Goal: Contribute content: Contribute content

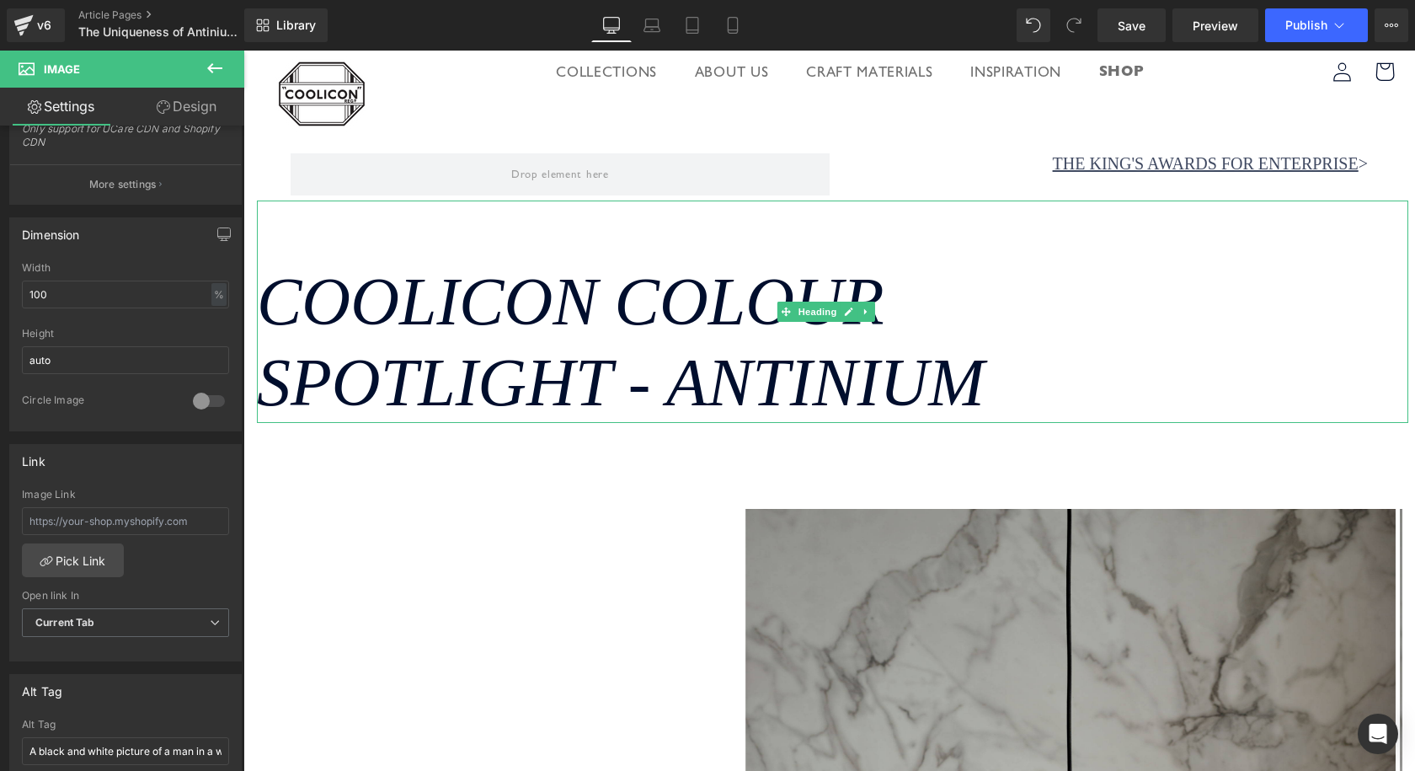
click at [617, 302] on icon "Coolicon Colour Spotlight - Antinium" at bounding box center [621, 341] width 728 height 155
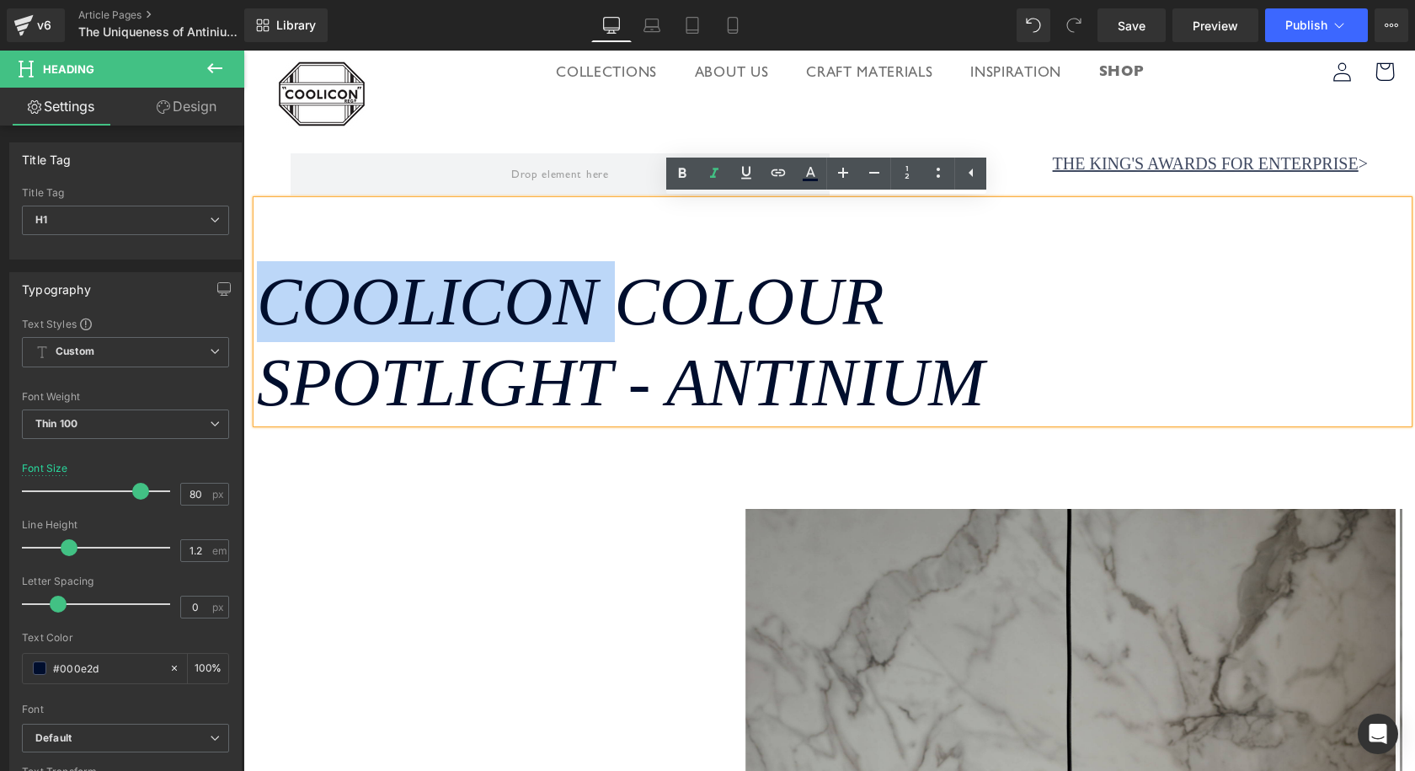
drag, startPoint x: 646, startPoint y: 299, endPoint x: 277, endPoint y: 283, distance: 369.2
click at [277, 283] on icon "Coolicon Colour Spotlight - Antinium" at bounding box center [621, 341] width 728 height 155
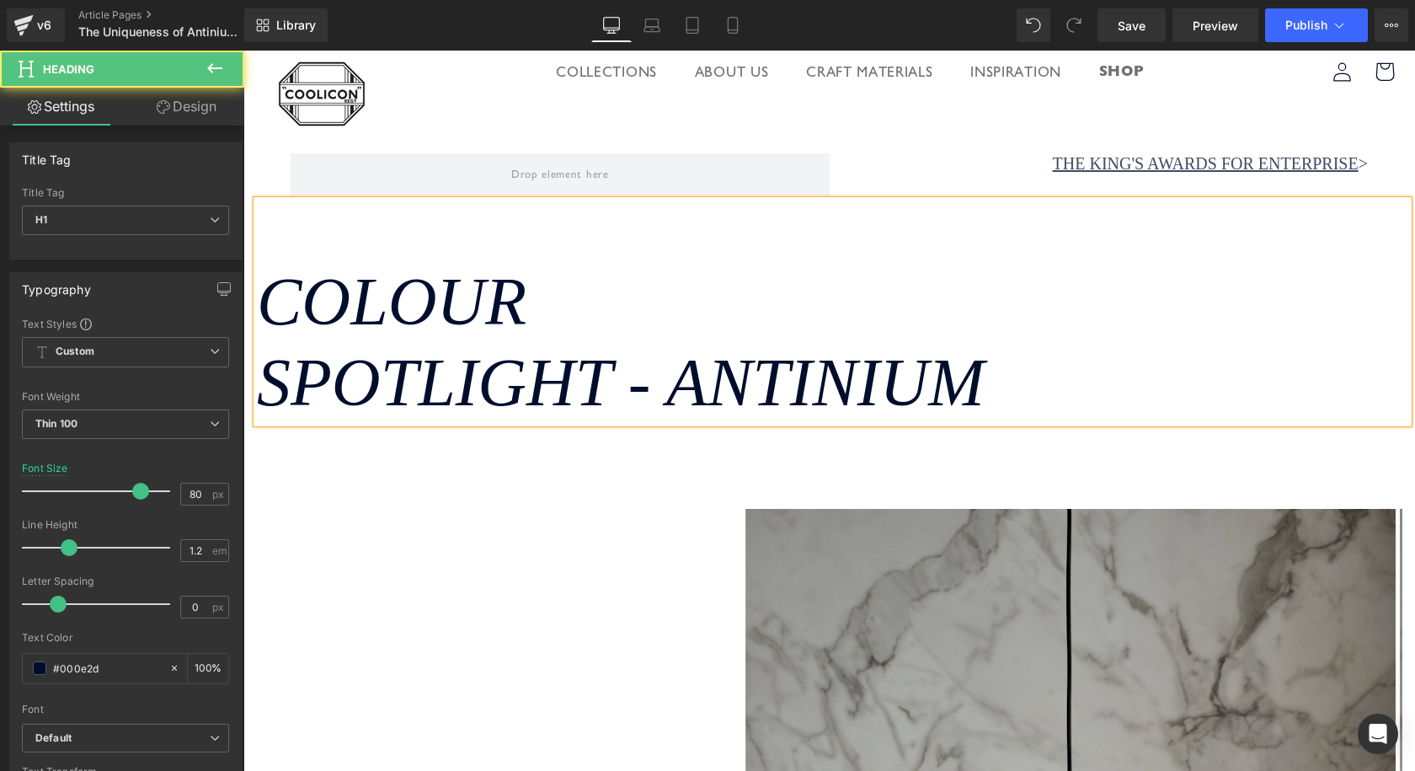
click at [595, 307] on h1 "Colour Spotlight - Antinium" at bounding box center [832, 342] width 1151 height 162
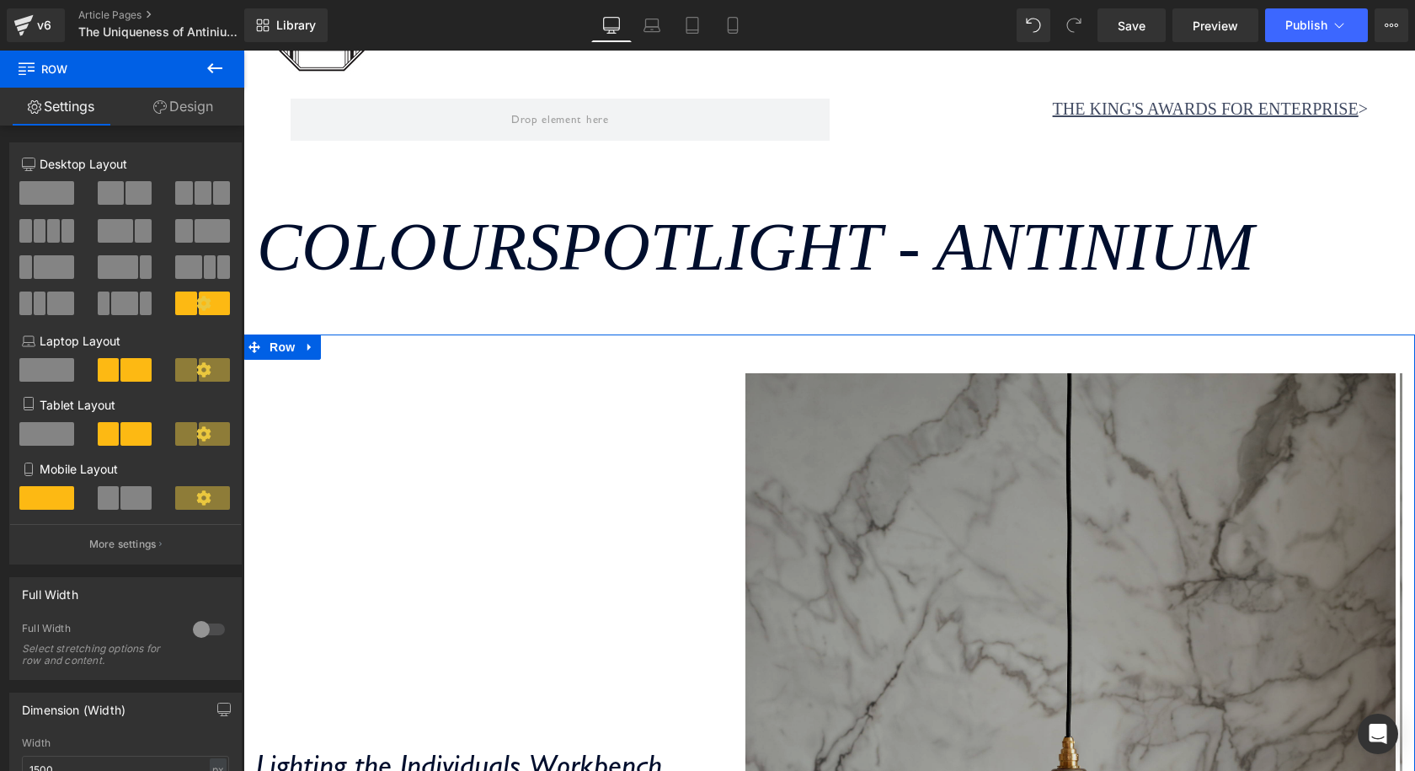
scroll to position [84, 0]
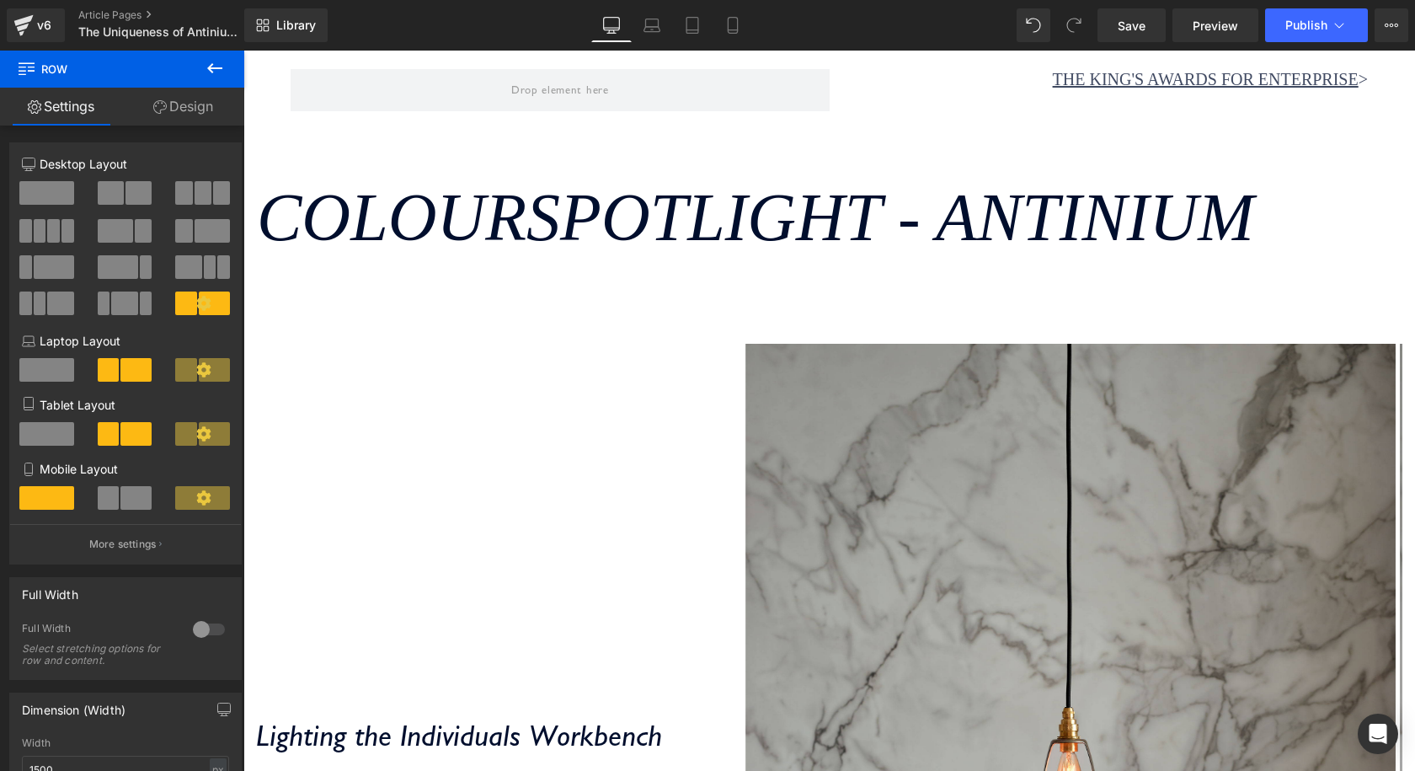
click at [967, 232] on icon "Colour Spotlight - Antinium" at bounding box center [755, 217] width 997 height 74
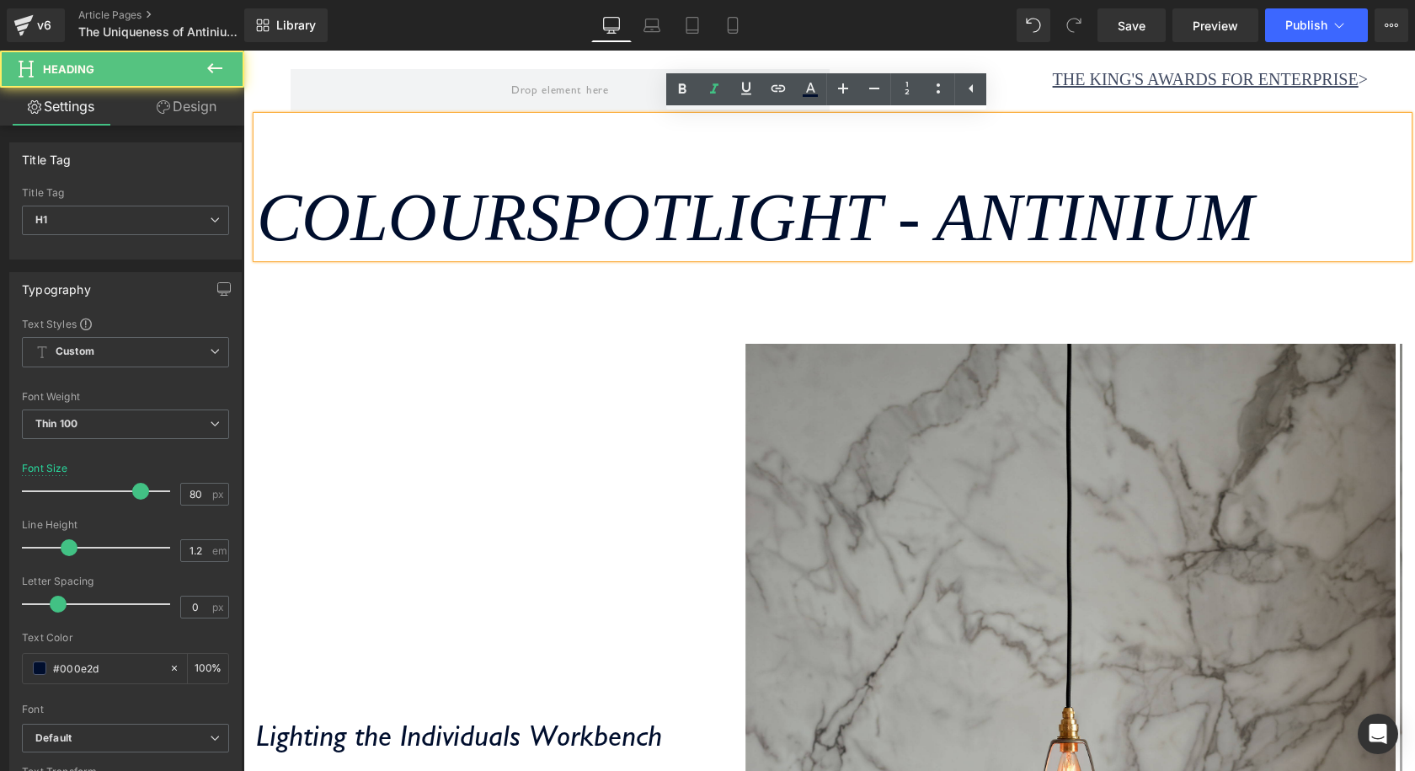
click at [966, 215] on icon "Colour Spotlight - Antinium" at bounding box center [755, 217] width 997 height 74
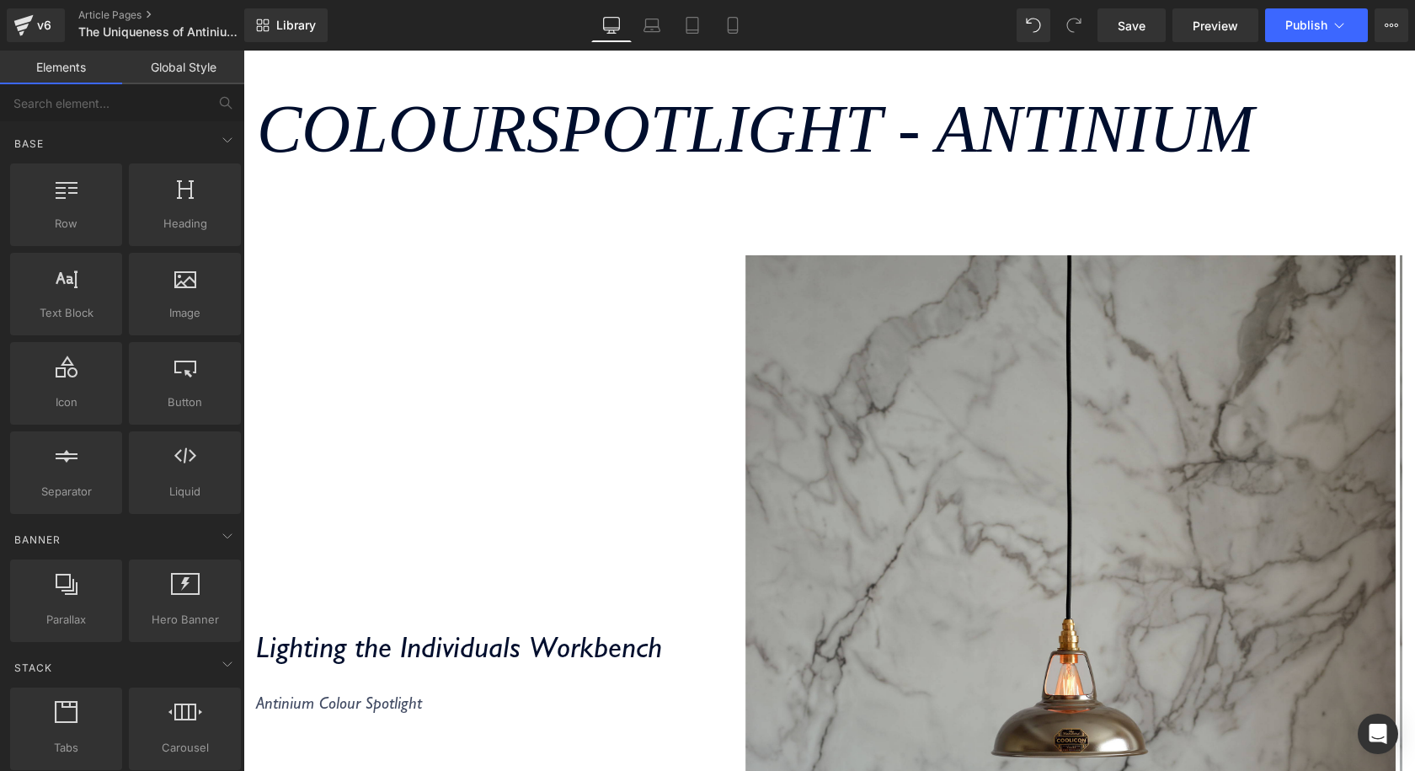
scroll to position [168, 0]
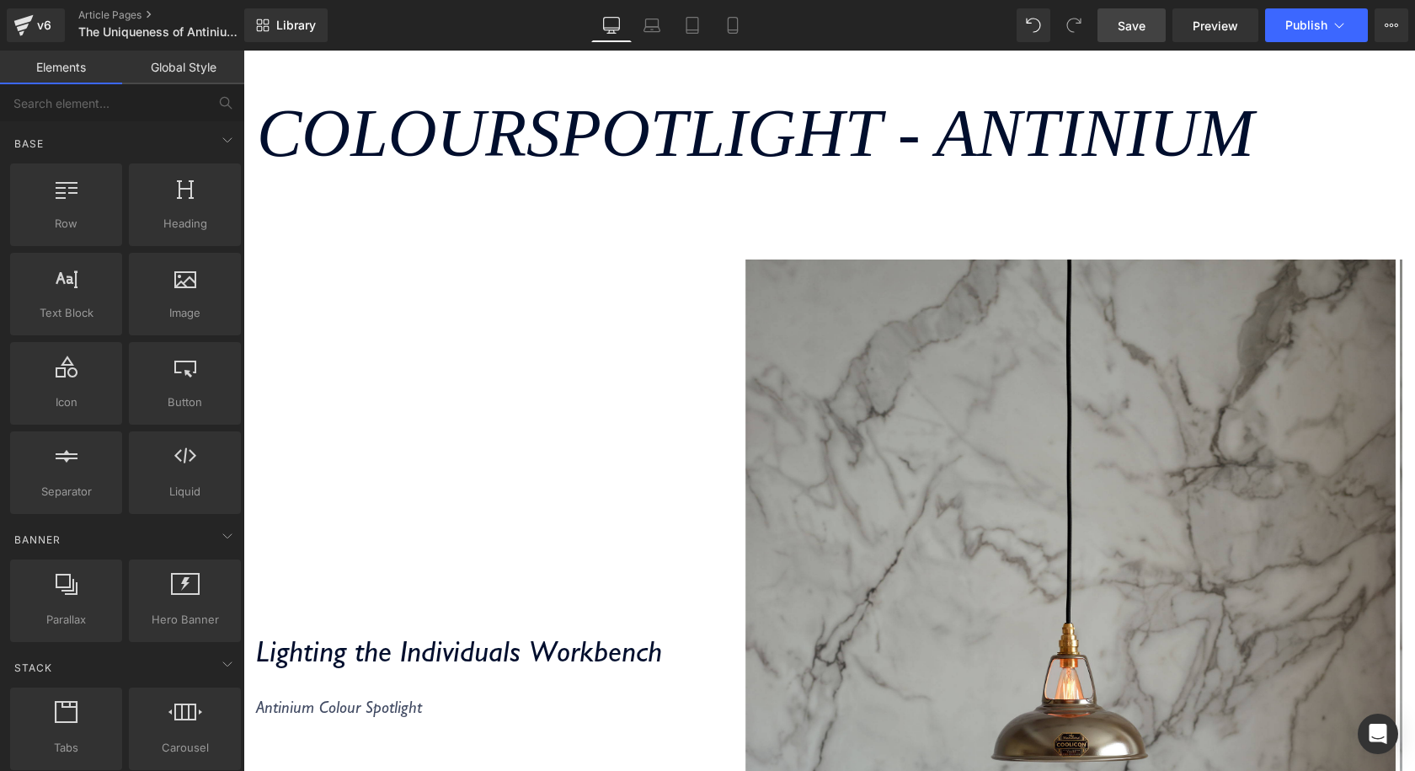
click at [1140, 24] on span "Save" at bounding box center [1132, 26] width 28 height 18
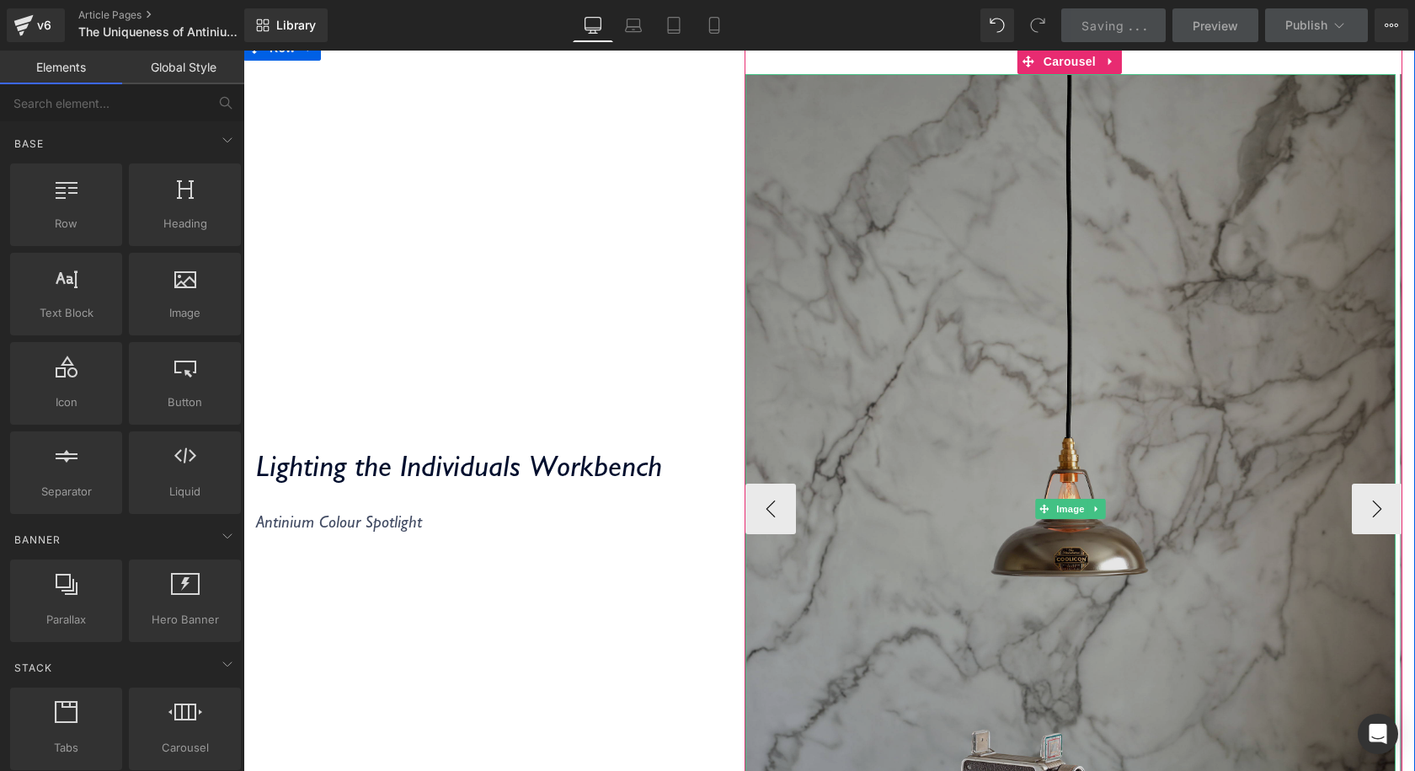
scroll to position [590, 0]
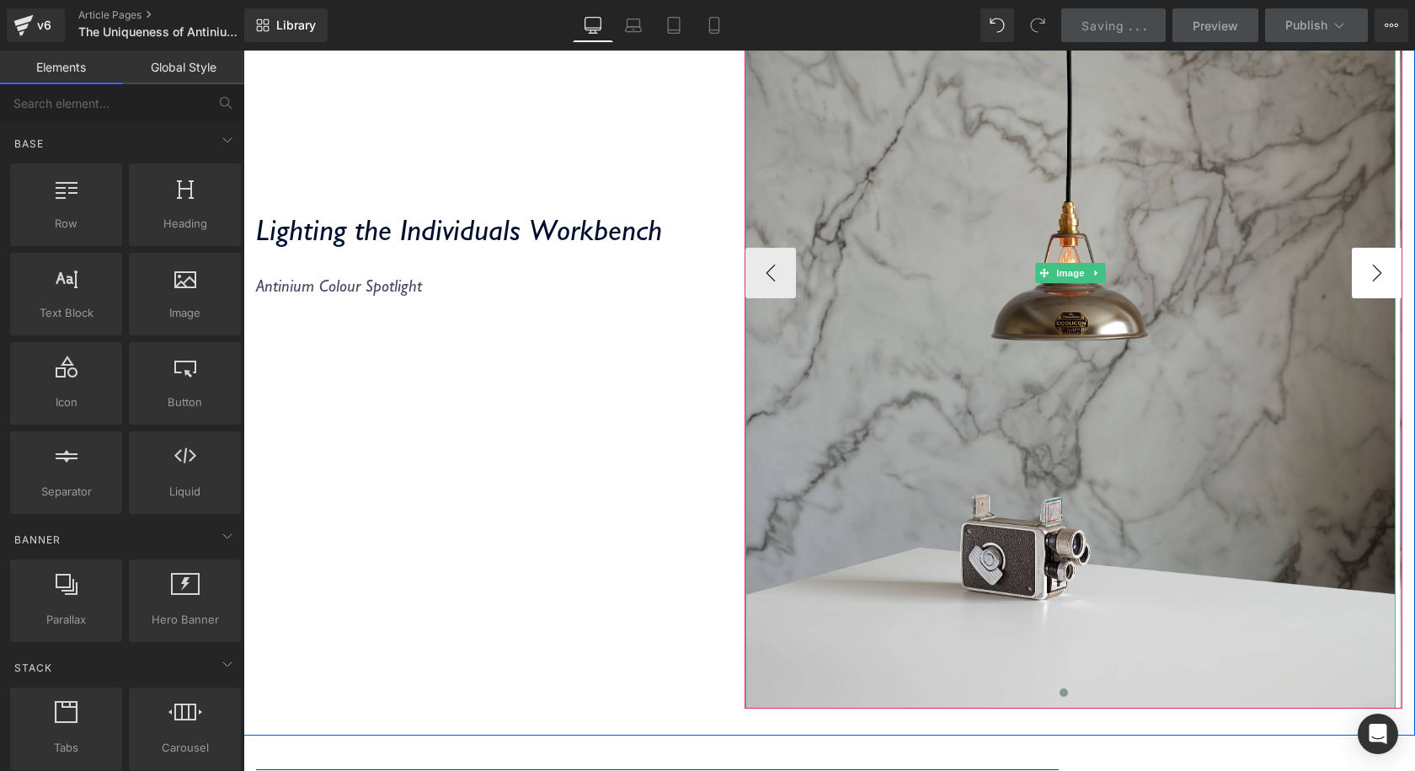
click at [1352, 285] on button "›" at bounding box center [1377, 273] width 51 height 51
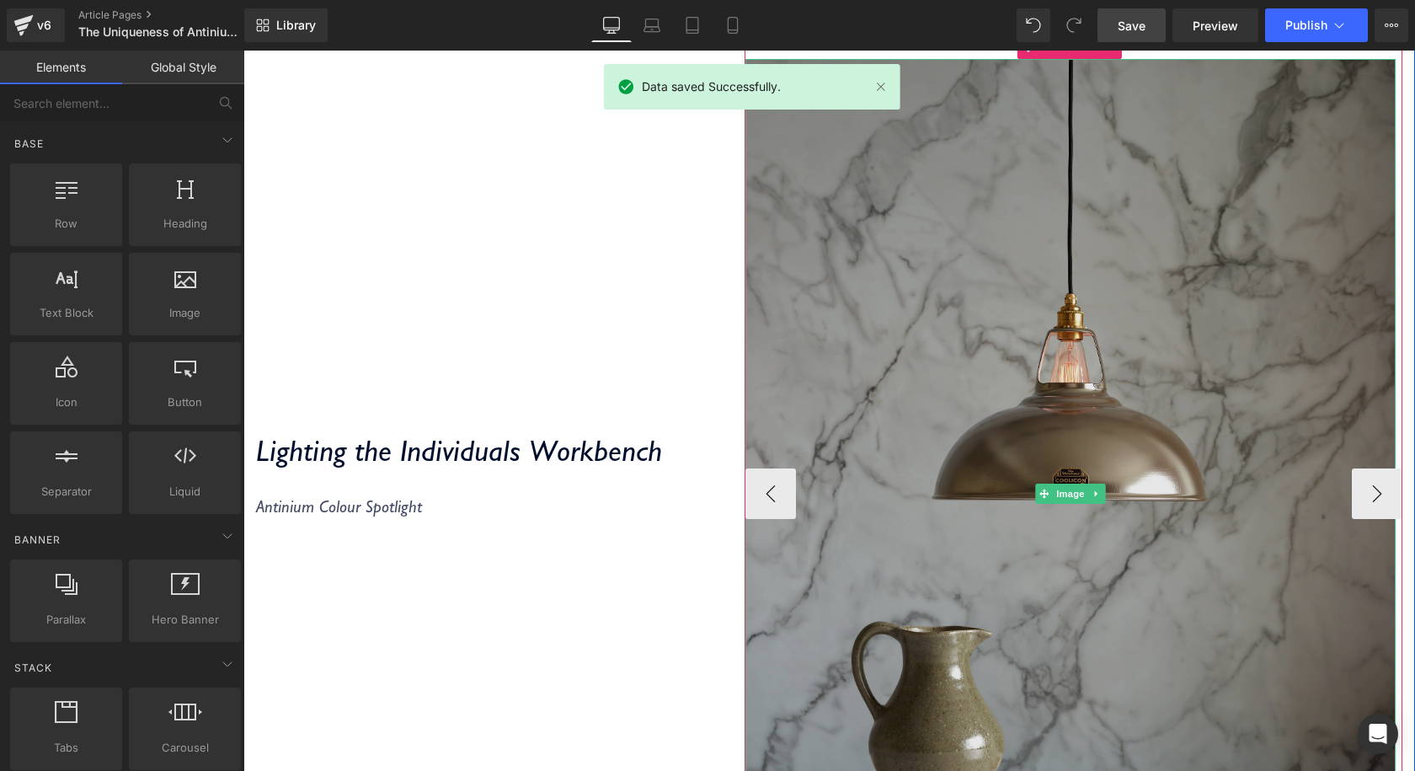
scroll to position [421, 0]
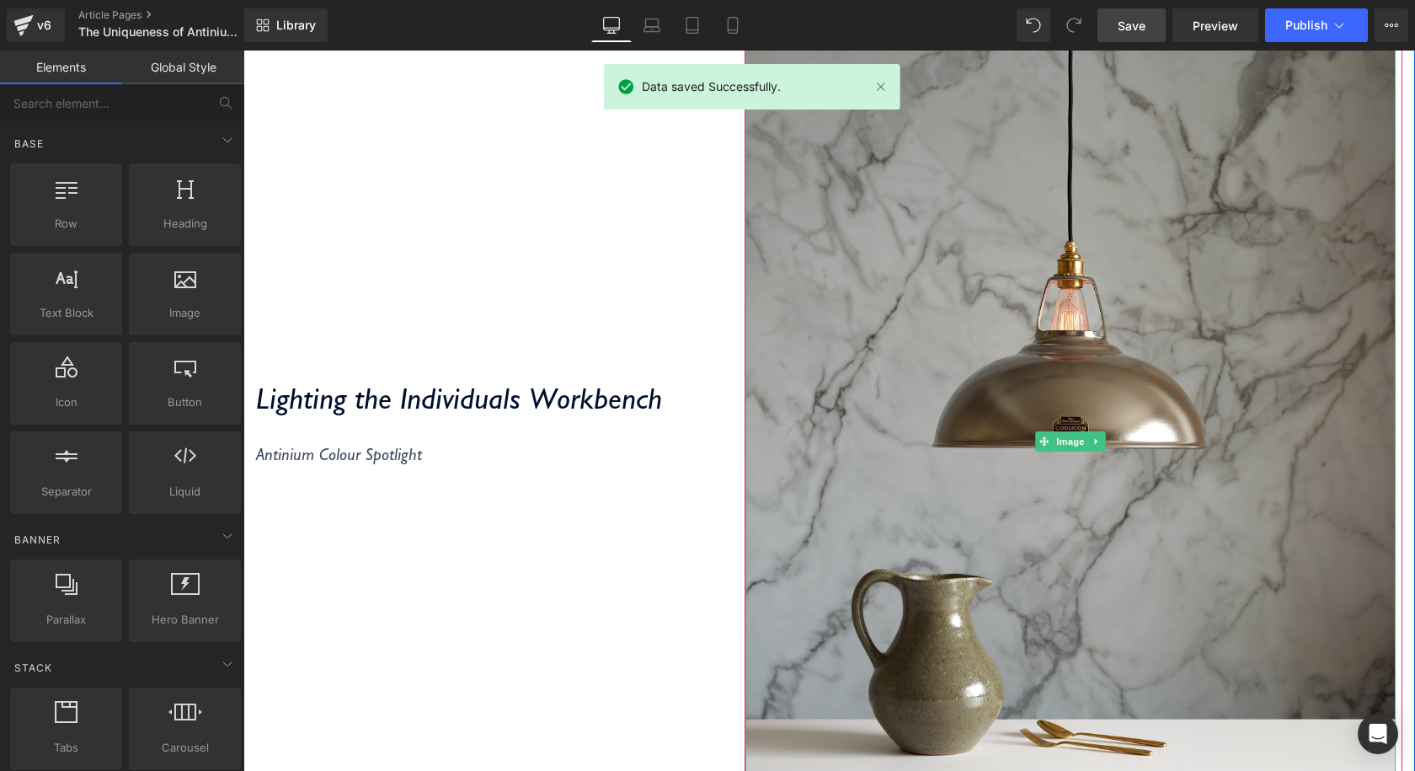
click at [1140, 34] on span "Save" at bounding box center [1132, 26] width 28 height 18
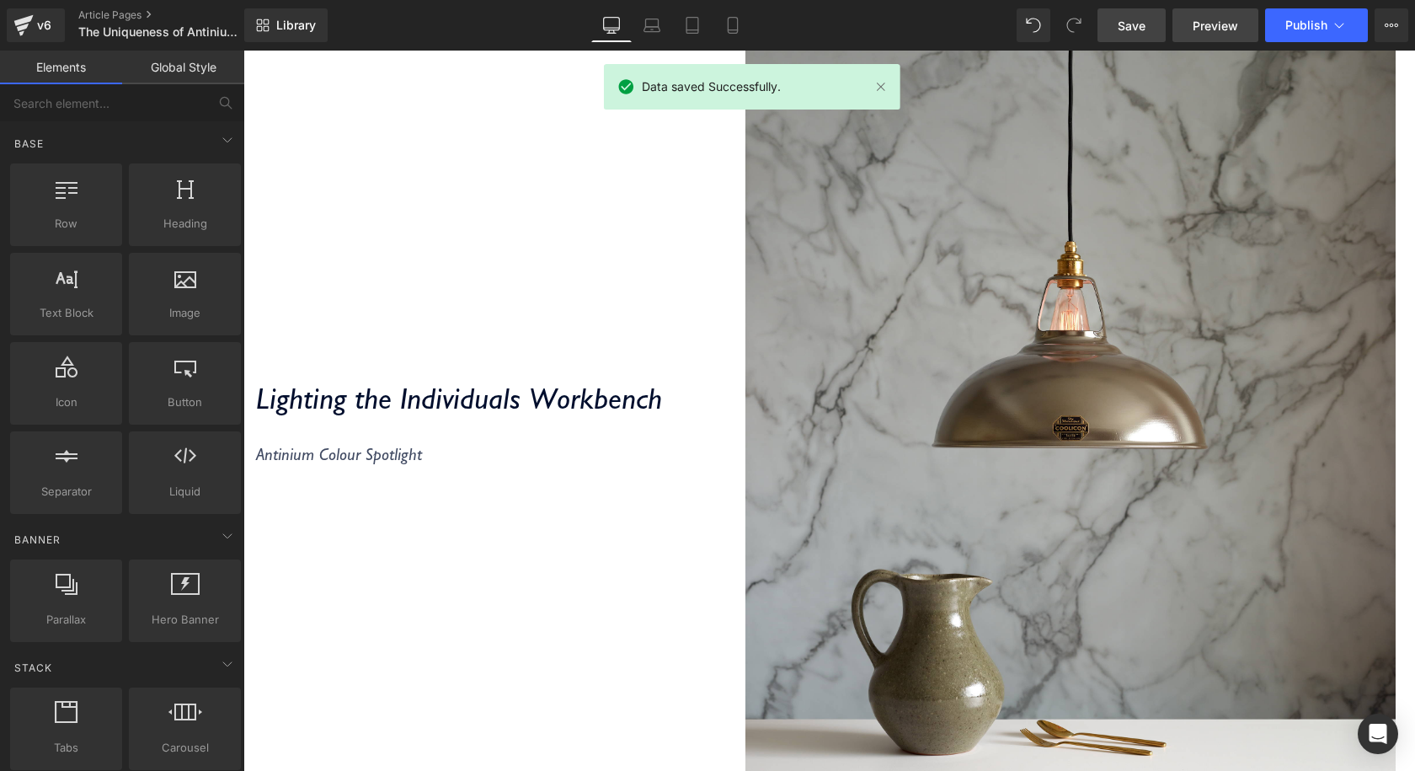
click at [1194, 29] on span "Preview" at bounding box center [1215, 26] width 45 height 18
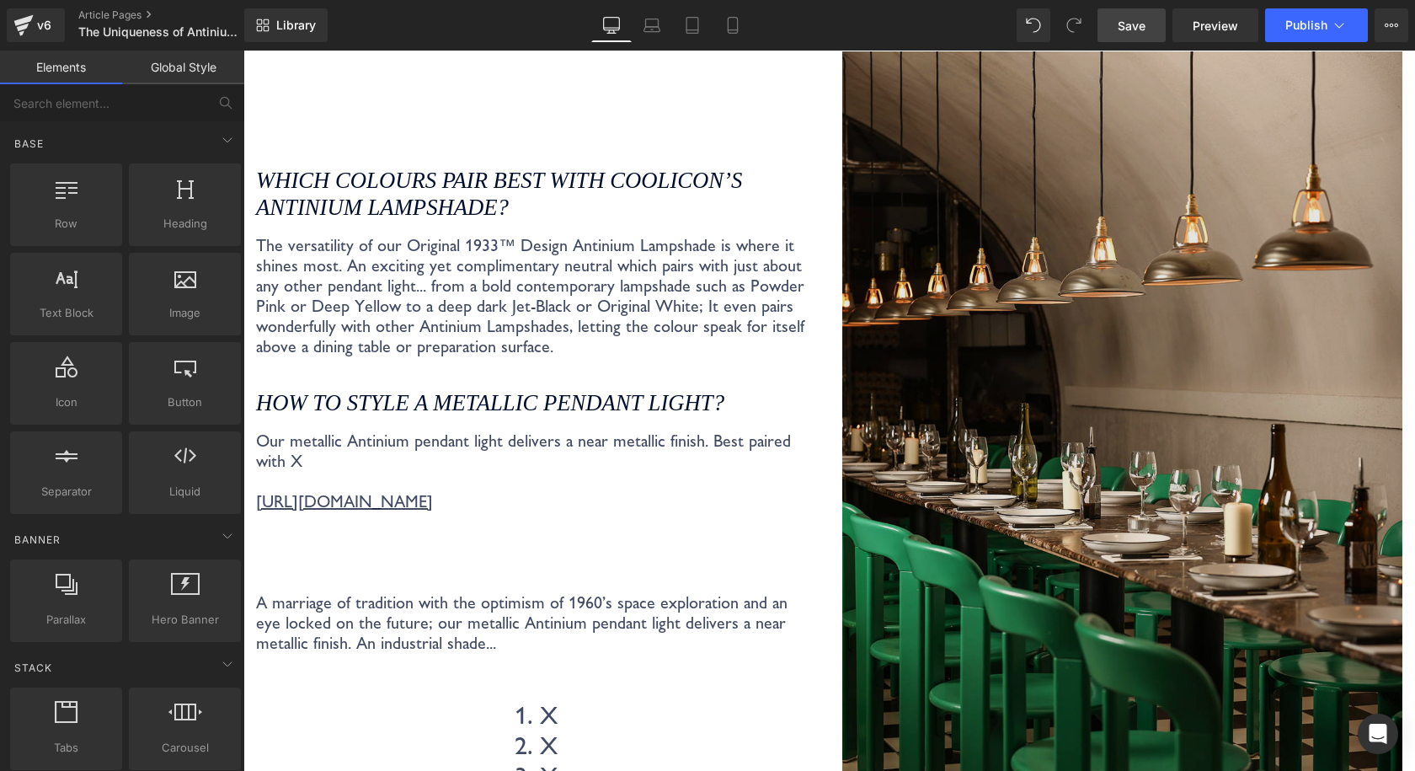
scroll to position [2274, 0]
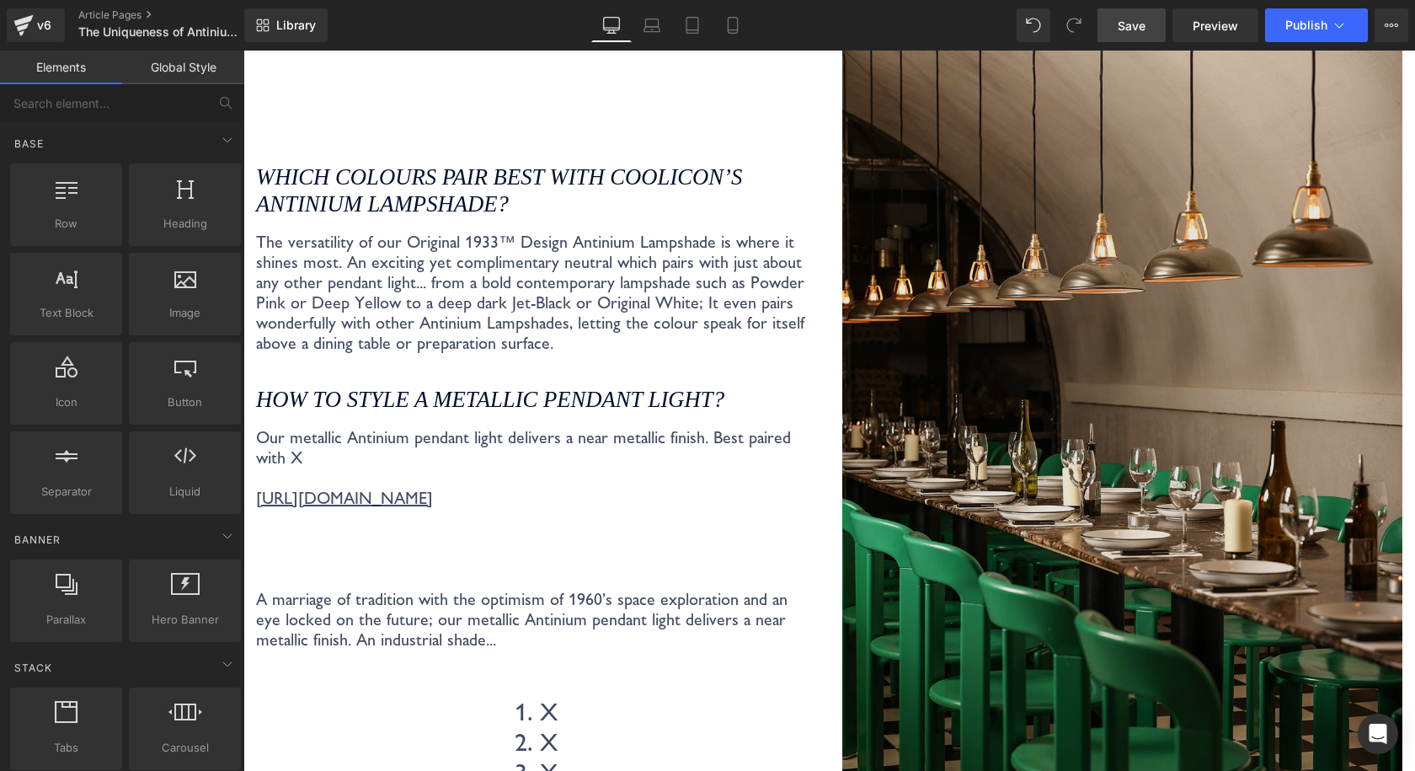
click at [1076, 372] on img at bounding box center [1122, 468] width 561 height 841
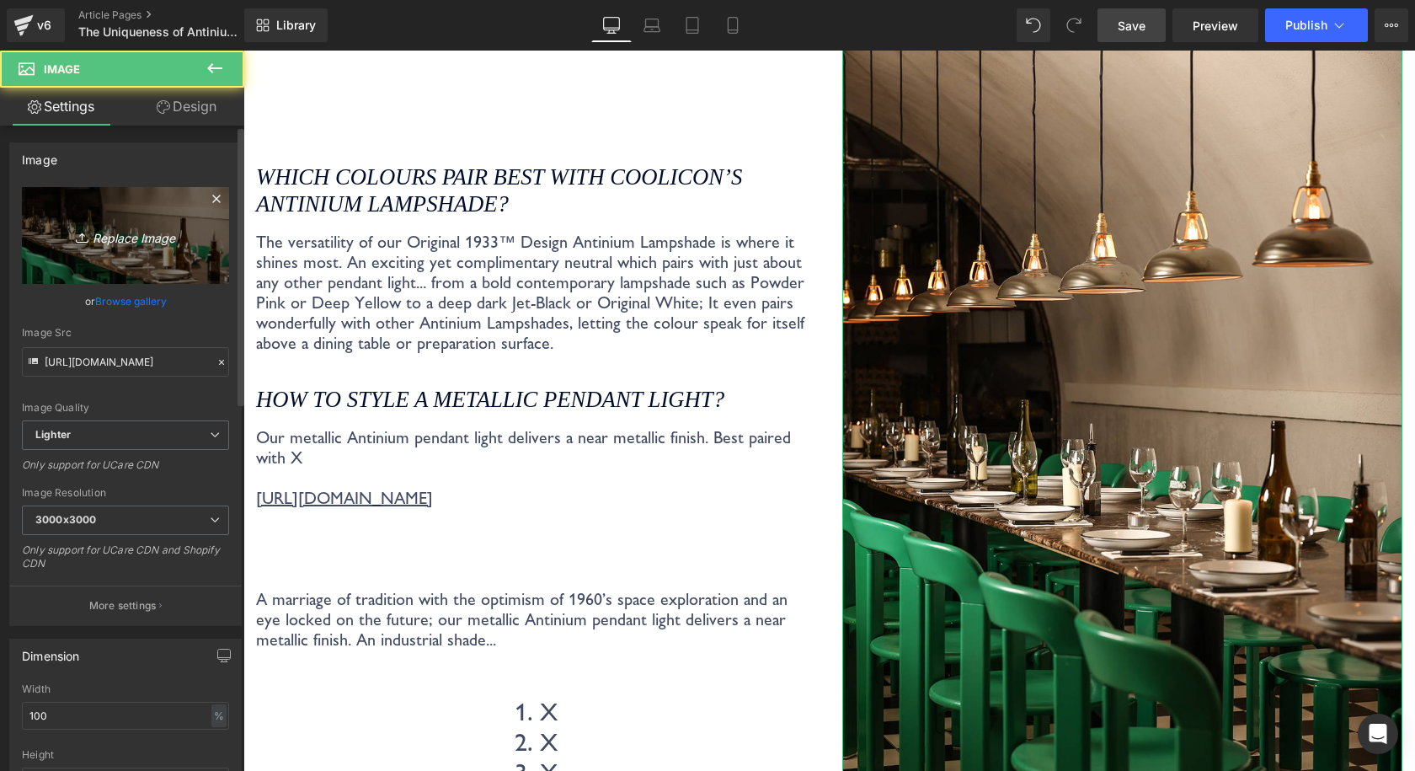
click at [107, 243] on icon "Replace Image" at bounding box center [125, 235] width 135 height 21
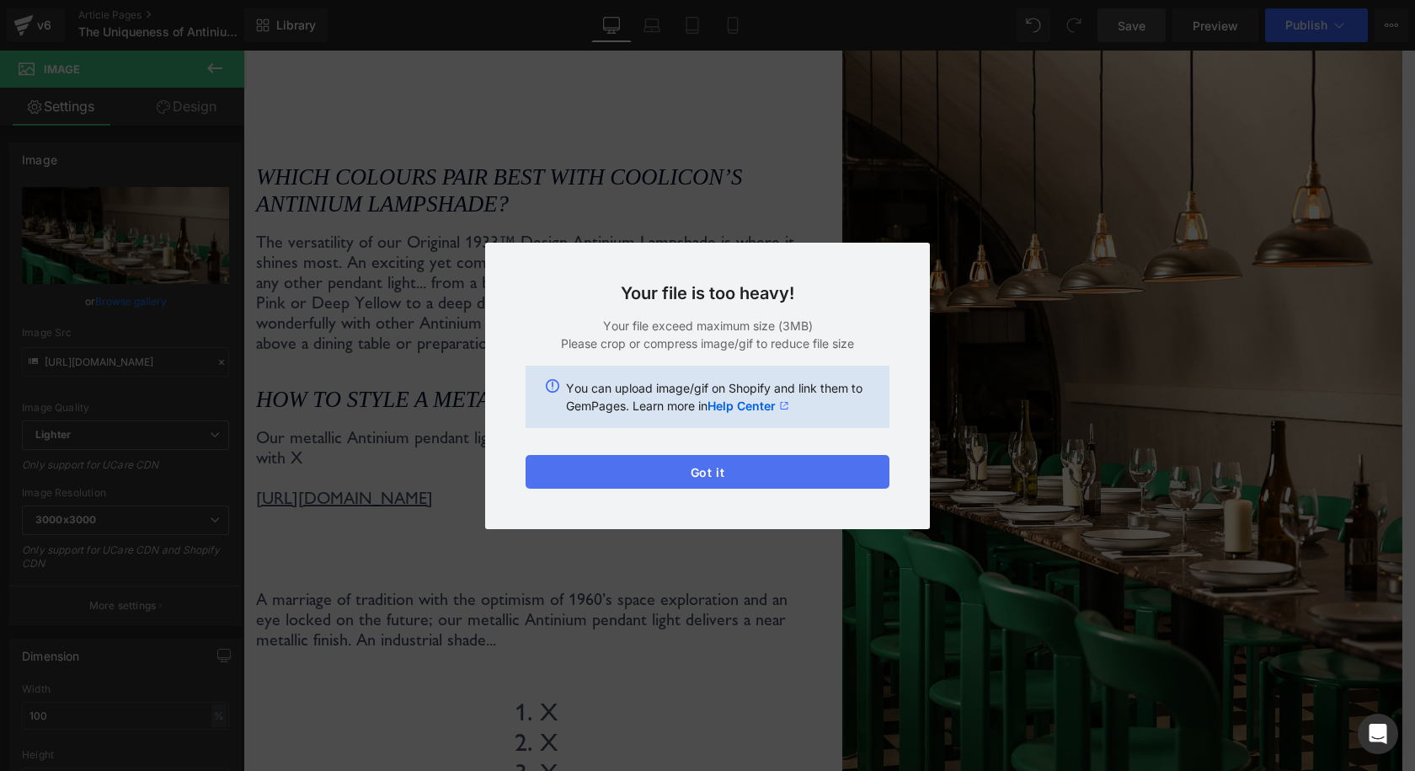
click at [809, 487] on button "Got it" at bounding box center [708, 472] width 364 height 34
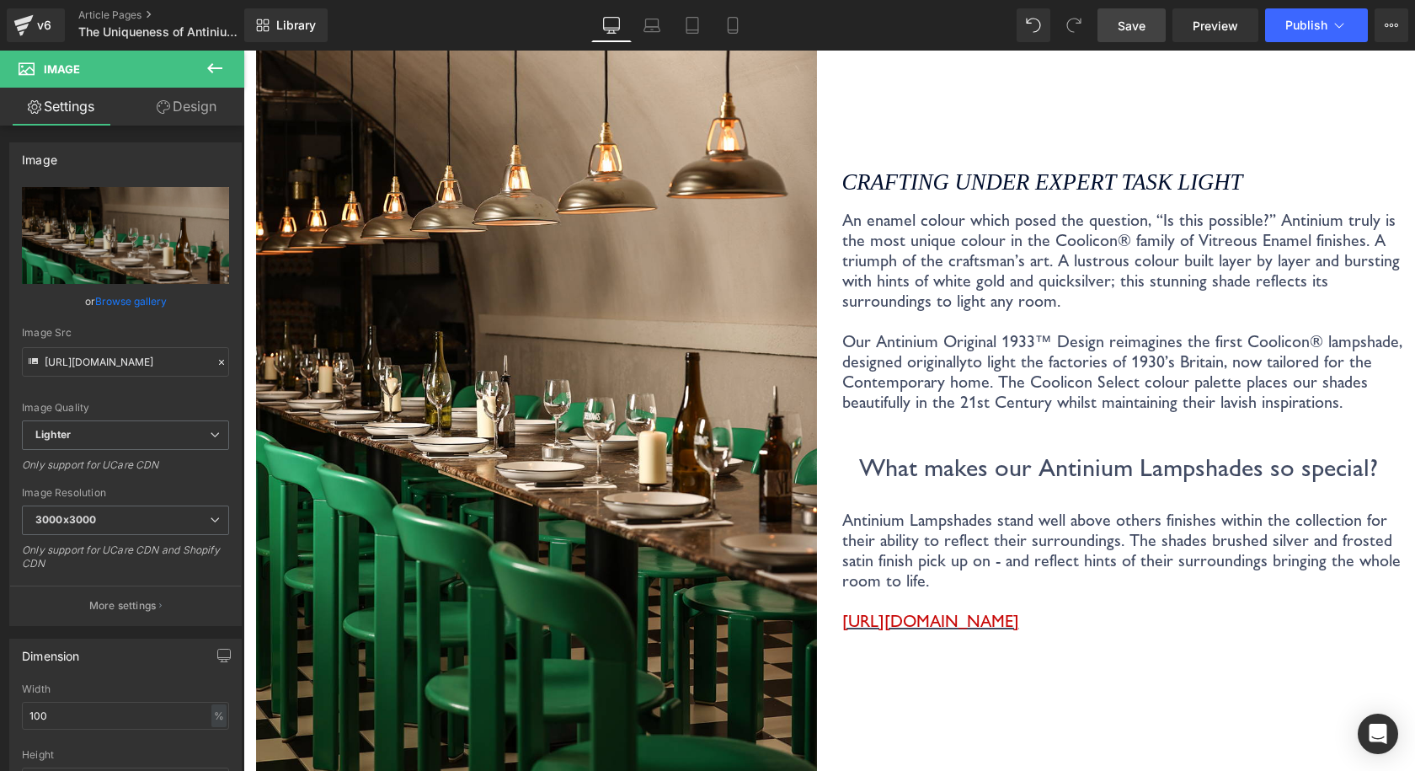
scroll to position [1263, 0]
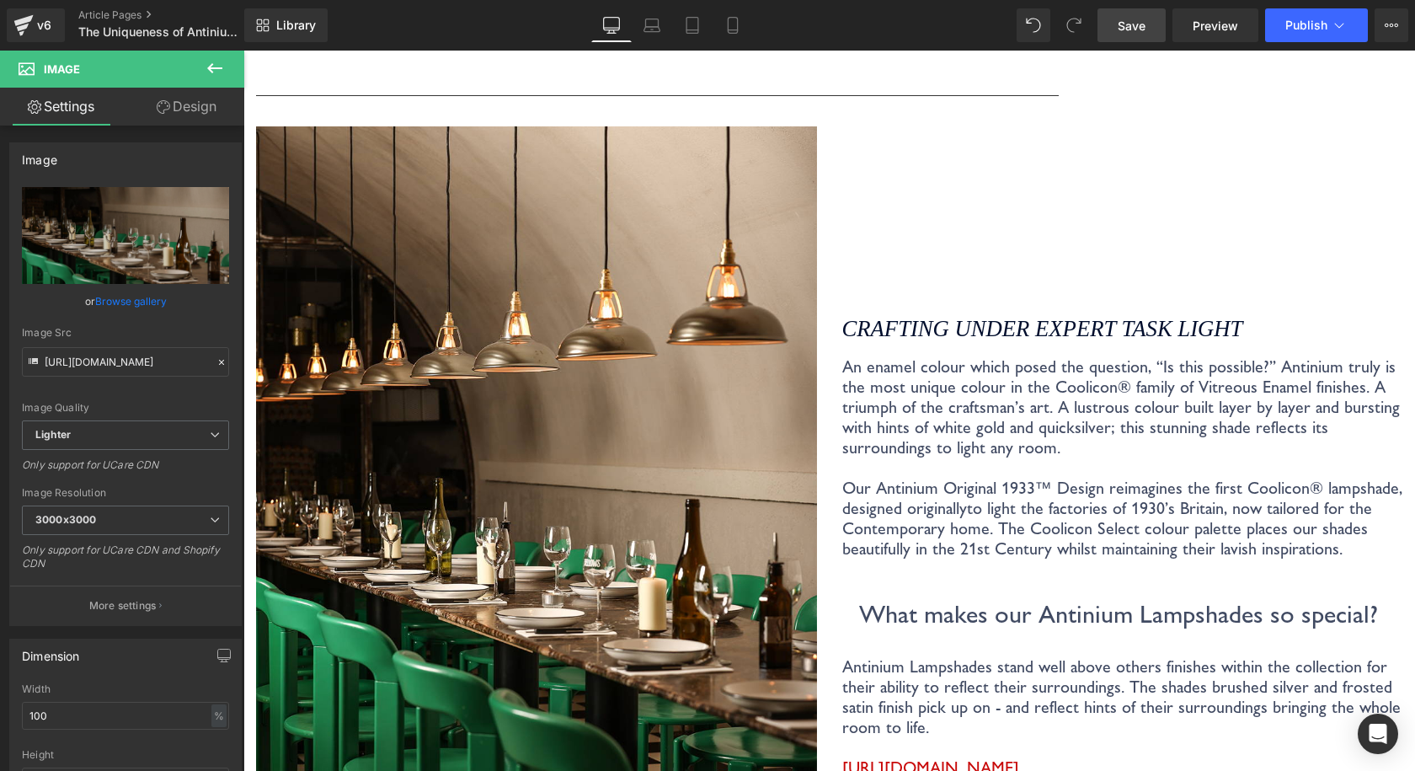
click at [1140, 39] on link "Save" at bounding box center [1131, 25] width 68 height 34
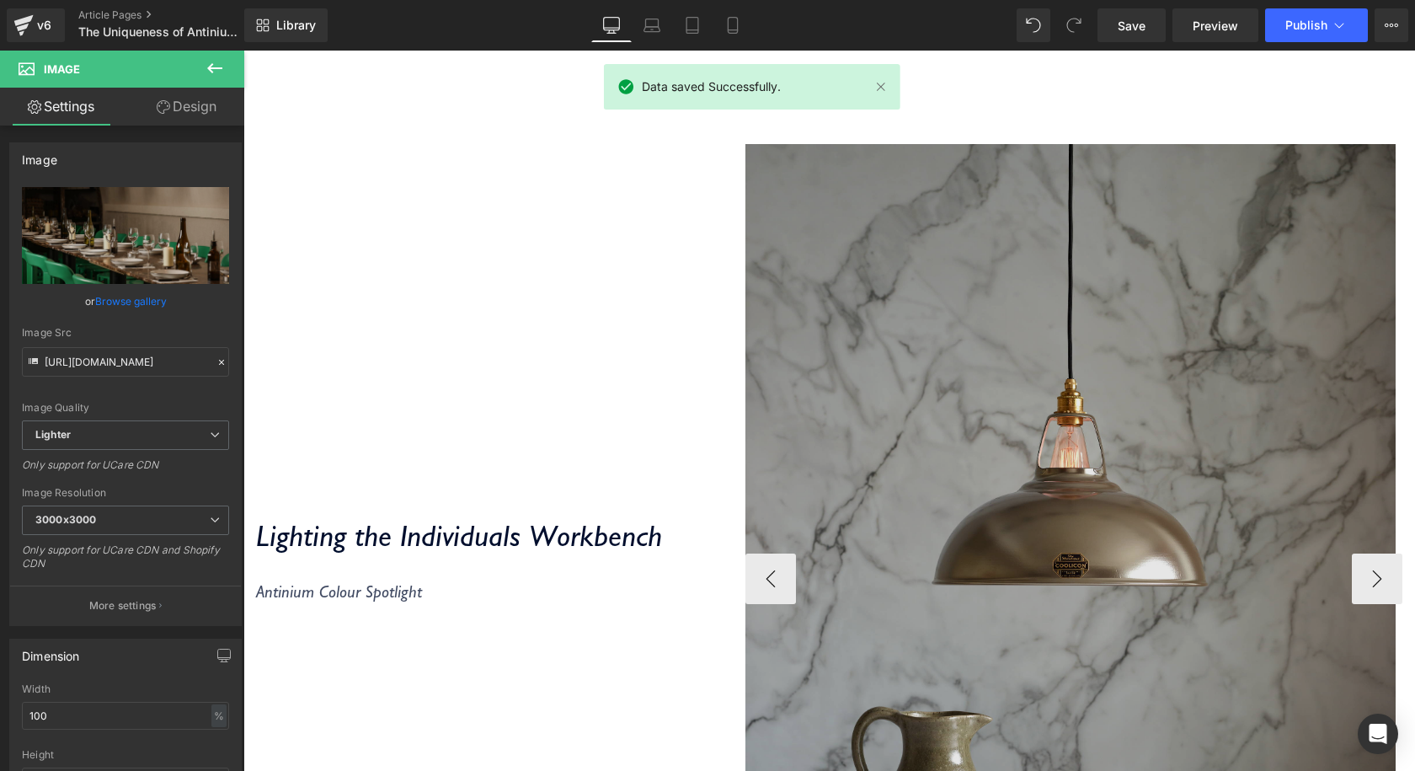
scroll to position [421, 0]
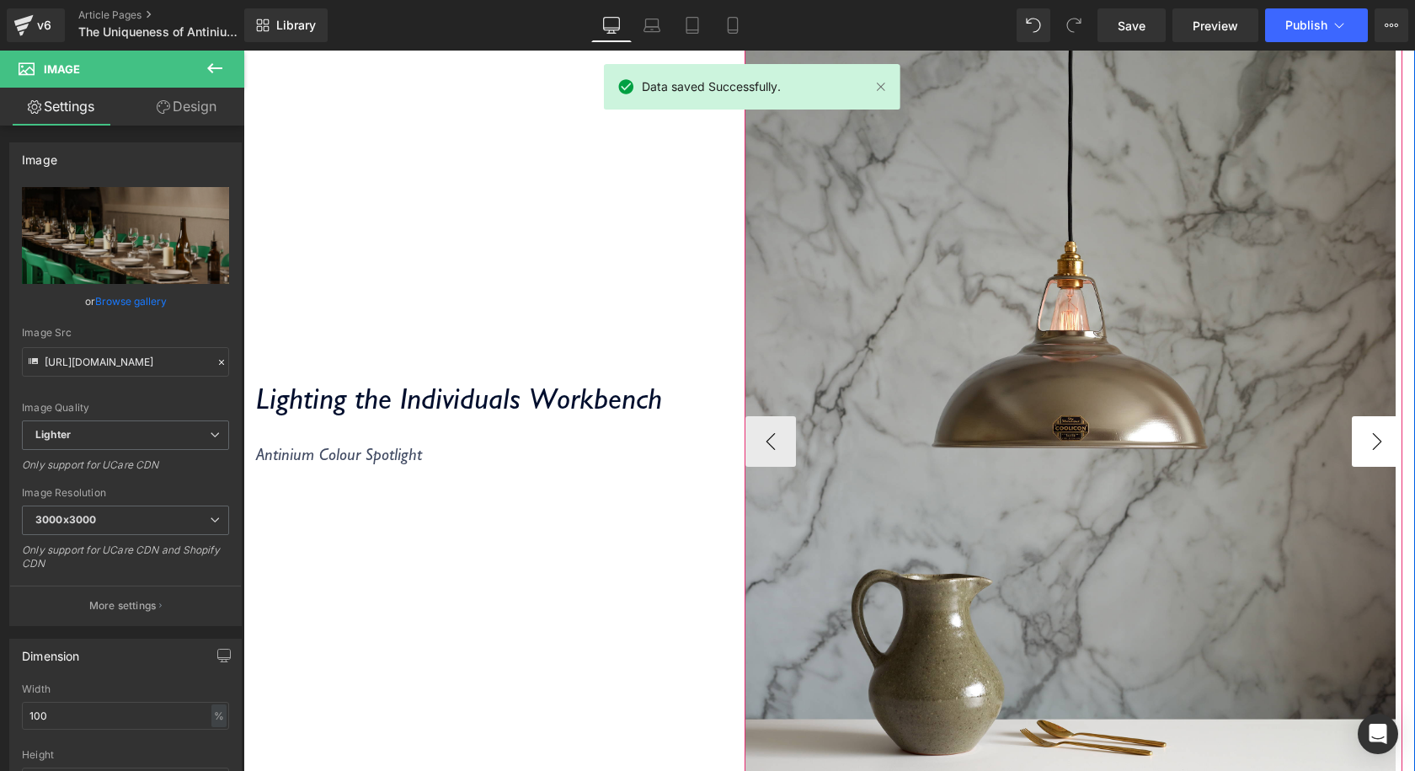
click at [1358, 448] on button "›" at bounding box center [1377, 441] width 51 height 51
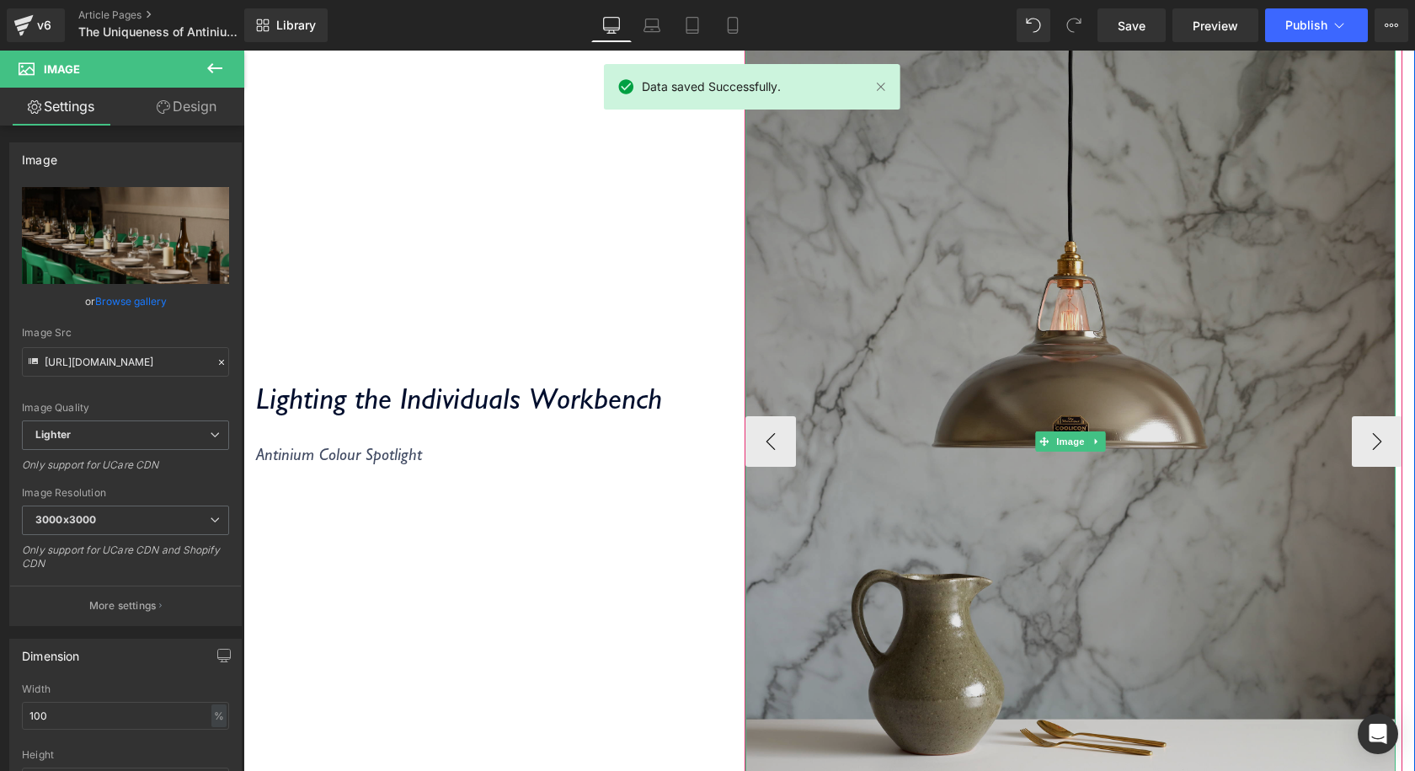
click at [793, 453] on img at bounding box center [1070, 442] width 650 height 870
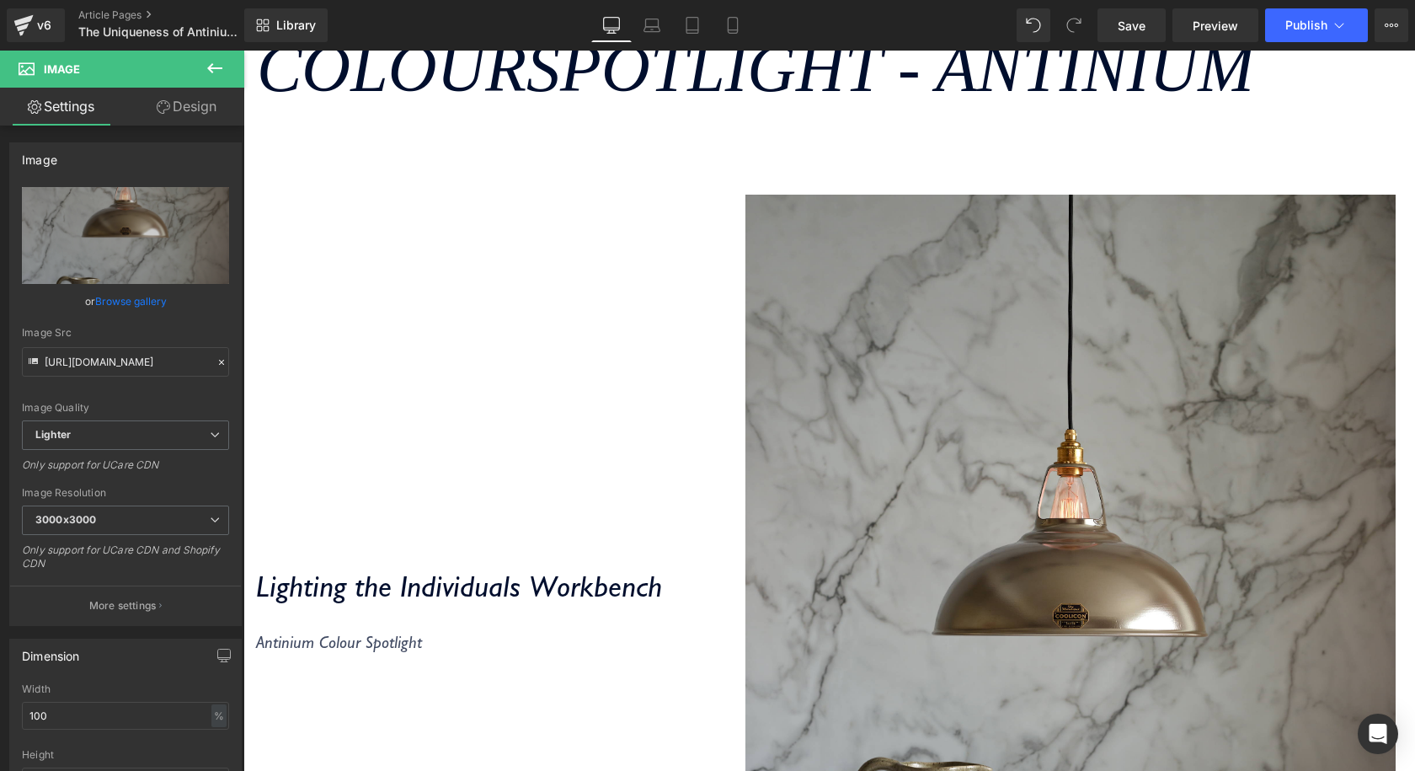
scroll to position [0, 0]
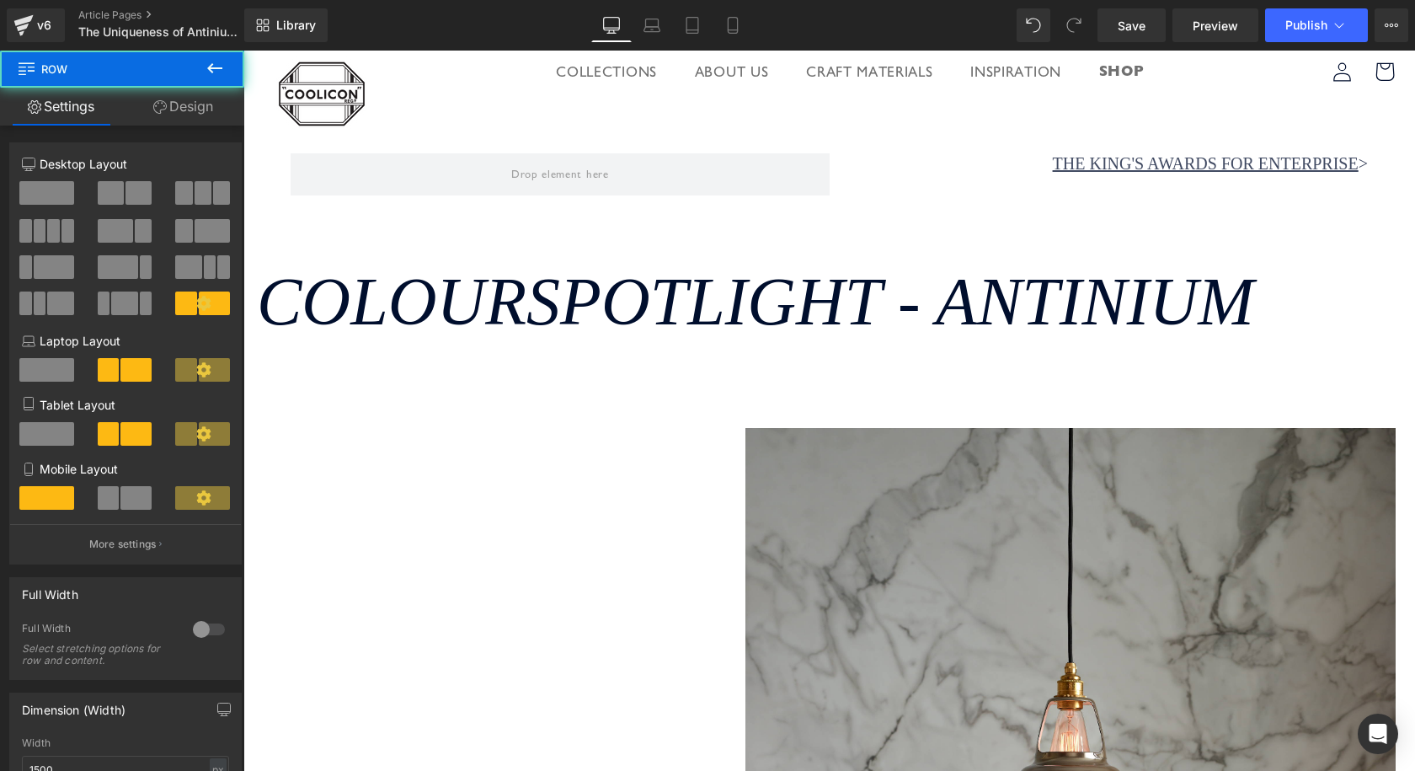
click at [392, 334] on icon "Colour Spotlight - Antinium" at bounding box center [755, 301] width 997 height 74
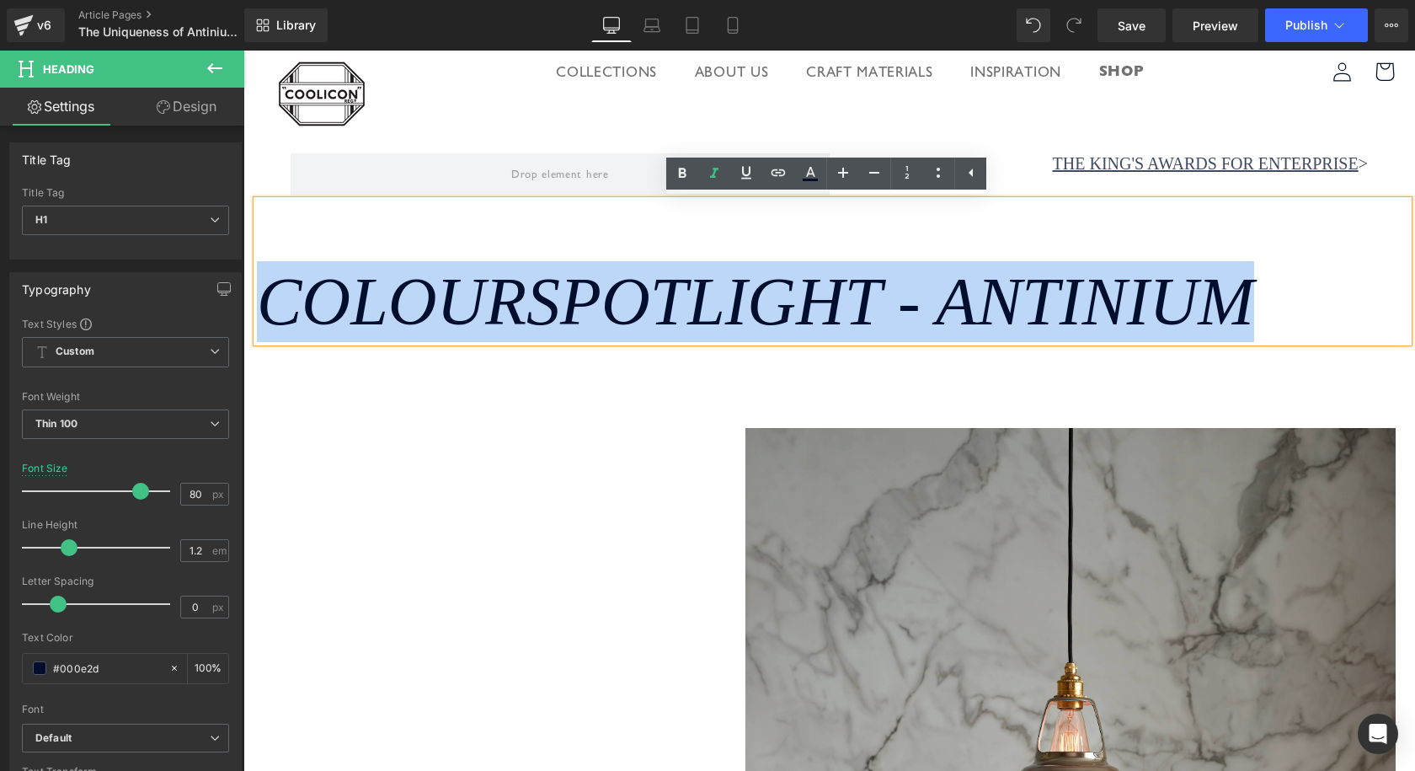
drag, startPoint x: 278, startPoint y: 286, endPoint x: 1660, endPoint y: 309, distance: 1382.3
click at [1414, 309] on html "Skip to content Your cart is empty Continue shopping Have an account? Log in to…" at bounding box center [829, 411] width 1172 height 720
copy icon "Colour Spotlight - Antinium"
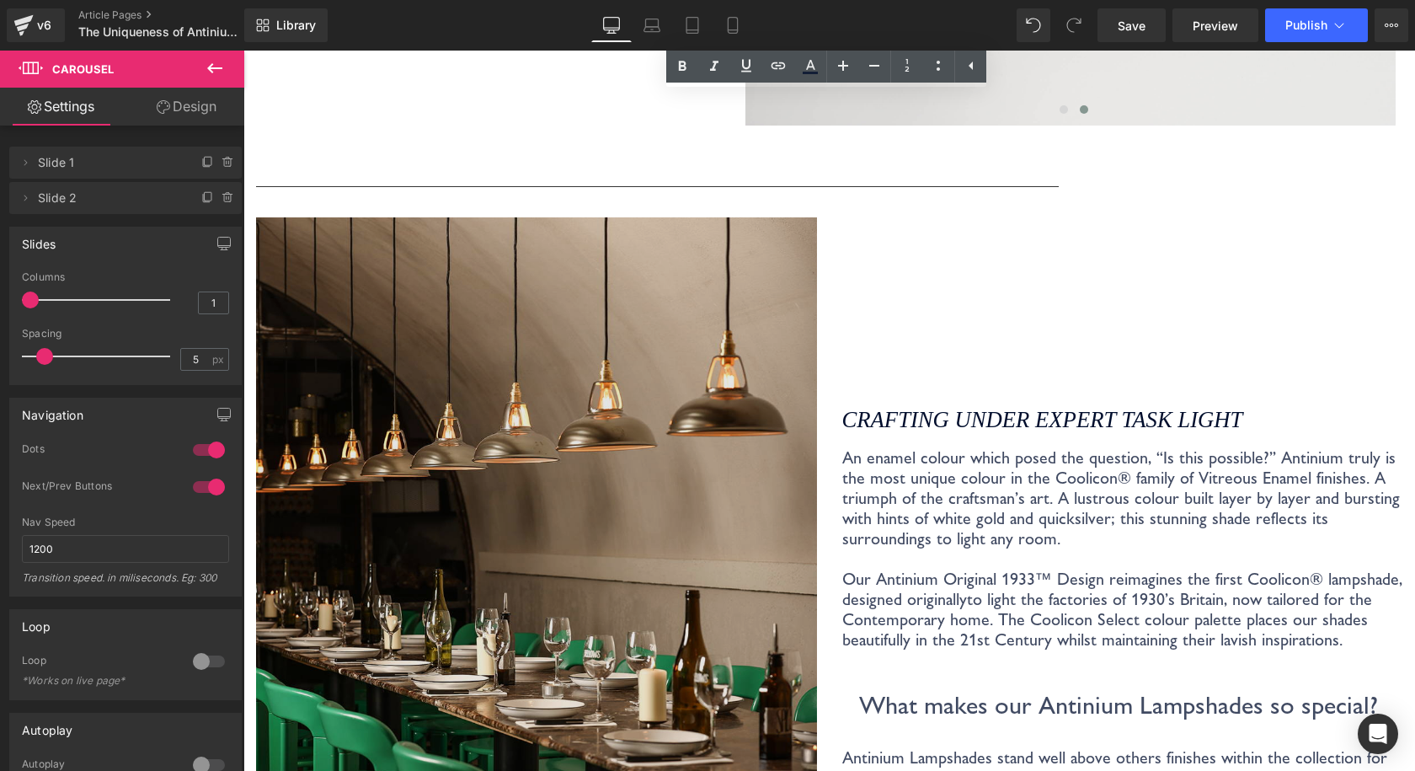
scroll to position [1348, 0]
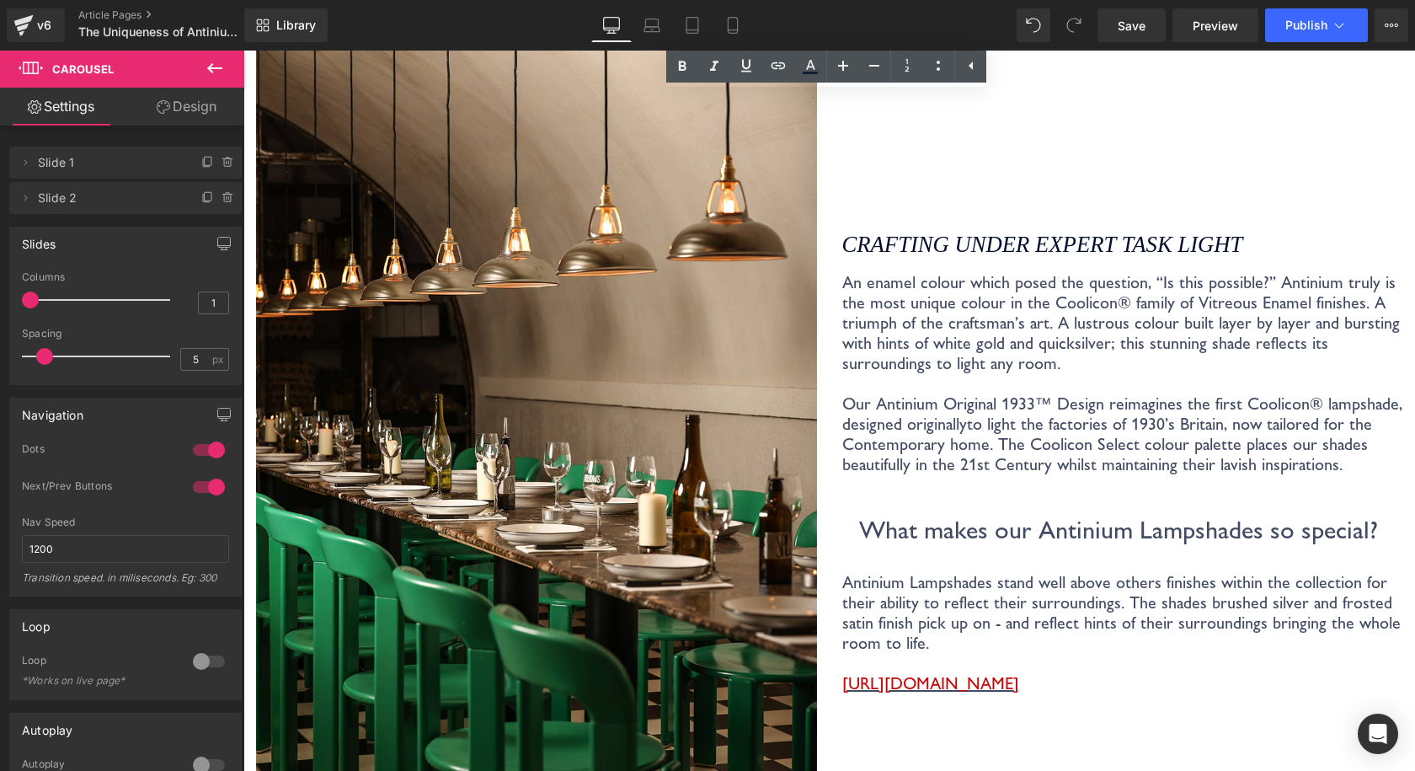
click at [879, 379] on p at bounding box center [1122, 383] width 561 height 20
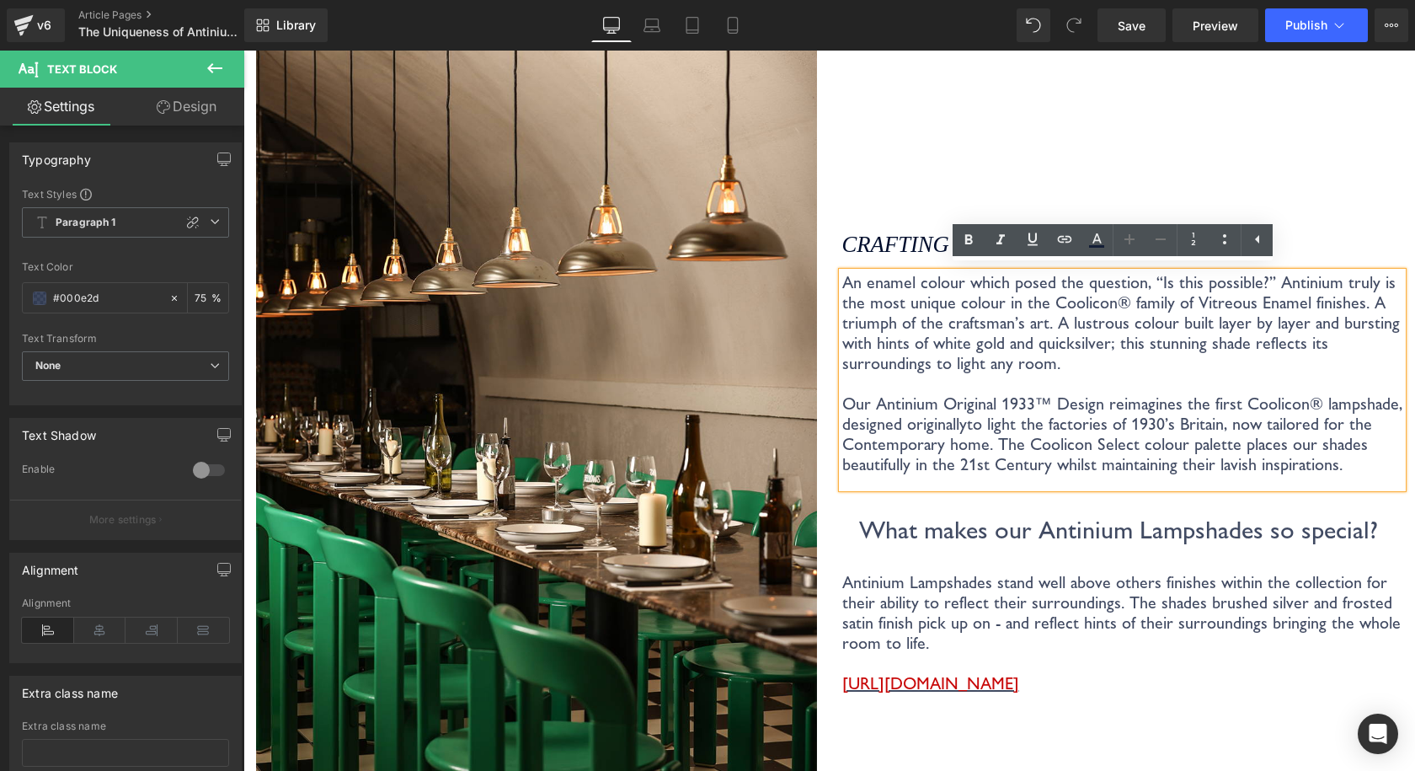
click at [987, 164] on div "Crafting under Expert Task Light Heading An enamel colour which posed the quest…" at bounding box center [1123, 462] width 586 height 841
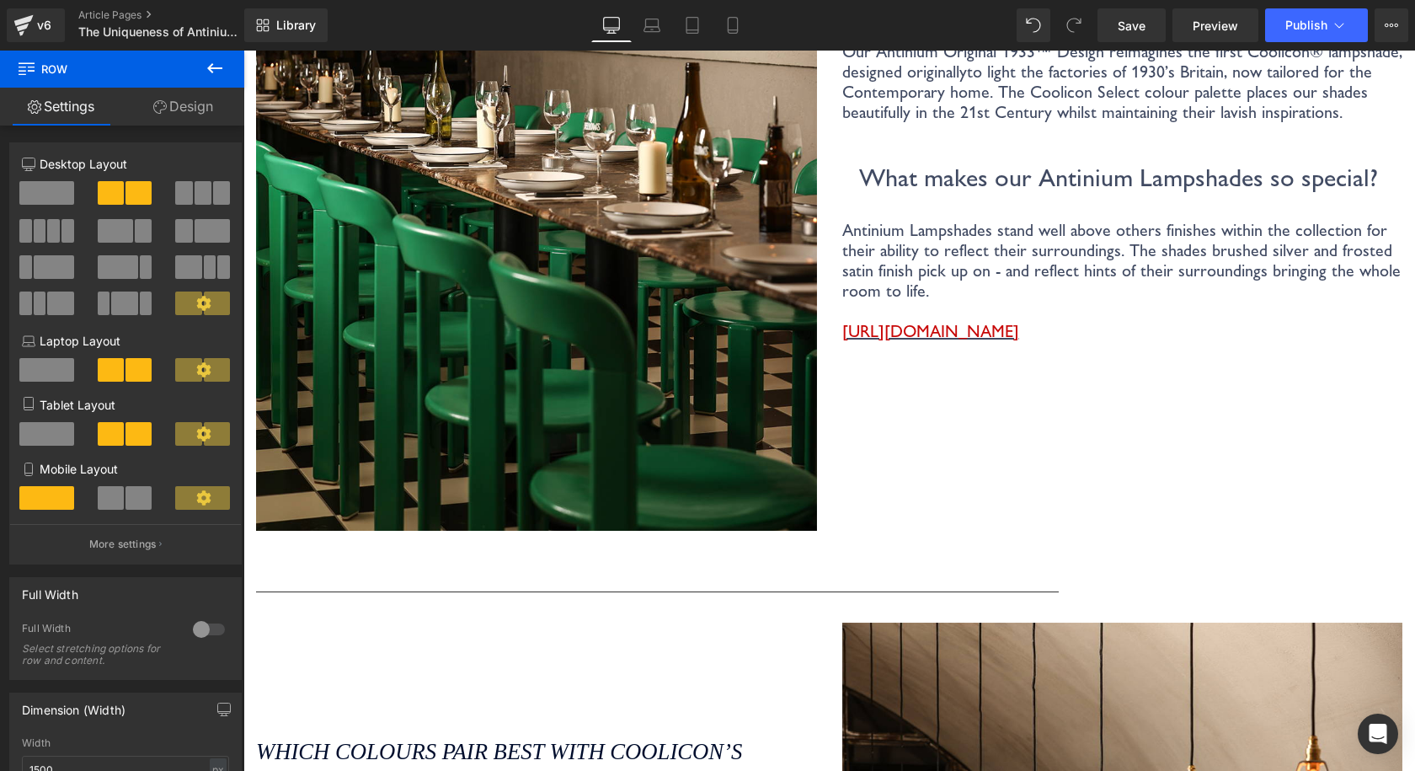
scroll to position [1600, 0]
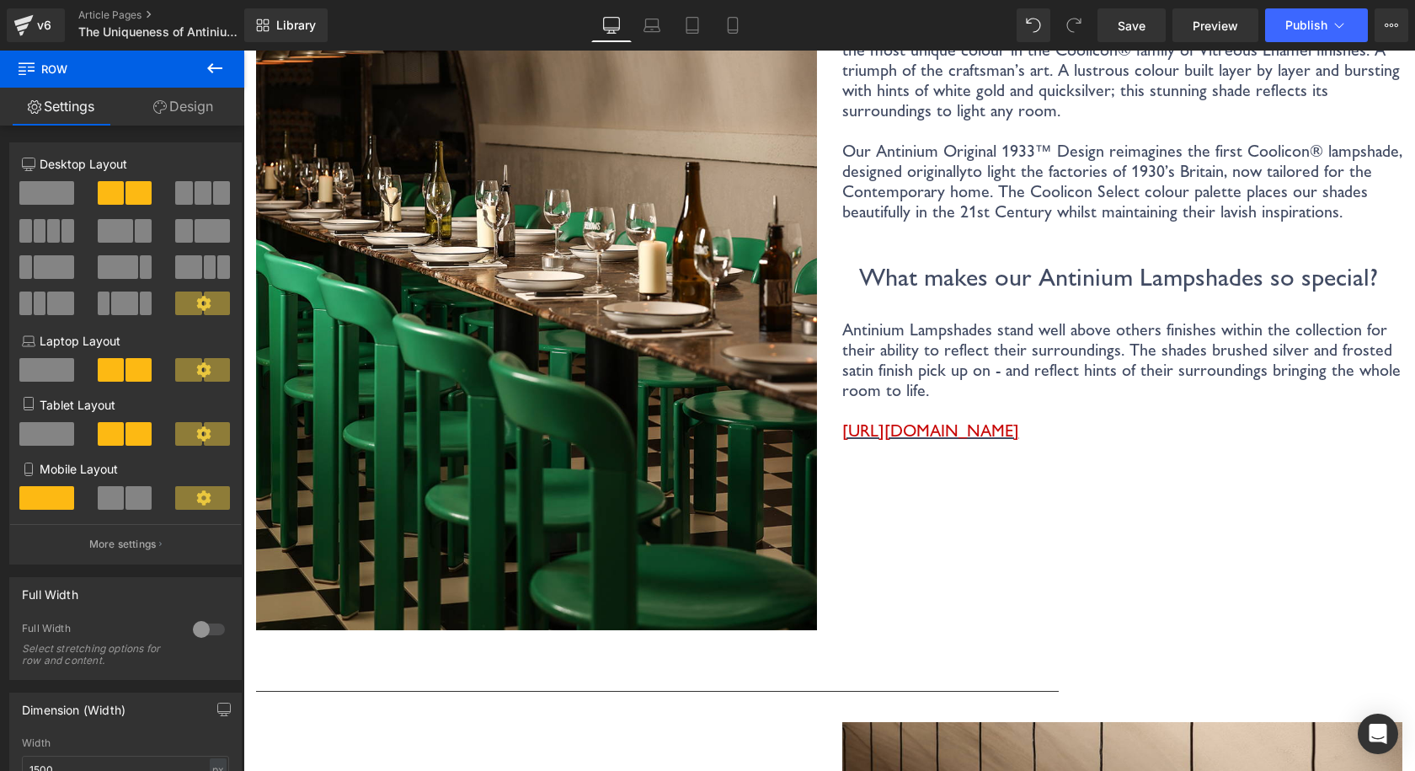
click at [934, 262] on p "What makes our Antinium Lampshades so special?" at bounding box center [1122, 277] width 561 height 30
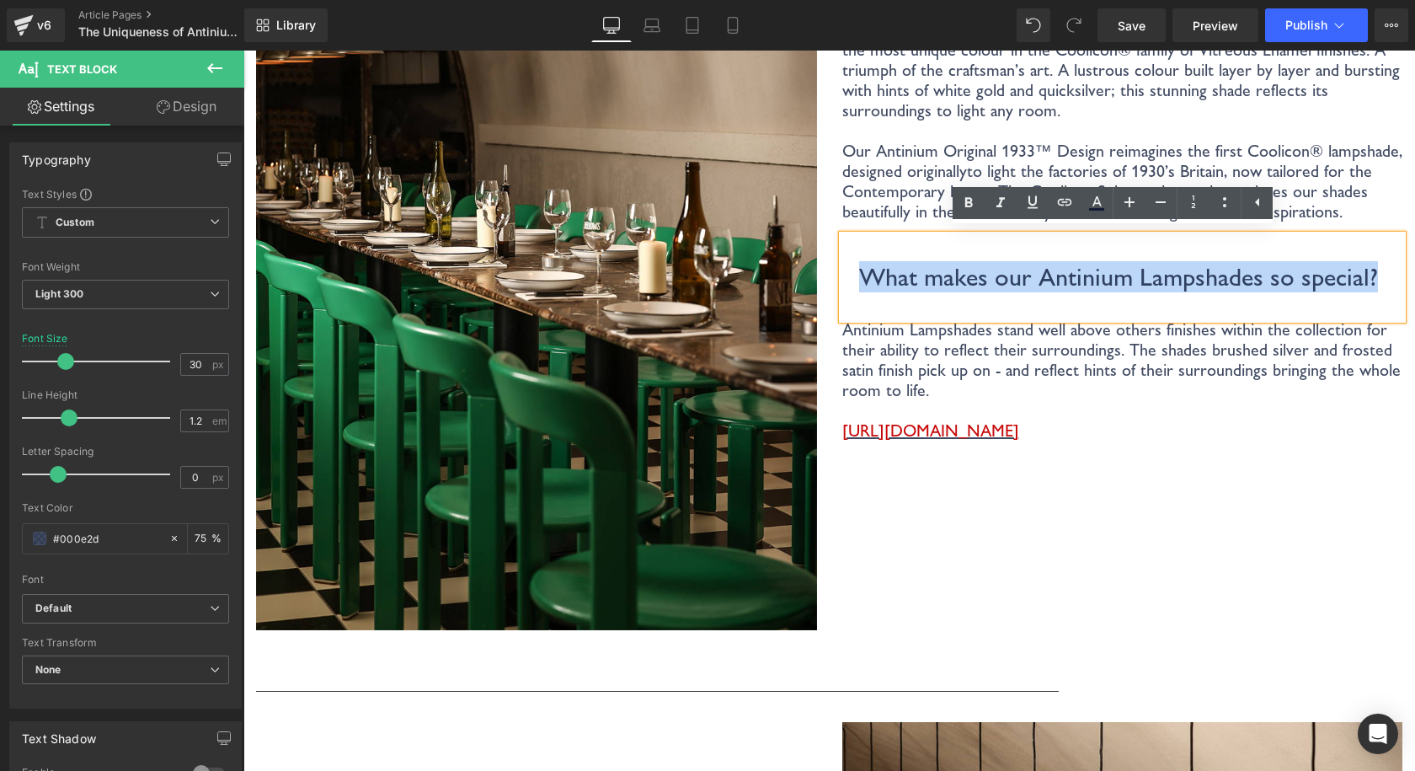
drag, startPoint x: 862, startPoint y: 267, endPoint x: 1357, endPoint y: 243, distance: 495.0
click at [1356, 243] on div "What makes our Antinium Lampshades so special?" at bounding box center [1122, 277] width 561 height 84
copy p "What makes our Antinium Lampshades so special?"
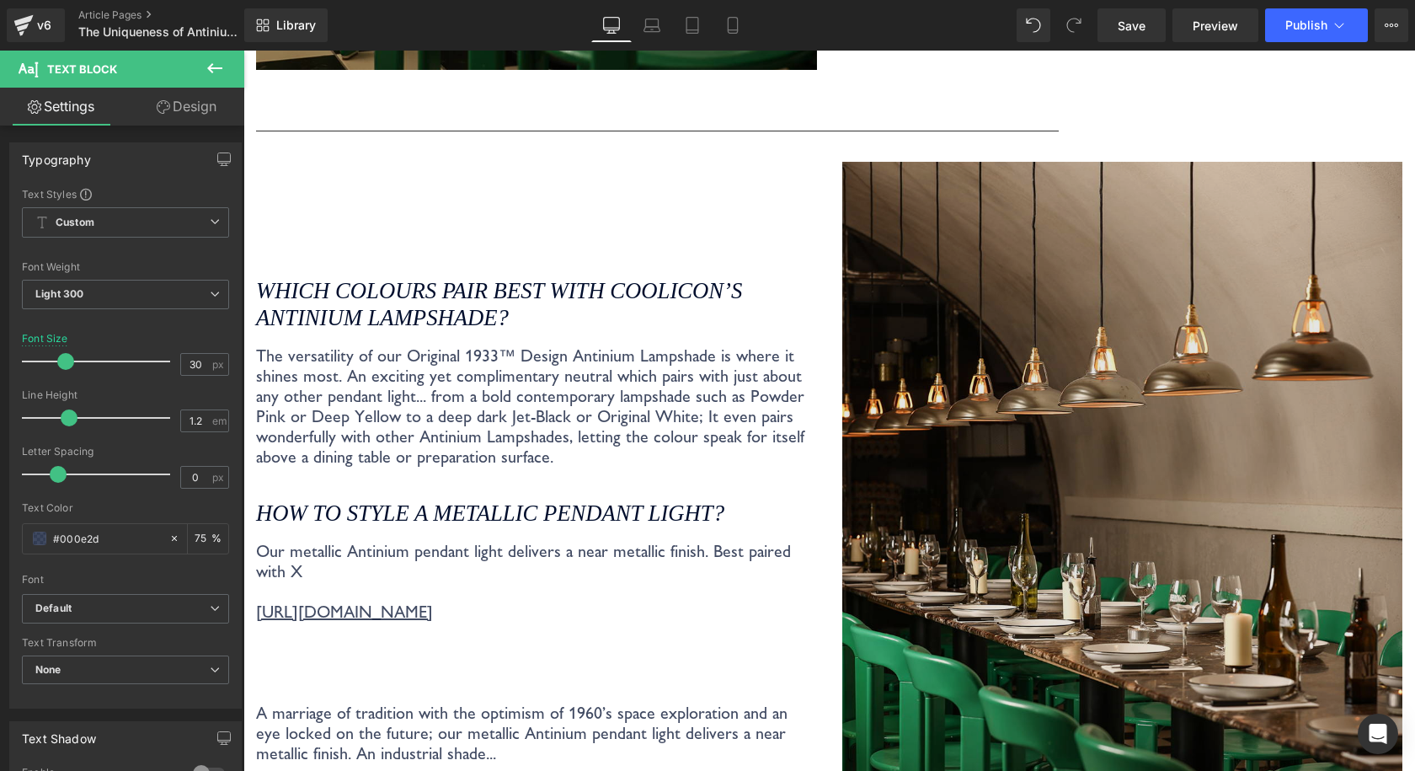
scroll to position [2190, 0]
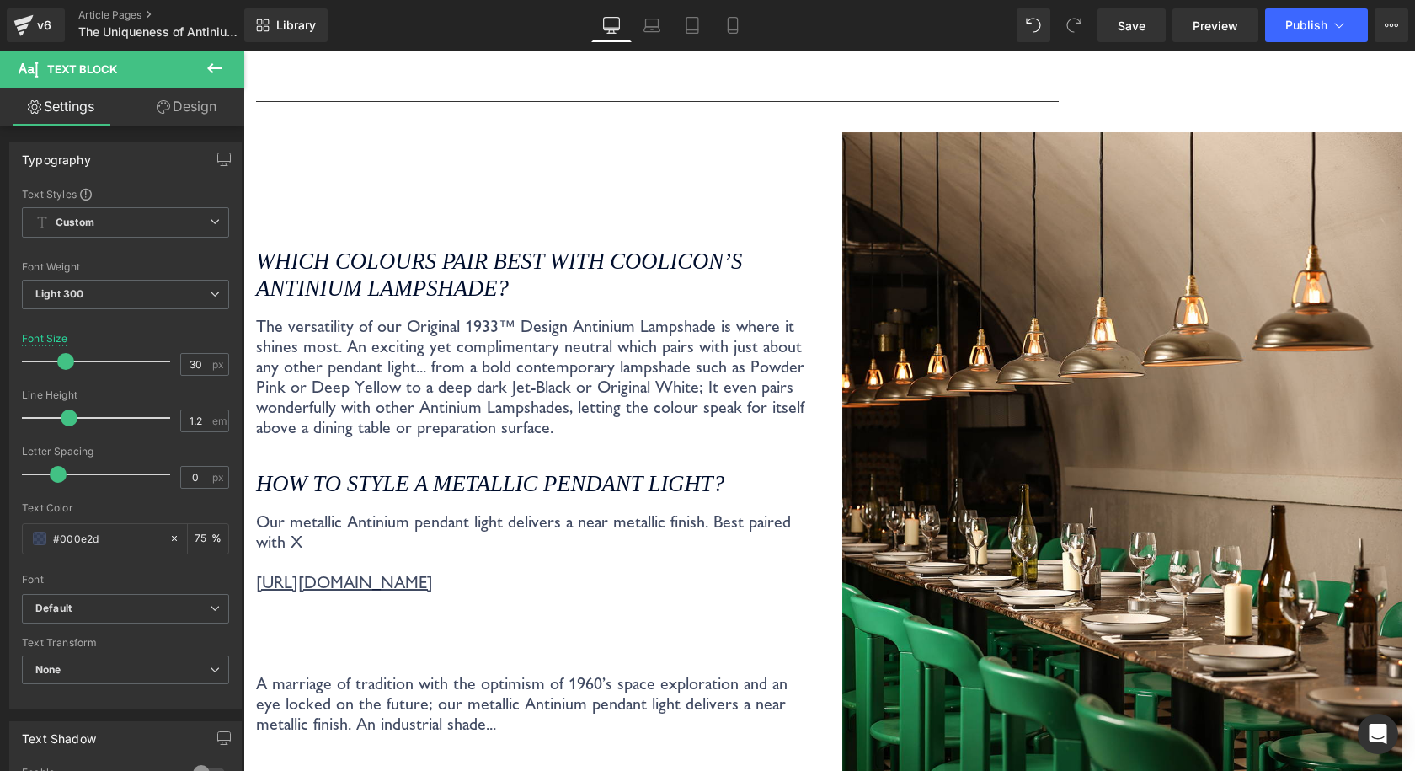
click at [717, 248] on icon "Which Colours pair best with Coolicon’s Antinium Lampshade?" at bounding box center [499, 274] width 486 height 52
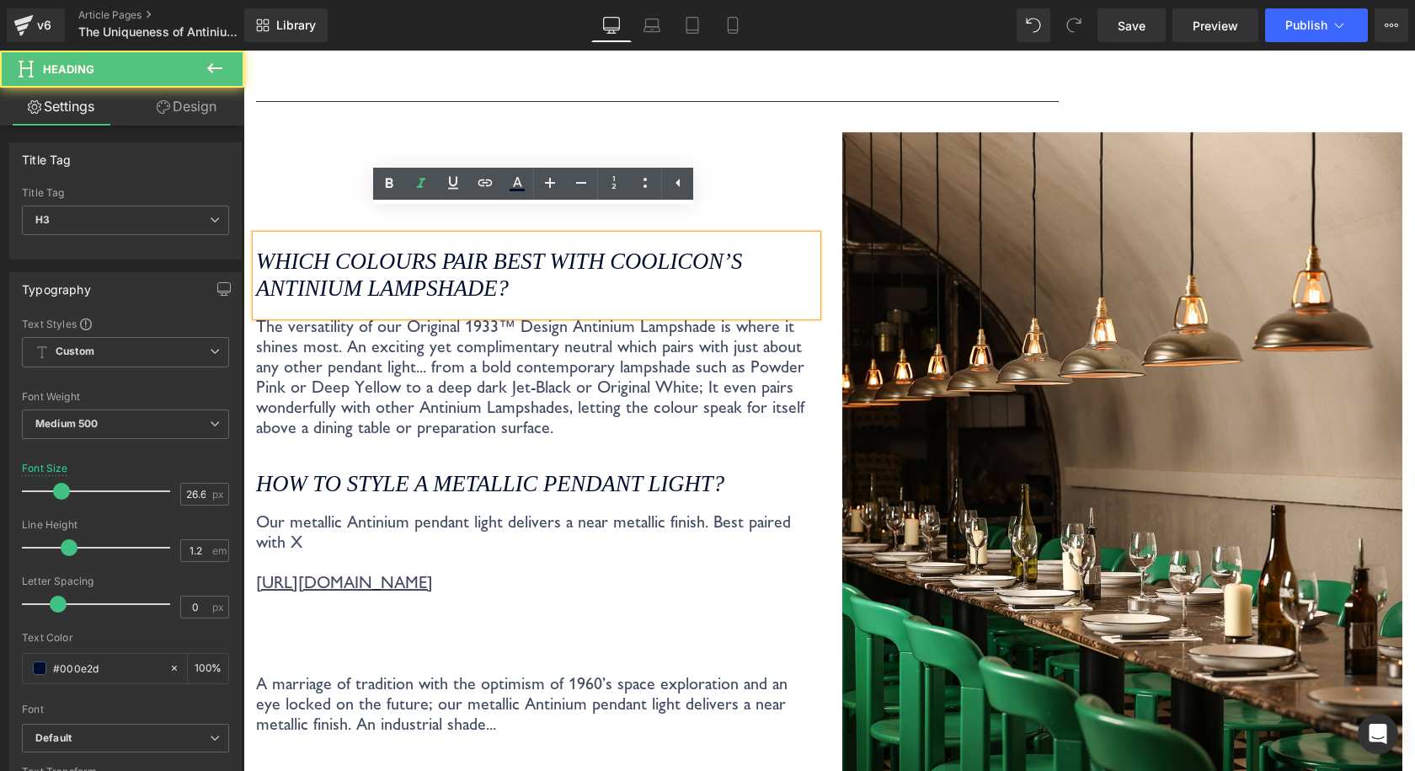
drag, startPoint x: 539, startPoint y: 267, endPoint x: 487, endPoint y: 277, distance: 53.2
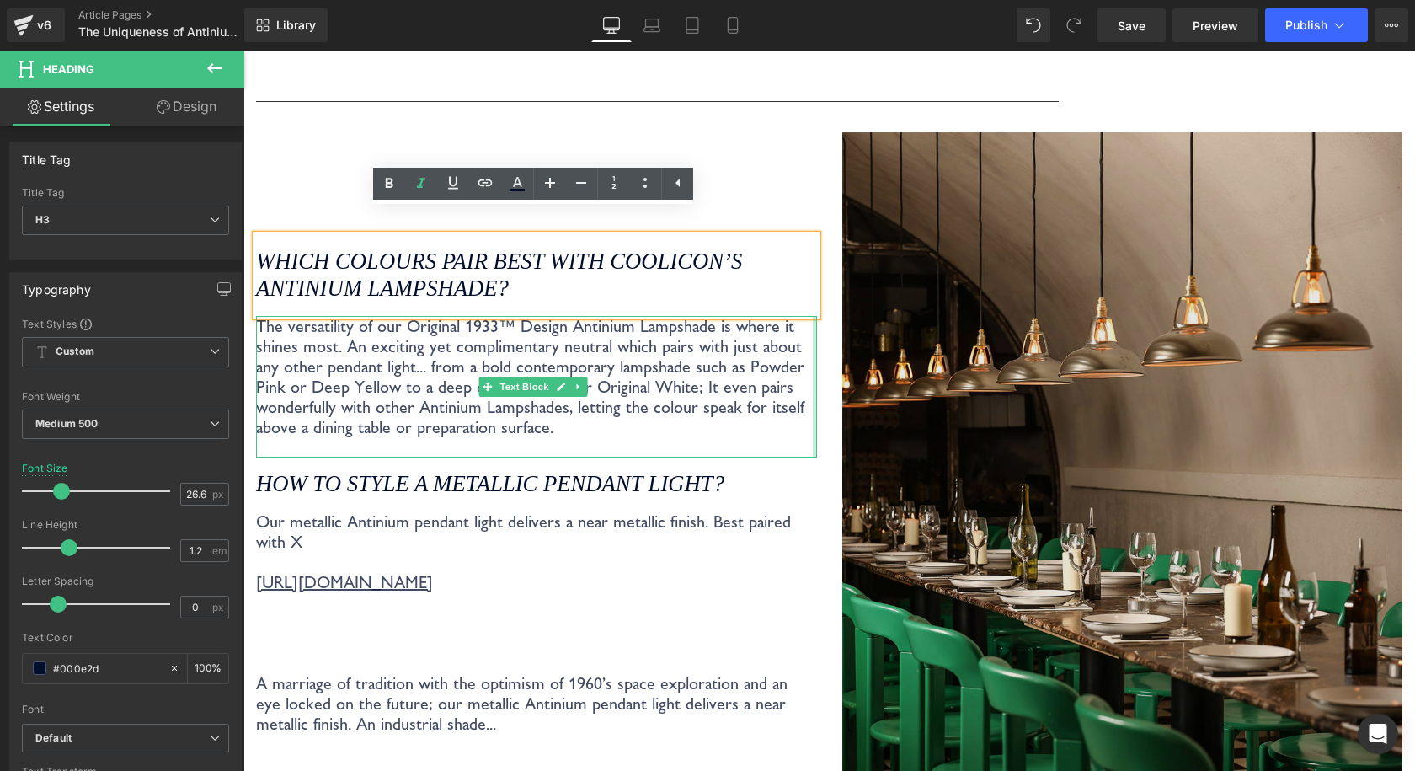
copy icon "Which Colours pair best with Coolicon’s Antinium Lampshade?"
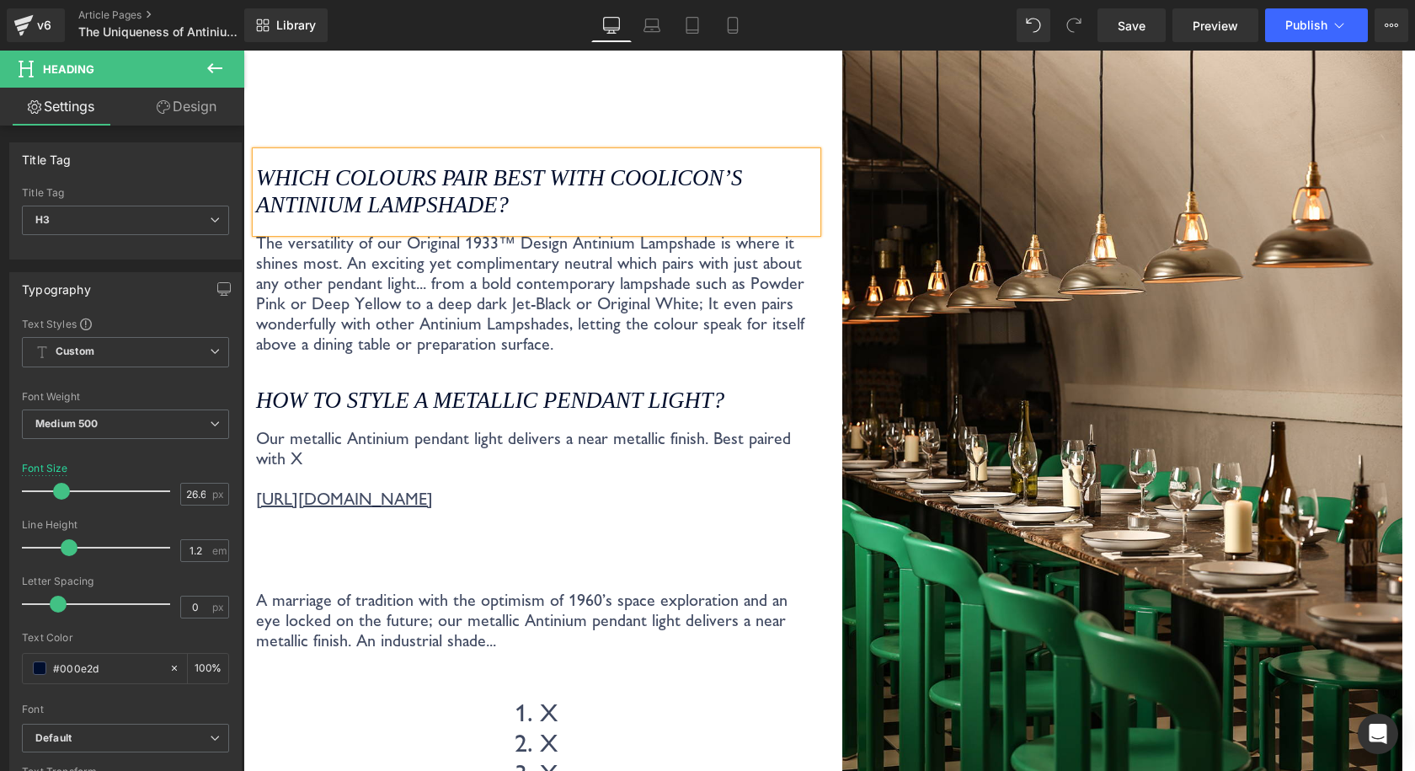
scroll to position [2274, 0]
drag, startPoint x: 740, startPoint y: 339, endPoint x: 764, endPoint y: 382, distance: 49.7
click at [740, 353] on p at bounding box center [536, 363] width 561 height 20
click at [758, 387] on h3 "How to style a metallic pendant light?" at bounding box center [536, 400] width 561 height 27
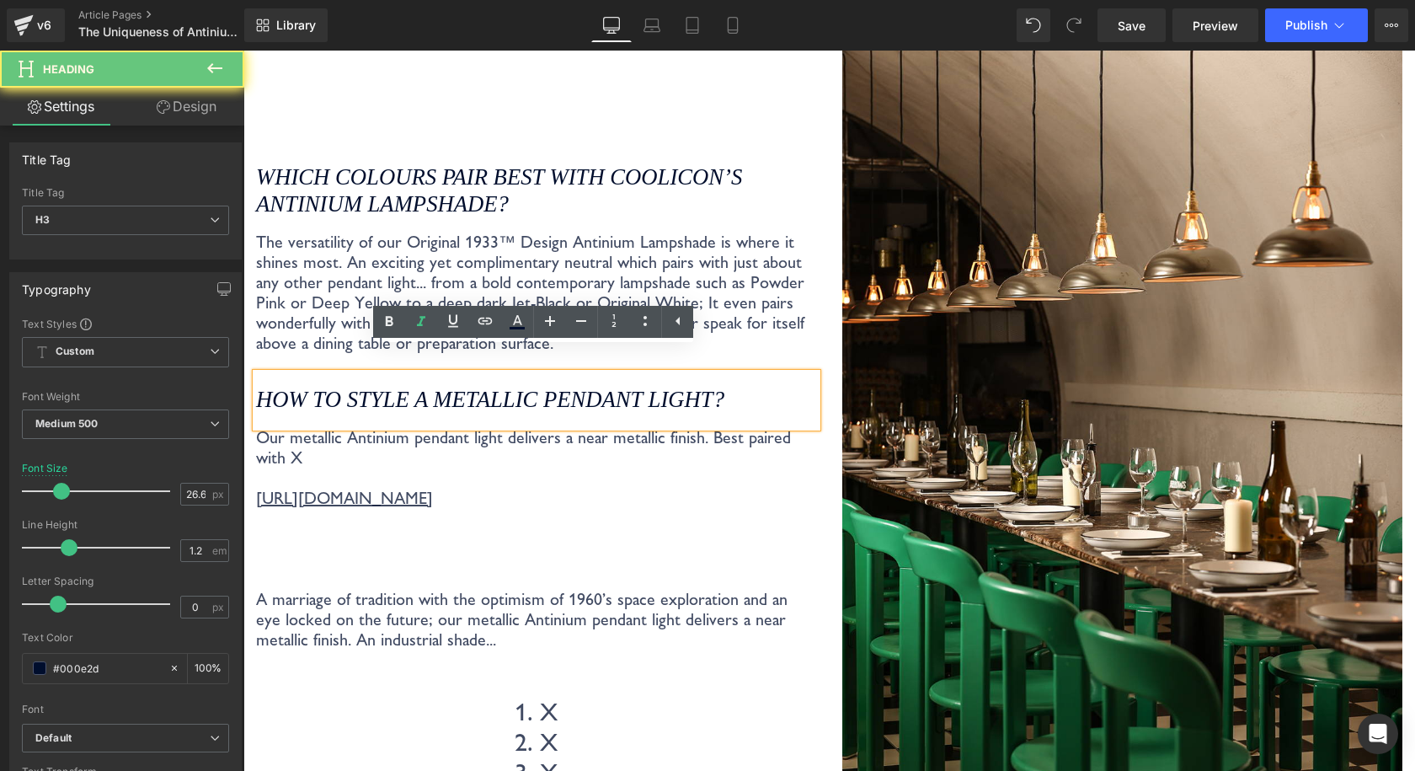
click at [752, 387] on h3 "How to style a metallic pendant light?" at bounding box center [536, 400] width 561 height 27
drag, startPoint x: 766, startPoint y: 371, endPoint x: 253, endPoint y: 376, distance: 513.8
click at [256, 376] on div "How to style a metallic pendant light?" at bounding box center [536, 400] width 561 height 54
click at [349, 432] on p "Our metallic Antinium pendant light delivers a near metallic finish. Best paire…" at bounding box center [536, 447] width 561 height 40
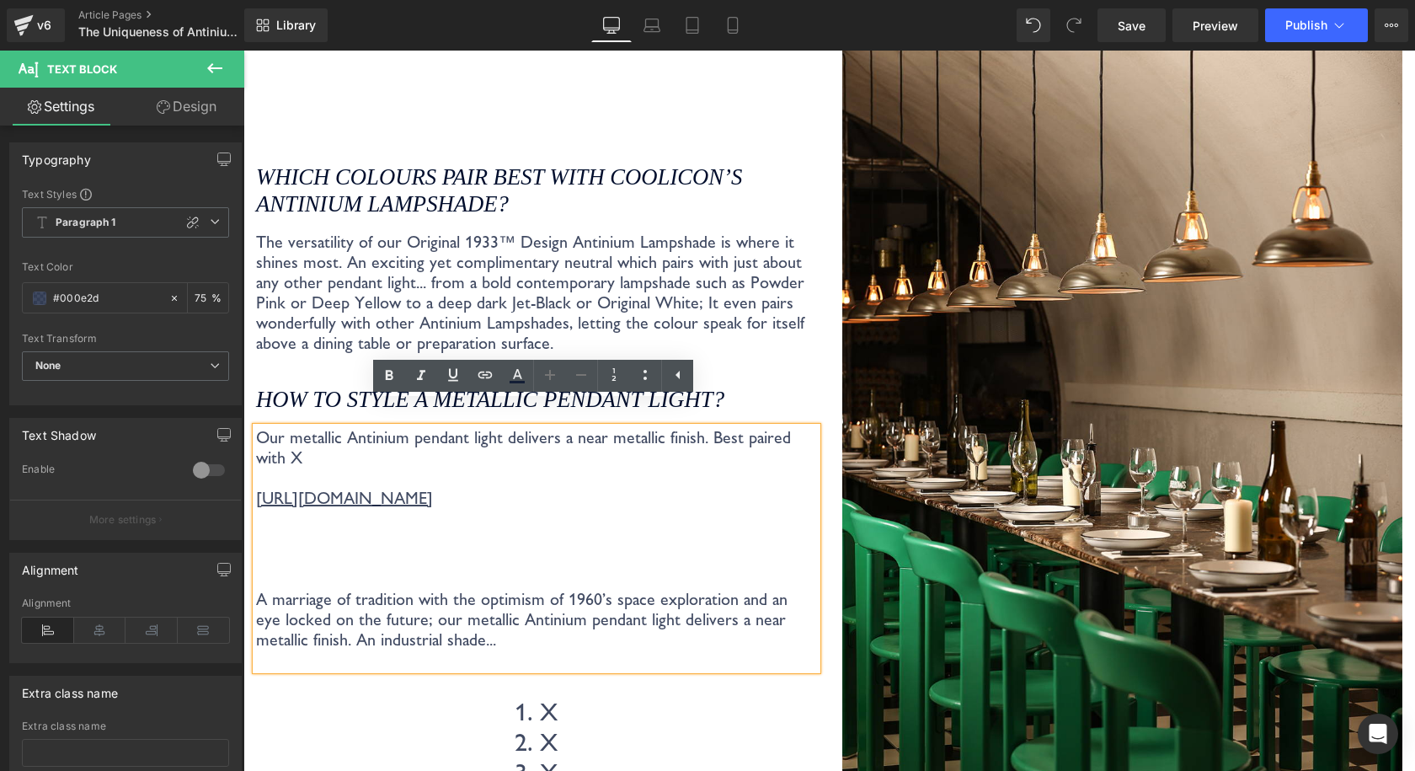
click at [488, 306] on p "The versatility of our Original 1933™ Design Antinium Lampshade is where it shi…" at bounding box center [536, 292] width 561 height 121
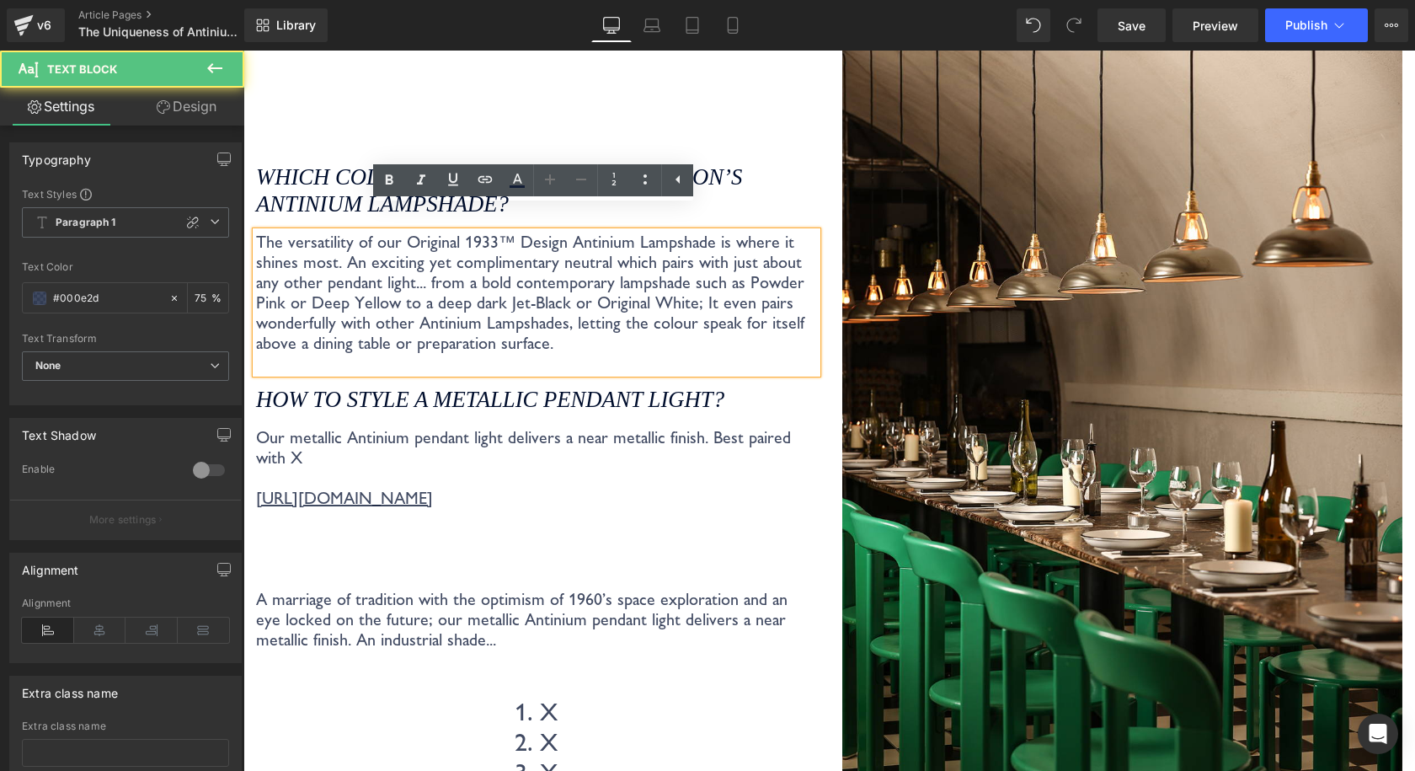
click at [659, 353] on p at bounding box center [536, 363] width 561 height 20
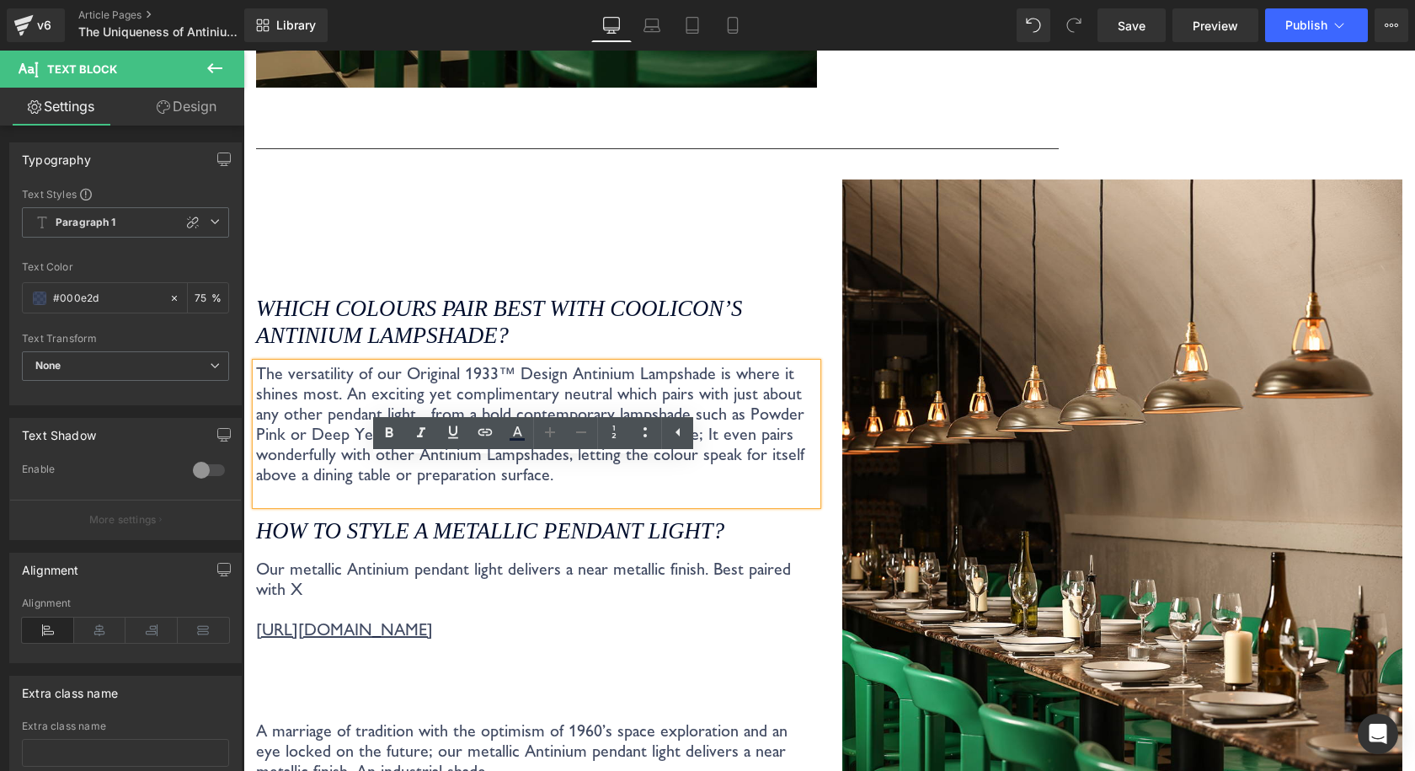
scroll to position [2021, 0]
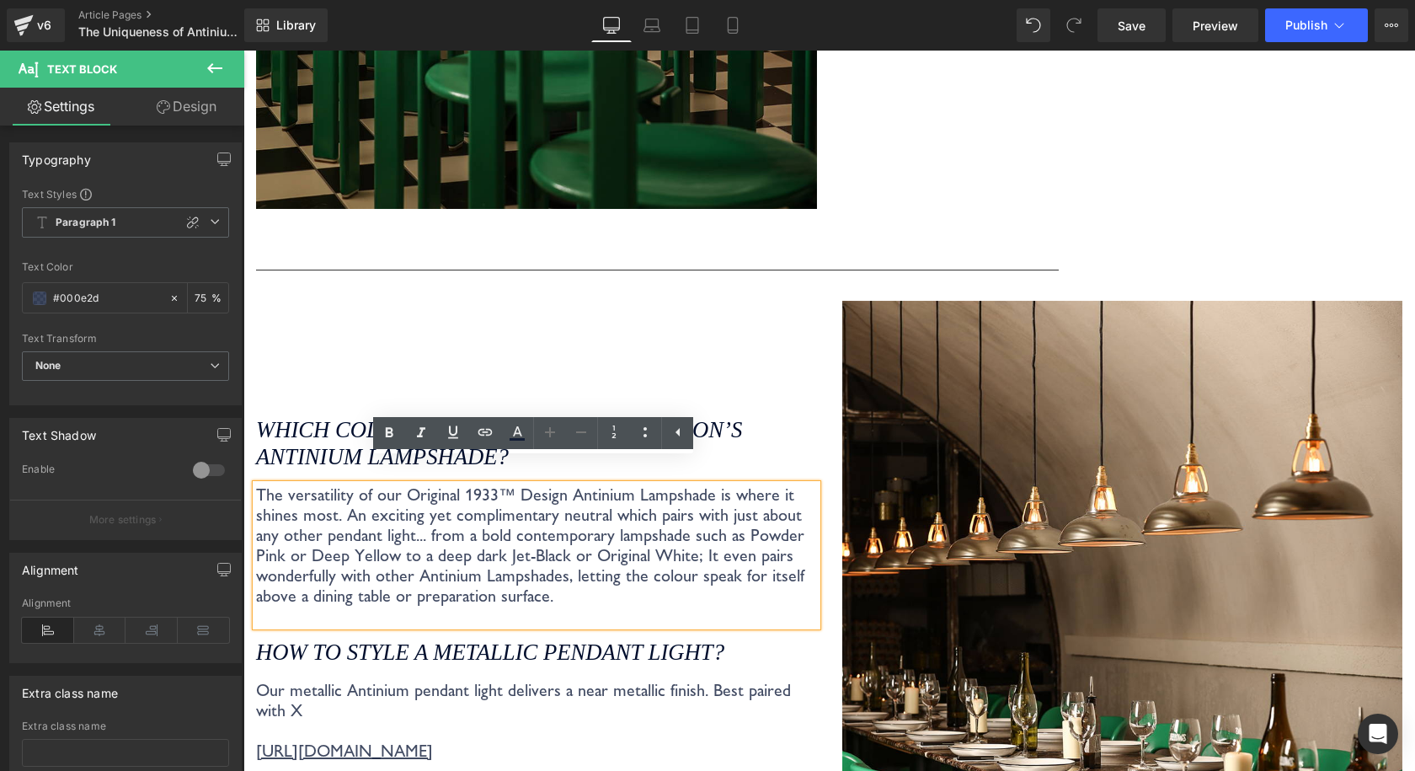
click at [1128, 46] on div "Library Desktop Desktop Laptop Tablet Mobile Save Preview Publish Scheduled Vie…" at bounding box center [829, 25] width 1171 height 51
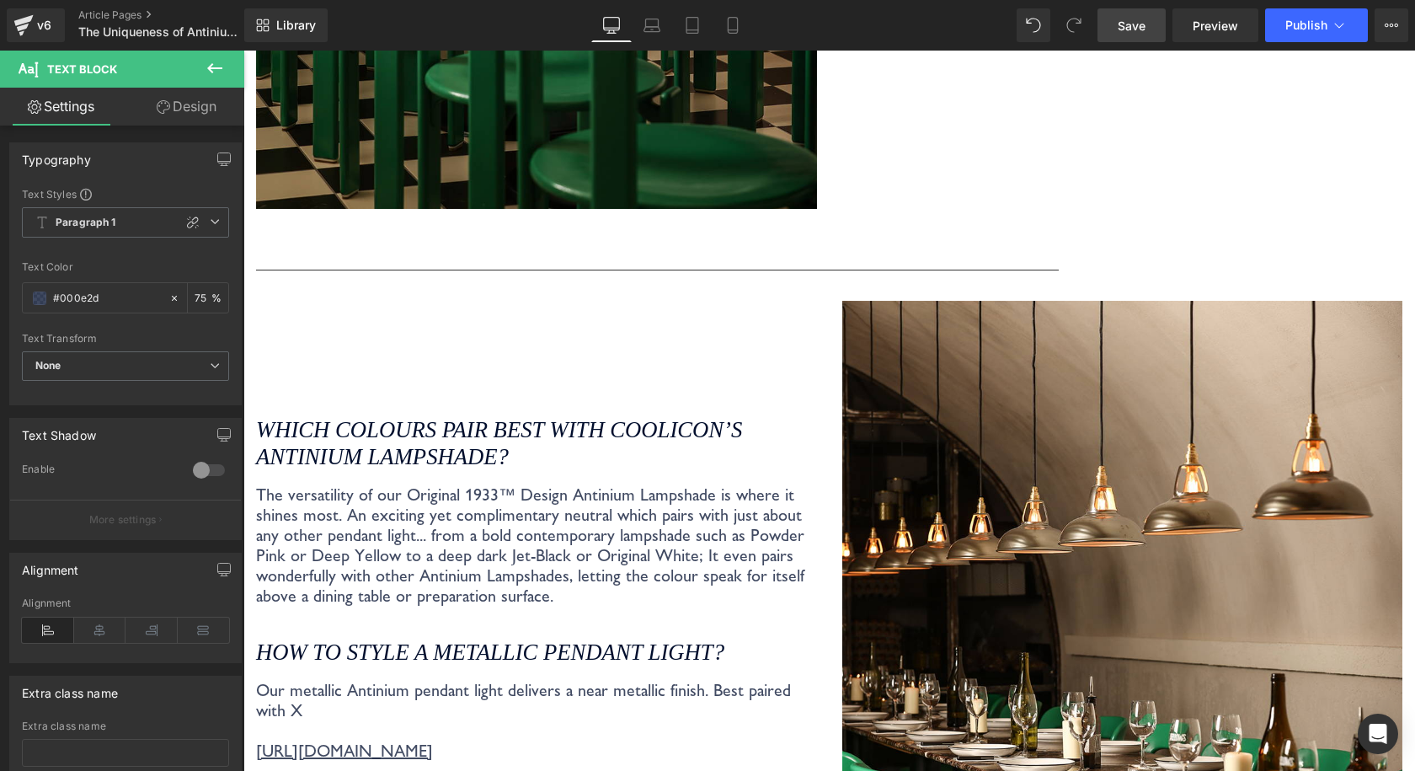
click at [1127, 38] on link "Save" at bounding box center [1131, 25] width 68 height 34
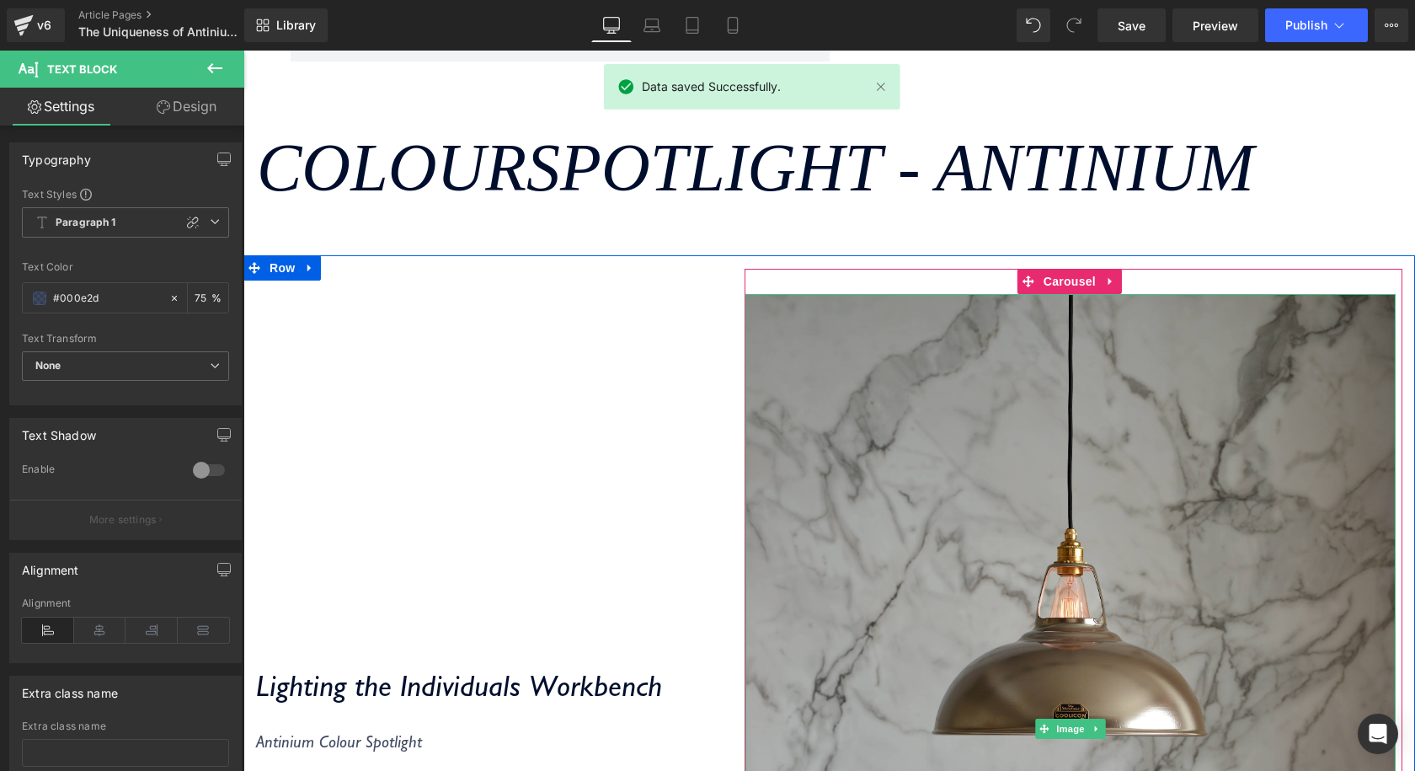
scroll to position [0, 0]
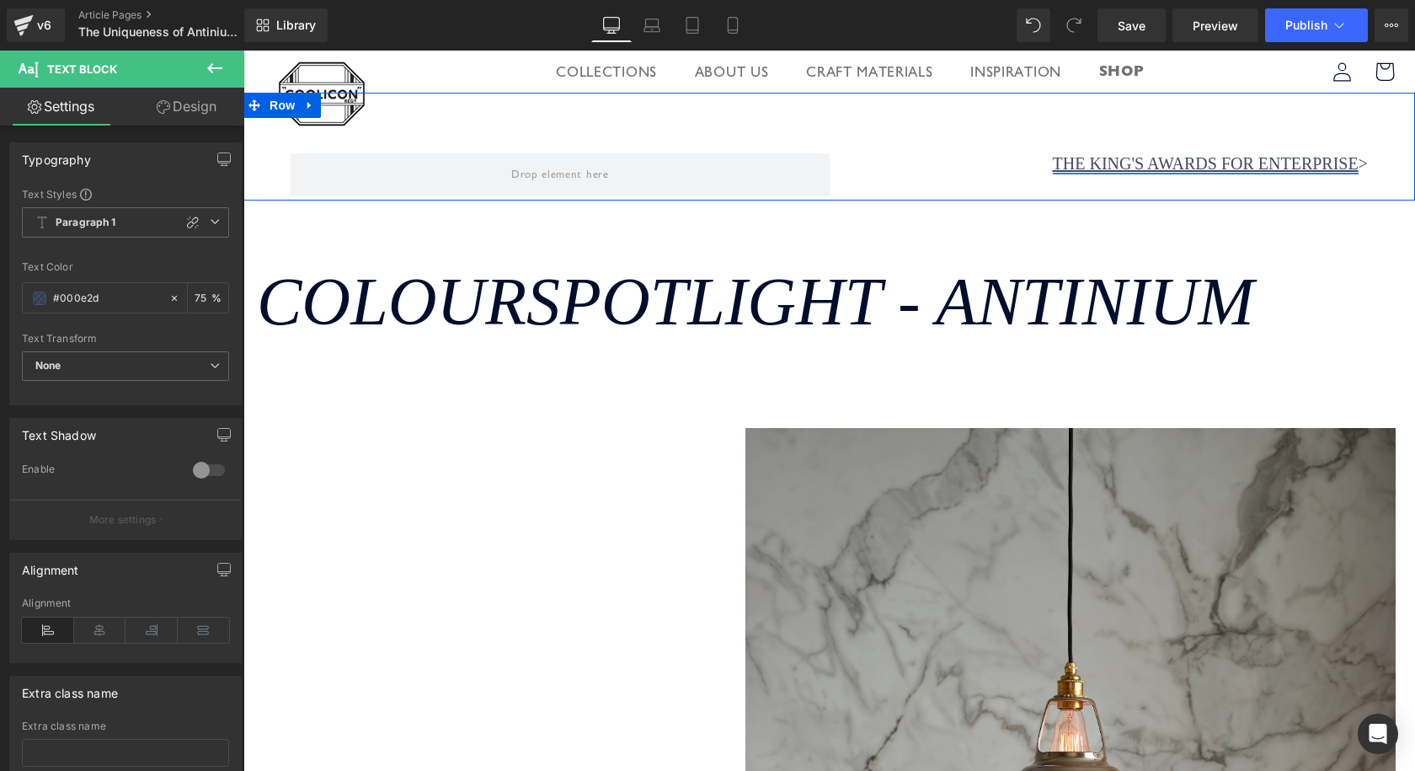
click at [1122, 158] on link "The King's Awards for Enterprise" at bounding box center [1206, 163] width 306 height 19
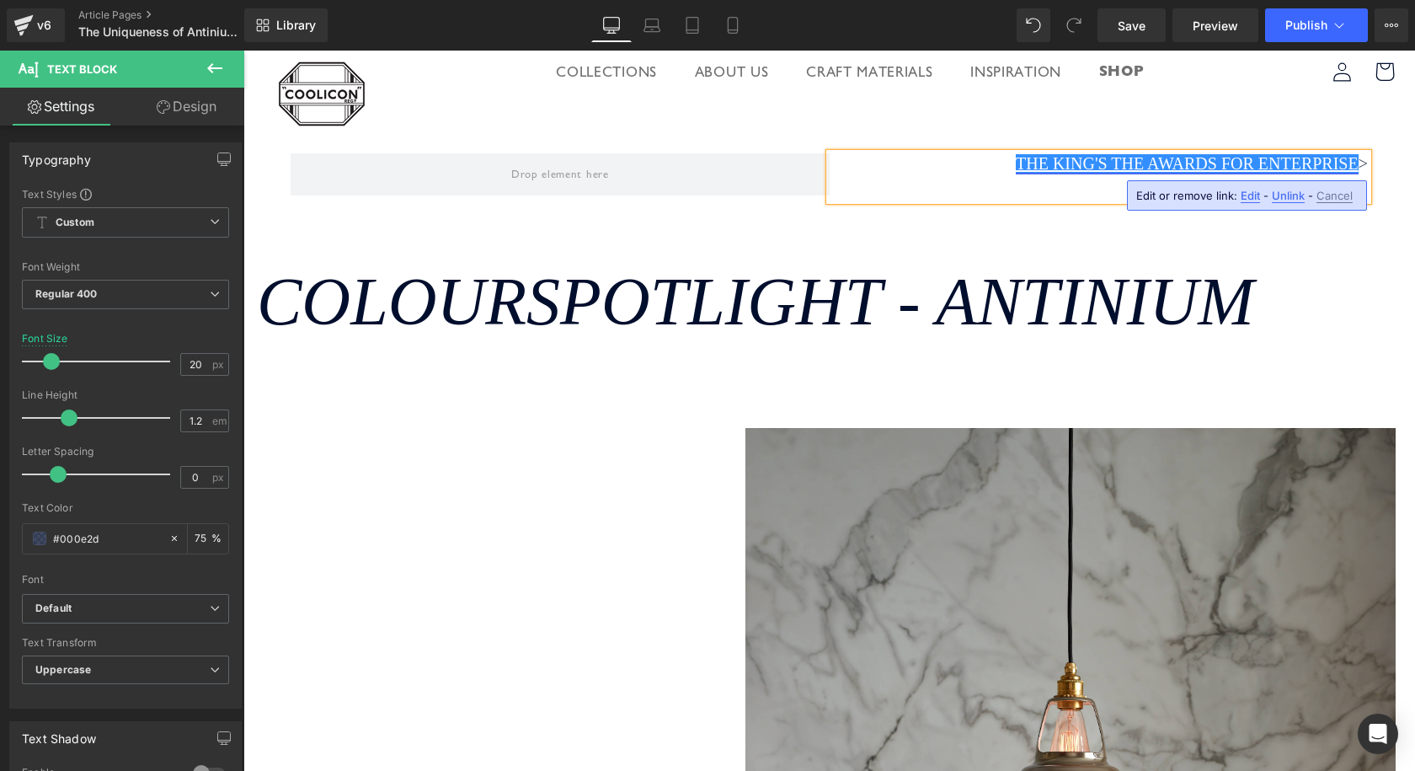
click at [1326, 165] on link "The King's THE Awards for Enterprise" at bounding box center [1187, 163] width 343 height 19
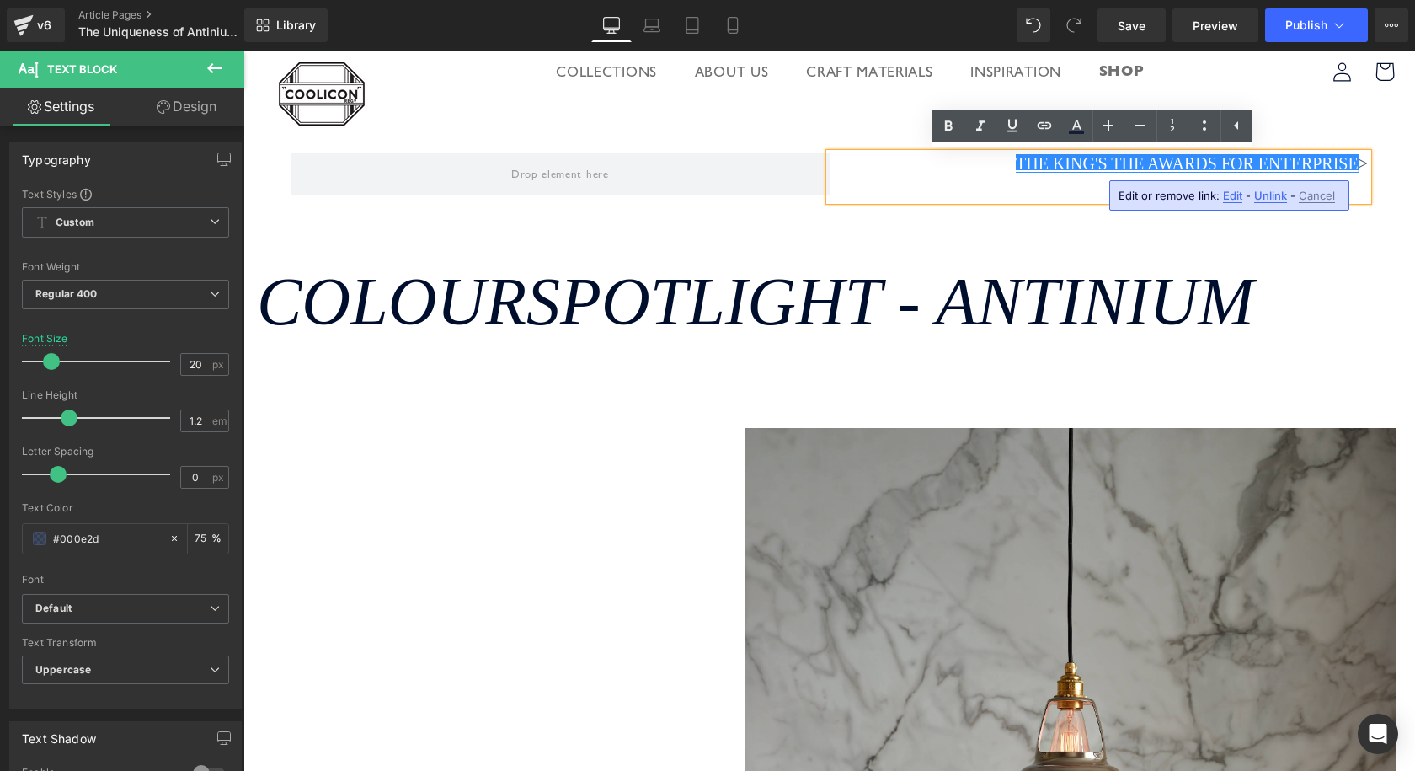
drag, startPoint x: 1346, startPoint y: 163, endPoint x: 985, endPoint y: 169, distance: 361.4
click at [985, 169] on p "The King's THE Awards for Enterprise >" at bounding box center [1099, 163] width 539 height 20
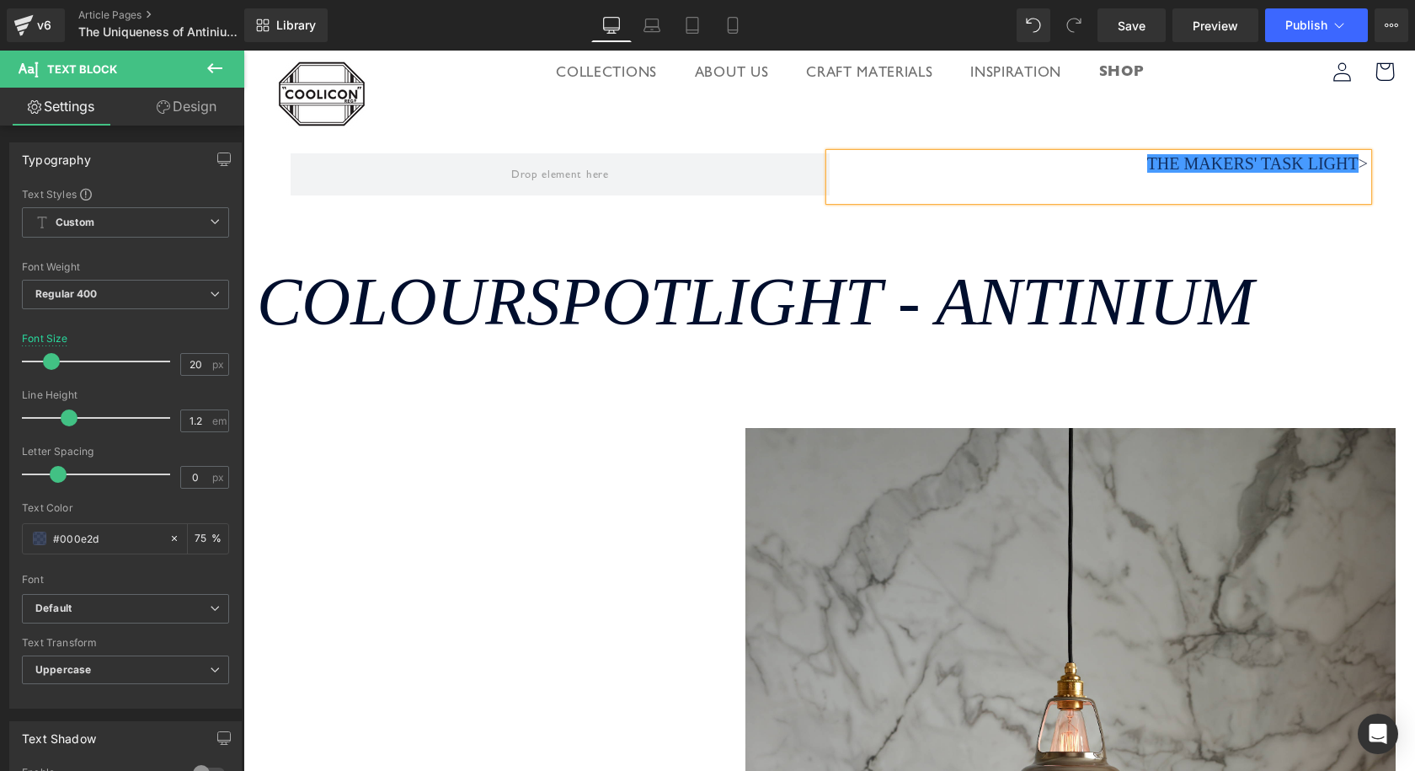
click at [1259, 174] on div "The Makers' Task Light >" at bounding box center [1099, 176] width 539 height 47
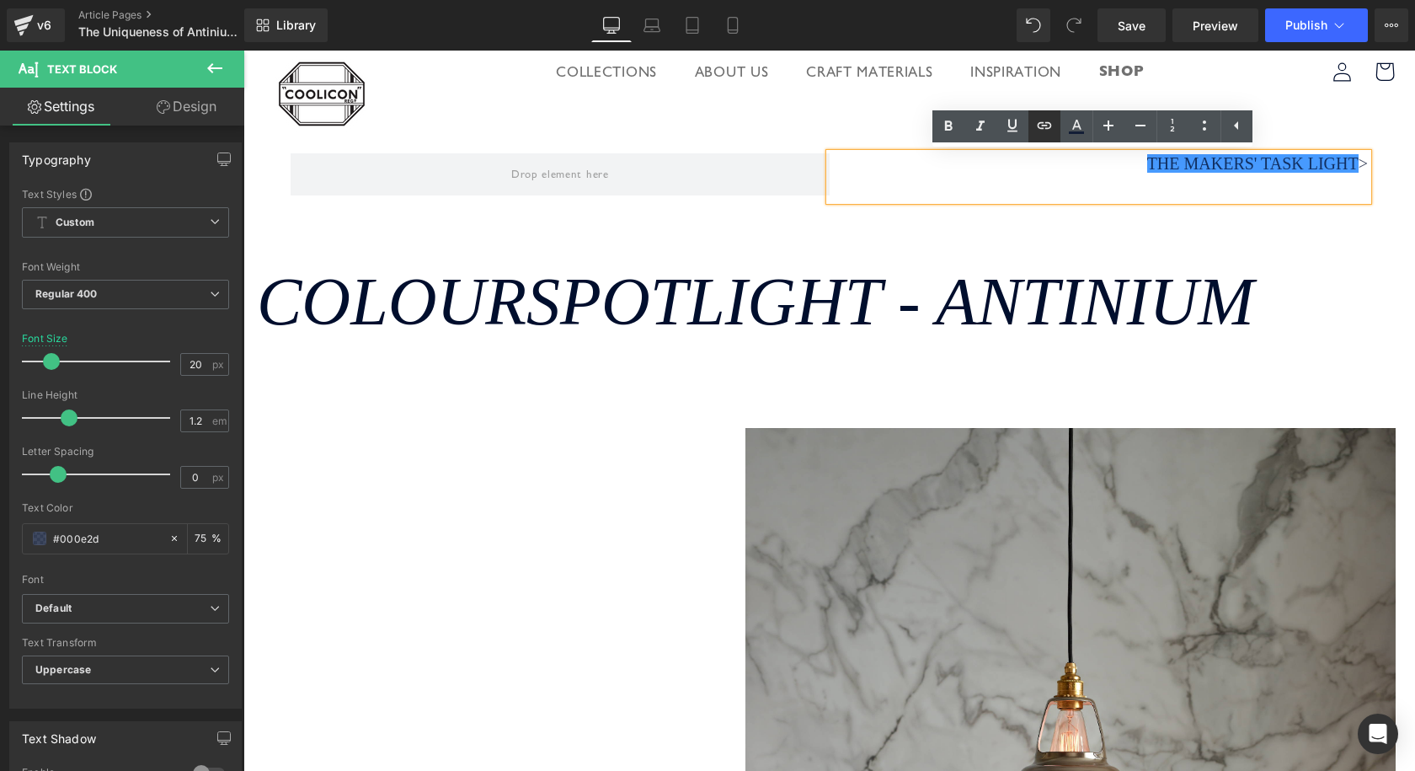
click at [1044, 131] on icon at bounding box center [1044, 125] width 20 height 20
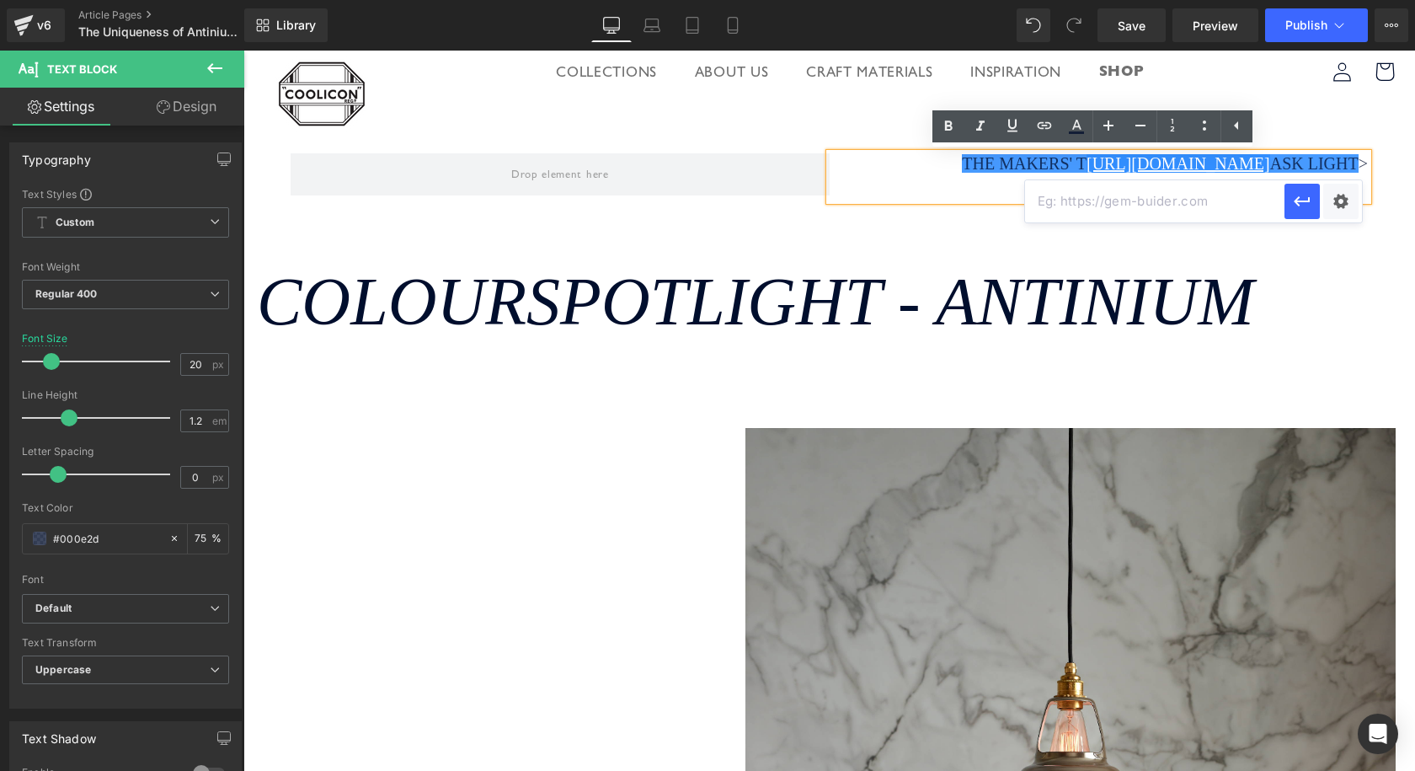
click at [1097, 187] on input "text" at bounding box center [1154, 201] width 259 height 42
paste input "https://www.cooliconlighting.com/blogs/journal/the-makers-task-light"
click at [1293, 202] on icon "button" at bounding box center [1302, 201] width 20 height 20
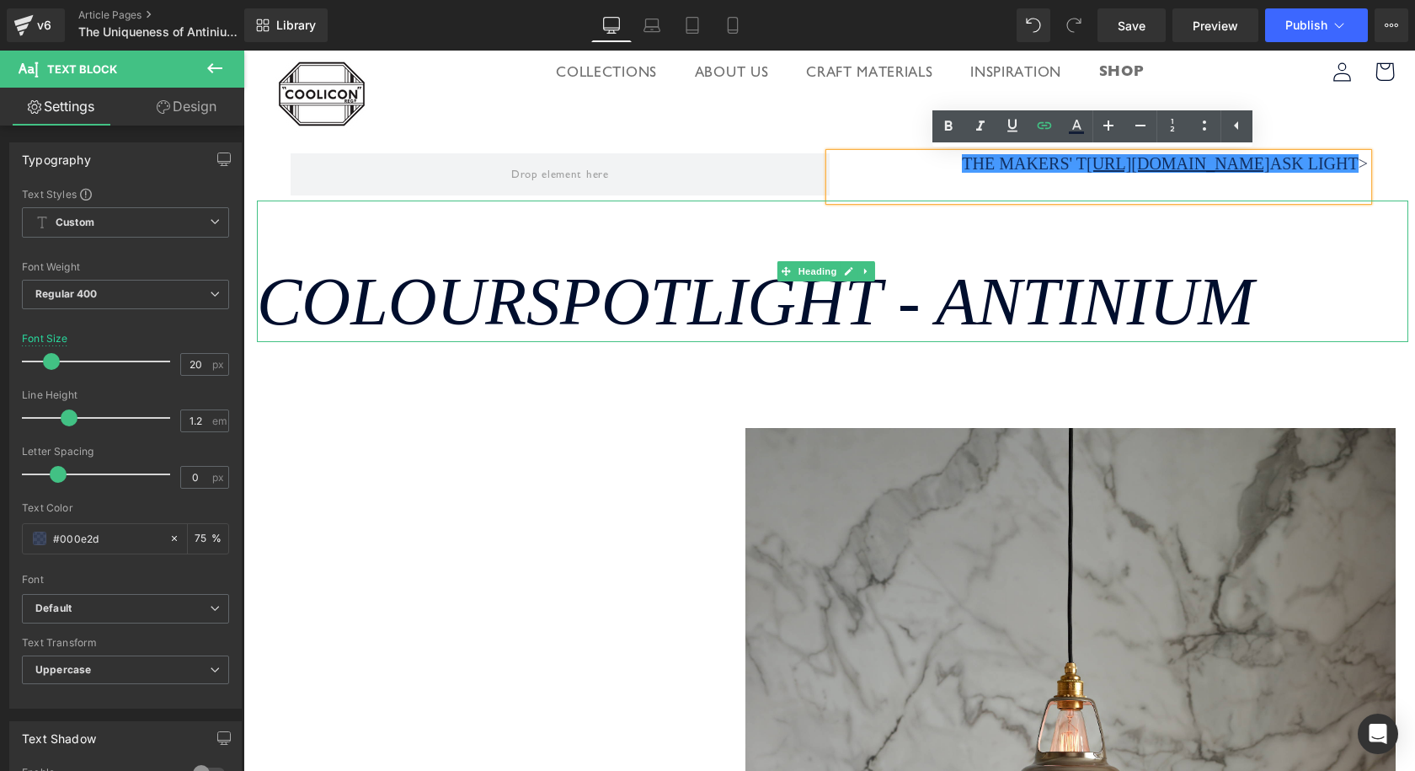
click at [1283, 249] on div "Colour Spotlight - Antinium" at bounding box center [832, 270] width 1151 height 141
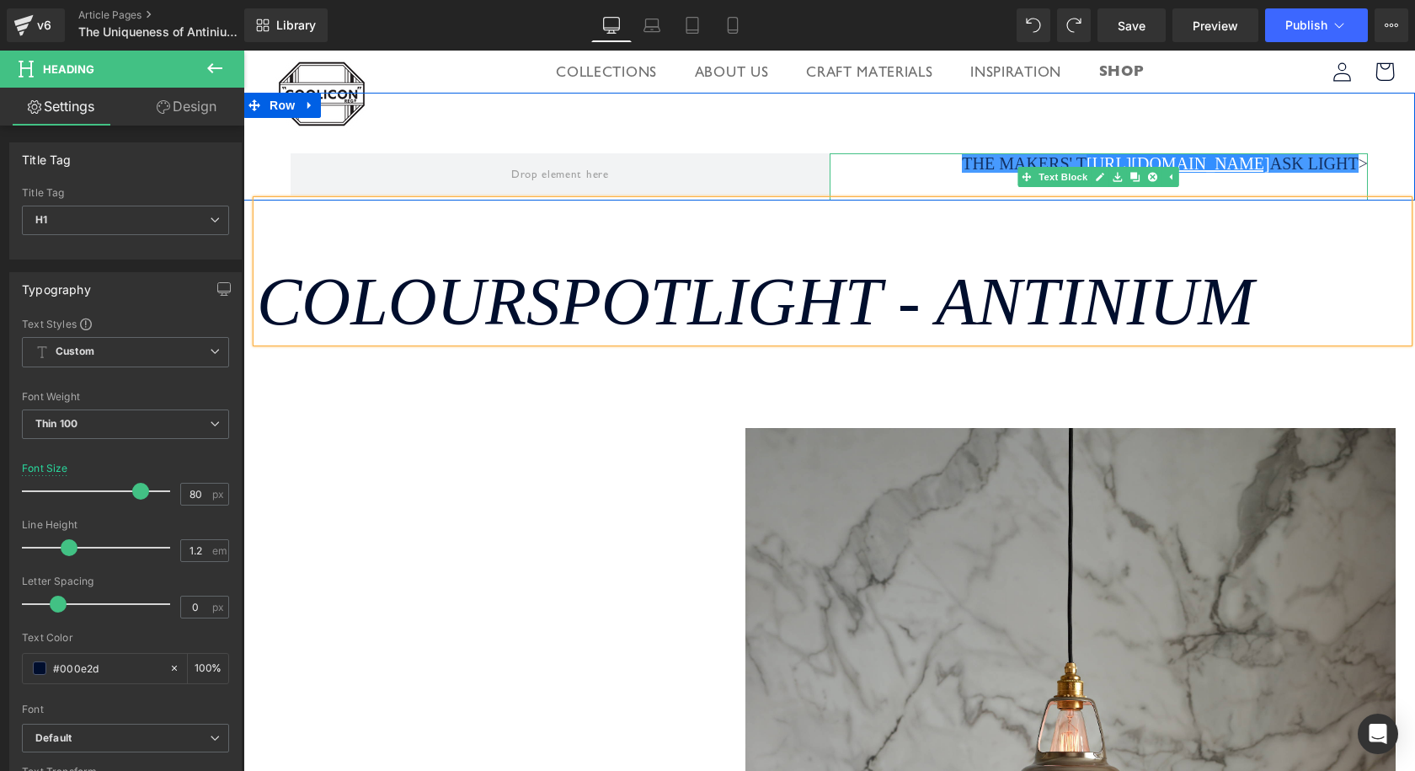
click at [1244, 120] on div "The Makers' T https://gem-3910432.net ask Light > Text Block Row" at bounding box center [829, 147] width 1172 height 108
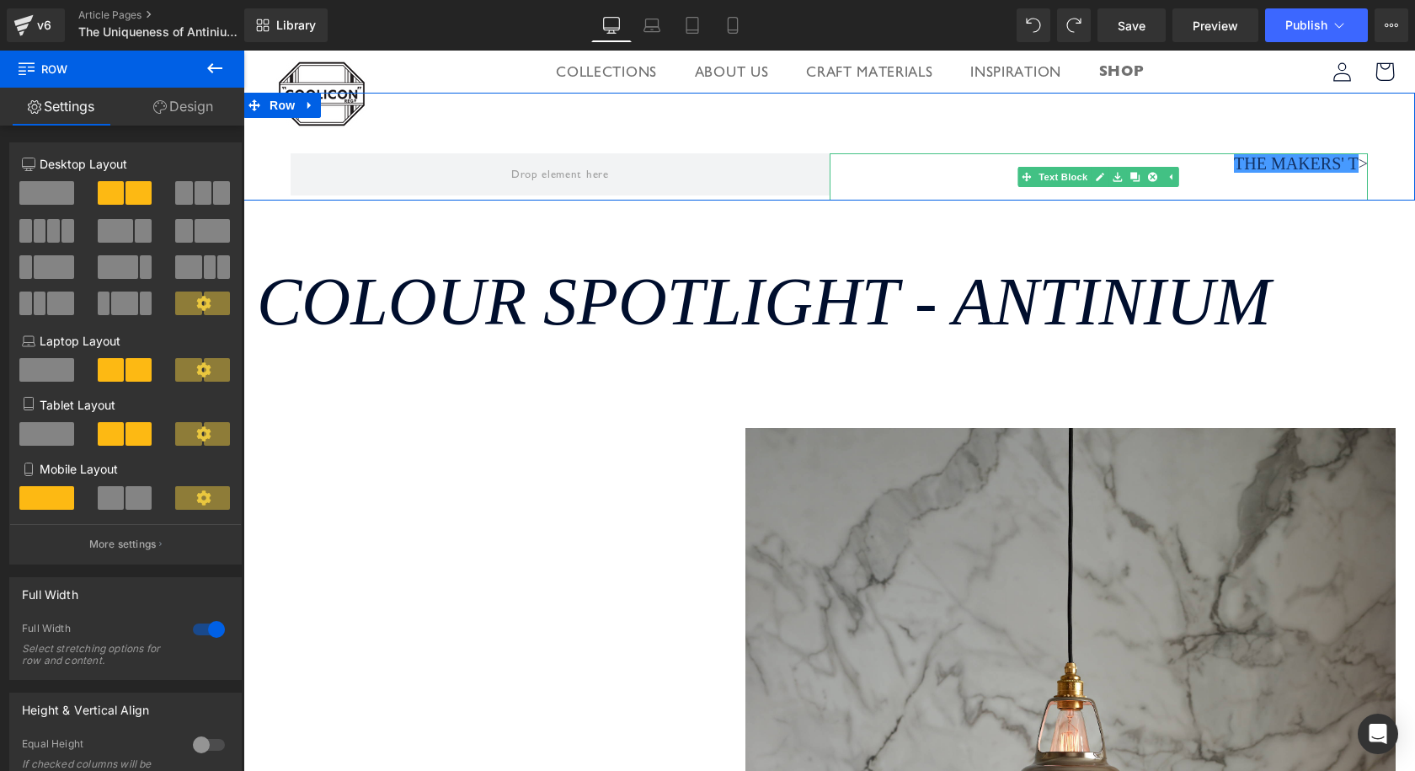
click at [1306, 168] on span "The Makers' T" at bounding box center [1296, 163] width 125 height 19
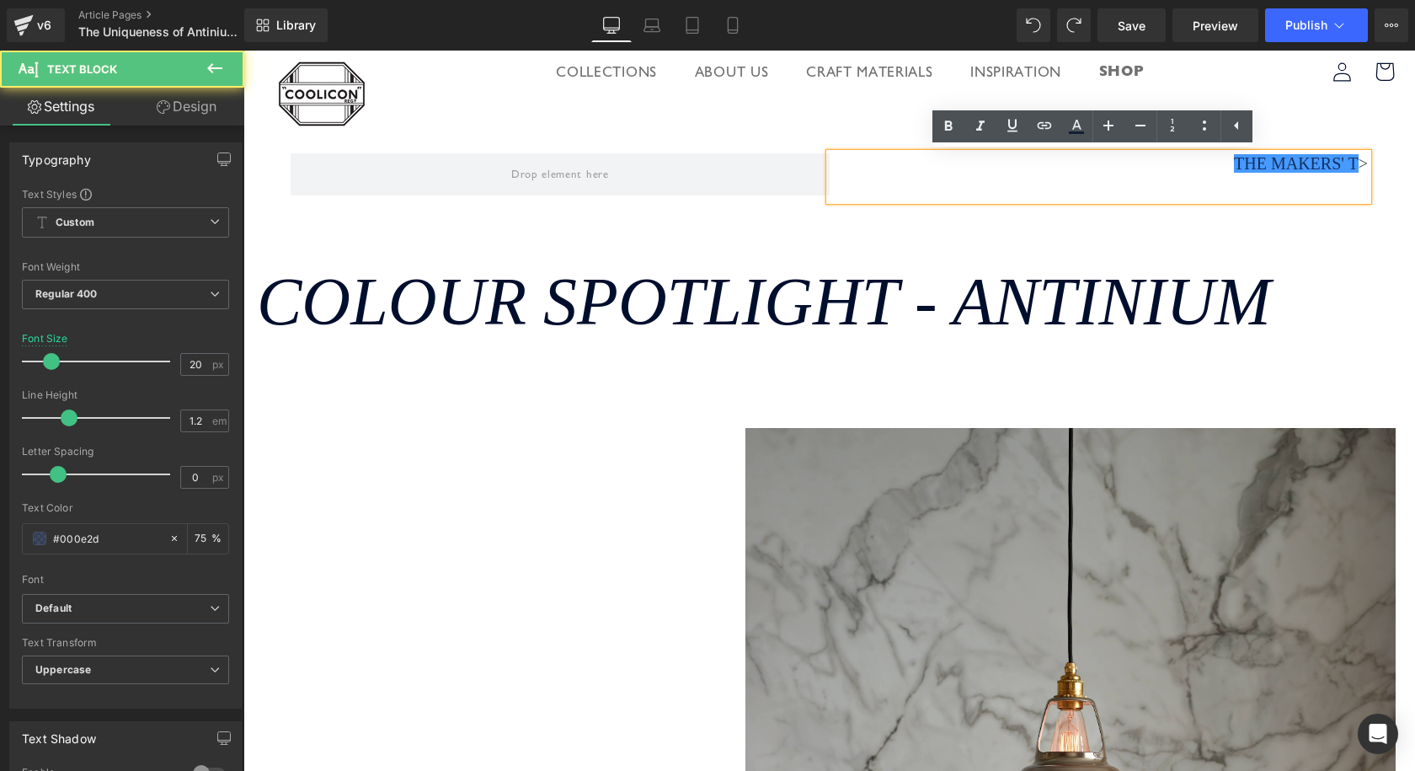
click at [1349, 163] on p "The Makers' T >" at bounding box center [1099, 163] width 539 height 20
click at [1343, 161] on span "The Makers' T" at bounding box center [1296, 163] width 125 height 19
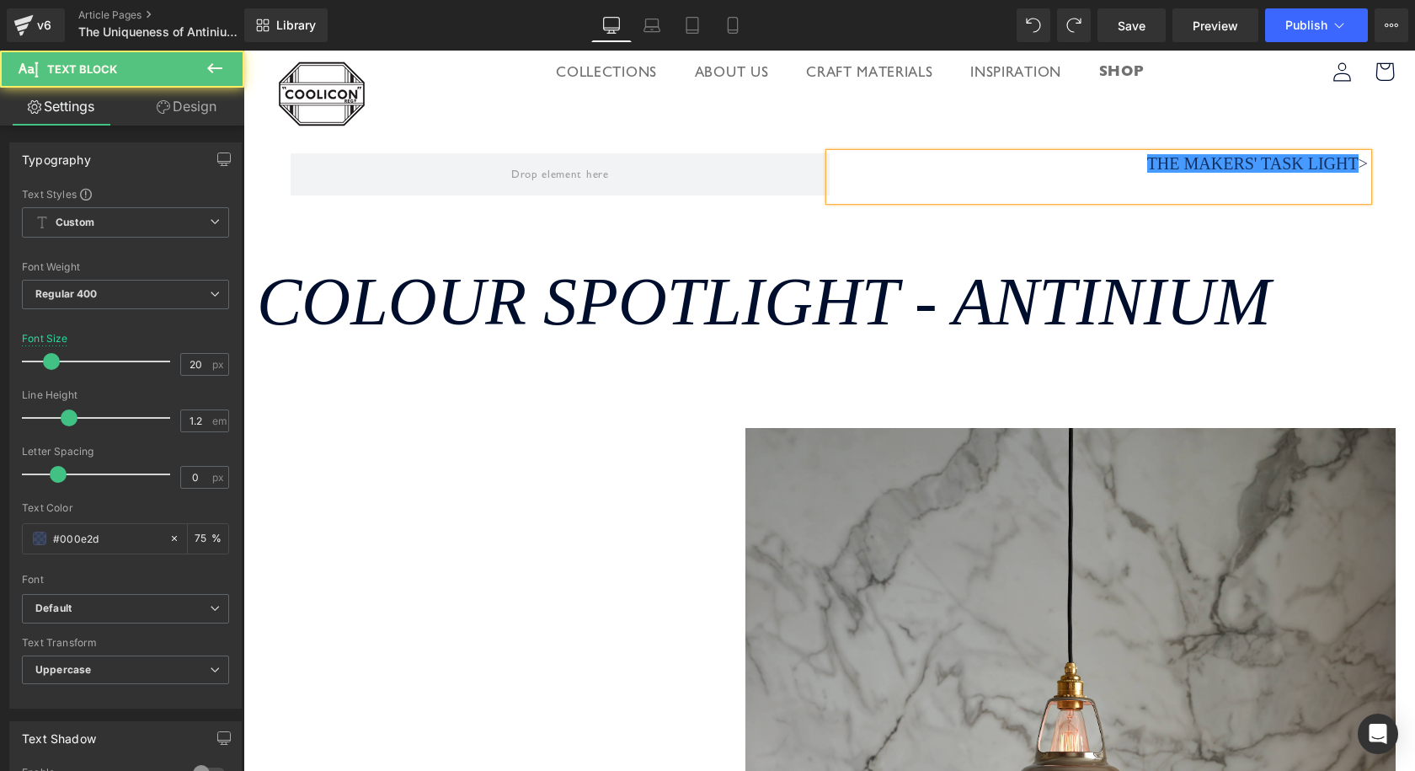
click at [1155, 166] on span "The Makers' Task Light" at bounding box center [1252, 163] width 211 height 19
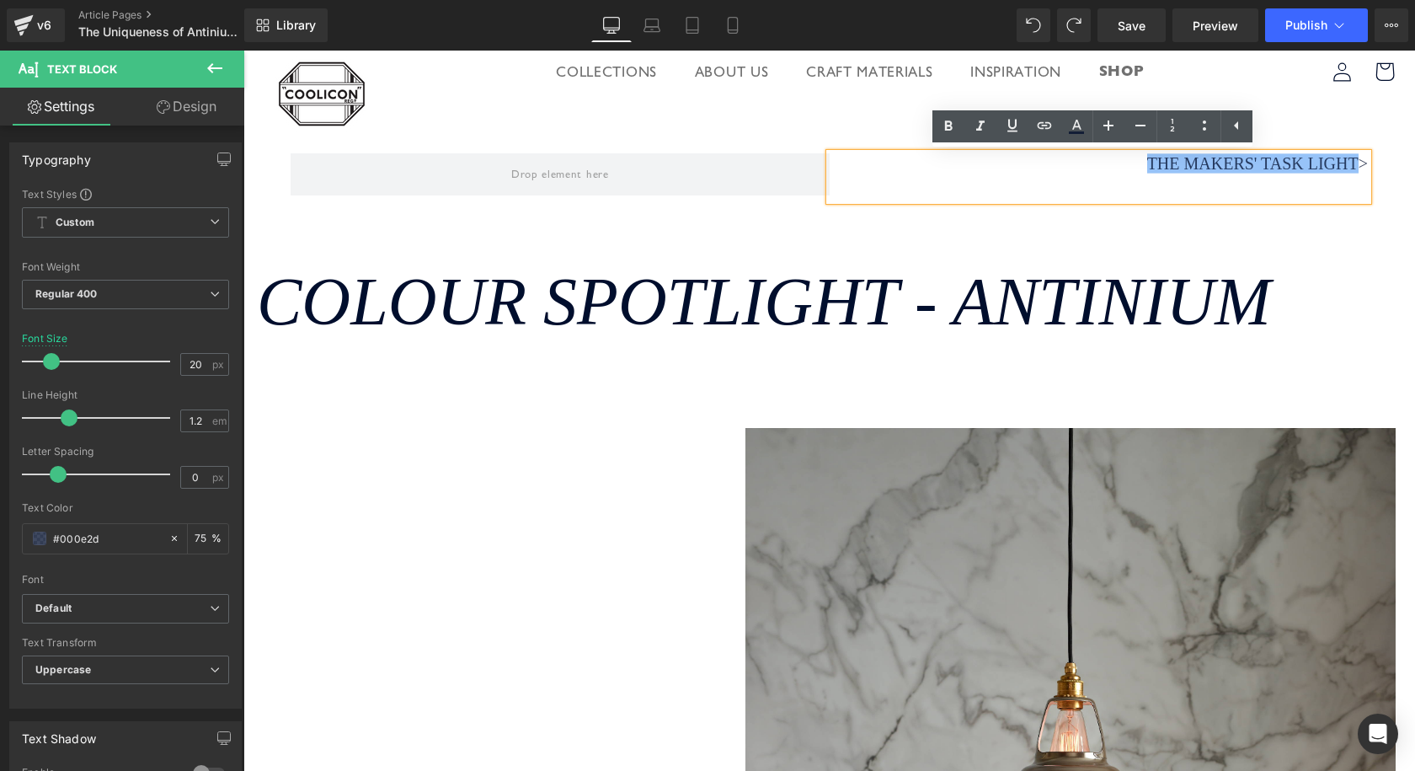
drag, startPoint x: 1131, startPoint y: 163, endPoint x: 1348, endPoint y: 163, distance: 217.3
click at [1348, 163] on p "The Makers' Task Light >" at bounding box center [1099, 163] width 539 height 20
click at [1037, 115] on link at bounding box center [1044, 126] width 32 height 32
click at [1062, 199] on input "text" at bounding box center [1154, 201] width 259 height 42
paste input "https://www.cooliconlighting.com/blogs/journal/the-makers-task-light"
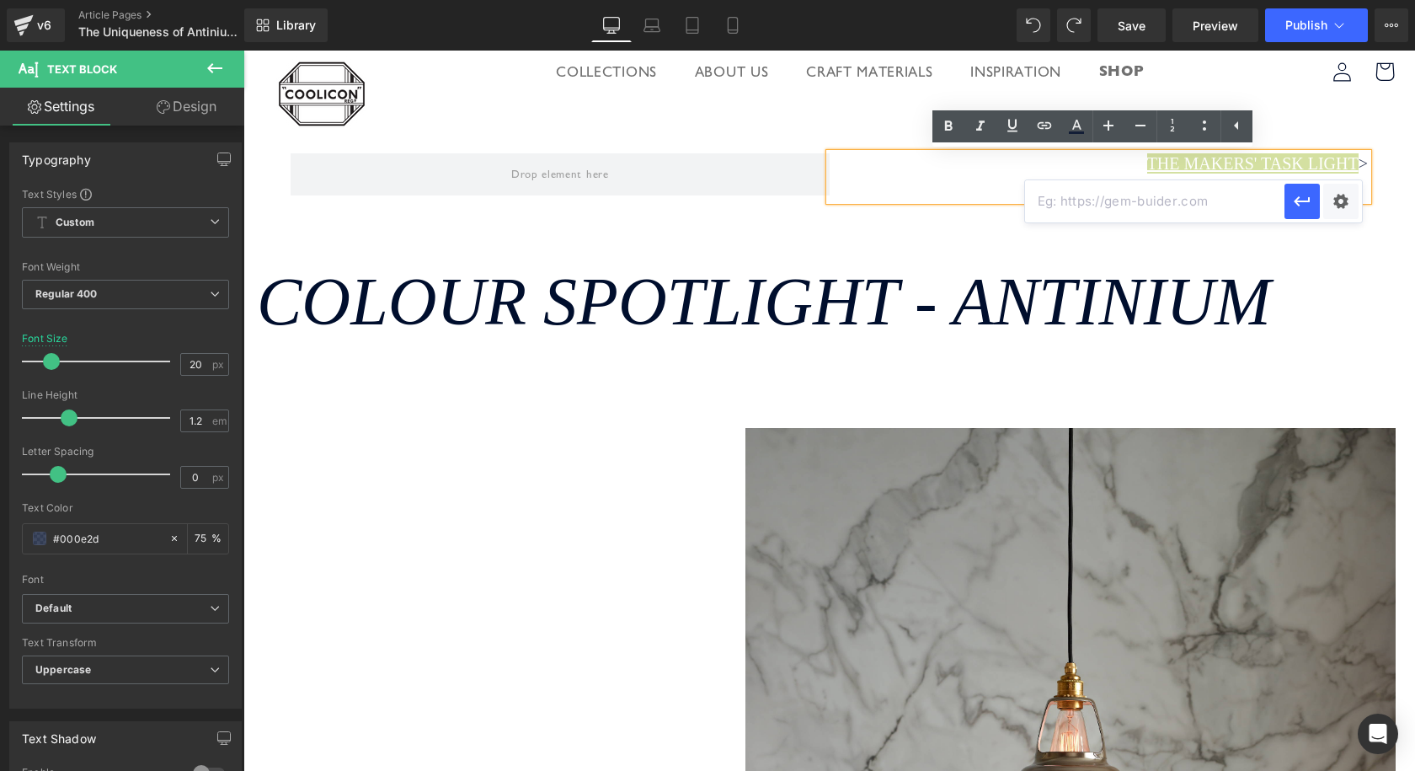
type input "https://www.cooliconlighting.com/blogs/journal/the-makers-task-light"
click at [1309, 199] on icon "button" at bounding box center [1302, 201] width 16 height 10
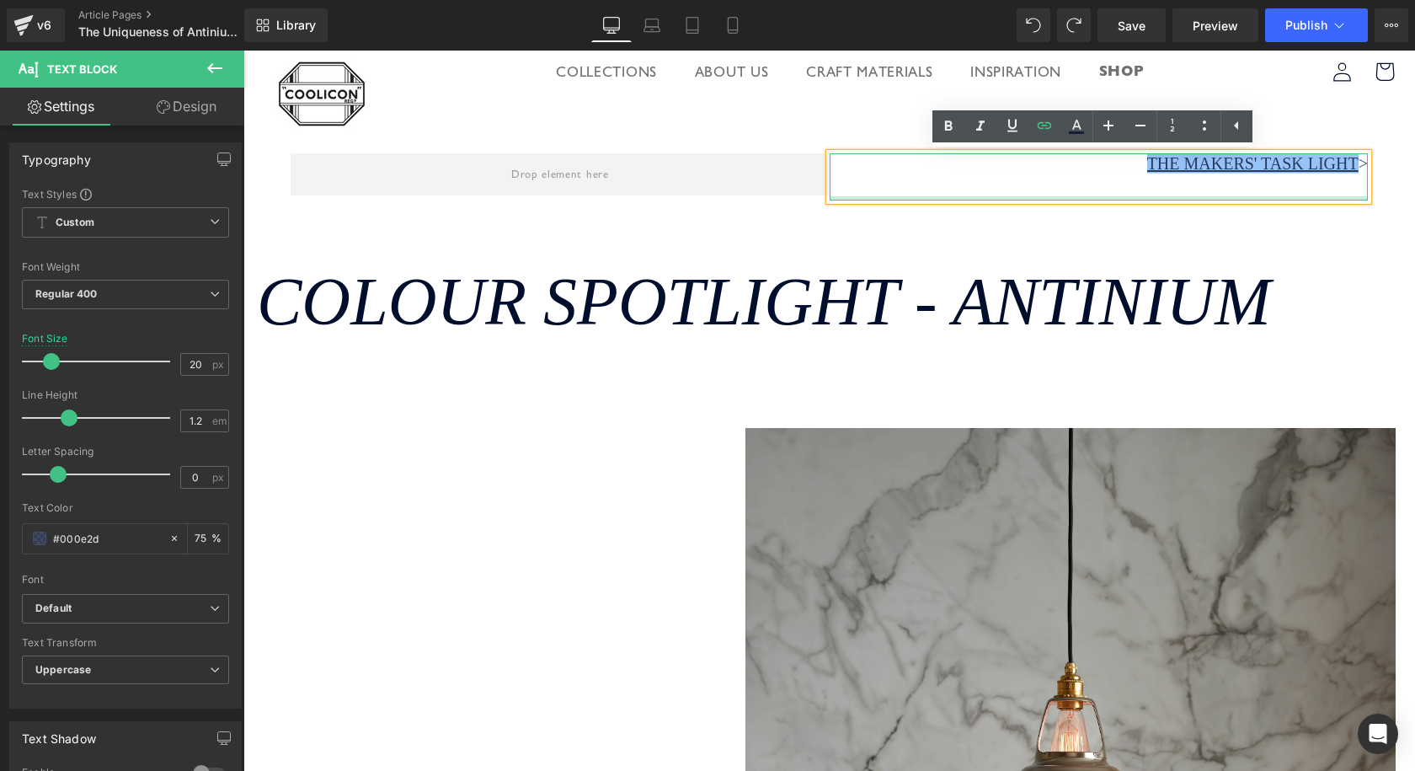
click at [1296, 194] on div "The Makers' Task Light >" at bounding box center [1099, 176] width 539 height 47
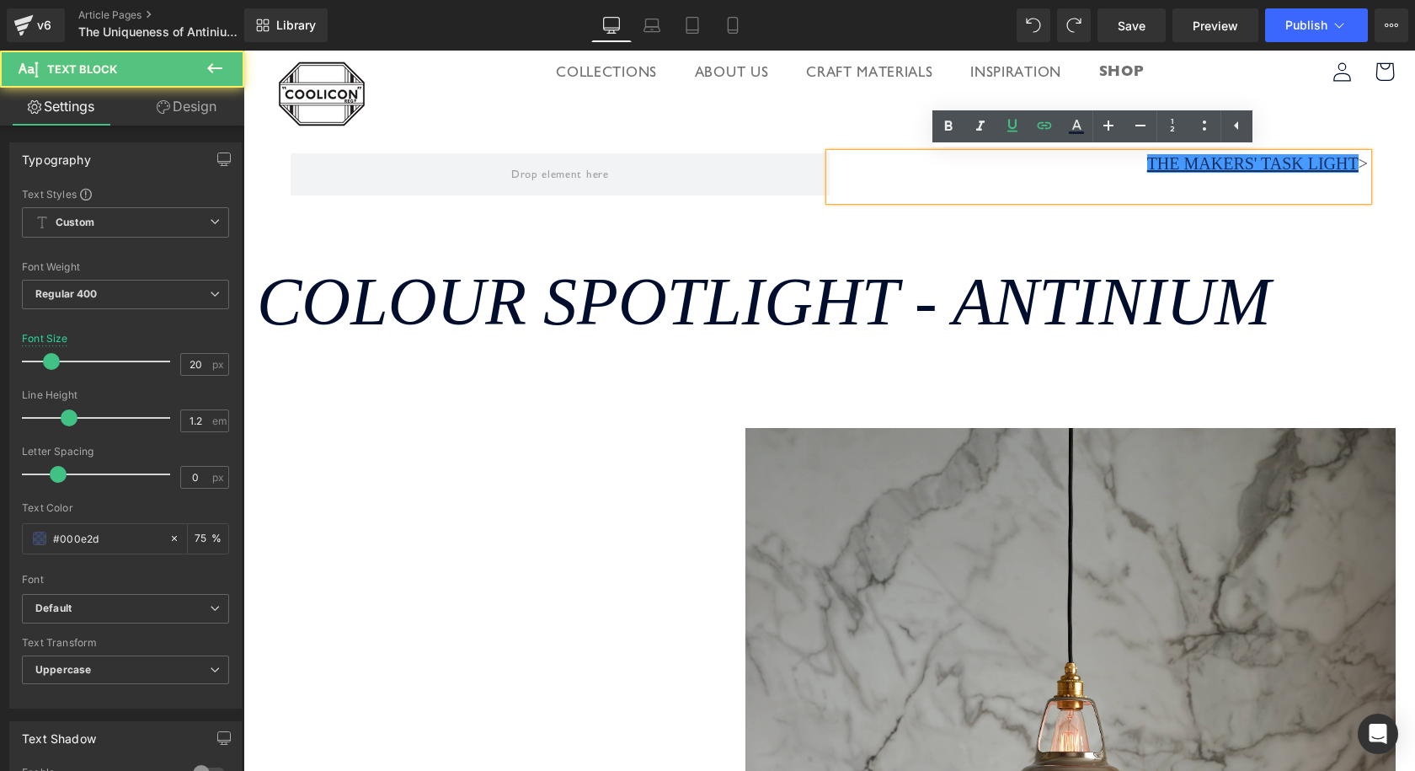
click at [1249, 241] on div "Colour Spotlight - Antinium" at bounding box center [832, 270] width 1151 height 141
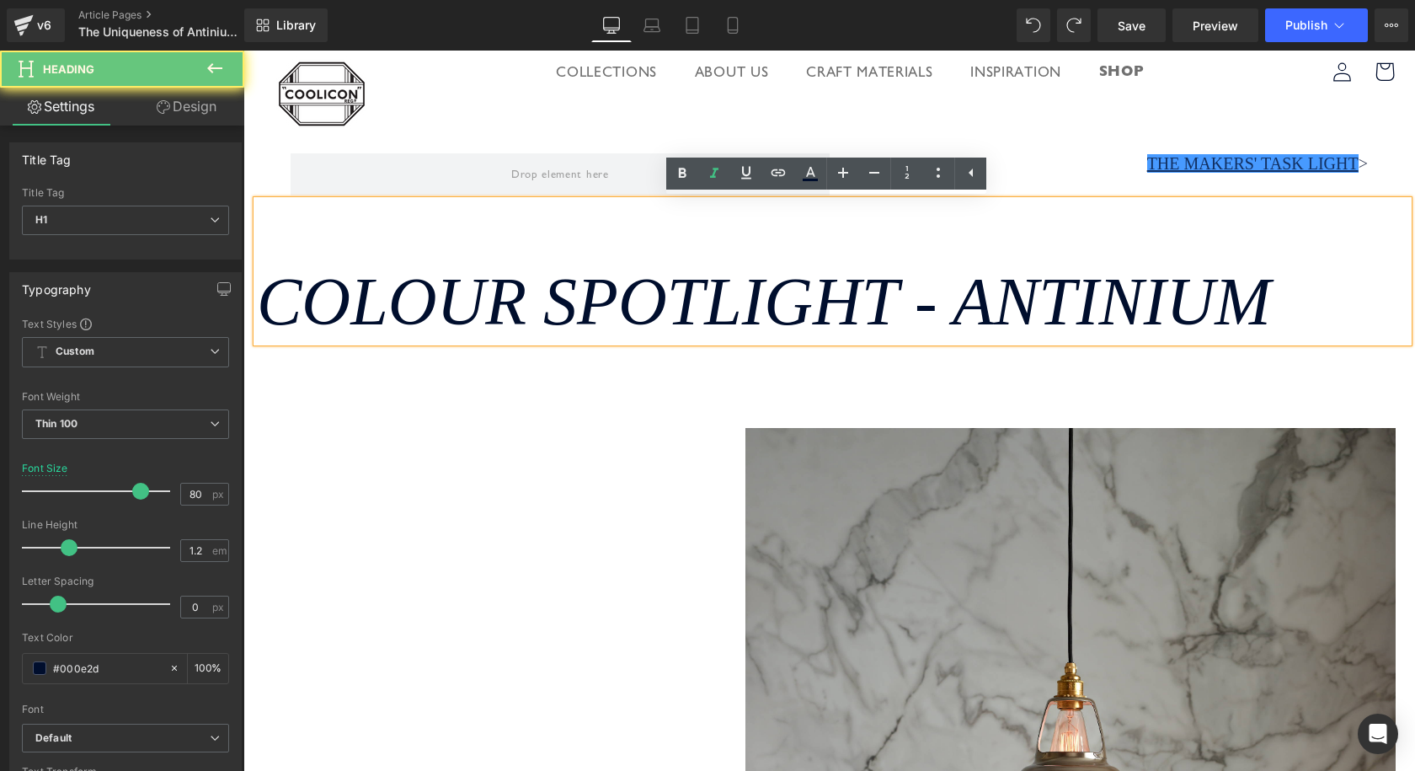
click at [1291, 184] on div "The Makers' Task Light >" at bounding box center [1099, 176] width 539 height 47
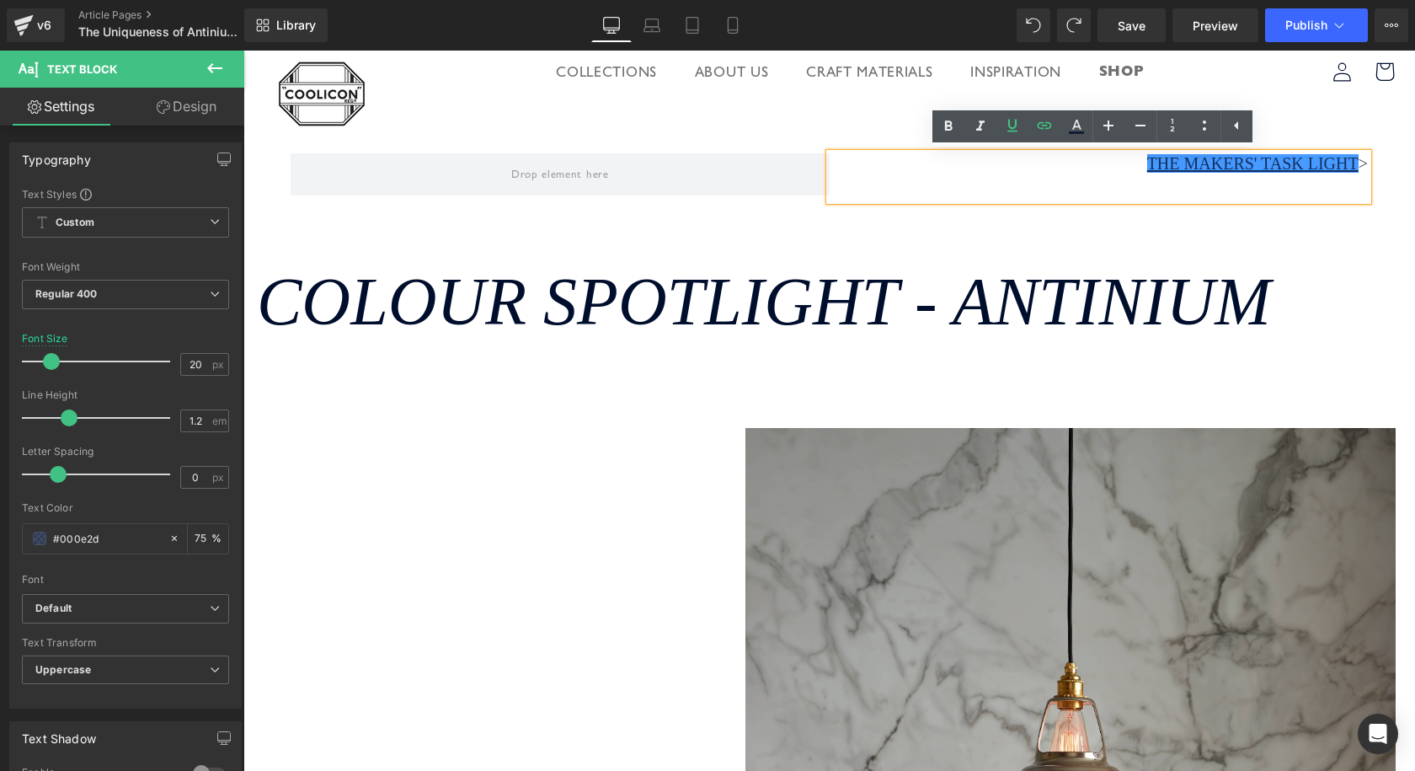
click at [1307, 127] on div "The Makers' Task Light > Text Block Row" at bounding box center [829, 147] width 1172 height 108
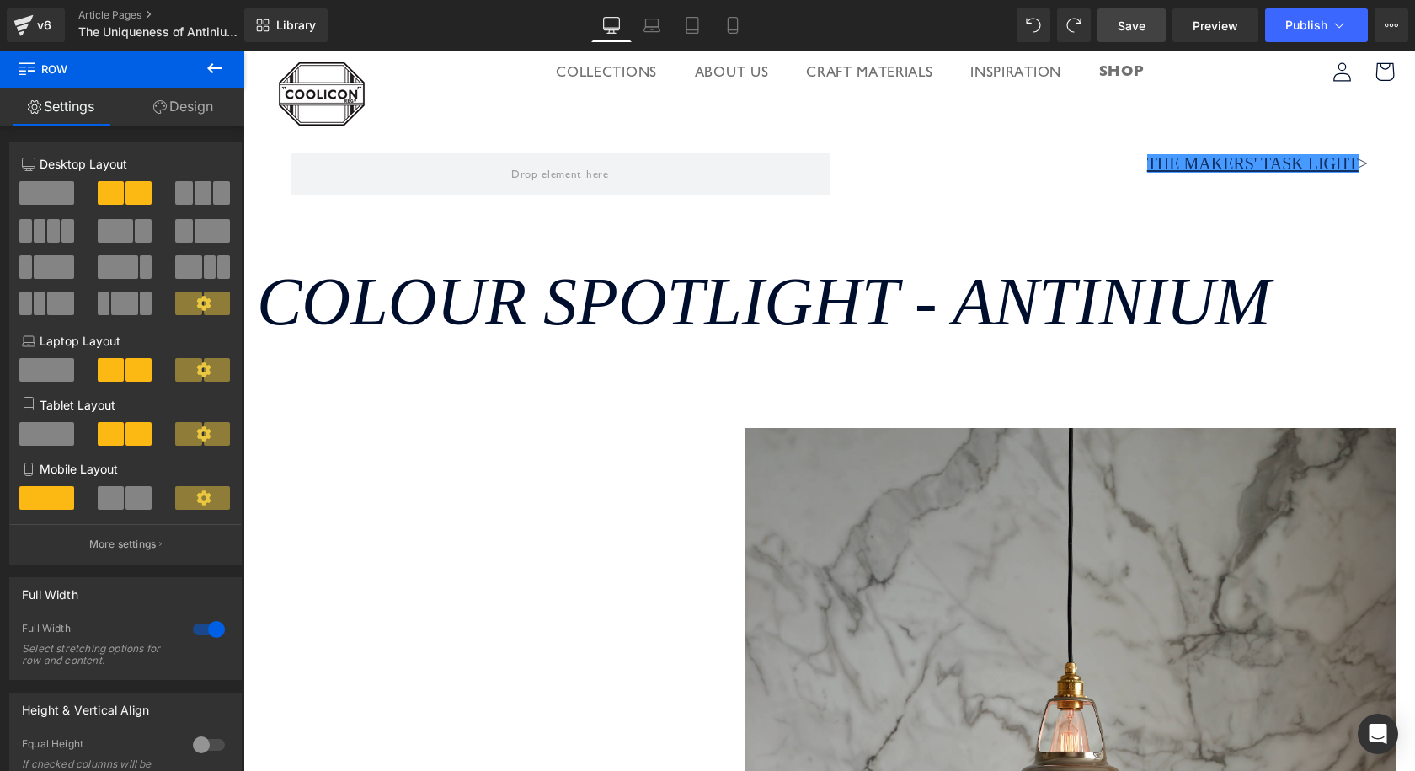
click at [1131, 26] on span "Save" at bounding box center [1132, 26] width 28 height 18
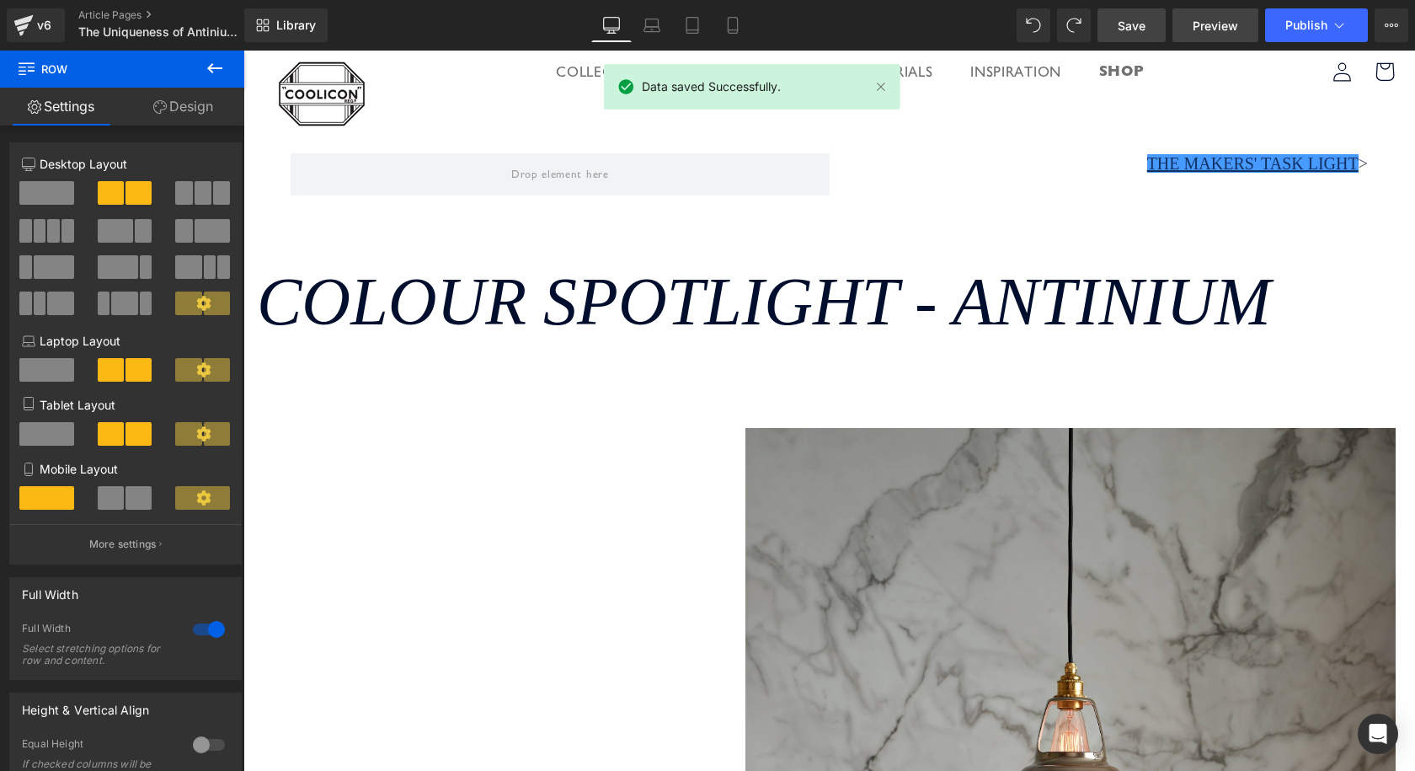
click at [1214, 24] on span "Preview" at bounding box center [1215, 26] width 45 height 18
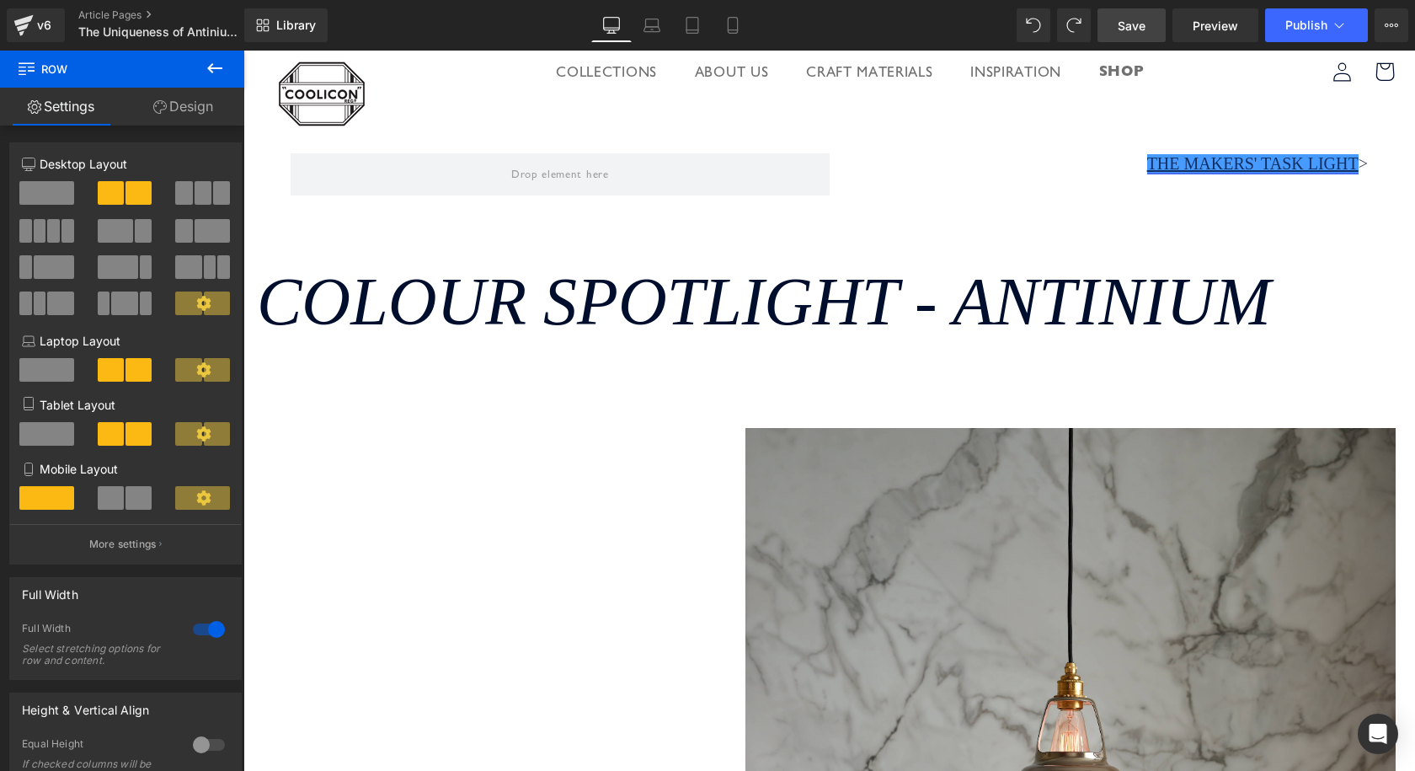
click at [1189, 218] on div "Colour Spotlight - Antinium" at bounding box center [832, 270] width 1151 height 141
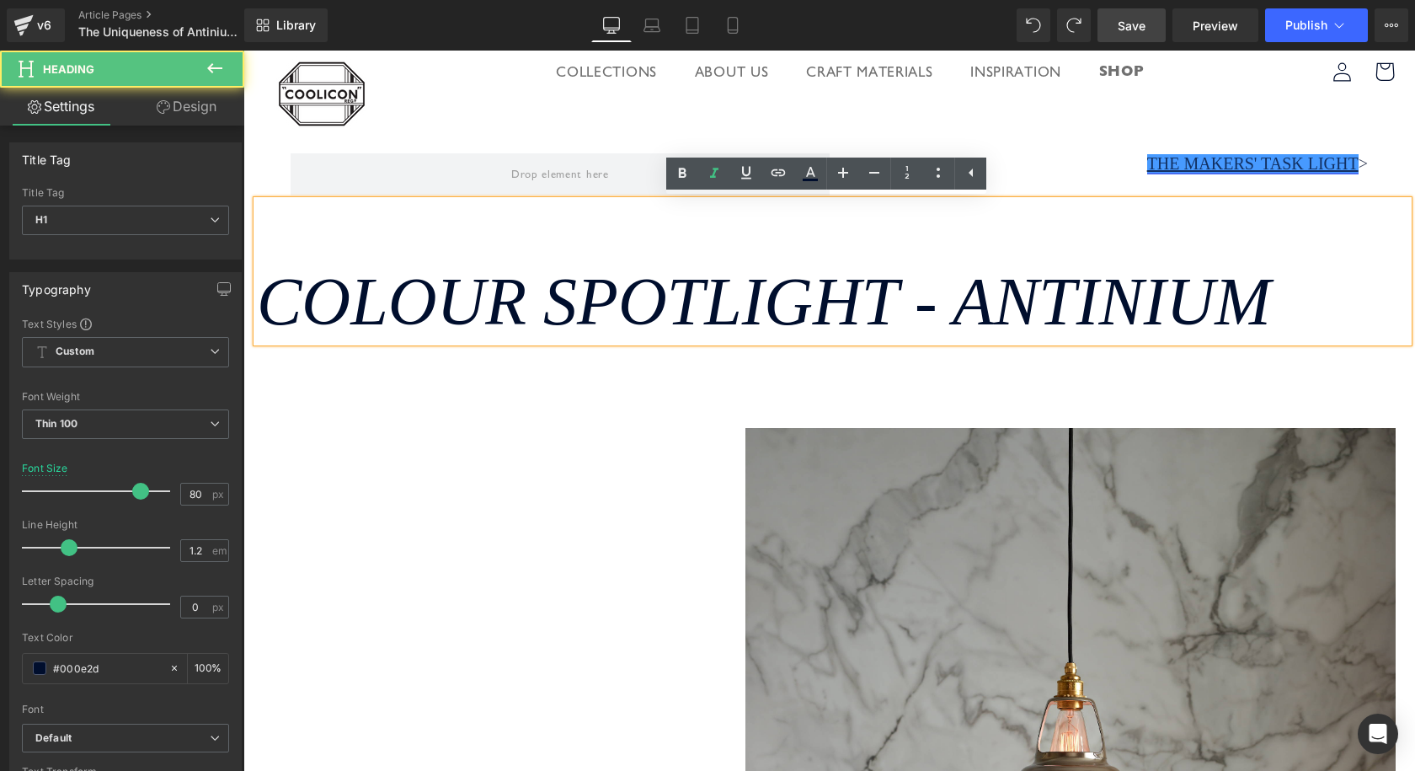
click at [1147, 158] on link "The Makers' Task Light" at bounding box center [1252, 163] width 211 height 19
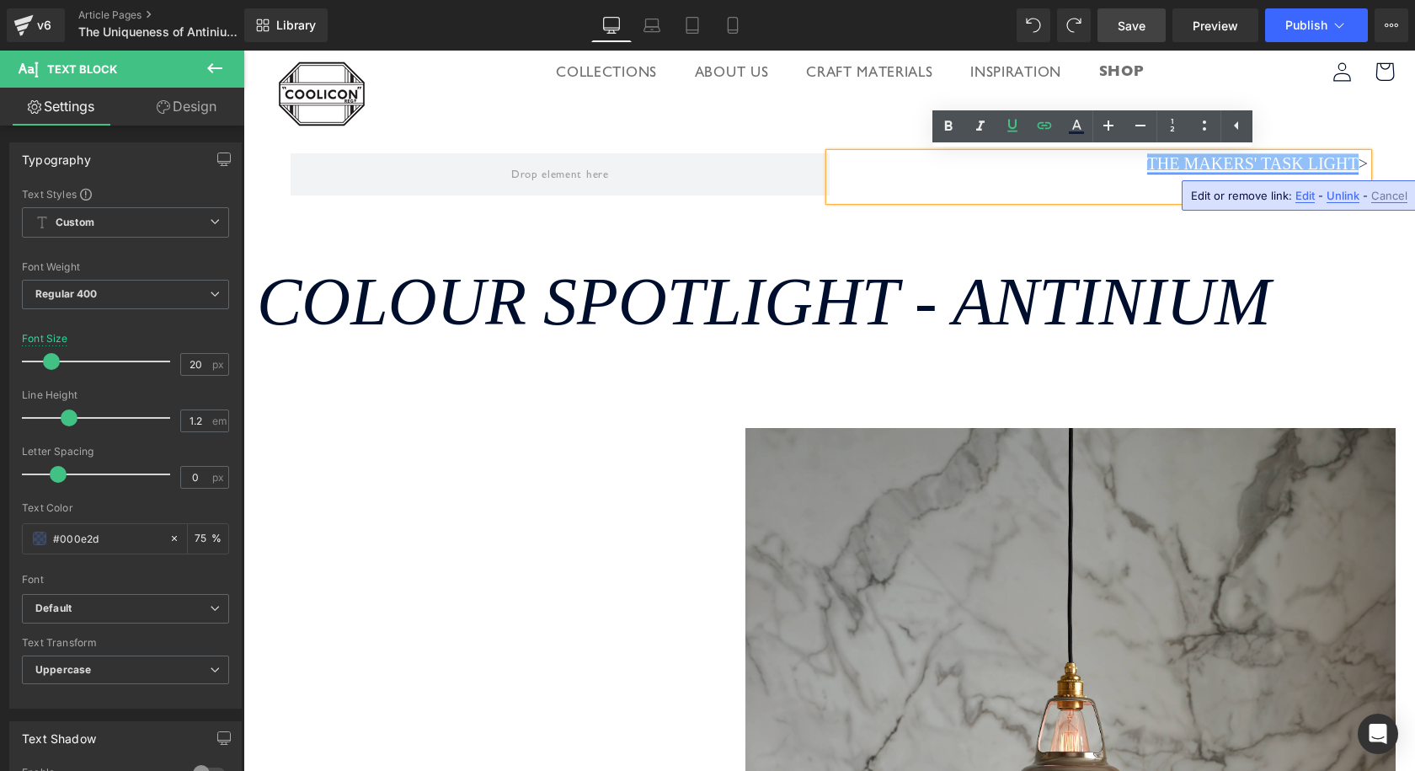
drag, startPoint x: 1130, startPoint y: 158, endPoint x: 1347, endPoint y: 156, distance: 216.5
click at [1347, 156] on p "The Makers' Task Light >" at bounding box center [1099, 163] width 539 height 20
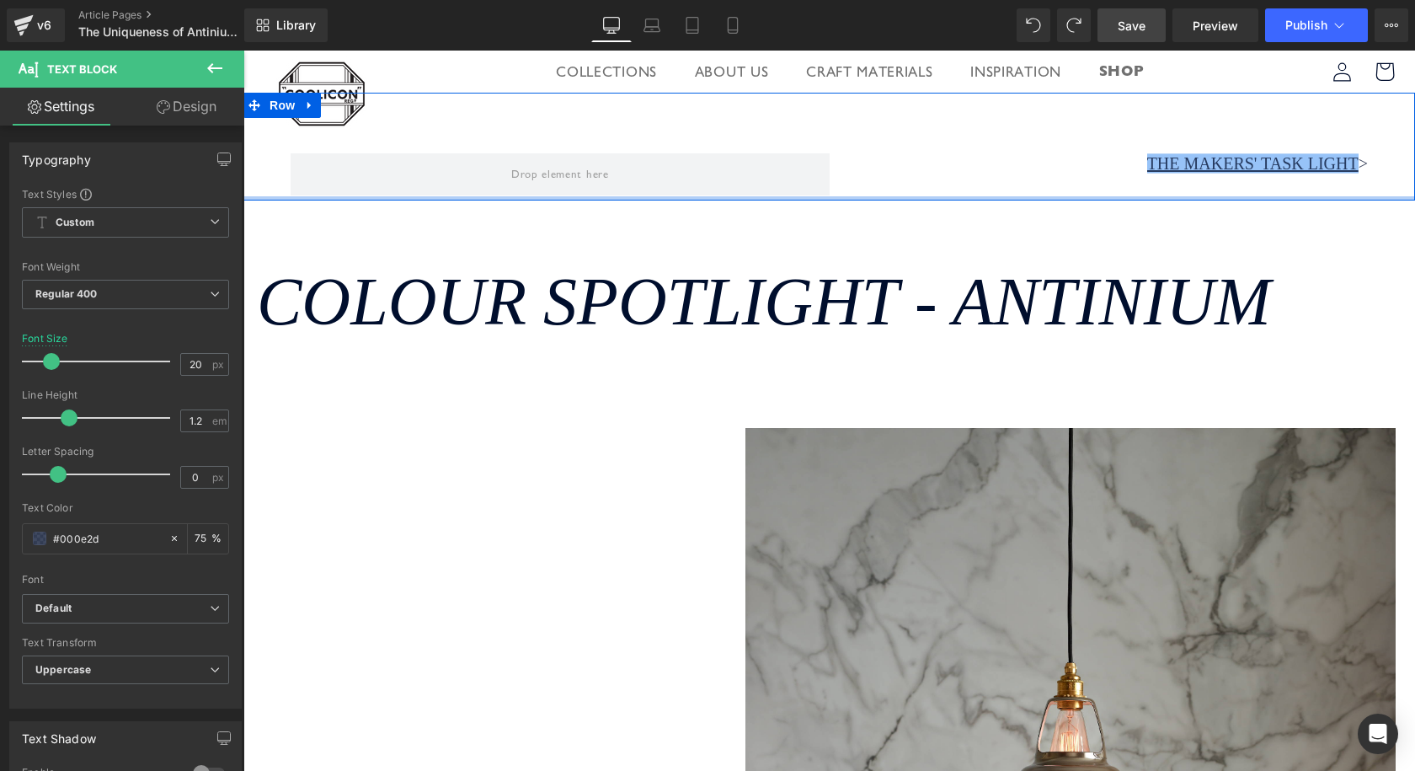
click at [1137, 218] on div "Colour Spotlight - Antinium" at bounding box center [832, 270] width 1151 height 141
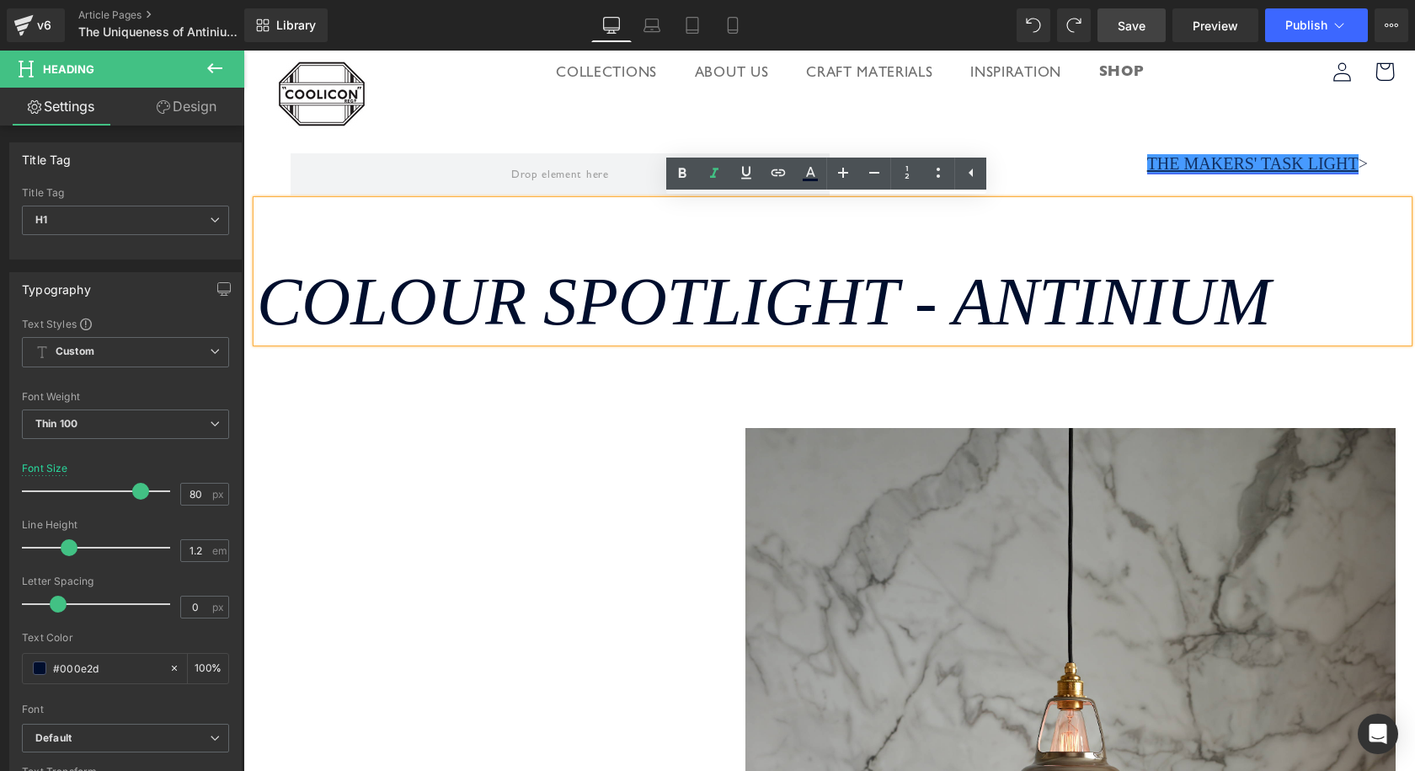
click at [1223, 163] on link "The Makers' Task Light" at bounding box center [1252, 163] width 211 height 19
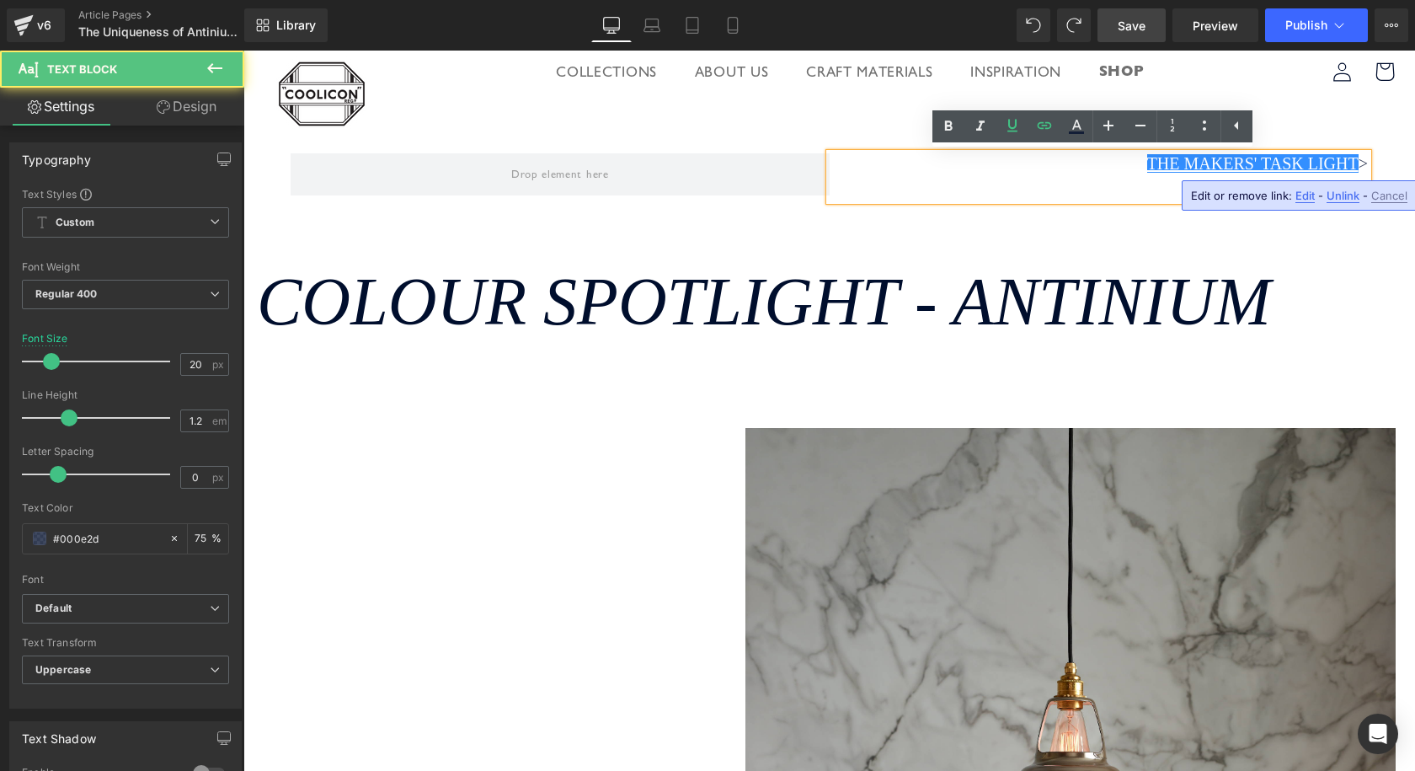
click at [1126, 161] on p "The Makers' Task Light >" at bounding box center [1099, 163] width 539 height 20
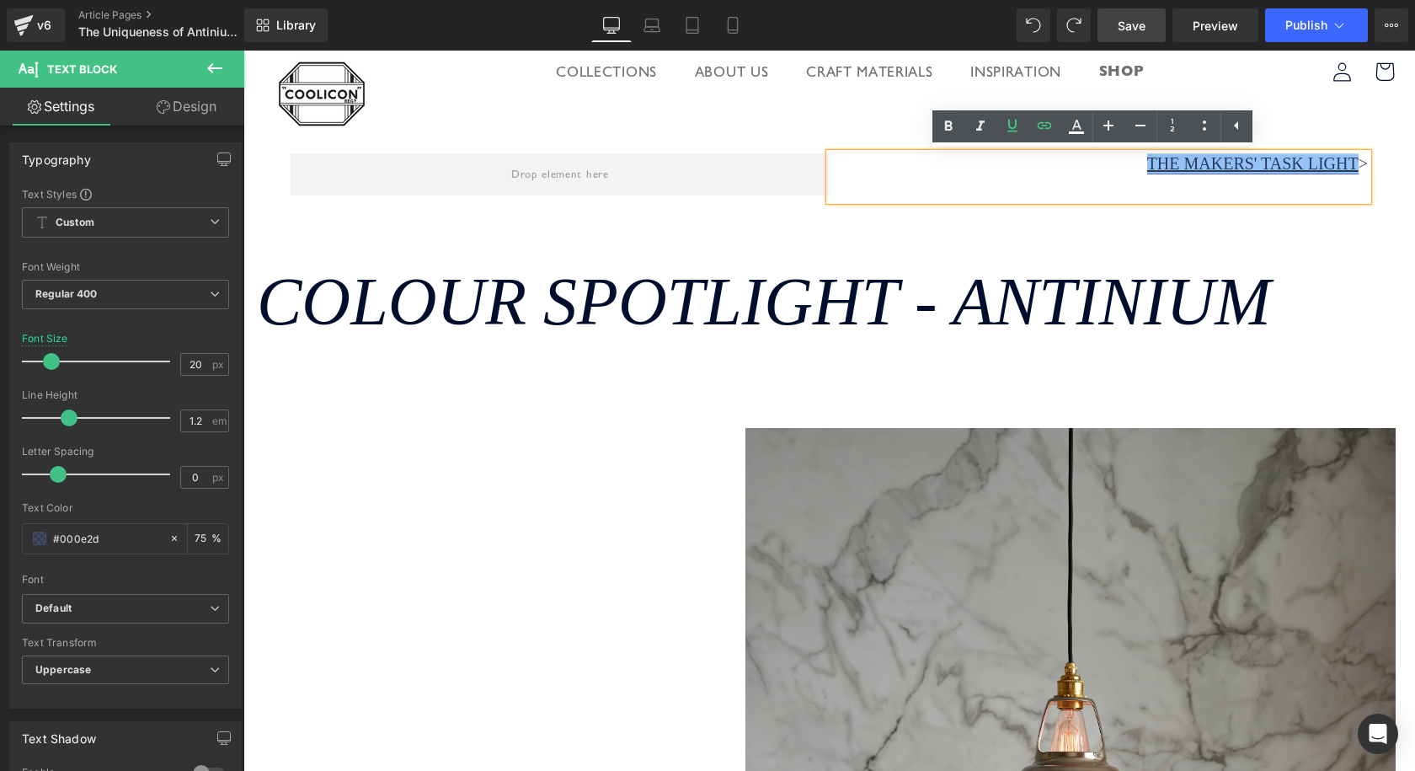
drag, startPoint x: 1137, startPoint y: 160, endPoint x: 1343, endPoint y: 157, distance: 206.4
click at [1343, 157] on link "The Makers' Task Light" at bounding box center [1252, 163] width 211 height 19
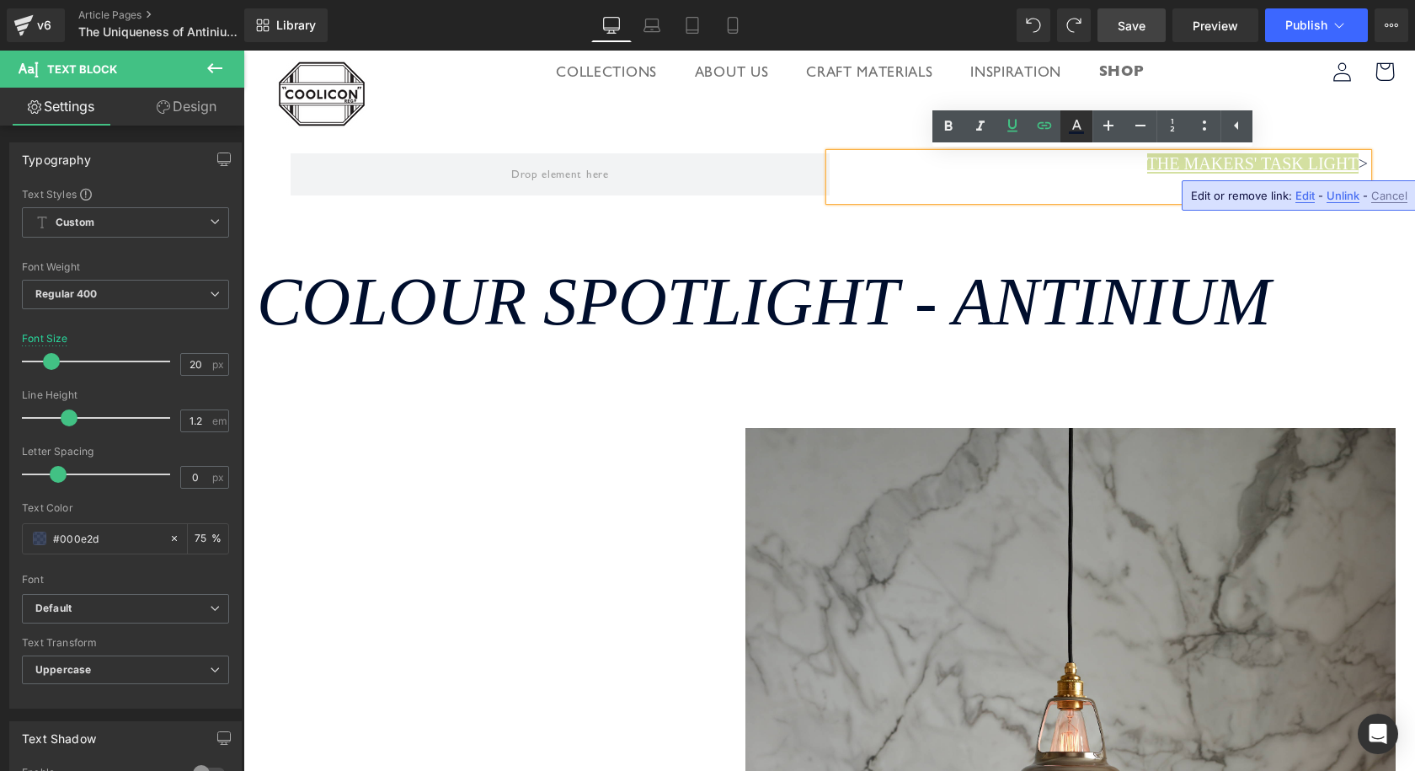
click at [1076, 124] on icon at bounding box center [1076, 125] width 9 height 10
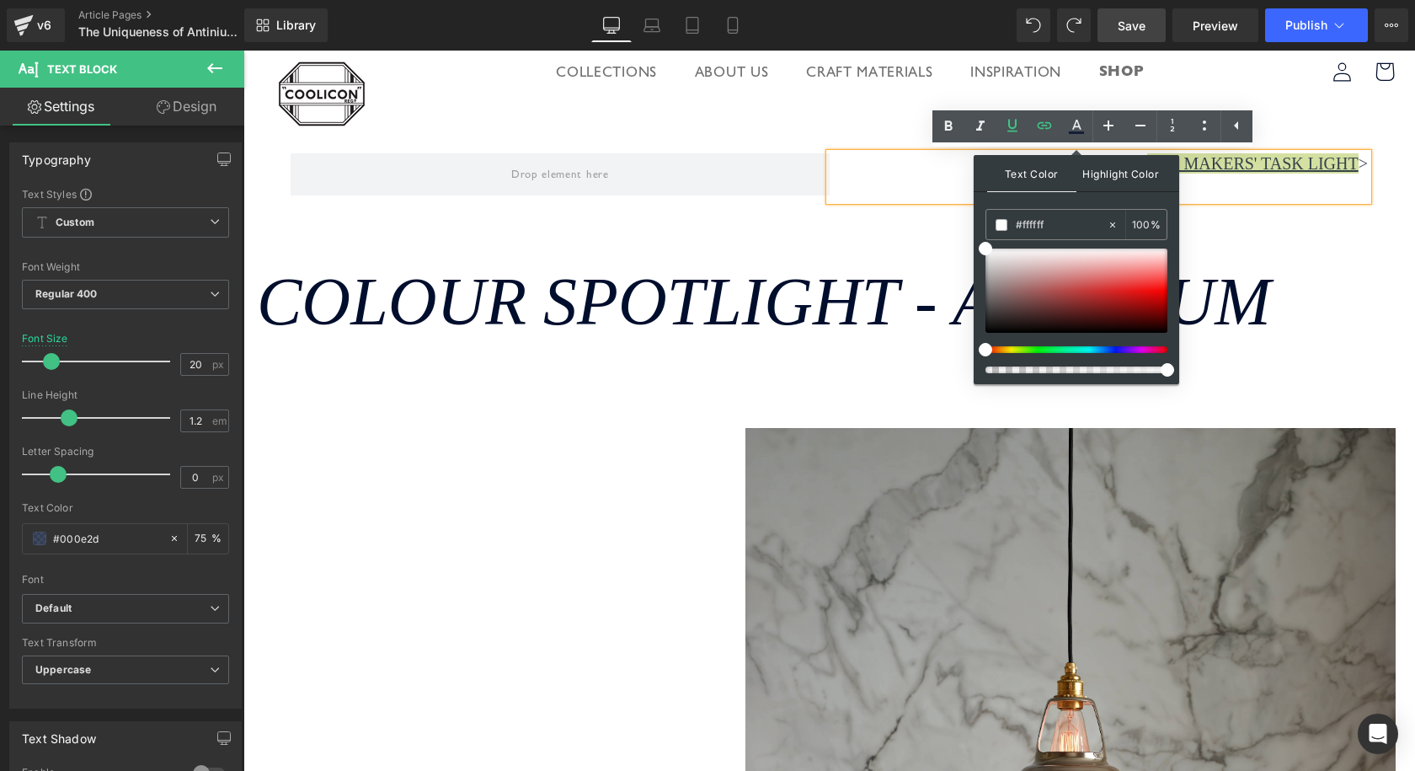
click at [1125, 180] on span "Highlight Color" at bounding box center [1120, 173] width 89 height 36
click at [1010, 229] on div "transparent" at bounding box center [1046, 224] width 120 height 29
click at [243, 51] on div at bounding box center [243, 51] width 0 height 0
click at [1188, 142] on link at bounding box center [1204, 126] width 32 height 32
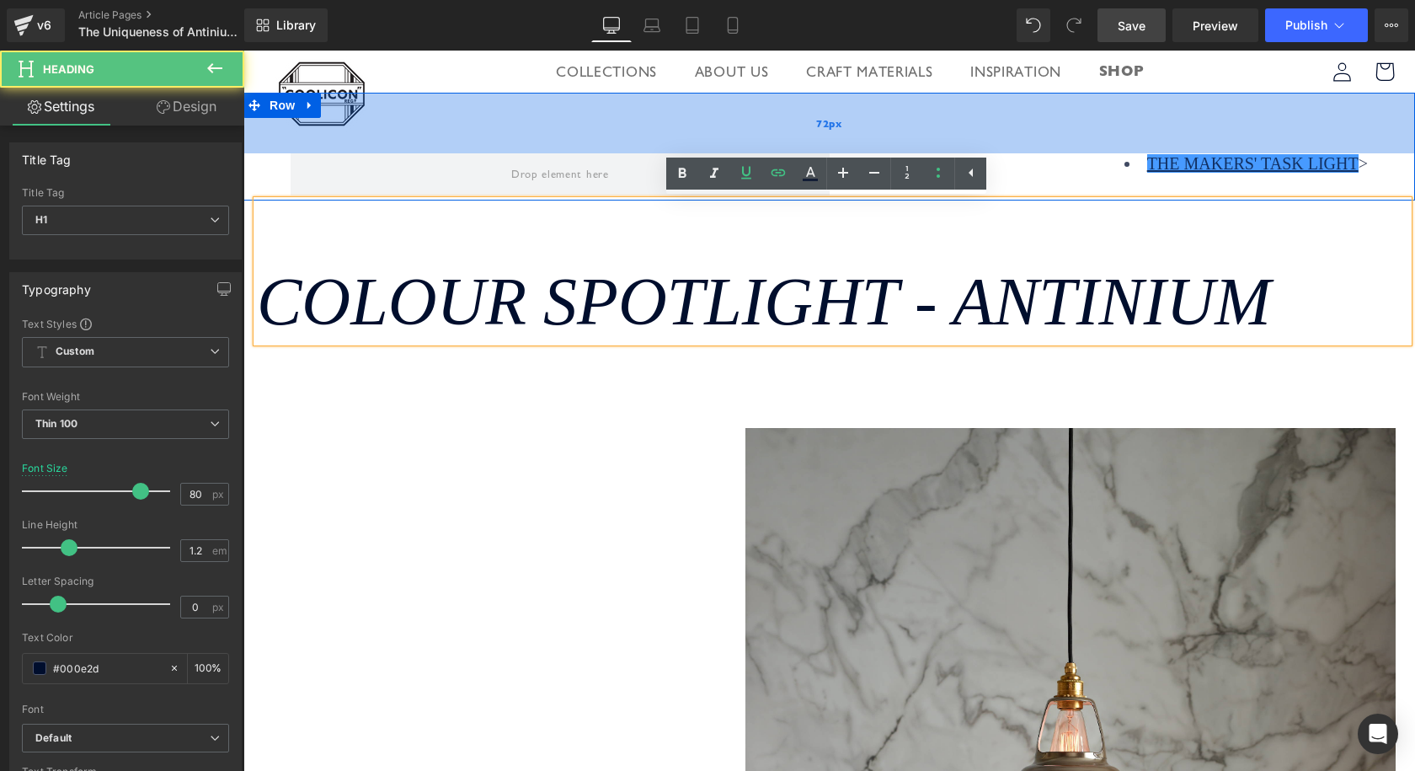
click at [1017, 126] on div "72px" at bounding box center [829, 123] width 1172 height 61
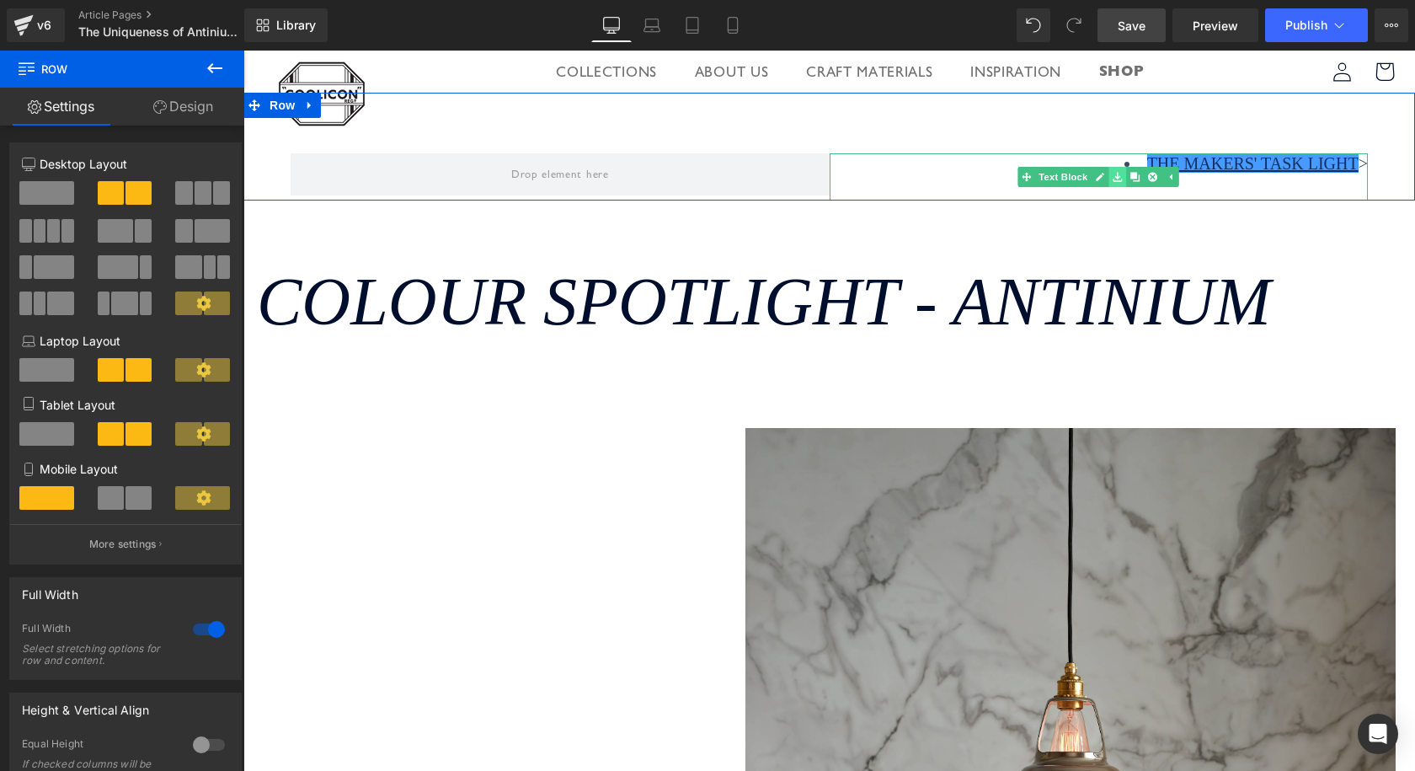
click at [1119, 168] on link at bounding box center [1118, 177] width 18 height 20
click at [1161, 152] on div "72px" at bounding box center [829, 123] width 1172 height 61
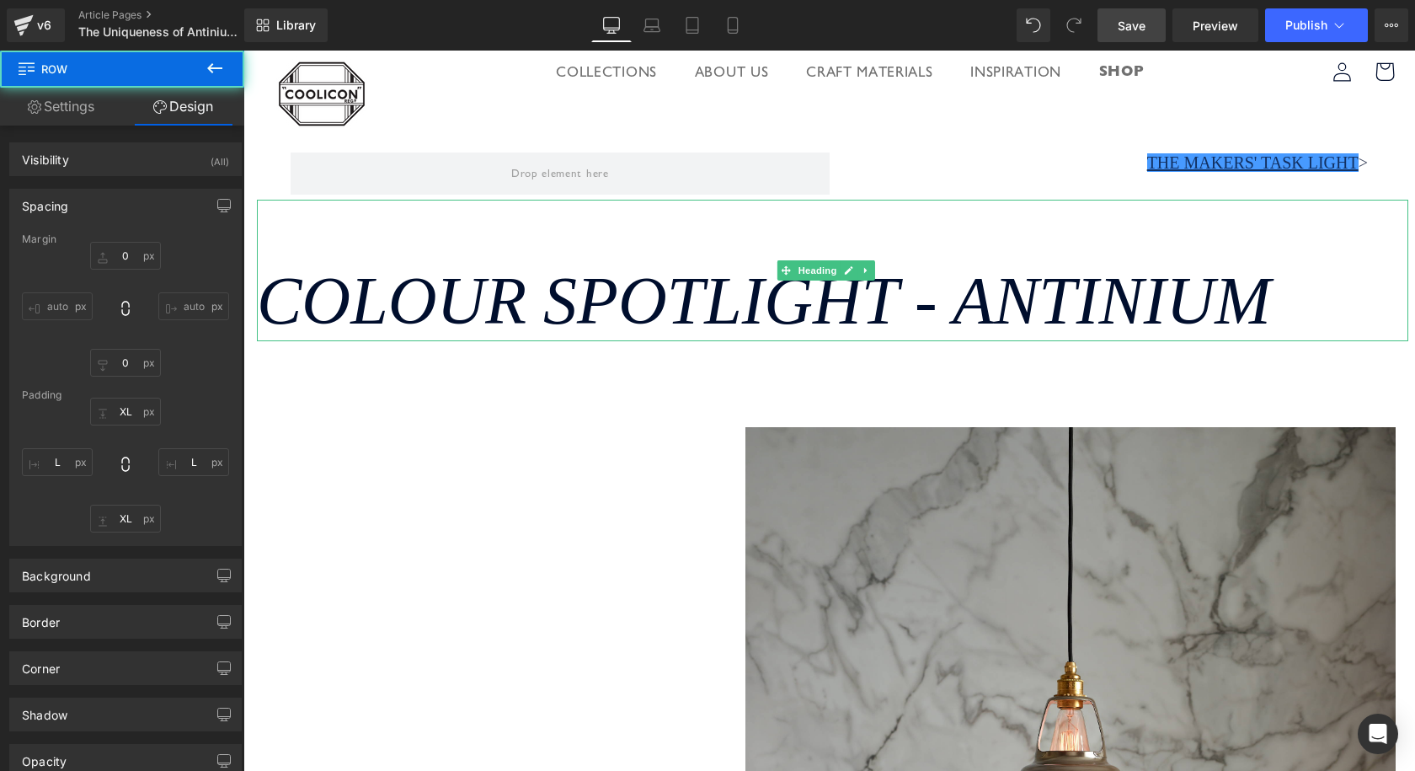
click at [1134, 217] on div "Colour Spotlight - Antinium" at bounding box center [832, 270] width 1151 height 141
click at [1123, 173] on div "The Makers' Task Light > Text Block" at bounding box center [1099, 175] width 539 height 47
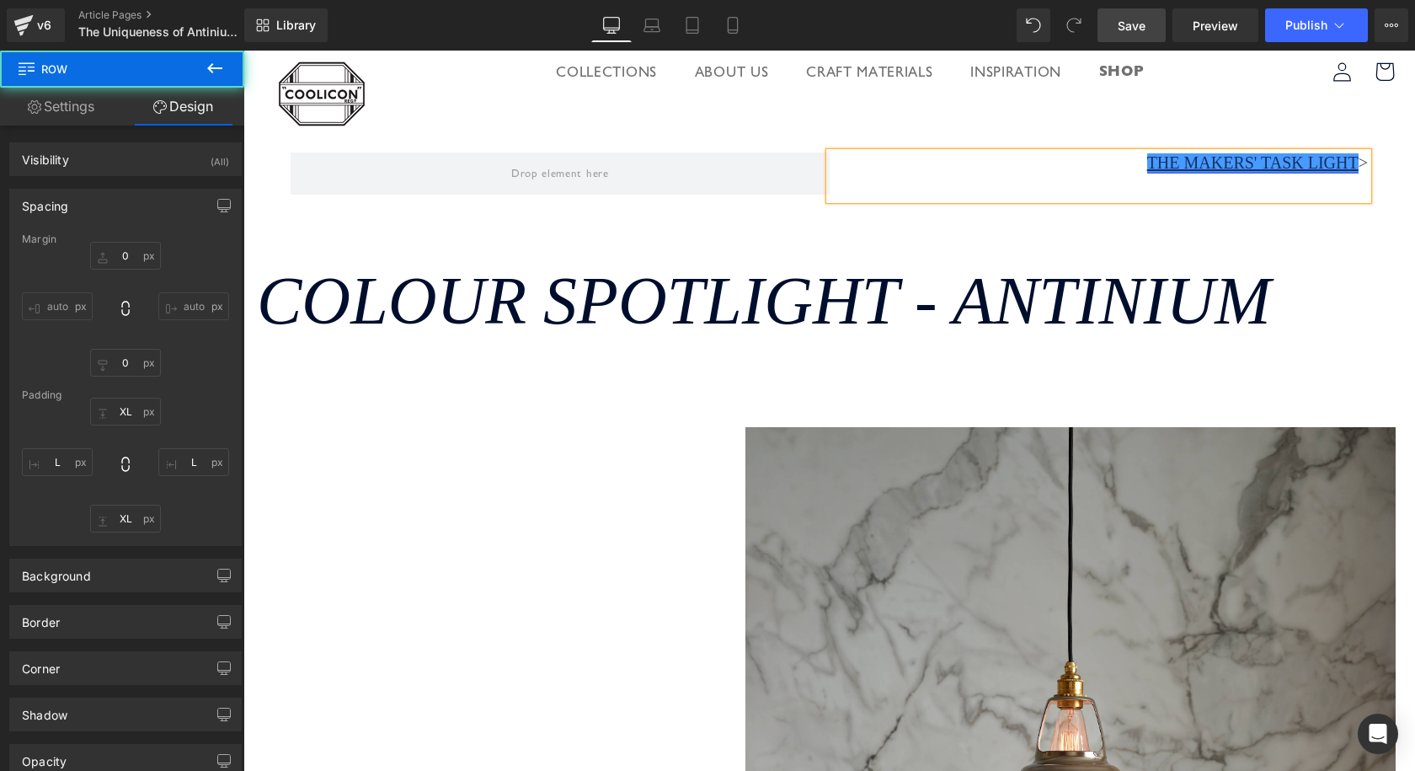
click at [1198, 156] on link "The Makers' Task Light" at bounding box center [1252, 162] width 211 height 19
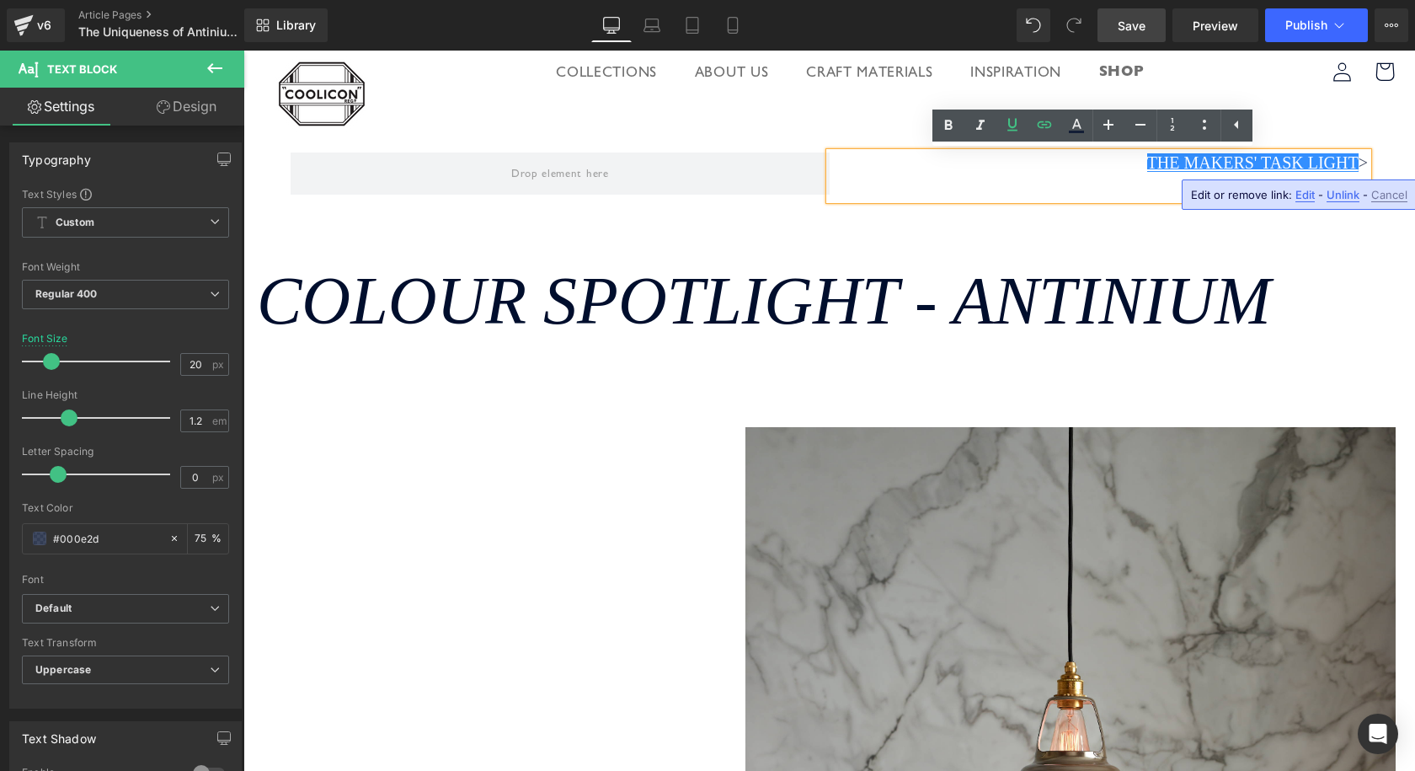
click at [1271, 275] on icon "Colour Spotlight - Antinium" at bounding box center [764, 301] width 1014 height 74
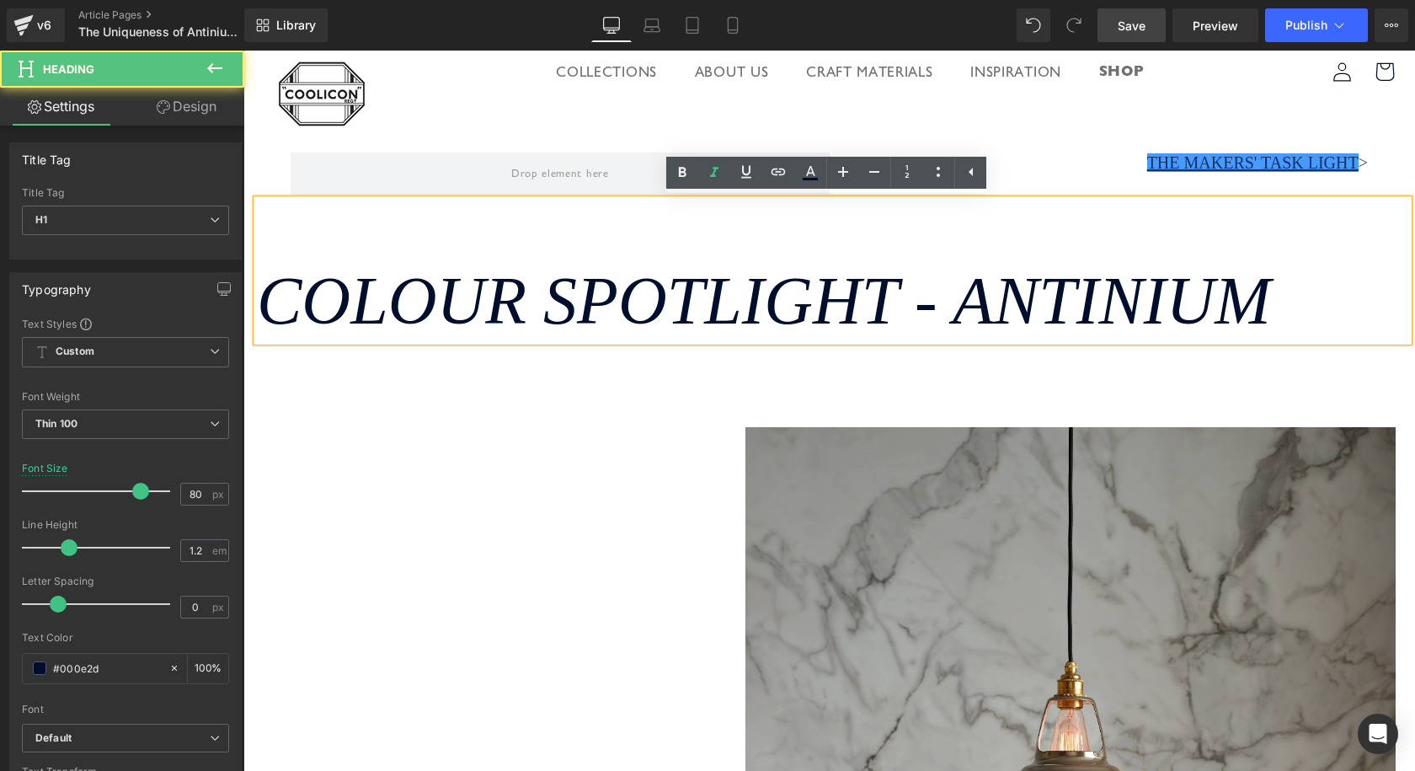
drag, startPoint x: 1144, startPoint y: 12, endPoint x: 1112, endPoint y: 40, distance: 42.9
click at [1144, 12] on link "Save" at bounding box center [1131, 25] width 68 height 34
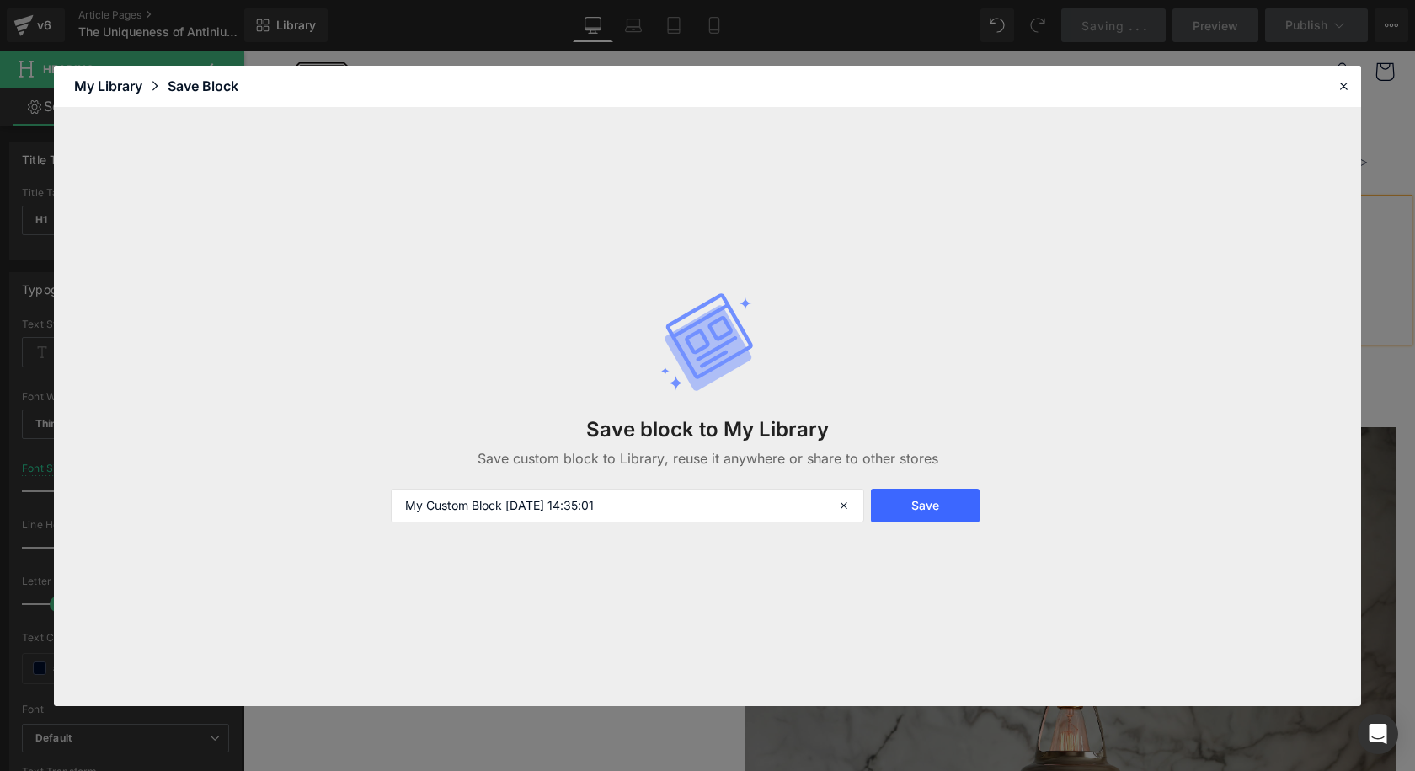
scroll to position [505, 0]
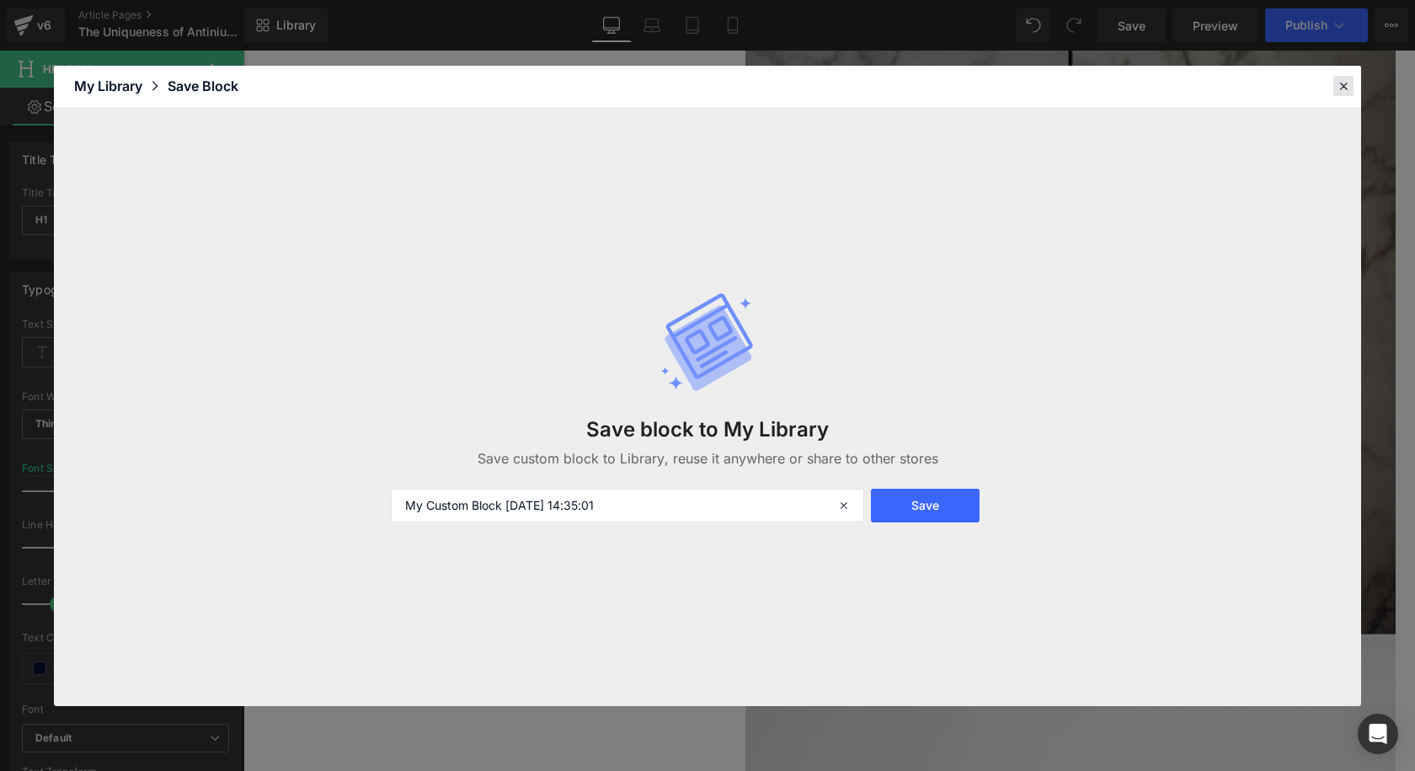
click at [1344, 88] on icon at bounding box center [1343, 85] width 15 height 15
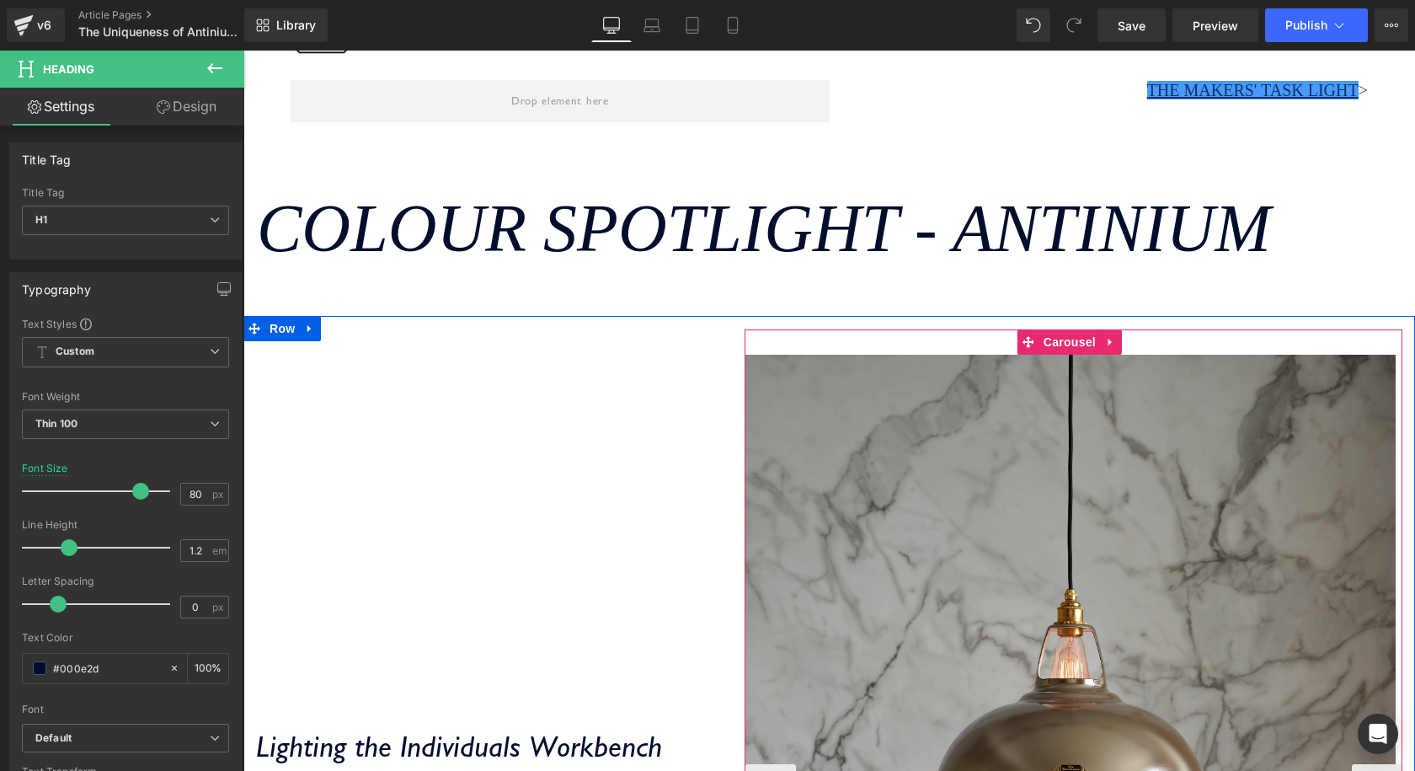
scroll to position [0, 0]
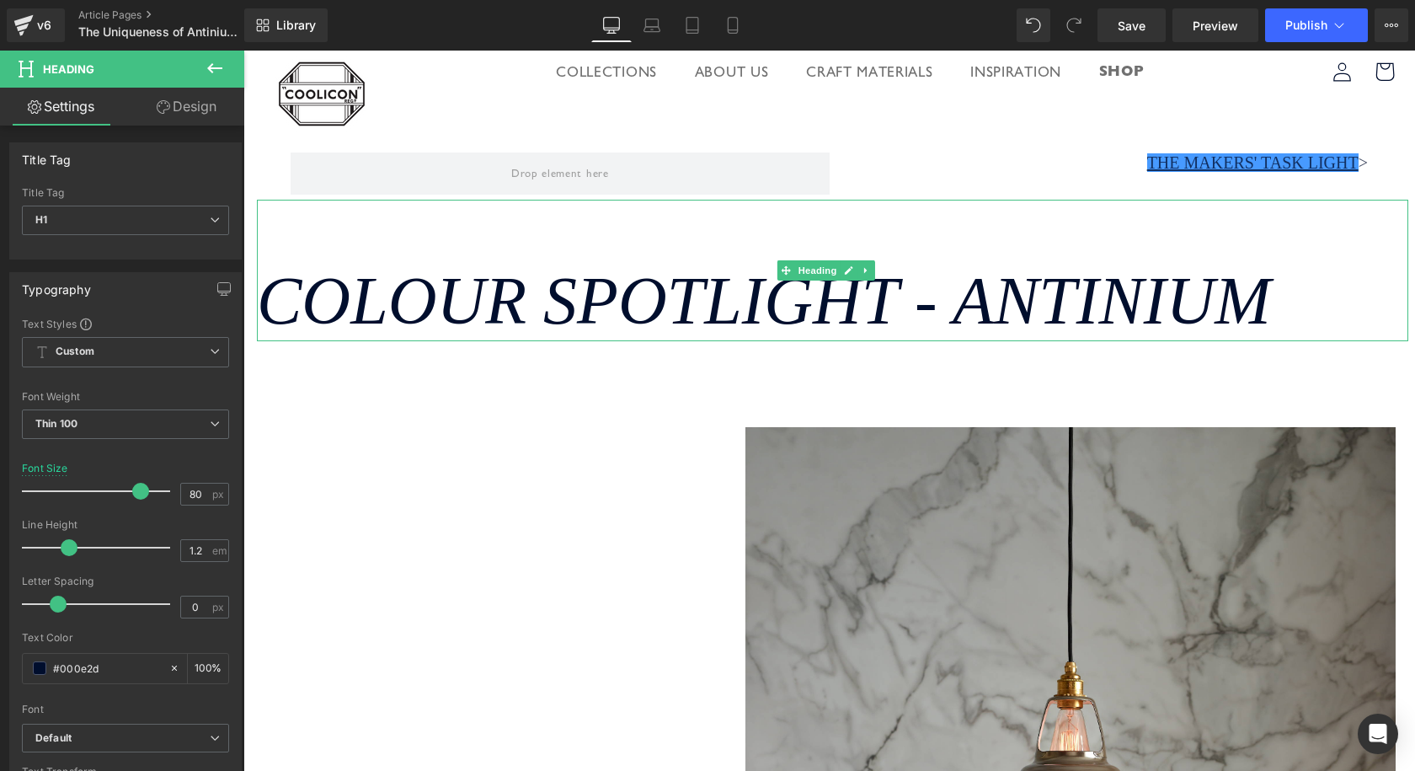
click at [1035, 302] on icon "Colour Spotlight - Antinium" at bounding box center [764, 301] width 1014 height 74
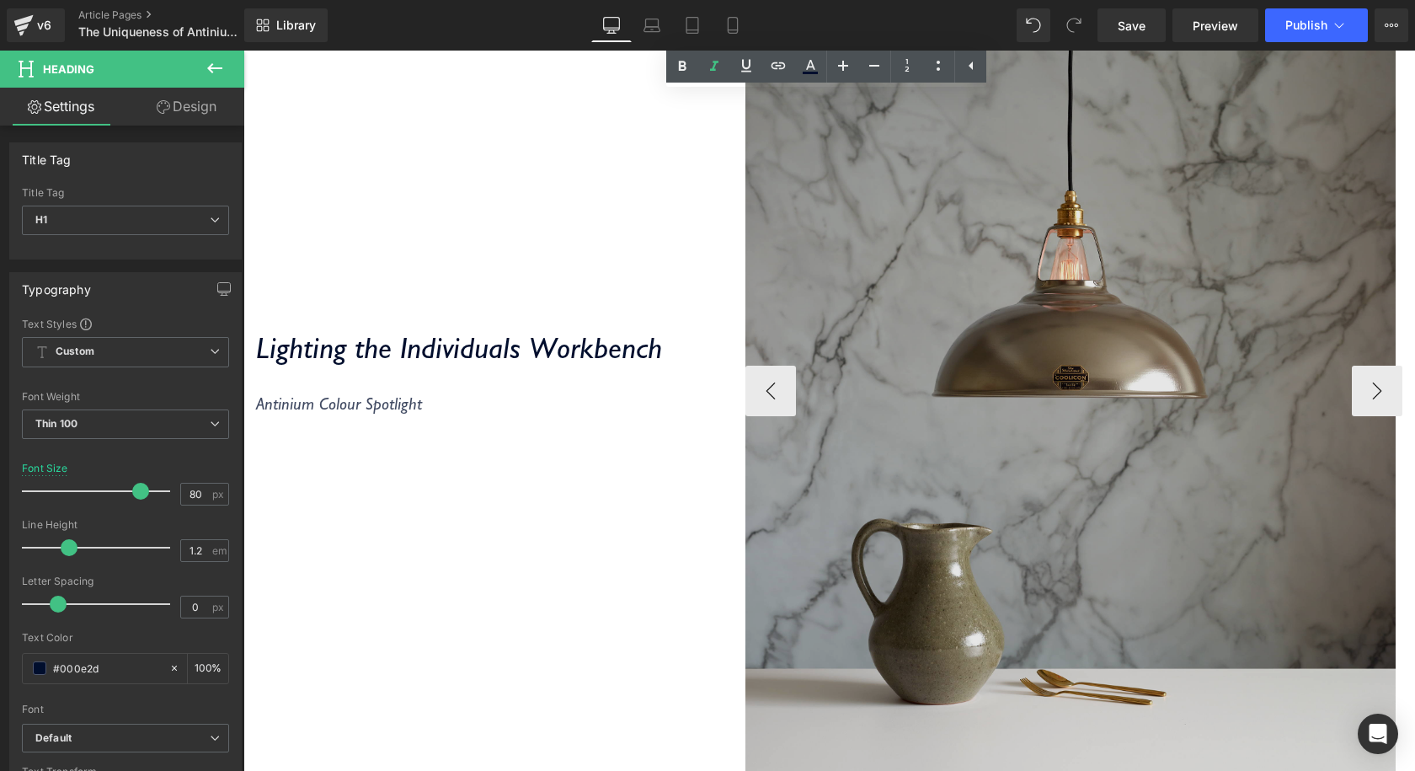
scroll to position [505, 0]
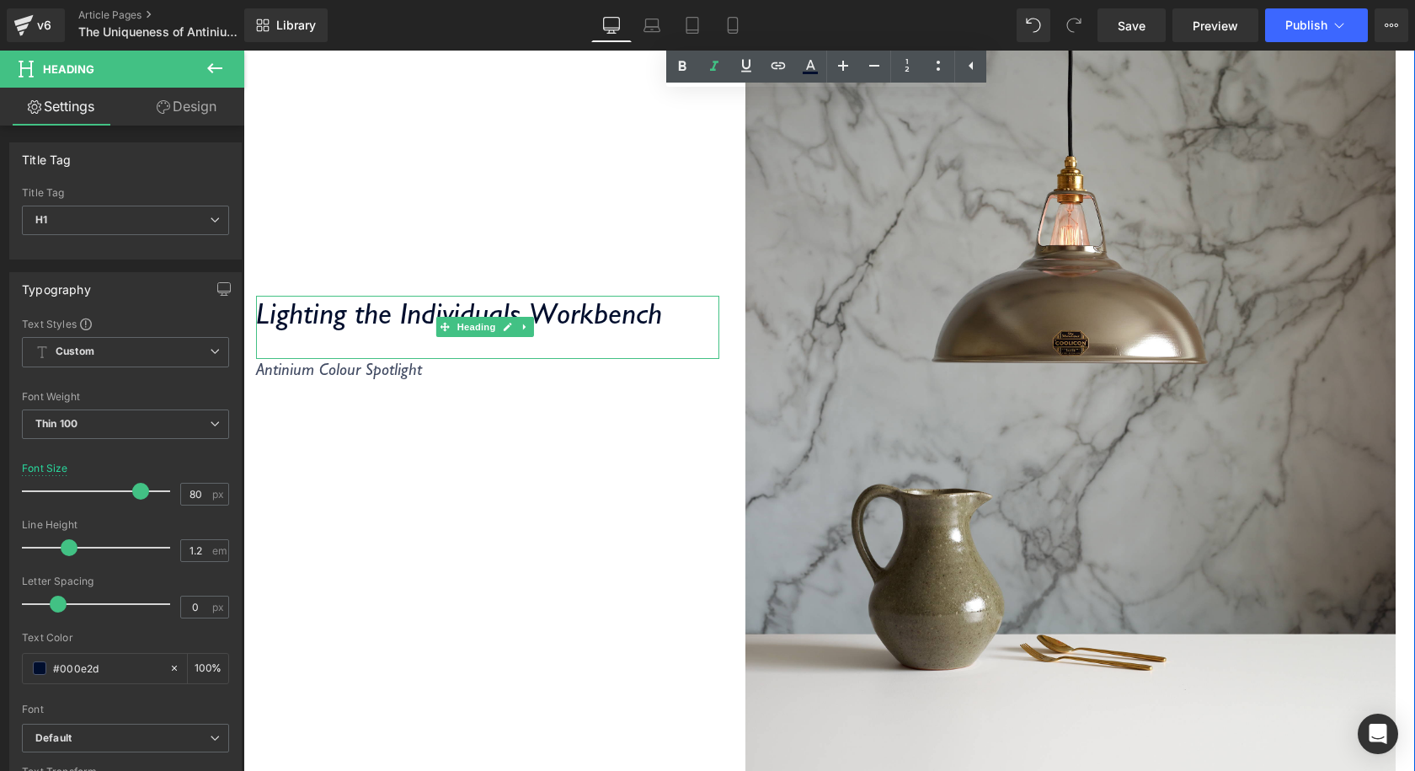
click at [364, 338] on div "Lighting the Individuals Workbench" at bounding box center [487, 327] width 463 height 63
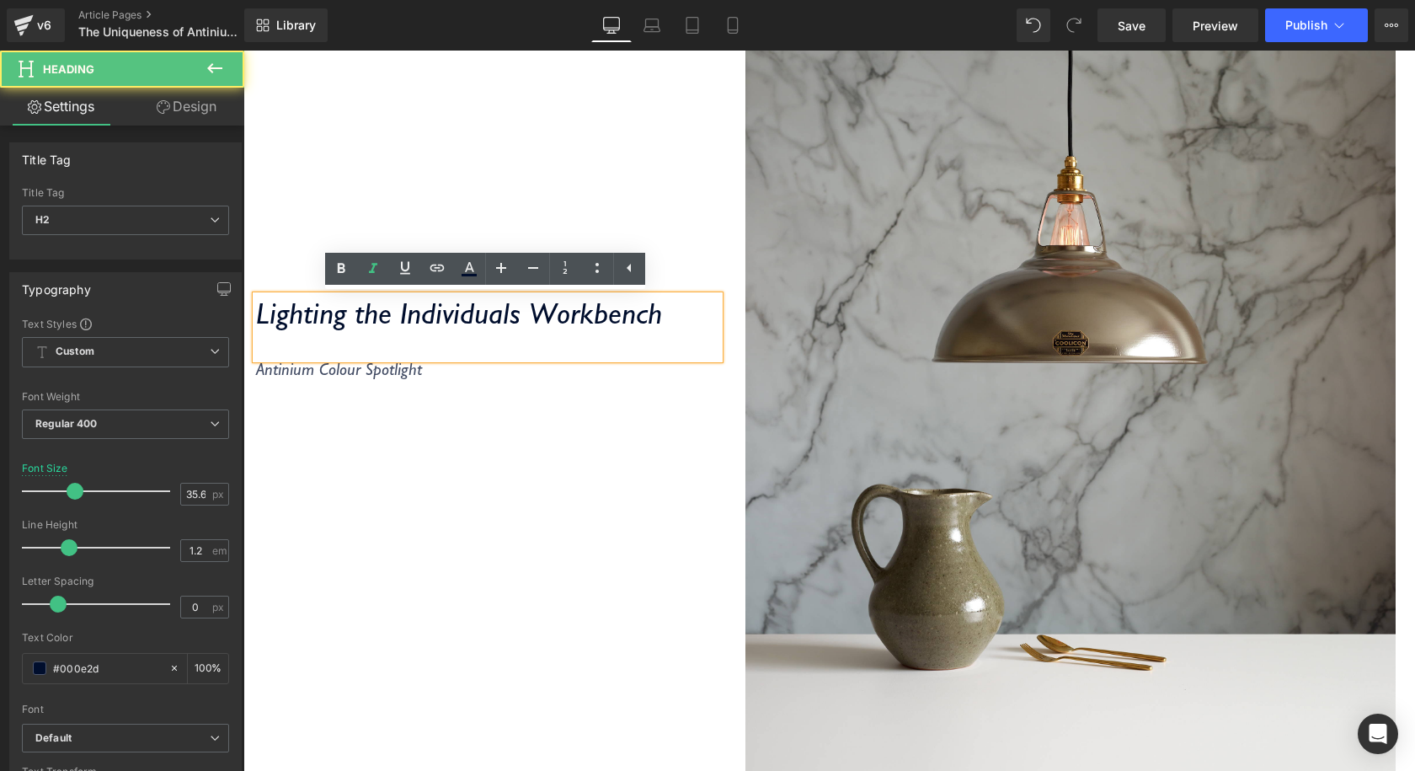
click at [374, 328] on icon "Lighting the Individuals Workbench" at bounding box center [459, 313] width 406 height 36
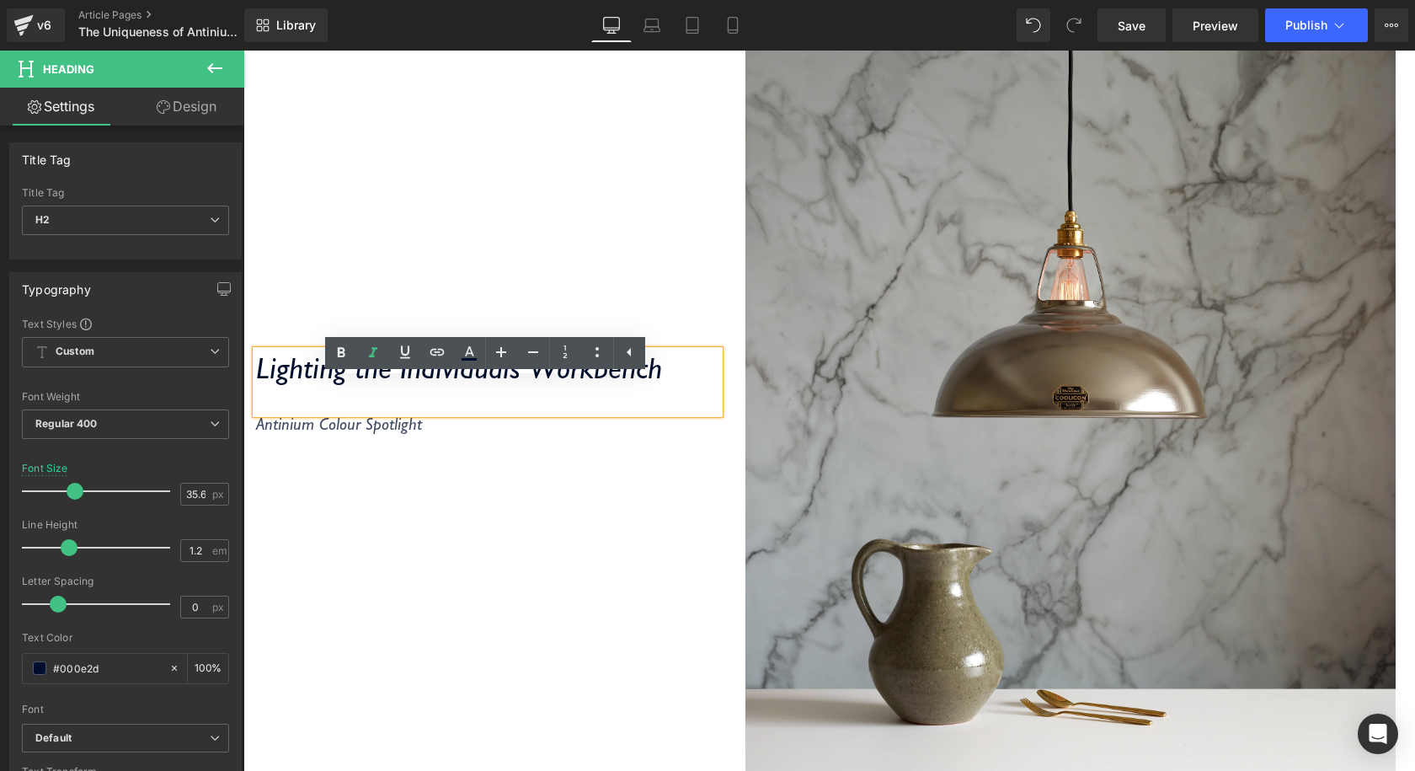
scroll to position [421, 0]
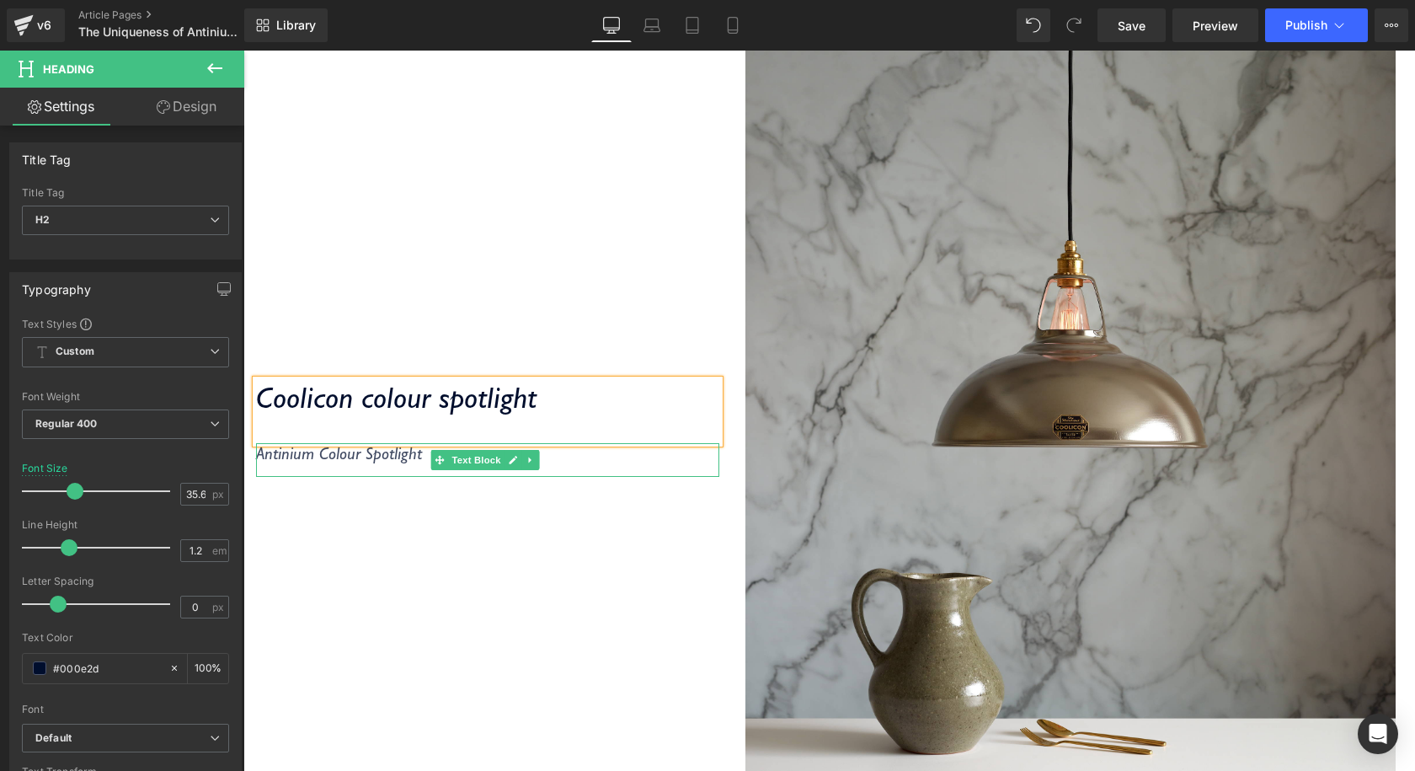
click at [406, 455] on icon "Antinium Colour Spotlight" at bounding box center [339, 453] width 166 height 20
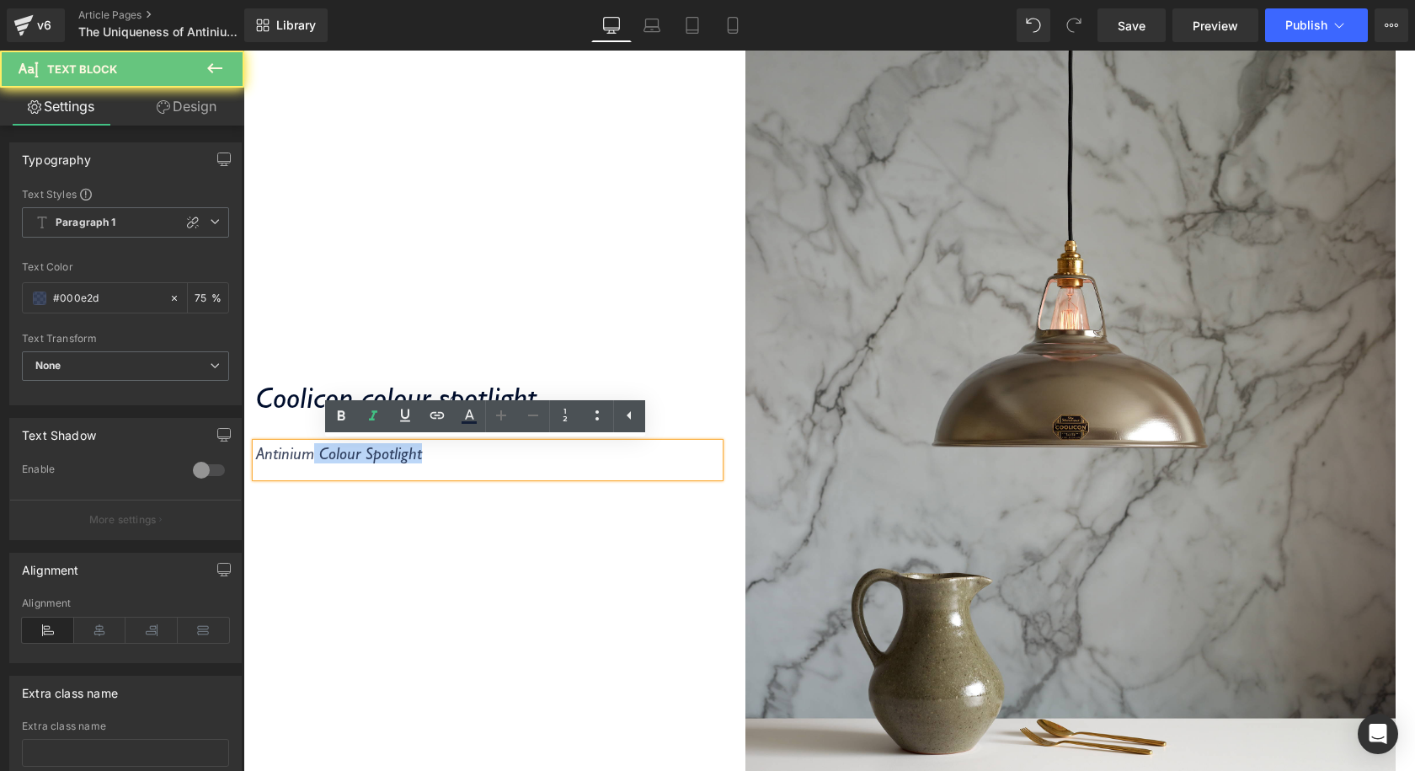
drag, startPoint x: 312, startPoint y: 454, endPoint x: 467, endPoint y: 454, distance: 154.1
click at [467, 454] on p "Antinium Colour Spotlight" at bounding box center [487, 453] width 463 height 20
click at [450, 526] on div "Coolicon colour spotlight Heading Antinium Colour Spotlight Text Block" at bounding box center [487, 428] width 488 height 895
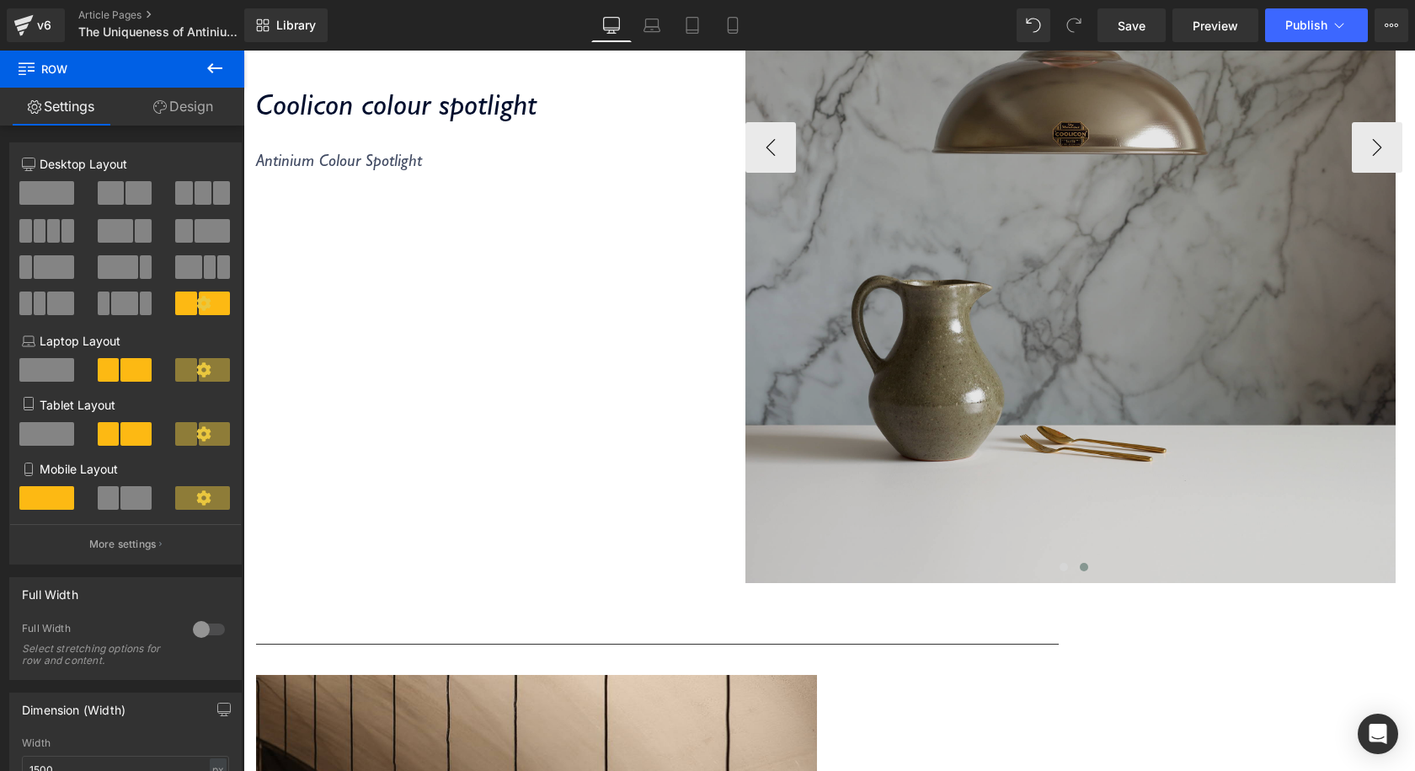
scroll to position [758, 0]
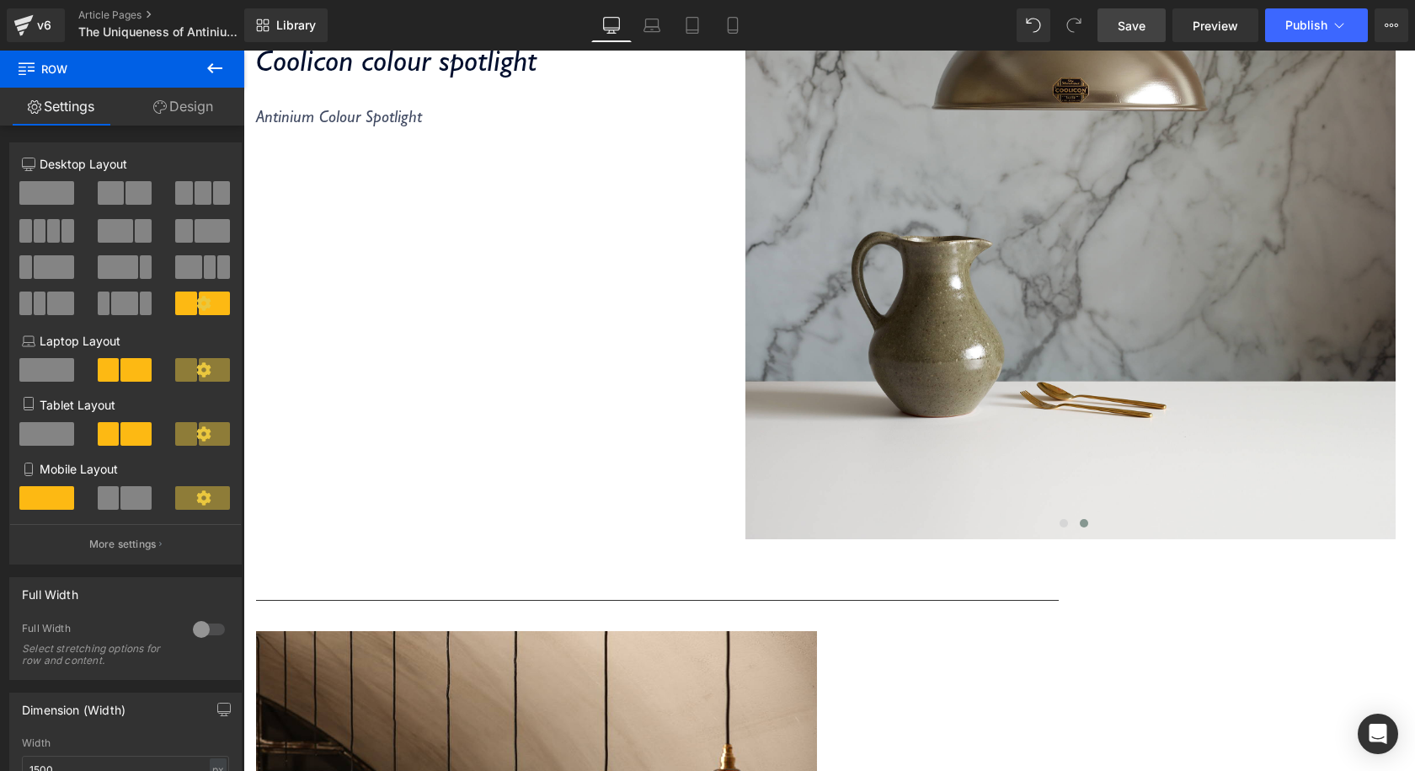
click at [1118, 26] on span "Save" at bounding box center [1132, 26] width 28 height 18
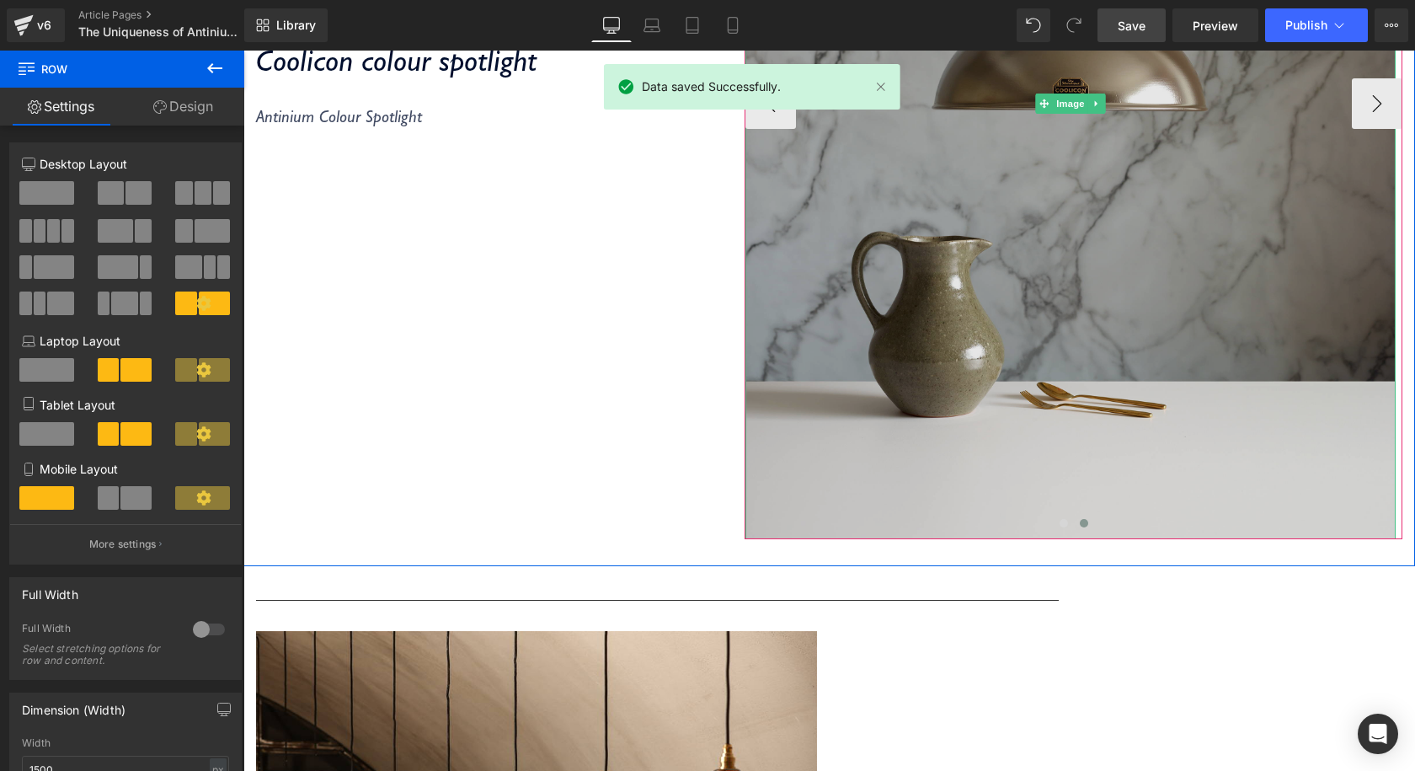
scroll to position [421, 0]
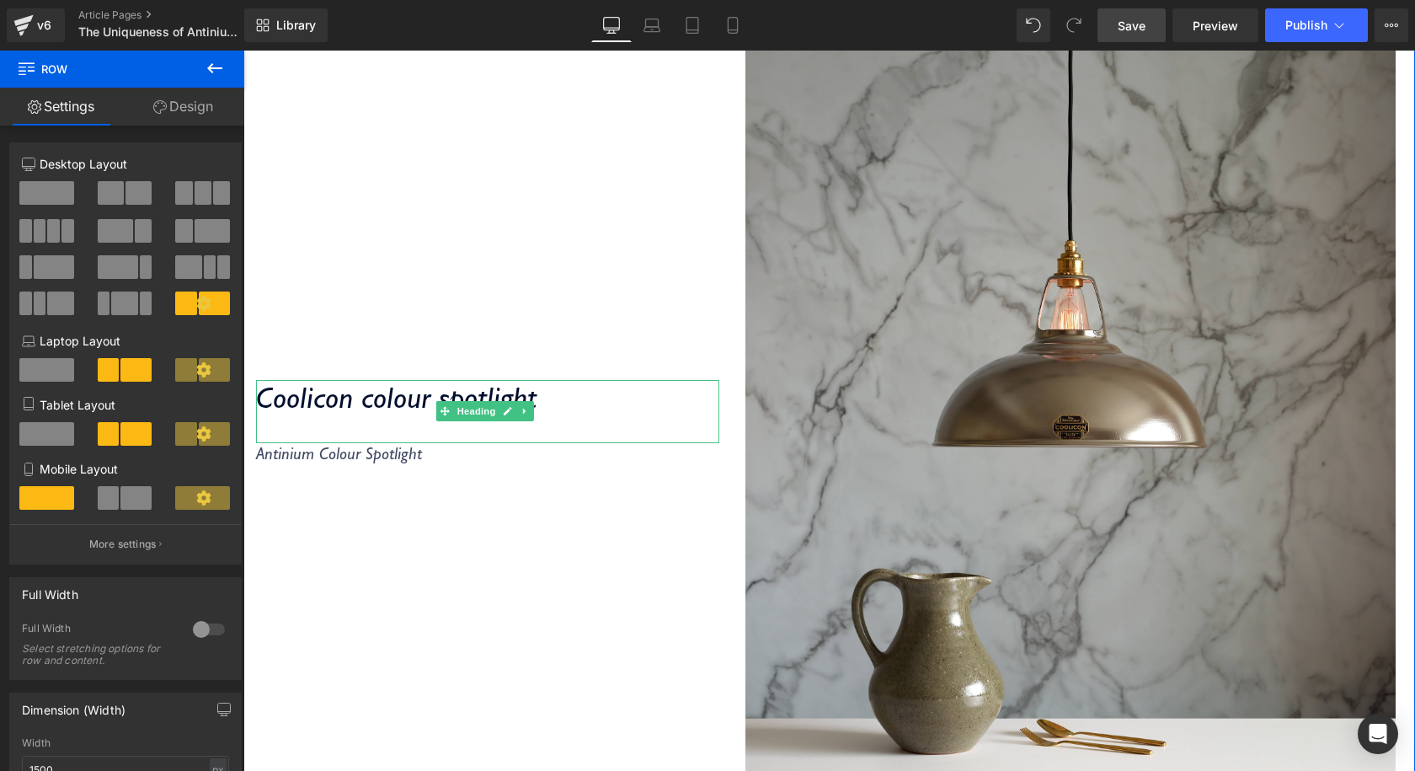
click at [595, 423] on div "Coolicon colour spotlight" at bounding box center [487, 411] width 463 height 63
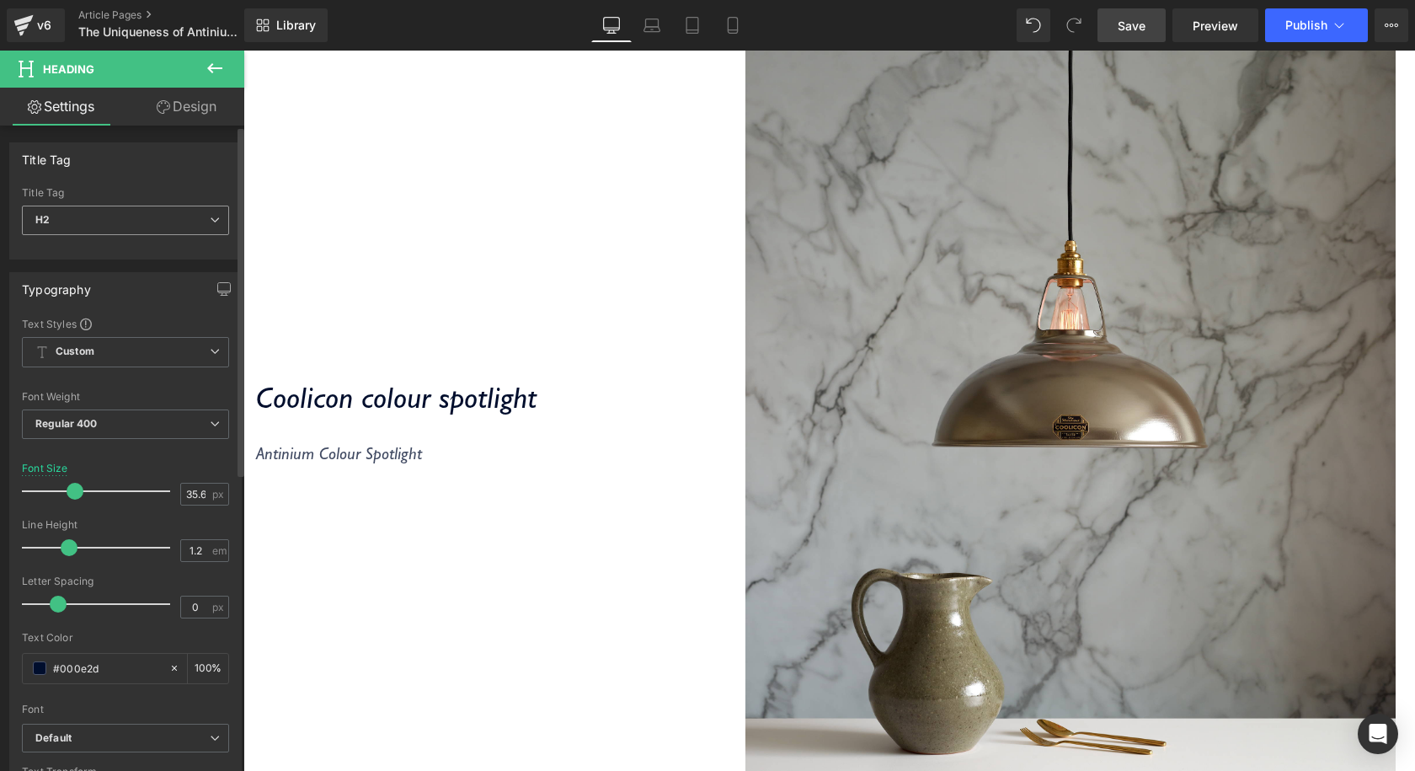
click at [212, 216] on icon at bounding box center [215, 220] width 10 height 10
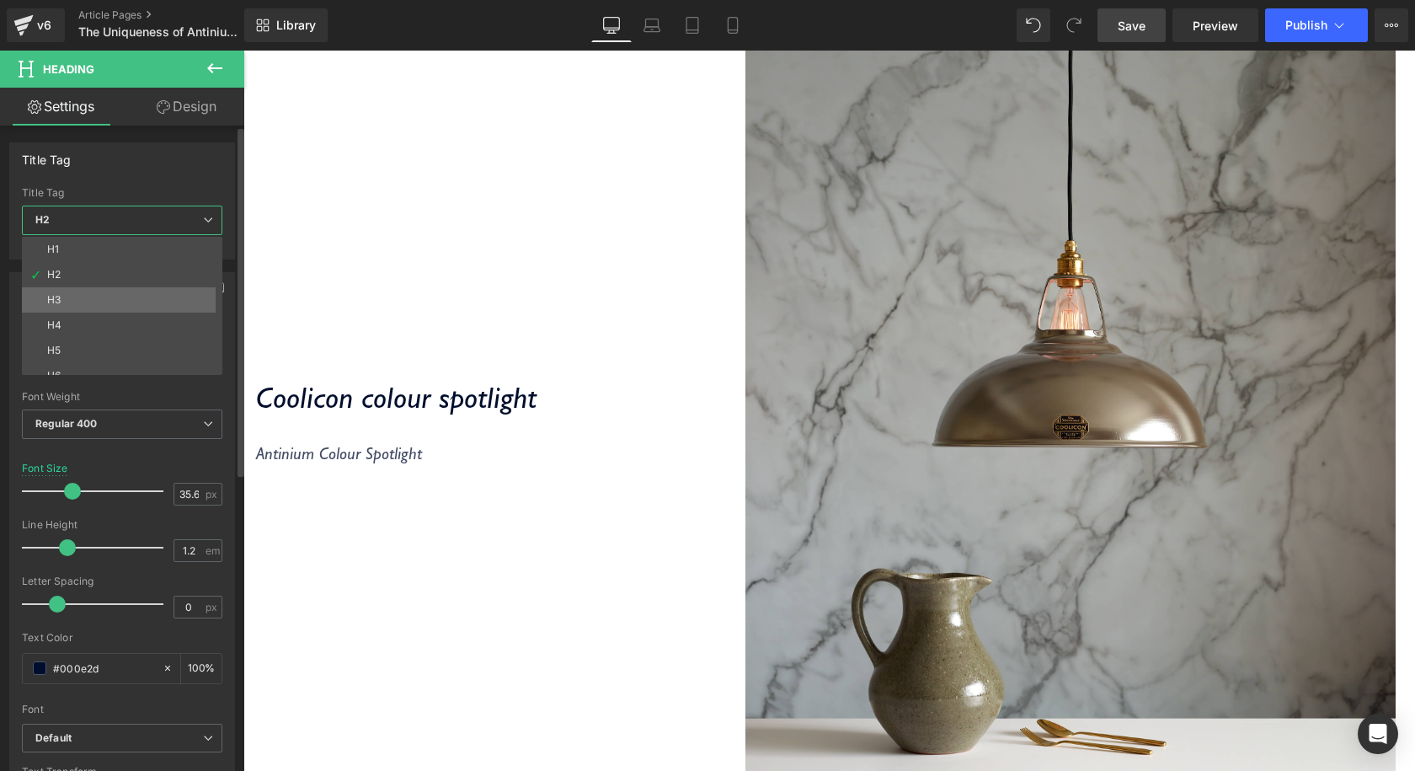
click at [78, 292] on li "H3" at bounding box center [126, 299] width 208 height 25
type input "24.3"
type input "1.26"
type input "0.81"
type input "100"
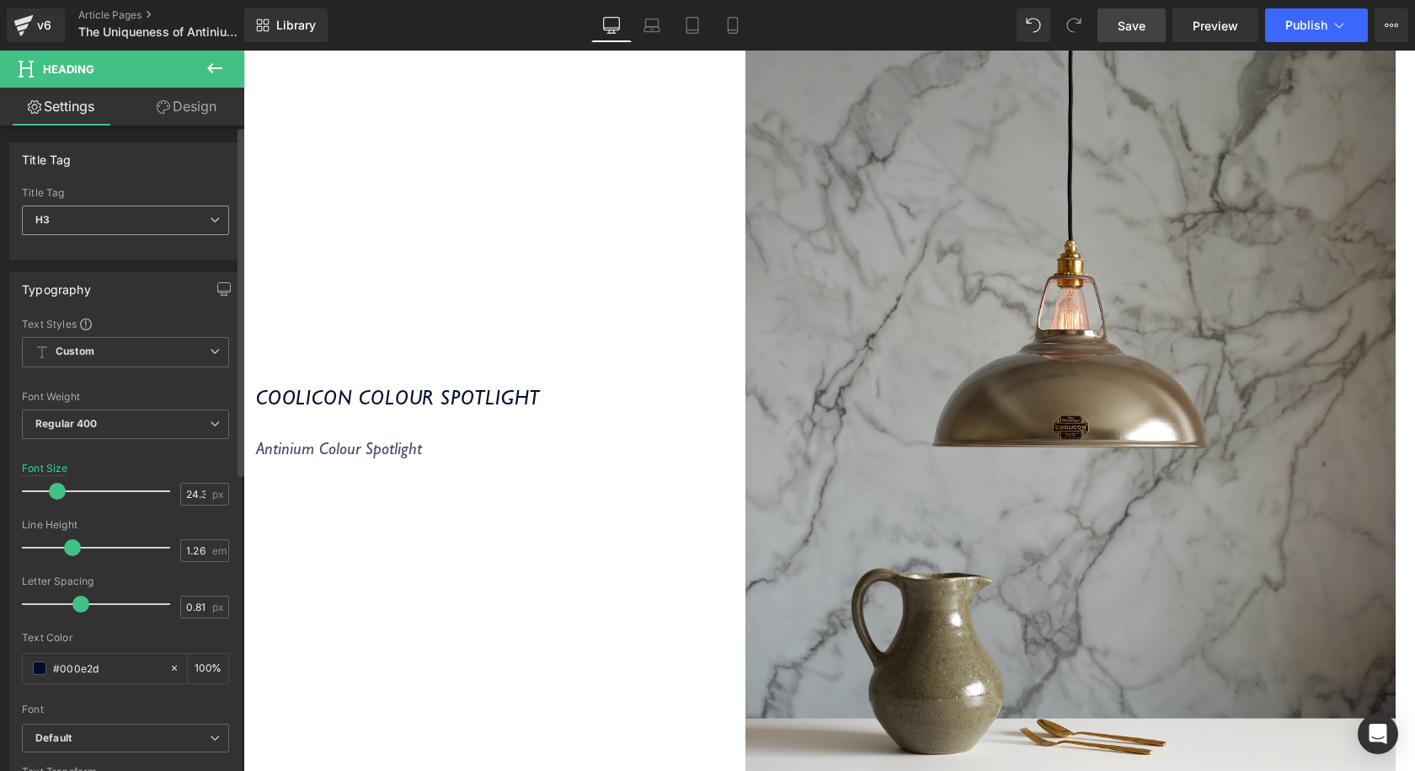
click at [109, 236] on div "H3 H1 H2 H3 H4 H5 H6" at bounding box center [125, 225] width 207 height 38
click at [91, 230] on span "H3" at bounding box center [125, 220] width 207 height 29
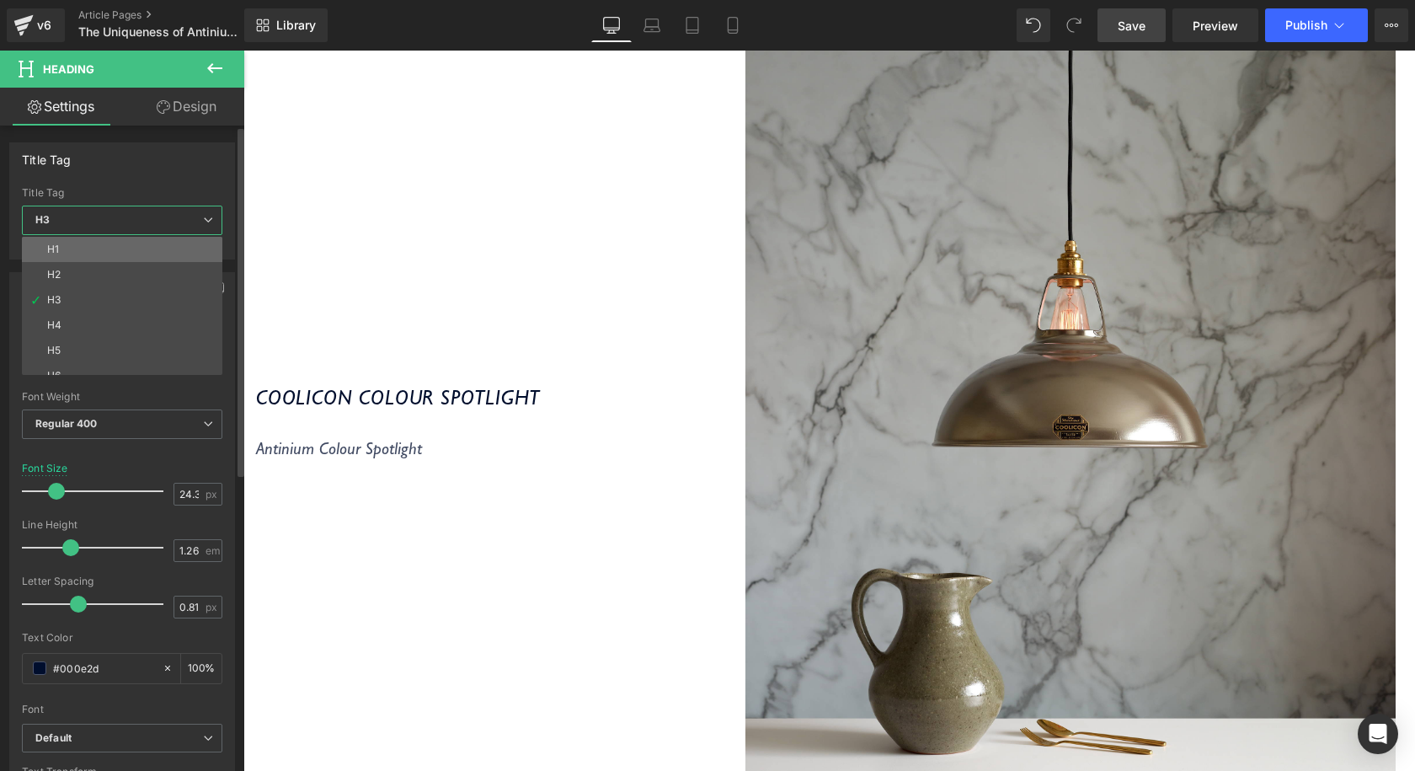
click at [63, 255] on li "H1" at bounding box center [126, 249] width 208 height 25
type input "54"
type input "100"
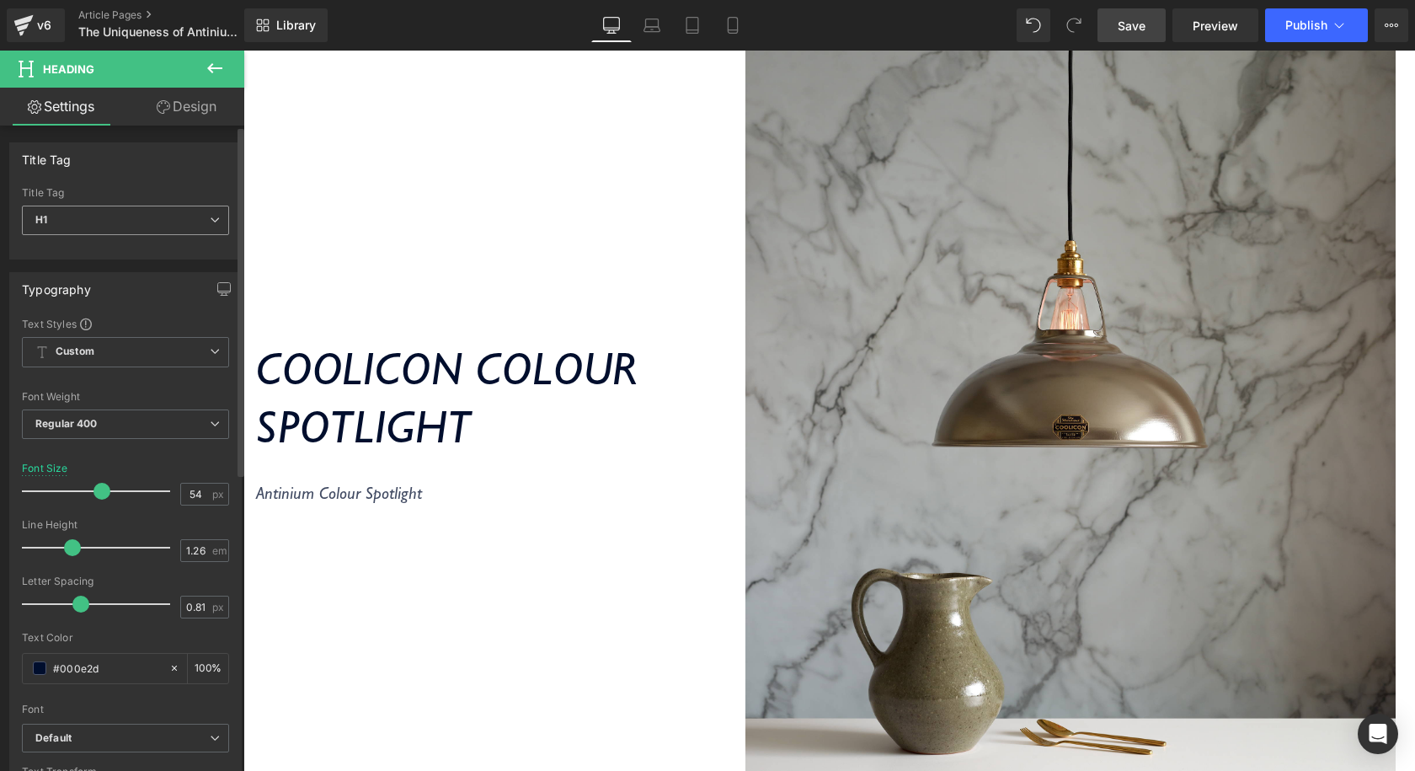
click at [96, 222] on span "H1" at bounding box center [125, 220] width 207 height 29
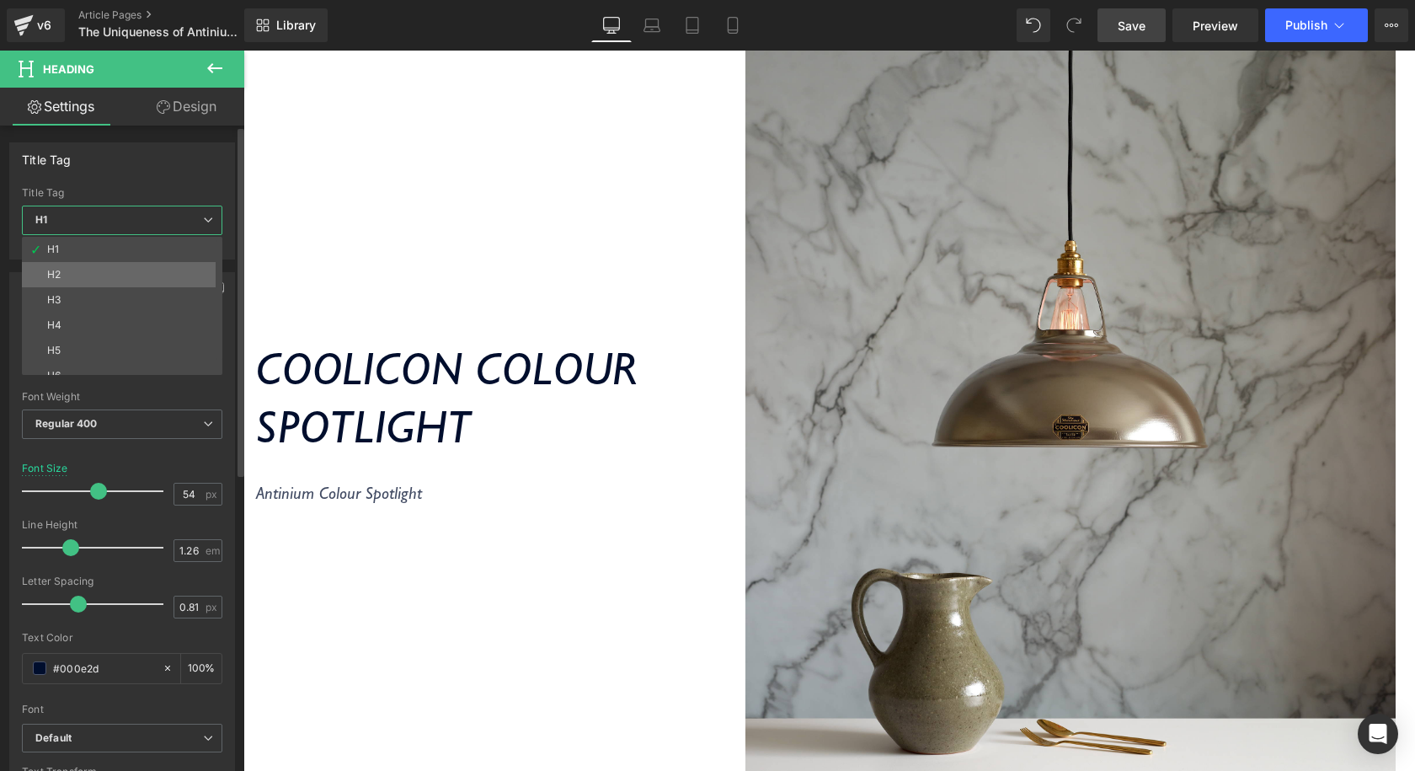
click at [51, 265] on li "H2" at bounding box center [126, 274] width 208 height 25
type input "35.6"
type input "1.2"
type input "0"
type input "100"
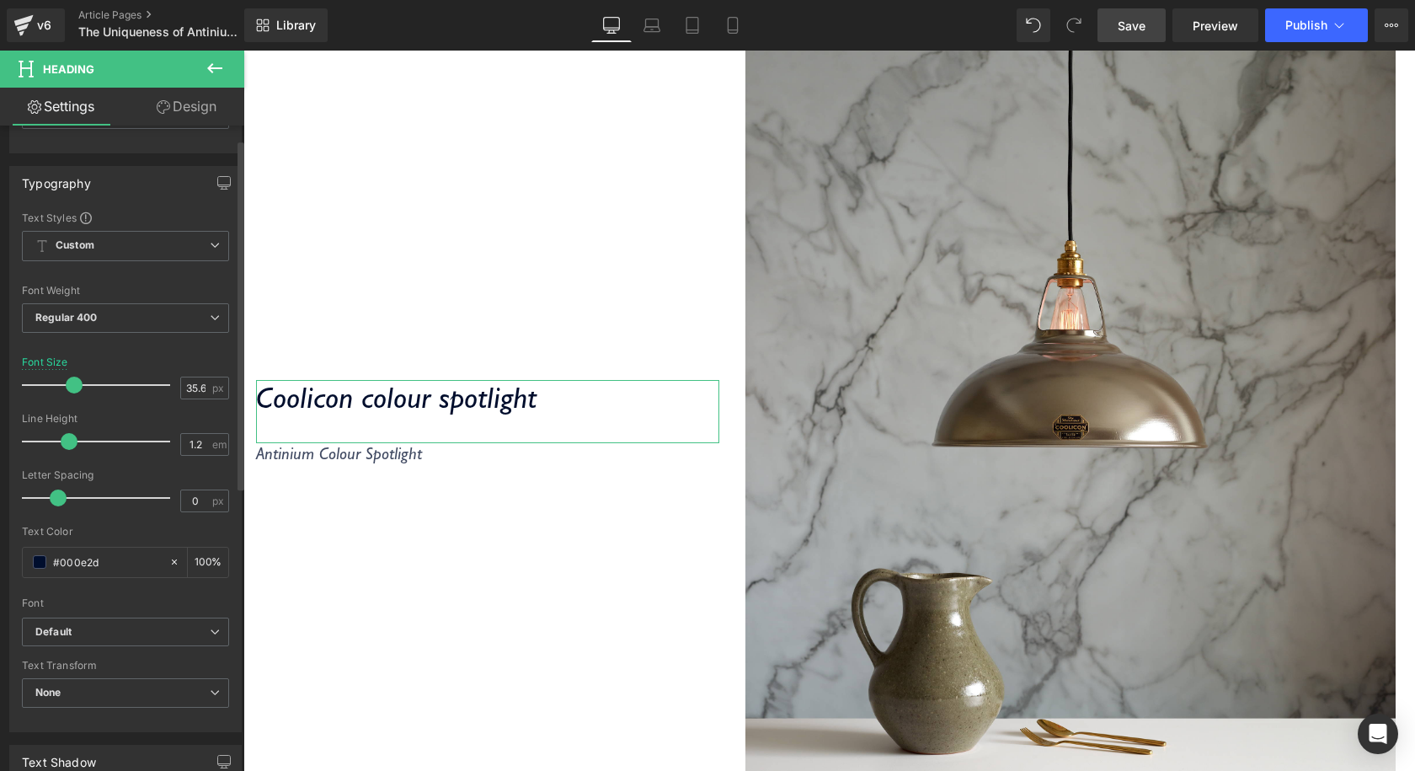
scroll to position [253, 0]
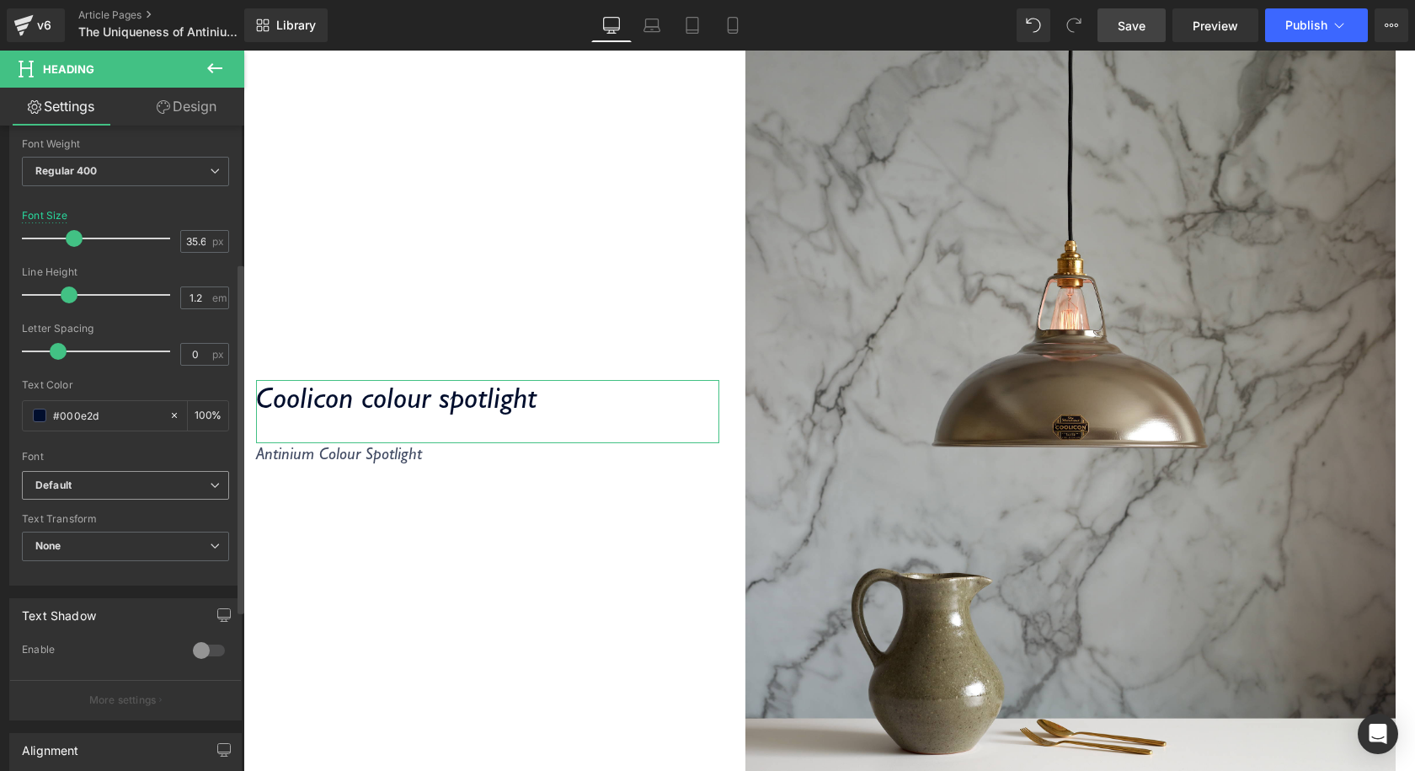
click at [74, 473] on span "Default" at bounding box center [125, 485] width 207 height 29
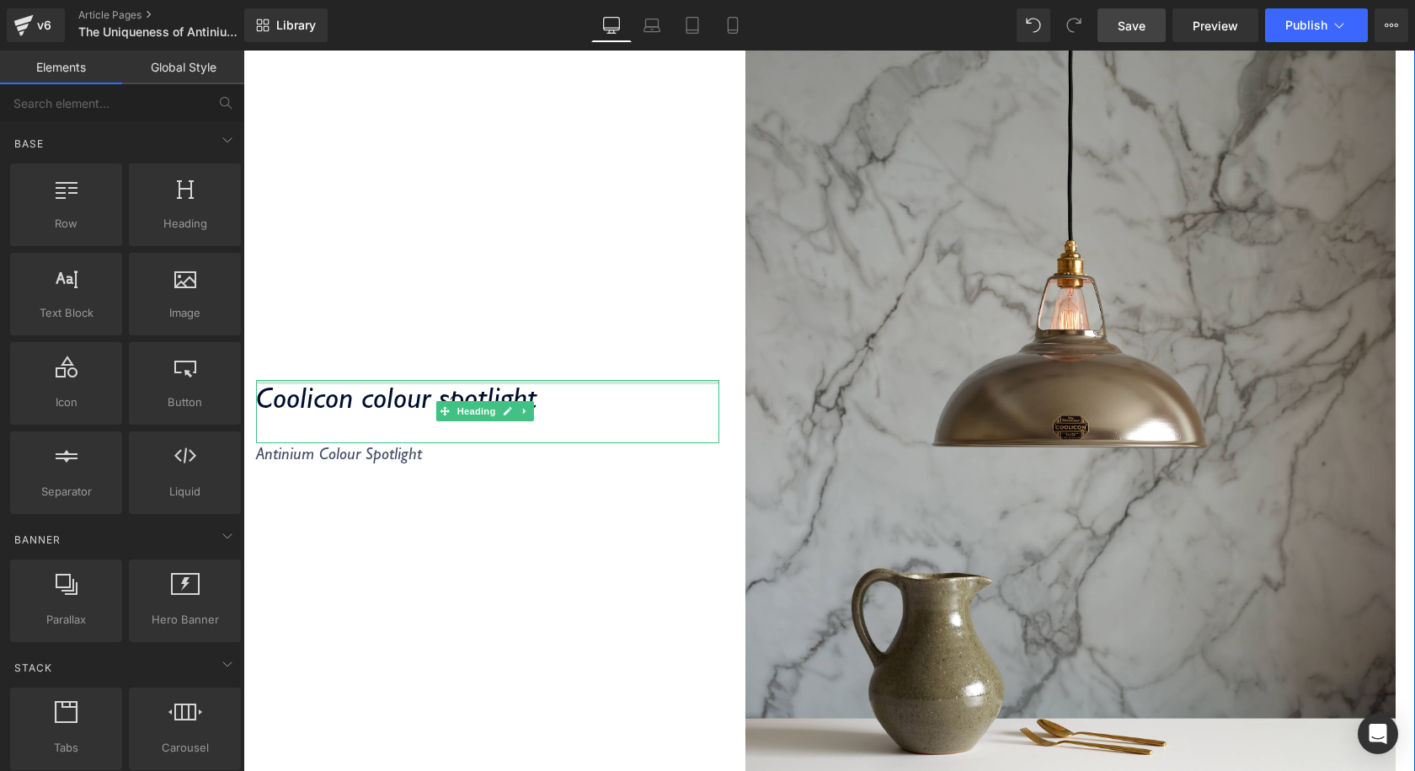
drag, startPoint x: 539, startPoint y: 383, endPoint x: 549, endPoint y: 329, distance: 54.8
click at [538, 381] on div at bounding box center [487, 382] width 463 height 4
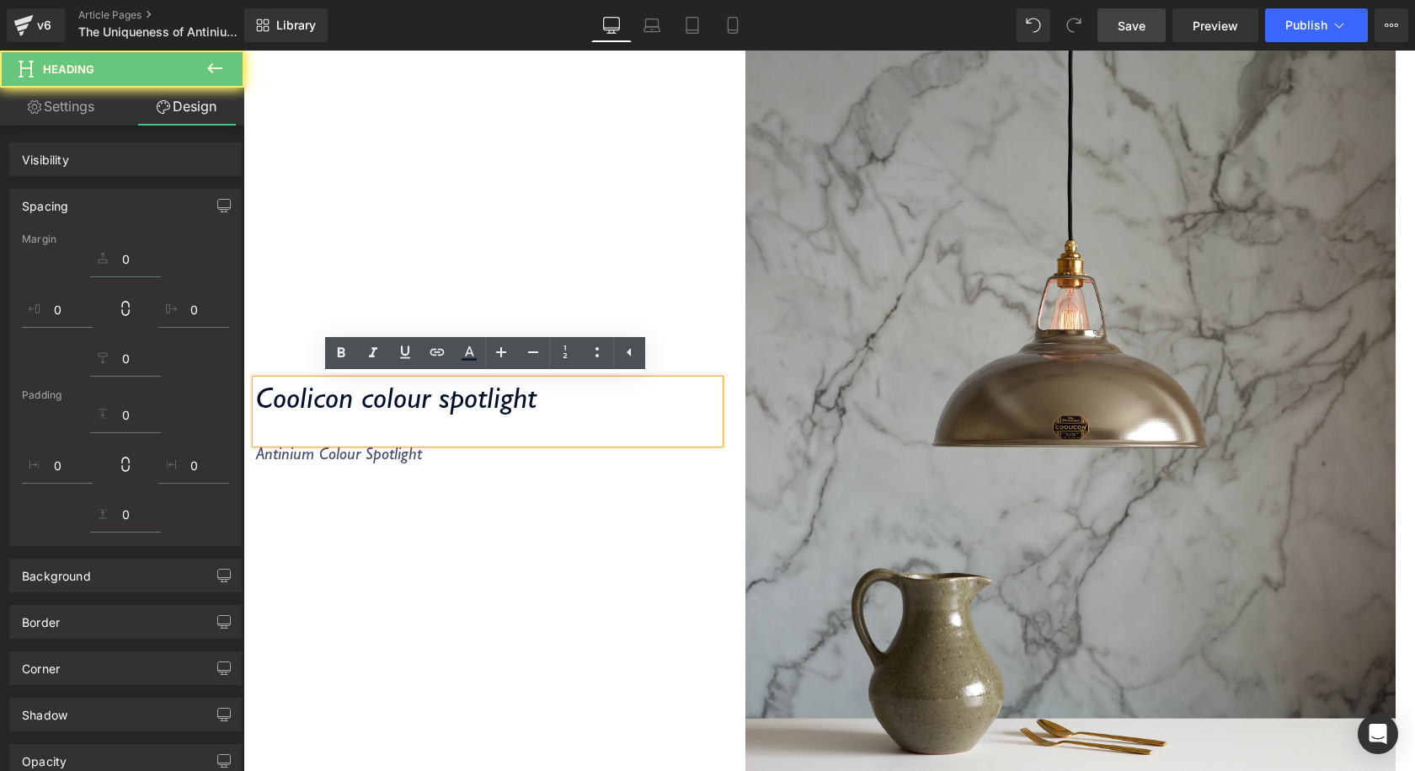
click at [549, 329] on div "Coolicon colour spotlight Heading Antinium Colour Spotlight Text Block" at bounding box center [487, 428] width 488 height 895
click at [524, 413] on icon "Coolicon colour spotlight" at bounding box center [396, 397] width 280 height 36
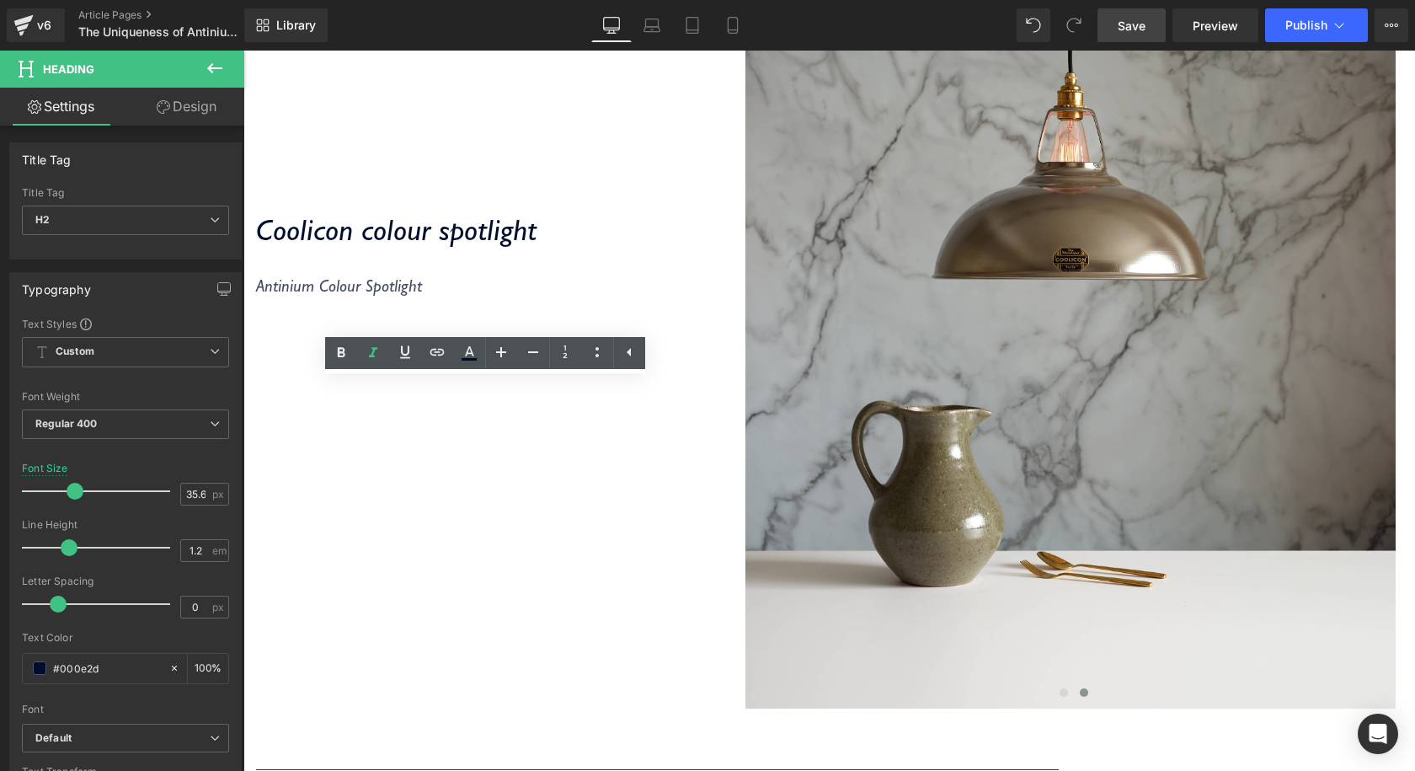
scroll to position [505, 0]
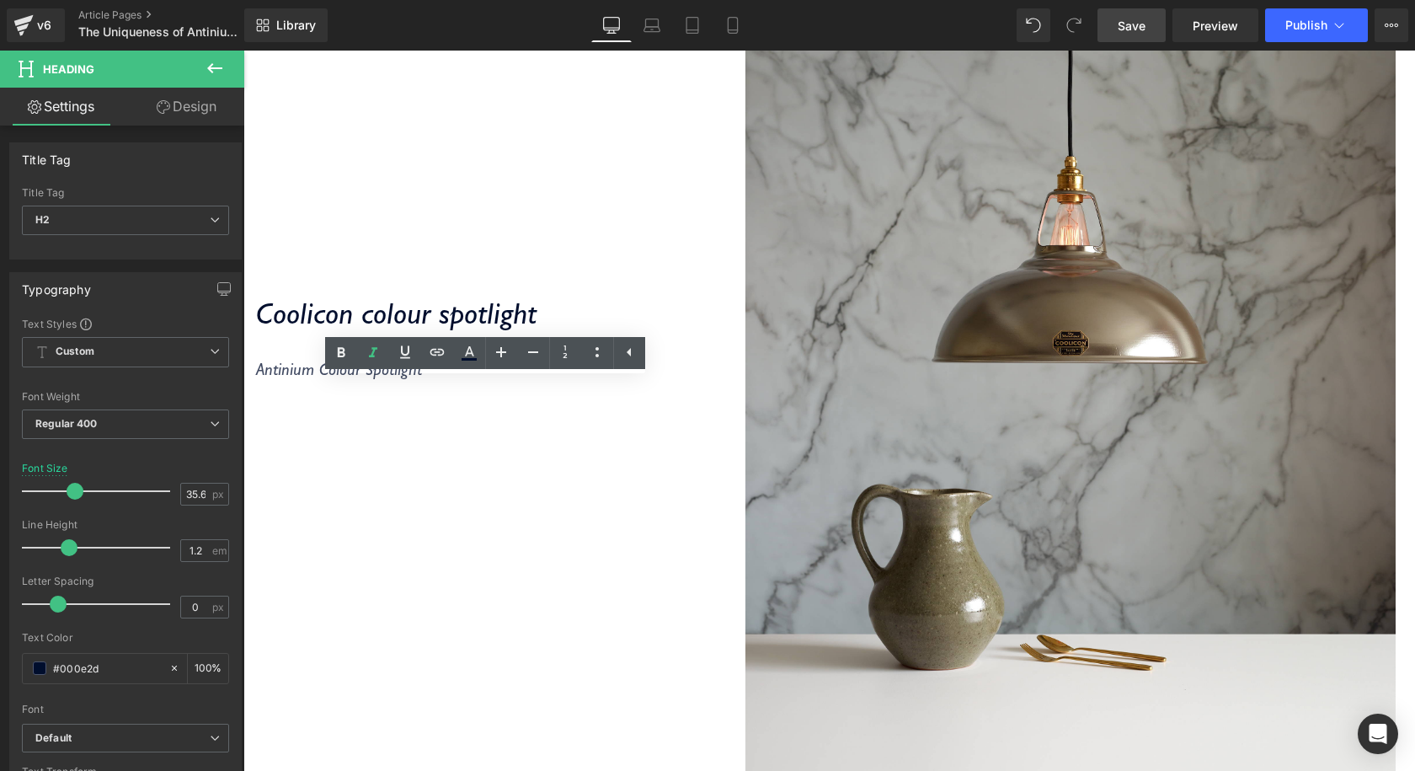
click at [280, 220] on div "Coolicon colour spotlight Heading Antinium Colour Spotlight Text Block" at bounding box center [487, 343] width 488 height 895
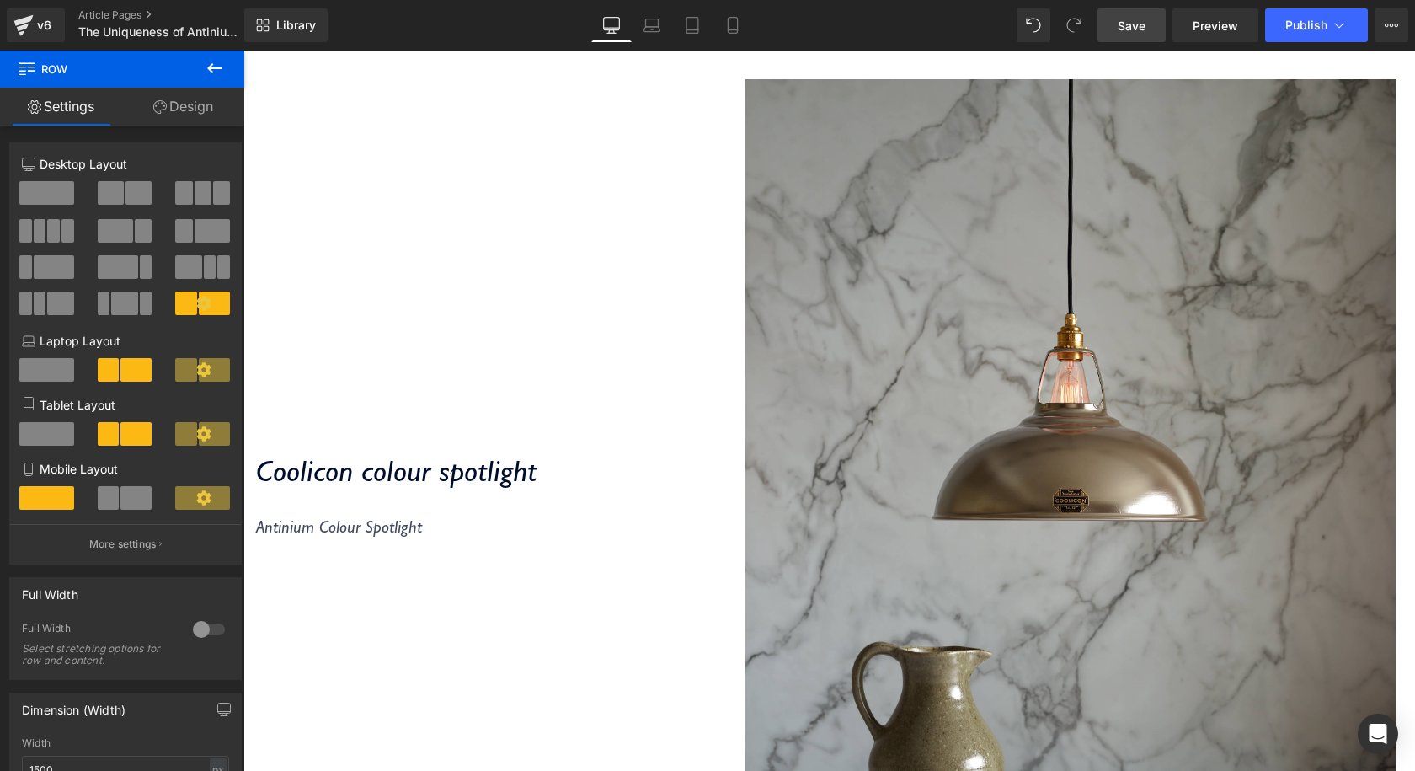
scroll to position [421, 0]
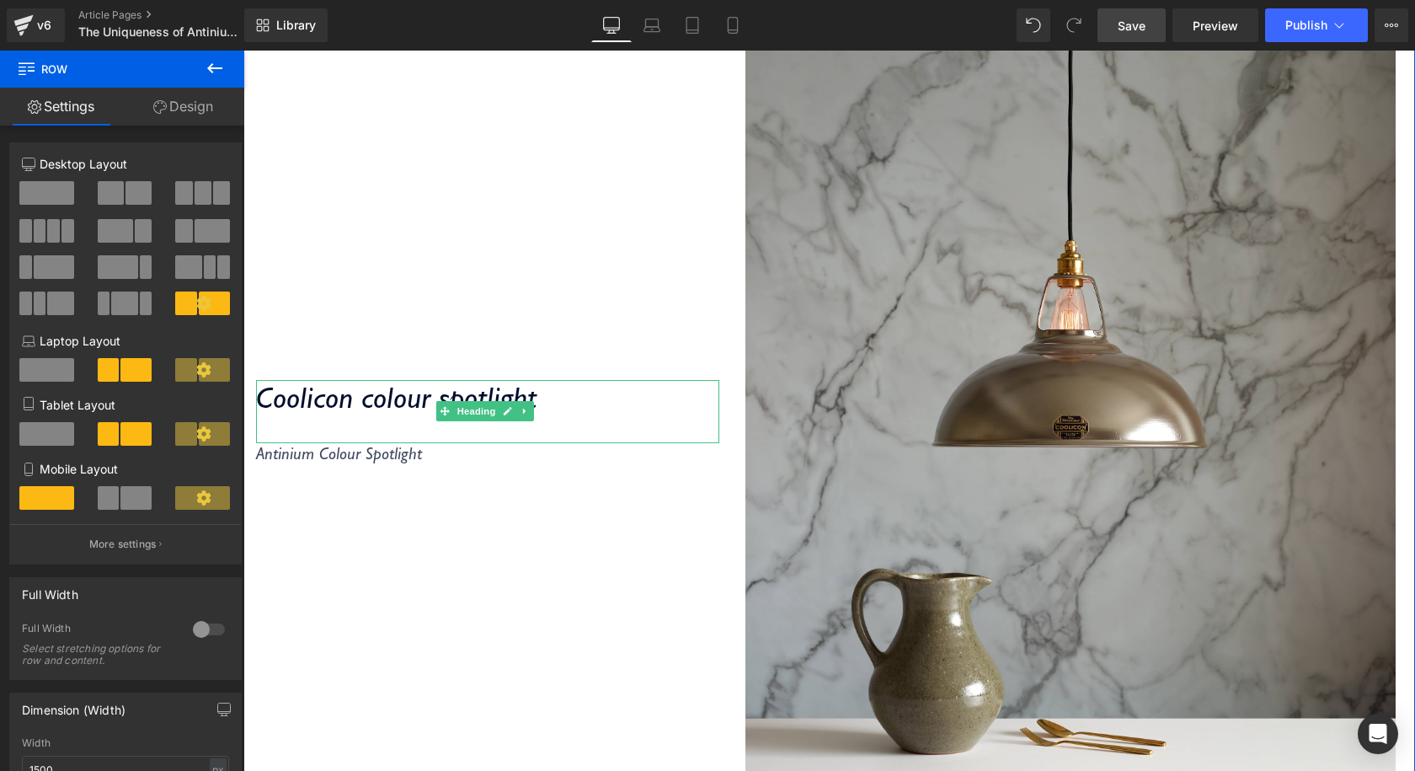
drag, startPoint x: 402, startPoint y: 416, endPoint x: 552, endPoint y: 400, distance: 150.8
click at [402, 415] on icon "Coolicon colour spotlight" at bounding box center [396, 397] width 280 height 36
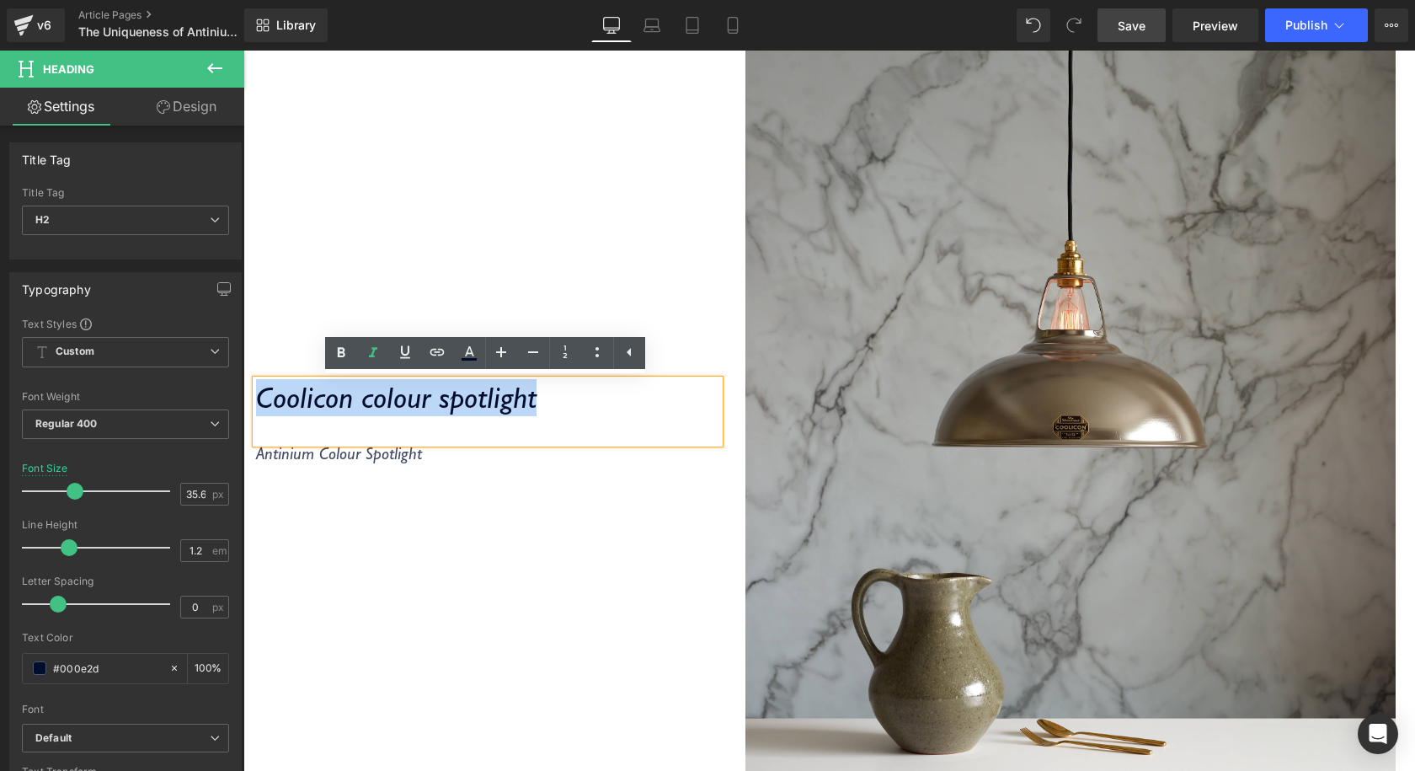
drag, startPoint x: 554, startPoint y: 400, endPoint x: 261, endPoint y: 400, distance: 293.1
click at [261, 400] on h2 "Coolicon colour spotlight" at bounding box center [487, 398] width 463 height 36
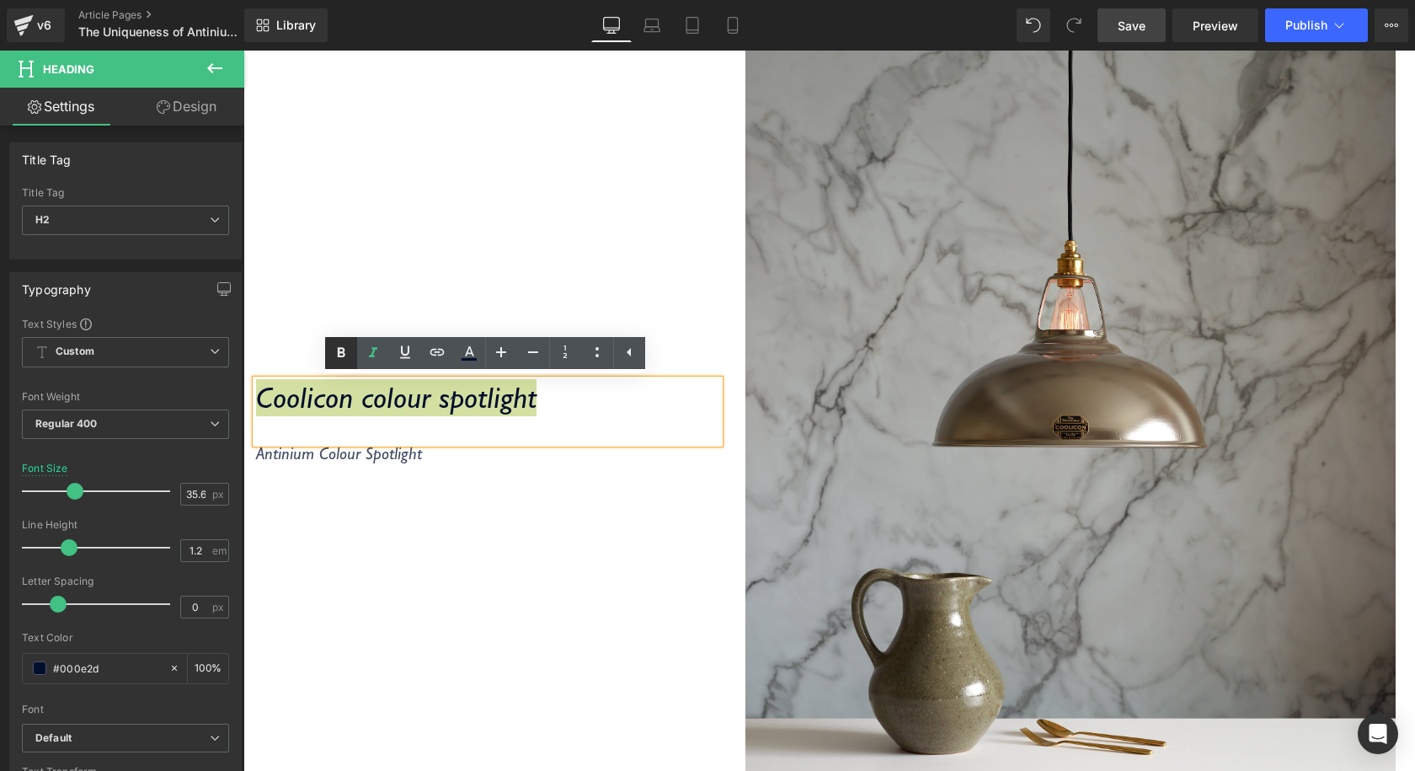
click at [334, 352] on icon at bounding box center [341, 353] width 20 height 20
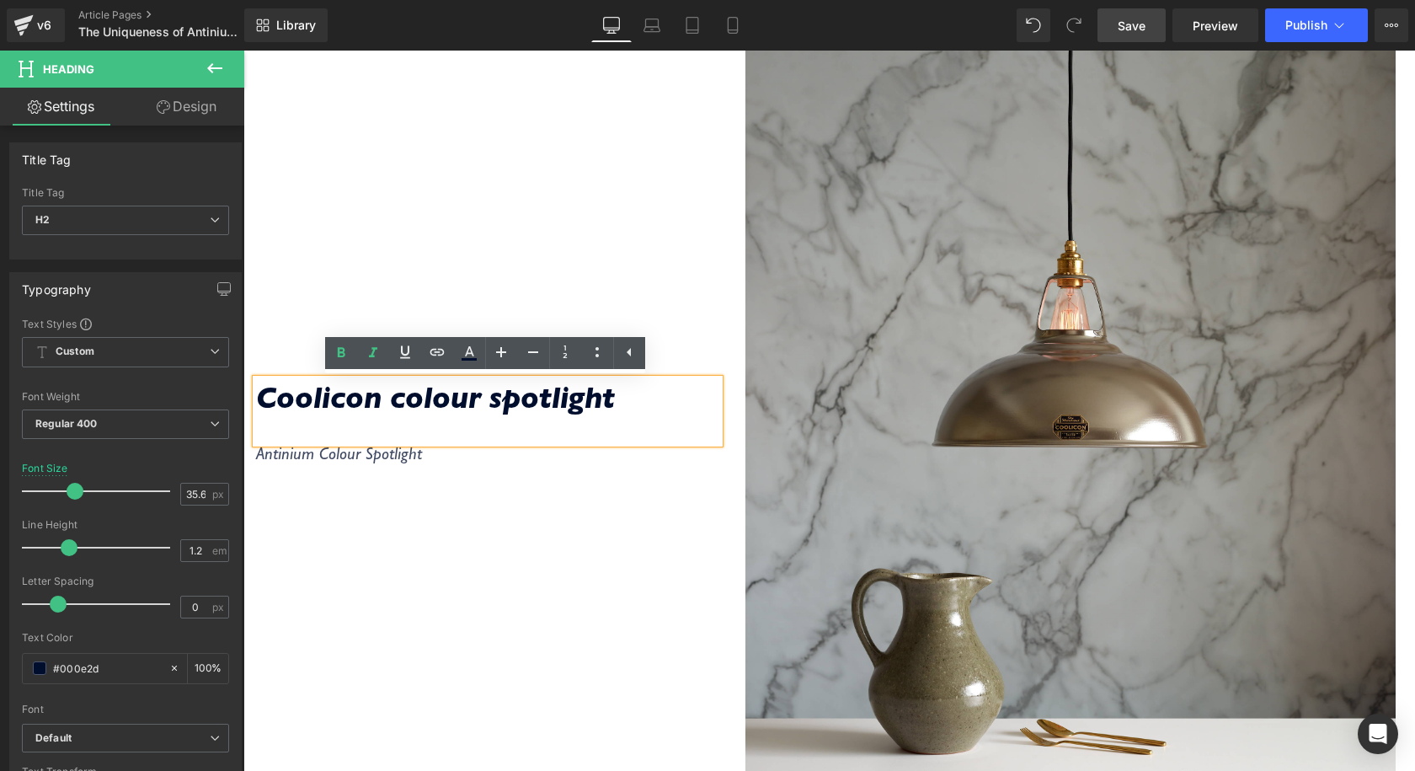
click at [336, 283] on div "Coolicon colour spotlight Heading Antinium Colour Spotlight Text Block" at bounding box center [487, 428] width 488 height 895
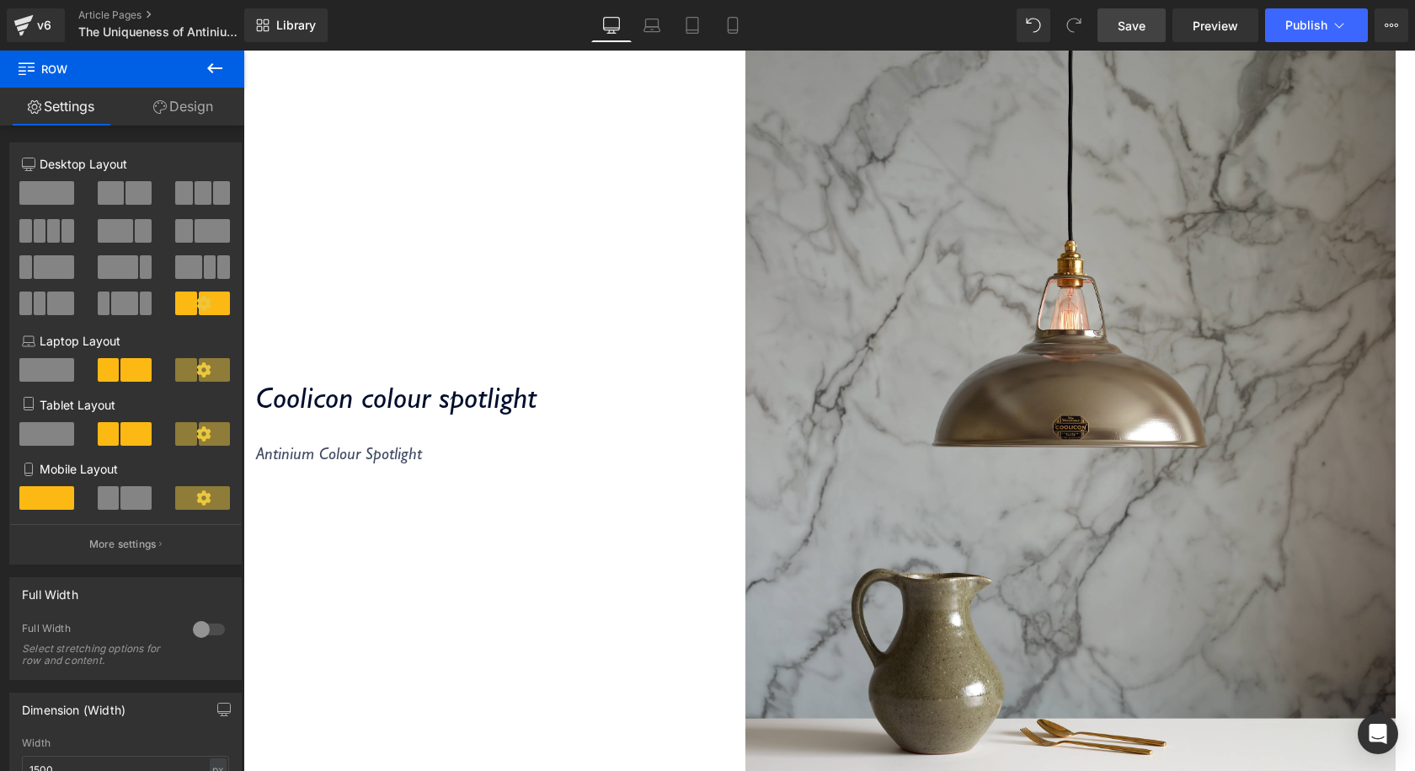
scroll to position [439, 0]
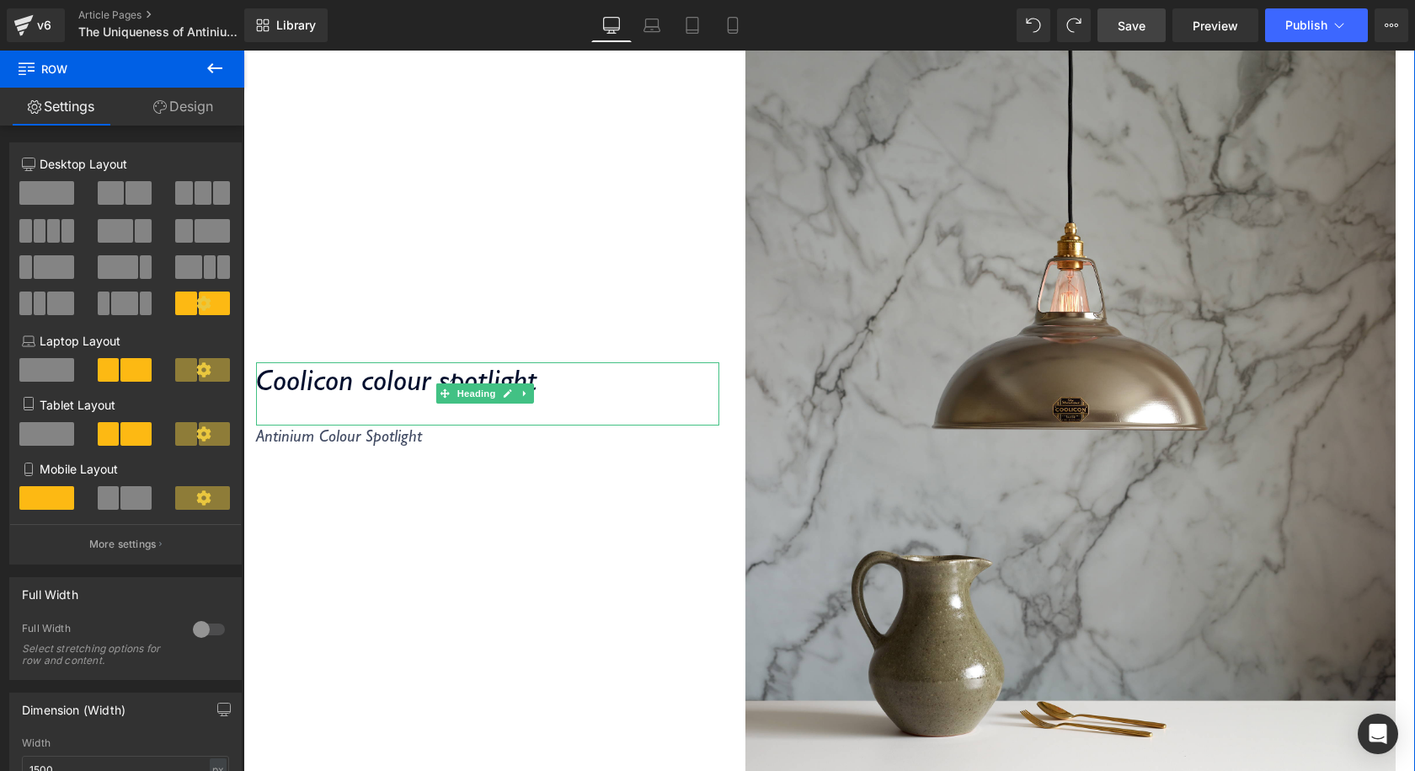
click at [530, 457] on div "Antinium Colour Spotlight Text Block" at bounding box center [487, 442] width 463 height 34
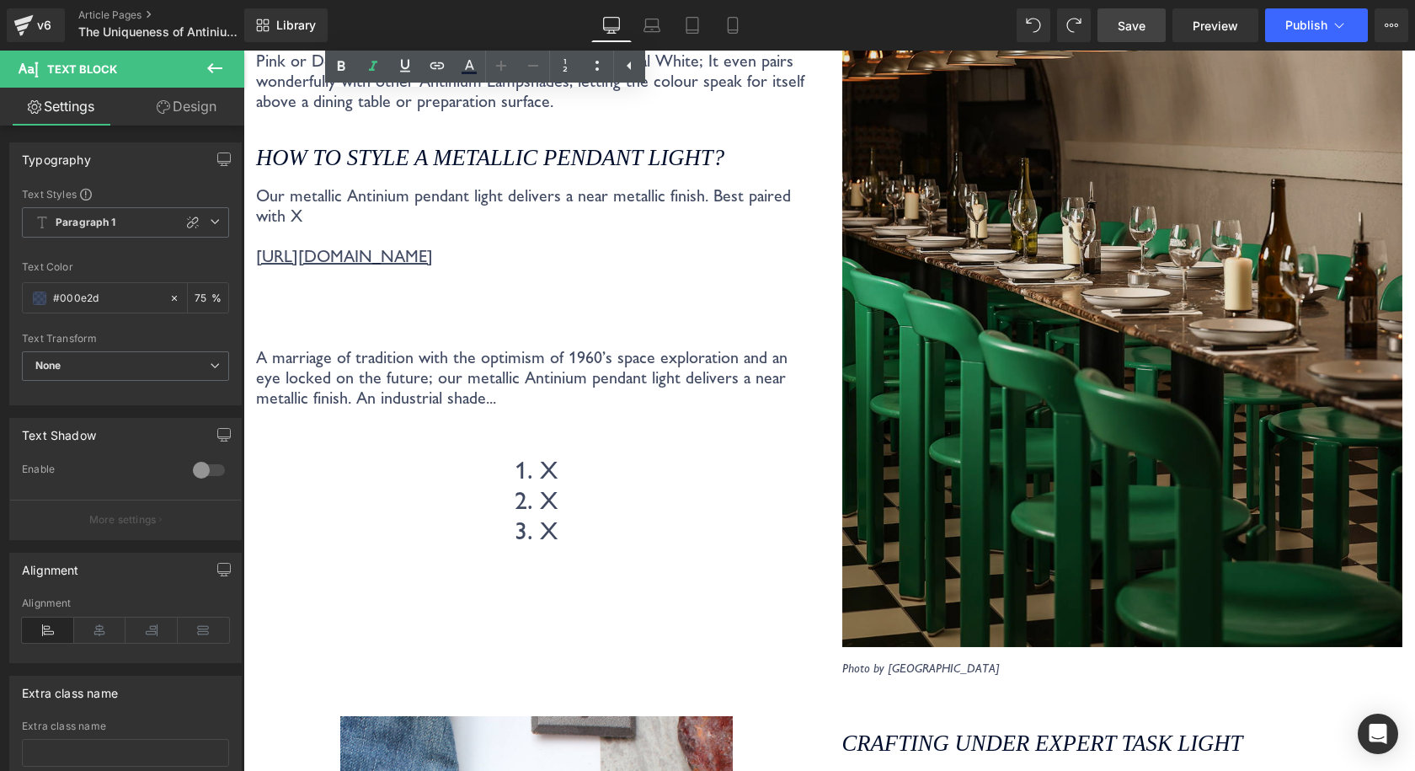
scroll to position [2544, 0]
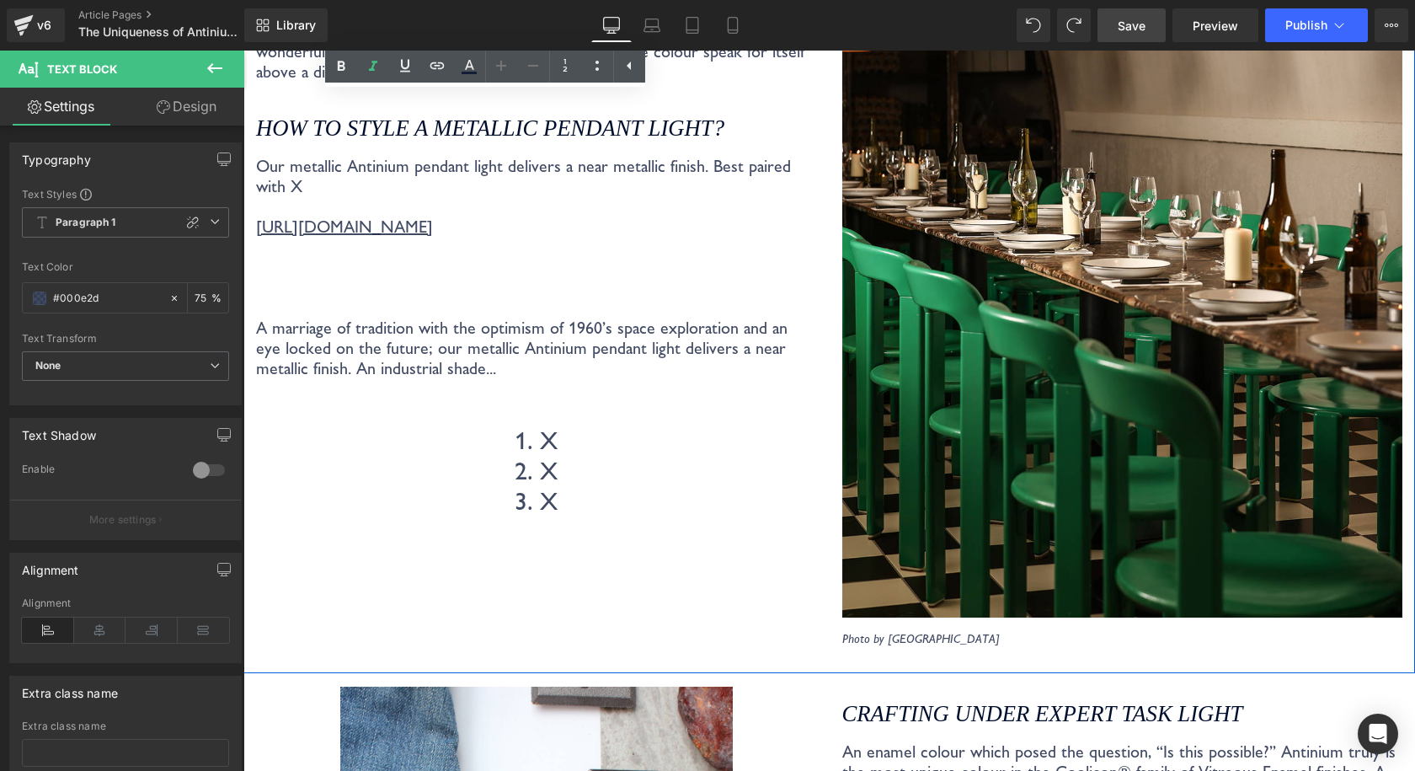
click at [905, 623] on div "Photo by Gladstone Pottery Museum Text Block" at bounding box center [1122, 631] width 561 height 29
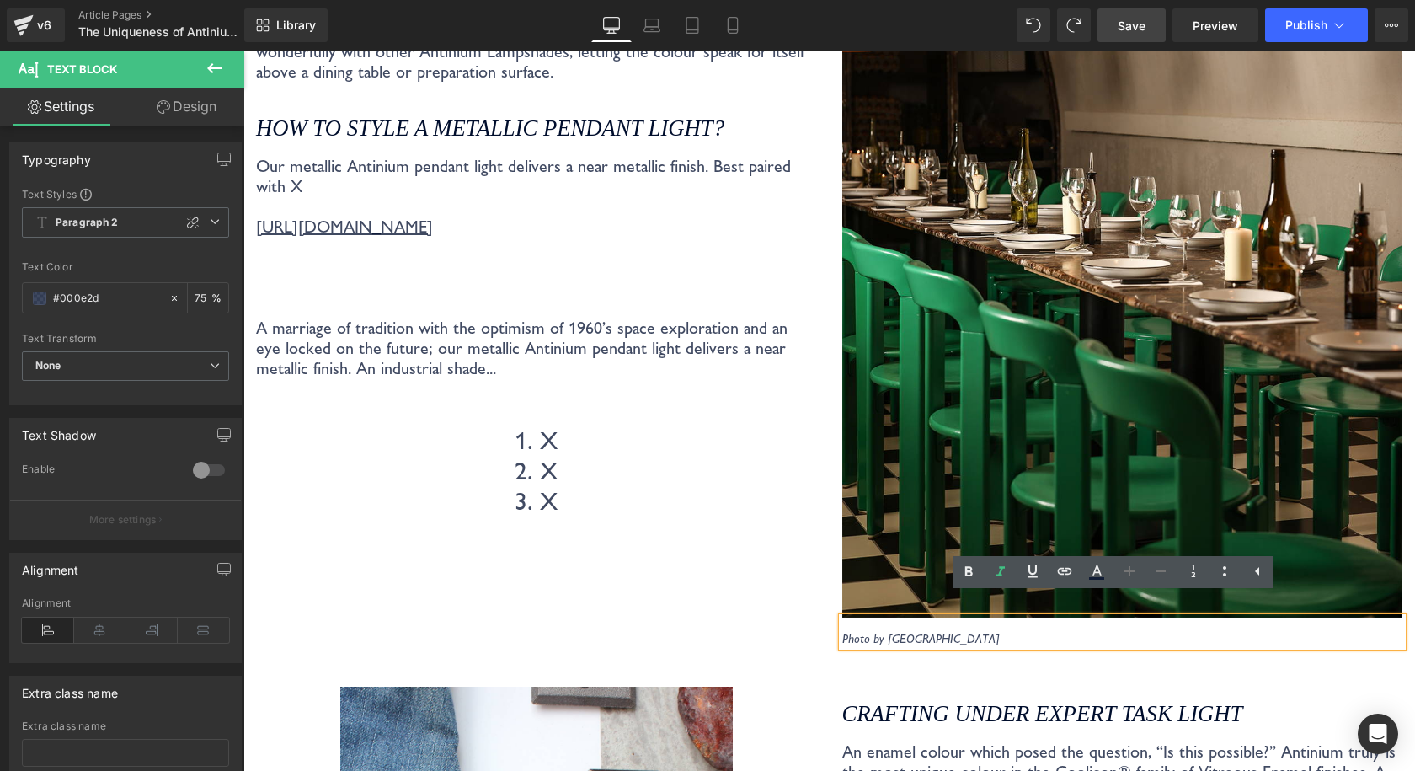
click at [990, 645] on div "Which Colours pair best with Coolicon’s Antinium Lampshade? Heading The versati…" at bounding box center [829, 218] width 1172 height 910
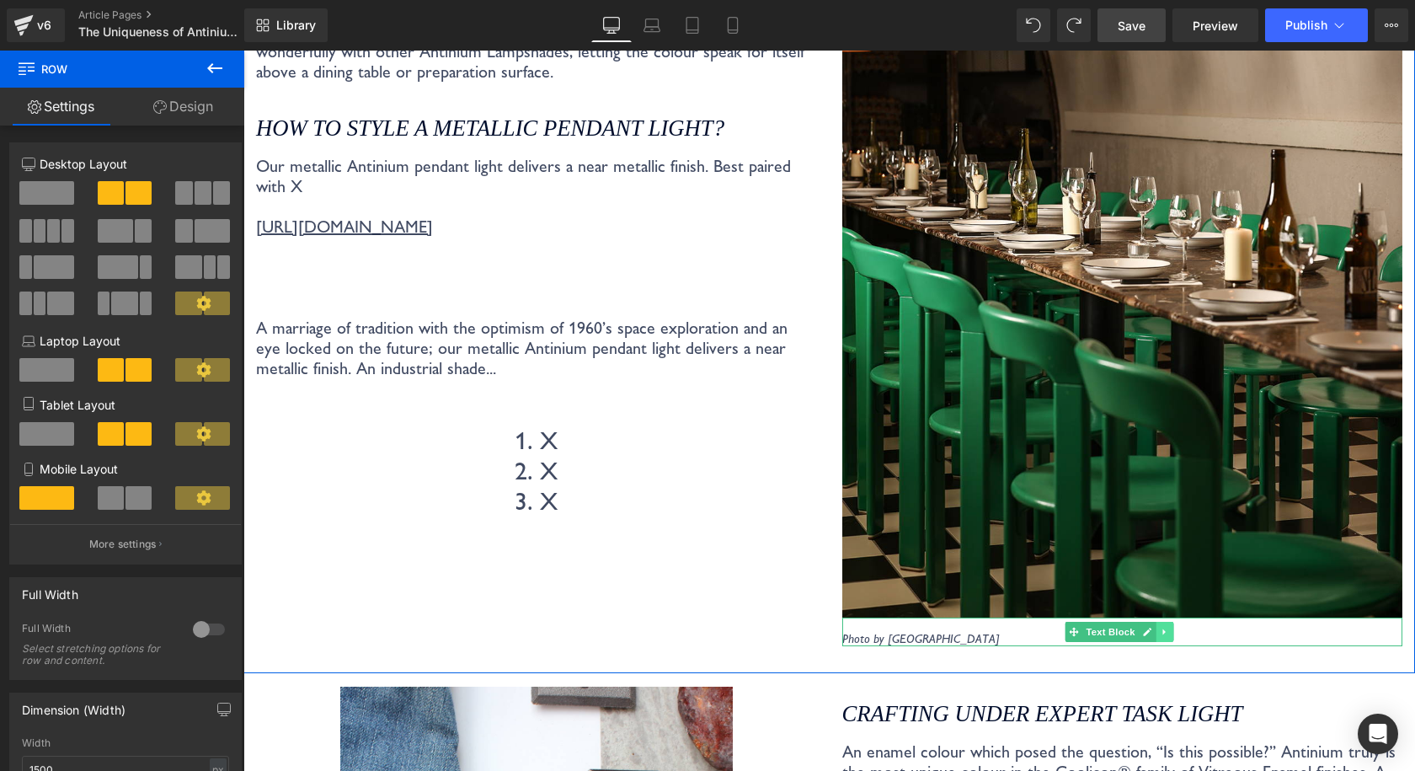
click at [1160, 627] on icon at bounding box center [1164, 632] width 9 height 10
click at [1147, 622] on link at bounding box center [1156, 632] width 18 height 20
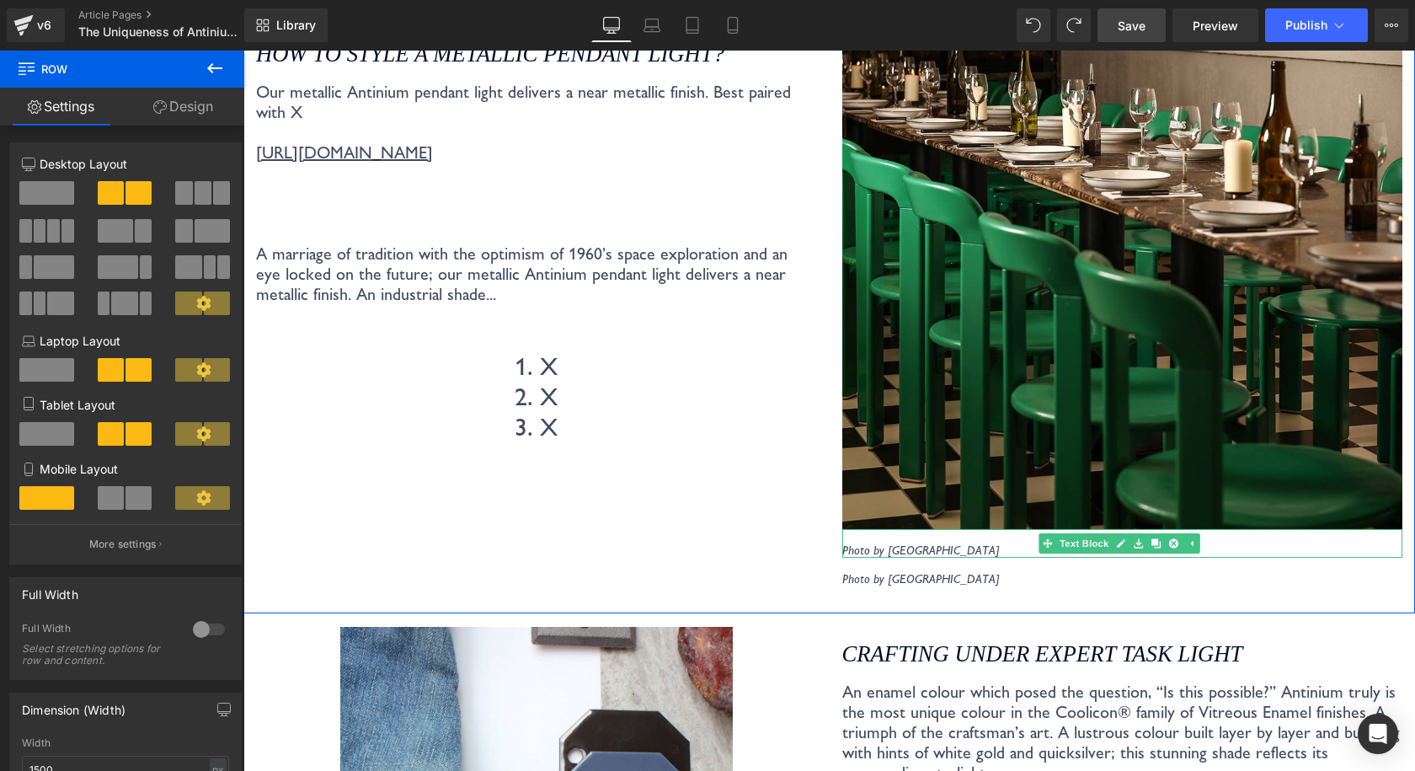
click at [937, 542] on icon "Photo by [GEOGRAPHIC_DATA]" at bounding box center [920, 549] width 157 height 15
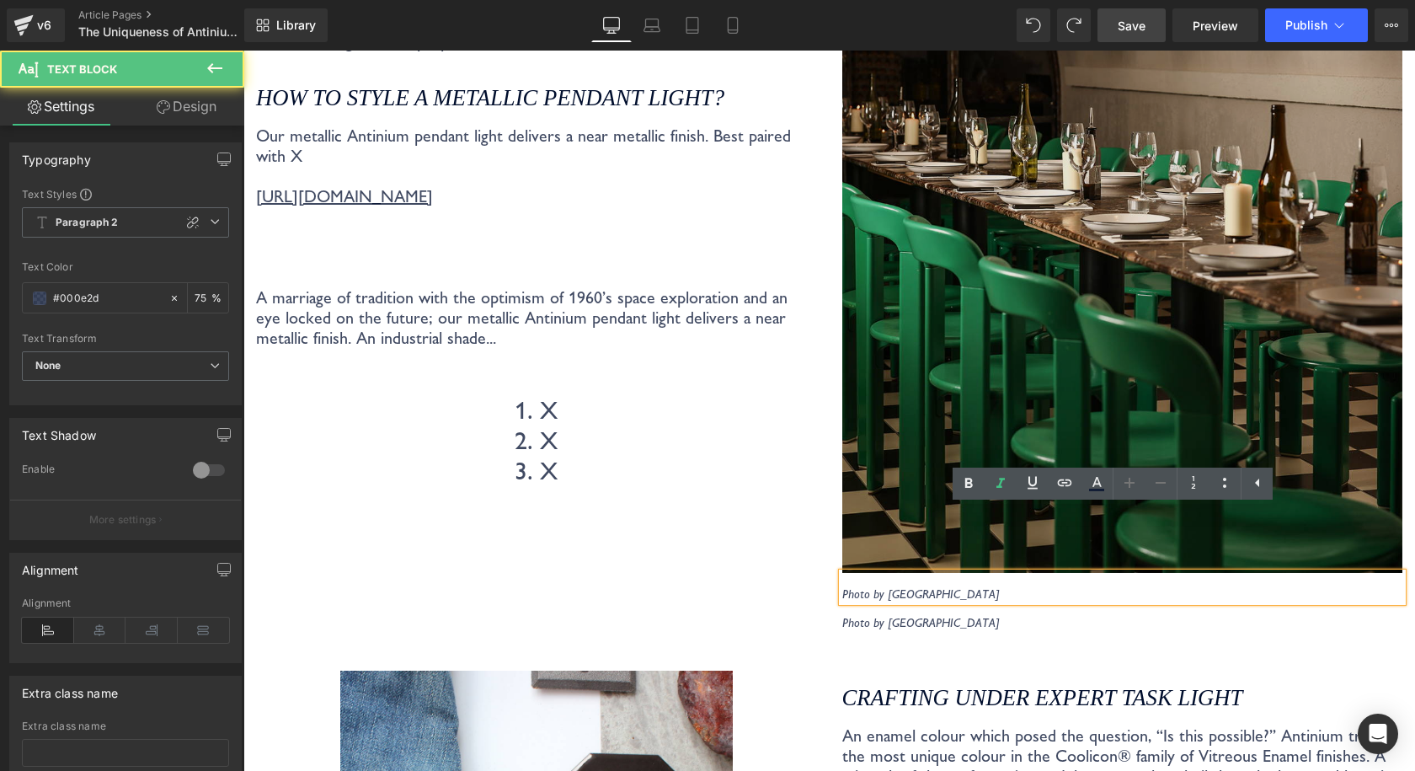
scroll to position [2549, 0]
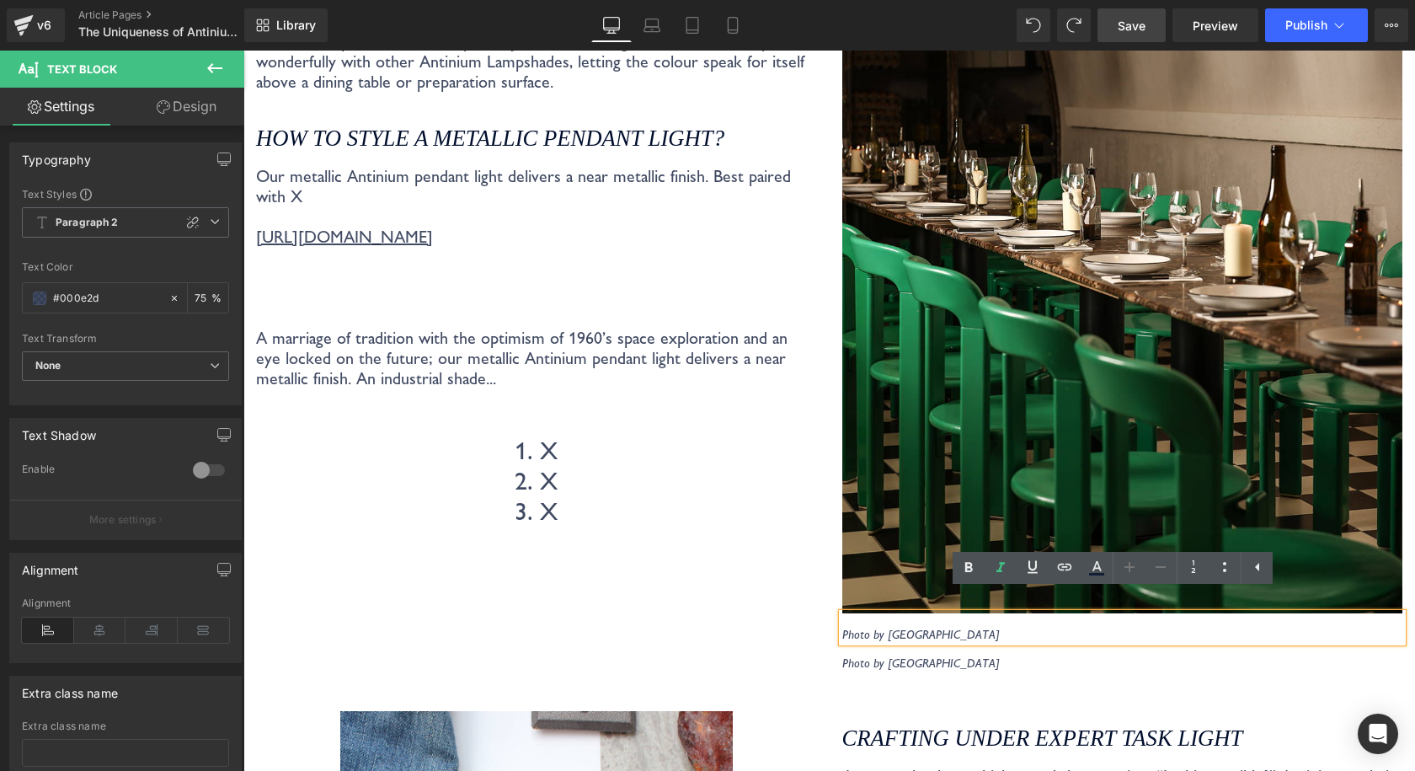
click at [1019, 655] on p "Photo by [GEOGRAPHIC_DATA]" at bounding box center [1122, 662] width 561 height 15
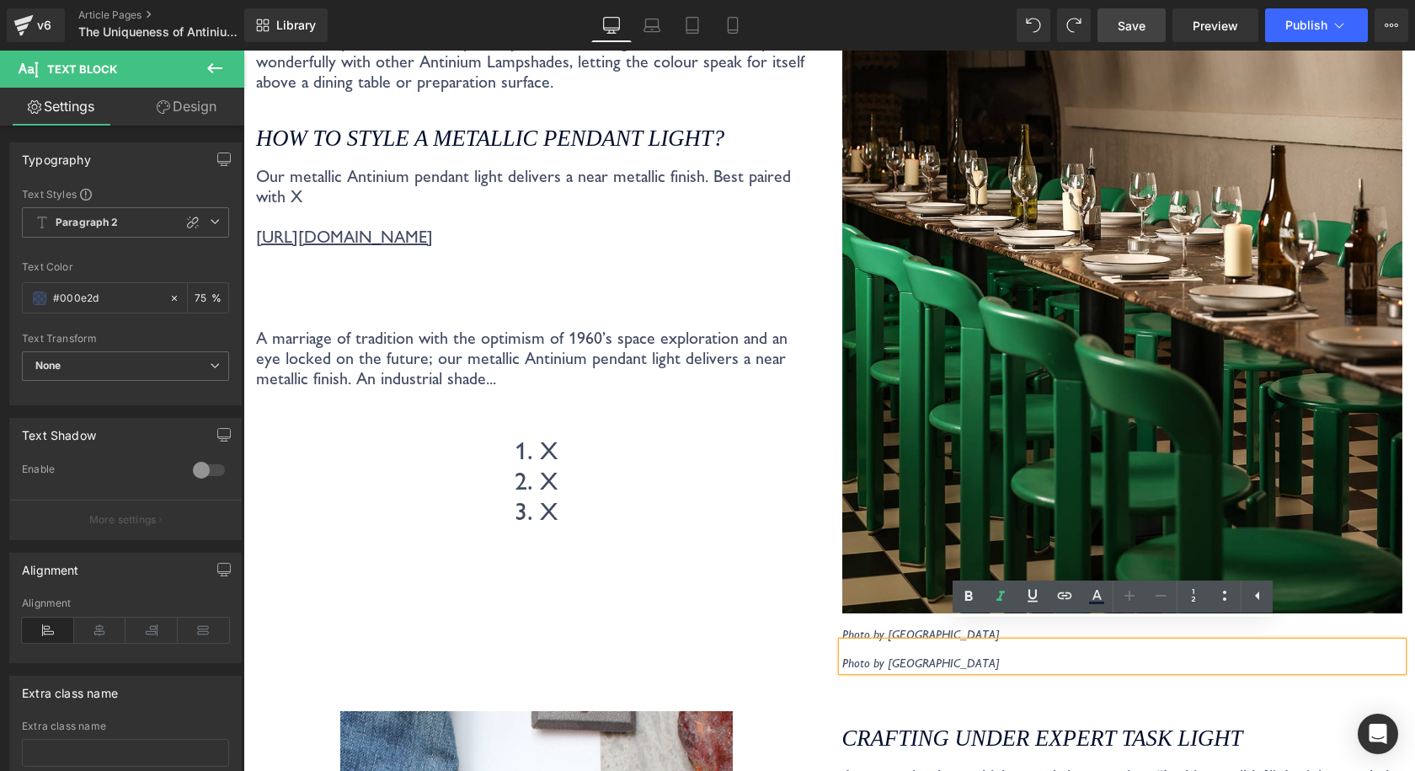
click at [1128, 666] on div "Which Colours pair best with Coolicon’s Antinium Lampshade? Heading The versati…" at bounding box center [829, 228] width 1172 height 938
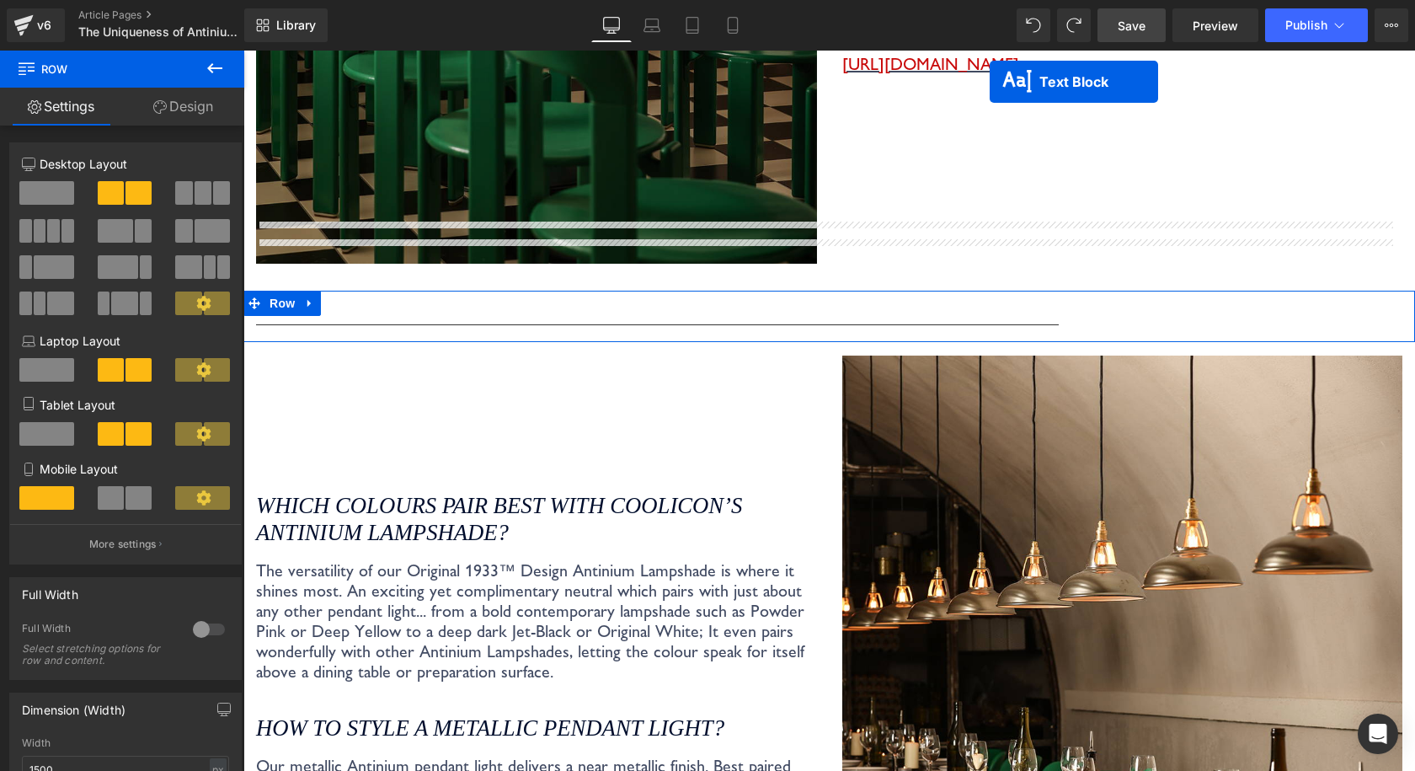
scroll to position [1915, 0]
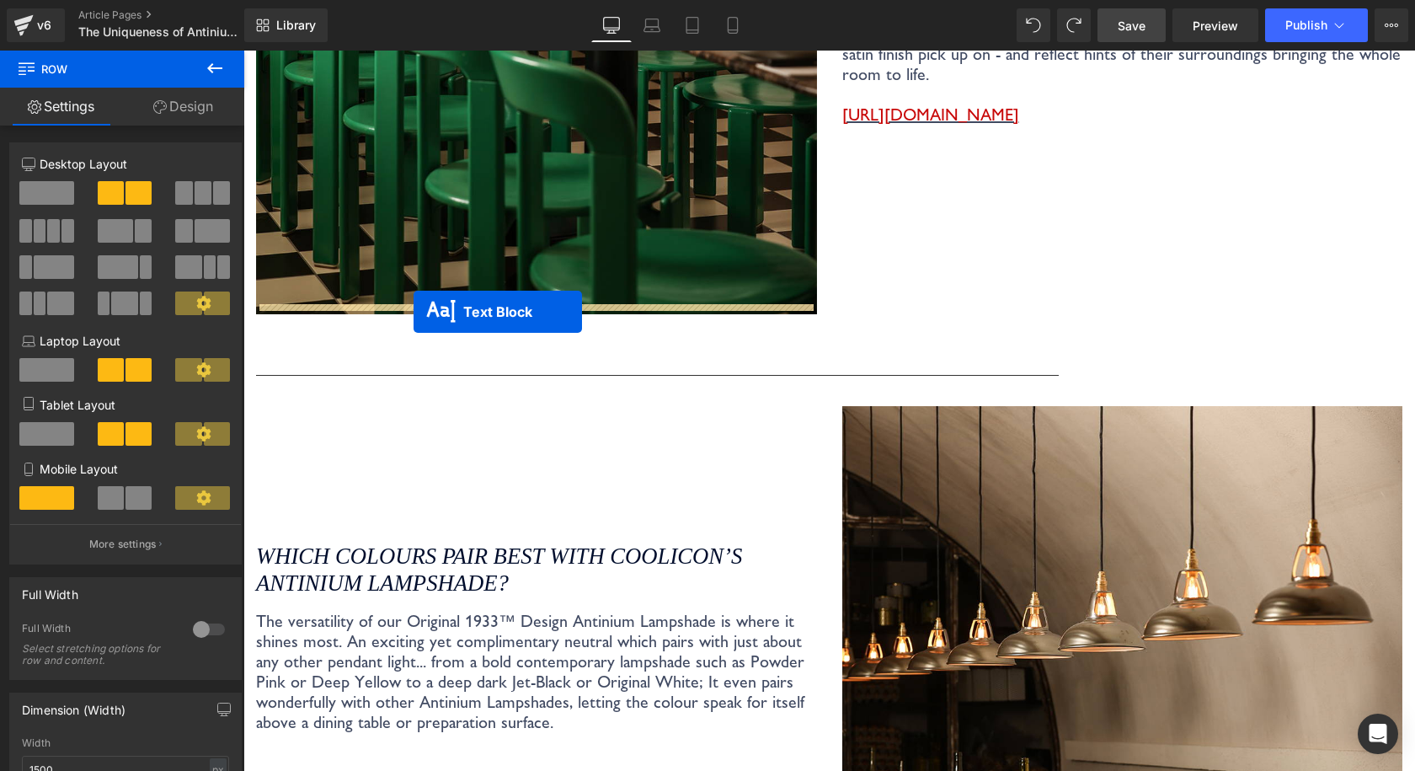
drag, startPoint x: 1067, startPoint y: 636, endPoint x: 414, endPoint y: 312, distance: 729.6
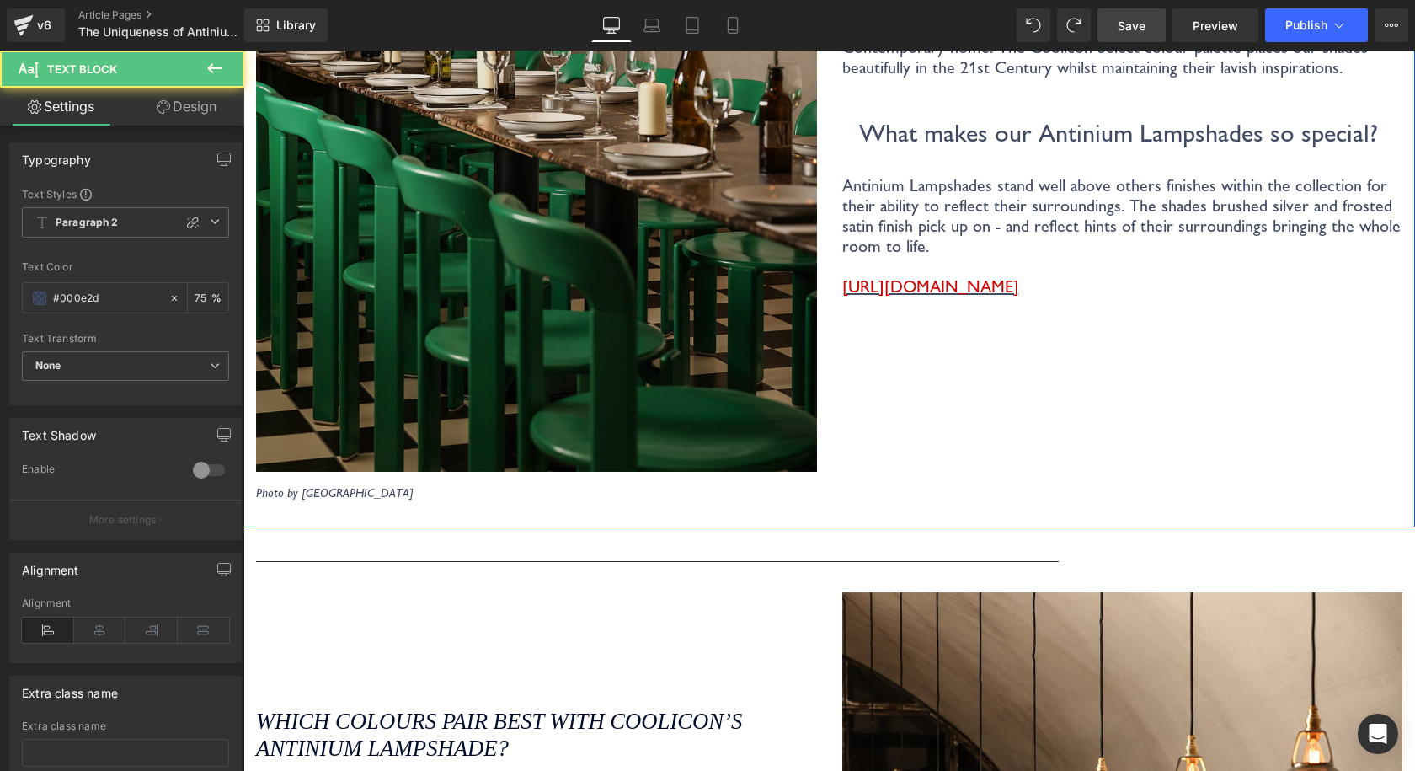
scroll to position [1747, 0]
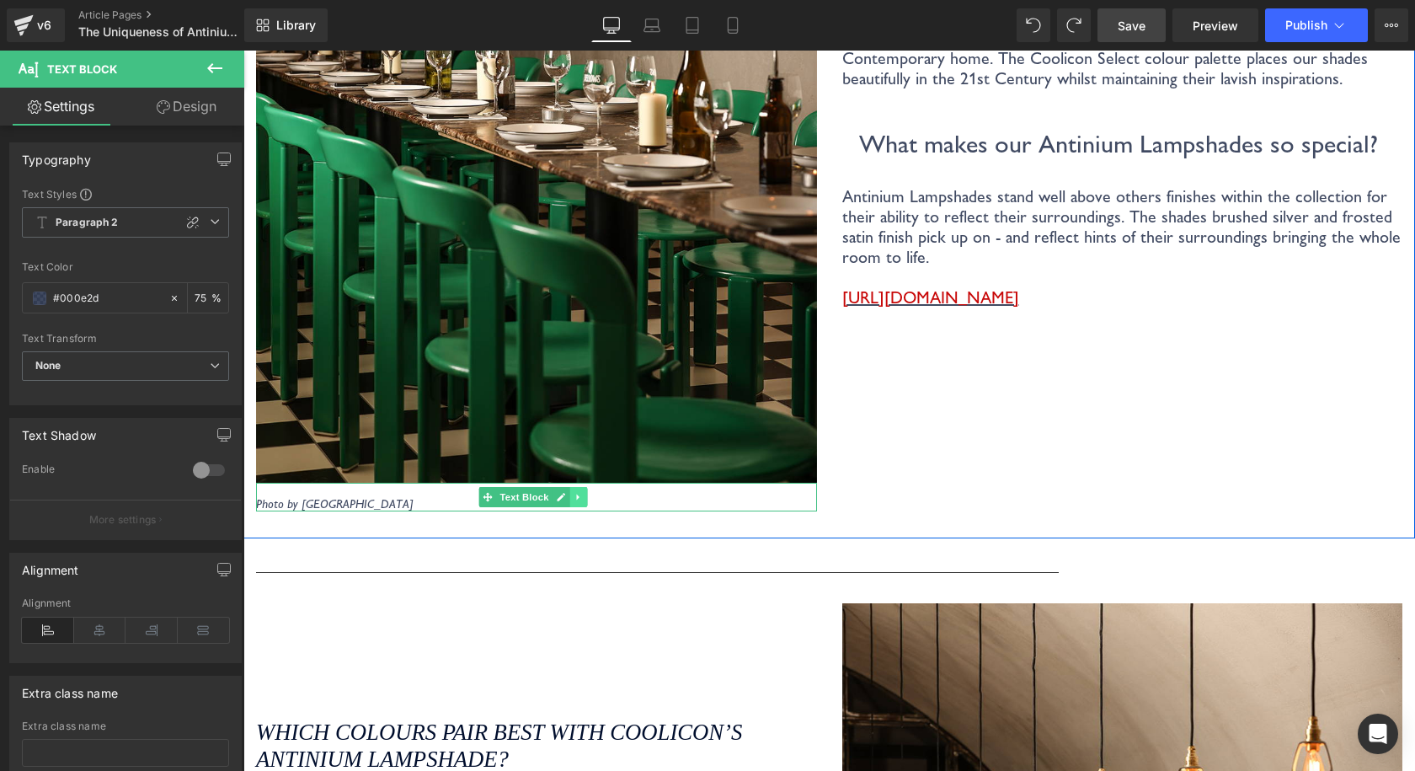
click at [582, 492] on icon at bounding box center [578, 497] width 9 height 10
click at [574, 492] on icon at bounding box center [569, 496] width 9 height 9
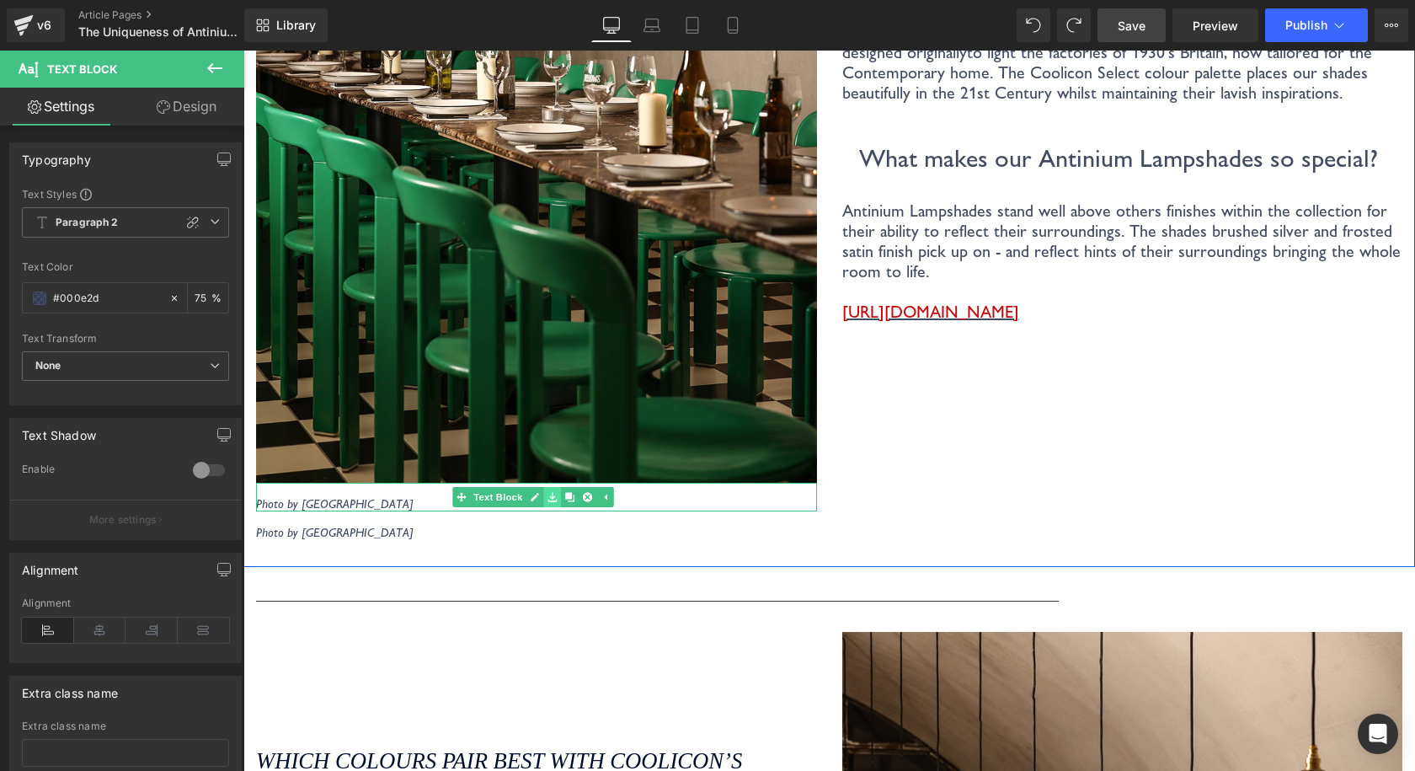
scroll to position [1663, 0]
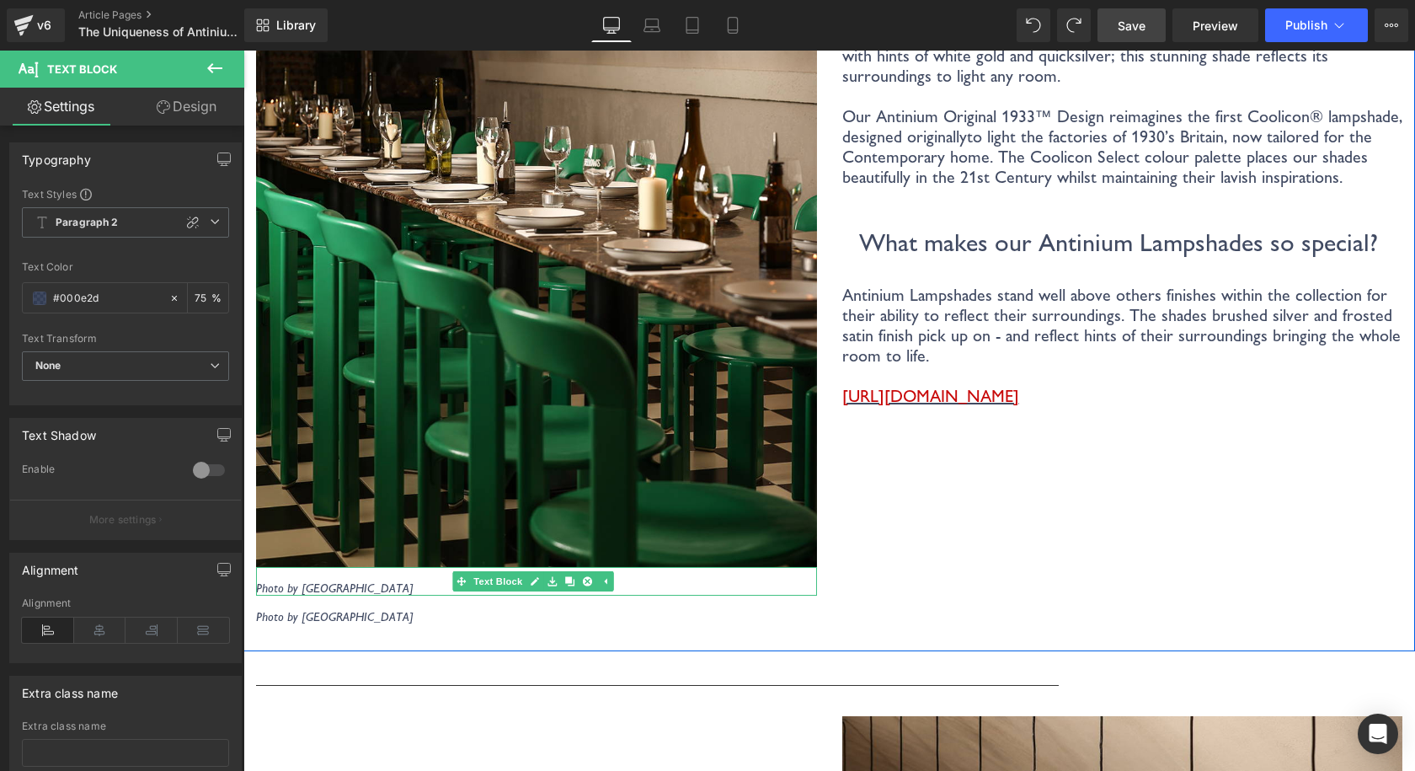
click at [262, 580] on icon "Photo by [GEOGRAPHIC_DATA]" at bounding box center [334, 587] width 157 height 15
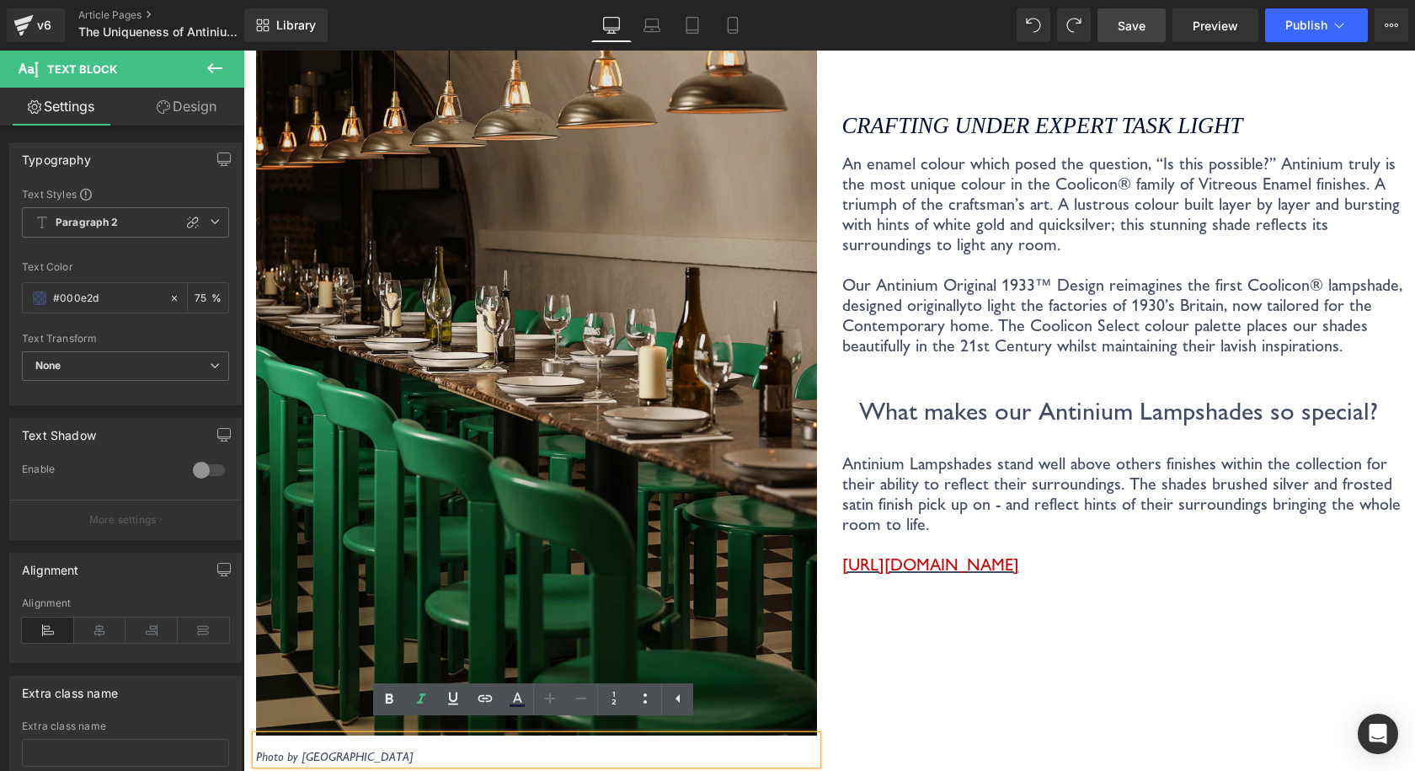
scroll to position [1578, 0]
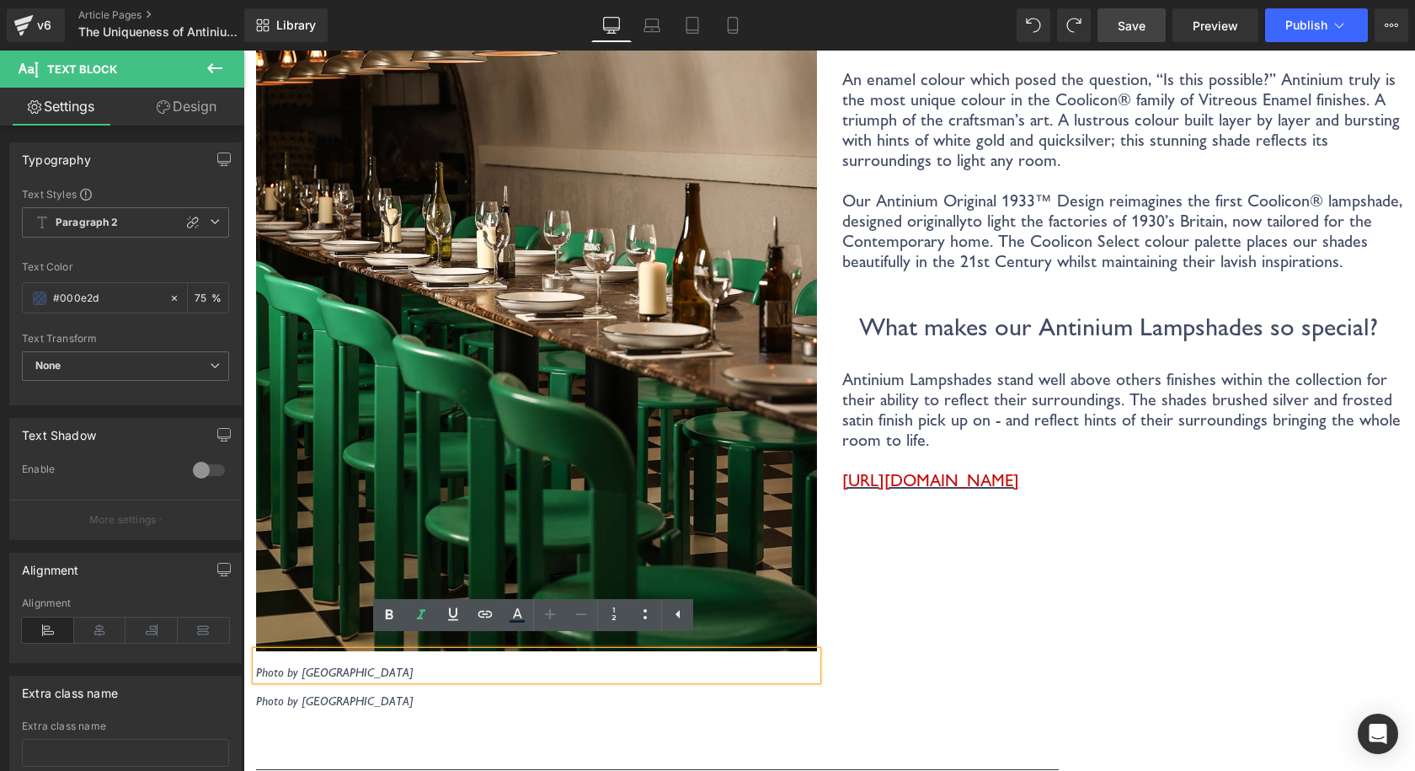
click at [576, 703] on div "Image Photo by Gladstone Pottery Museum Text Block Photo by Gladstone Pottery M…" at bounding box center [829, 266] width 1172 height 938
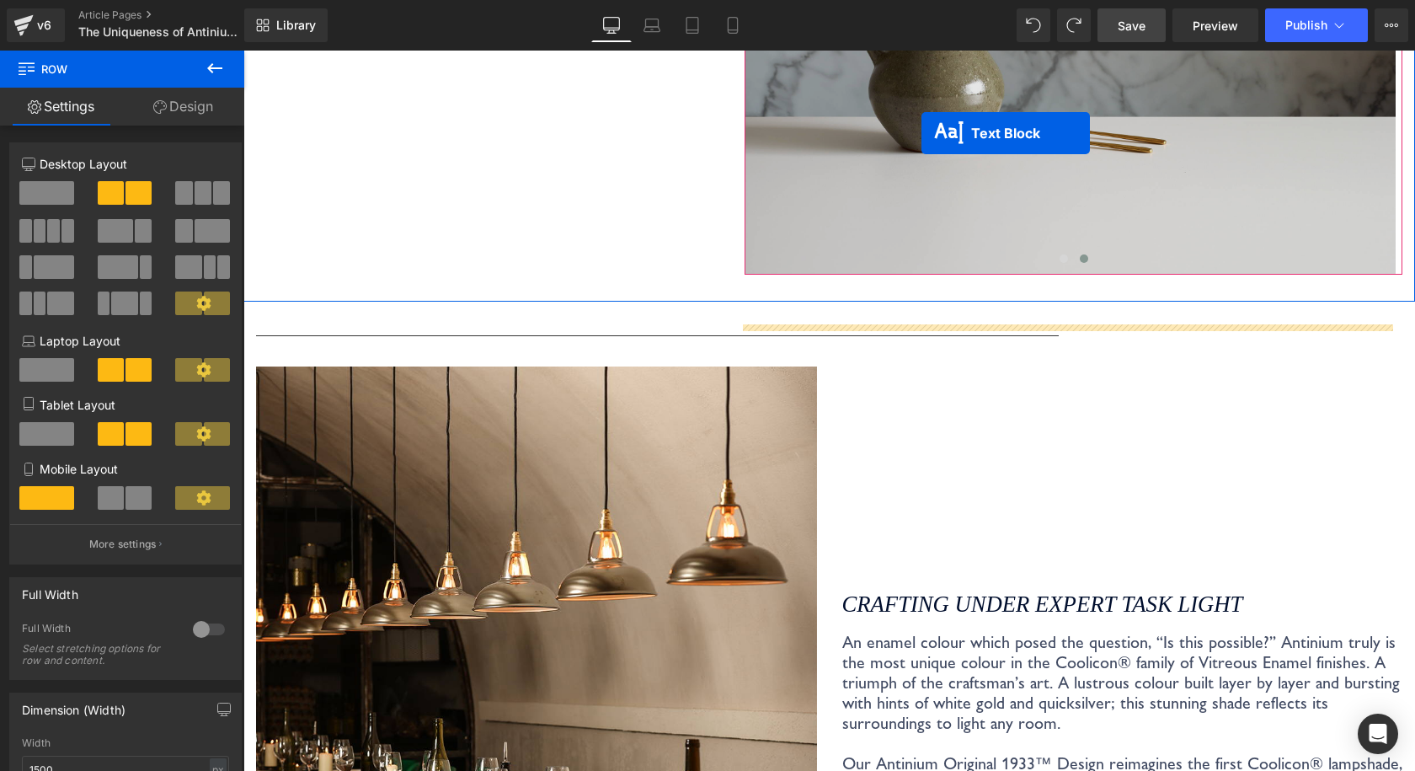
scroll to position [972, 0]
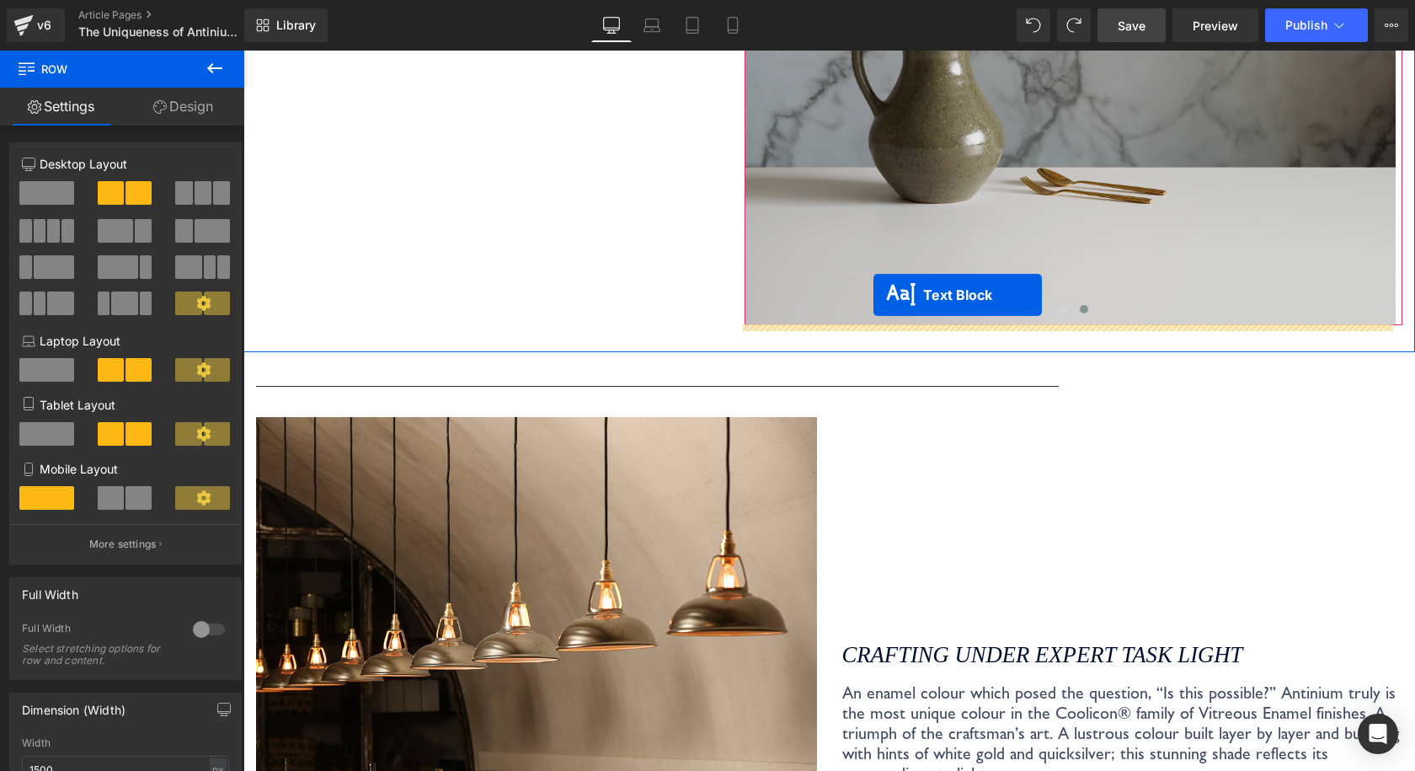
drag, startPoint x: 485, startPoint y: 683, endPoint x: 873, endPoint y: 295, distance: 549.1
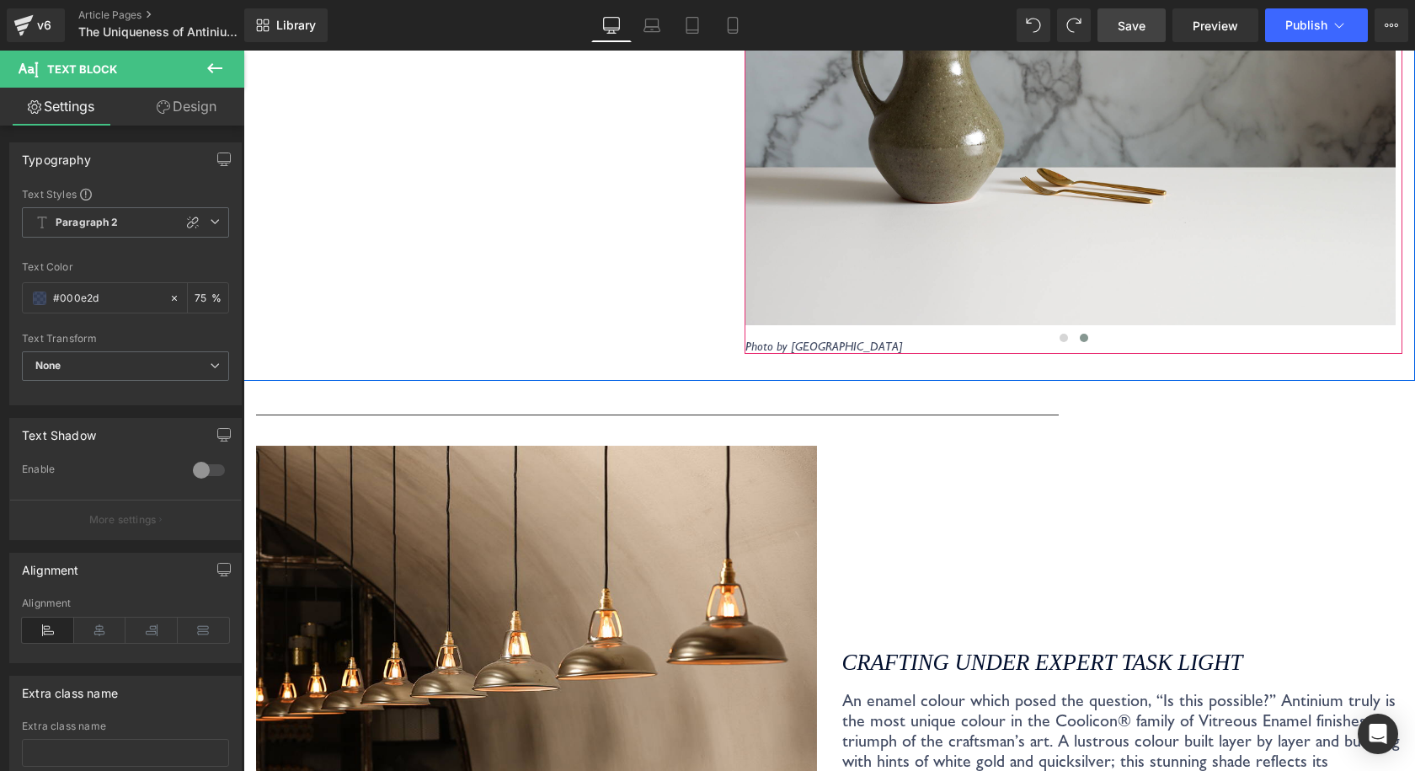
click at [853, 344] on div at bounding box center [1073, 341] width 657 height 26
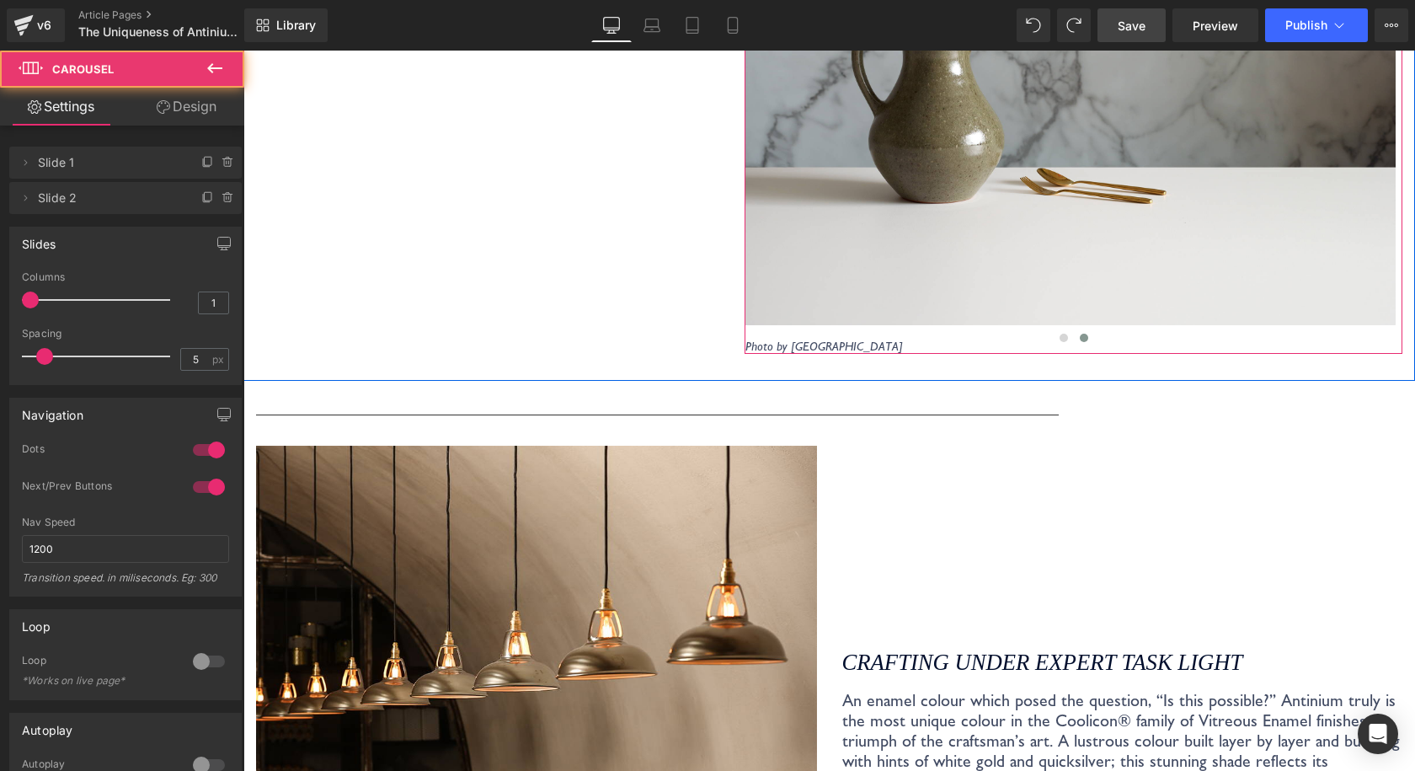
click at [895, 347] on div at bounding box center [1073, 341] width 657 height 26
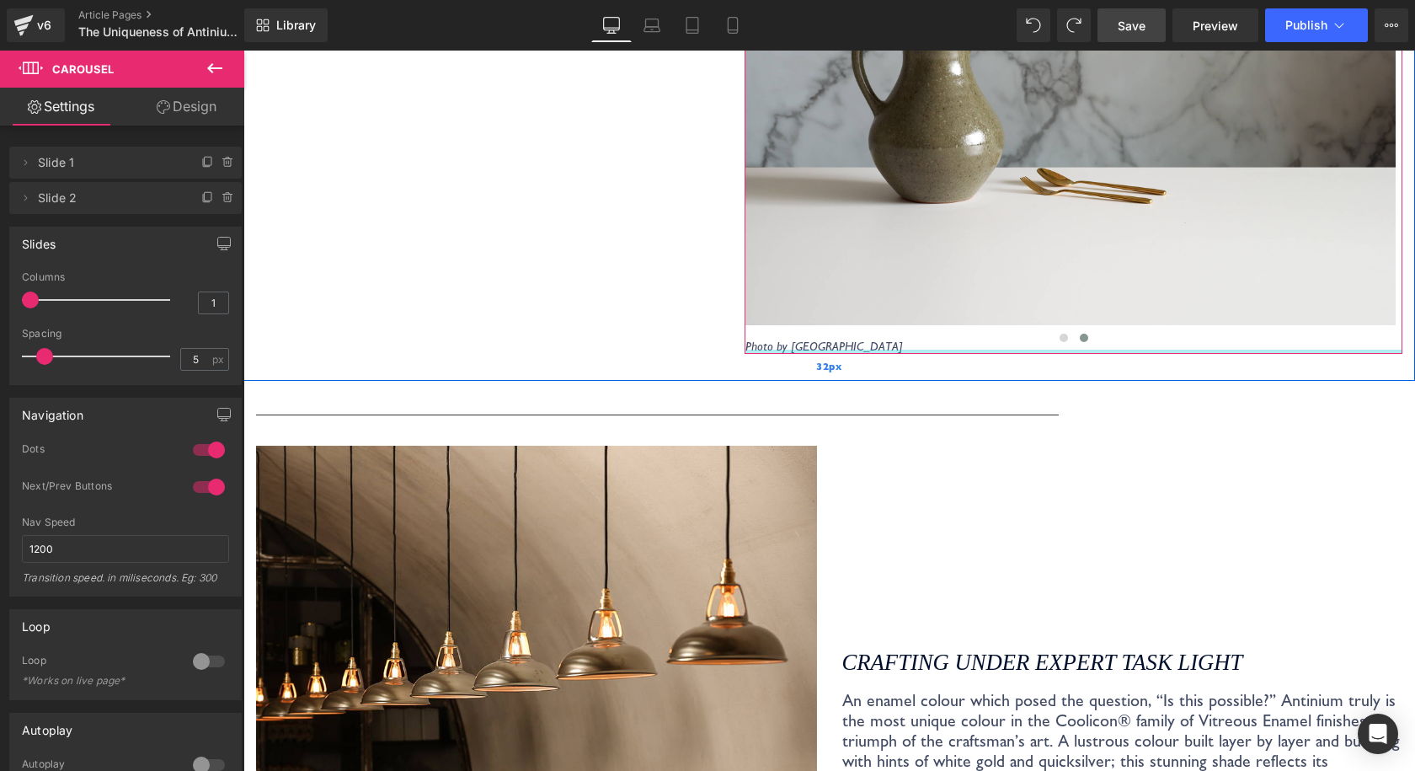
click at [826, 364] on span "32px" at bounding box center [829, 366] width 26 height 17
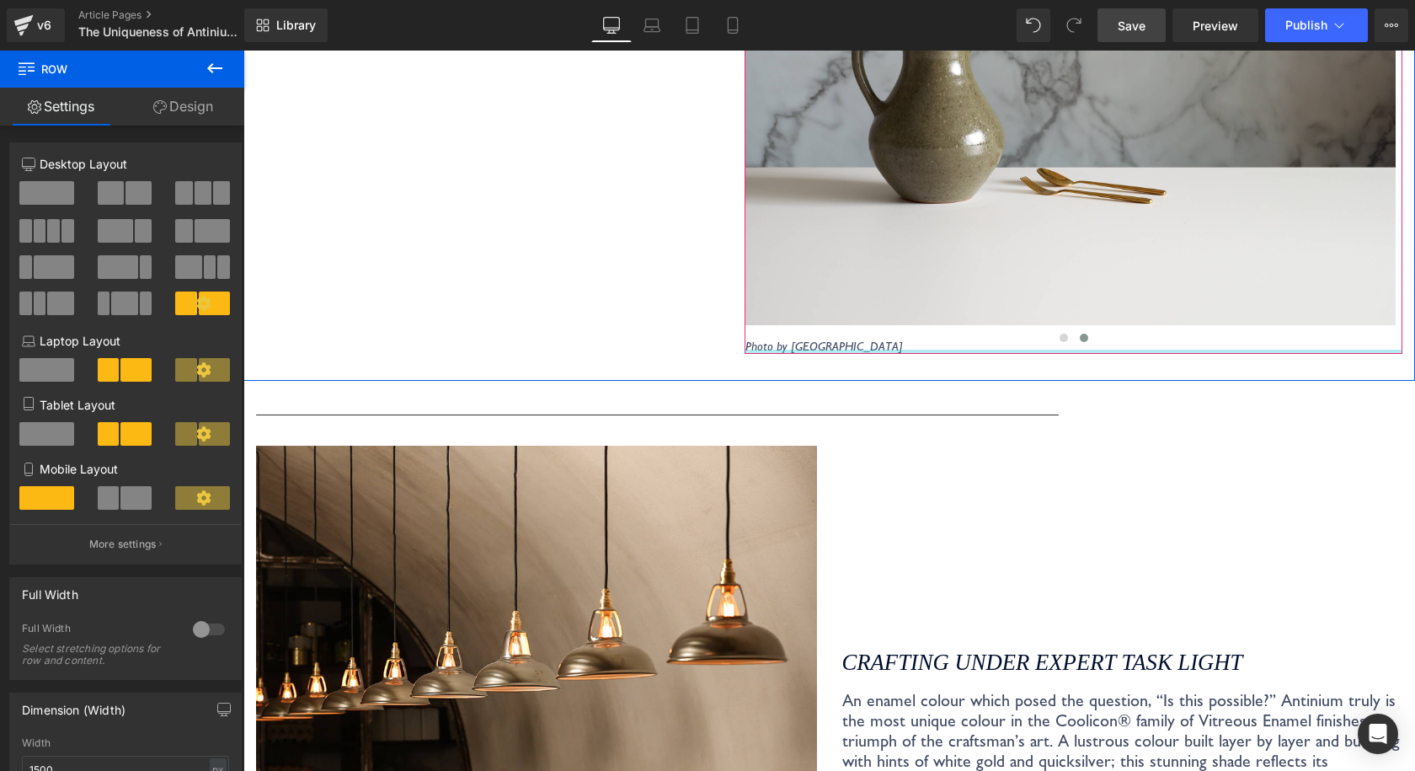
click at [751, 350] on div at bounding box center [1074, 352] width 658 height 4
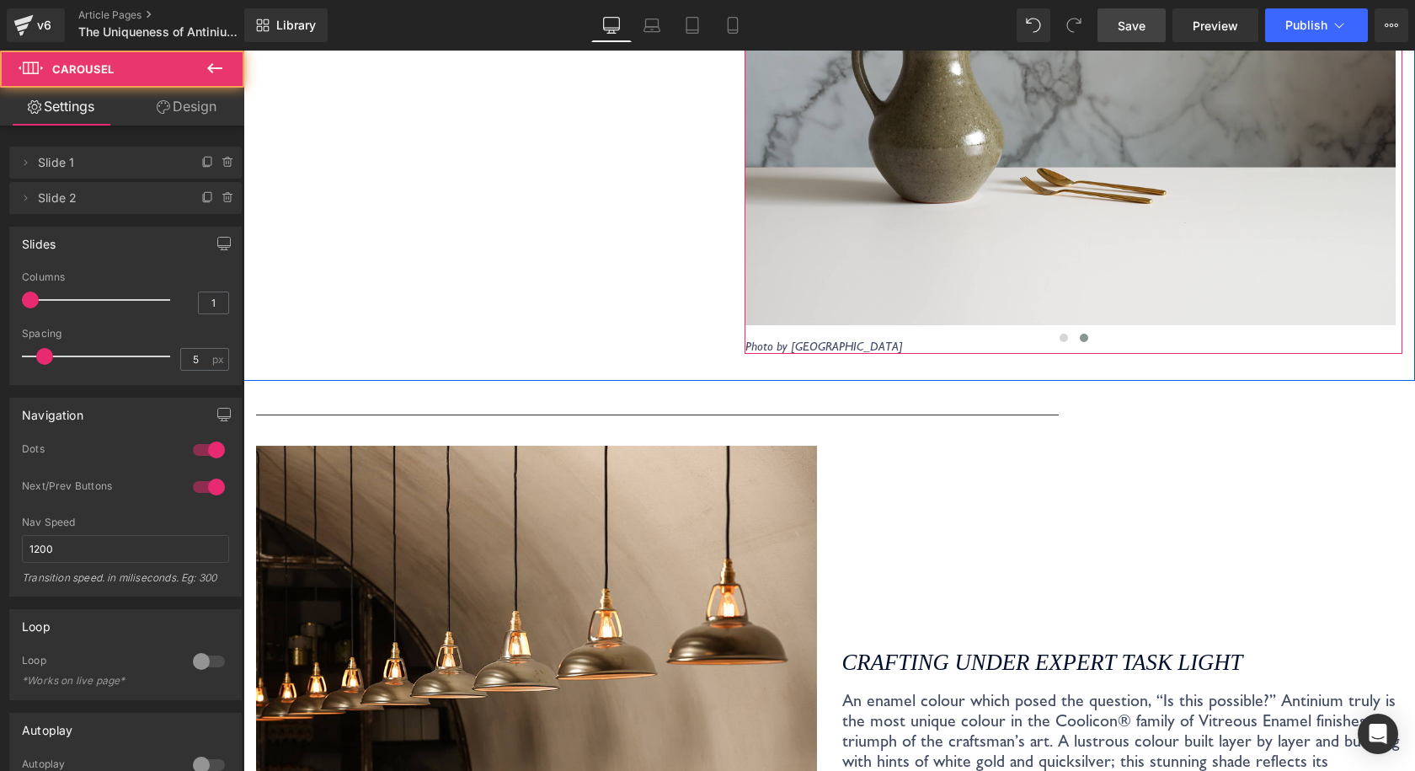
click at [755, 339] on div at bounding box center [1073, 341] width 657 height 26
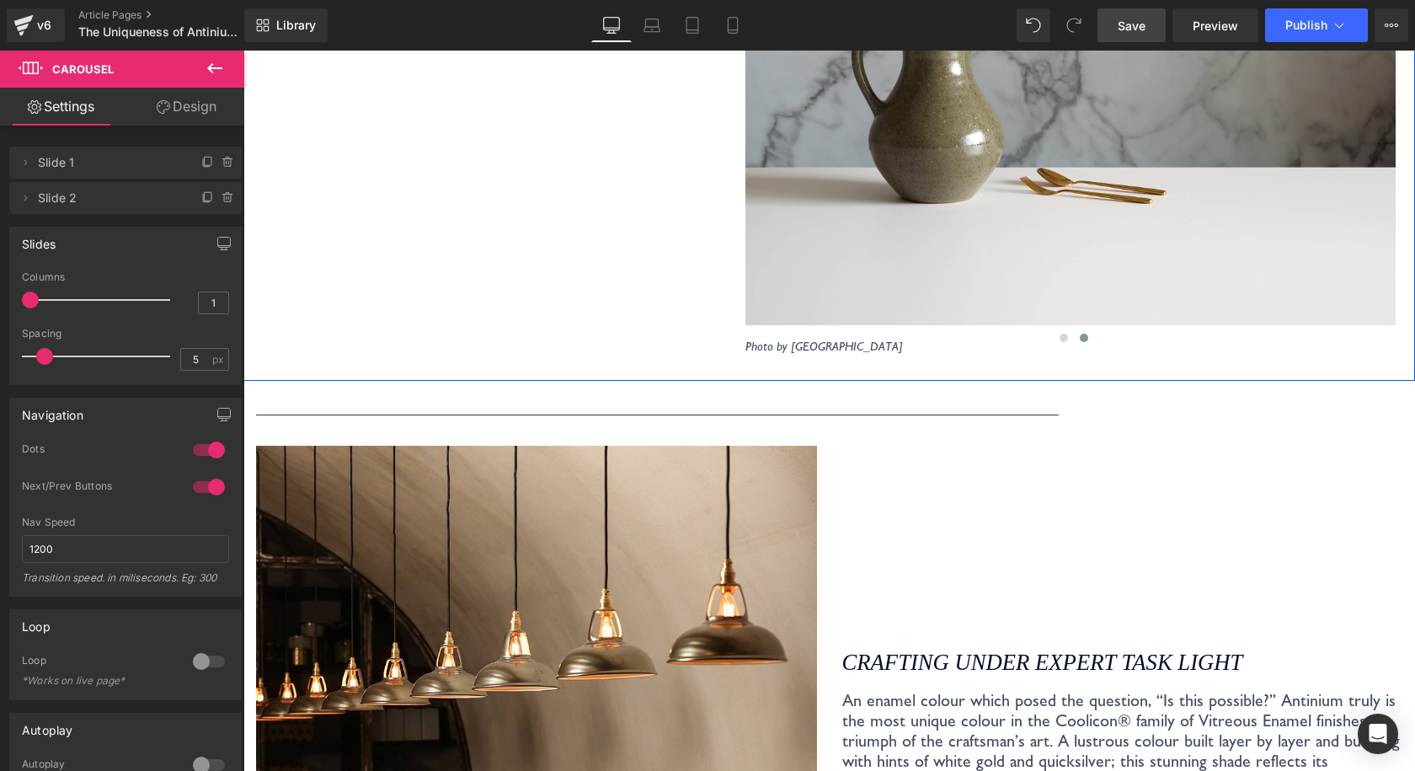
drag, startPoint x: 663, startPoint y: 342, endPoint x: 713, endPoint y: 341, distance: 49.7
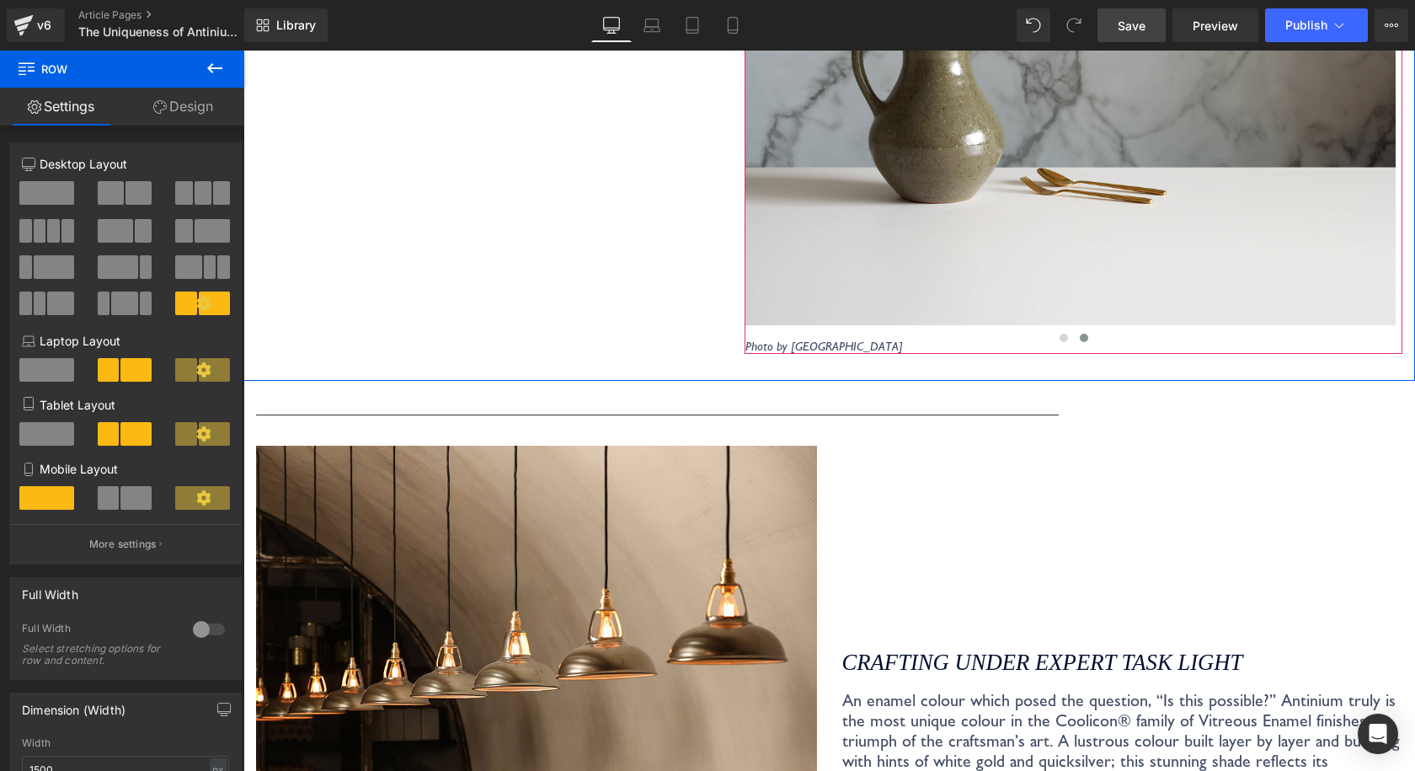
click at [777, 341] on div at bounding box center [1073, 341] width 657 height 26
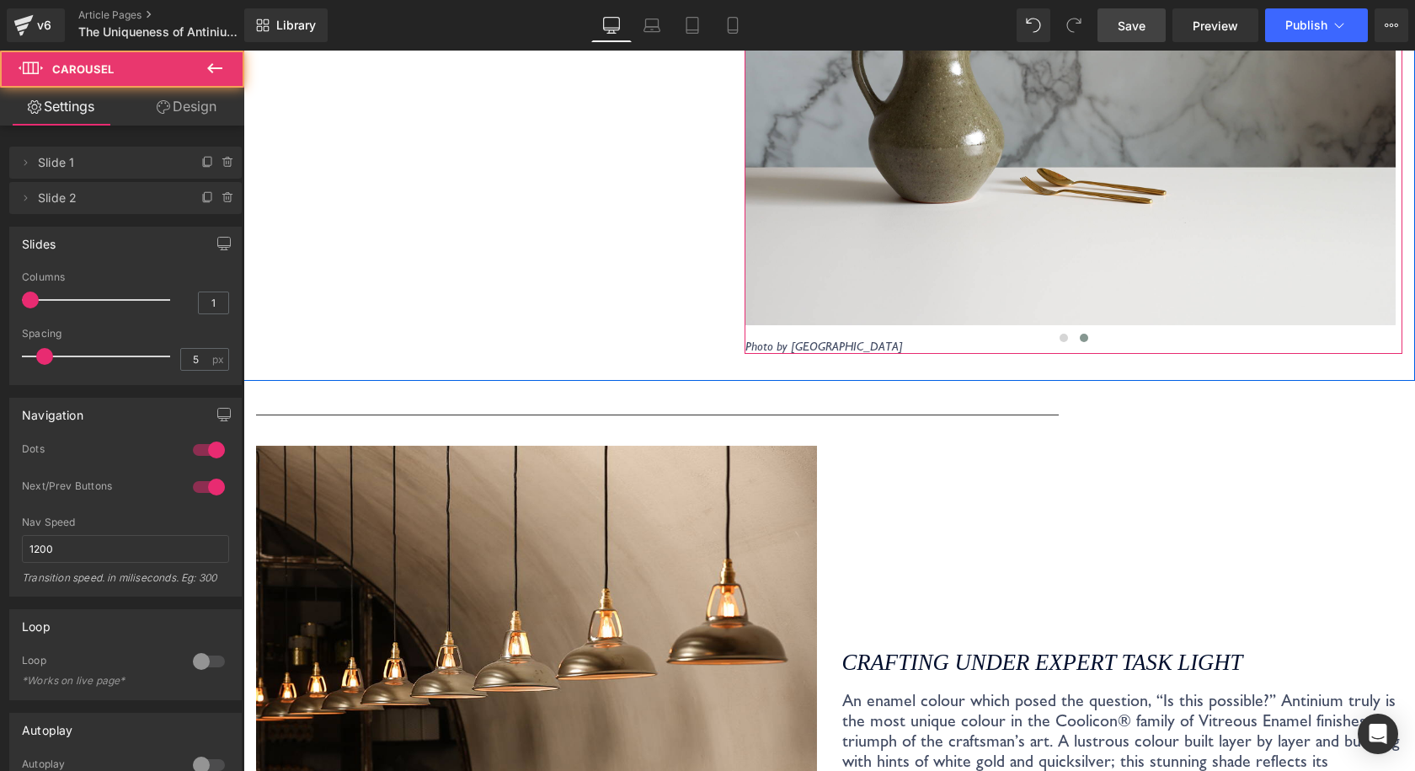
click at [829, 350] on div at bounding box center [1074, 352] width 658 height 4
click at [838, 342] on div at bounding box center [1073, 341] width 657 height 26
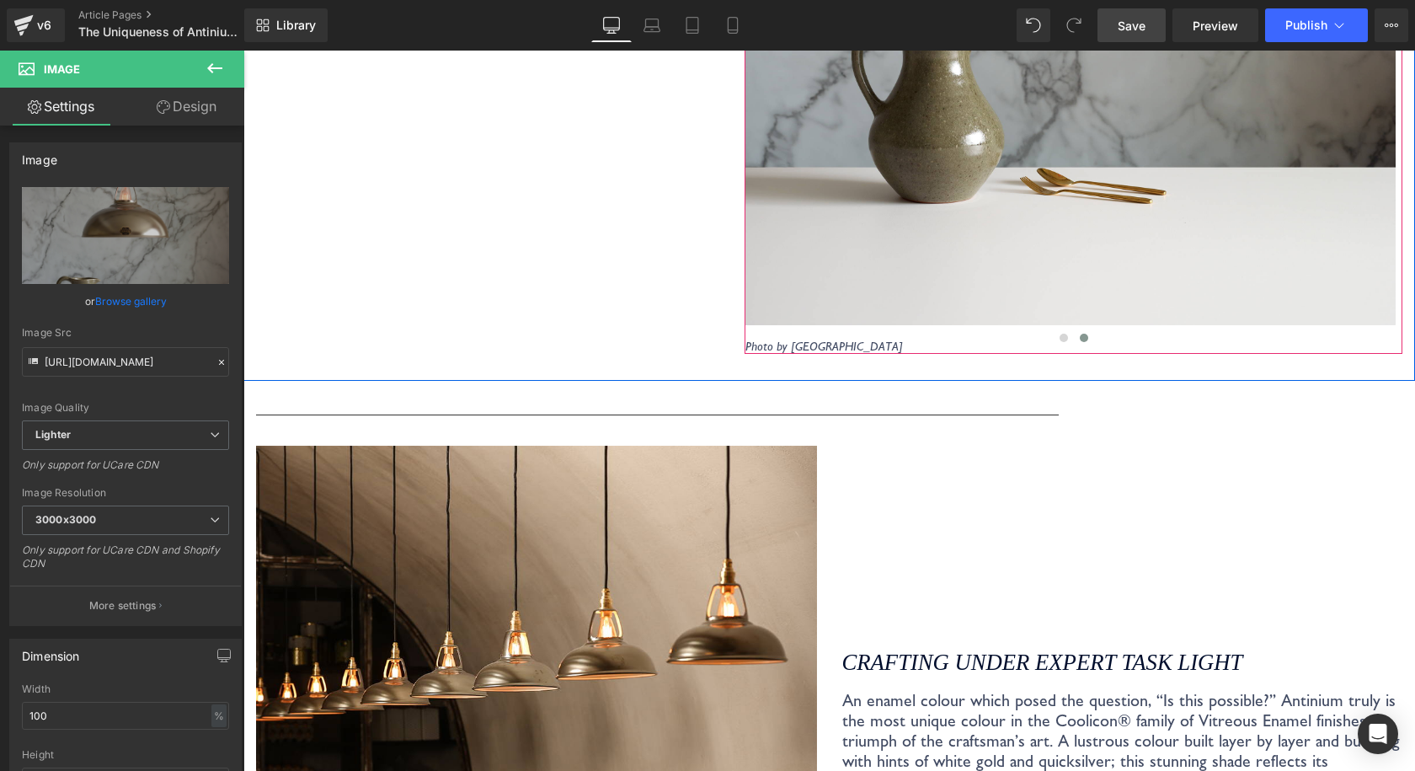
click at [759, 345] on div at bounding box center [1073, 341] width 657 height 26
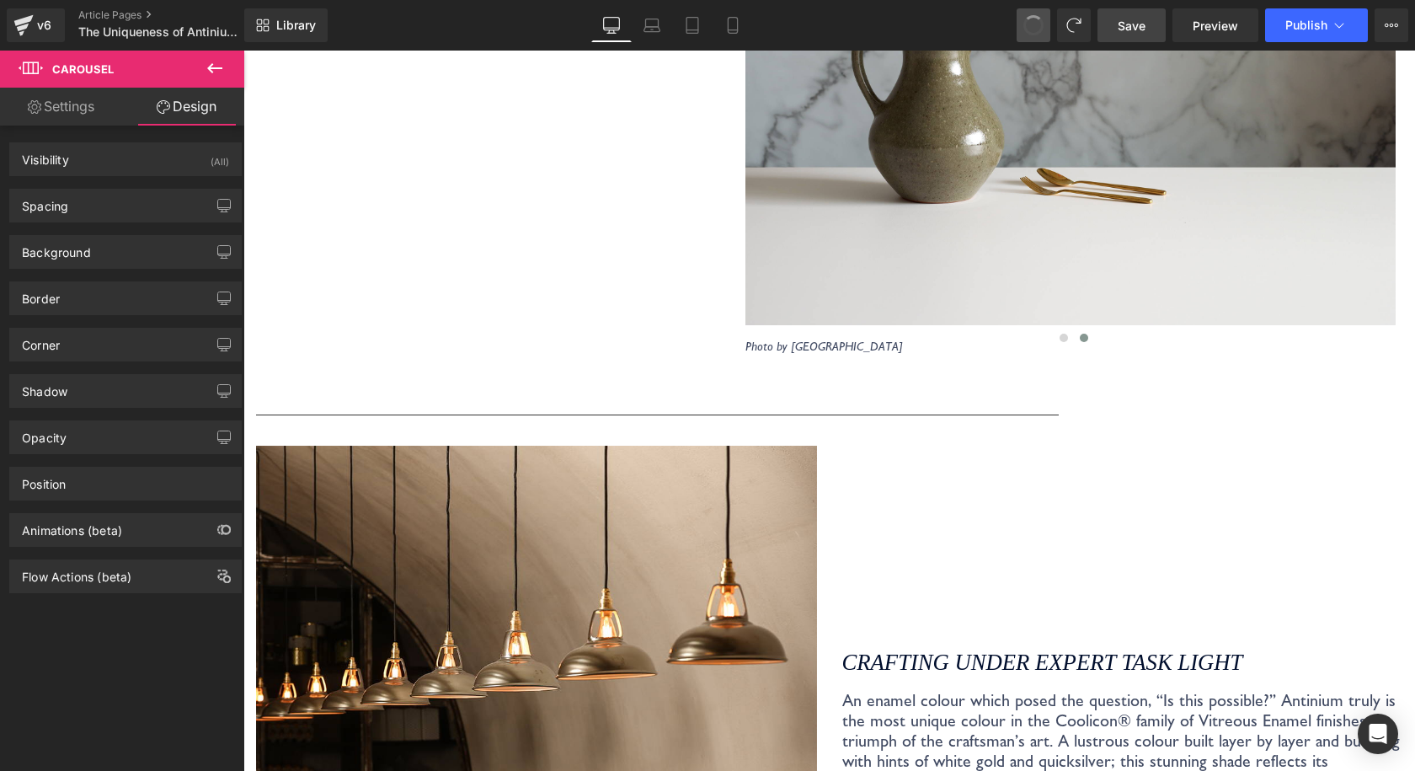
click at [1022, 14] on button at bounding box center [1034, 25] width 34 height 34
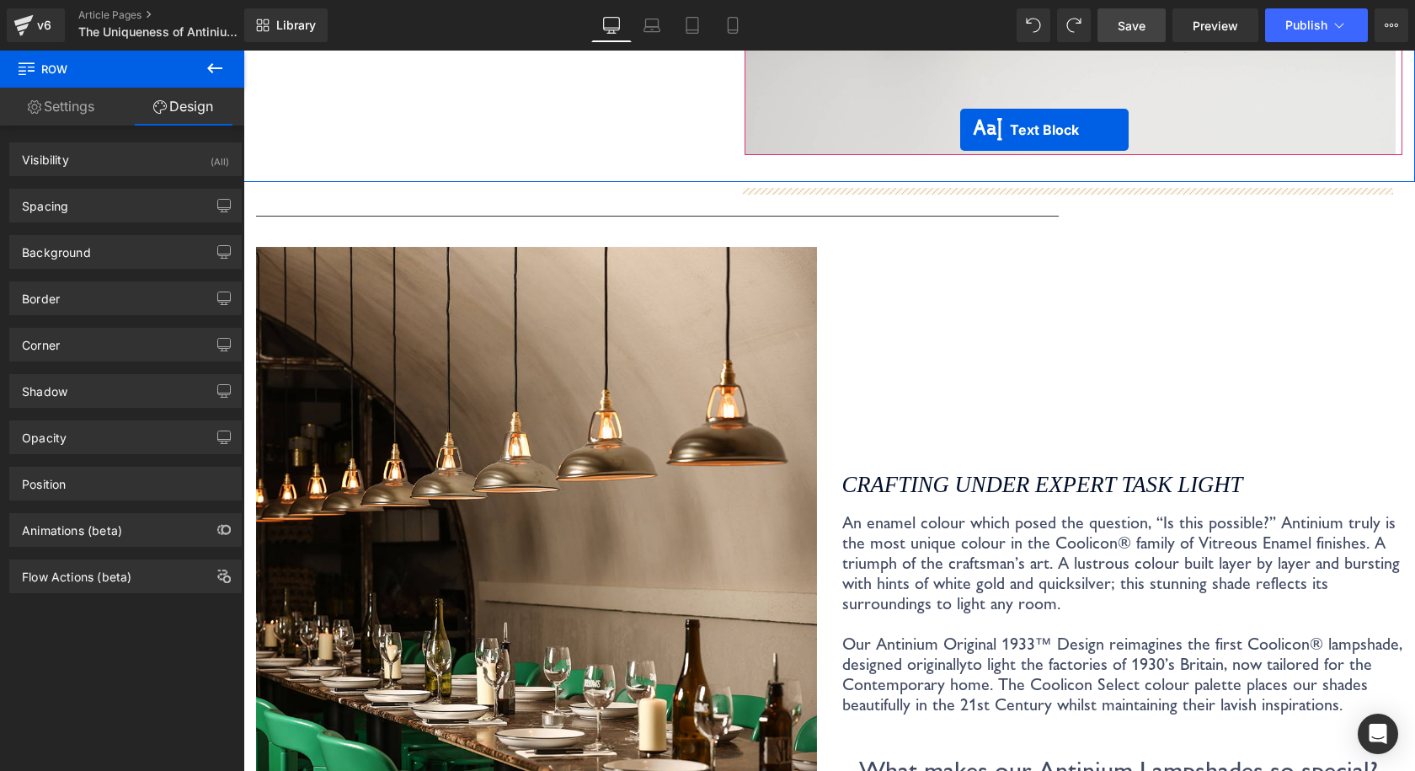
scroll to position [1108, 0]
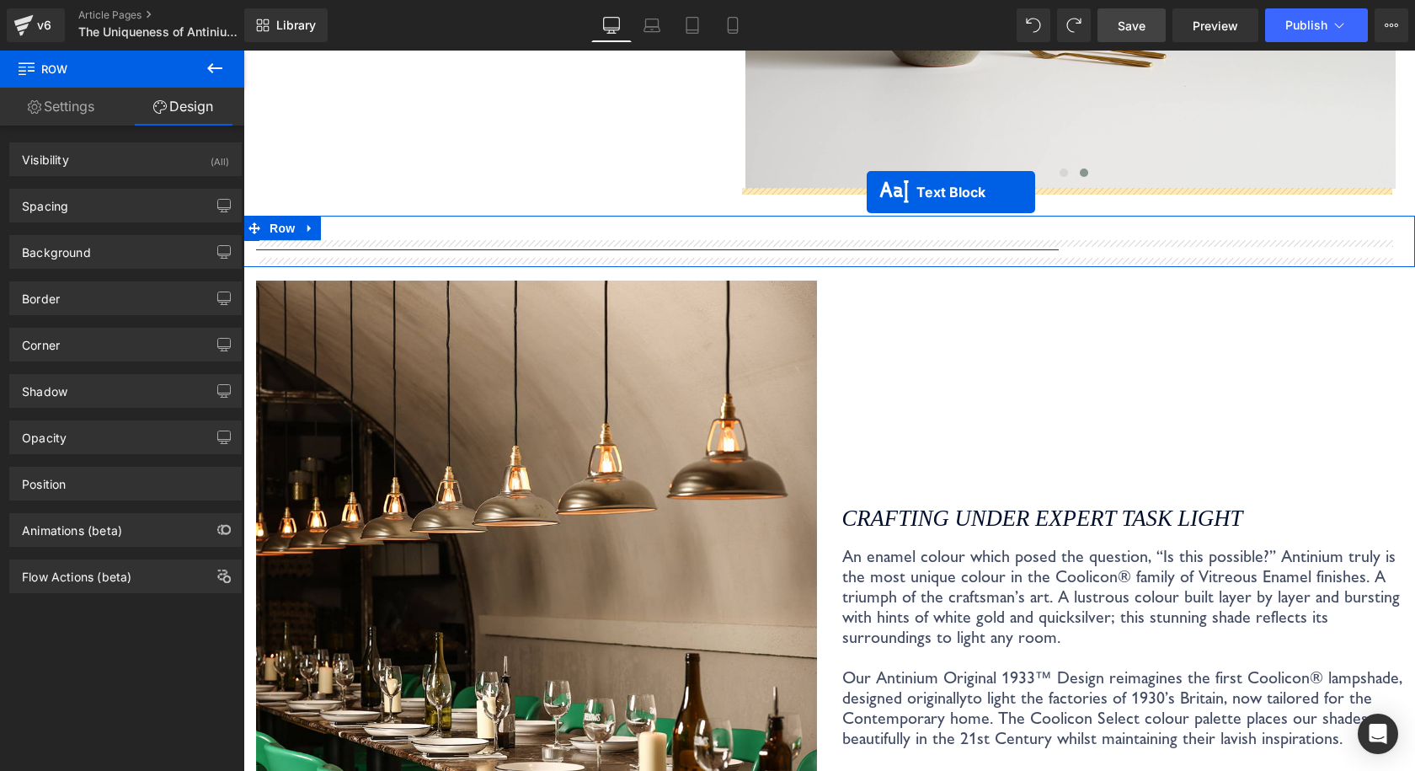
drag, startPoint x: 456, startPoint y: 561, endPoint x: 867, endPoint y: 192, distance: 551.6
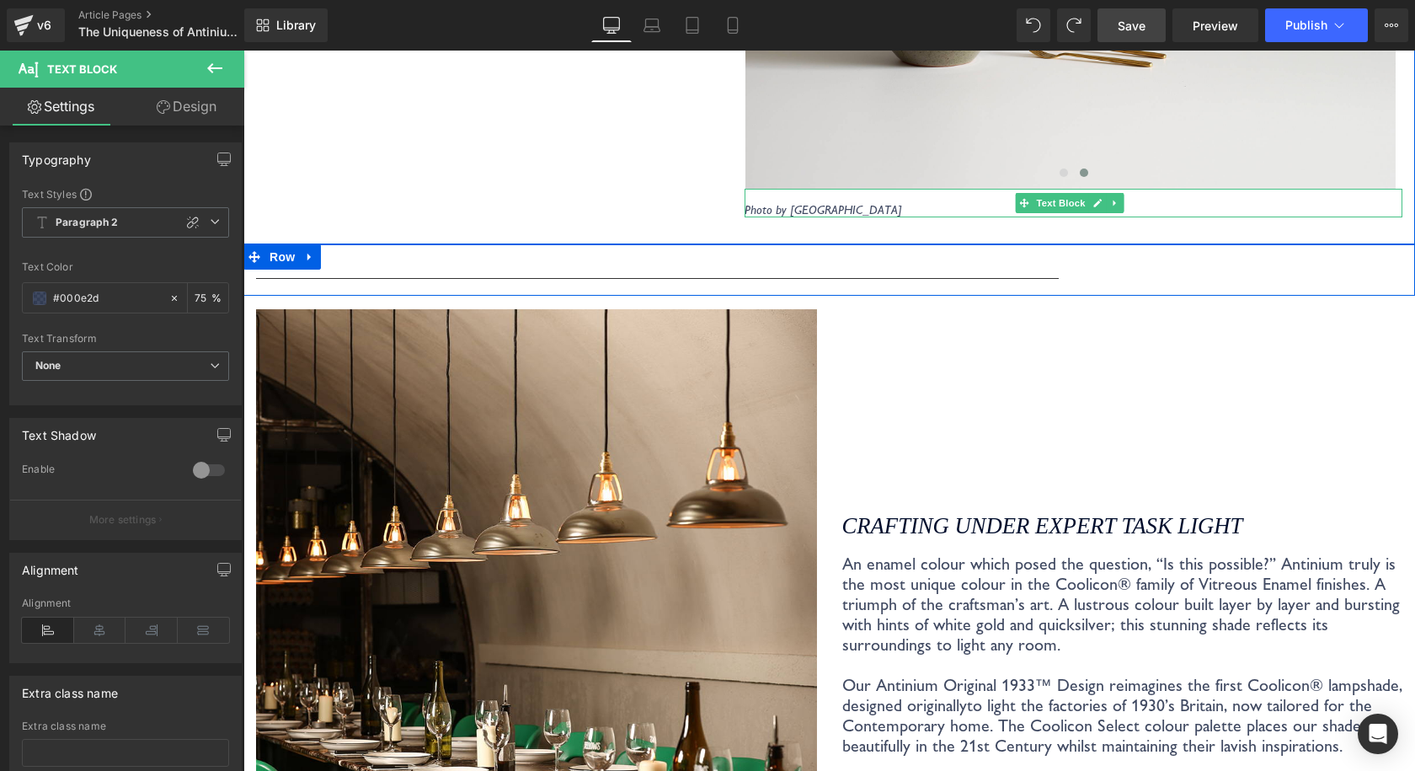
click at [807, 207] on icon "Photo by [GEOGRAPHIC_DATA]" at bounding box center [823, 209] width 157 height 15
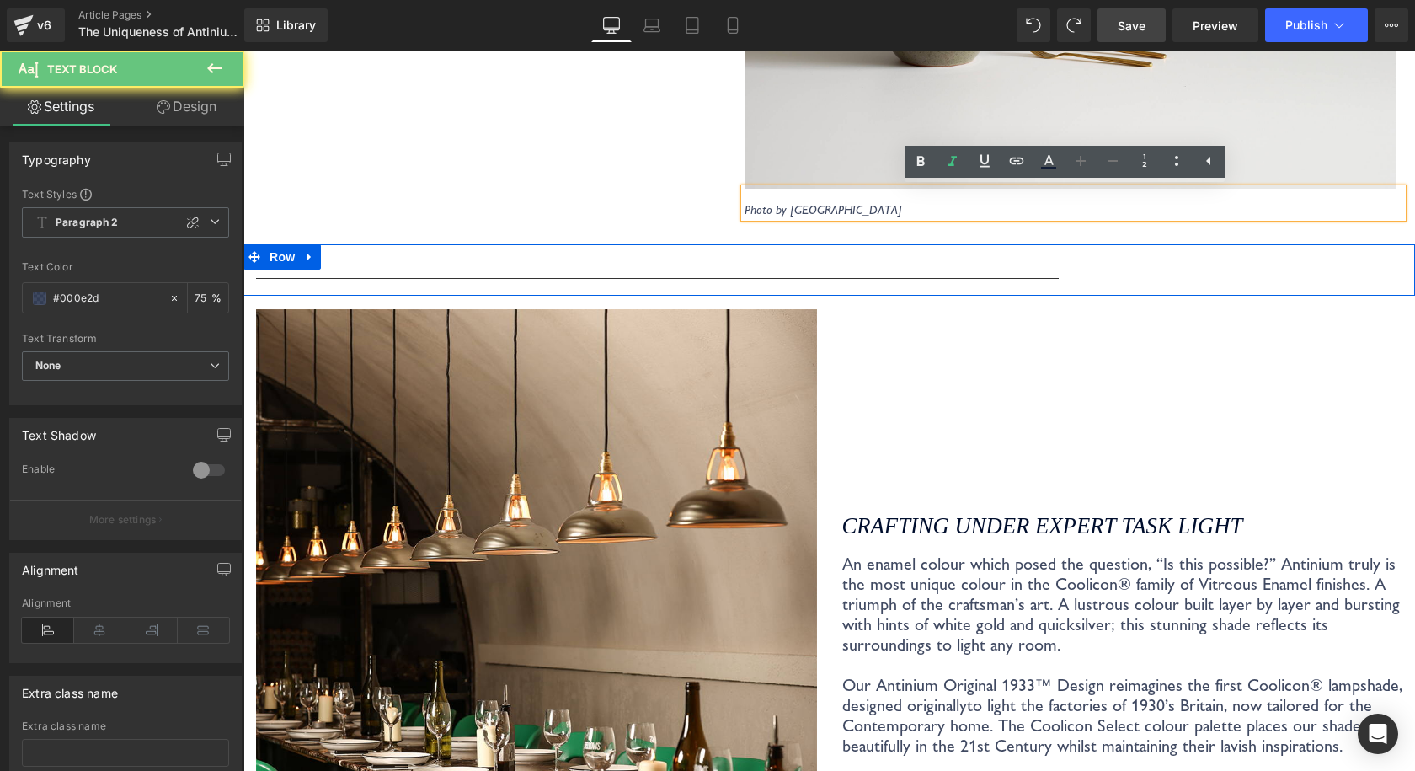
drag, startPoint x: 905, startPoint y: 207, endPoint x: 811, endPoint y: 206, distance: 94.3
click at [811, 206] on icon "Photo by [GEOGRAPHIC_DATA]" at bounding box center [823, 209] width 157 height 15
click at [884, 209] on icon "Photo by [GEOGRAPHIC_DATA]" at bounding box center [823, 209] width 157 height 15
drag, startPoint x: 914, startPoint y: 209, endPoint x: 786, endPoint y: 207, distance: 128.0
click at [786, 207] on p "Photo by [GEOGRAPHIC_DATA]" at bounding box center [1074, 209] width 658 height 15
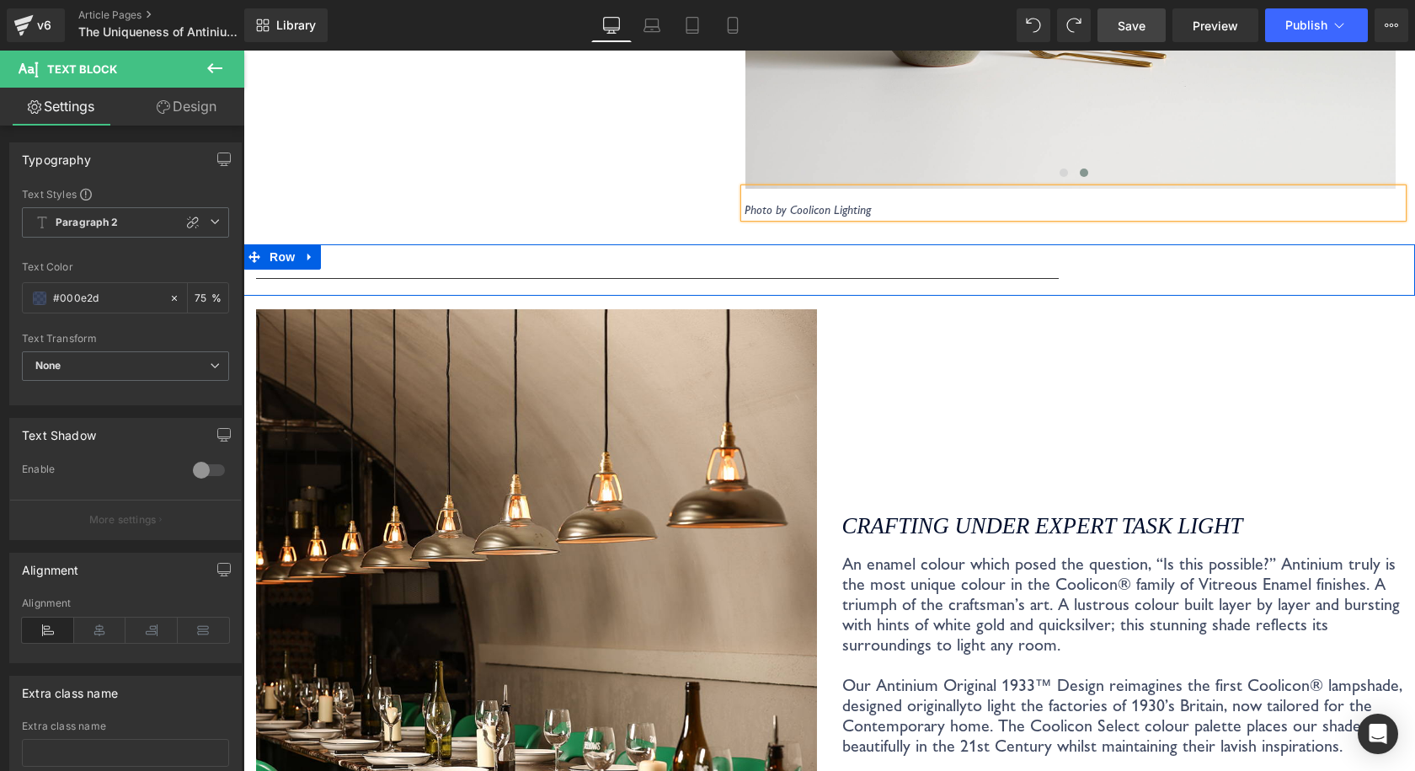
click at [950, 372] on div "Crafting under Expert Task Light Heading An enamel colour which posed the quest…" at bounding box center [1123, 743] width 586 height 869
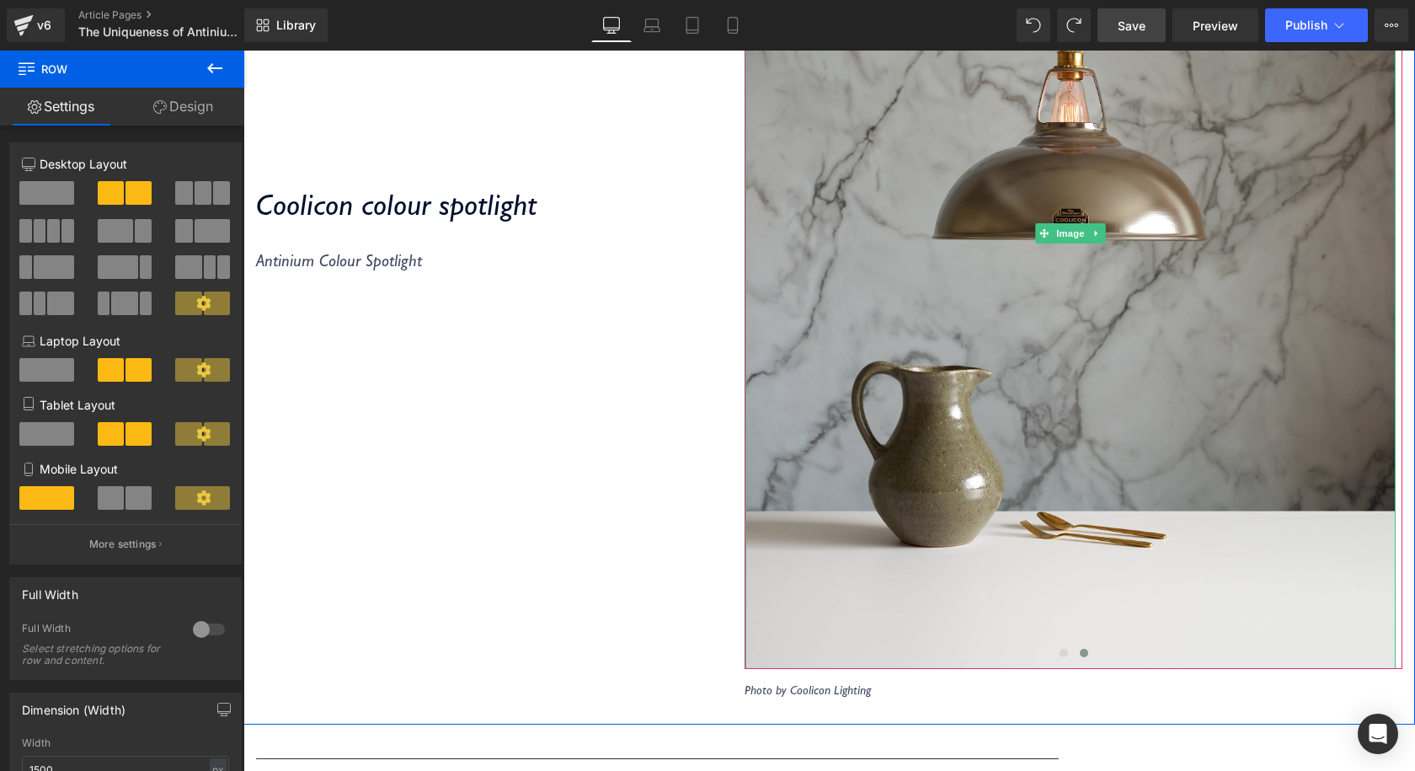
scroll to position [603, 0]
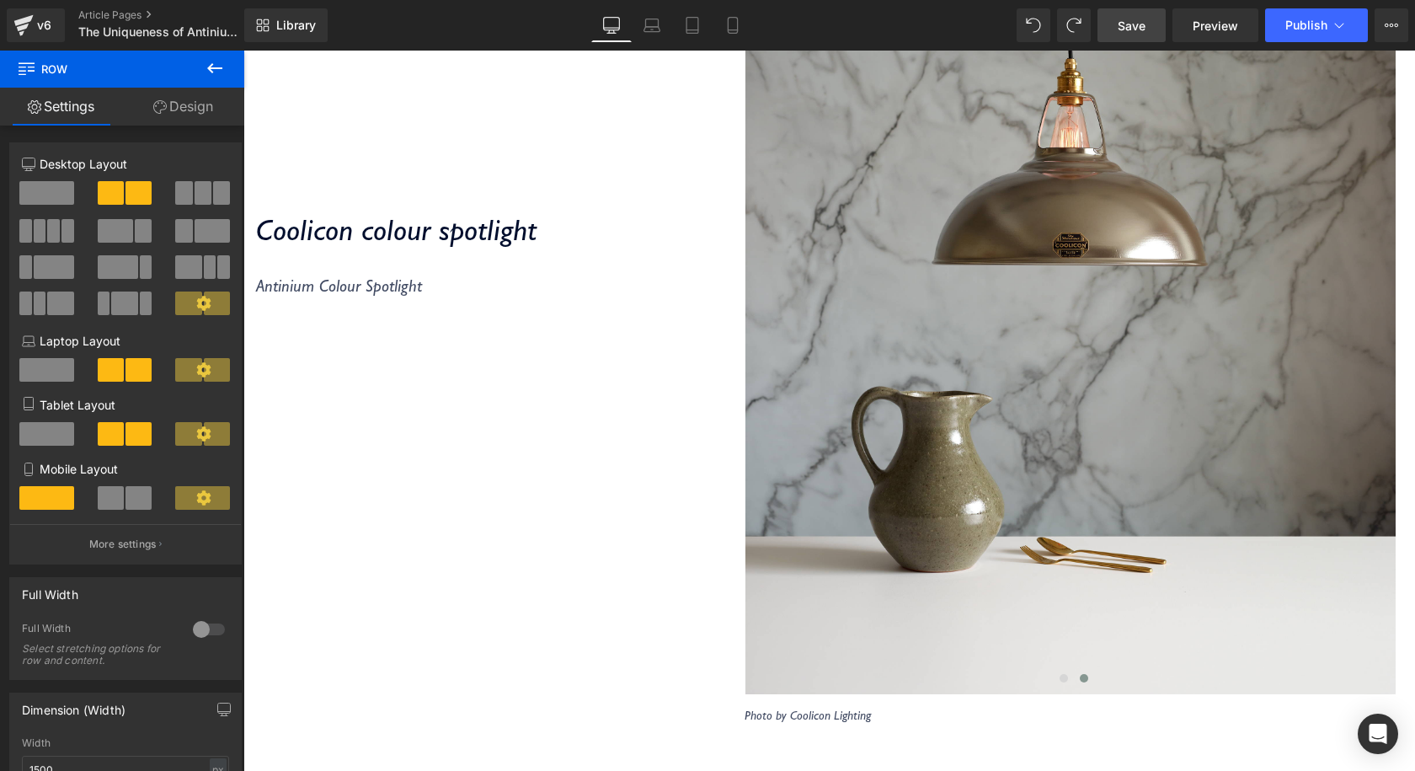
click at [1119, 37] on link "Save" at bounding box center [1131, 25] width 68 height 34
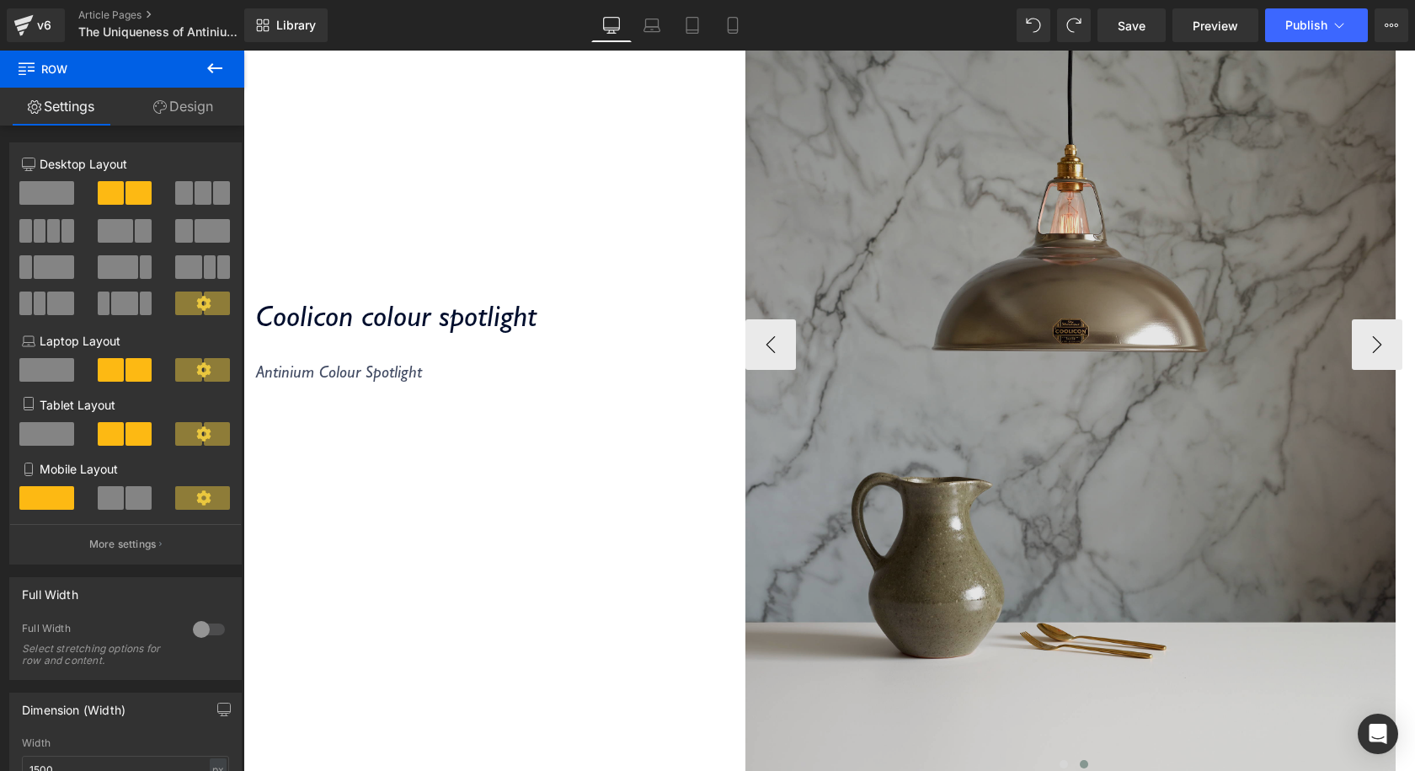
scroll to position [519, 0]
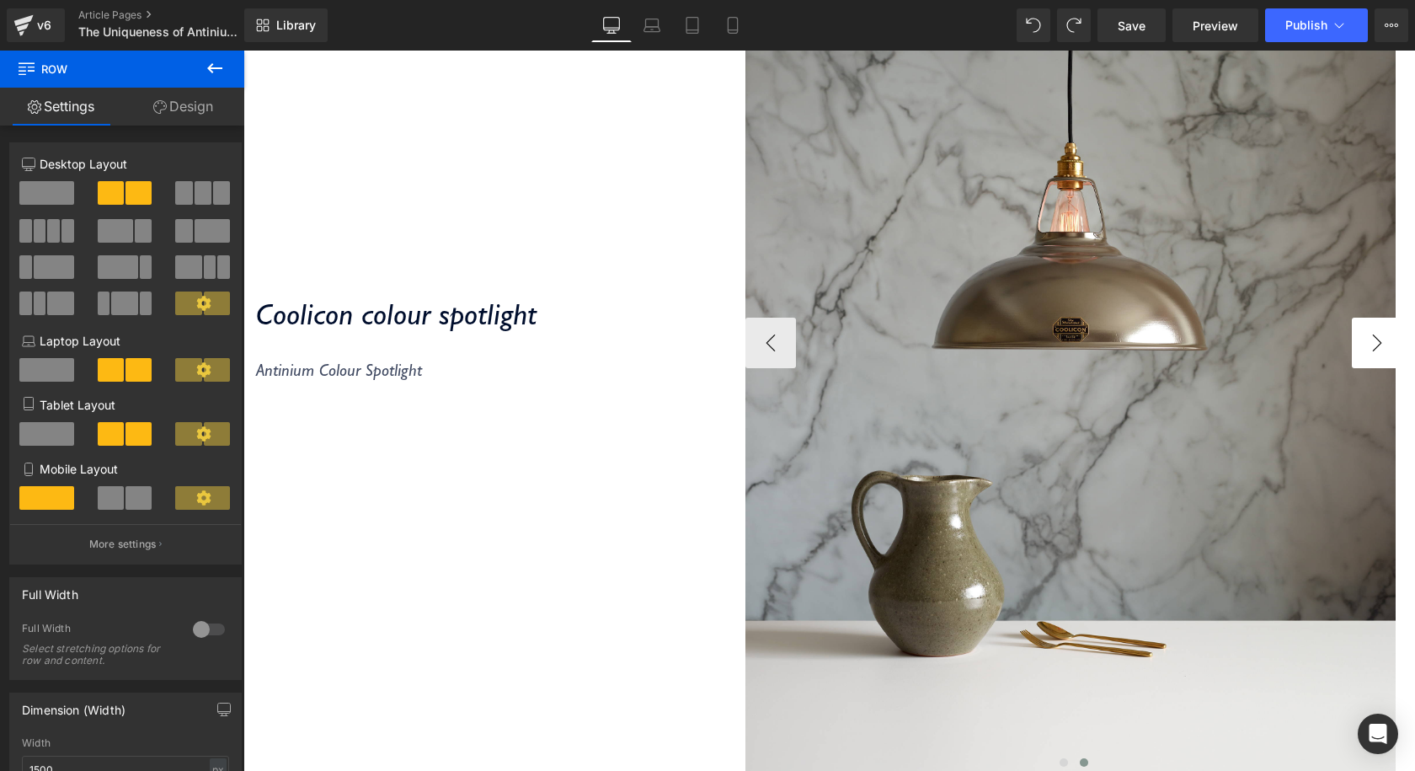
click at [1352, 339] on button "›" at bounding box center [1377, 343] width 51 height 51
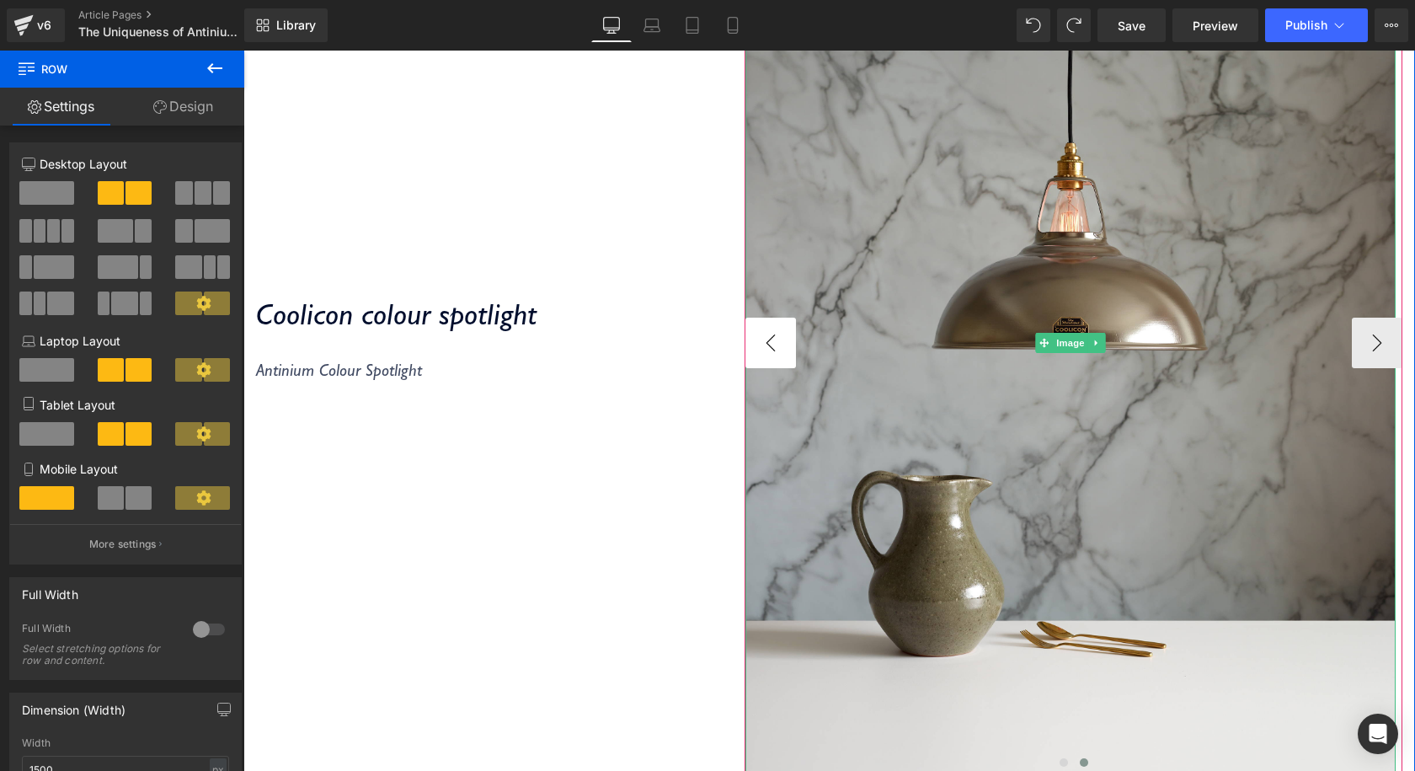
click at [791, 331] on img at bounding box center [1070, 343] width 650 height 870
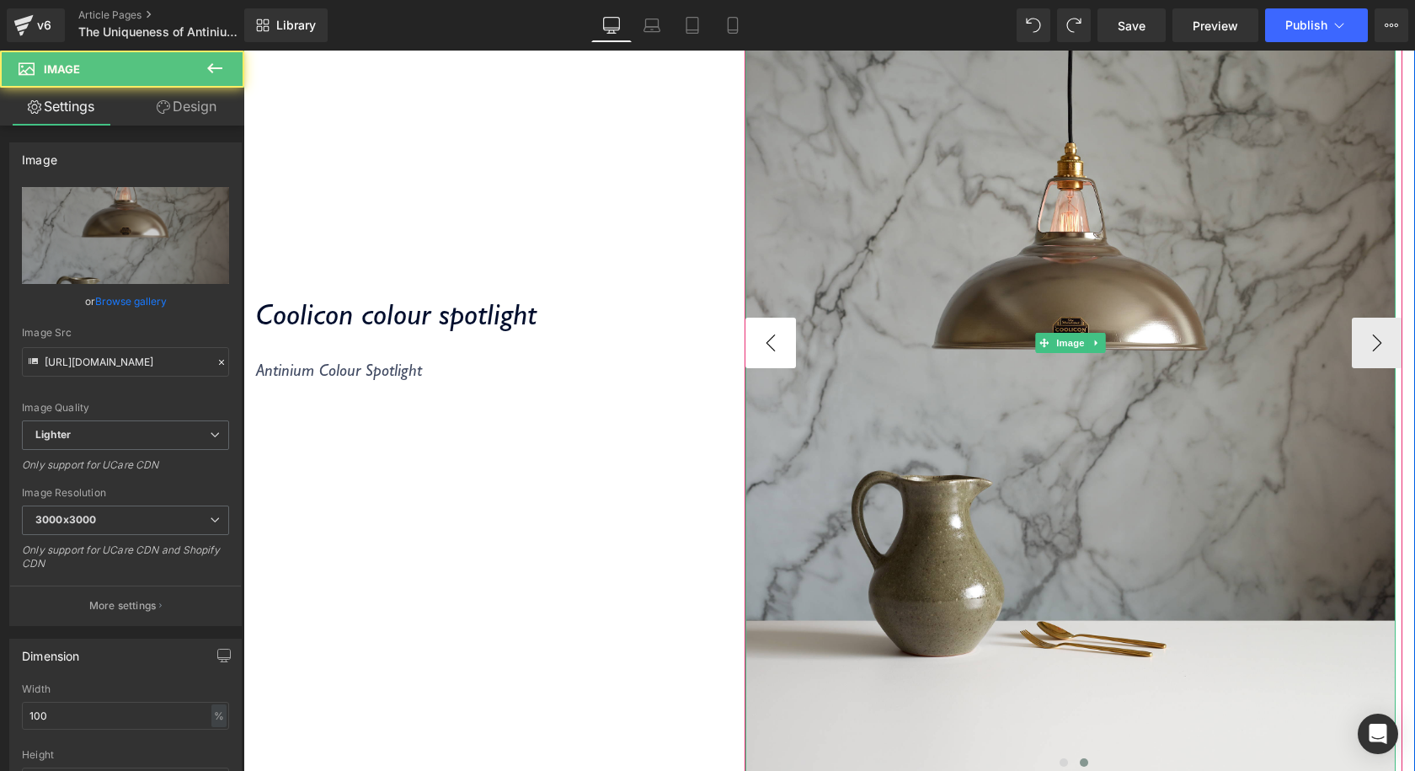
click at [779, 332] on button "‹" at bounding box center [770, 343] width 51 height 51
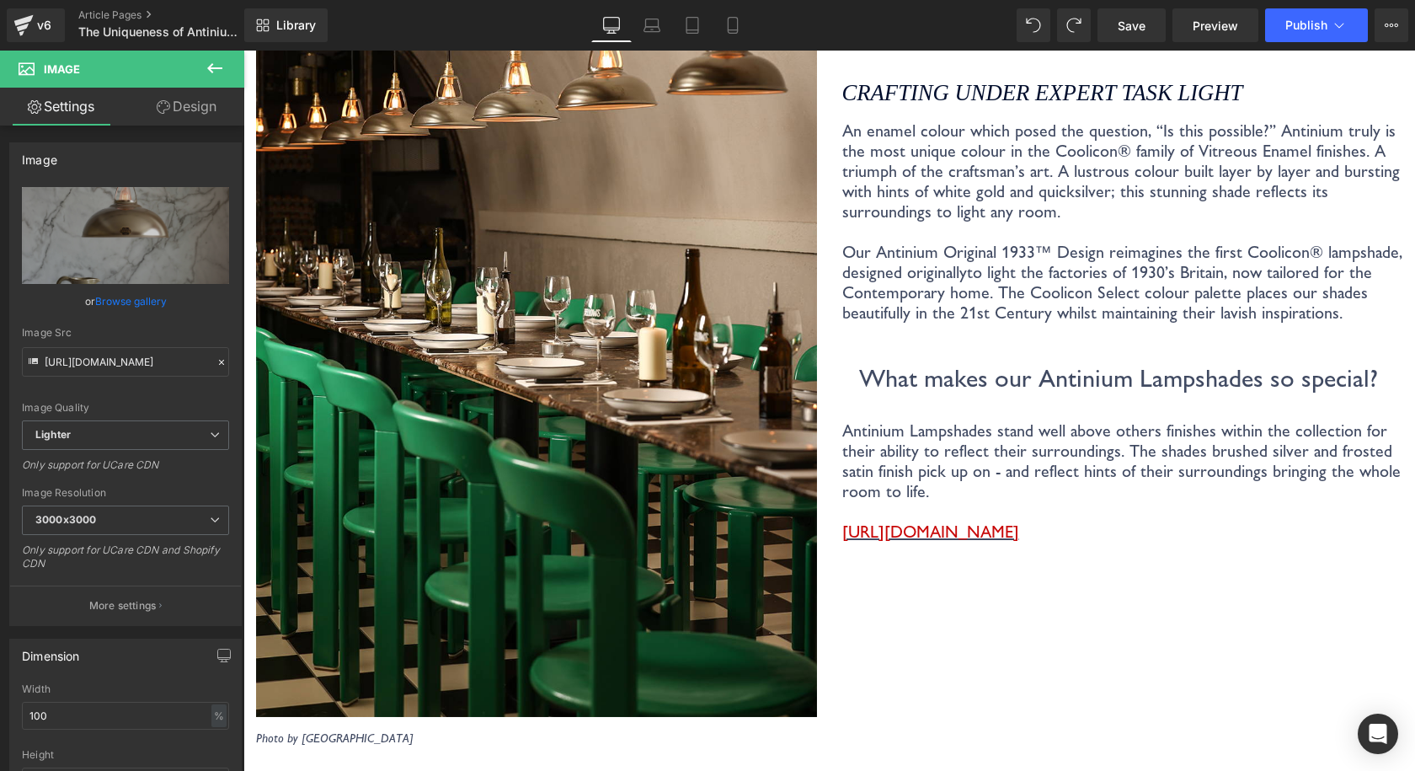
scroll to position [1445, 0]
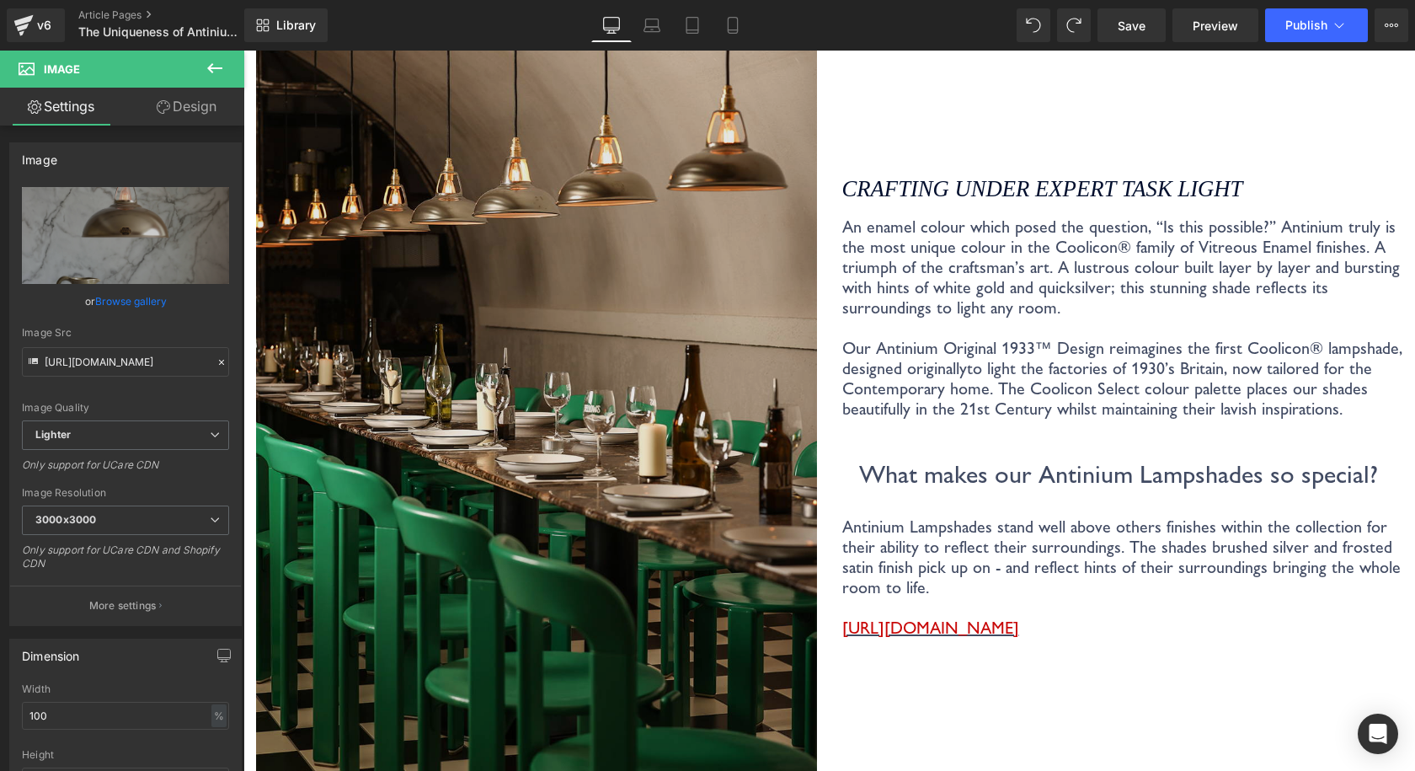
click at [716, 308] on img at bounding box center [536, 392] width 561 height 841
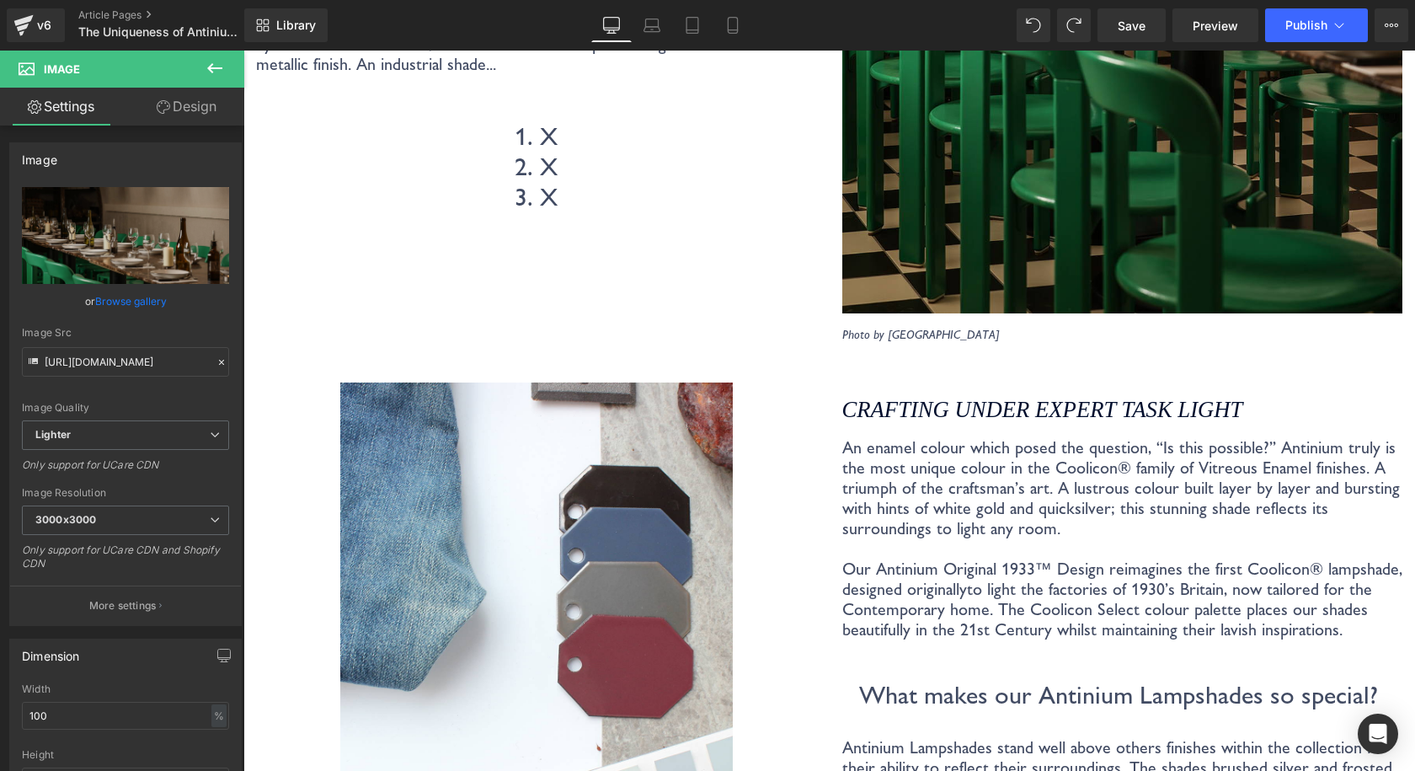
scroll to position [2877, 0]
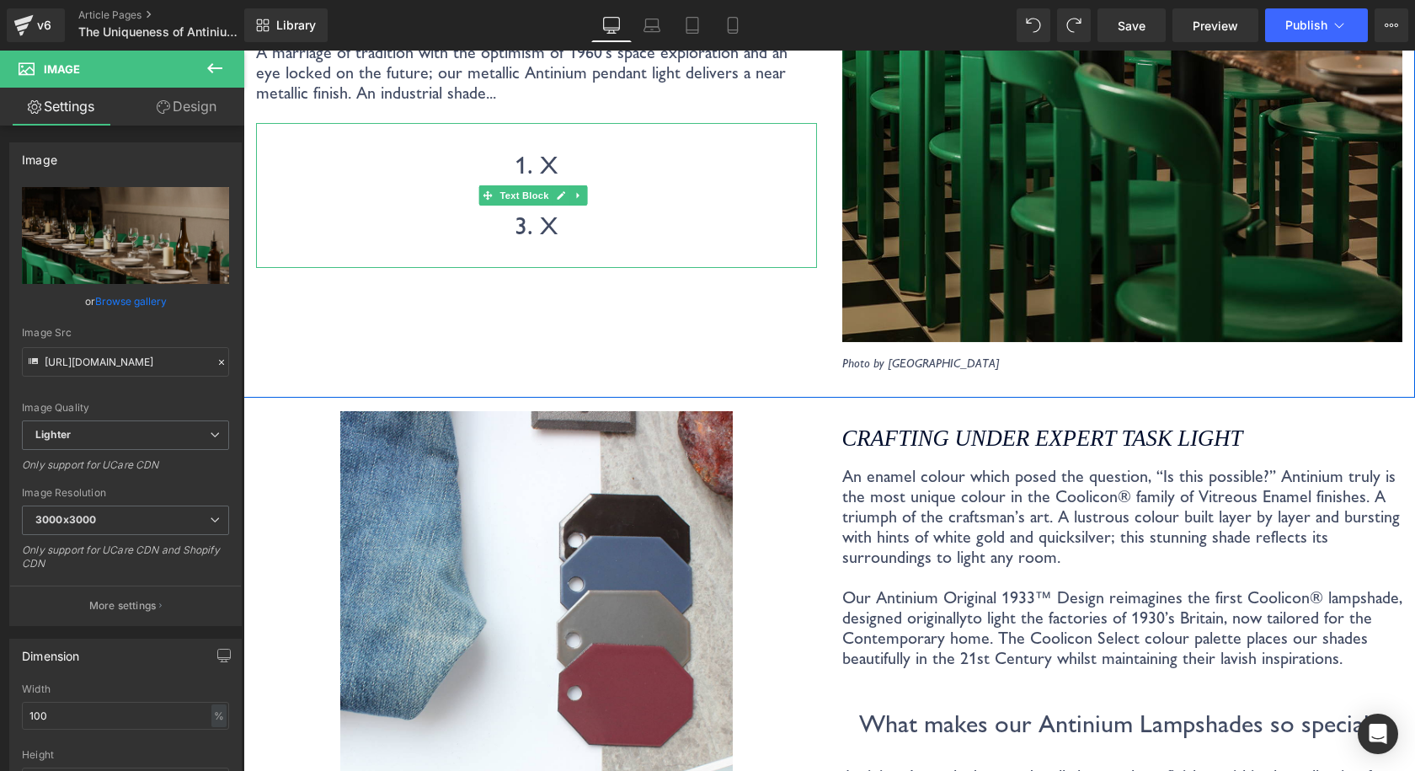
click at [515, 231] on p "1. X 2. X 3. X" at bounding box center [536, 195] width 561 height 91
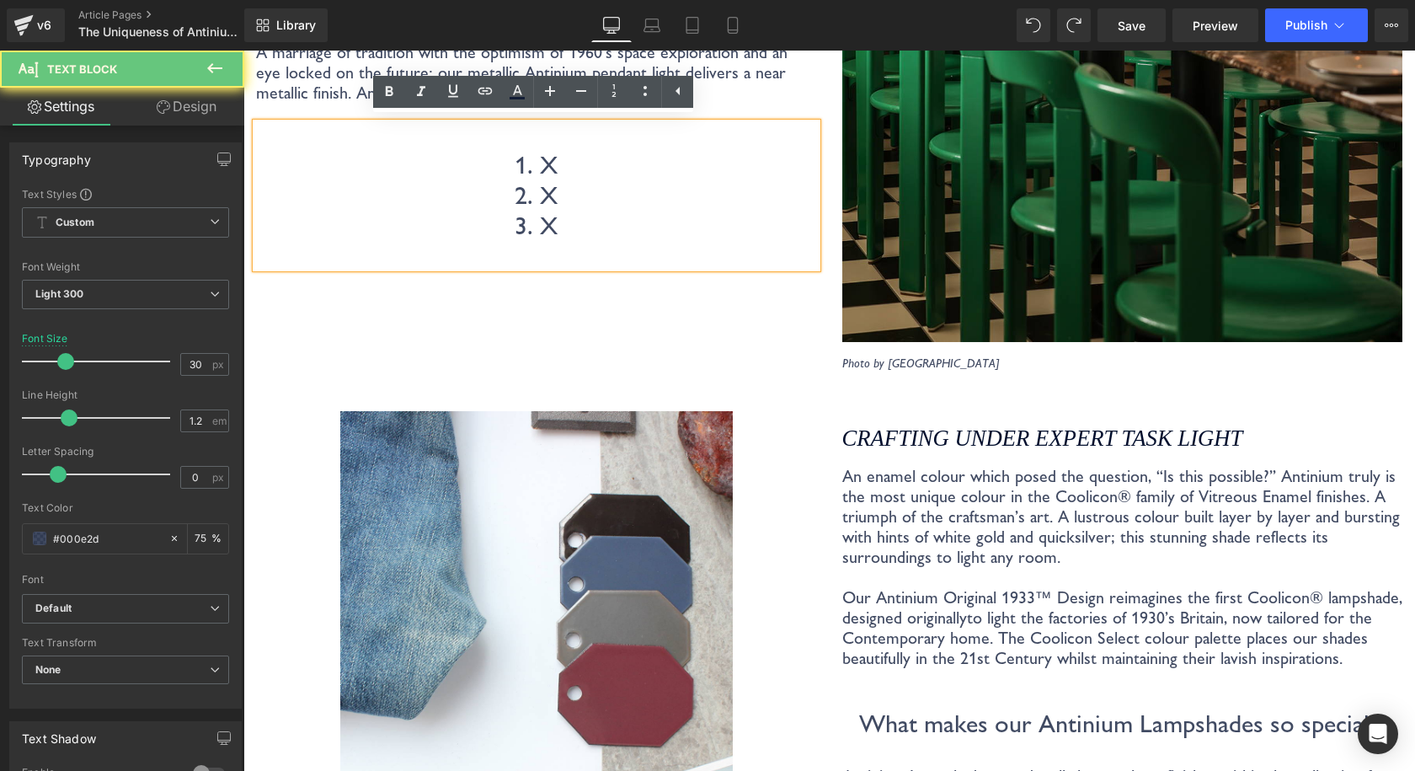
click at [515, 200] on p "1. X 2. X 3. X" at bounding box center [536, 195] width 561 height 91
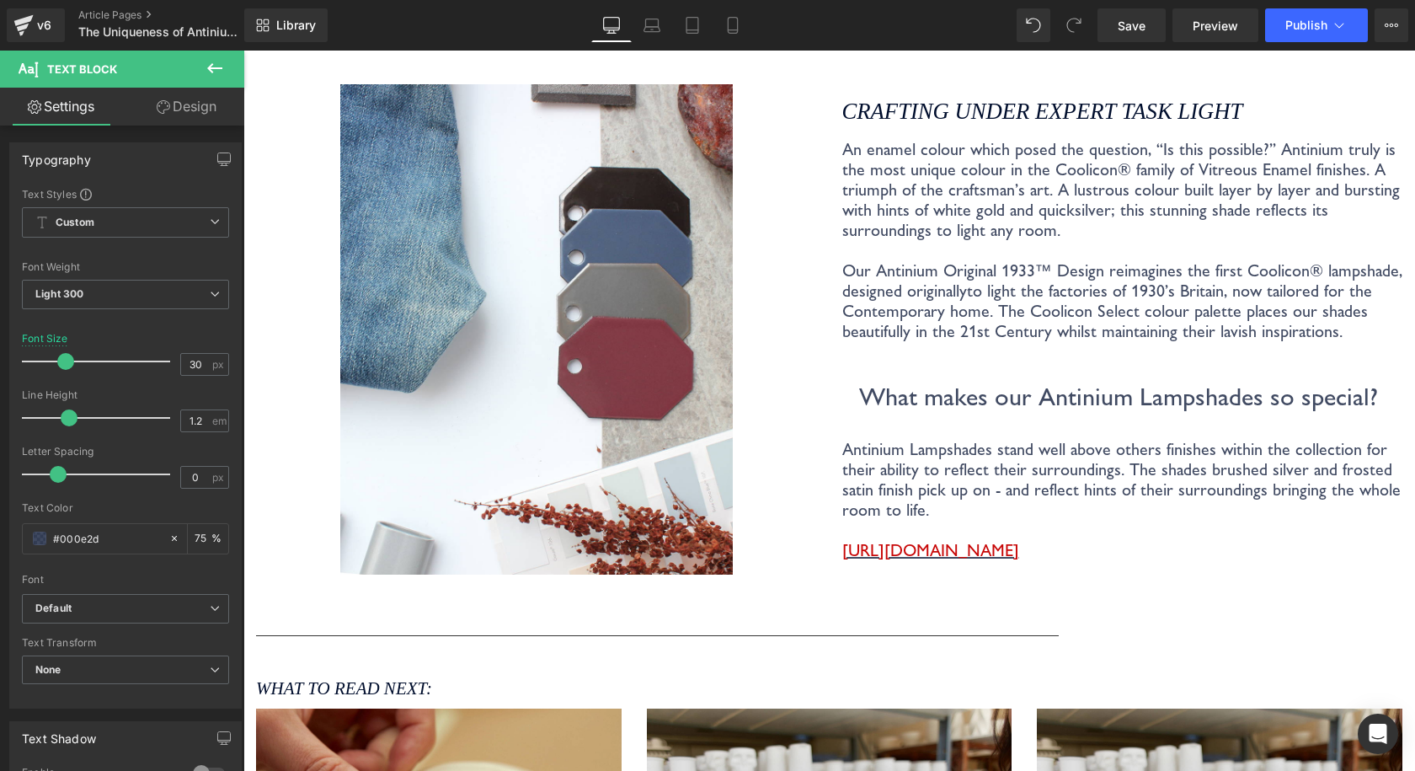
scroll to position [3214, 0]
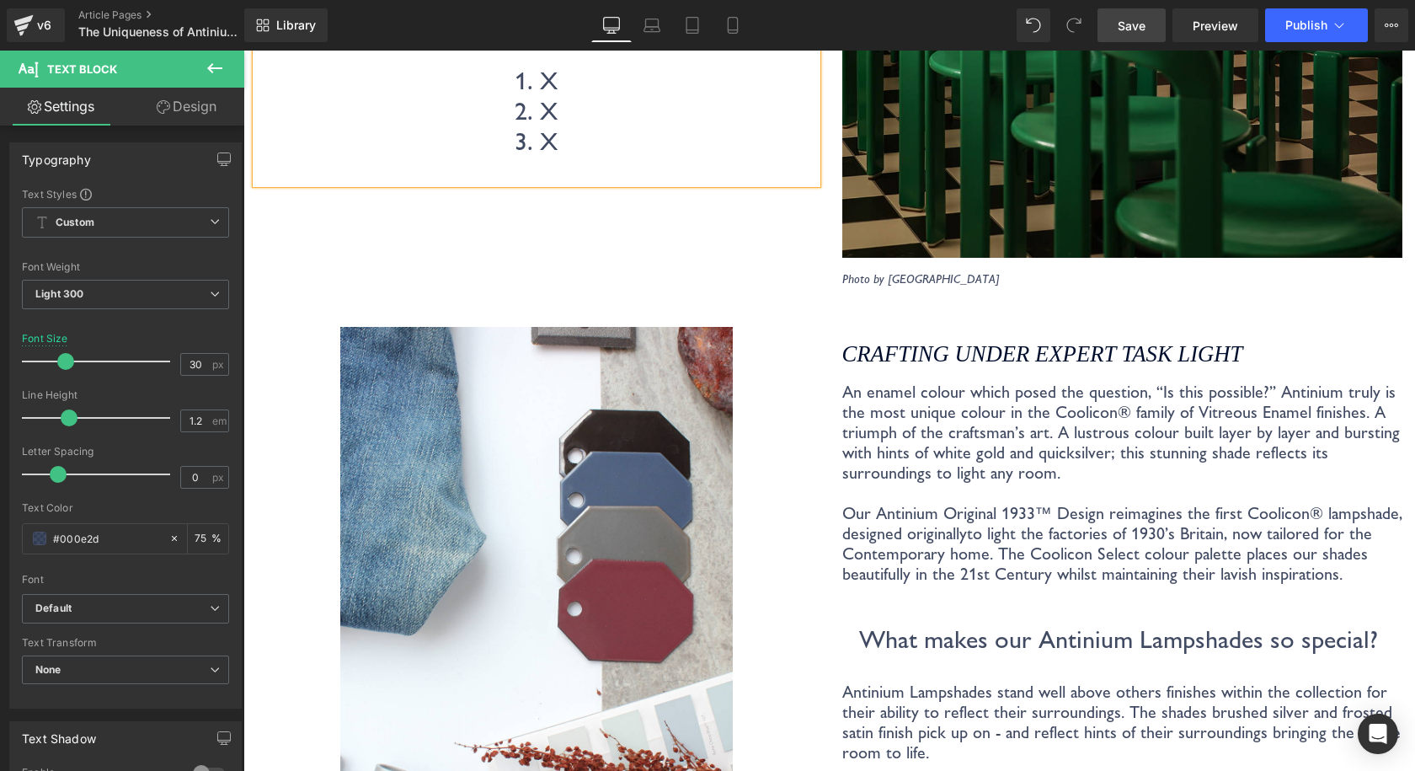
click at [1141, 26] on span "Save" at bounding box center [1132, 26] width 28 height 18
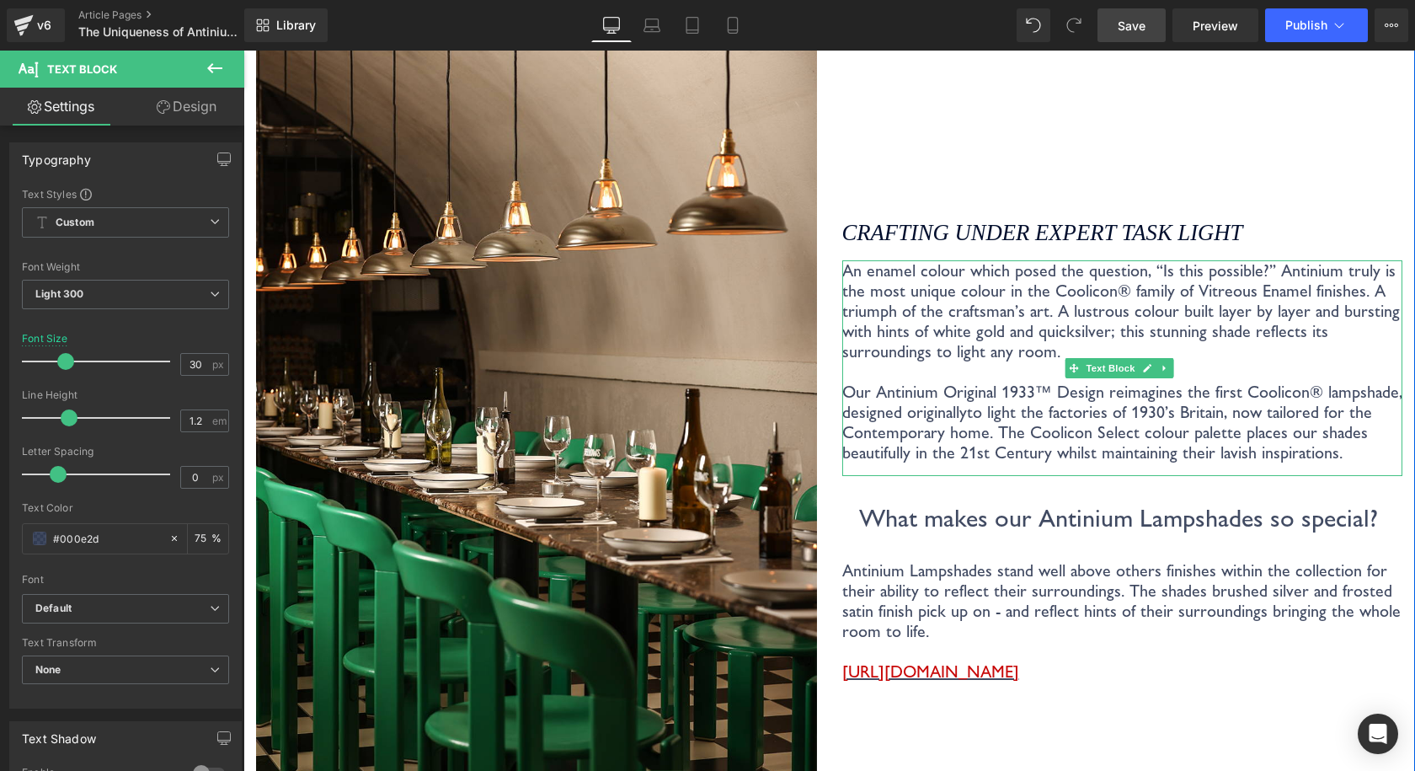
scroll to position [1263, 0]
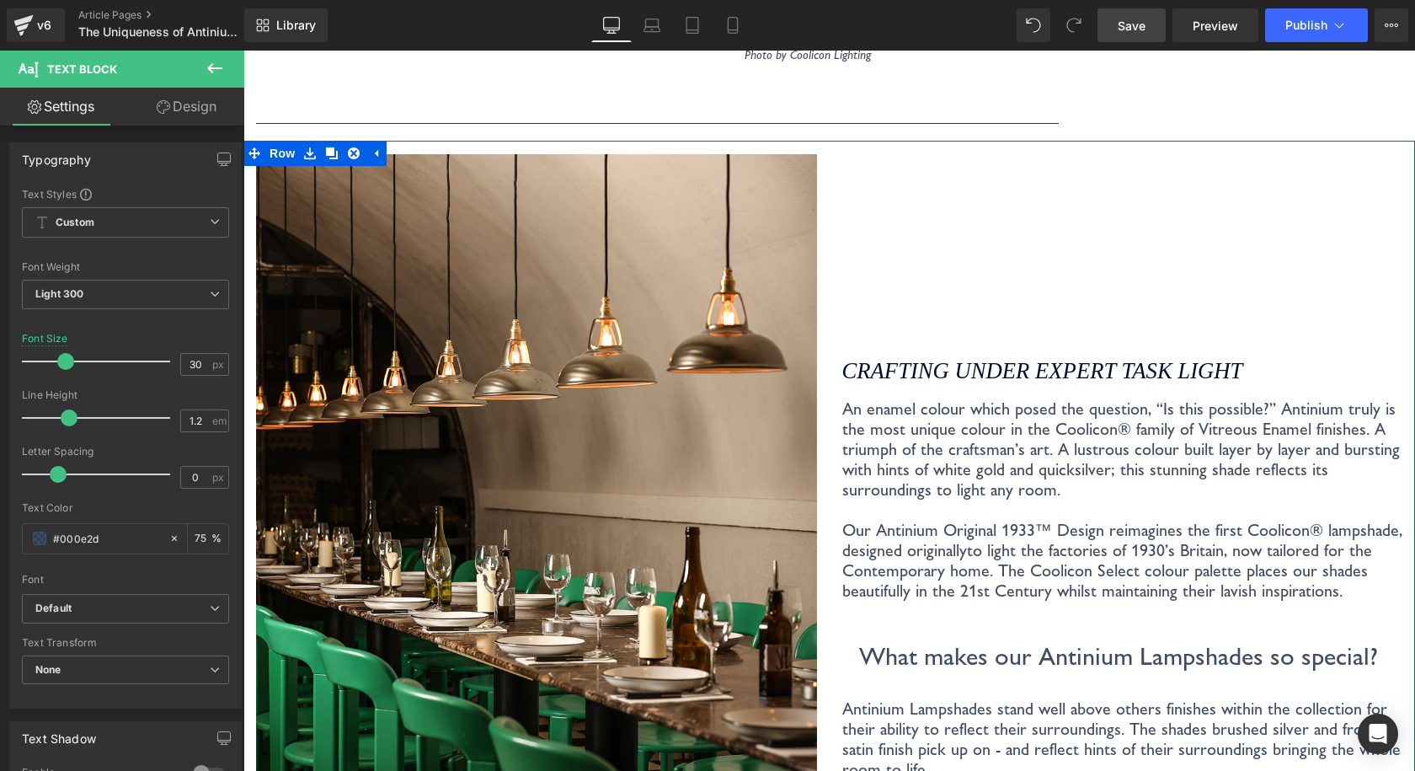
click at [1085, 364] on div "Crafting under Expert Task Light Heading" at bounding box center [1122, 371] width 561 height 54
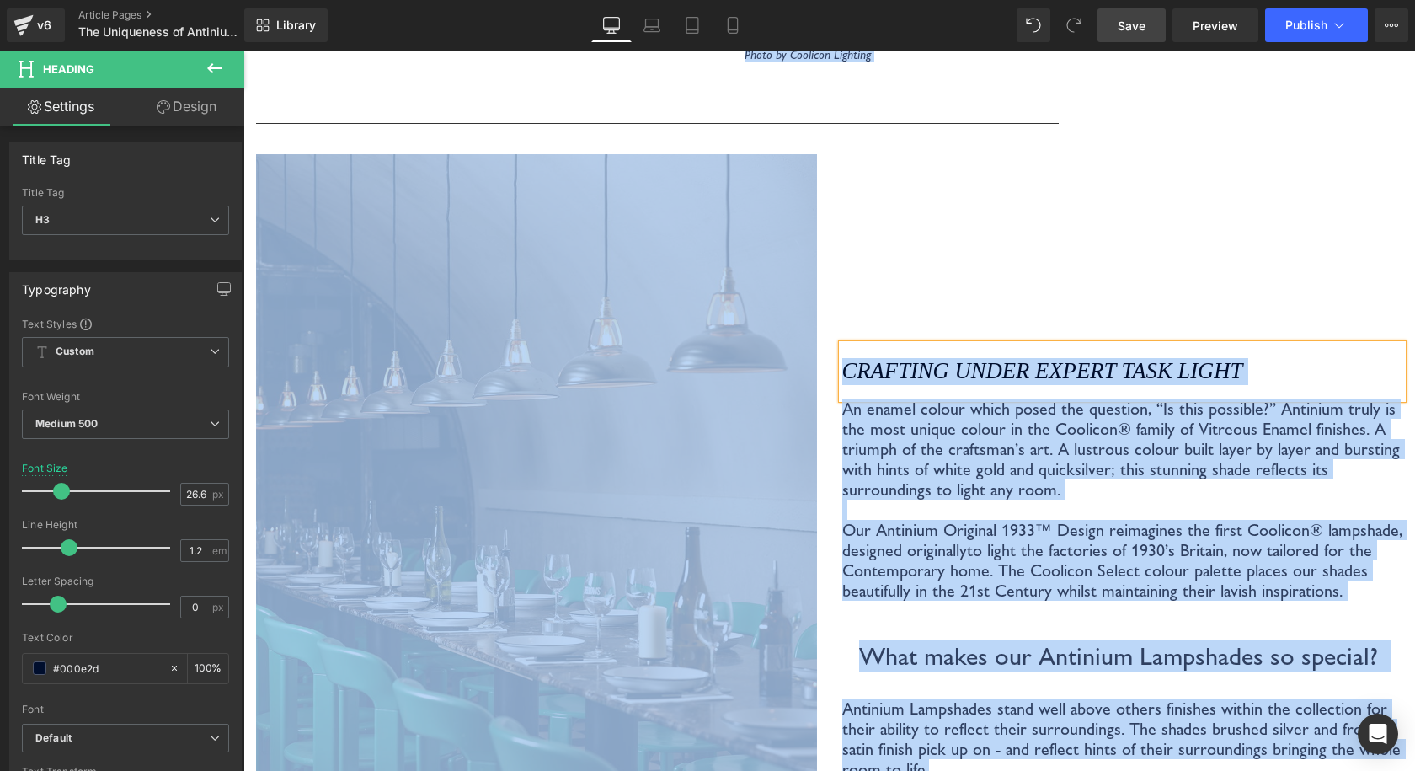
click at [1080, 376] on icon "Crafting under Expert Task Light" at bounding box center [1042, 370] width 401 height 25
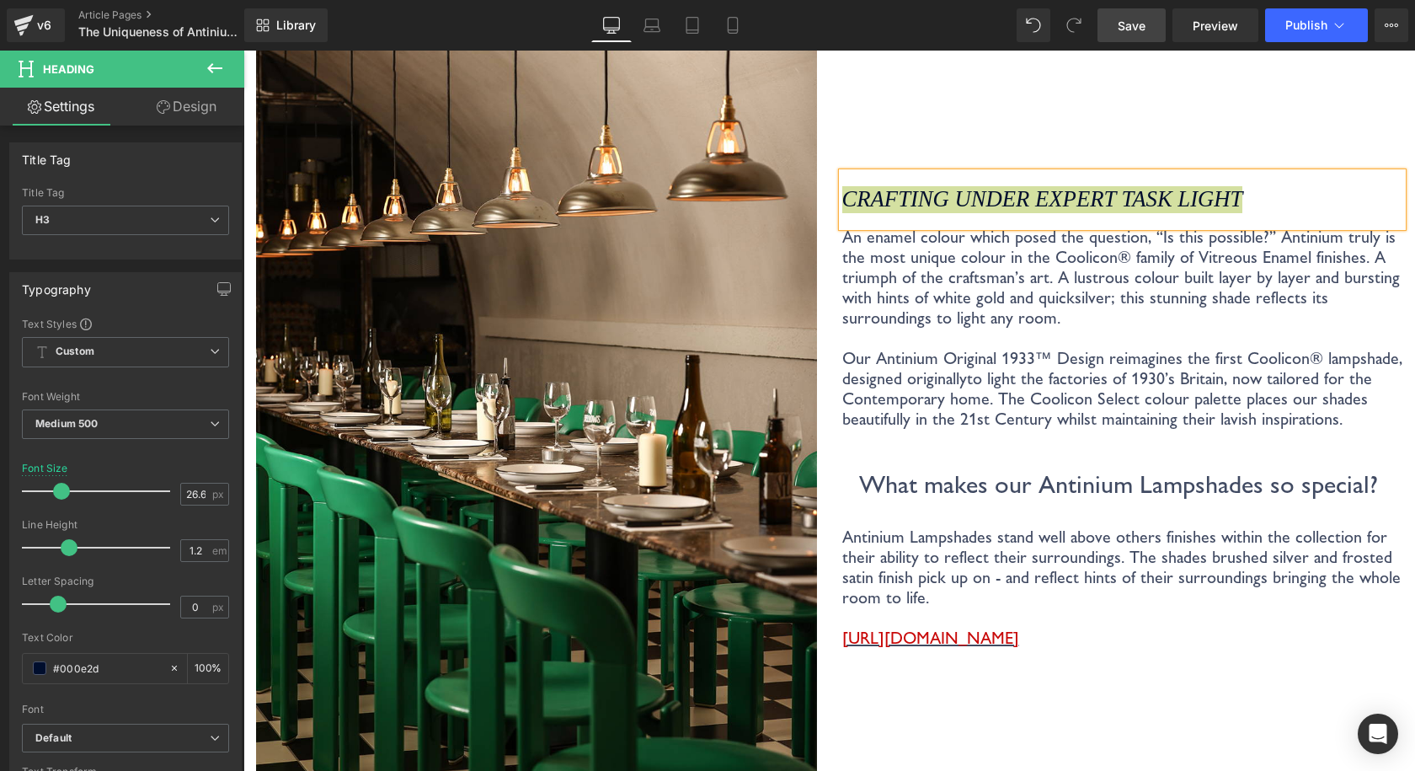
scroll to position [1432, 0]
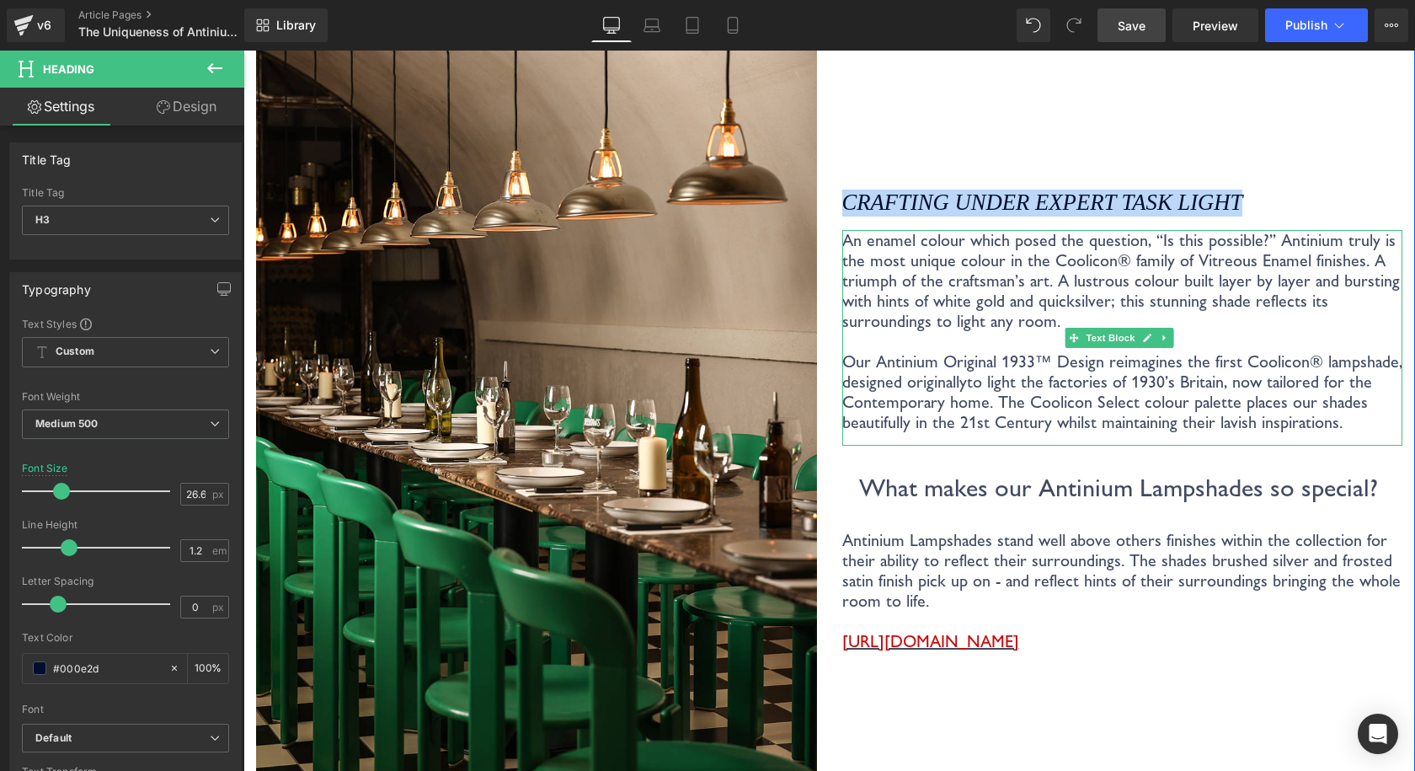
click at [1104, 274] on p "An enamel colour which posed the question, “Is this possible?” Antinium truly i…" at bounding box center [1122, 280] width 561 height 101
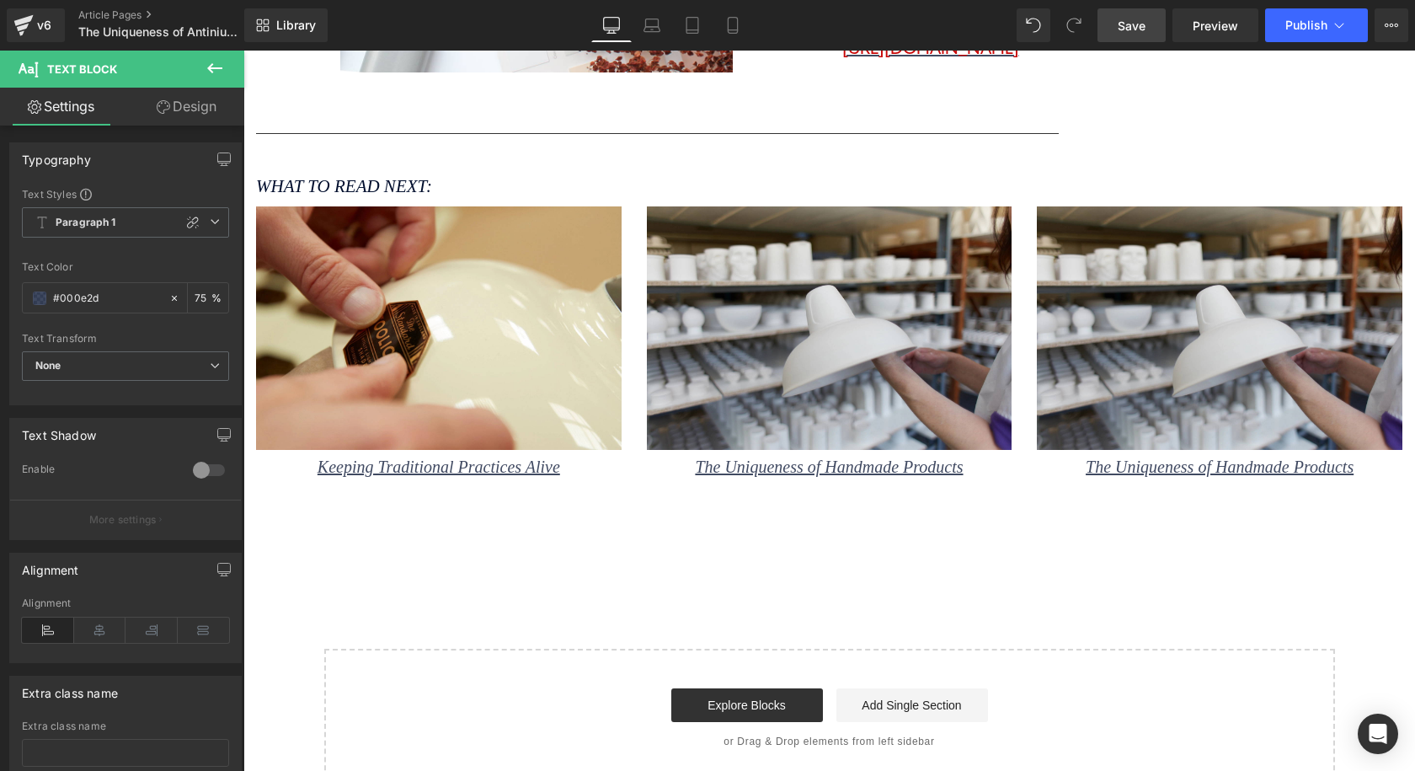
scroll to position [3537, 0]
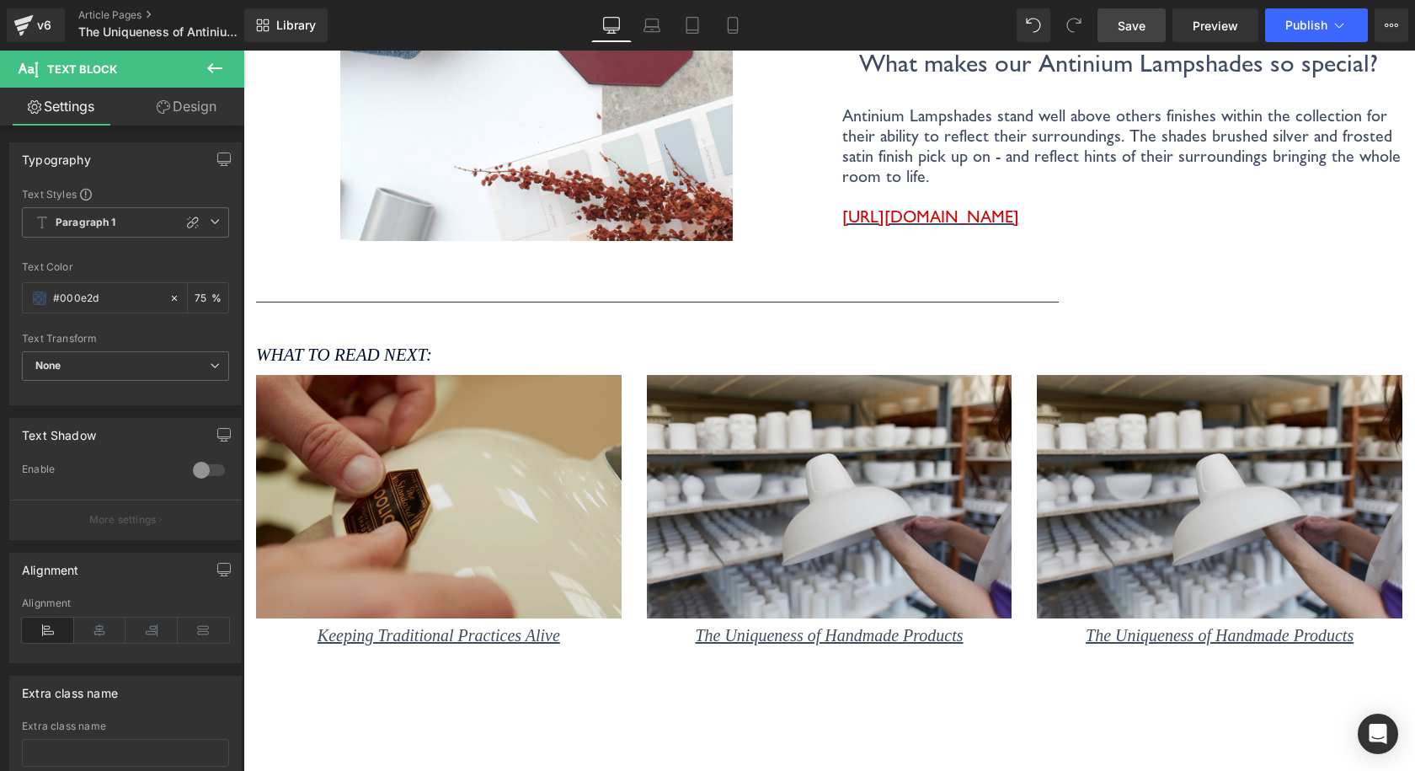
click at [530, 438] on img at bounding box center [439, 496] width 366 height 243
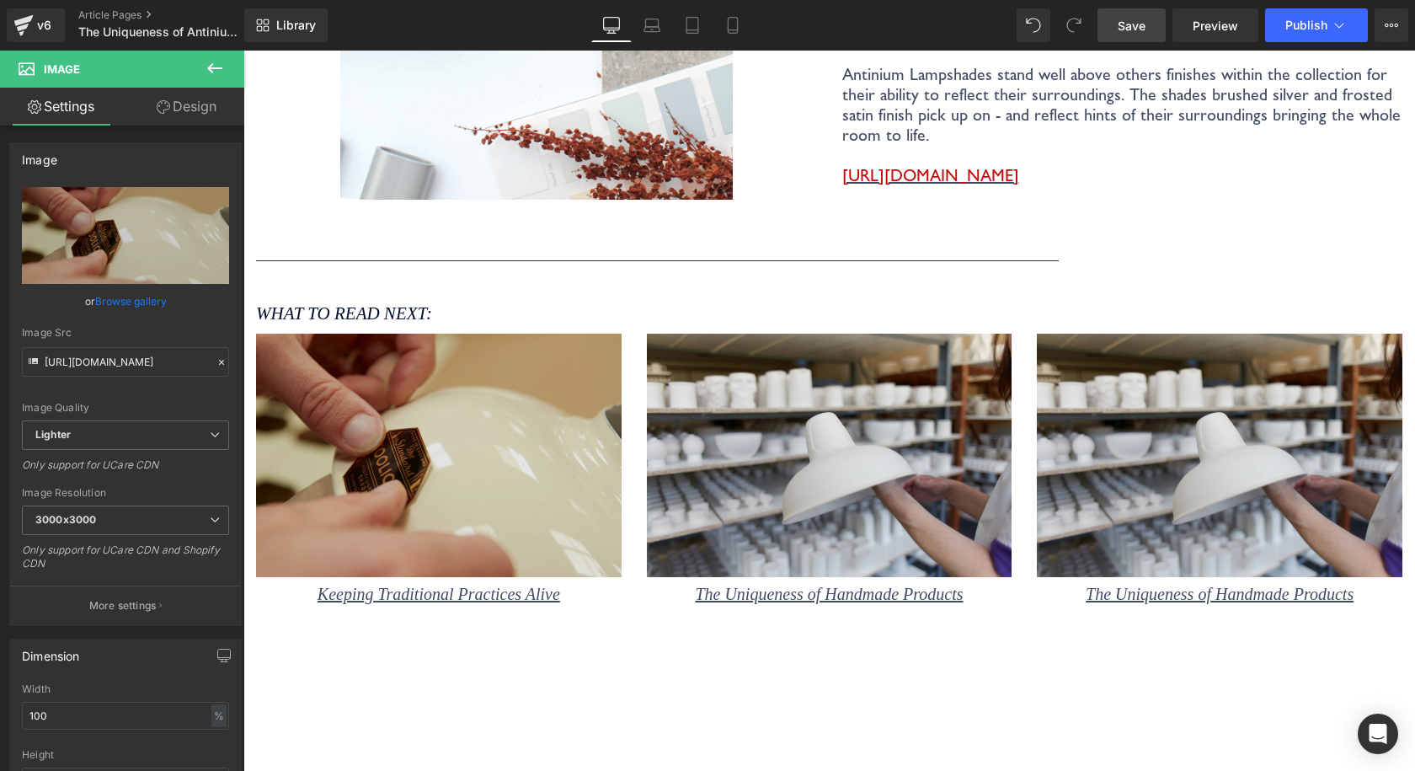
scroll to position [3622, 0]
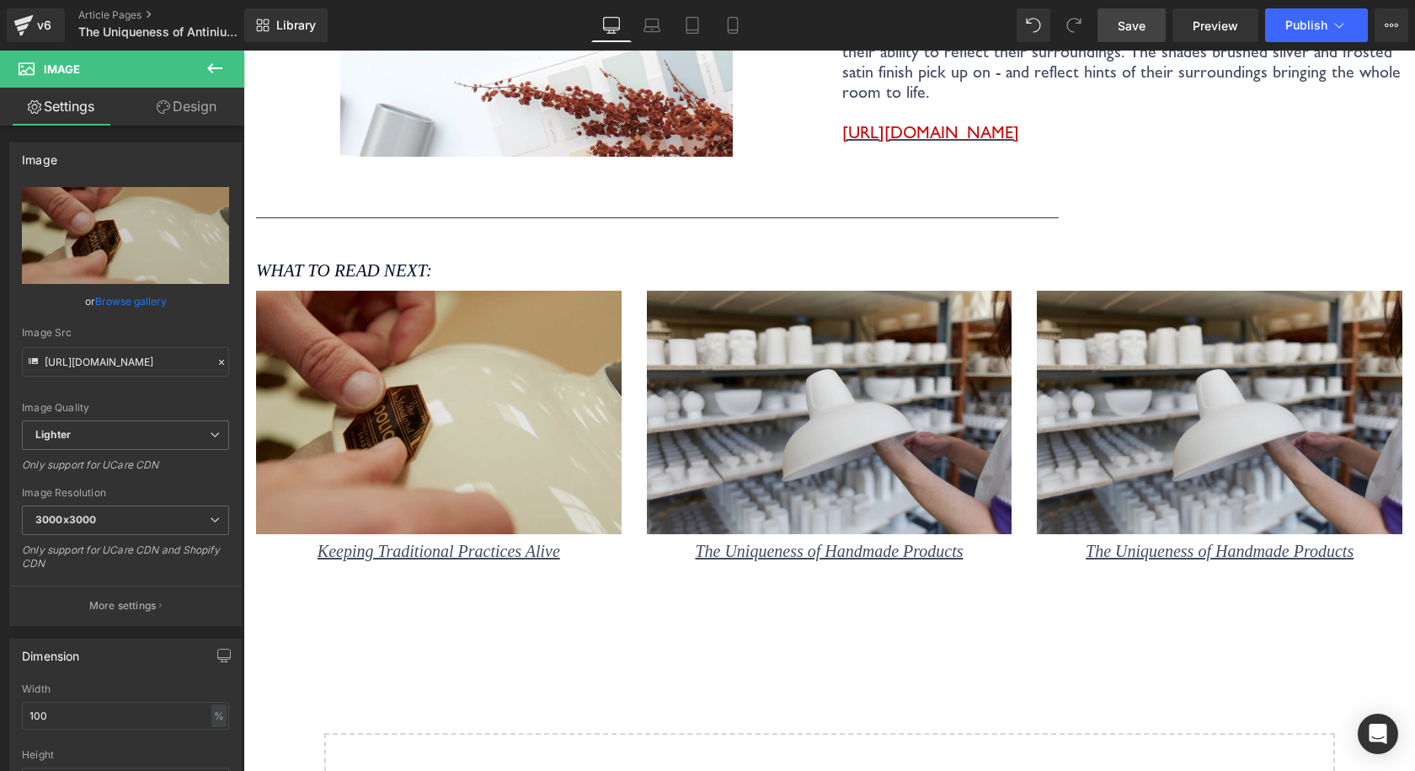
click at [402, 349] on img at bounding box center [439, 412] width 366 height 243
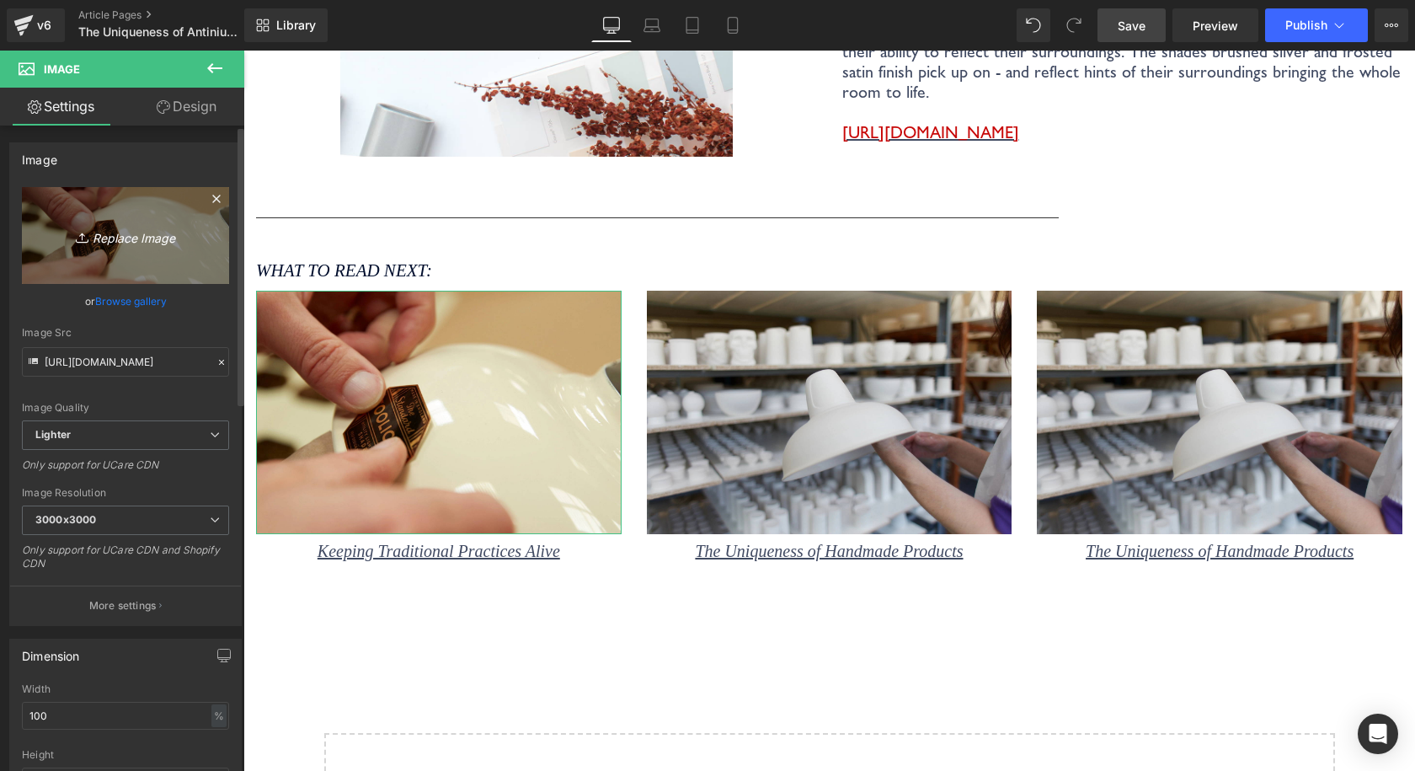
click at [149, 241] on icon "Replace Image" at bounding box center [125, 235] width 135 height 21
type input "C:\fakepath\Coolicon-Lighting-Sky-Blue-Large-Vitreous-enamel-lampshades-hand-cr…"
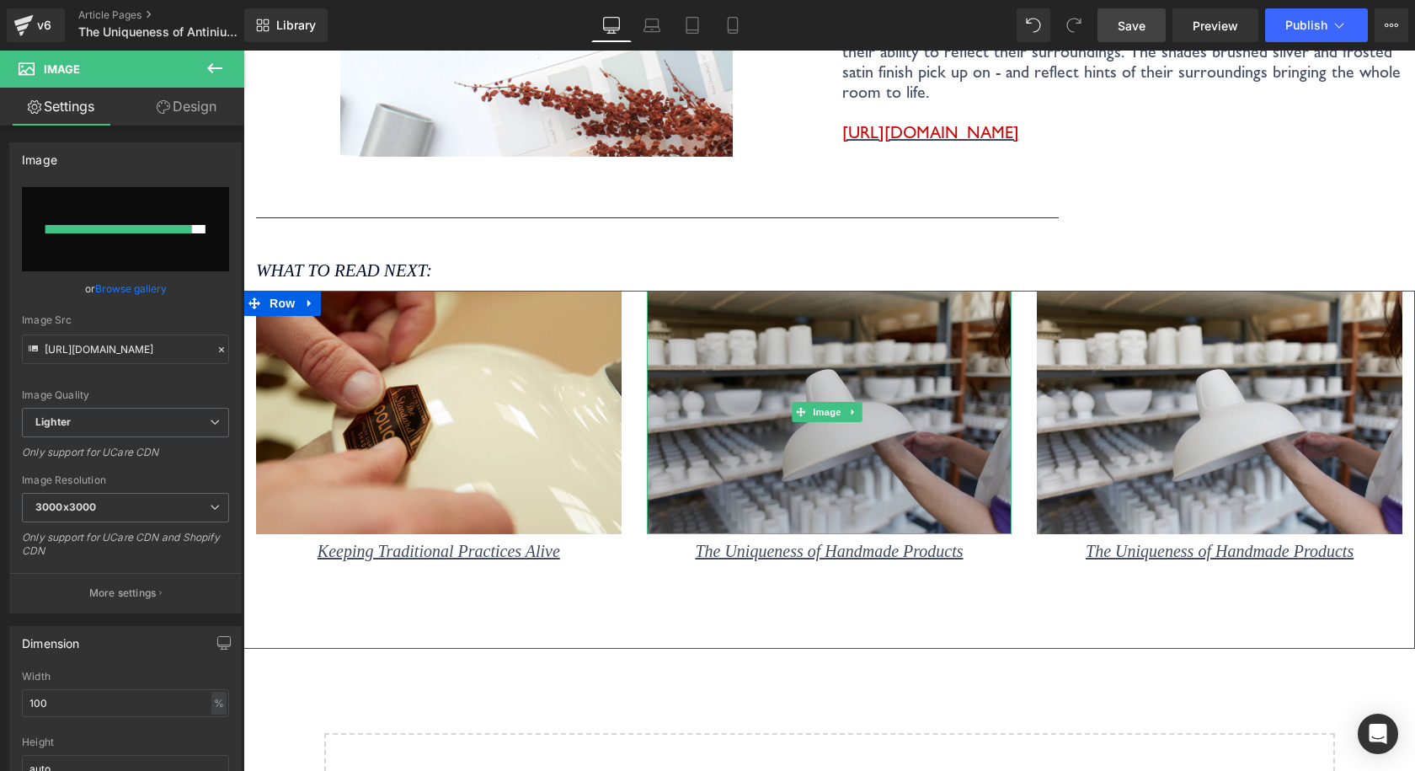
type input "https://ucarecdn.com/b883e1ce-e113-4340-b110-234eef89f449/-/format/auto/-/previ…"
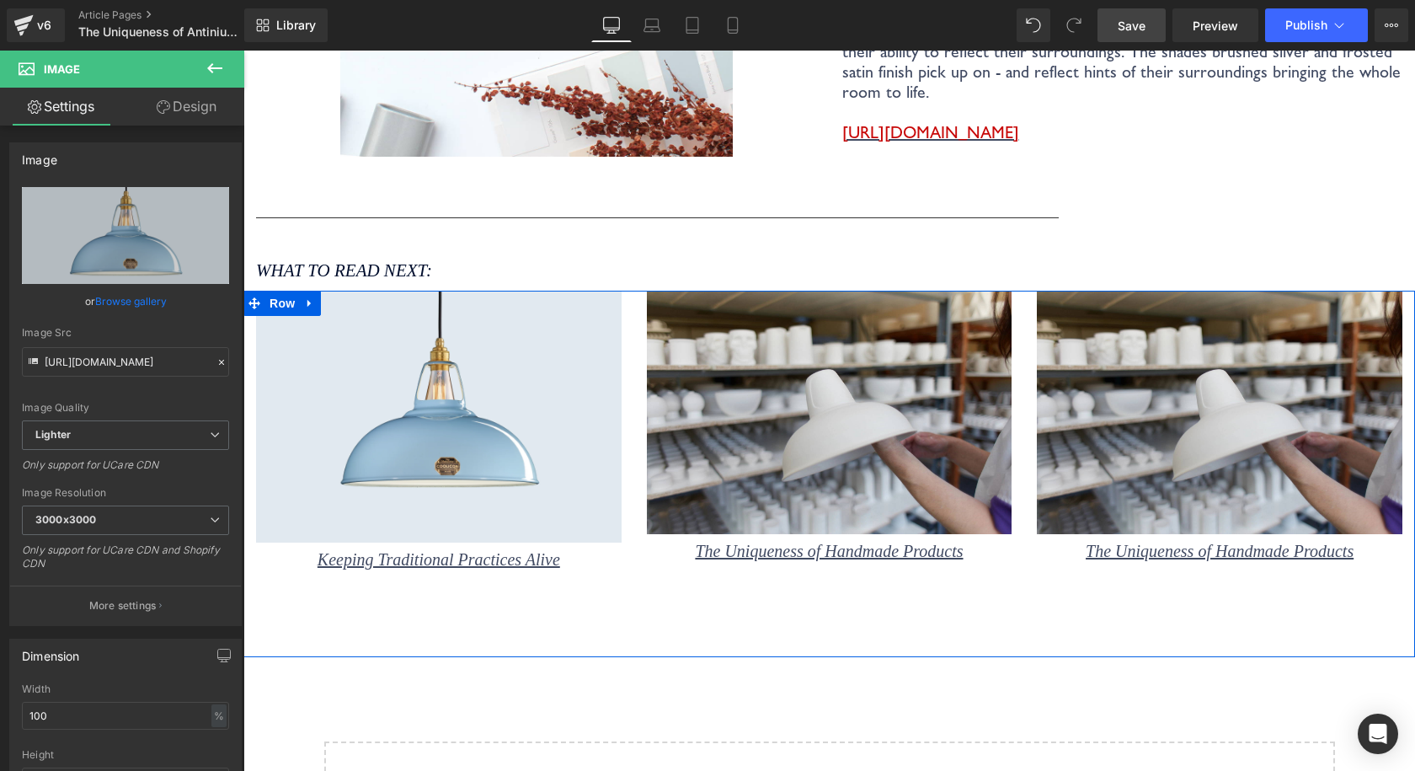
drag, startPoint x: 675, startPoint y: 585, endPoint x: 642, endPoint y: 562, distance: 40.4
click at [675, 586] on div "Image Keeping Traditional Practices Alive Text Block Image The Uniqueness of Ha…" at bounding box center [829, 474] width 1172 height 366
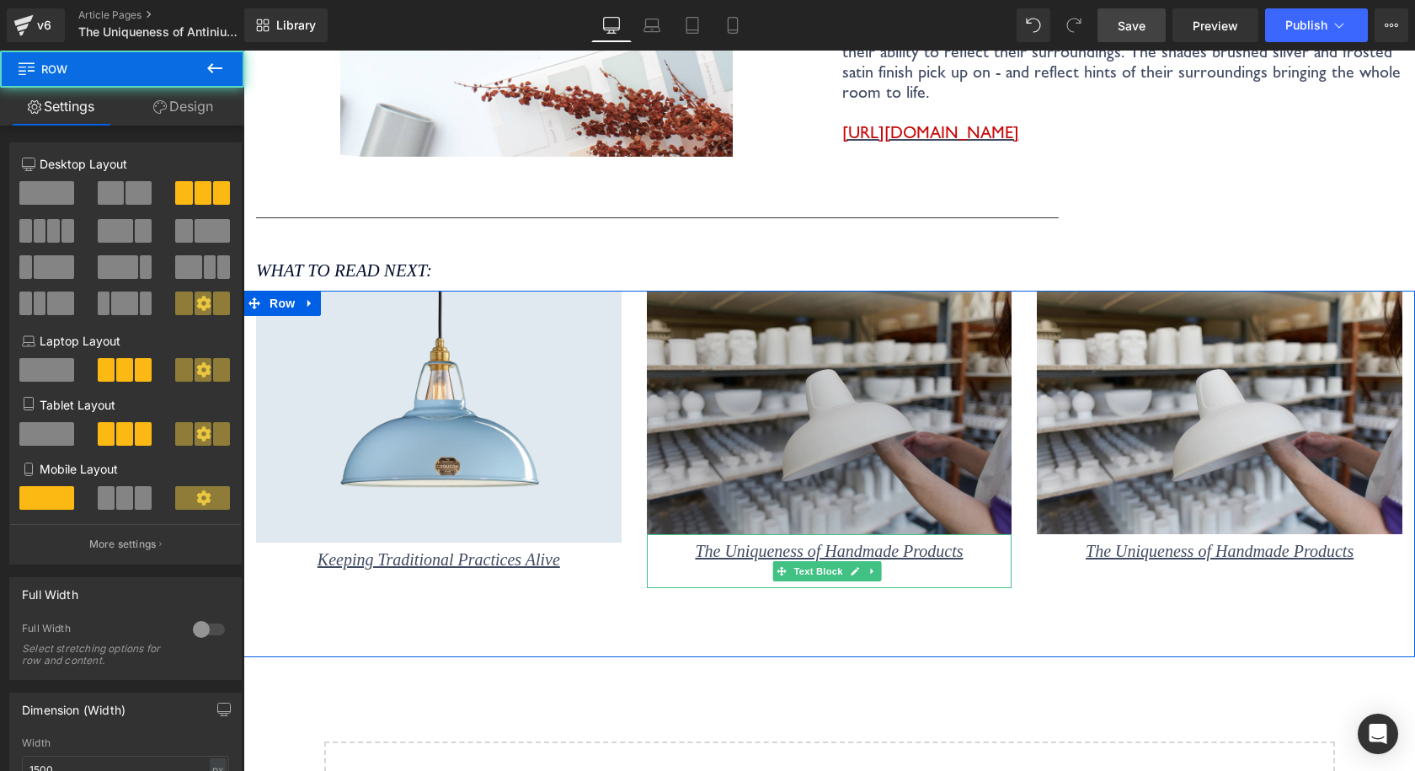
click at [723, 445] on img at bounding box center [830, 412] width 366 height 243
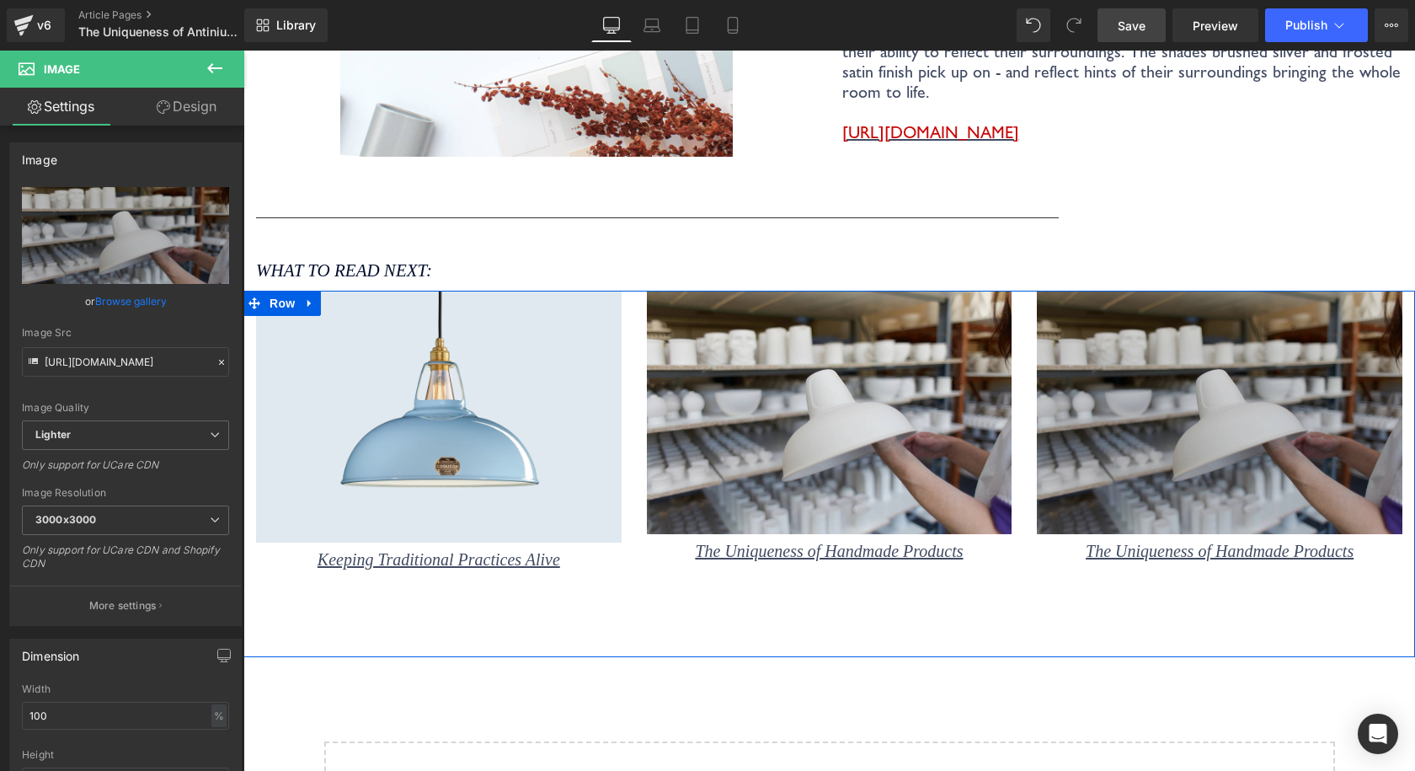
click at [1072, 415] on img at bounding box center [1220, 412] width 366 height 243
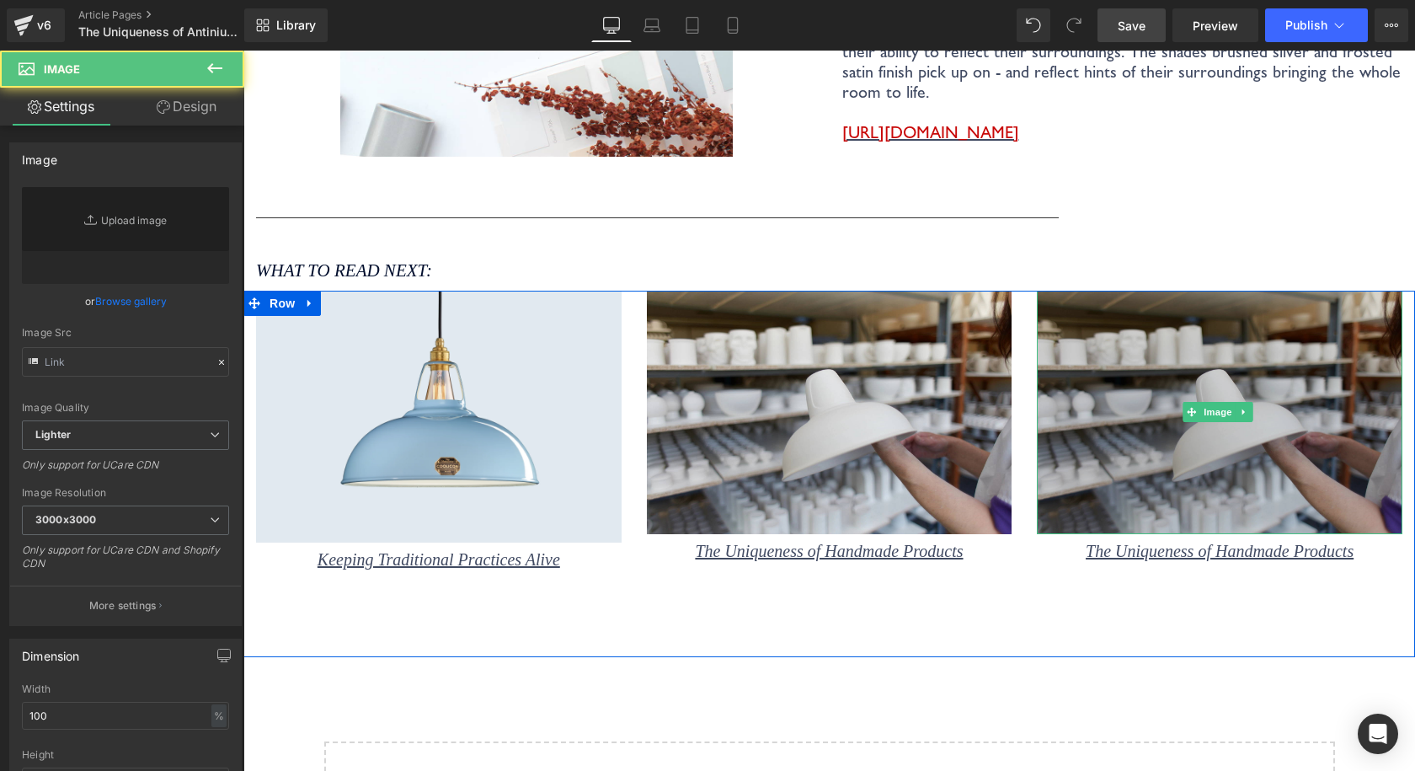
type input "https://ucarecdn.com/b7da6cab-fa68-4dd7-a64c-d9985f4c3bef/-/format/auto/-/previ…"
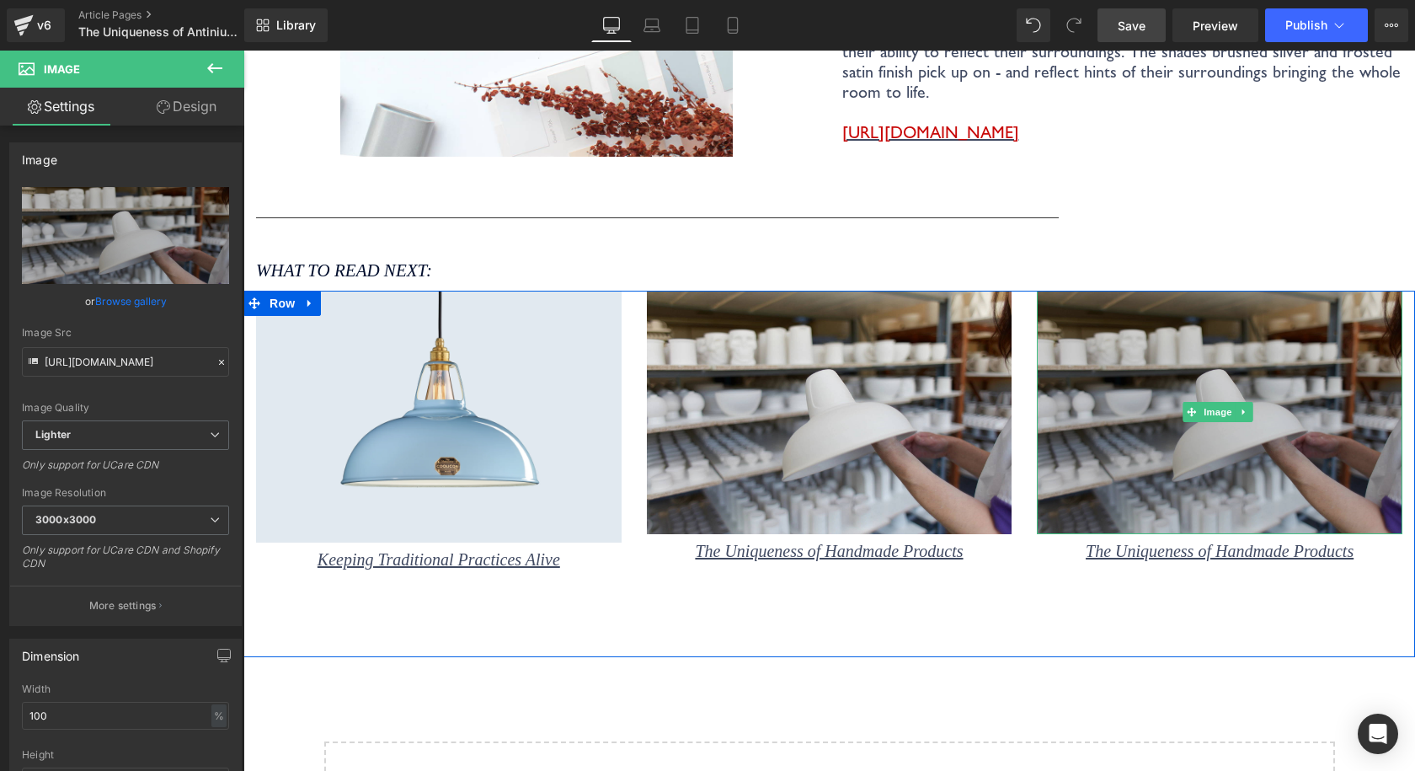
click at [1092, 420] on img at bounding box center [1220, 412] width 366 height 243
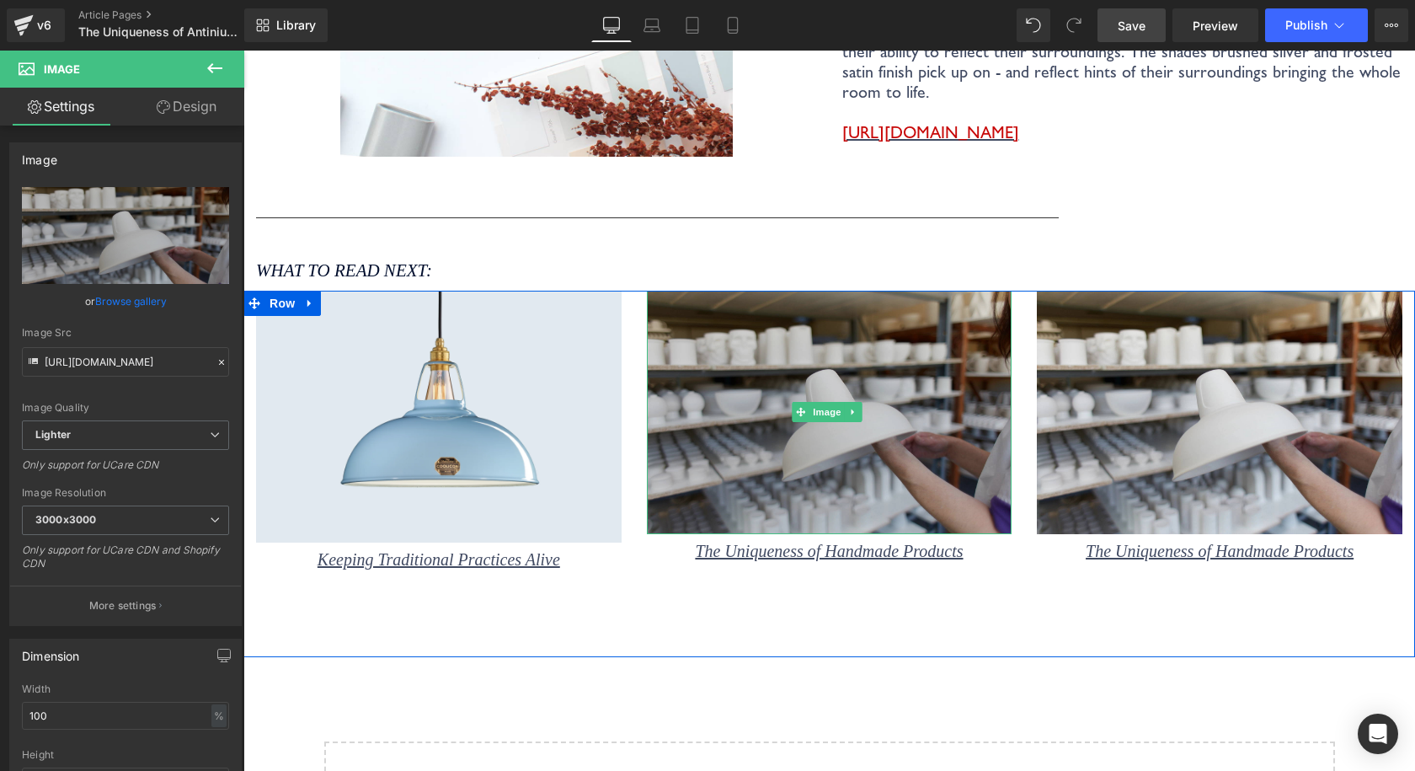
click at [859, 415] on img at bounding box center [830, 412] width 366 height 243
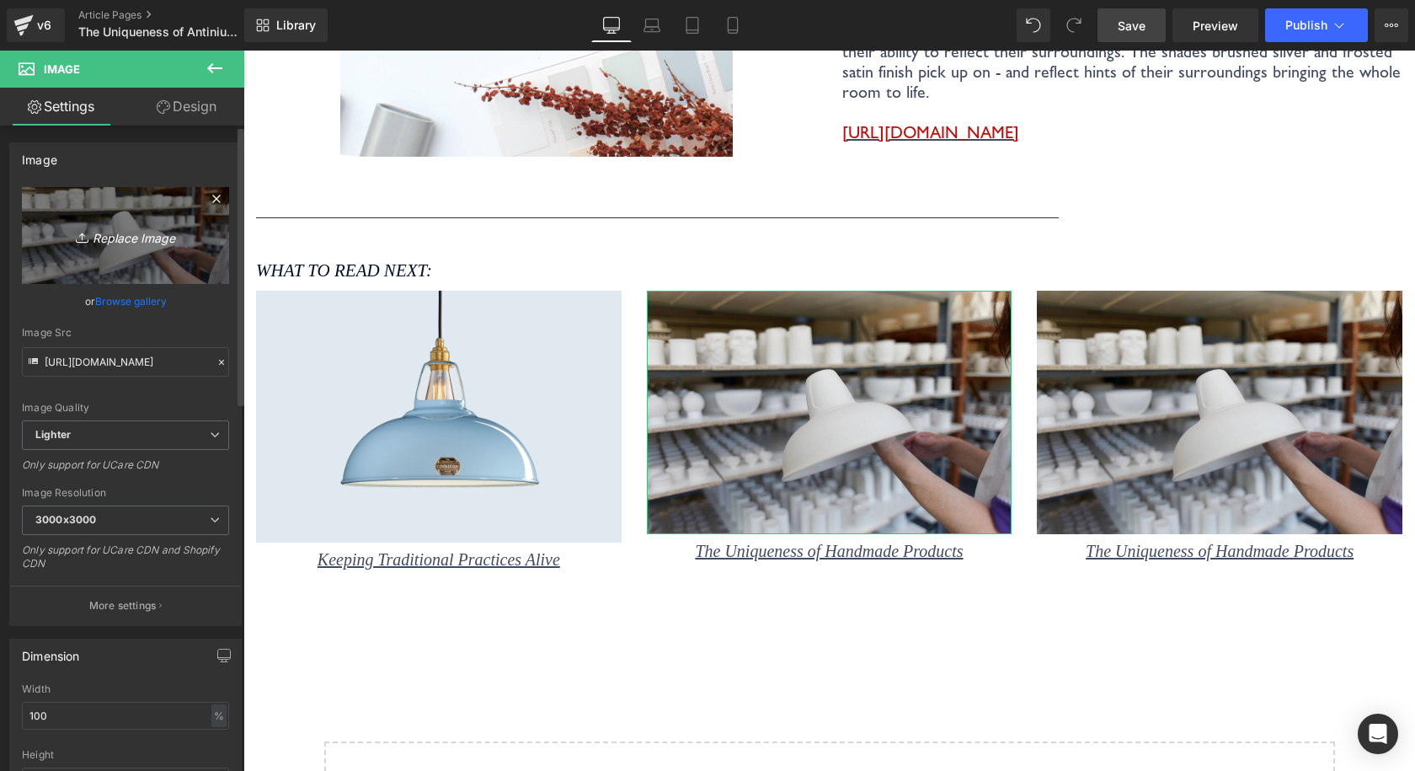
click at [157, 240] on icon "Replace Image" at bounding box center [125, 235] width 135 height 21
type input "C:\fakepath\Coolicon-Lighting-Selvedge-Large-Vitreous-enamel-lampshades-hand-cr…"
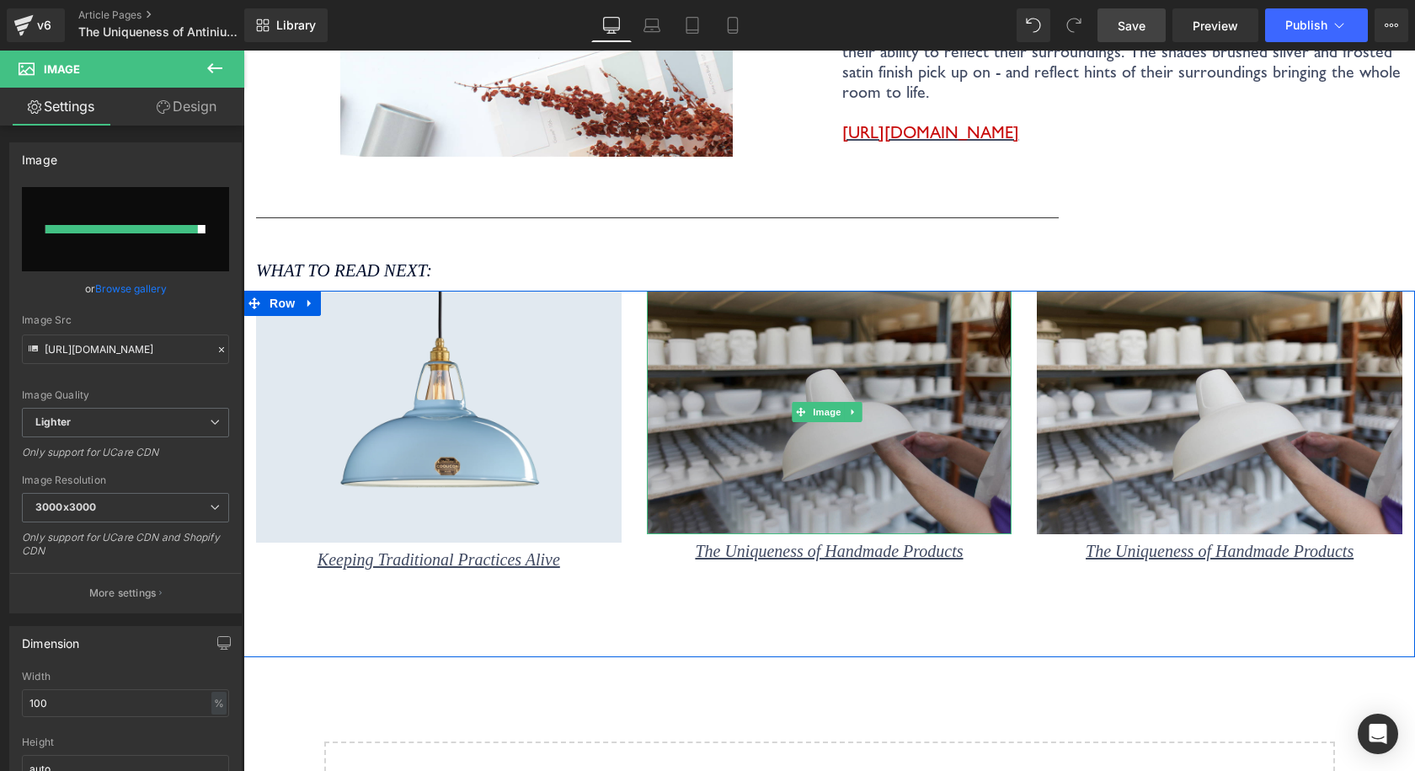
type input "https://ucarecdn.com/8c5de36f-4c14-44ed-aab7-a3c3adc205d4/-/format/auto/-/previ…"
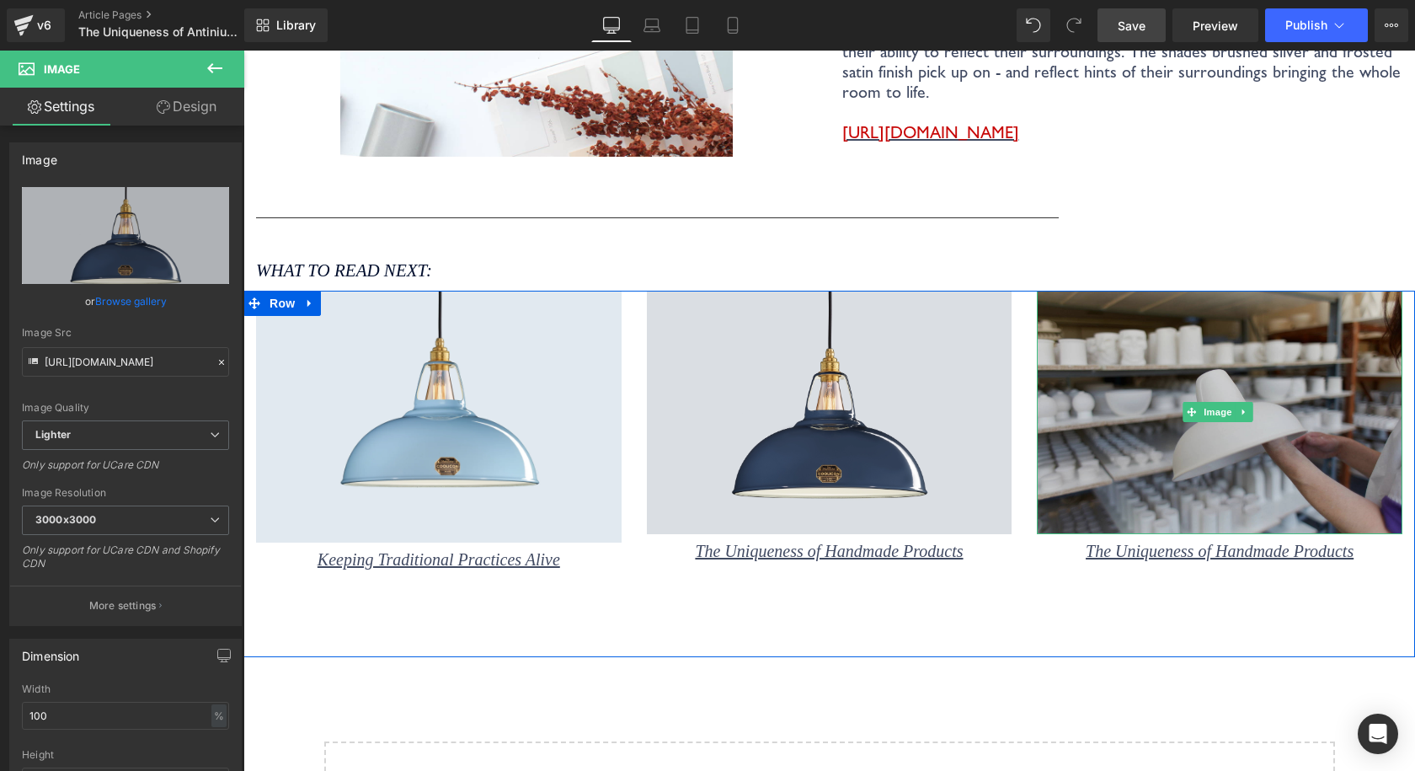
click at [1141, 500] on img at bounding box center [1220, 412] width 366 height 243
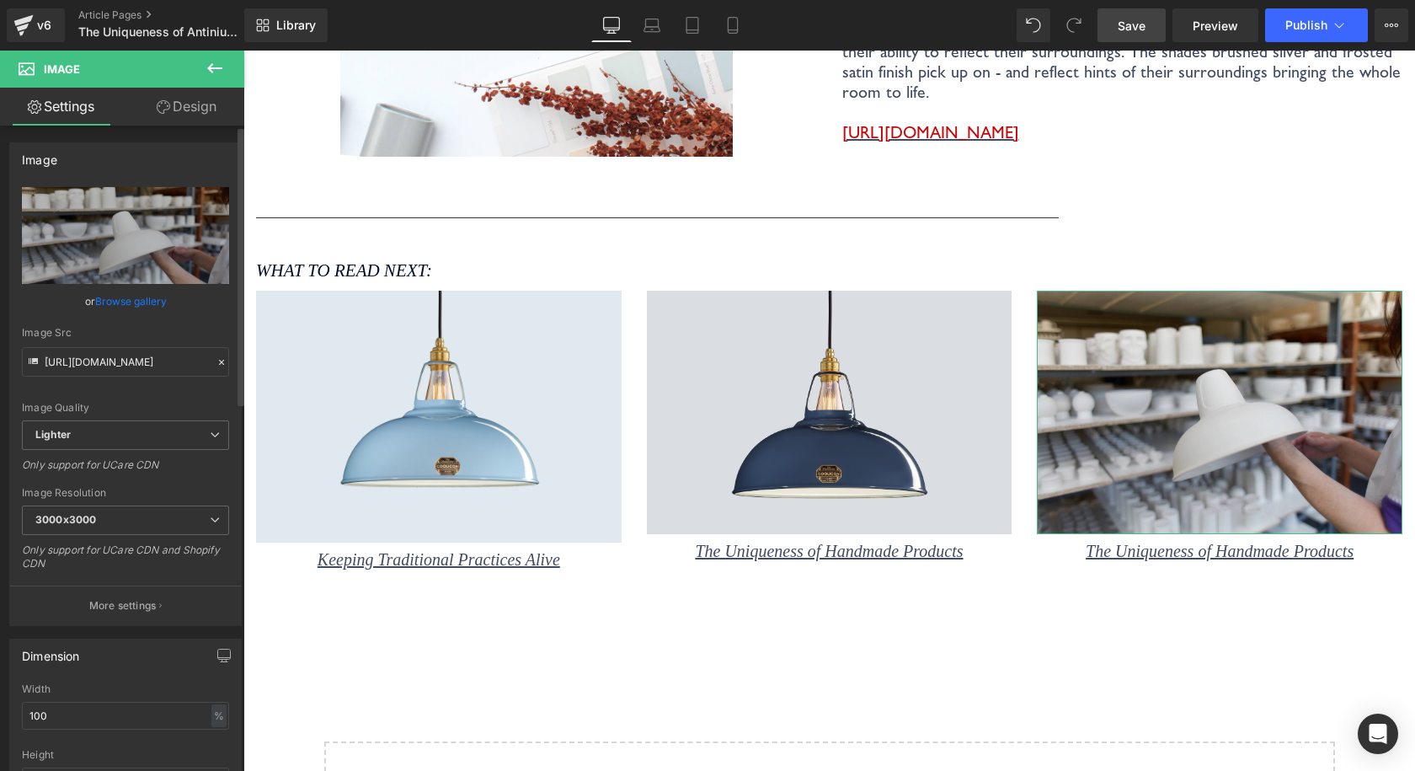
click at [124, 297] on link "Browse gallery" at bounding box center [131, 300] width 72 height 29
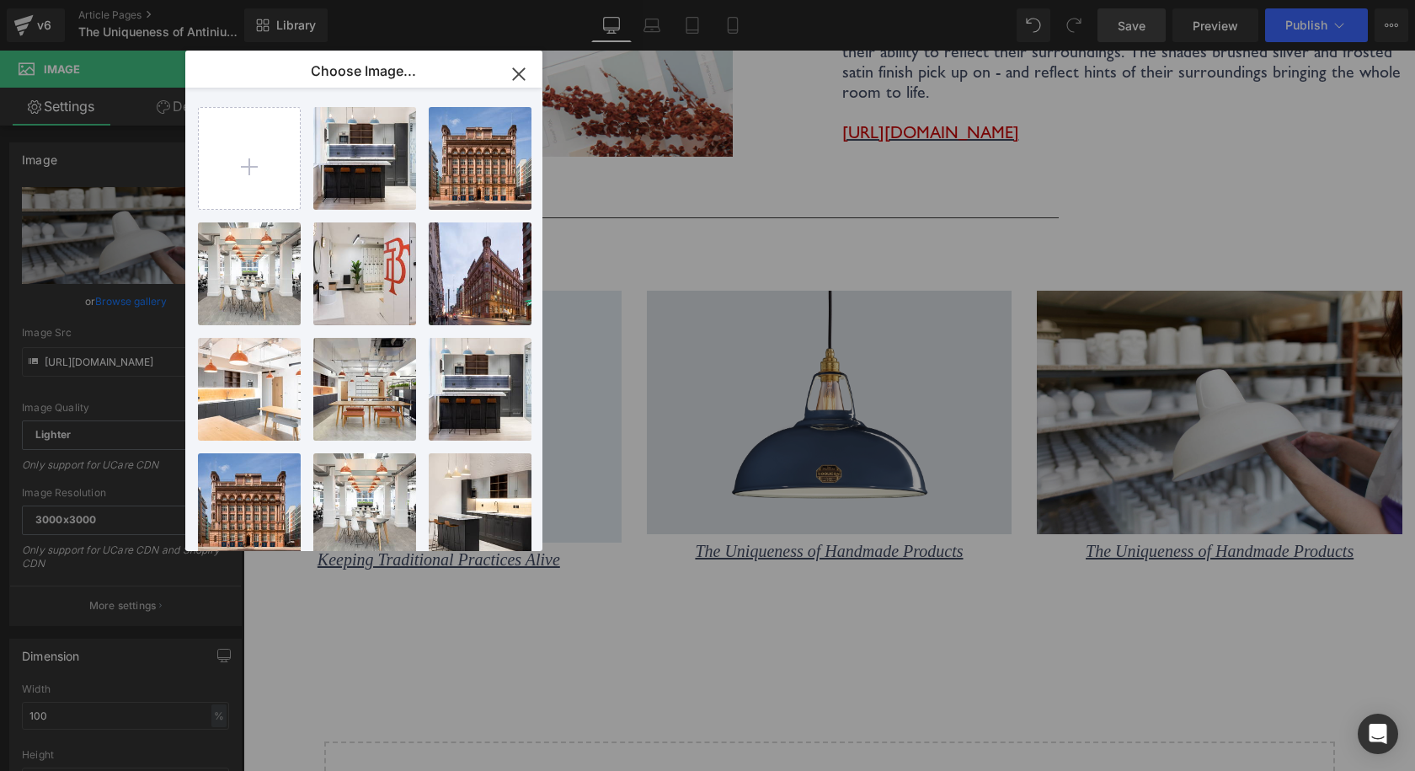
click at [510, 68] on icon "button" at bounding box center [518, 74] width 27 height 27
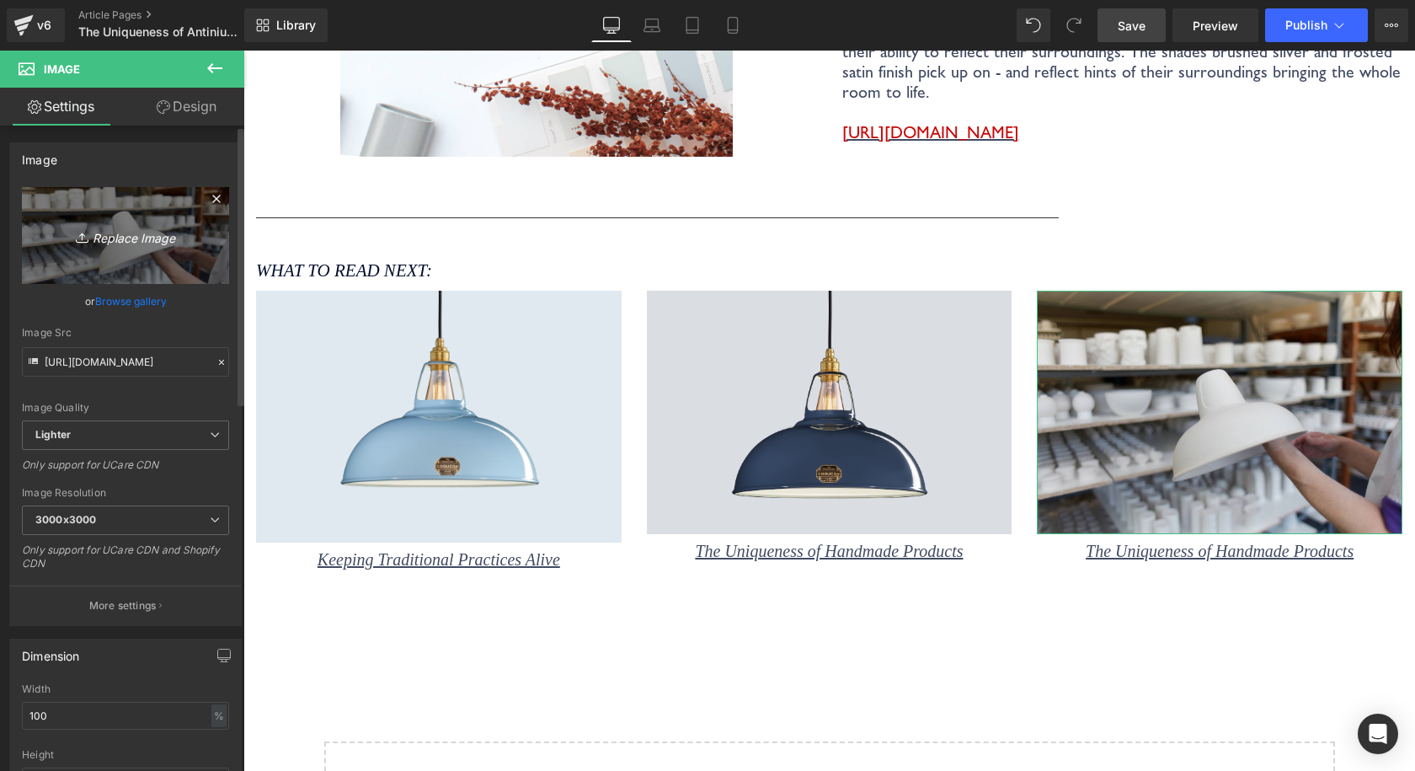
click at [95, 226] on icon "Replace Image" at bounding box center [125, 235] width 135 height 21
type input "C:\fakepath\Coolicon-Lighting-Original-Green-Large-vitreous-enamel-lamp-shade-f…"
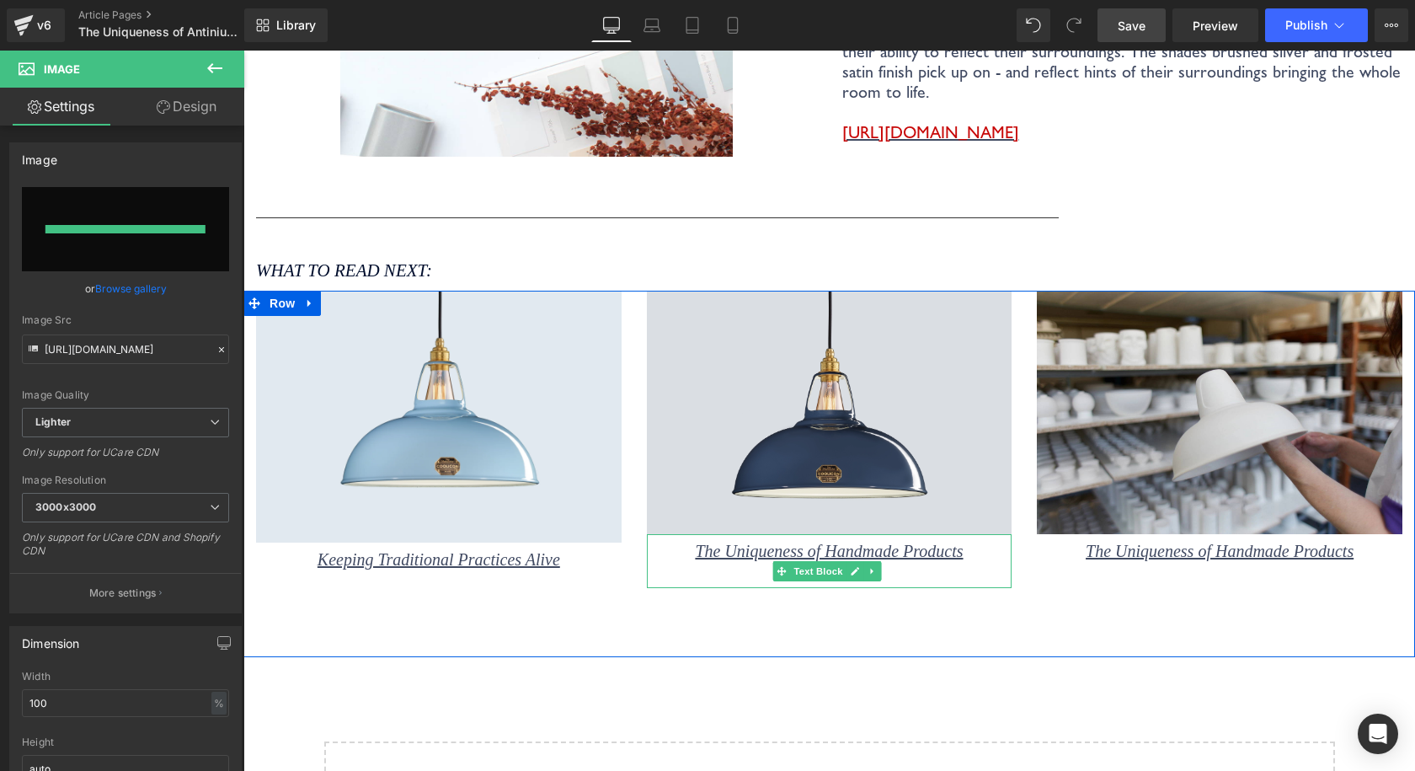
type input "https://ucarecdn.com/01d7bb1a-ae30-4b52-abd6-9ad64d09a9d3/-/format/auto/-/previ…"
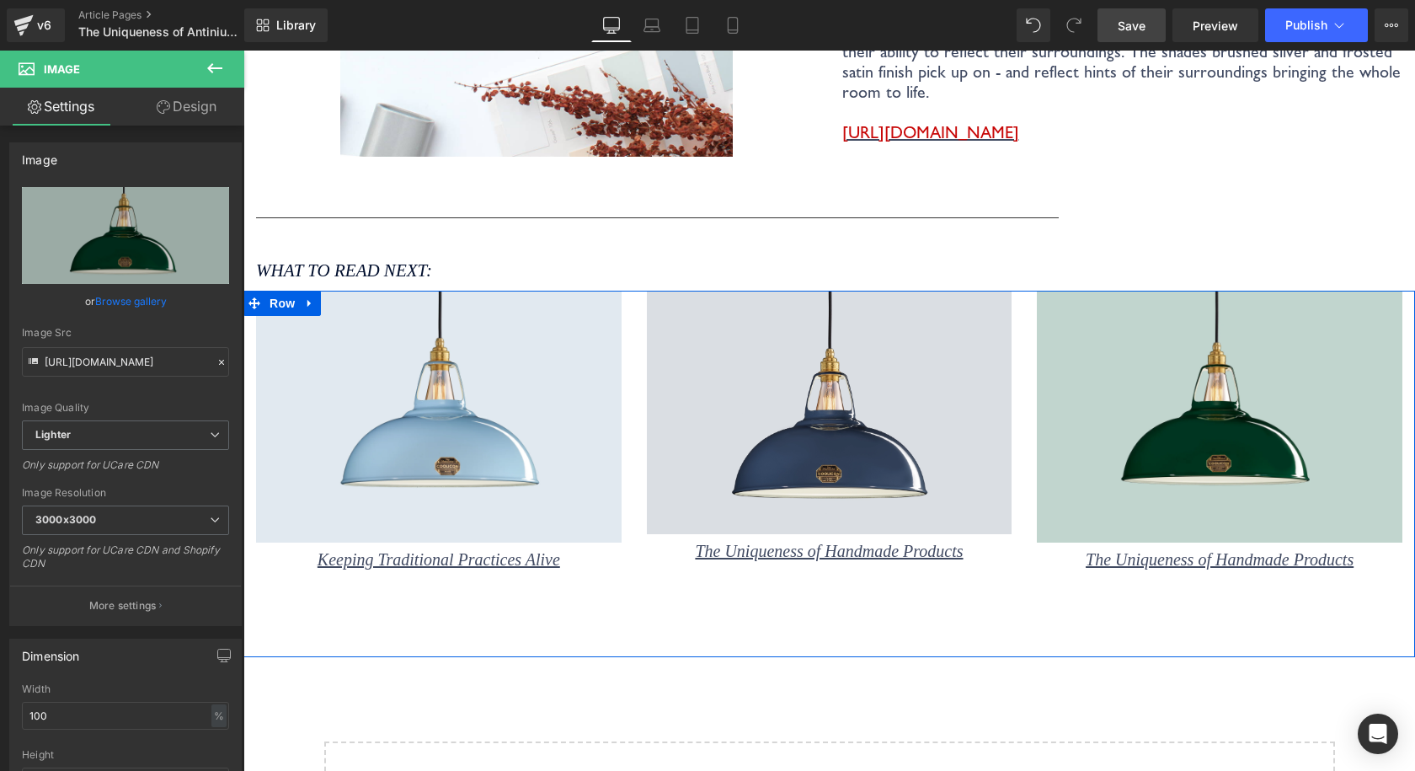
click at [1118, 622] on div "Image Keeping Traditional Practices Alive Text Block Image The Uniqueness of Ha…" at bounding box center [829, 474] width 1172 height 366
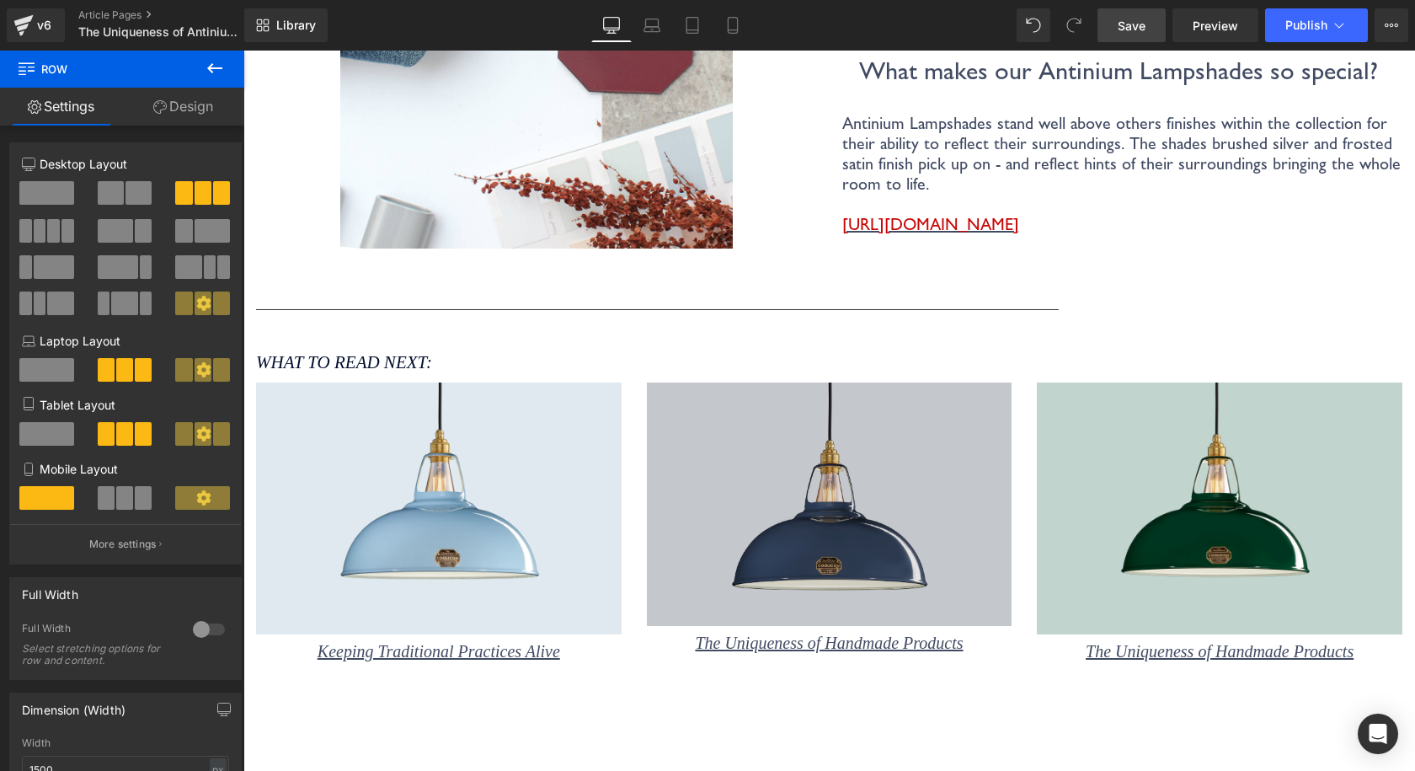
scroll to position [3537, 0]
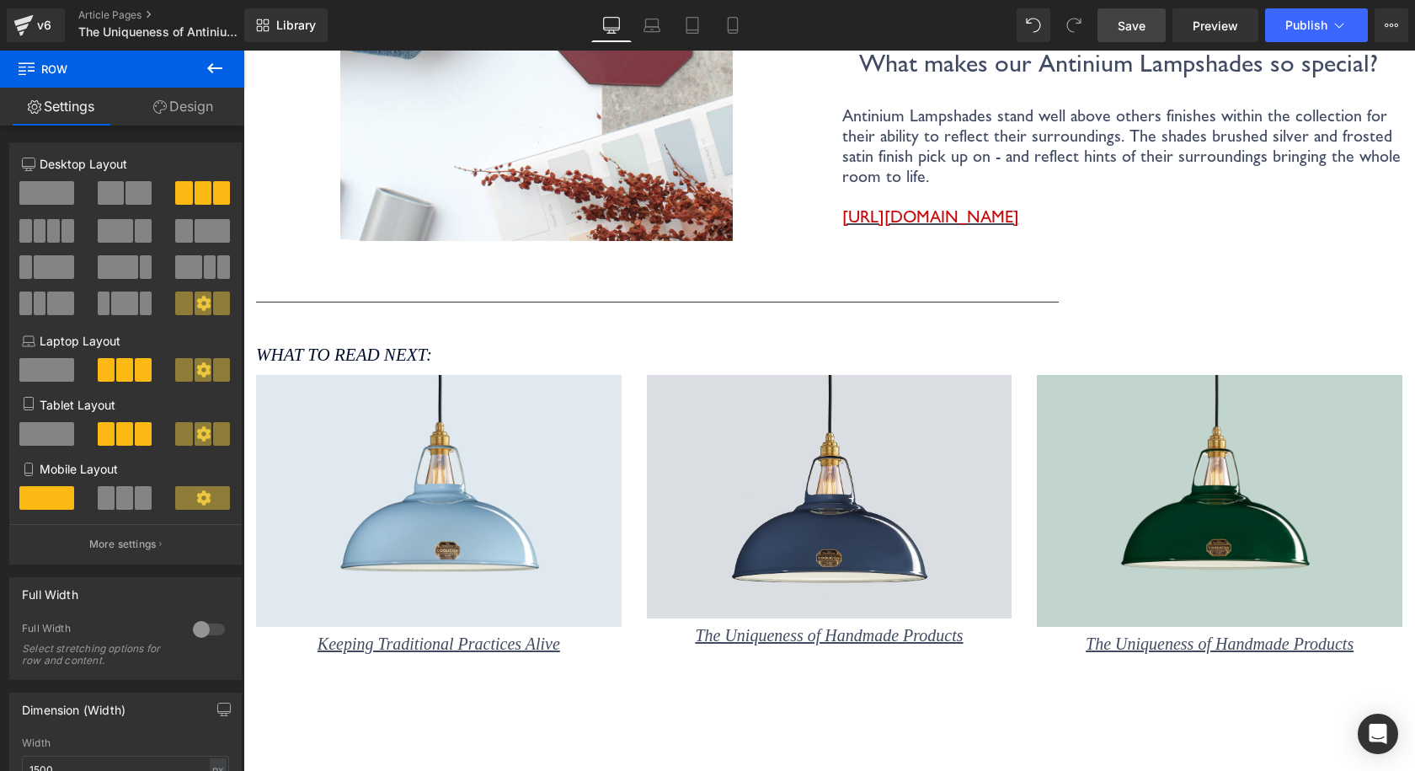
click at [455, 344] on h3 "What to read next:" at bounding box center [829, 354] width 1146 height 21
click at [432, 344] on icon "What to read next:" at bounding box center [344, 354] width 176 height 20
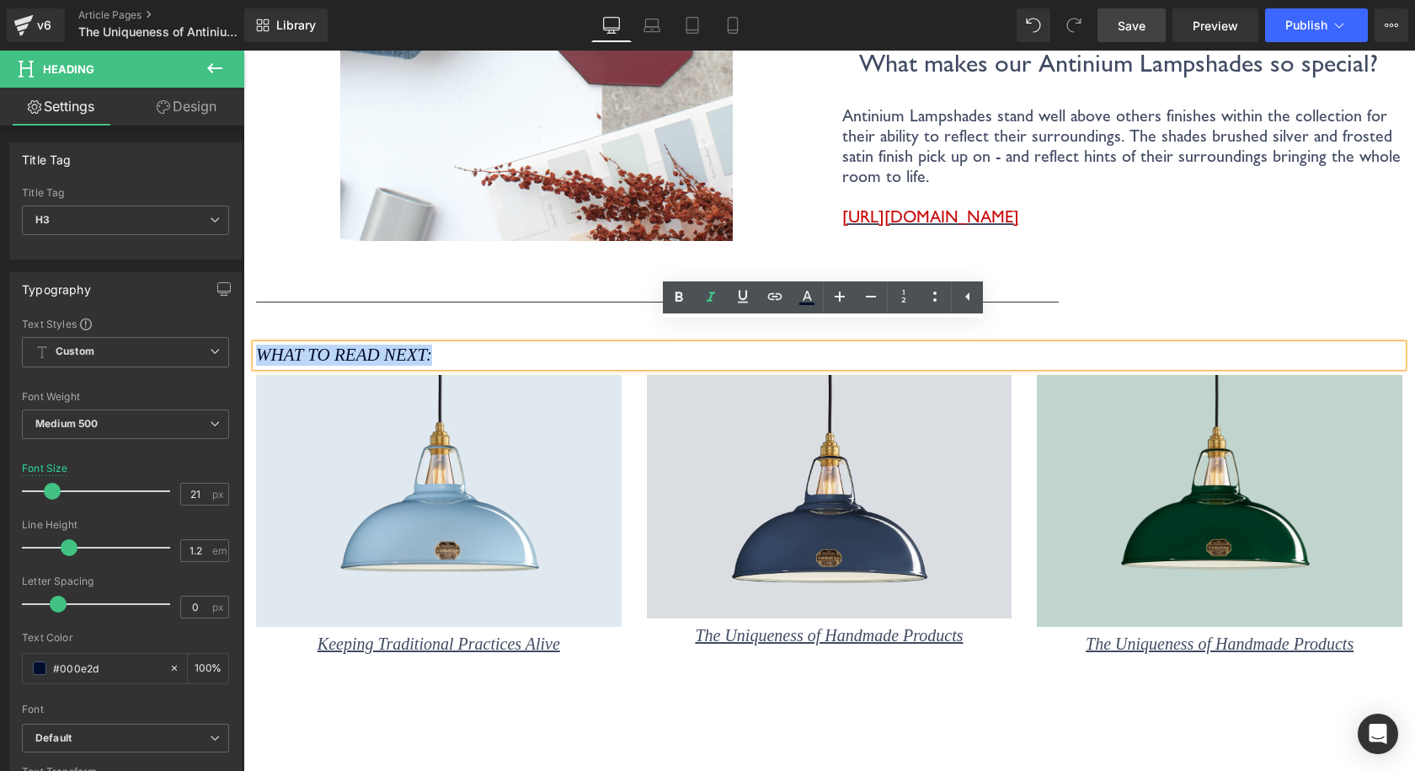
drag, startPoint x: 466, startPoint y: 334, endPoint x: 249, endPoint y: 324, distance: 216.6
click at [249, 344] on div "What to read next: Heading" at bounding box center [829, 354] width 1172 height 21
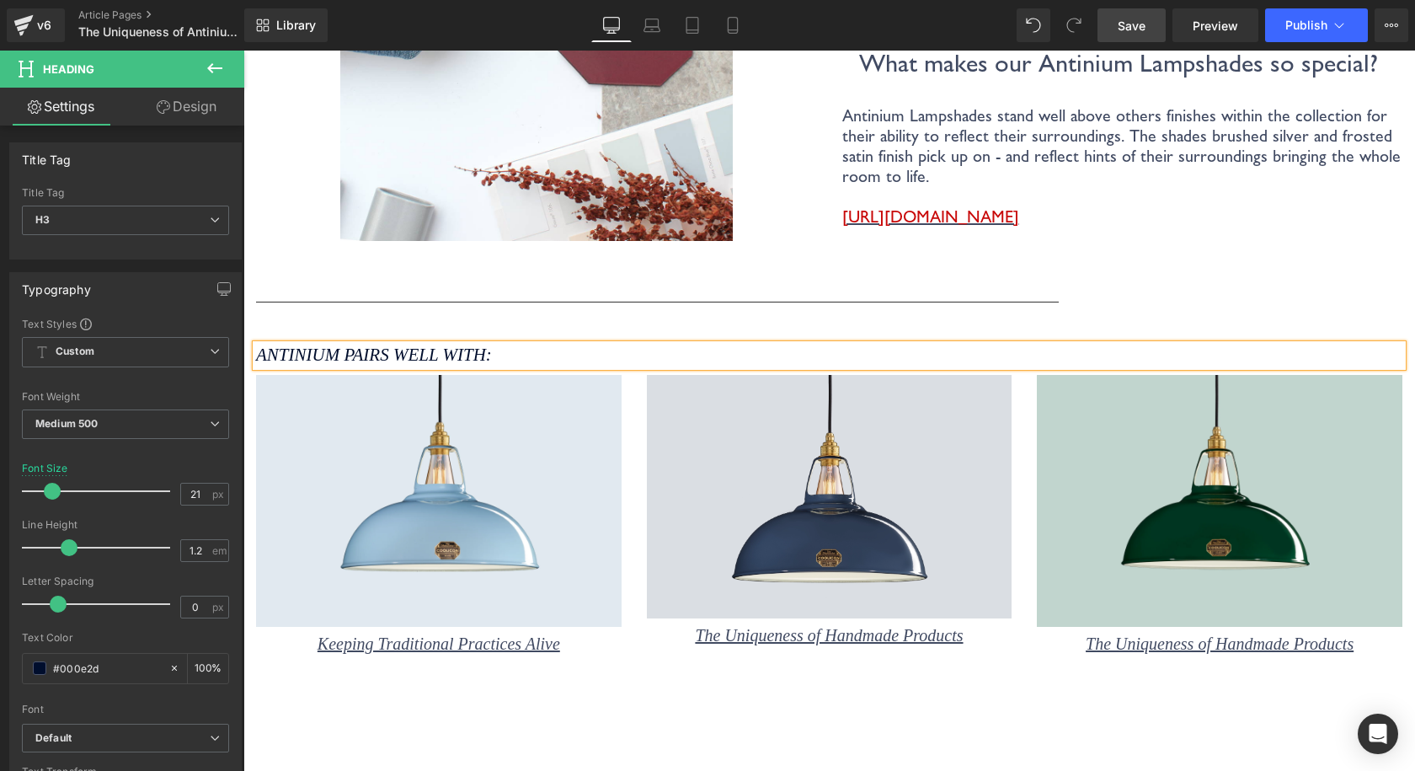
click at [668, 291] on div "Separator Row" at bounding box center [829, 293] width 1172 height 51
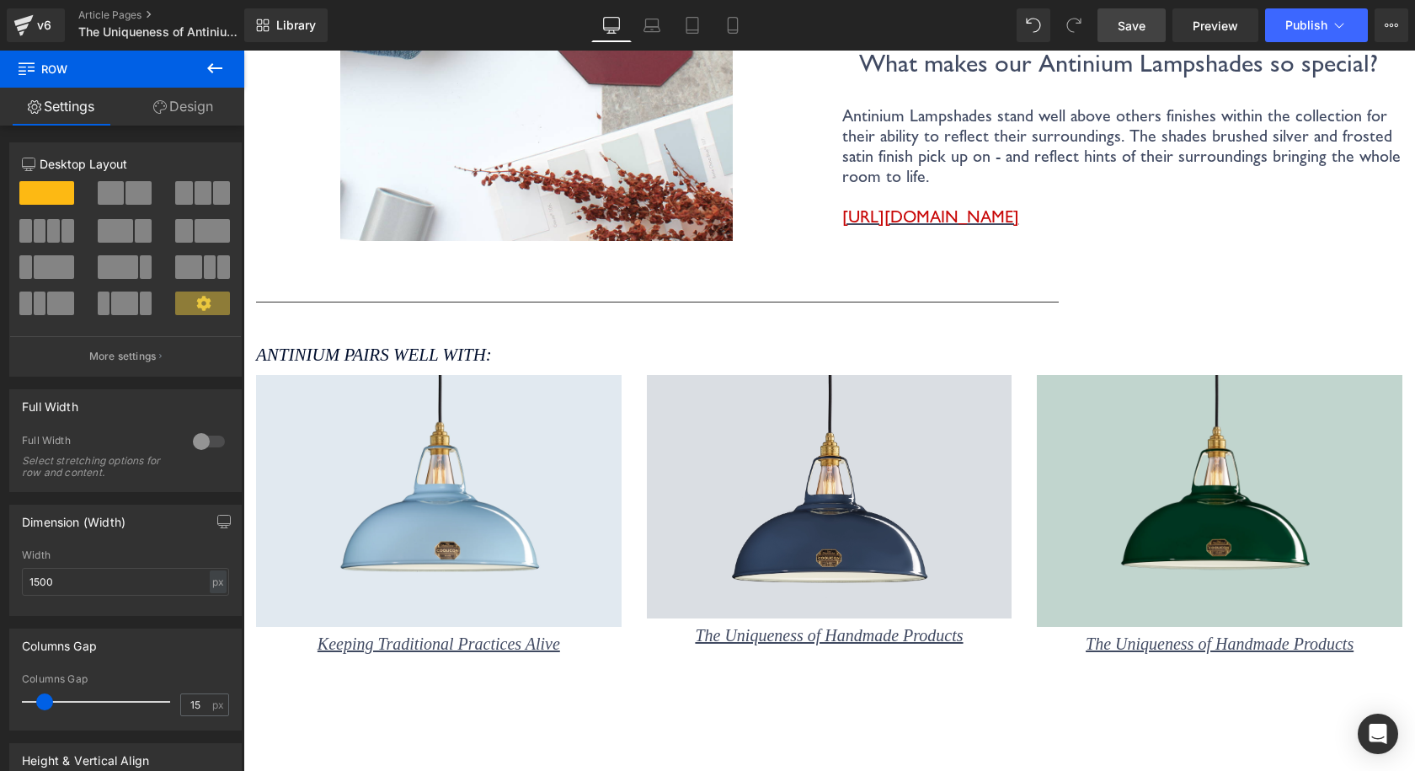
click at [1147, 11] on link "Save" at bounding box center [1131, 25] width 68 height 34
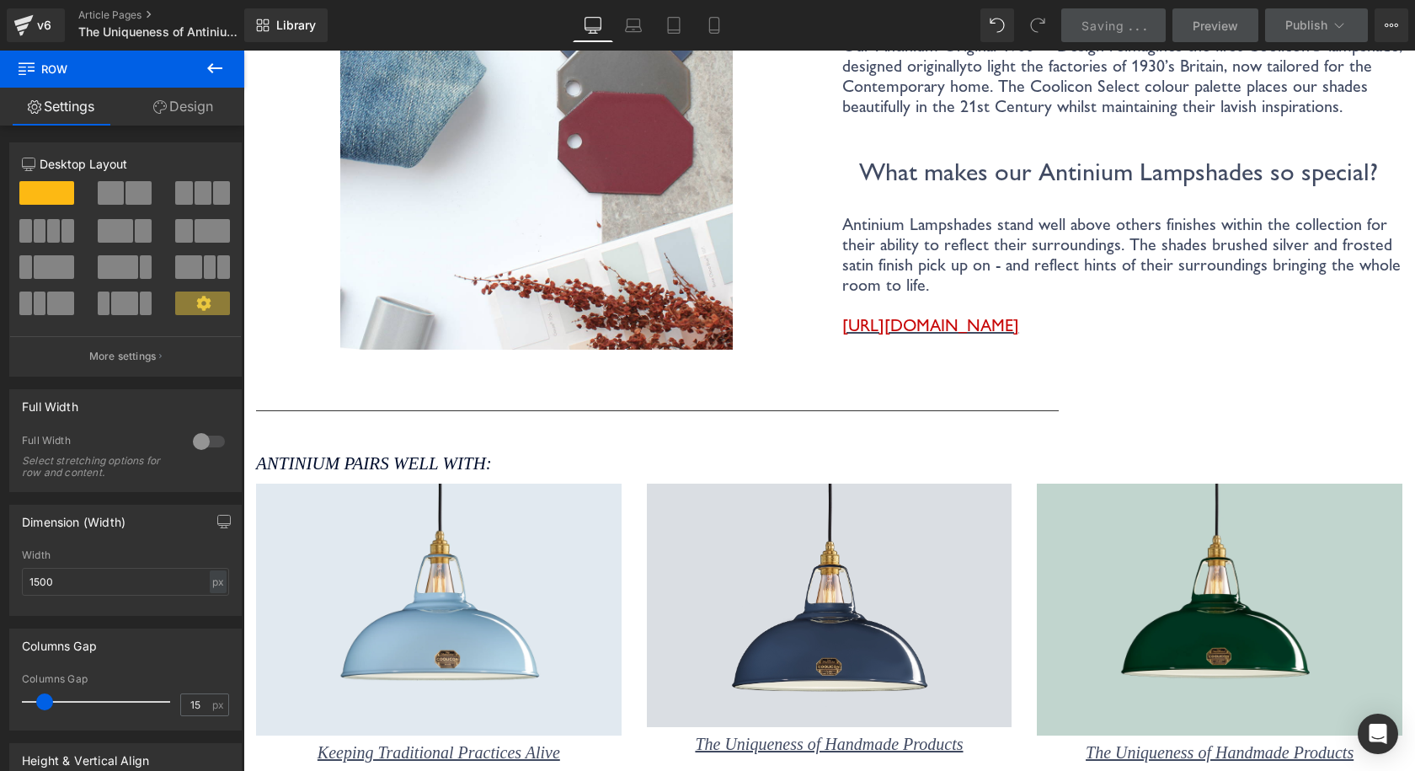
scroll to position [3200, 0]
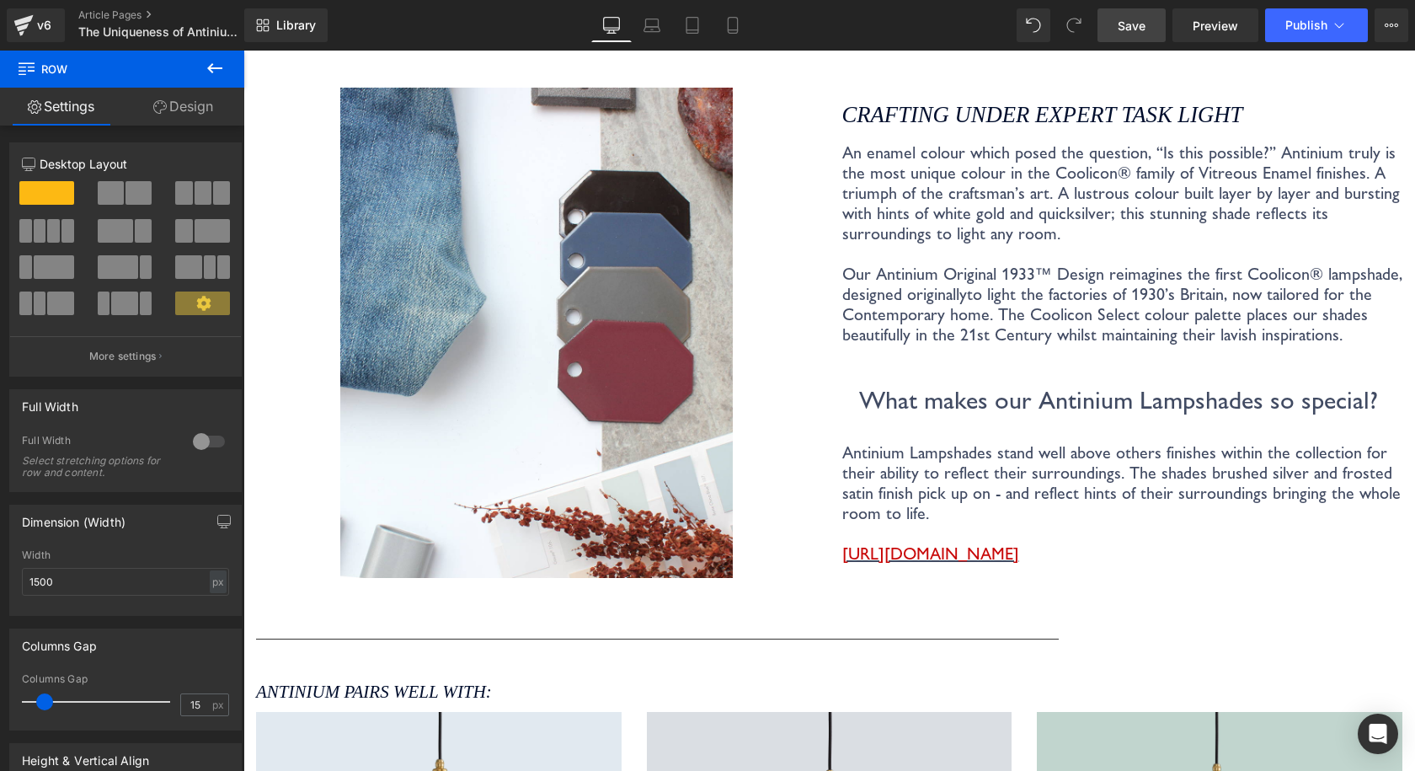
click at [1129, 19] on span "Save" at bounding box center [1132, 26] width 28 height 18
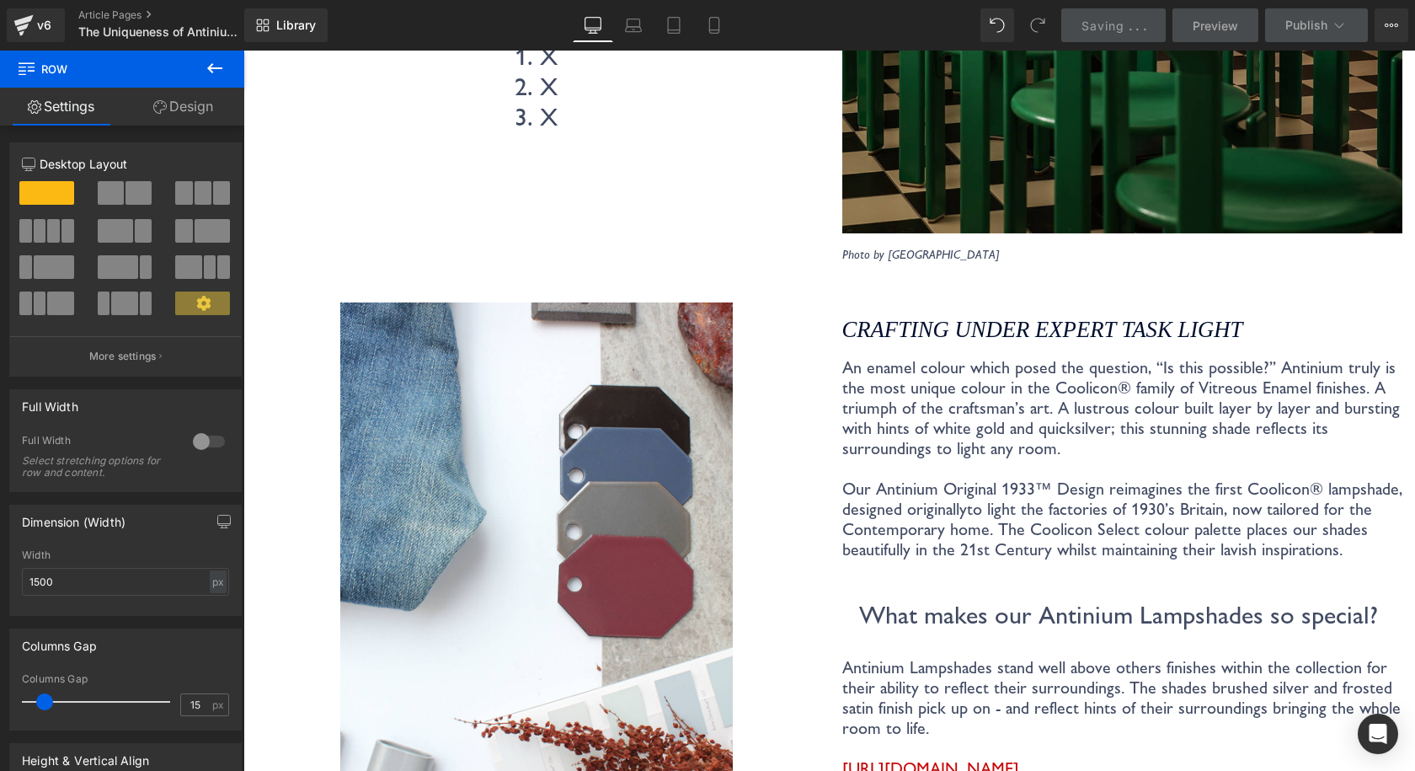
scroll to position [2948, 0]
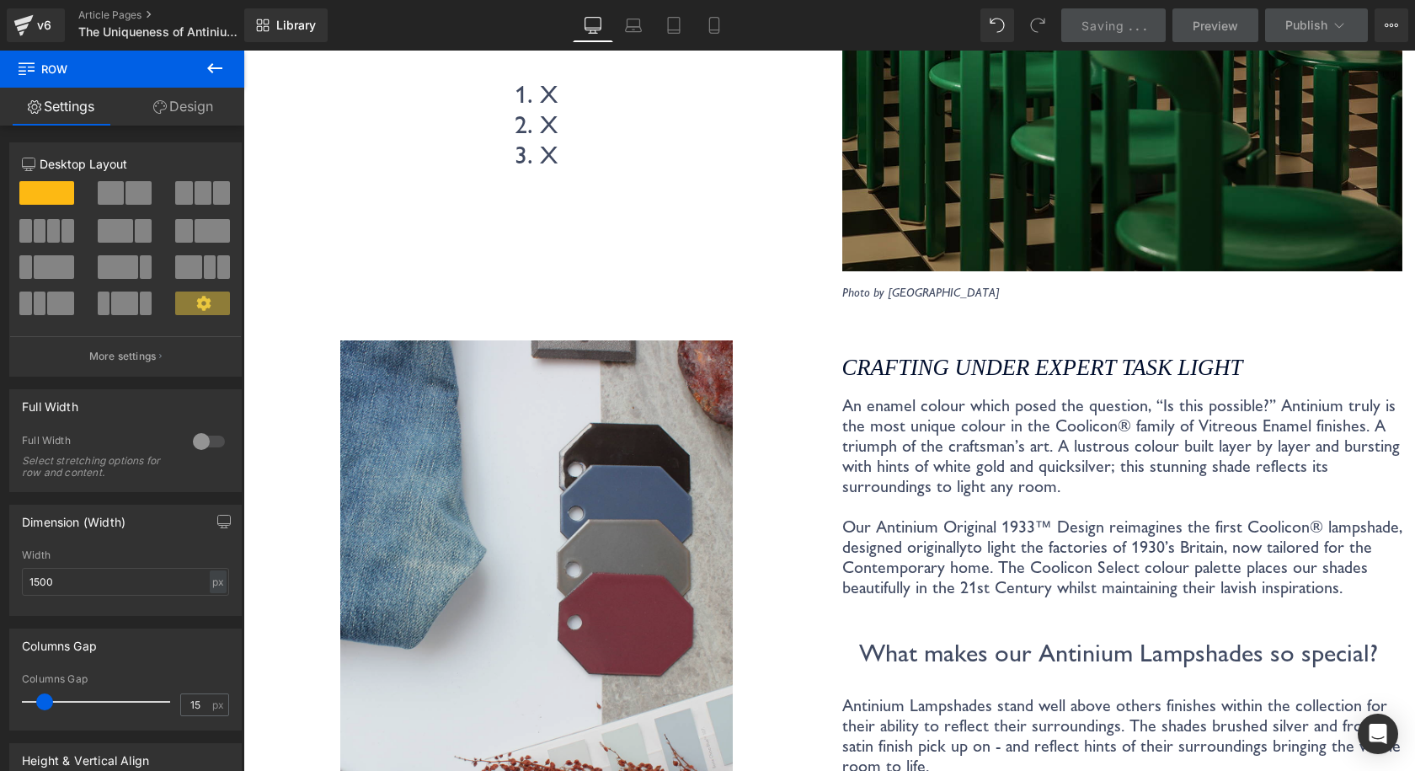
click at [642, 356] on img at bounding box center [536, 585] width 392 height 490
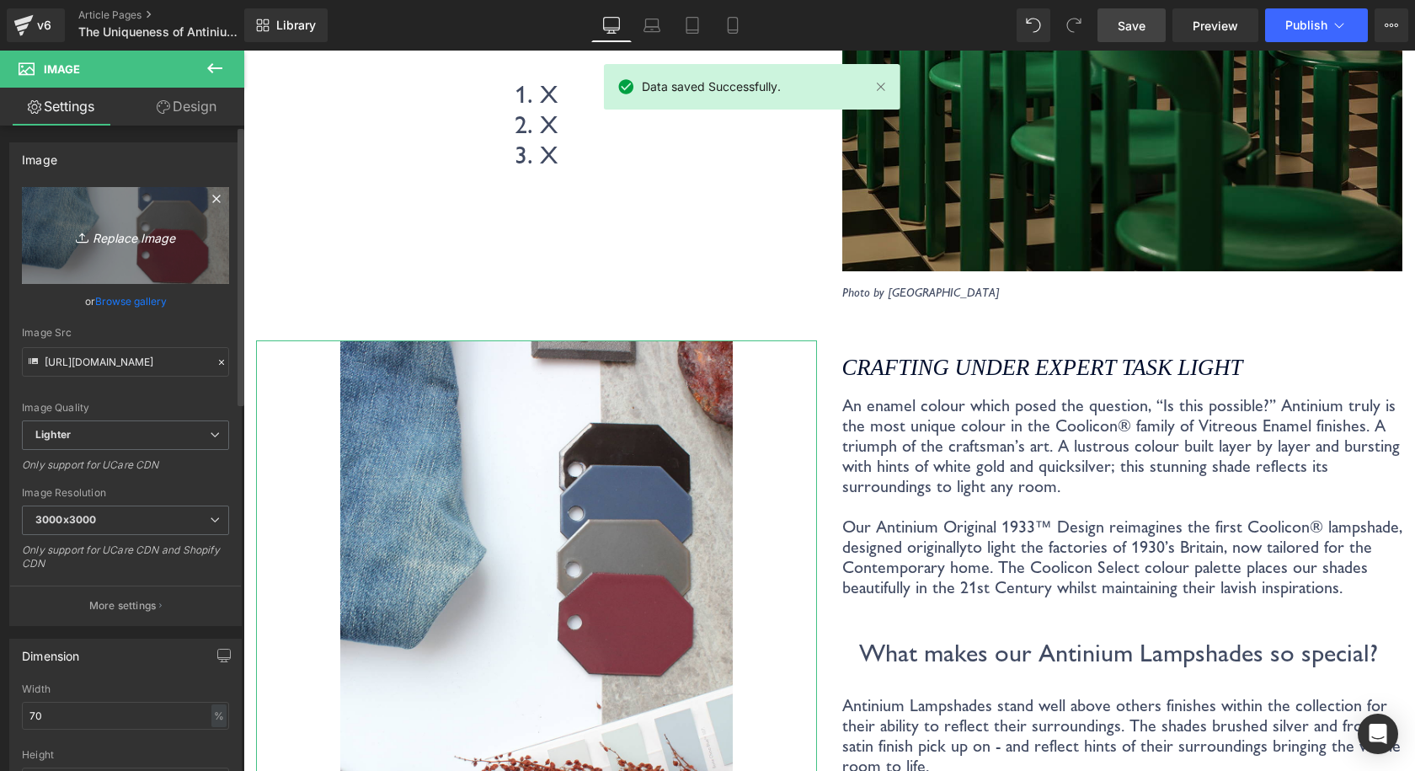
click at [116, 251] on link "Replace Image" at bounding box center [125, 235] width 207 height 97
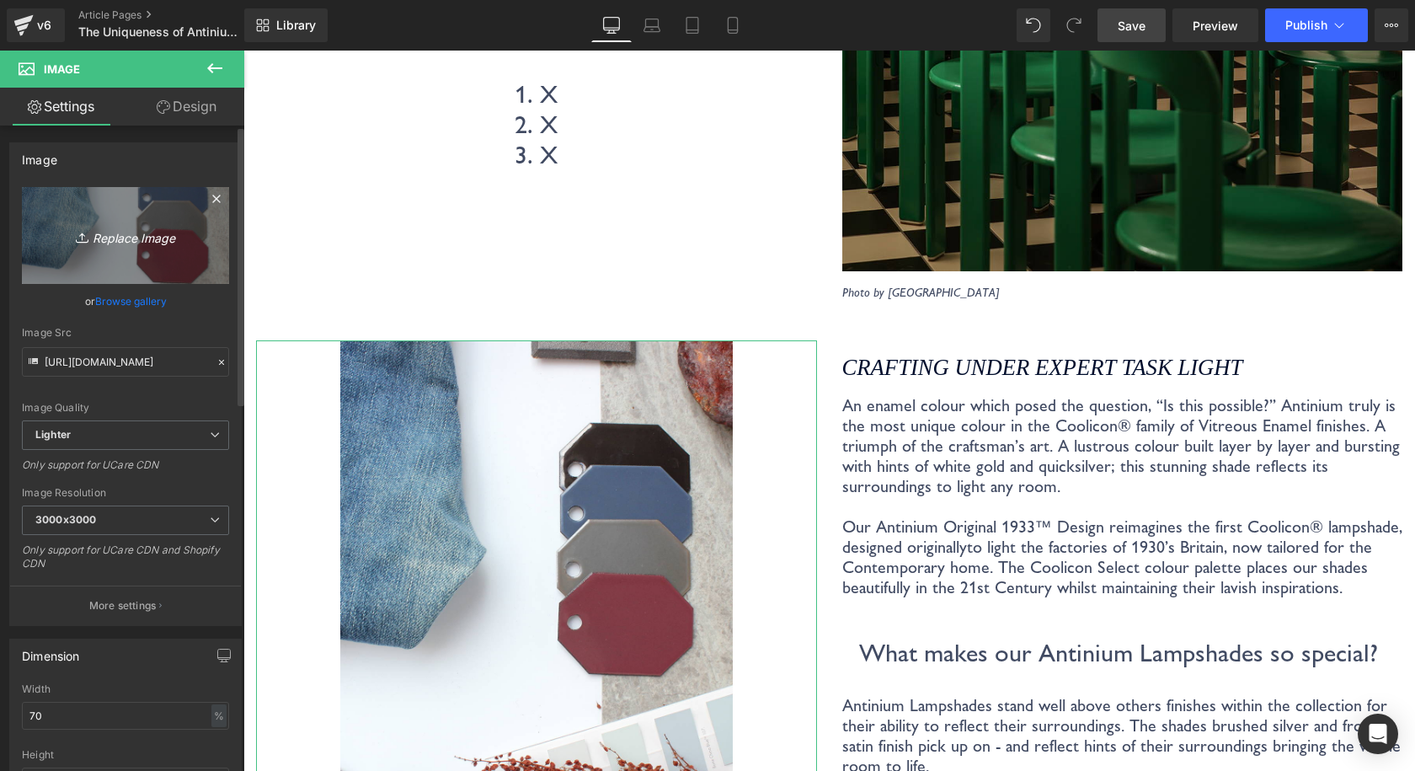
type input "C:\fakepath\IMG_4830 small 3.jpg"
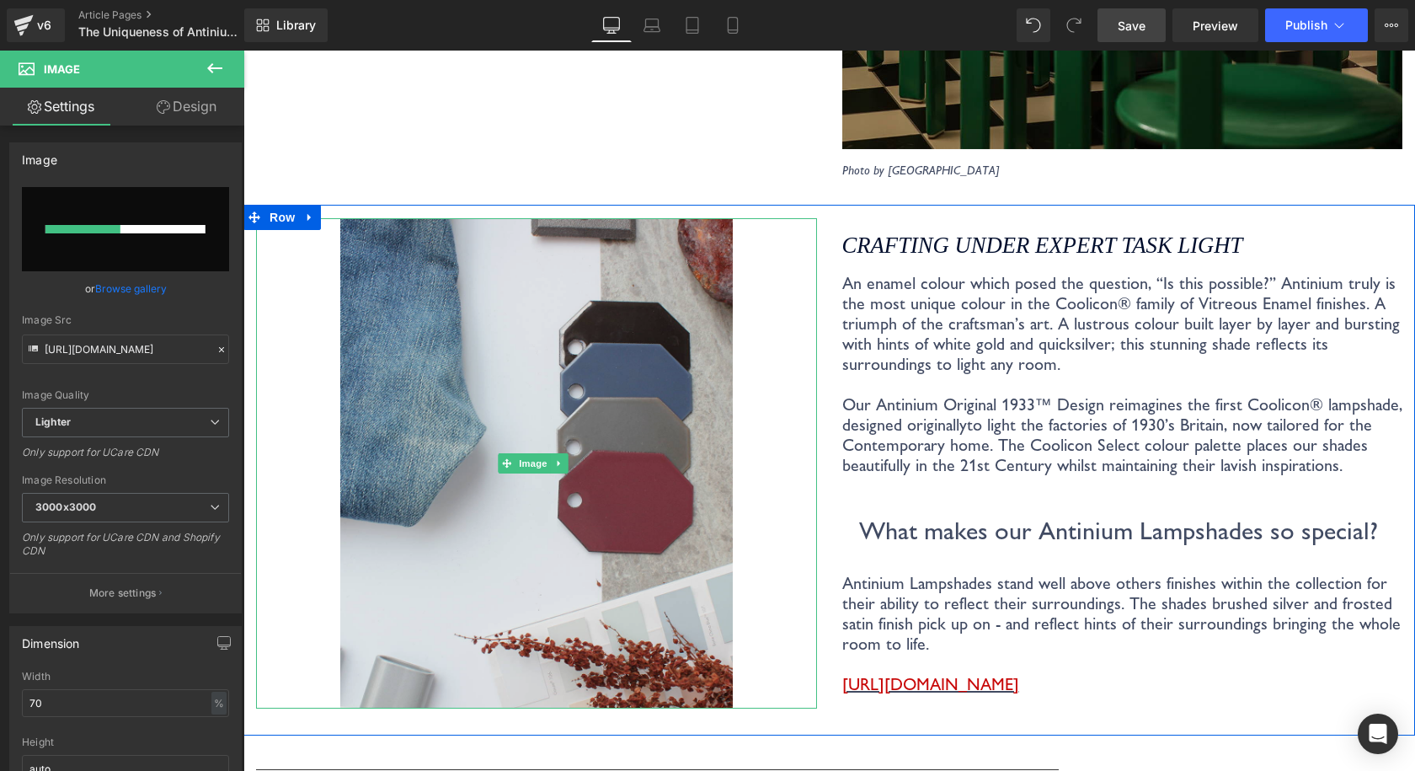
scroll to position [3116, 0]
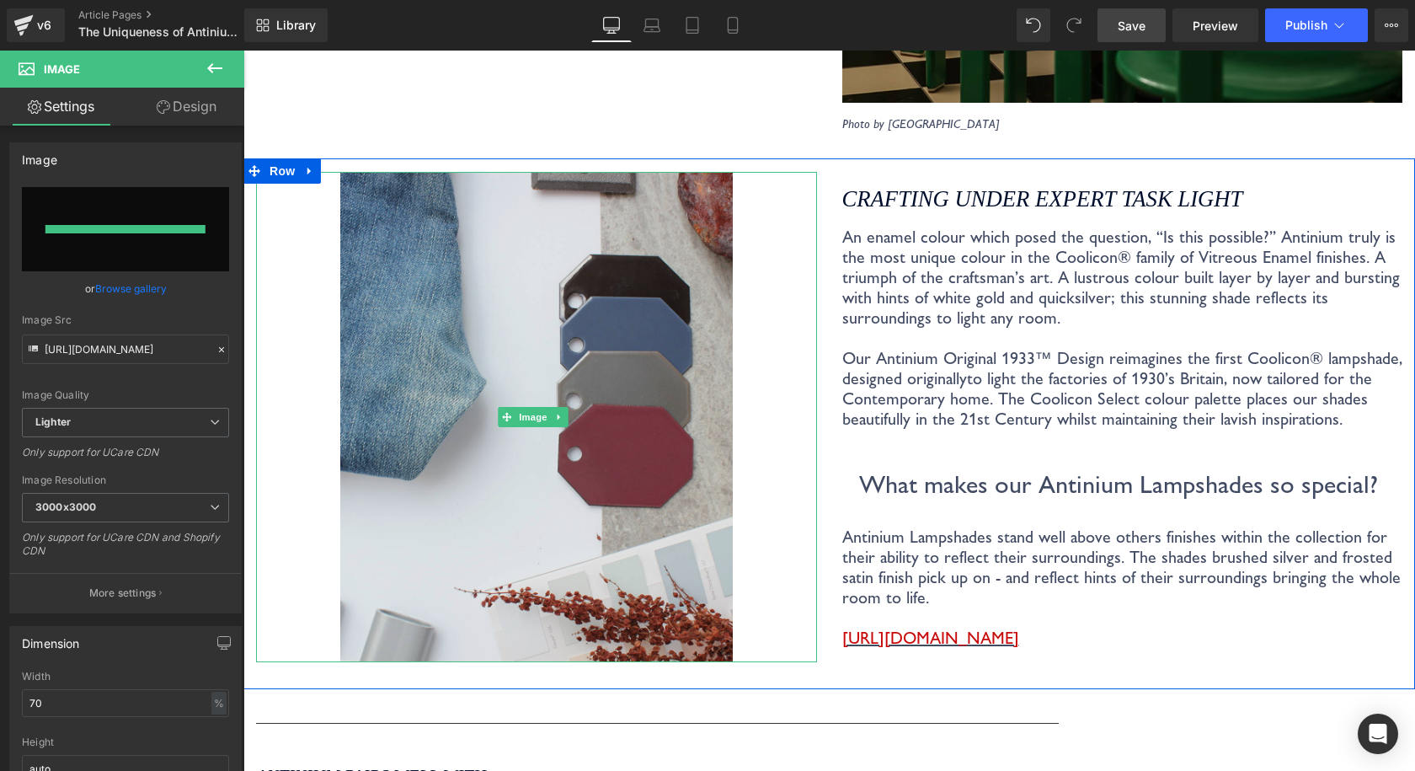
type input "https://ucarecdn.com/c88c36f6-c1f3-4d77-b93c-4345e4c8d517/-/format/auto/-/previ…"
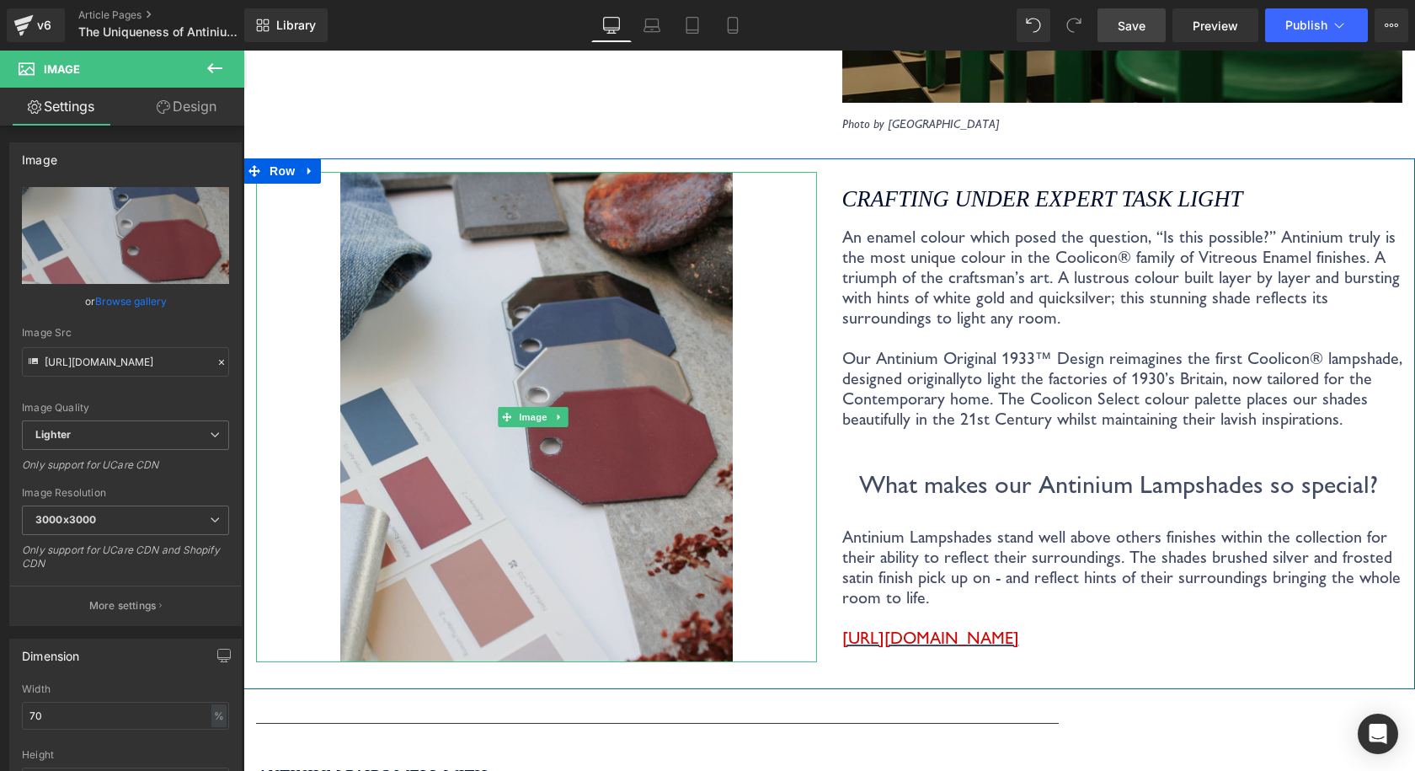
click at [422, 440] on img at bounding box center [536, 417] width 392 height 490
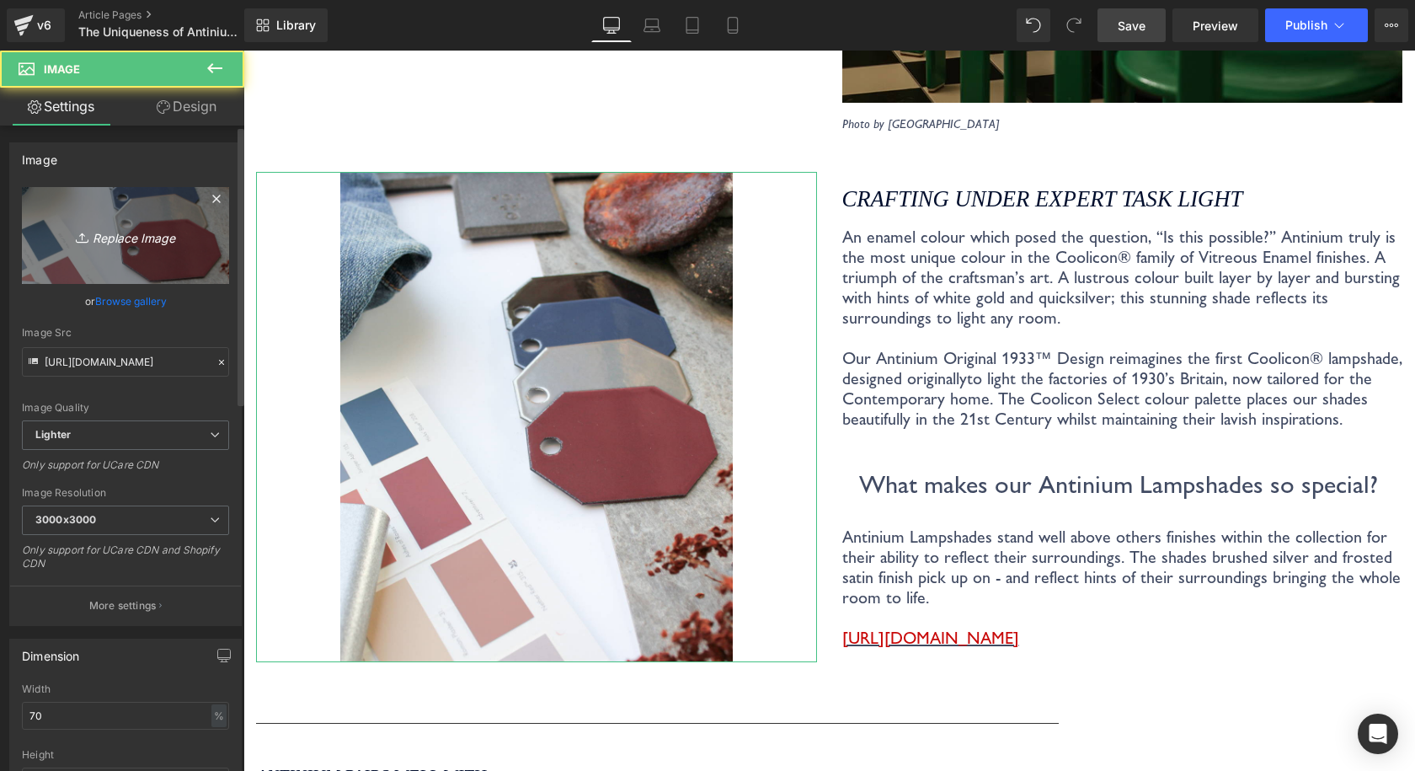
click at [133, 240] on icon "Replace Image" at bounding box center [125, 235] width 135 height 21
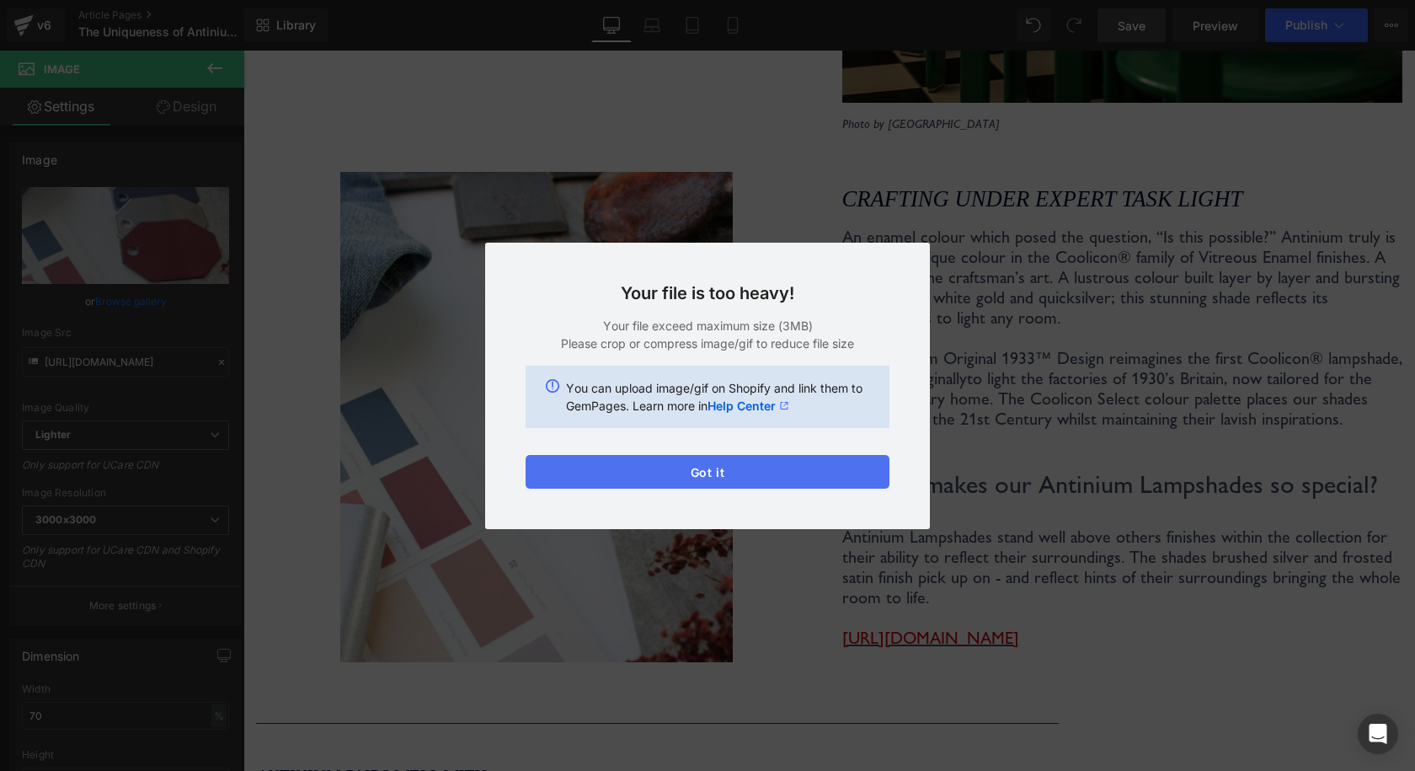
click at [851, 472] on button "Got it" at bounding box center [708, 472] width 364 height 34
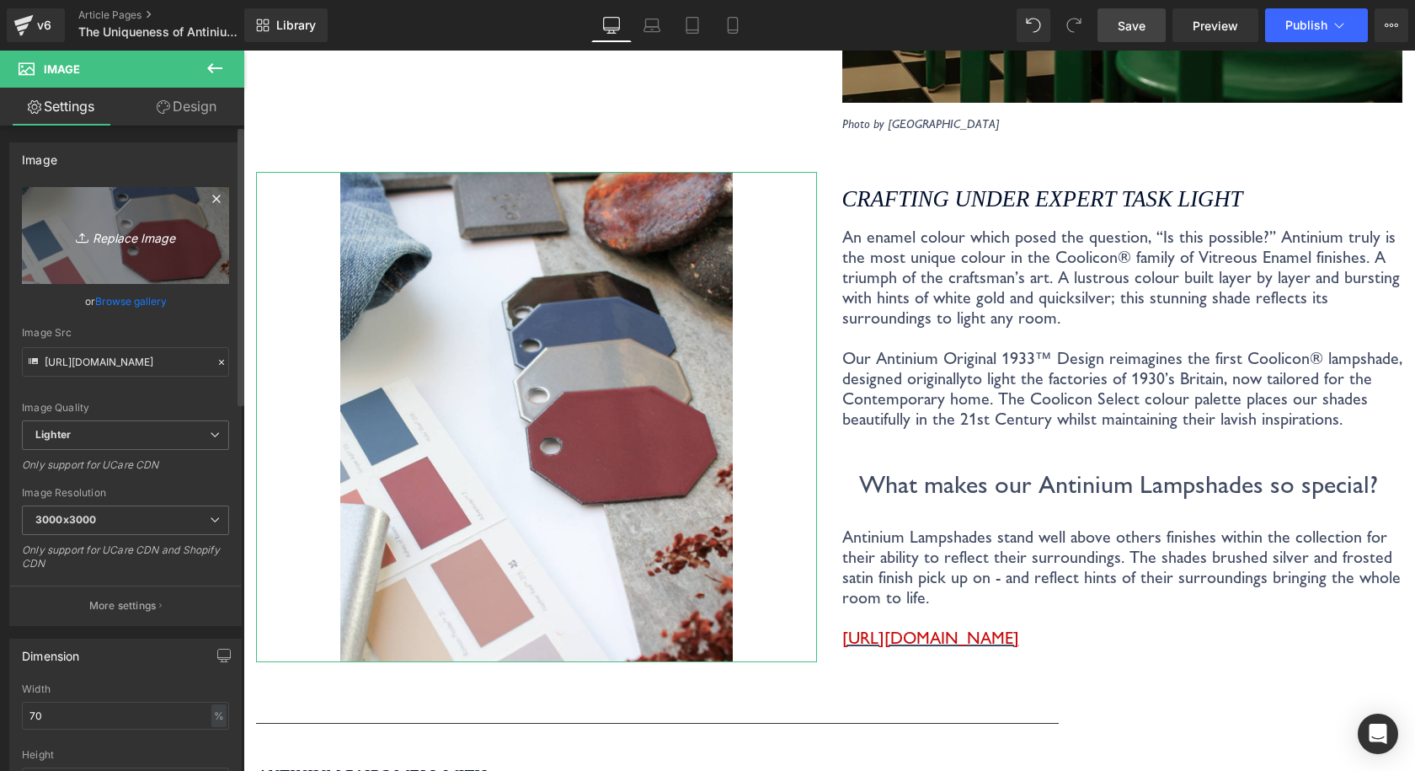
click at [120, 232] on icon "Replace Image" at bounding box center [125, 235] width 135 height 21
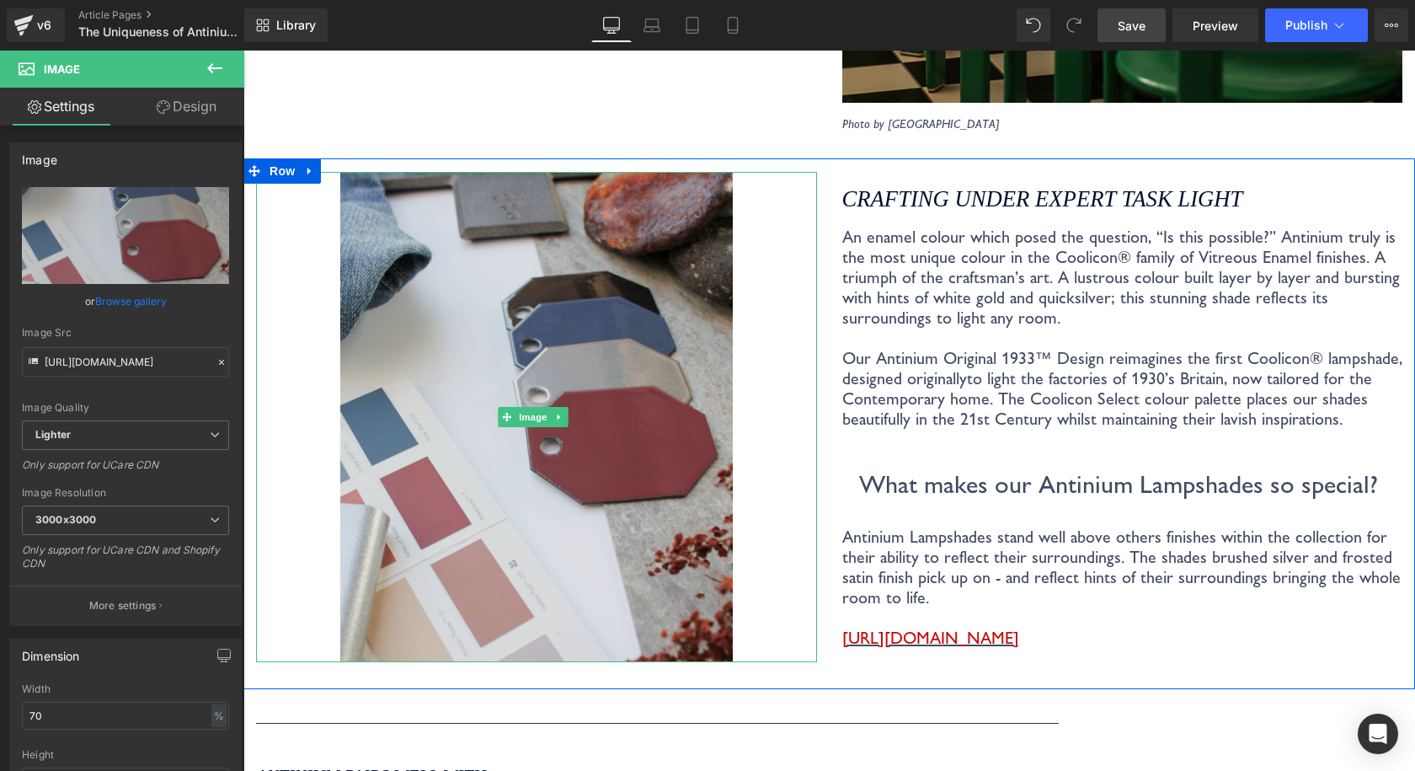
click at [541, 427] on img at bounding box center [536, 417] width 392 height 490
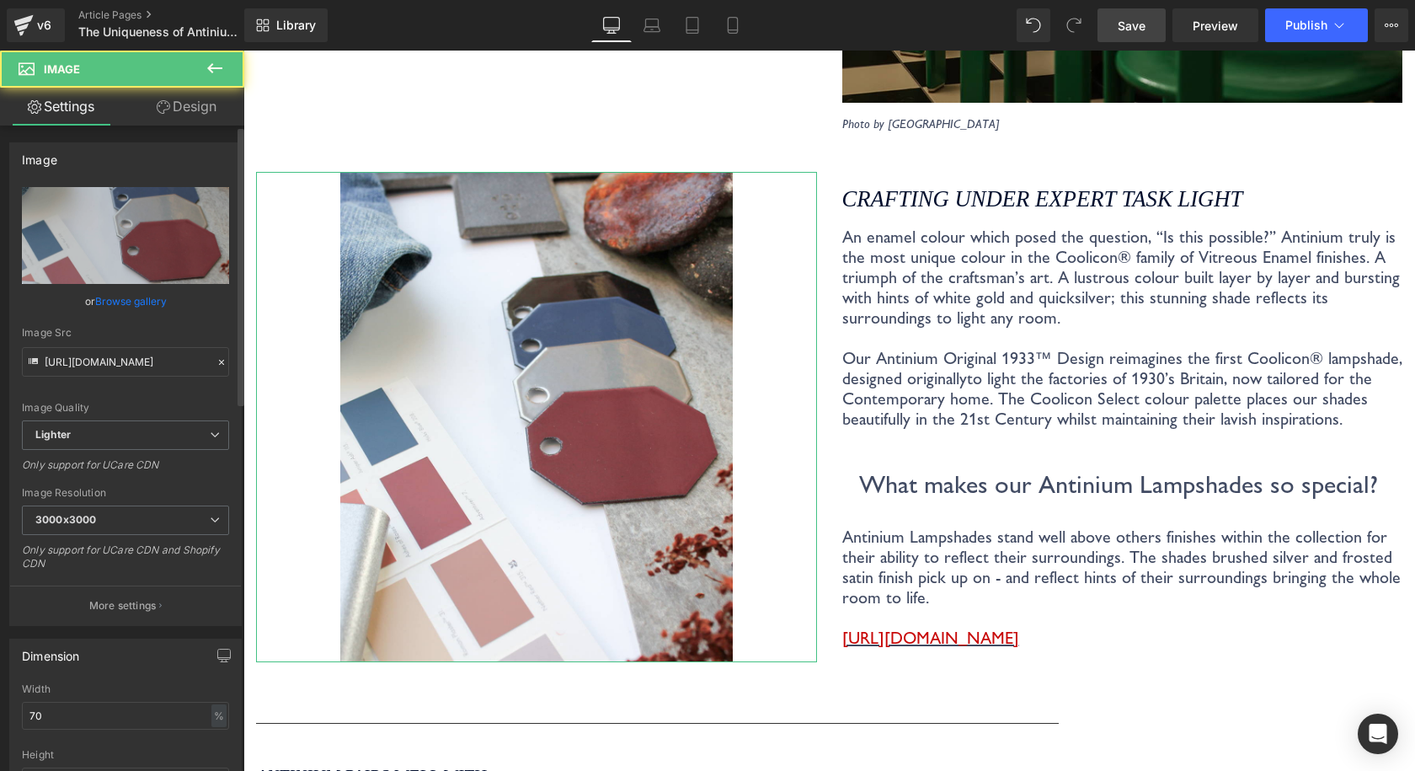
click at [146, 294] on link "Browse gallery" at bounding box center [131, 300] width 72 height 29
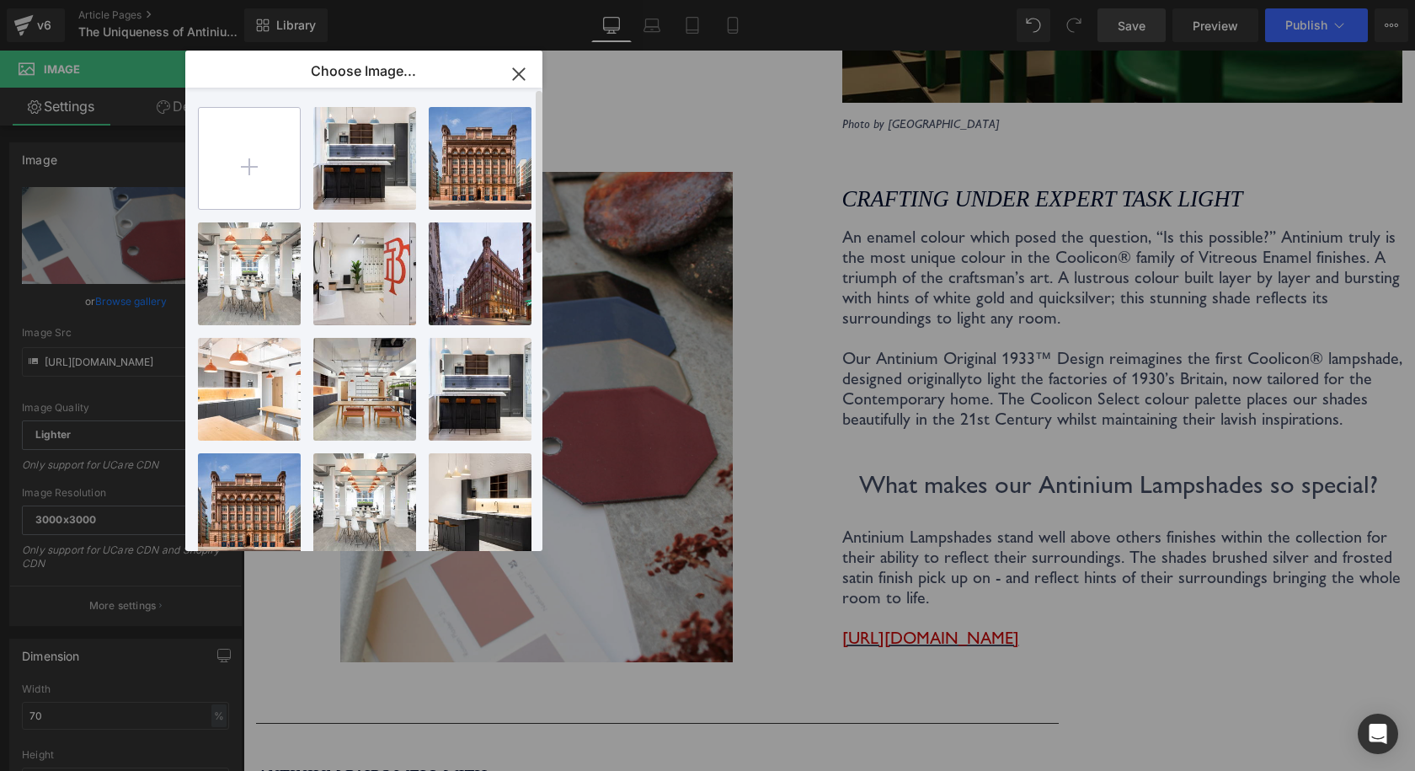
click at [265, 168] on input "file" at bounding box center [249, 158] width 101 height 101
type input "C:\fakepath\Coolicon-Lighting-Select-Palette-Laydown.jpg"
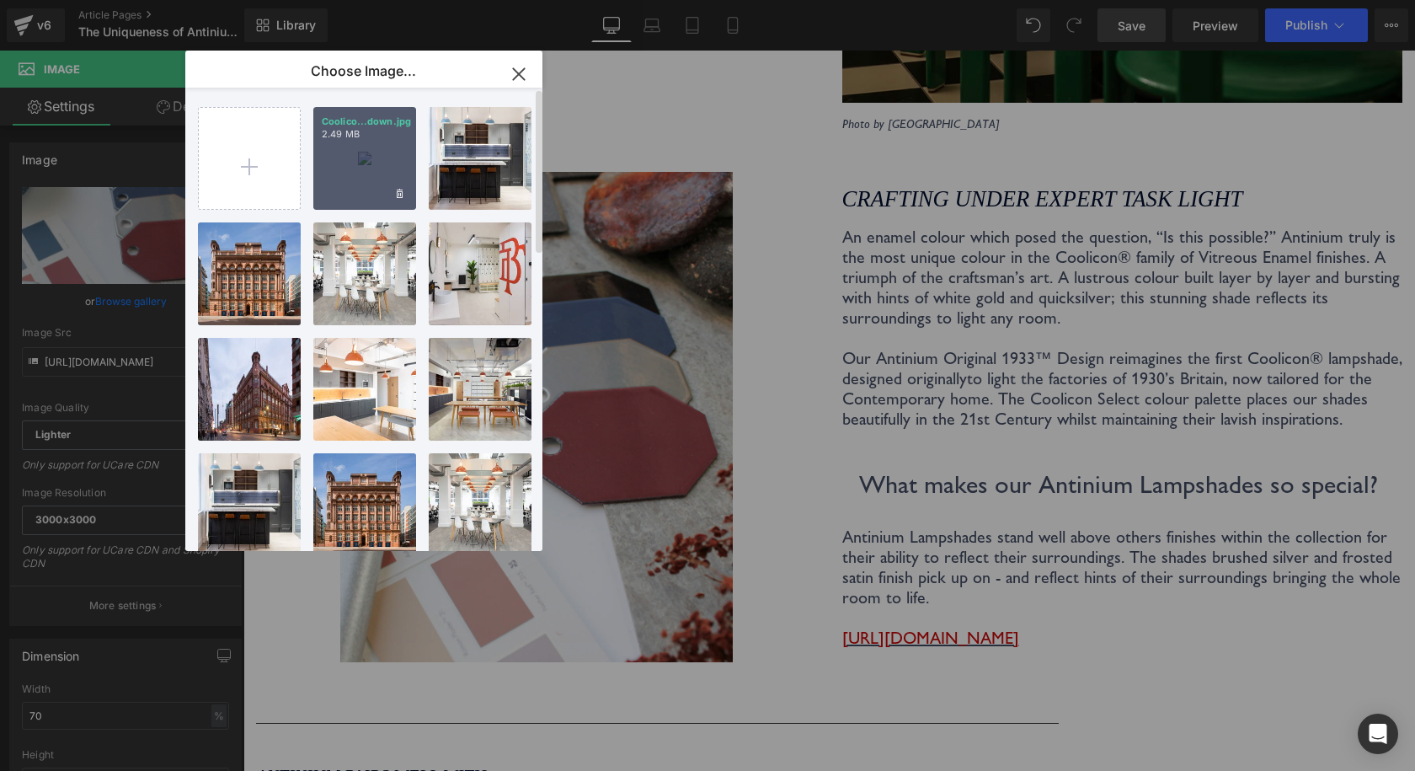
click at [398, 150] on div "Coolico...down.jpg 2.49 MB" at bounding box center [364, 158] width 103 height 103
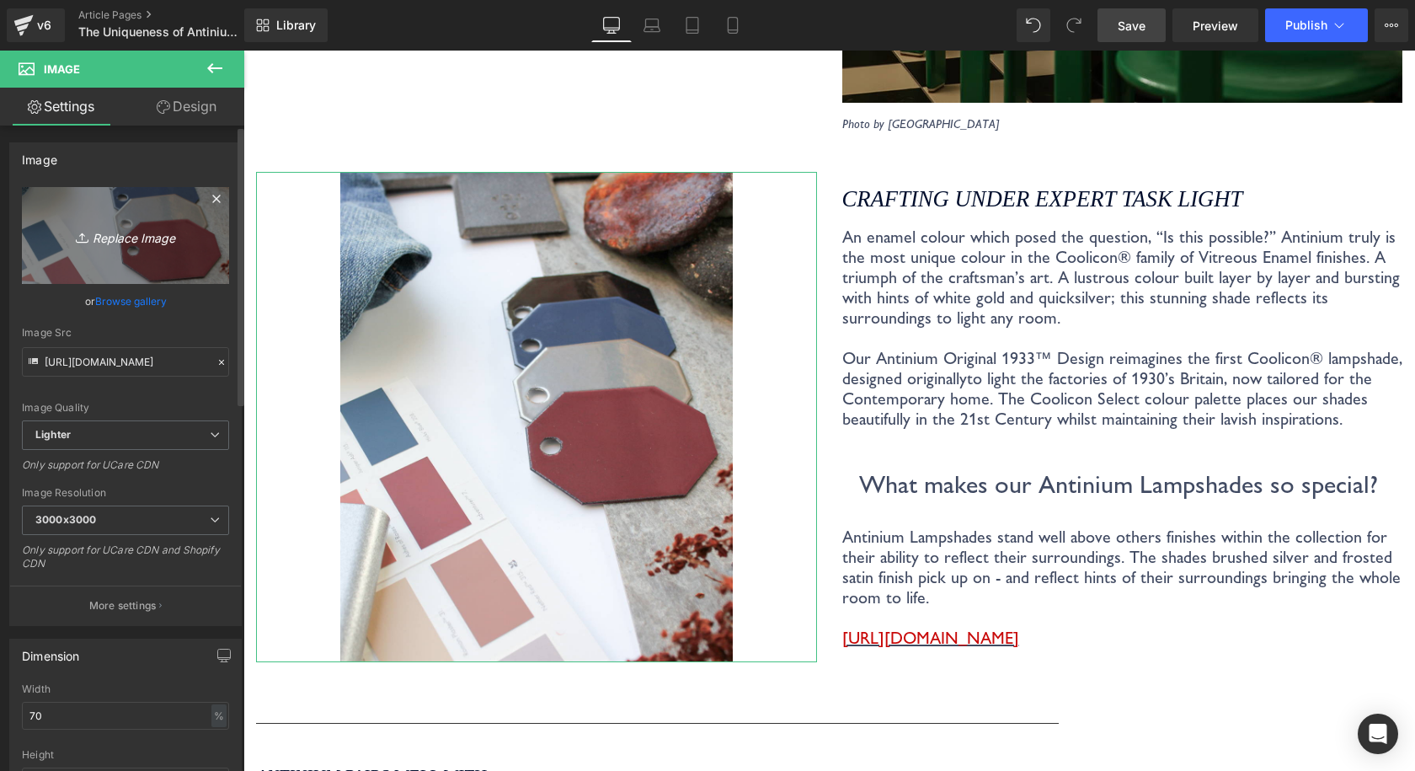
click at [136, 244] on icon "Replace Image" at bounding box center [125, 235] width 135 height 21
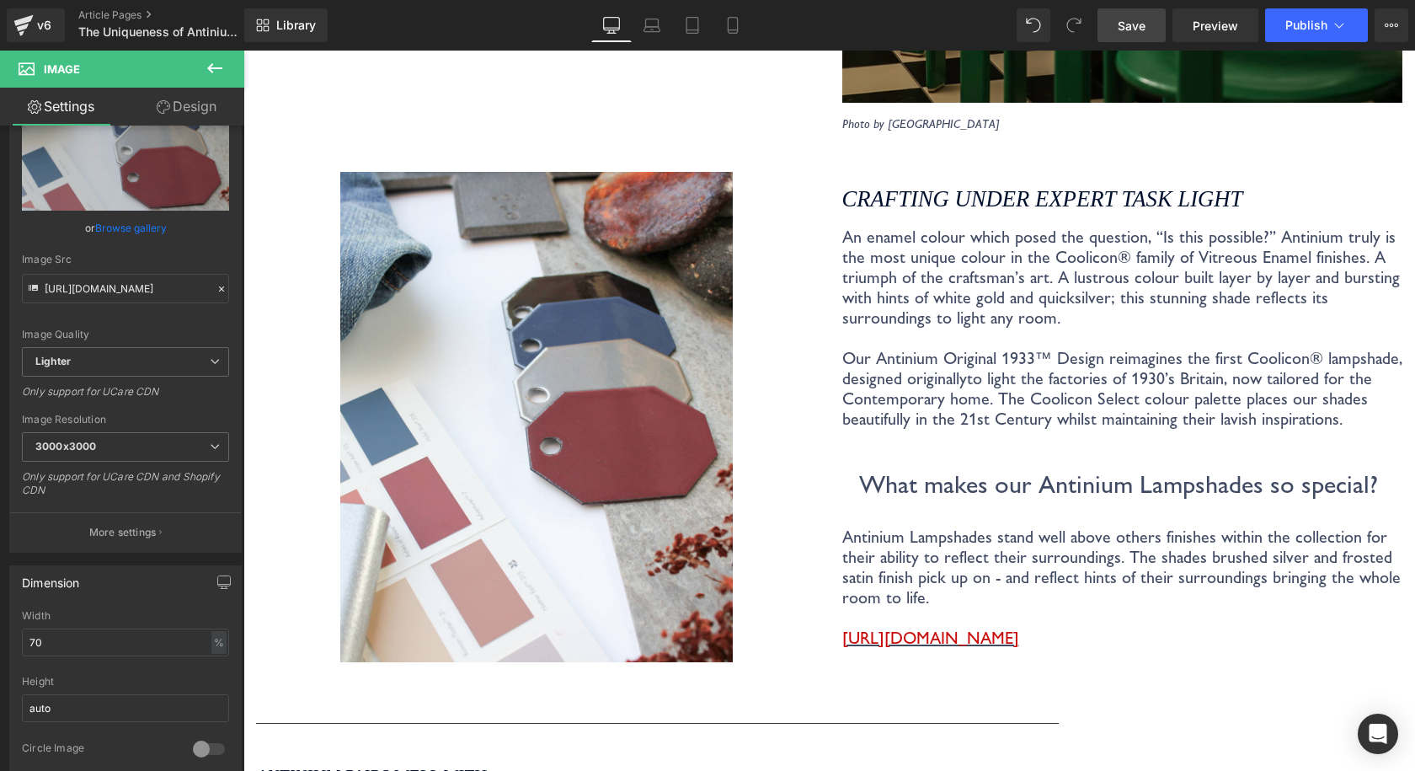
scroll to position [168, 0]
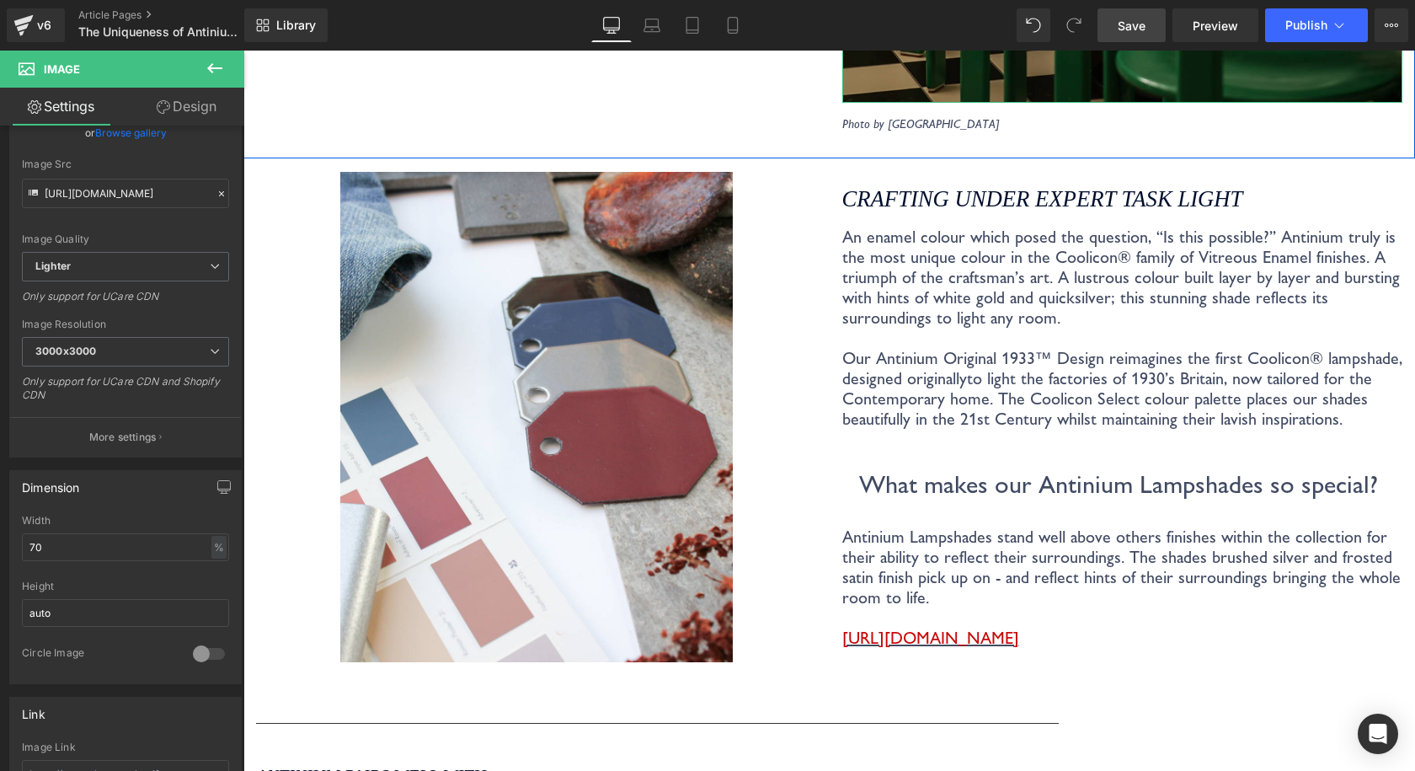
click at [1098, 34] on link "Save" at bounding box center [1131, 25] width 68 height 34
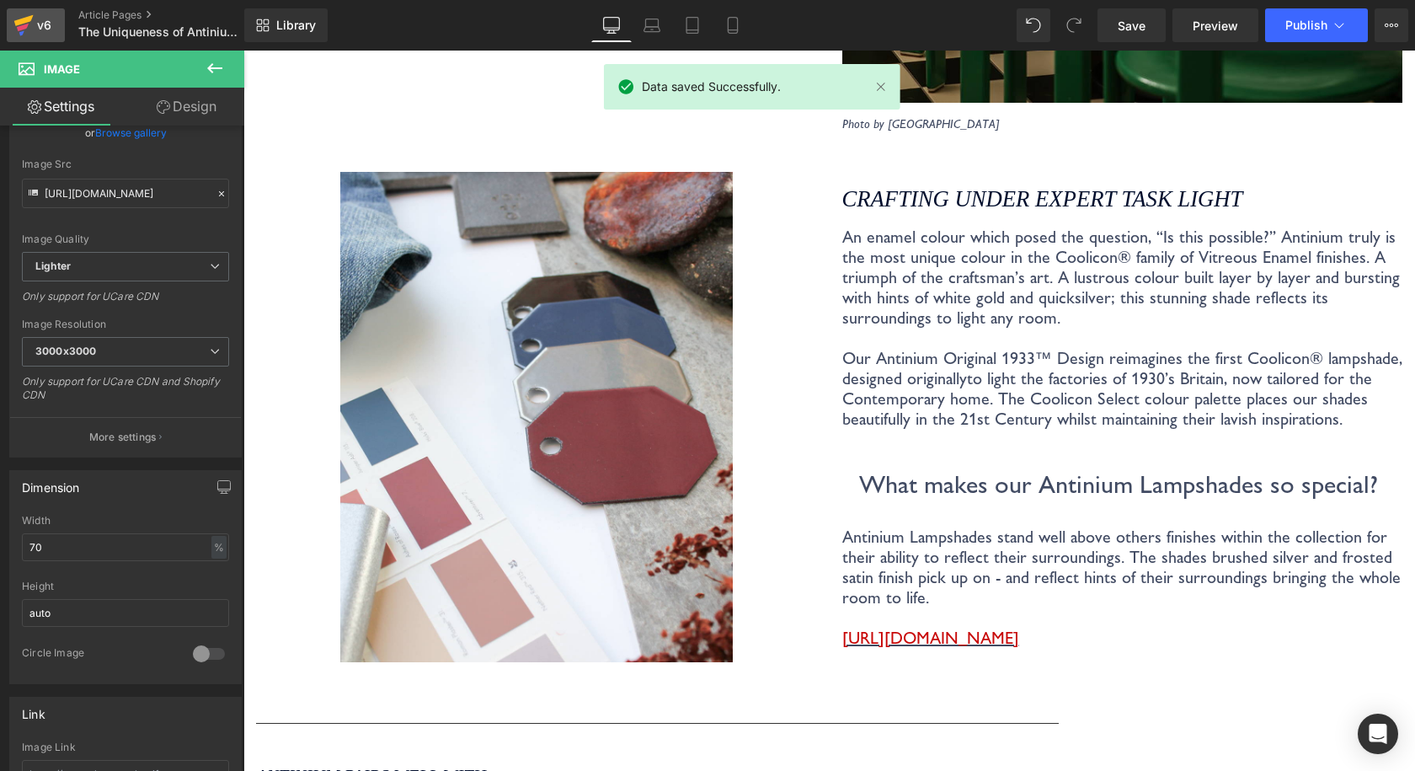
click at [46, 19] on div "v6" at bounding box center [44, 25] width 21 height 22
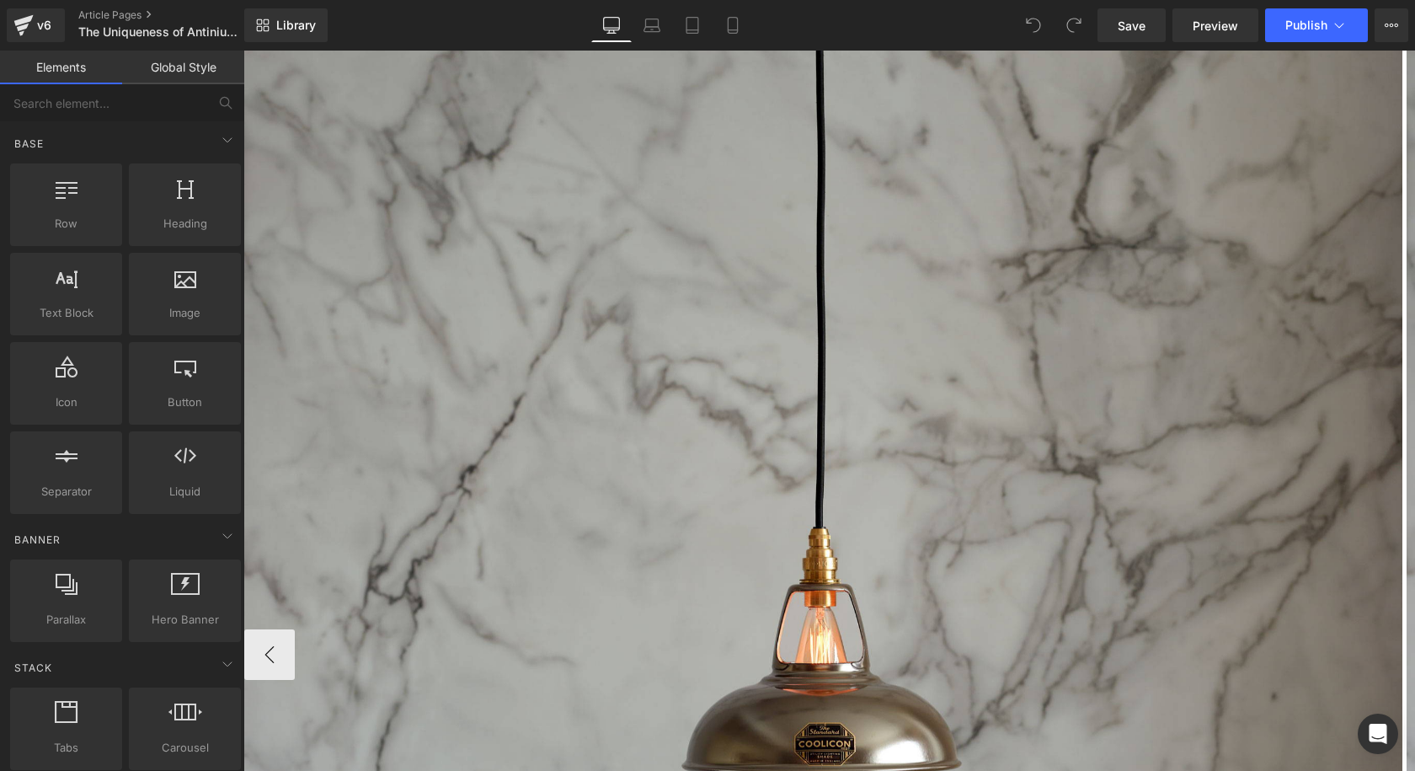
scroll to position [674, 0]
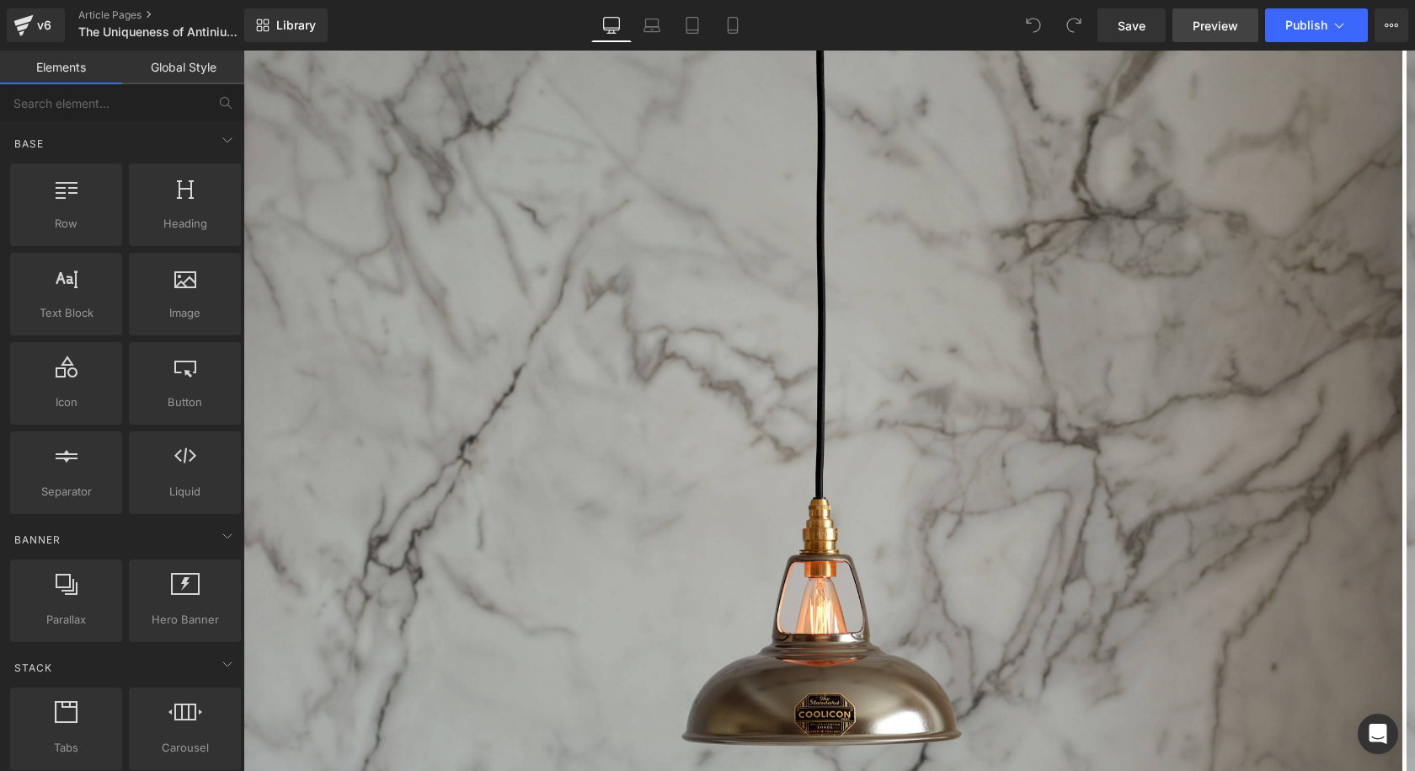
click at [1234, 35] on link "Preview" at bounding box center [1215, 25] width 86 height 34
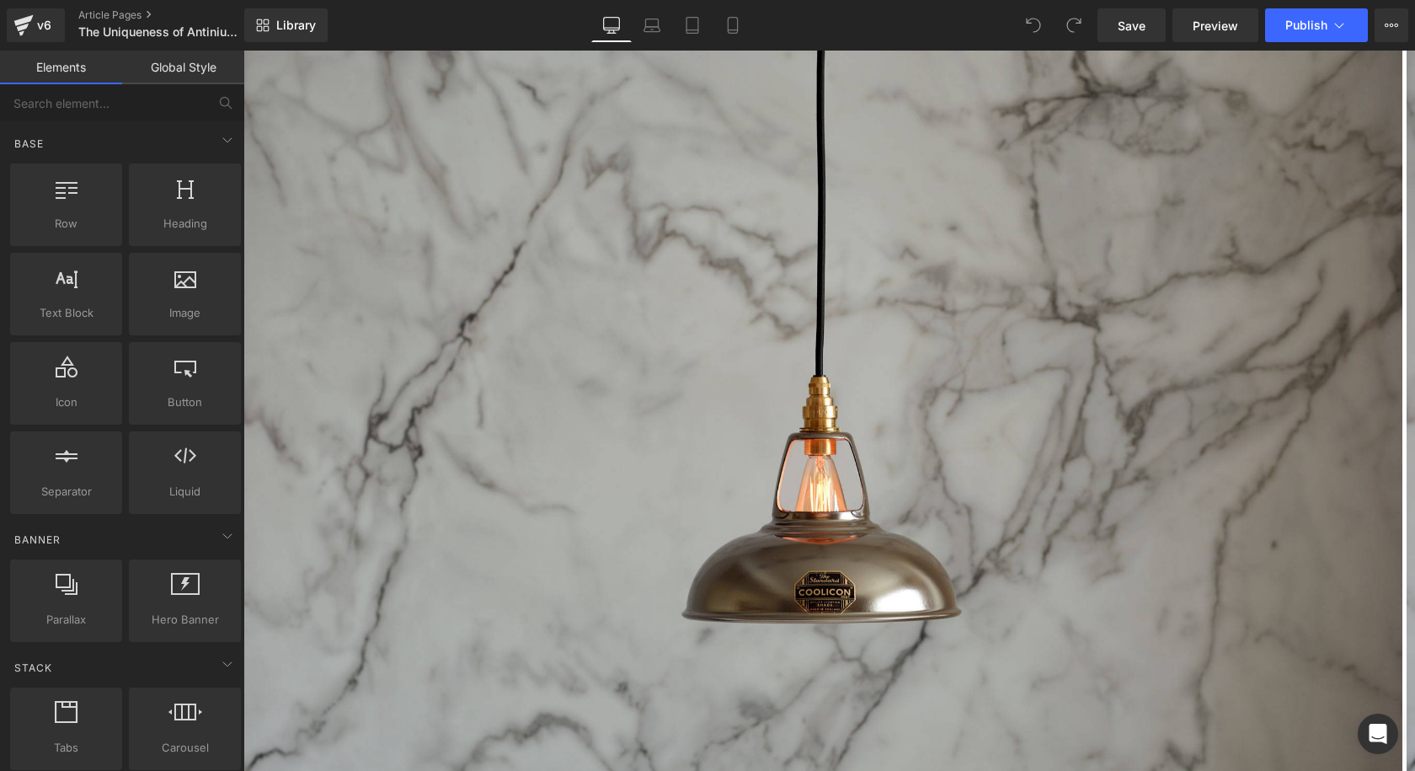
scroll to position [1011, 0]
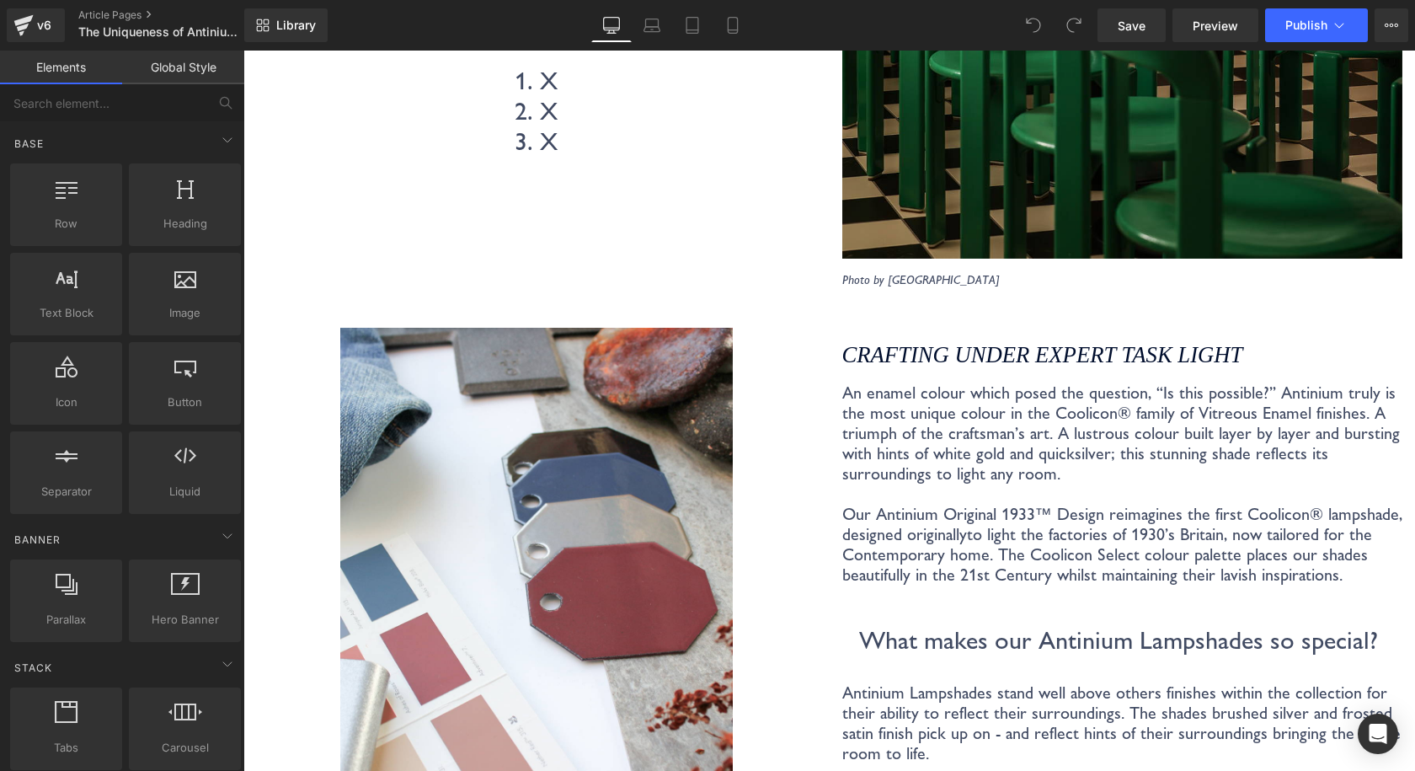
scroll to position [3874, 0]
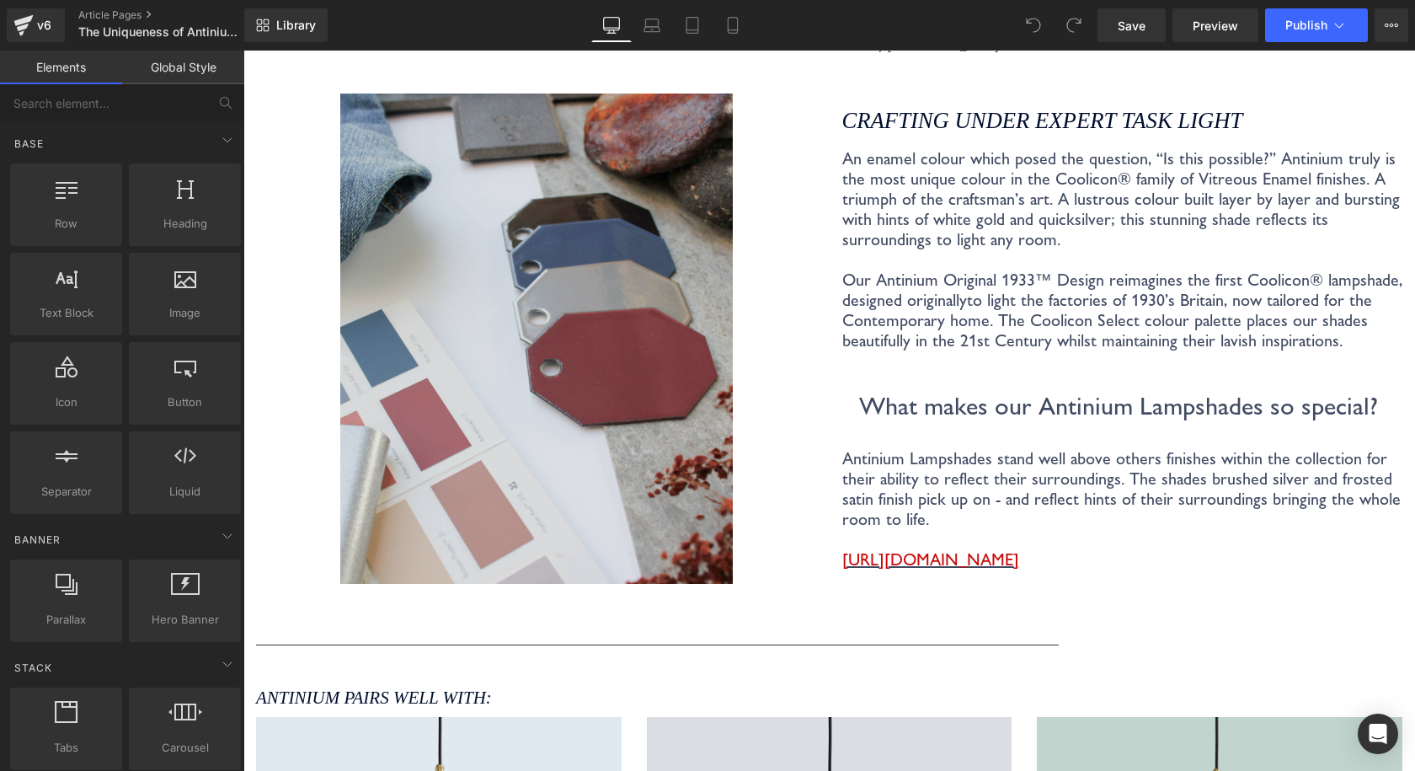
click at [511, 271] on img at bounding box center [536, 338] width 392 height 490
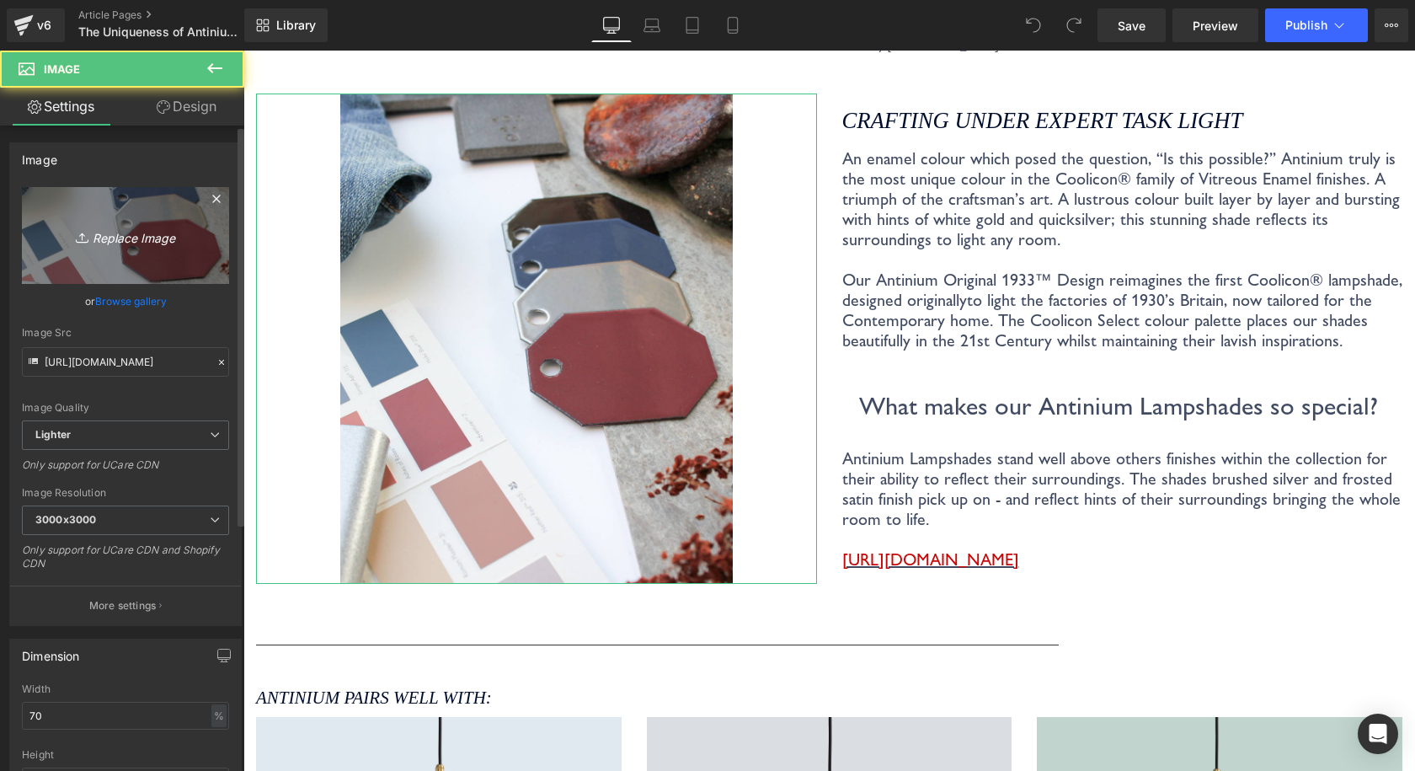
click at [138, 231] on icon "Replace Image" at bounding box center [125, 235] width 135 height 21
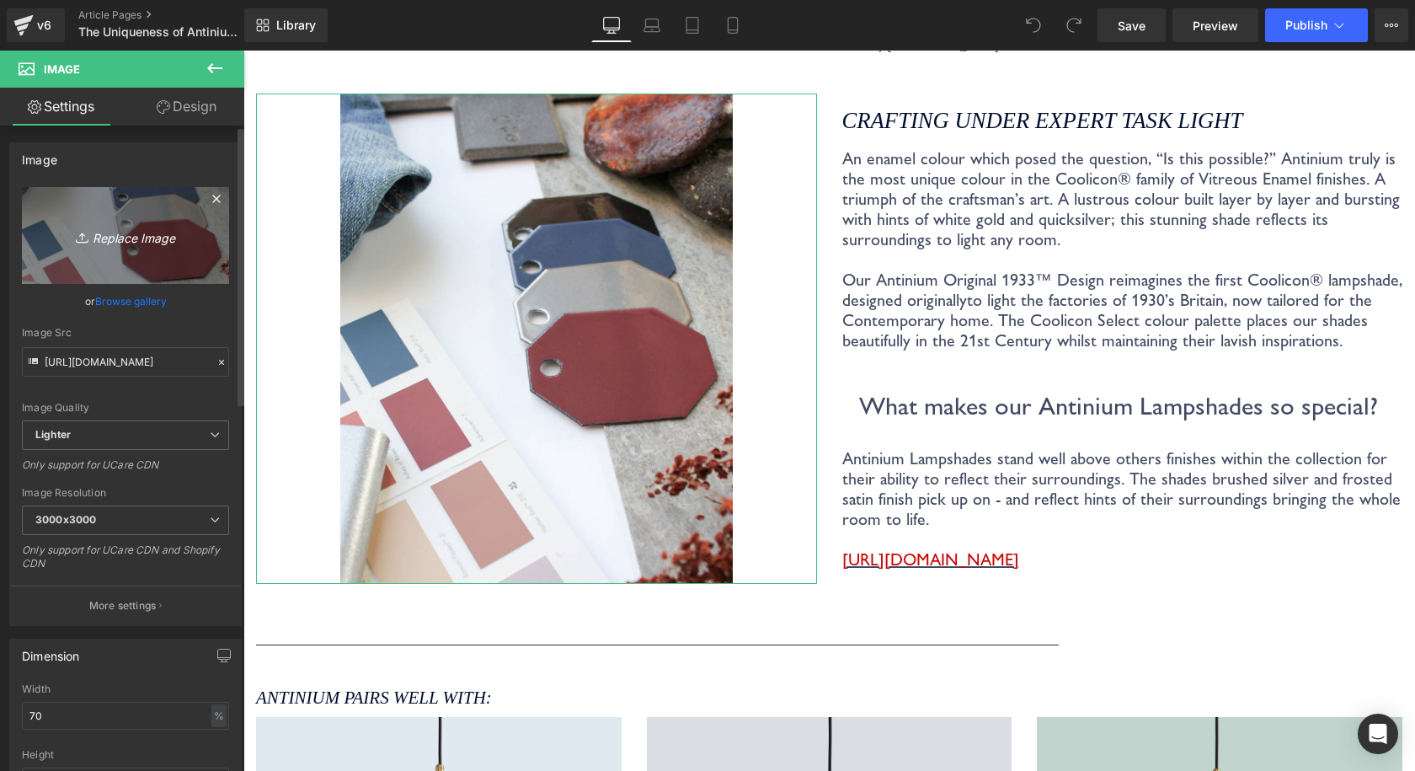
type input "C:\fakepath\Coolicon-Lighting-Select-Palette-Laydown.jpg"
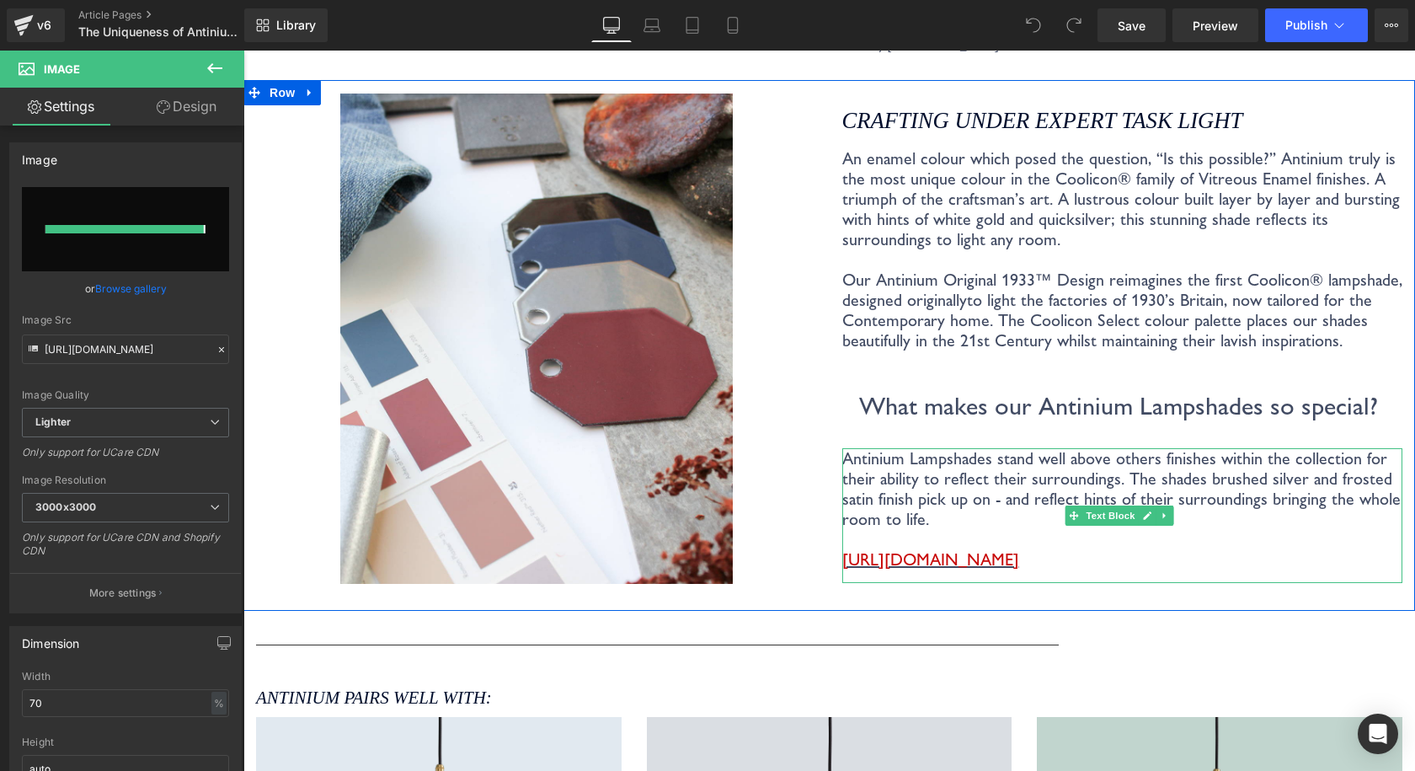
type input "[URL][DOMAIN_NAME]"
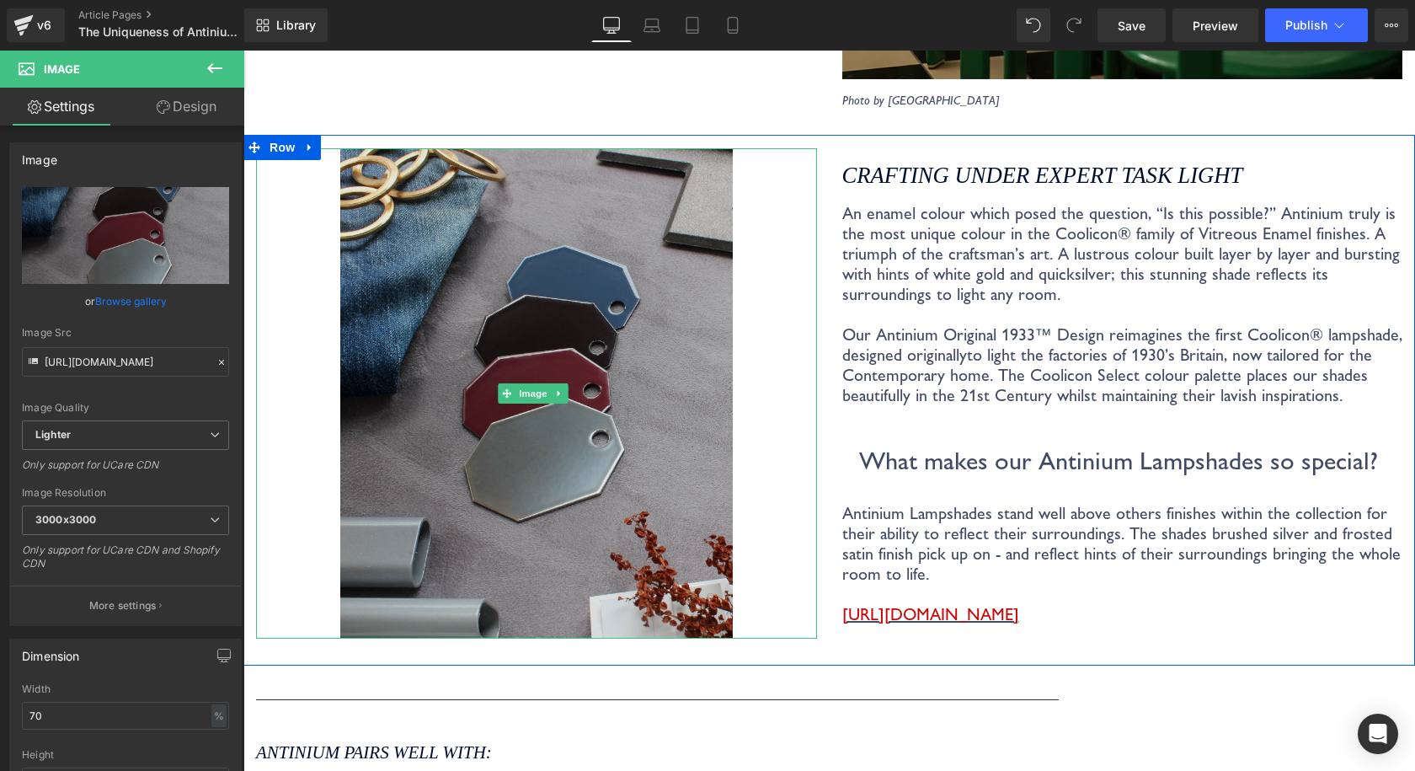
scroll to position [3790, 0]
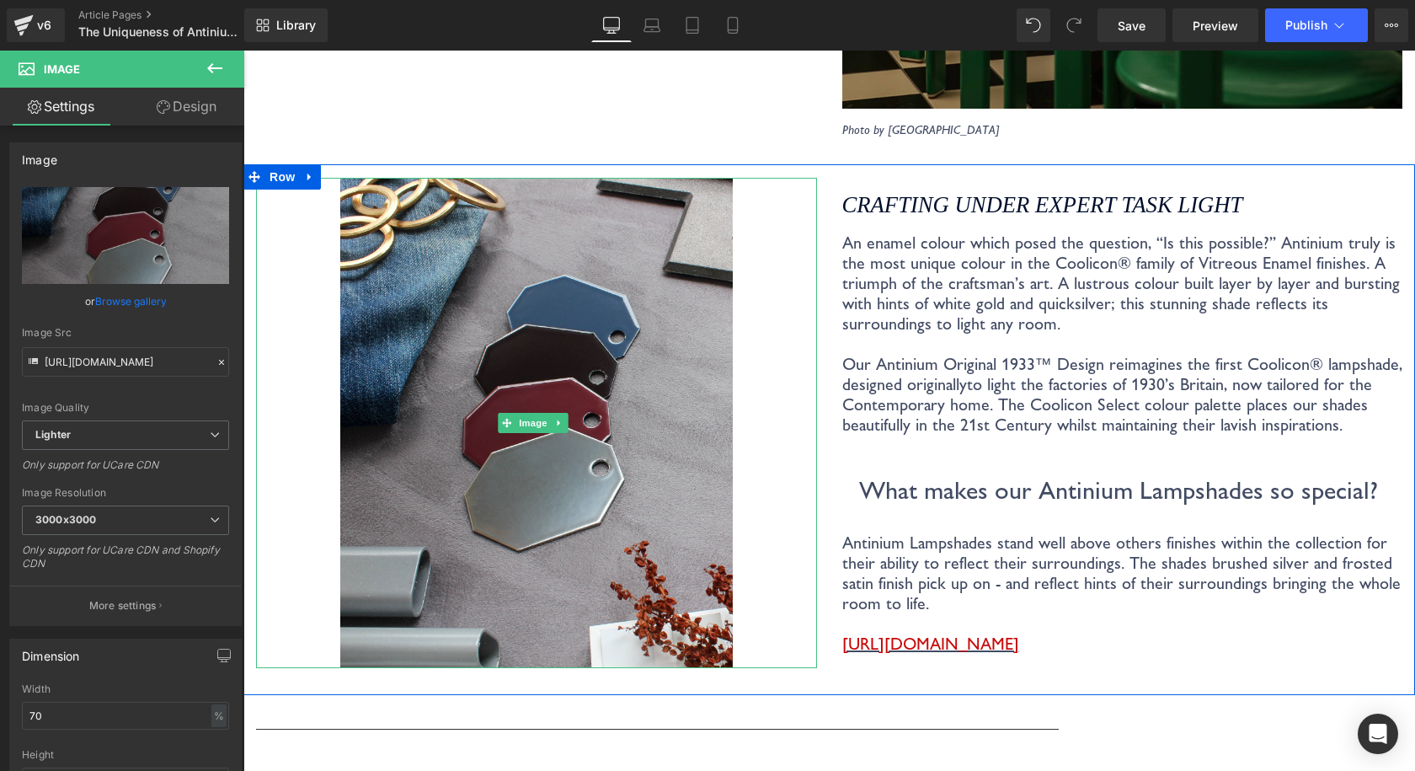
click at [874, 334] on p at bounding box center [1122, 344] width 561 height 20
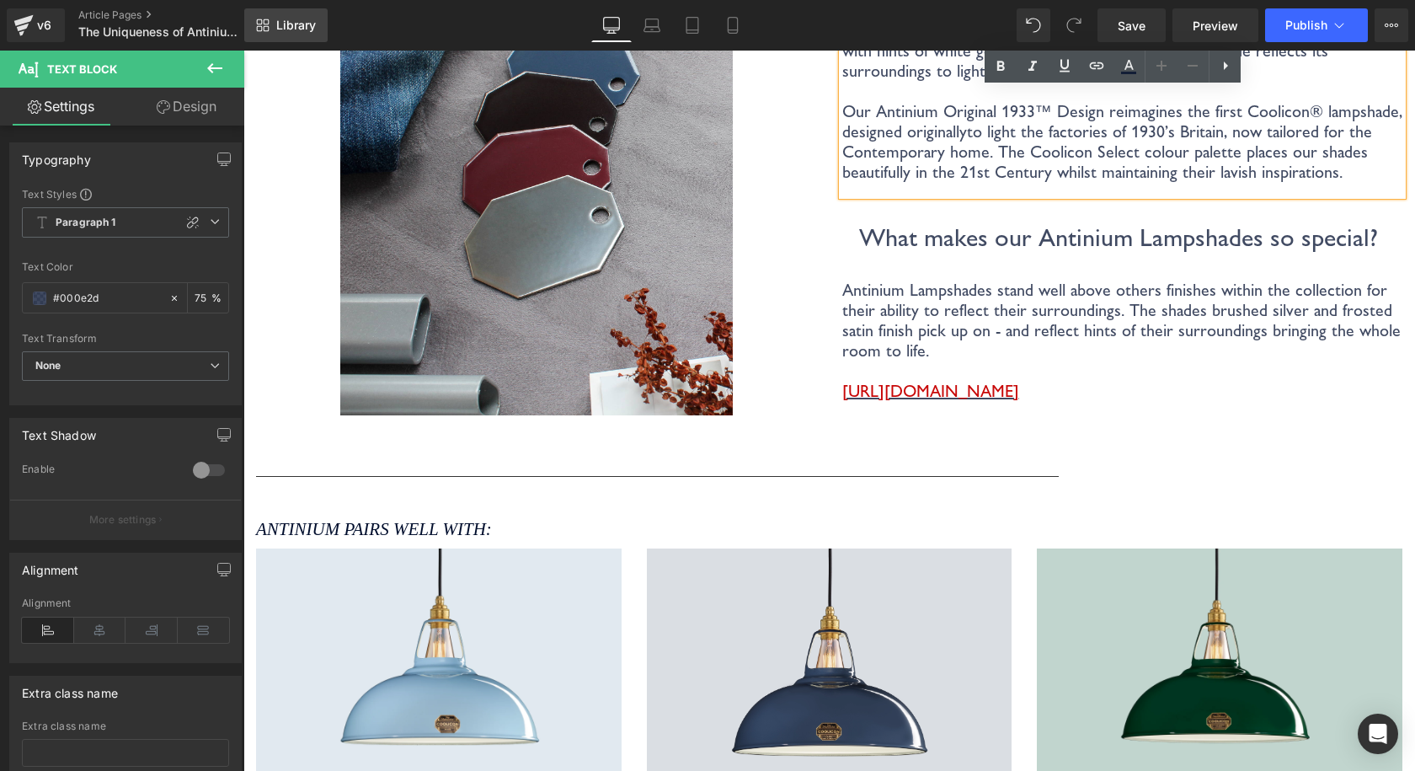
scroll to position [3874, 0]
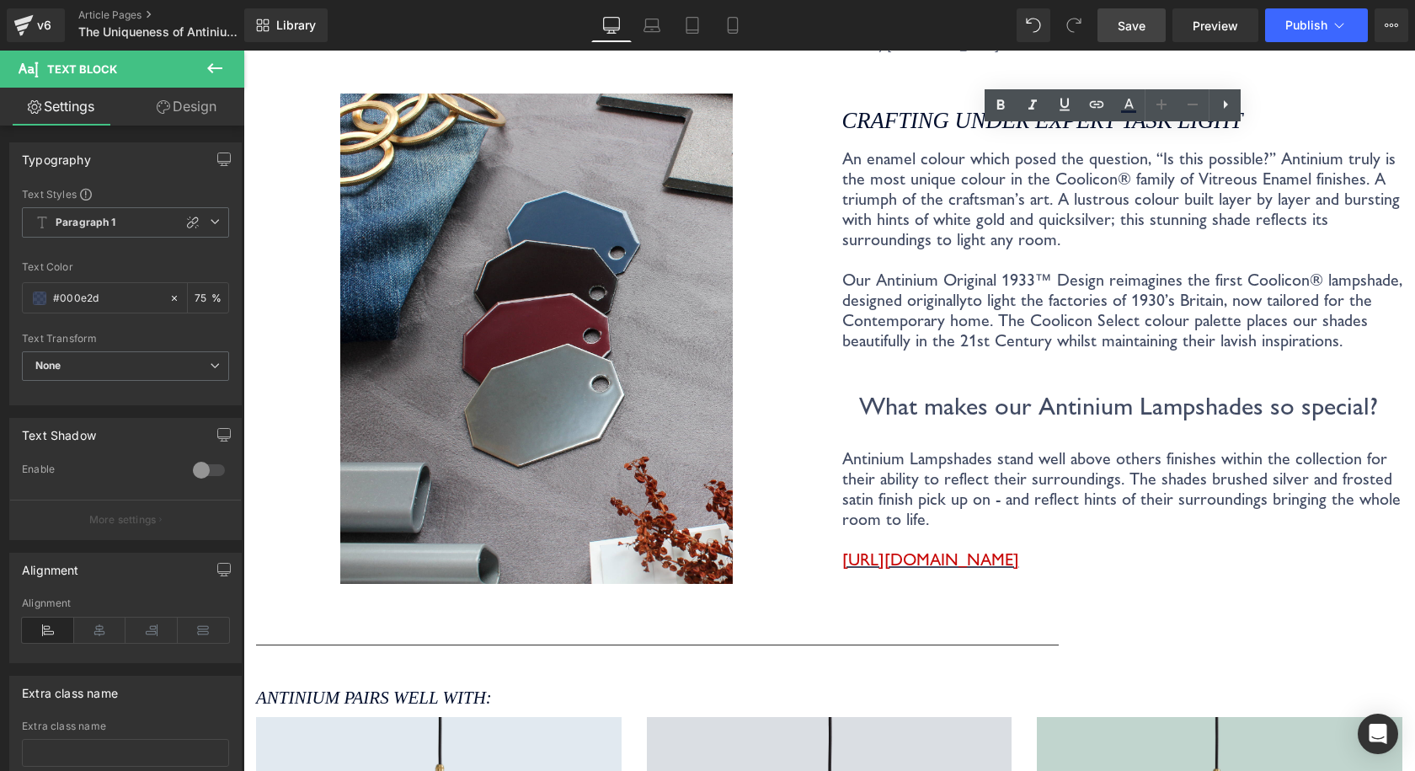
click at [1133, 25] on span "Save" at bounding box center [1132, 26] width 28 height 18
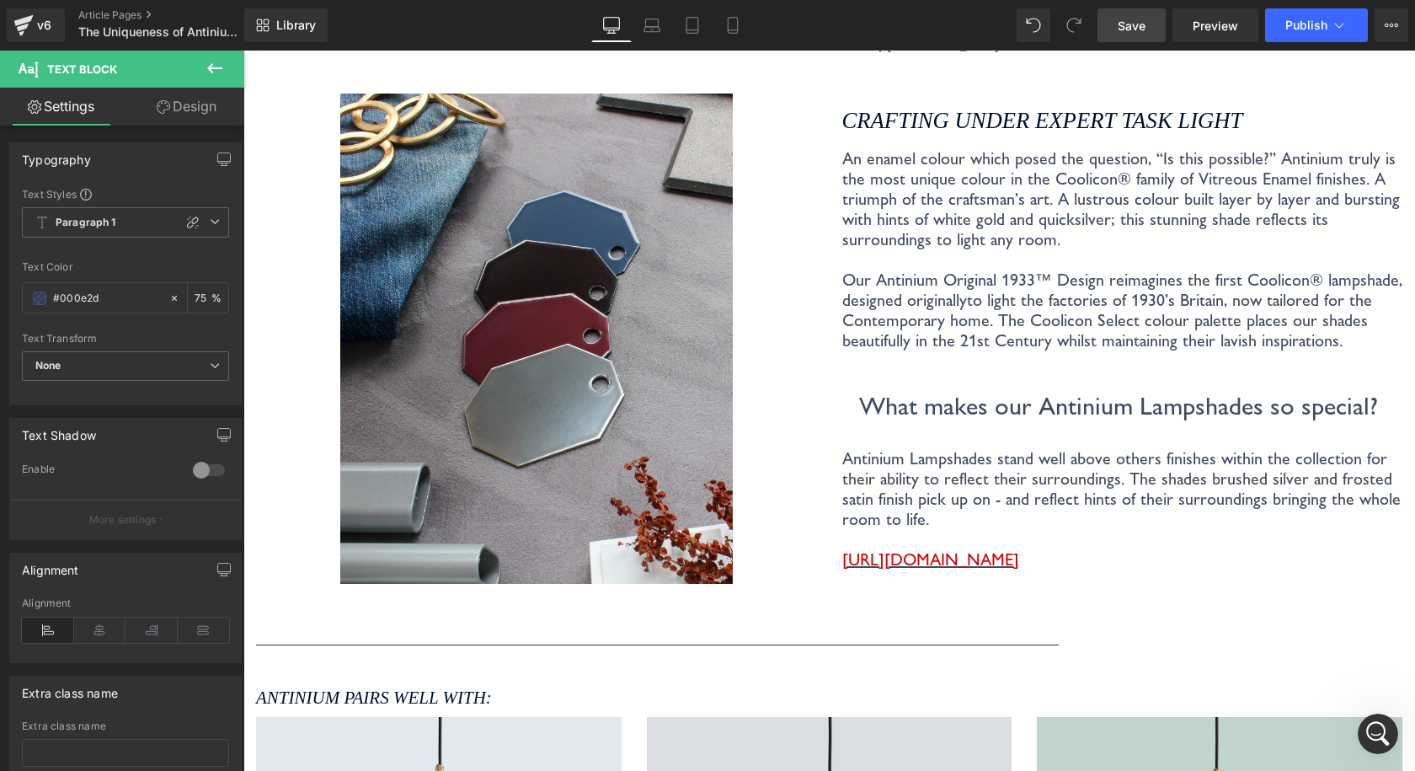
scroll to position [0, 0]
click at [1116, 25] on link "Save" at bounding box center [1131, 25] width 68 height 34
click at [1131, 34] on span "Save" at bounding box center [1132, 26] width 28 height 18
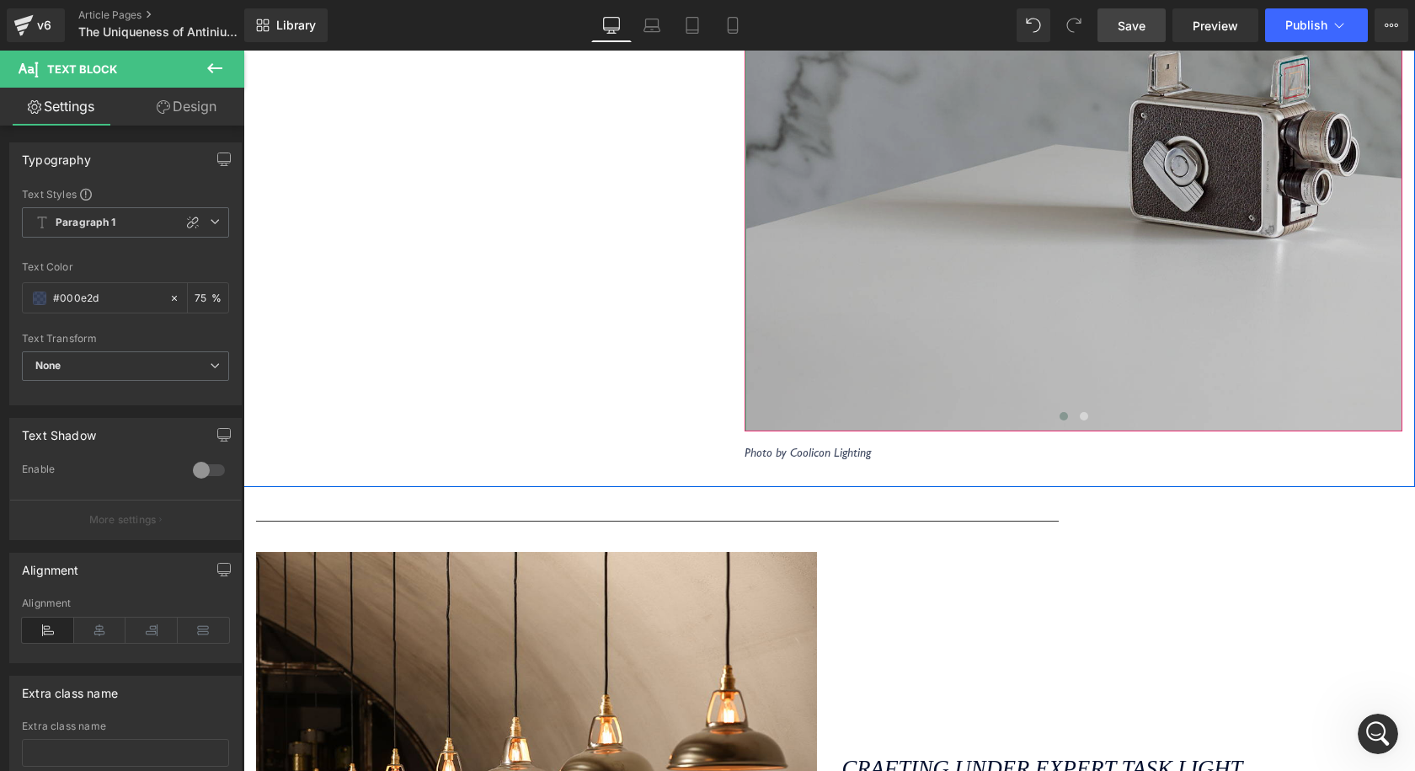
scroll to position [1348, 0]
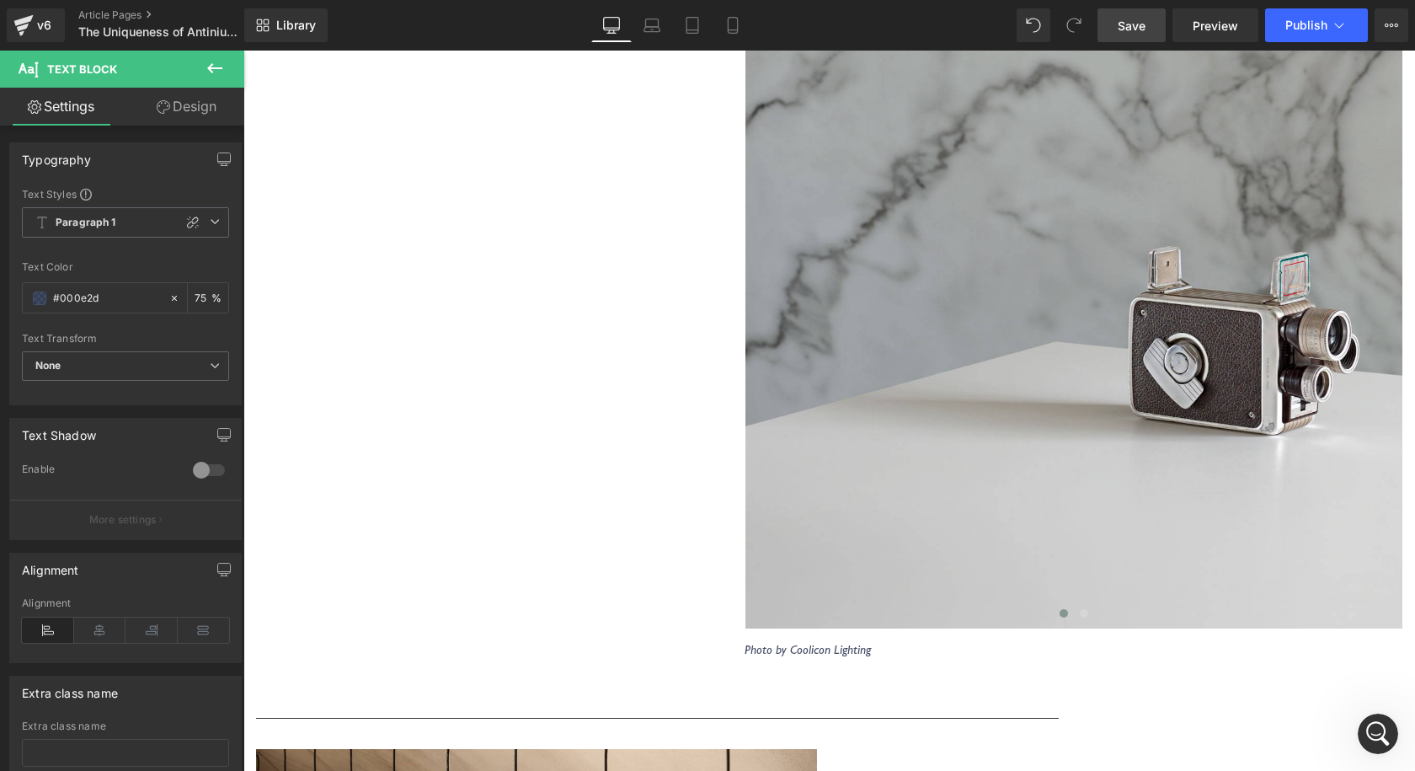
click at [1116, 29] on link "Save" at bounding box center [1131, 25] width 68 height 34
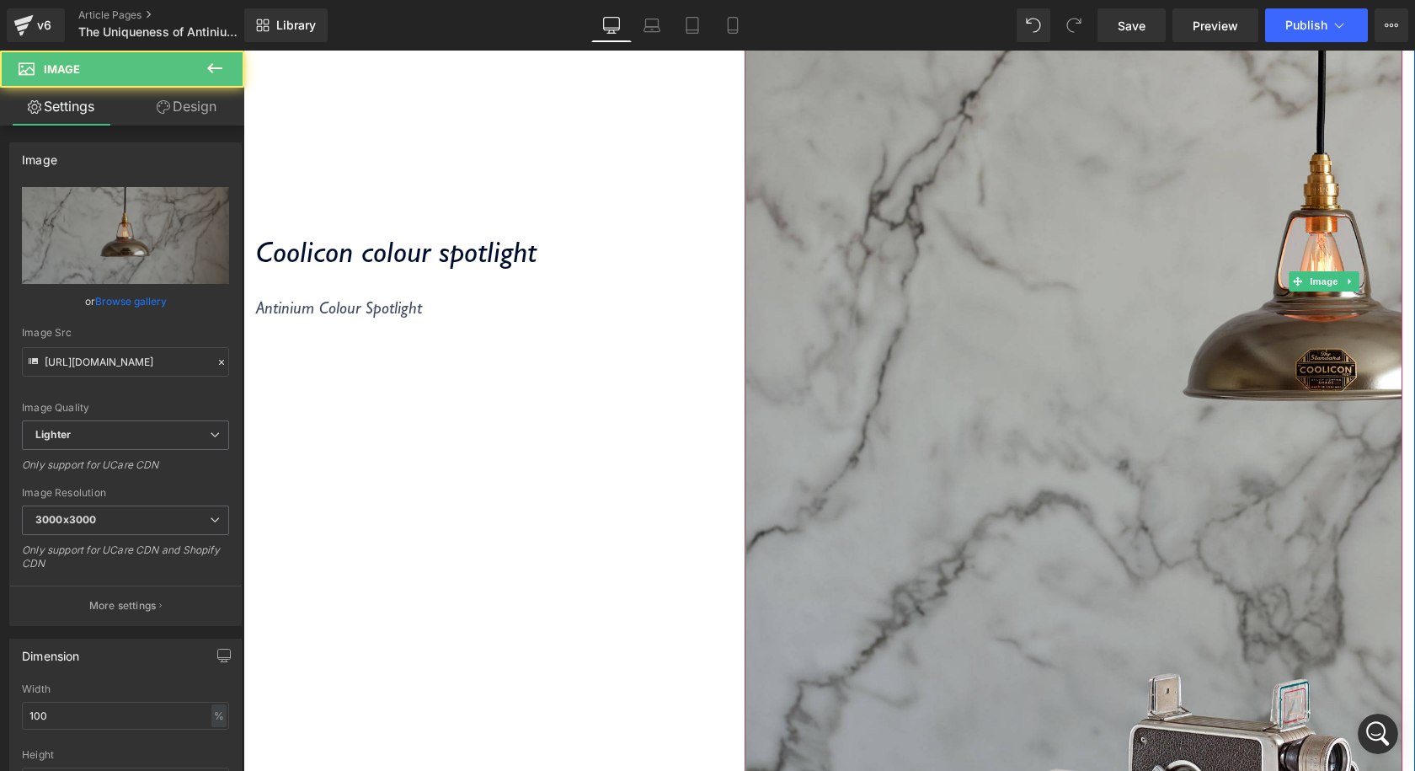
scroll to position [674, 0]
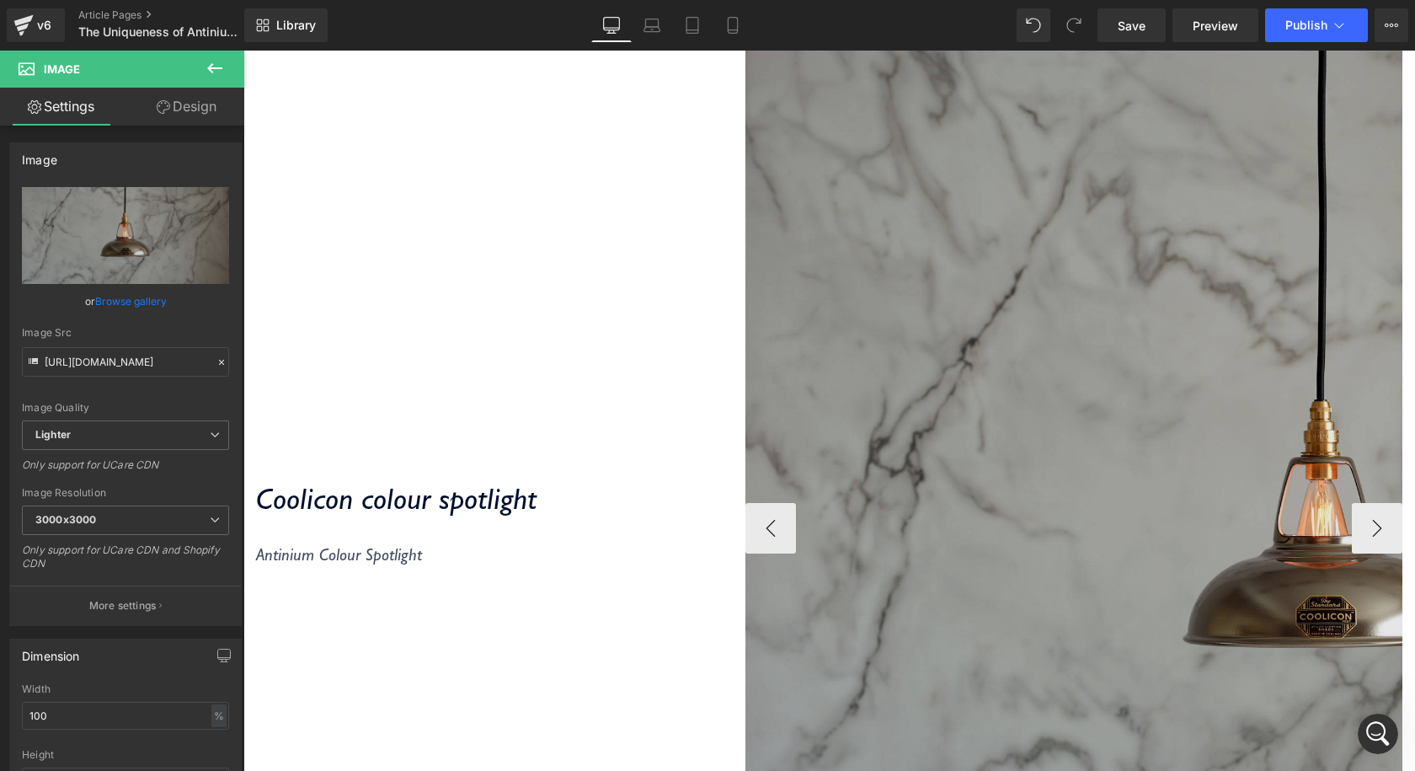
click at [892, 307] on img at bounding box center [1324, 527] width 1158 height 1549
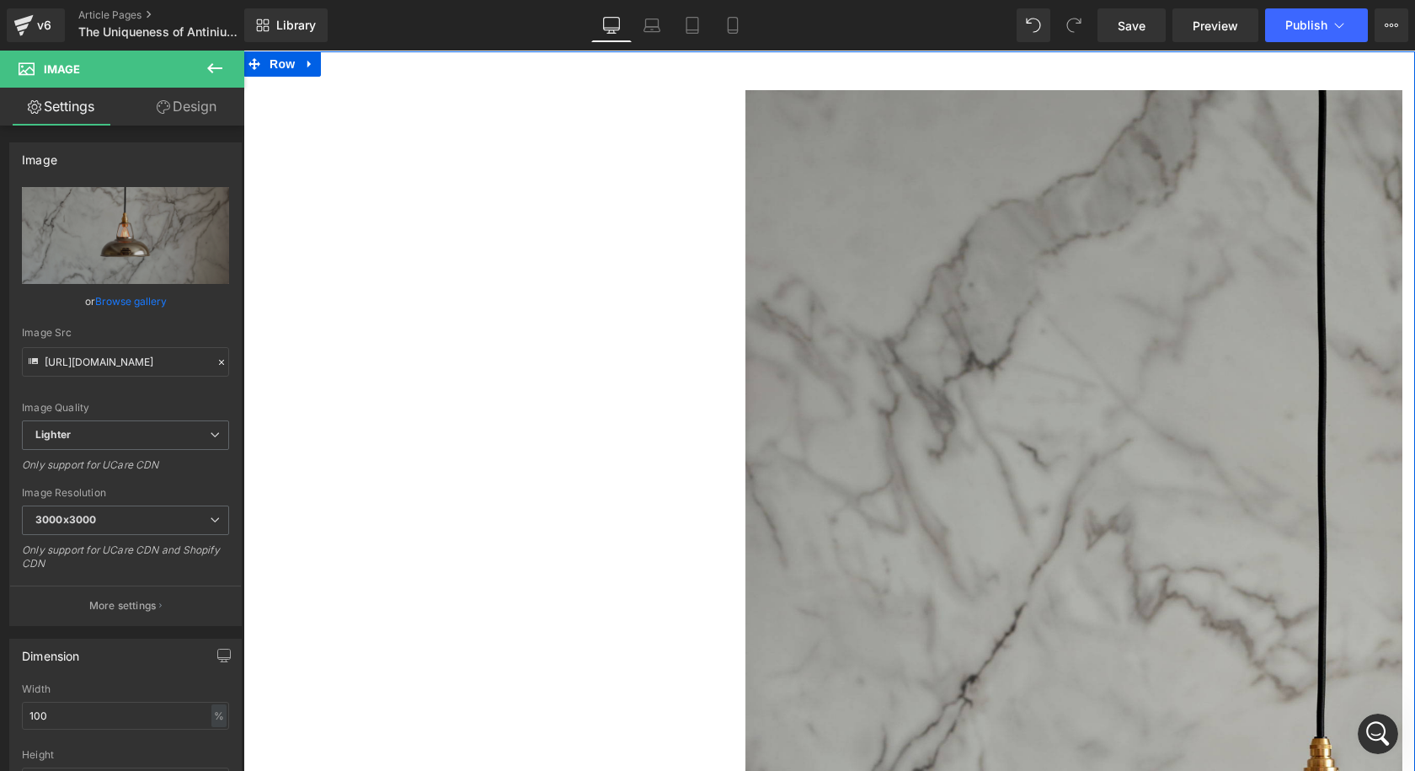
scroll to position [0, 0]
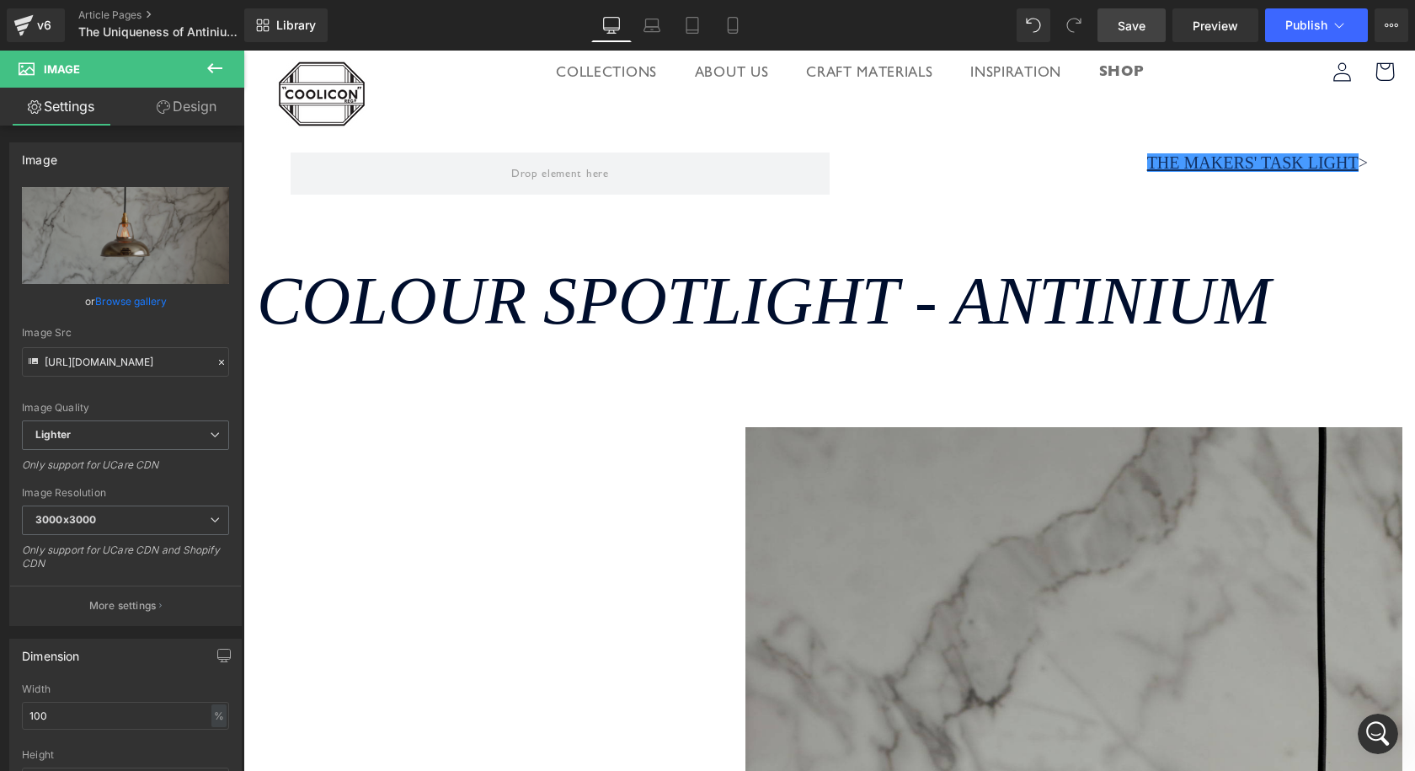
click at [1102, 38] on link "Save" at bounding box center [1131, 25] width 68 height 34
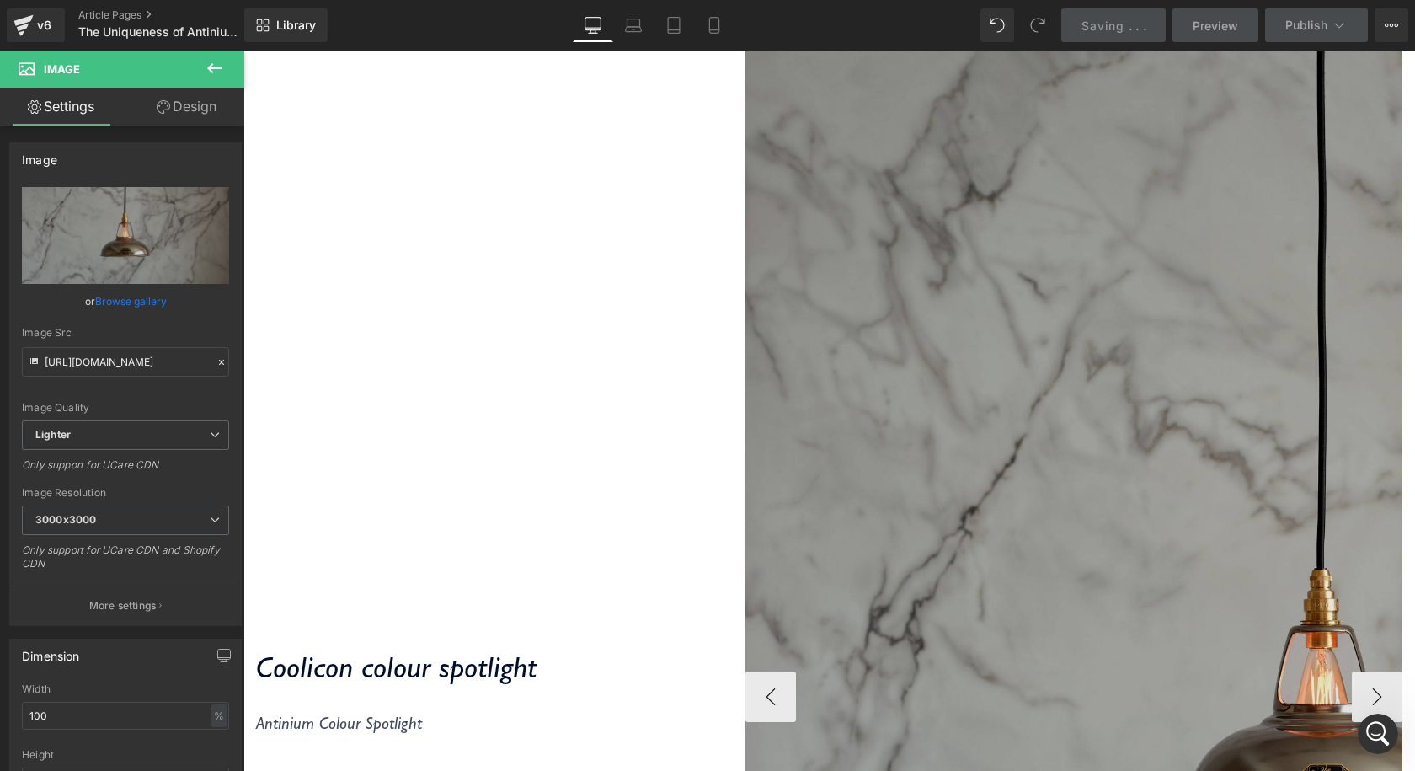
click at [1012, 213] on img at bounding box center [1324, 696] width 1158 height 1549
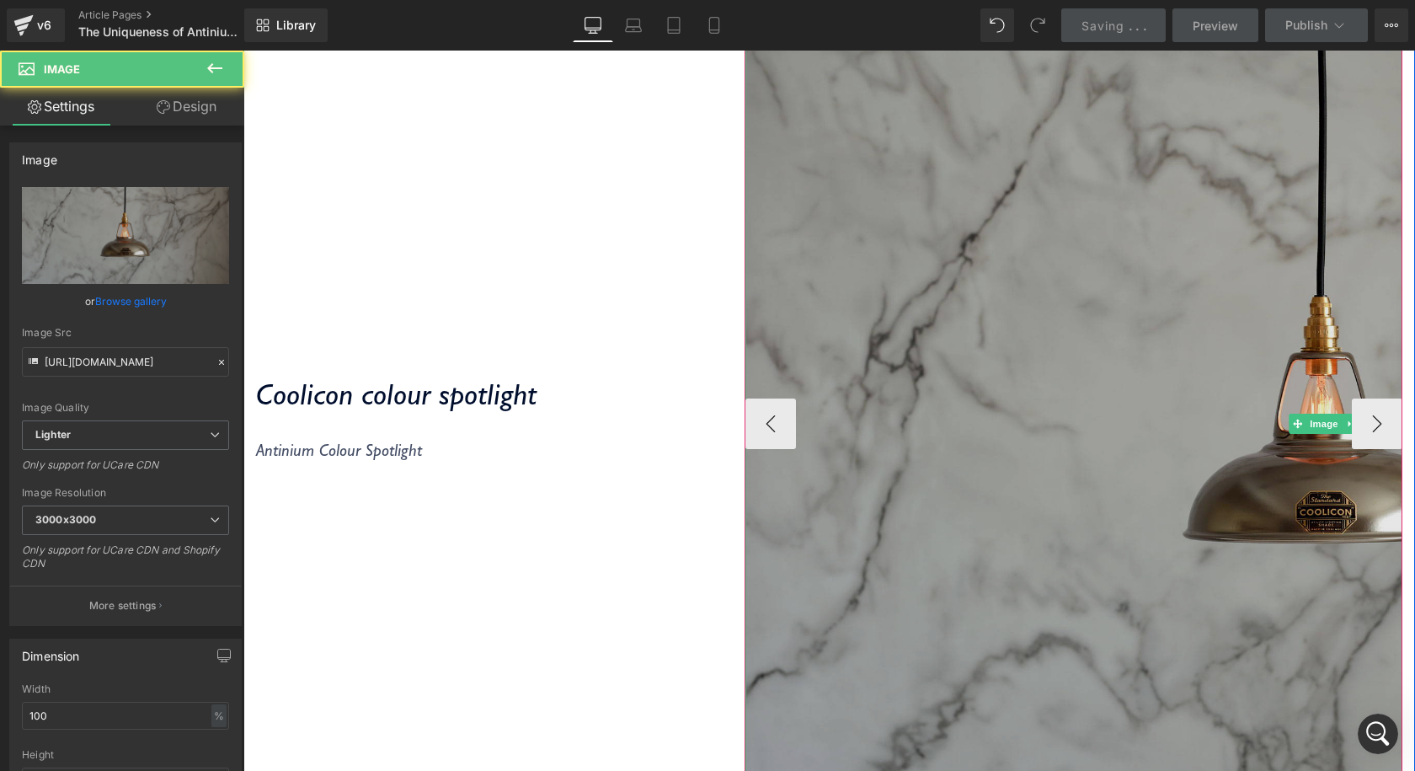
scroll to position [842, 0]
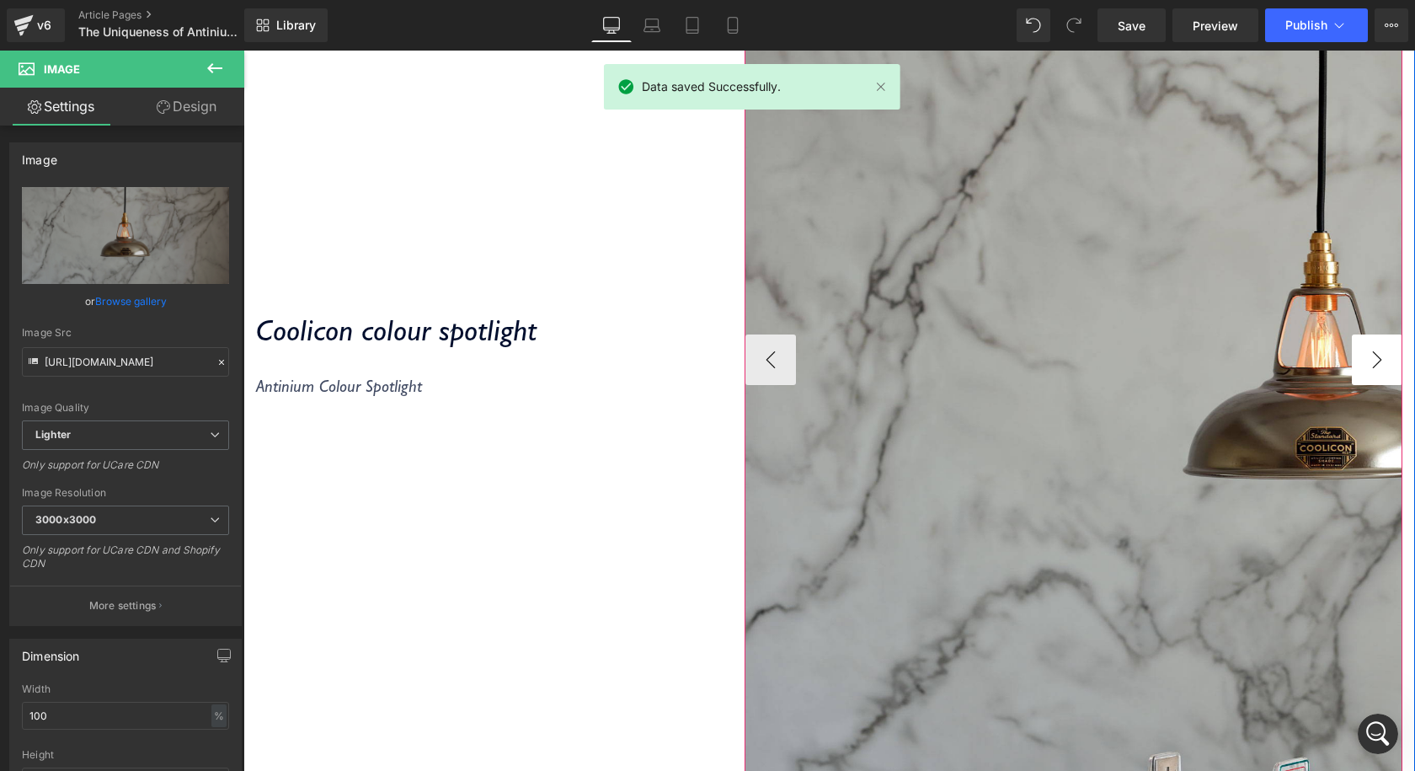
click at [1352, 375] on button "›" at bounding box center [1377, 359] width 51 height 51
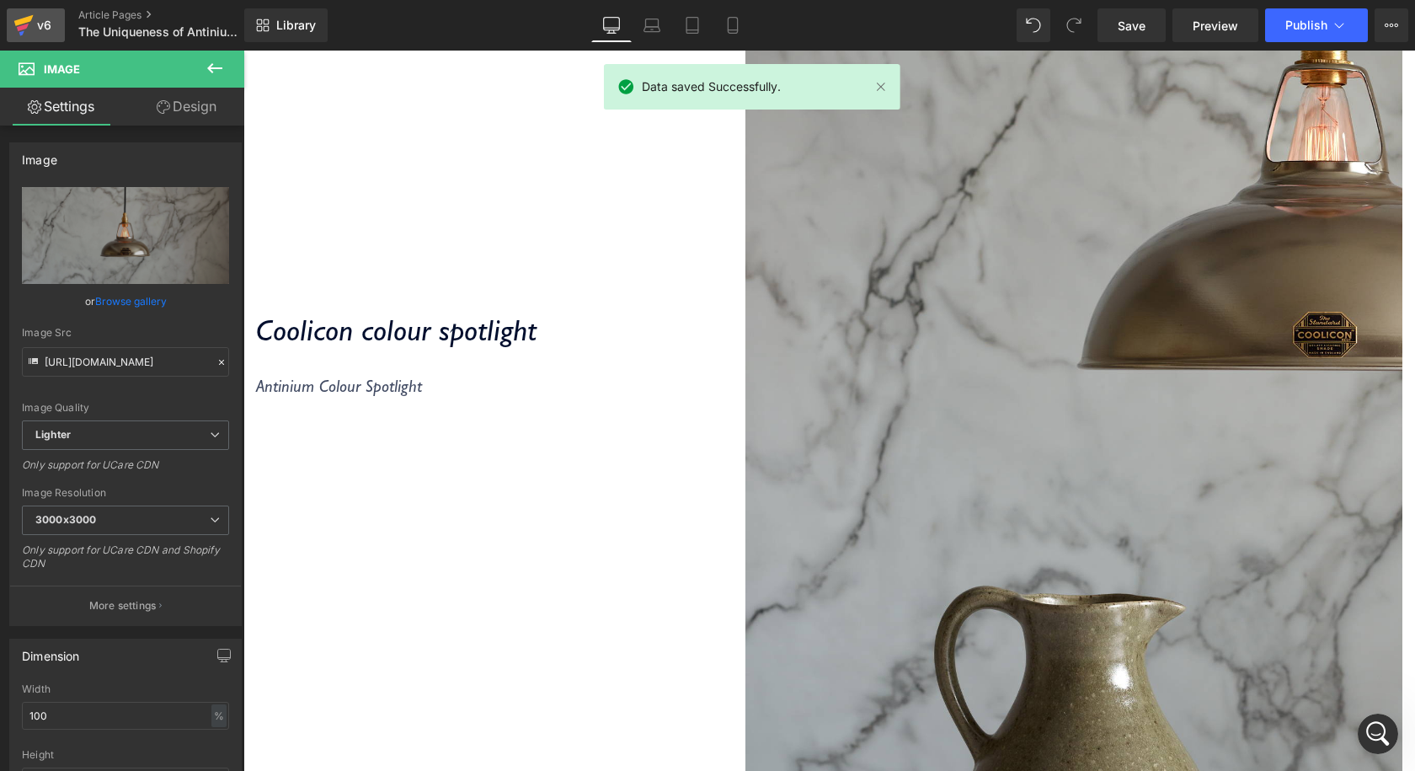
click at [44, 27] on div "v6" at bounding box center [44, 25] width 21 height 22
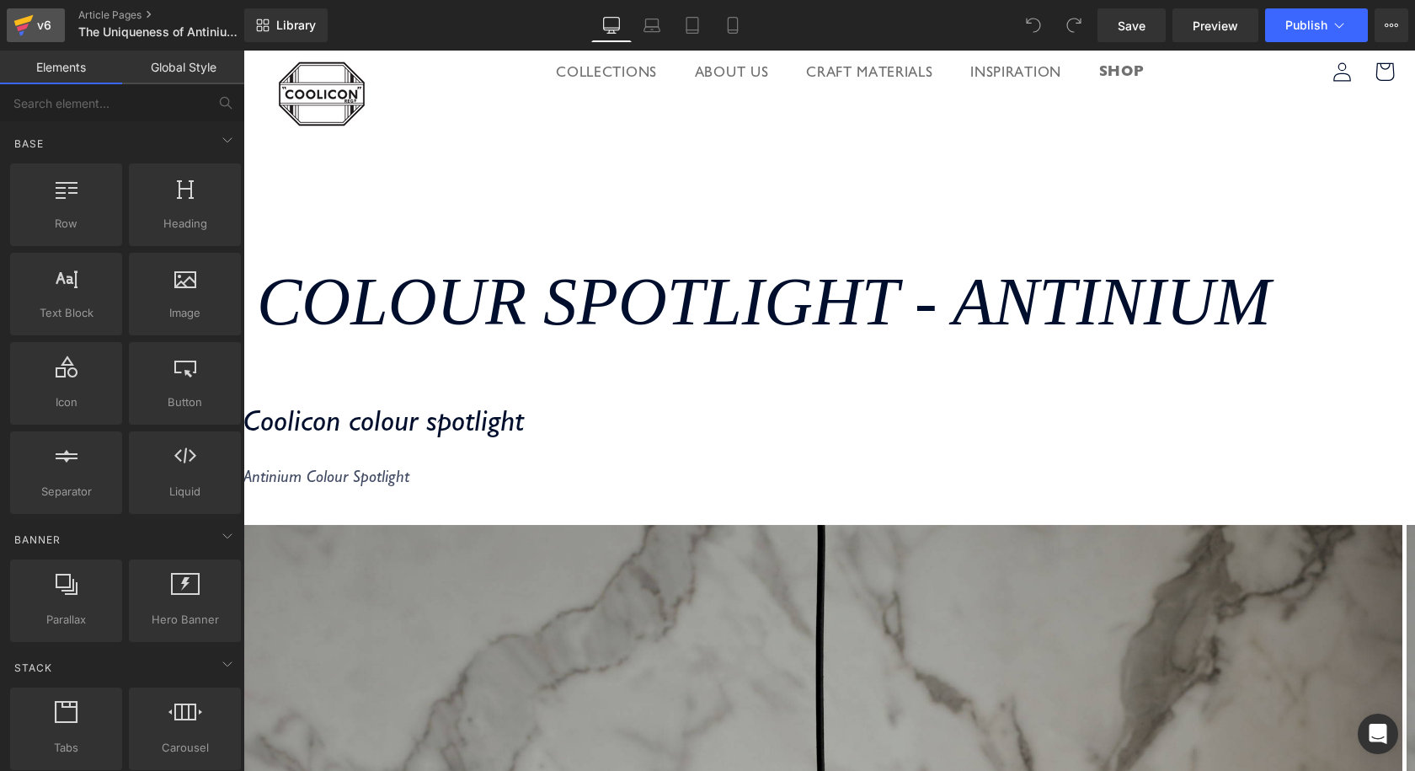
click at [14, 13] on icon at bounding box center [23, 25] width 20 height 42
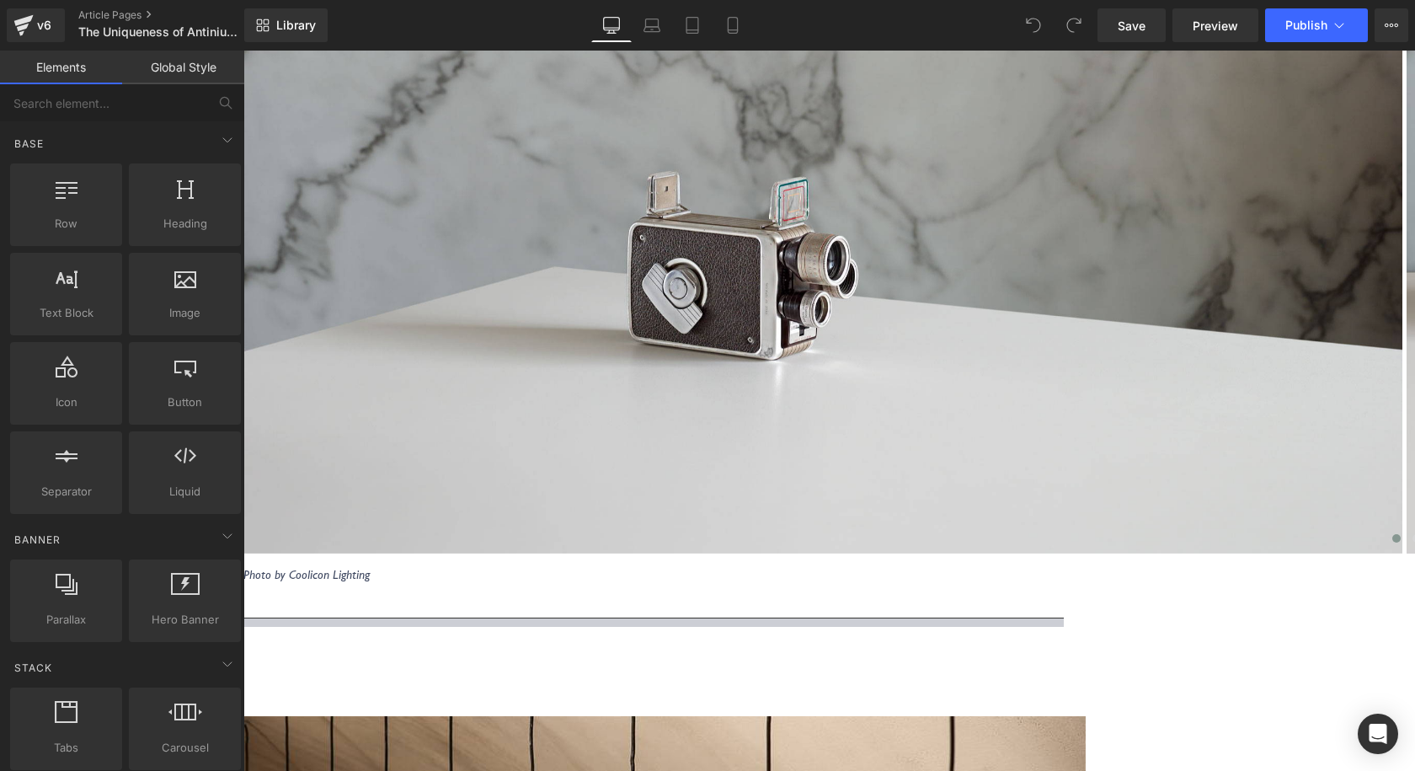
scroll to position [1684, 0]
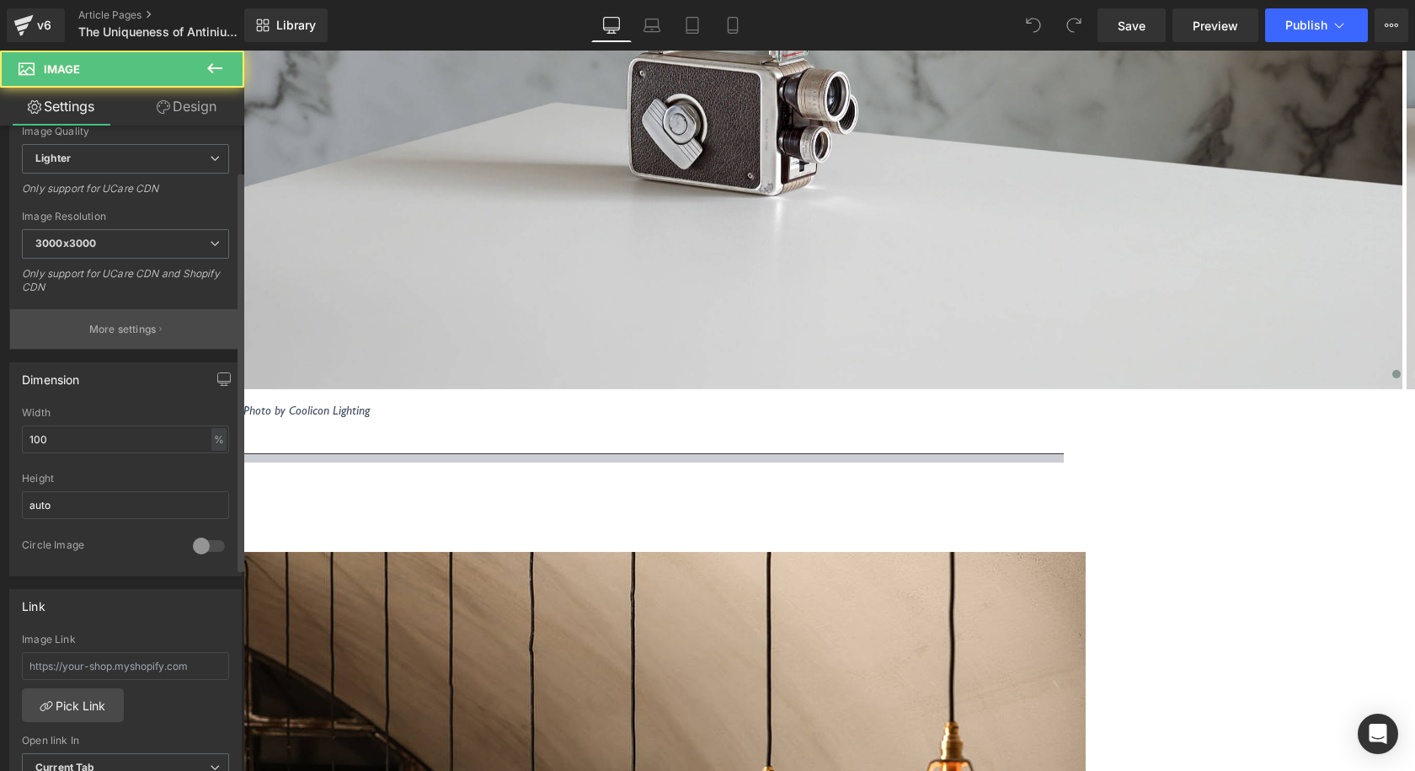
scroll to position [337, 0]
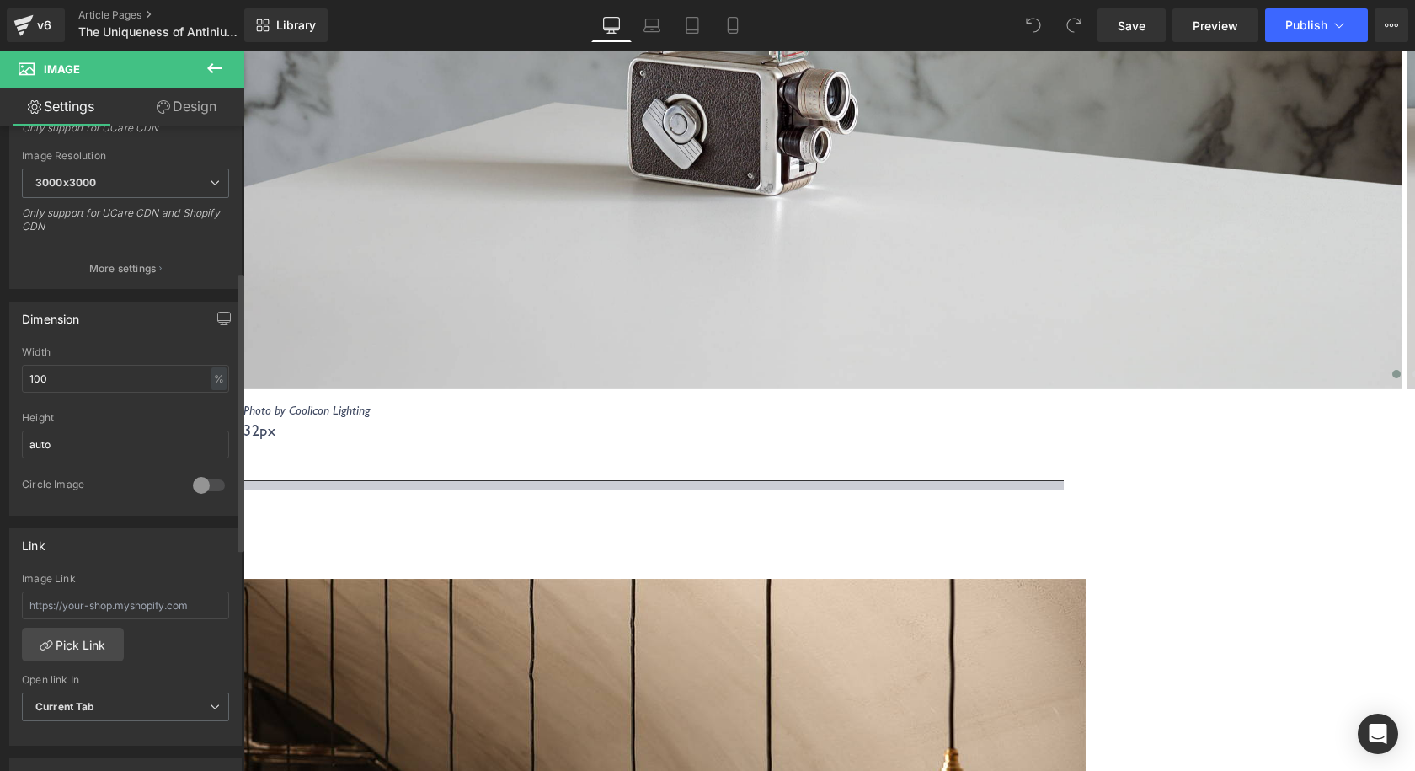
click at [193, 485] on div at bounding box center [209, 485] width 40 height 27
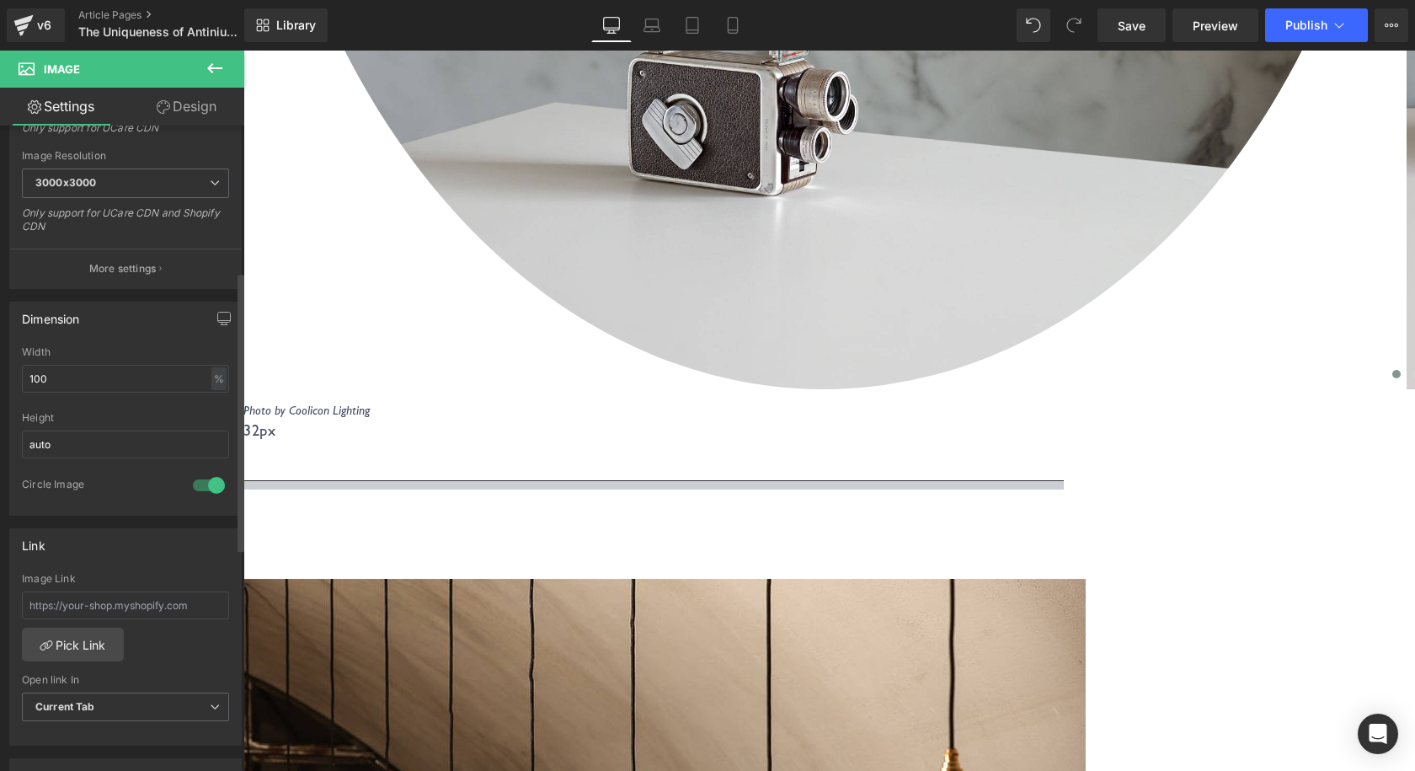
click at [198, 483] on div at bounding box center [209, 485] width 40 height 27
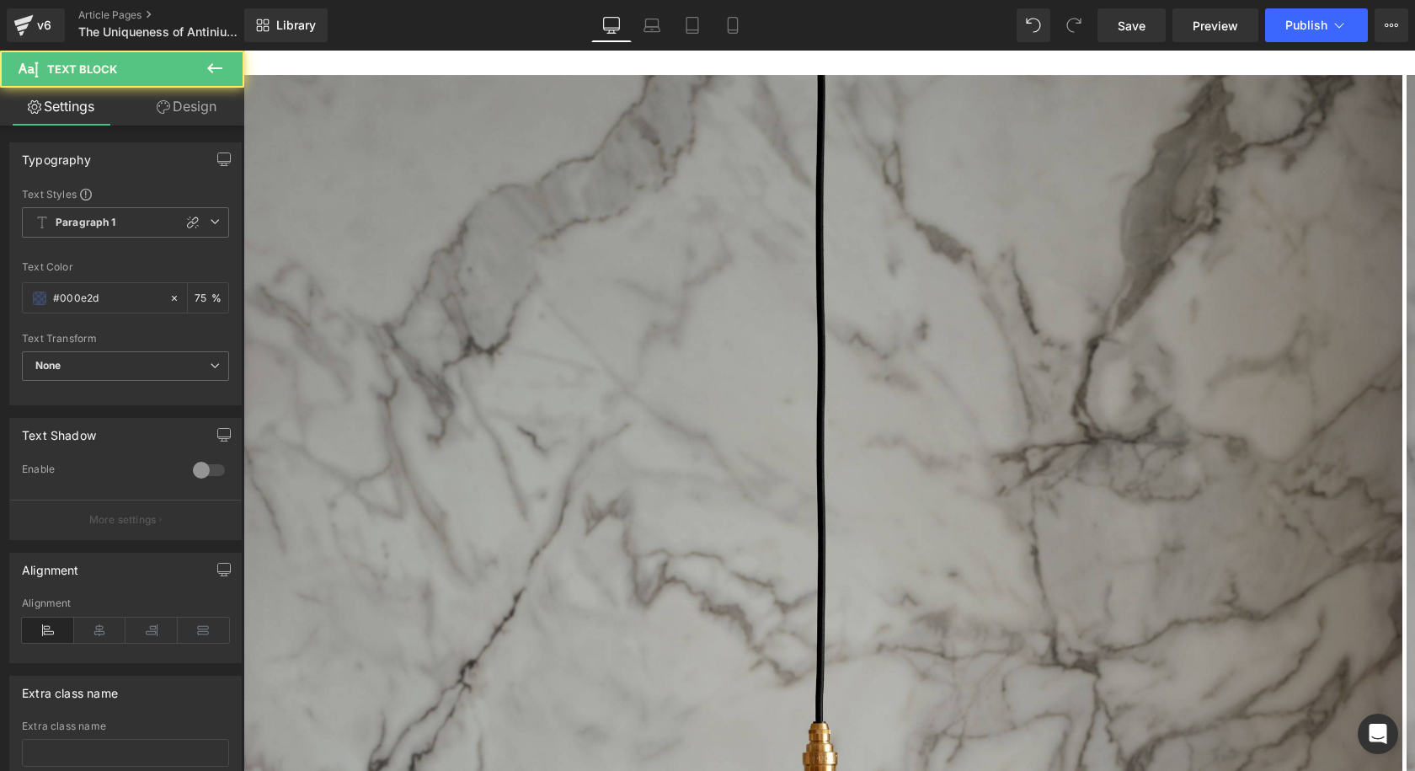
scroll to position [0, 0]
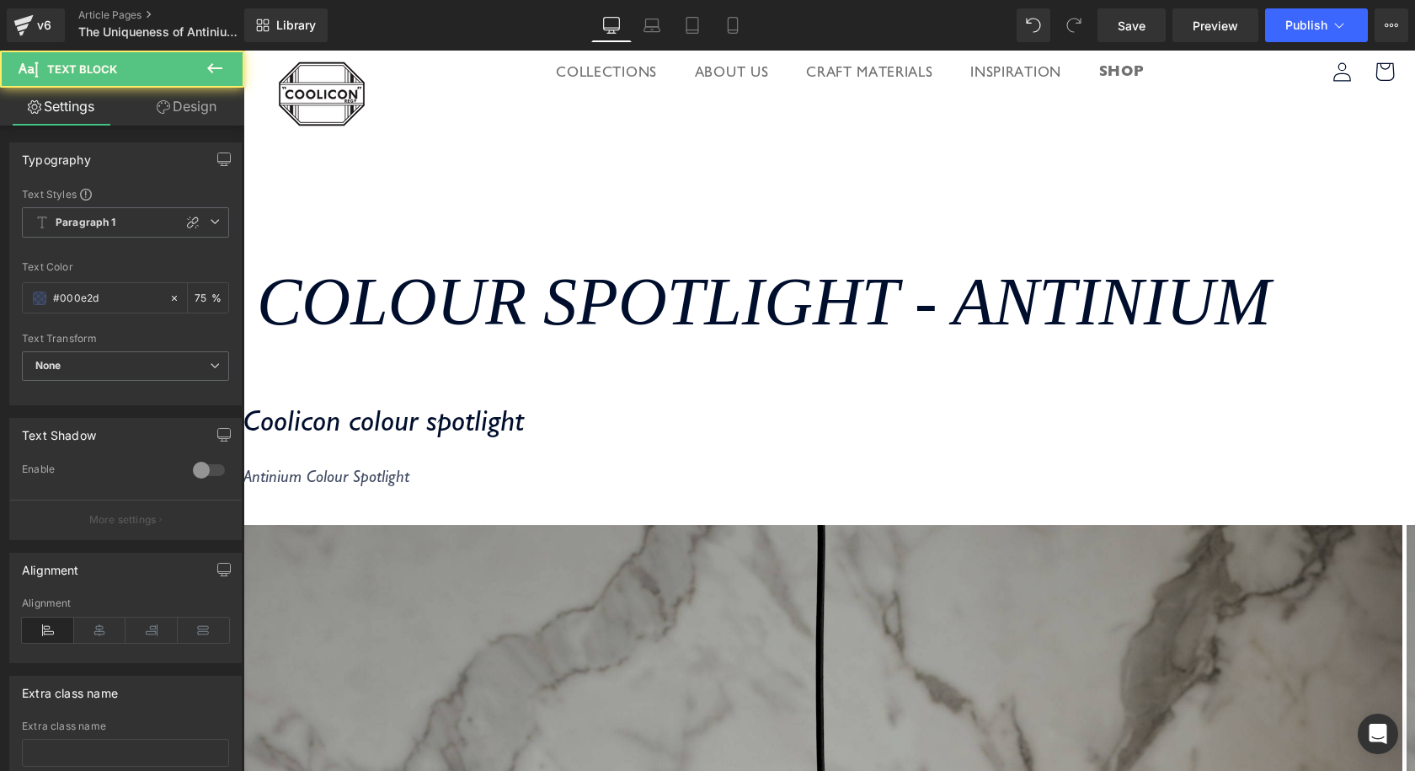
drag, startPoint x: 999, startPoint y: 243, endPoint x: 998, endPoint y: 219, distance: 24.4
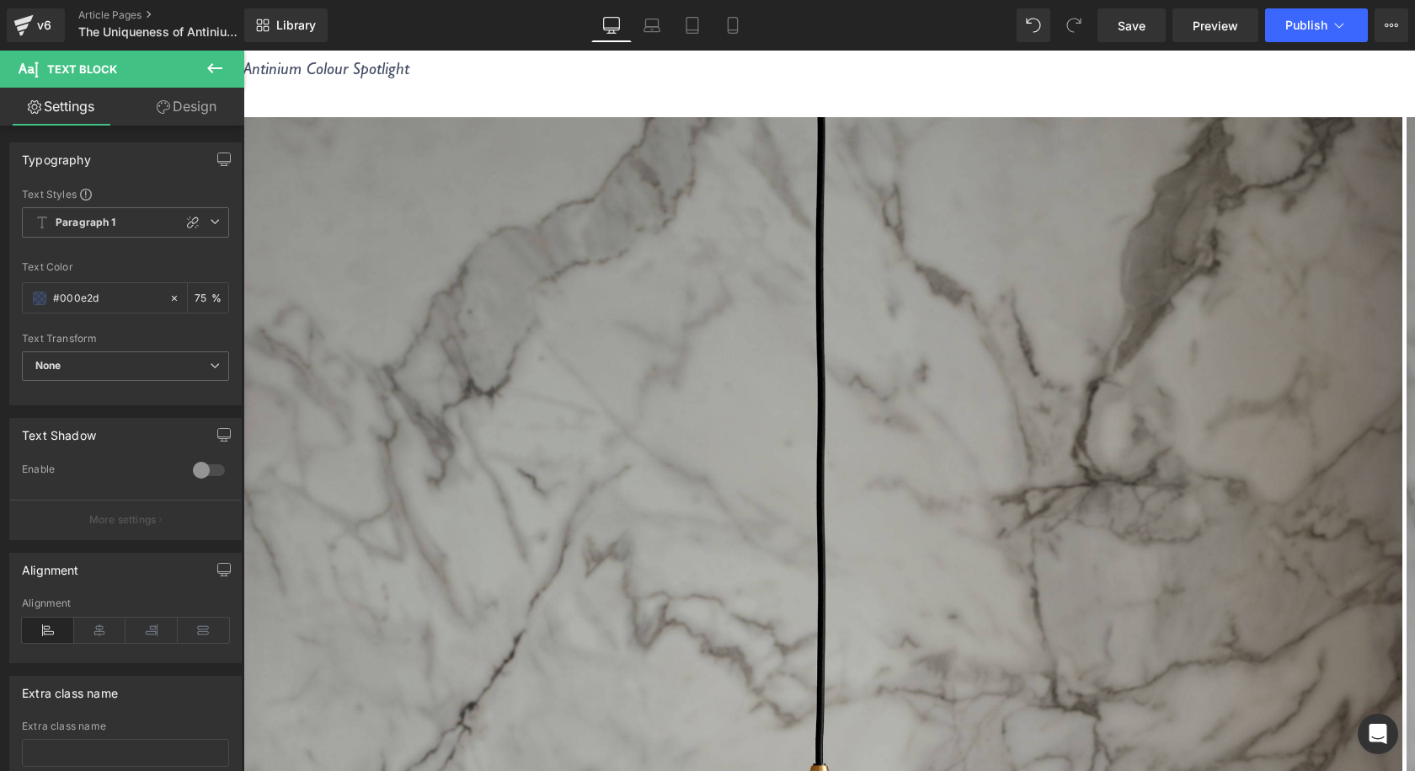
scroll to position [421, 0]
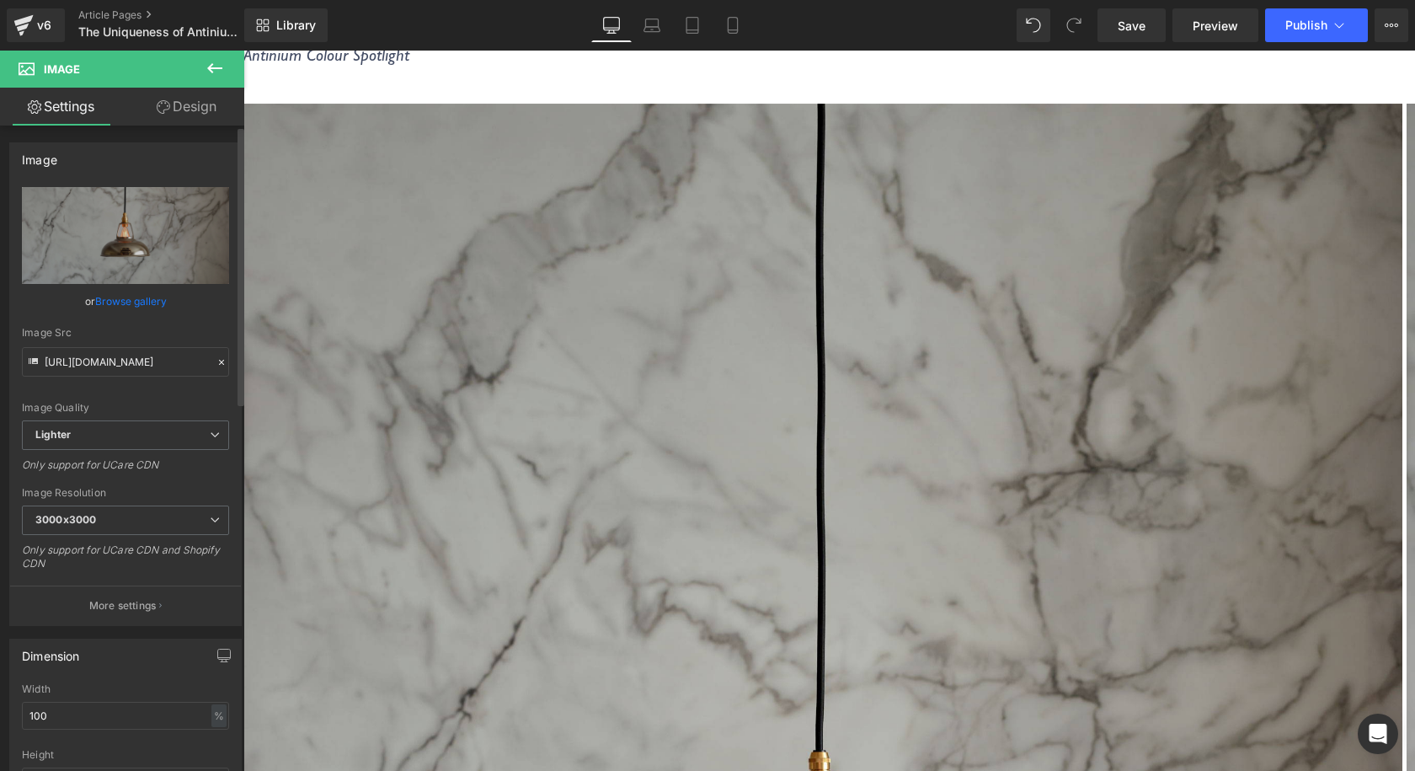
click at [131, 304] on link "Browse gallery" at bounding box center [131, 300] width 72 height 29
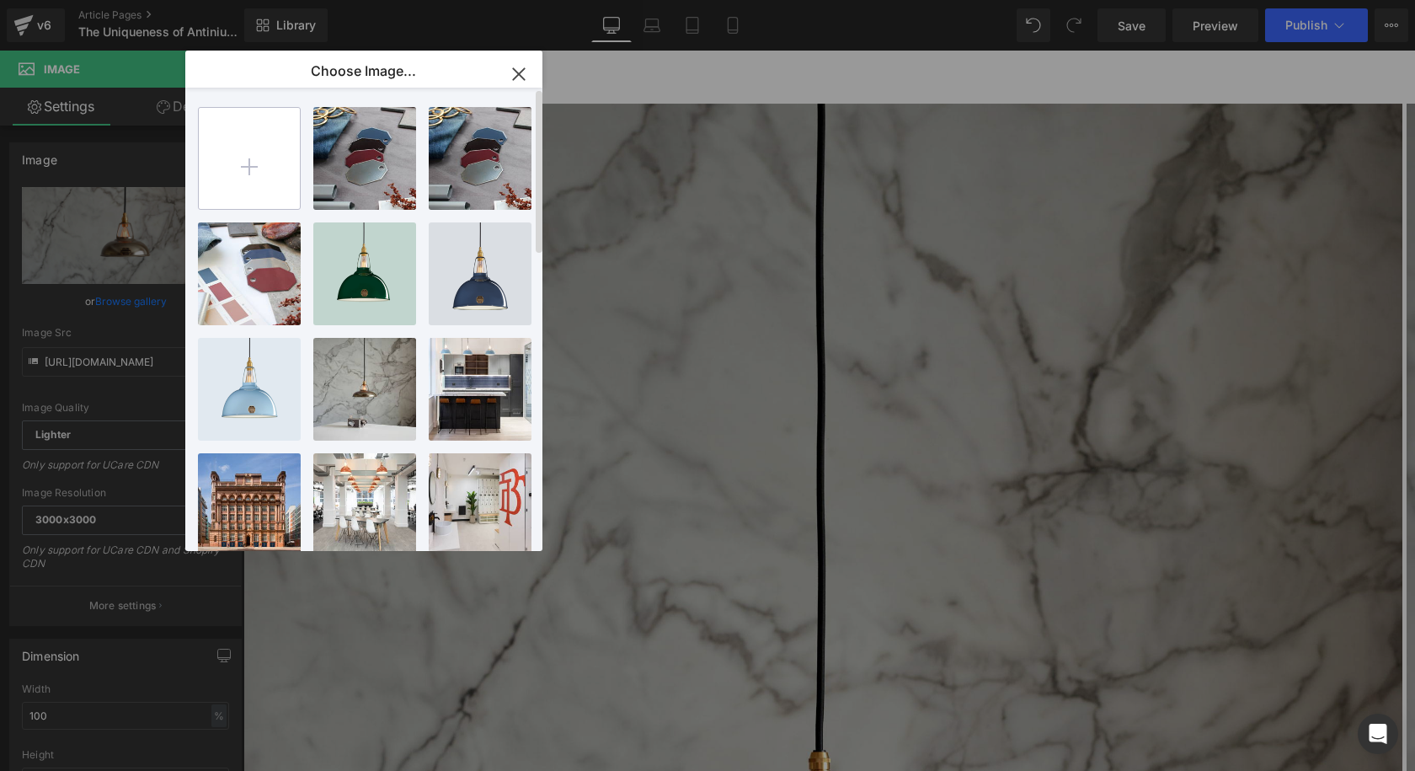
click at [264, 170] on input "file" at bounding box center [249, 158] width 101 height 101
click at [357, 403] on div "CL01-AN...-Ltd.jpg 327.97 KB" at bounding box center [364, 389] width 103 height 103
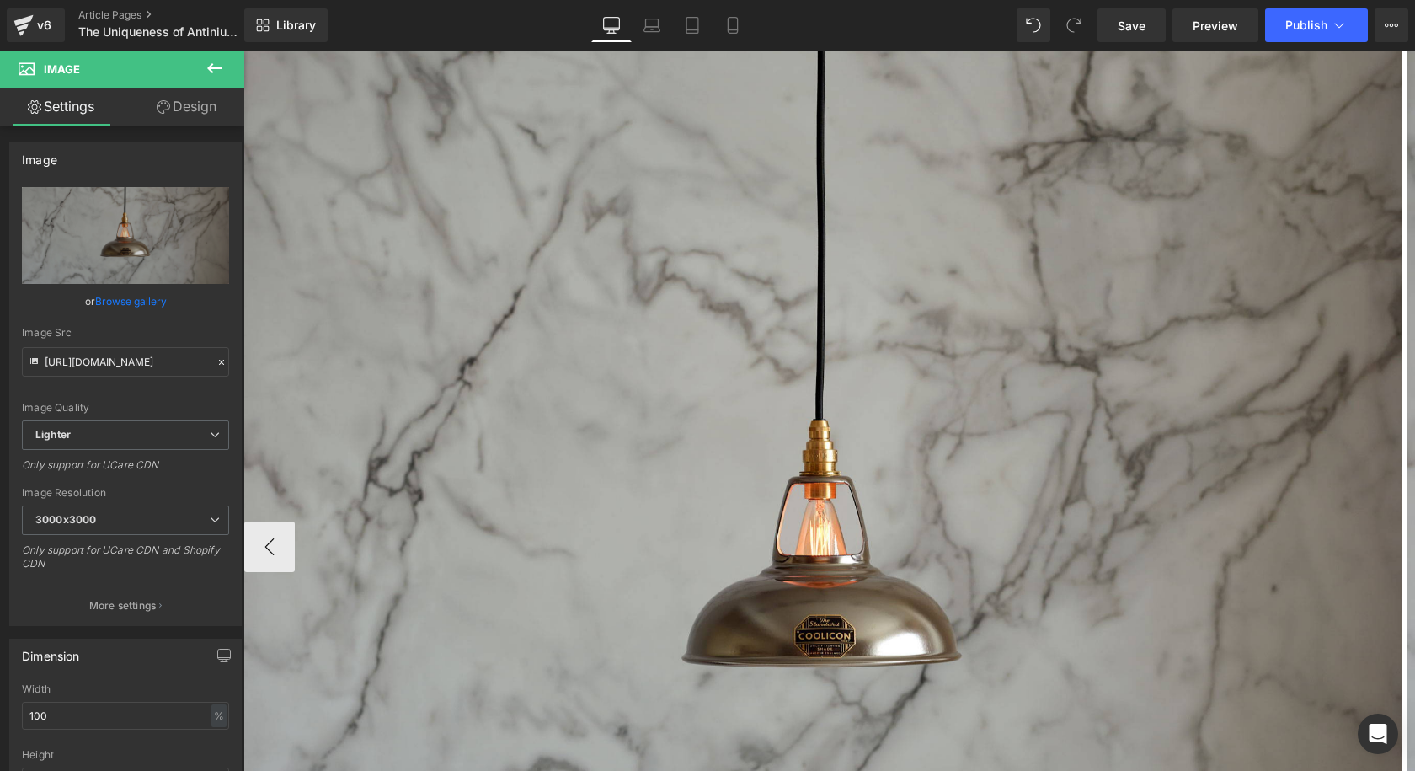
scroll to position [758, 0]
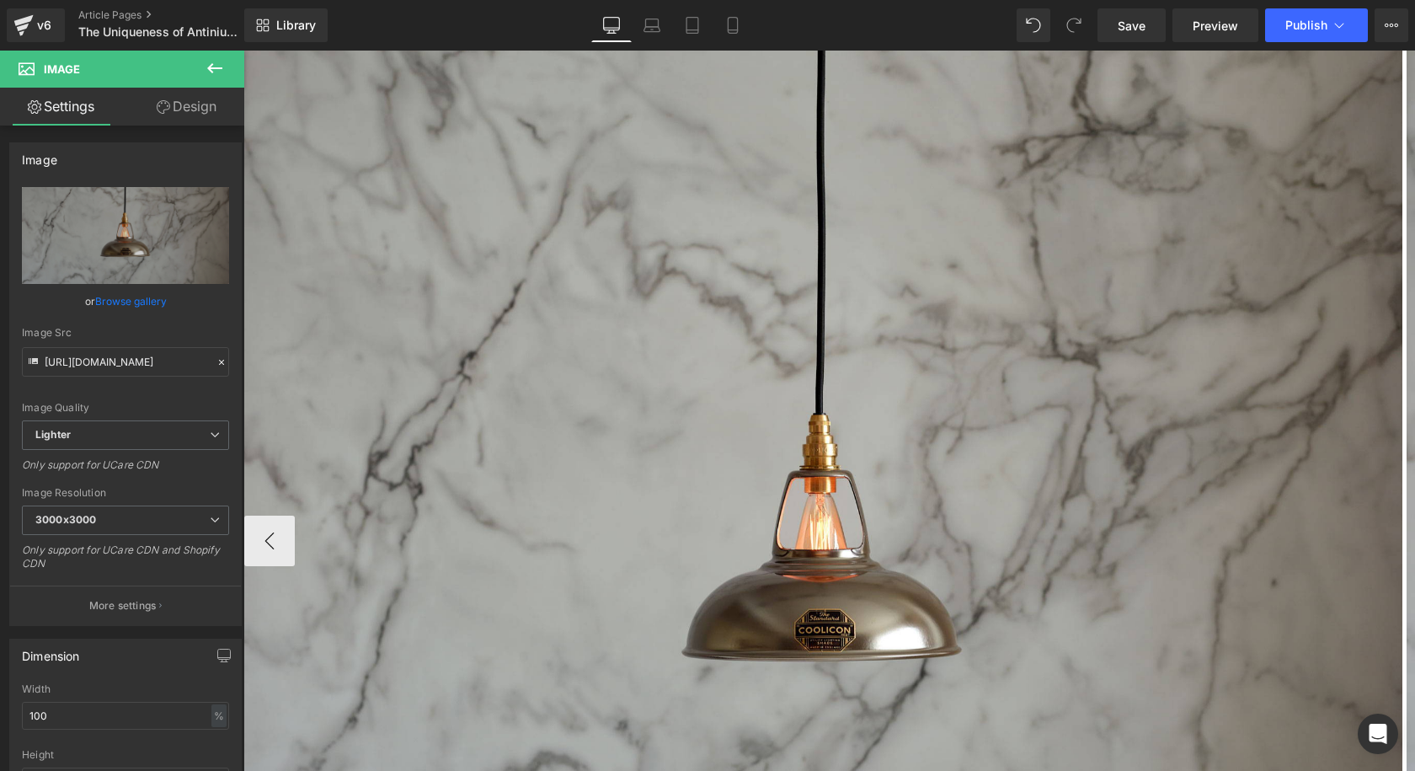
click at [1067, 377] on img at bounding box center [823, 541] width 1158 height 1549
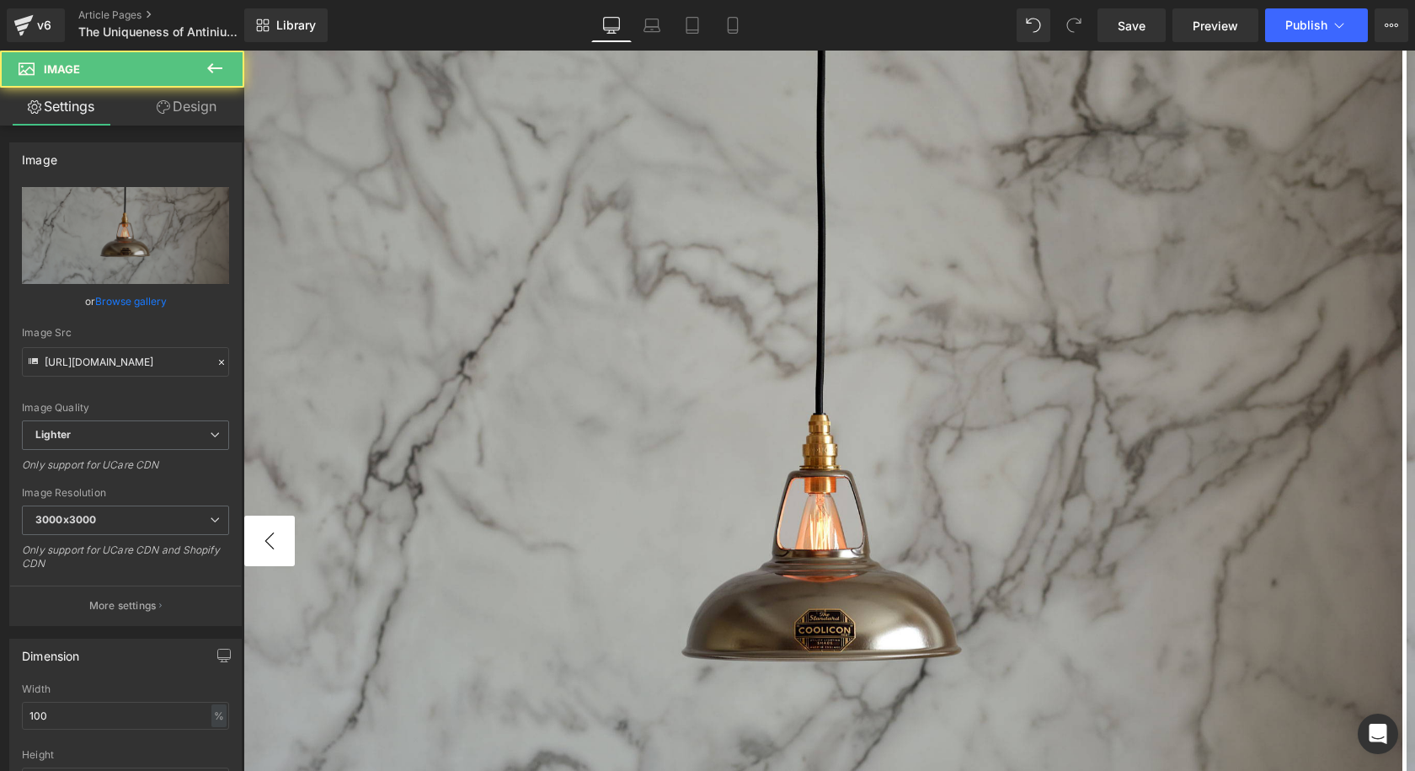
click at [295, 515] on button "‹" at bounding box center [269, 540] width 51 height 51
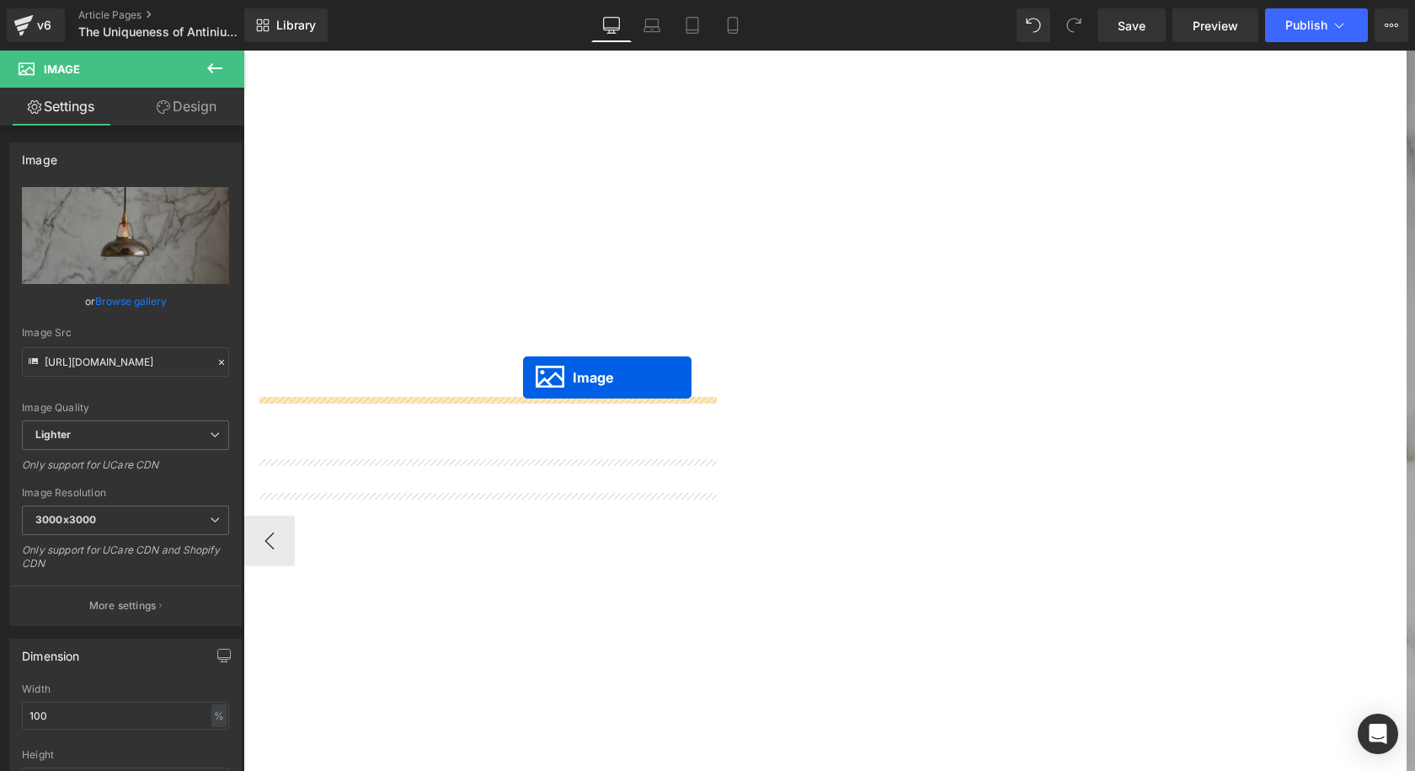
drag, startPoint x: 1294, startPoint y: 439, endPoint x: 523, endPoint y: 377, distance: 773.1
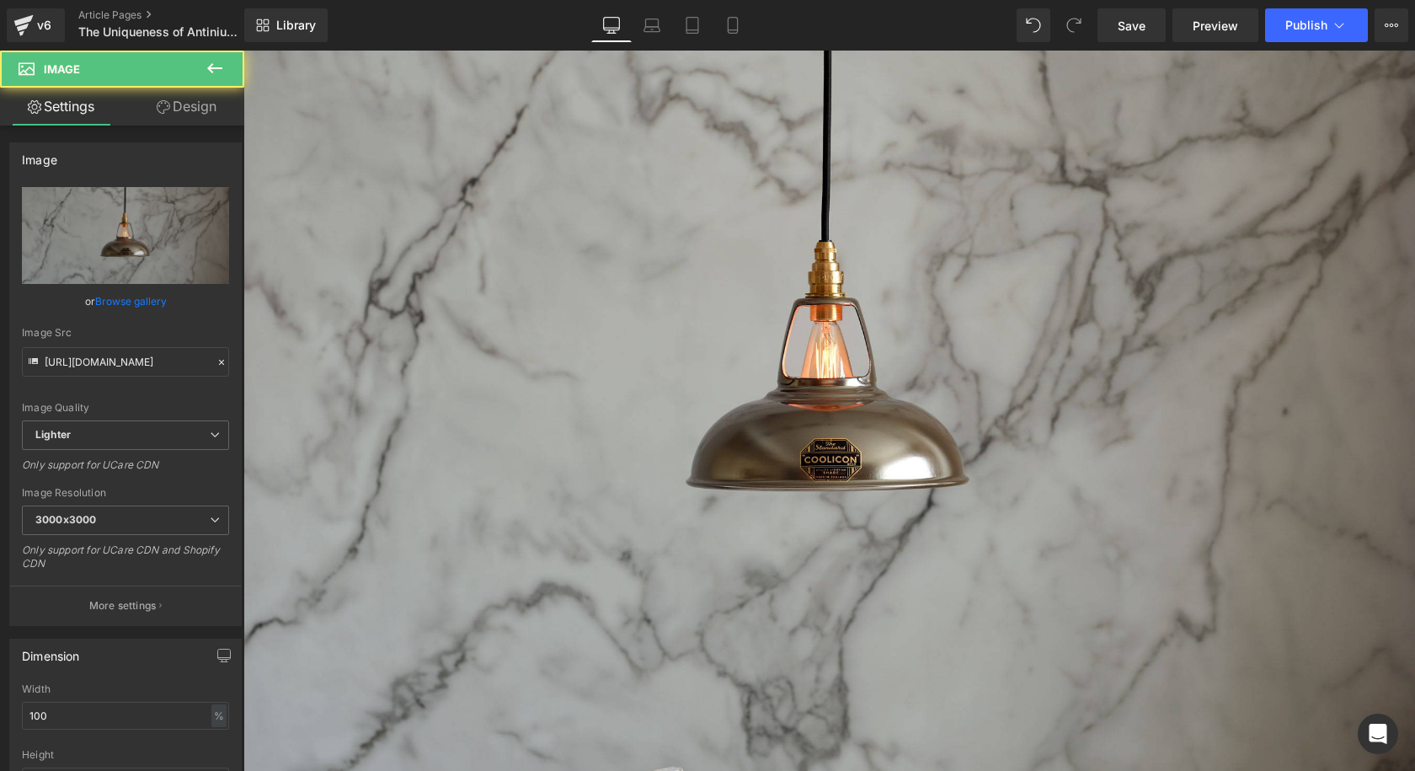
scroll to position [643, 0]
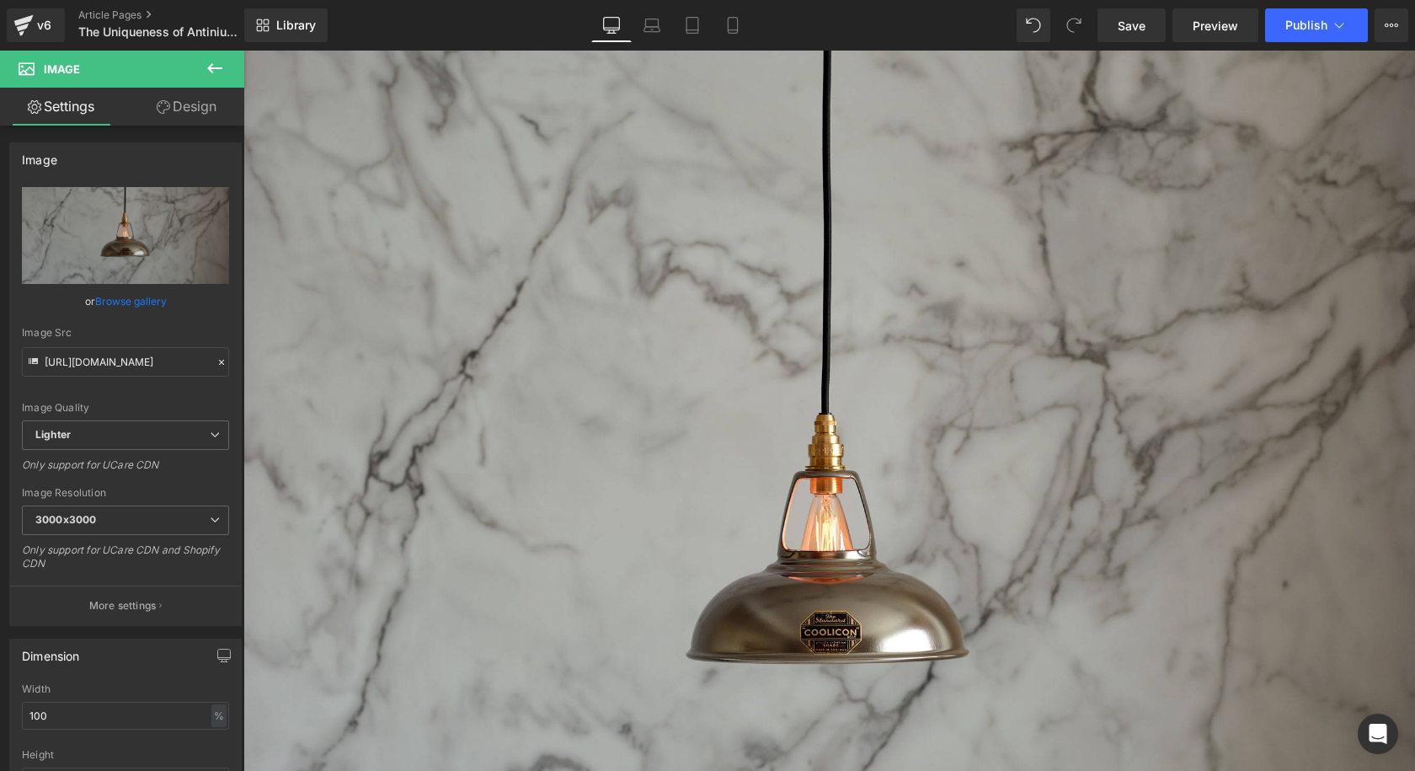
click at [453, 337] on img at bounding box center [829, 542] width 1172 height 1567
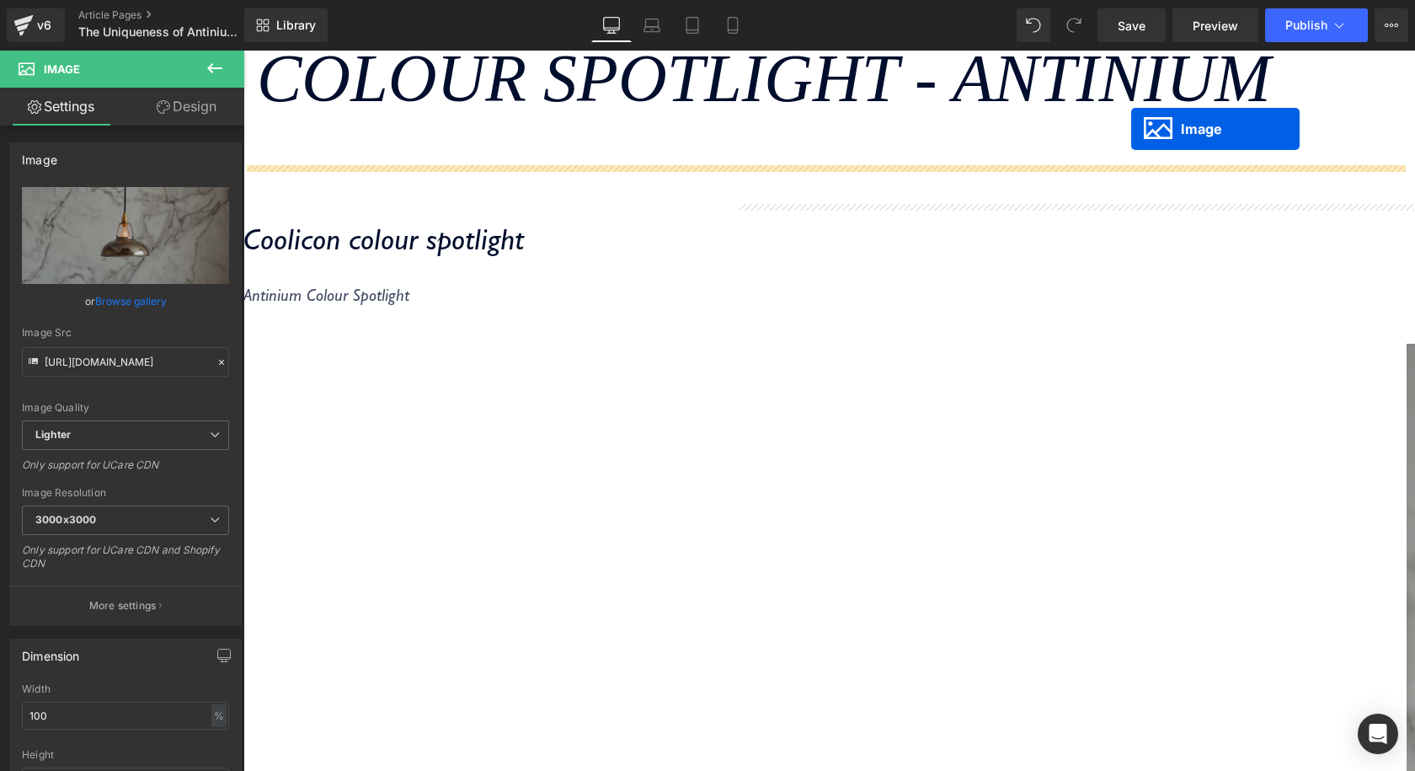
scroll to position [173, 0]
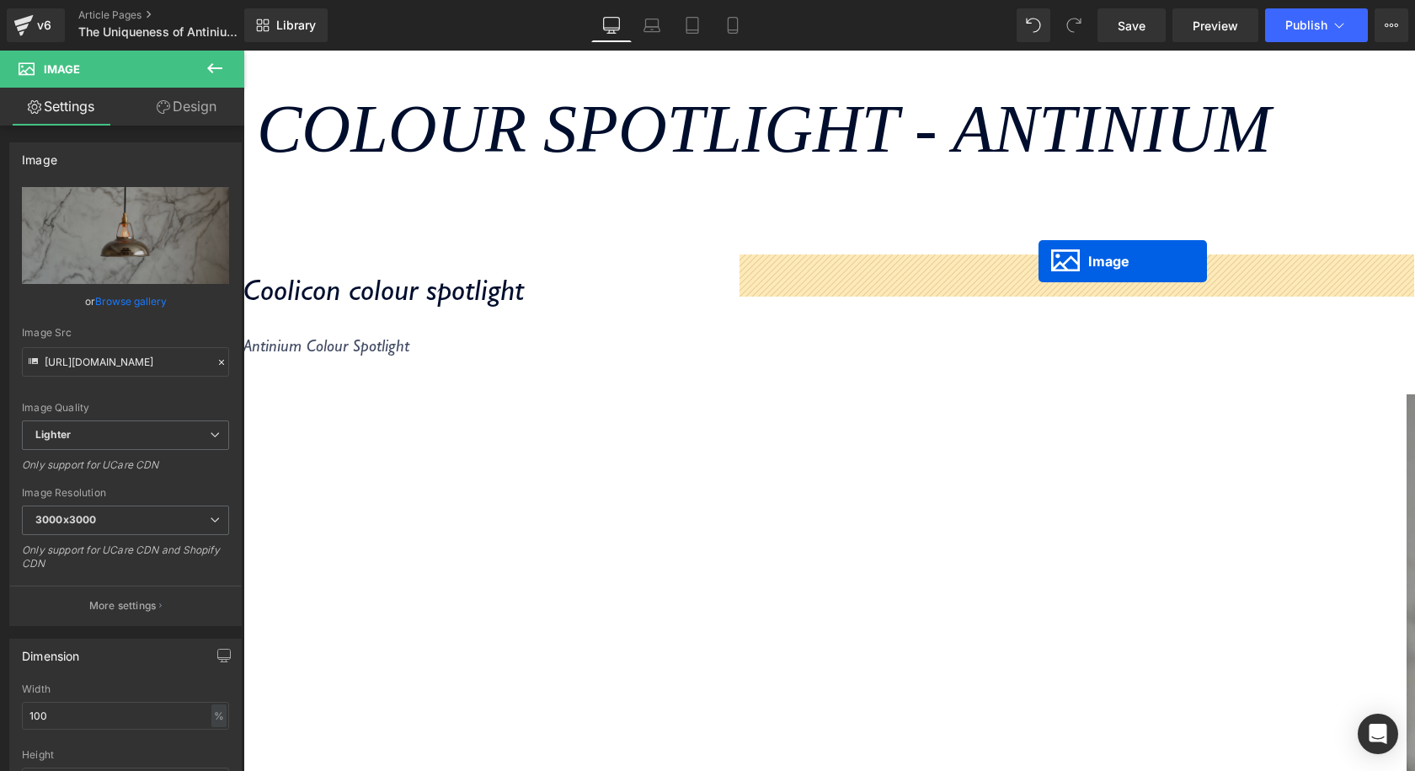
drag, startPoint x: 452, startPoint y: 258, endPoint x: 1038, endPoint y: 261, distance: 586.2
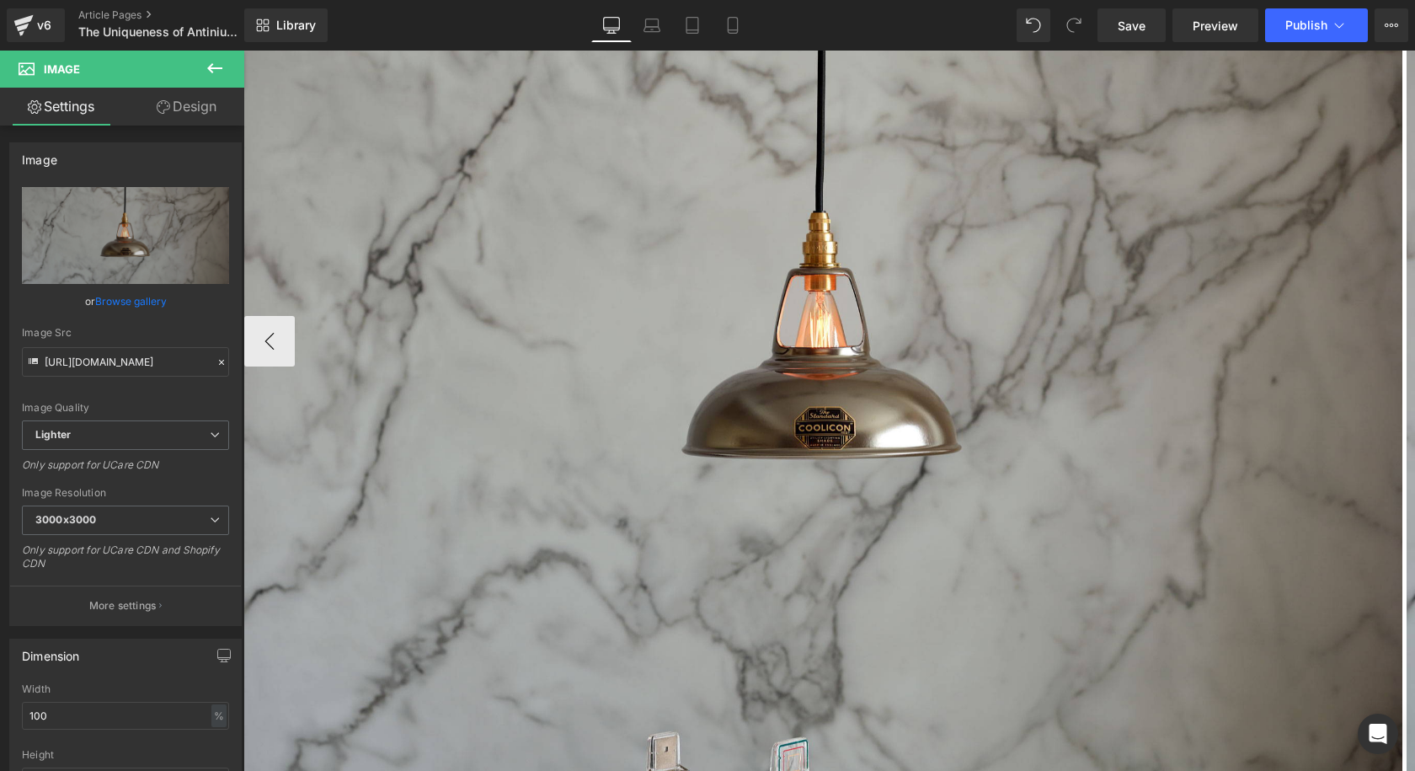
scroll to position [931, 0]
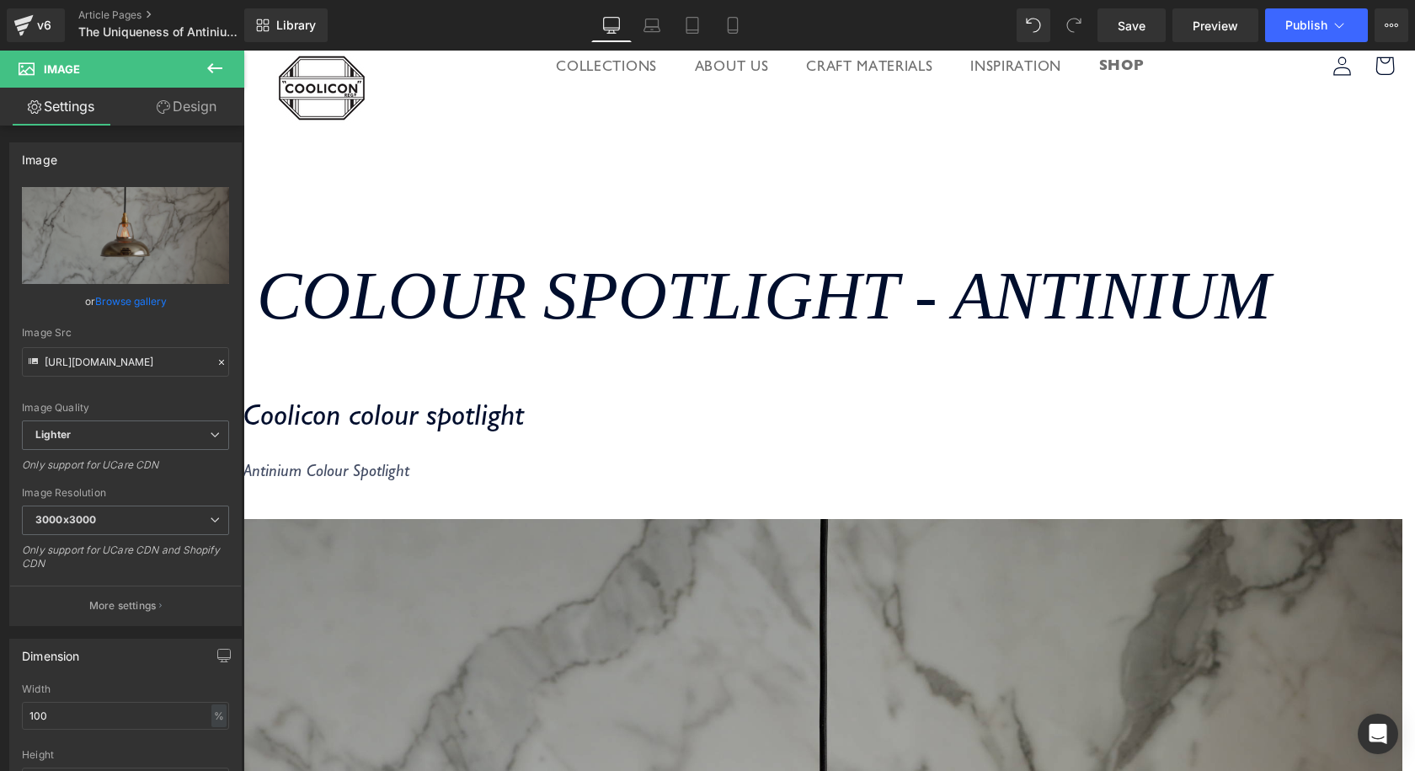
scroll to position [4, 0]
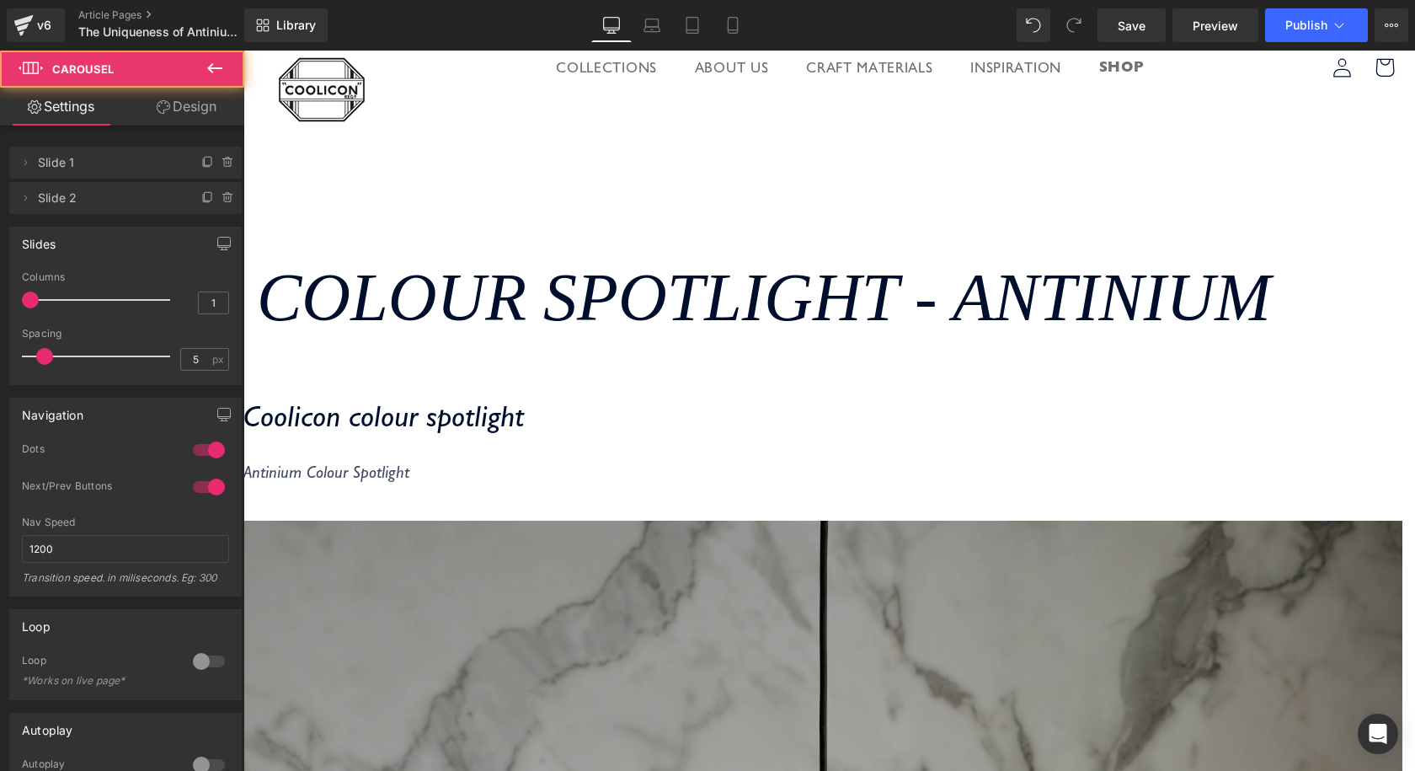
click at [243, 51] on span "Carousel" at bounding box center [243, 51] width 0 height 0
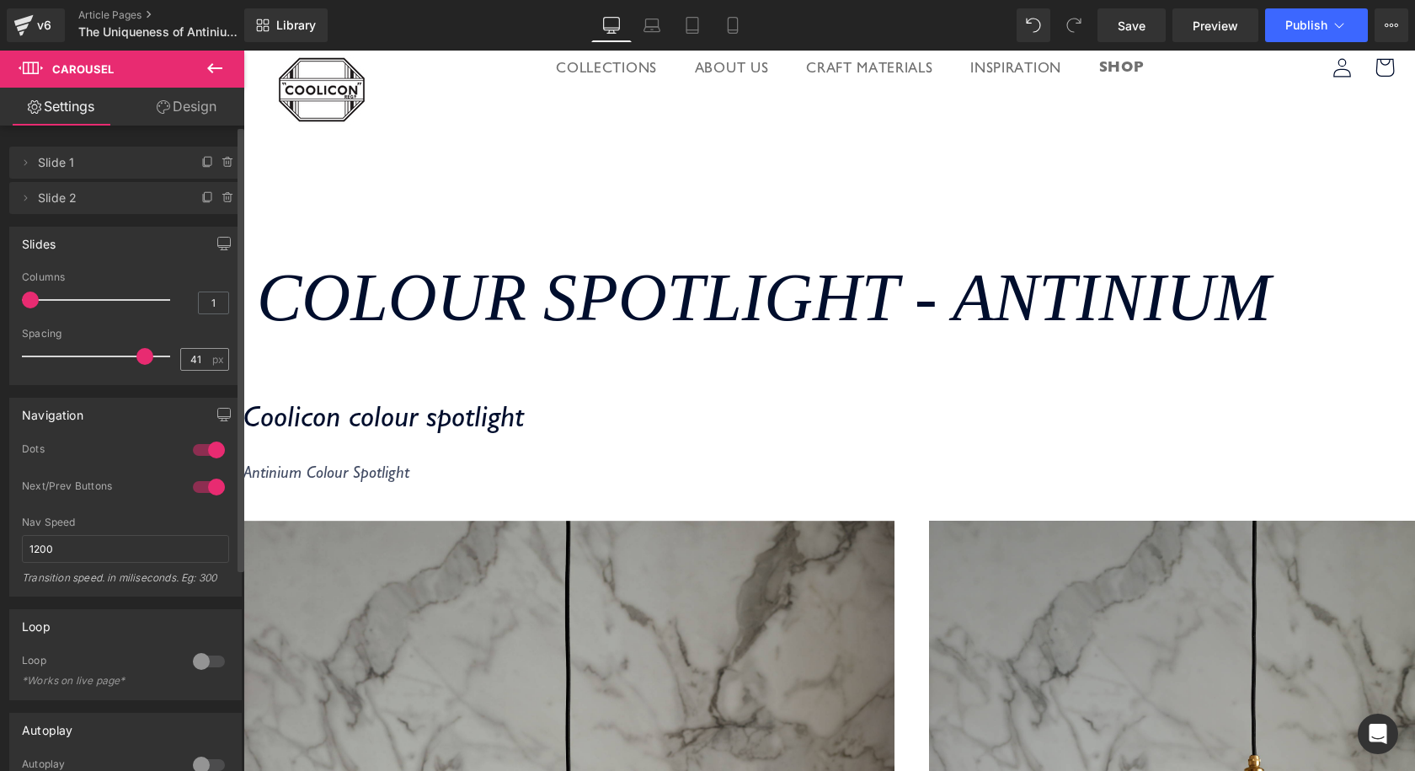
drag, startPoint x: 47, startPoint y: 359, endPoint x: 216, endPoint y: 357, distance: 168.5
click at [145, 353] on span at bounding box center [144, 356] width 17 height 17
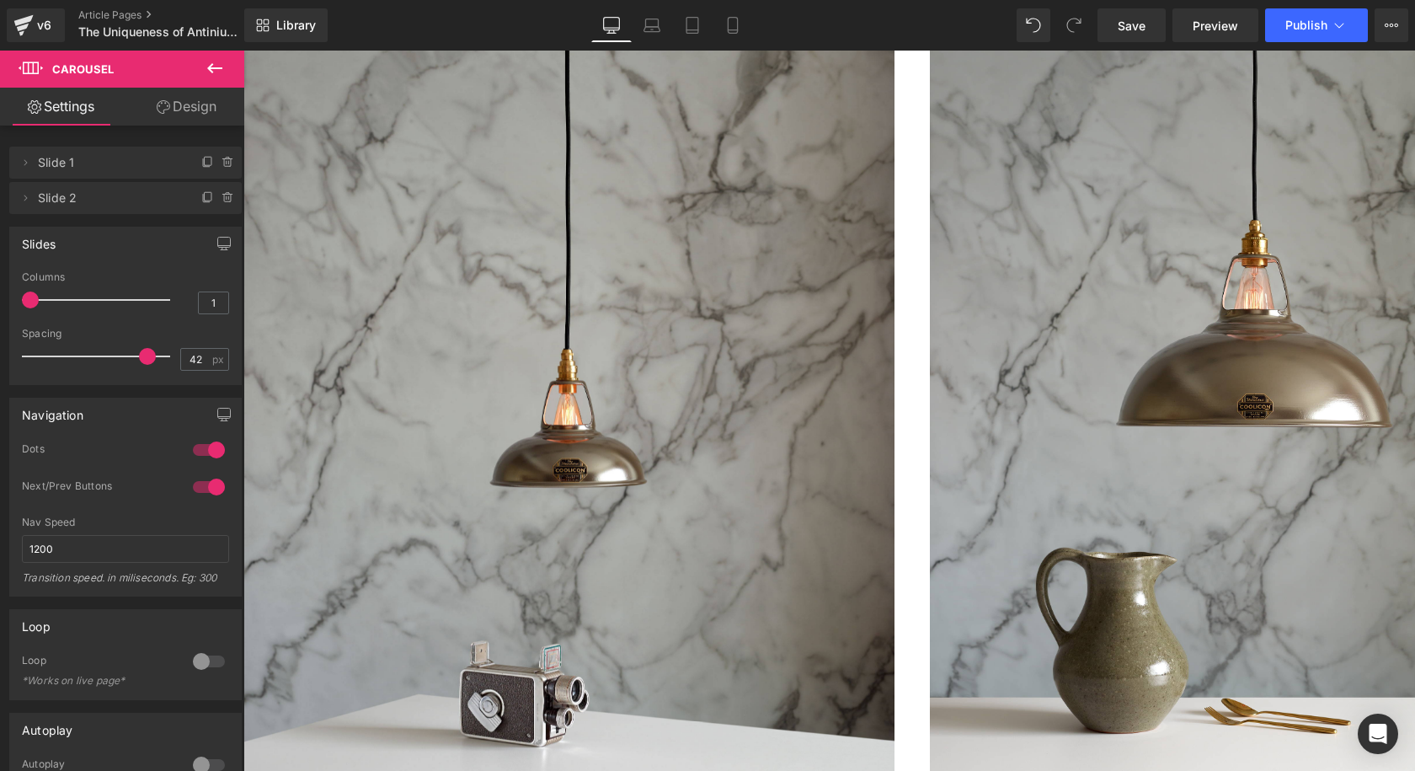
scroll to position [510, 0]
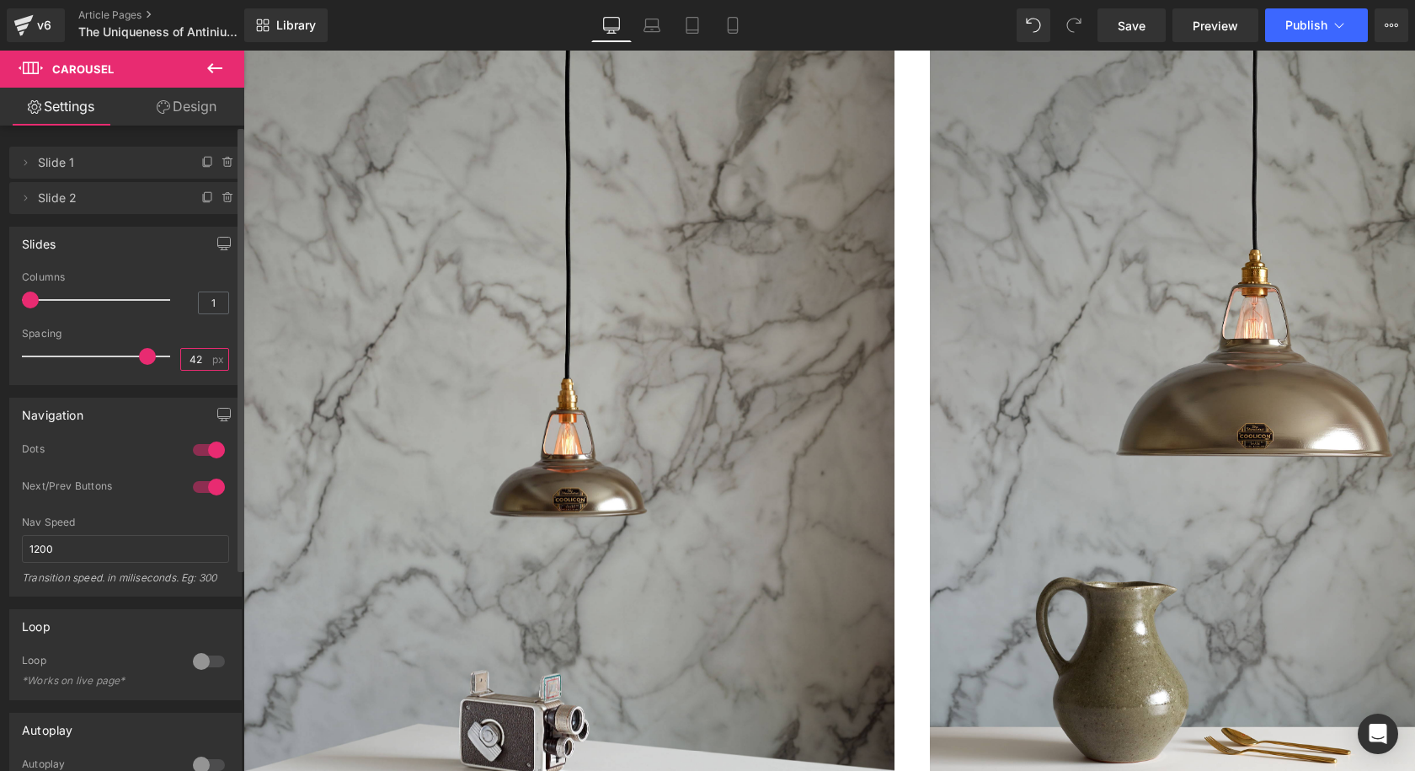
drag, startPoint x: 201, startPoint y: 363, endPoint x: 156, endPoint y: 364, distance: 45.5
click at [156, 364] on div "Spacing 42 px" at bounding box center [125, 356] width 207 height 56
type input "5"
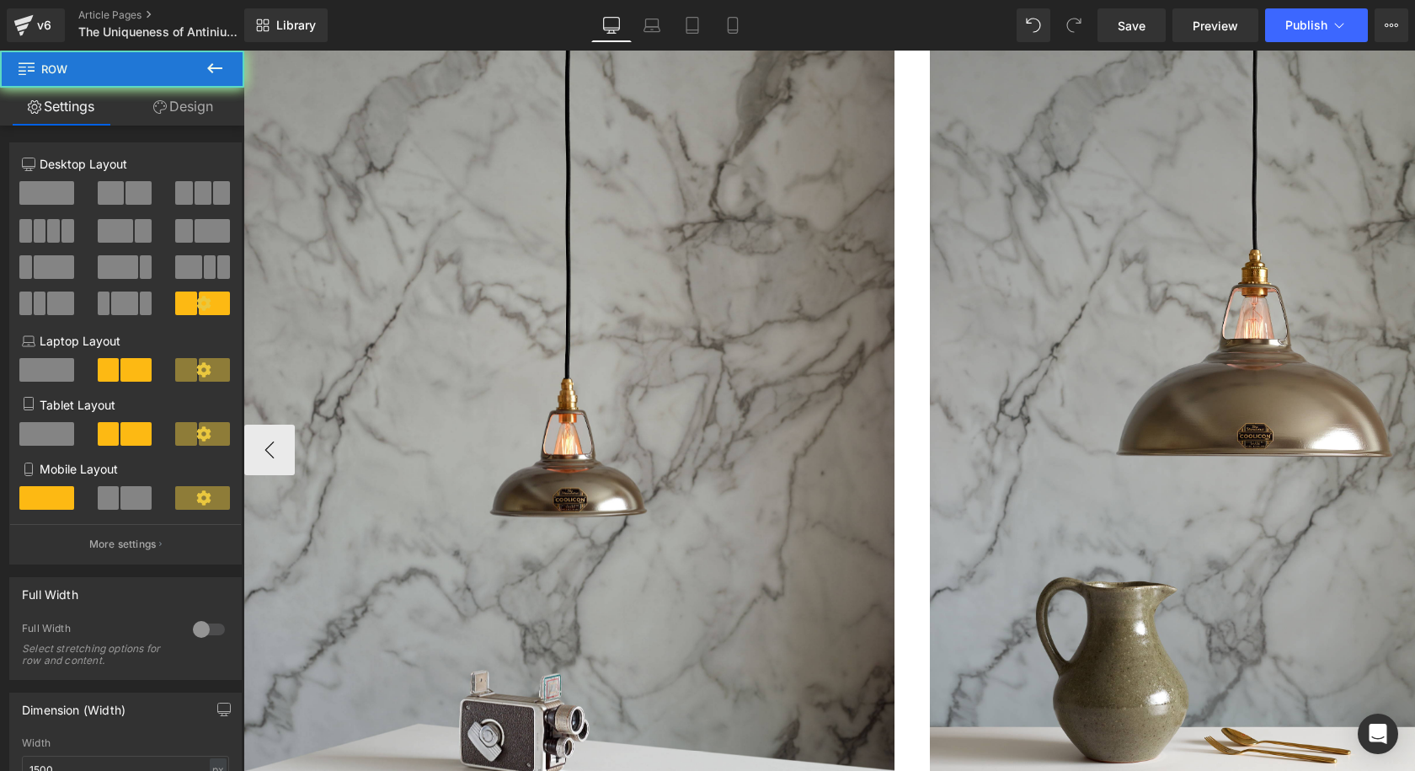
click at [894, 376] on img at bounding box center [569, 450] width 650 height 870
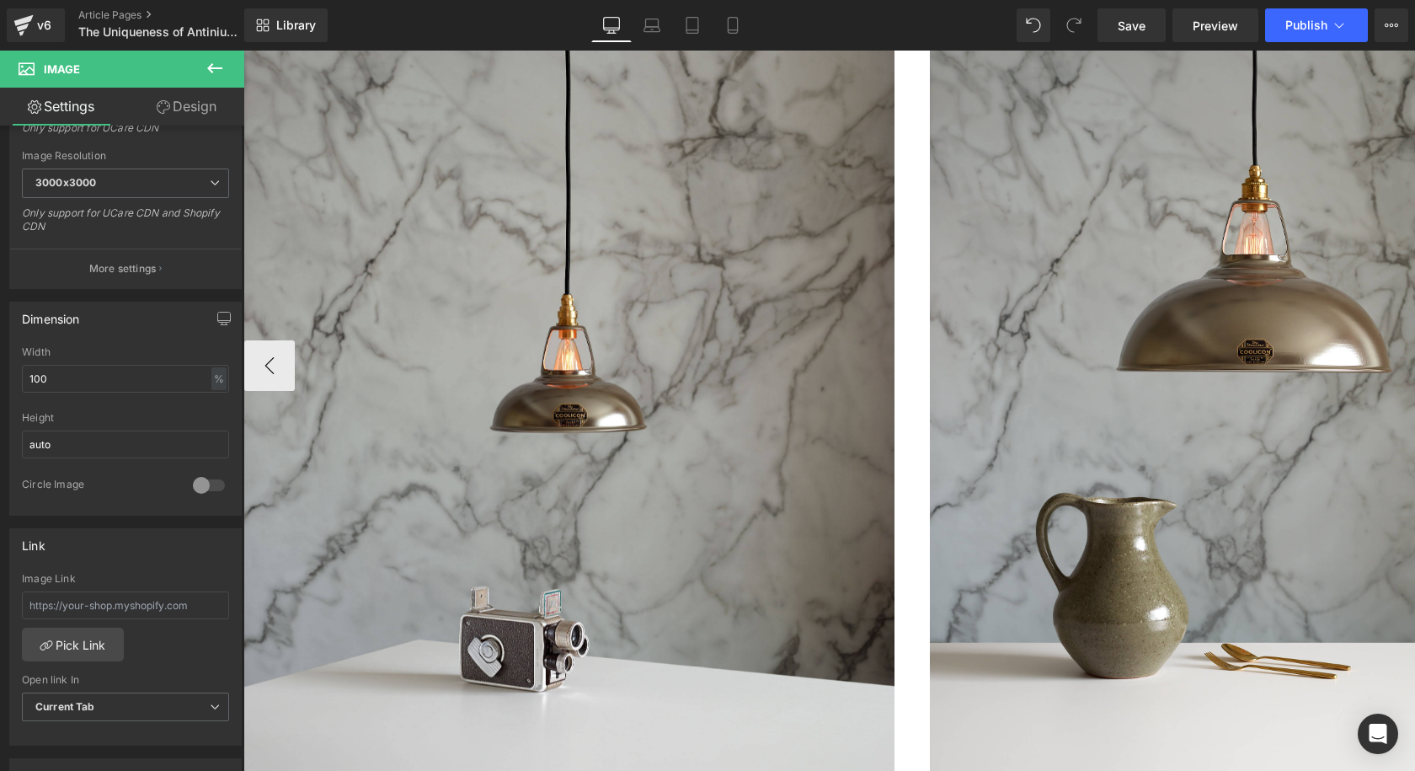
scroll to position [257, 0]
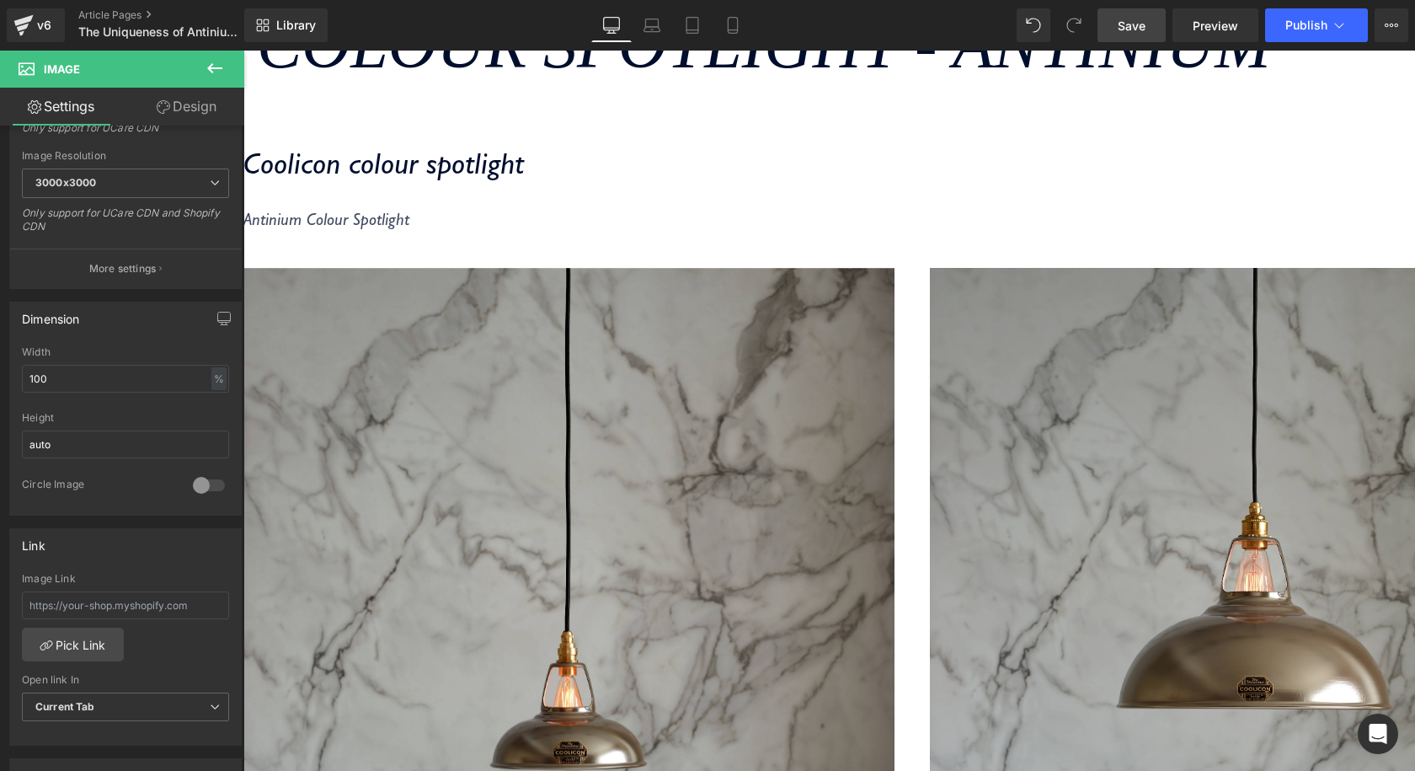
click at [1100, 15] on link "Save" at bounding box center [1131, 25] width 68 height 34
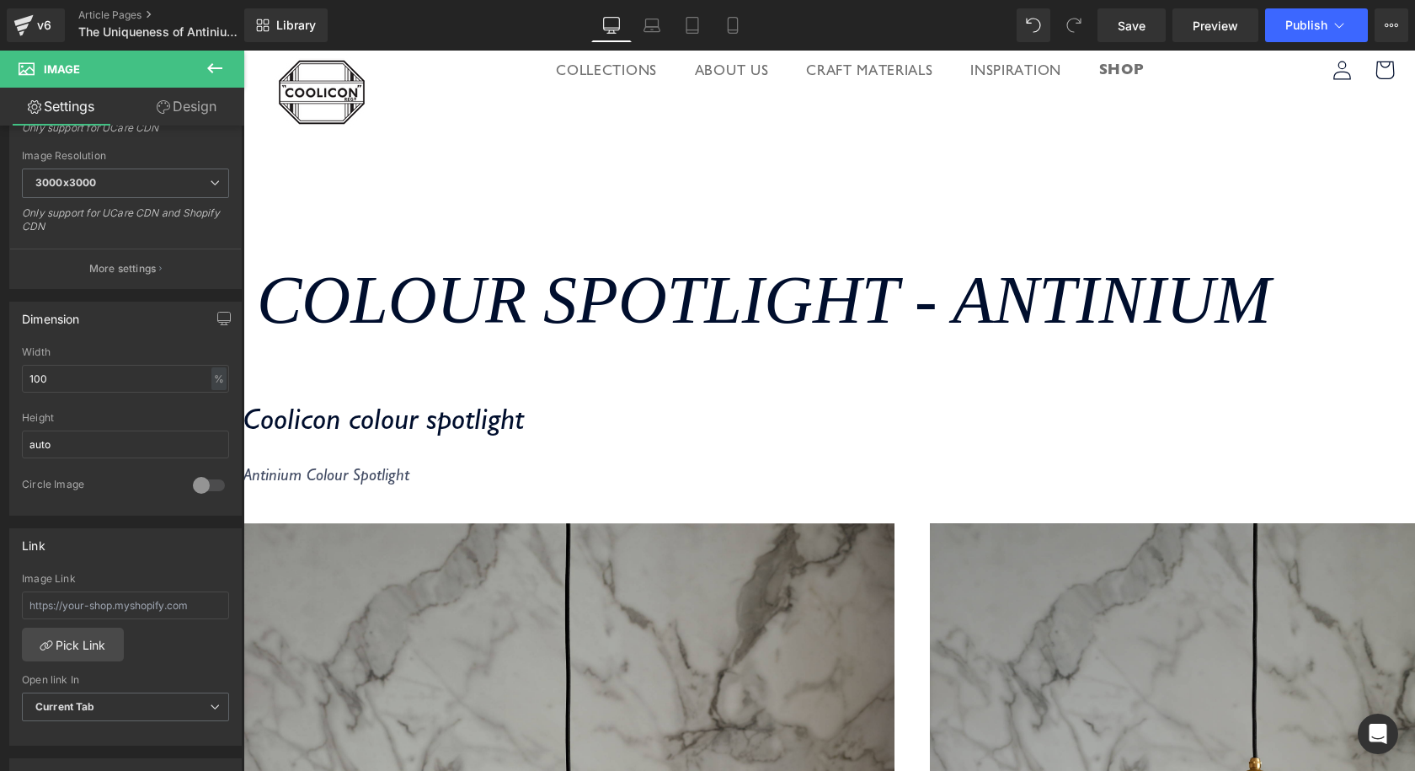
scroll to position [0, 0]
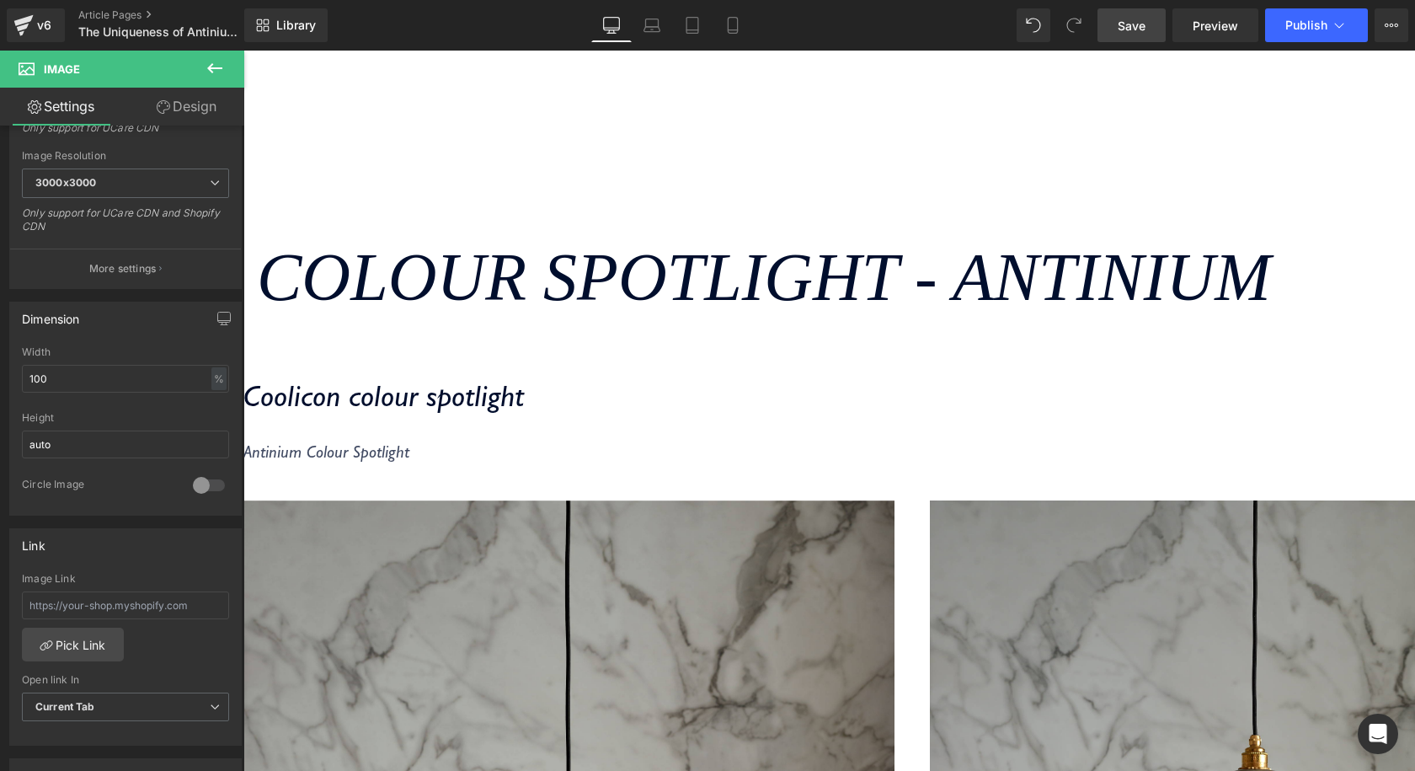
click at [1118, 15] on link "Save" at bounding box center [1131, 25] width 68 height 34
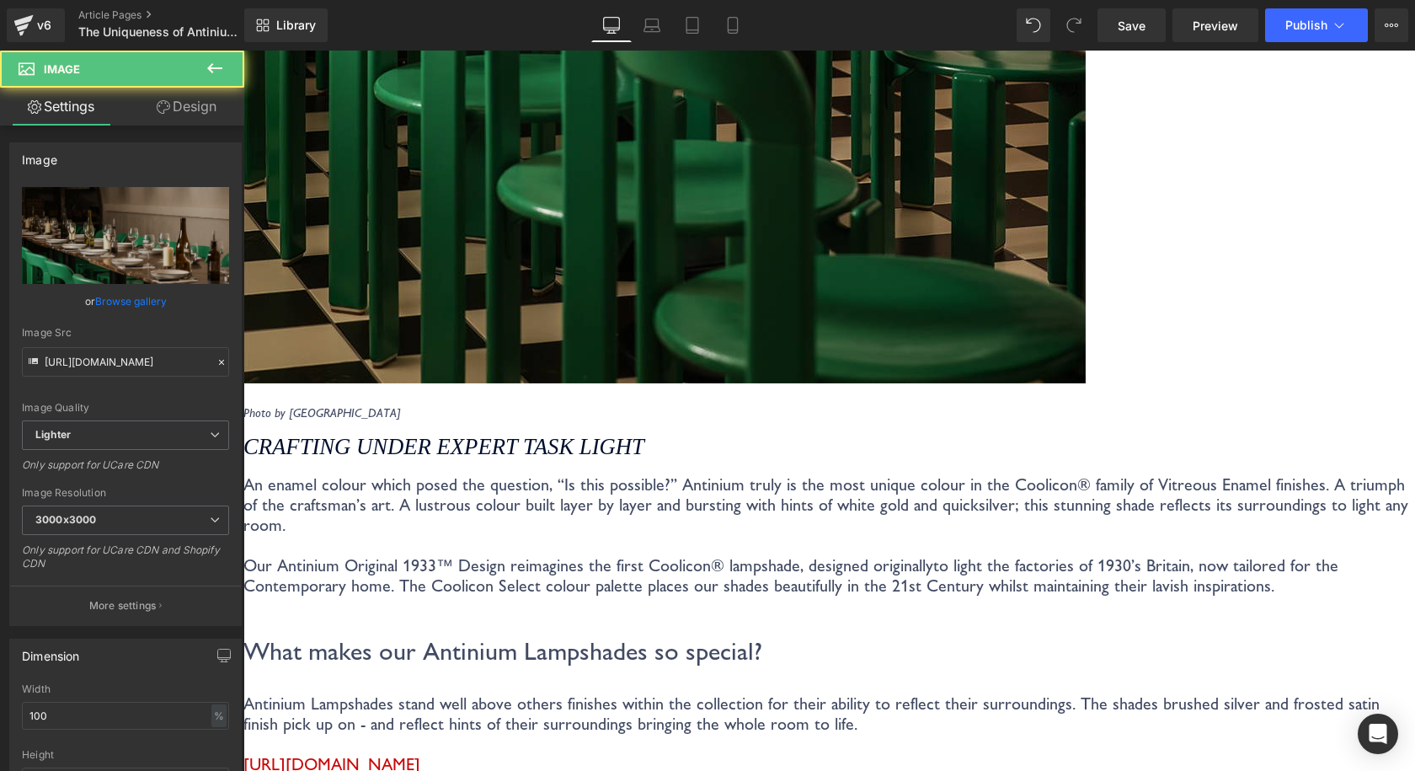
scroll to position [2442, 0]
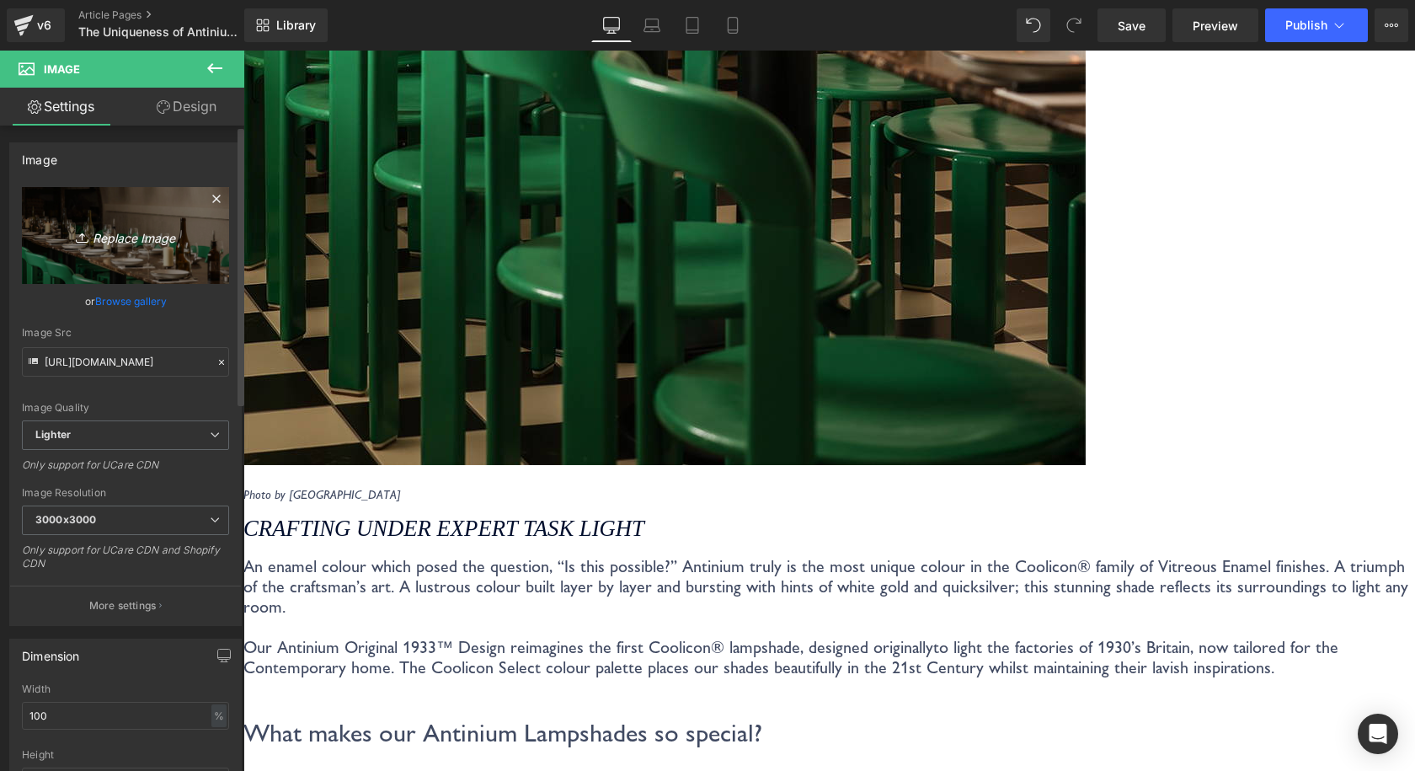
click at [145, 239] on icon "Replace Image" at bounding box center [125, 235] width 135 height 21
type input "C:\fakepath\Coolicon-Lighting-Select-Palette-Laydown.jpg"
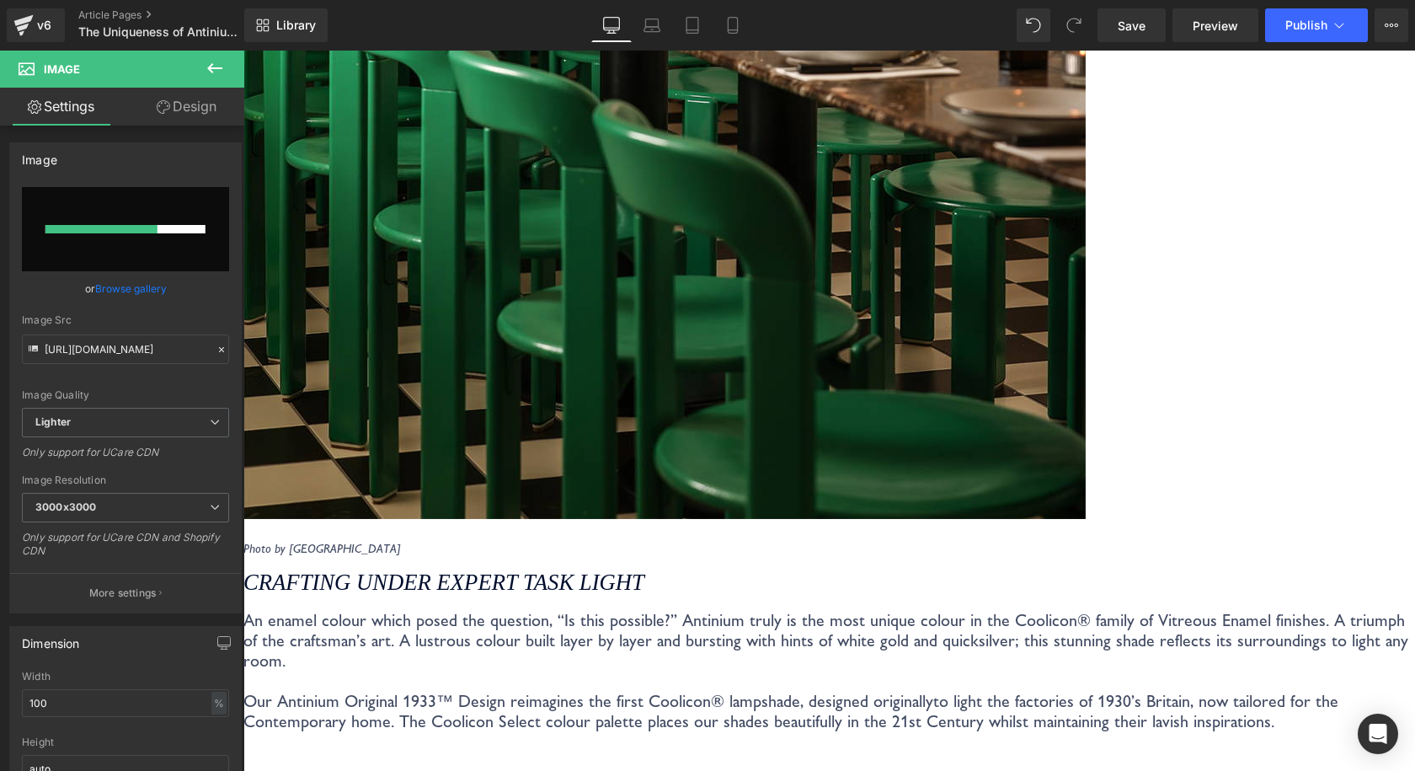
scroll to position [2695, 0]
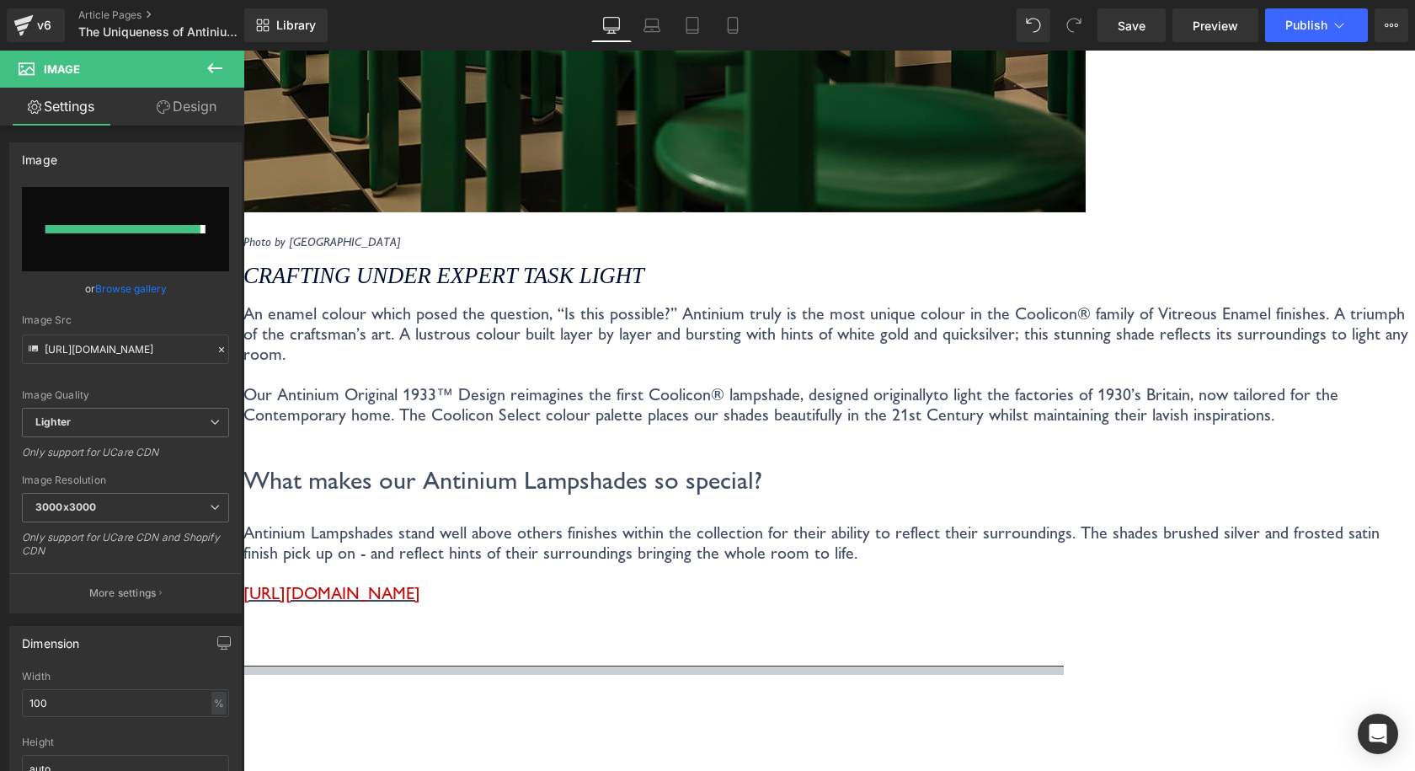
type input "[URL][DOMAIN_NAME]"
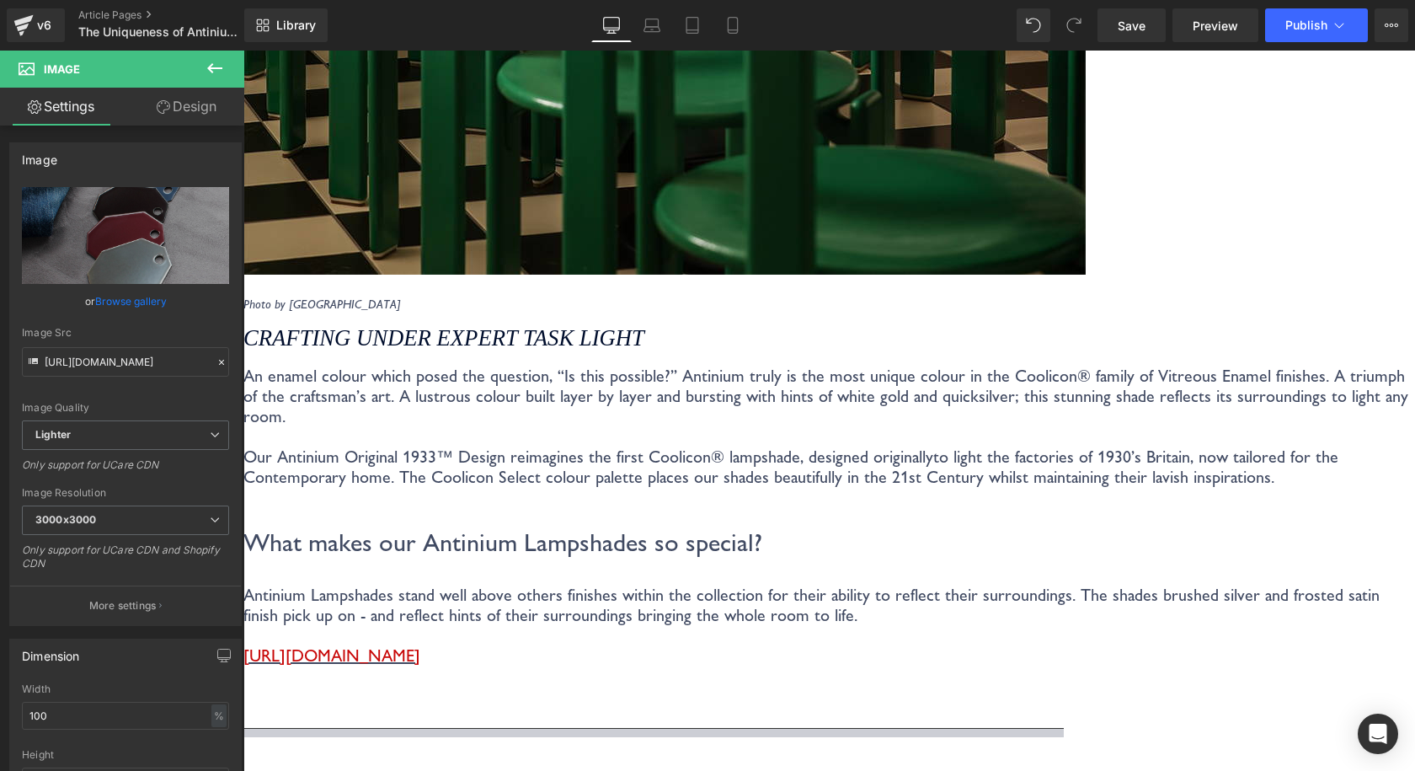
scroll to position [2879, 0]
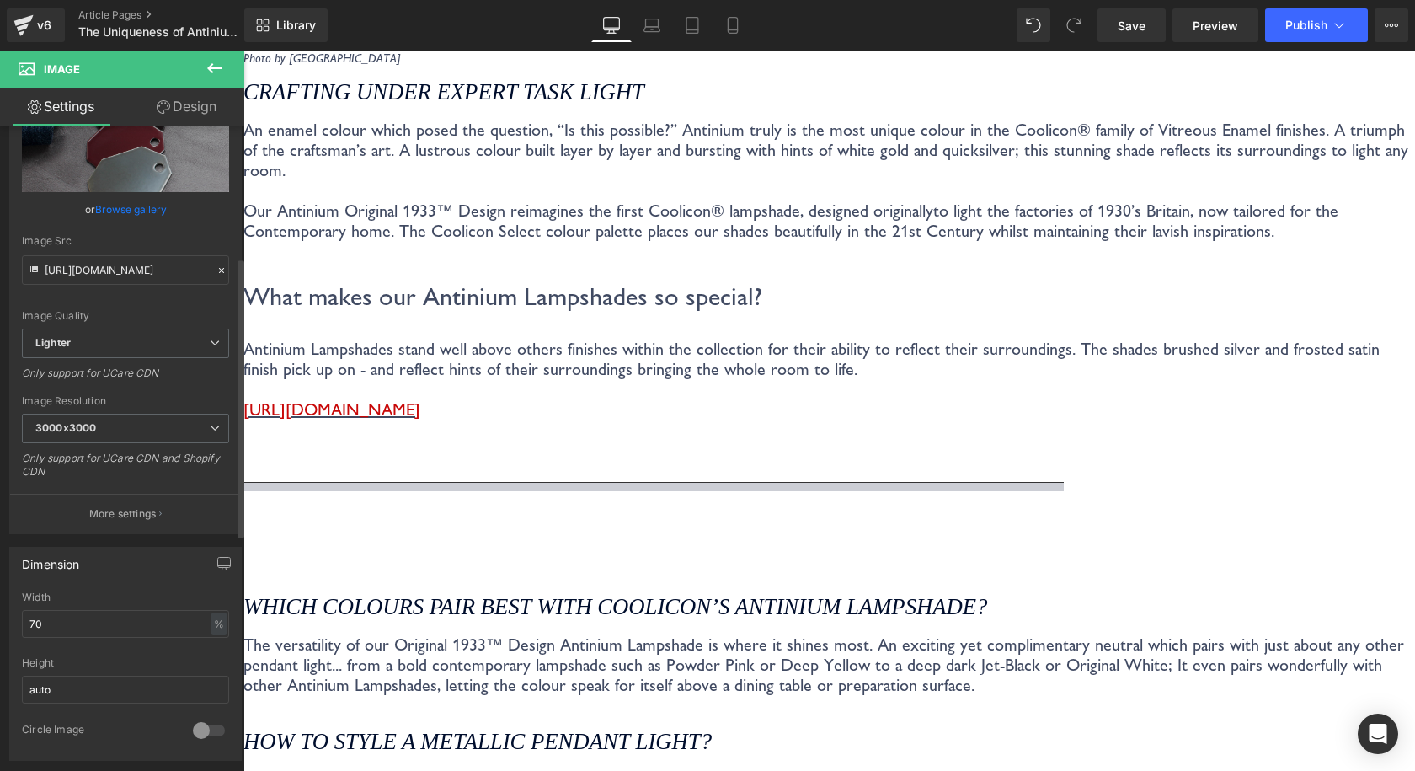
scroll to position [505, 0]
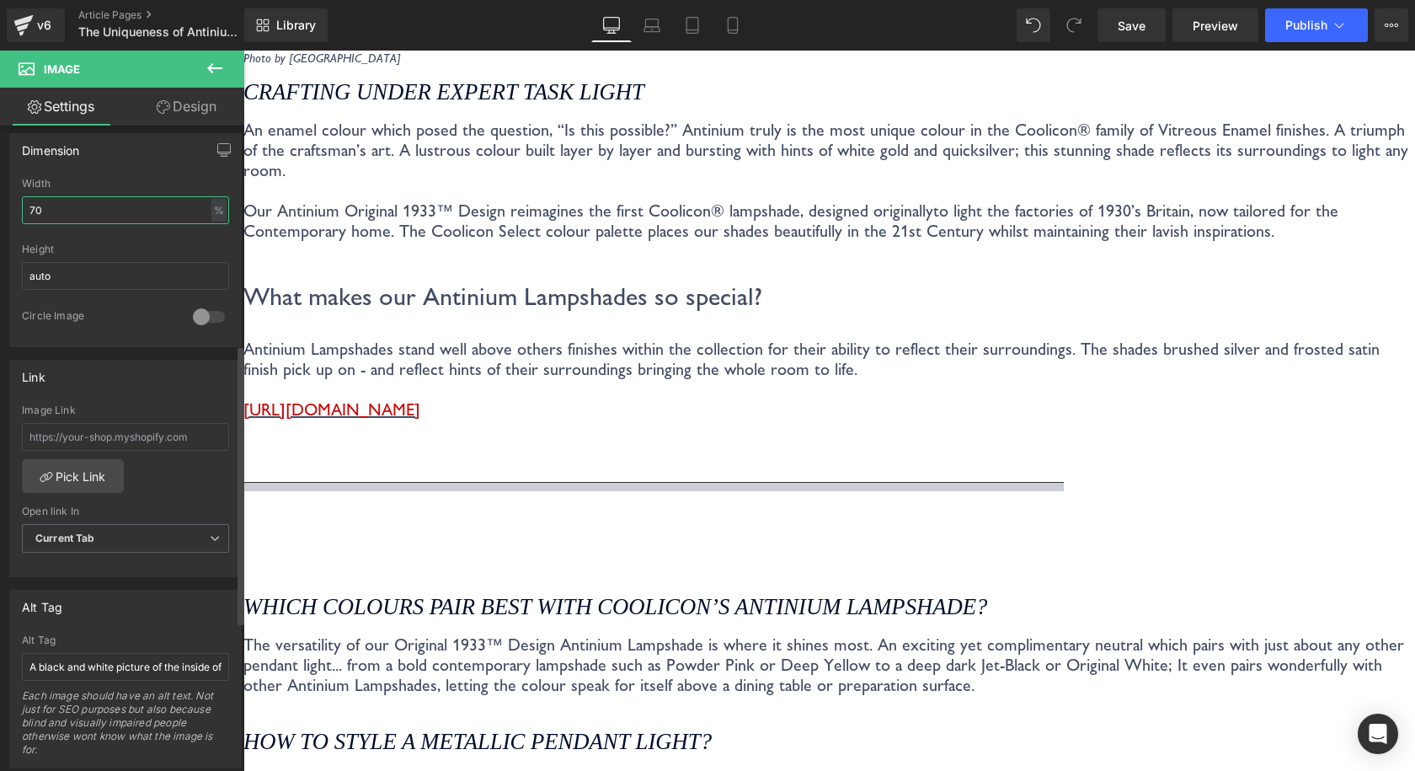
drag, startPoint x: 67, startPoint y: 210, endPoint x: 0, endPoint y: 210, distance: 67.4
click at [0, 210] on div "Dimension 70% Width 70 % % px auto Height auto 0 Circle Image" at bounding box center [126, 233] width 252 height 227
type input "100"
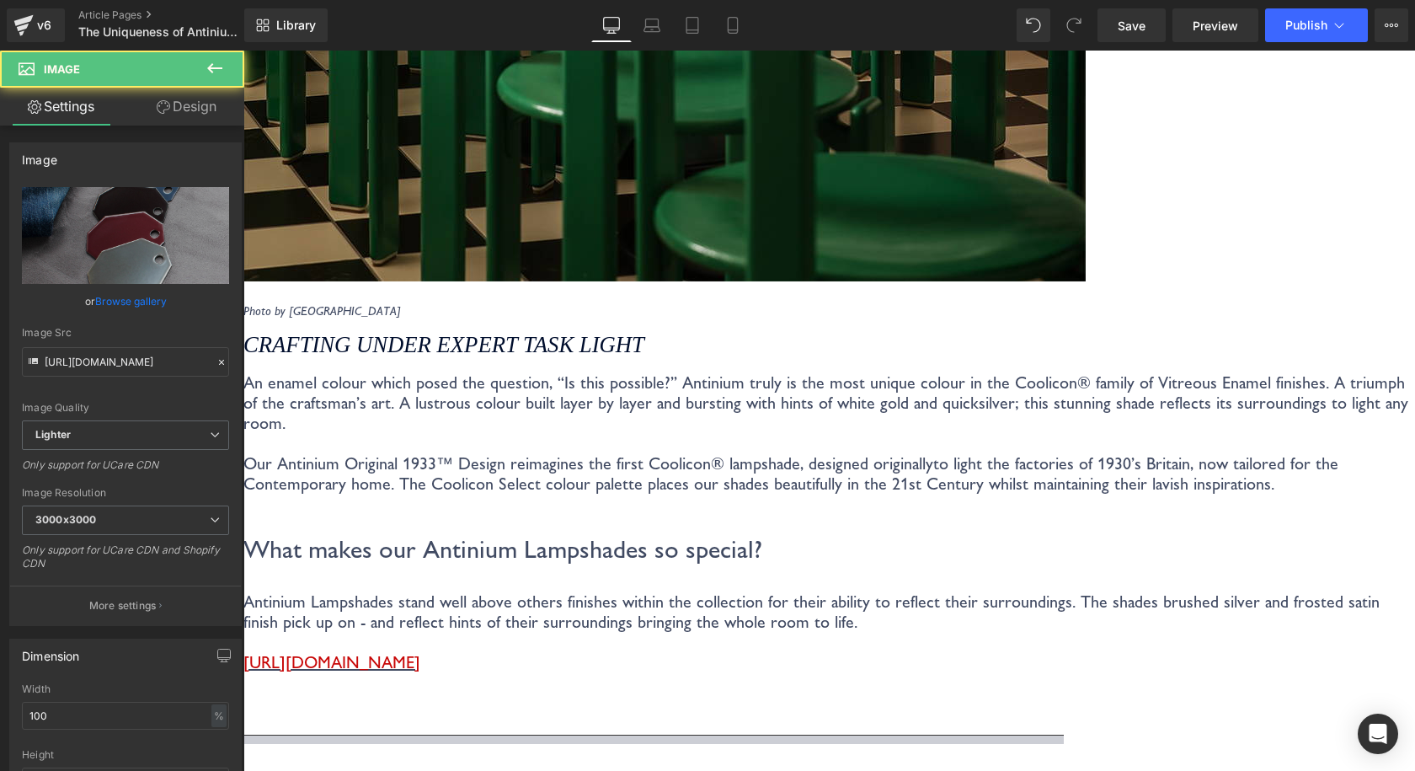
scroll to position [2289, 0]
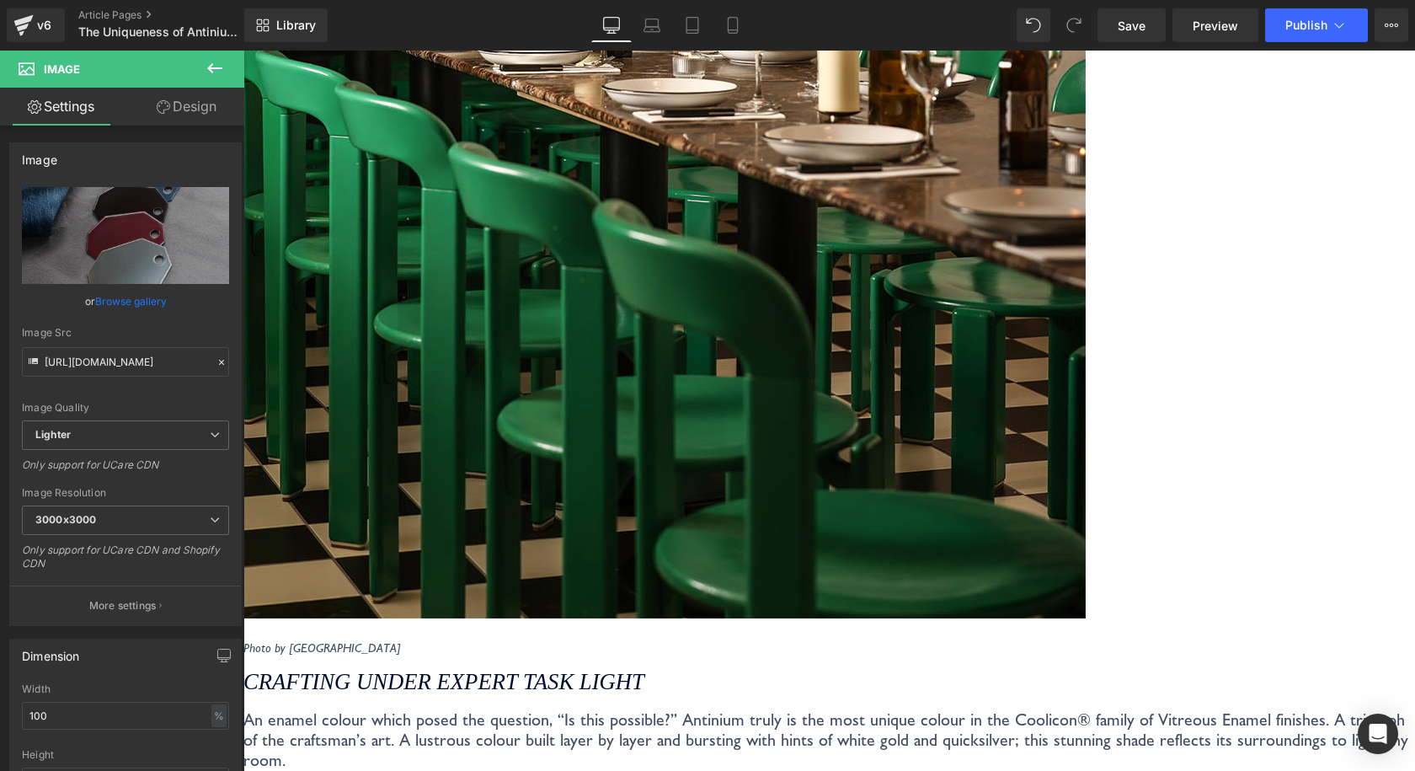
click at [1013, 15] on div "Library Desktop Desktop Laptop Tablet Mobile Save Preview Publish Scheduled Vie…" at bounding box center [829, 25] width 1171 height 34
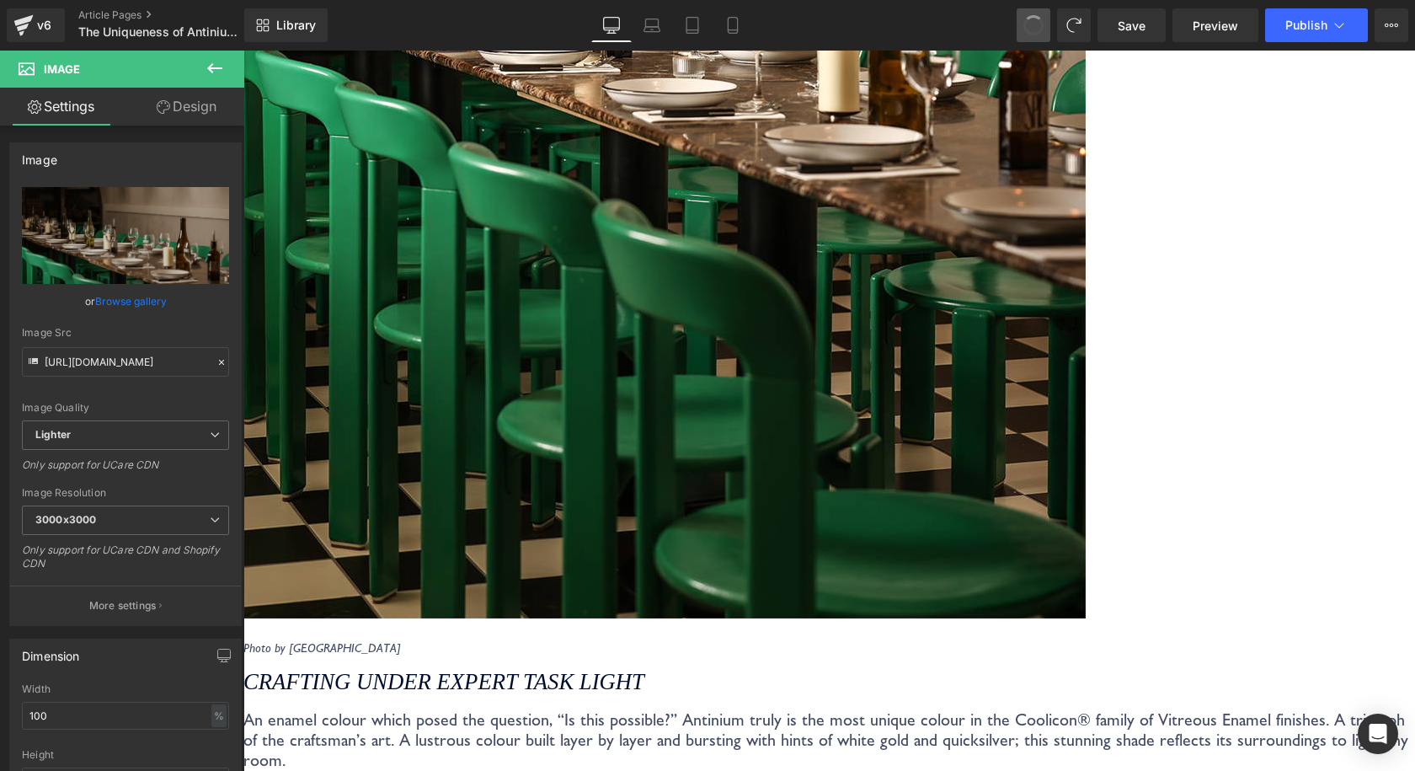
type input "[URL][DOMAIN_NAME]"
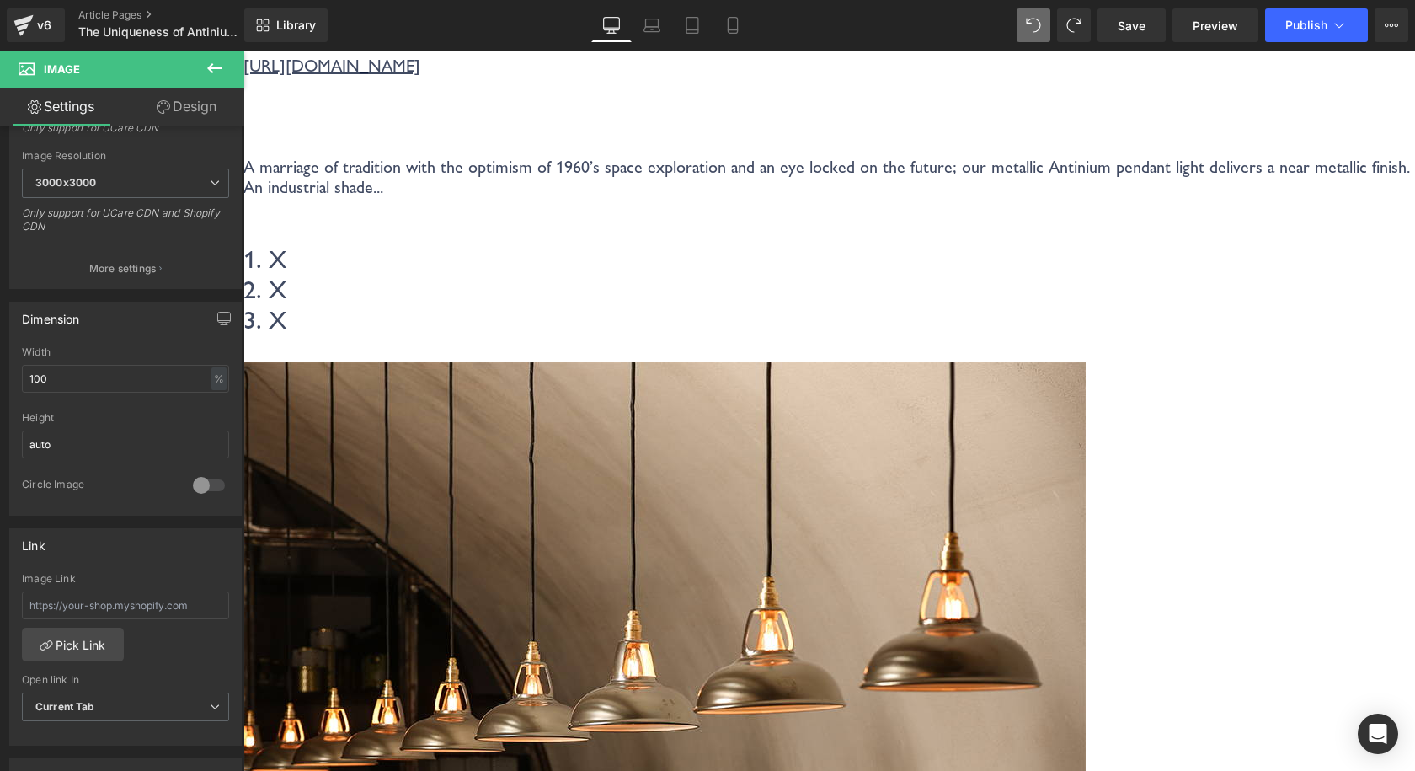
scroll to position [3552, 0]
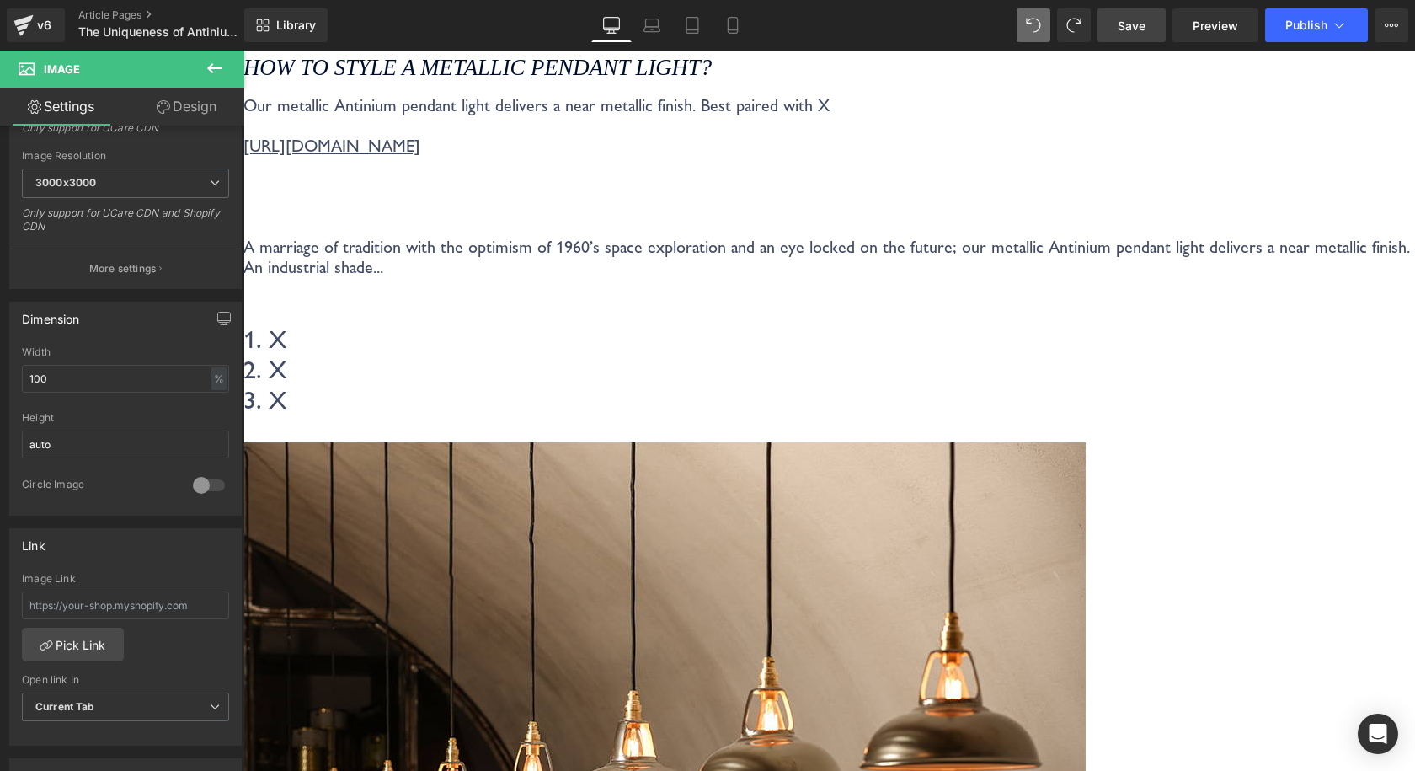
click at [1125, 26] on span "Save" at bounding box center [1132, 26] width 28 height 18
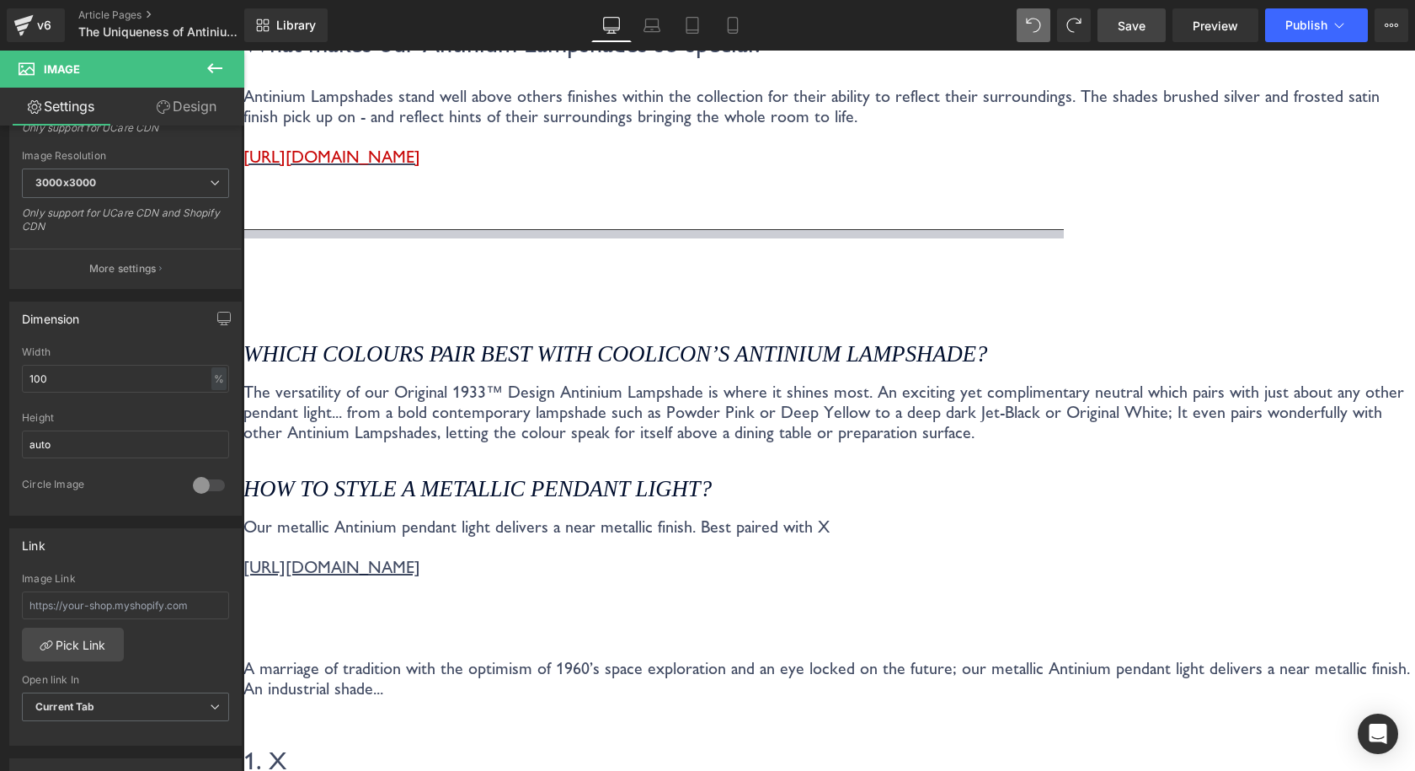
scroll to position [3300, 0]
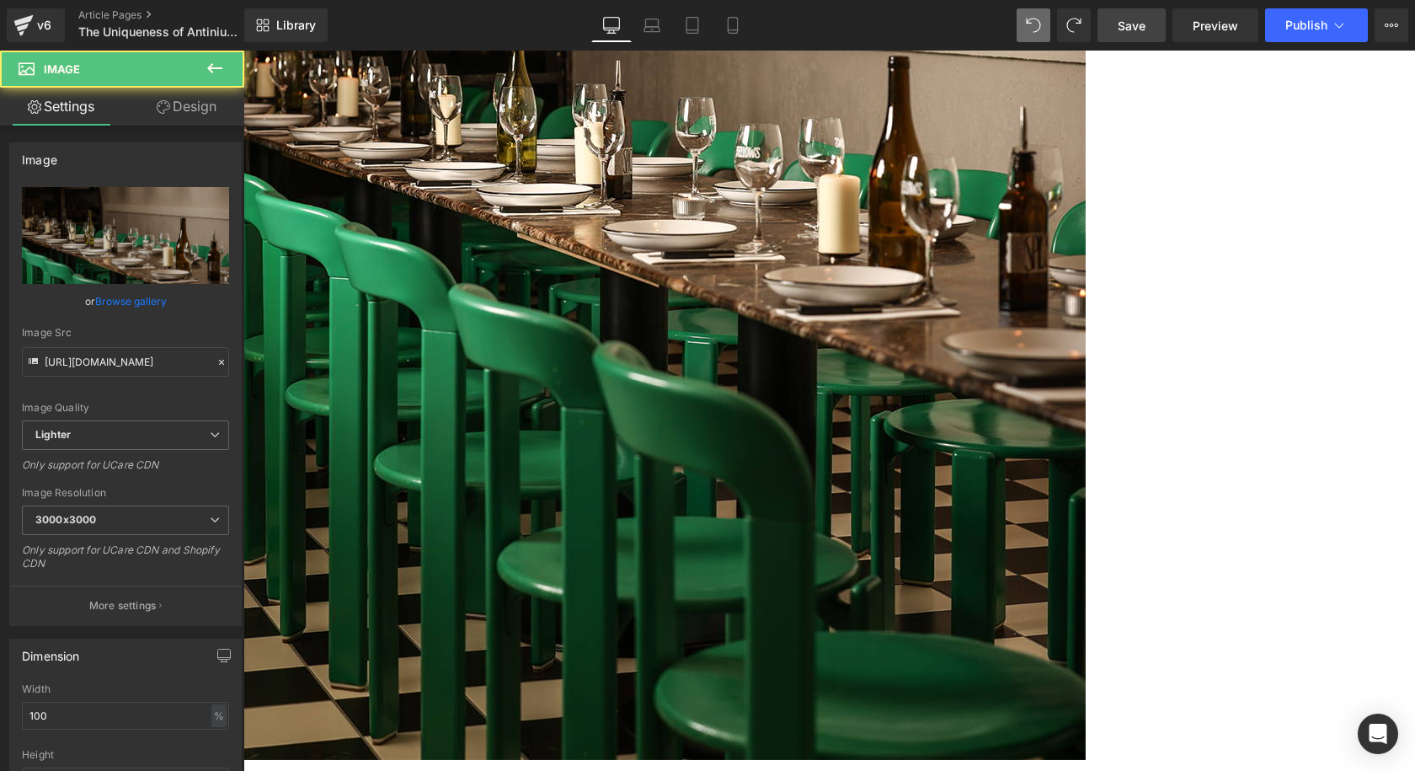
drag, startPoint x: 601, startPoint y: 569, endPoint x: 601, endPoint y: 614, distance: 44.6
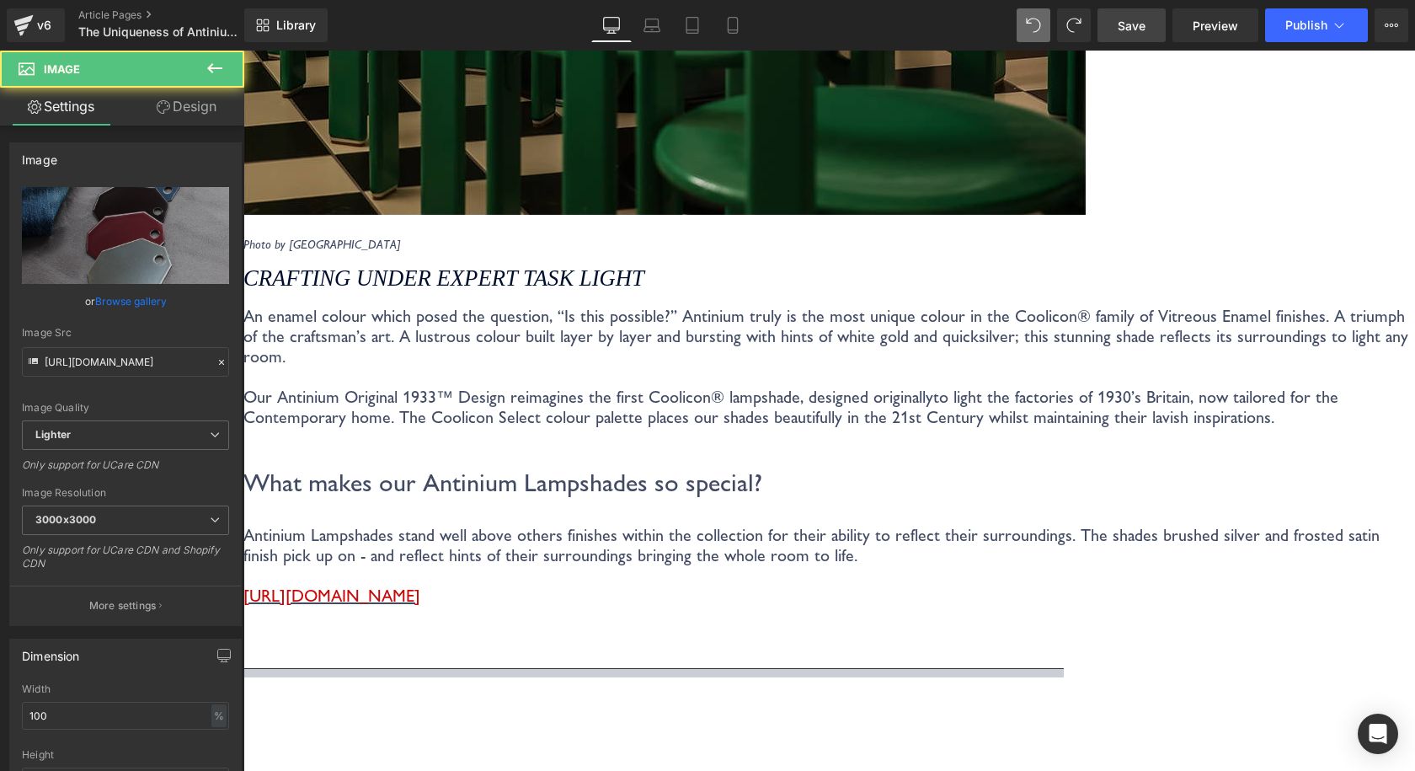
scroll to position [2477, 0]
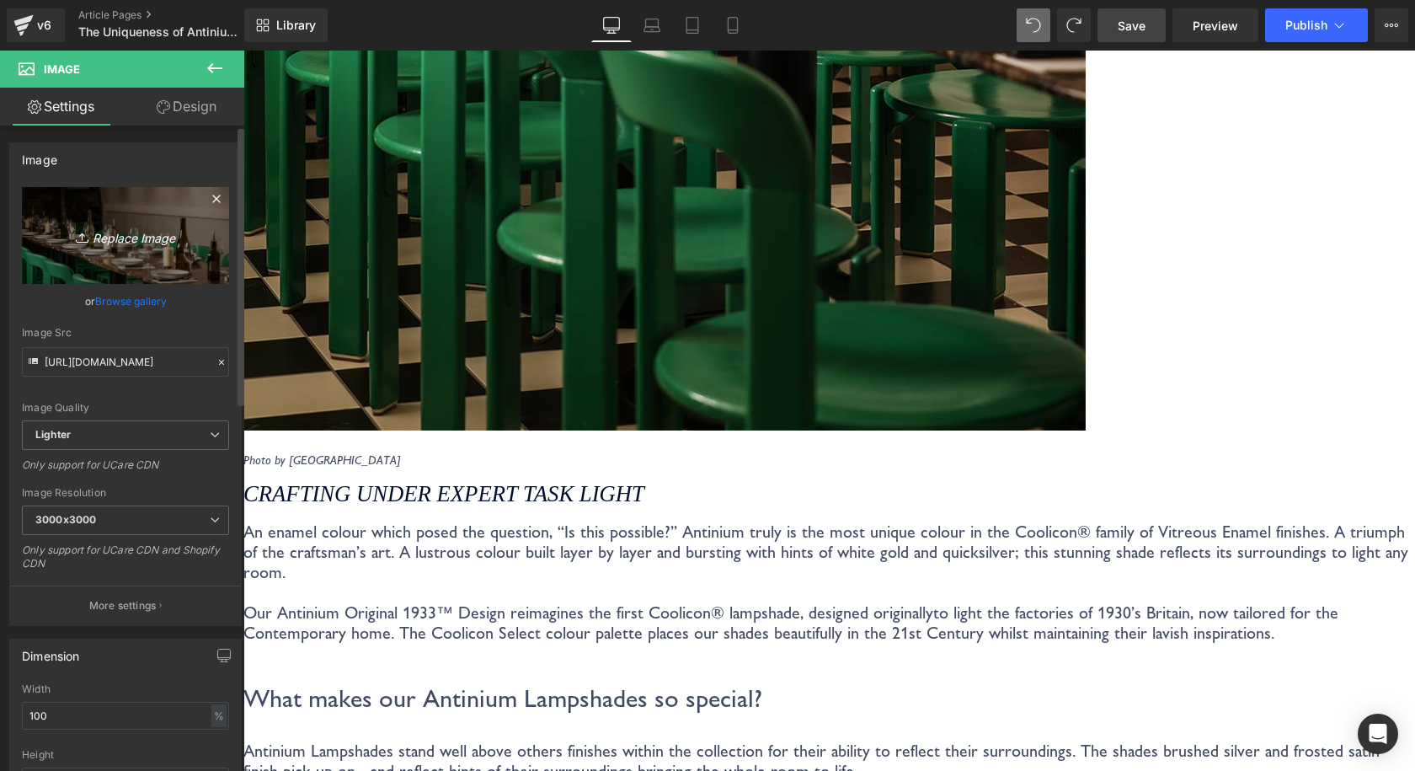
click at [95, 244] on icon "Replace Image" at bounding box center [125, 235] width 135 height 21
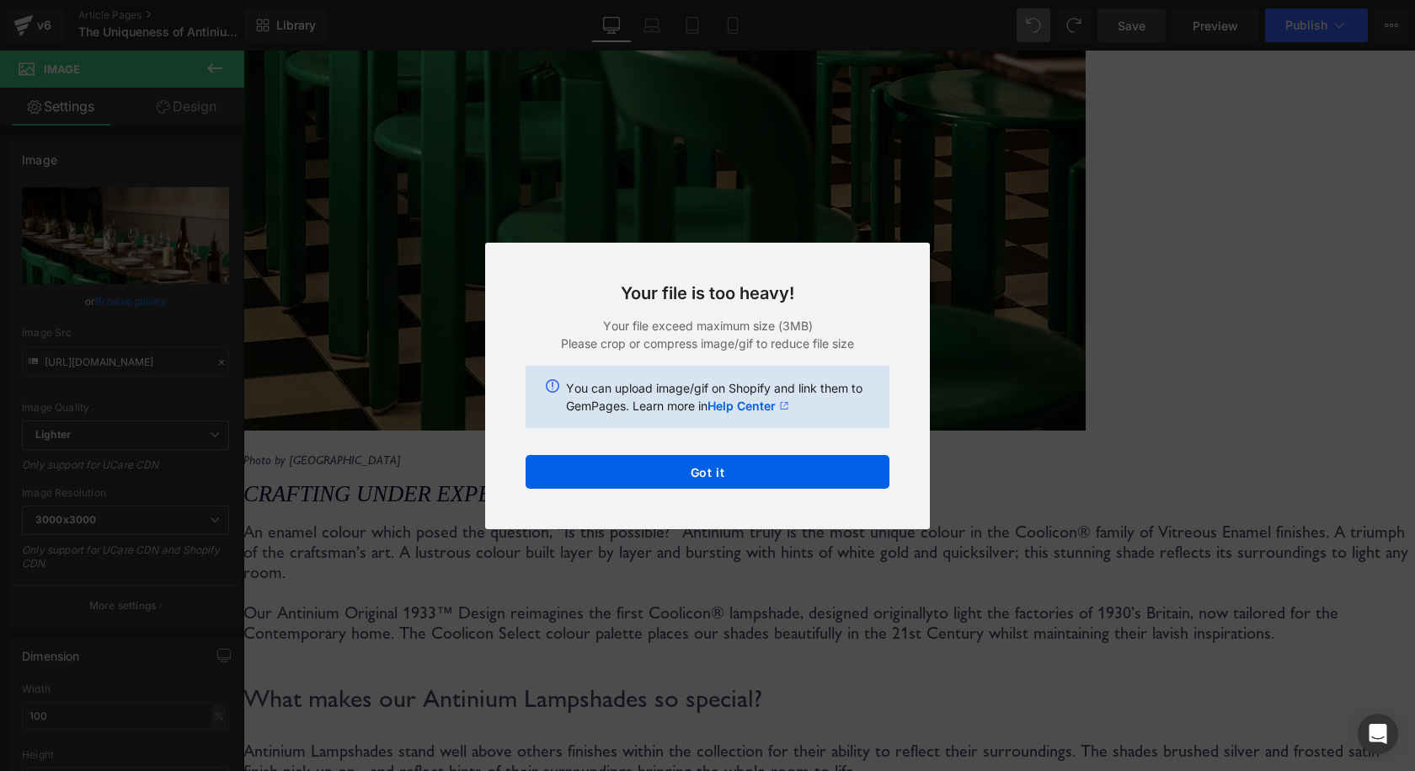
click at [1148, 399] on div "Back to Library Insert Your file is too heavy! Your file exceed maximum size (3…" at bounding box center [707, 385] width 1415 height 771
click at [632, 489] on div "Your file is too heavy! Your file exceed maximum size (3MB) Please crop or comp…" at bounding box center [707, 386] width 445 height 286
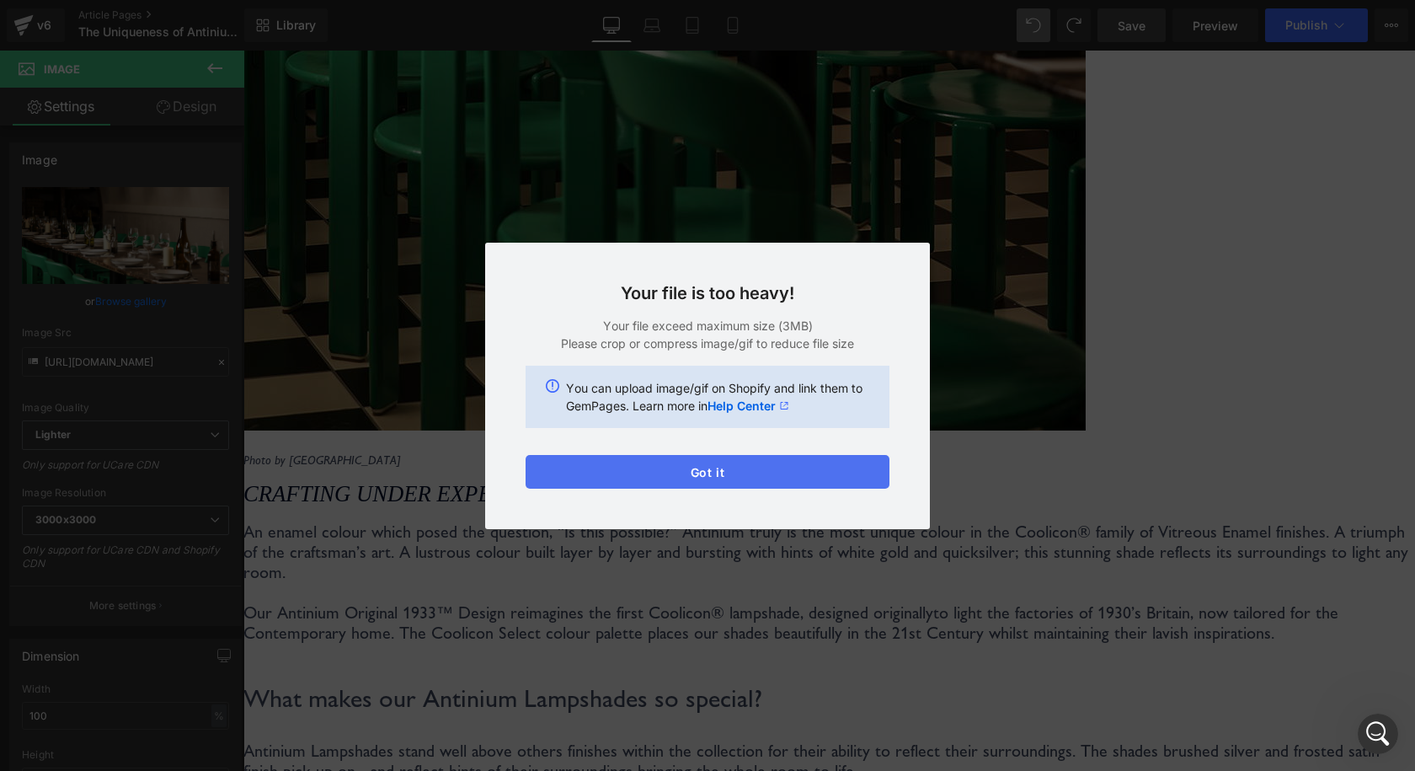
drag, startPoint x: 777, startPoint y: 474, endPoint x: 807, endPoint y: 315, distance: 161.9
click at [777, 474] on button "Got it" at bounding box center [708, 472] width 364 height 34
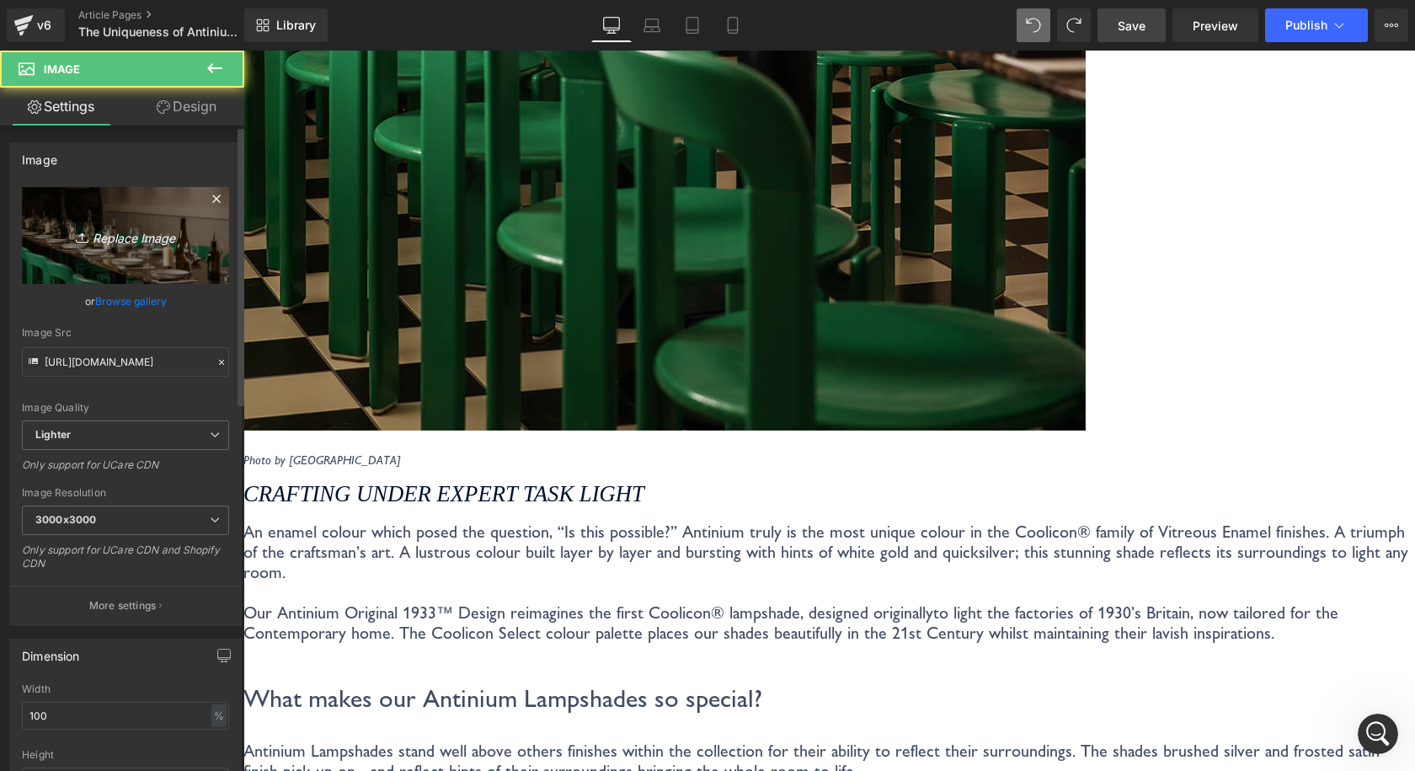
click at [95, 237] on icon "Replace Image" at bounding box center [125, 235] width 135 height 21
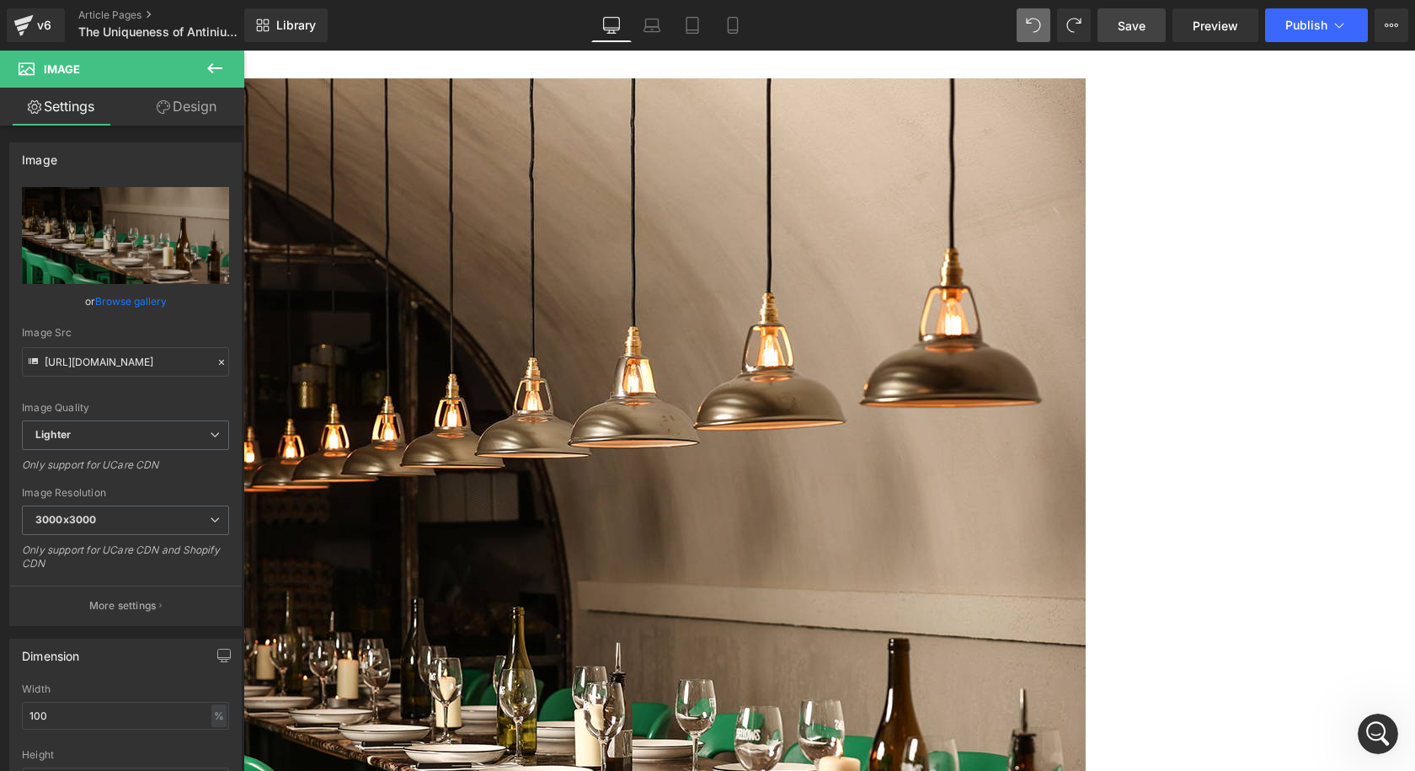
scroll to position [1972, 0]
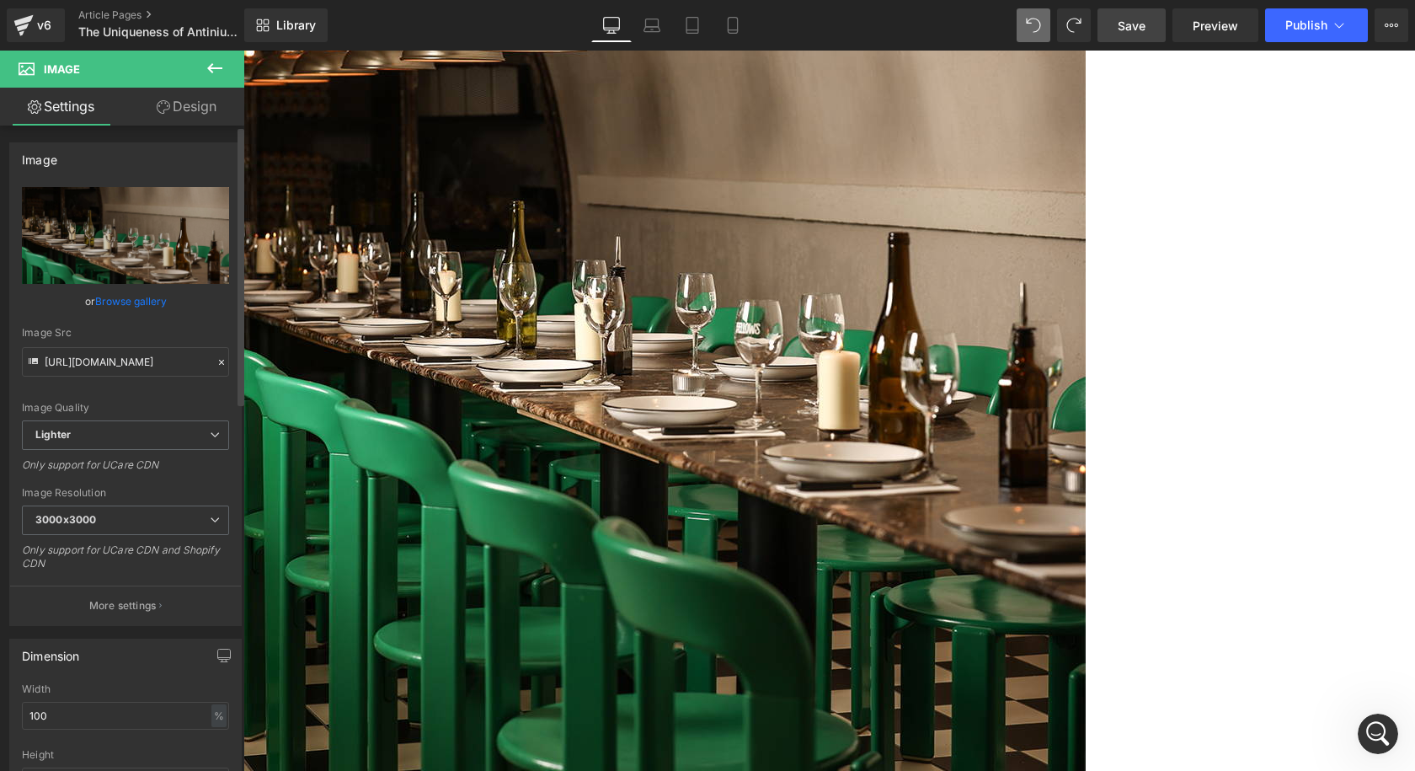
click at [121, 302] on link "Browse gallery" at bounding box center [131, 300] width 72 height 29
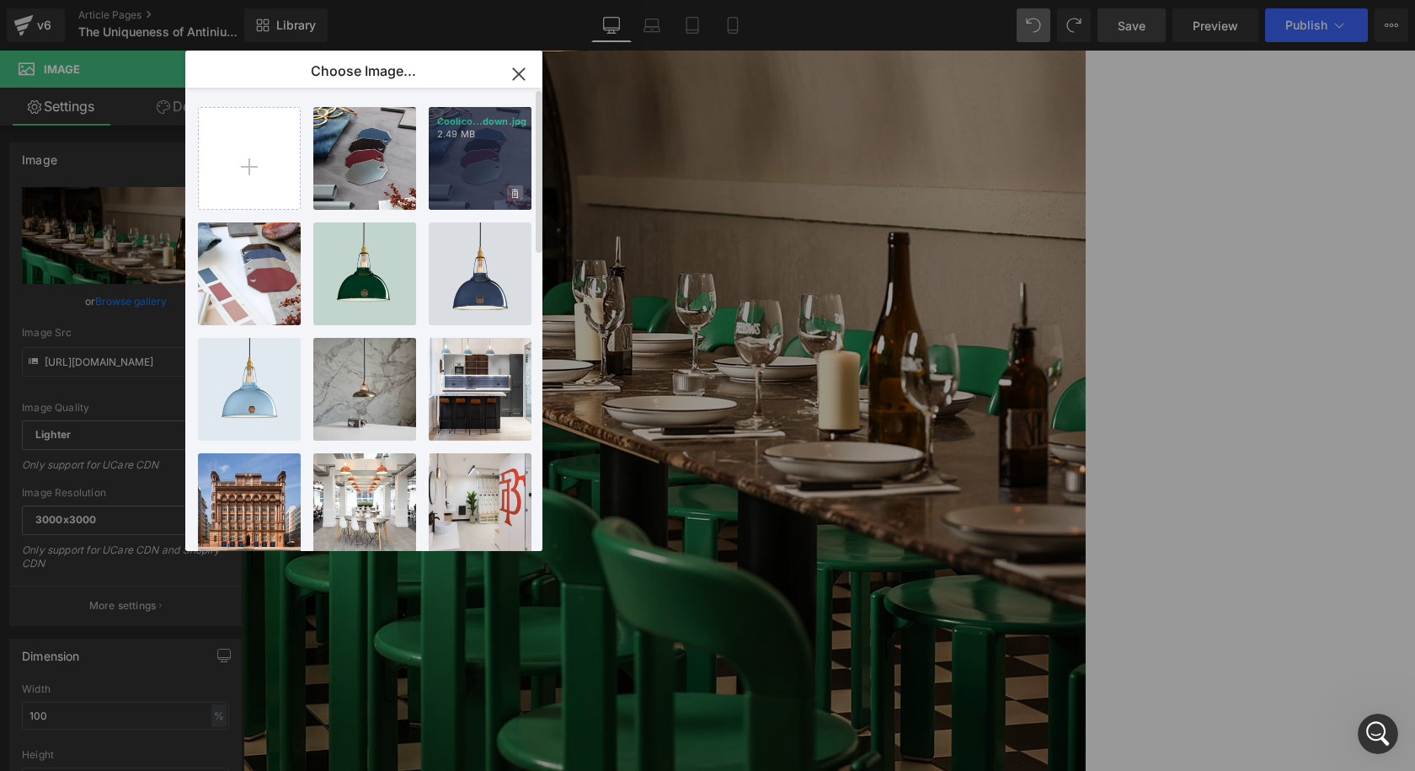
click at [513, 198] on icon at bounding box center [515, 193] width 6 height 9
click at [456, 193] on span "Yes" at bounding box center [458, 193] width 42 height 18
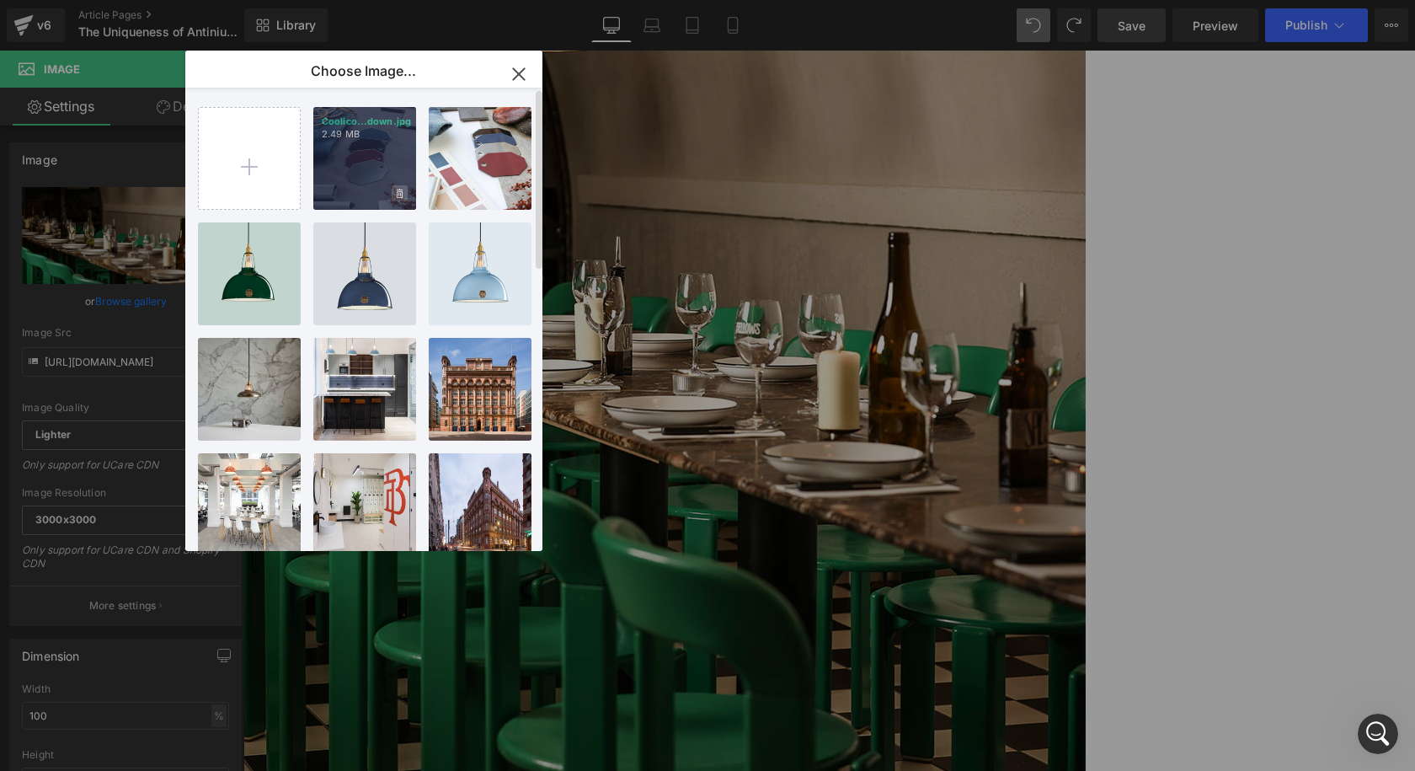
click at [404, 192] on span at bounding box center [400, 193] width 16 height 16
click at [353, 190] on span "Yes" at bounding box center [343, 193] width 42 height 18
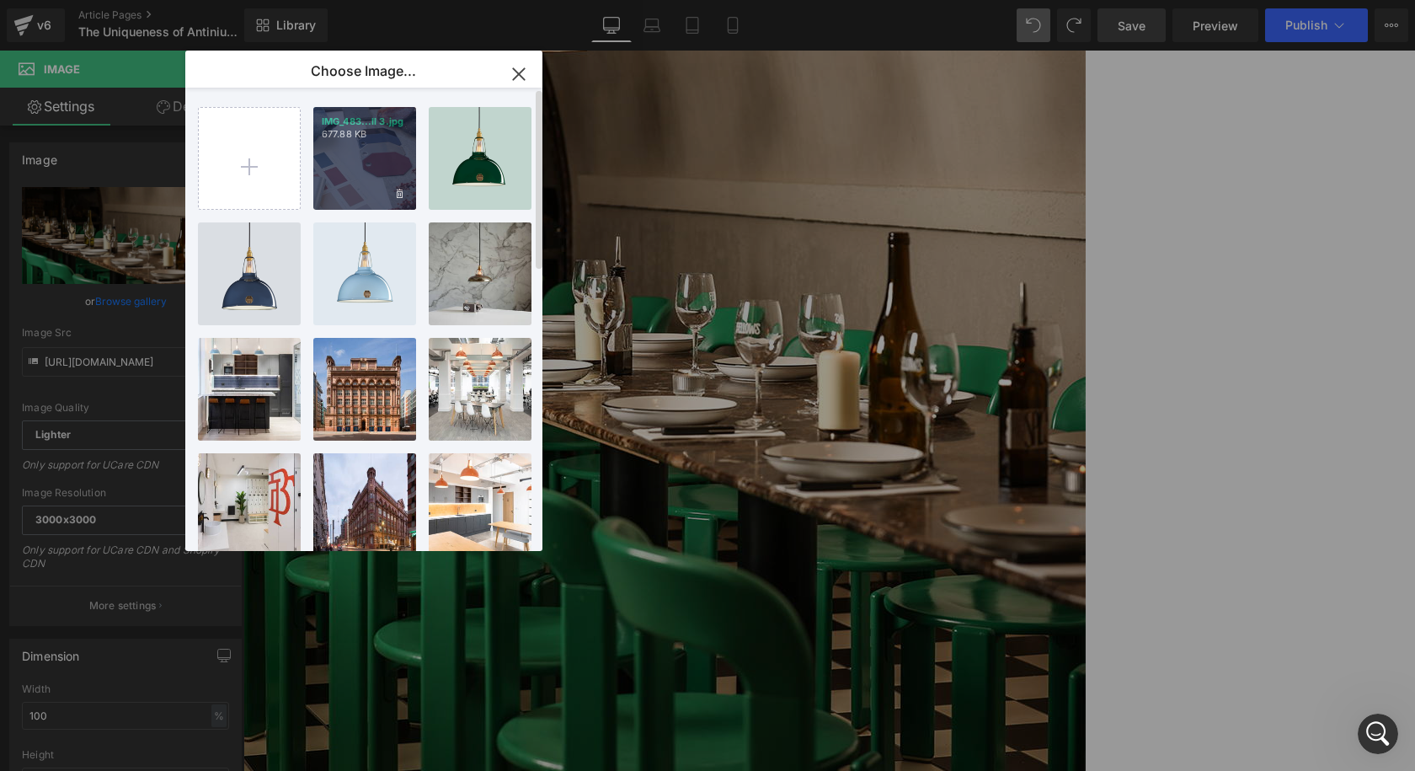
click at [403, 191] on span at bounding box center [400, 193] width 16 height 16
click at [344, 193] on span "Yes" at bounding box center [343, 193] width 42 height 18
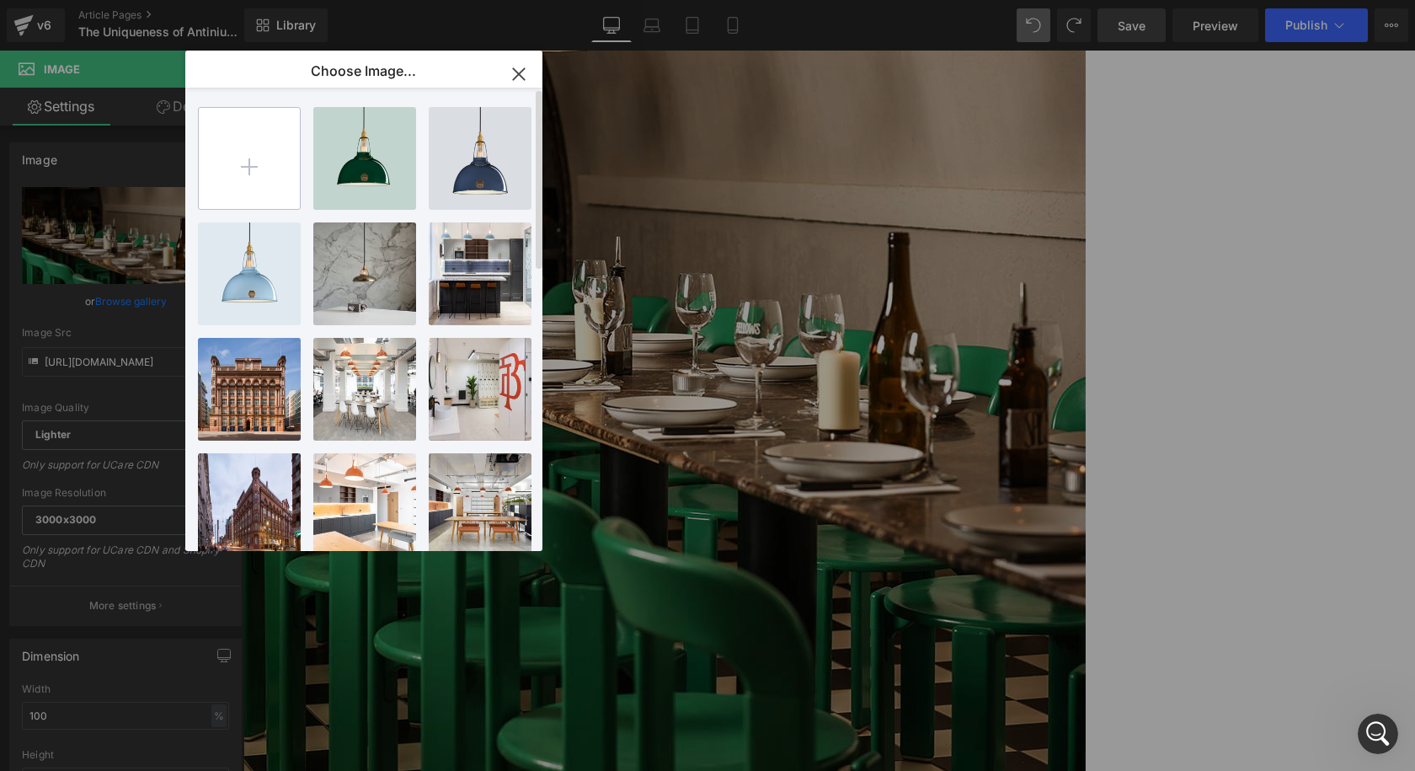
click at [259, 173] on input "file" at bounding box center [249, 158] width 101 height 101
type input "C:\fakepath\Coolicon-Lighting-Select-Palette-Laydown.jpg"
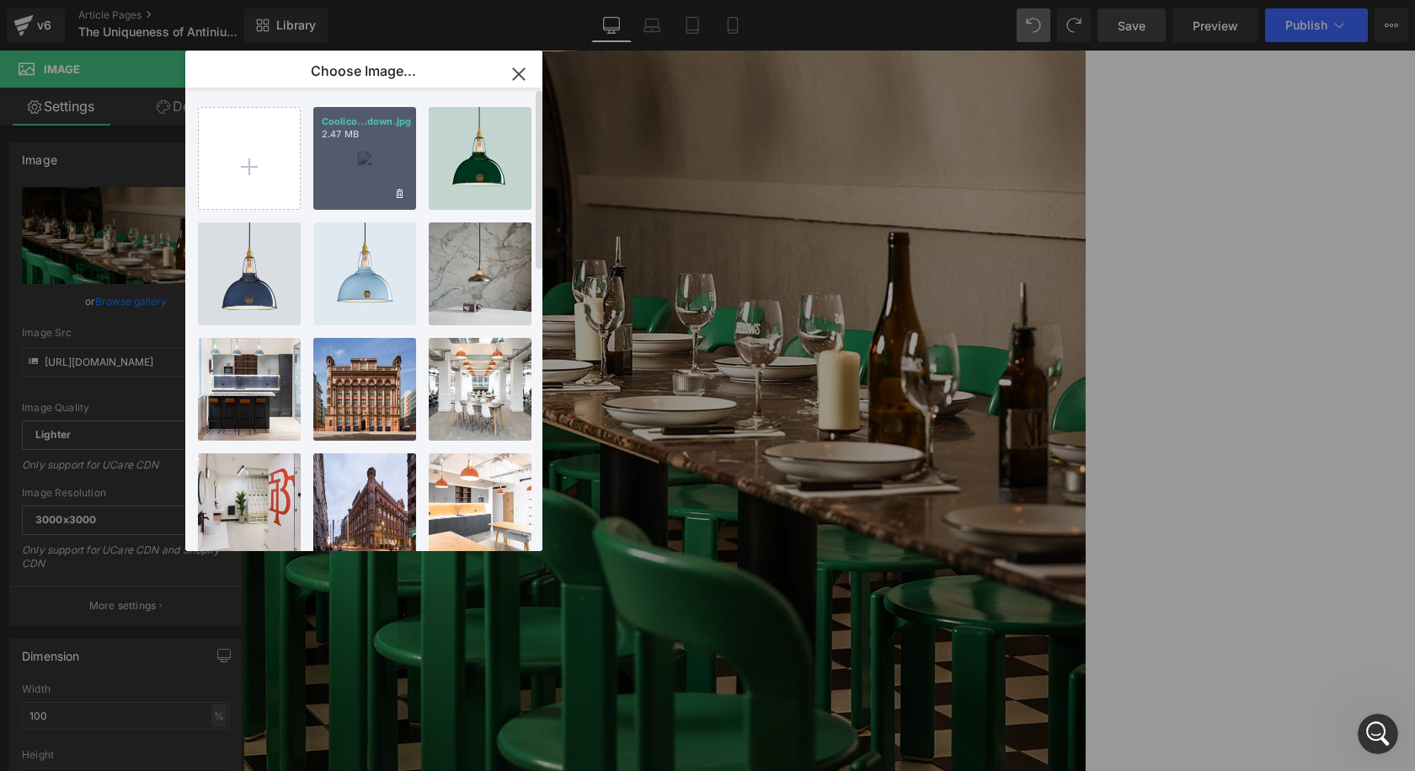
click at [371, 173] on div "Coolico...down.jpg 2.47 MB" at bounding box center [364, 158] width 103 height 103
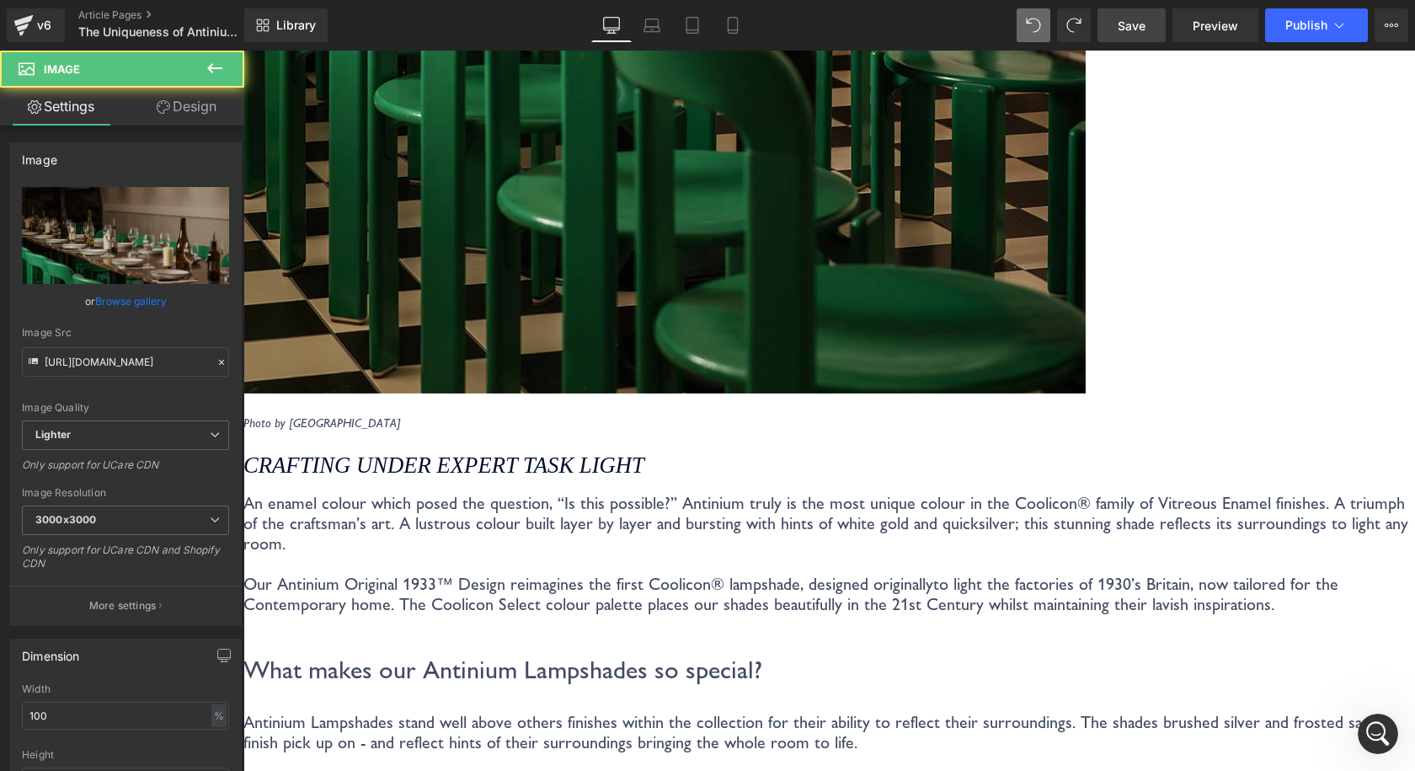
scroll to position [2393, 0]
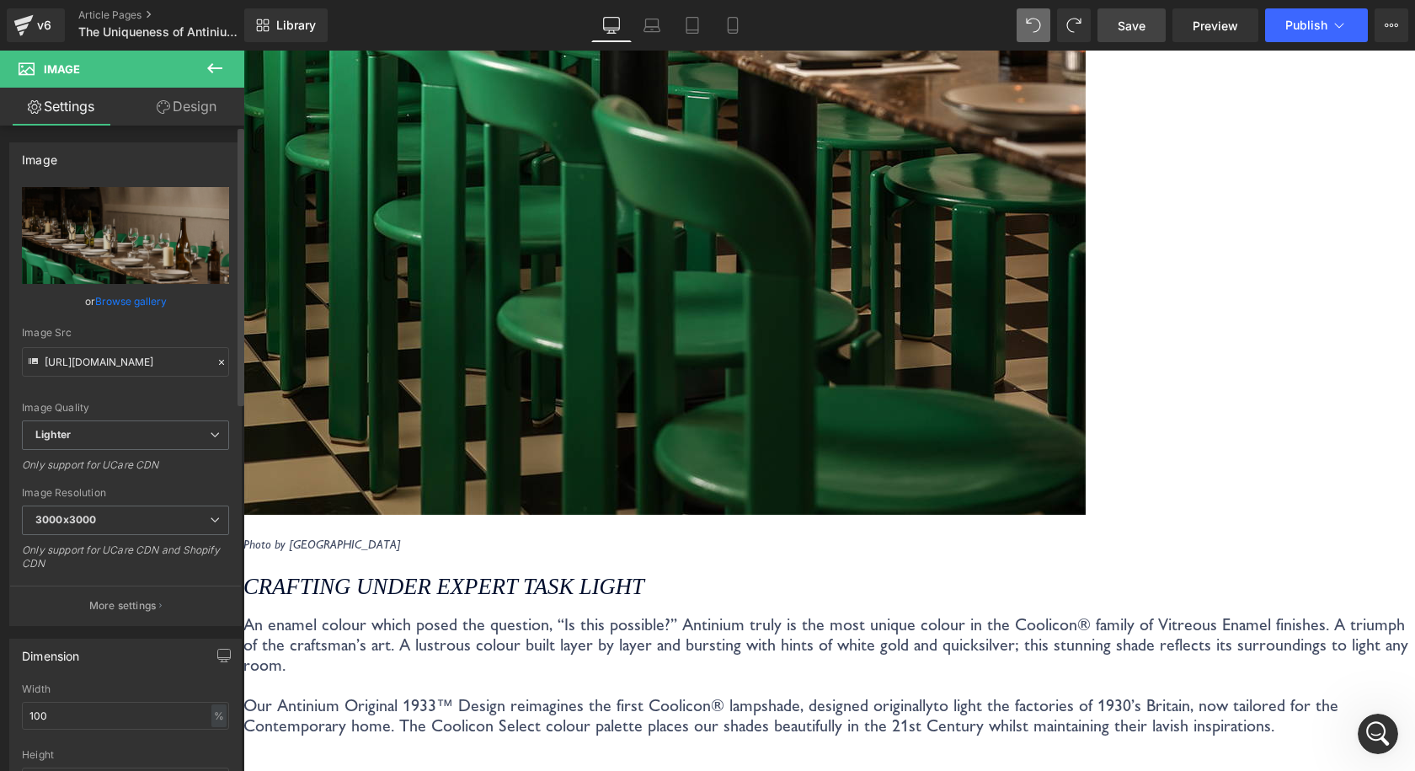
click at [147, 296] on link "Browse gallery" at bounding box center [131, 300] width 72 height 29
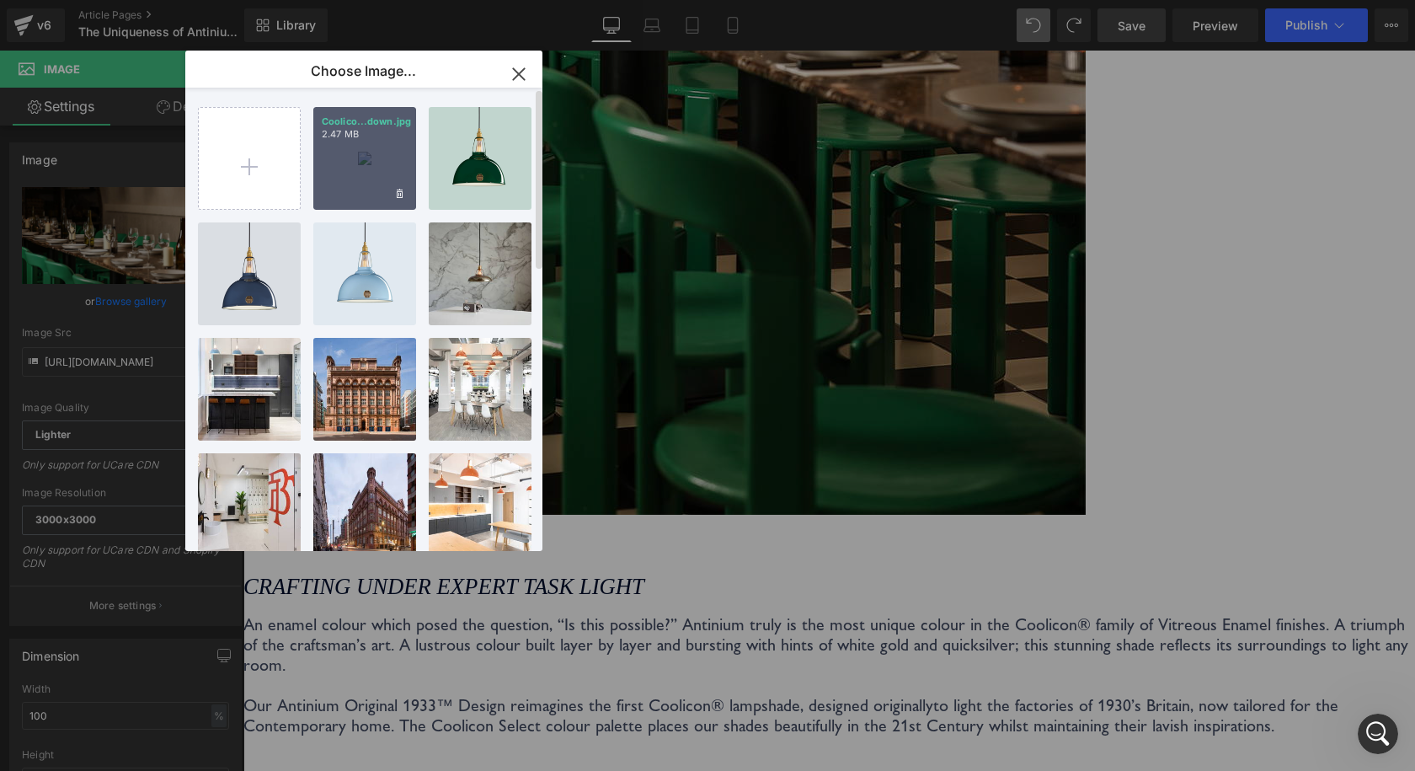
drag, startPoint x: 349, startPoint y: 158, endPoint x: 105, endPoint y: 107, distance: 248.8
click at [349, 158] on div "Coolico...down.jpg 2.47 MB" at bounding box center [364, 158] width 103 height 103
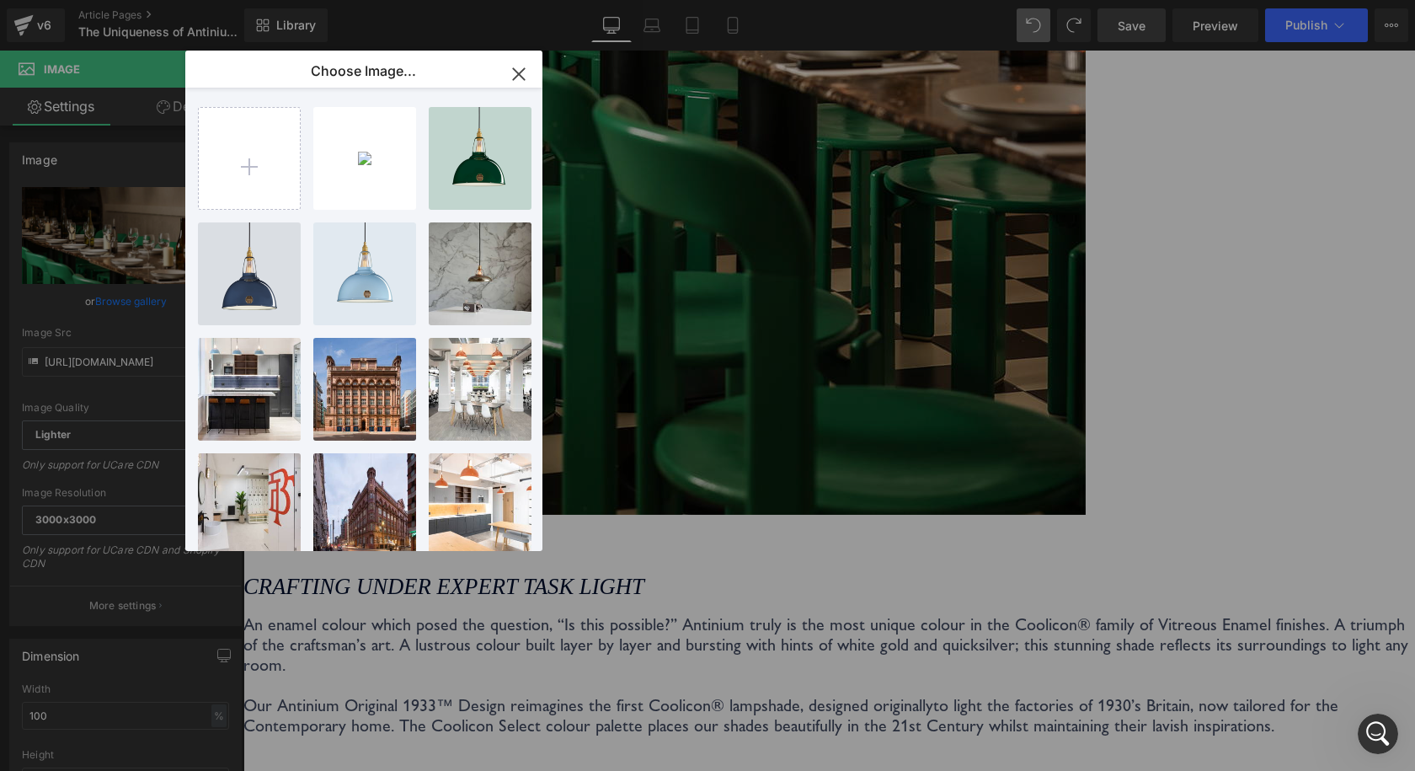
type input "[URL][DOMAIN_NAME]"
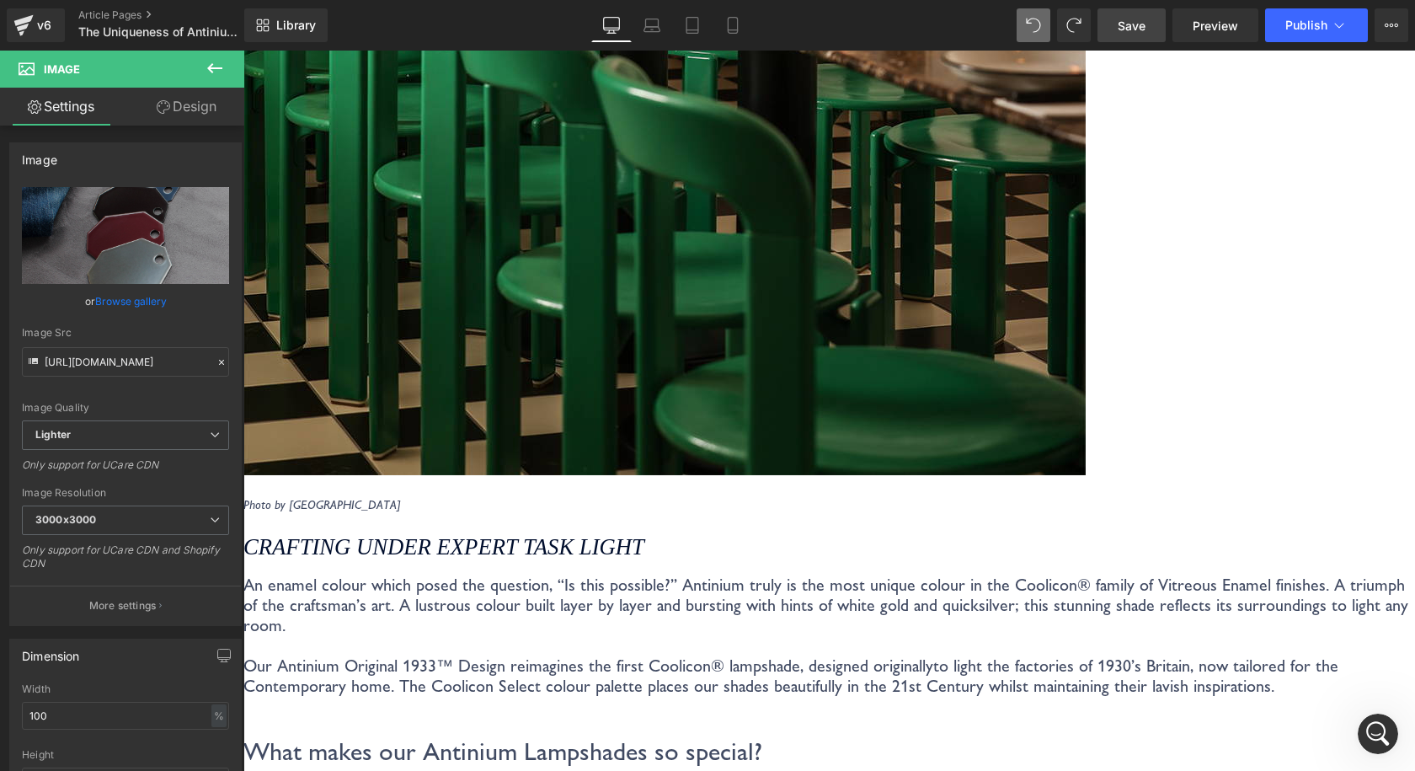
scroll to position [2239, 0]
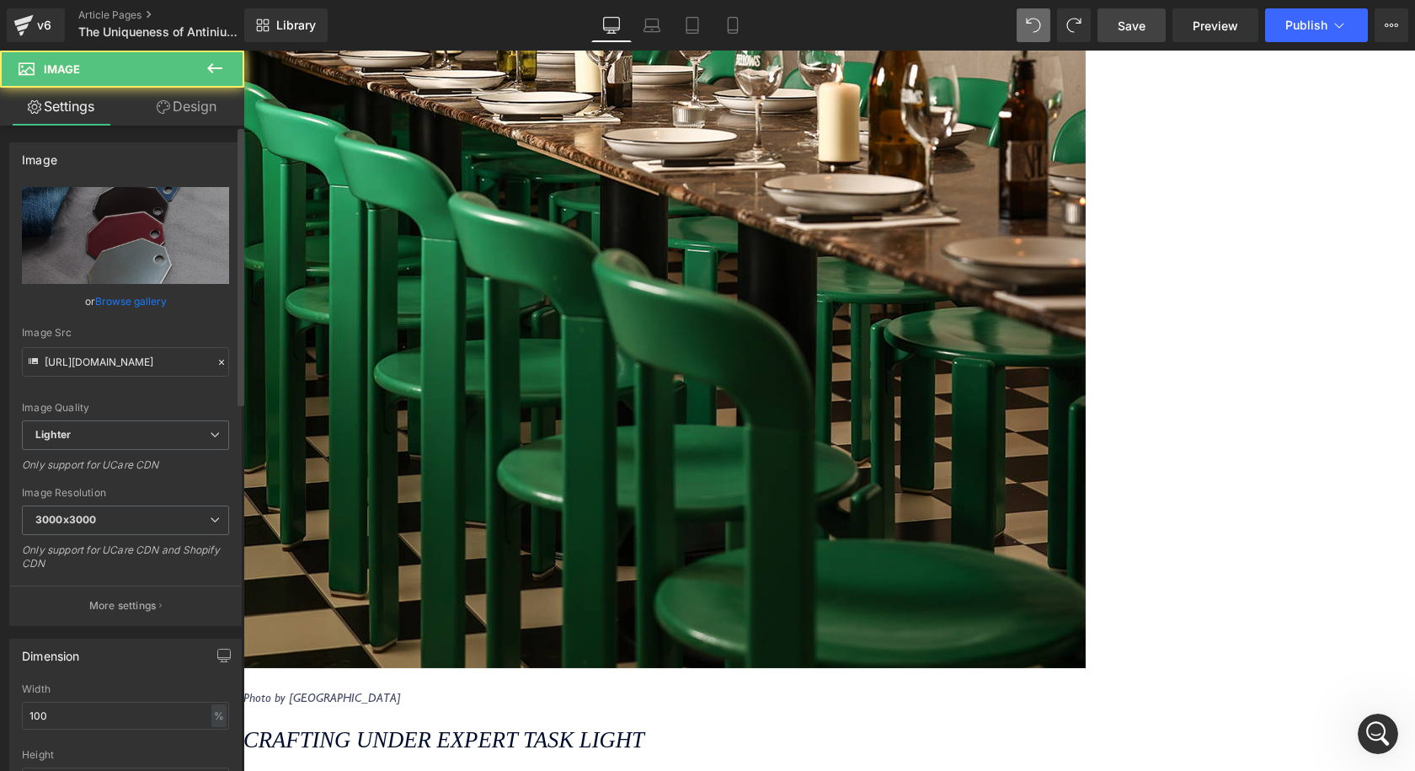
click at [92, 302] on div "or Browse gallery" at bounding box center [125, 301] width 207 height 18
click at [112, 302] on link "Browse gallery" at bounding box center [131, 300] width 72 height 29
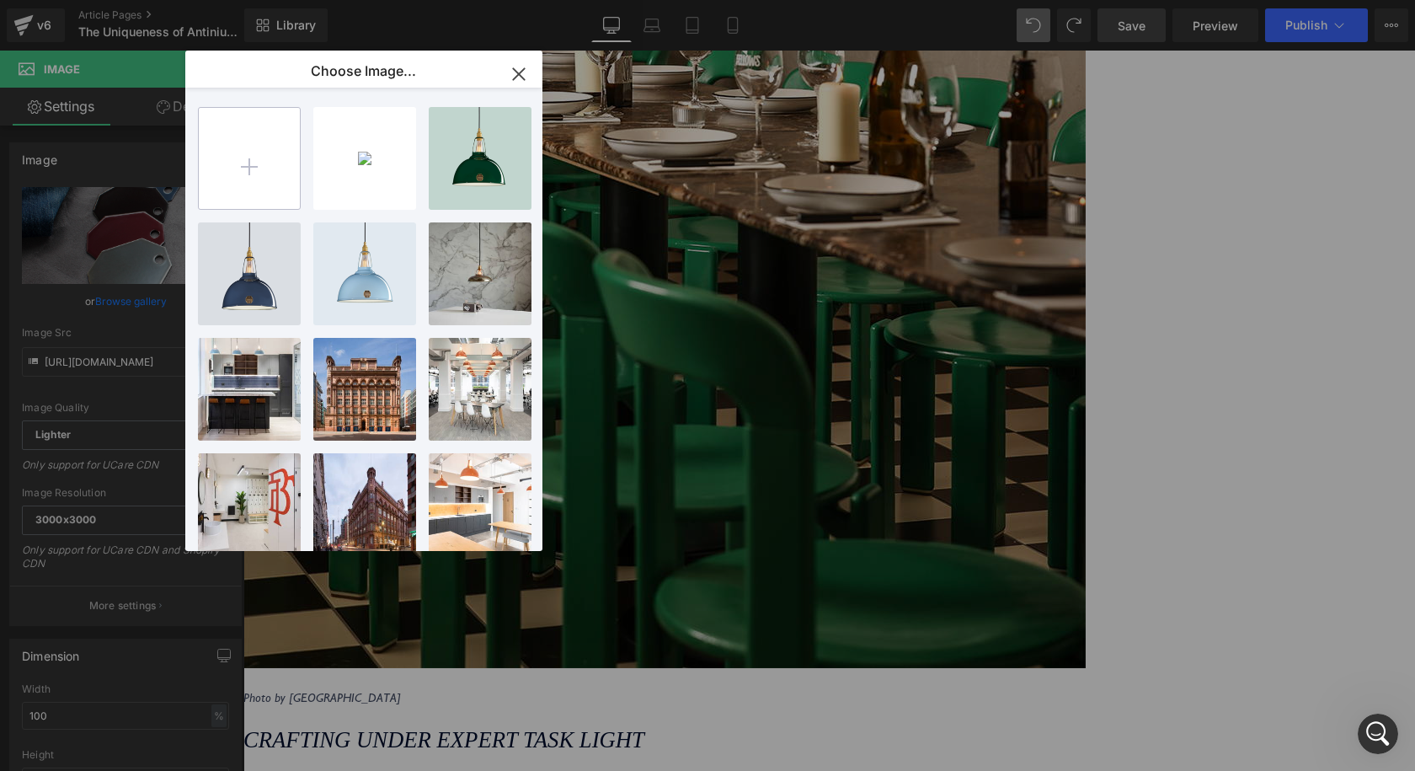
click at [246, 179] on input "file" at bounding box center [249, 158] width 101 height 101
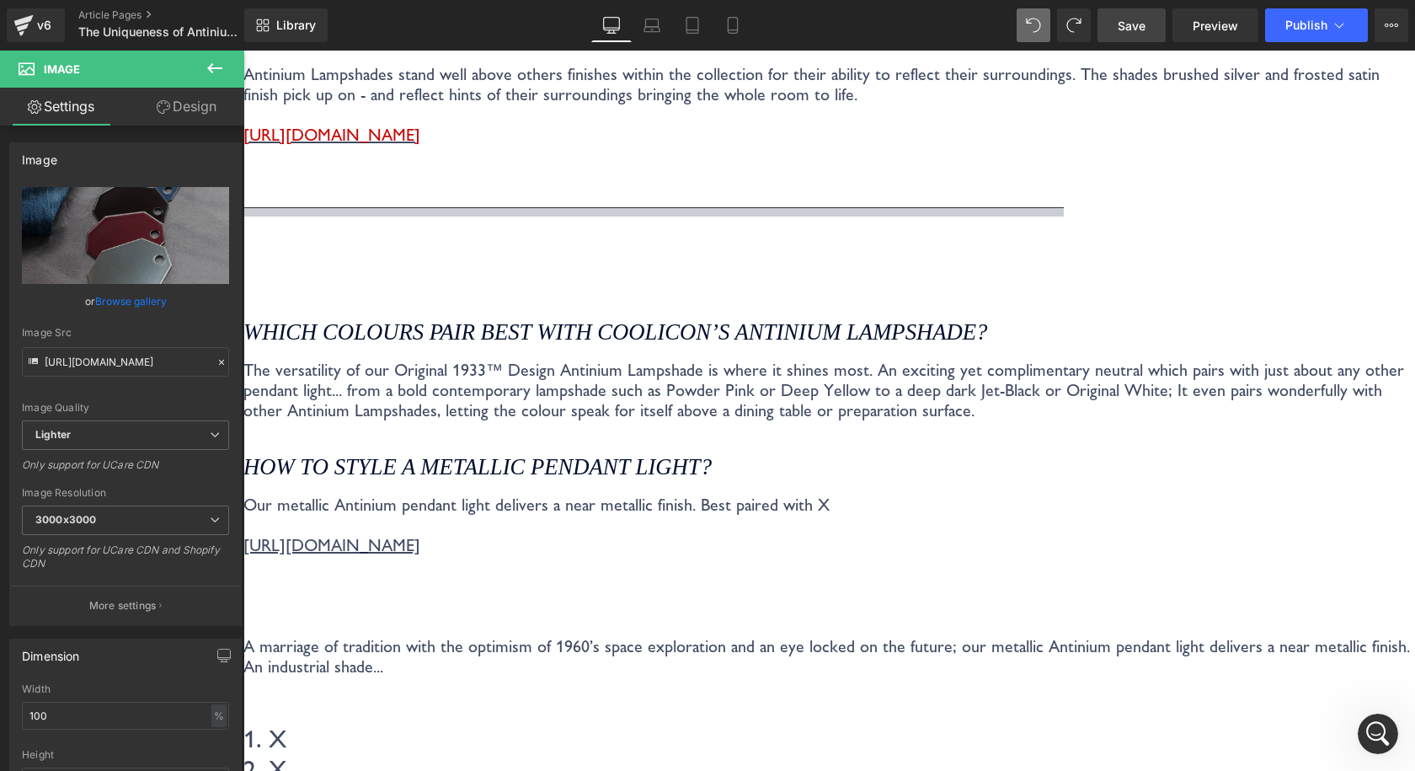
scroll to position [3166, 0]
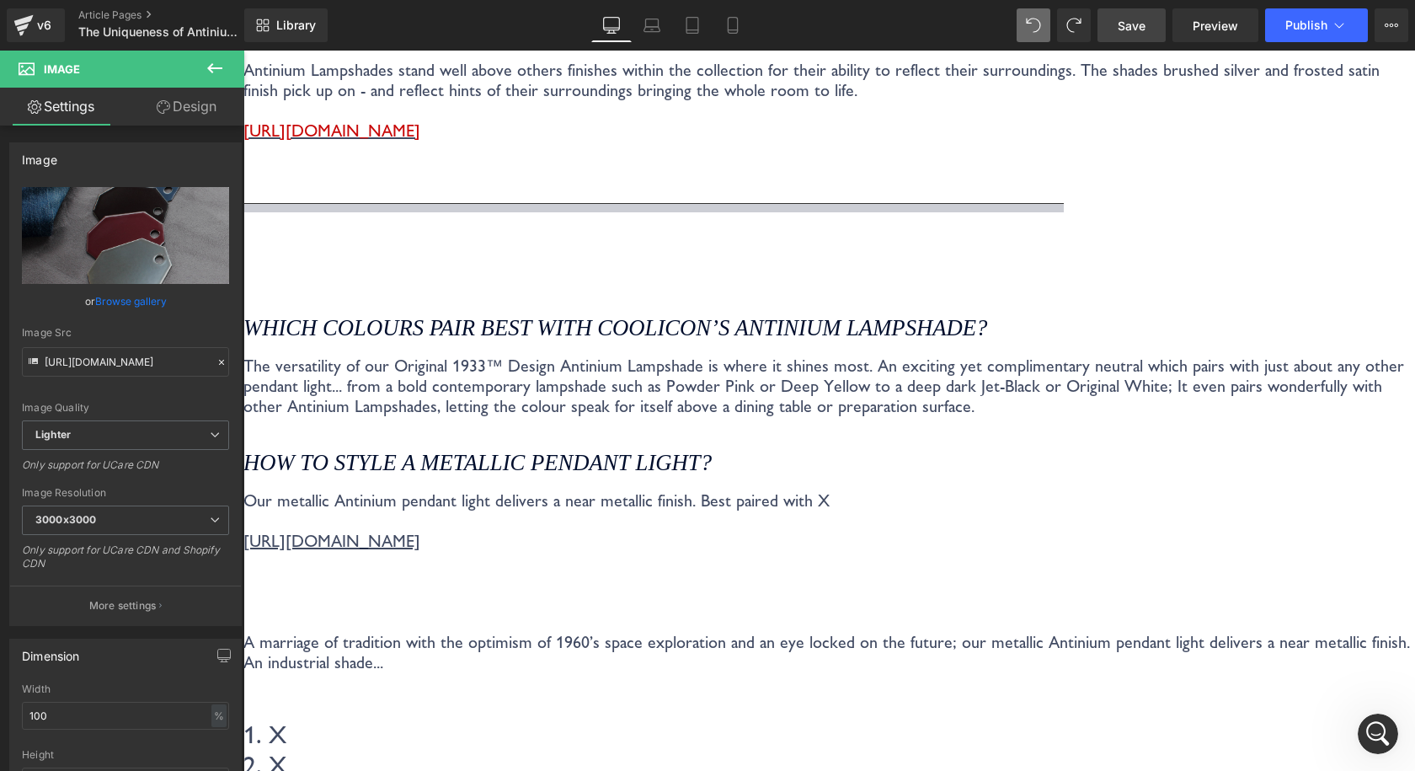
click at [130, 295] on link "Browse gallery" at bounding box center [131, 300] width 72 height 29
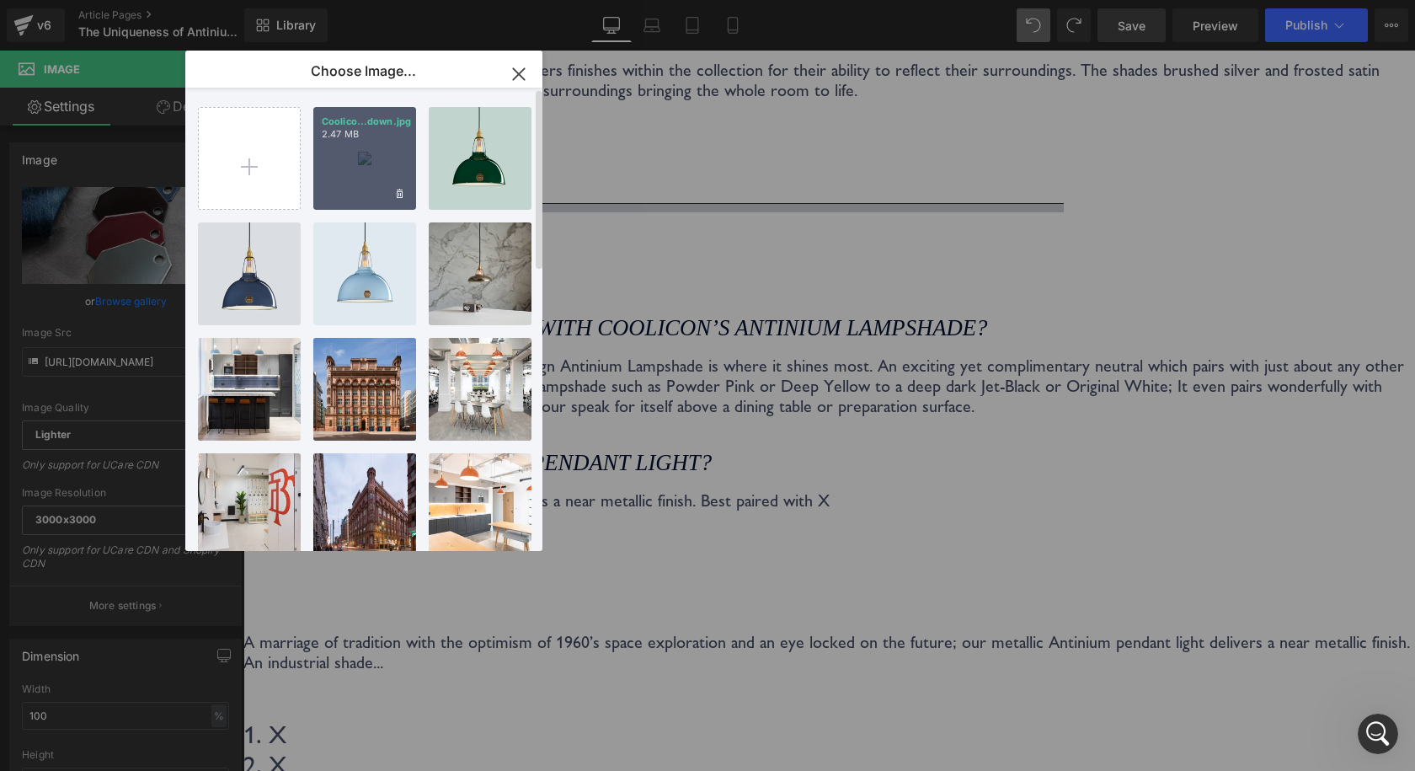
click at [382, 157] on div "Coolico...down.jpg 2.47 MB" at bounding box center [364, 158] width 103 height 103
type input "[URL][DOMAIN_NAME]"
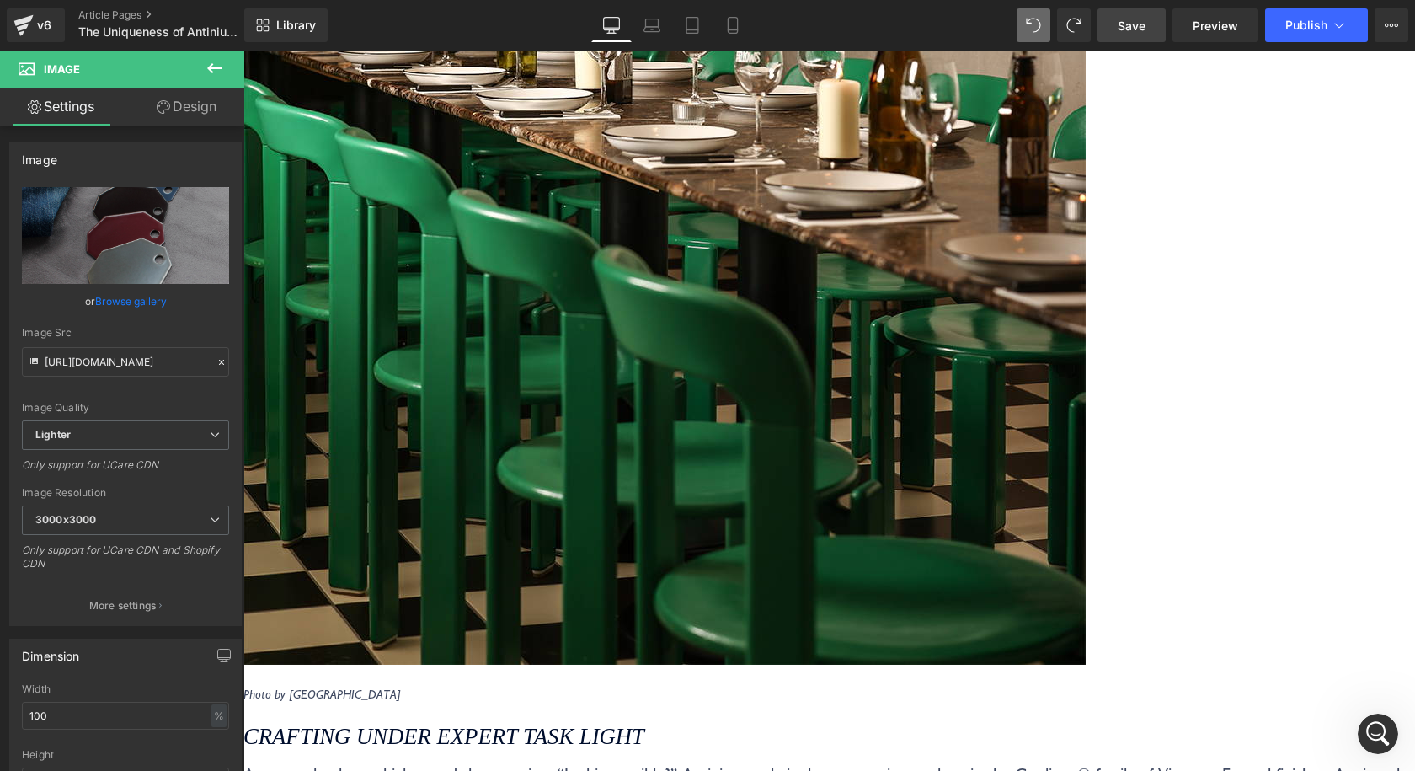
scroll to position [2239, 0]
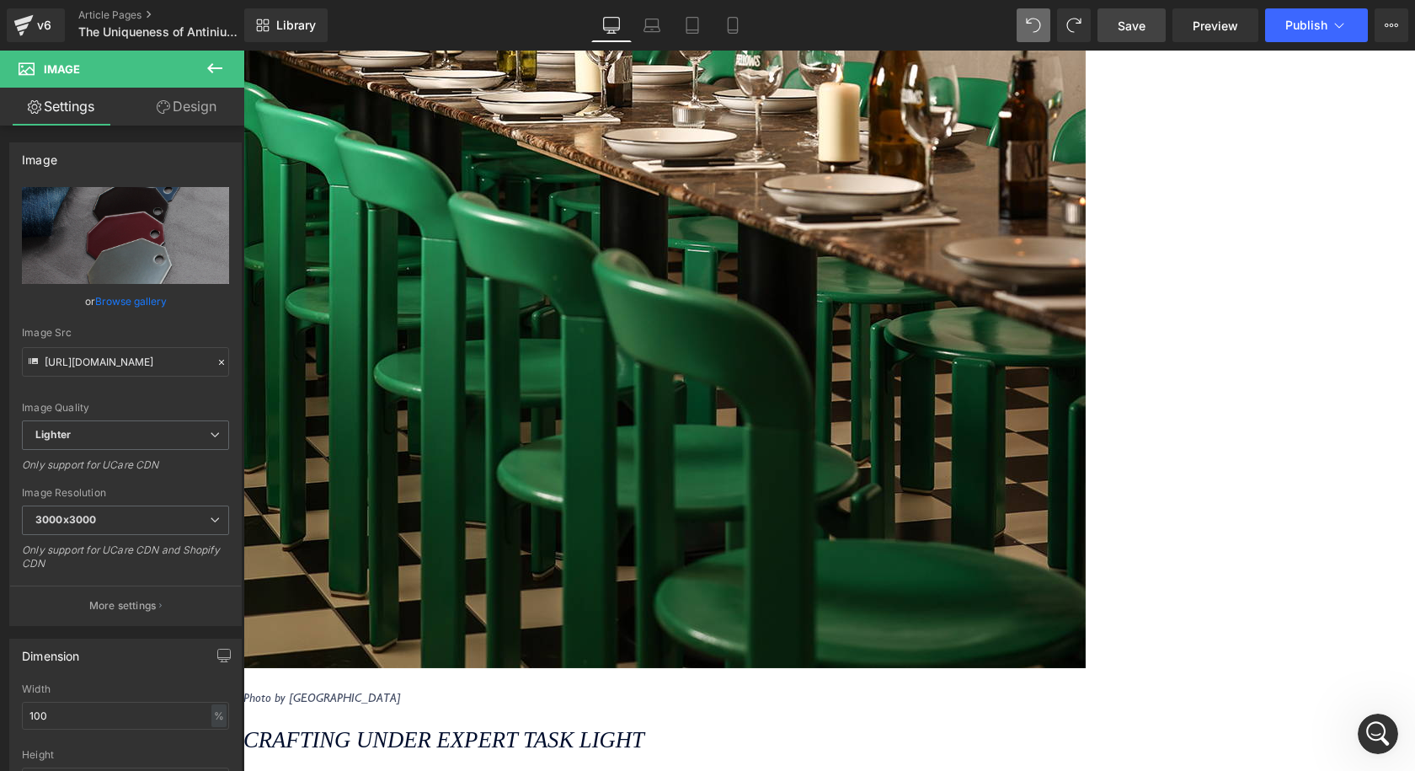
click at [119, 296] on link "Browse gallery" at bounding box center [131, 300] width 72 height 29
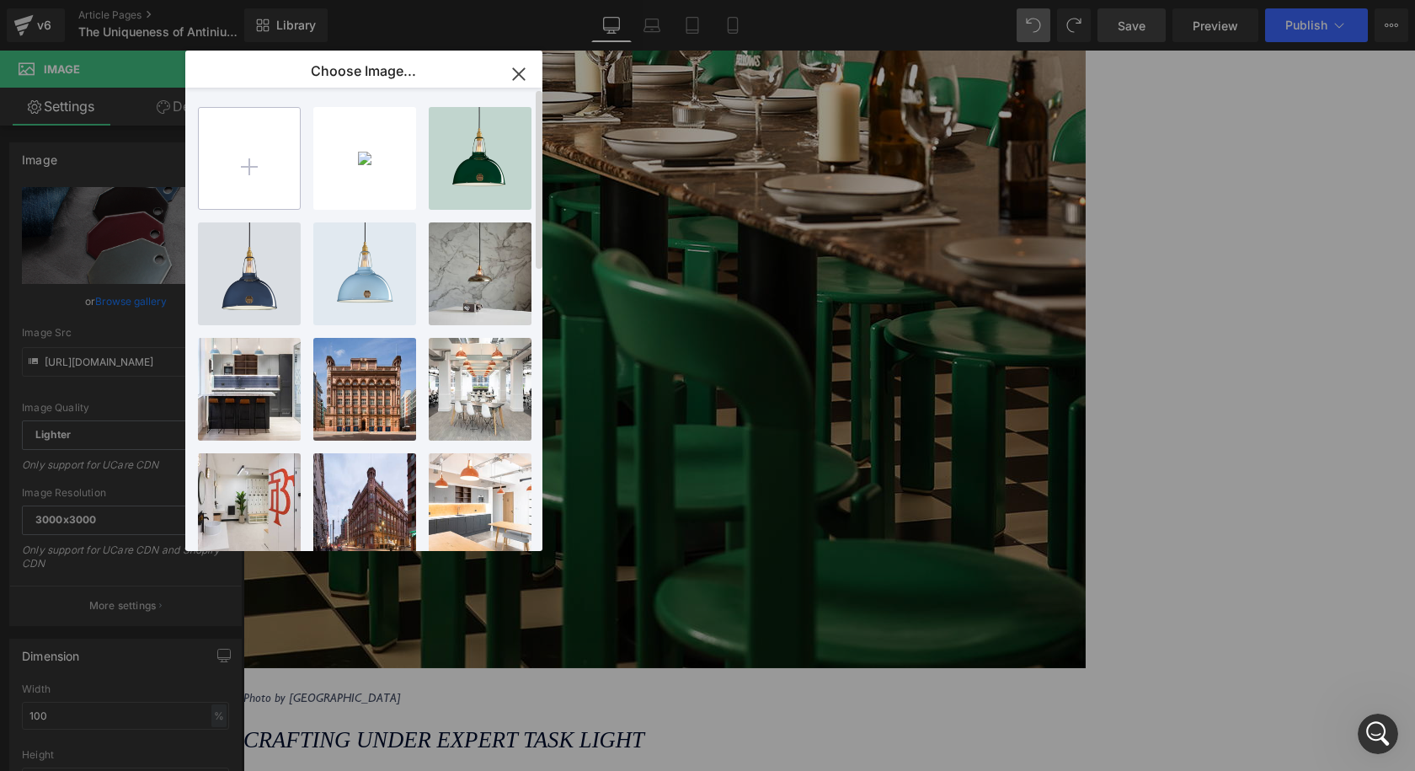
click at [289, 170] on input "file" at bounding box center [249, 158] width 101 height 101
type input "C:\fakepath\Coolicon-Lighting-Bare-Steel-Shade.jpg"
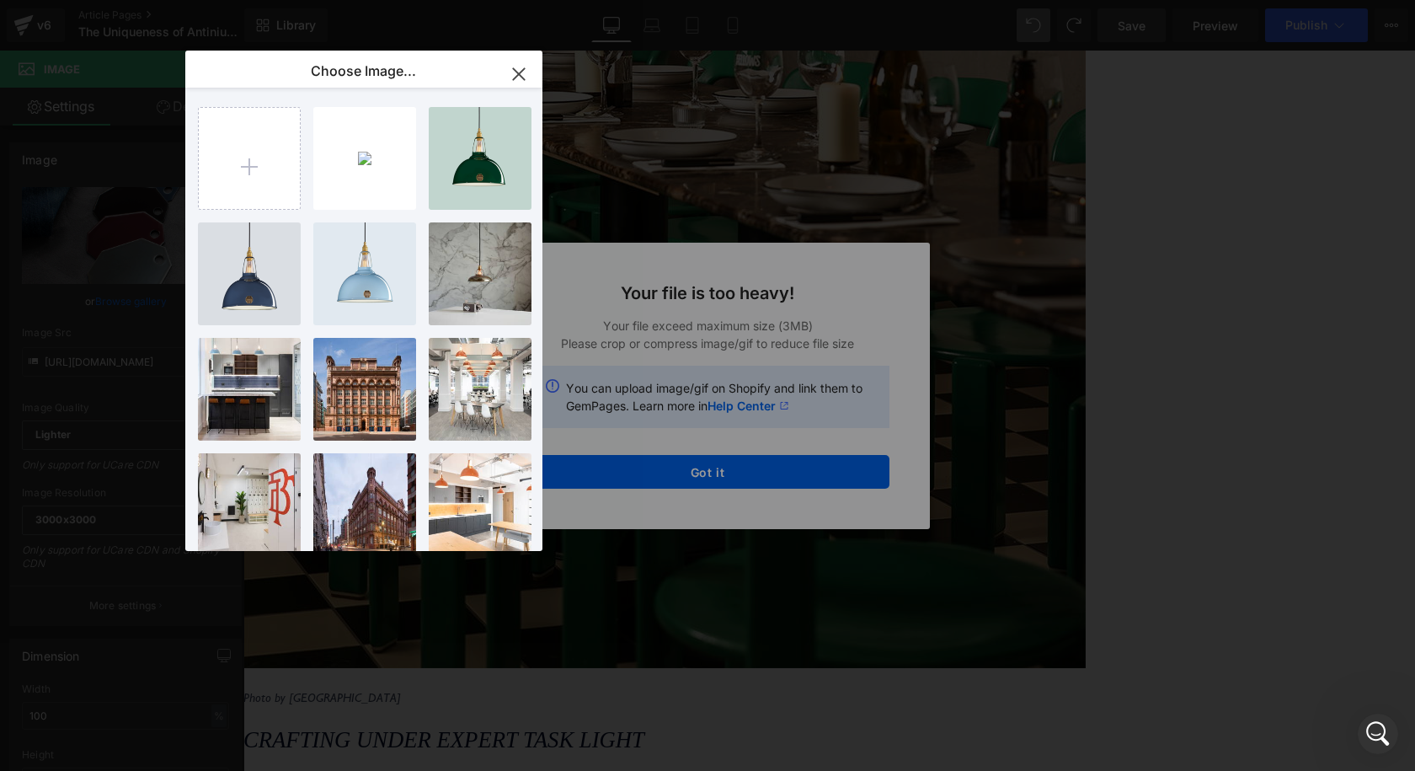
click at [761, 0] on div "Text Color Highlight Color #333333 Choose Image... Back to Library Insert Cooli…" at bounding box center [707, 0] width 1415 height 0
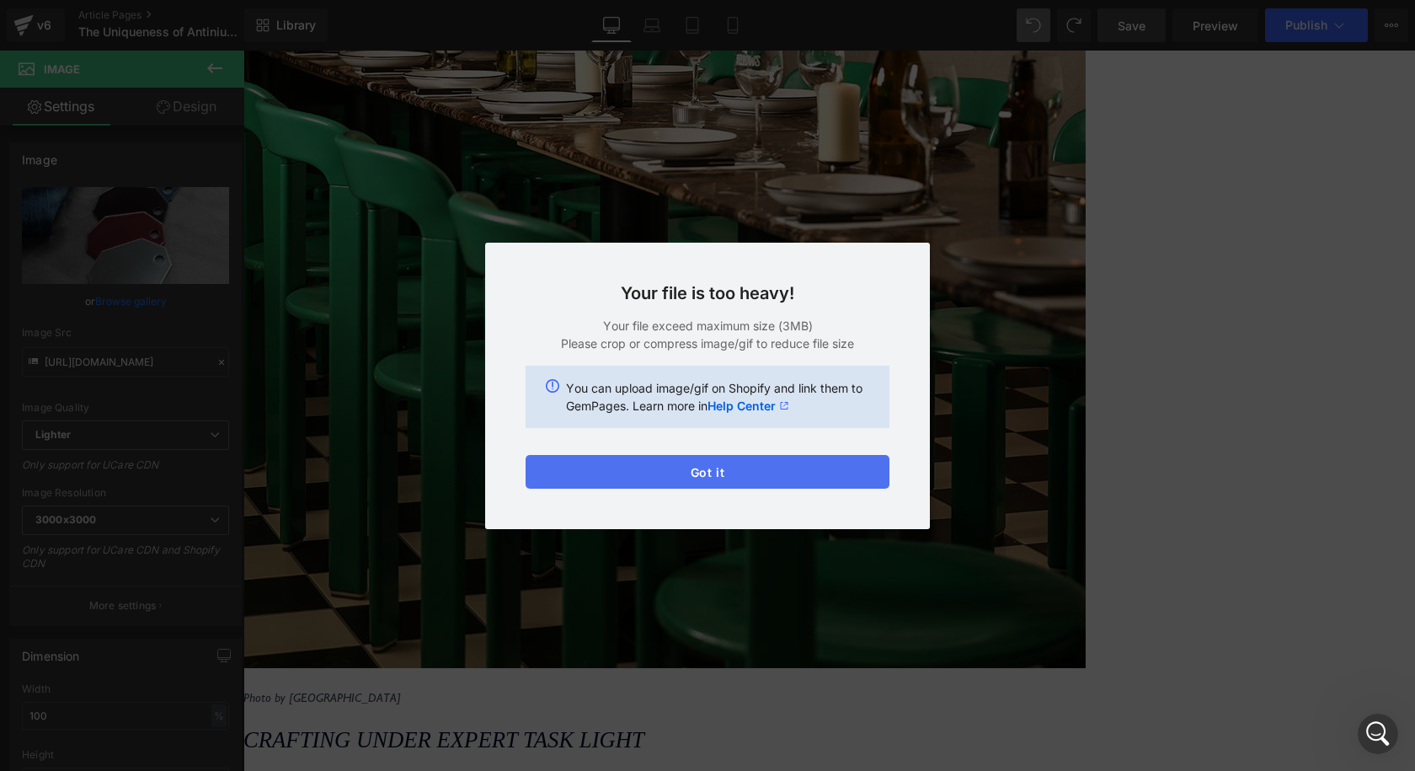
click at [637, 484] on button "Got it" at bounding box center [708, 472] width 364 height 34
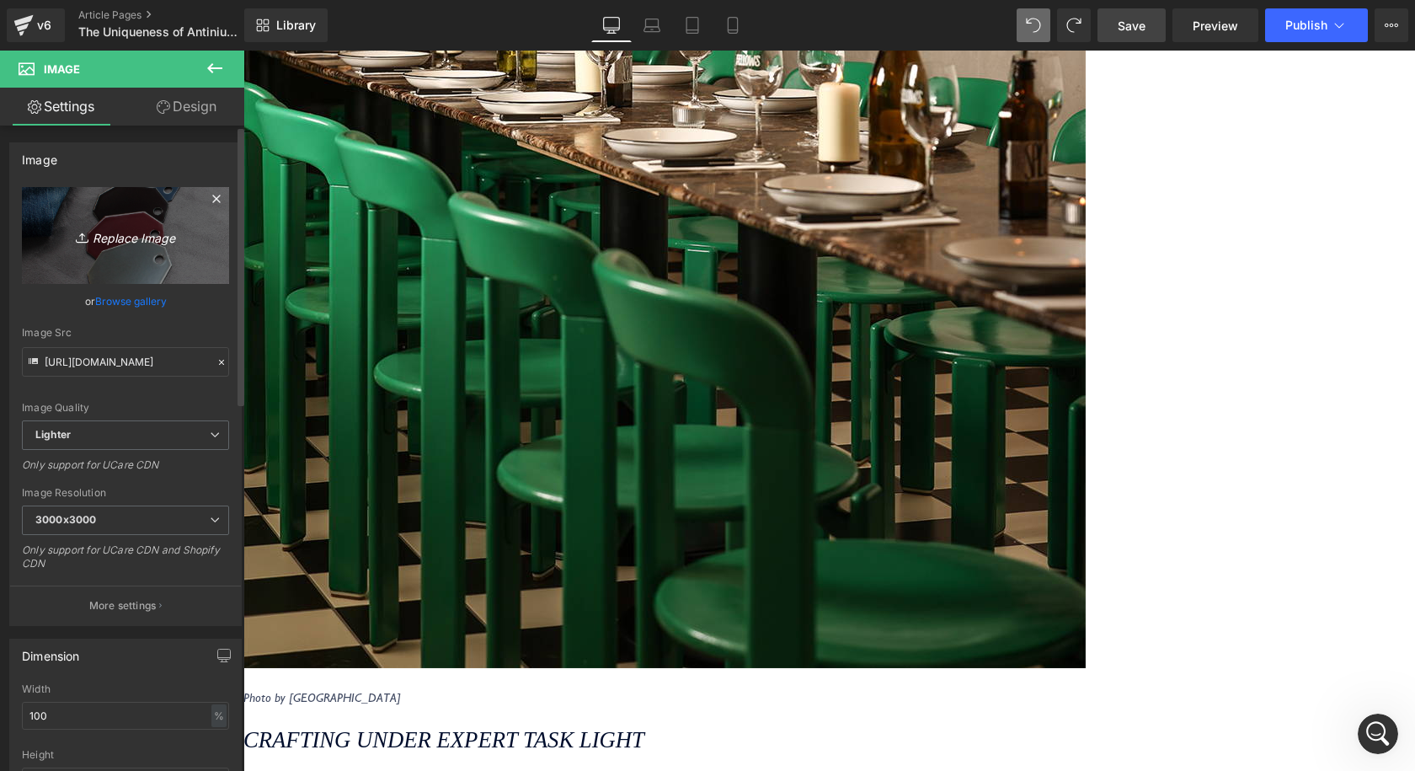
click at [147, 232] on icon "Replace Image" at bounding box center [125, 235] width 135 height 21
type input "C:\fakepath\Coolicon-Lighting-Bare-Steel-Shade-Small.jpg"
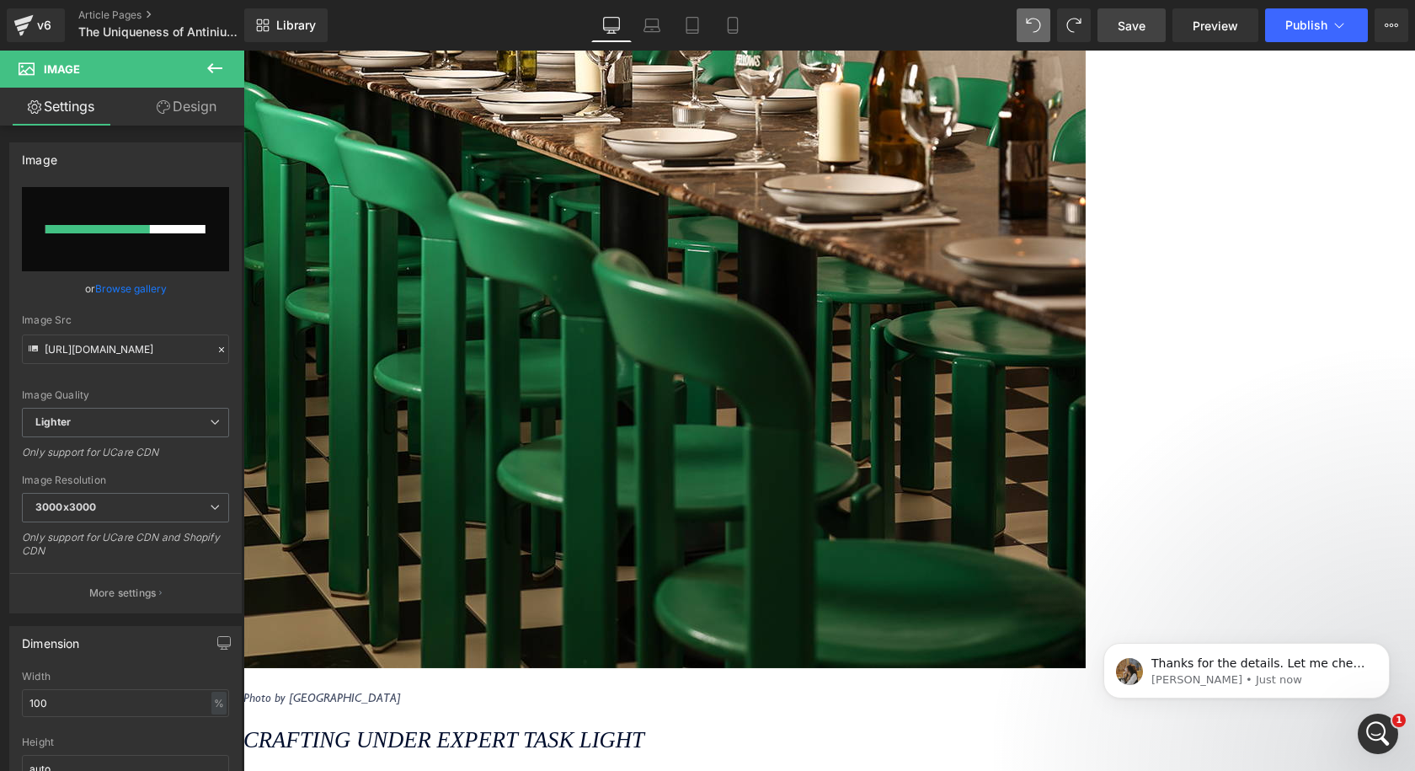
scroll to position [0, 0]
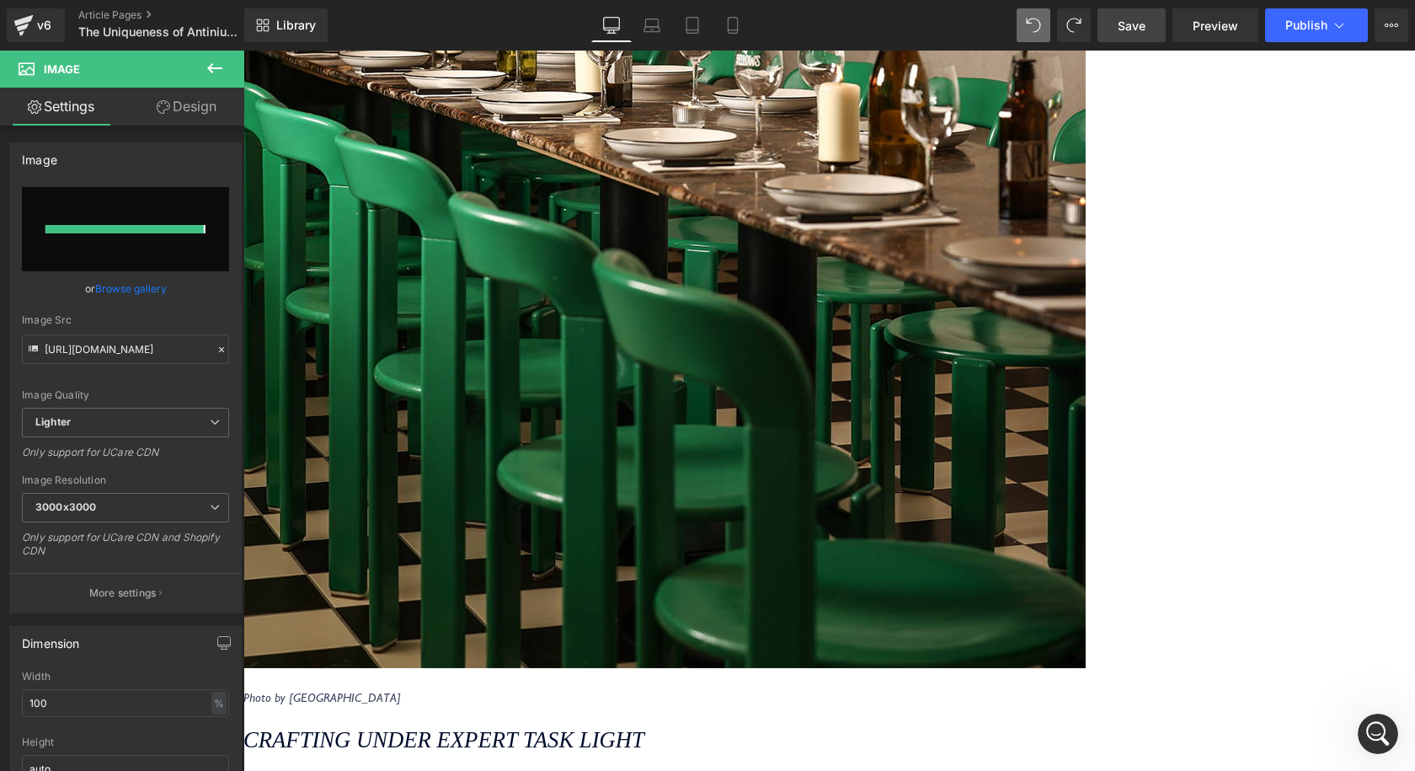
type input "[URL][DOMAIN_NAME]"
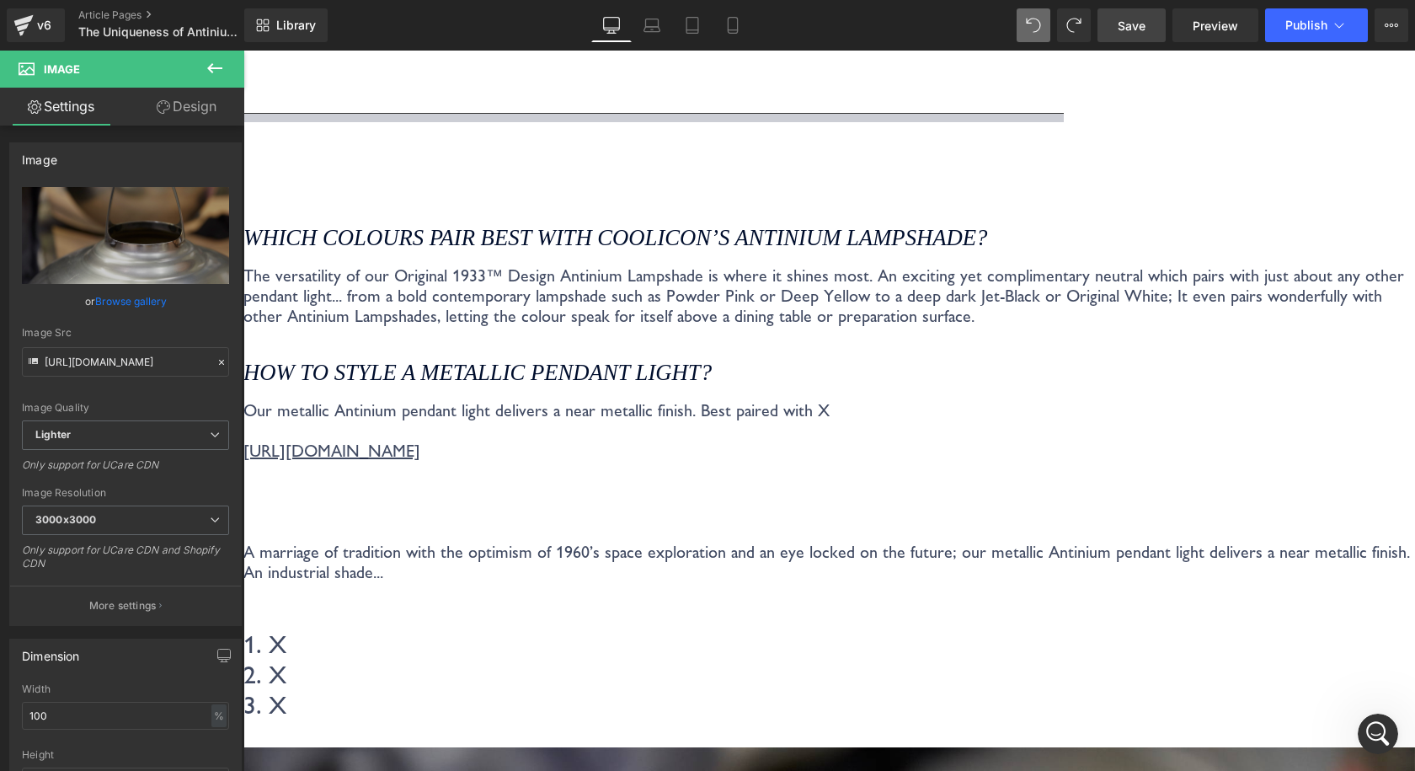
scroll to position [3166, 0]
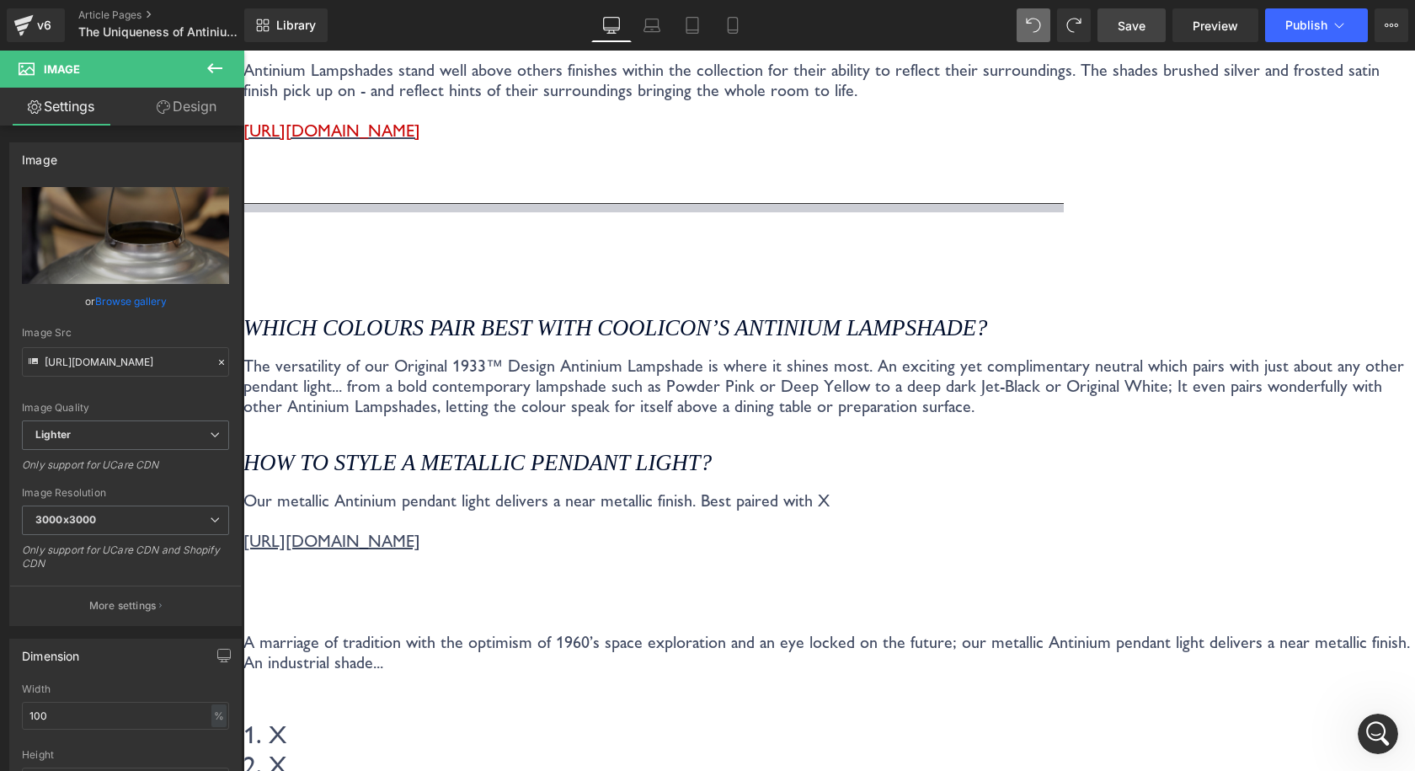
click at [1147, 39] on link "Save" at bounding box center [1131, 25] width 68 height 34
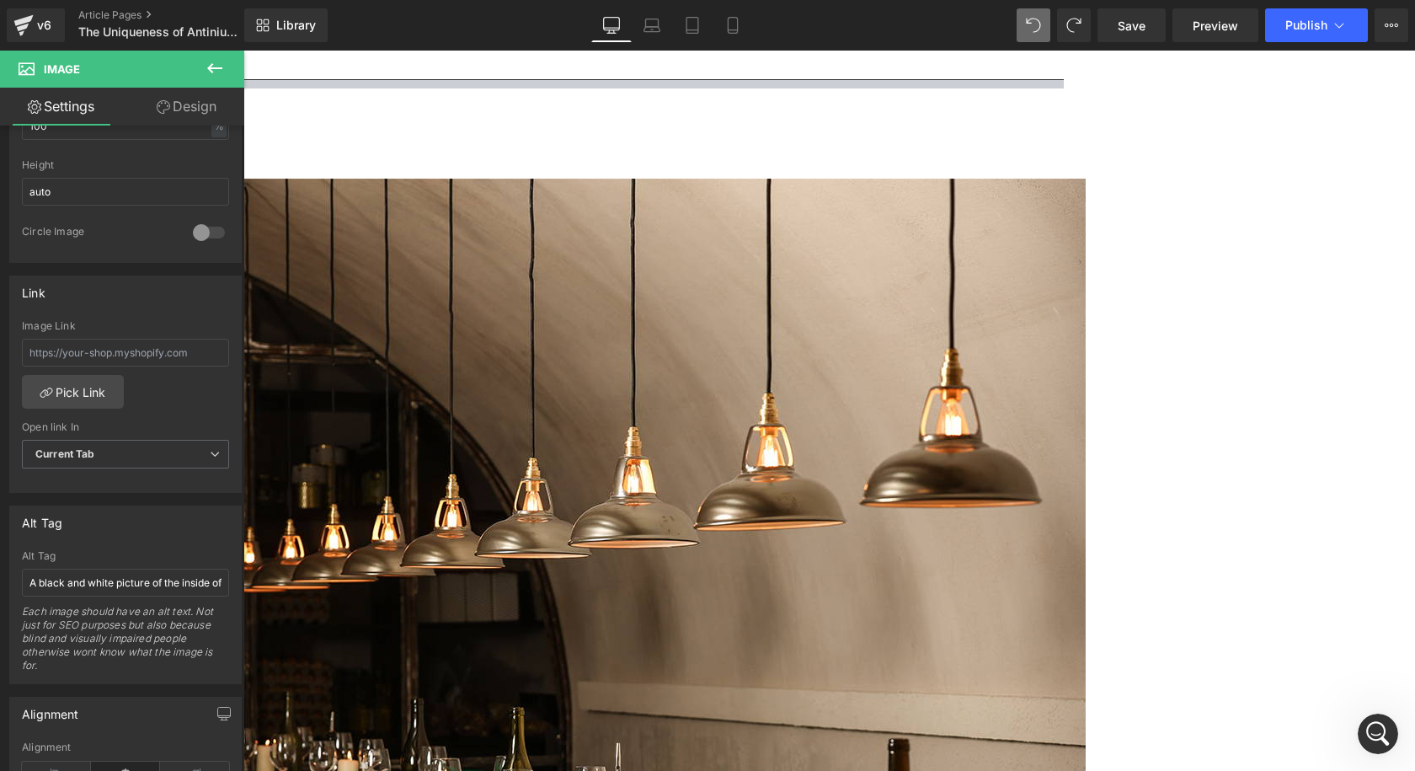
scroll to position [1481, 0]
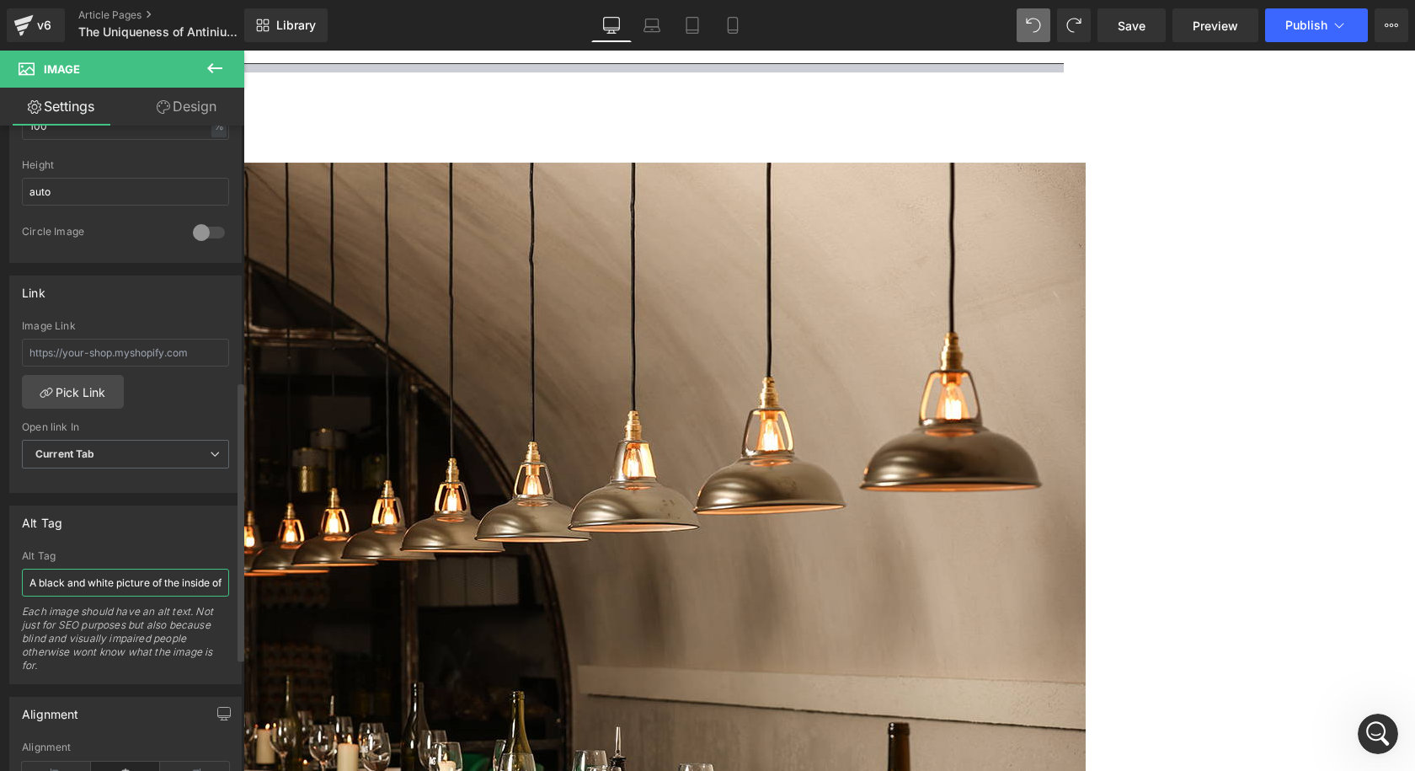
click at [184, 579] on input "A black and white picture of the inside of a ceramic factory with workers hand …" at bounding box center [125, 582] width 207 height 28
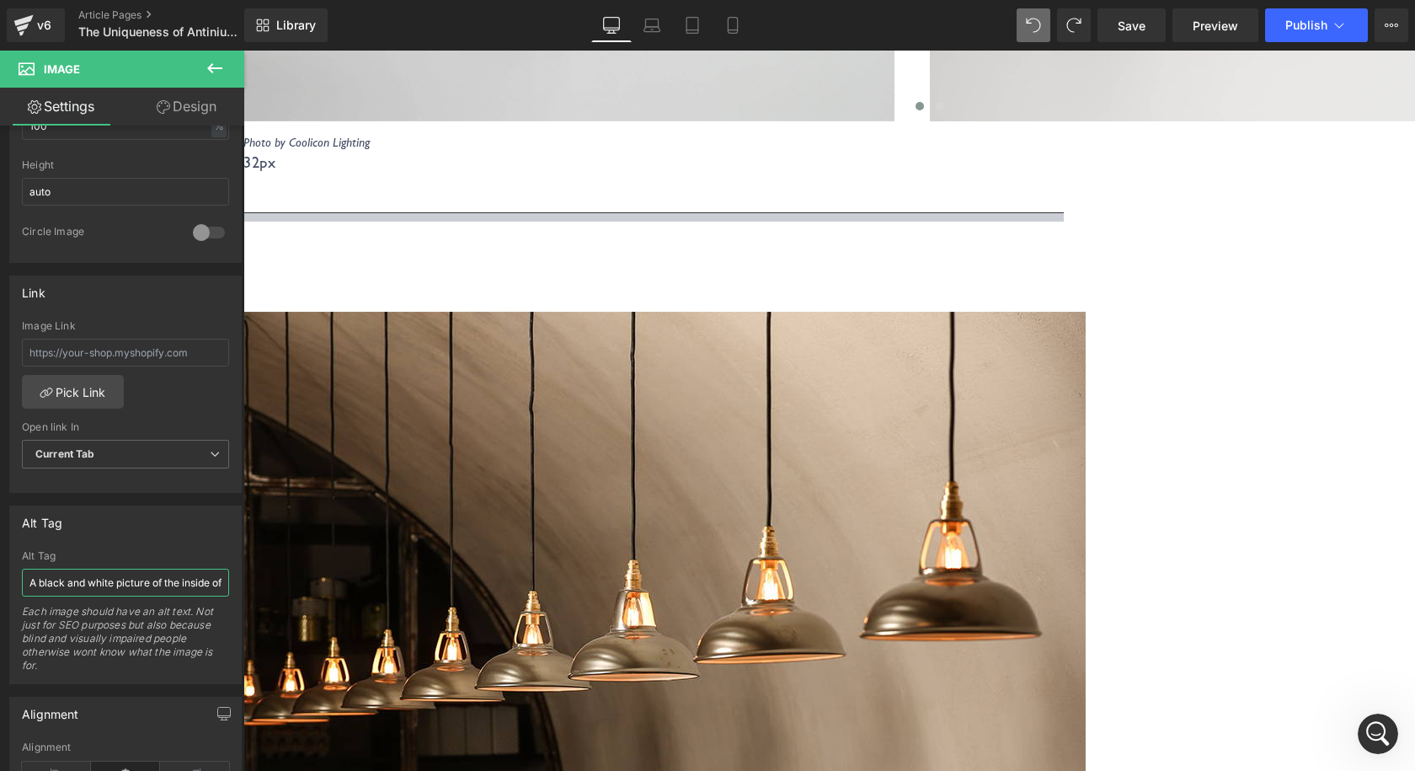
scroll to position [1313, 0]
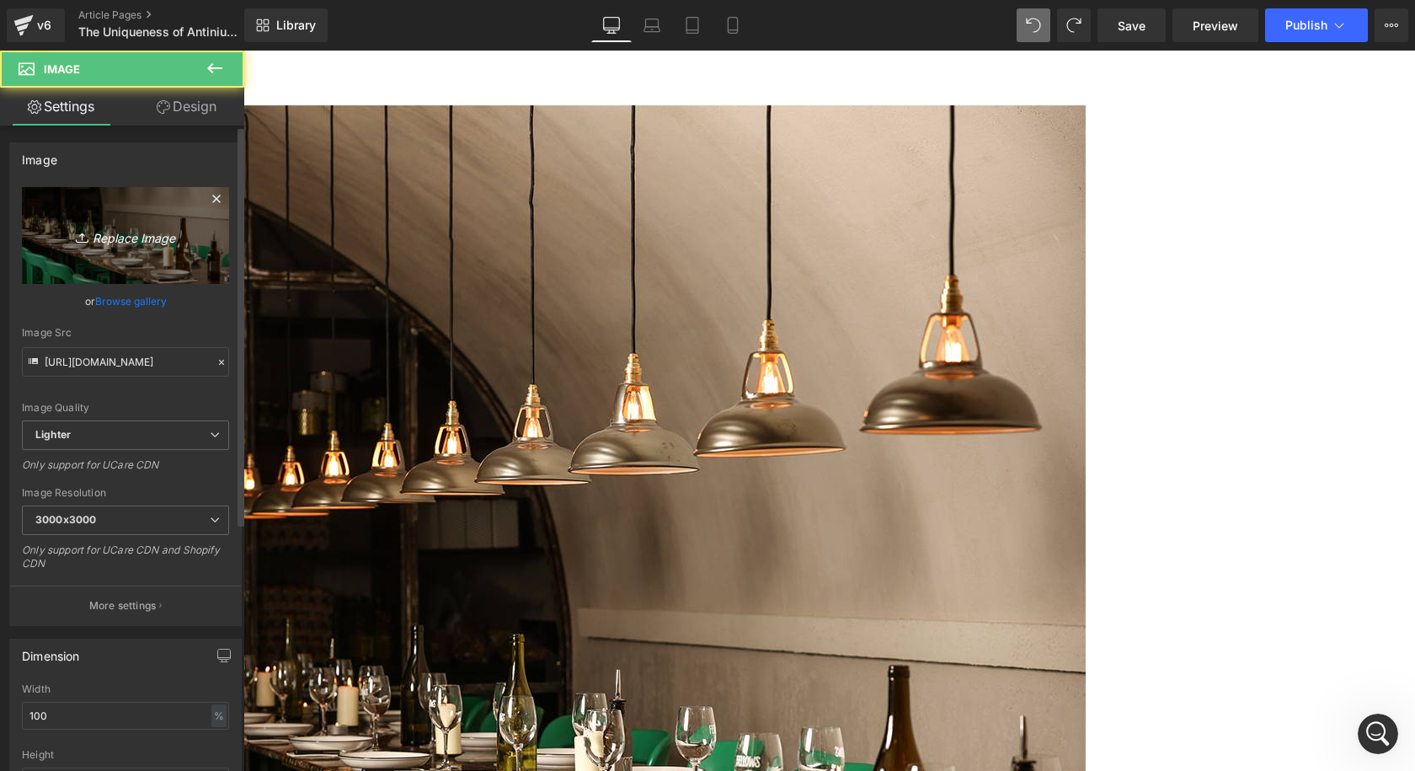
scroll to position [1566, 0]
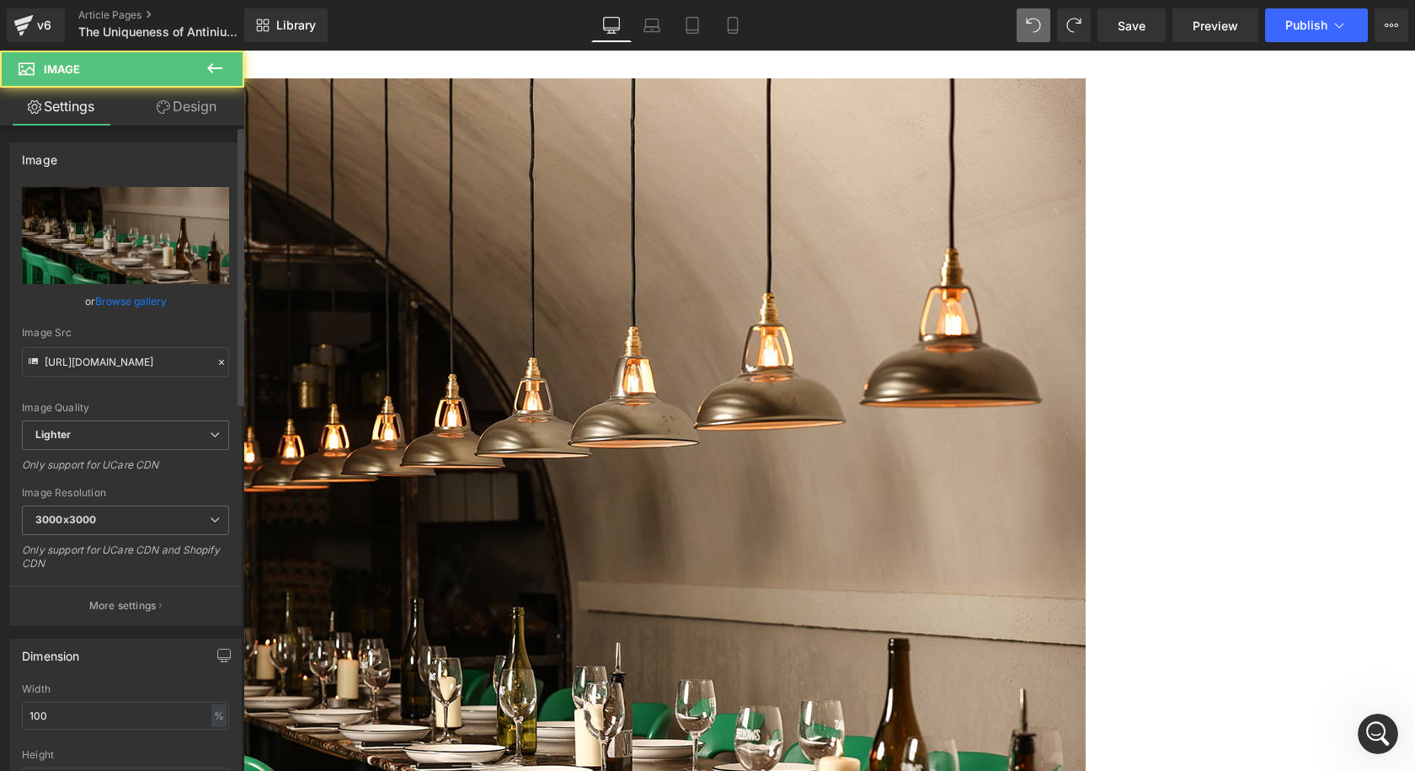
click at [126, 302] on link "Browse gallery" at bounding box center [131, 300] width 72 height 29
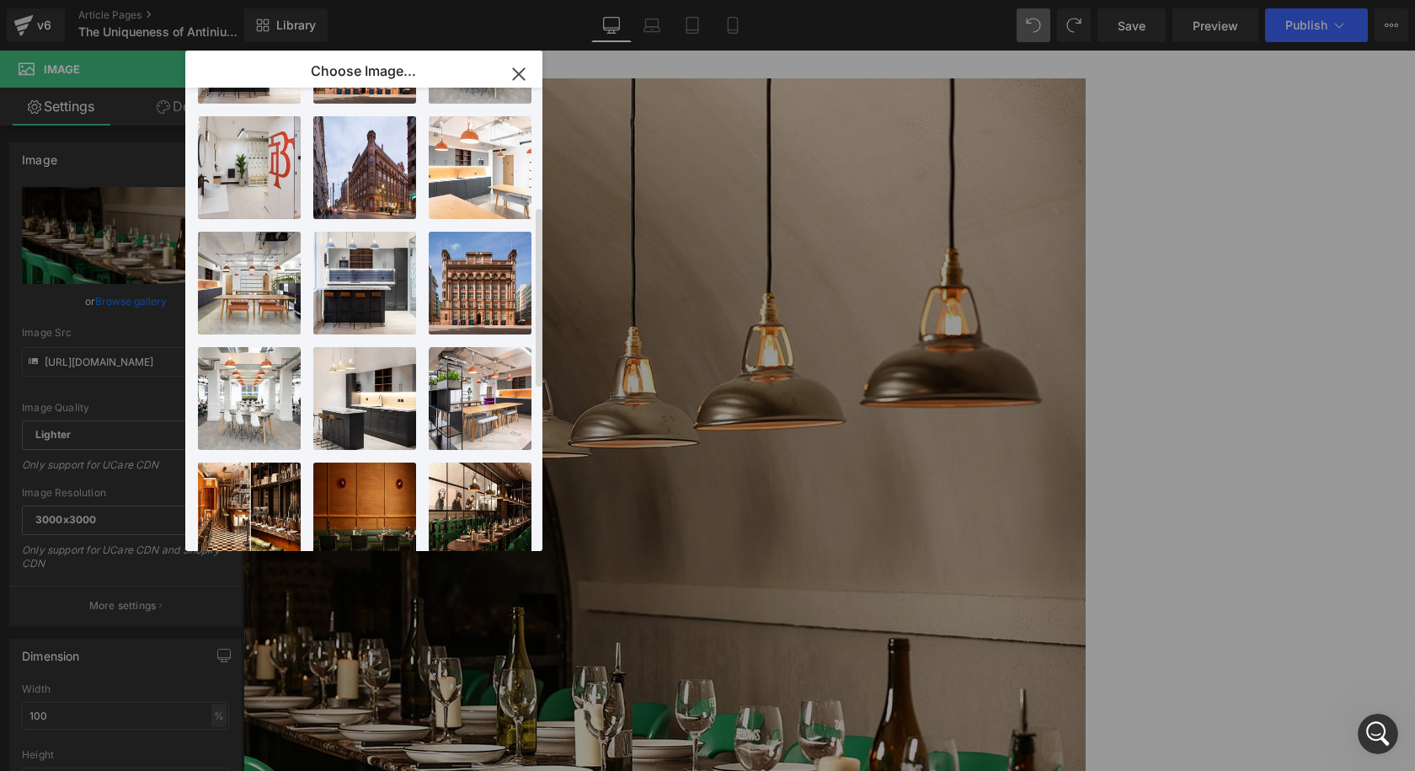
scroll to position [0, 0]
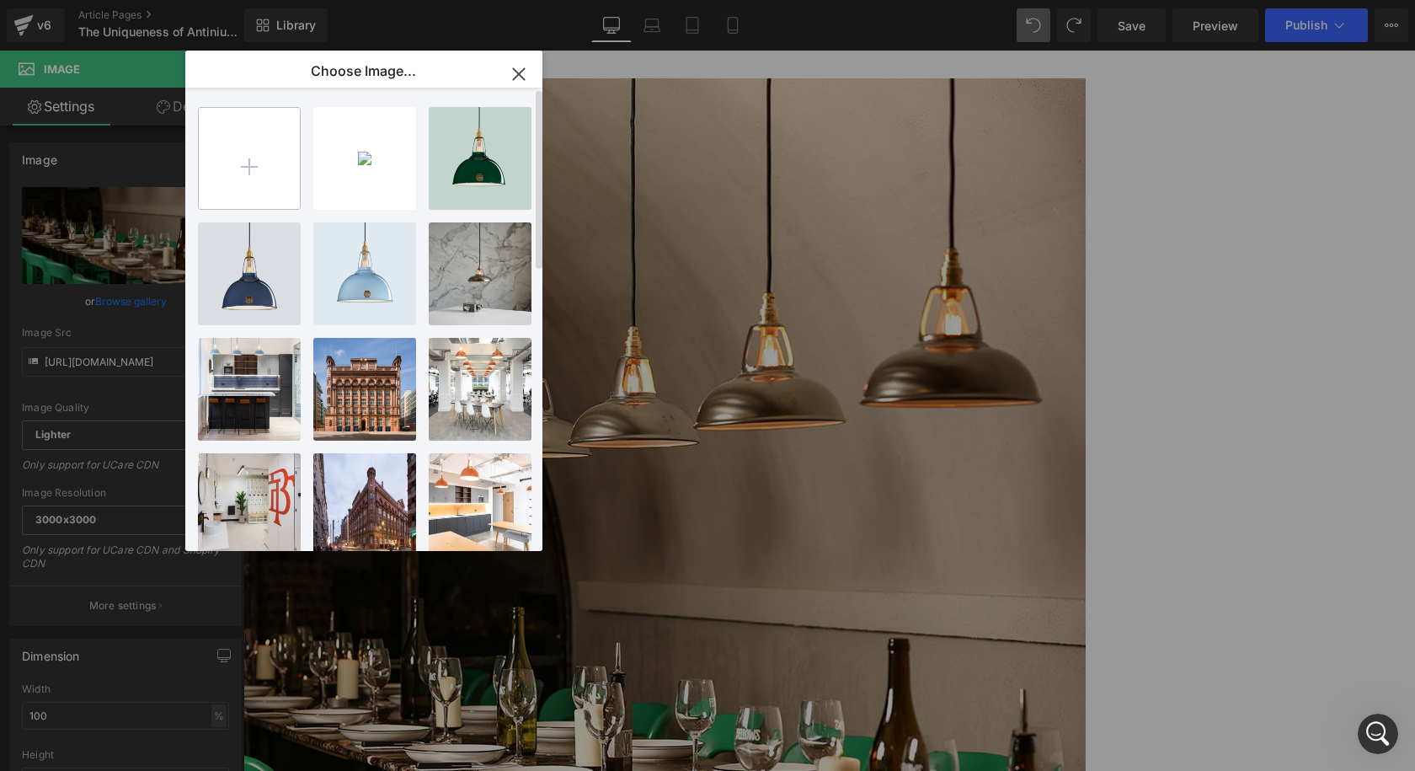
click at [262, 176] on input "file" at bounding box center [249, 158] width 101 height 101
type input "C:\fakepath\Coolicon-Lighting-Fellows Restaurant-Antinium.jpg"
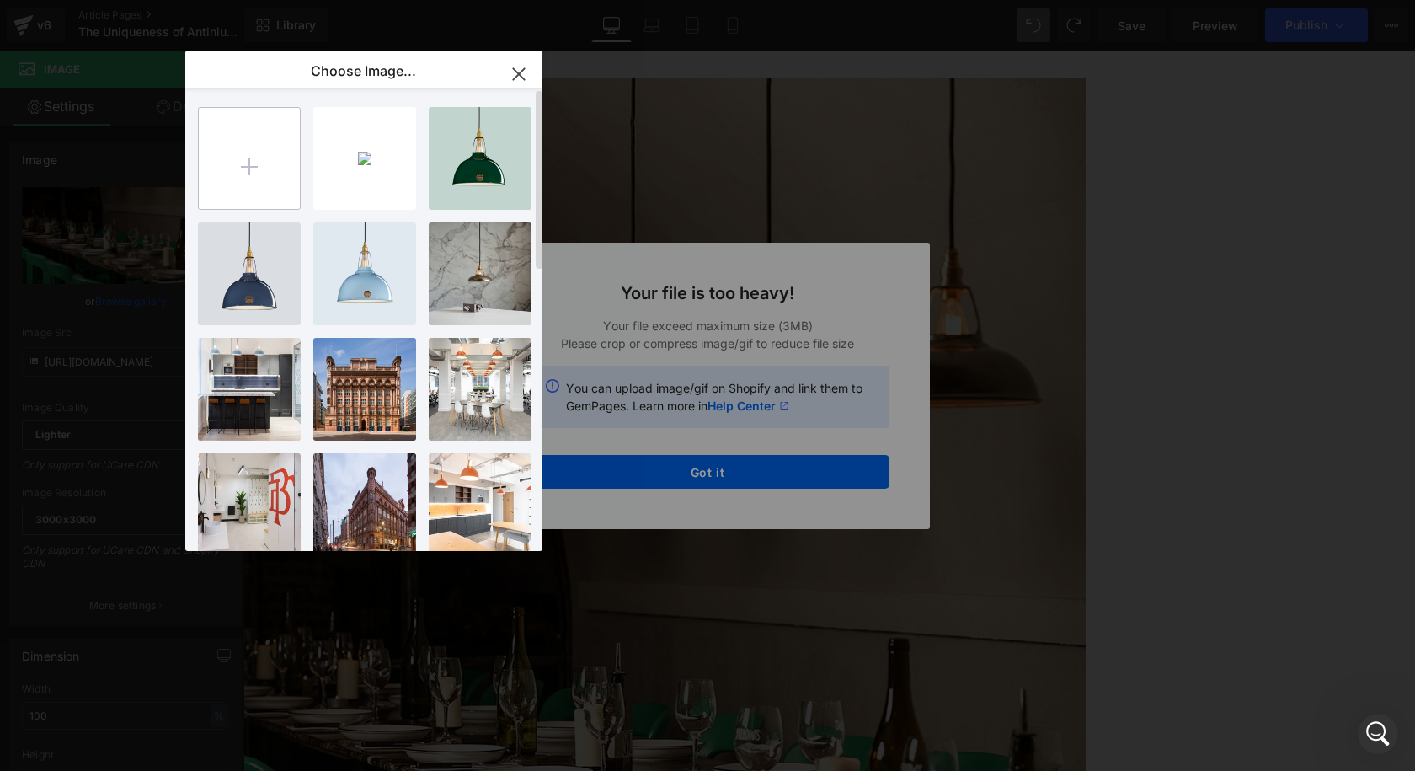
click at [260, 172] on input "file" at bounding box center [249, 158] width 101 height 101
click at [686, 0] on div "Text Color Highlight Color #333333 Choose Image... Back to Library Insert Cooli…" at bounding box center [707, 0] width 1415 height 0
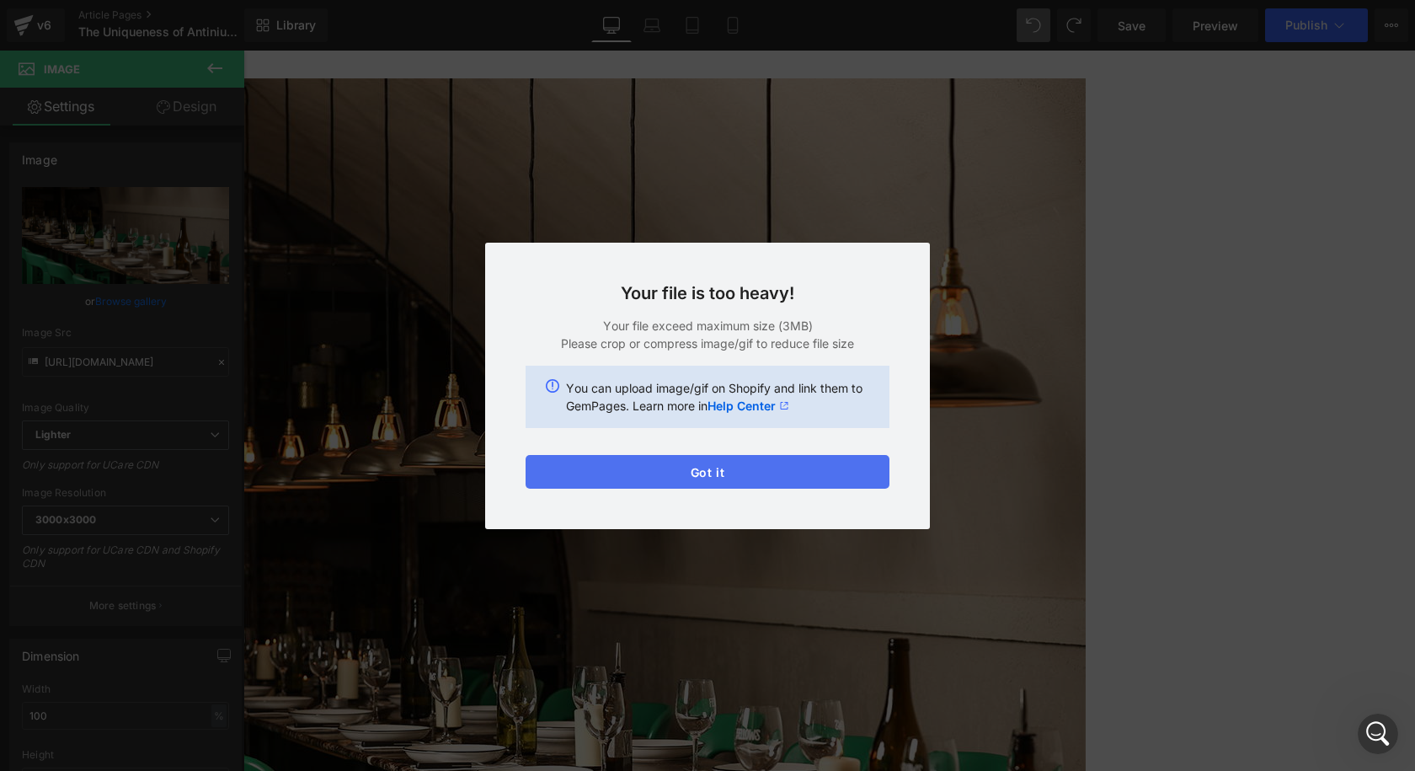
click at [737, 478] on button "Got it" at bounding box center [708, 472] width 364 height 34
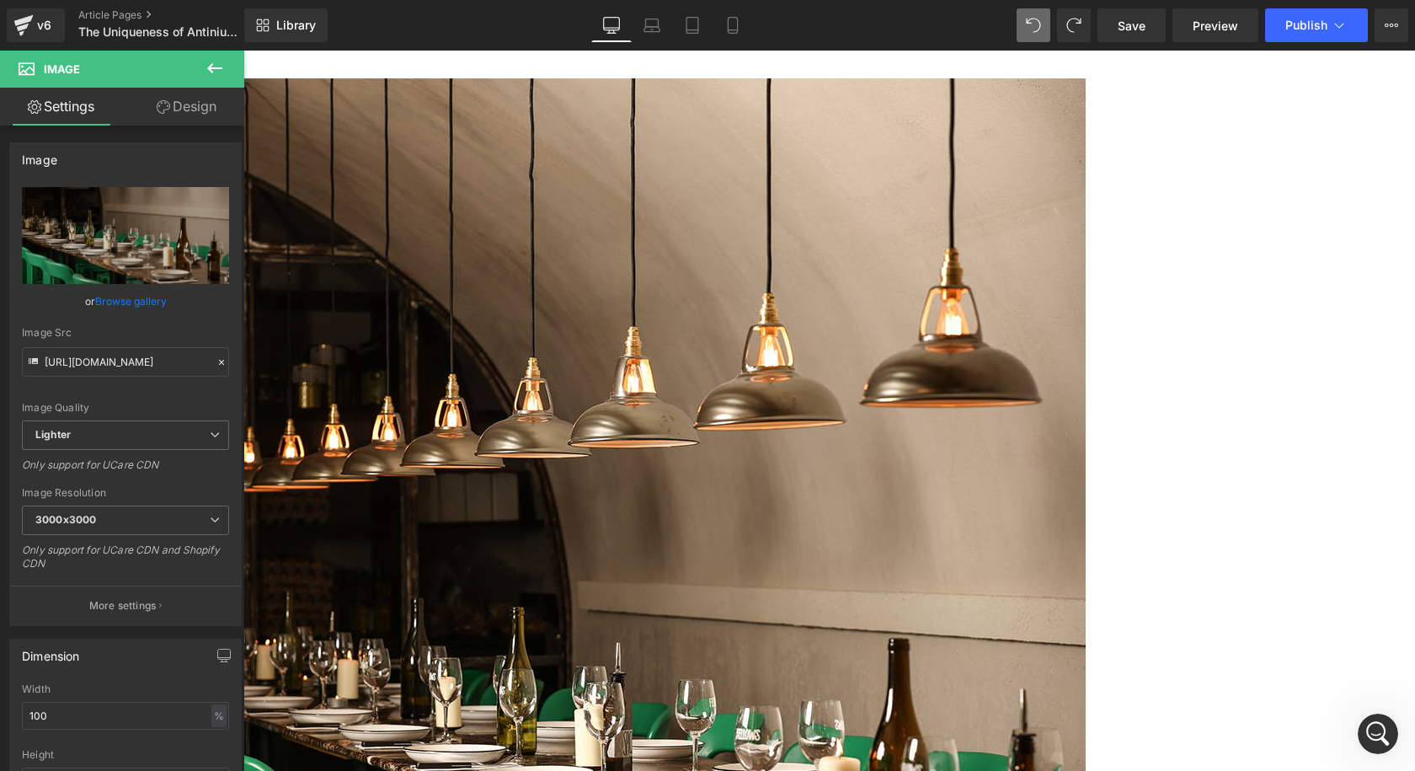
click at [590, 430] on img at bounding box center [664, 709] width 842 height 1263
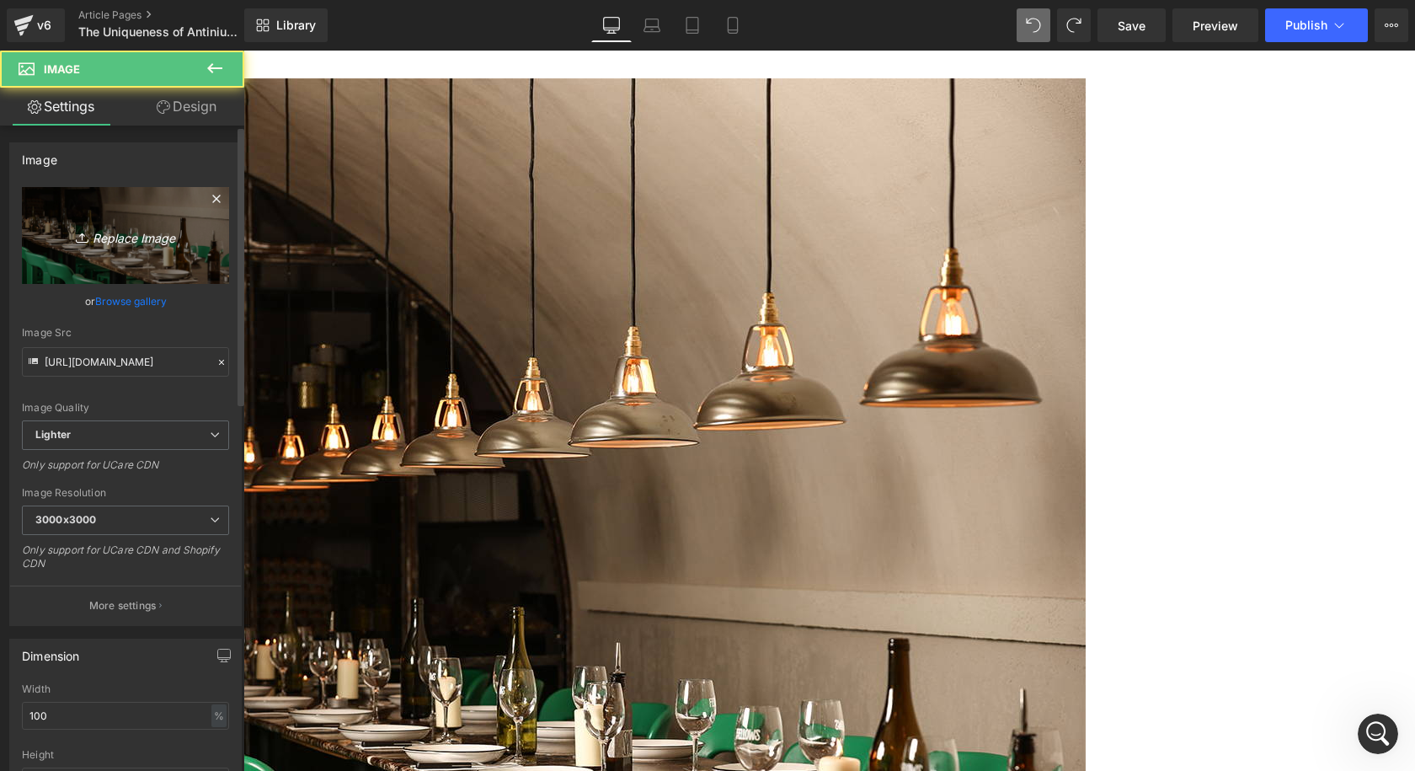
click at [162, 243] on icon "Replace Image" at bounding box center [125, 235] width 135 height 21
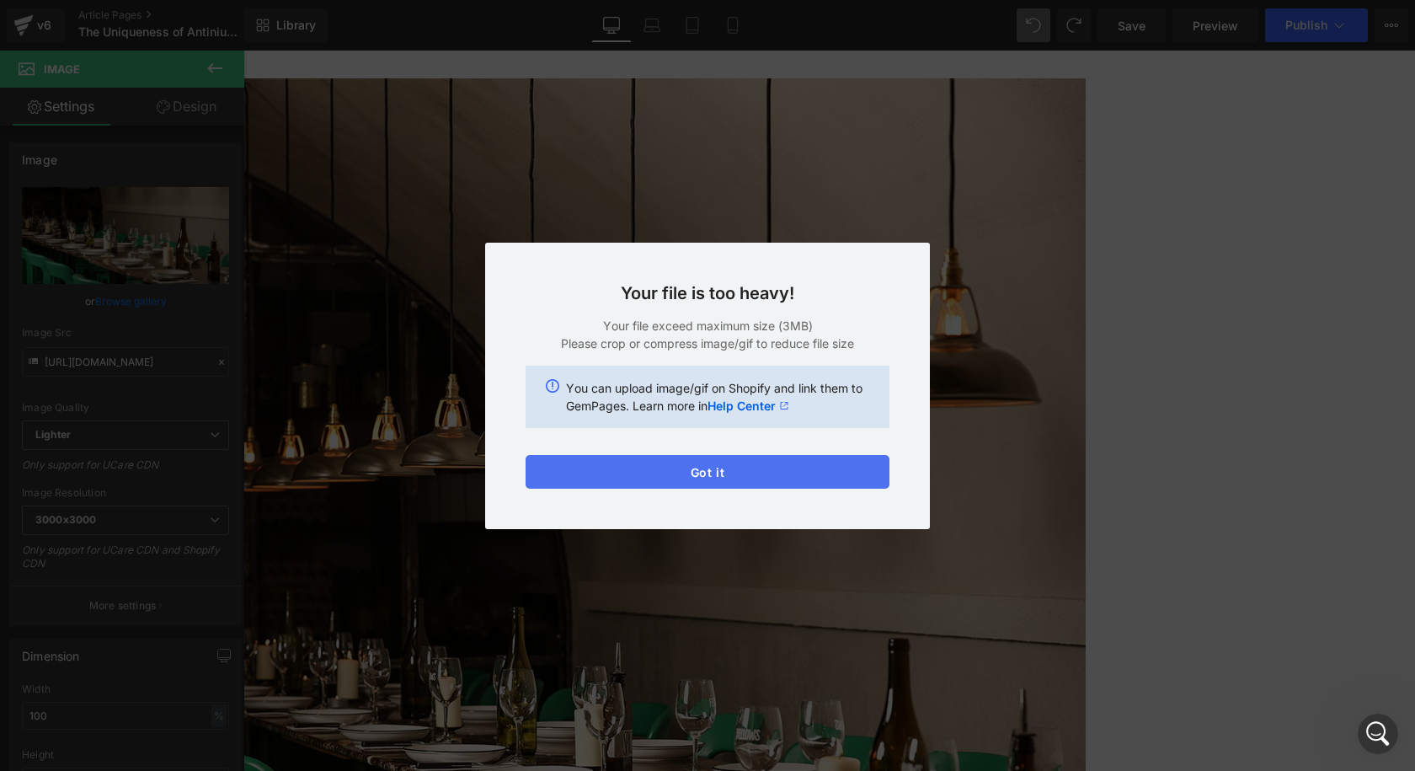
click at [739, 465] on button "Got it" at bounding box center [708, 472] width 364 height 34
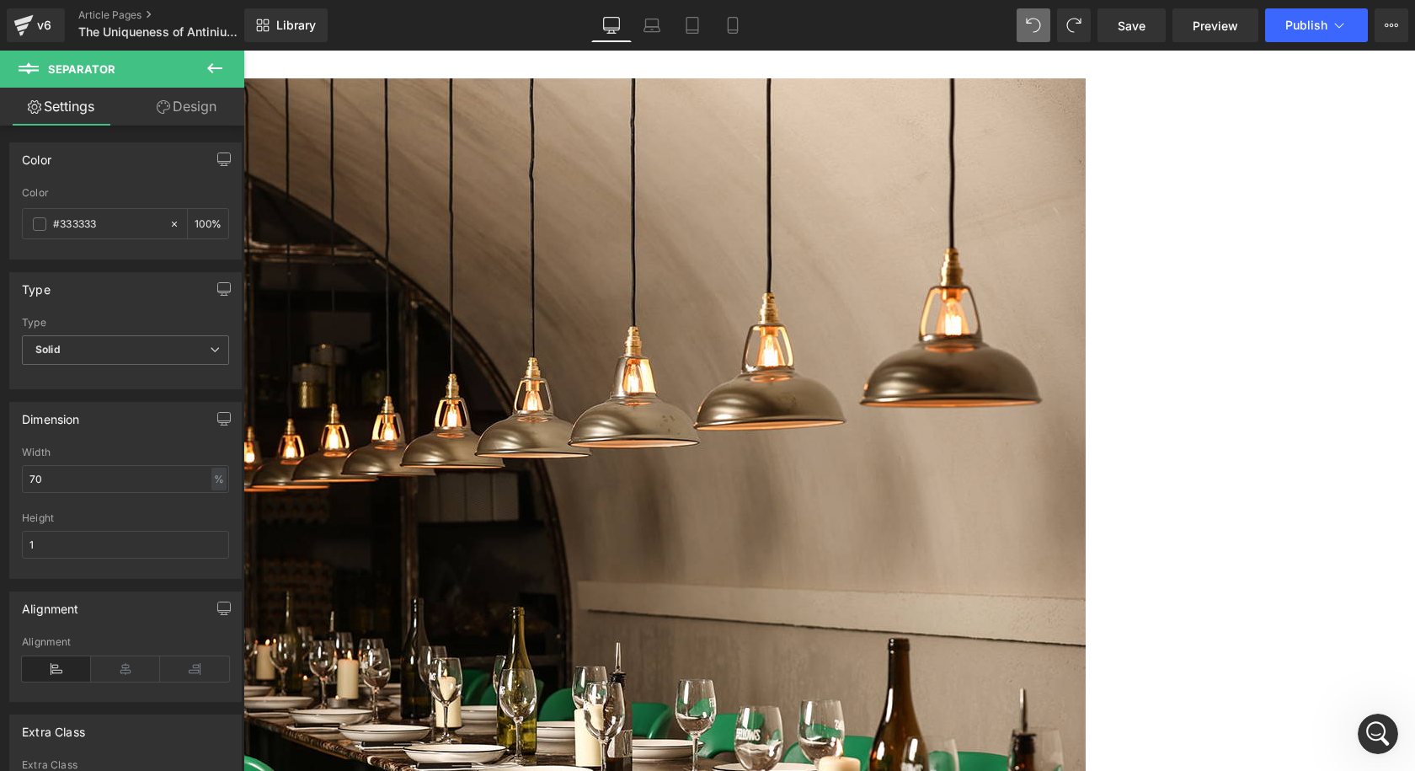
click at [304, 350] on img at bounding box center [664, 709] width 842 height 1263
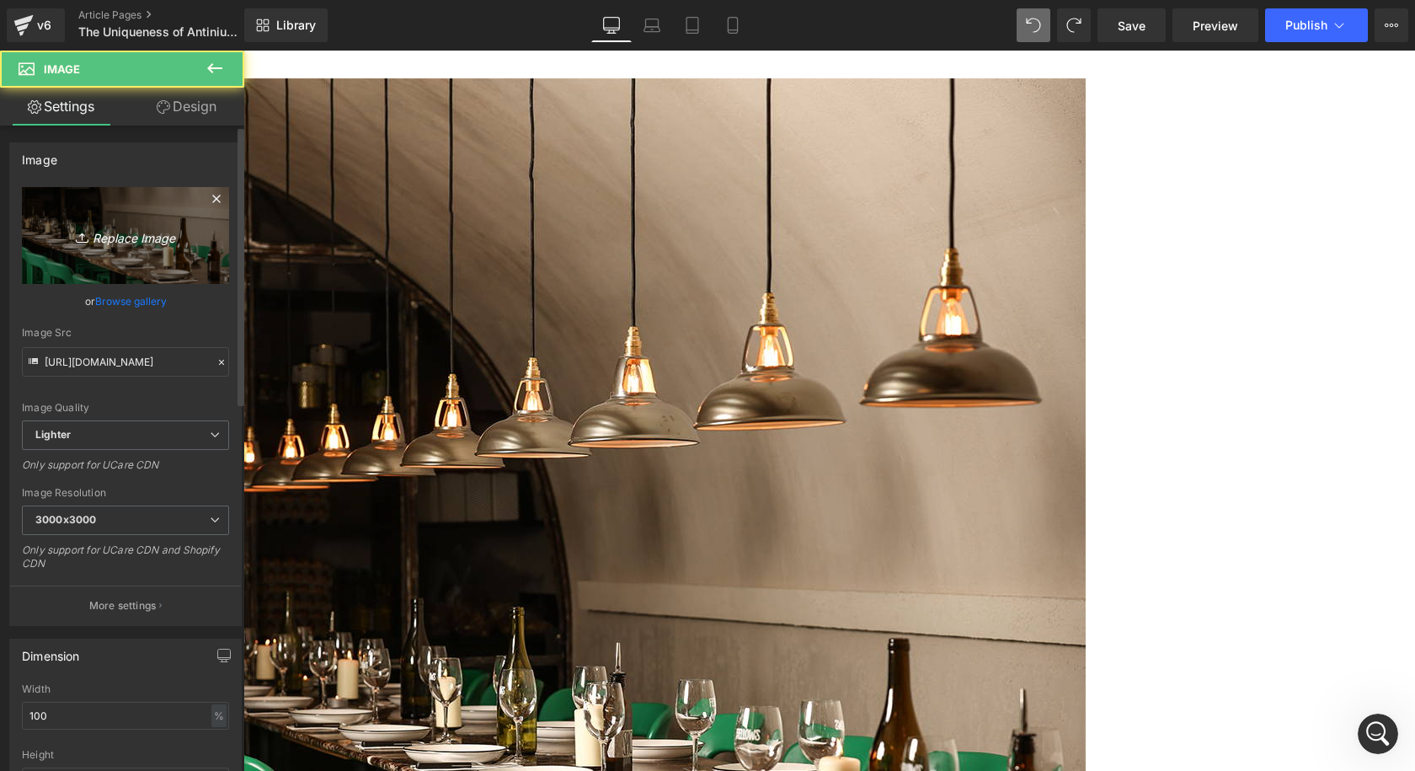
click at [145, 237] on icon "Replace Image" at bounding box center [125, 235] width 135 height 21
type input "C:\fakepath\Coolicon-Lighting-Fellows Restaurant-Antinium.jpg"
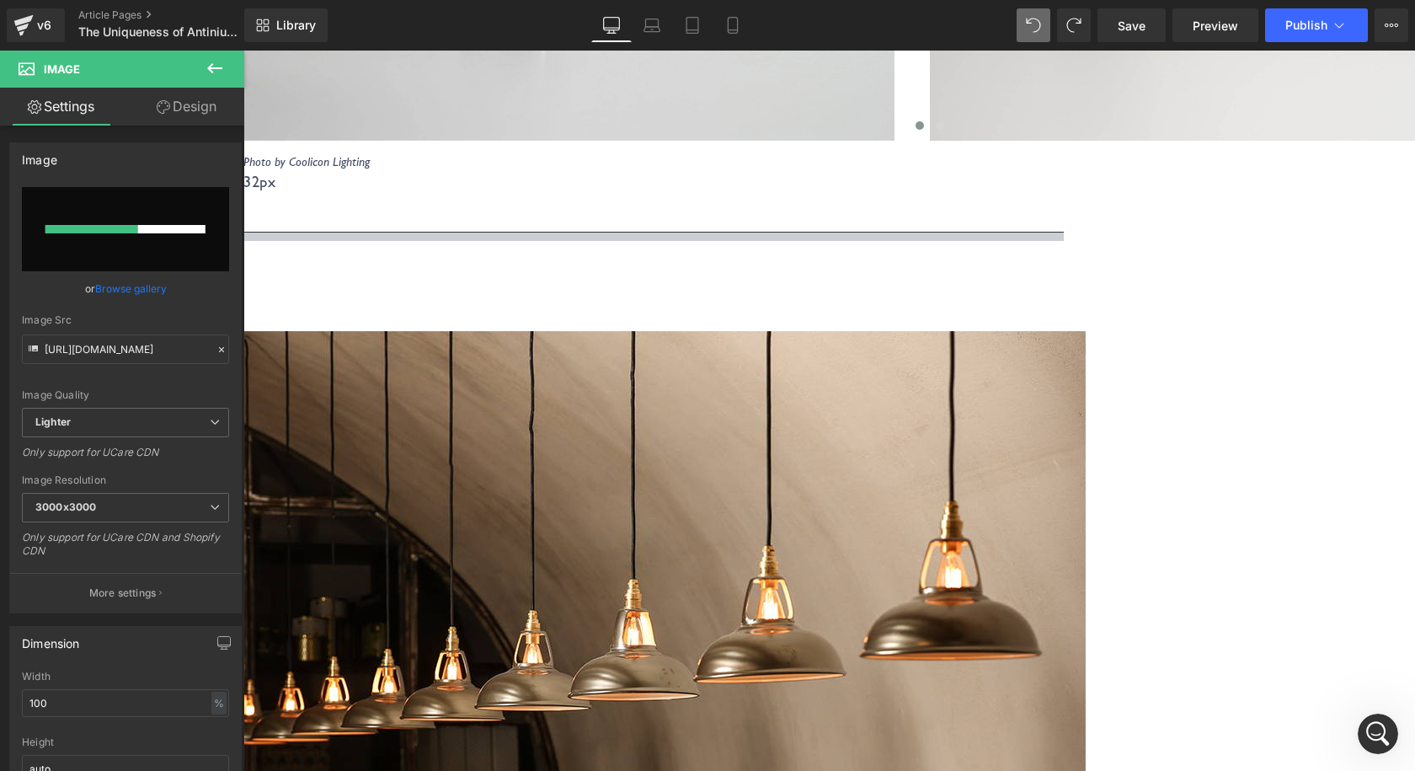
scroll to position [1397, 0]
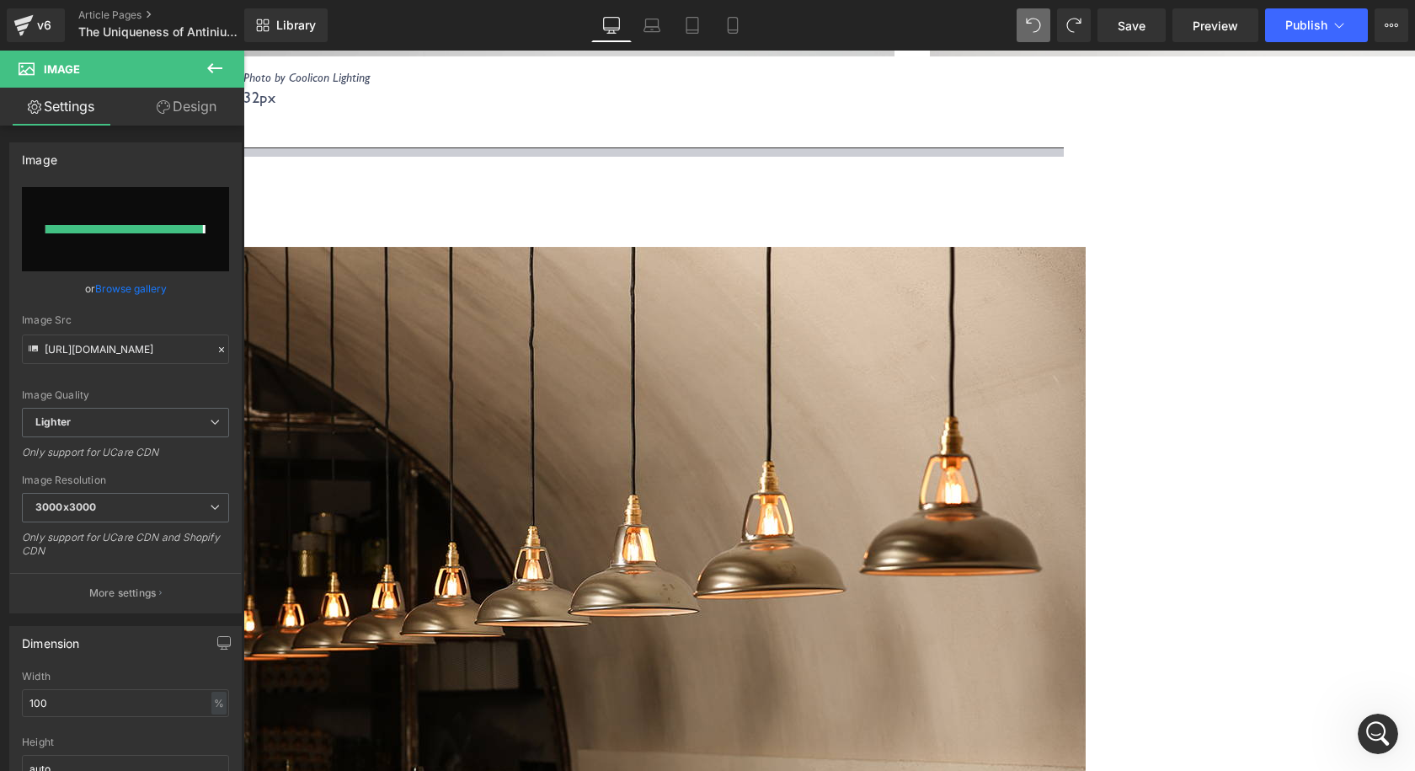
type input "[URL][DOMAIN_NAME]"
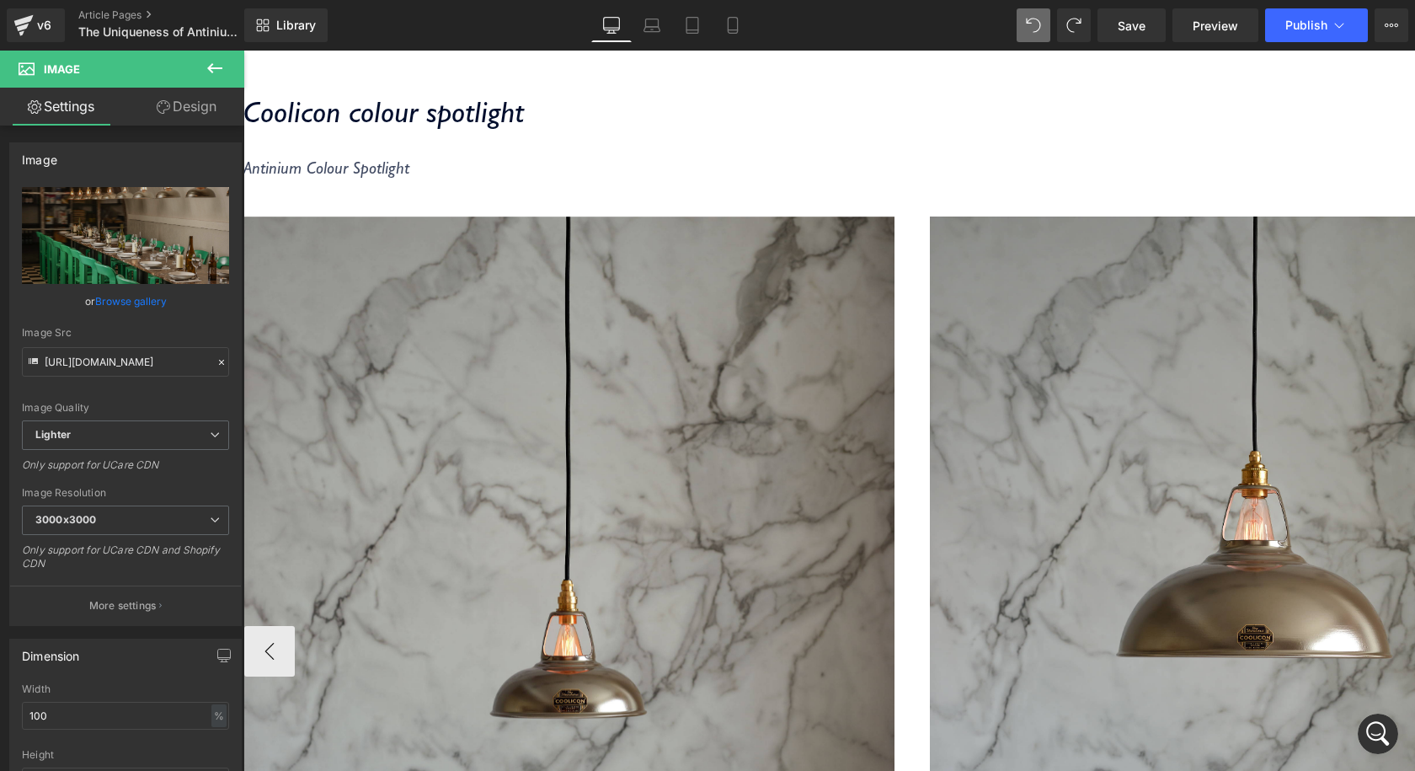
scroll to position [387, 0]
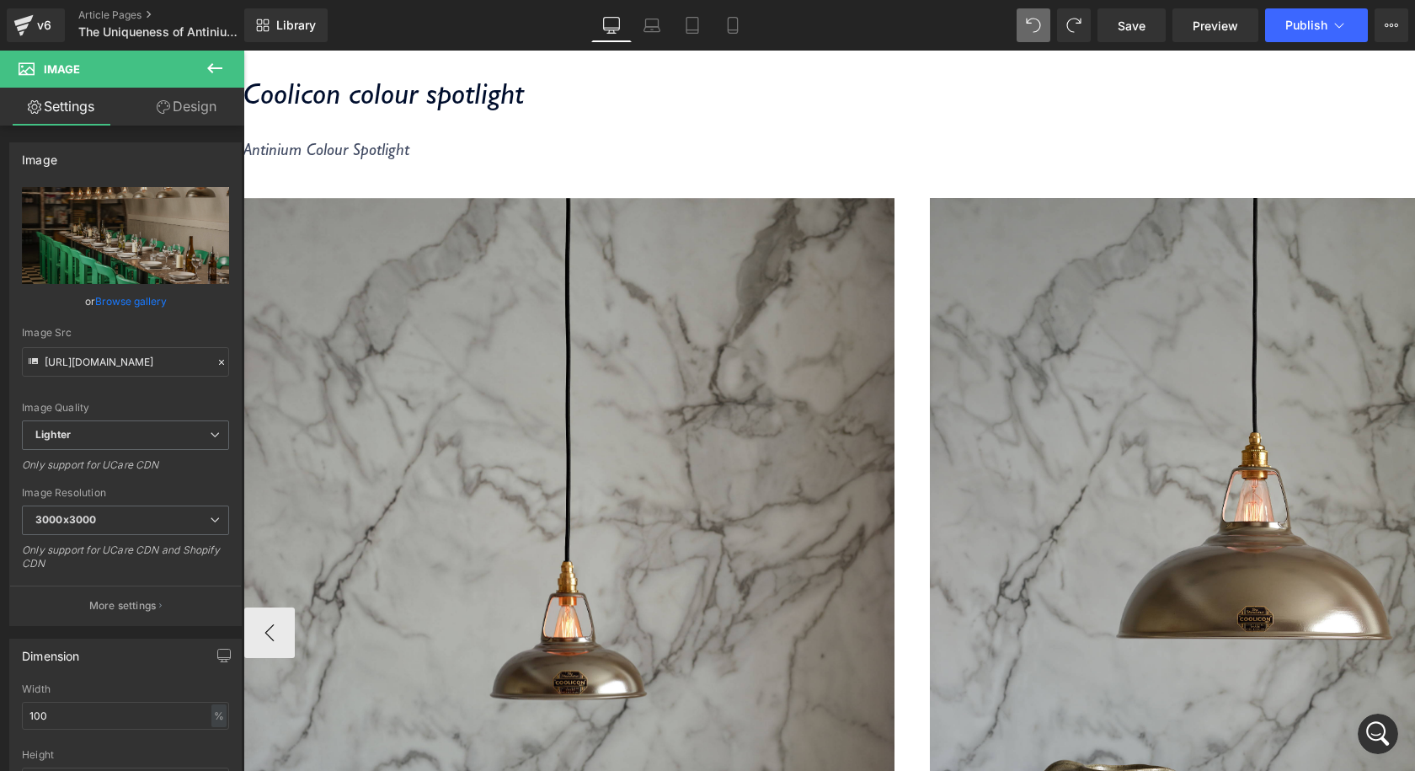
click at [860, 472] on img at bounding box center [569, 633] width 650 height 870
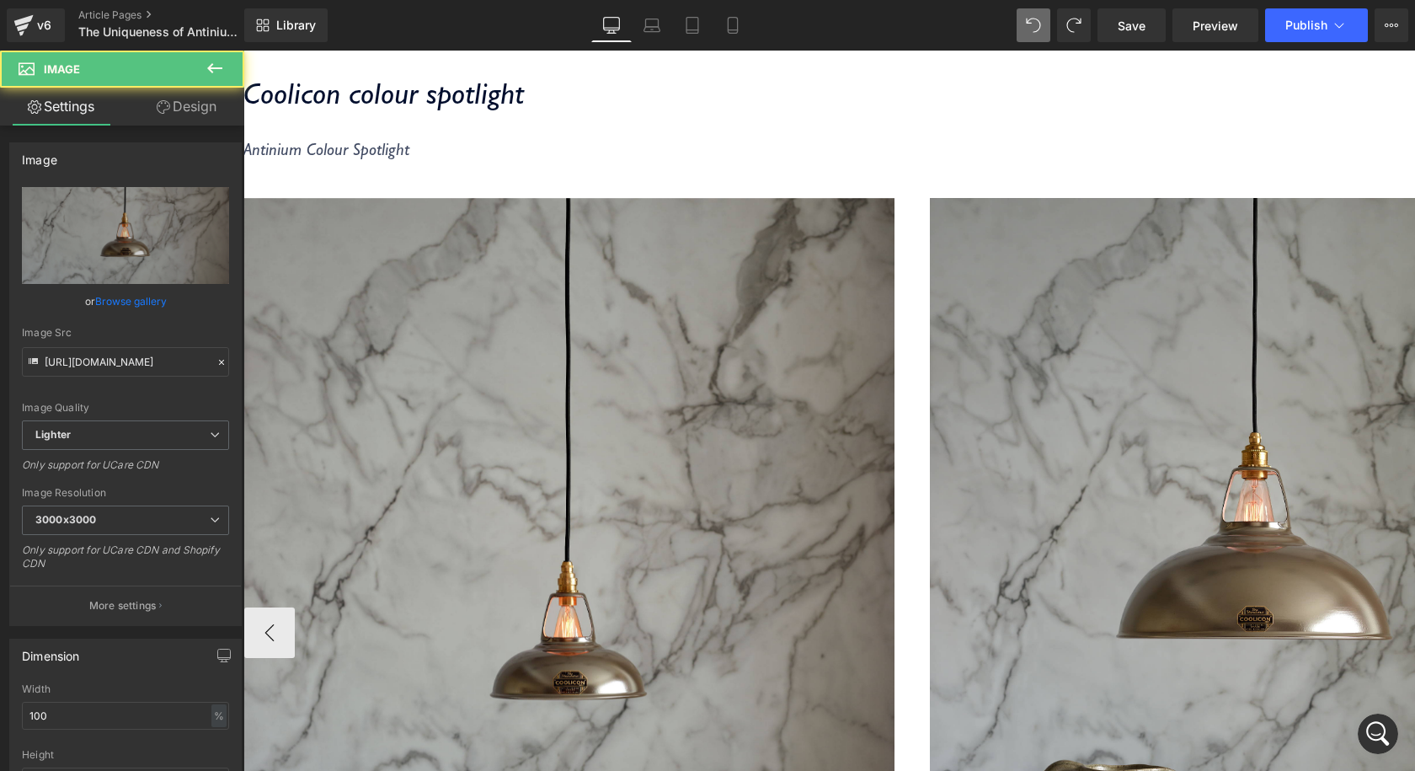
click at [795, 470] on img at bounding box center [569, 633] width 650 height 870
click at [295, 607] on button "‹" at bounding box center [269, 632] width 51 height 51
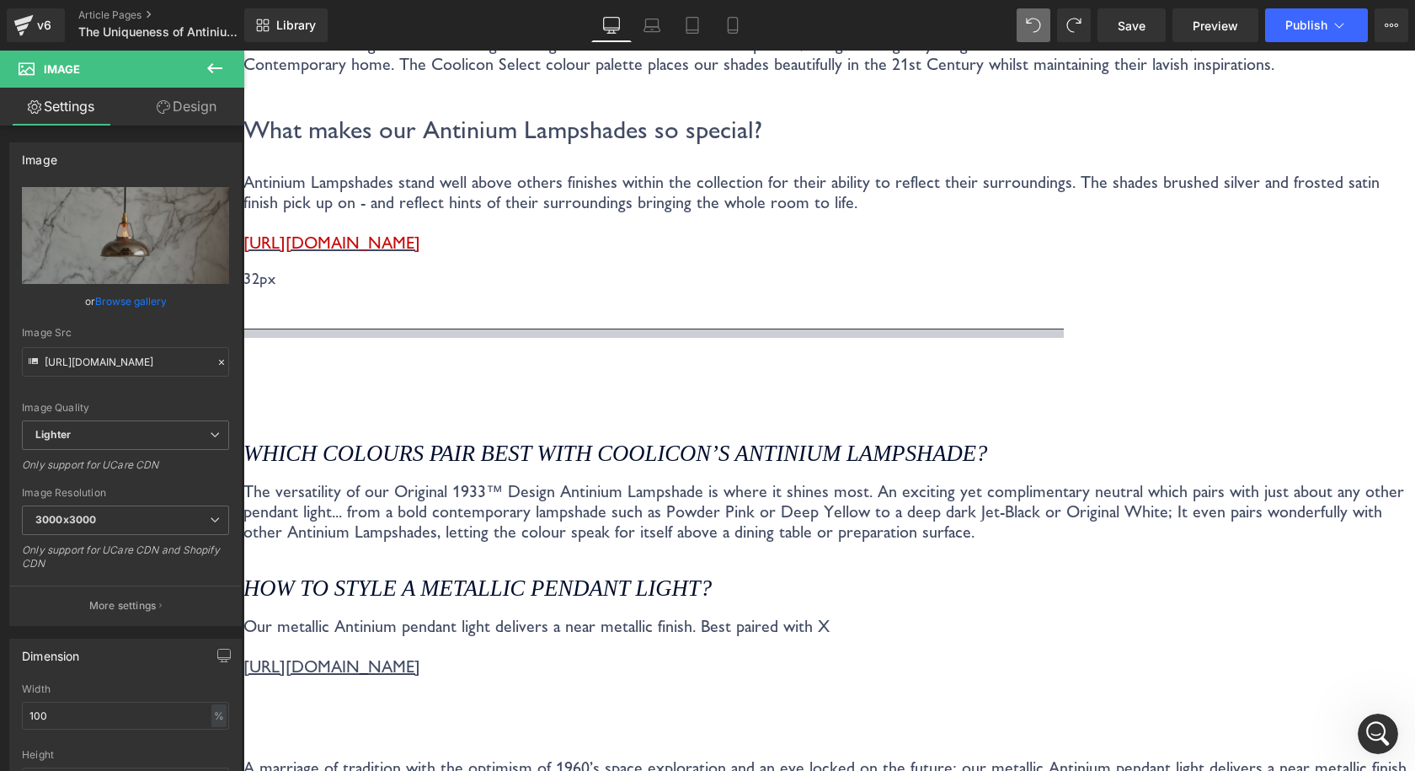
scroll to position [3671, 0]
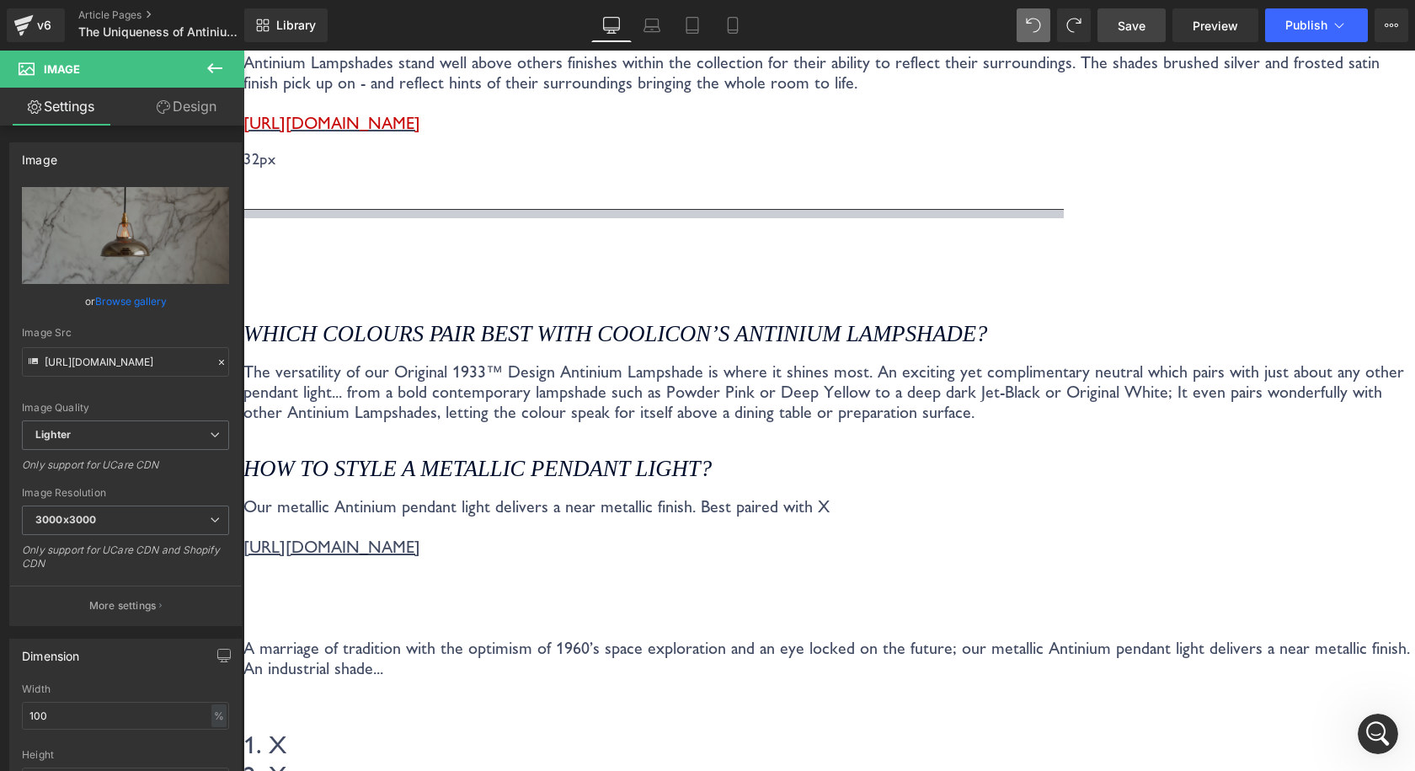
click at [1127, 35] on link "Save" at bounding box center [1131, 25] width 68 height 34
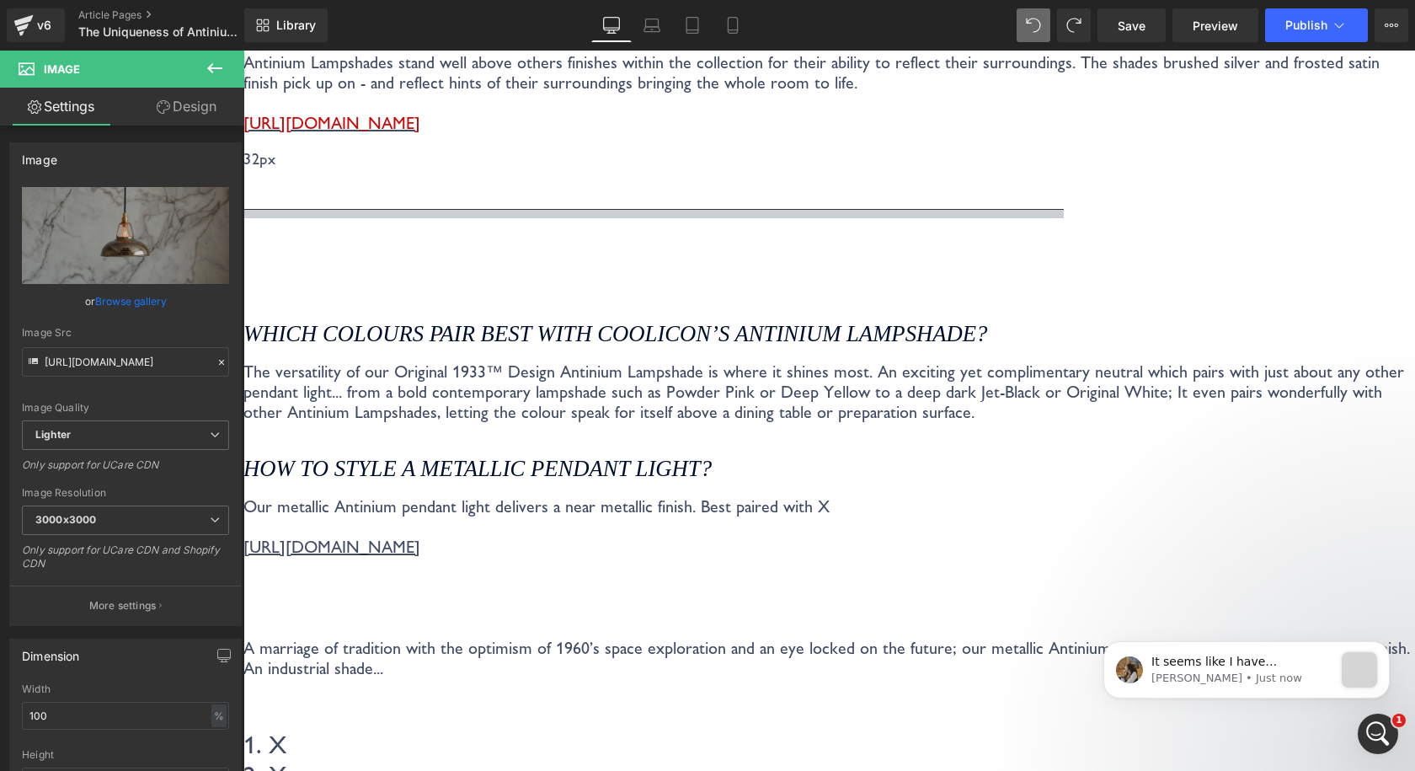
scroll to position [0, 0]
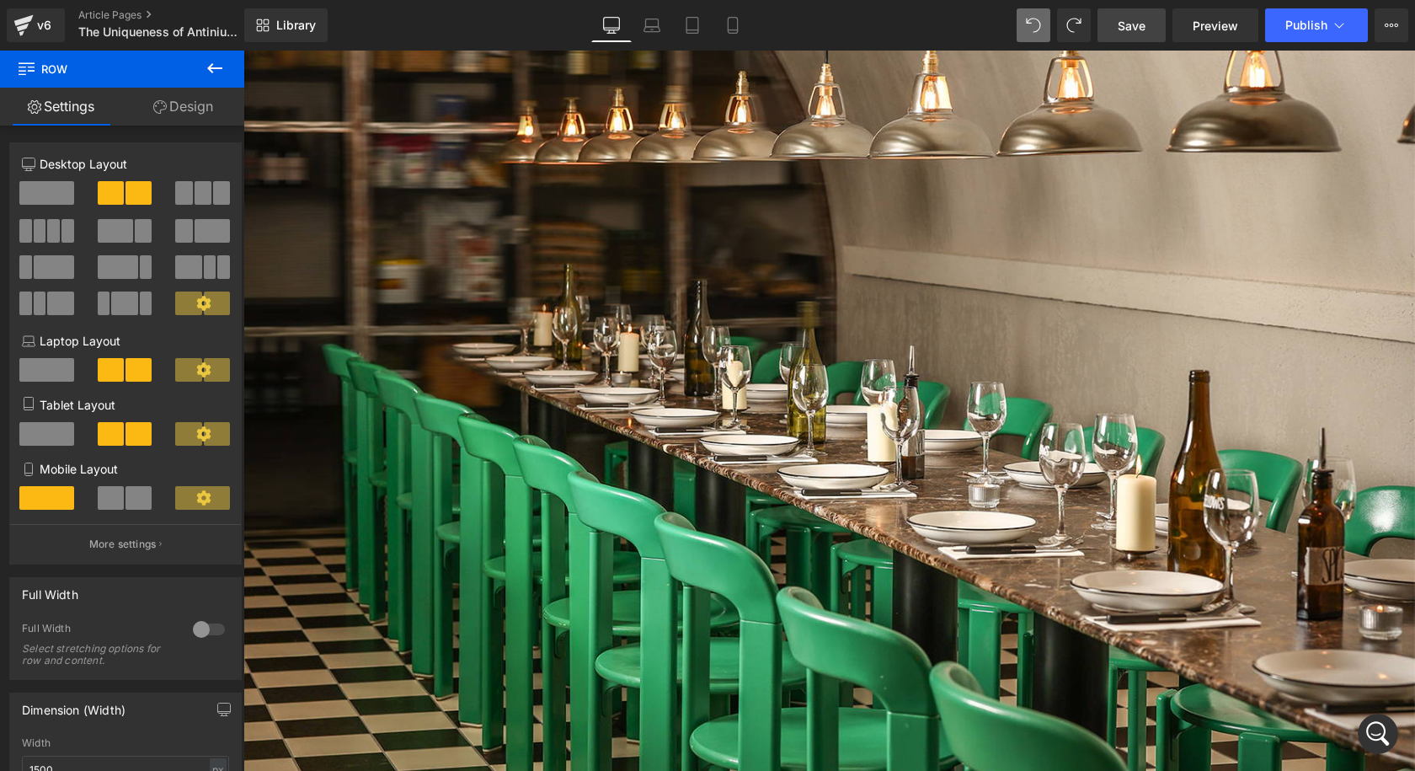
click at [1128, 35] on link "Save" at bounding box center [1131, 25] width 68 height 34
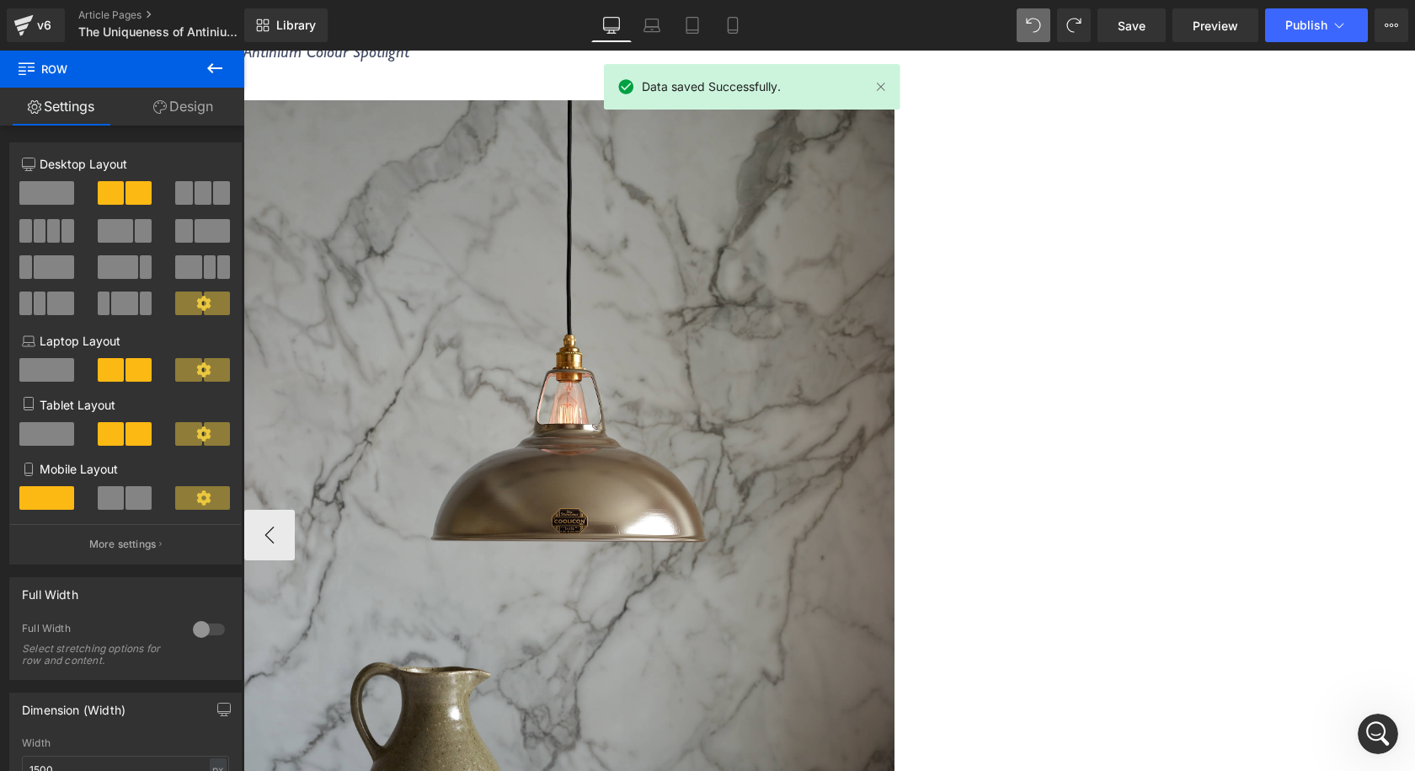
scroll to position [505, 0]
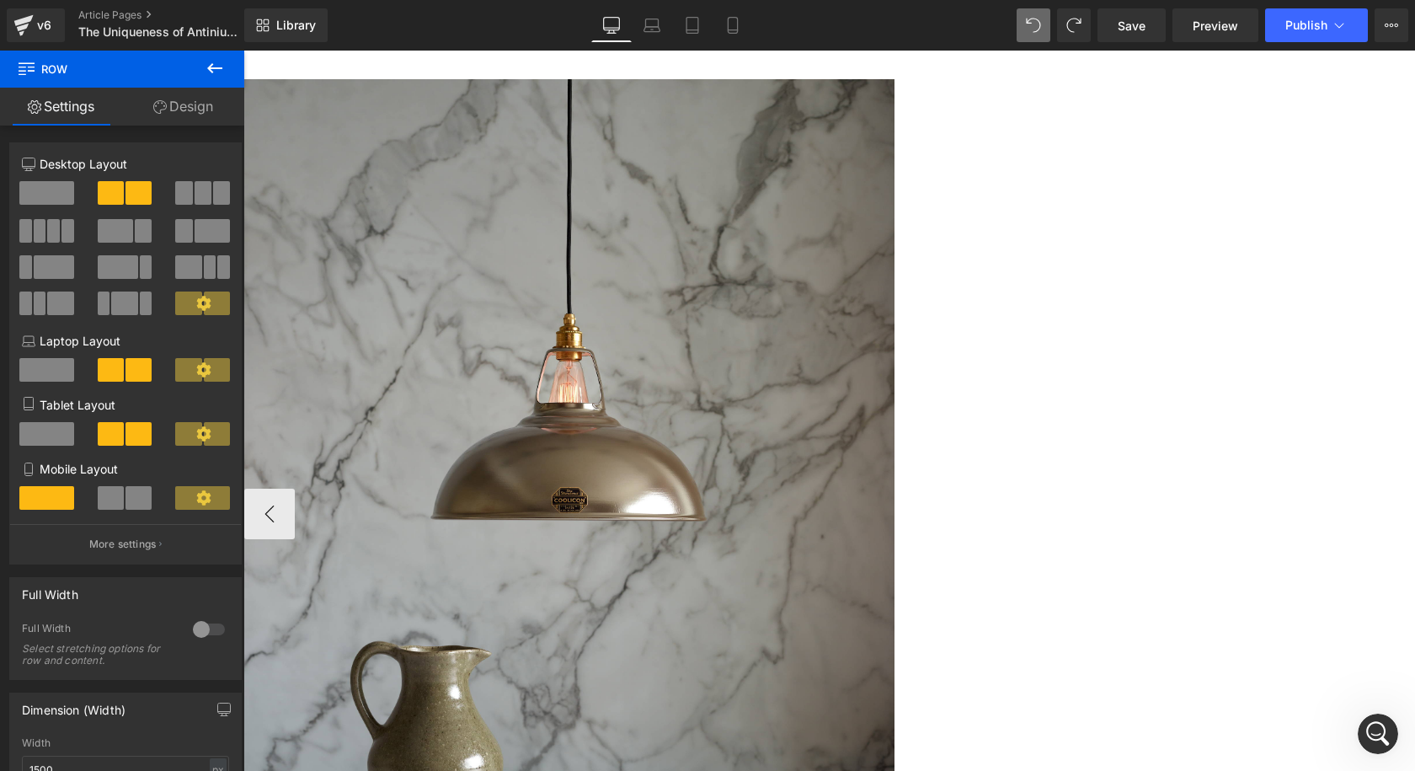
click at [295, 488] on button "‹" at bounding box center [269, 513] width 51 height 51
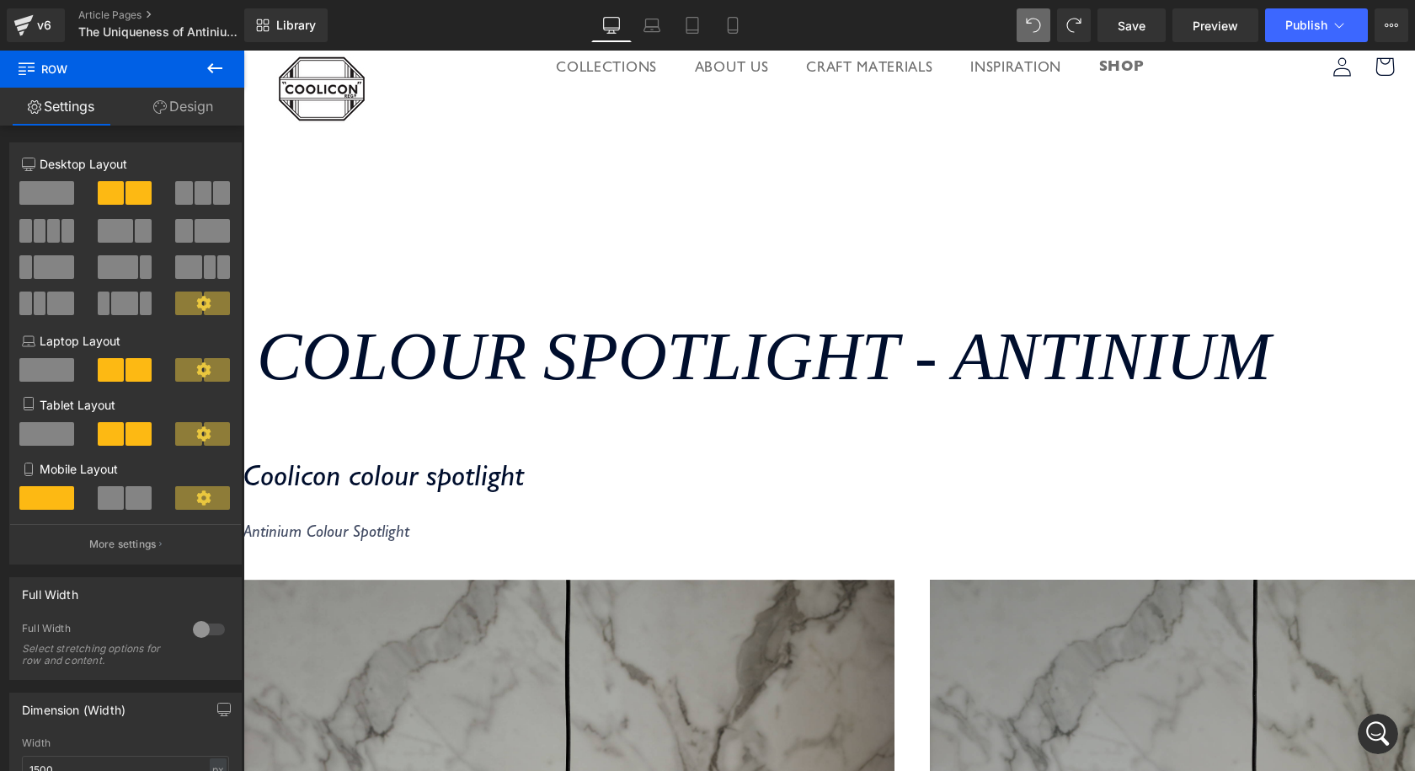
scroll to position [0, 0]
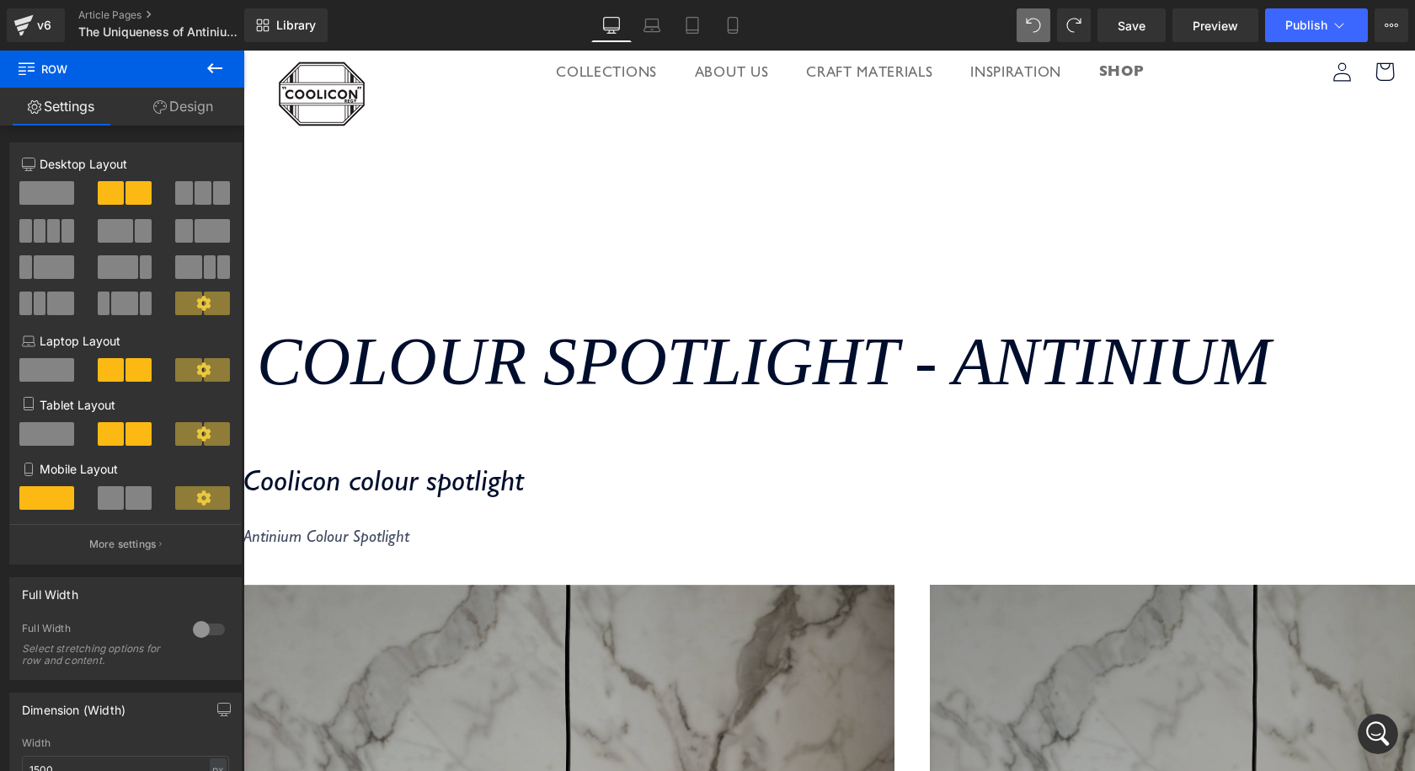
click at [1169, 19] on div "Save Preview Publish Scheduled View Live Page View with current Template Save T…" at bounding box center [1253, 25] width 324 height 34
click at [1165, 21] on link "Save" at bounding box center [1131, 25] width 68 height 34
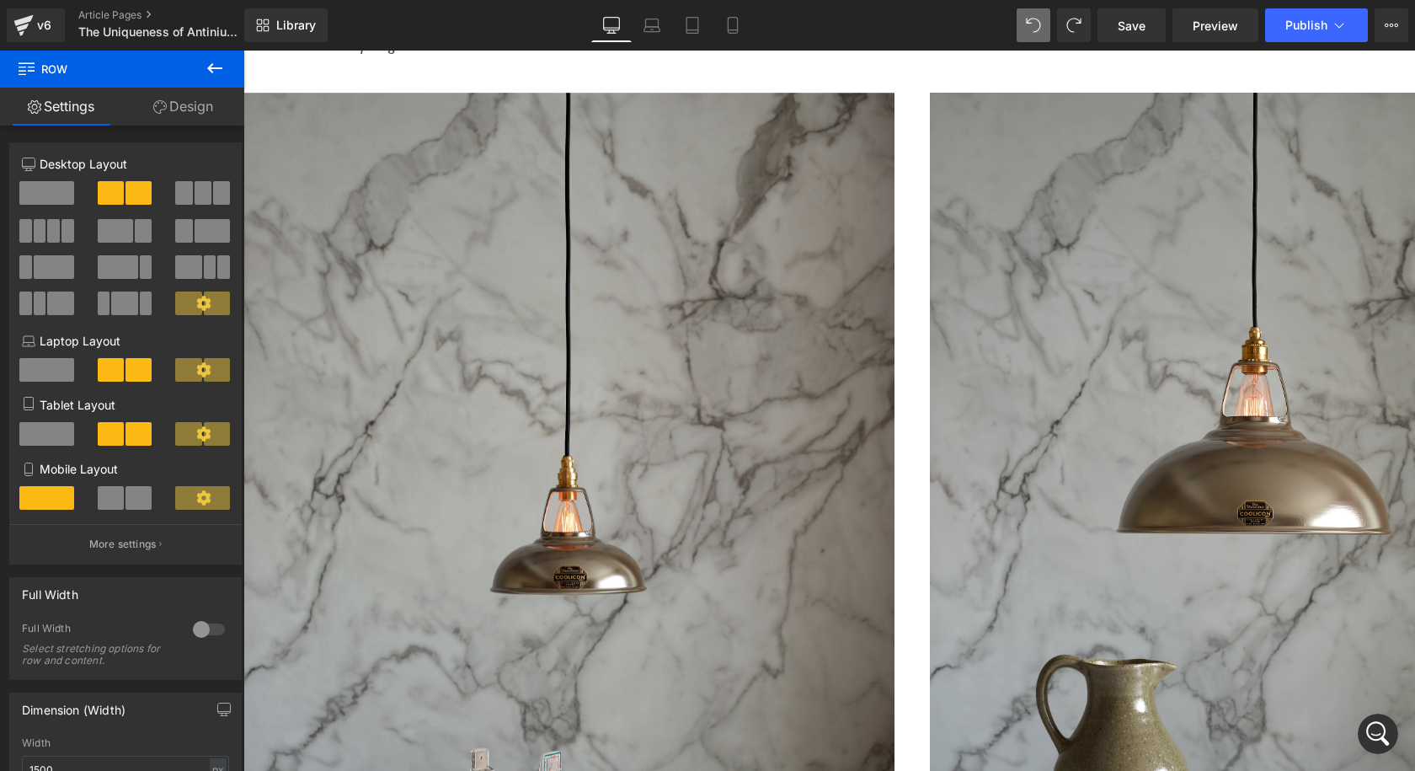
scroll to position [505, 0]
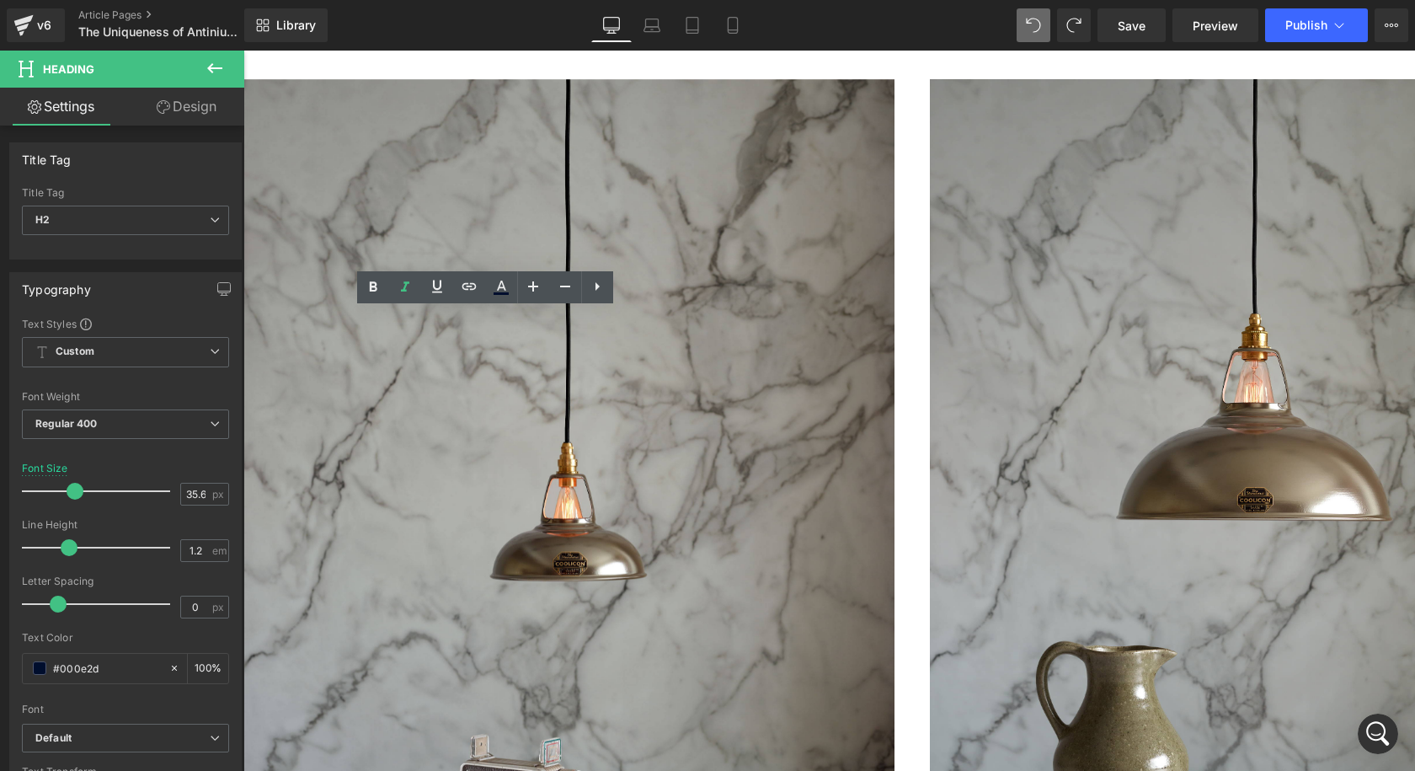
paste div
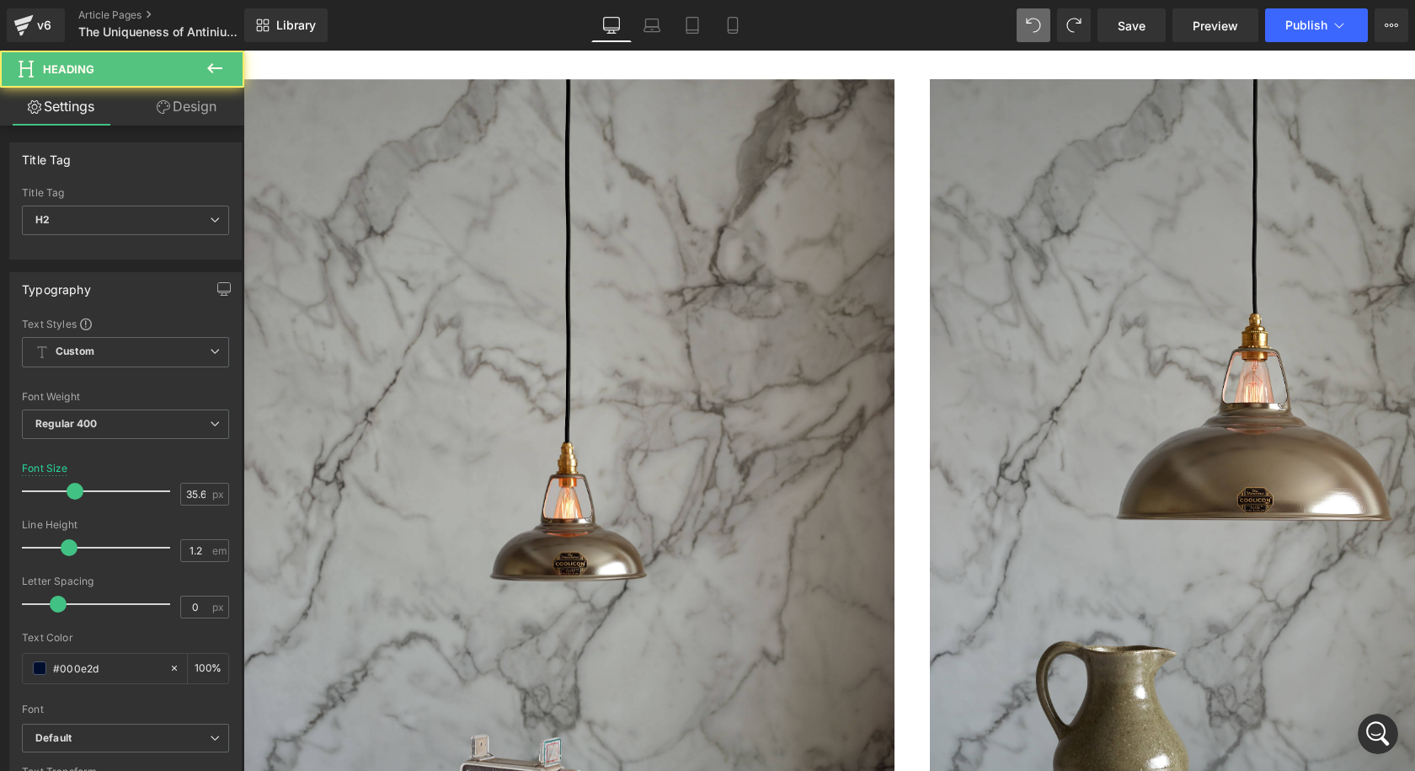
scroll to position [469, 0]
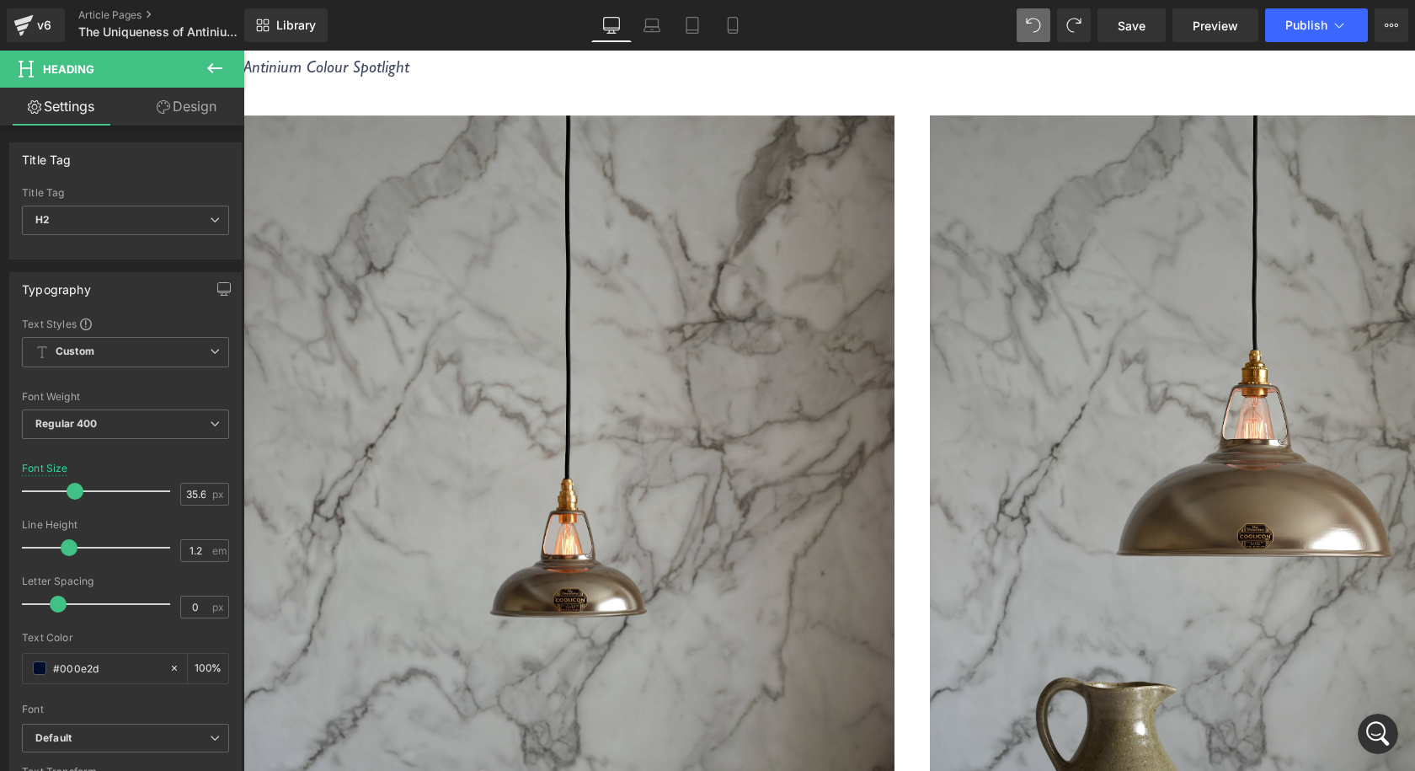
click at [582, 90] on div "The Power of Antinium: The Science and Art Behind Coolicon Lighting's Enamel Fi…" at bounding box center [736, 41] width 986 height 97
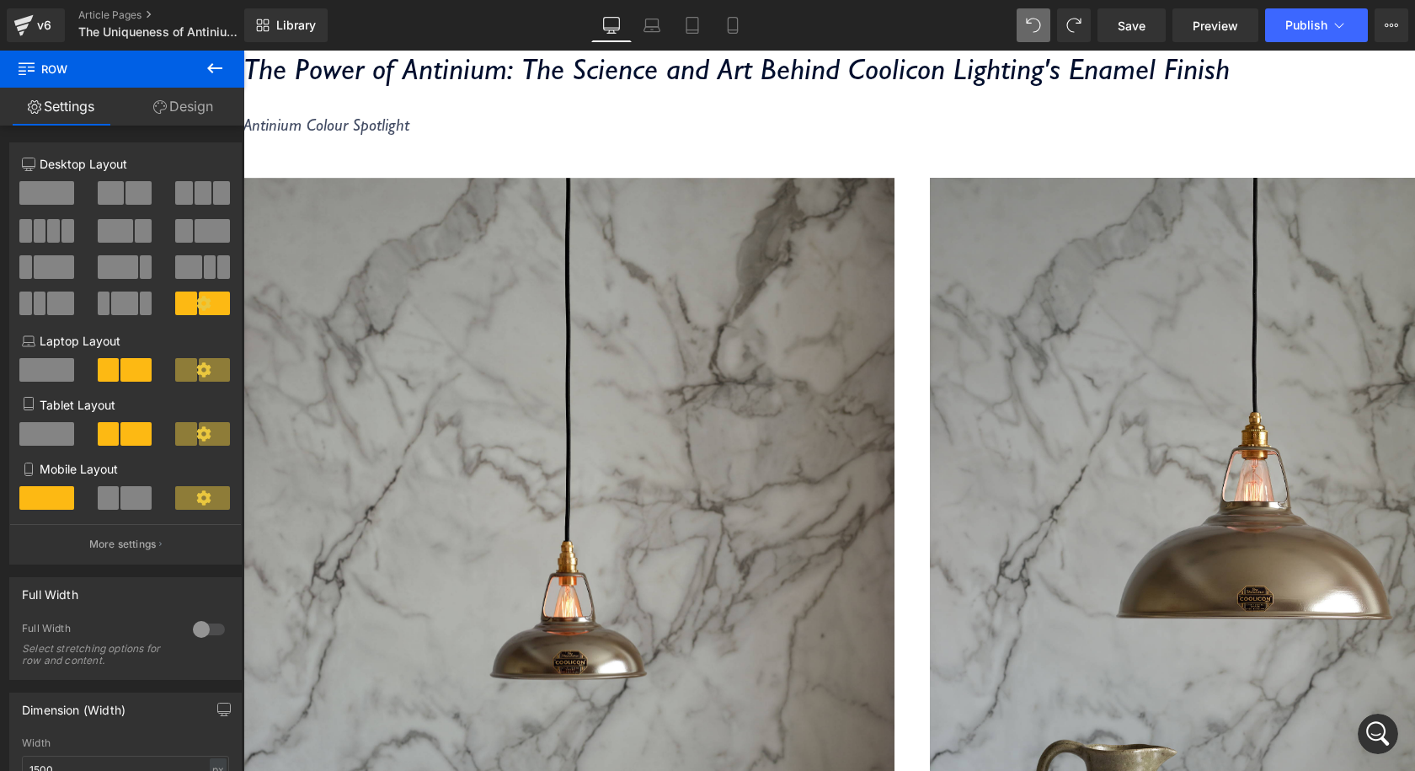
scroll to position [301, 0]
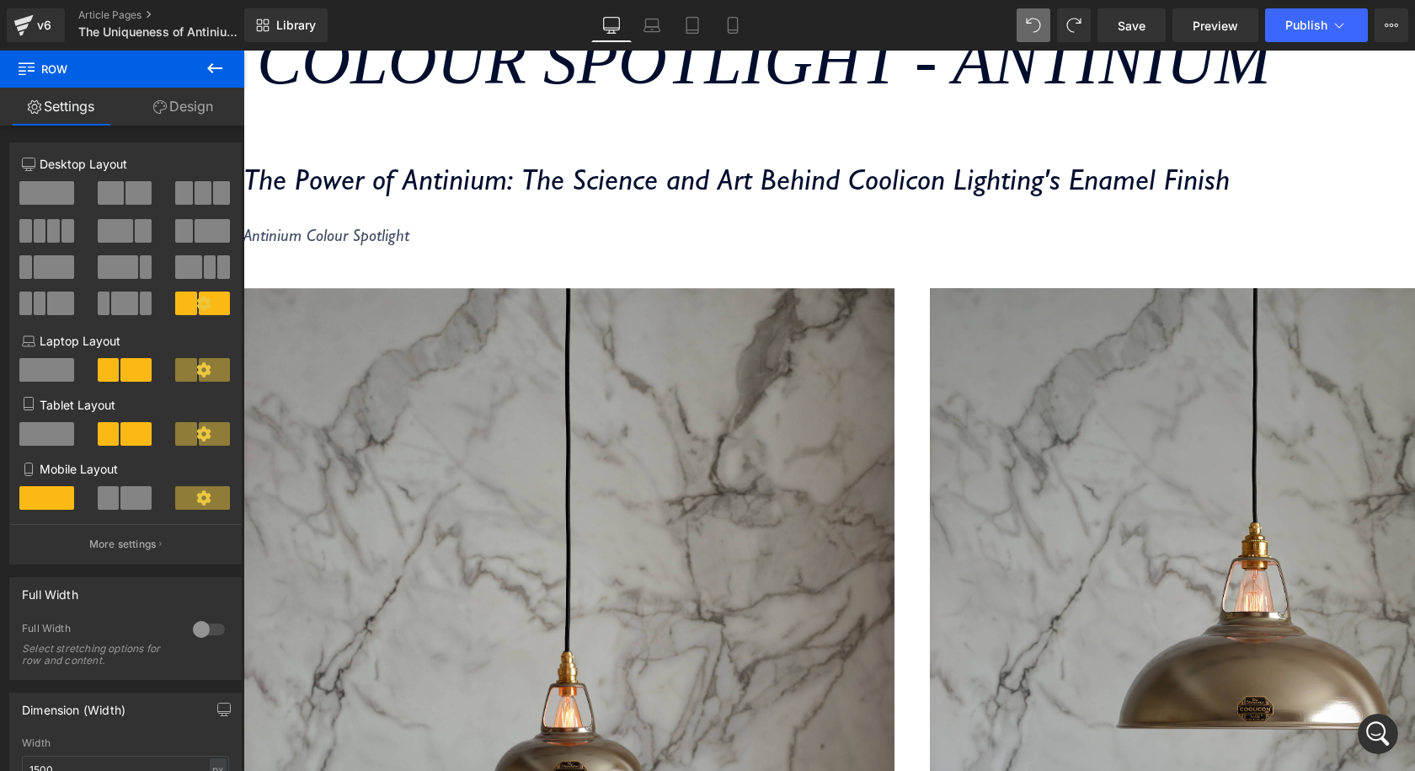
click at [478, 197] on icon "The Power of Antinium: The Science and Art Behind Coolicon Lighting's Enamel Fi…" at bounding box center [736, 179] width 986 height 36
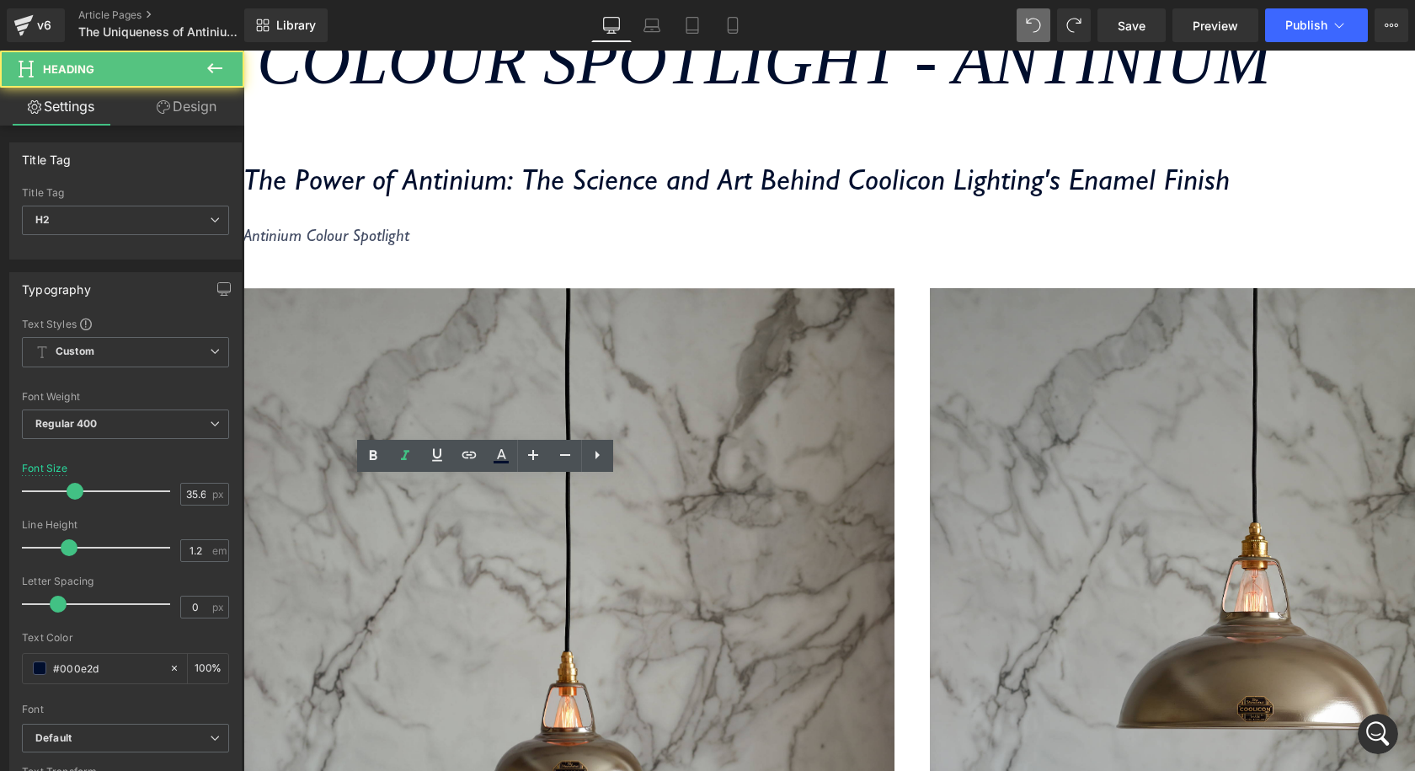
click at [587, 263] on div "The Power of Antinium: The Science and Art Behind Coolicon Lighting's Enamel Fi…" at bounding box center [736, 212] width 986 height 101
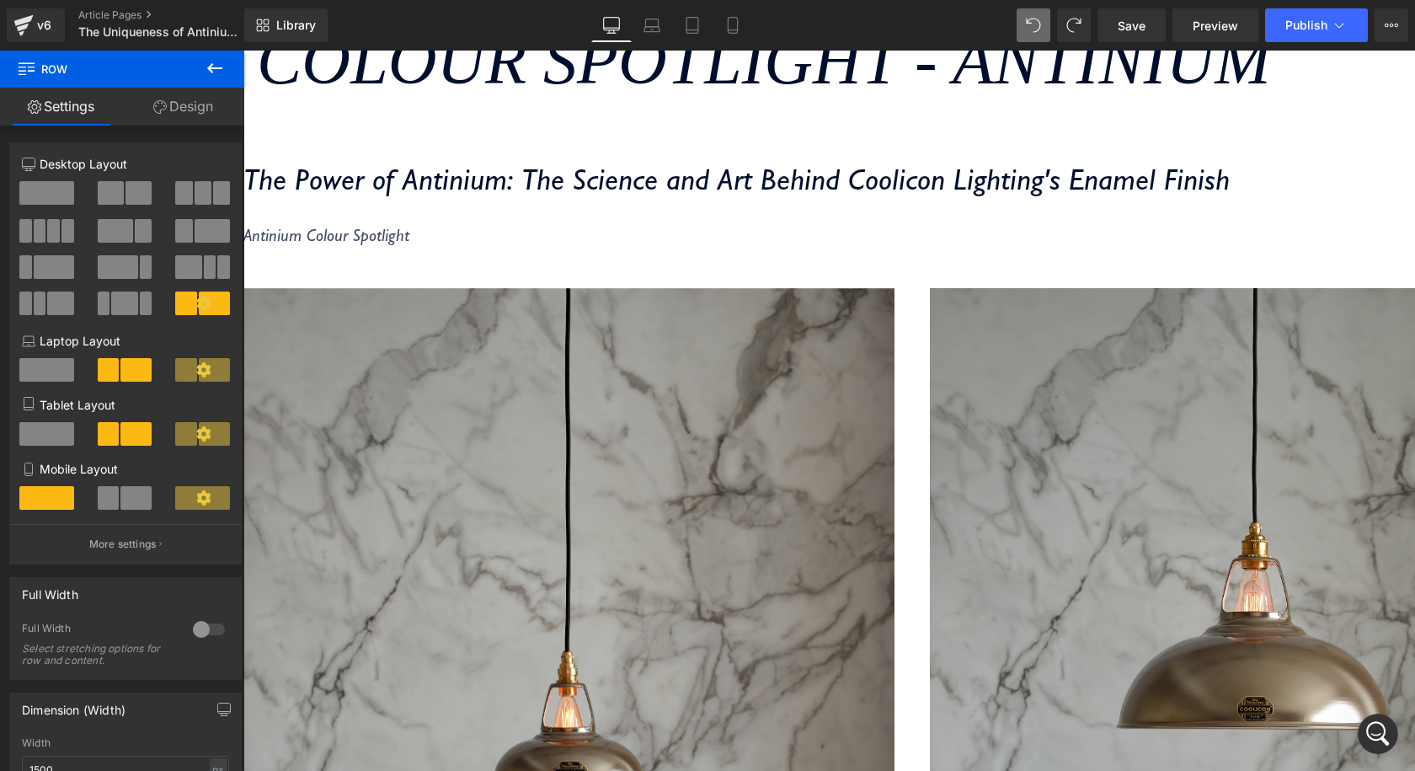
click at [537, 197] on icon "The Power of Antinium: The Science and Art Behind Coolicon Lighting's Enamel Fi…" at bounding box center [736, 179] width 986 height 36
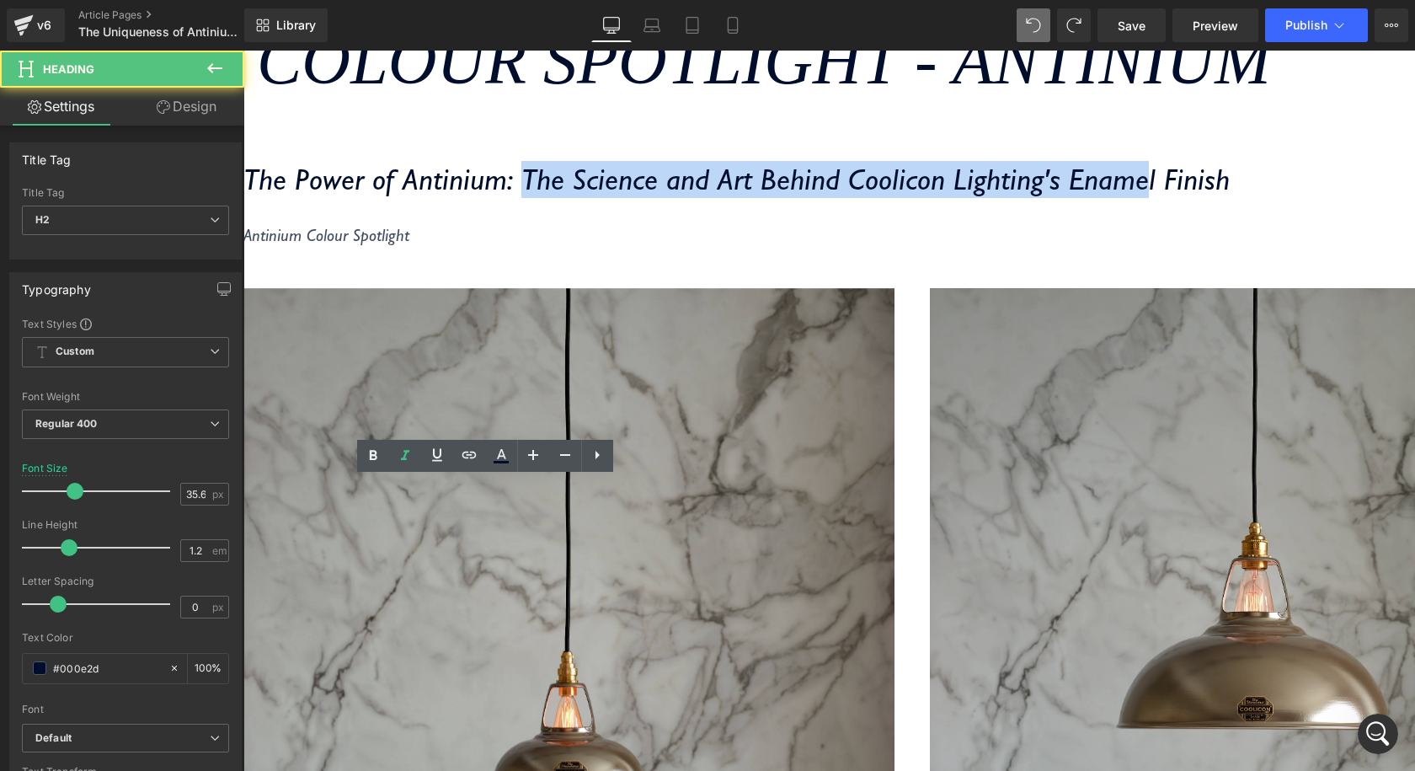
drag, startPoint x: 531, startPoint y: 492, endPoint x: 672, endPoint y: 542, distance: 150.2
click at [672, 197] on icon "The Power of Antinium: The Science and Art Behind Coolicon Lighting's Enamel Fi…" at bounding box center [736, 179] width 986 height 36
click at [397, 197] on icon "The Power of Antinium: The Science and Art Behind Coolicon Lighting's Enamel Fi…" at bounding box center [736, 179] width 986 height 36
click at [483, 197] on icon "The Power of Antinium: The Science and Art Behind Coolicon Lighting's Enamel Fi…" at bounding box center [736, 179] width 986 height 36
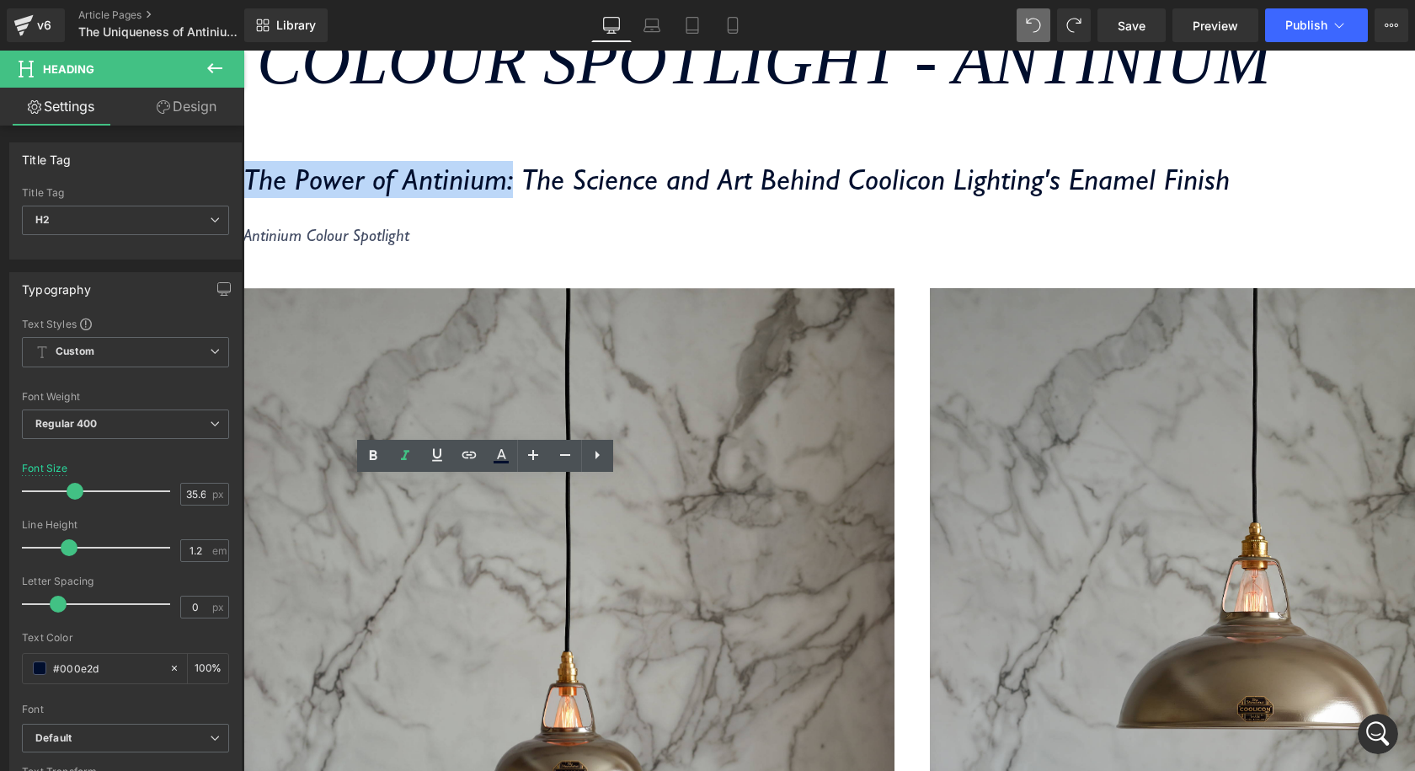
drag, startPoint x: 516, startPoint y: 495, endPoint x: 257, endPoint y: 499, distance: 259.4
click at [257, 197] on icon "The Power of Antinium: The Science and Art Behind Coolicon Lighting's Enamel Fi…" at bounding box center [736, 179] width 986 height 36
copy icon "The Power of Antinium:"
click at [335, 245] on icon "Antinium Colour Spotlight" at bounding box center [326, 235] width 166 height 20
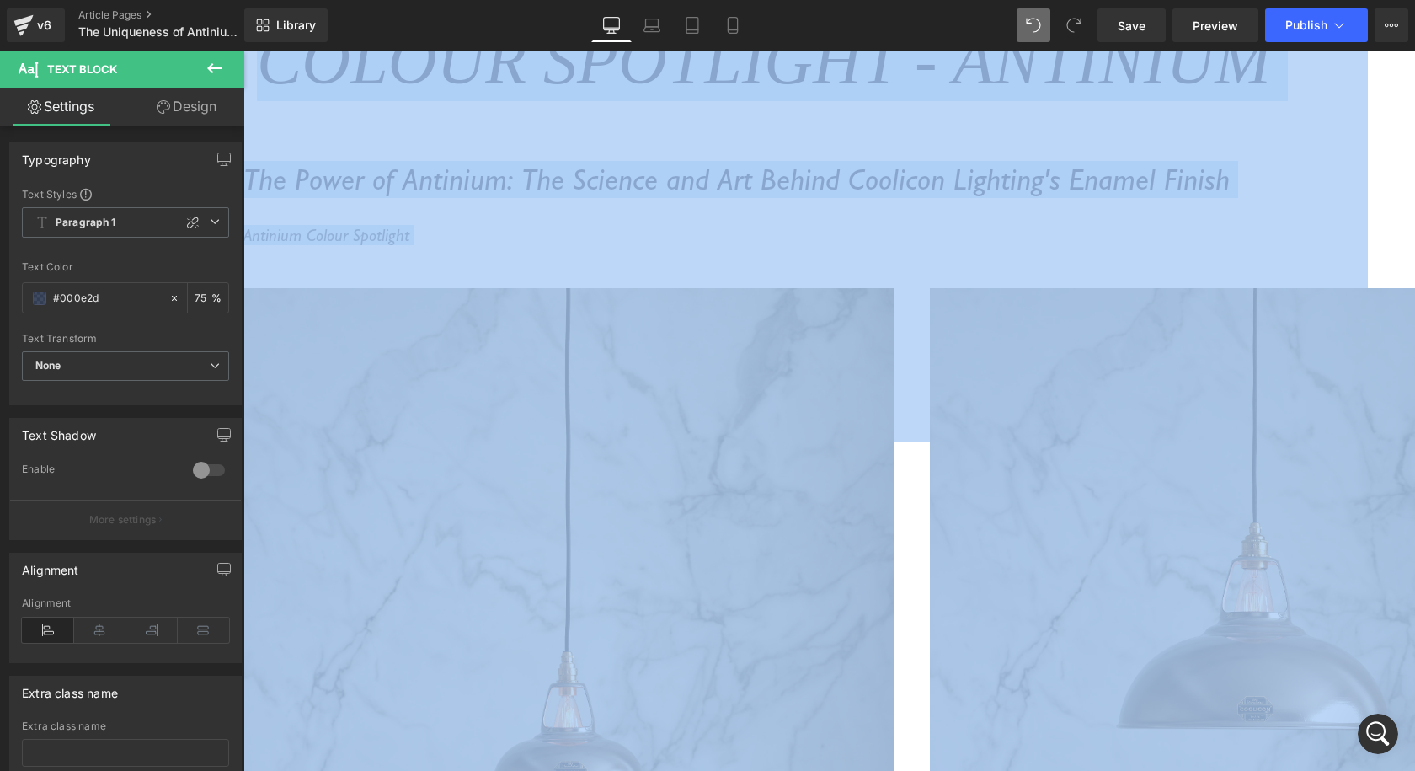
click at [434, 259] on div "Antinium Colour Spotlight" at bounding box center [736, 242] width 986 height 34
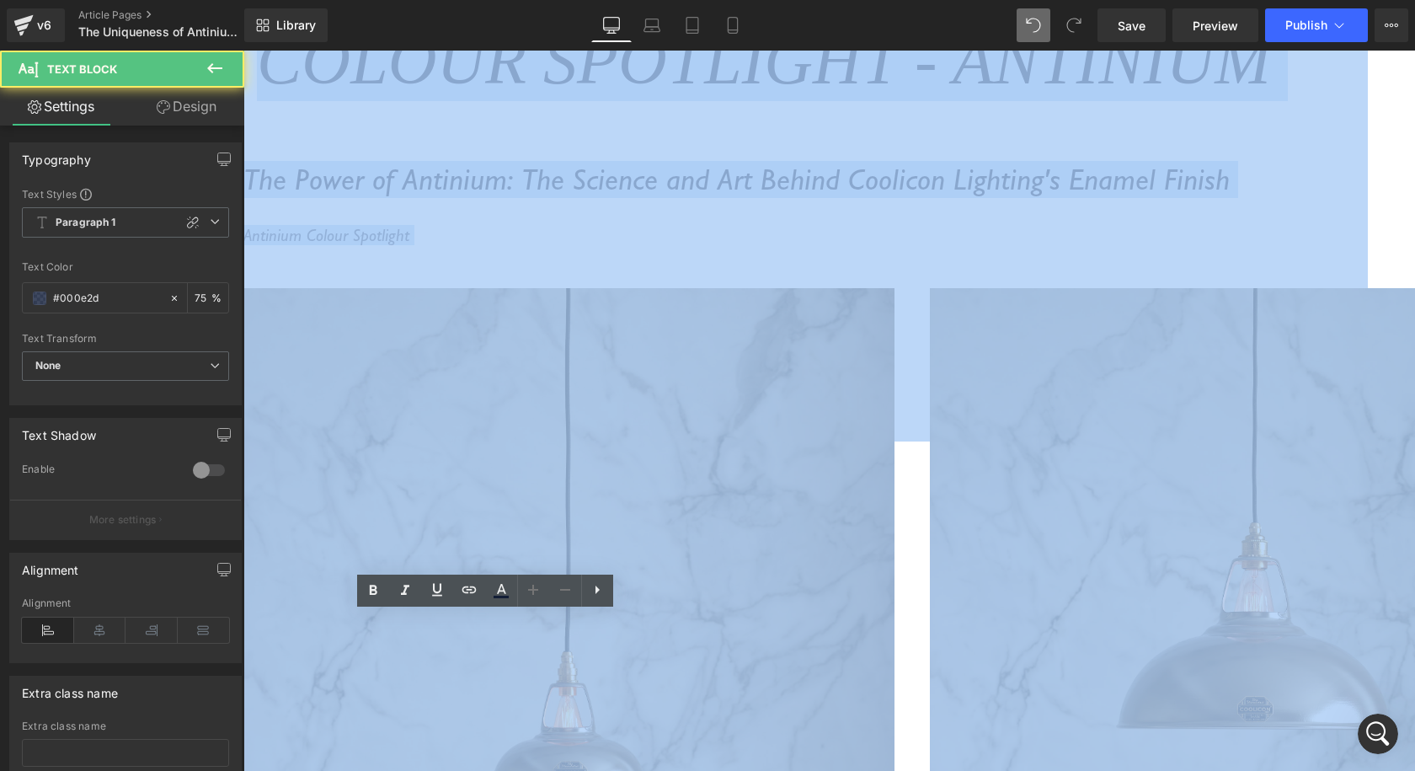
click at [435, 245] on p "Antinium Colour Spotlight" at bounding box center [736, 235] width 986 height 20
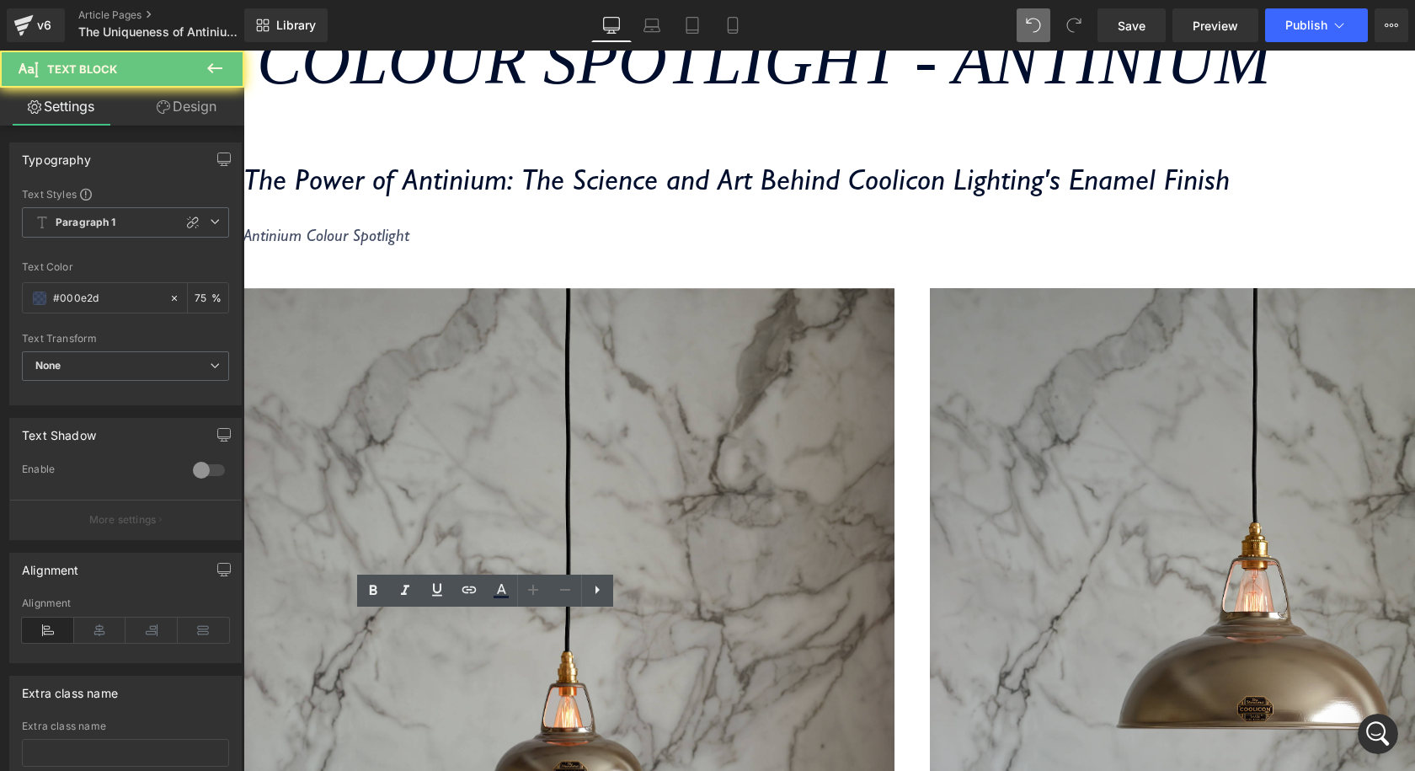
click at [450, 263] on div "The Power of Antinium: The Science and Art Behind Coolicon Lighting's Enamel Fi…" at bounding box center [736, 212] width 986 height 101
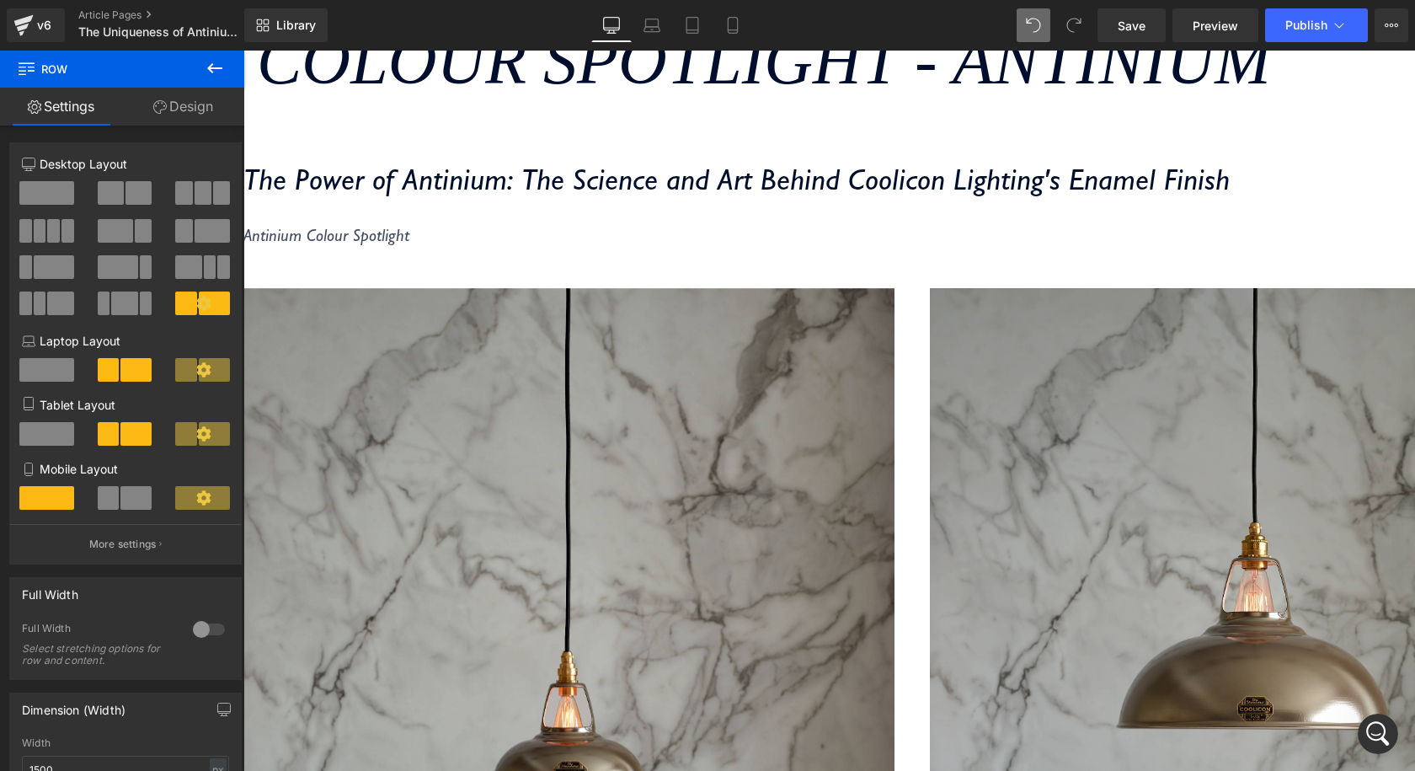
click at [420, 225] on div "The Power of Antinium: The Science and Art Behind Coolicon Lighting's Enamel Fi…" at bounding box center [736, 193] width 986 height 63
click at [420, 263] on div "Antinium Colour Spotlight Text Block" at bounding box center [736, 244] width 986 height 38
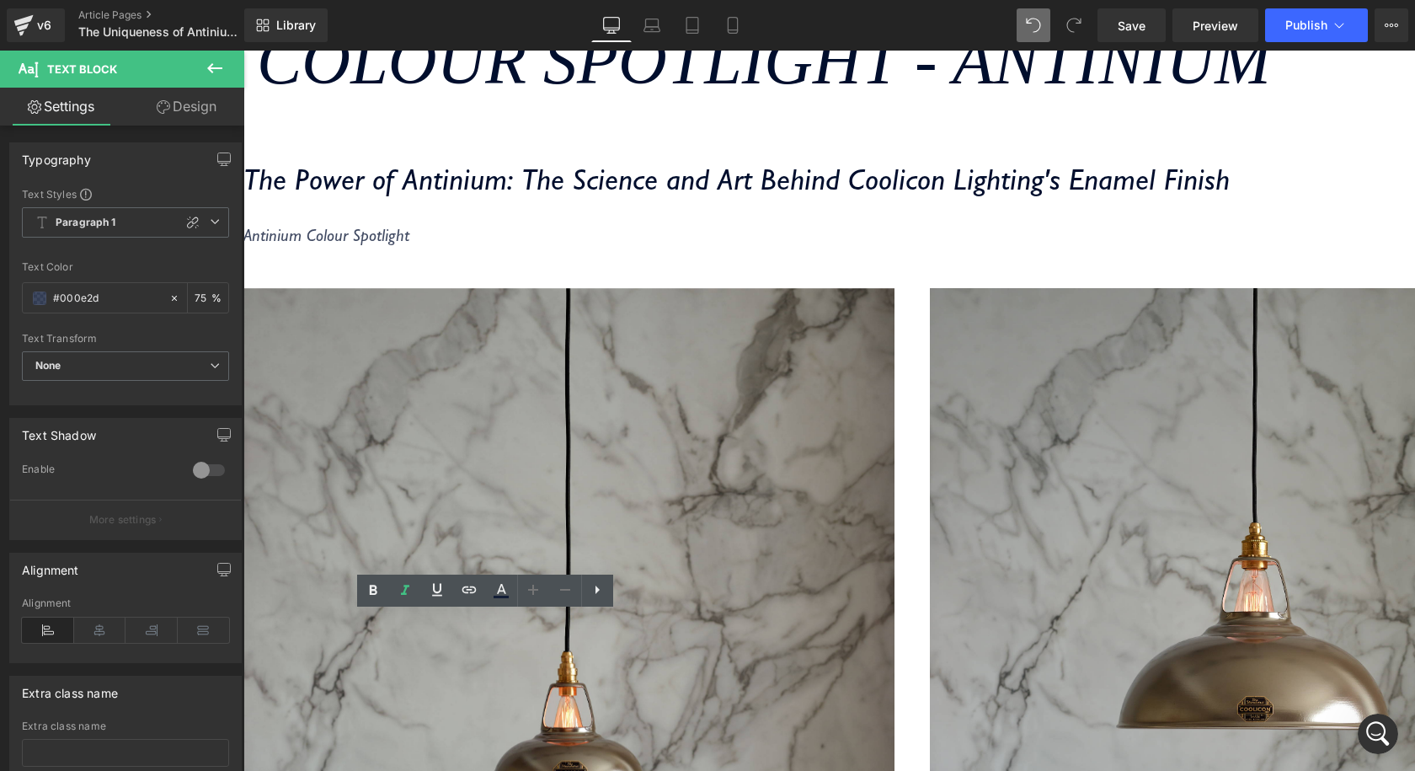
click at [424, 245] on p "Antinium Colour Spotlight" at bounding box center [736, 235] width 986 height 20
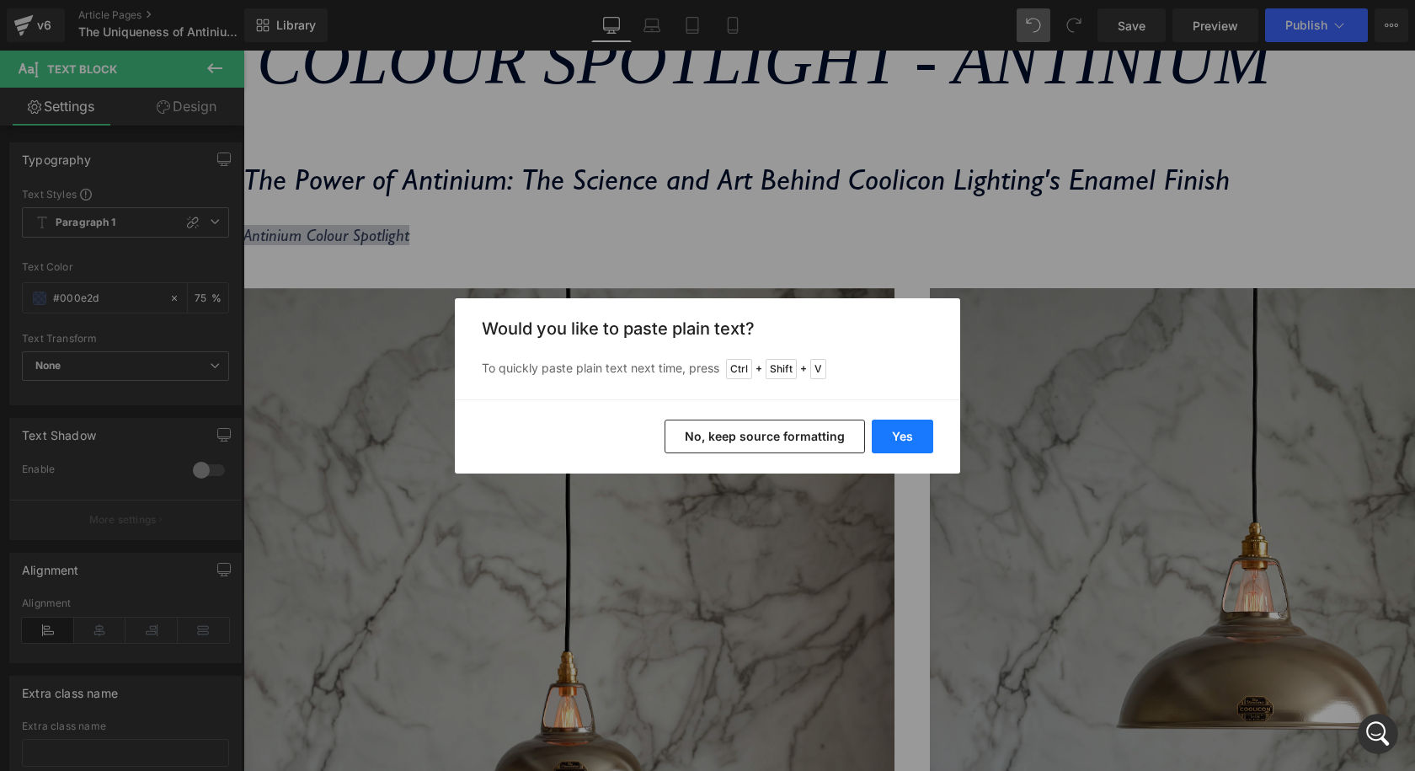
click at [889, 438] on button "Yes" at bounding box center [902, 436] width 61 height 34
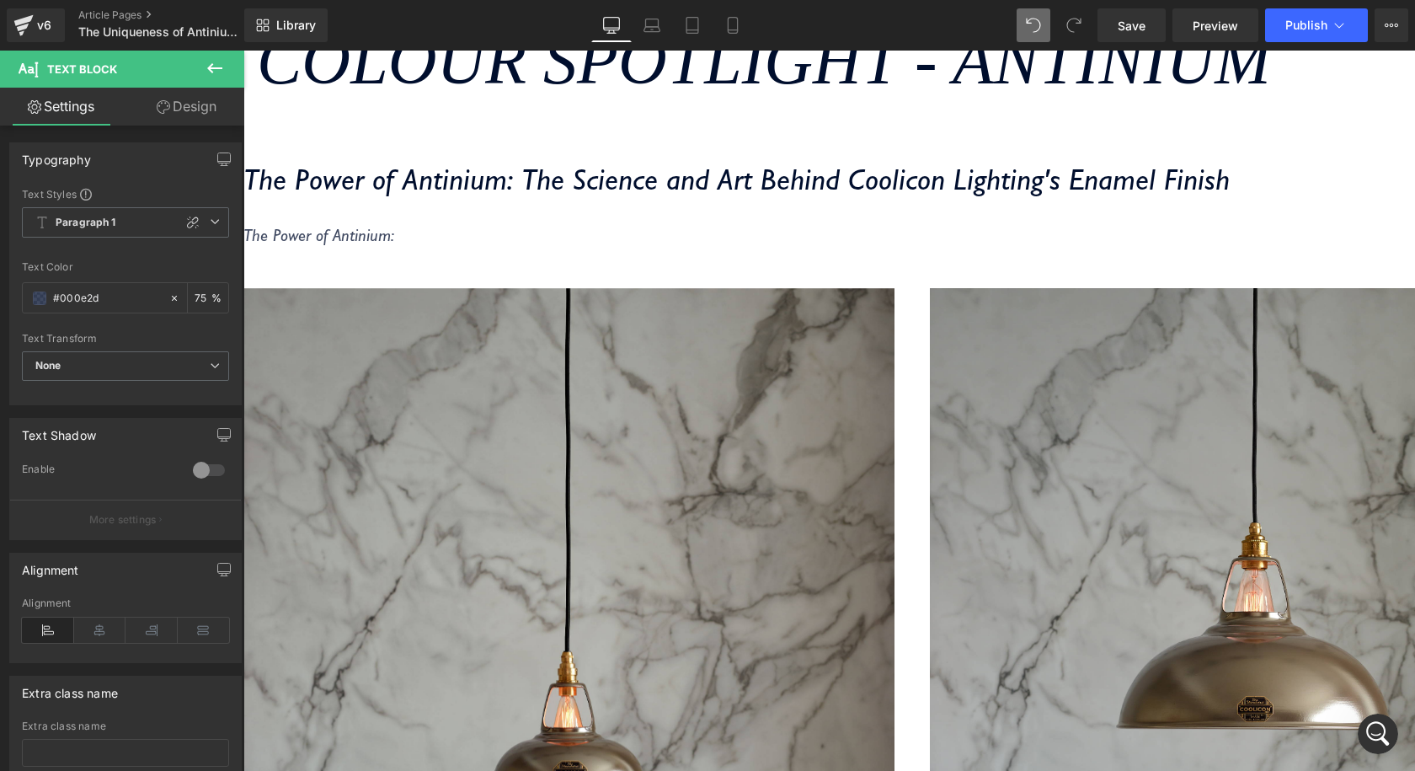
click at [558, 263] on div "The Power of Antinium: The Science and Art Behind Coolicon Lighting's Enamel Fi…" at bounding box center [736, 212] width 986 height 101
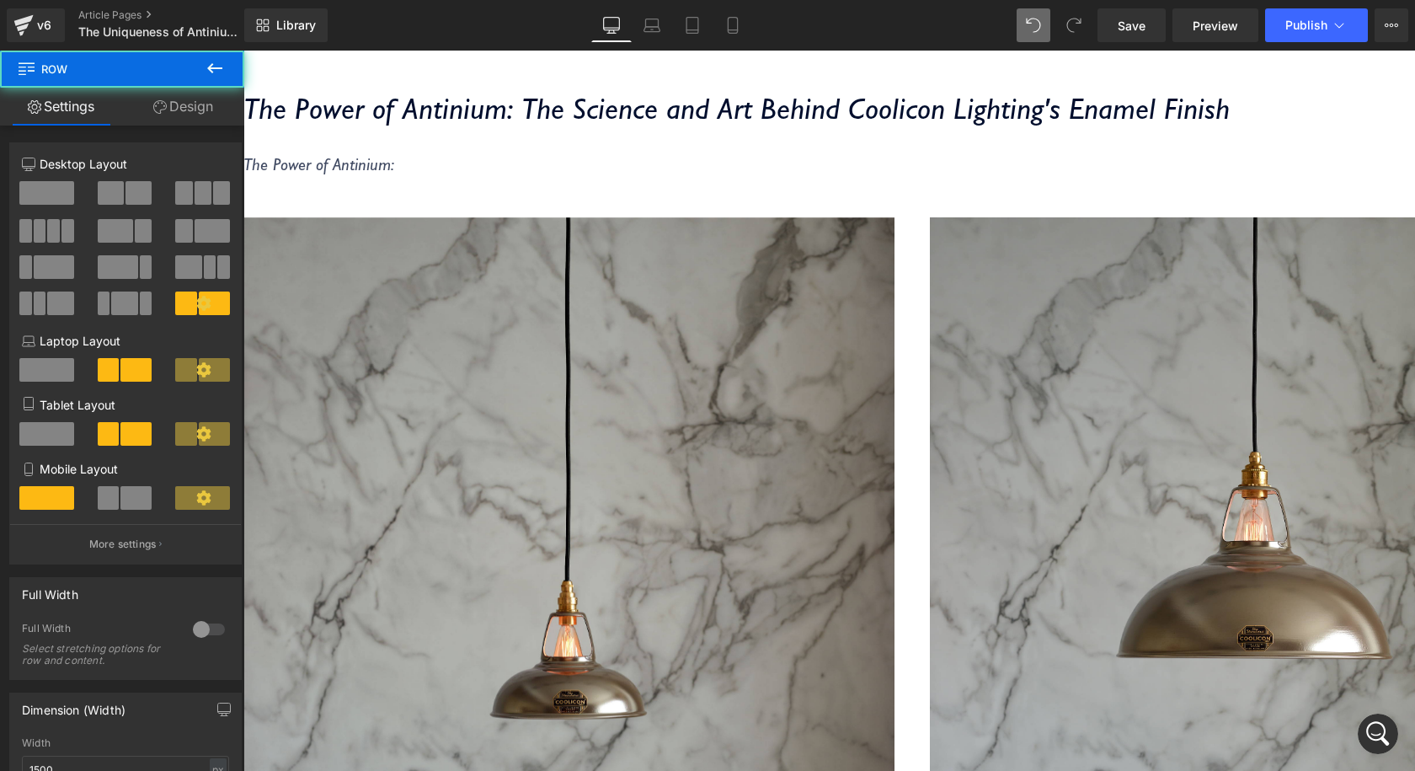
scroll to position [469, 0]
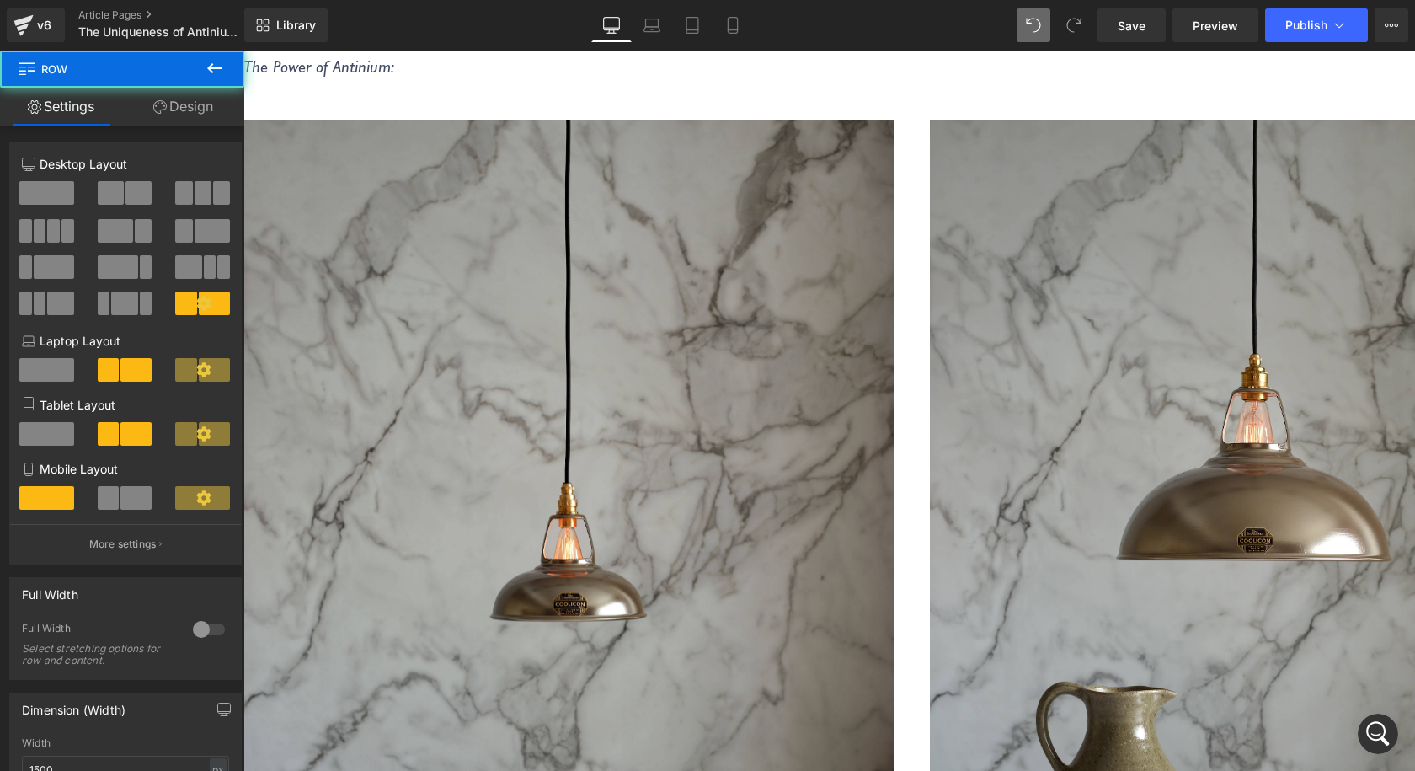
click at [403, 77] on p "The Power of Antinium:" at bounding box center [736, 66] width 986 height 20
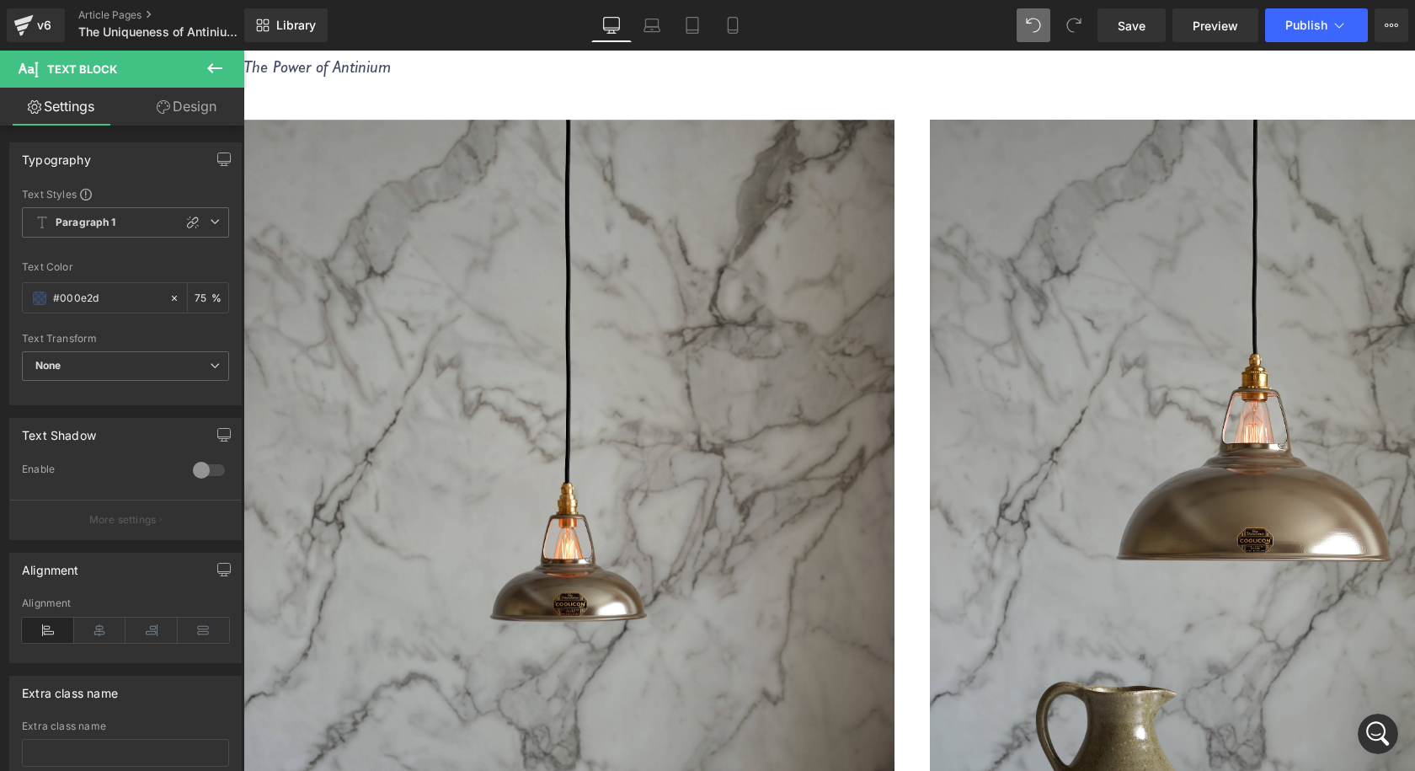
click at [462, 94] on div "The Power of Antinium: The Science and Art Behind Coolicon Lighting's Enamel Fi…" at bounding box center [736, 43] width 986 height 101
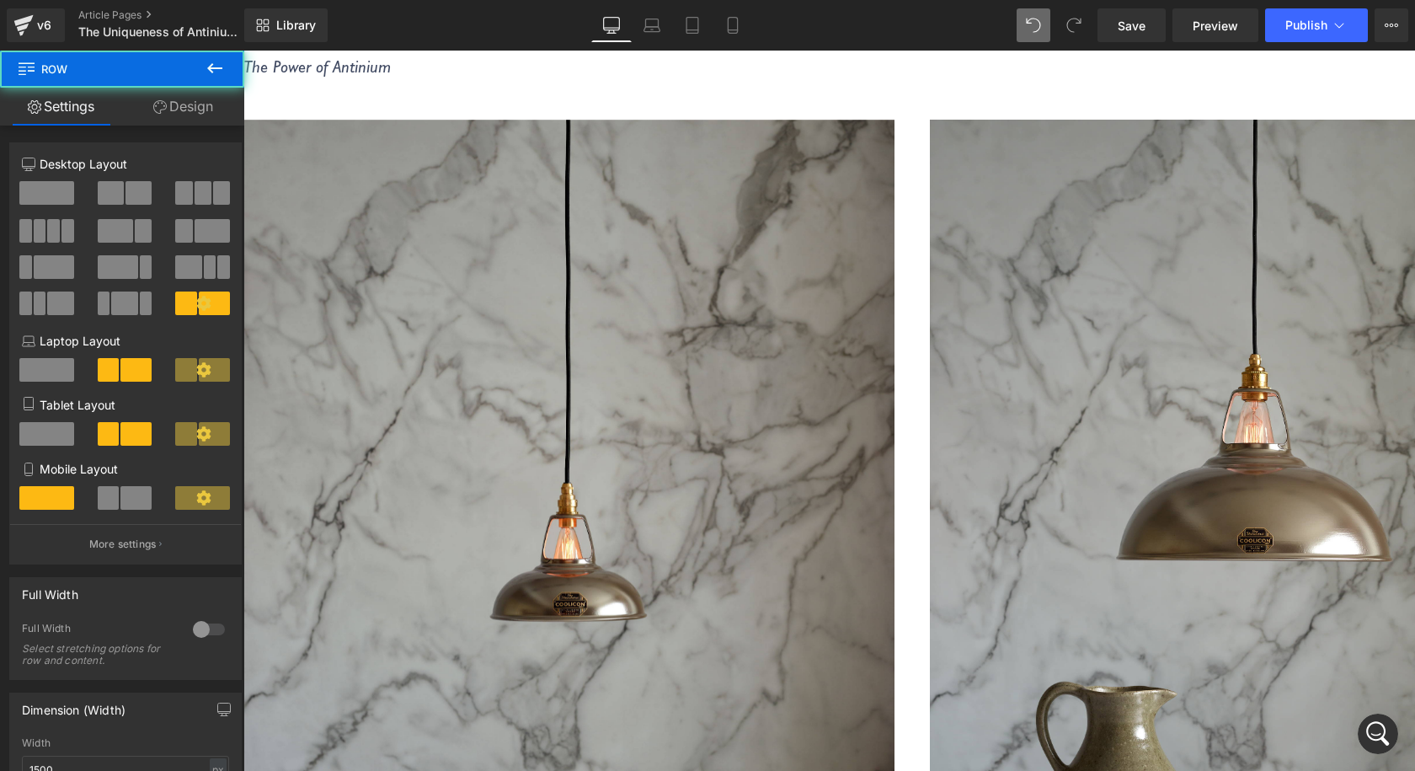
click at [523, 29] on icon "The Power of Antinium: The Science and Art Behind Coolicon Lighting's Enamel Fi…" at bounding box center [736, 10] width 986 height 36
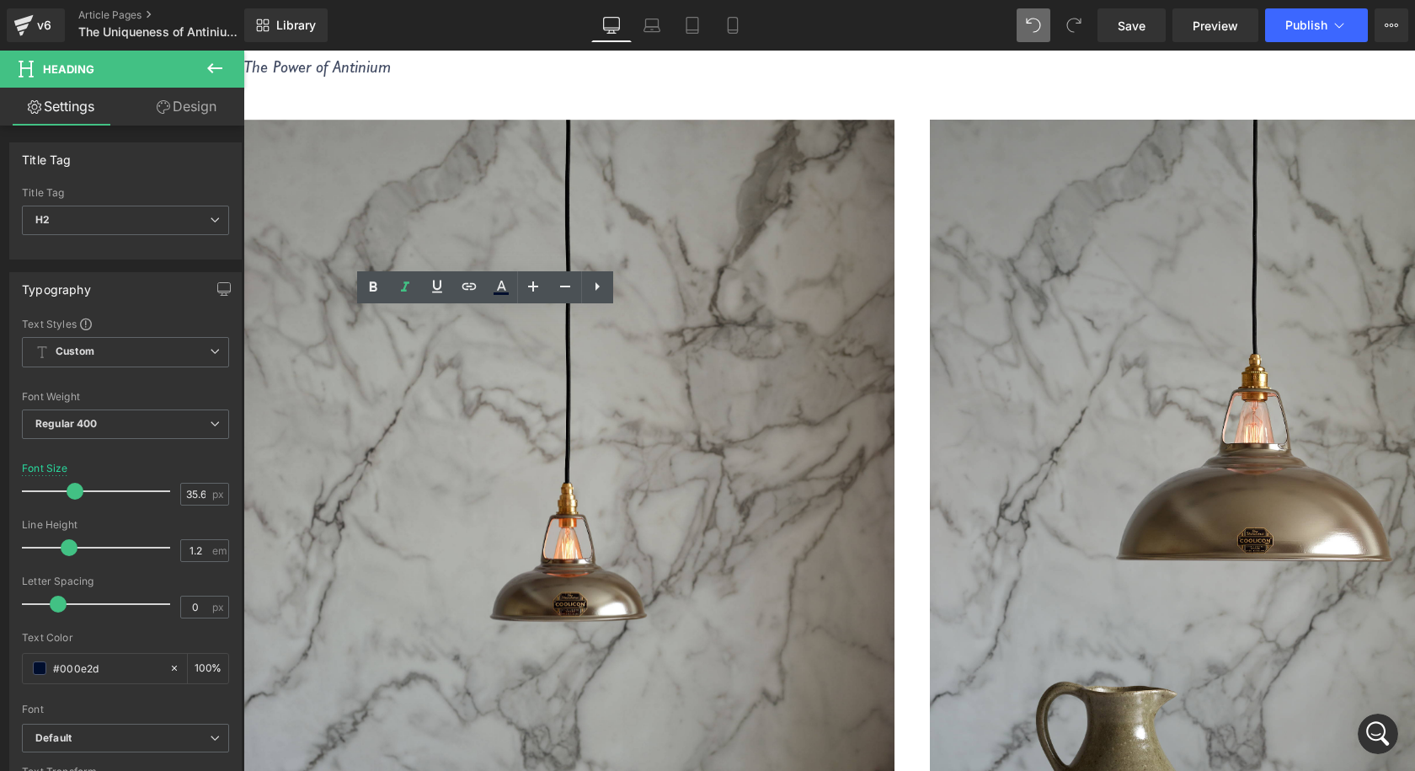
drag, startPoint x: 526, startPoint y: 327, endPoint x: 271, endPoint y: 328, distance: 254.4
click at [271, 29] on icon "The Power of Antinium: The Science and Art Behind Coolicon Lighting's Enamel Fi…" at bounding box center [736, 10] width 986 height 36
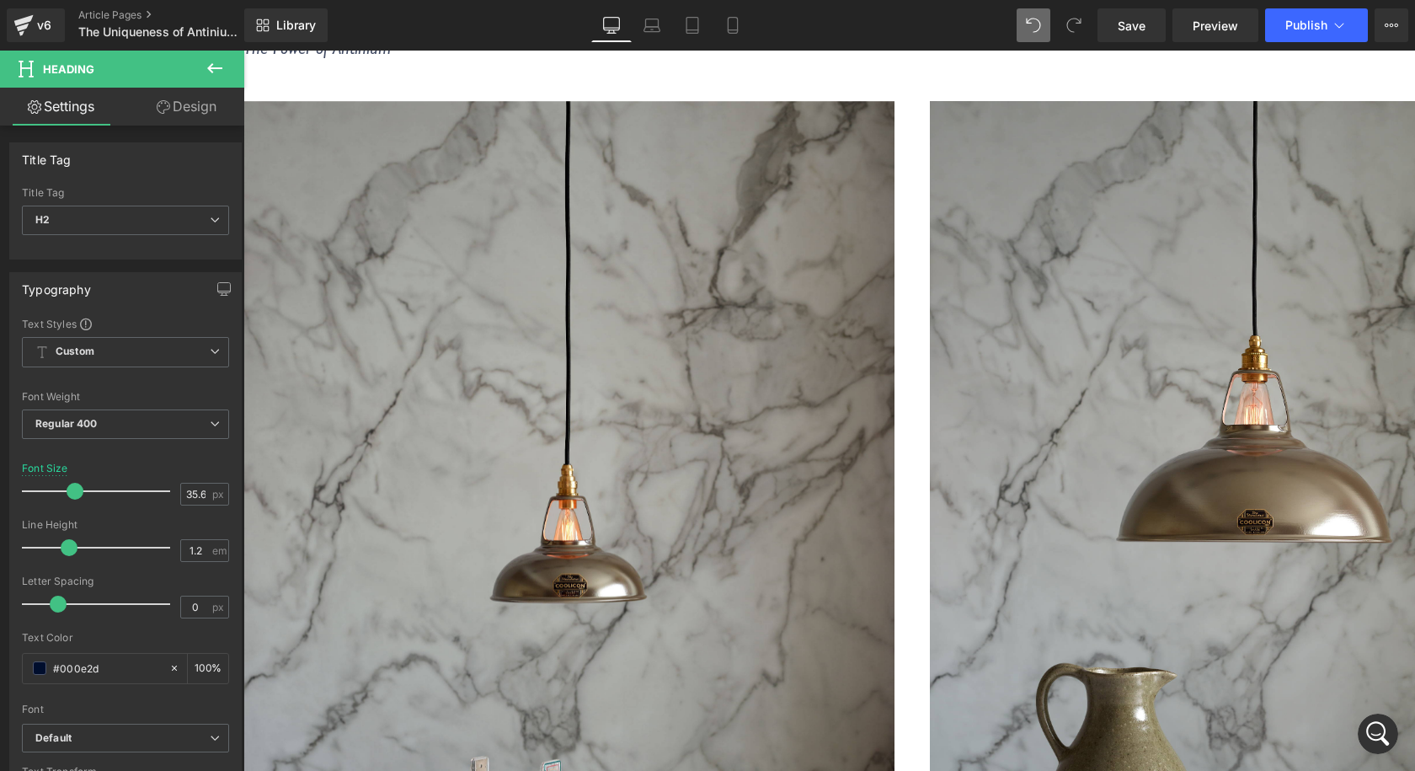
click at [369, 76] on div "The Science and Art Behind Coolicon Lighting's Enamel Finish Heading The Power …" at bounding box center [597, 25] width 708 height 101
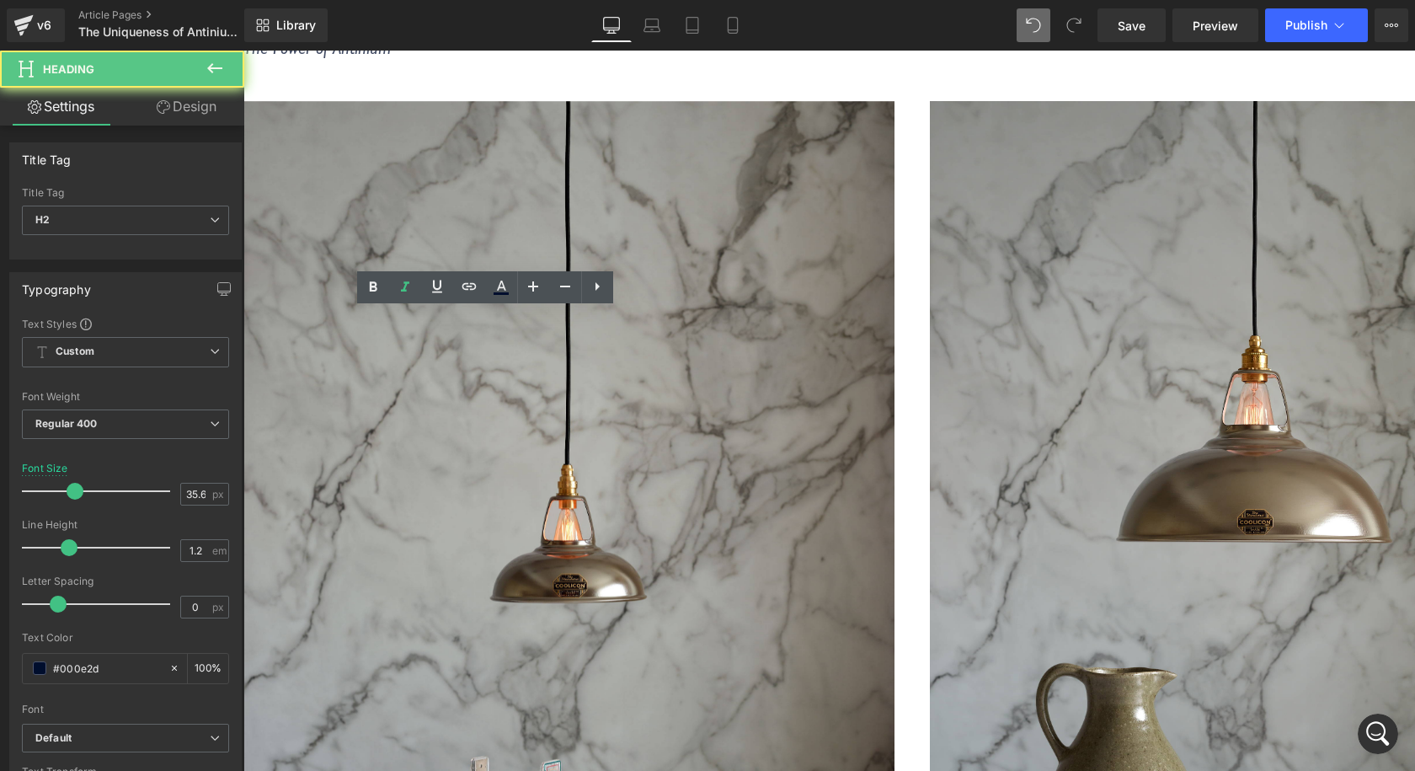
click at [307, 58] on icon "The Power of Antinium" at bounding box center [316, 48] width 147 height 20
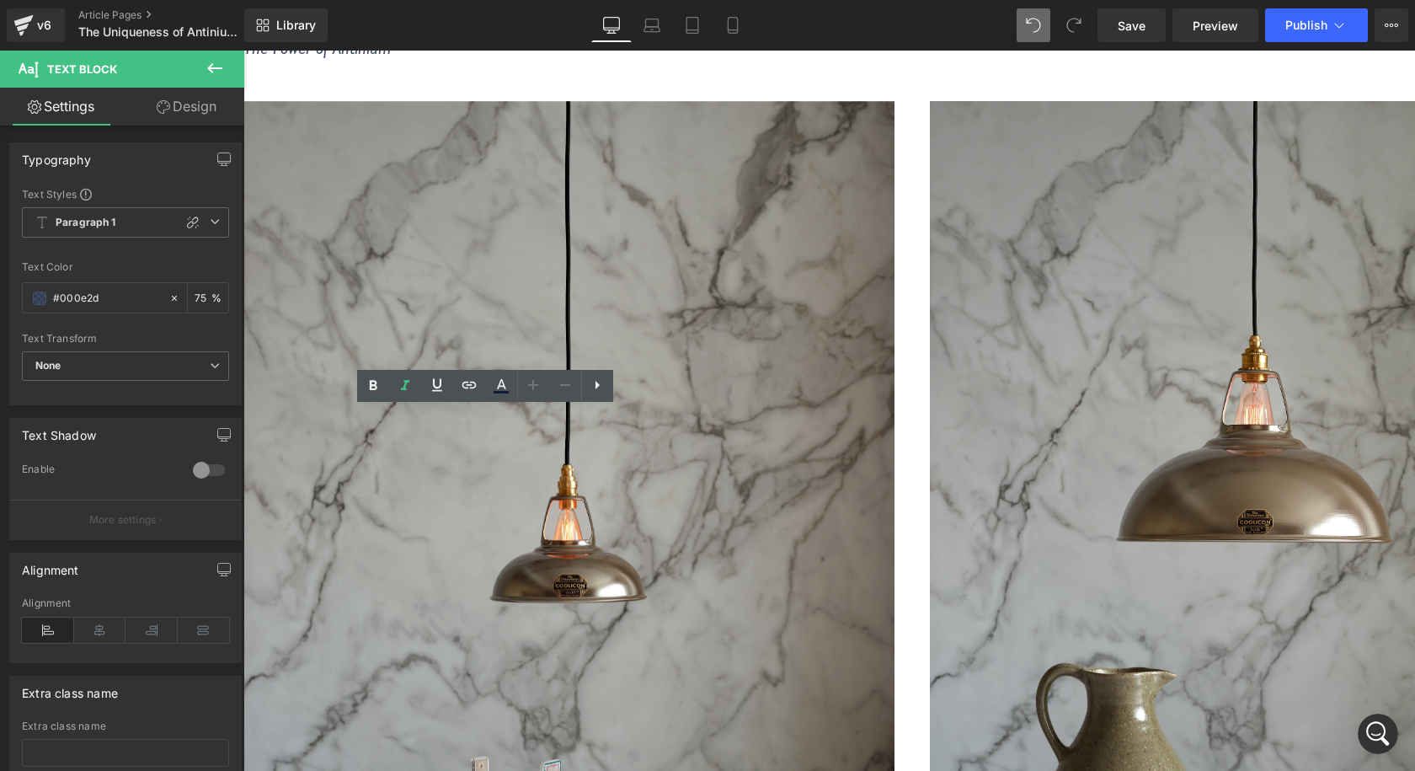
click at [528, 76] on div "The Science and Art Behind Coolicon Lighting's Enamel Finish Heading The Power …" at bounding box center [597, 25] width 708 height 101
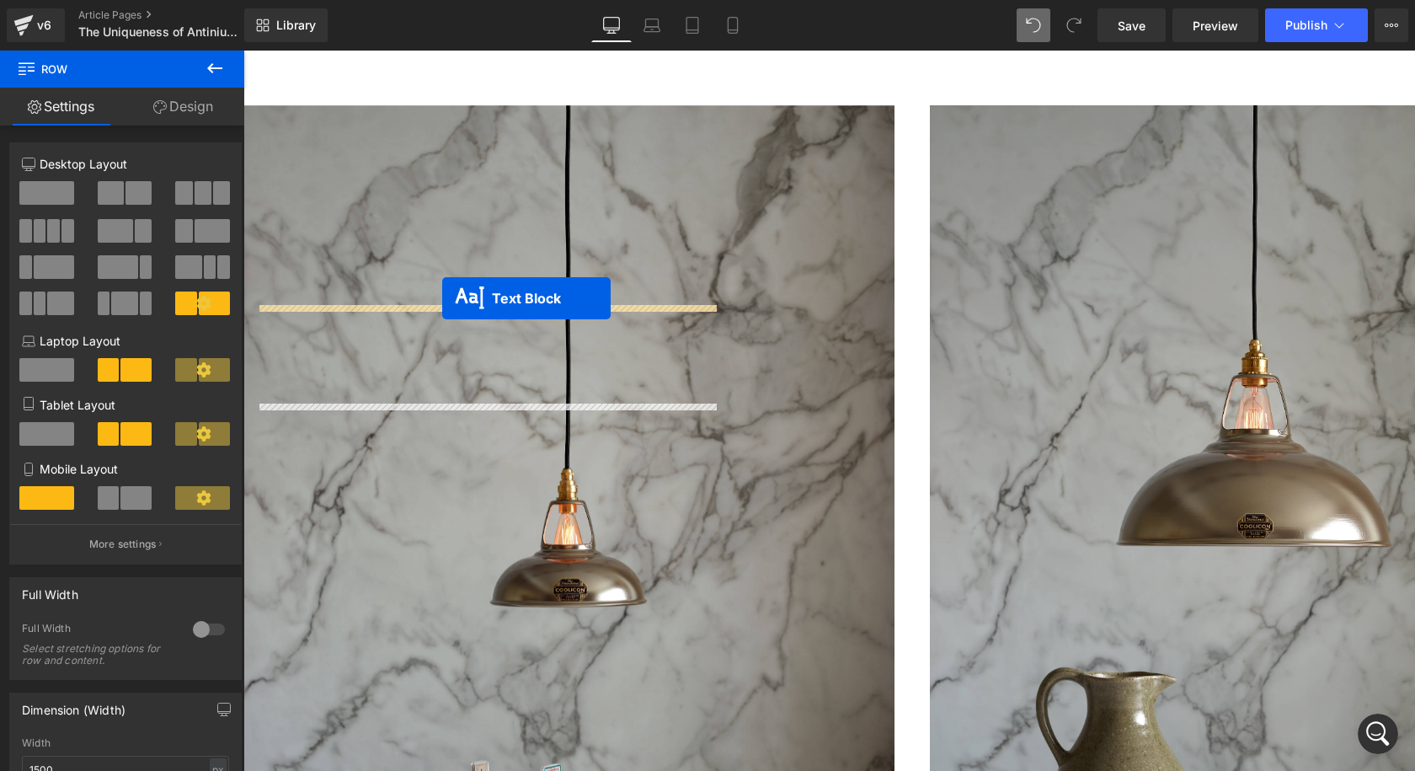
drag, startPoint x: 441, startPoint y: 420, endPoint x: 442, endPoint y: 298, distance: 122.1
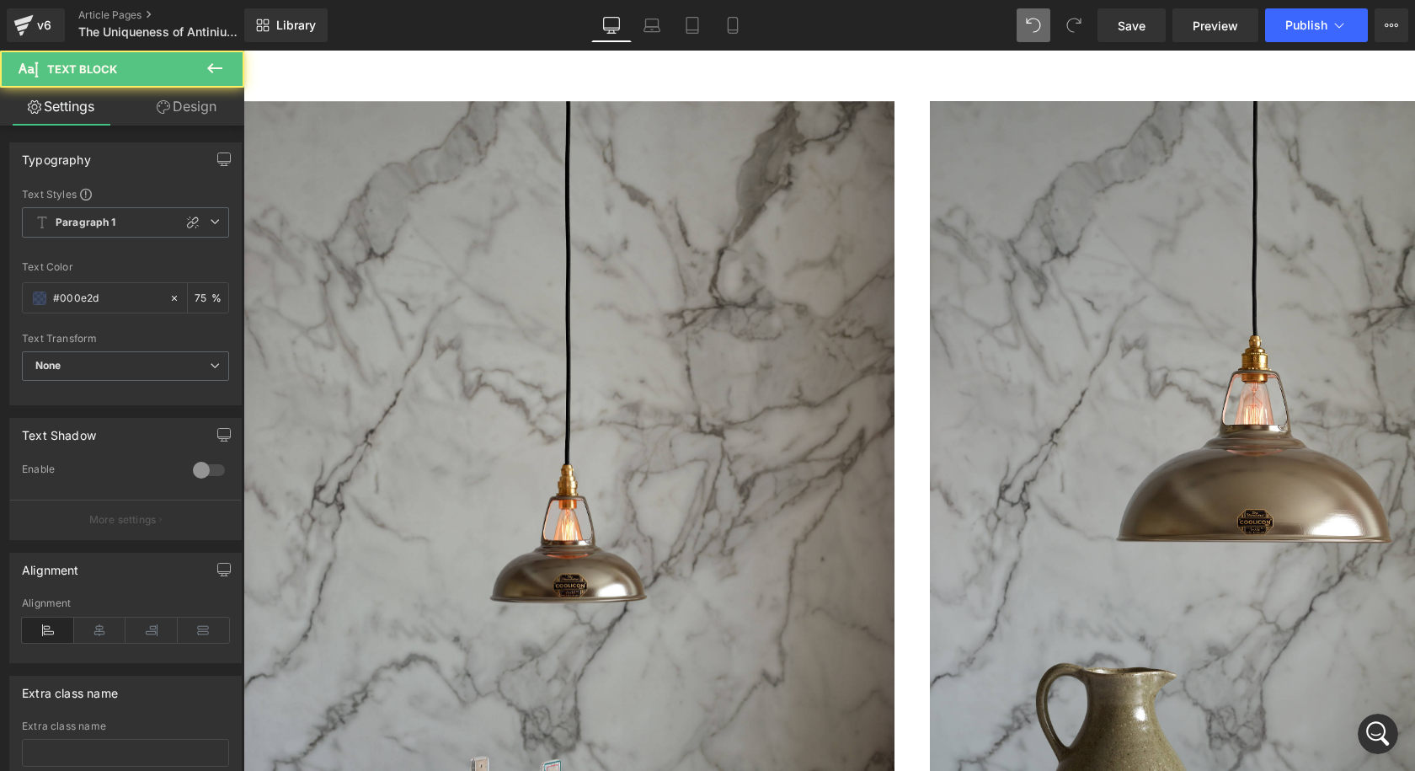
click at [472, 76] on div "The Power of Antinium Text Block The Science and Art Behind Coolicon Lighting's…" at bounding box center [597, 25] width 708 height 101
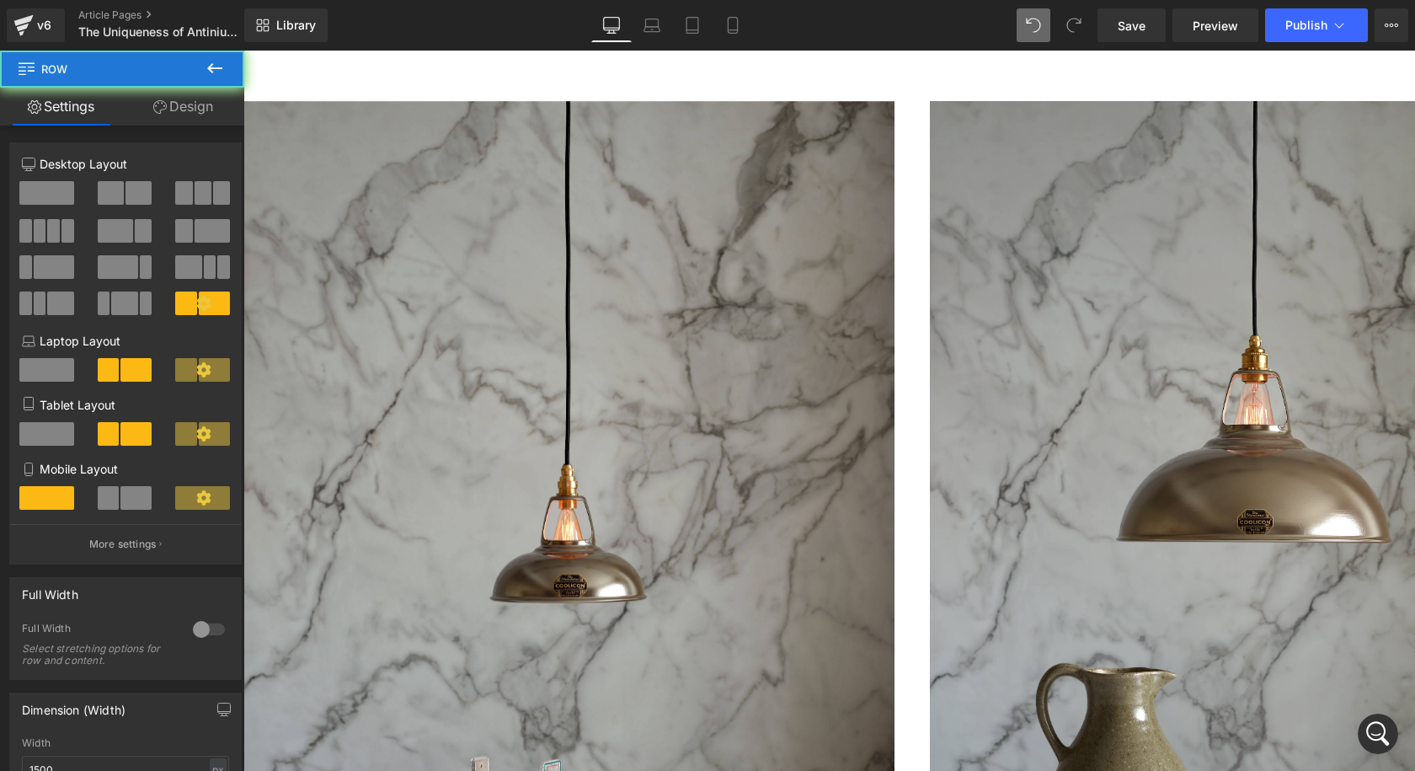
click at [403, 76] on div "The Science and Art Behind Coolicon Lighting's Enamel Finish Heading" at bounding box center [597, 44] width 708 height 63
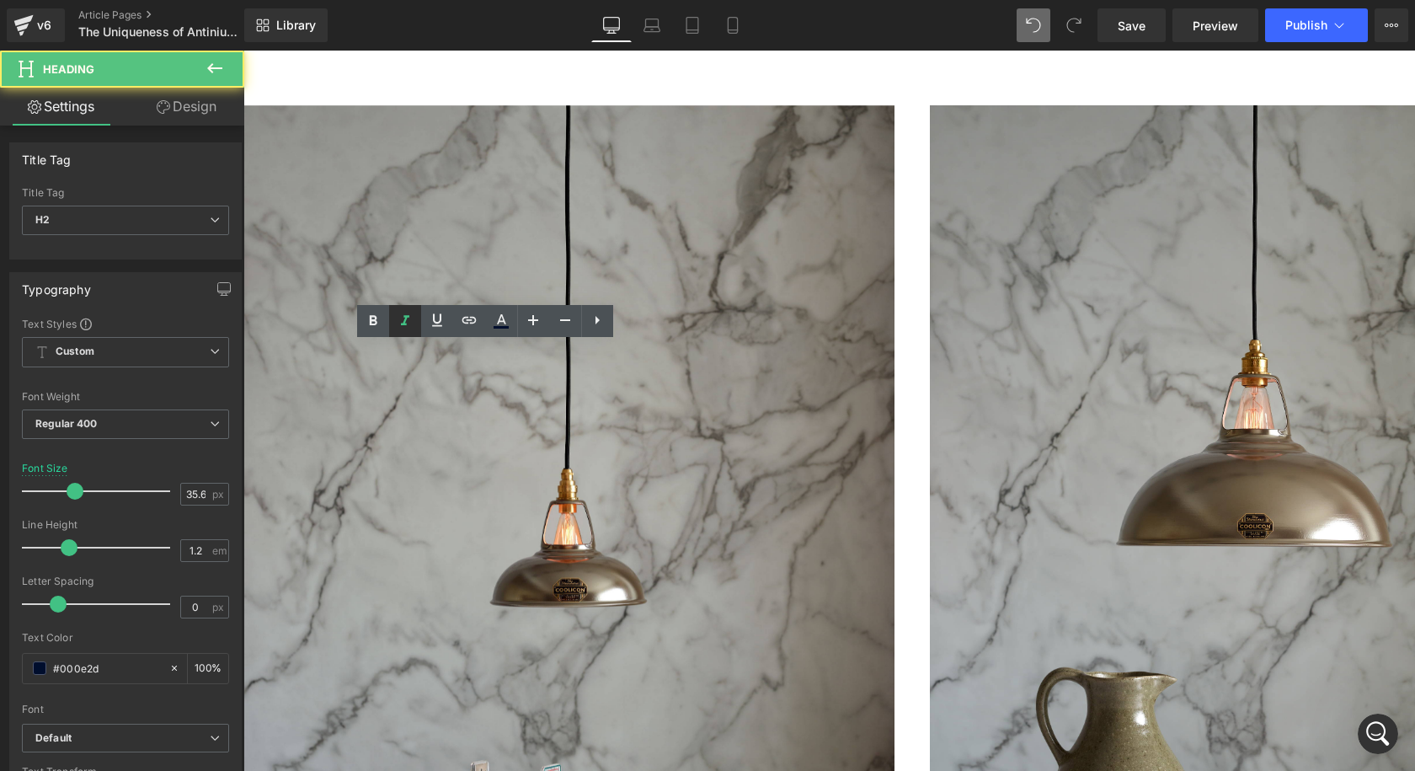
click at [406, 334] on link at bounding box center [405, 321] width 32 height 32
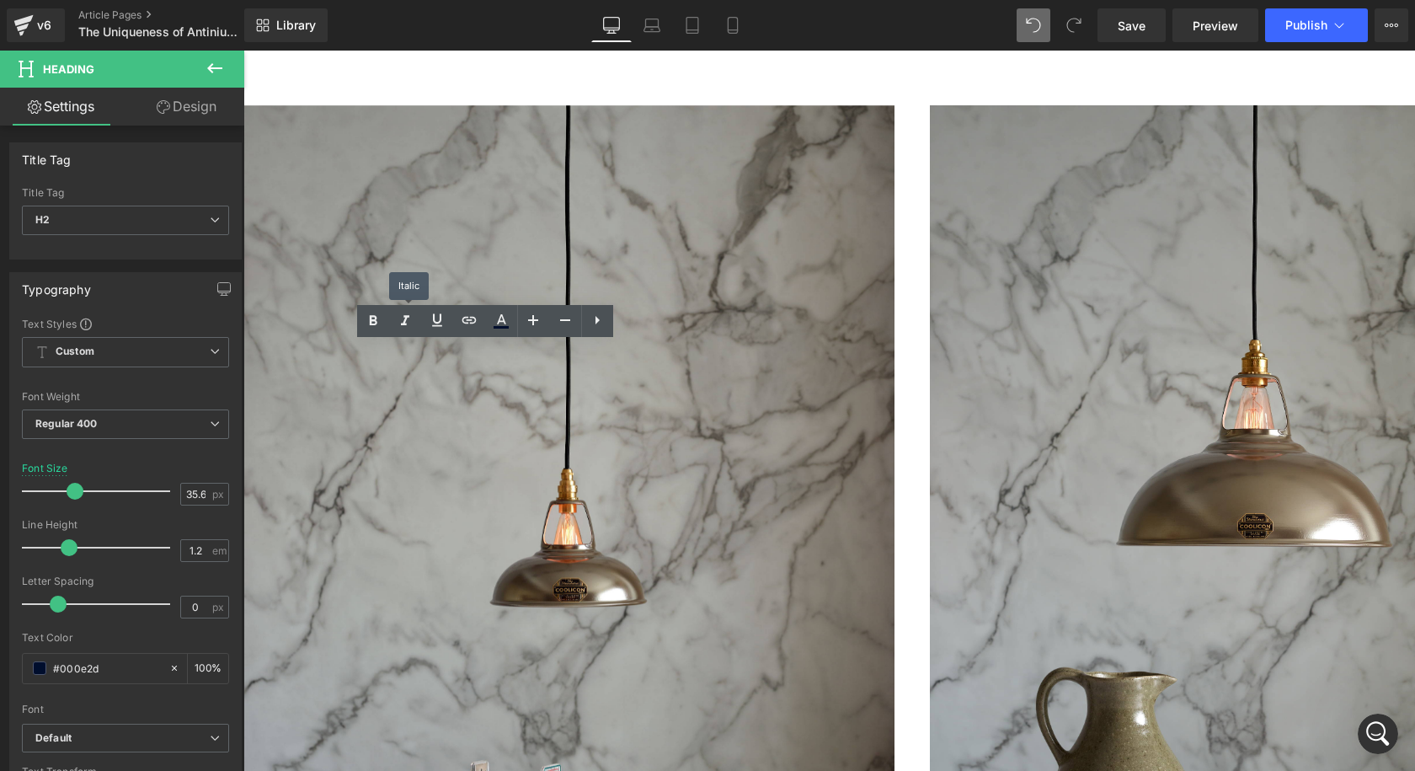
click at [448, 80] on div "The Power of Antinium Text Block The Science and Art Behind Coolicon Lighting's…" at bounding box center [597, 27] width 708 height 105
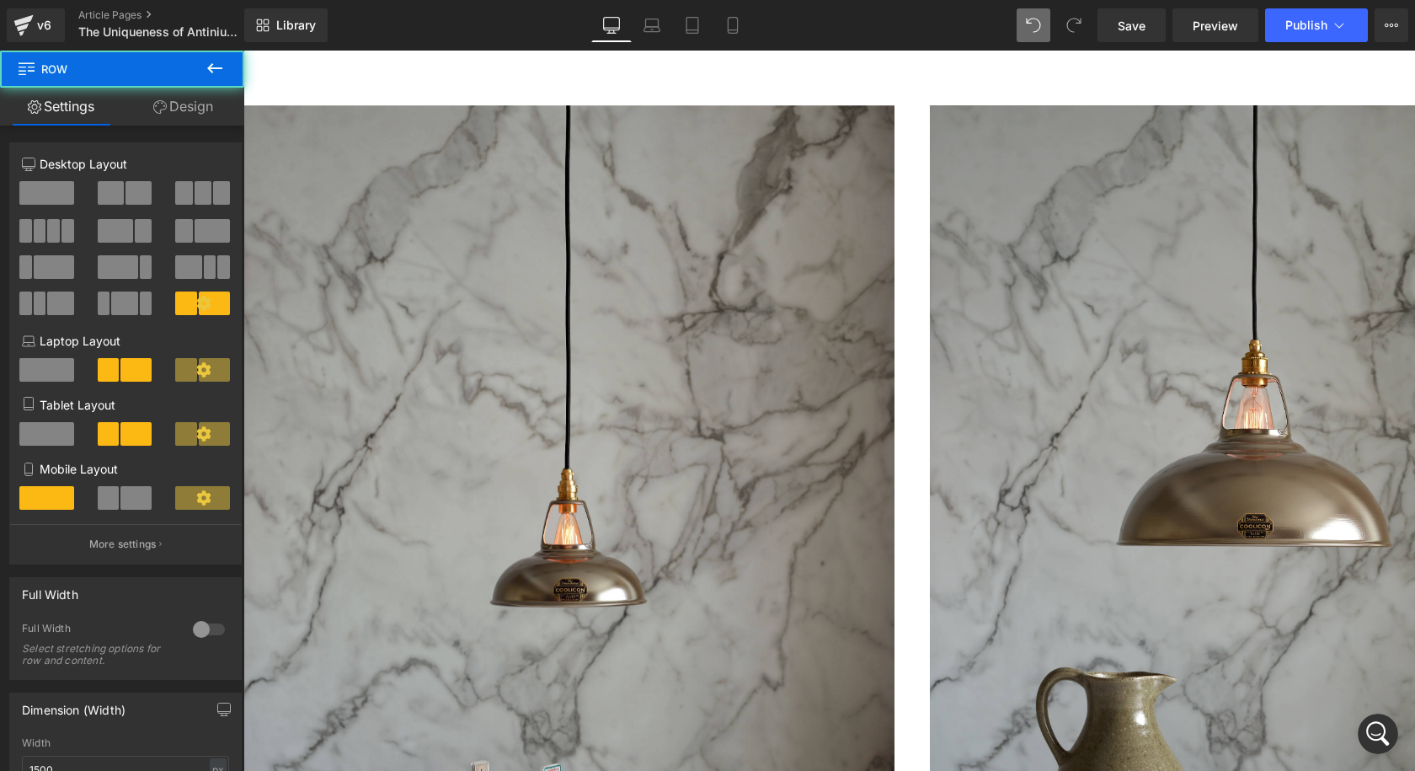
click at [405, 48] on icon "The Science and Art Behind Coolicon Lighting's Enamel Finish" at bounding box center [597, 30] width 708 height 36
click at [0, 0] on icon at bounding box center [0, 0] width 0 height 0
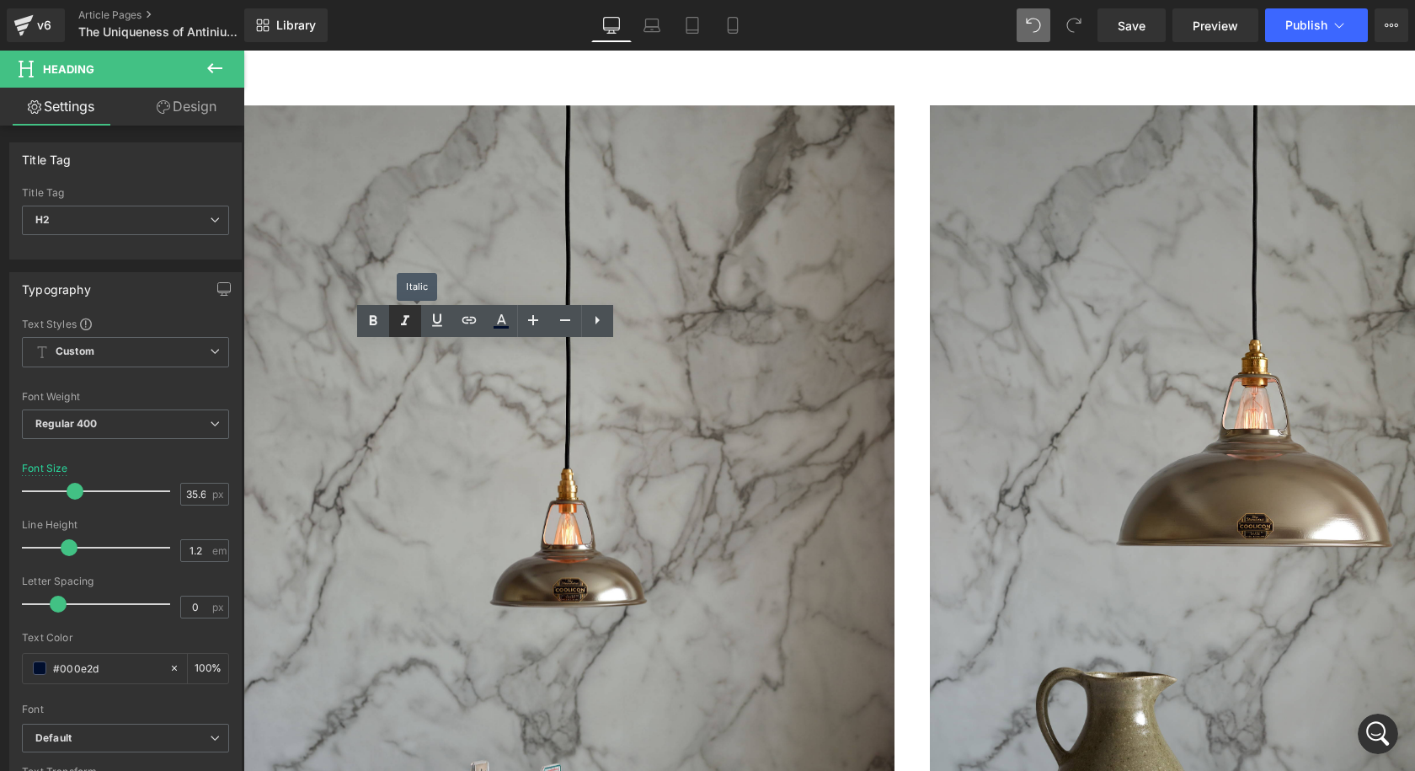
click at [411, 322] on icon at bounding box center [405, 321] width 20 height 20
click at [419, 80] on div "The Power of Antinium Text Block The Science and Art Behind Coolicon Lighting's…" at bounding box center [597, 27] width 708 height 105
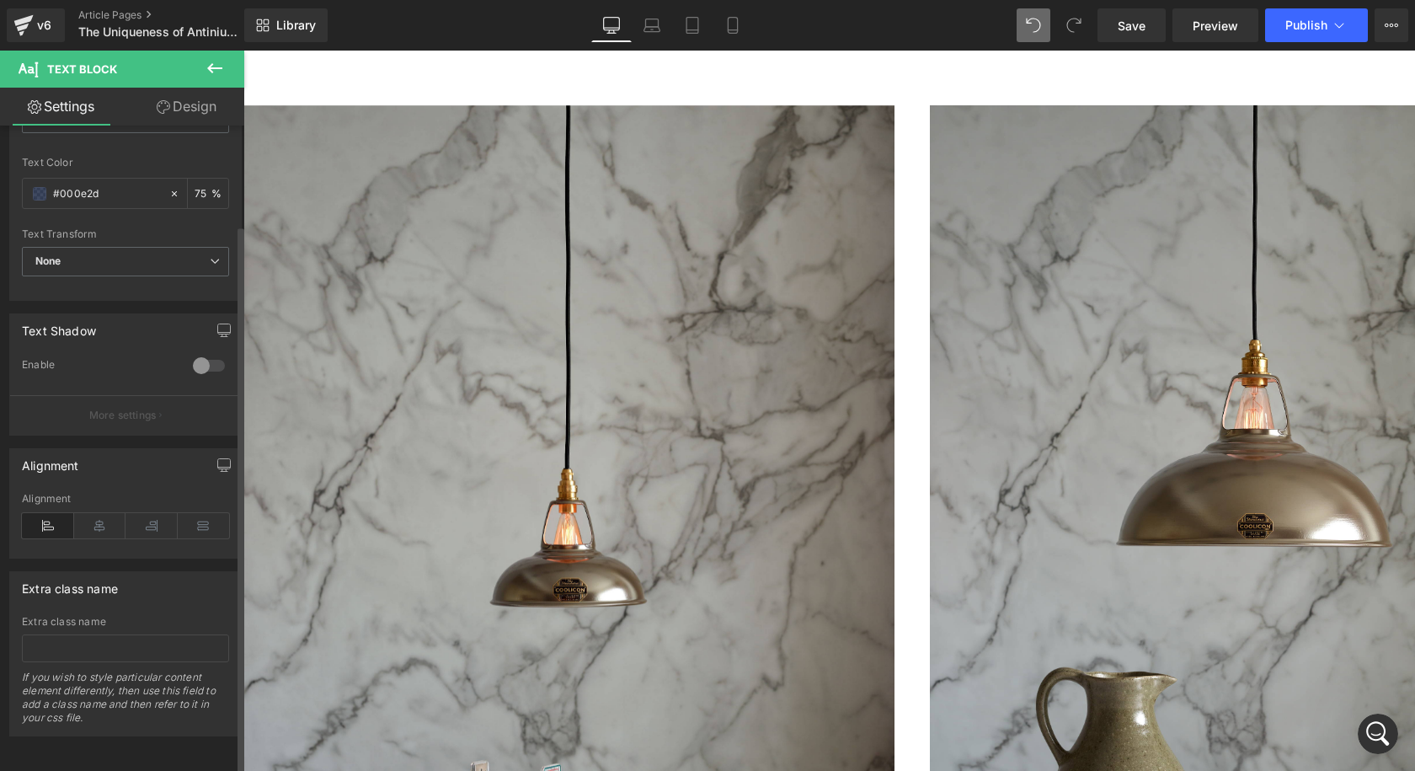
scroll to position [117, 0]
click at [454, 80] on div "The Power of Antinium: Text Block The Science and Art Behind Coolicon Lighting'…" at bounding box center [597, 27] width 708 height 105
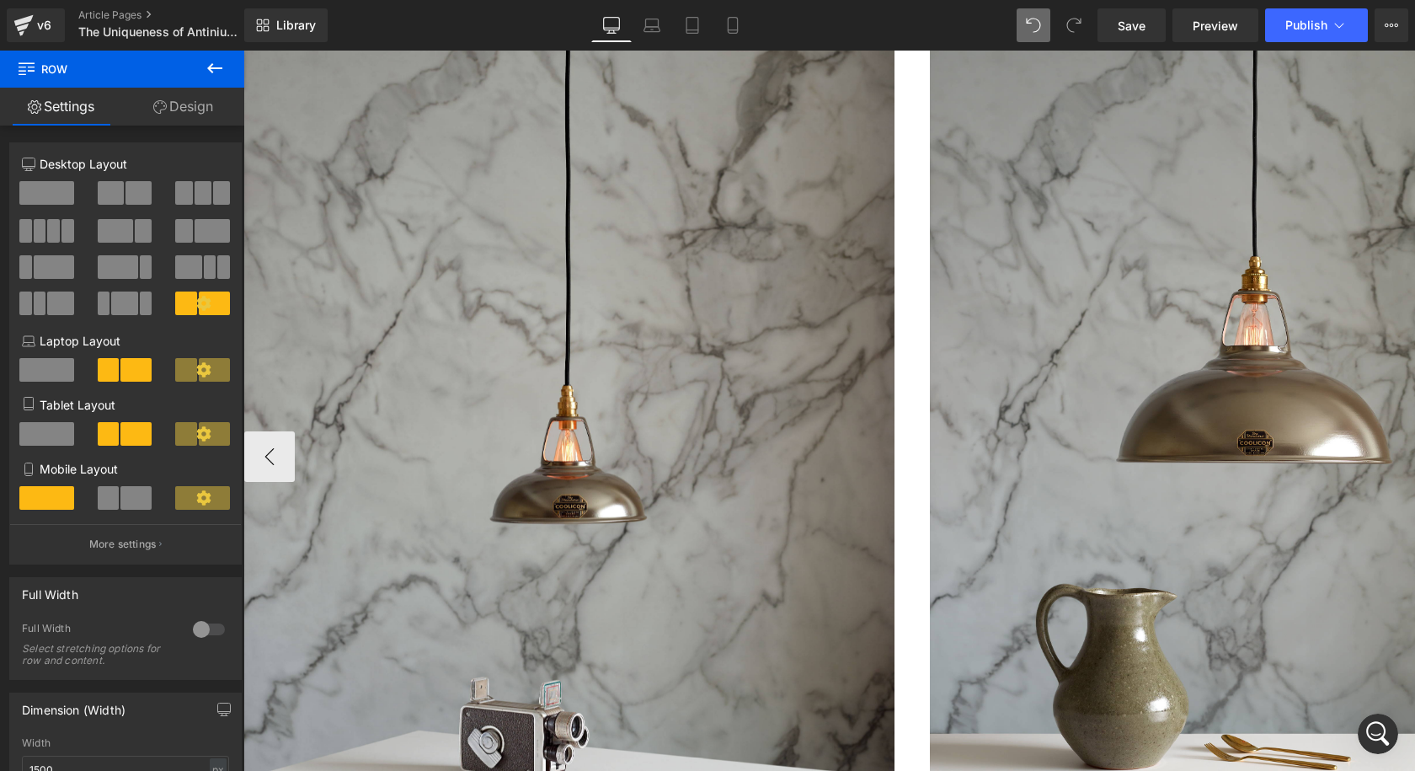
scroll to position [758, 0]
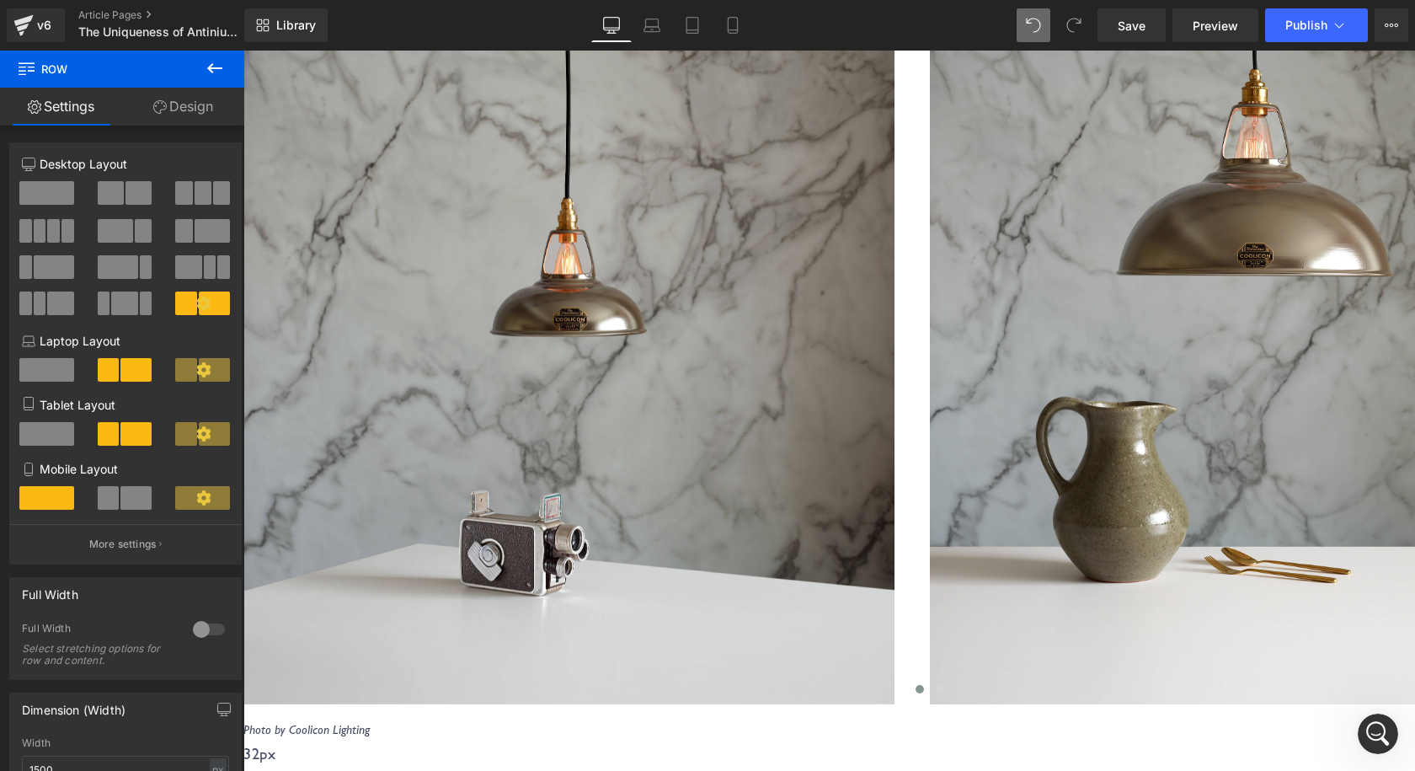
click at [370, 722] on icon "Photo by Coolicon Lighting" at bounding box center [306, 729] width 126 height 15
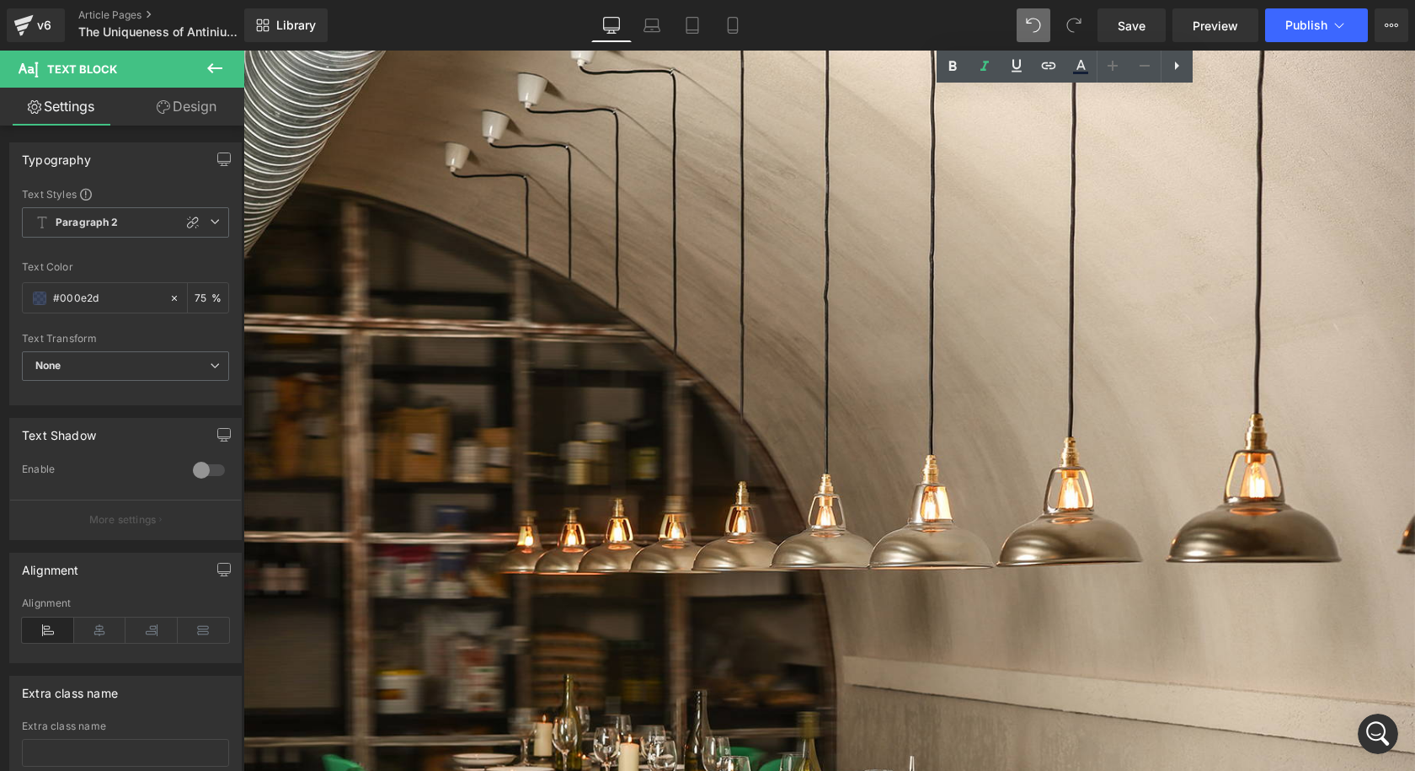
scroll to position [1769, 0]
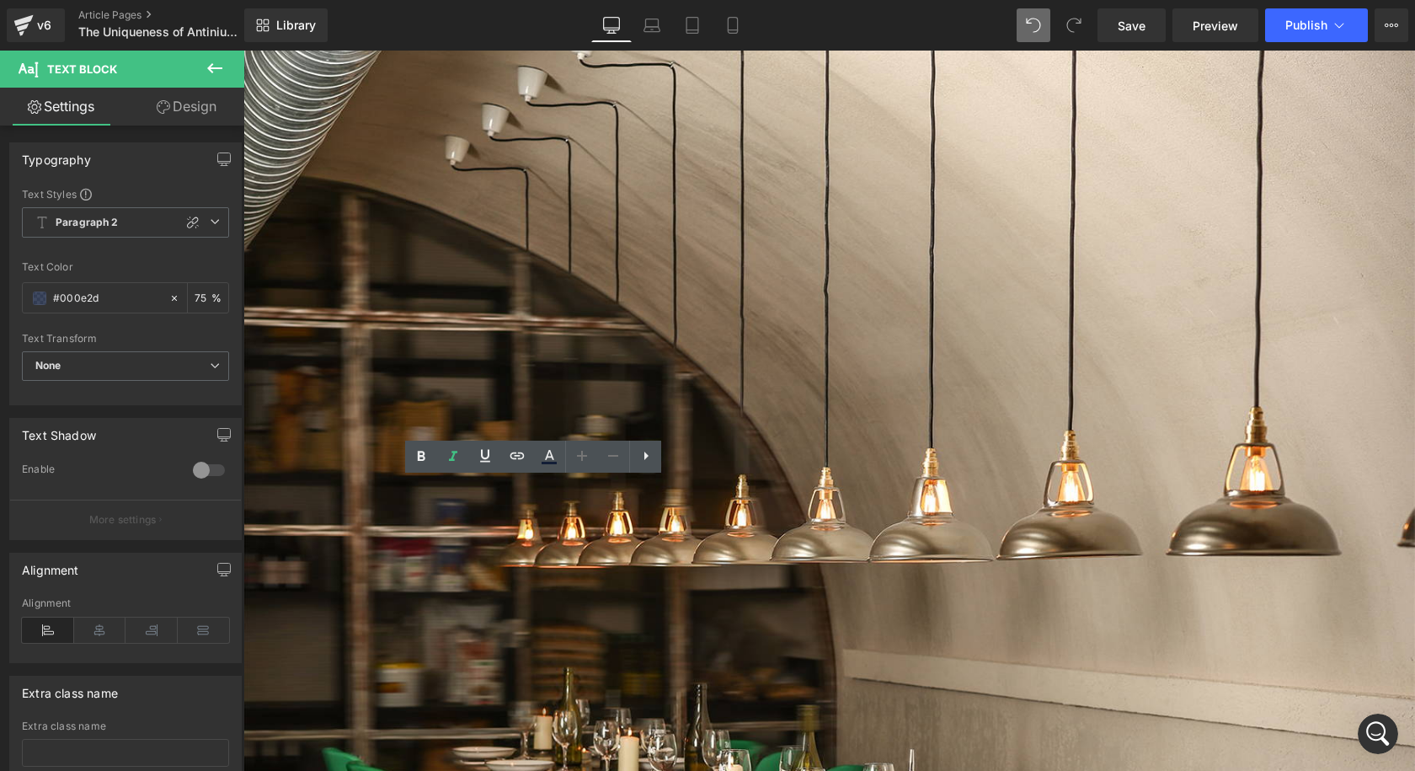
drag, startPoint x: 439, startPoint y: 501, endPoint x: 300, endPoint y: 501, distance: 139.0
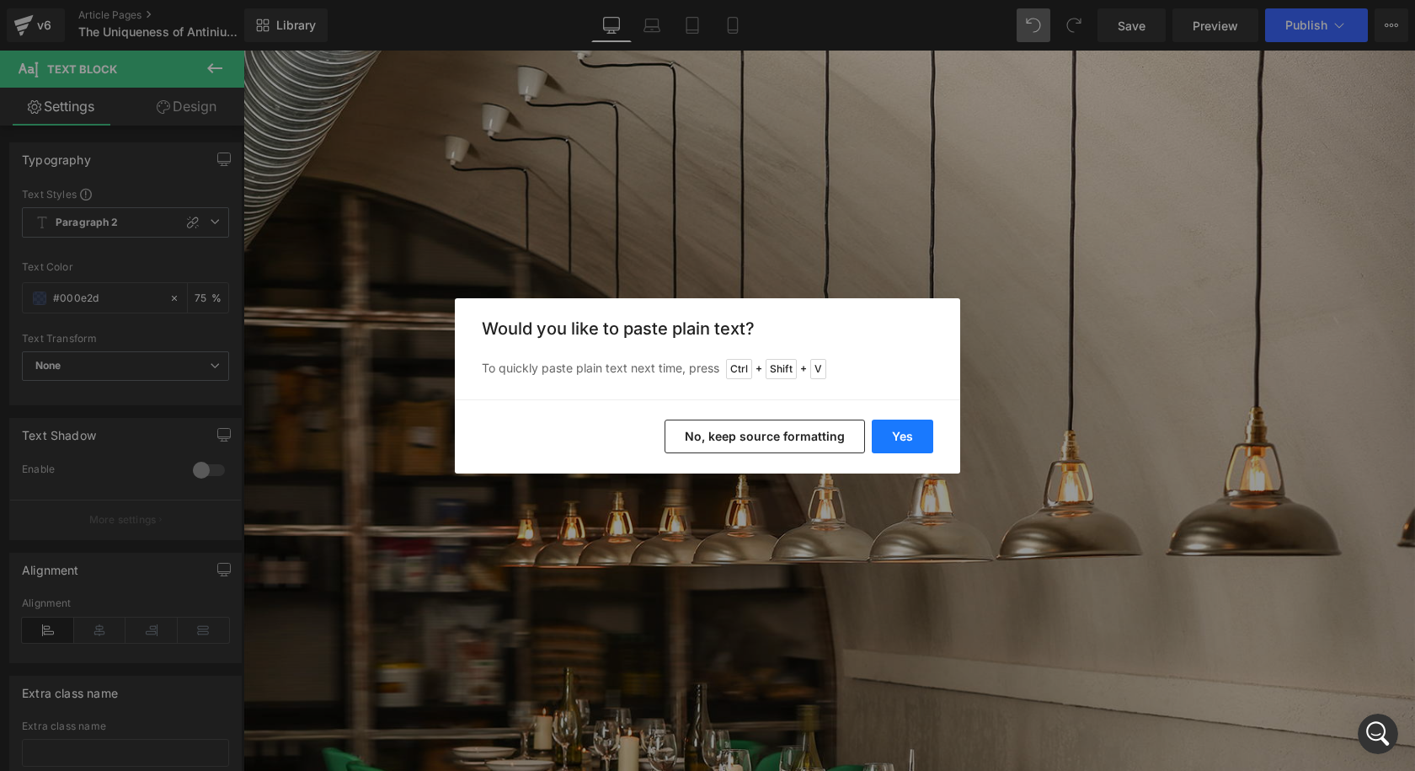
drag, startPoint x: 884, startPoint y: 429, endPoint x: 611, endPoint y: 407, distance: 273.8
click at [884, 429] on button "Yes" at bounding box center [902, 436] width 61 height 34
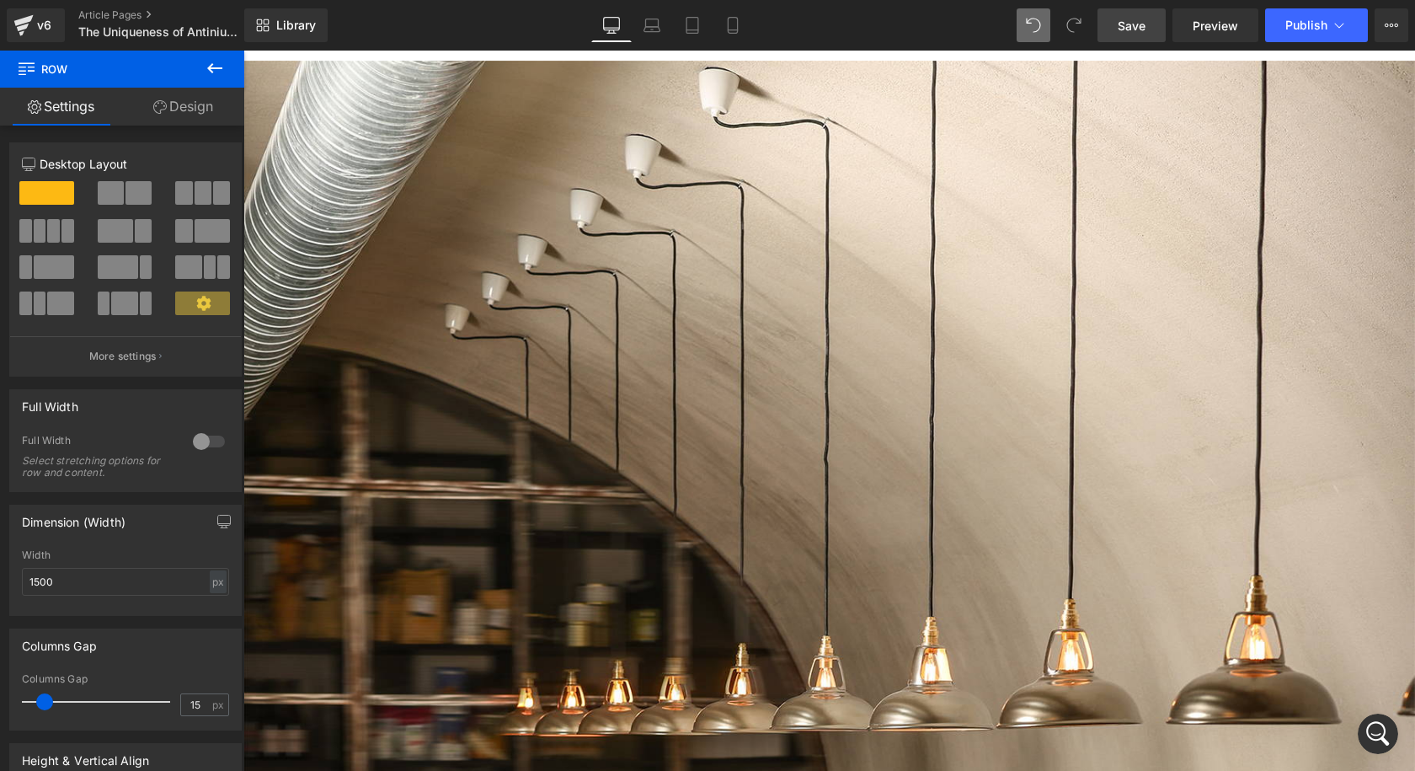
click at [1155, 22] on link "Save" at bounding box center [1131, 25] width 68 height 34
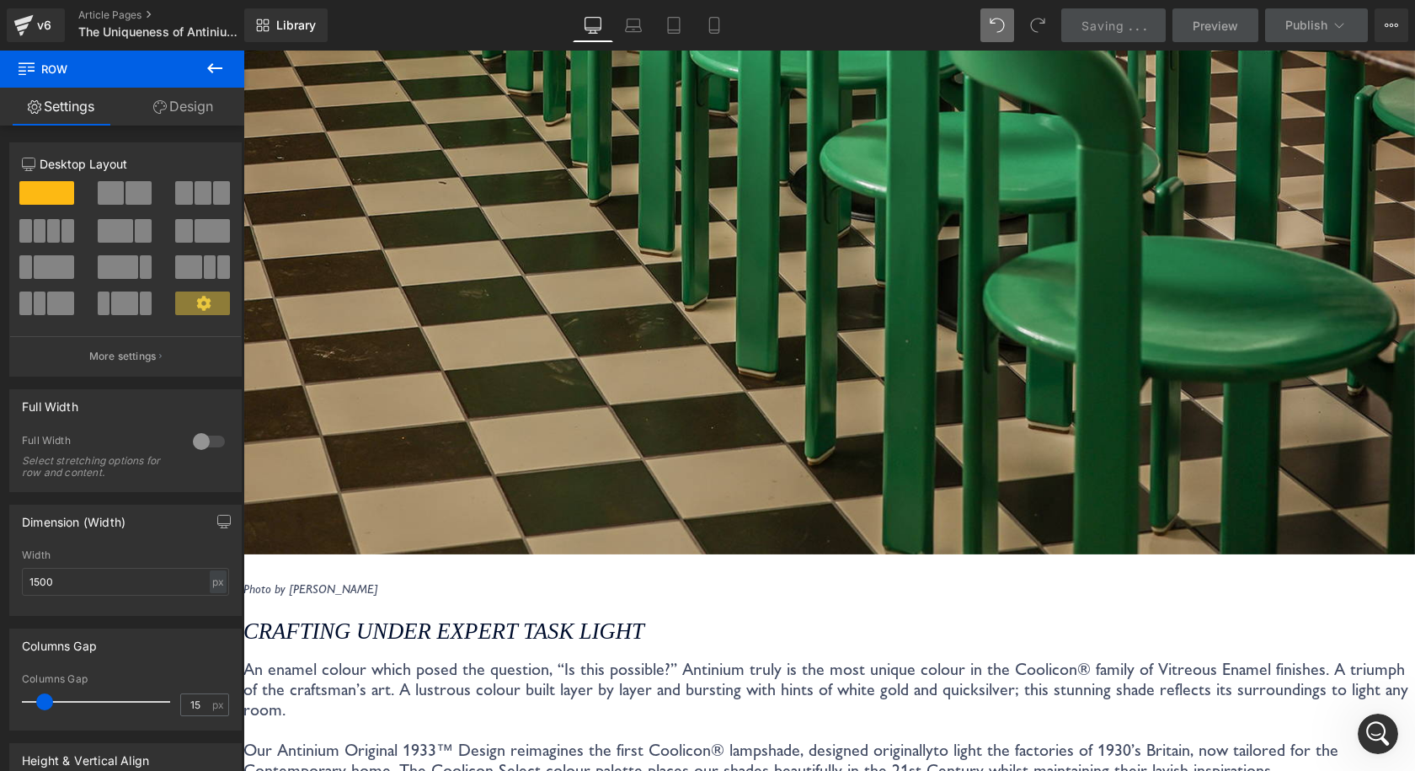
scroll to position [2864, 0]
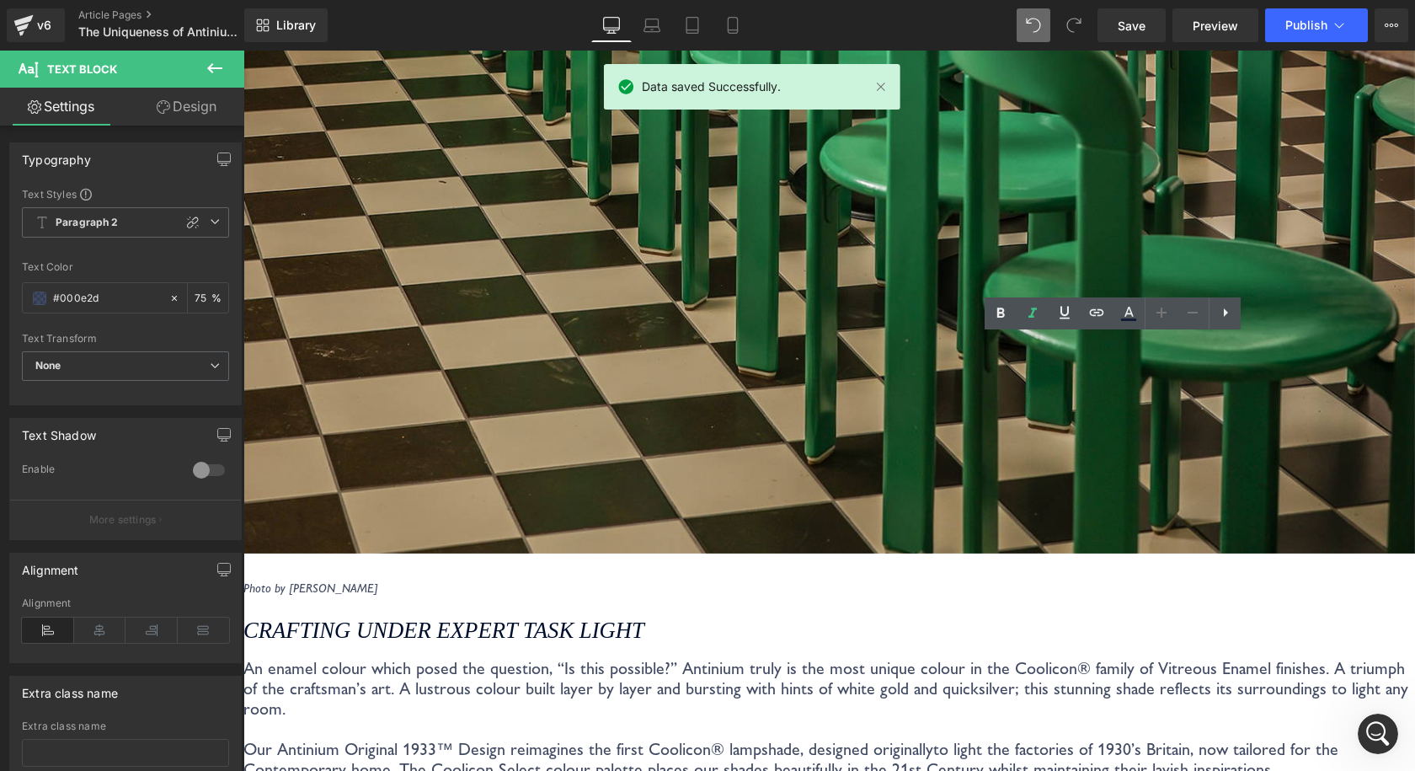
drag, startPoint x: 884, startPoint y: 359, endPoint x: 1000, endPoint y: 359, distance: 115.4
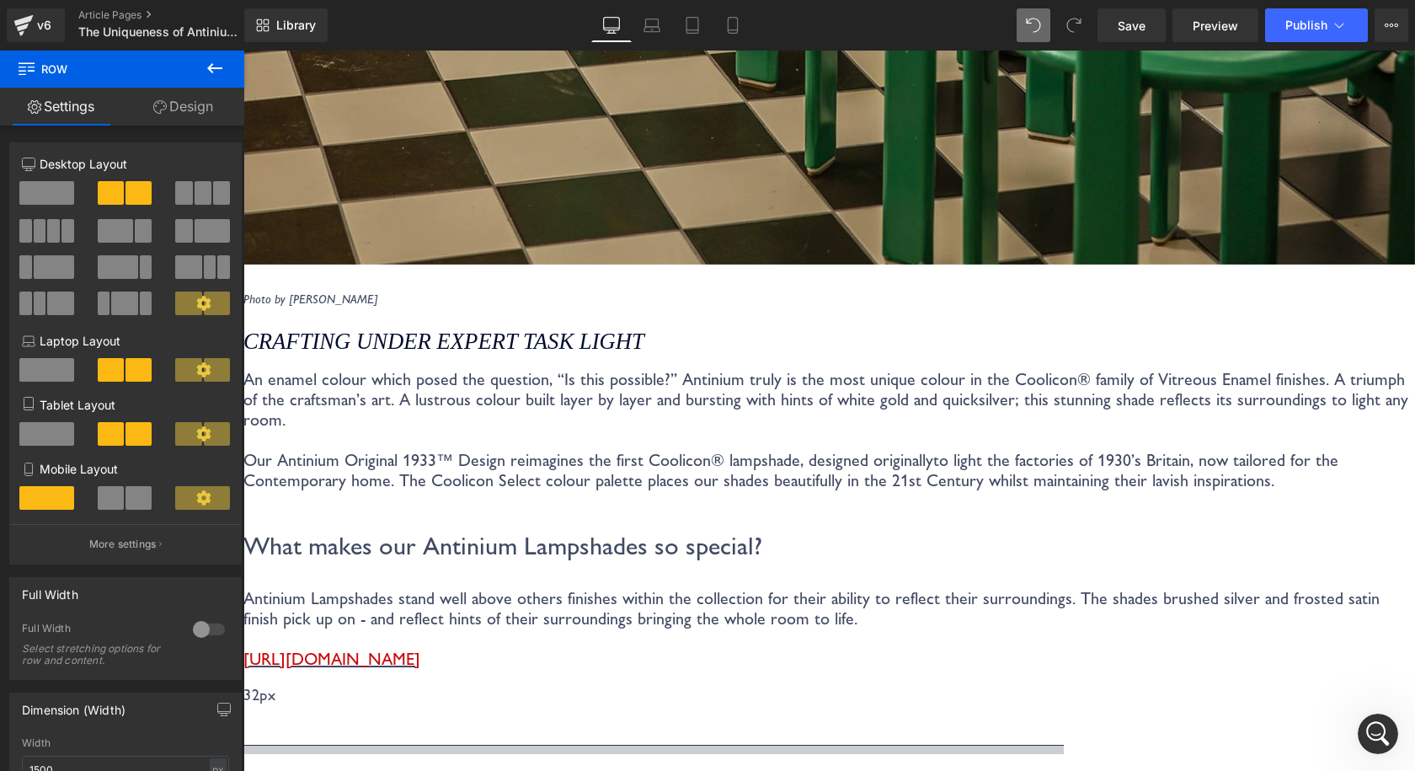
scroll to position [3116, 0]
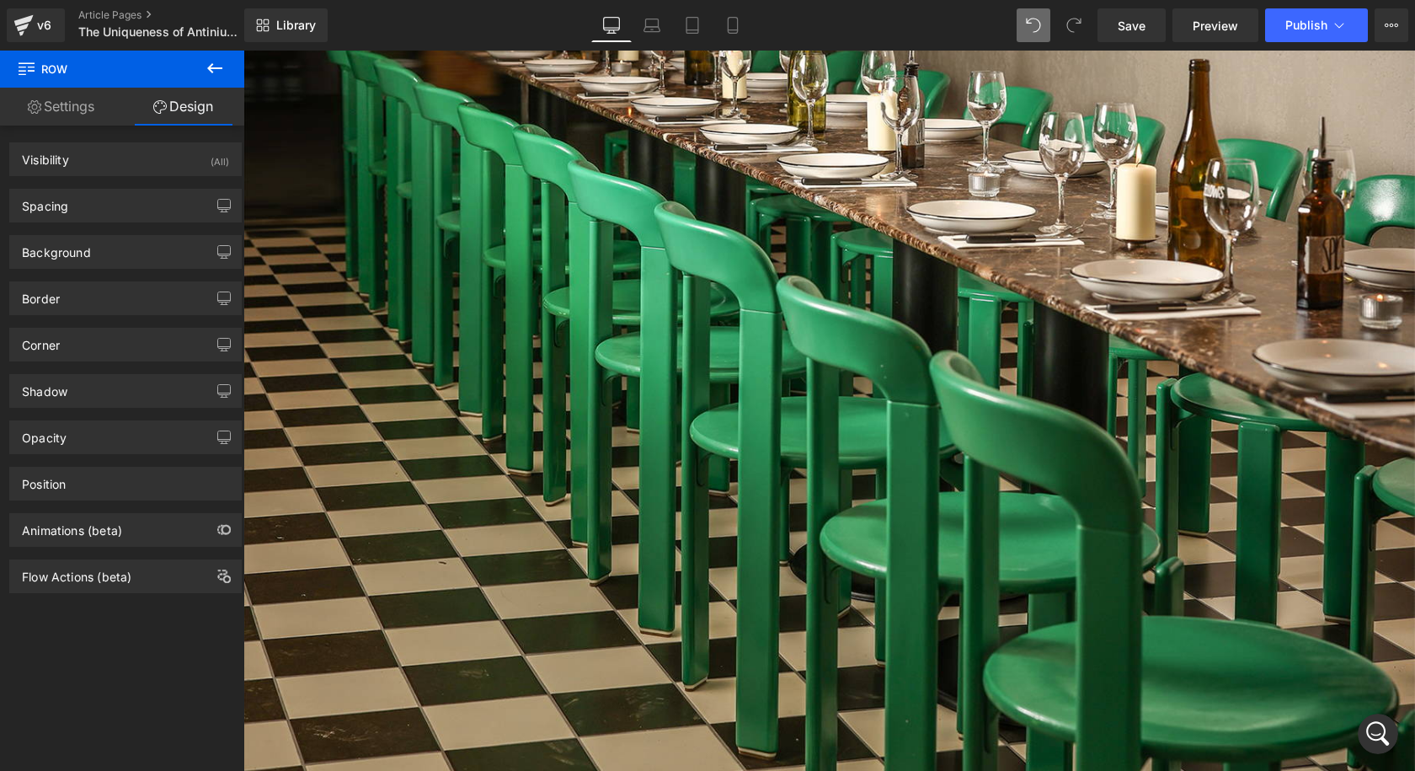
scroll to position [3072, 0]
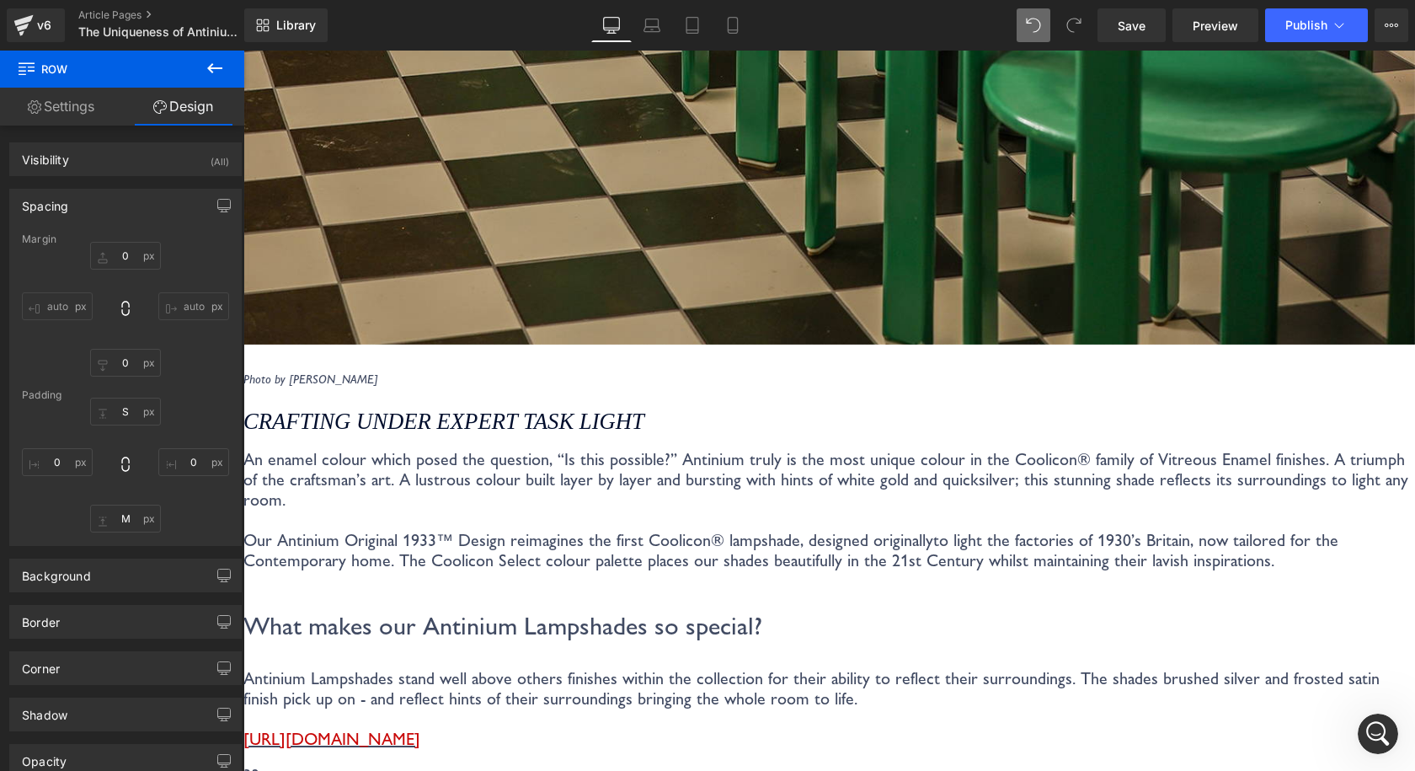
type input "0"
type input "S"
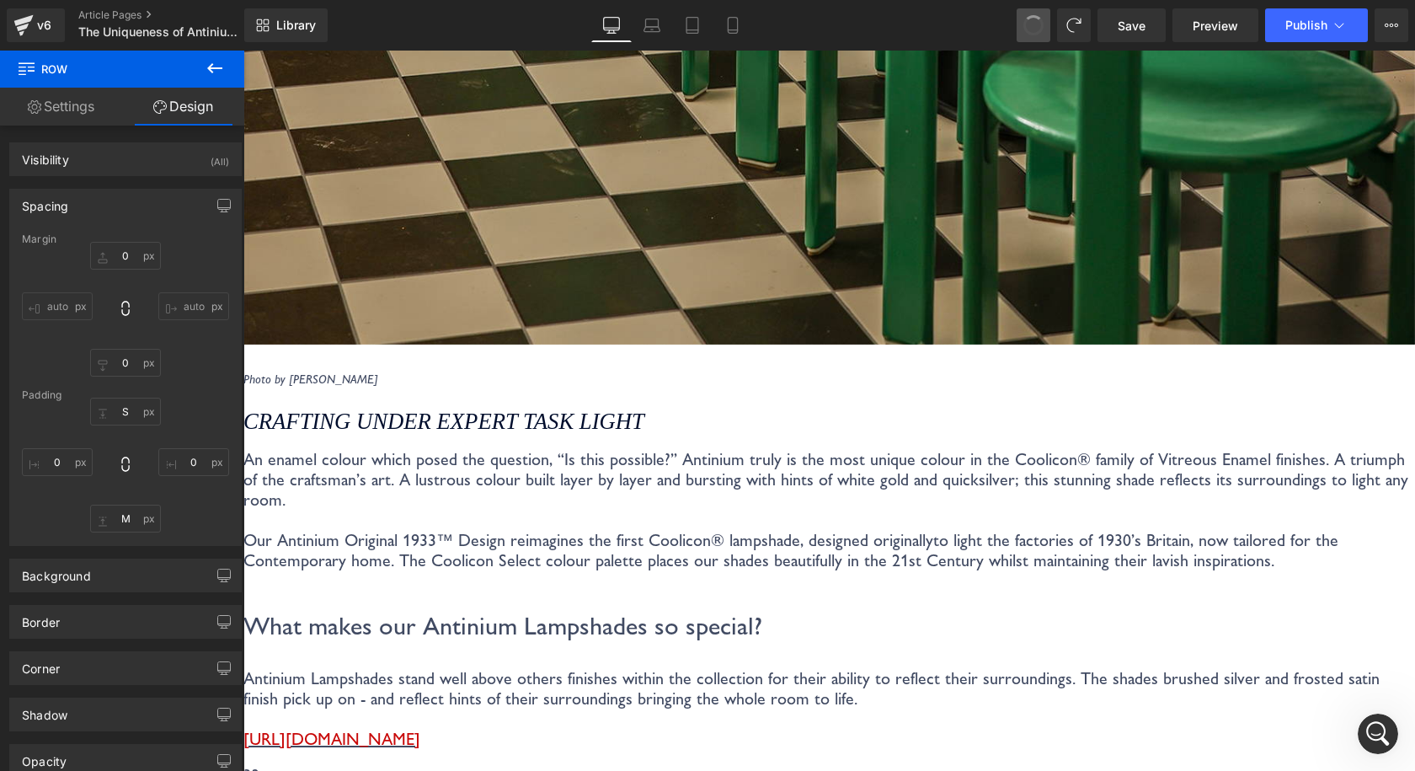
type input "0"
type input "M"
type input "0"
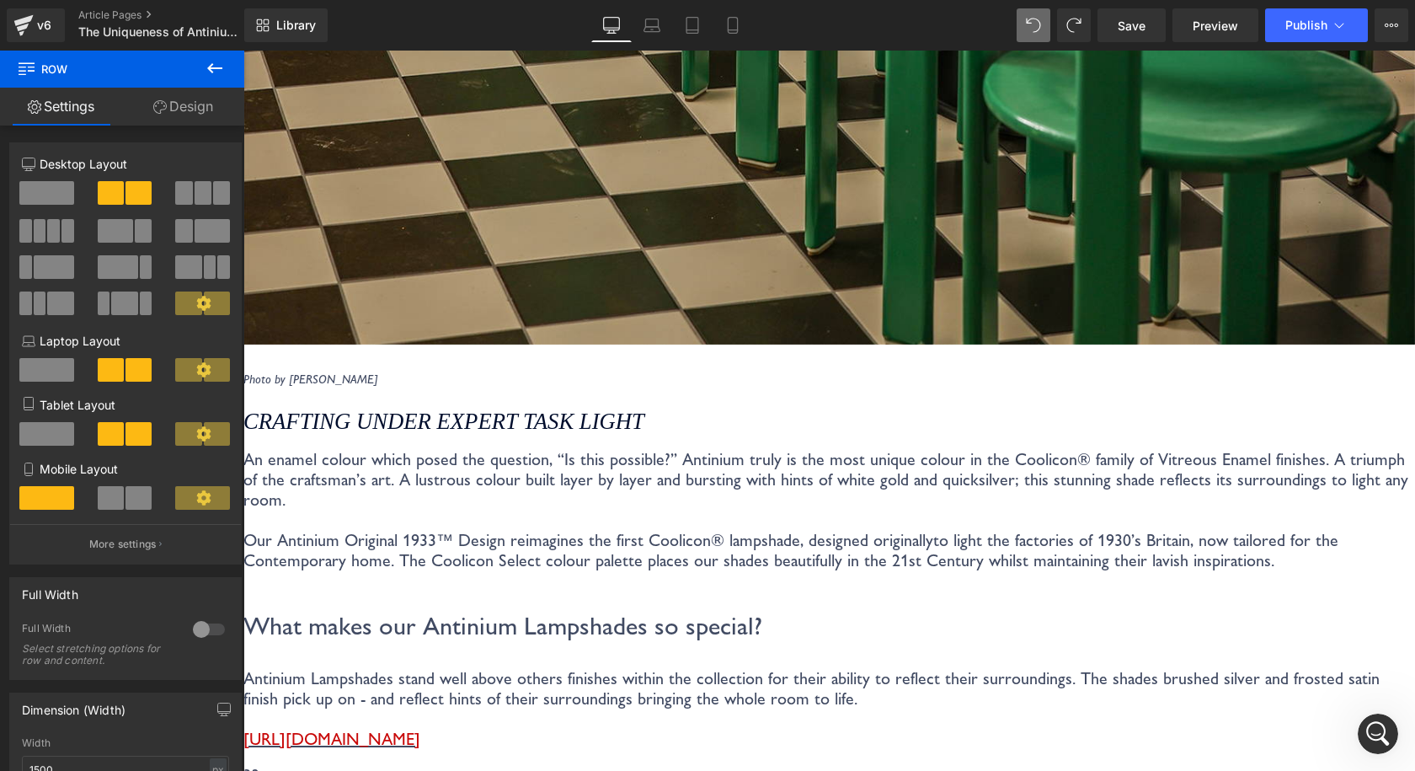
click at [243, 51] on link at bounding box center [243, 51] width 0 height 0
click at [243, 51] on icon at bounding box center [243, 51] width 0 height 0
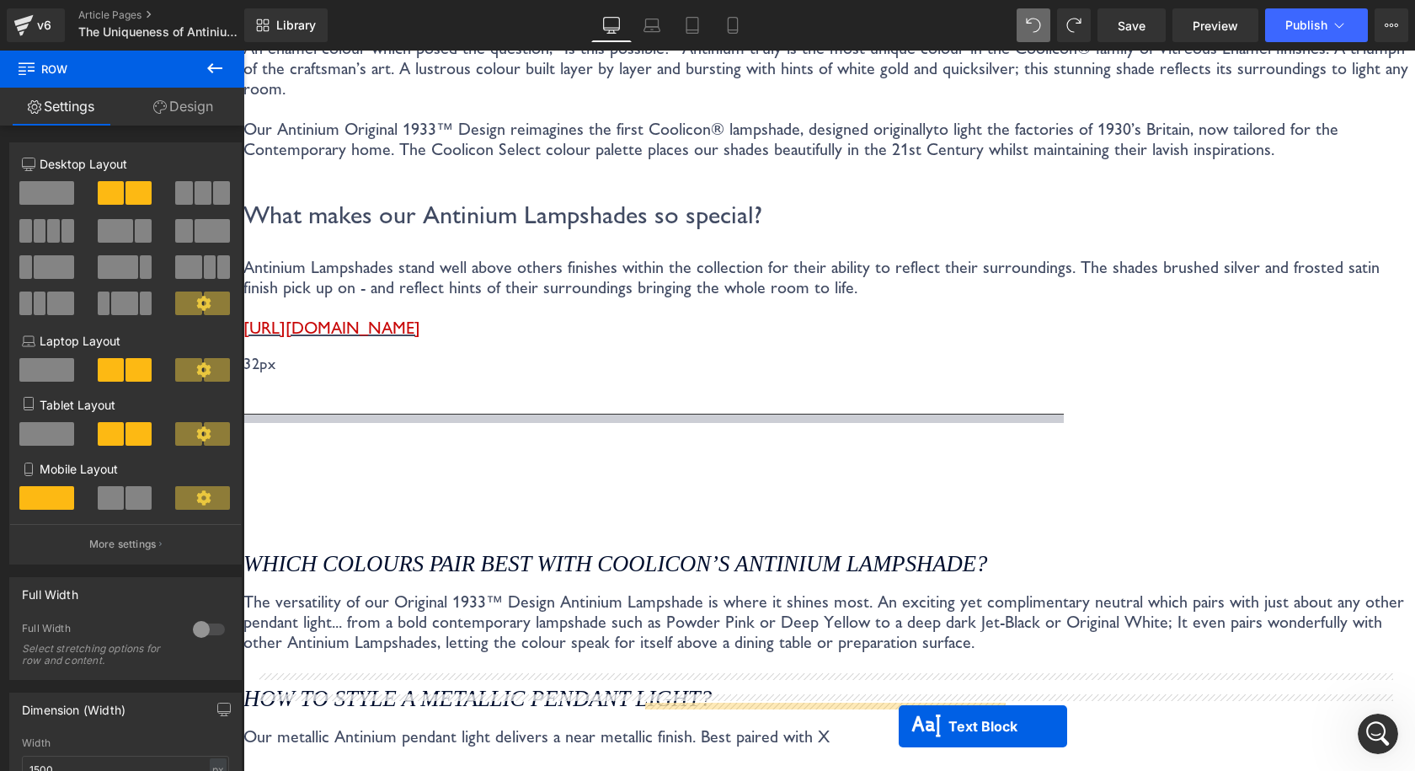
scroll to position [3500, 0]
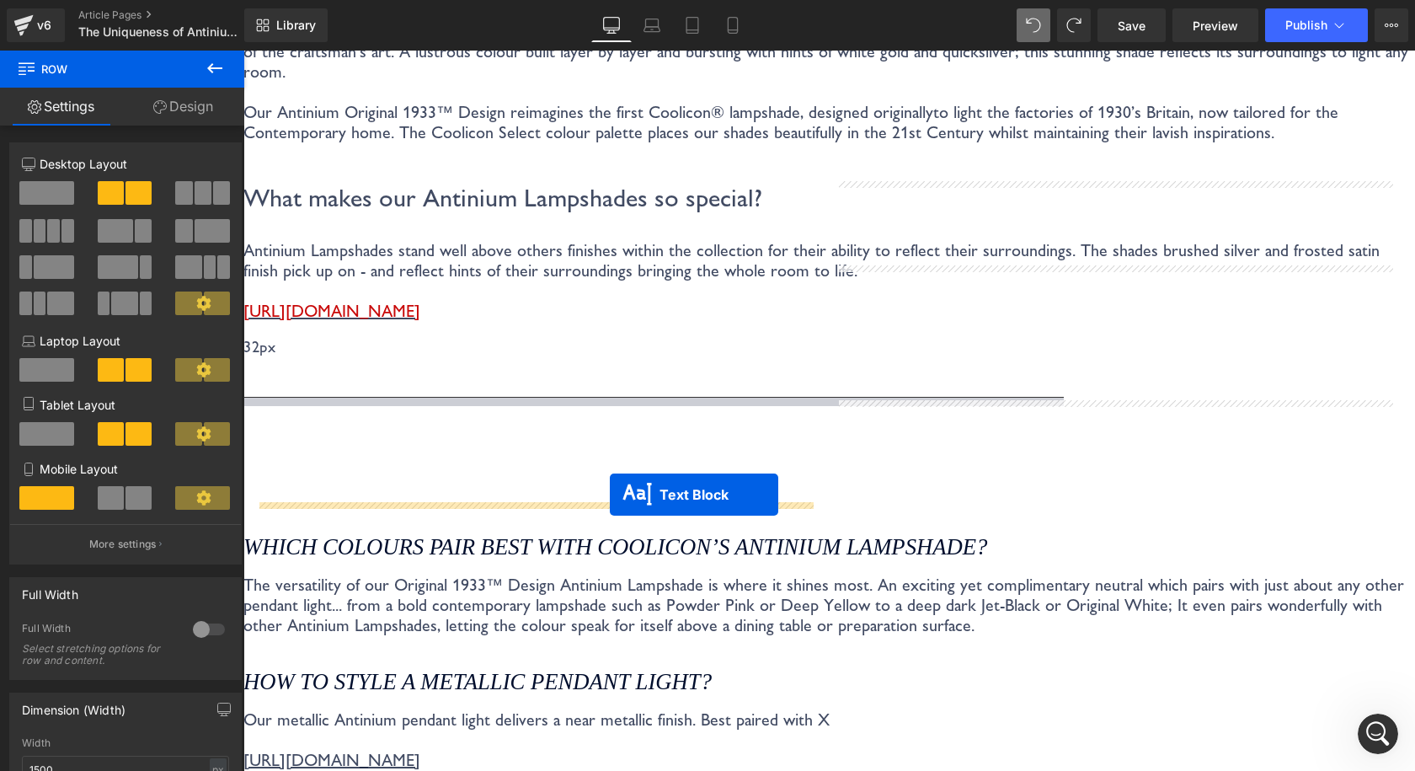
drag, startPoint x: 1037, startPoint y: 142, endPoint x: 610, endPoint y: 494, distance: 553.4
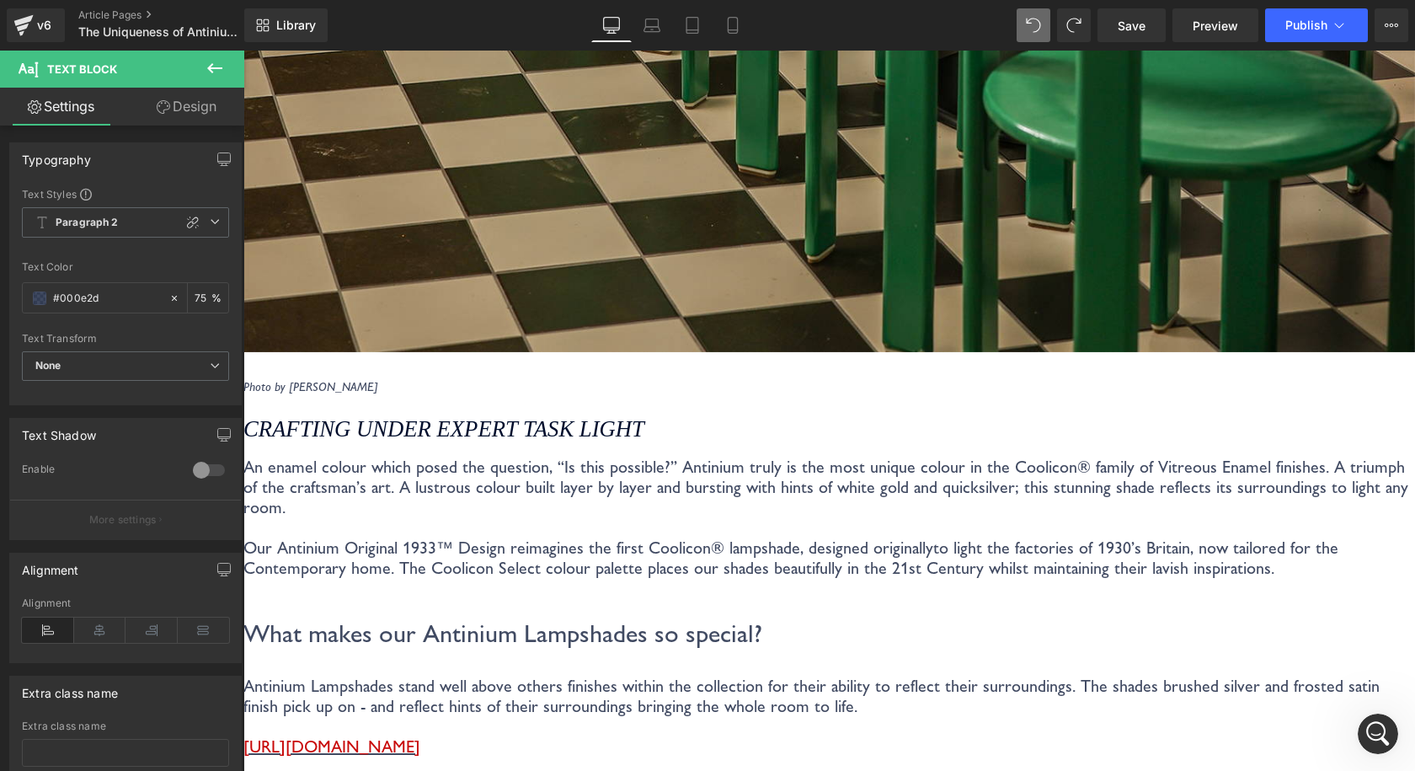
scroll to position [3037, 0]
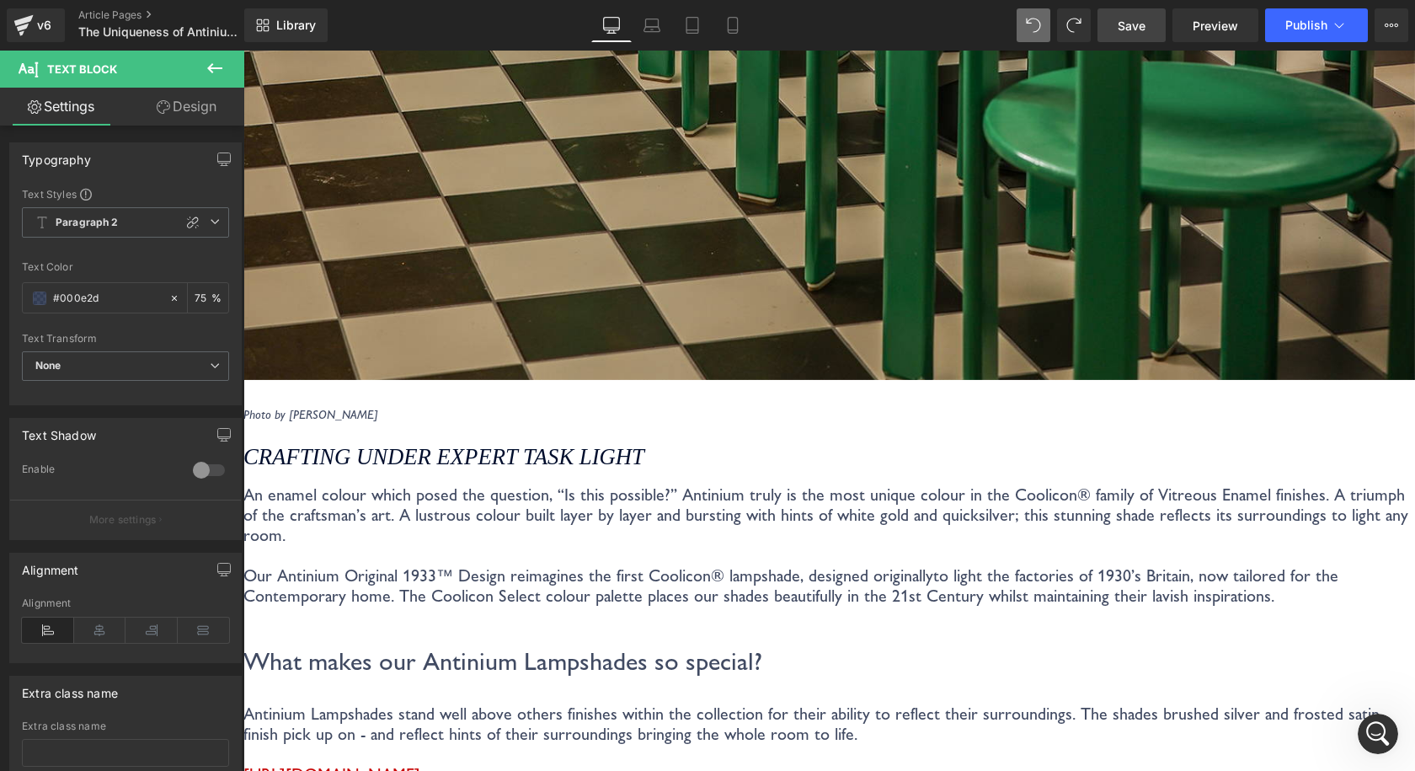
click at [1129, 24] on span "Save" at bounding box center [1132, 26] width 28 height 18
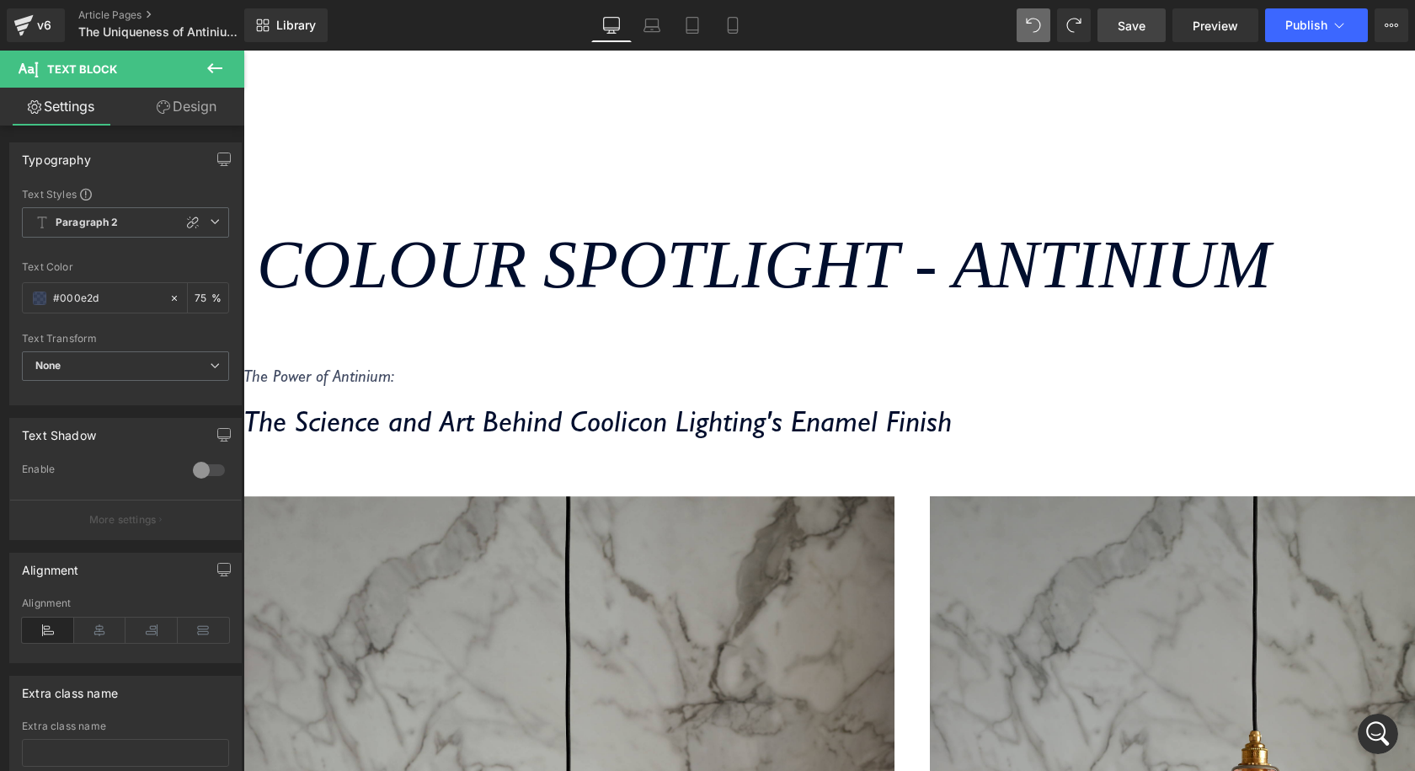
scroll to position [5, 0]
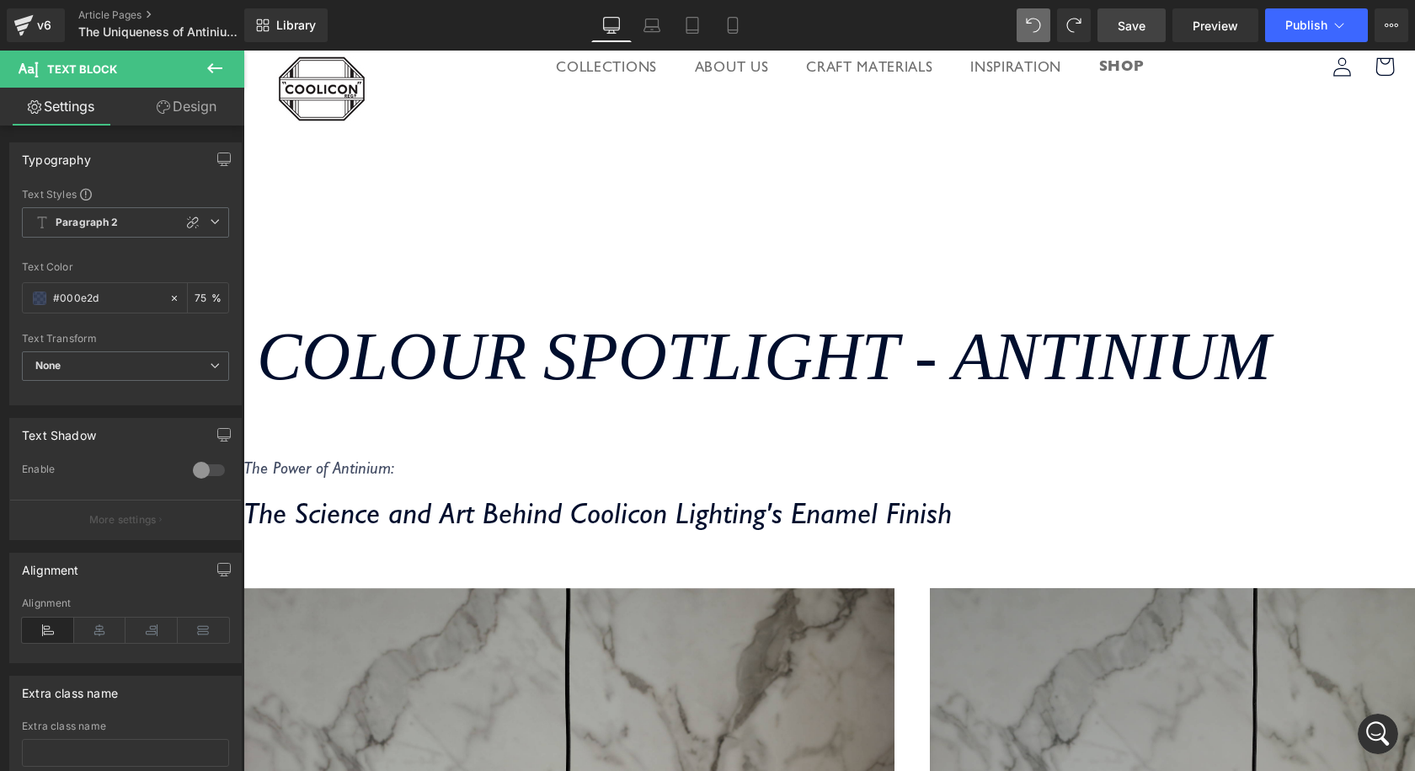
click at [1132, 34] on span "Save" at bounding box center [1132, 26] width 28 height 18
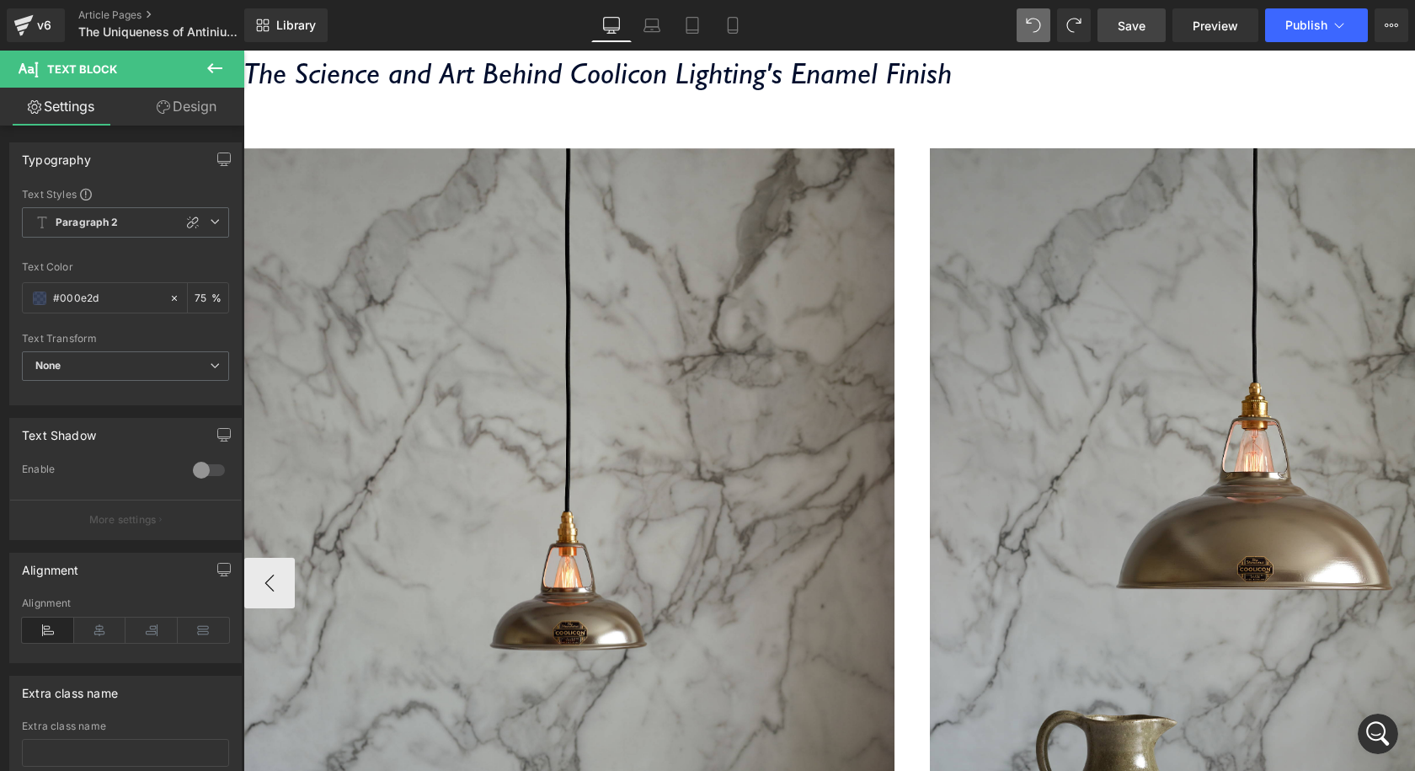
scroll to position [510, 0]
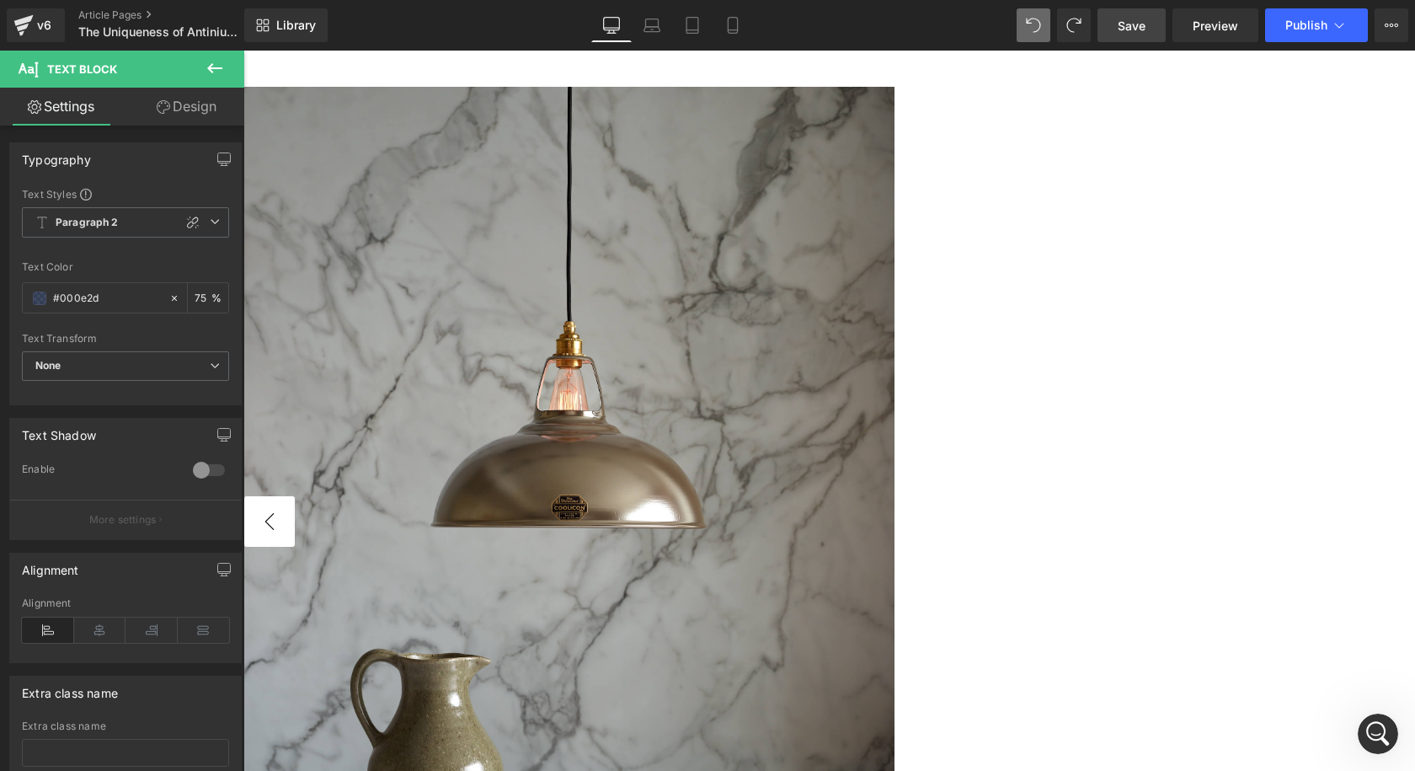
click at [295, 496] on button "‹" at bounding box center [269, 521] width 51 height 51
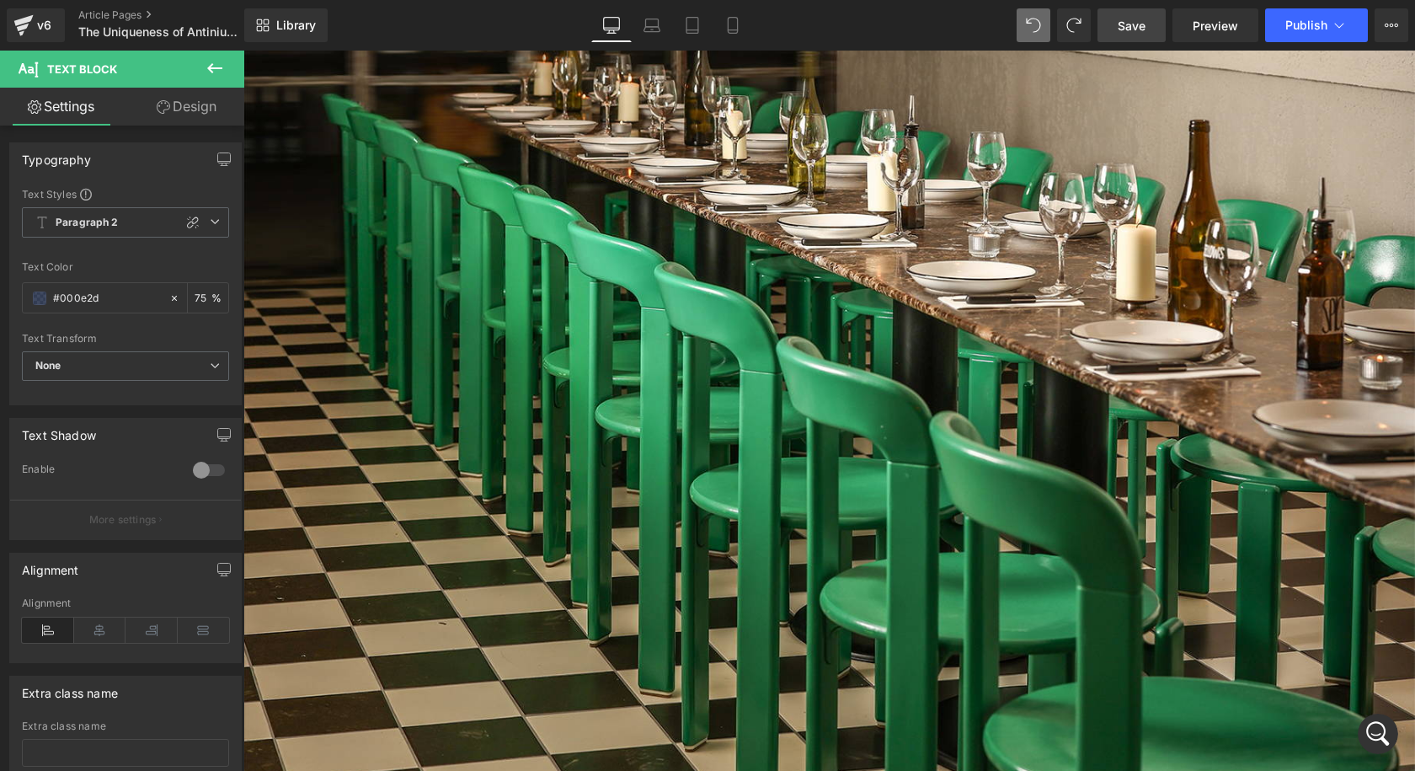
scroll to position [2363, 0]
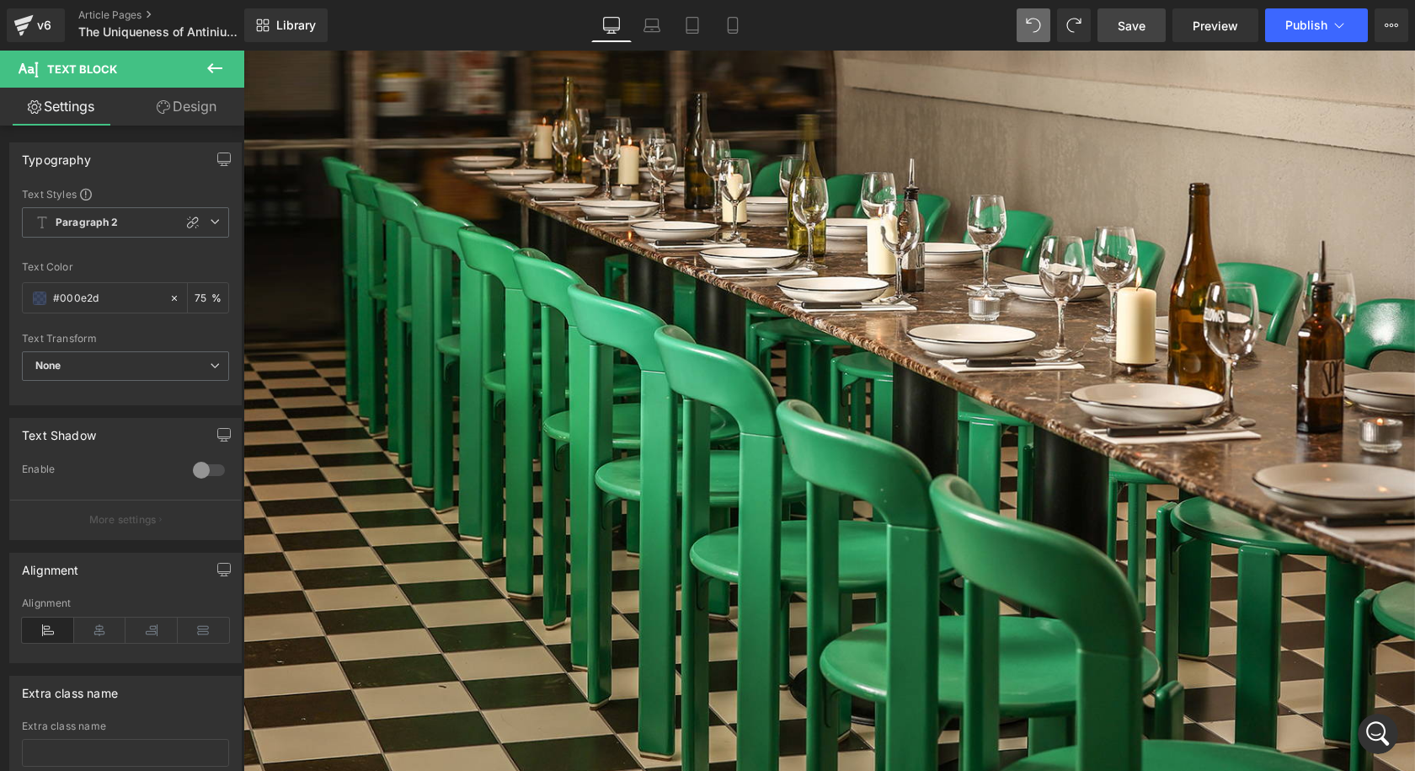
click at [243, 51] on span at bounding box center [243, 51] width 0 height 0
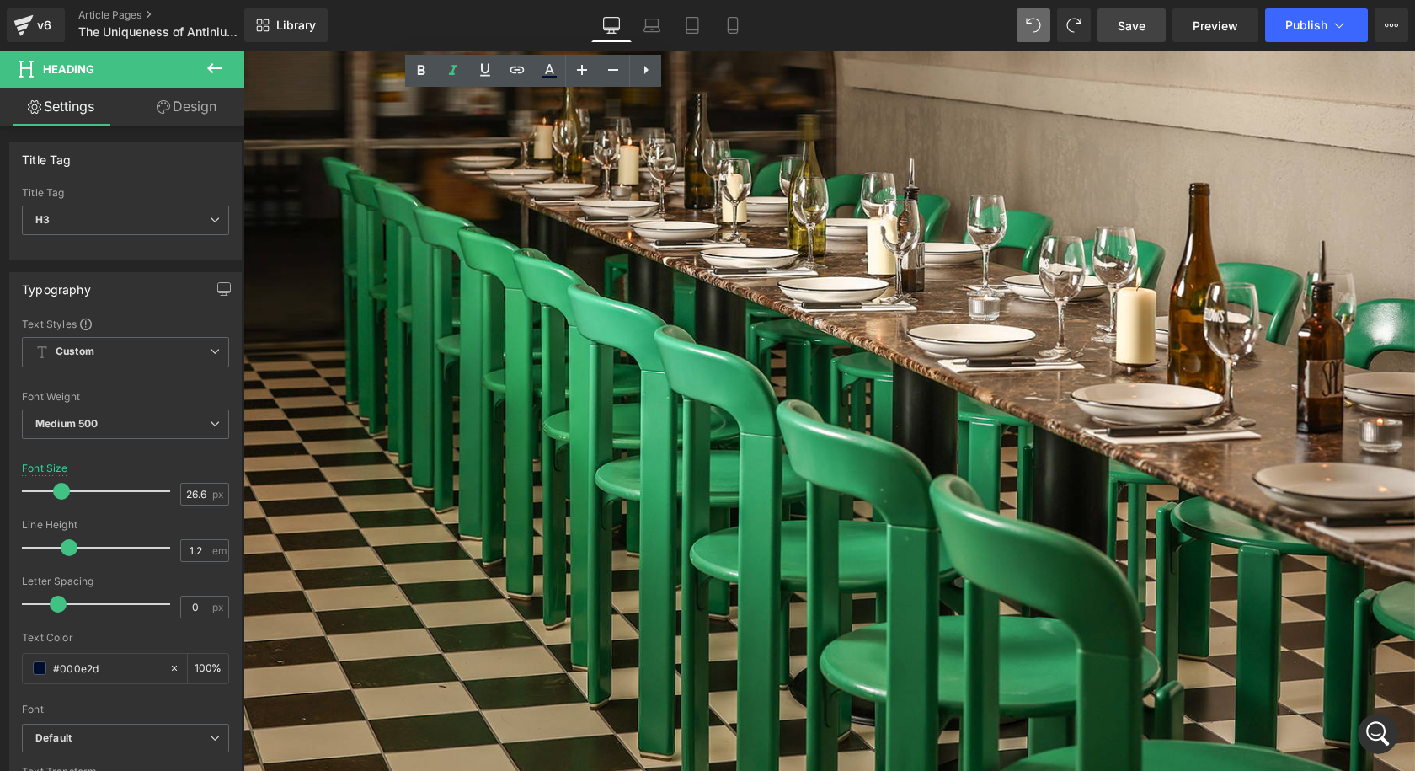
drag, startPoint x: 551, startPoint y: 142, endPoint x: 267, endPoint y: 99, distance: 287.1
copy icon "Which Colours pair best with Coolicon’s Antinium Lampshade?"
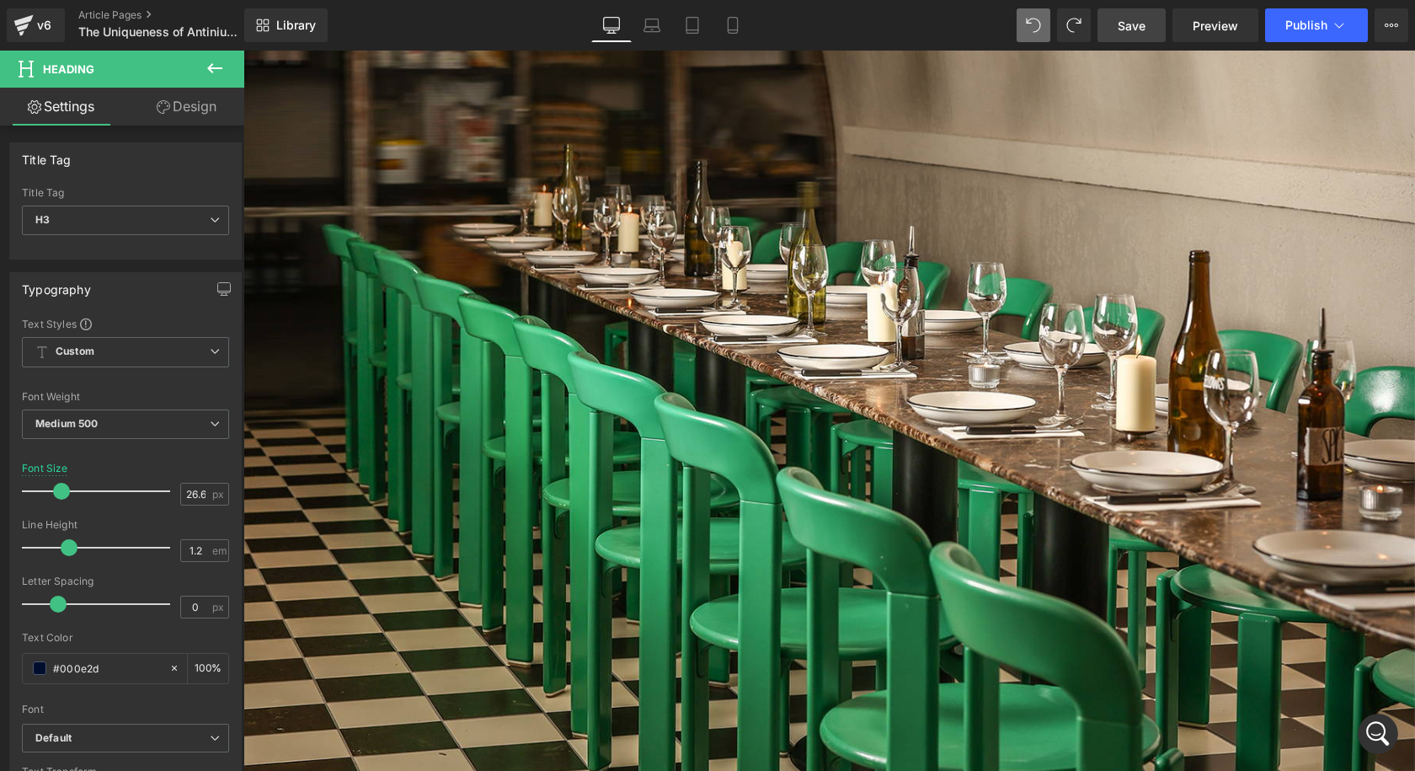
scroll to position [2195, 0]
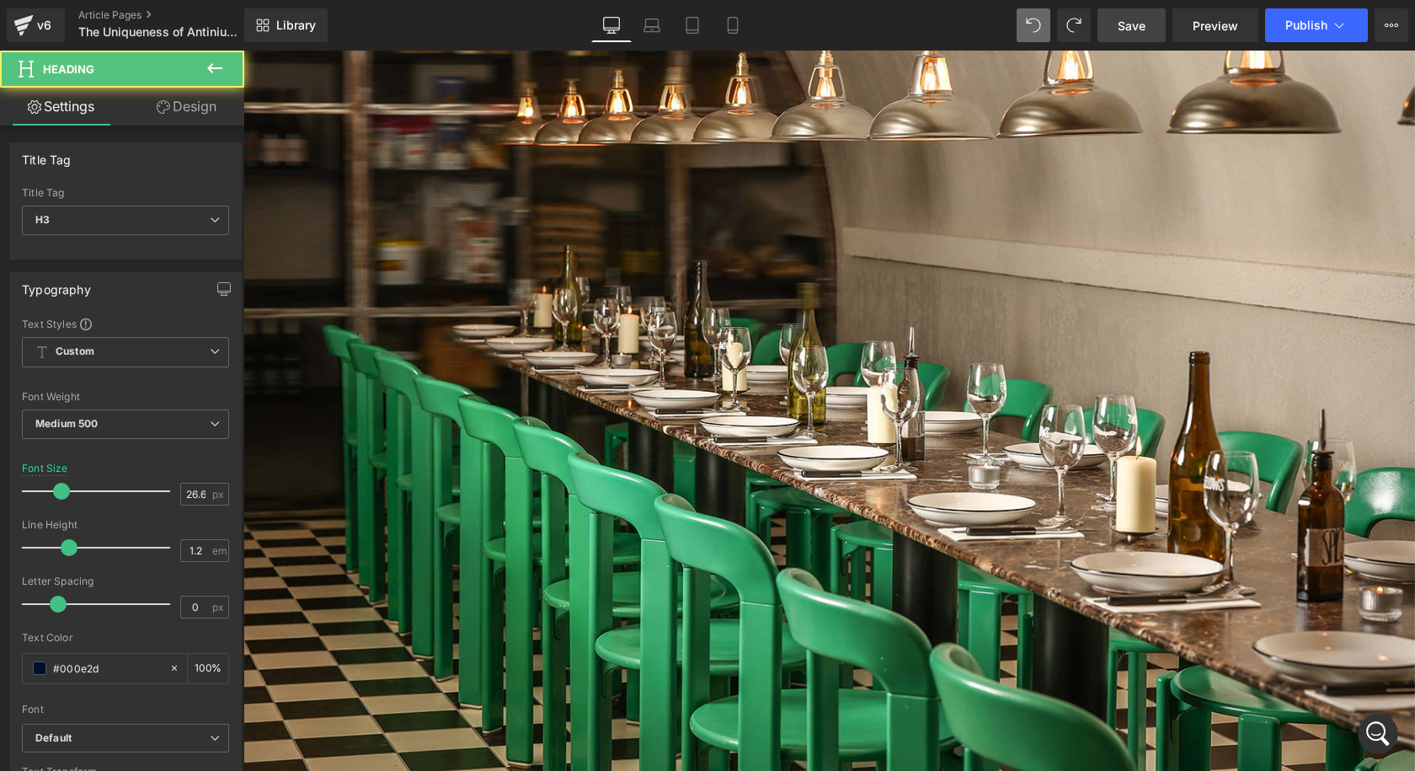
paste div
drag, startPoint x: 491, startPoint y: 504, endPoint x: 446, endPoint y: 482, distance: 50.5
click at [243, 51] on span at bounding box center [243, 51] width 0 height 0
click at [243, 51] on link at bounding box center [243, 51] width 0 height 0
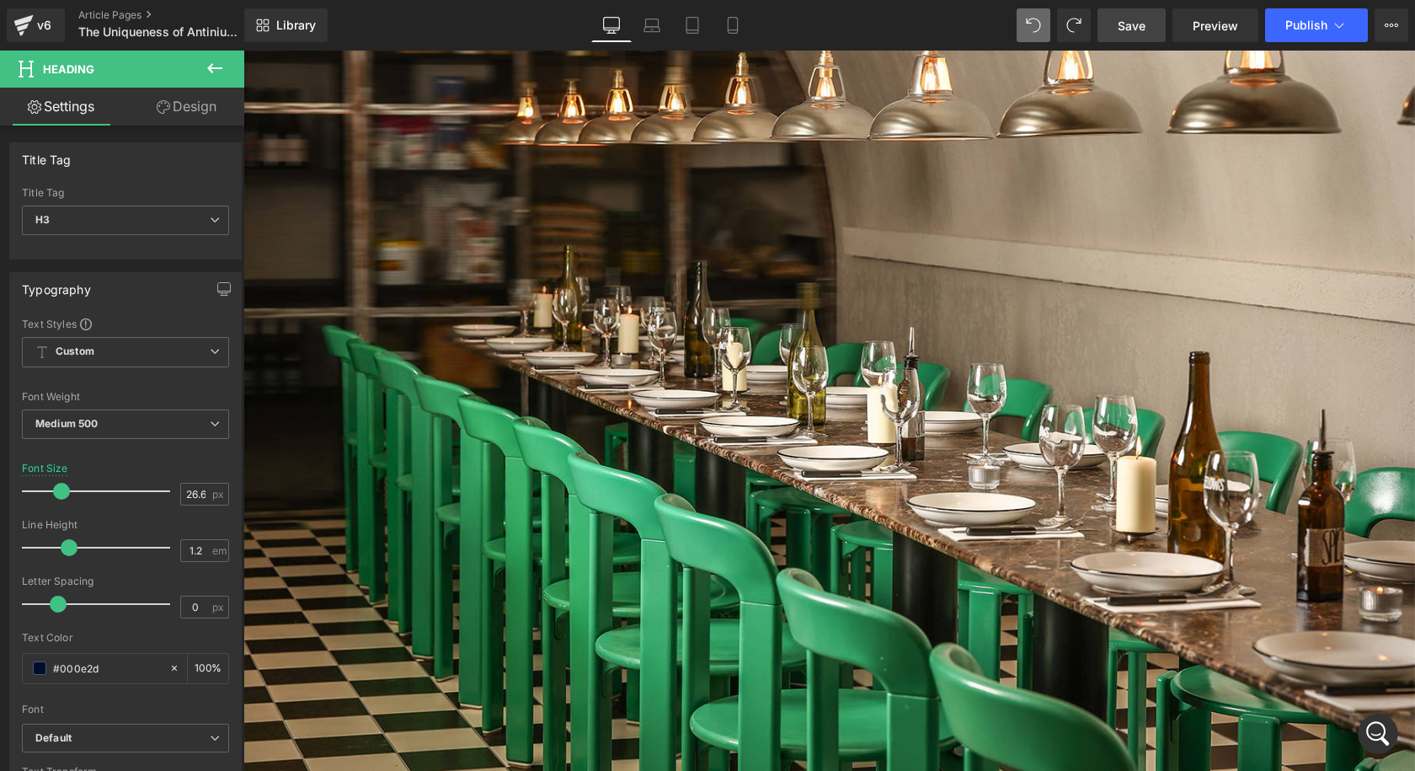
click at [243, 51] on icon at bounding box center [243, 51] width 0 height 0
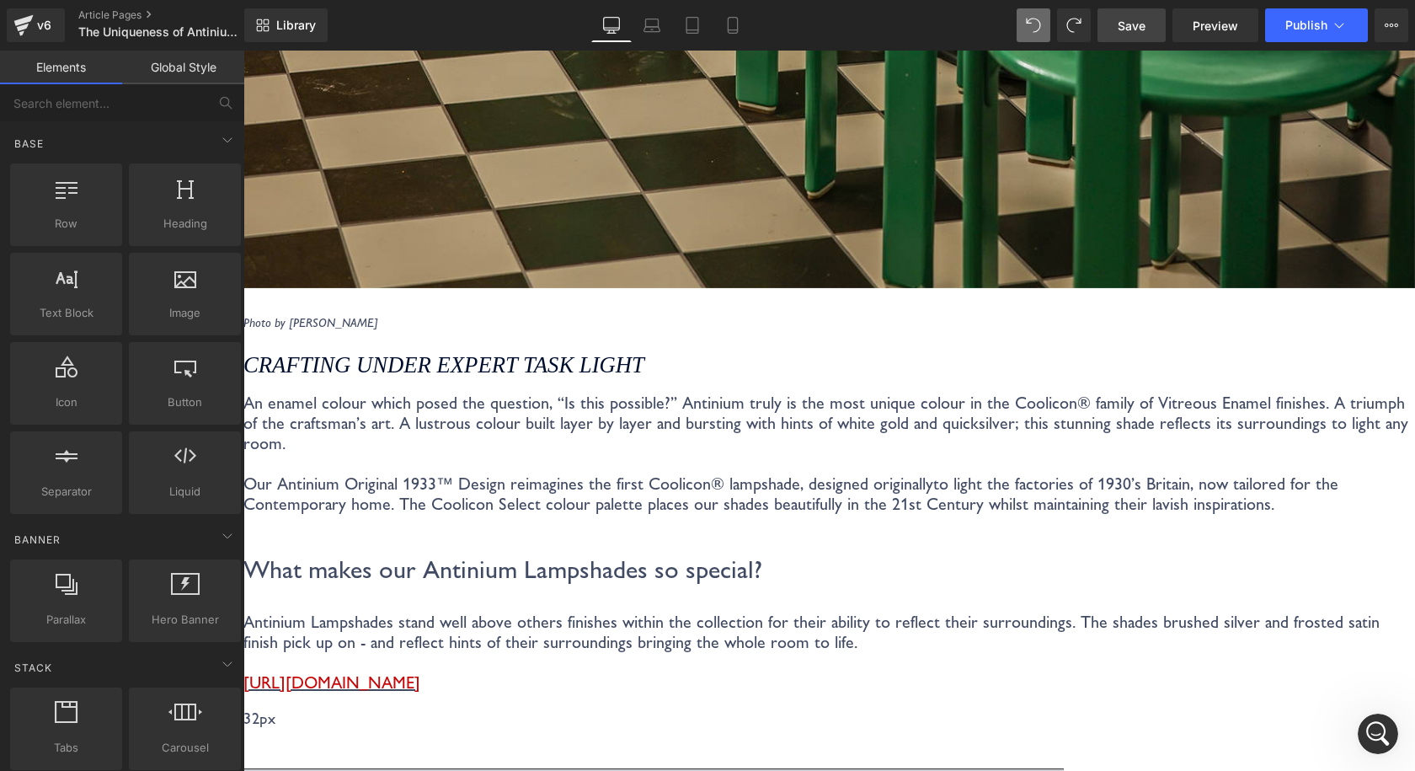
scroll to position [3121, 0]
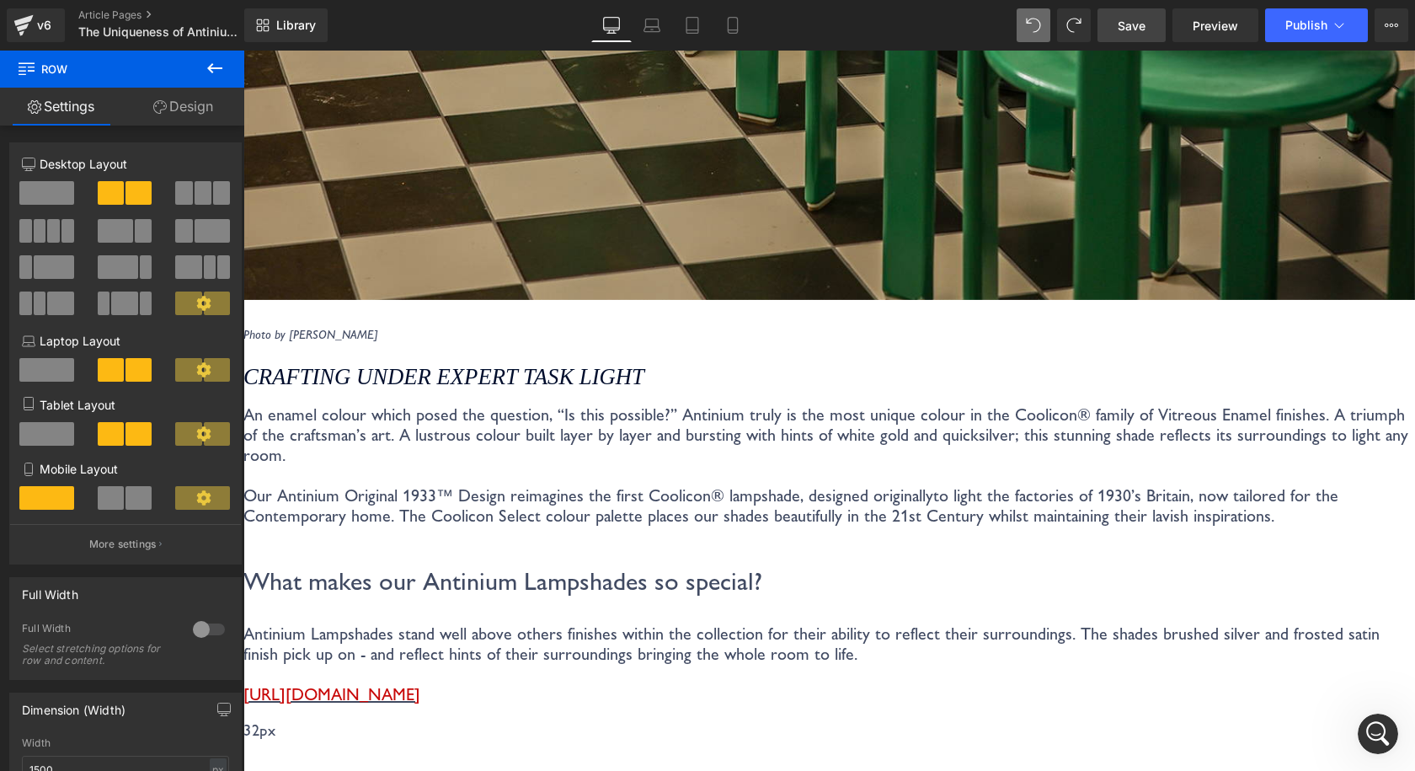
click at [243, 51] on icon at bounding box center [243, 51] width 0 height 0
click at [243, 51] on link "Heading" at bounding box center [243, 51] width 0 height 0
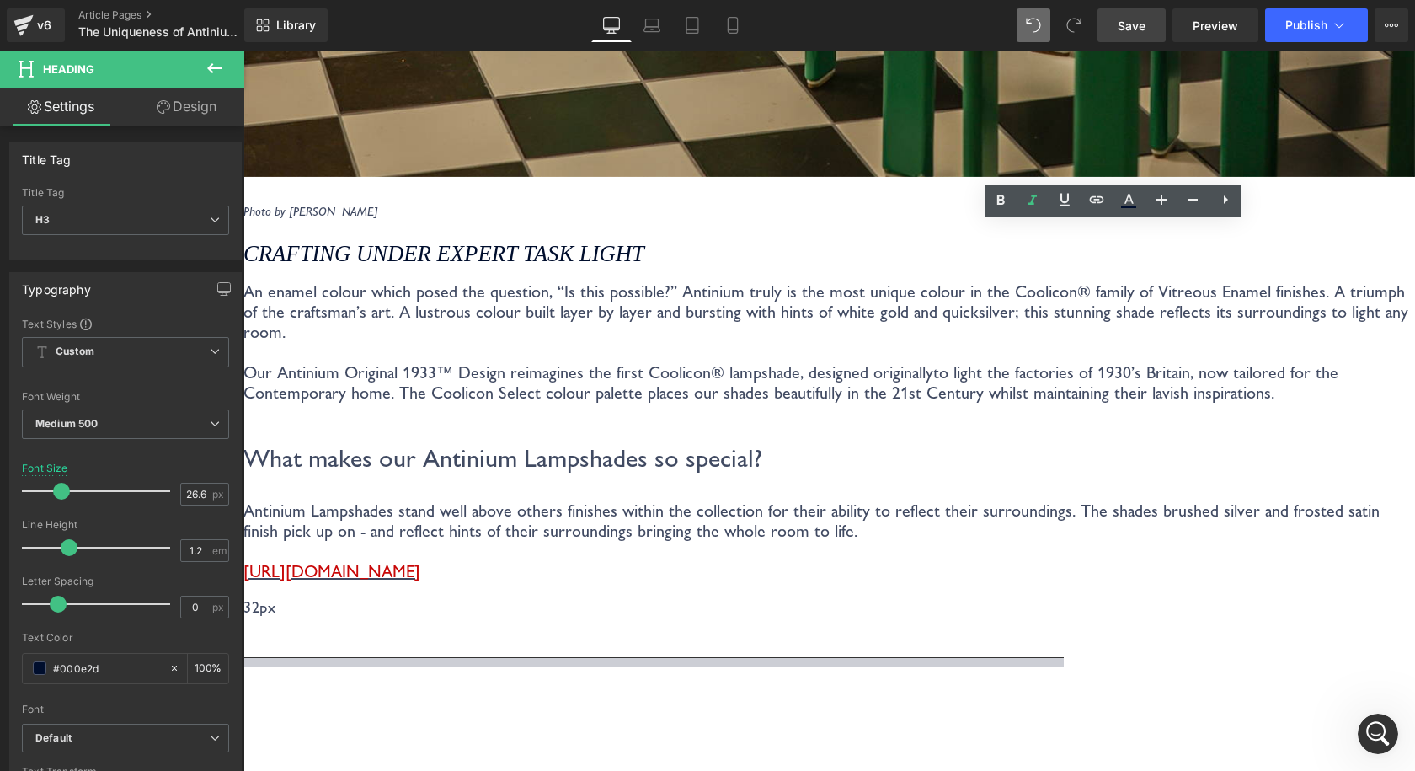
scroll to position [3374, 0]
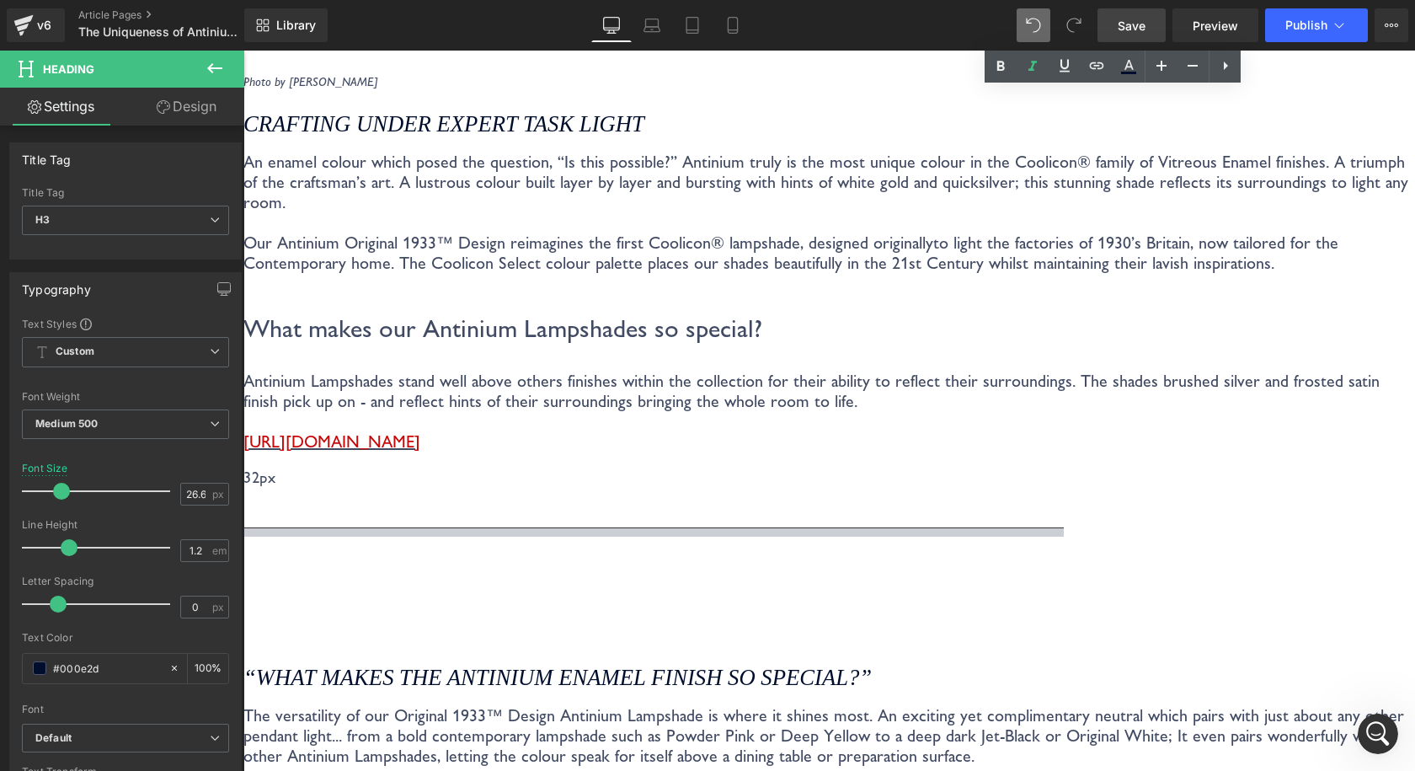
click at [1149, 25] on link "Save" at bounding box center [1131, 25] width 68 height 34
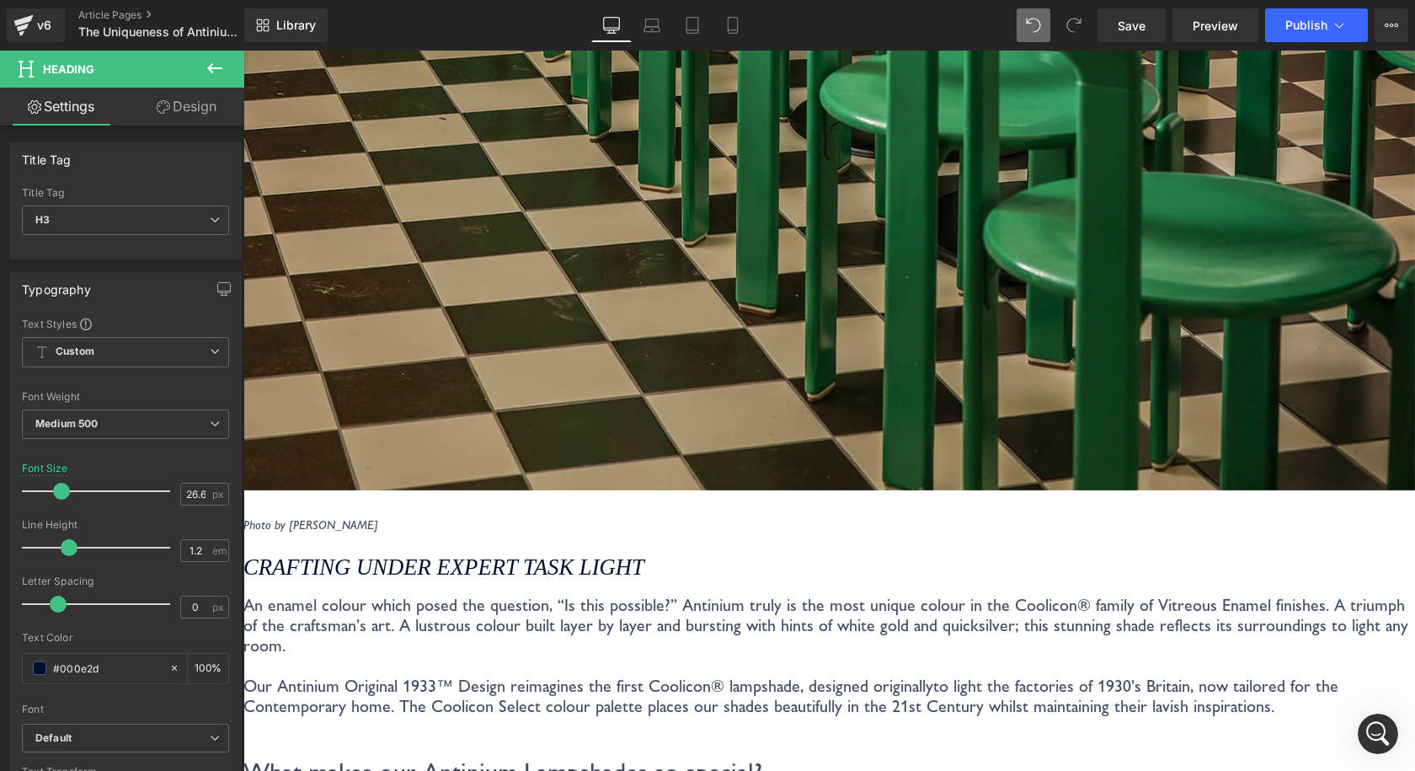
scroll to position [2869, 0]
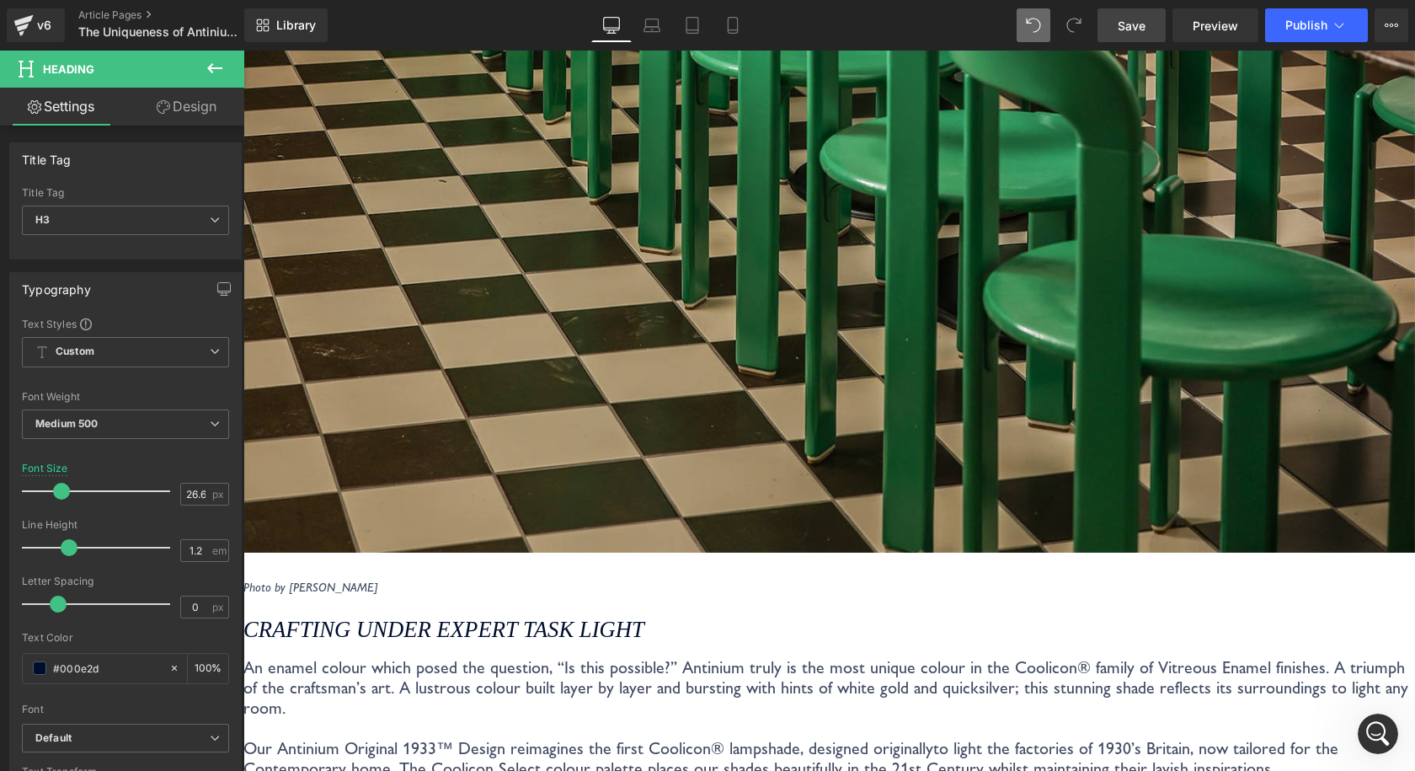
click at [1132, 29] on span "Save" at bounding box center [1132, 26] width 28 height 18
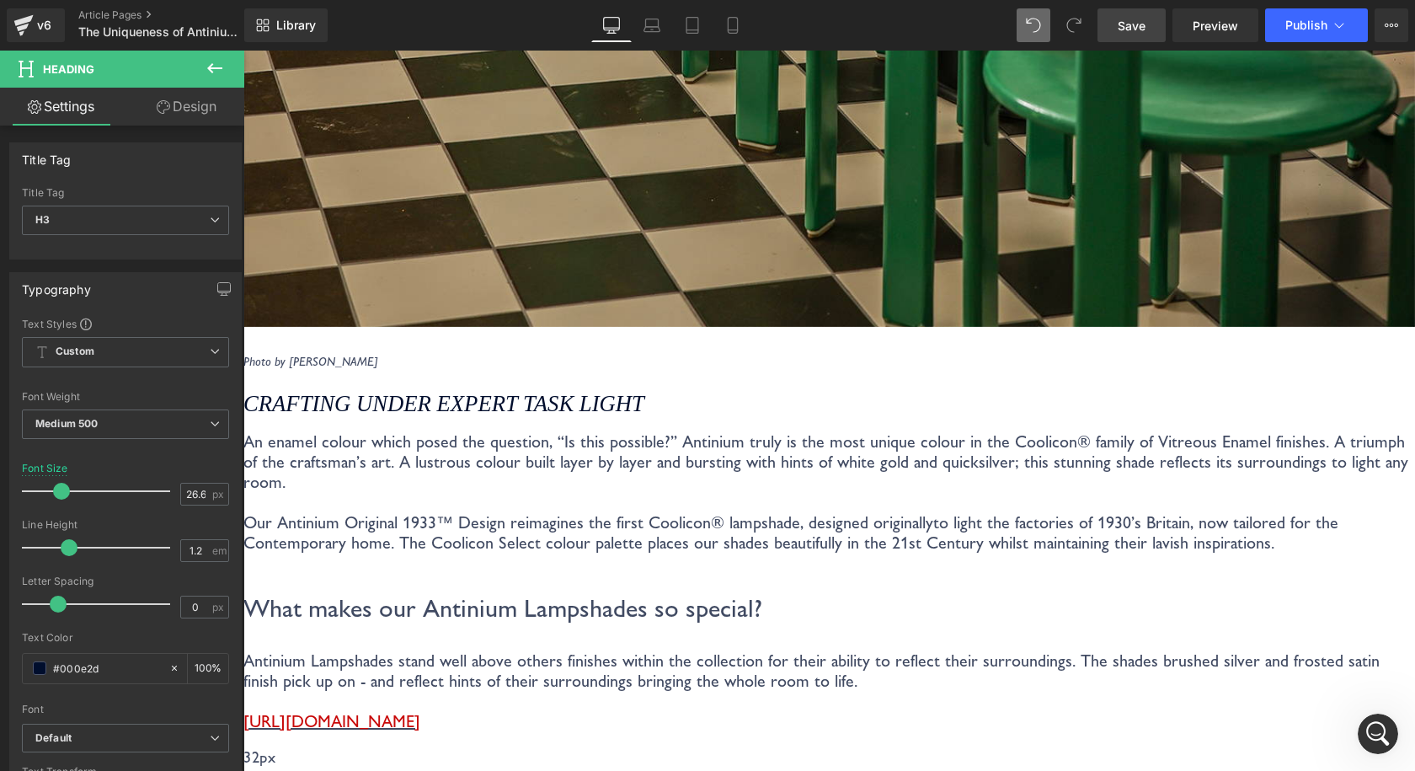
scroll to position [3116, 0]
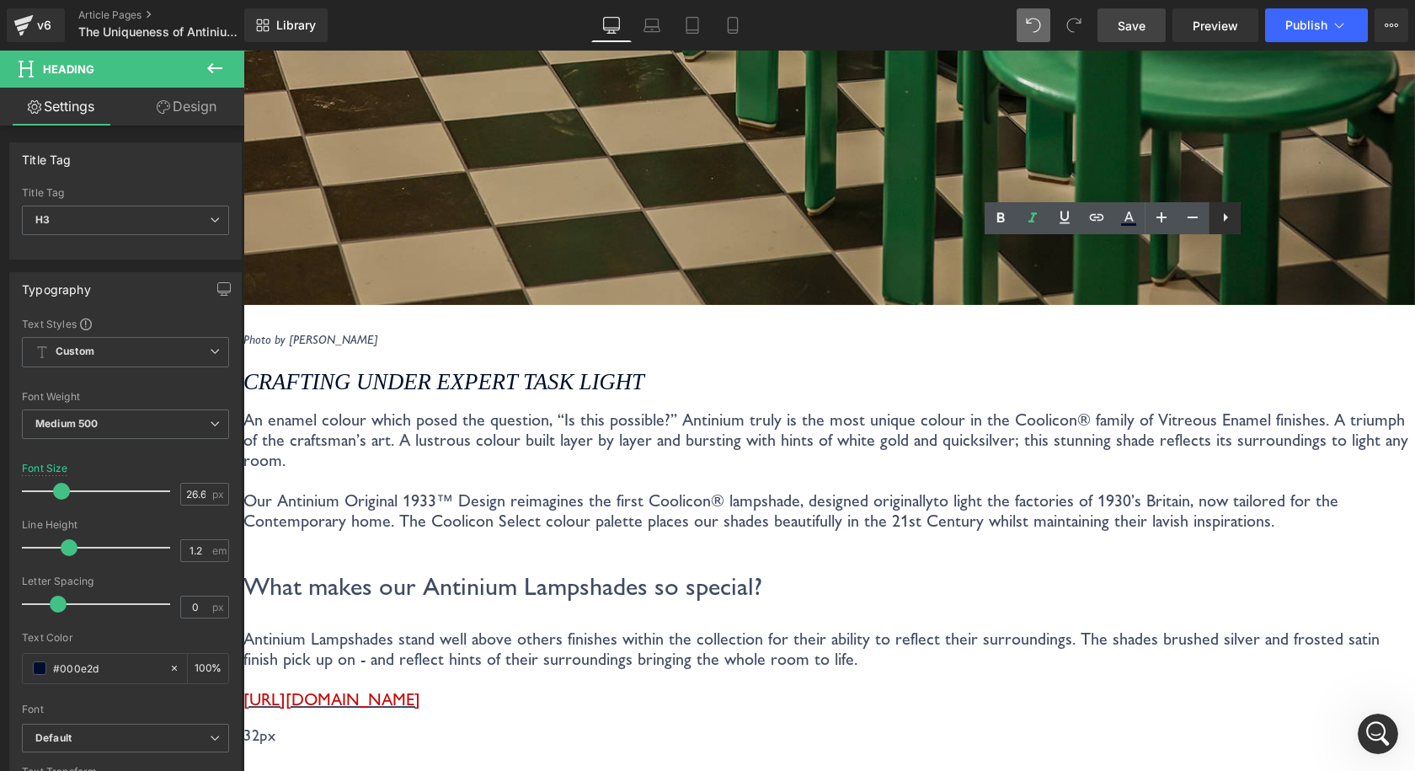
click at [1230, 222] on icon at bounding box center [1225, 217] width 20 height 20
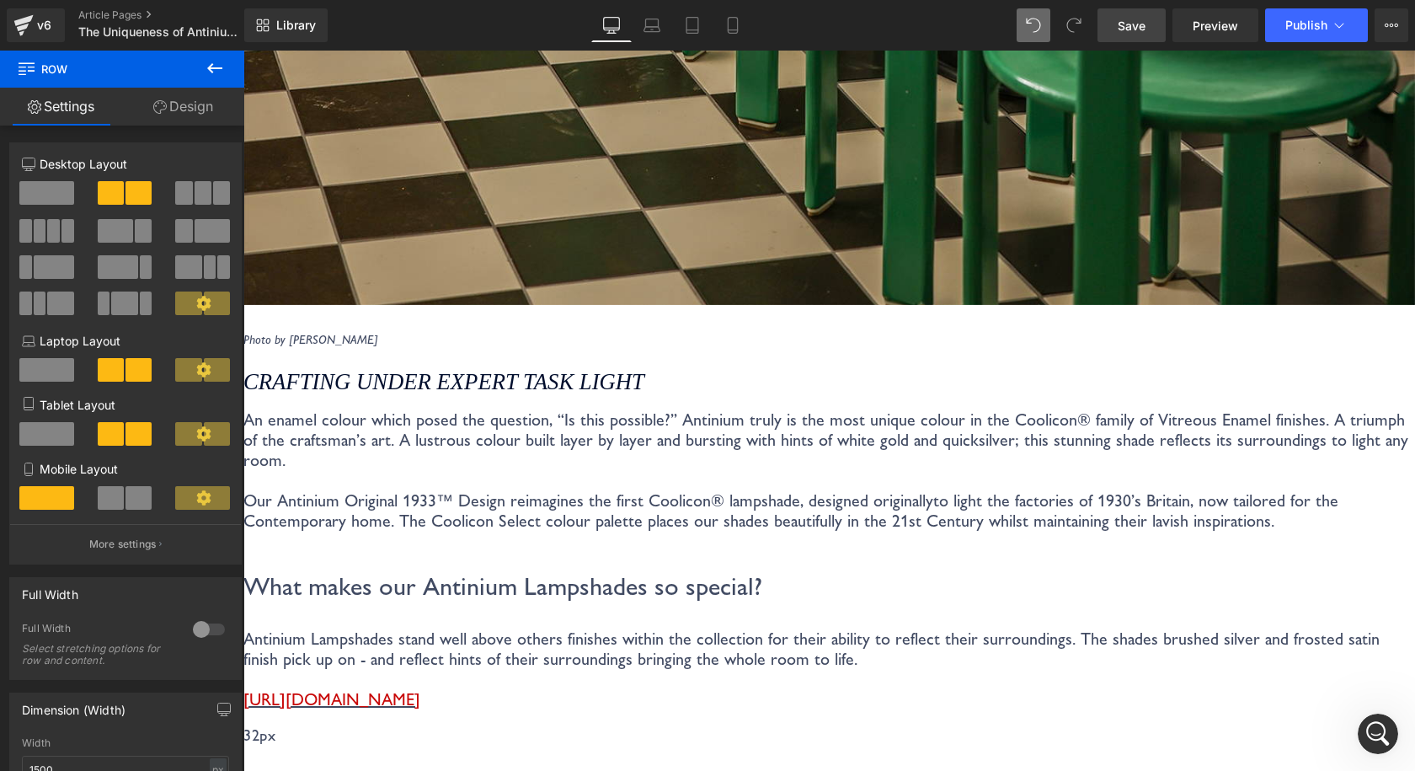
click at [243, 51] on icon at bounding box center [243, 51] width 0 height 0
click at [243, 51] on link at bounding box center [243, 51] width 0 height 0
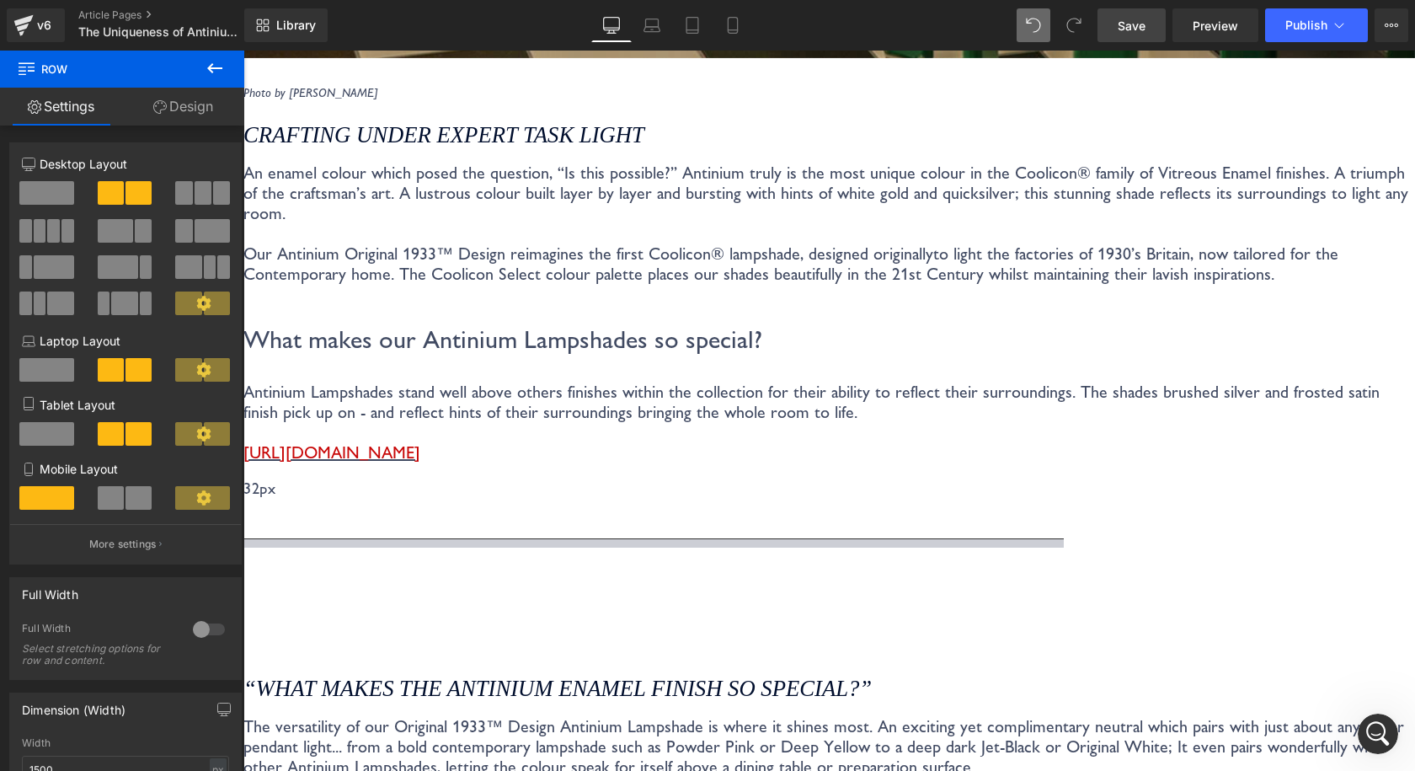
scroll to position [3200, 0]
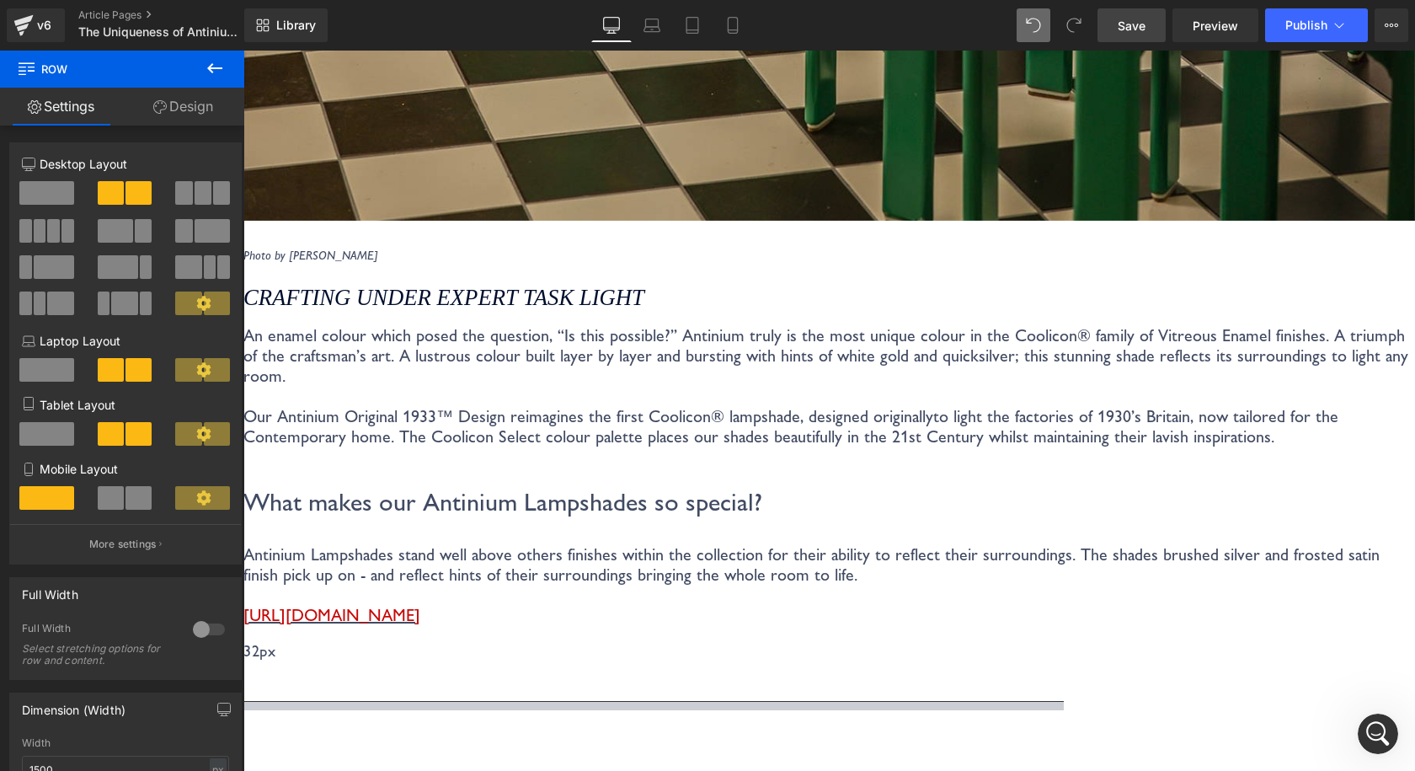
click at [1117, 32] on link "Save" at bounding box center [1131, 25] width 68 height 34
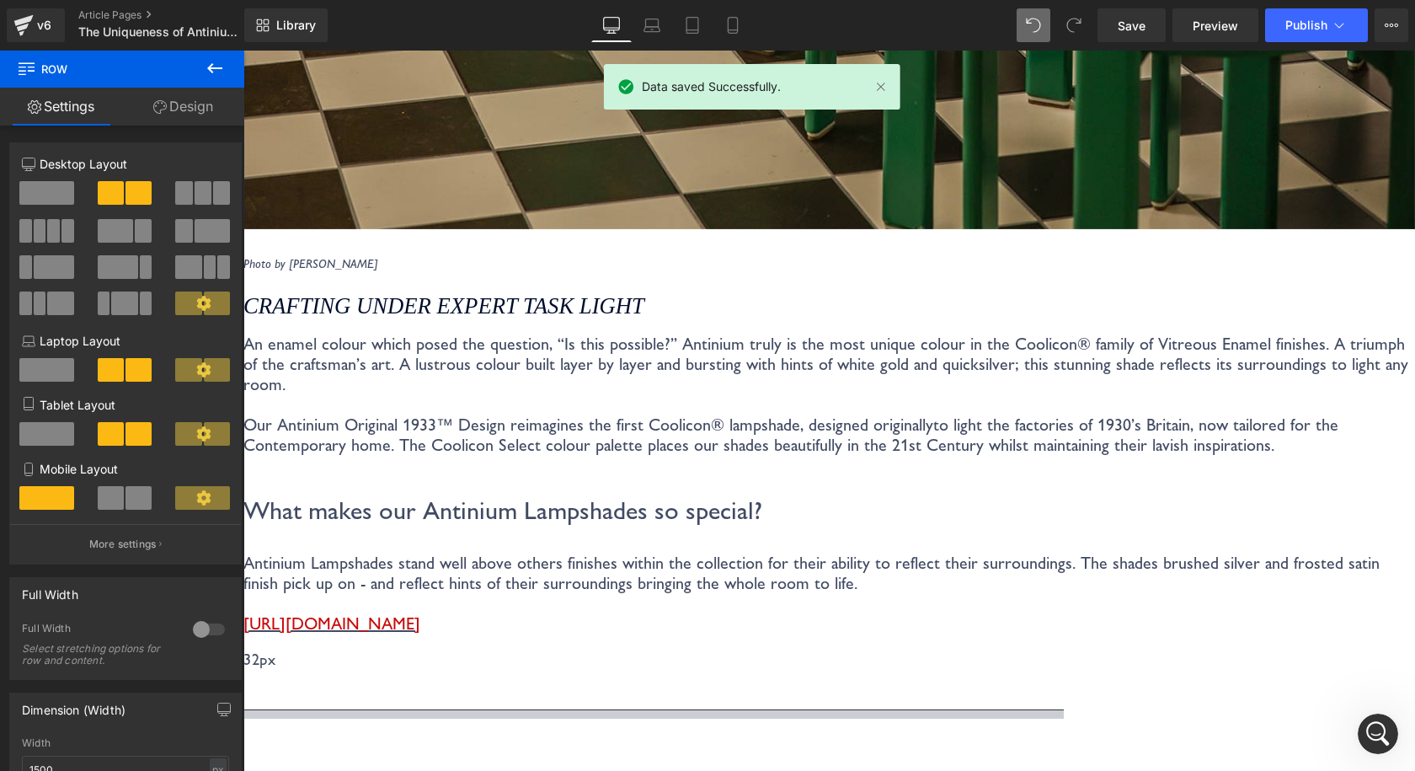
scroll to position [3116, 0]
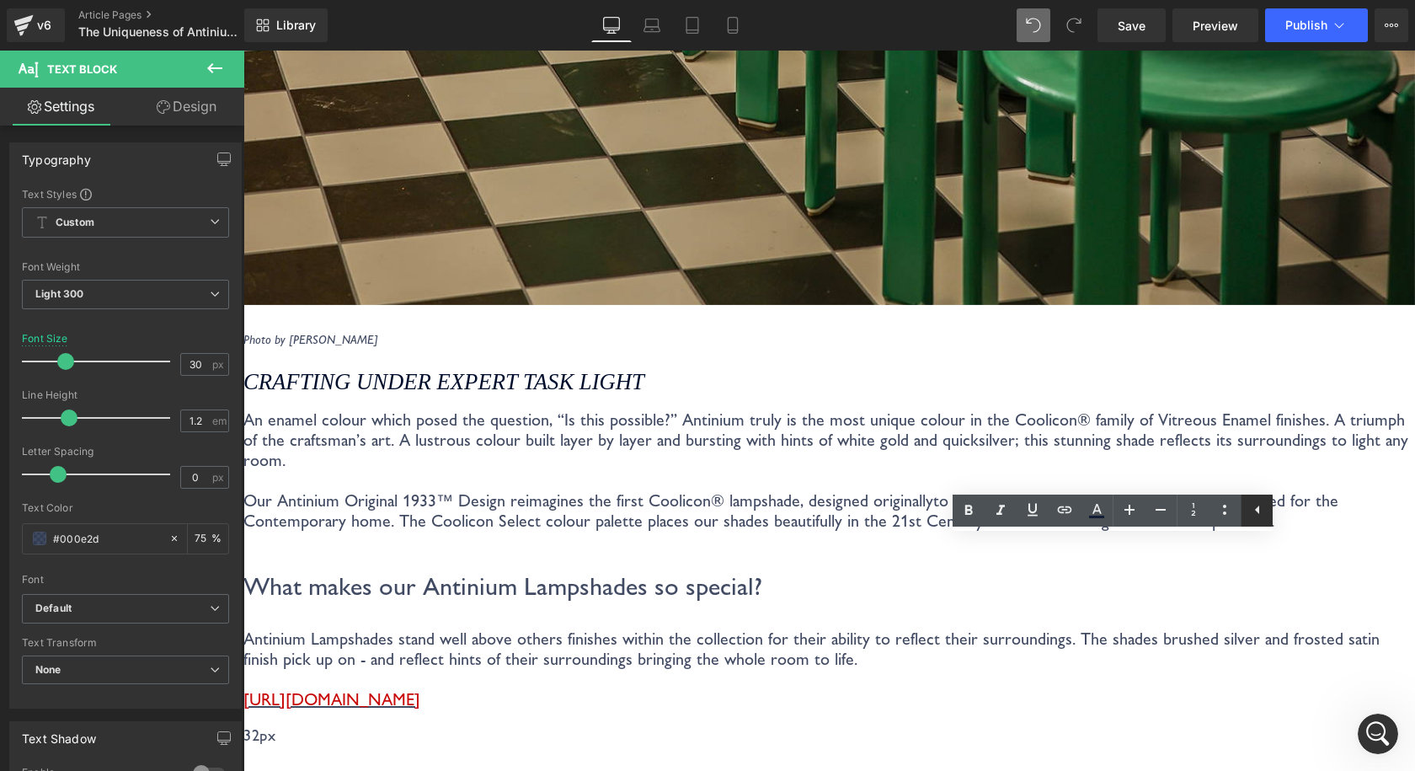
drag, startPoint x: 1249, startPoint y: 513, endPoint x: 1005, endPoint y: 458, distance: 250.3
click at [1249, 513] on icon at bounding box center [1257, 509] width 20 height 20
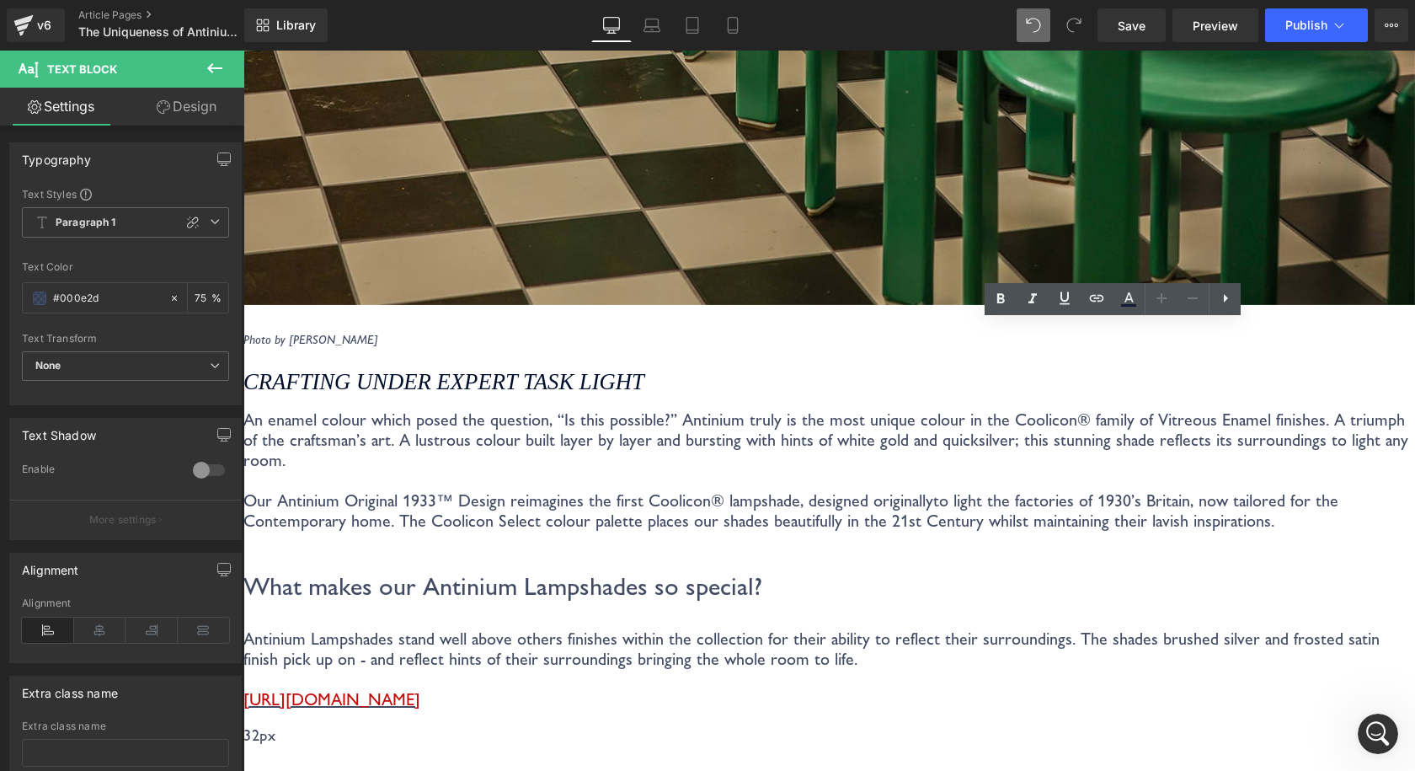
click at [243, 51] on link at bounding box center [243, 51] width 0 height 0
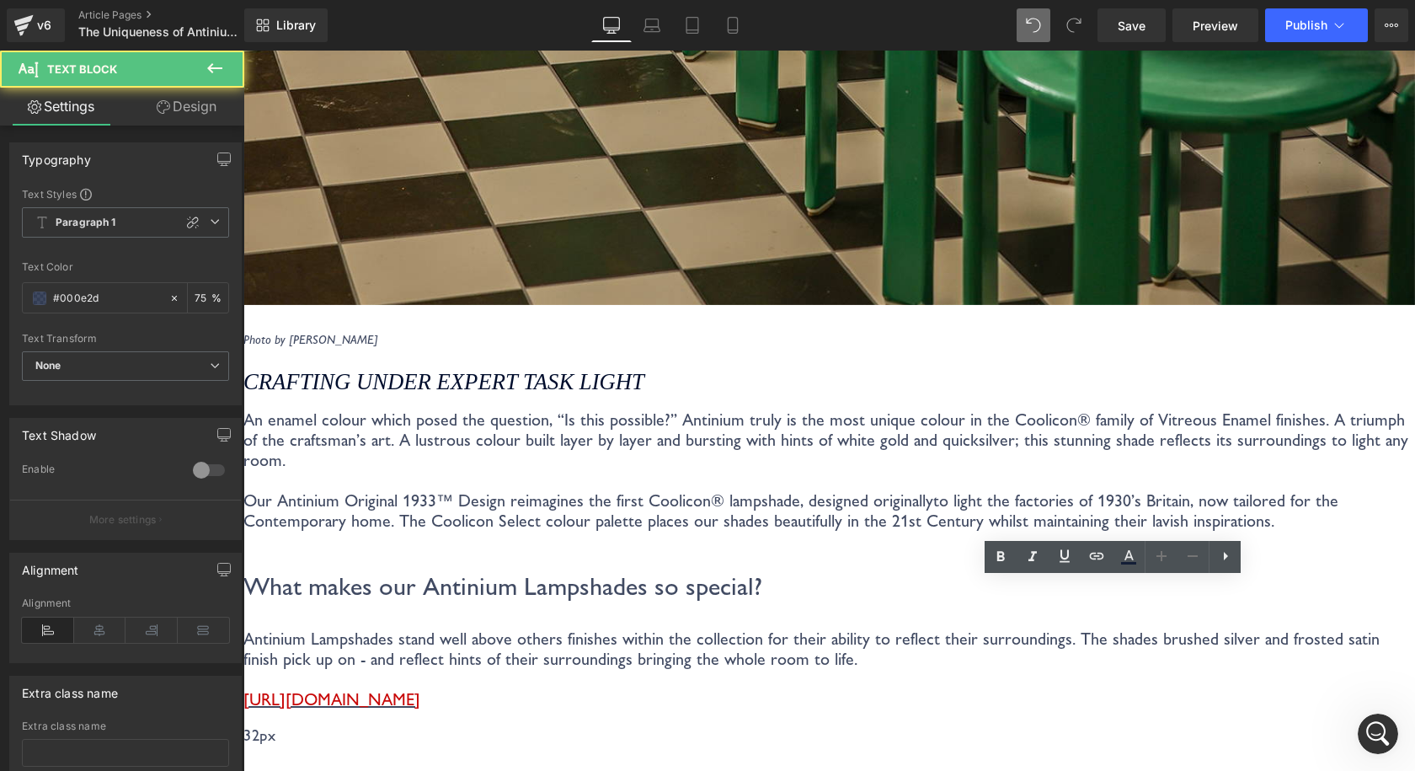
drag, startPoint x: 1070, startPoint y: 662, endPoint x: 771, endPoint y: 585, distance: 308.9
copy p "Antinium Lampshades stand well above others finishes within the collection for …"
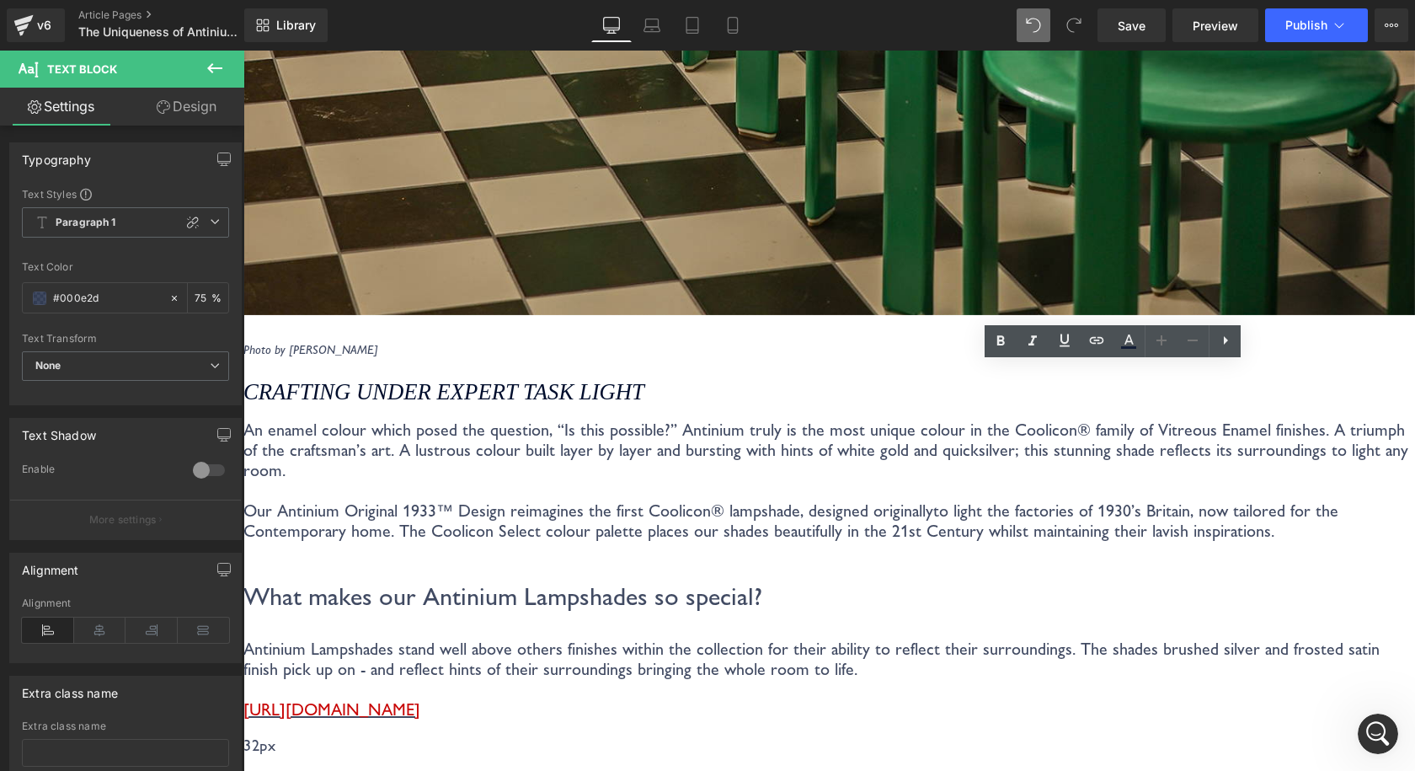
scroll to position [3096, 0]
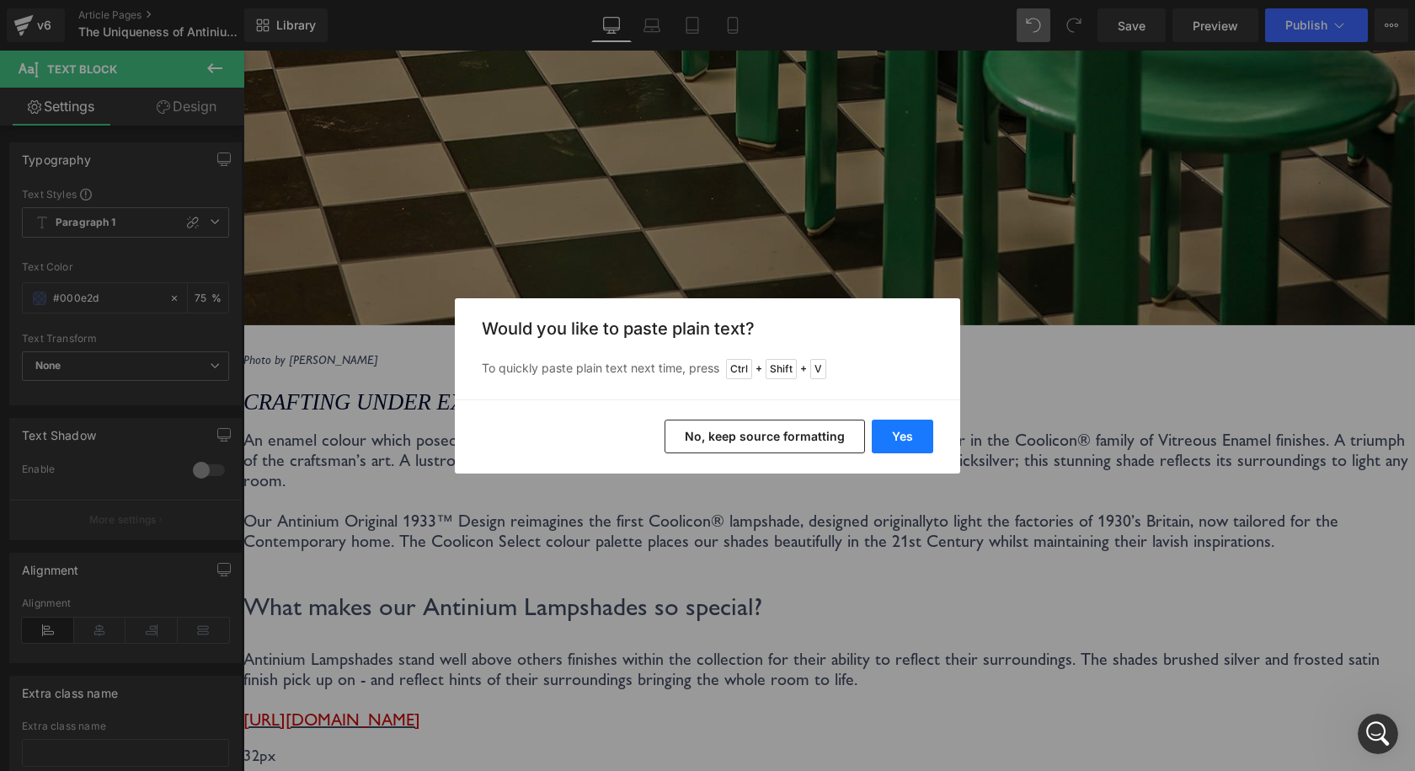
click at [920, 438] on button "Yes" at bounding box center [902, 436] width 61 height 34
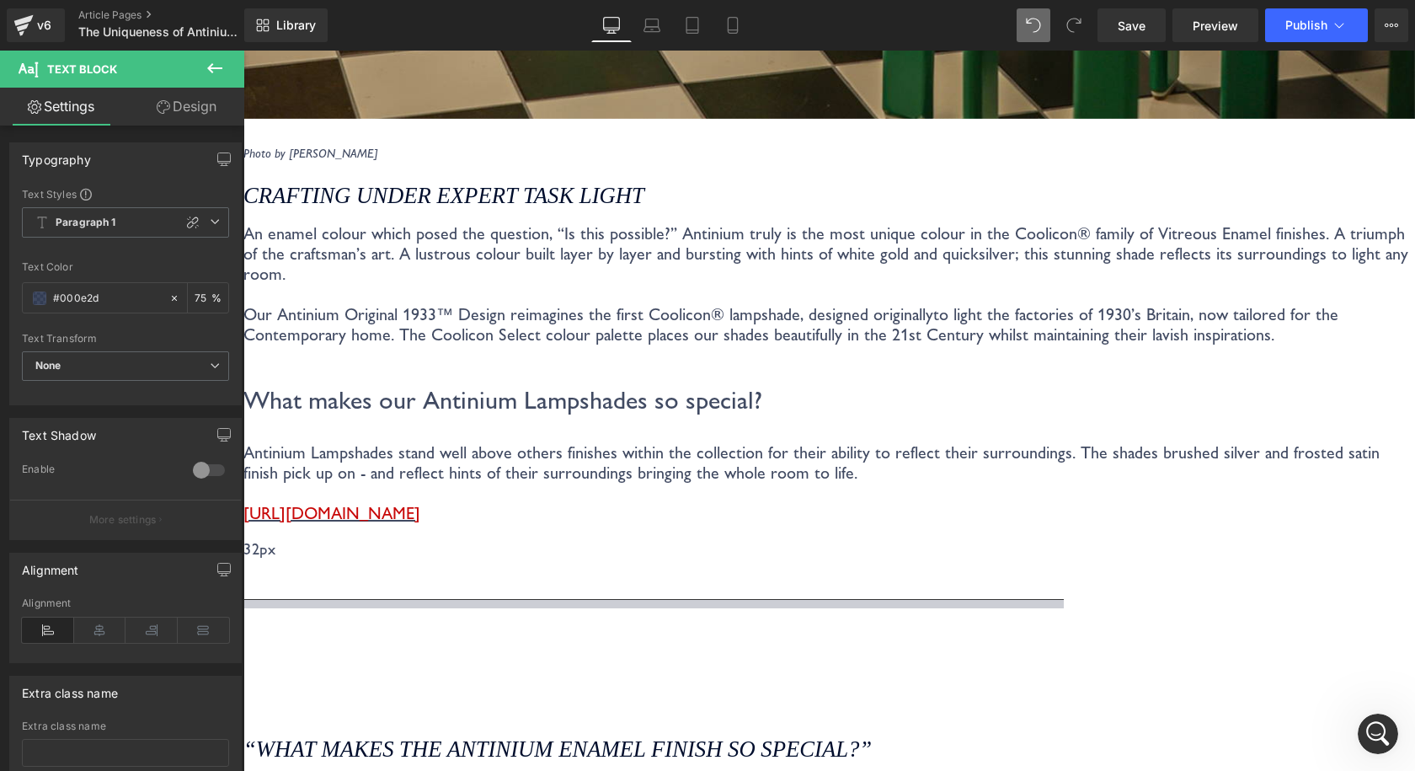
scroll to position [3517, 0]
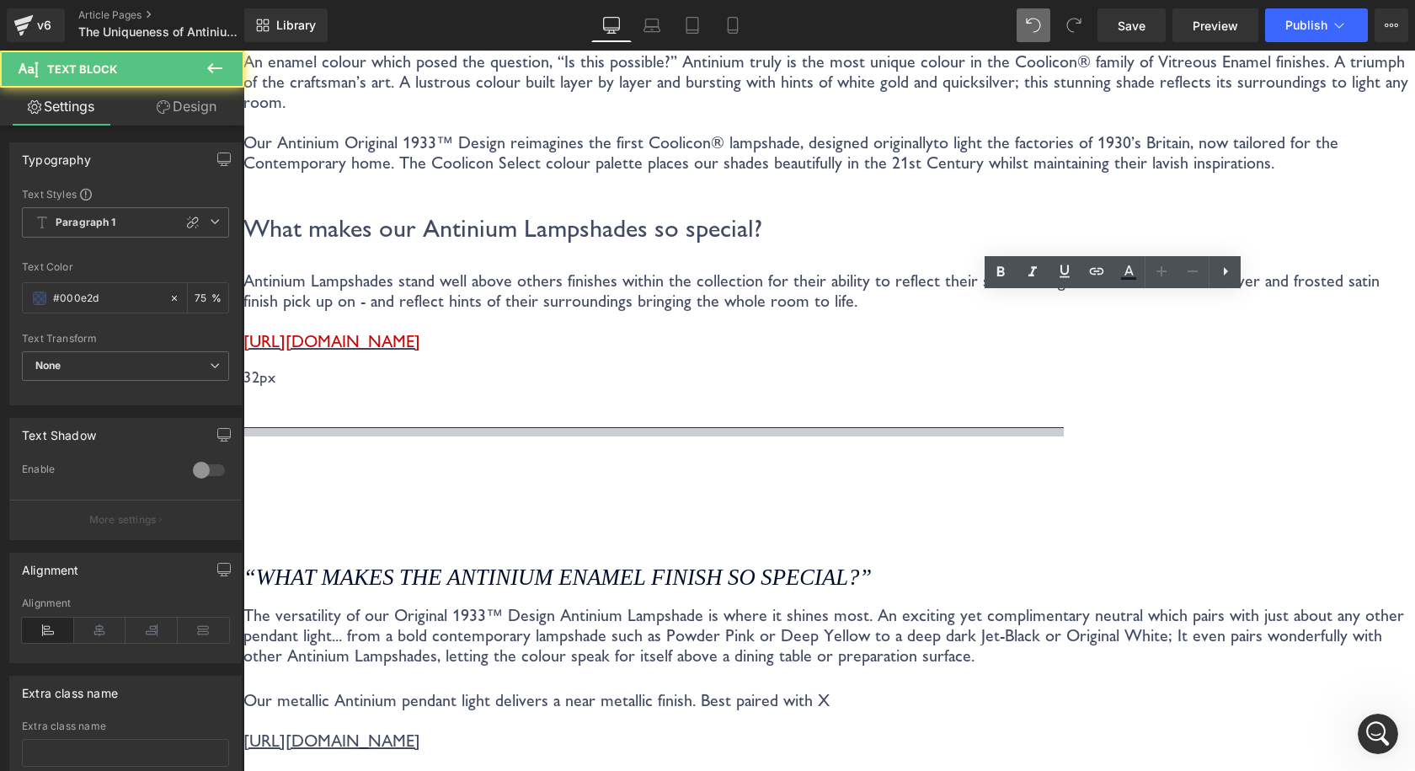
scroll to position [3433, 0]
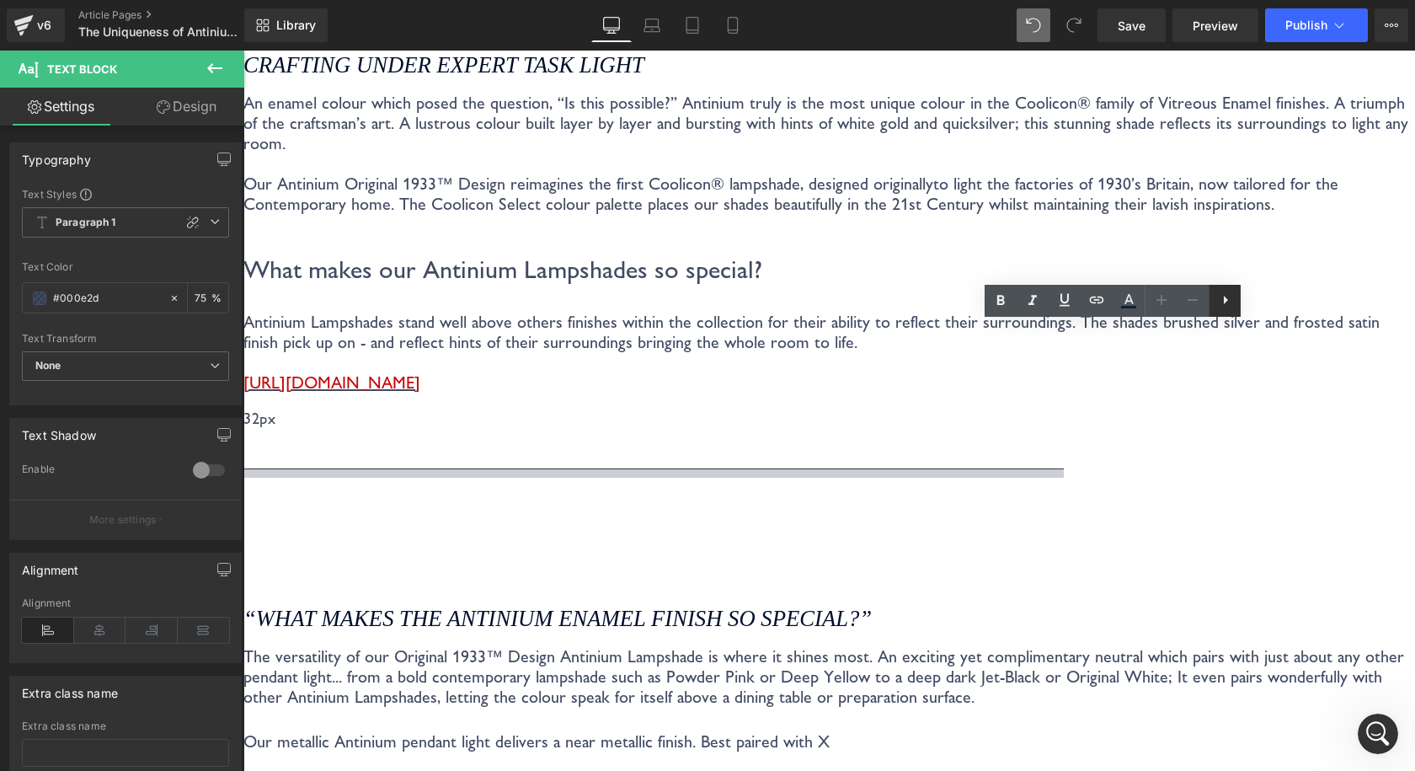
click at [1230, 300] on icon at bounding box center [1225, 300] width 20 height 20
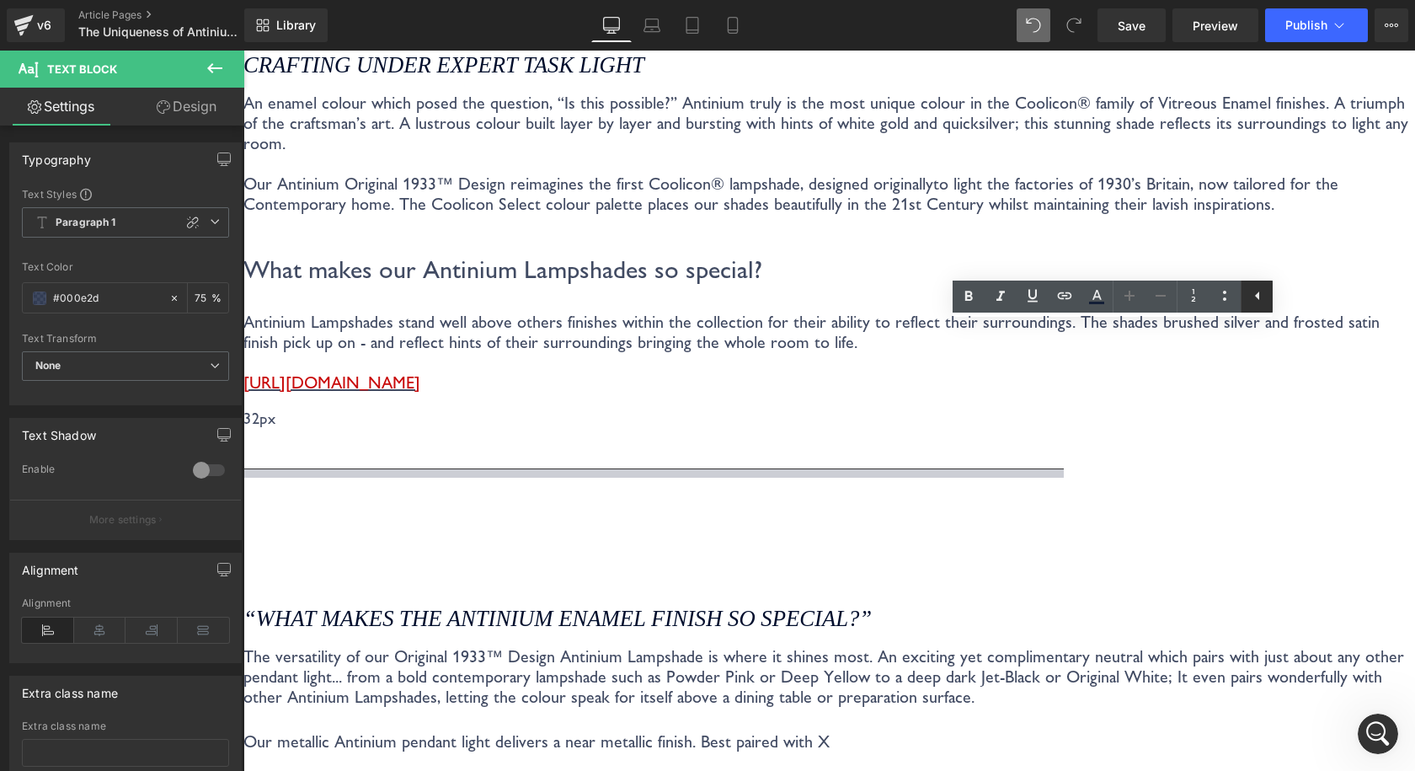
click at [1257, 300] on icon at bounding box center [1257, 296] width 20 height 20
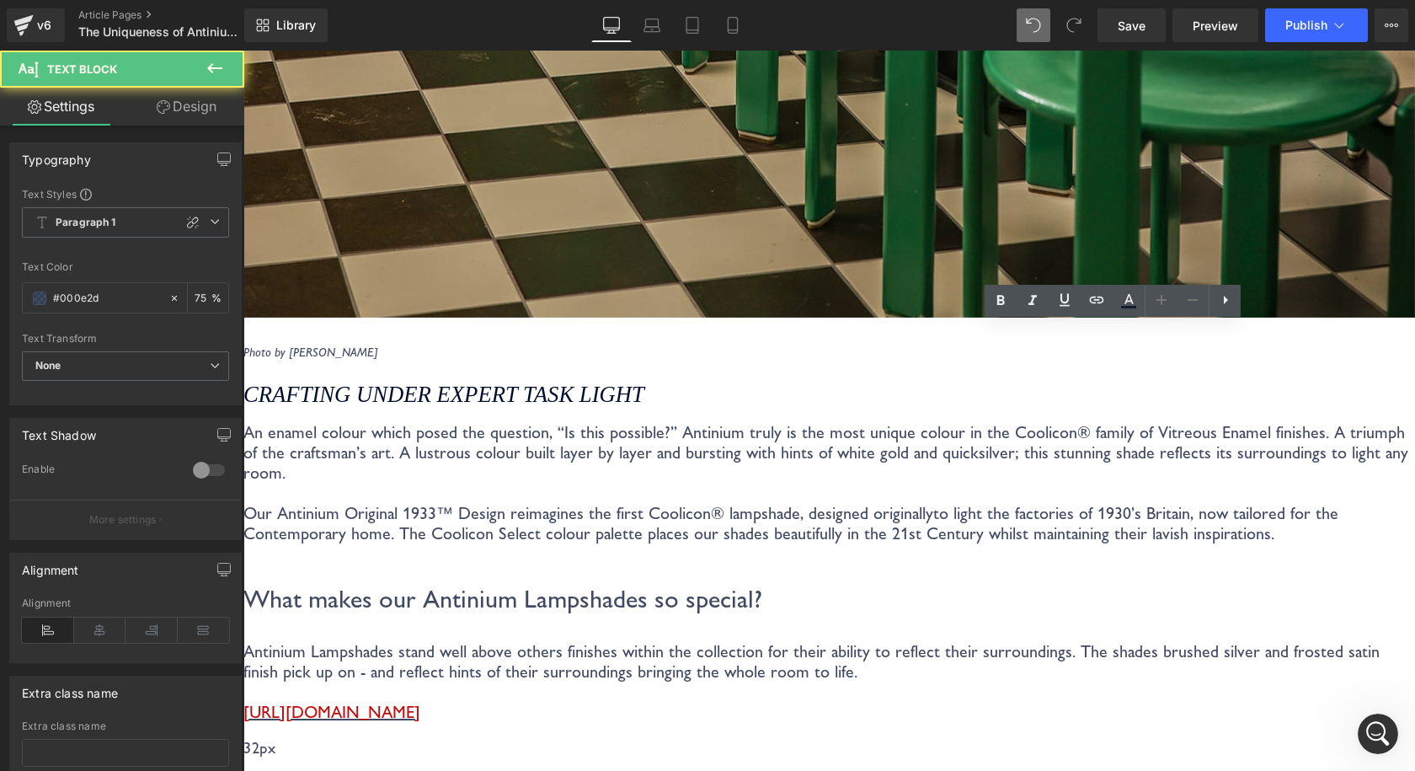
scroll to position [3096, 0]
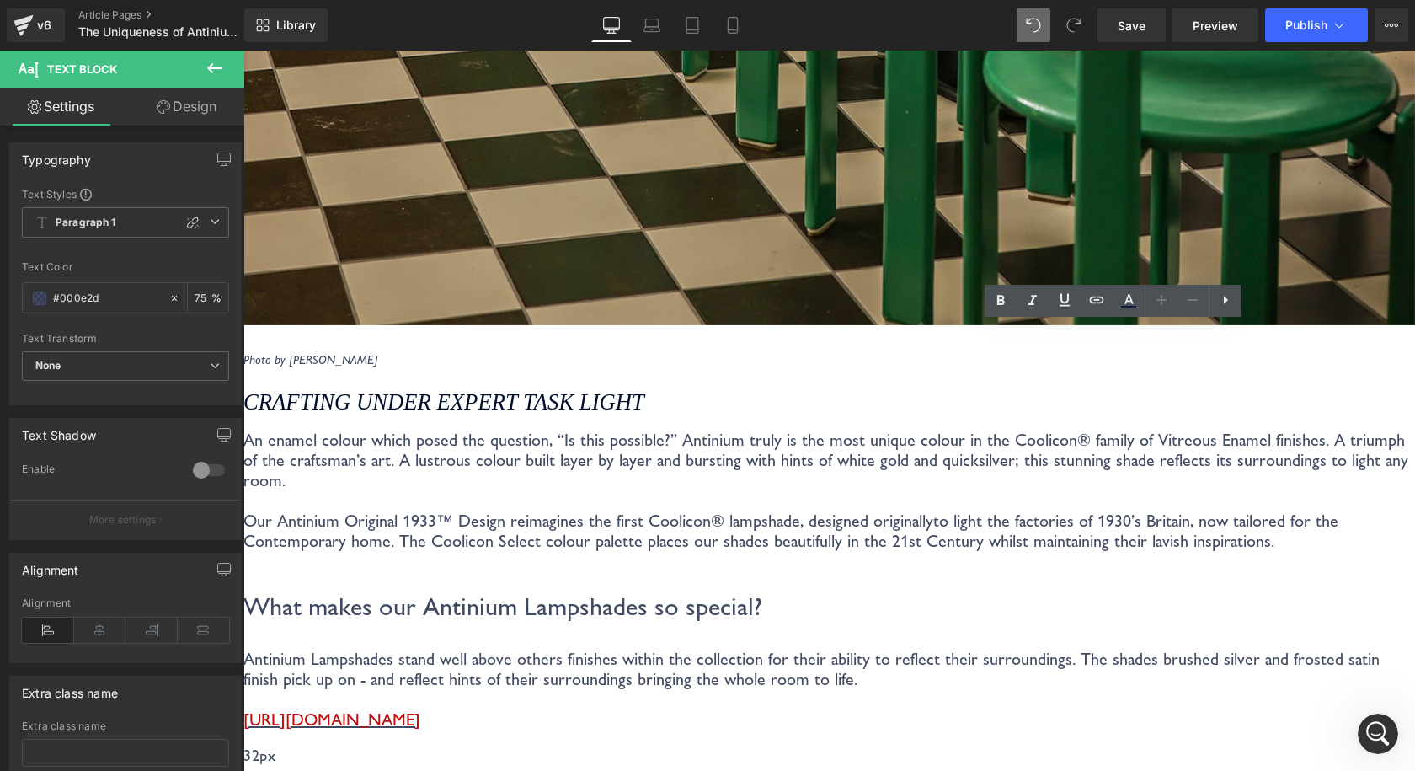
click at [243, 51] on icon at bounding box center [243, 51] width 0 height 0
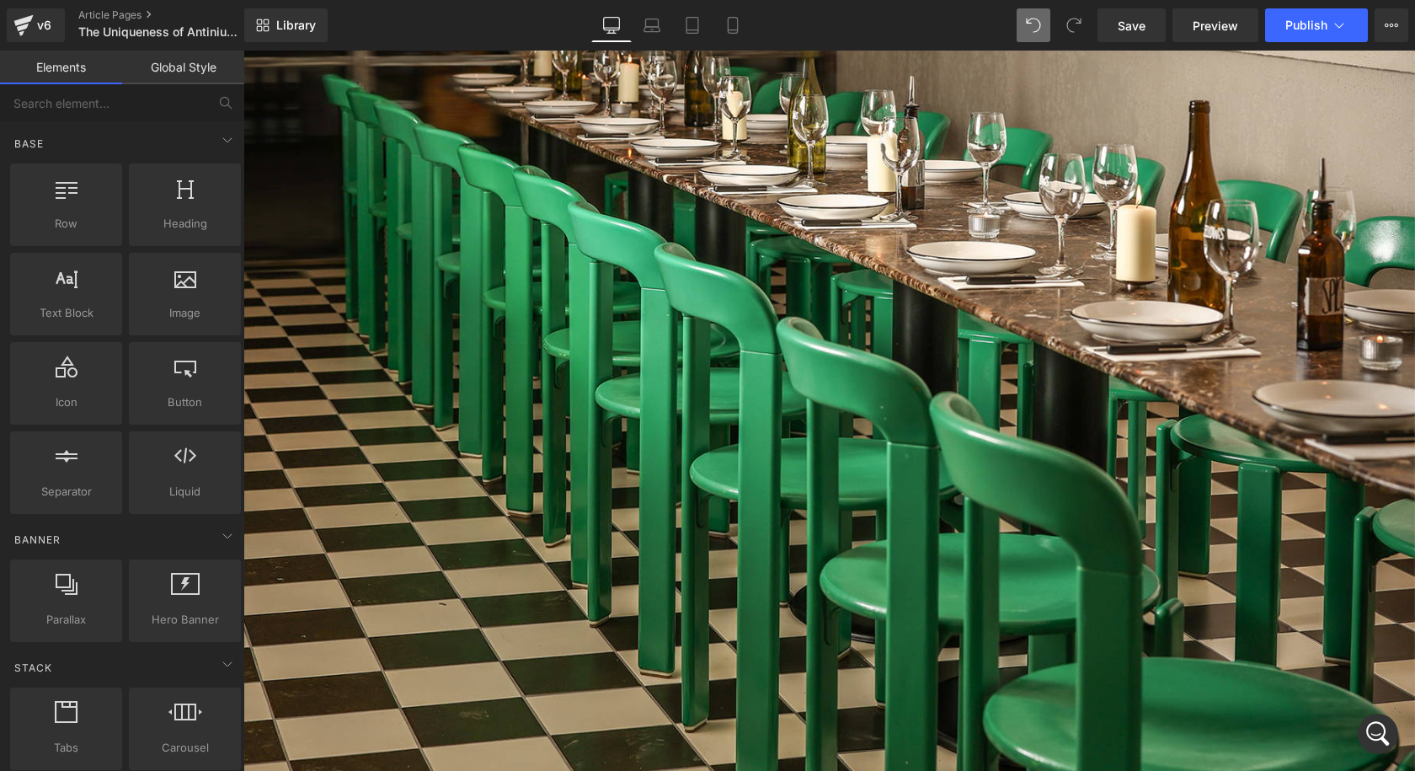
scroll to position [2695, 0]
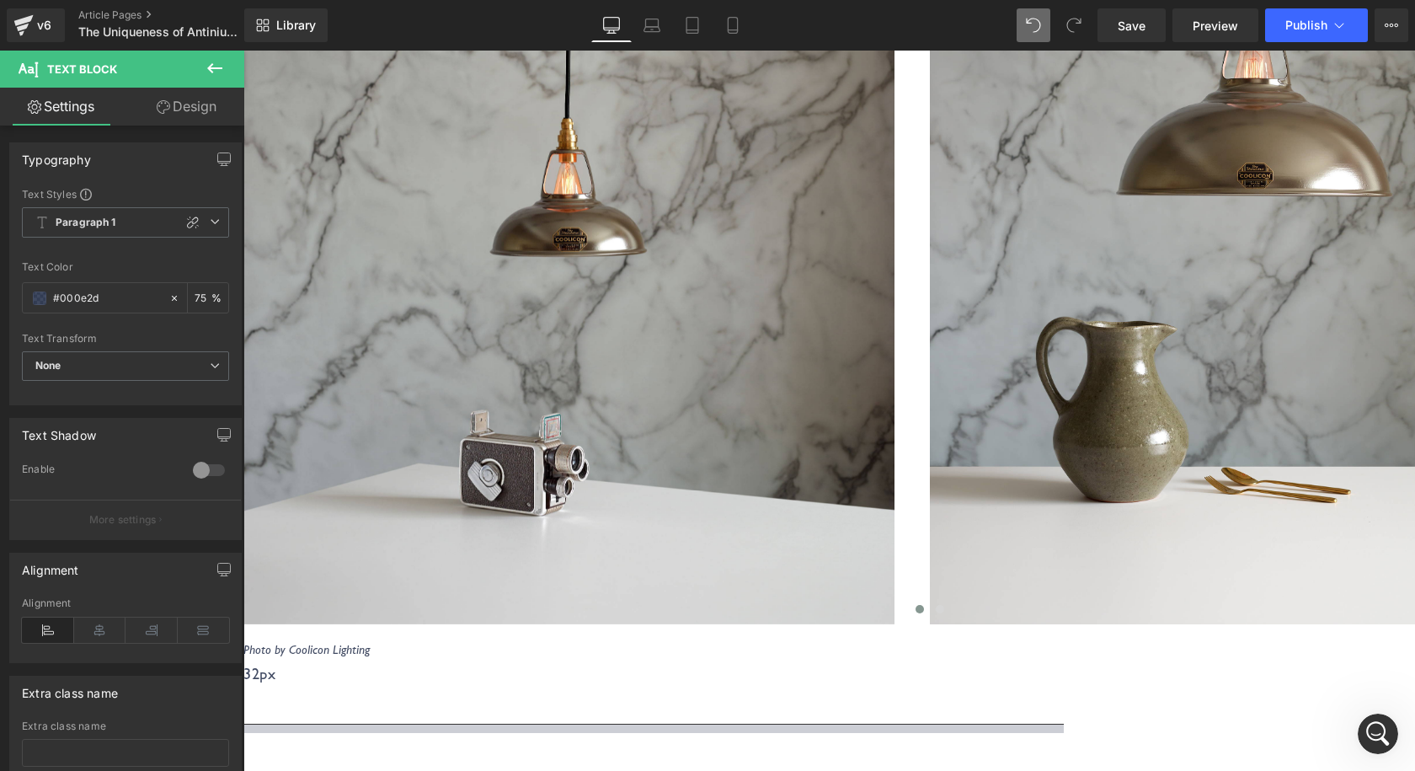
scroll to position [421, 0]
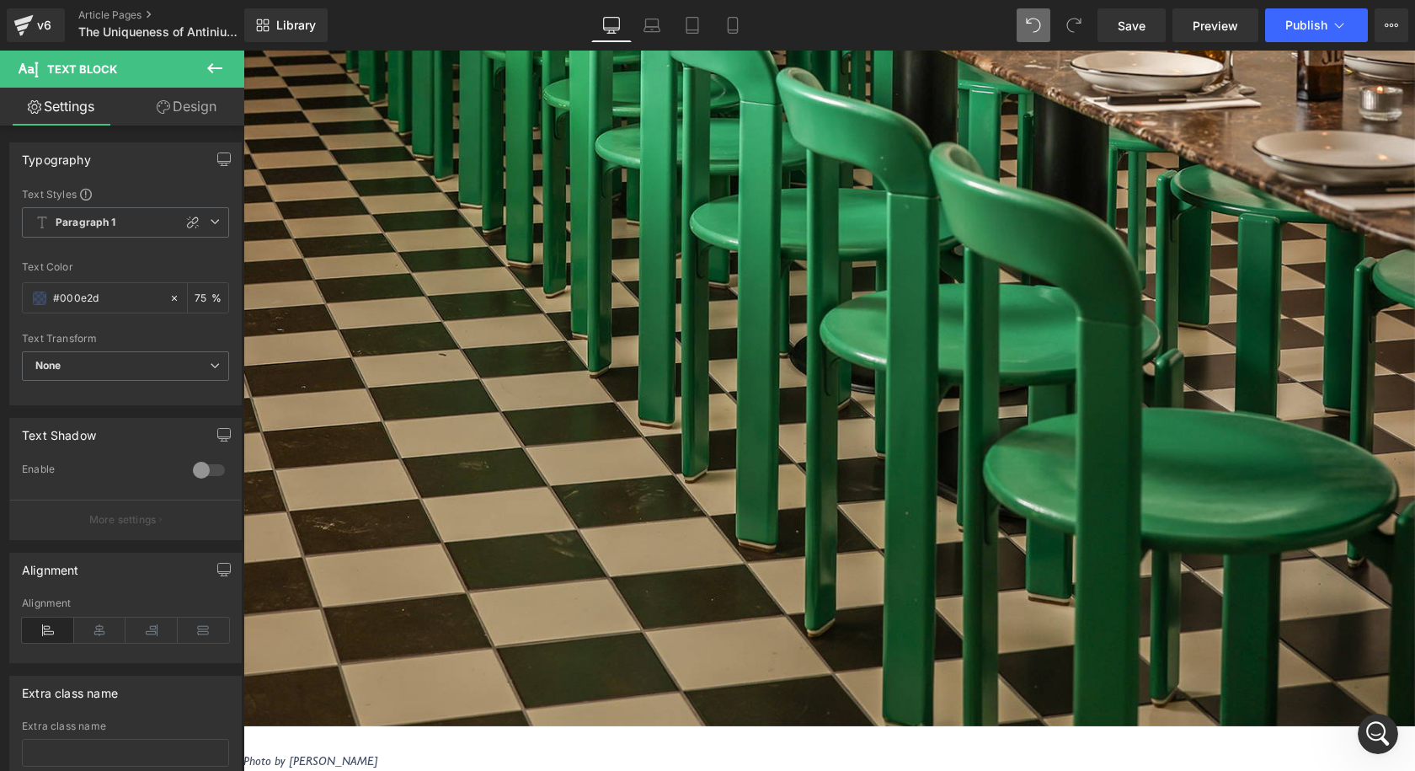
scroll to position [2442, 0]
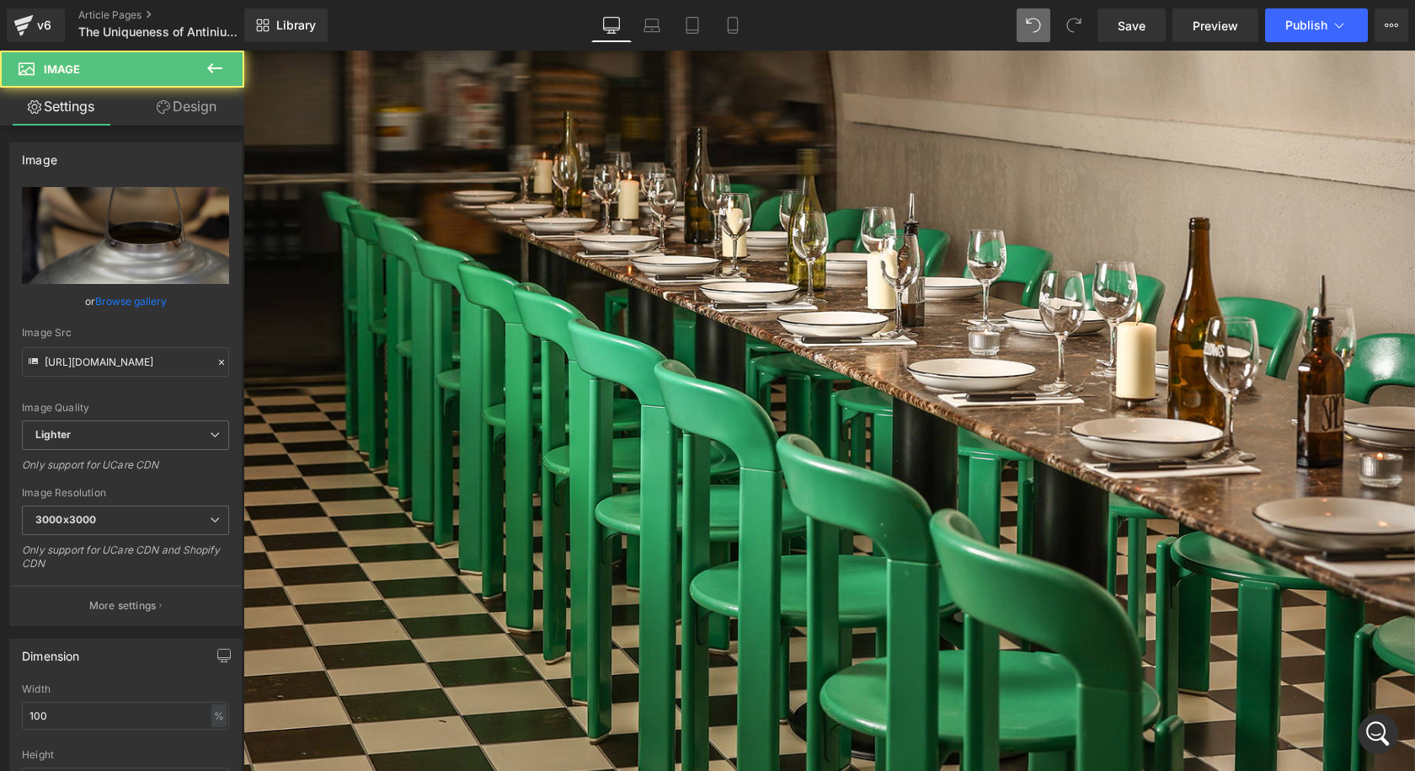
scroll to position [2358, 0]
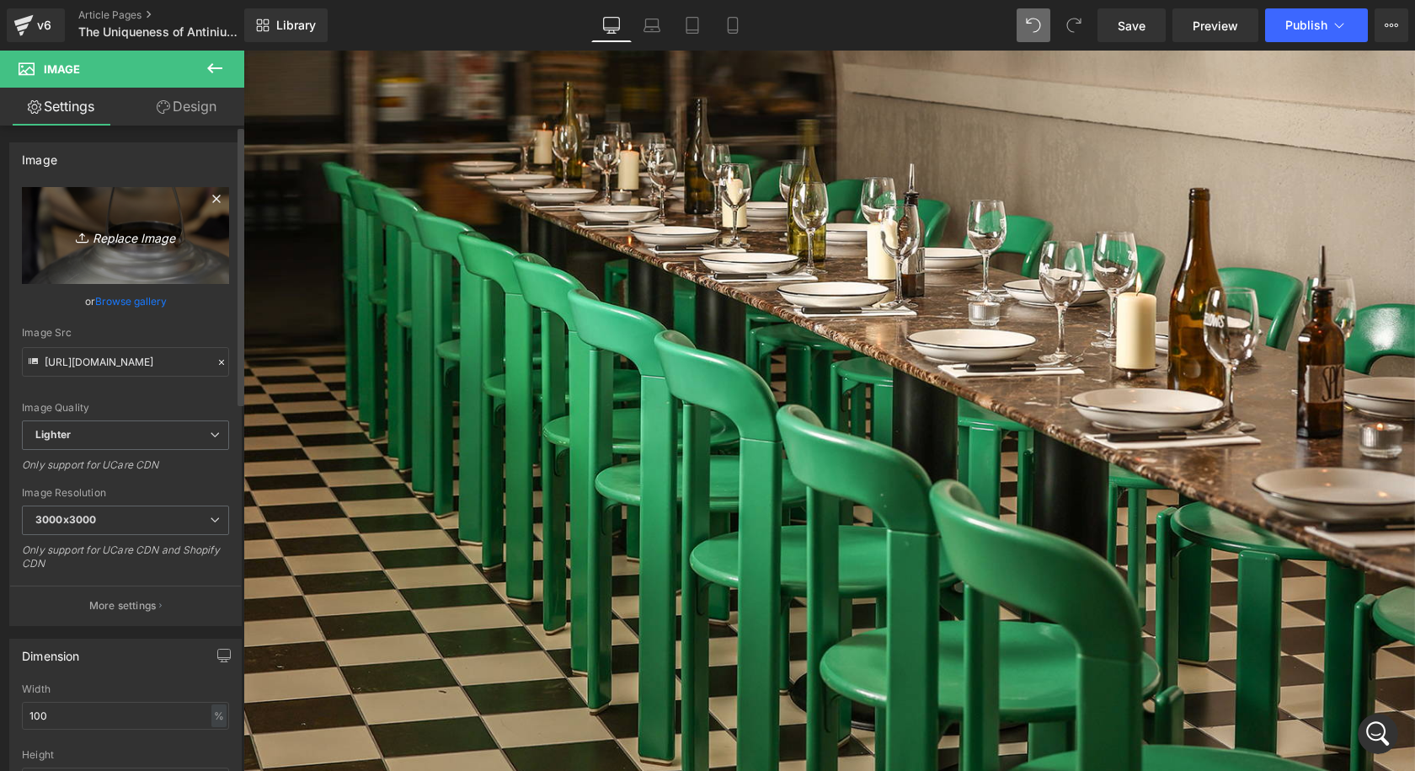
click at [157, 238] on icon "Replace Image" at bounding box center [125, 235] width 135 height 21
type input "C:\fakepath\Coolicon-Lighting-Bare-Steel-Shade-Small.jpg"
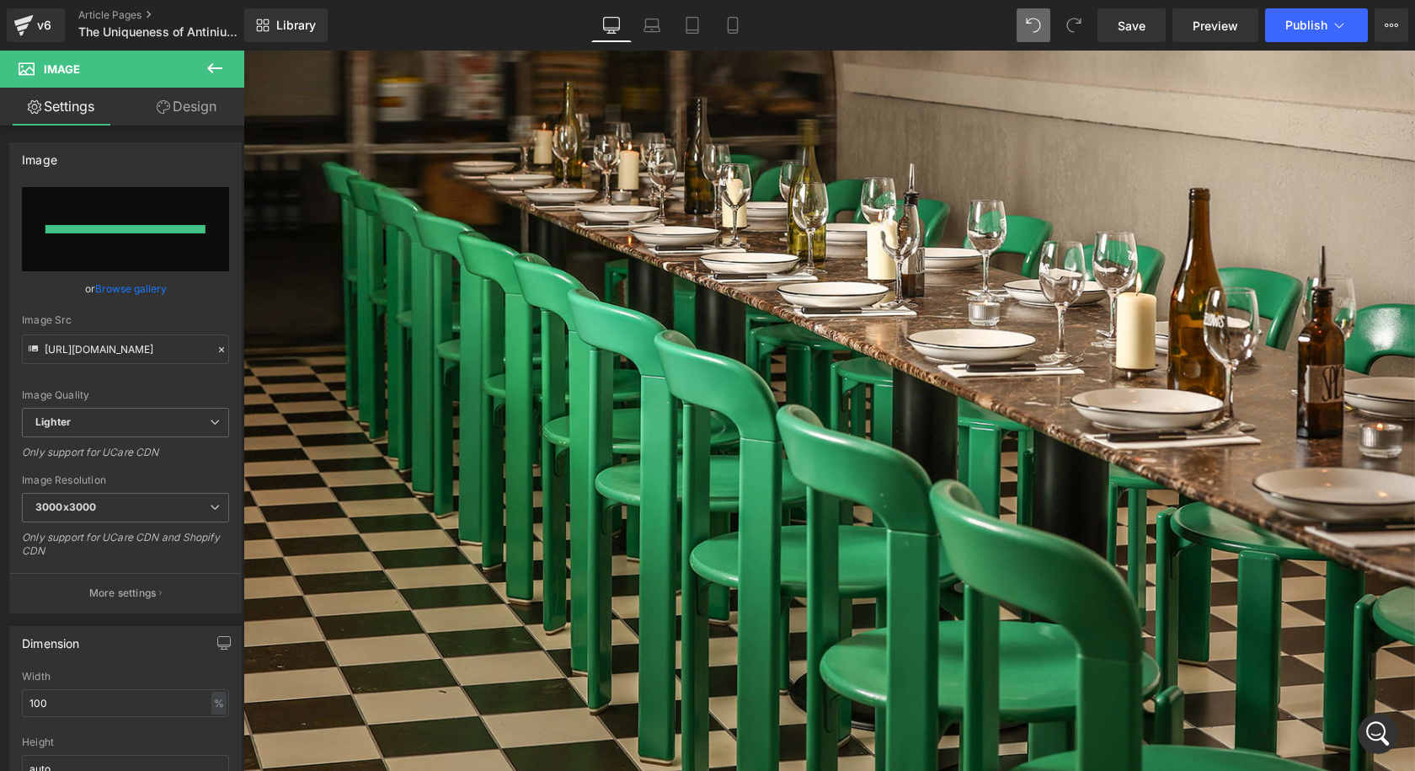
type input "[URL][DOMAIN_NAME]"
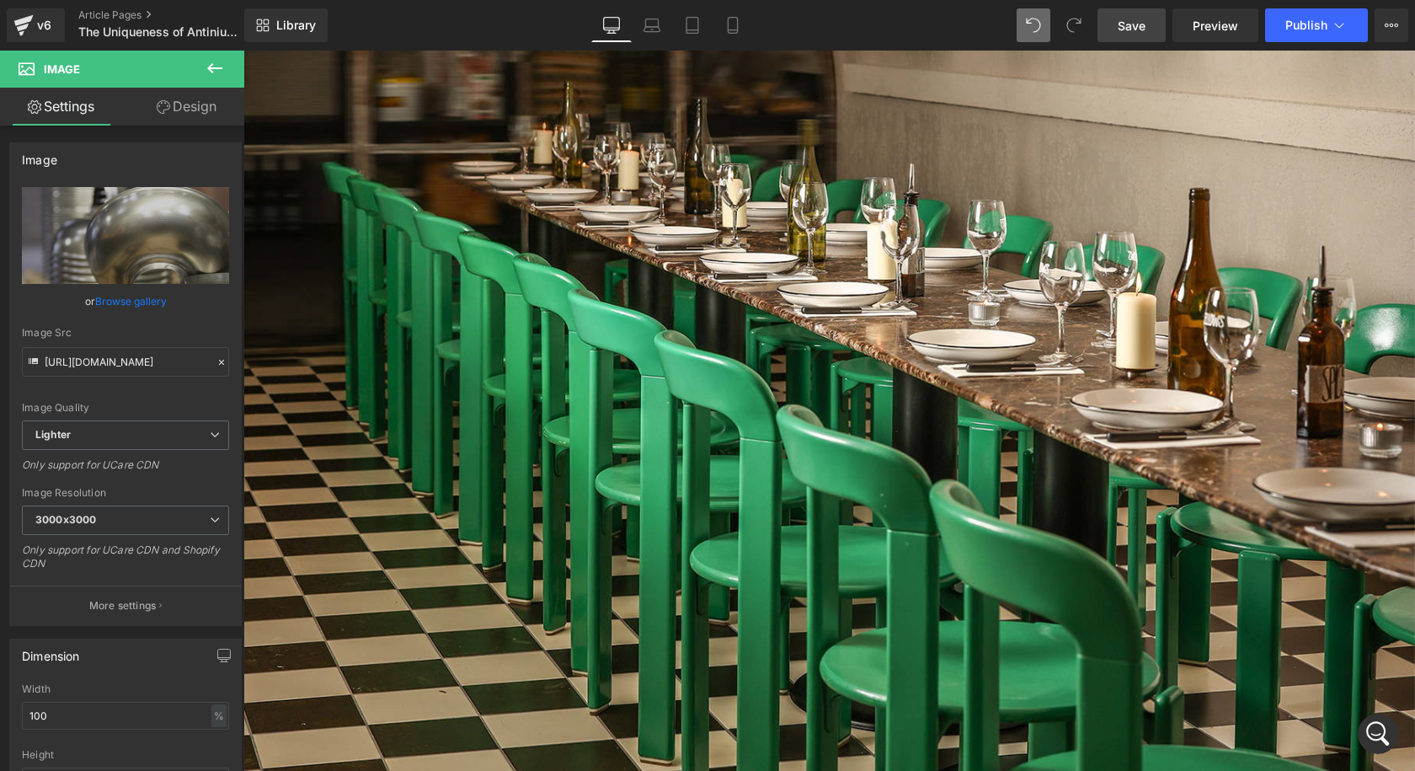
drag, startPoint x: 1128, startPoint y: 21, endPoint x: 810, endPoint y: 151, distance: 343.0
click at [1128, 21] on span "Save" at bounding box center [1132, 26] width 28 height 18
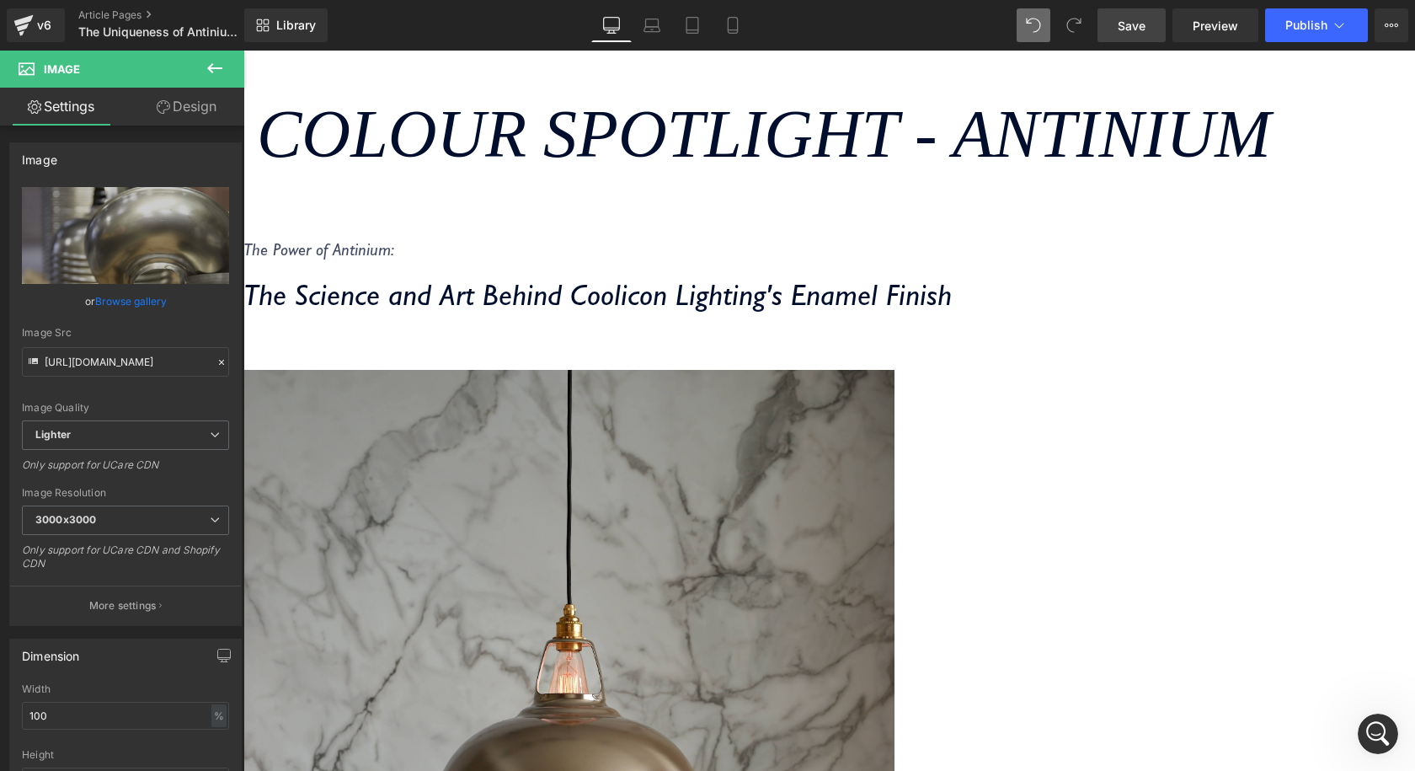
scroll to position [590, 0]
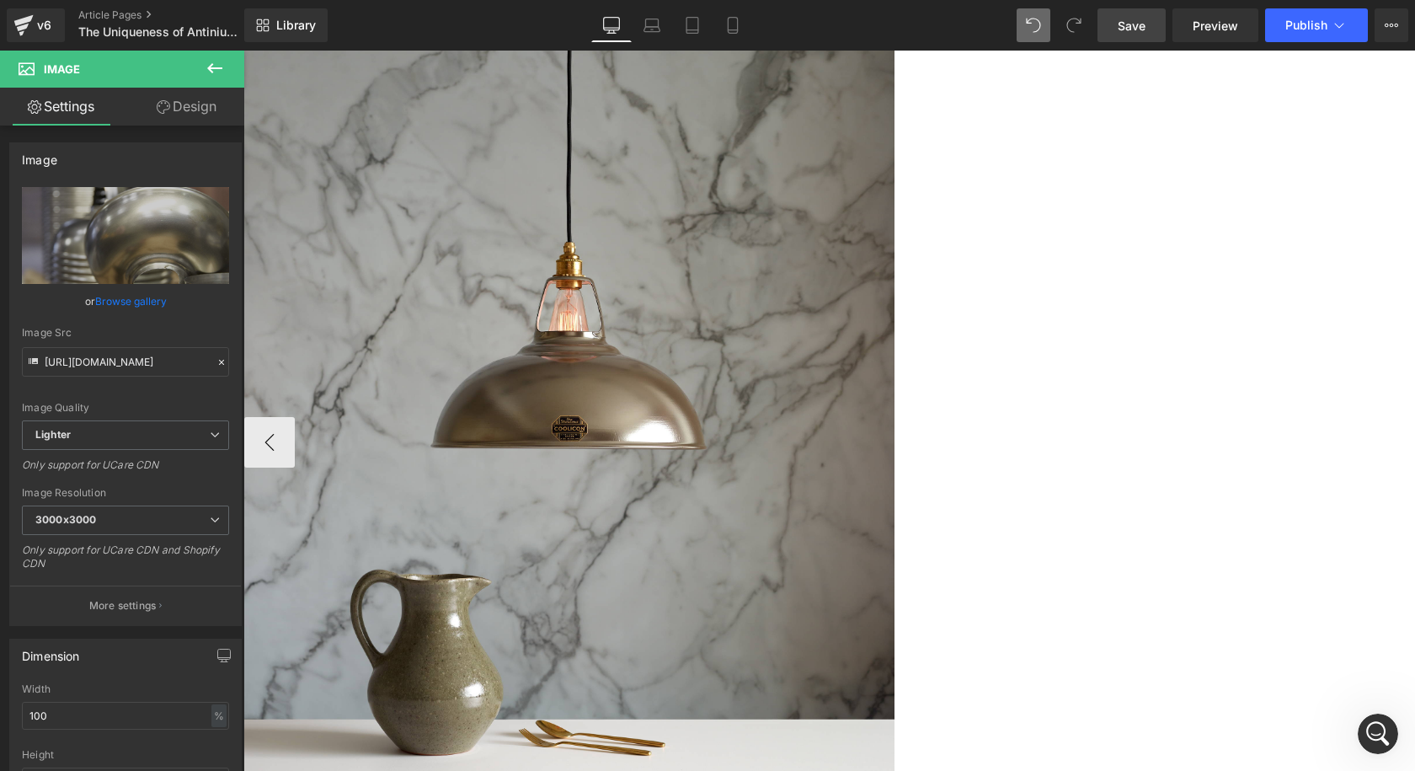
click at [295, 417] on button "‹" at bounding box center [269, 442] width 51 height 51
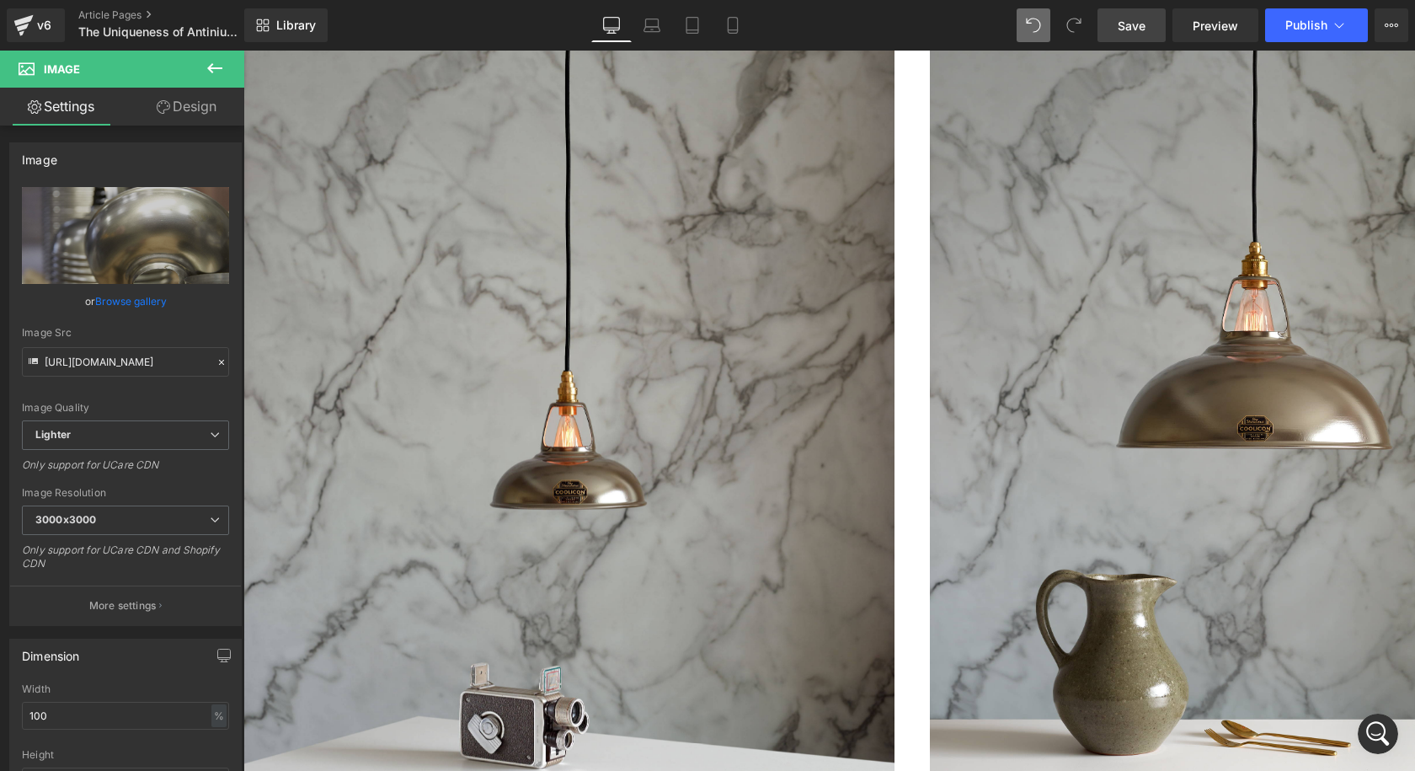
click at [1139, 15] on link "Save" at bounding box center [1131, 25] width 68 height 34
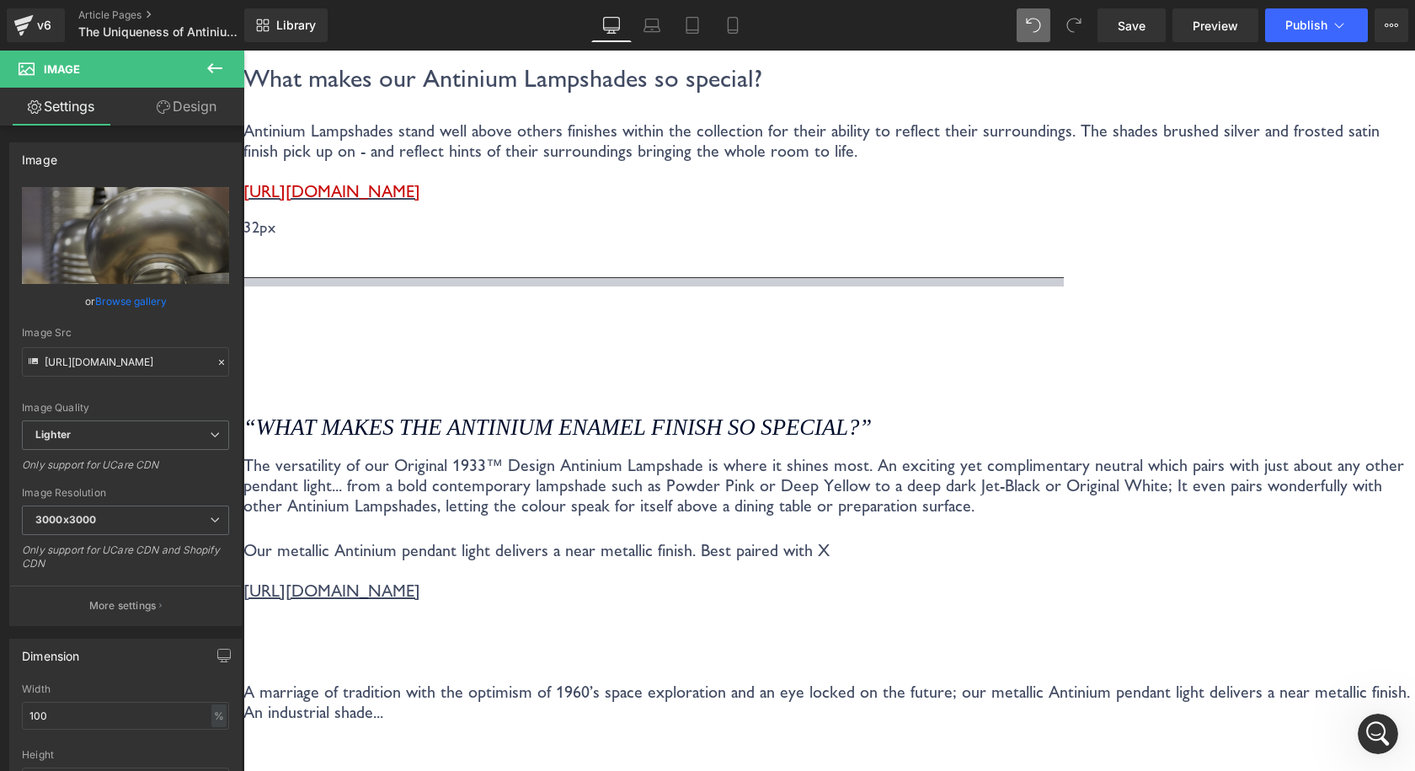
scroll to position [3369, 0]
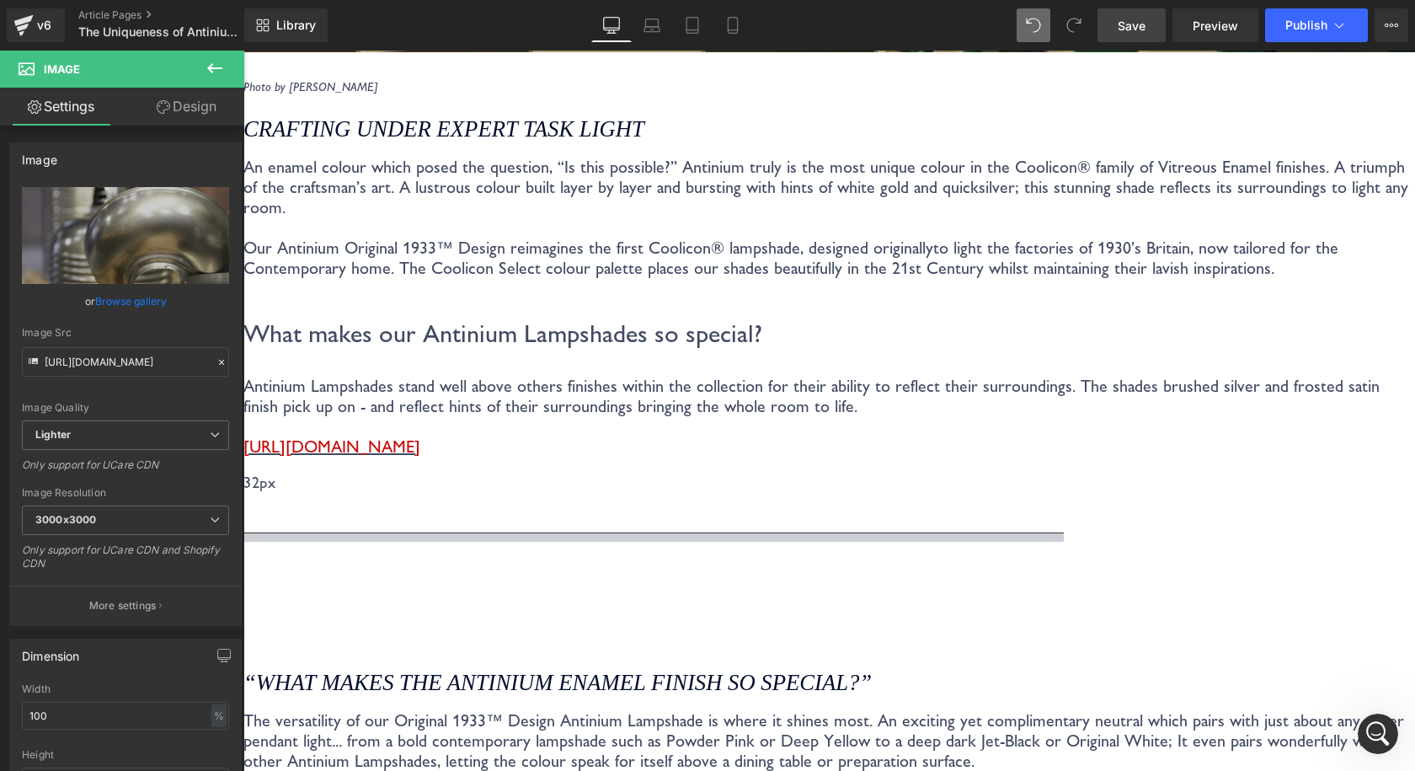
click at [1144, 24] on span "Save" at bounding box center [1132, 26] width 28 height 18
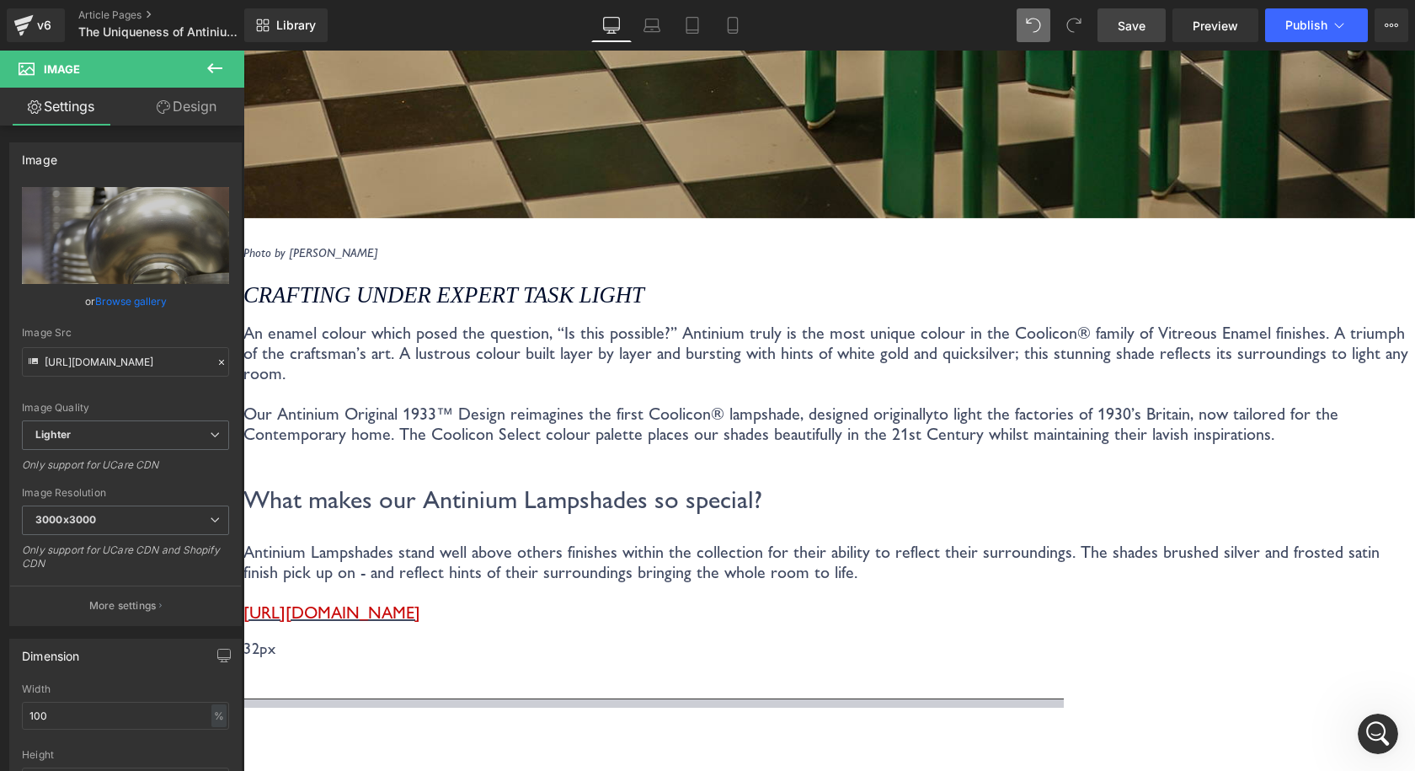
scroll to position [3032, 0]
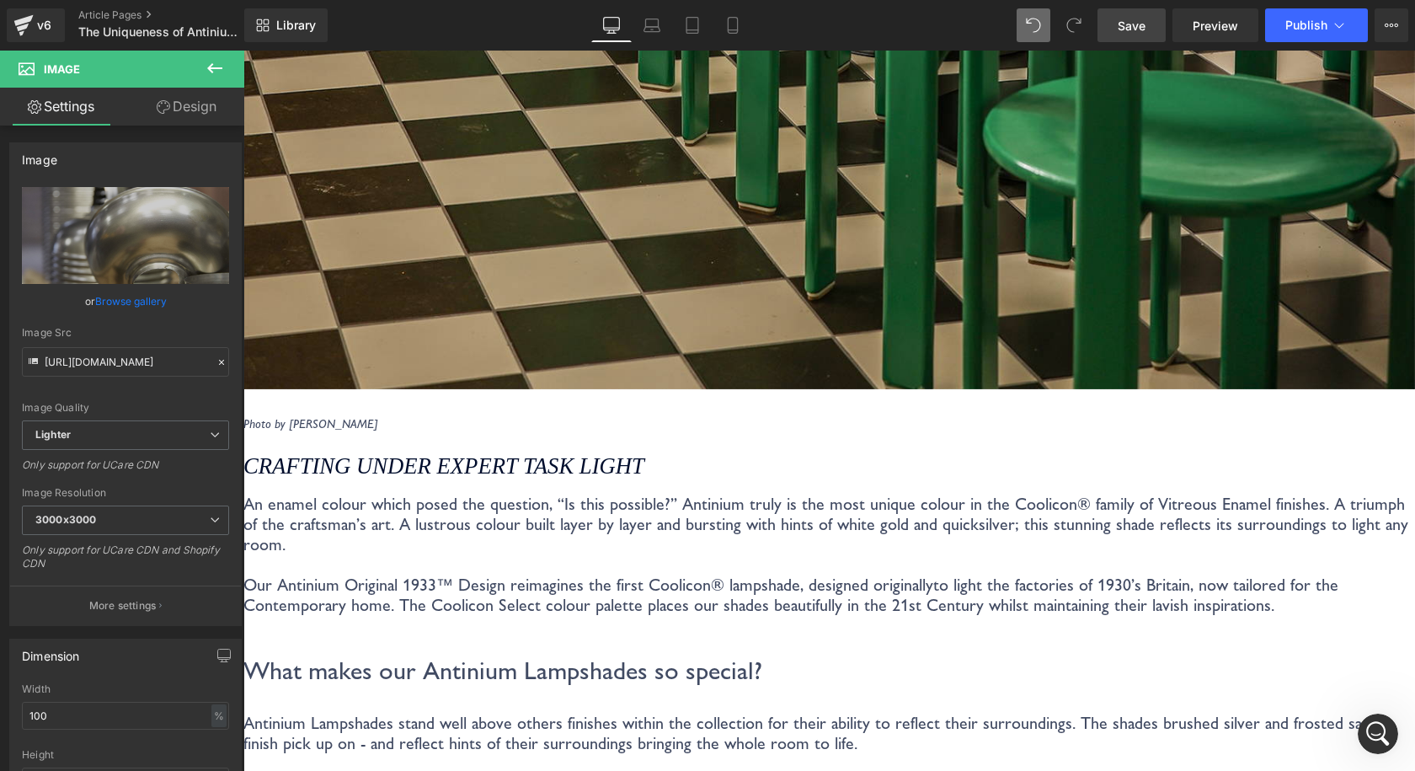
click at [1145, 17] on span "Save" at bounding box center [1132, 26] width 28 height 18
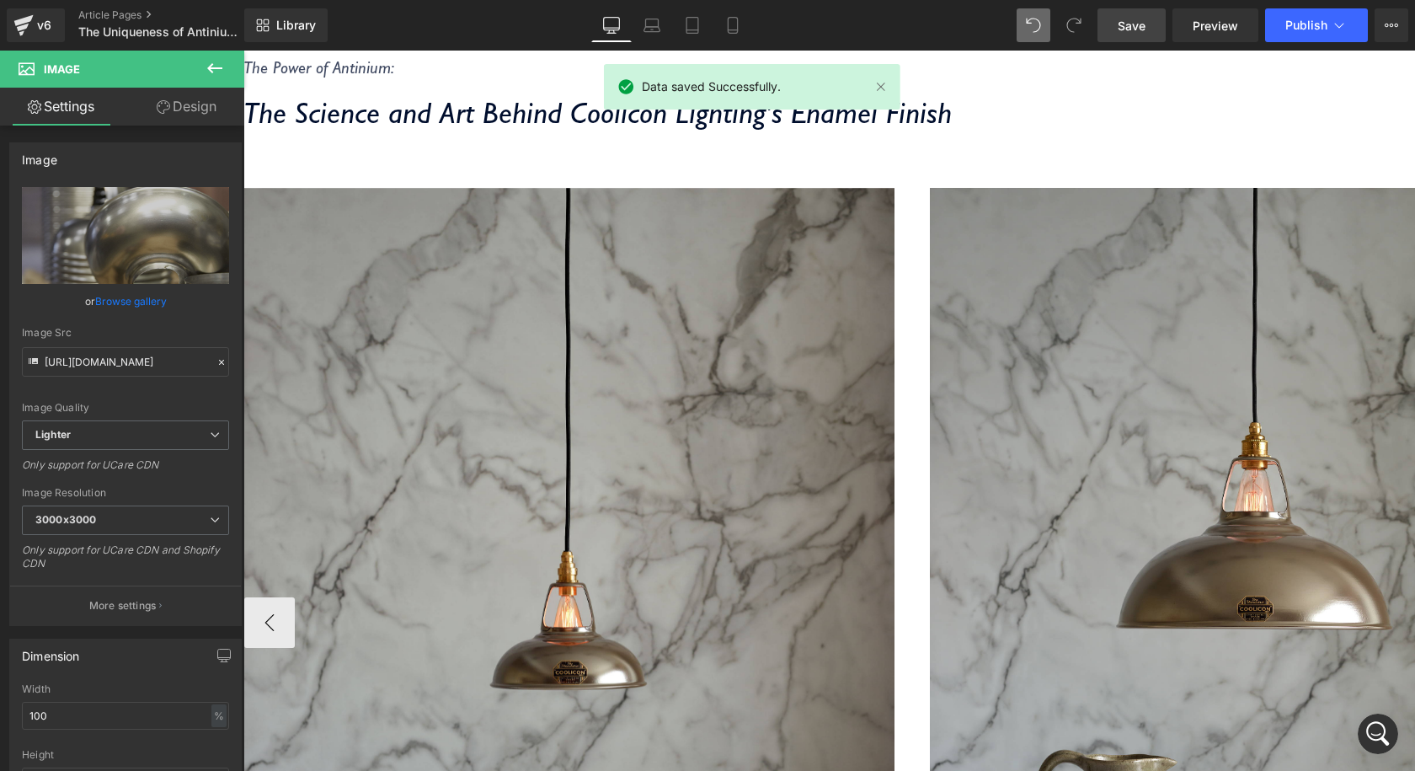
scroll to position [421, 0]
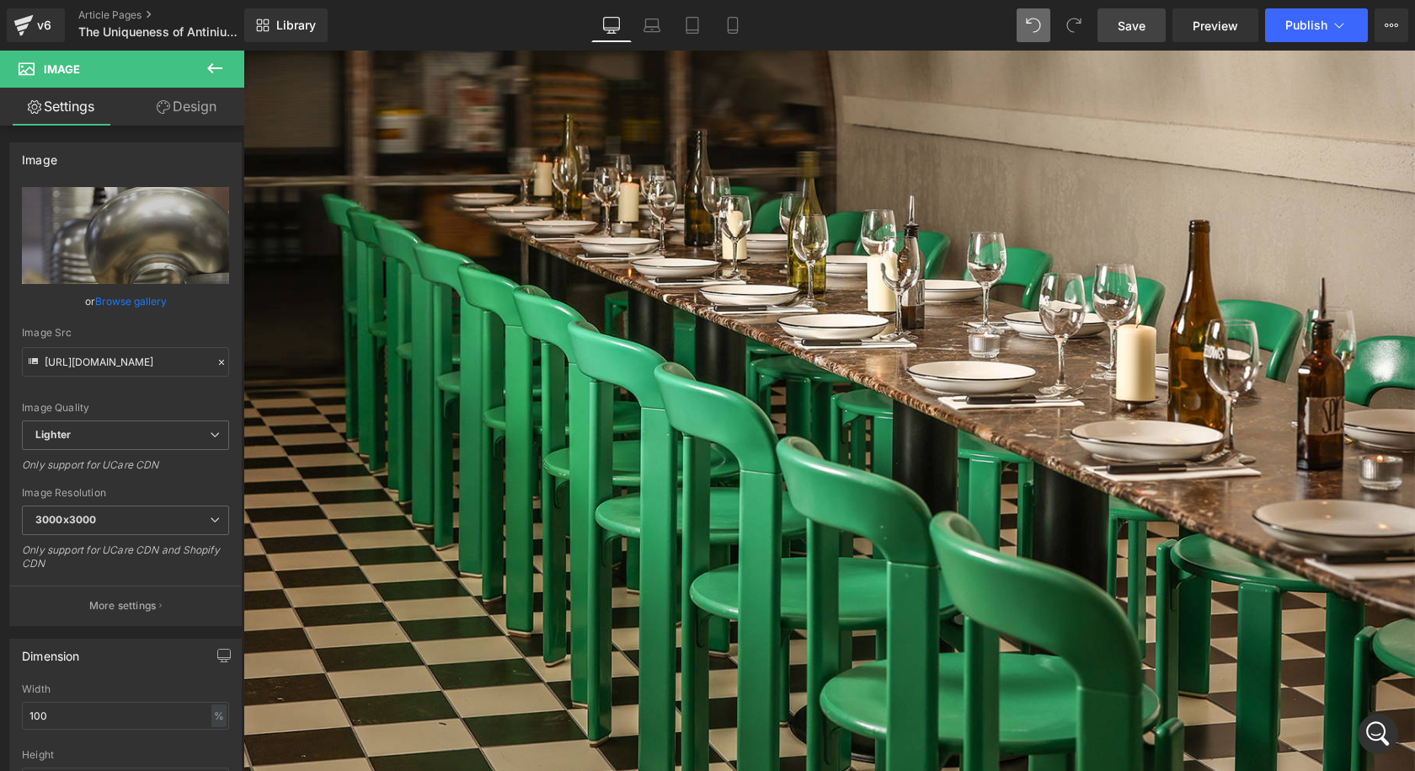
scroll to position [2358, 0]
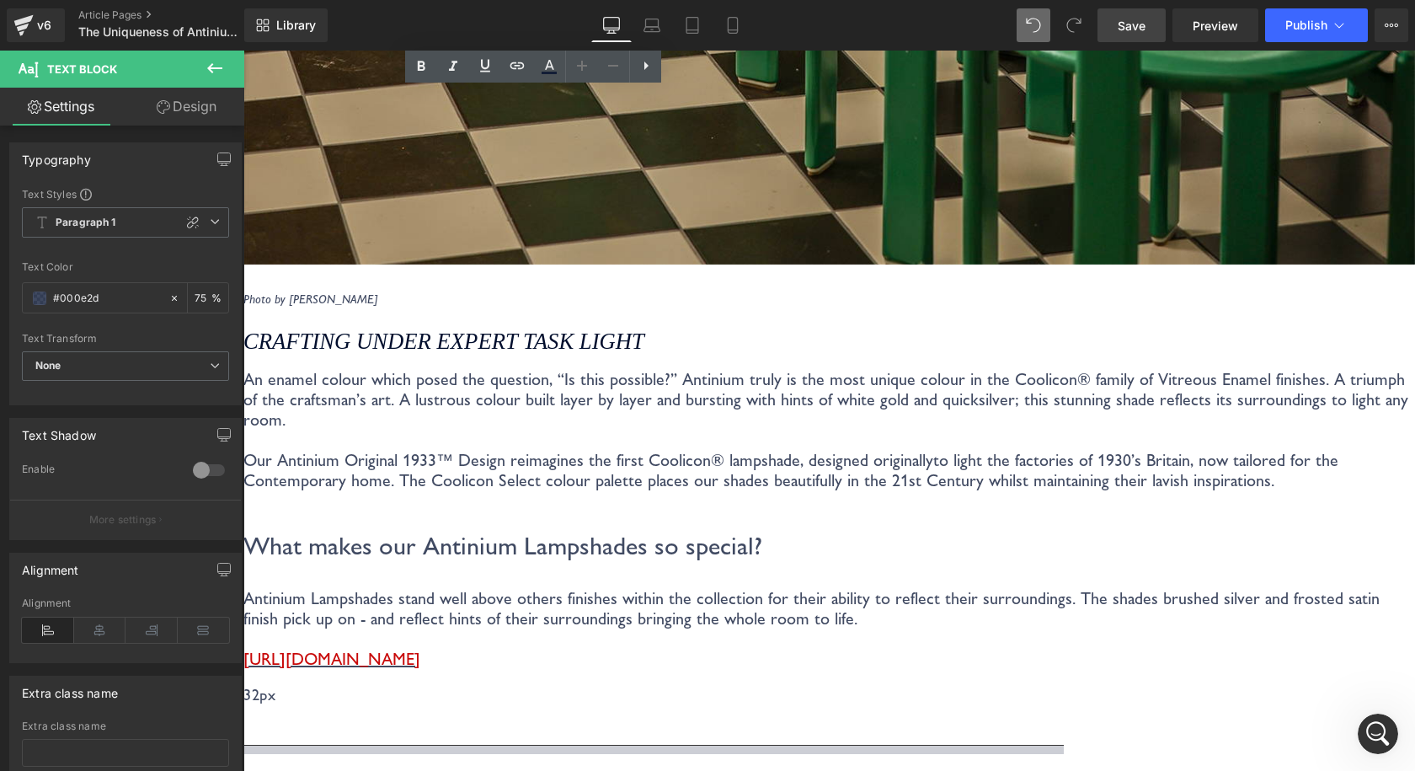
scroll to position [3200, 0]
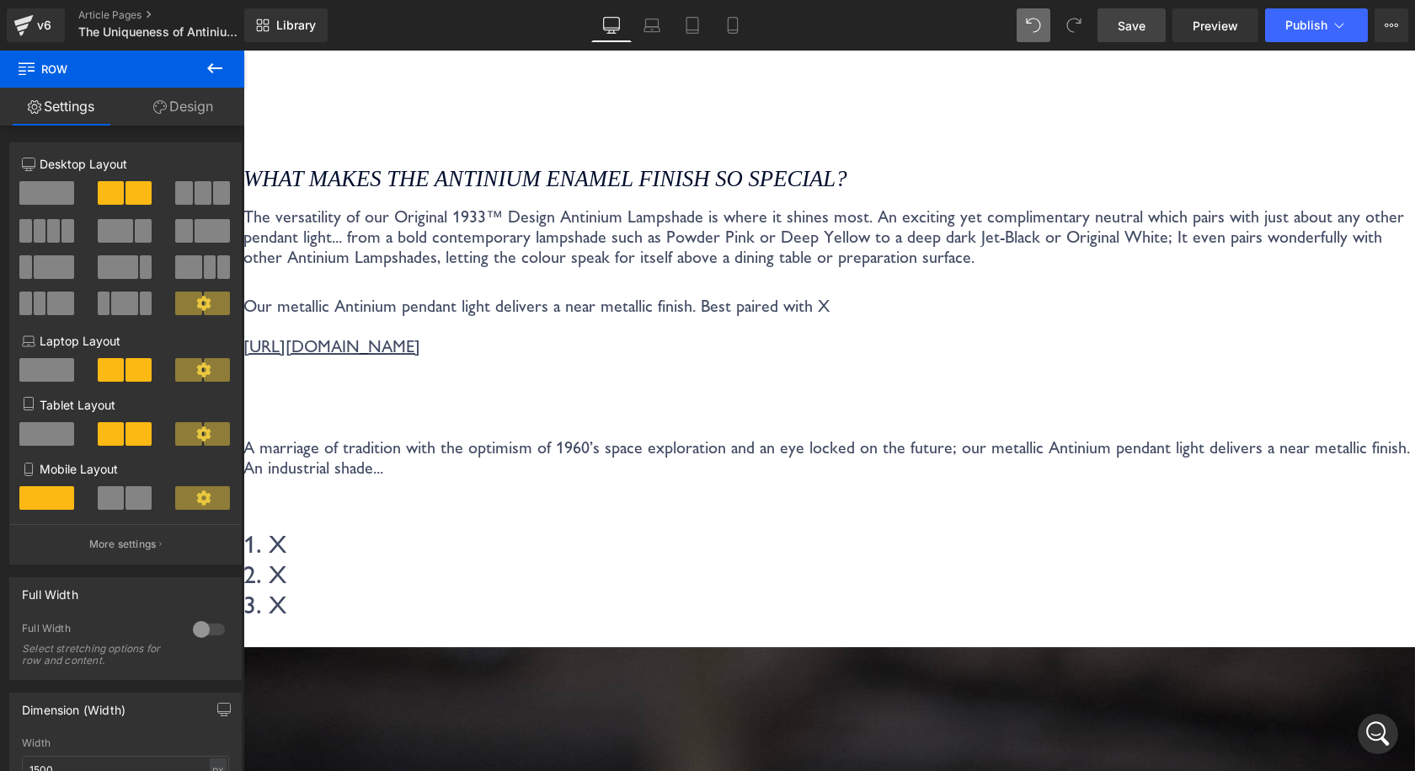
scroll to position [3874, 0]
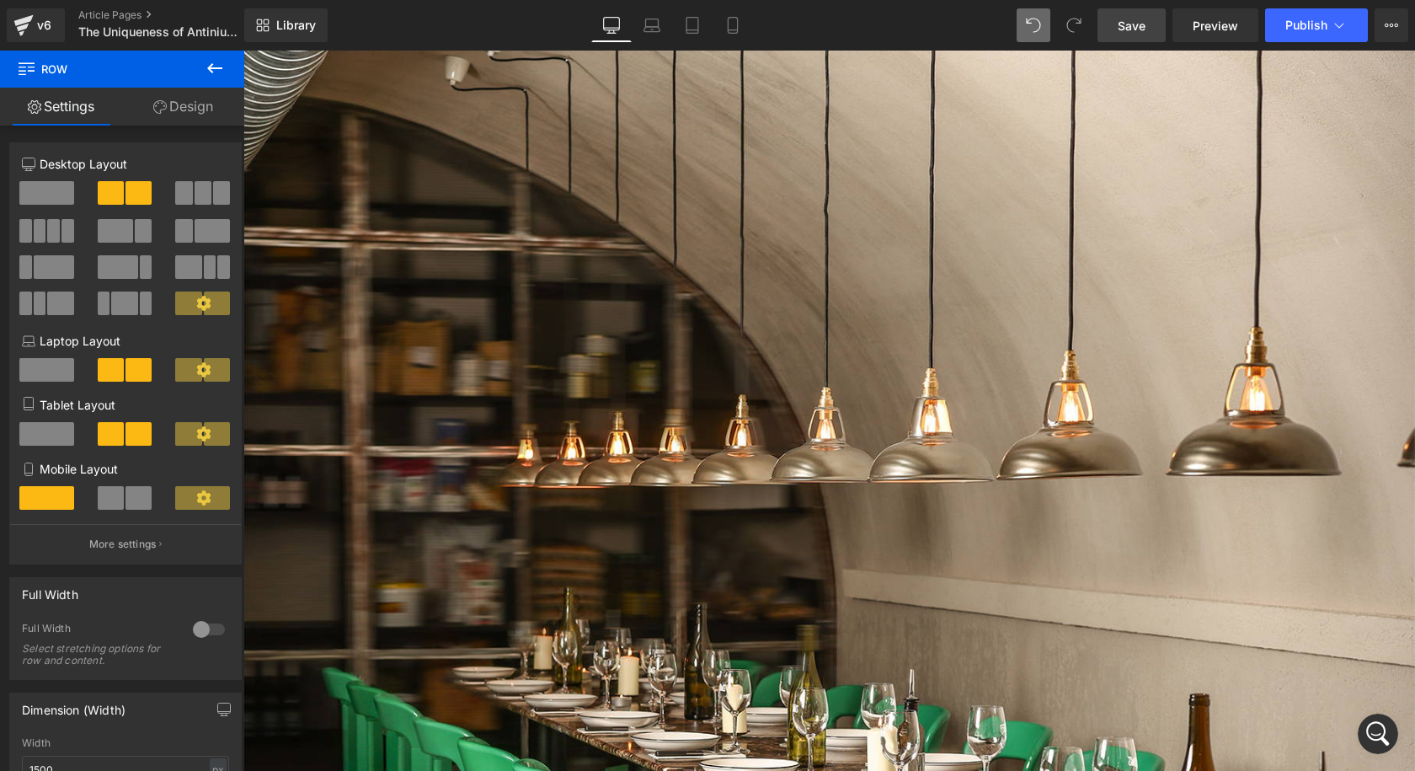
click at [1124, 31] on span "Save" at bounding box center [1132, 26] width 28 height 18
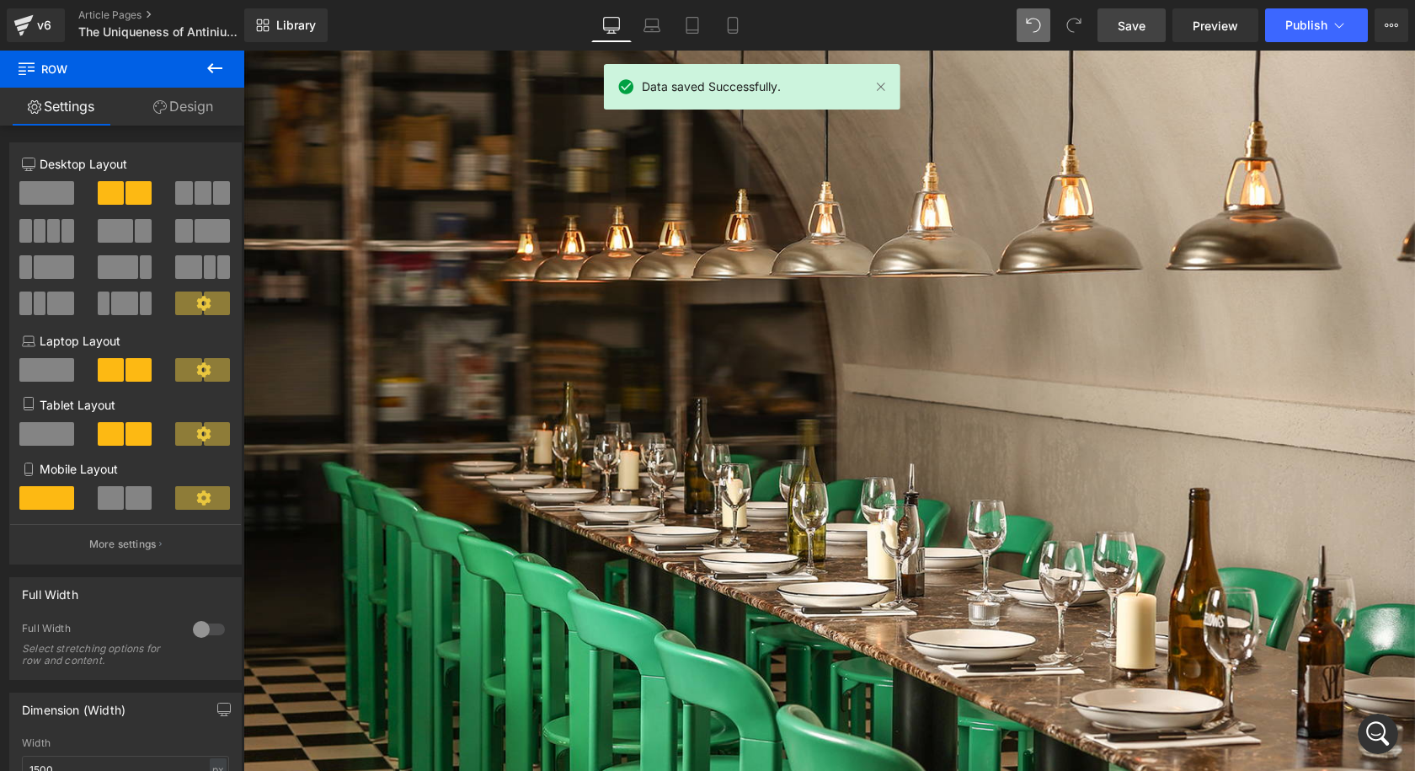
scroll to position [2274, 0]
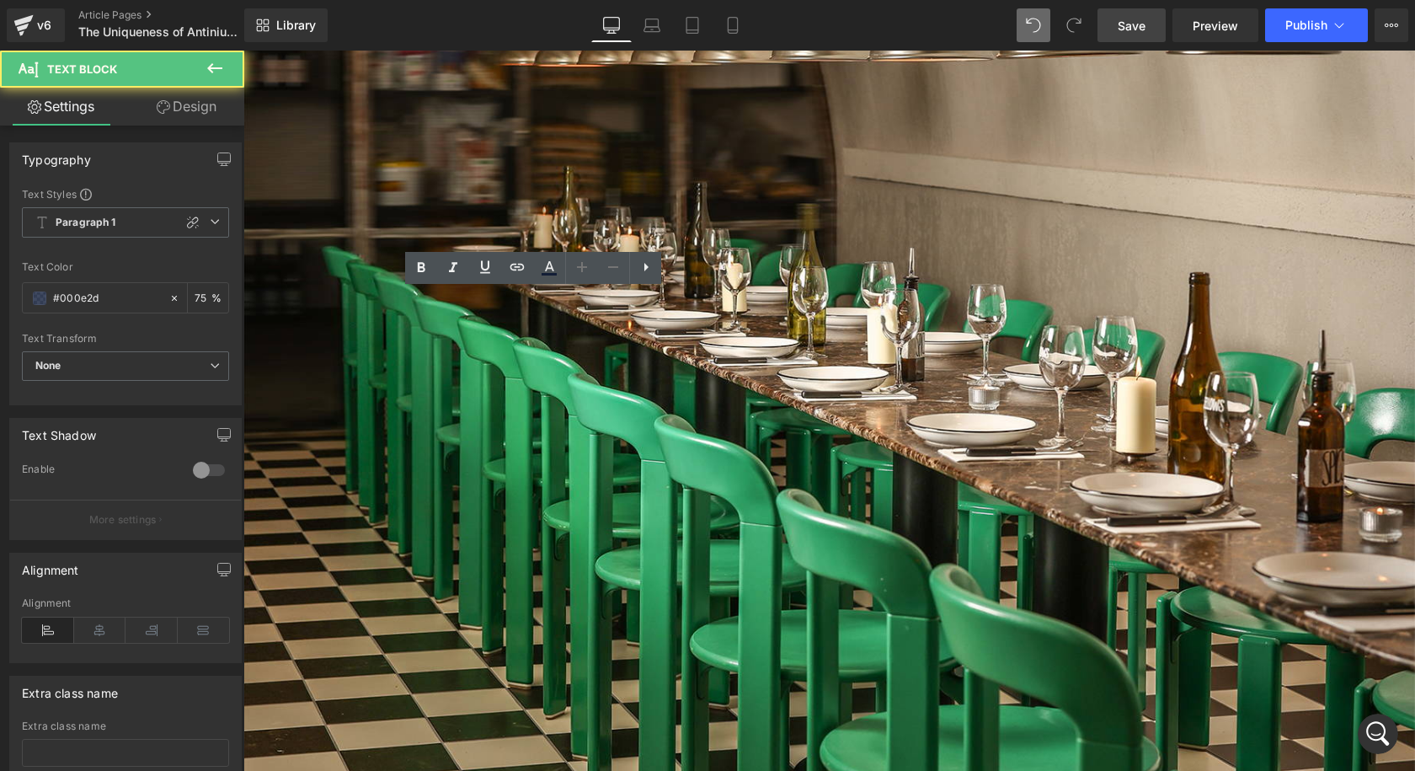
drag, startPoint x: 560, startPoint y: 407, endPoint x: 260, endPoint y: 296, distance: 319.8
copy p "The versatility of our Original 1933™ Design Antinium Lampshade is where it shi…"
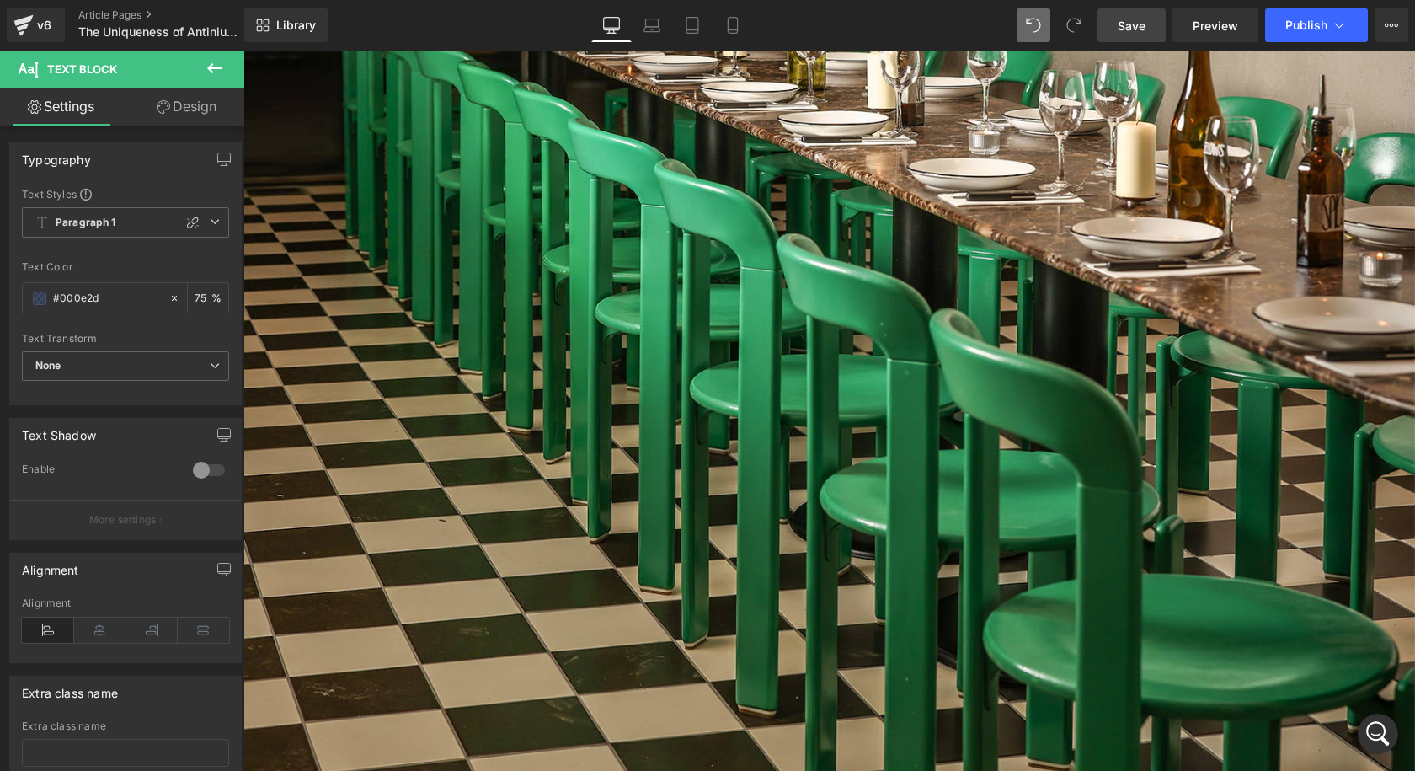
scroll to position [2611, 0]
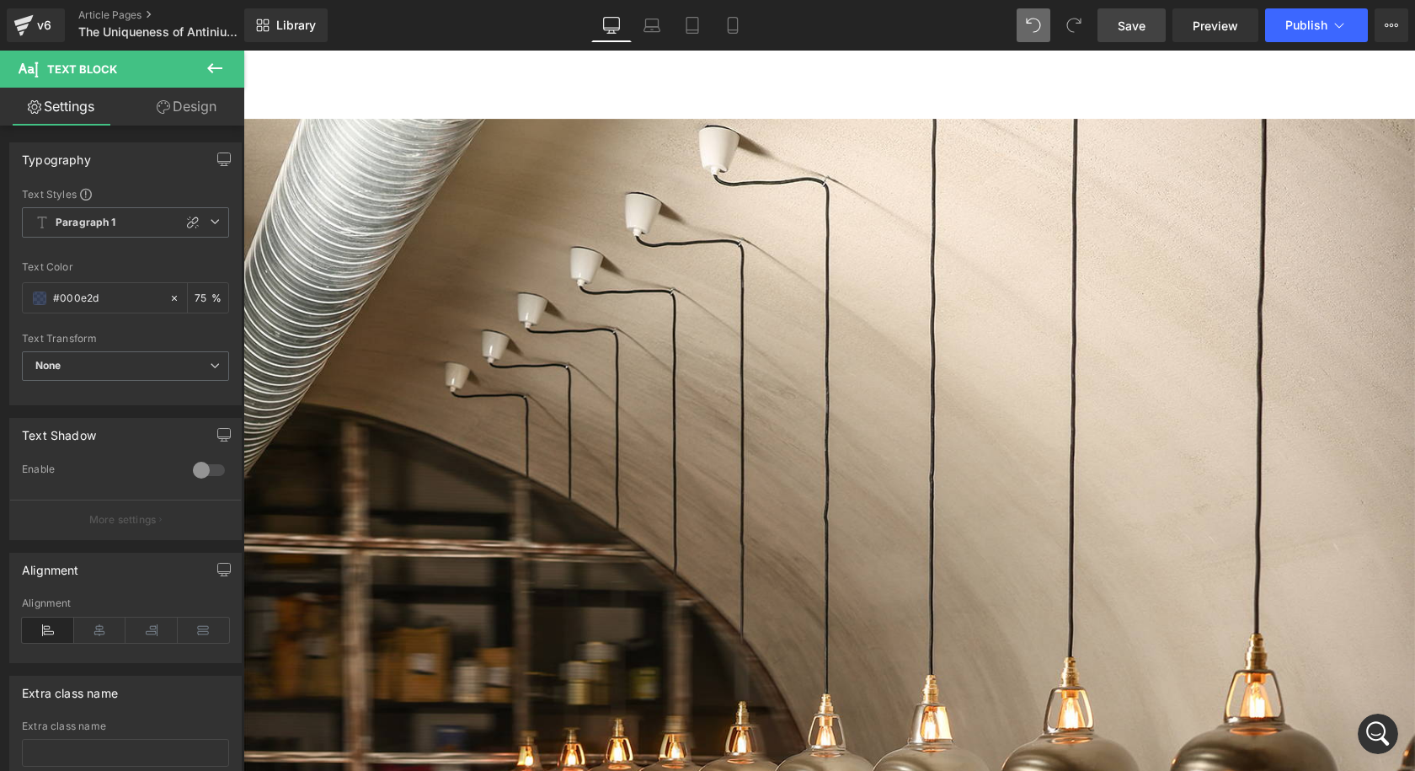
scroll to position [1432, 0]
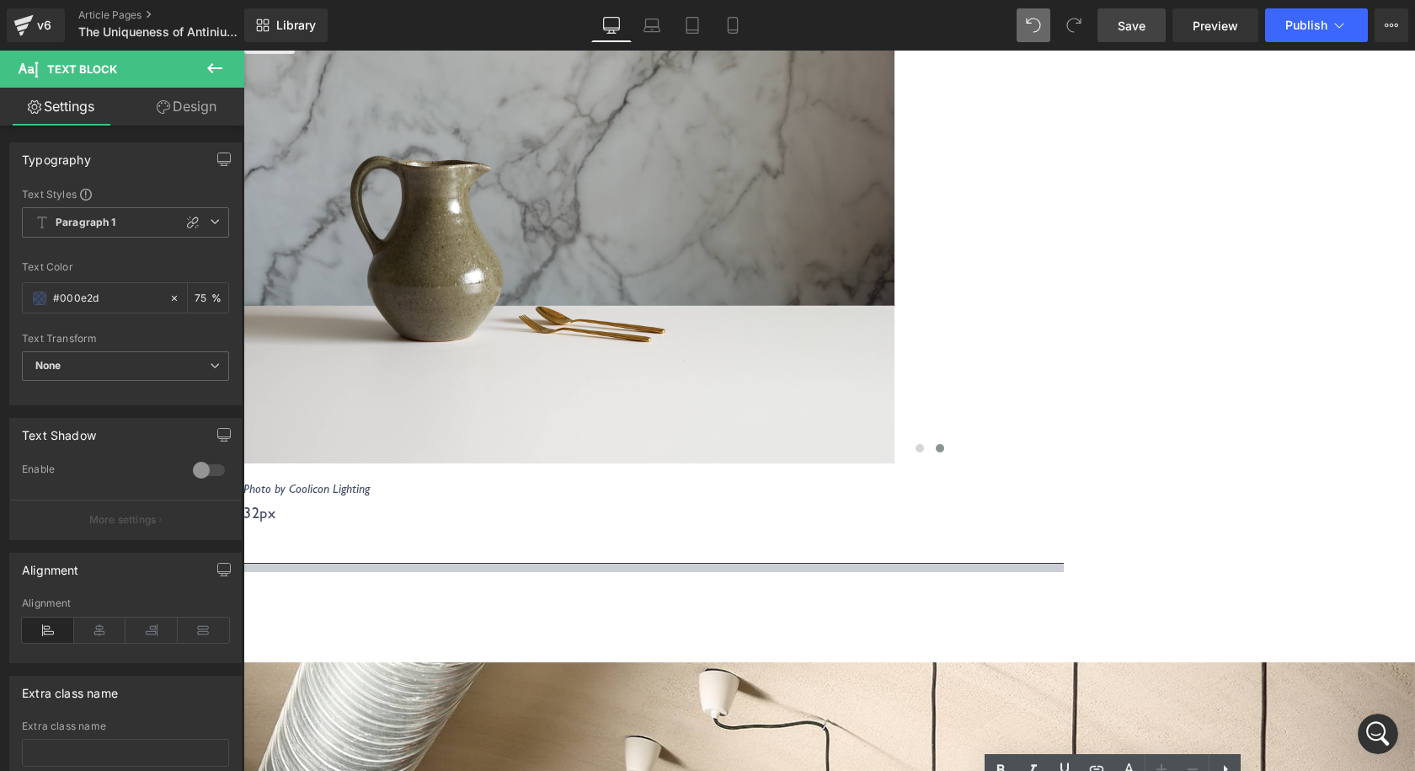
scroll to position [1348, 0]
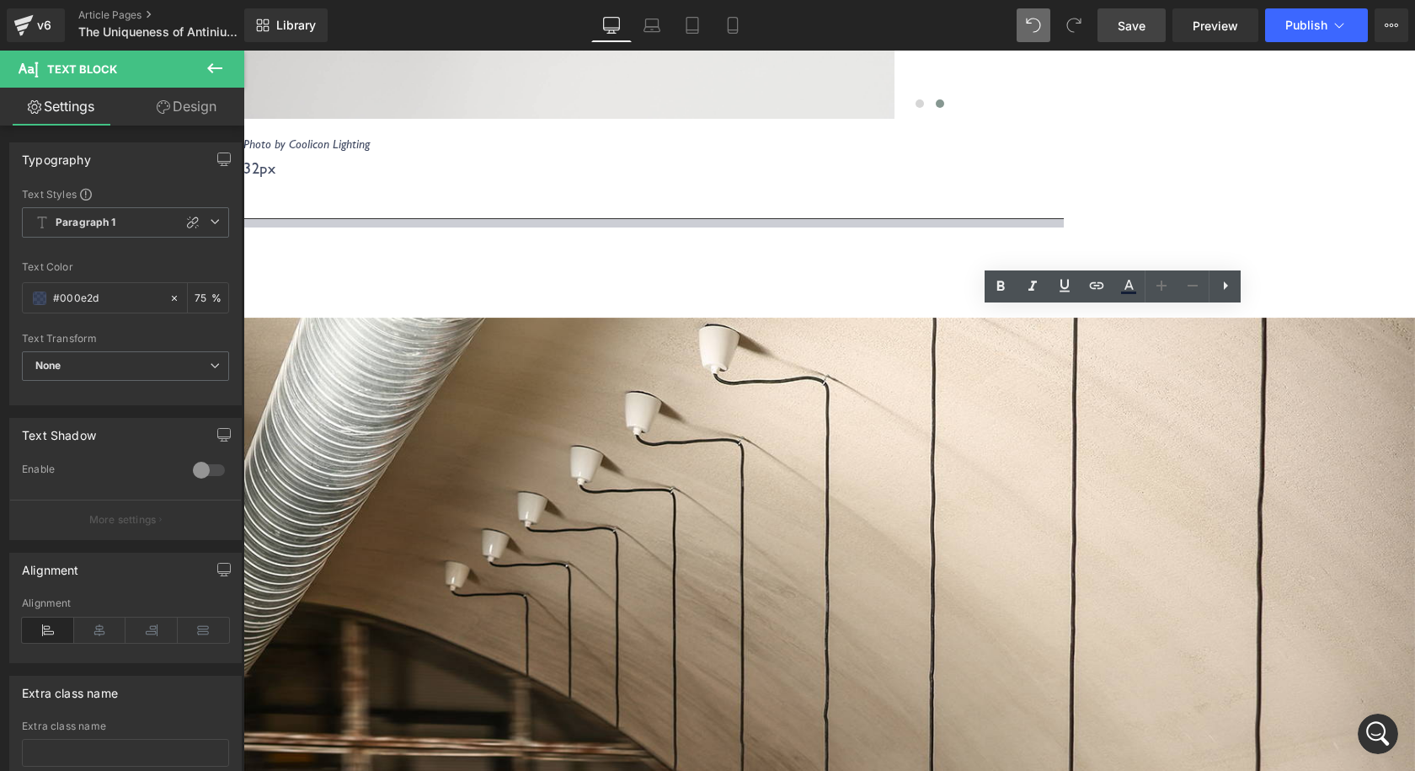
drag, startPoint x: 1333, startPoint y: 503, endPoint x: 835, endPoint y: 324, distance: 529.6
drag, startPoint x: 840, startPoint y: 320, endPoint x: 1379, endPoint y: 497, distance: 567.3
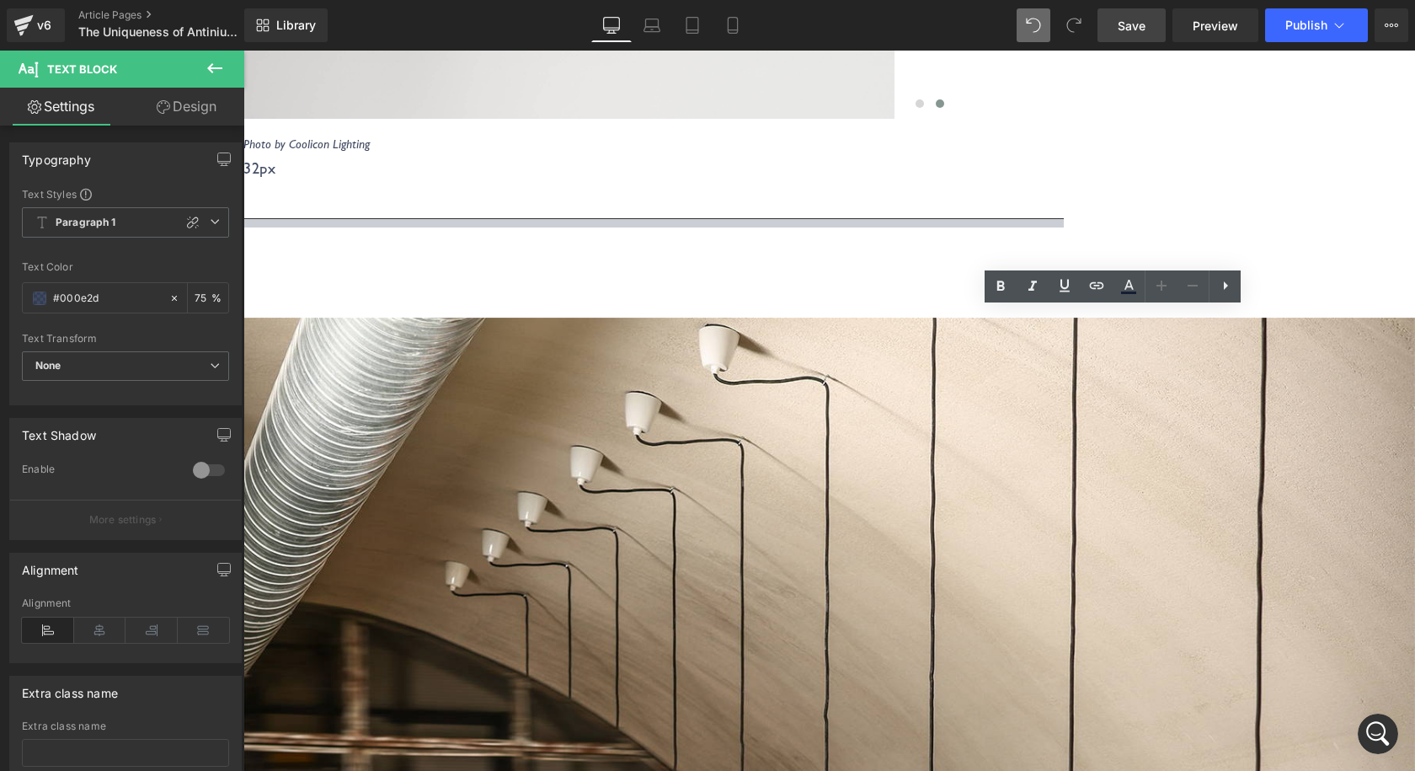
copy div "An enamel colour which posed the question, “Is this possible?” Antinium truly i…"
click at [1145, 18] on span "Save" at bounding box center [1132, 26] width 28 height 18
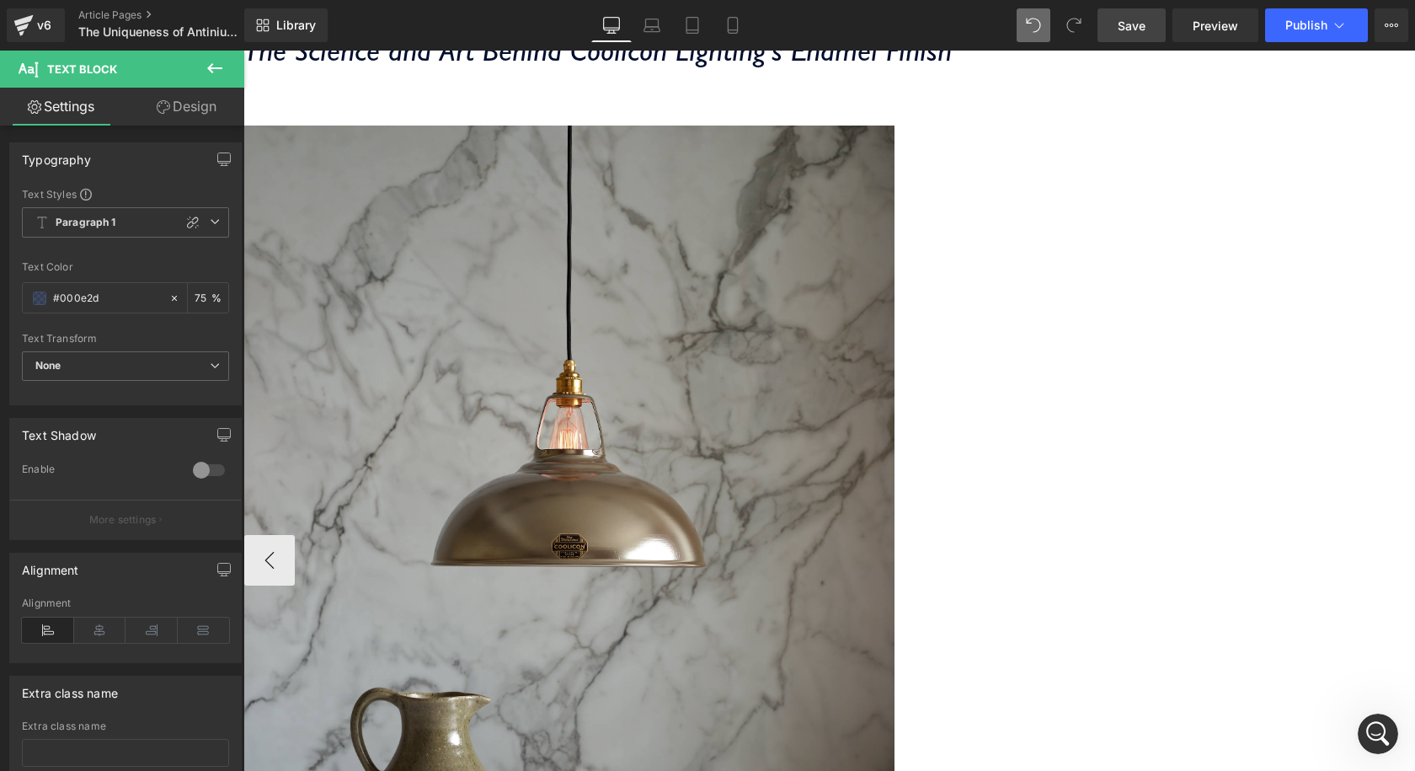
scroll to position [505, 0]
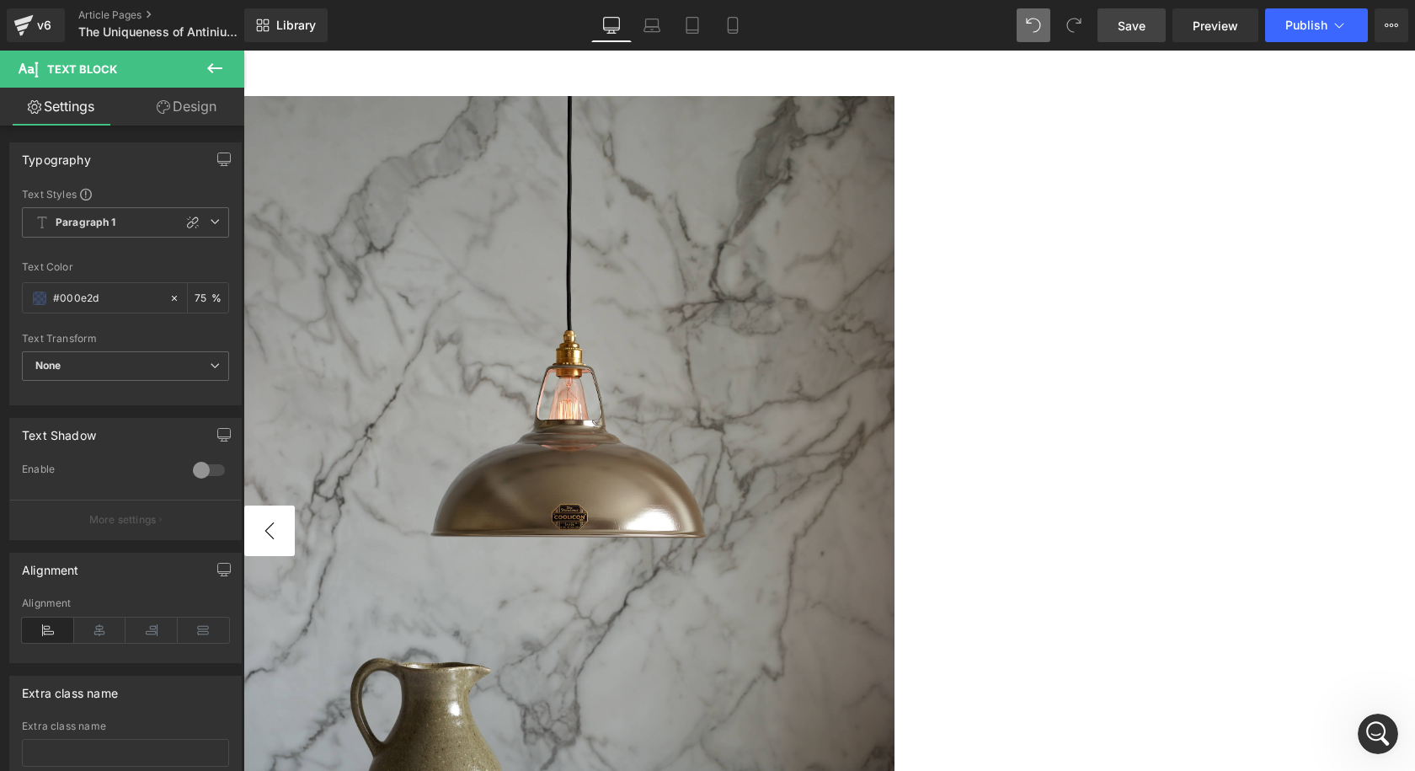
click at [295, 505] on button "‹" at bounding box center [269, 530] width 51 height 51
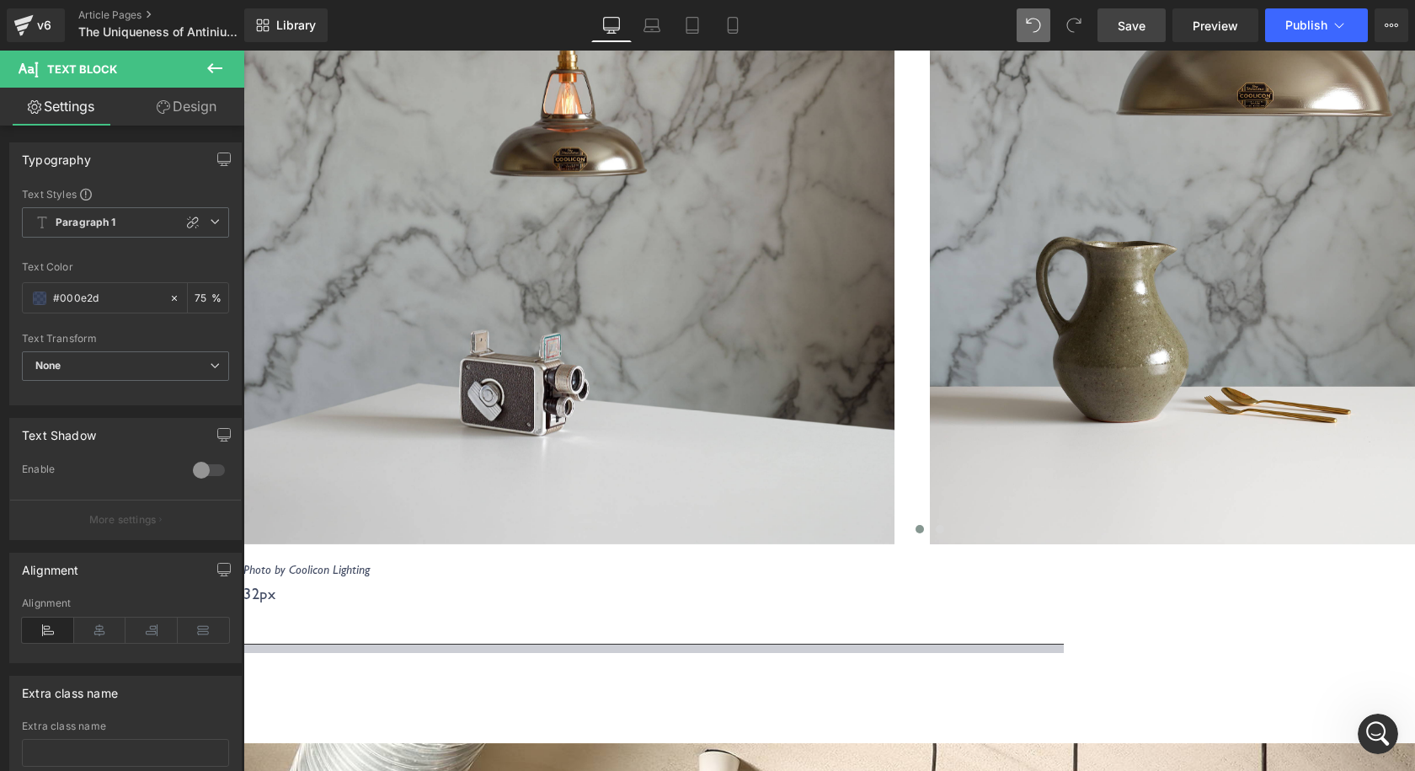
scroll to position [1179, 0]
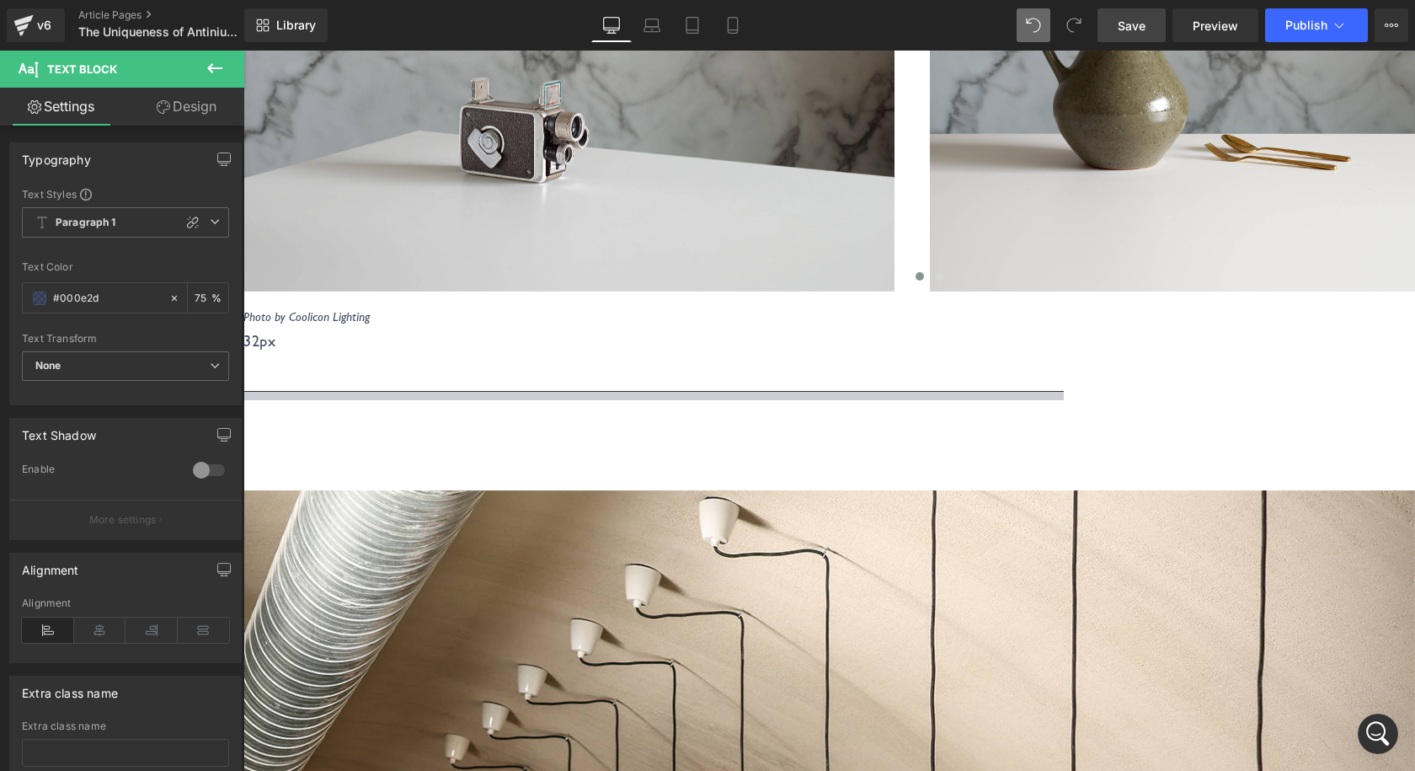
click at [1142, 14] on link "Save" at bounding box center [1131, 25] width 68 height 34
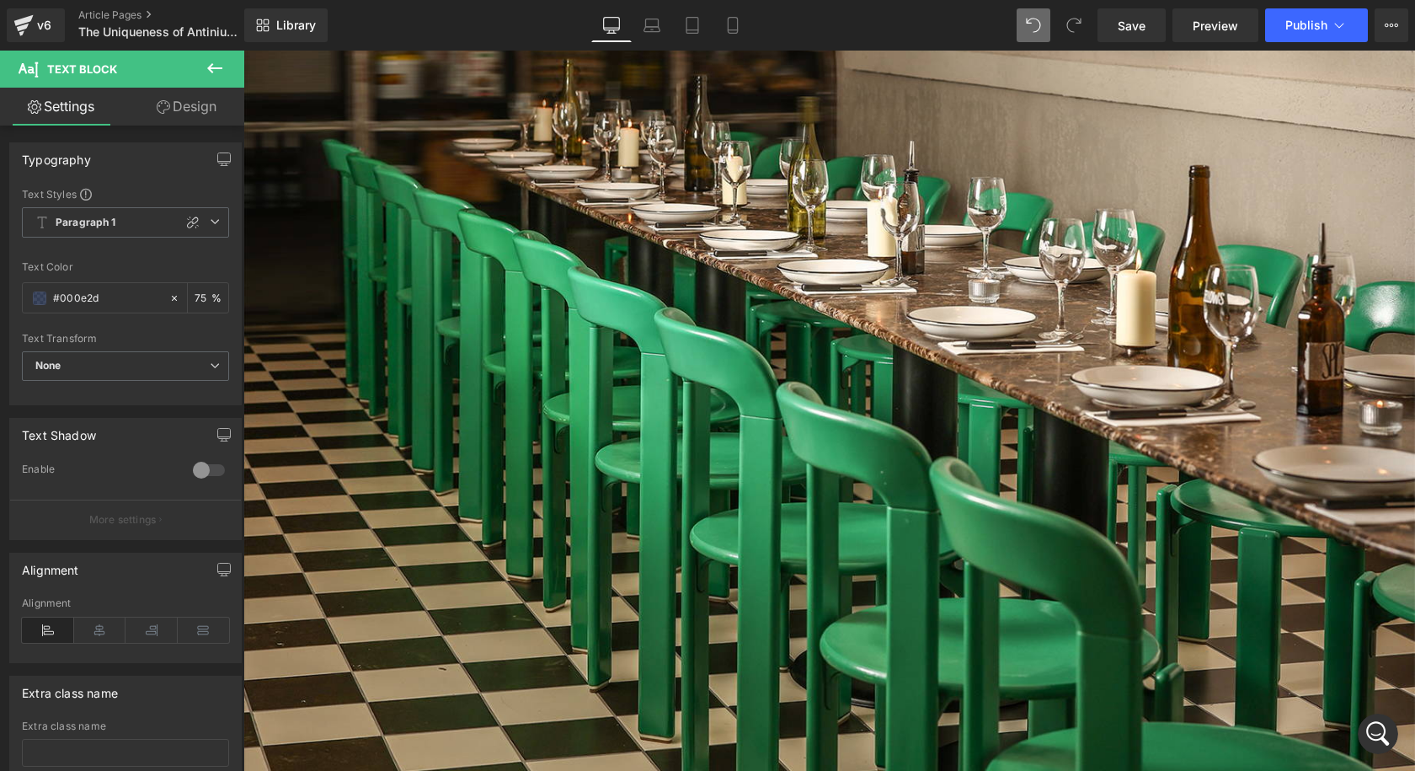
scroll to position [2358, 0]
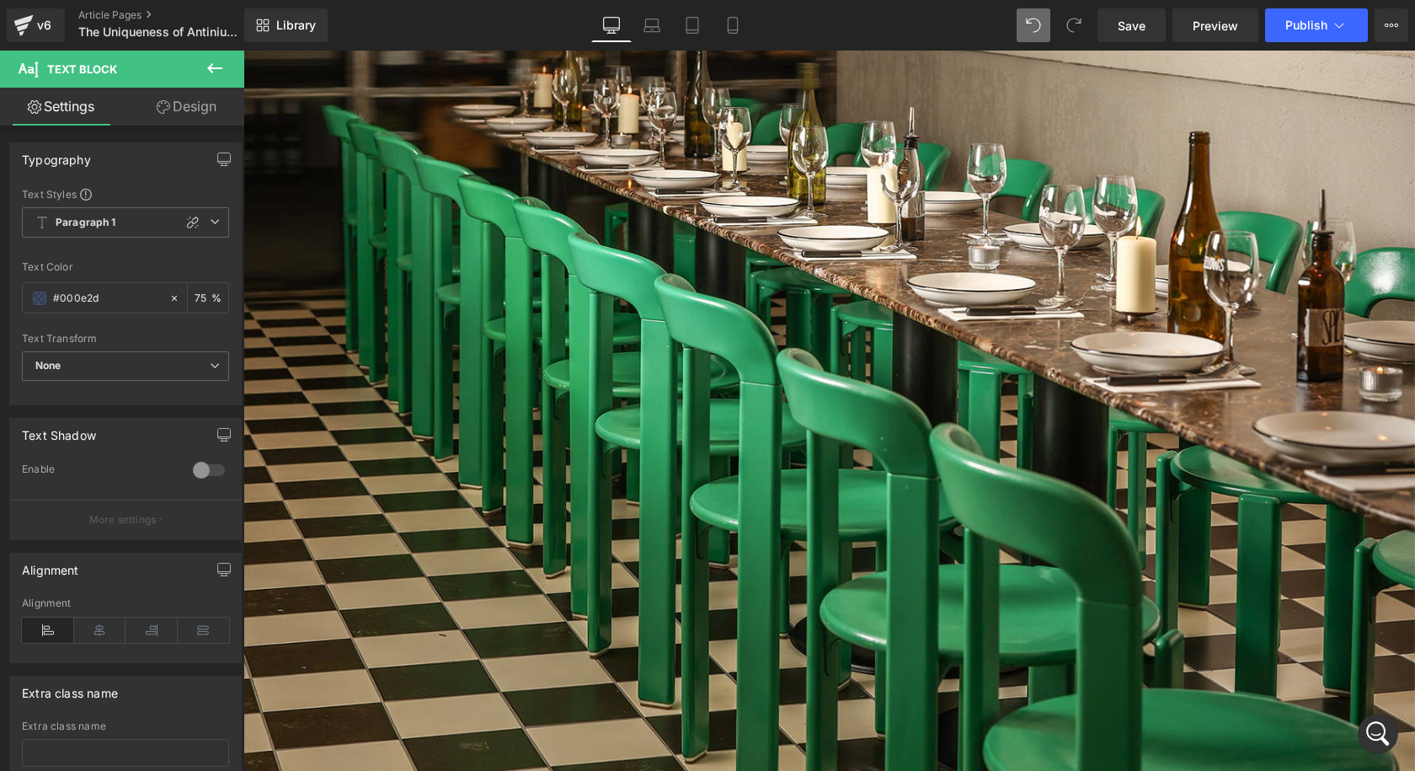
drag, startPoint x: 286, startPoint y: 240, endPoint x: 382, endPoint y: 238, distance: 95.2
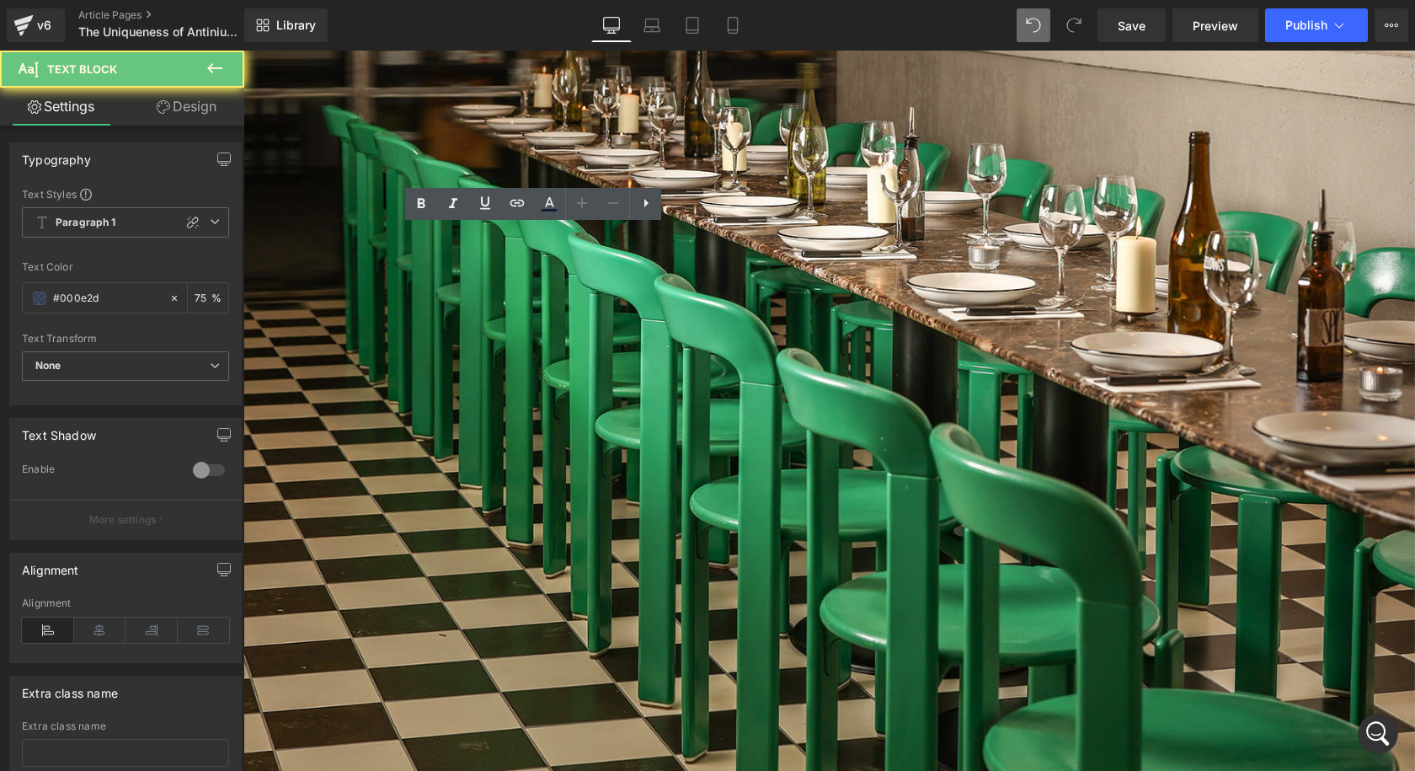
drag, startPoint x: 271, startPoint y: 238, endPoint x: 235, endPoint y: 233, distance: 36.5
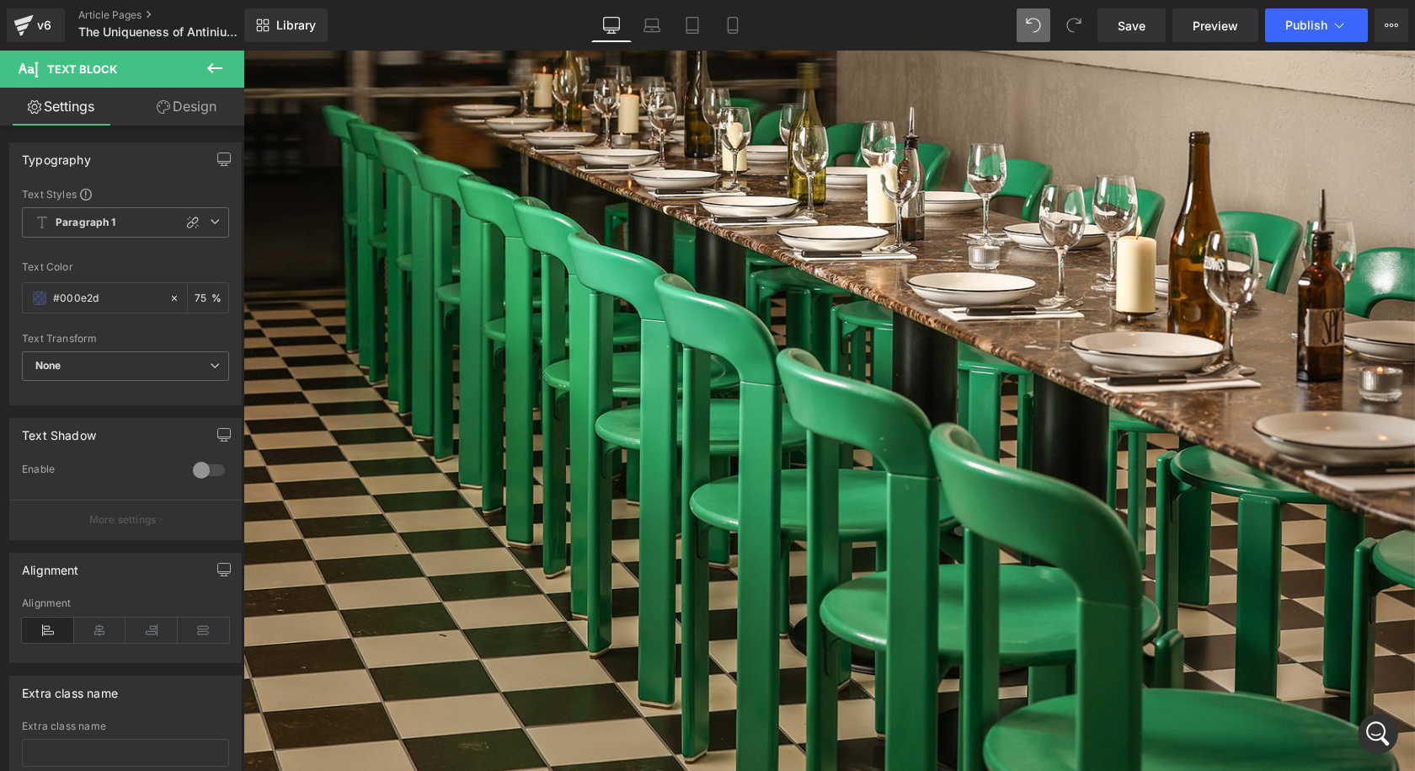
scroll to position [2429, 0]
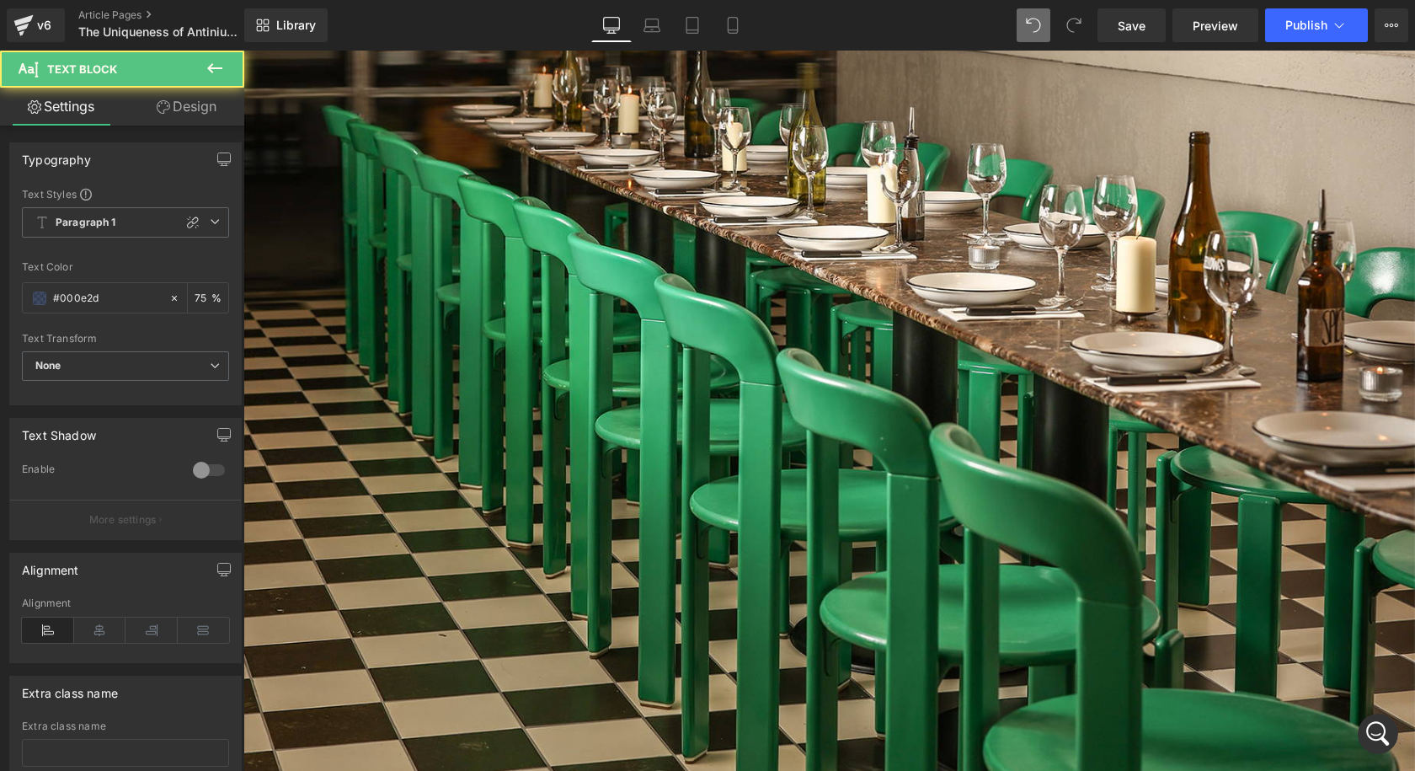
drag, startPoint x: 697, startPoint y: 255, endPoint x: 705, endPoint y: 243, distance: 14.7
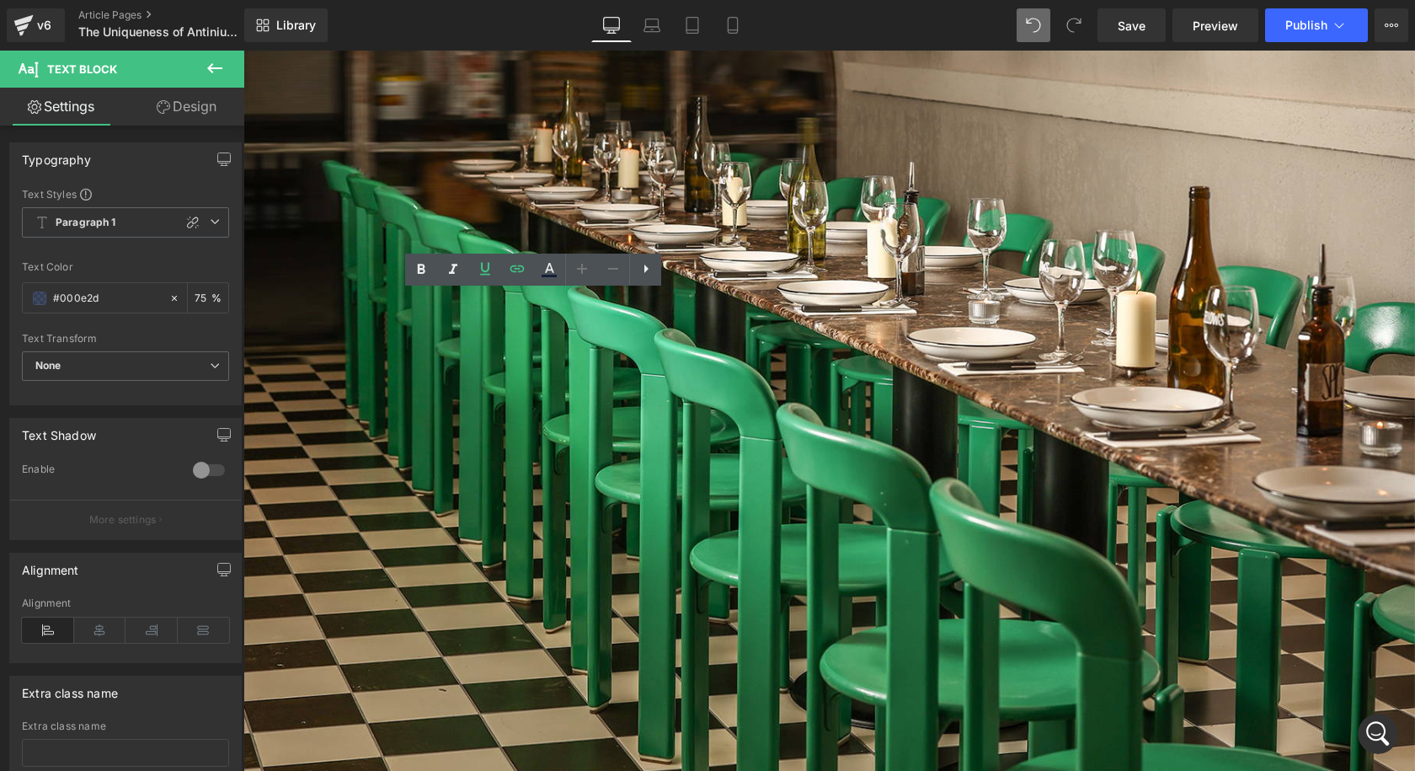
scroll to position [2335, 0]
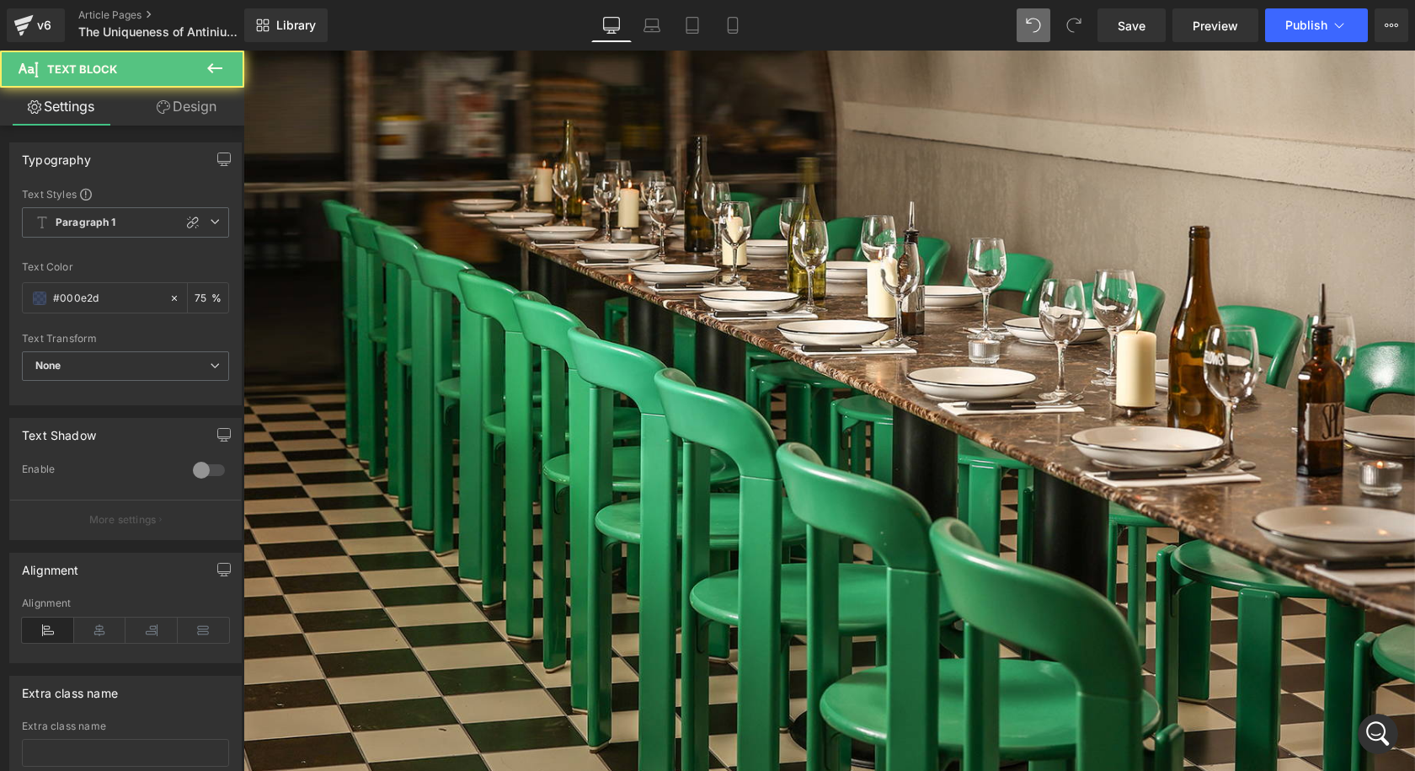
drag, startPoint x: 758, startPoint y: 307, endPoint x: 759, endPoint y: 296, distance: 11.0
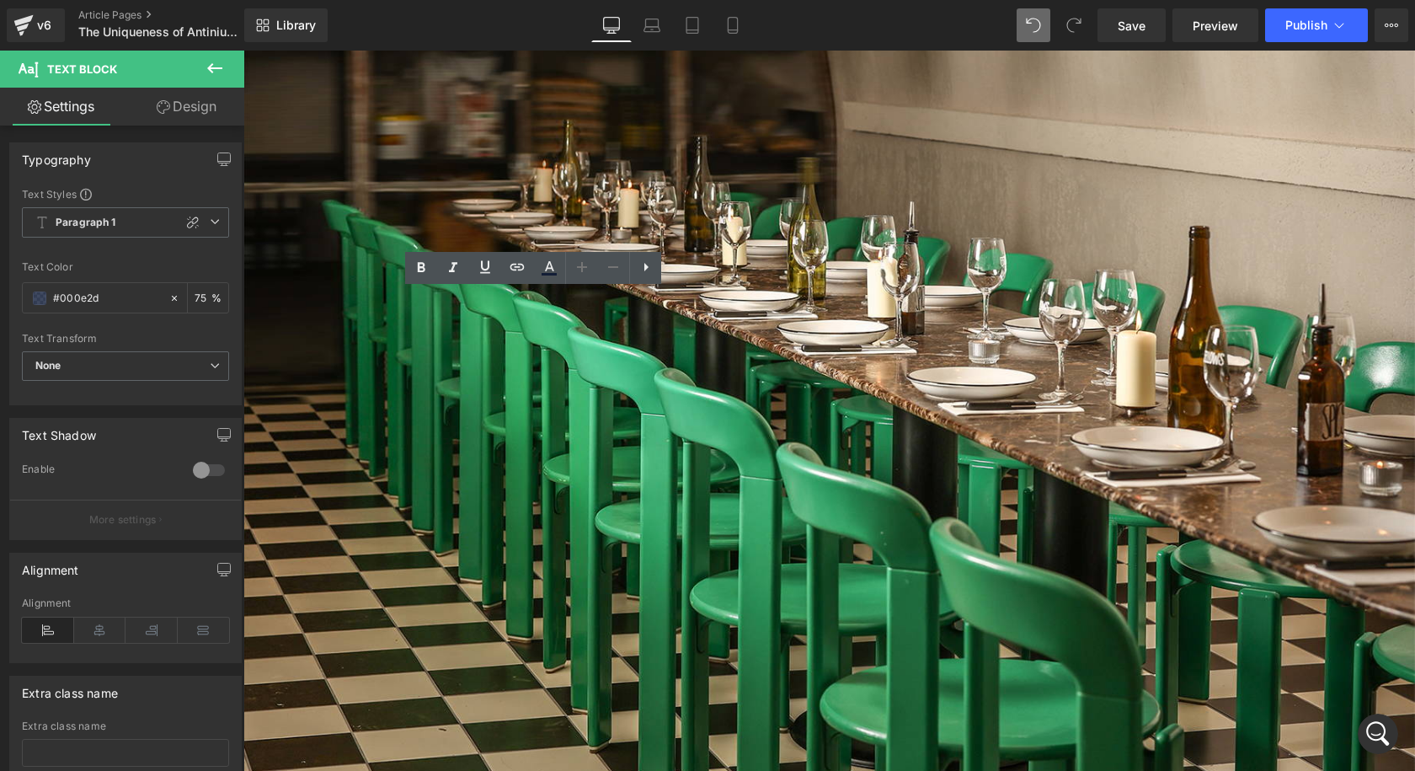
drag, startPoint x: 760, startPoint y: 299, endPoint x: 832, endPoint y: 318, distance: 74.8
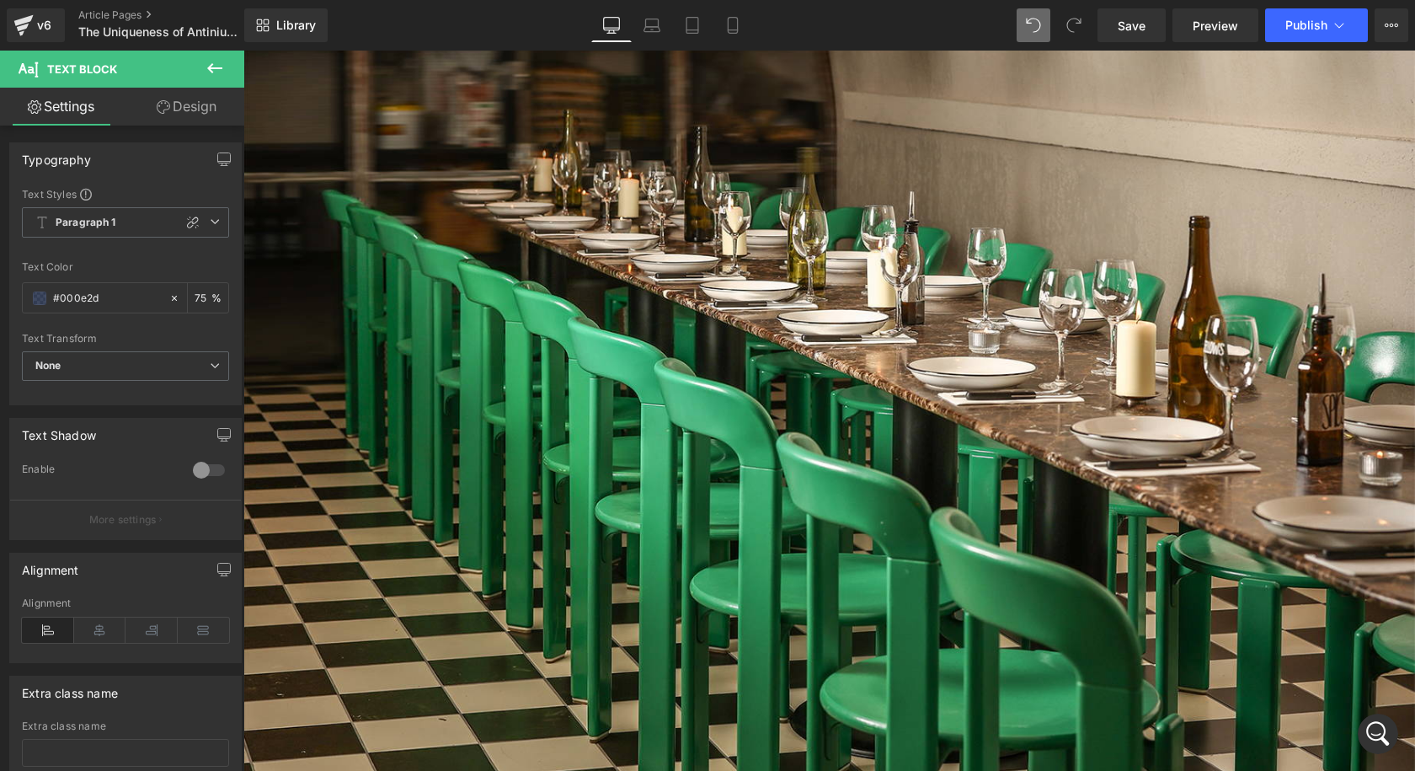
drag, startPoint x: 431, startPoint y: 341, endPoint x: 471, endPoint y: 375, distance: 52.0
drag, startPoint x: 450, startPoint y: 556, endPoint x: 260, endPoint y: 323, distance: 300.6
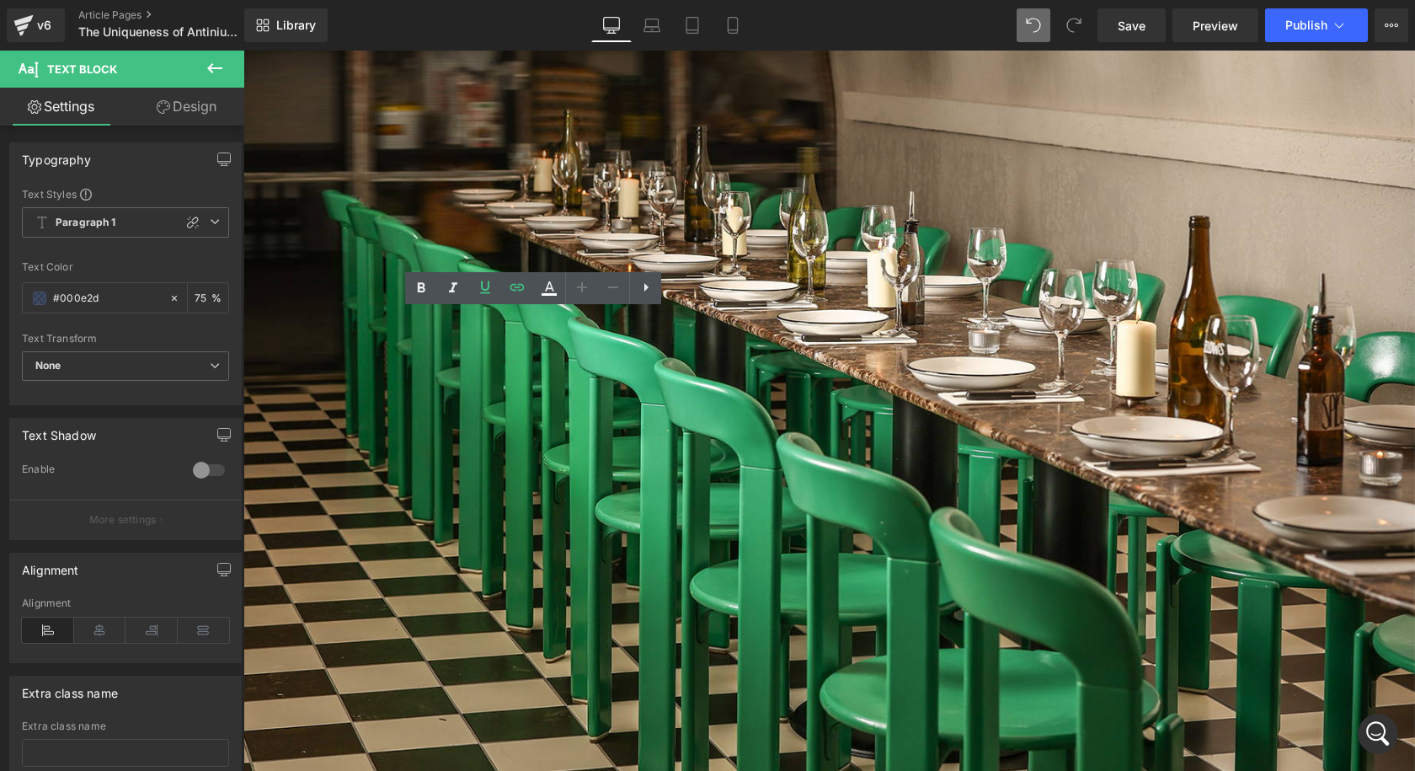
drag, startPoint x: 484, startPoint y: 405, endPoint x: 258, endPoint y: 384, distance: 227.5
copy link "[URL][DOMAIN_NAME]"
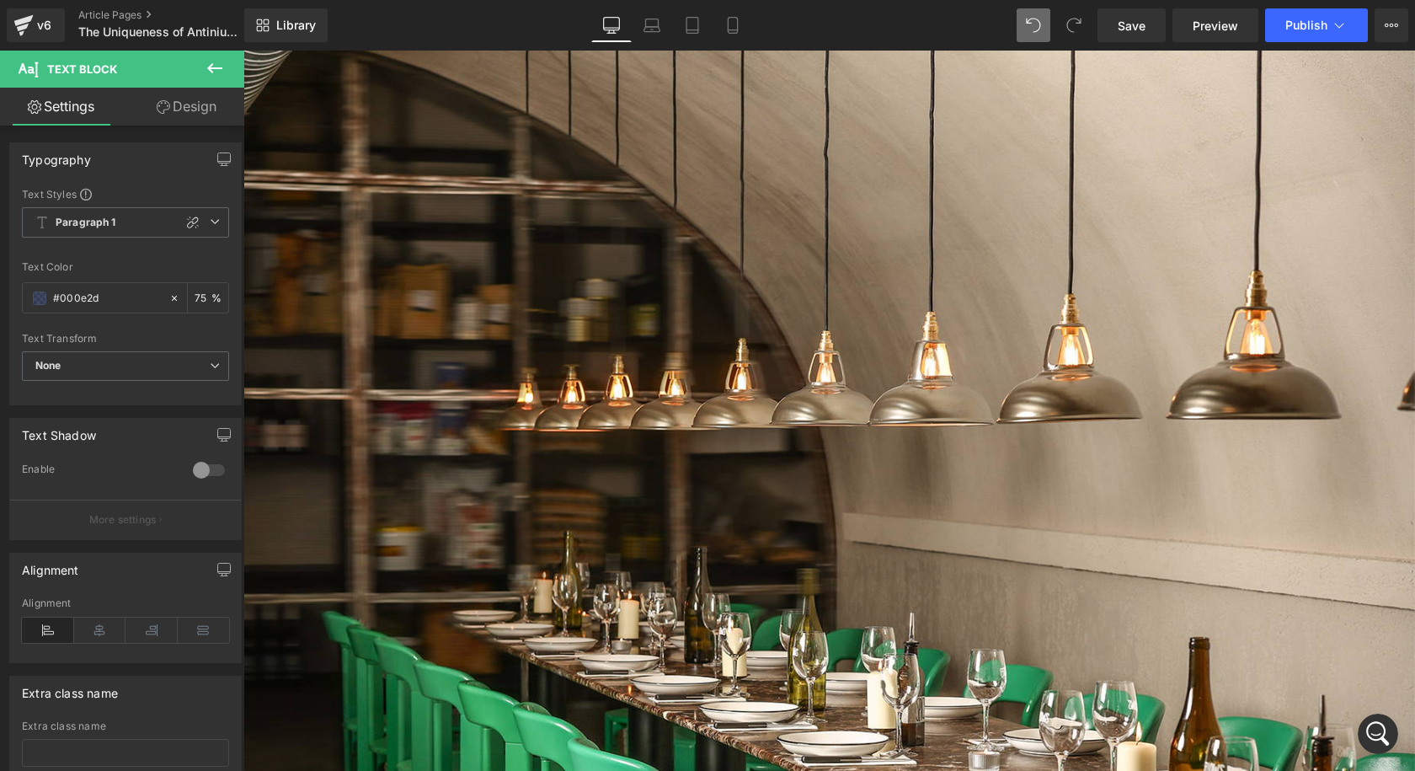
scroll to position [1577, 0]
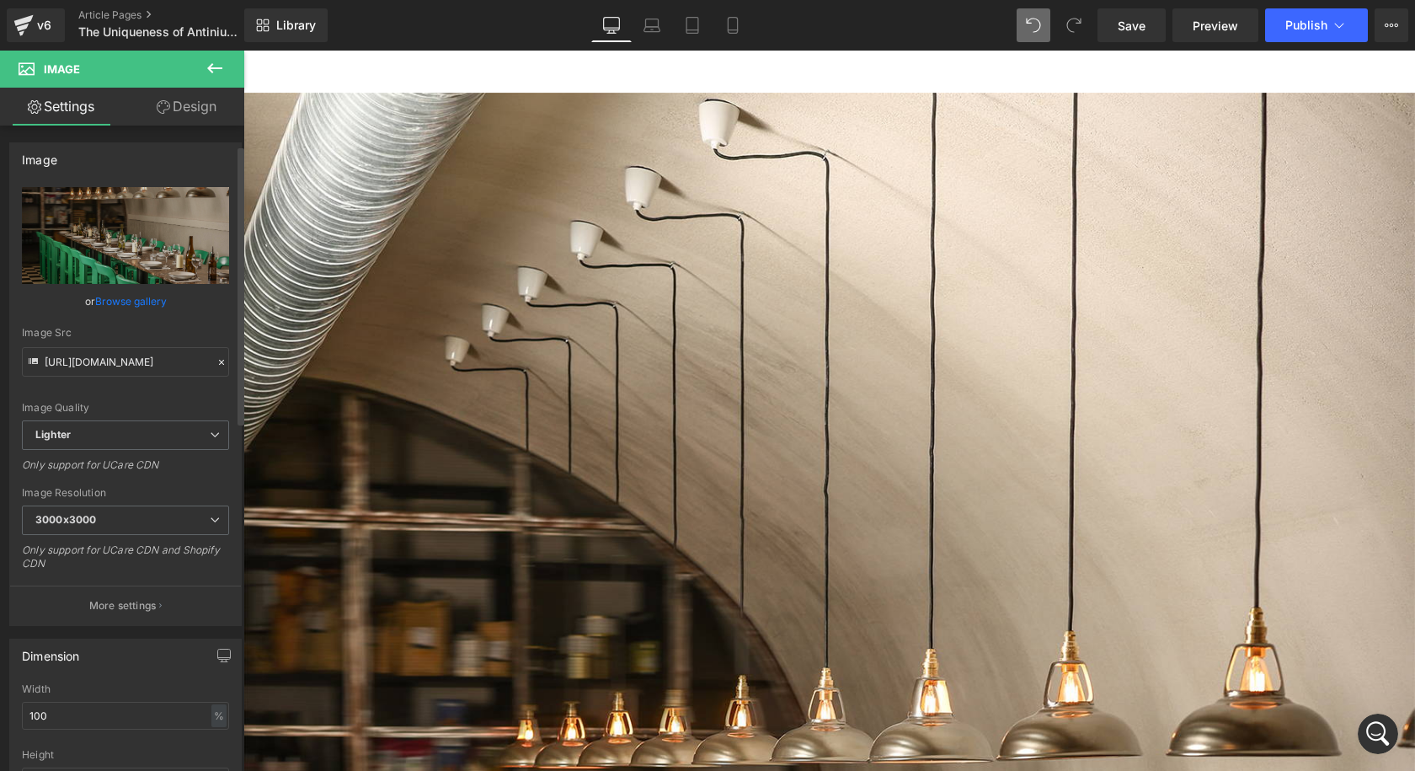
scroll to position [337, 0]
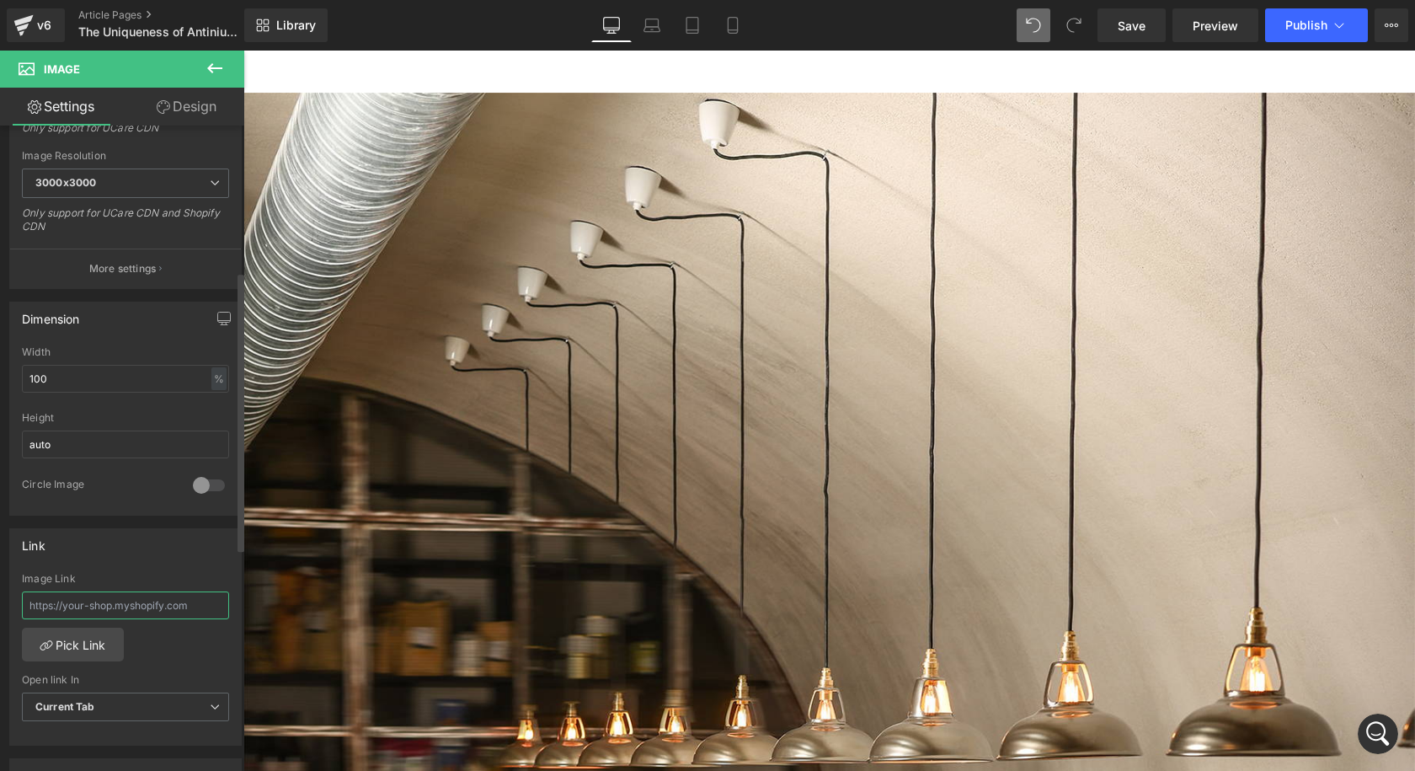
click at [110, 606] on input "text" at bounding box center [125, 605] width 207 height 28
type input "[URL][DOMAIN_NAME]"
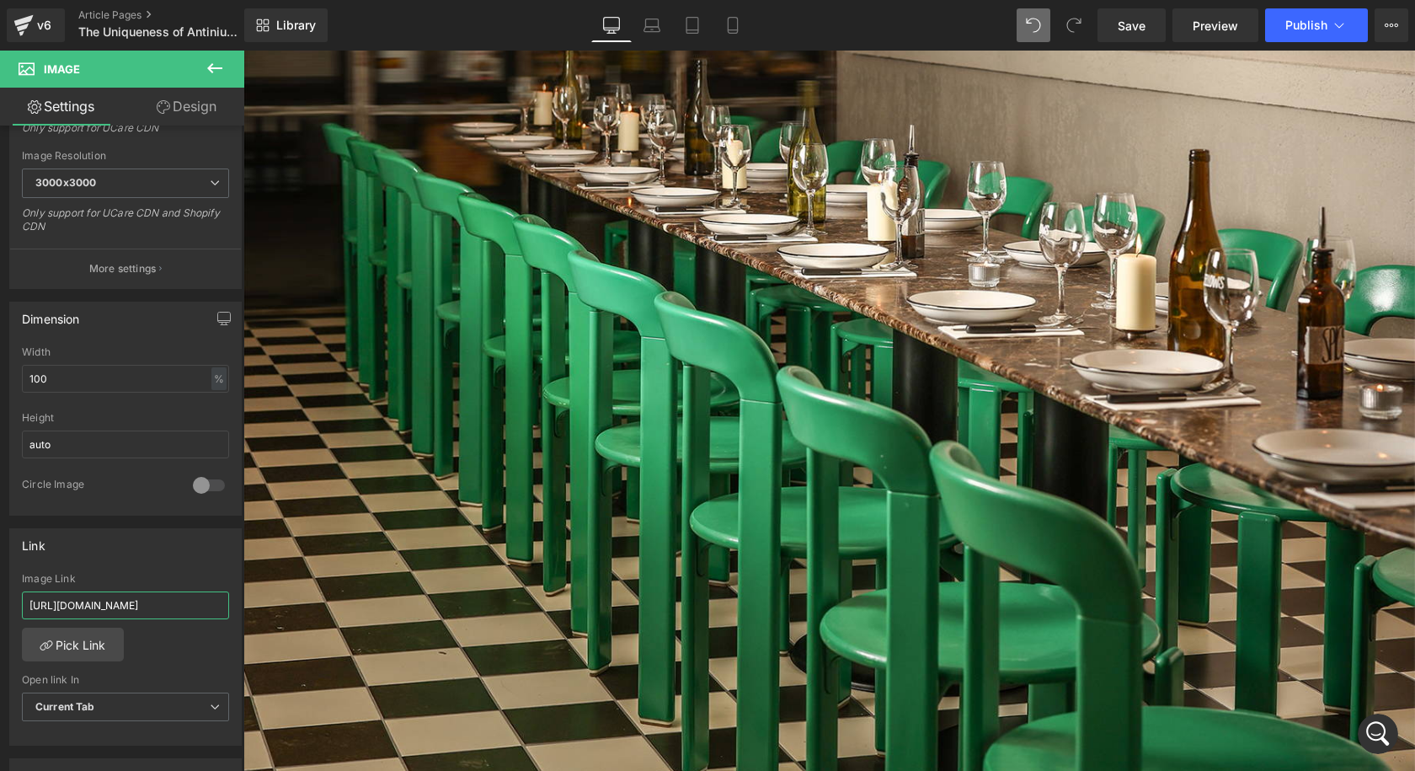
scroll to position [2419, 0]
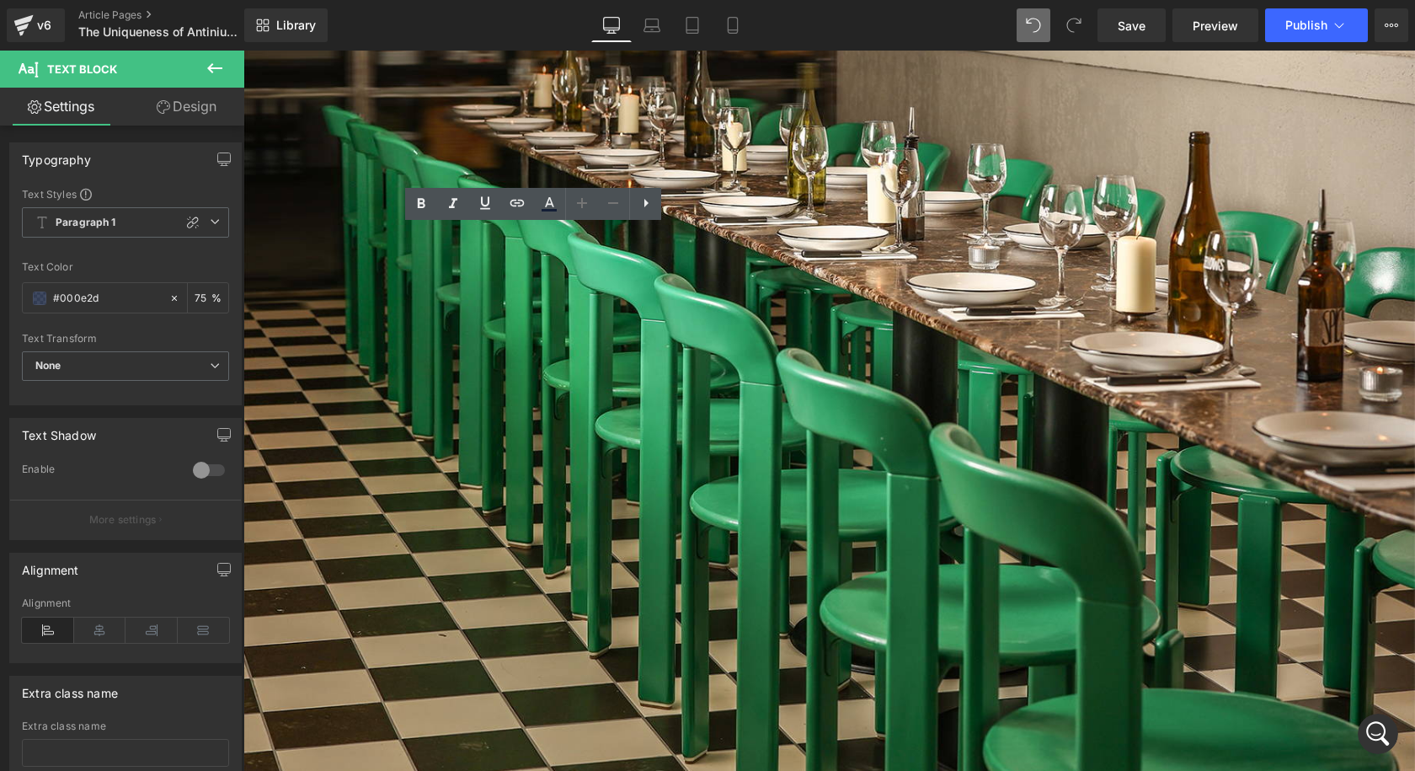
drag, startPoint x: 475, startPoint y: 474, endPoint x: 254, endPoint y: 243, distance: 319.9
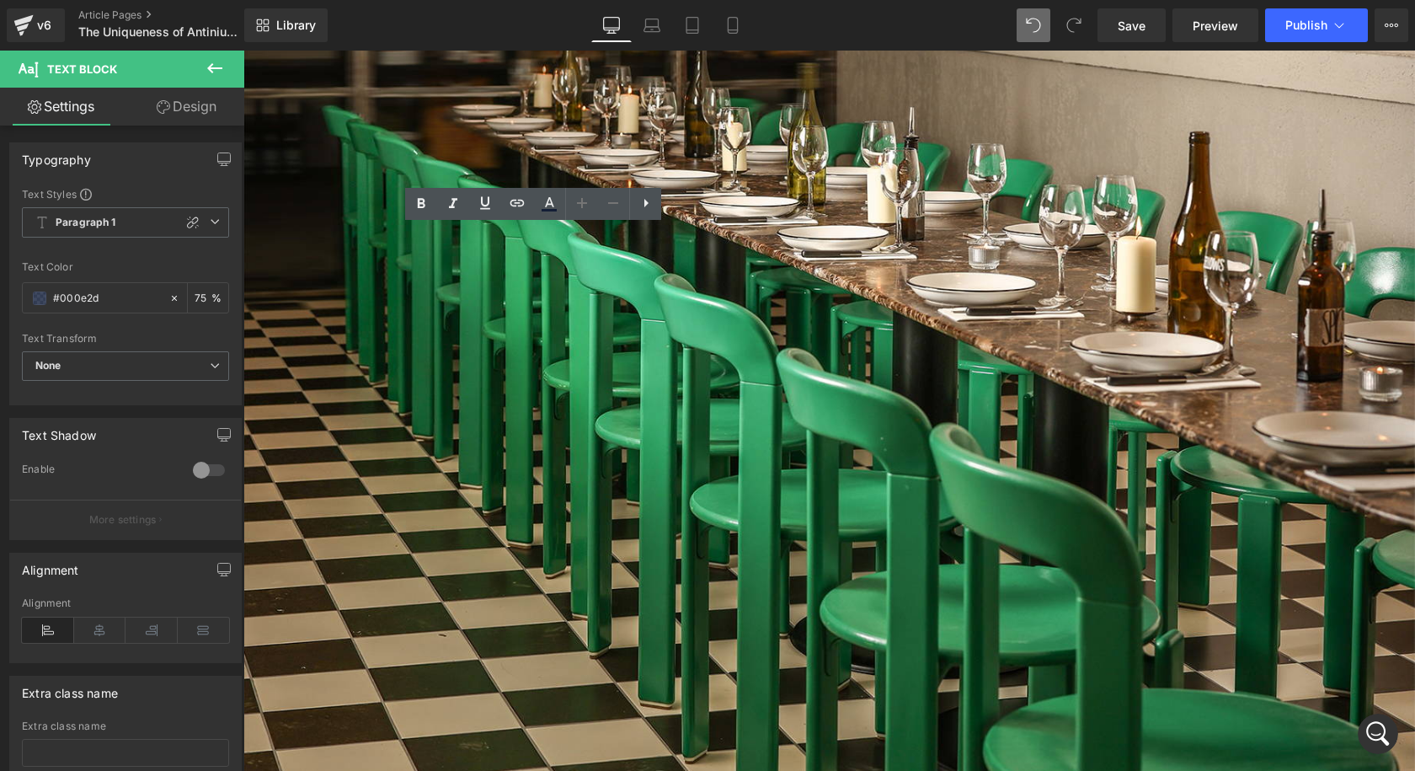
click at [641, 209] on icon at bounding box center [646, 203] width 20 height 20
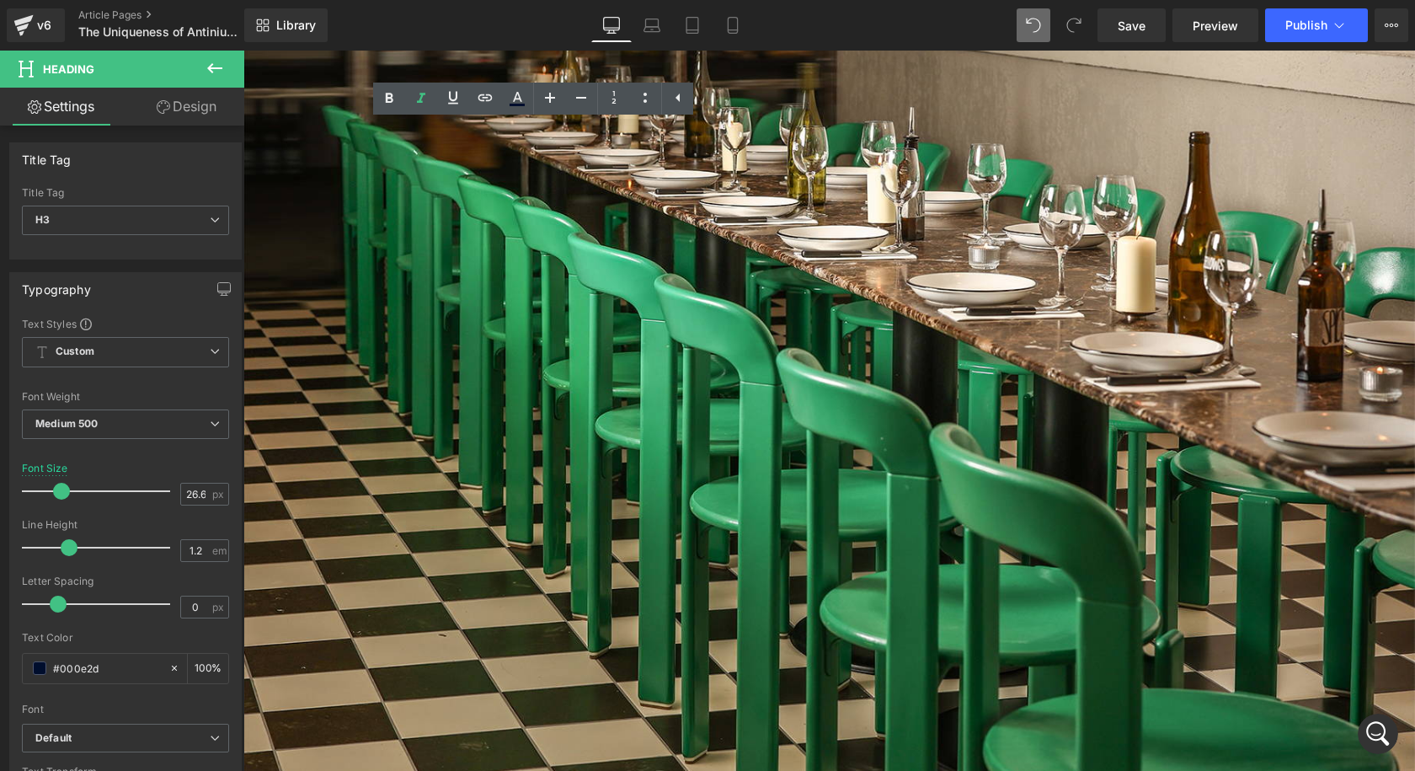
click at [243, 51] on link at bounding box center [243, 51] width 0 height 0
click at [243, 51] on icon at bounding box center [243, 51] width 0 height 0
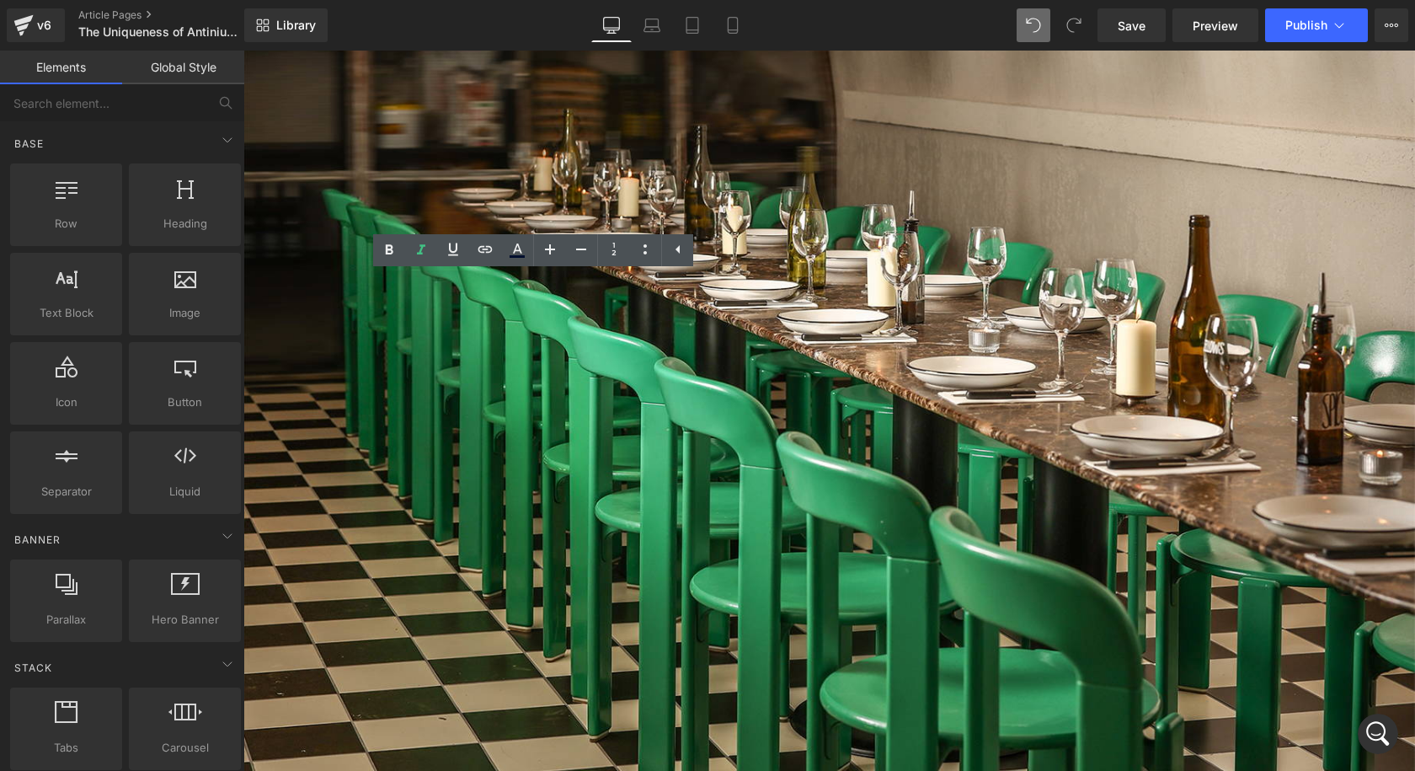
scroll to position [2335, 0]
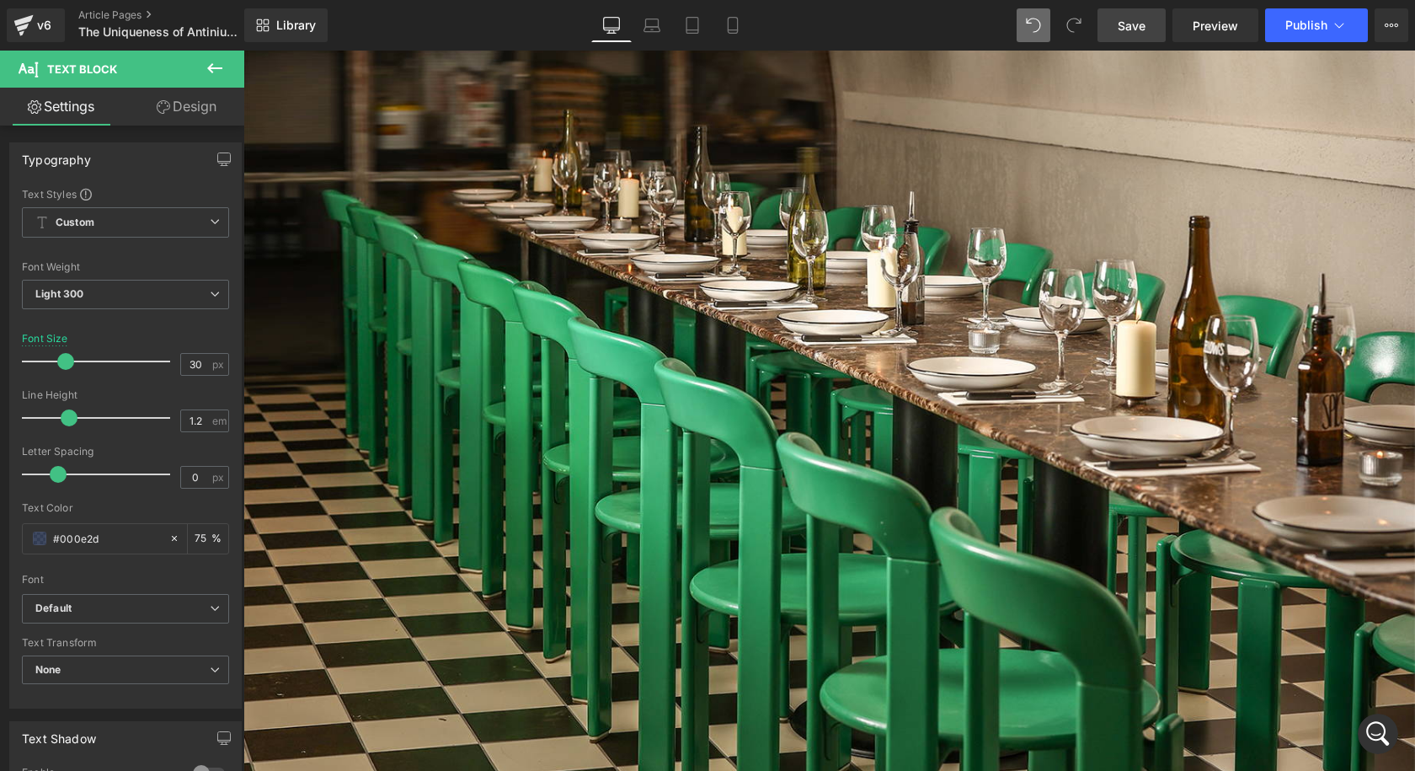
click at [1132, 17] on span "Save" at bounding box center [1132, 26] width 28 height 18
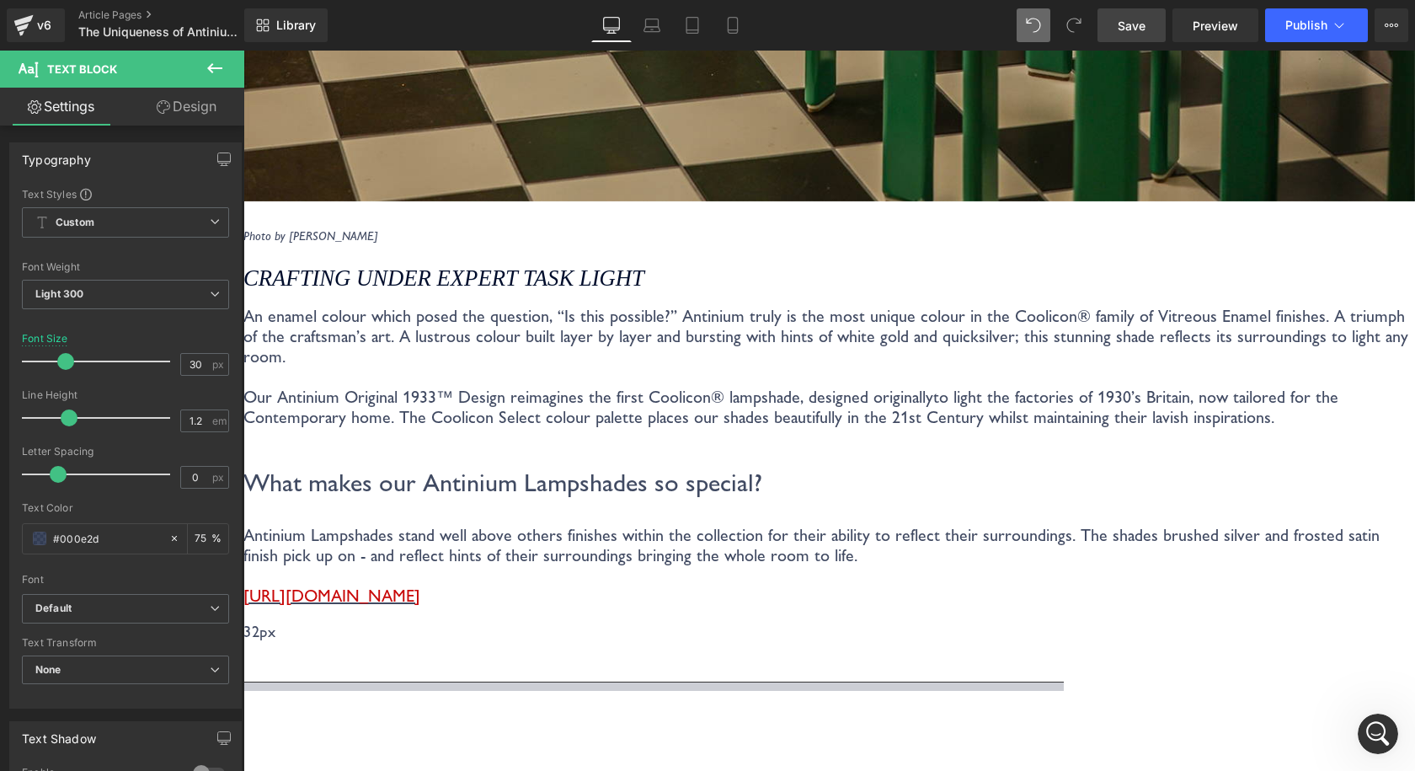
scroll to position [3261, 0]
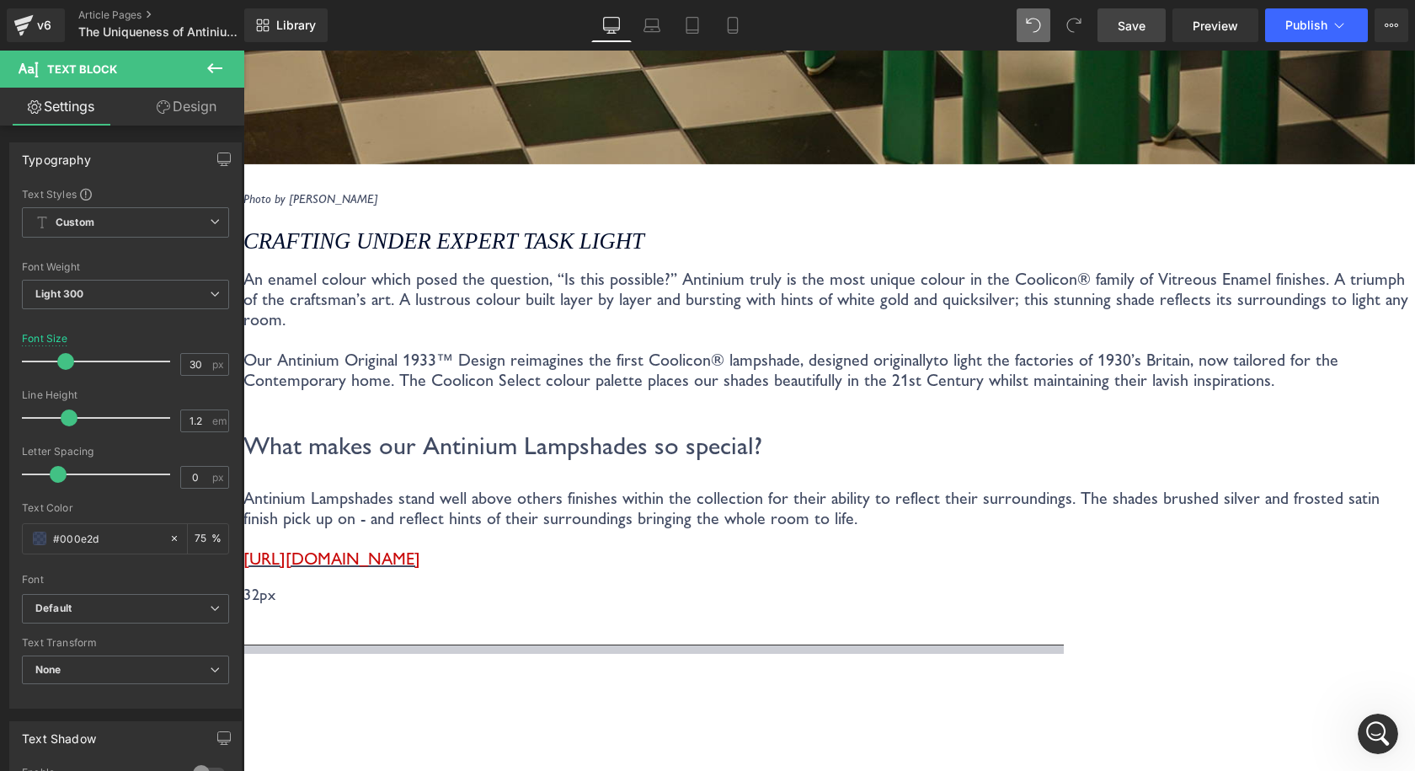
click at [1158, 29] on link "Save" at bounding box center [1131, 25] width 68 height 34
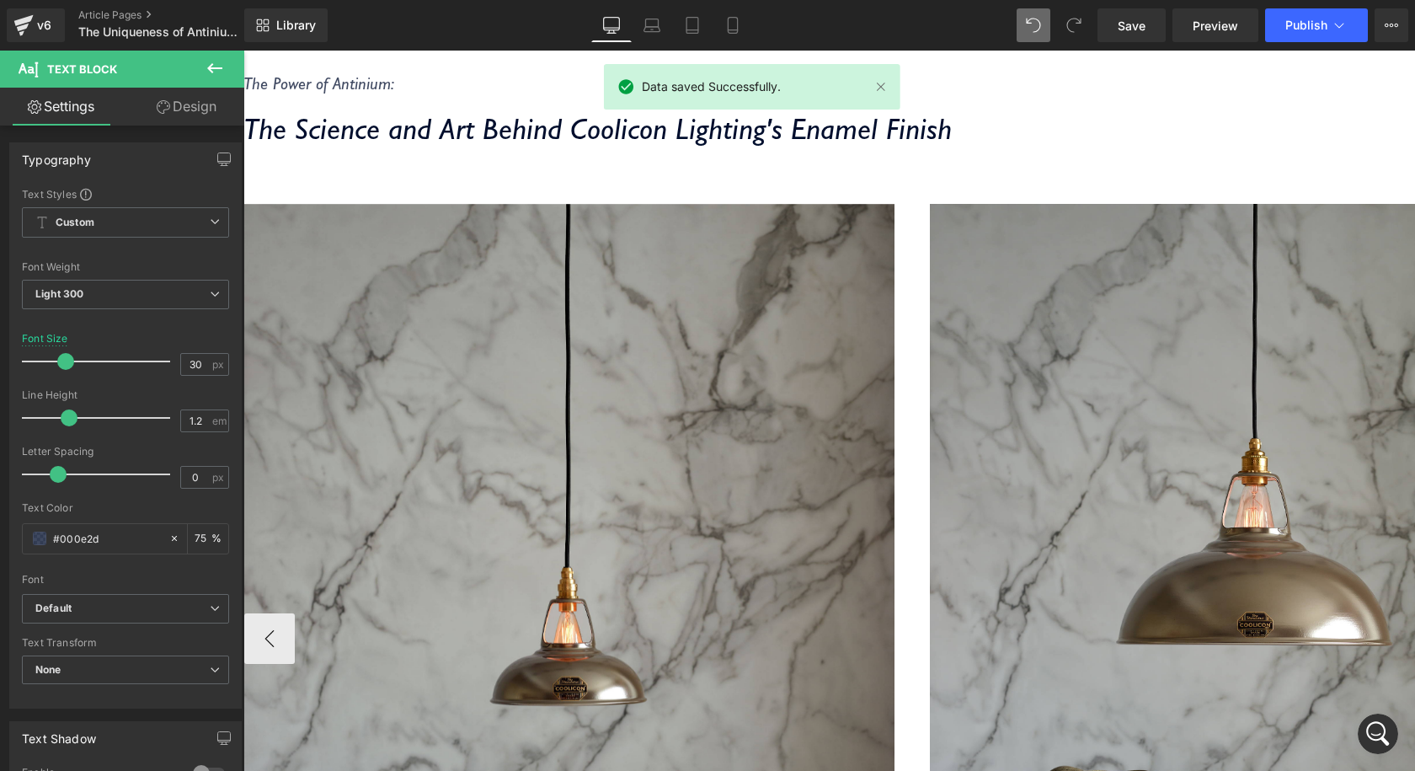
scroll to position [482, 0]
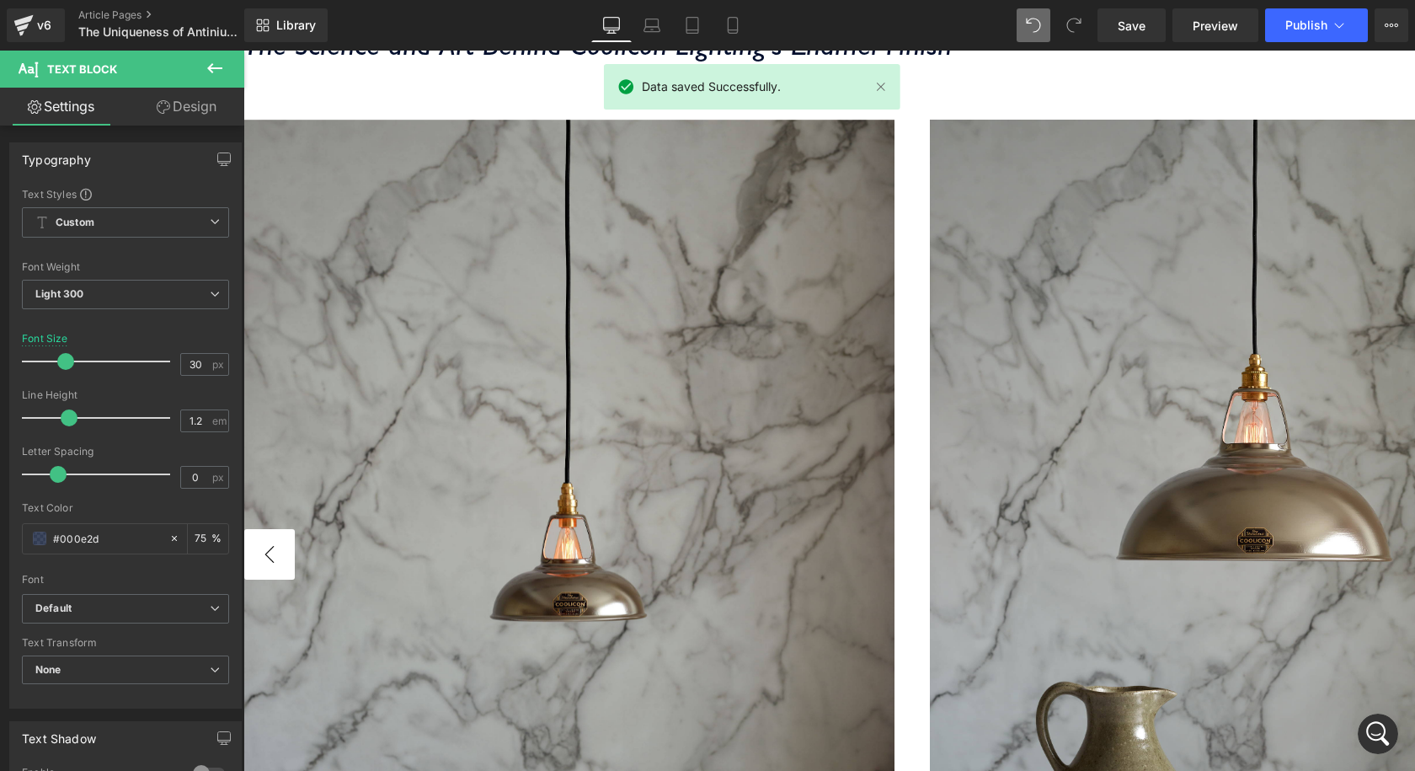
click at [295, 529] on button "‹" at bounding box center [269, 554] width 51 height 51
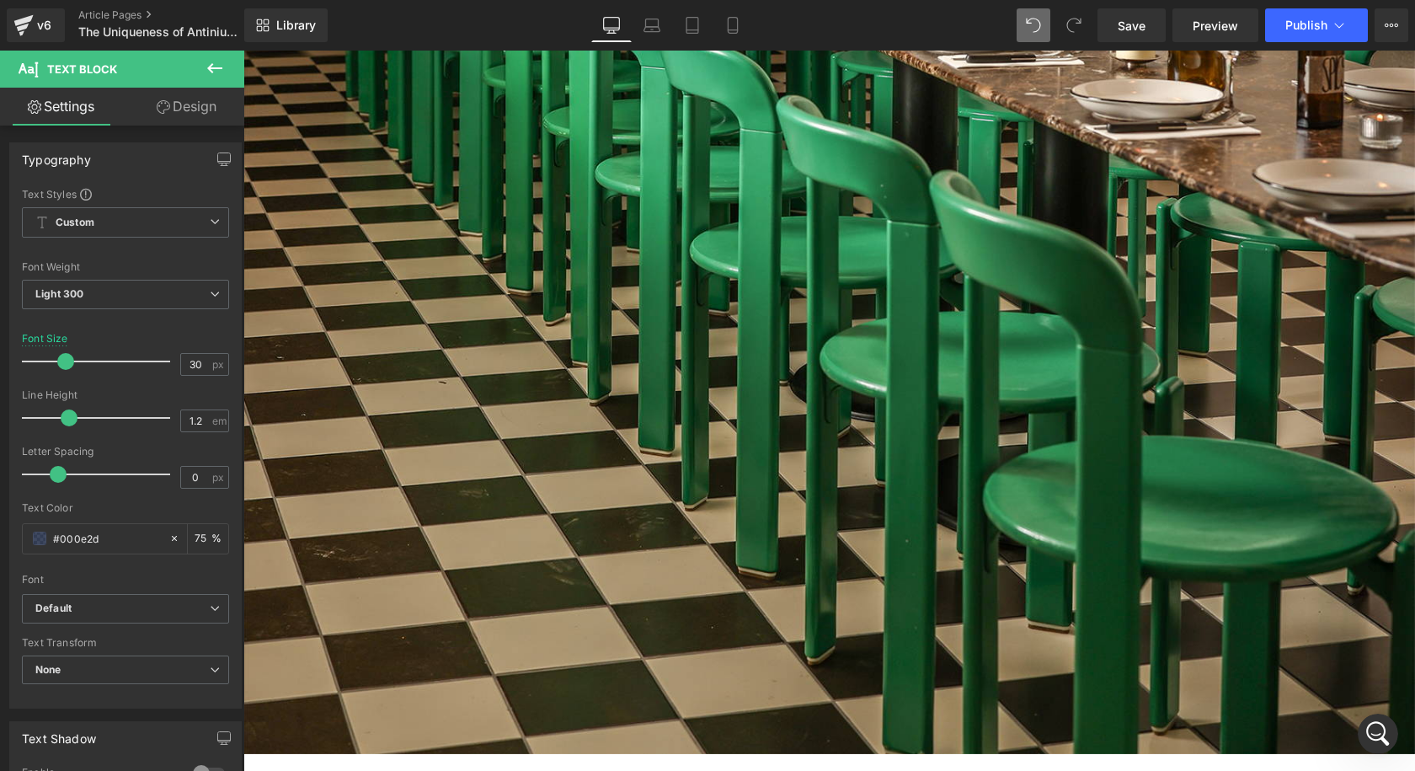
scroll to position [2335, 0]
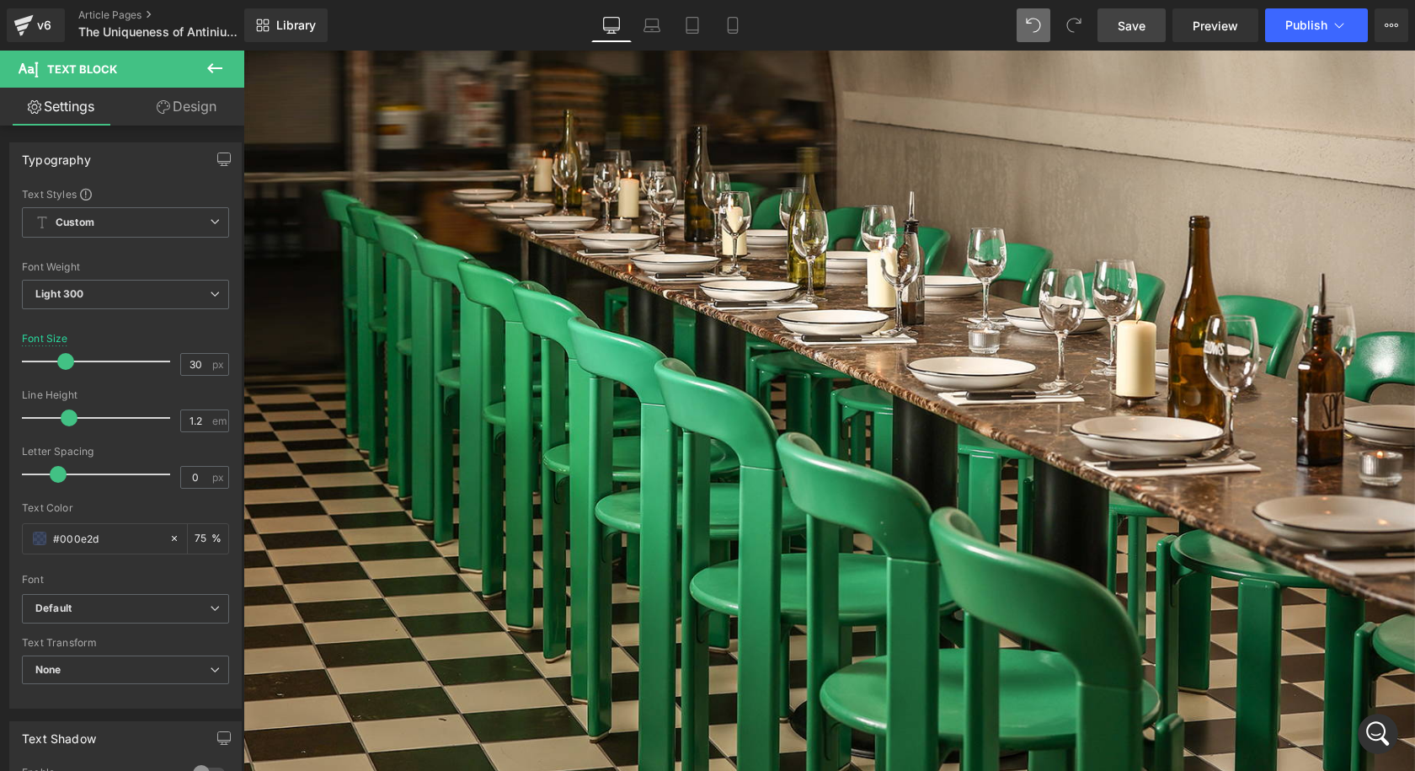
click at [1137, 21] on span "Save" at bounding box center [1132, 26] width 28 height 18
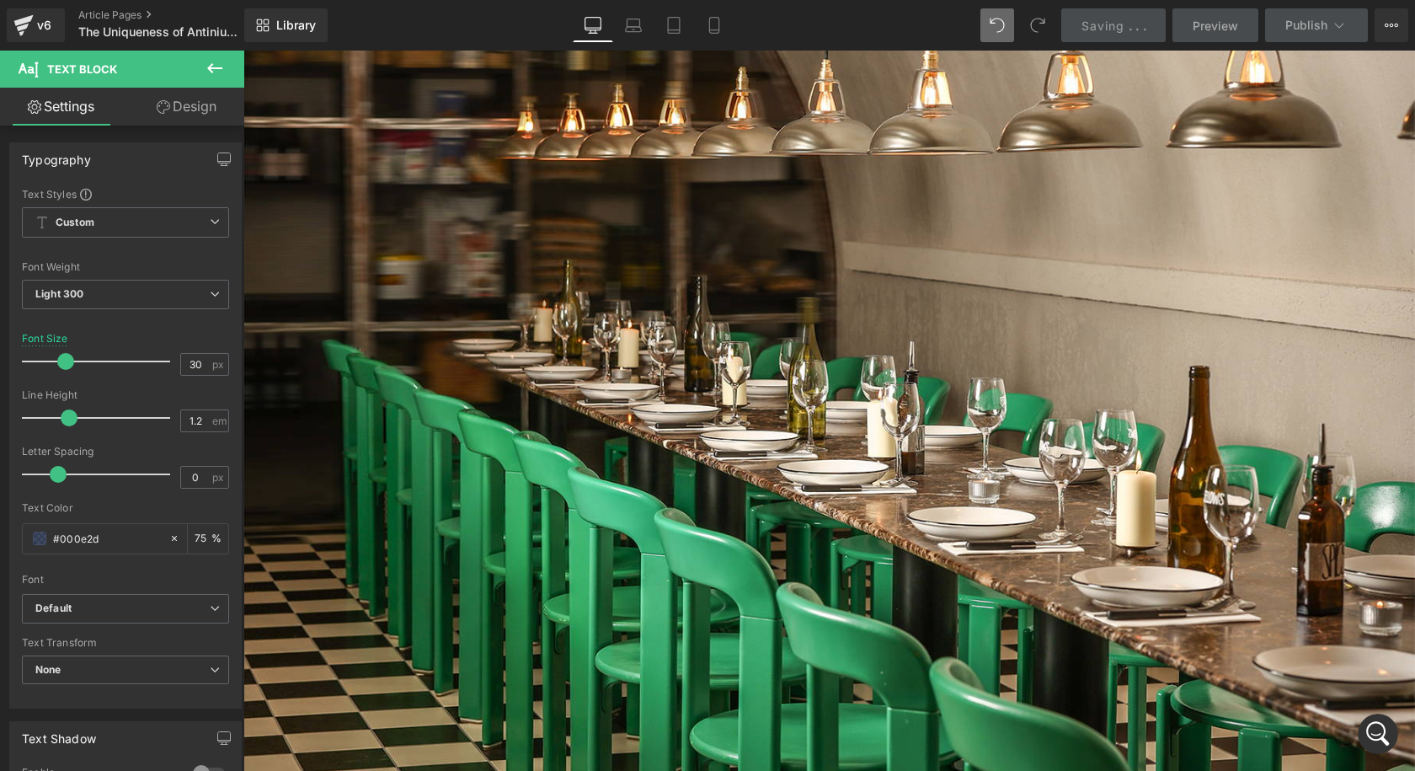
scroll to position [1998, 0]
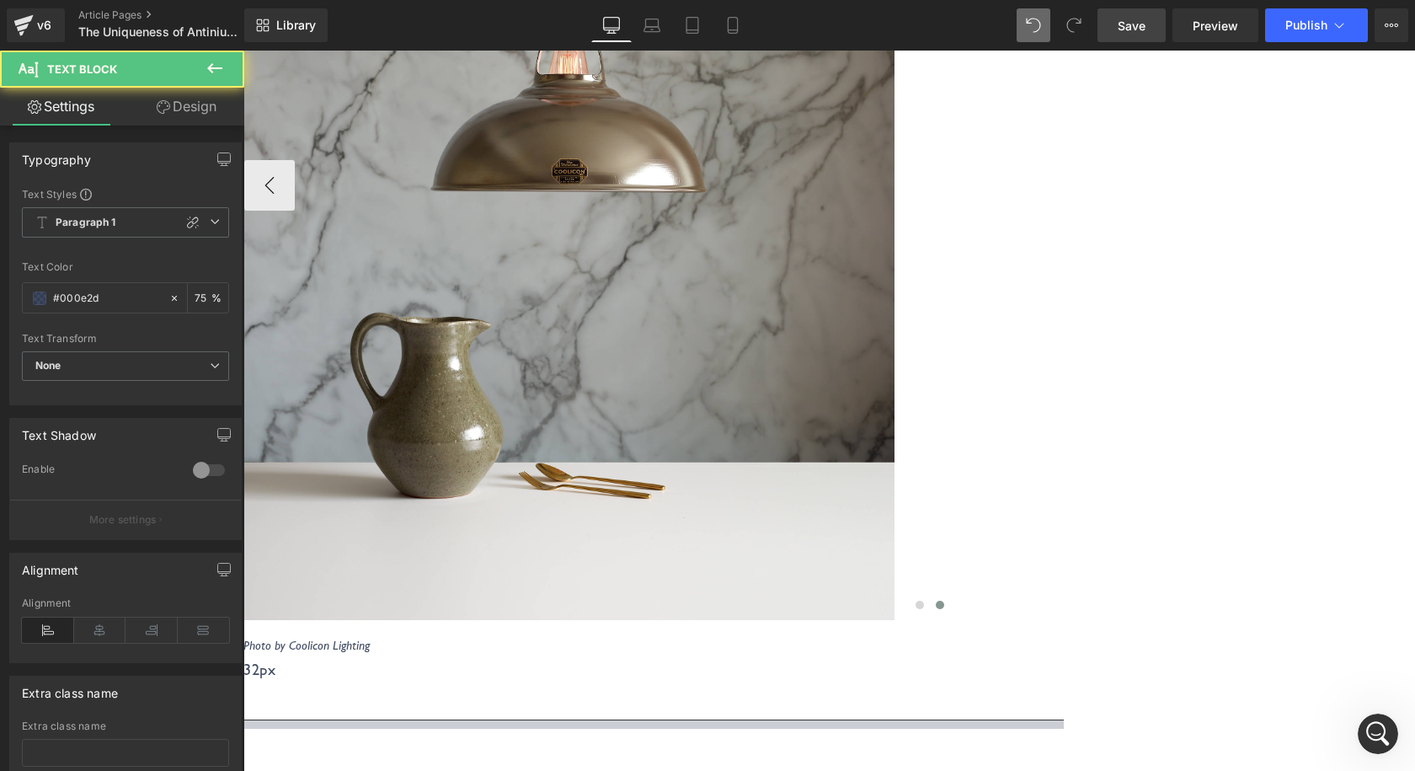
drag, startPoint x: 1110, startPoint y: 133, endPoint x: 1123, endPoint y: 238, distance: 105.2
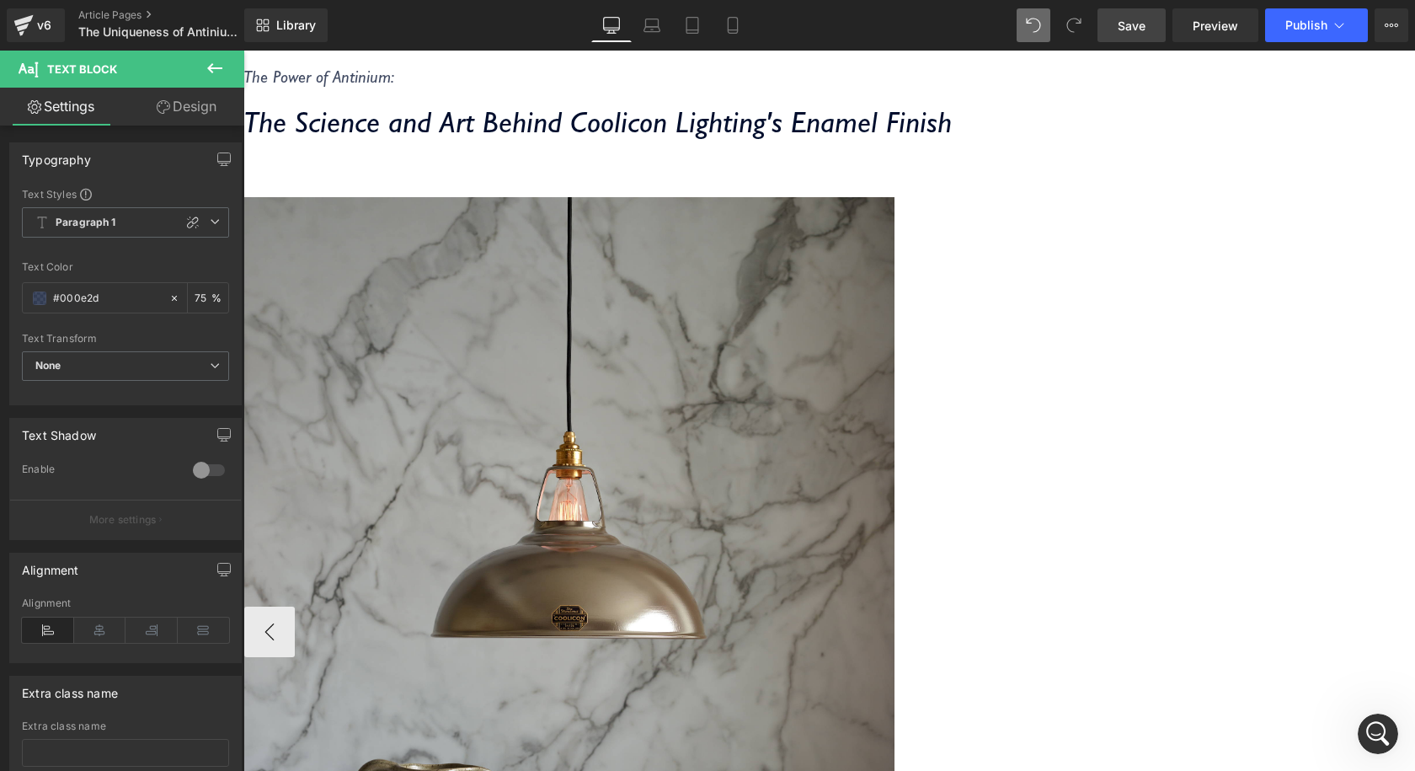
scroll to position [479, 0]
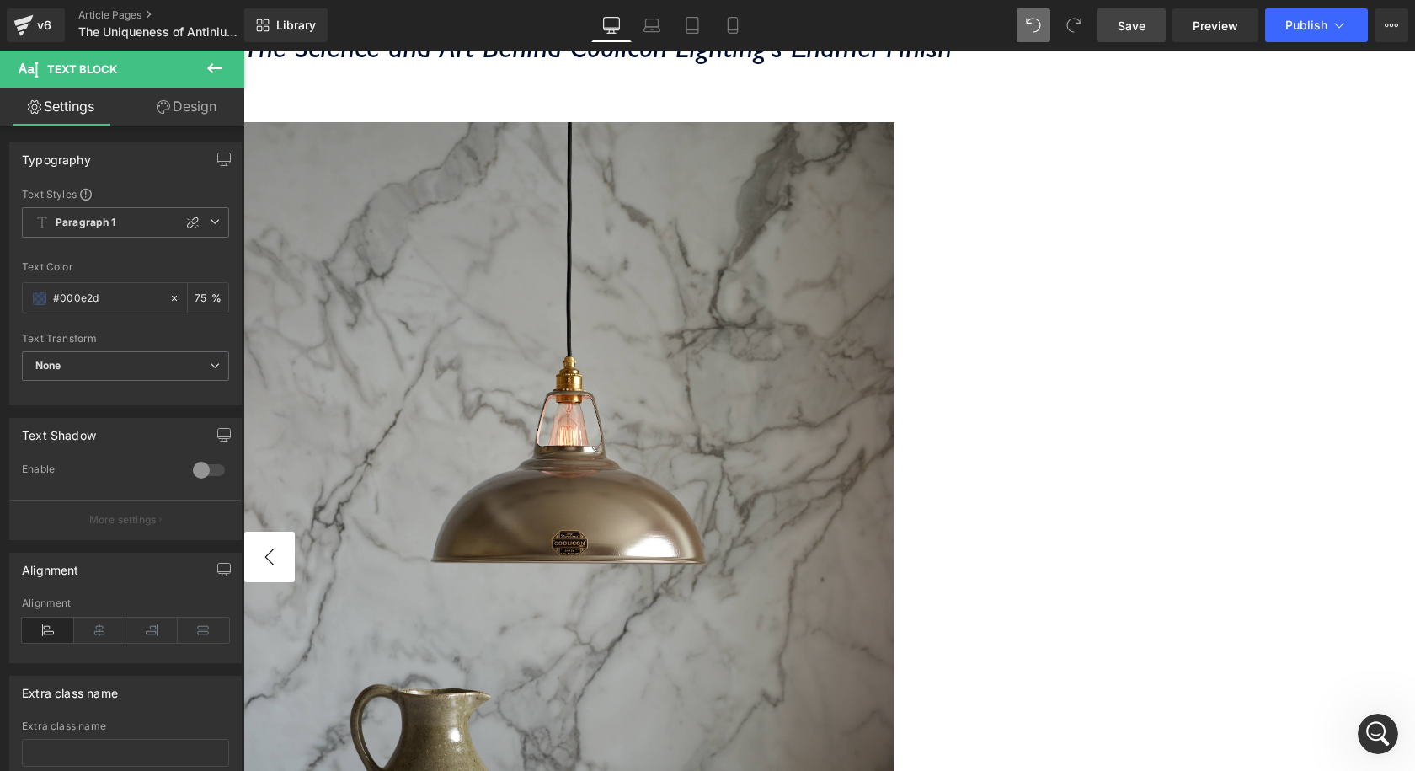
click at [295, 531] on button "‹" at bounding box center [269, 556] width 51 height 51
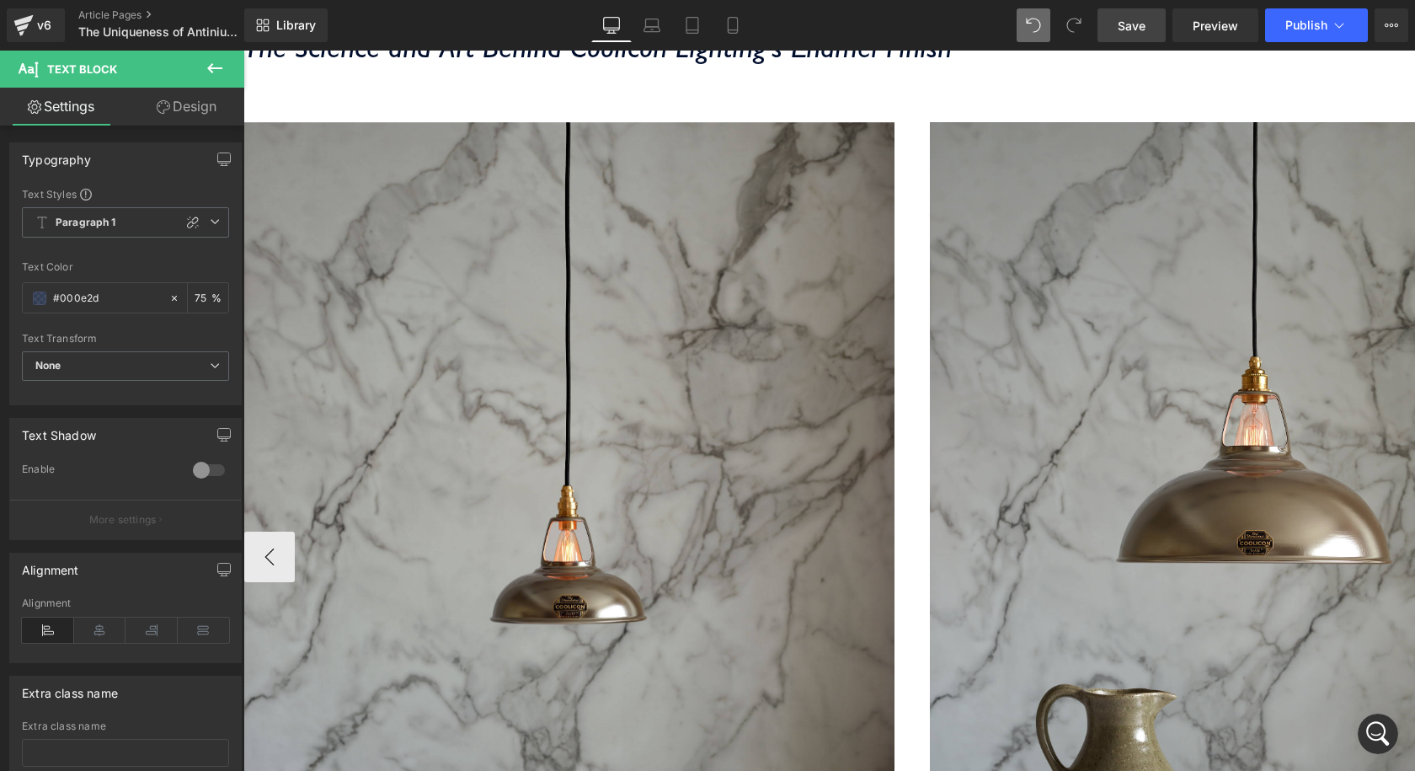
click at [894, 364] on img at bounding box center [569, 557] width 650 height 870
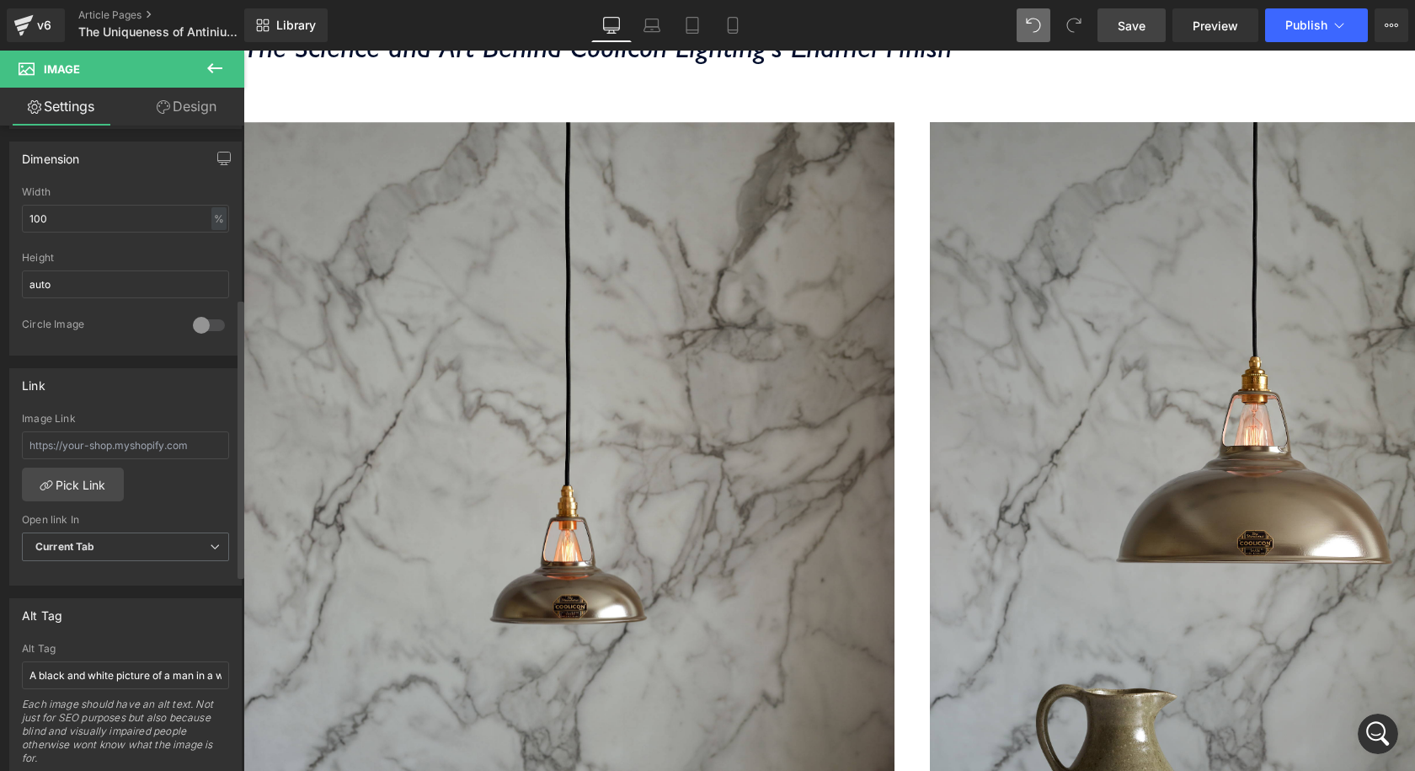
scroll to position [505, 0]
click at [88, 440] on input "text" at bounding box center [125, 437] width 207 height 28
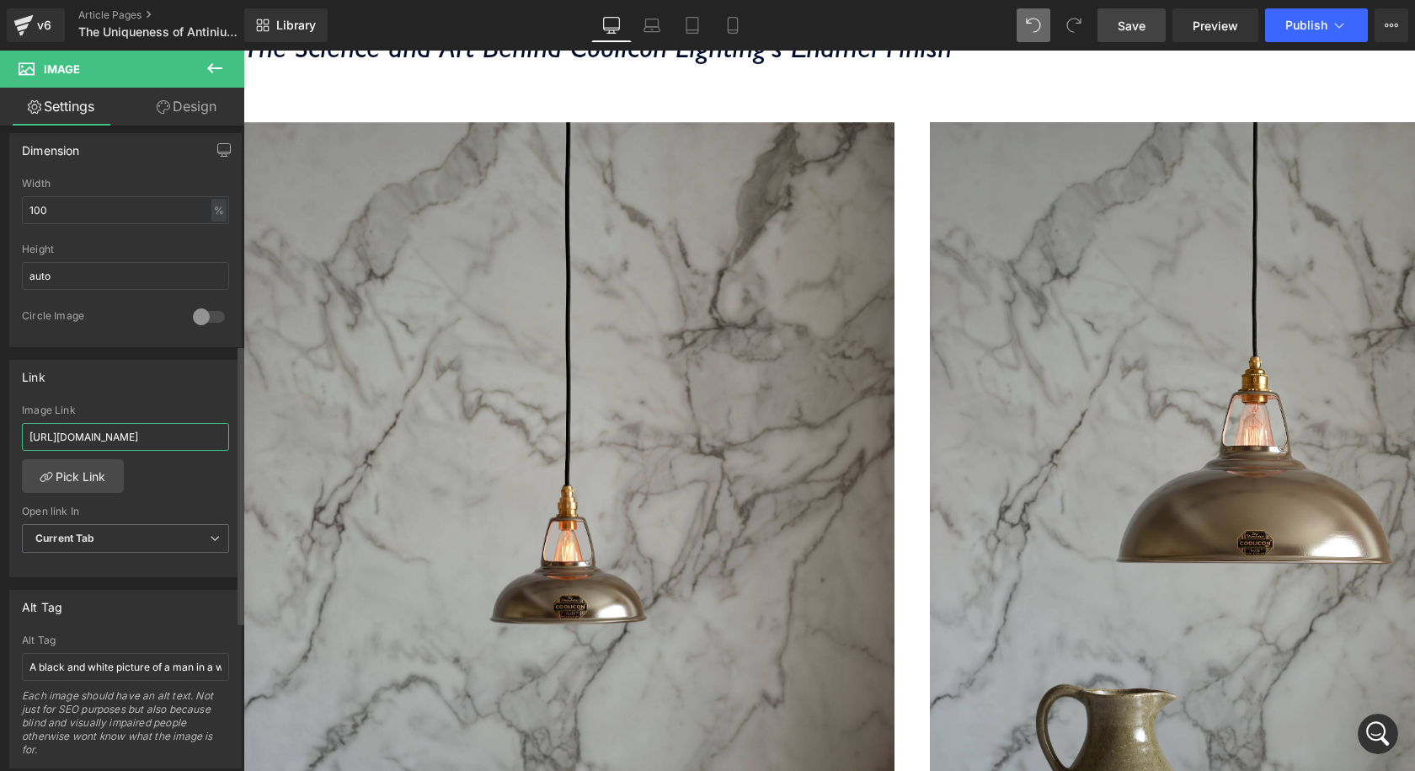
scroll to position [0, 105]
type input "[URL][DOMAIN_NAME]"
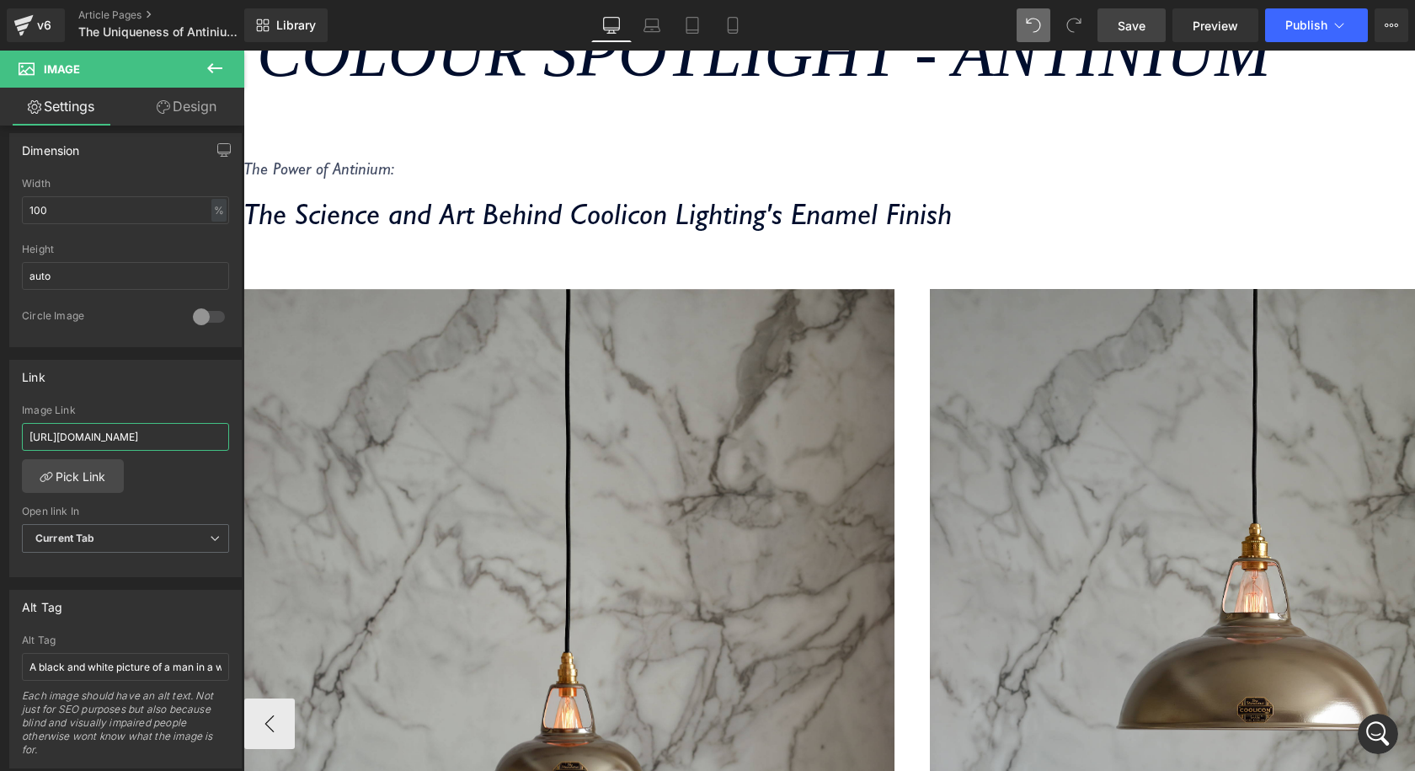
scroll to position [311, 0]
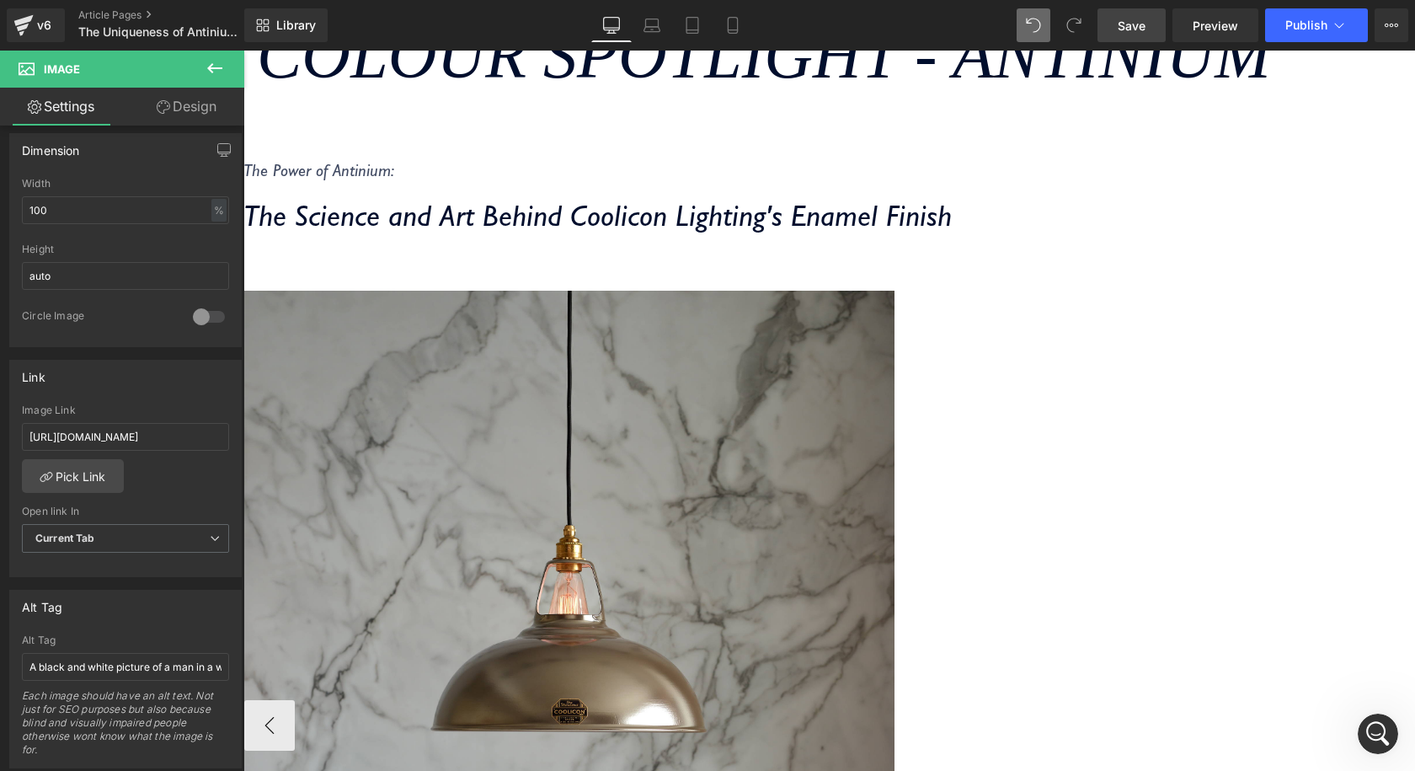
click at [894, 373] on img at bounding box center [569, 726] width 650 height 870
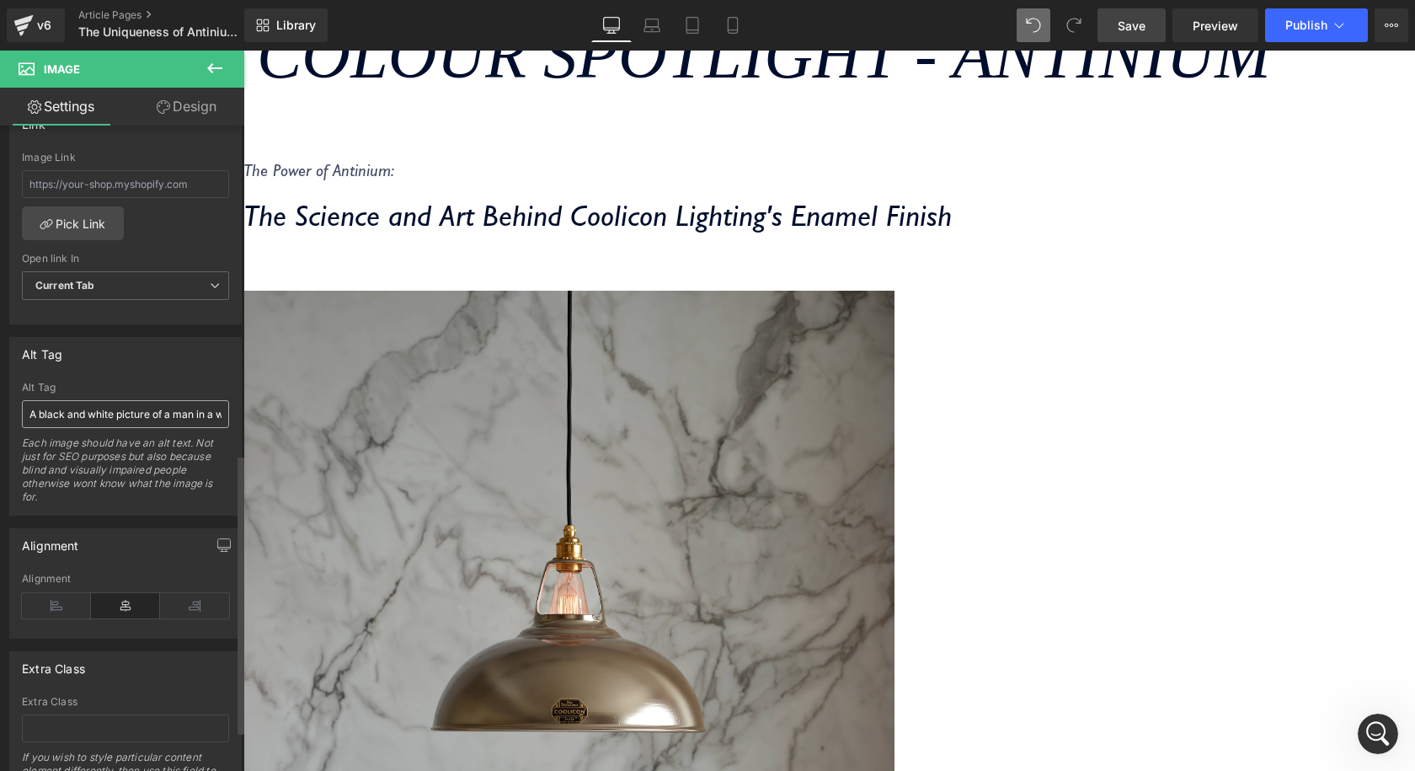
click at [117, 408] on input "A black and white picture of a man in a workshop fixing a badminton racket belo…" at bounding box center [125, 414] width 207 height 28
click at [120, 284] on span "Current Tab" at bounding box center [125, 285] width 207 height 29
click at [141, 173] on input "text" at bounding box center [122, 184] width 200 height 28
paste input "[URL][DOMAIN_NAME]"
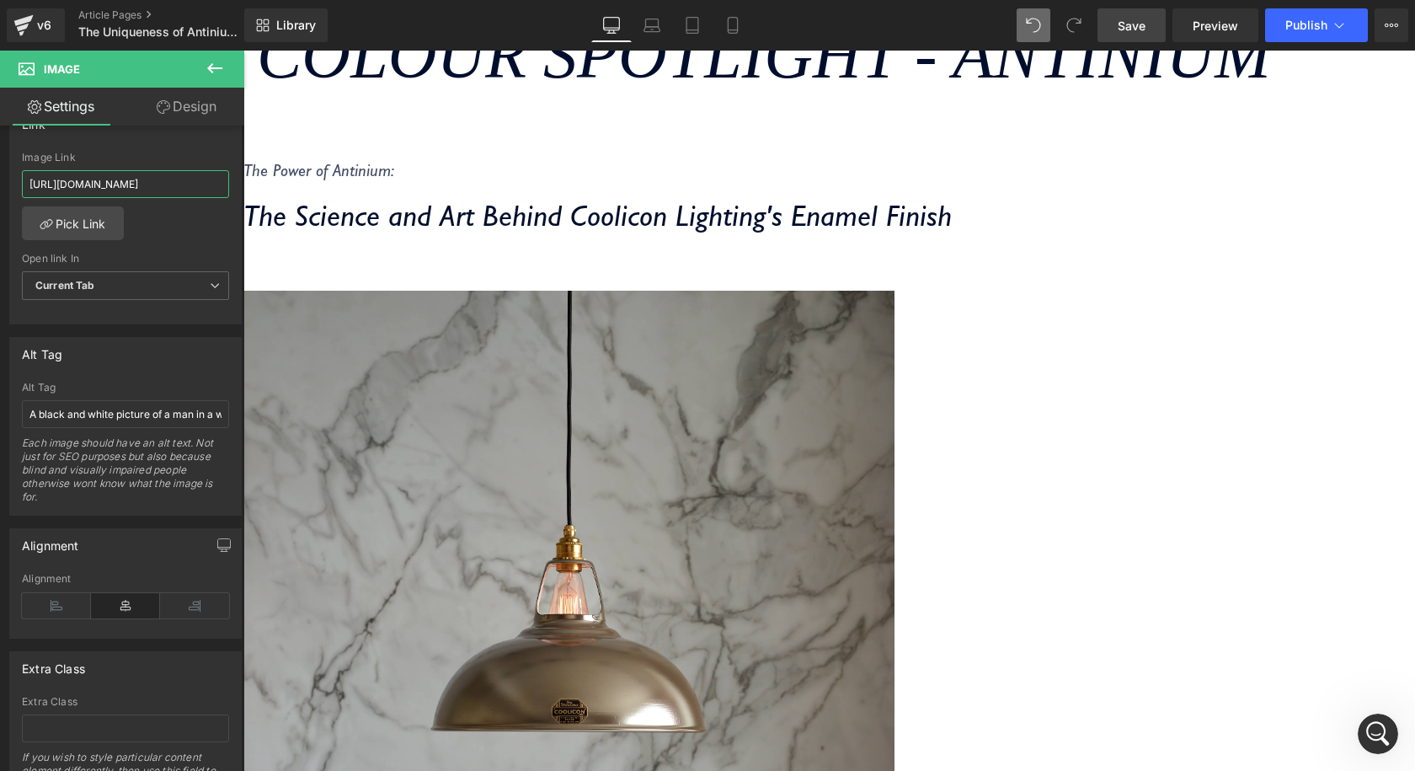
type input "[URL][DOMAIN_NAME]"
click at [1133, 33] on span "Save" at bounding box center [1132, 26] width 28 height 18
click at [1343, 18] on icon at bounding box center [1339, 25] width 17 height 17
drag, startPoint x: 1118, startPoint y: 31, endPoint x: 752, endPoint y: 185, distance: 397.5
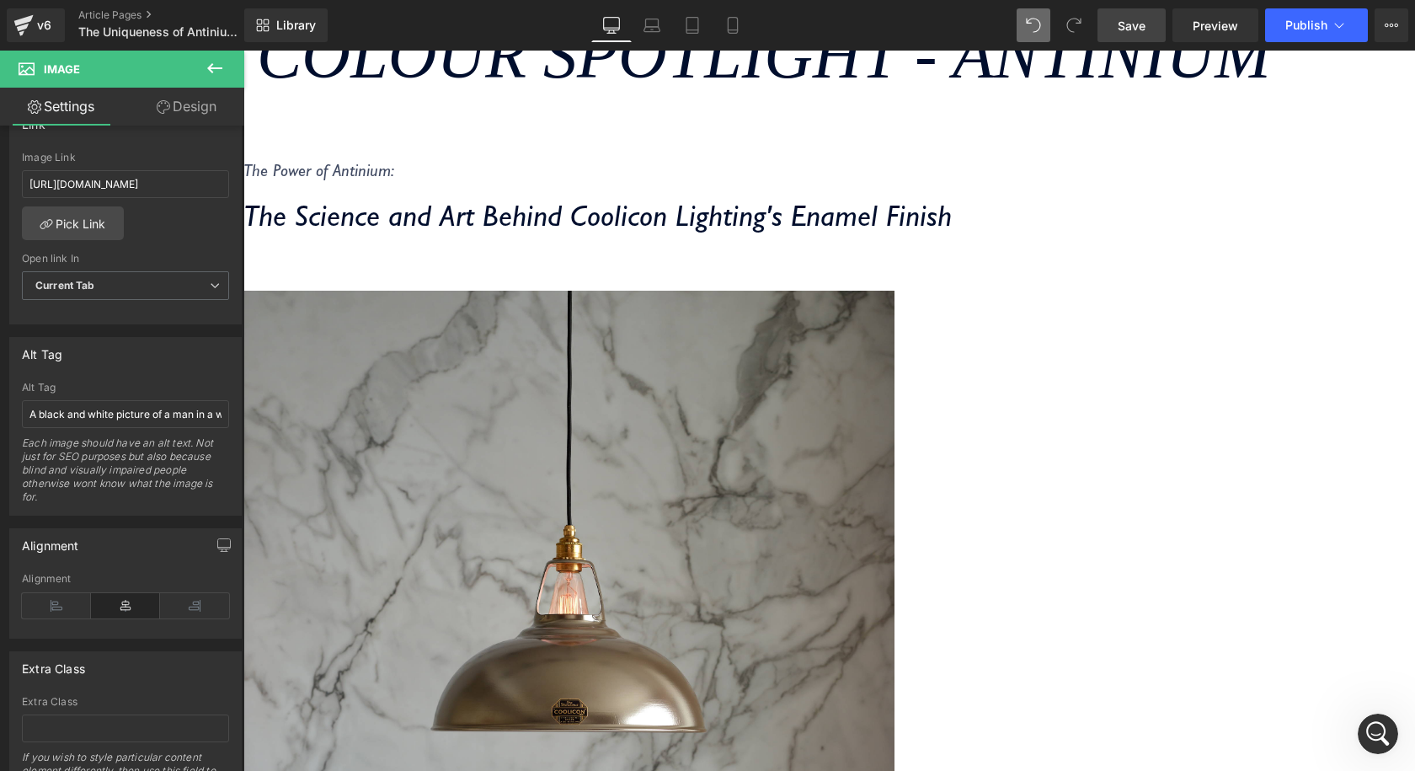
click at [1118, 31] on span "Save" at bounding box center [1132, 26] width 28 height 18
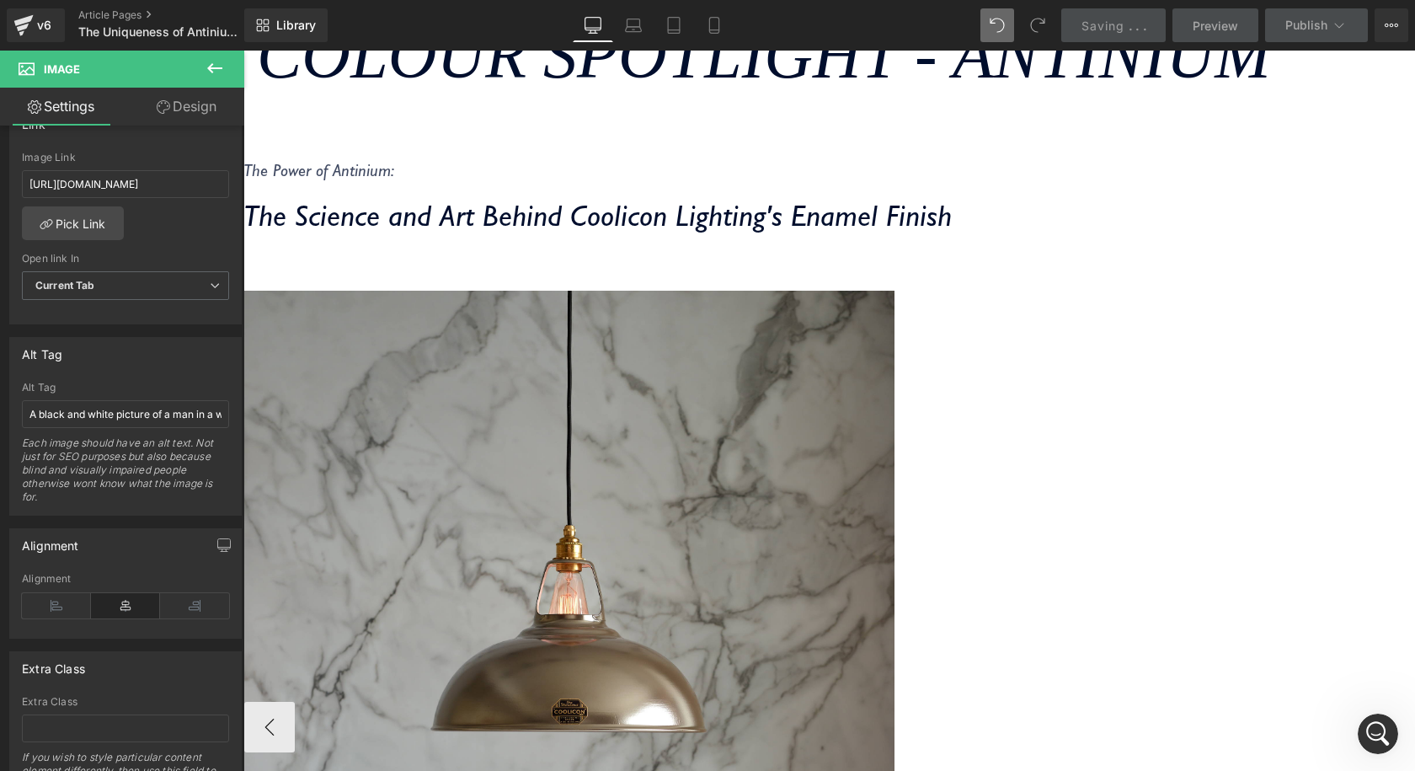
click at [894, 291] on img at bounding box center [569, 726] width 650 height 870
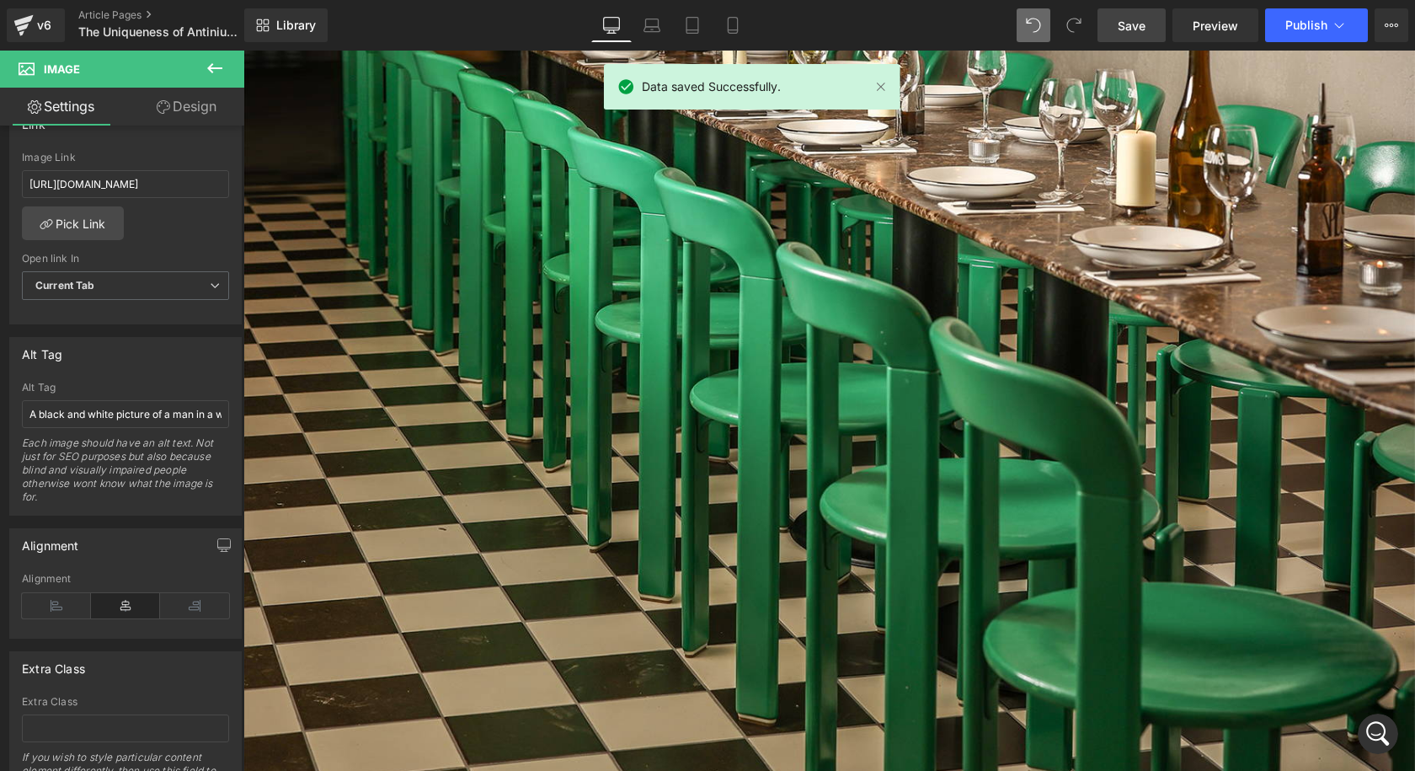
scroll to position [2332, 0]
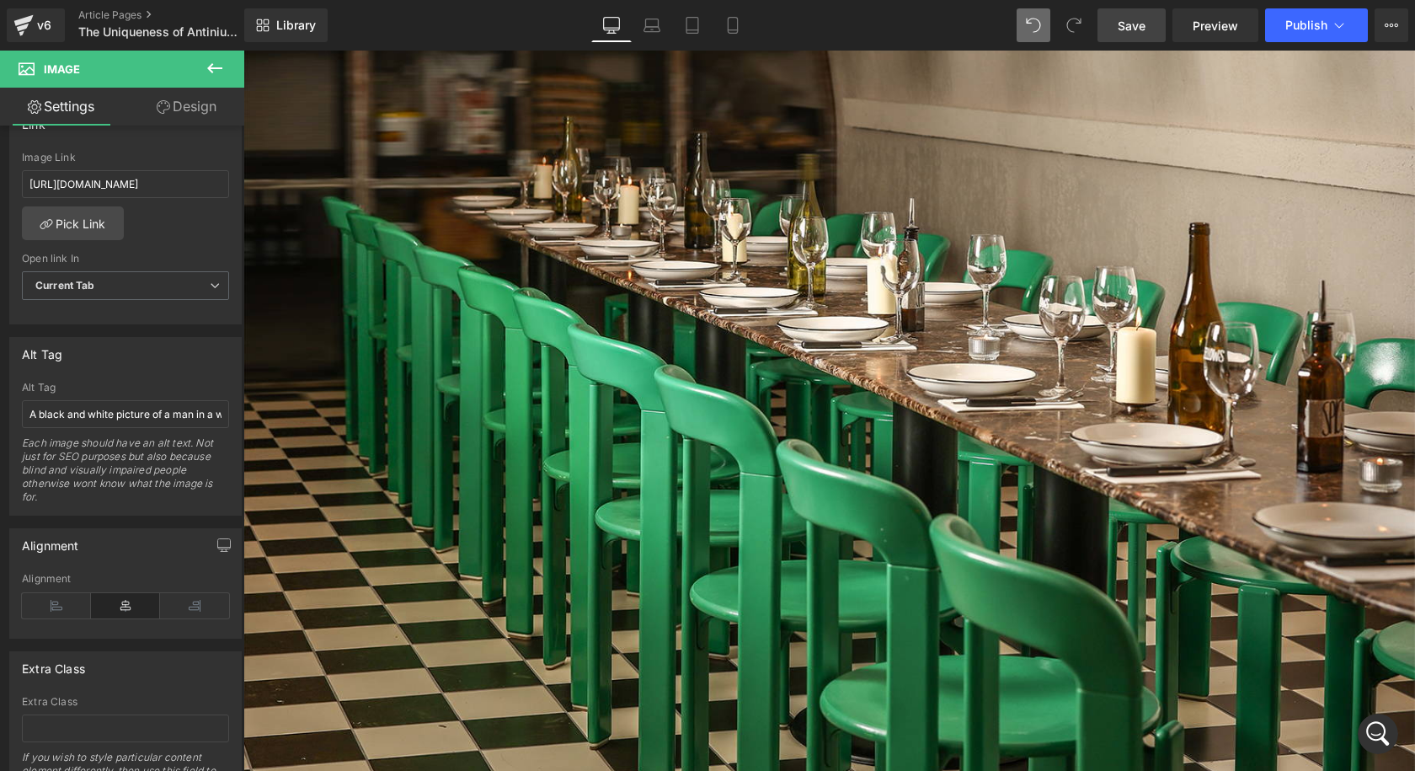
click at [1137, 29] on span "Save" at bounding box center [1132, 26] width 28 height 18
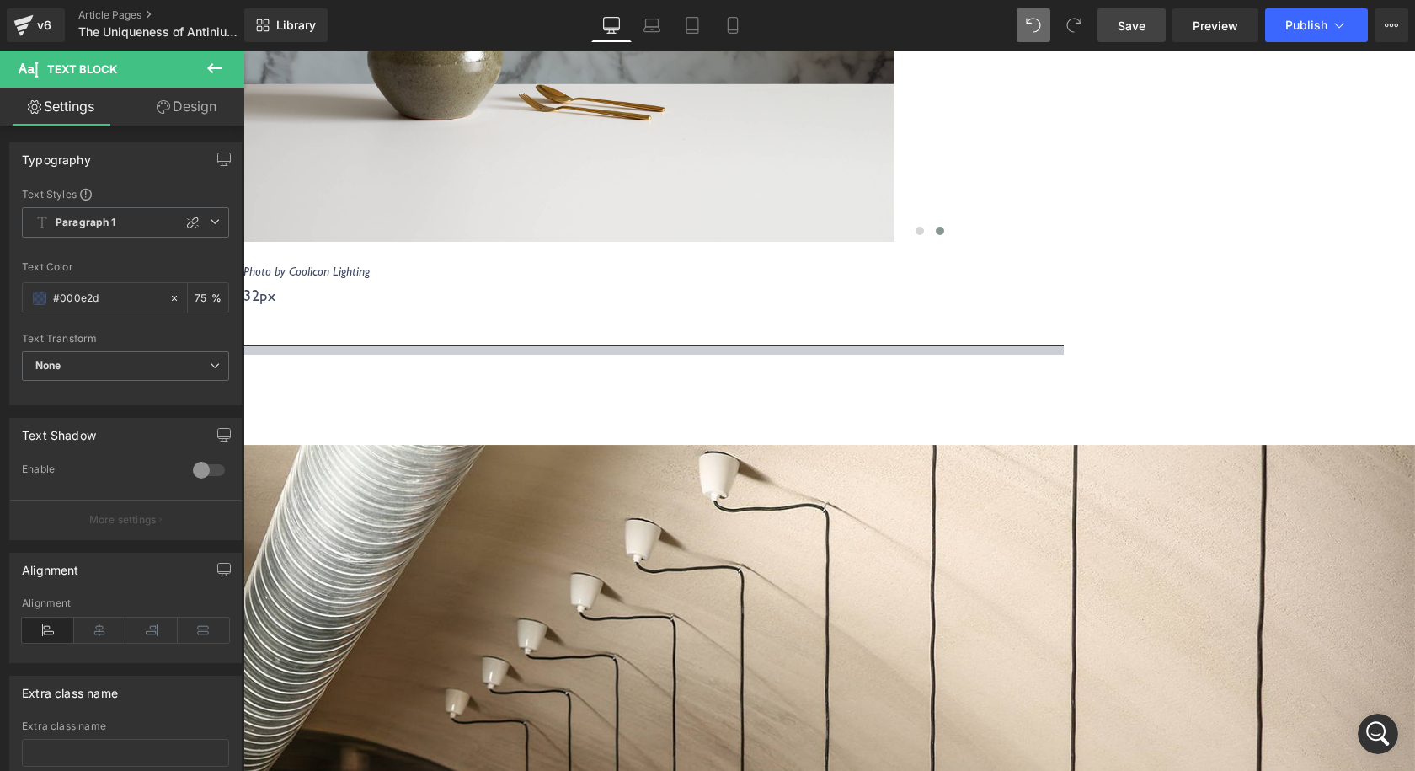
scroll to position [985, 0]
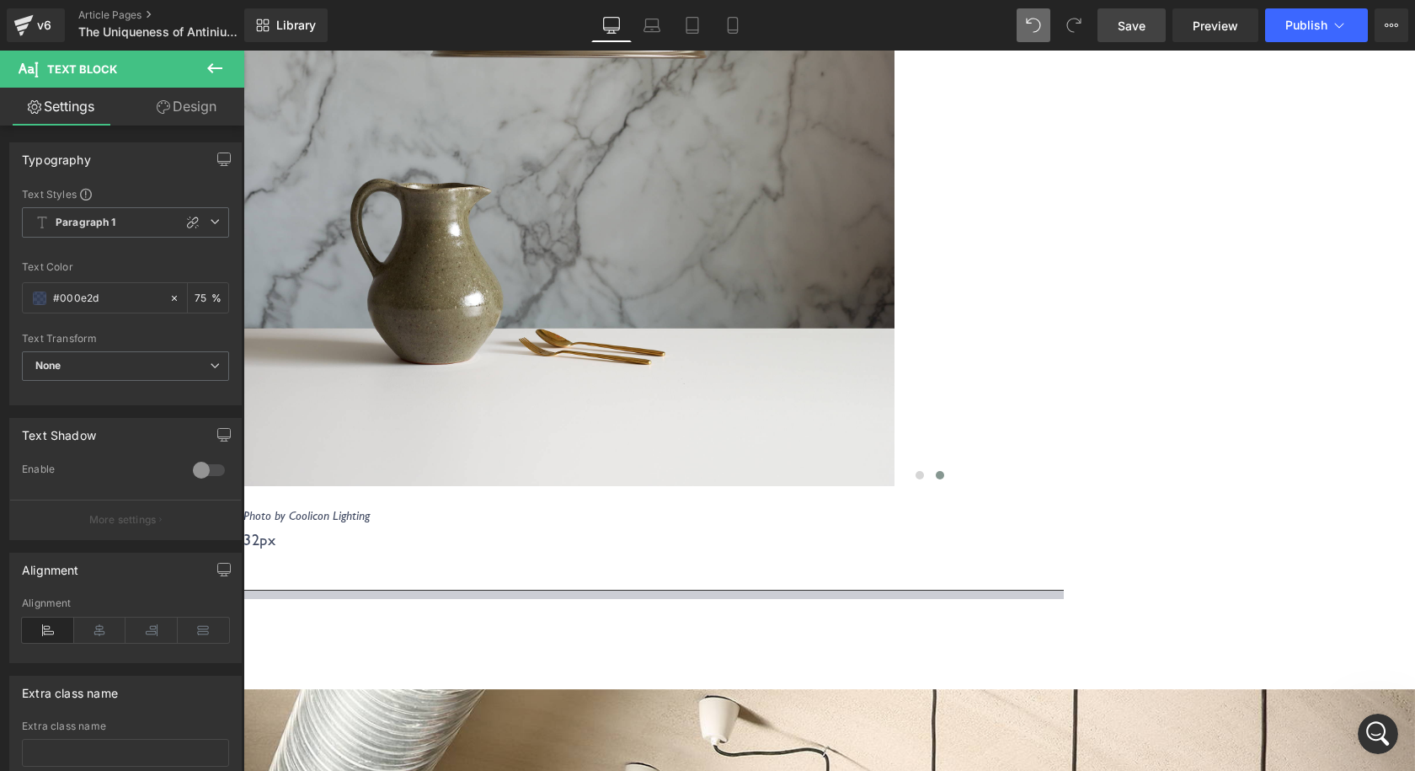
click at [1142, 25] on span "Save" at bounding box center [1132, 26] width 28 height 18
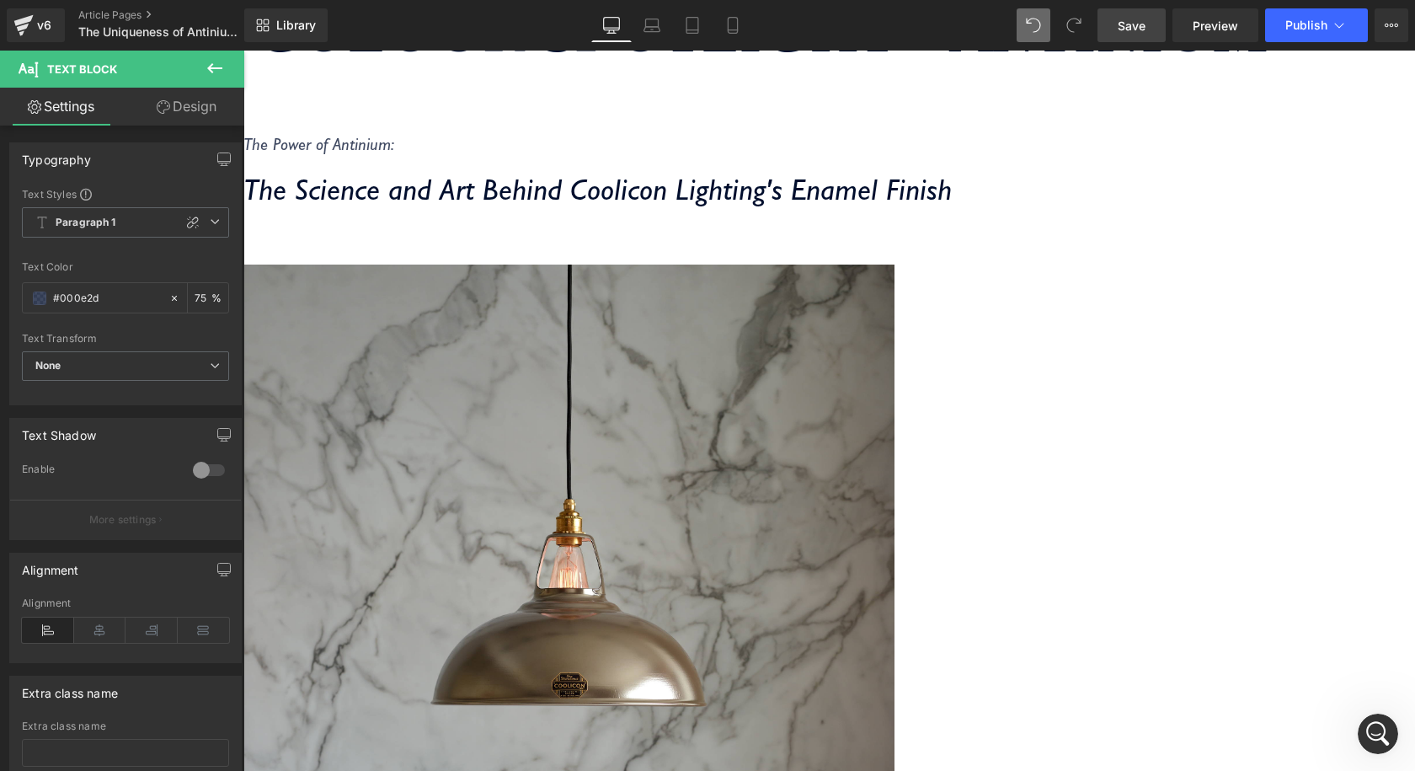
scroll to position [421, 0]
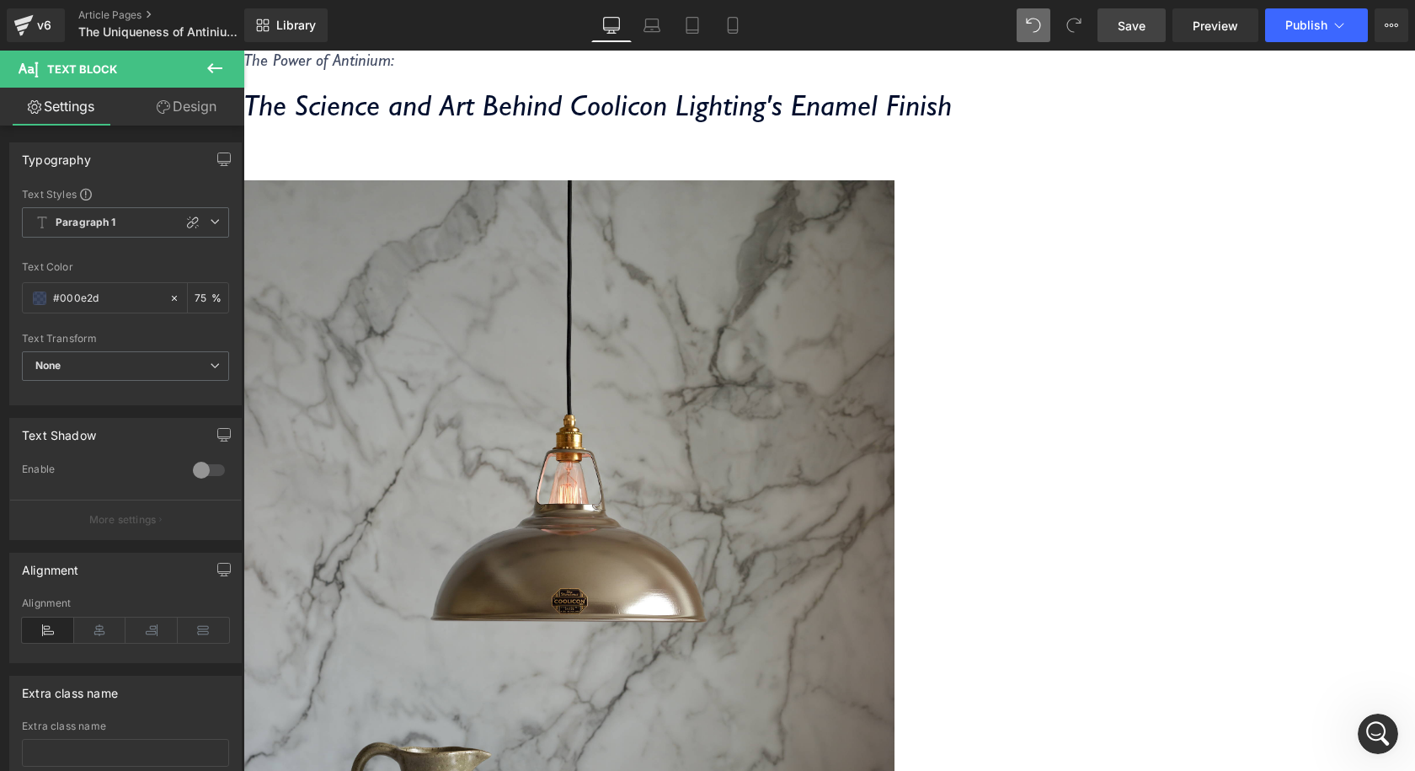
drag, startPoint x: 391, startPoint y: 383, endPoint x: 382, endPoint y: 381, distance: 8.8
click at [391, 70] on icon "The Power of Antinium:" at bounding box center [318, 60] width 151 height 20
click at [504, 155] on div "The Power of Antinium: Text Block The Science and Art Behind Coolicon Lighting'…" at bounding box center [597, 102] width 708 height 105
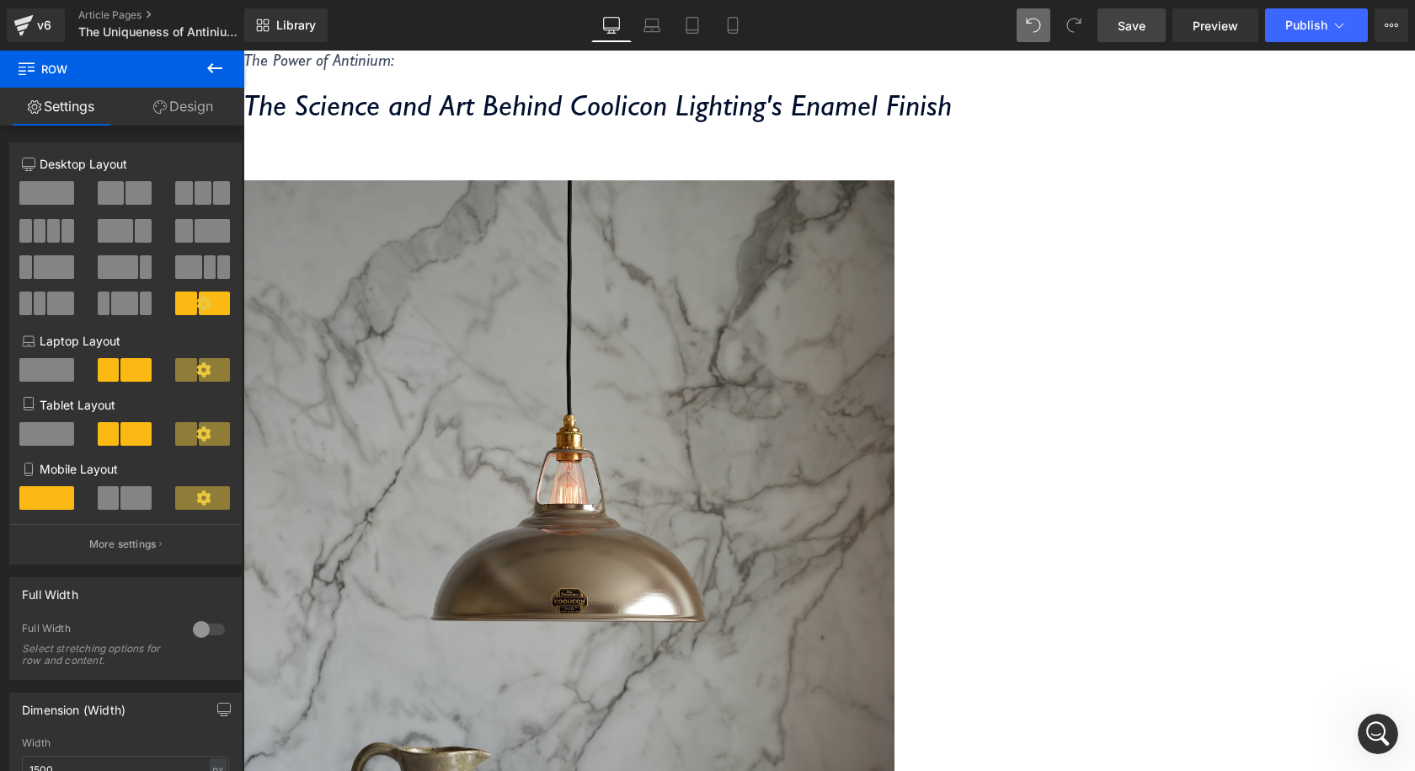
click at [403, 123] on icon "The Science and Art Behind Coolicon Lighting's Enamel Finish" at bounding box center [597, 105] width 708 height 36
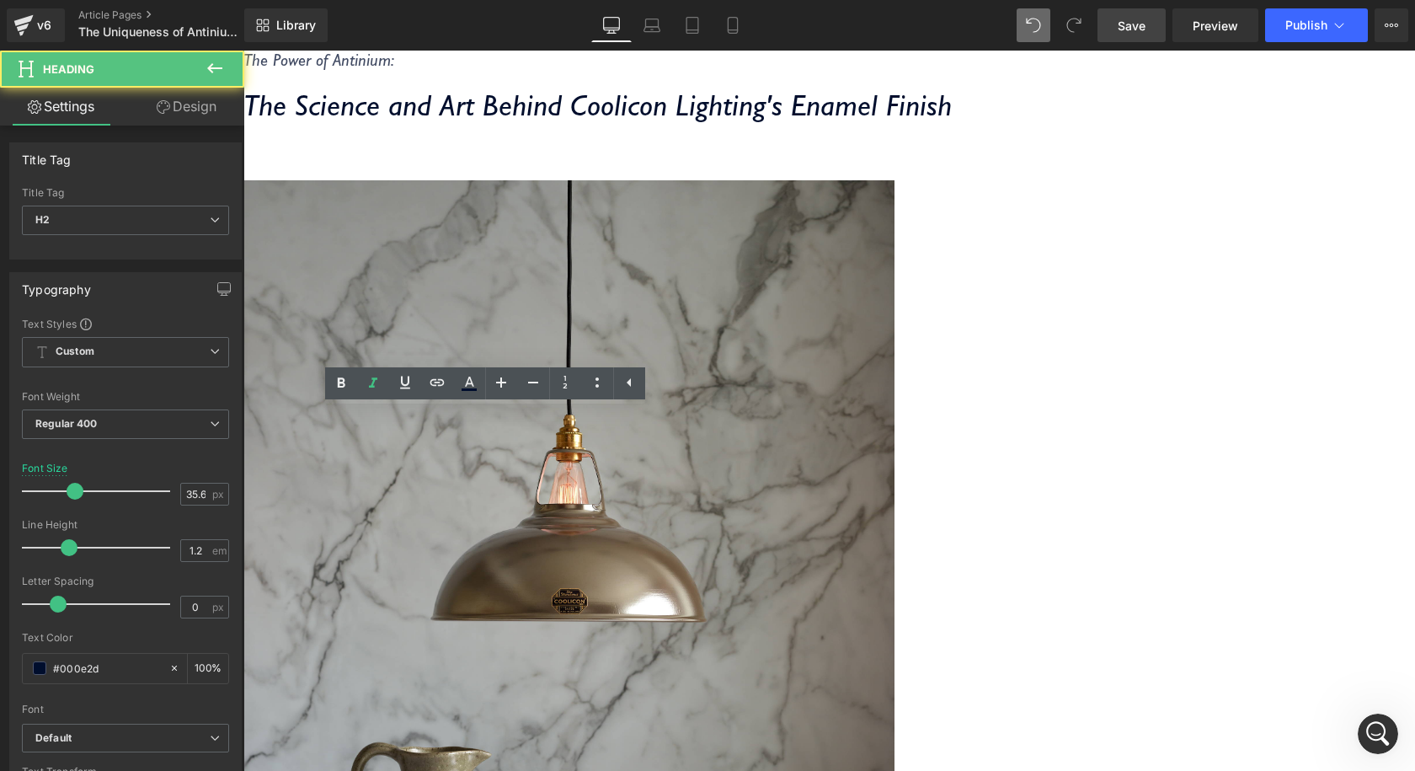
click at [398, 155] on div "The Power of Antinium: Text Block The Science and Art Behind Coolicon Lighting'…" at bounding box center [597, 102] width 708 height 105
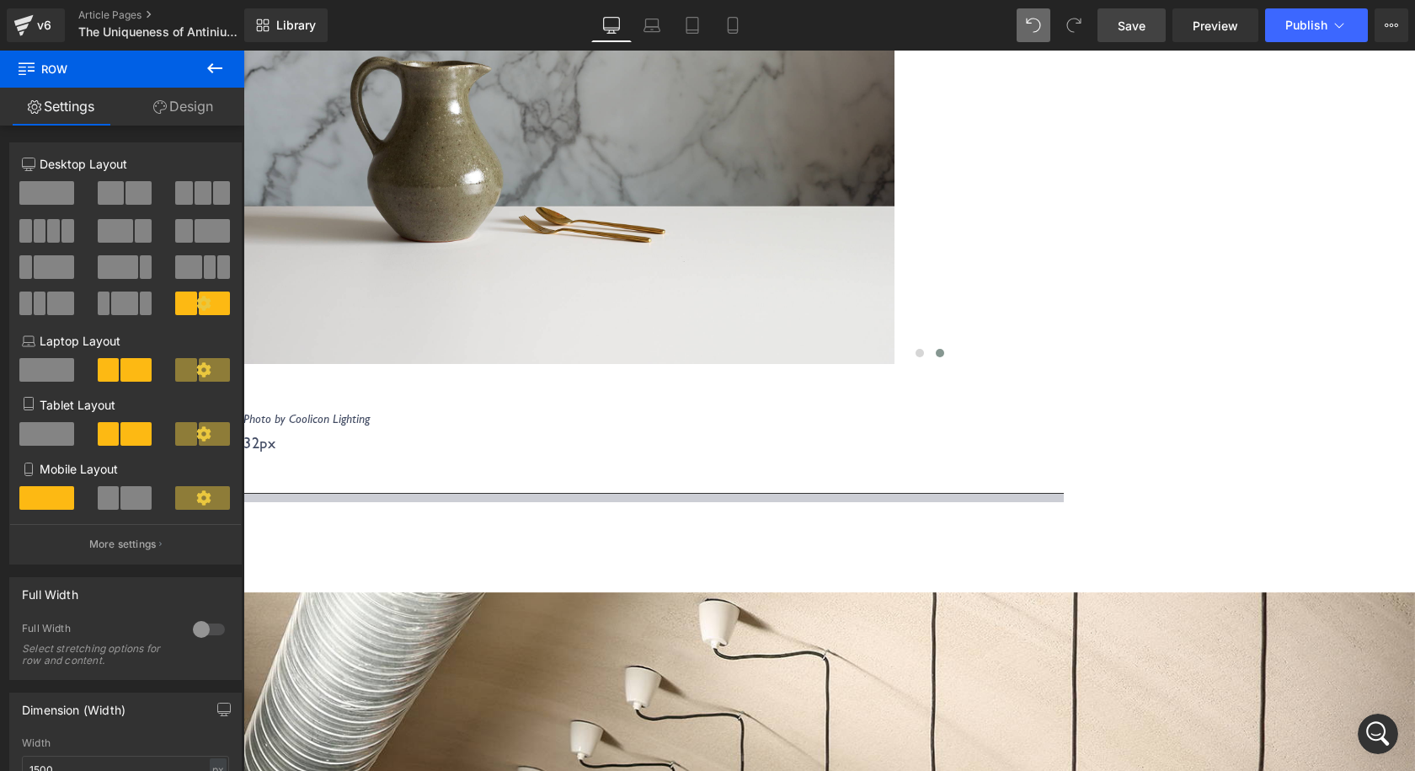
scroll to position [1263, 0]
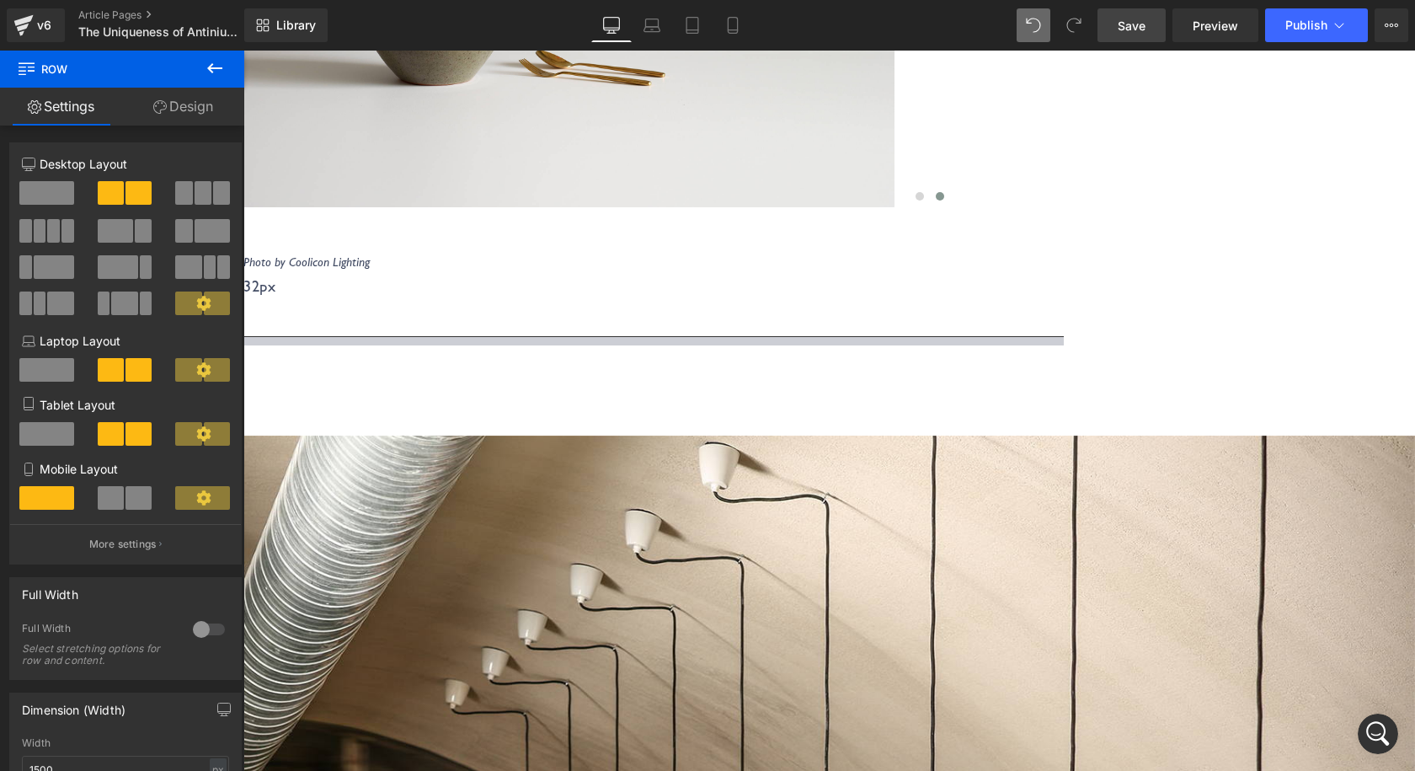
click at [243, 51] on link at bounding box center [243, 51] width 0 height 0
click at [243, 51] on icon at bounding box center [243, 51] width 0 height 0
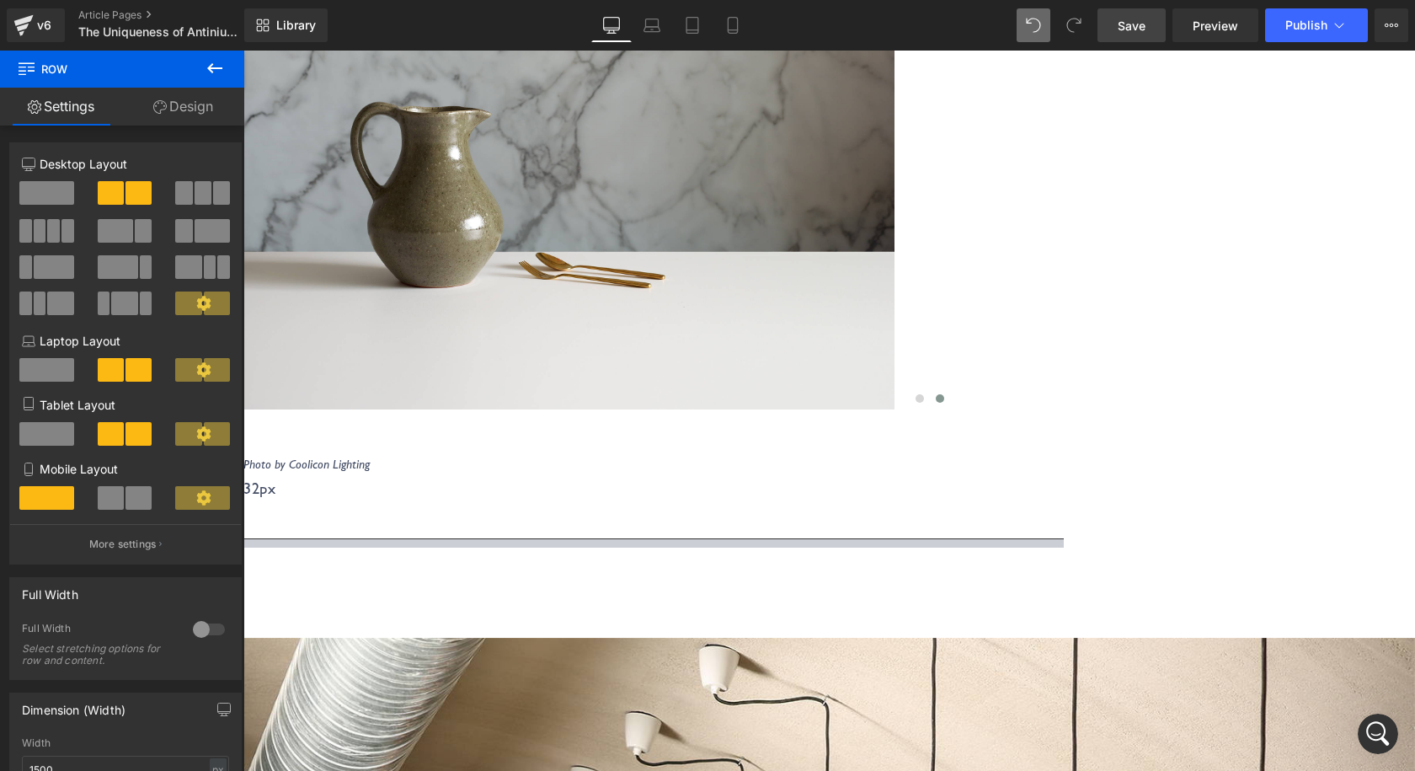
scroll to position [1011, 0]
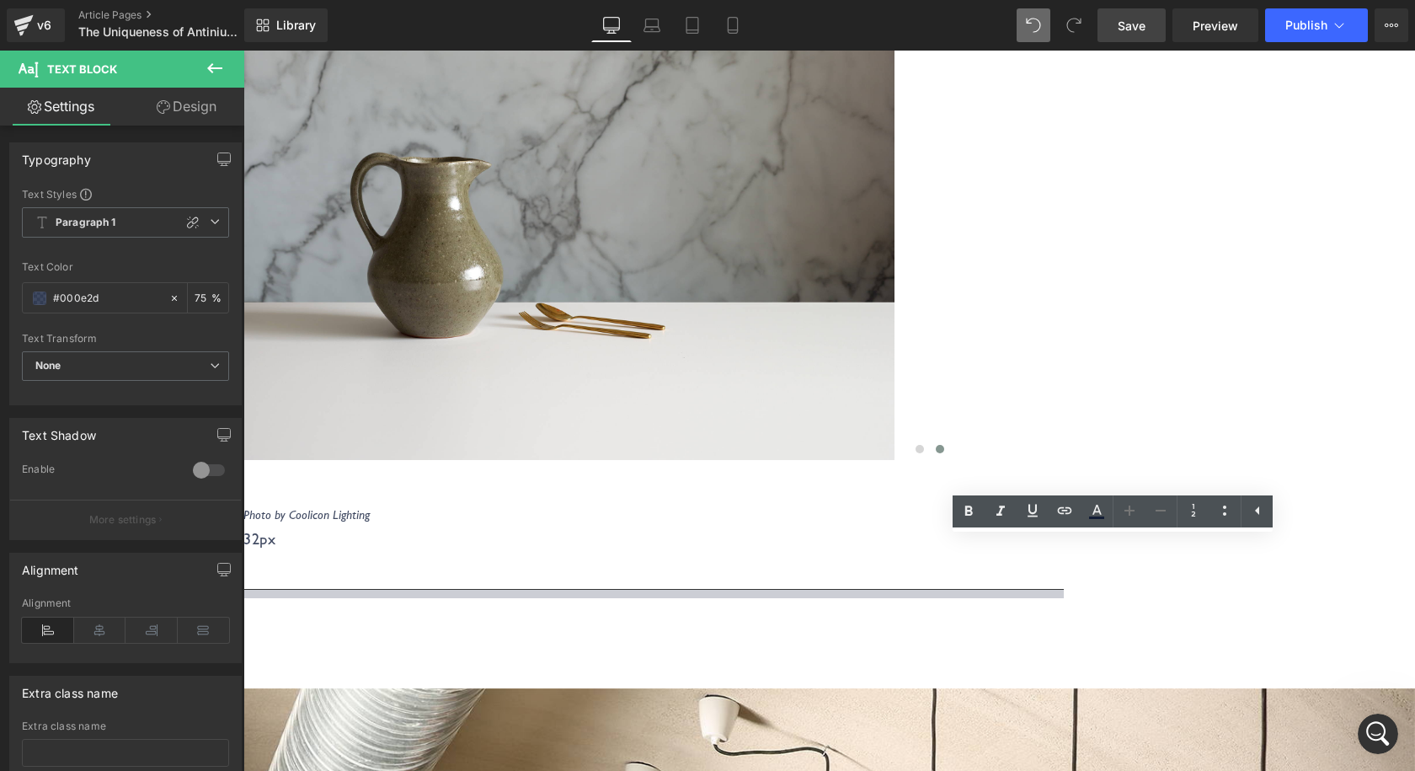
click at [1222, 589] on div "Separator Row" at bounding box center [829, 632] width 1172 height 86
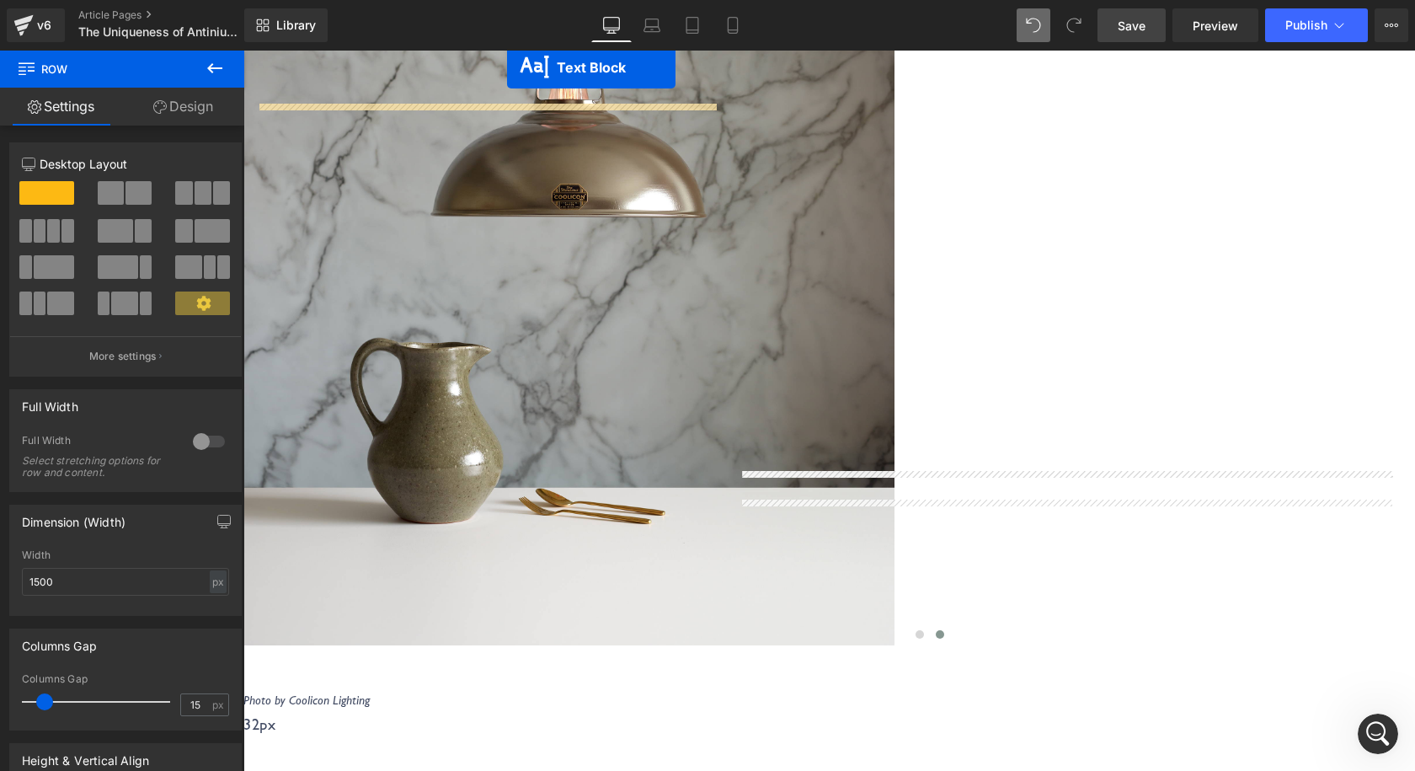
scroll to position [674, 0]
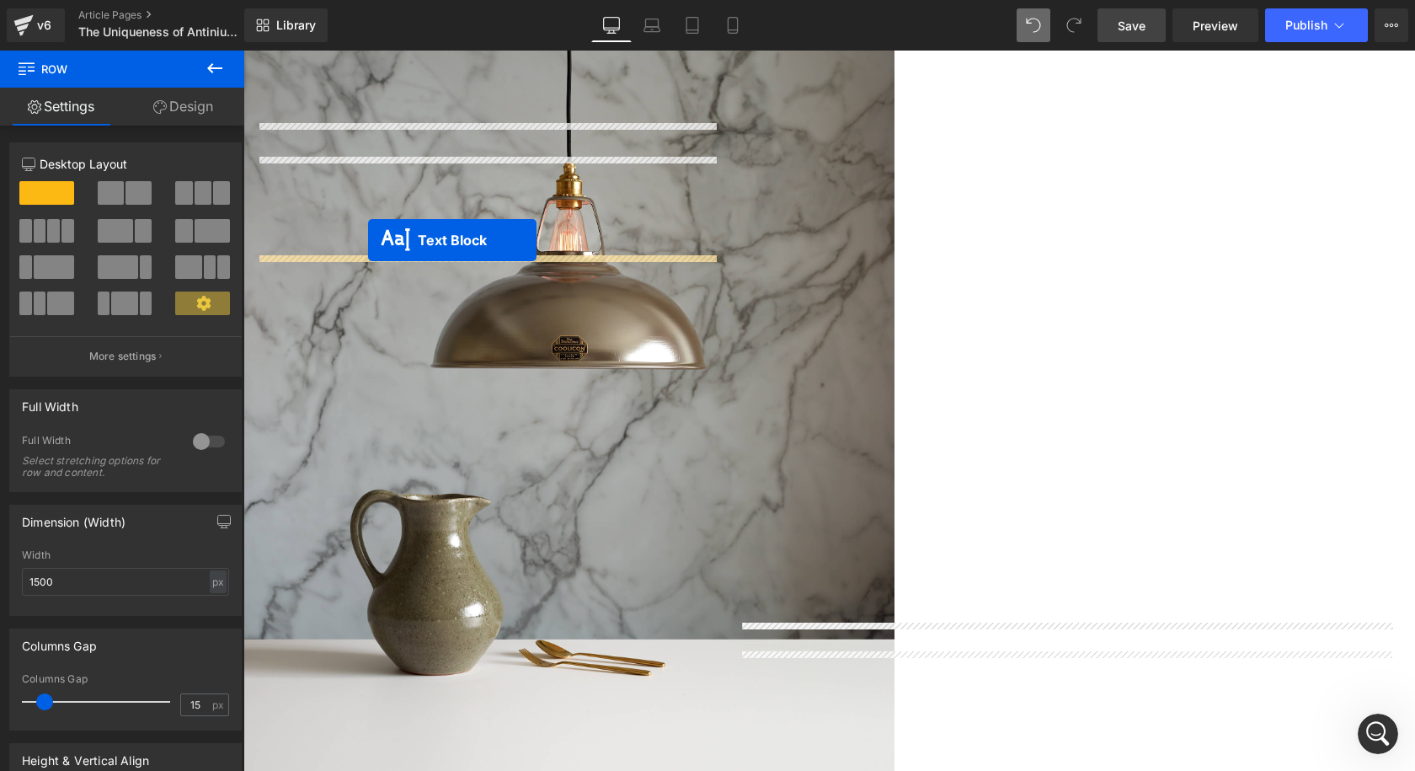
drag, startPoint x: 1000, startPoint y: 559, endPoint x: 365, endPoint y: 250, distance: 706.3
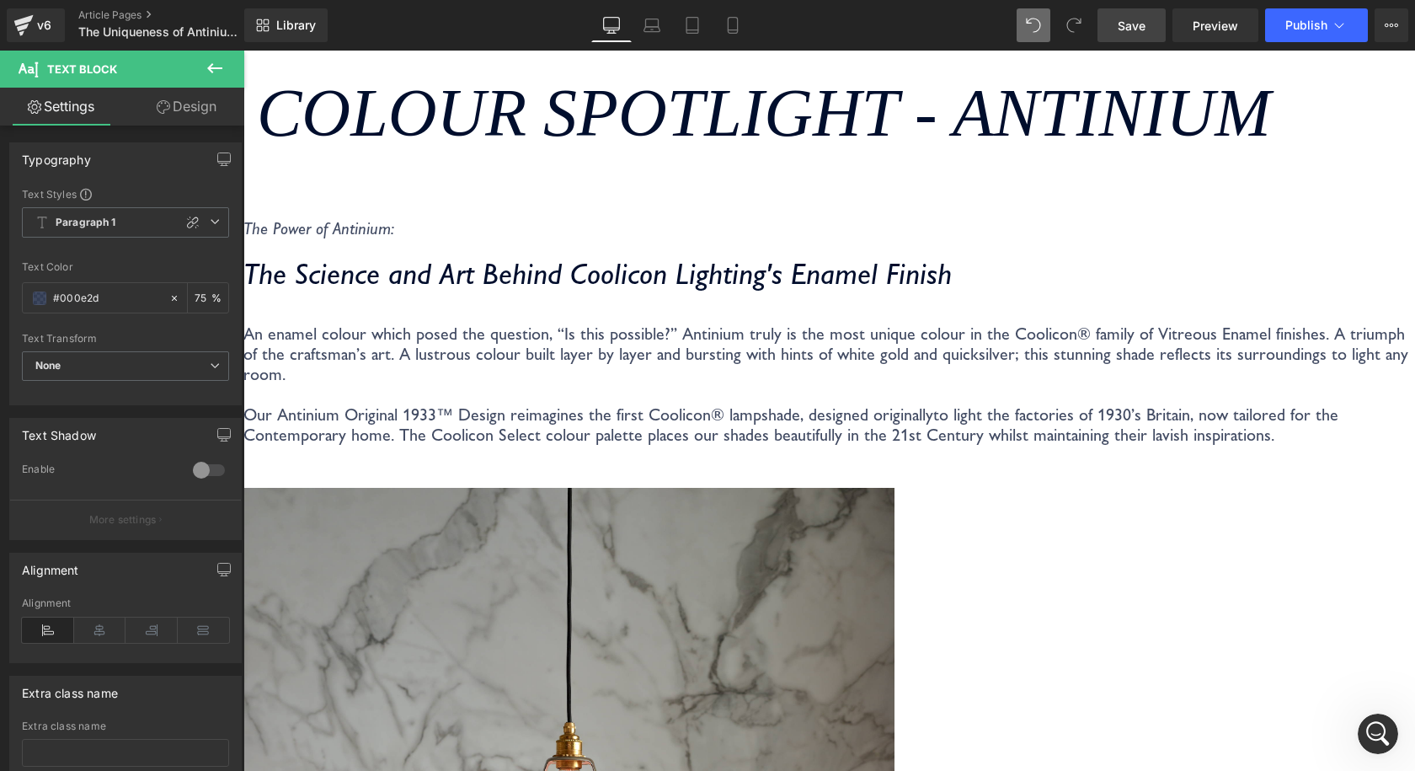
click at [577, 258] on div "The Power of Antinium: Text Block The Science and Art Behind Coolicon Lighting'…" at bounding box center [829, 340] width 1172 height 244
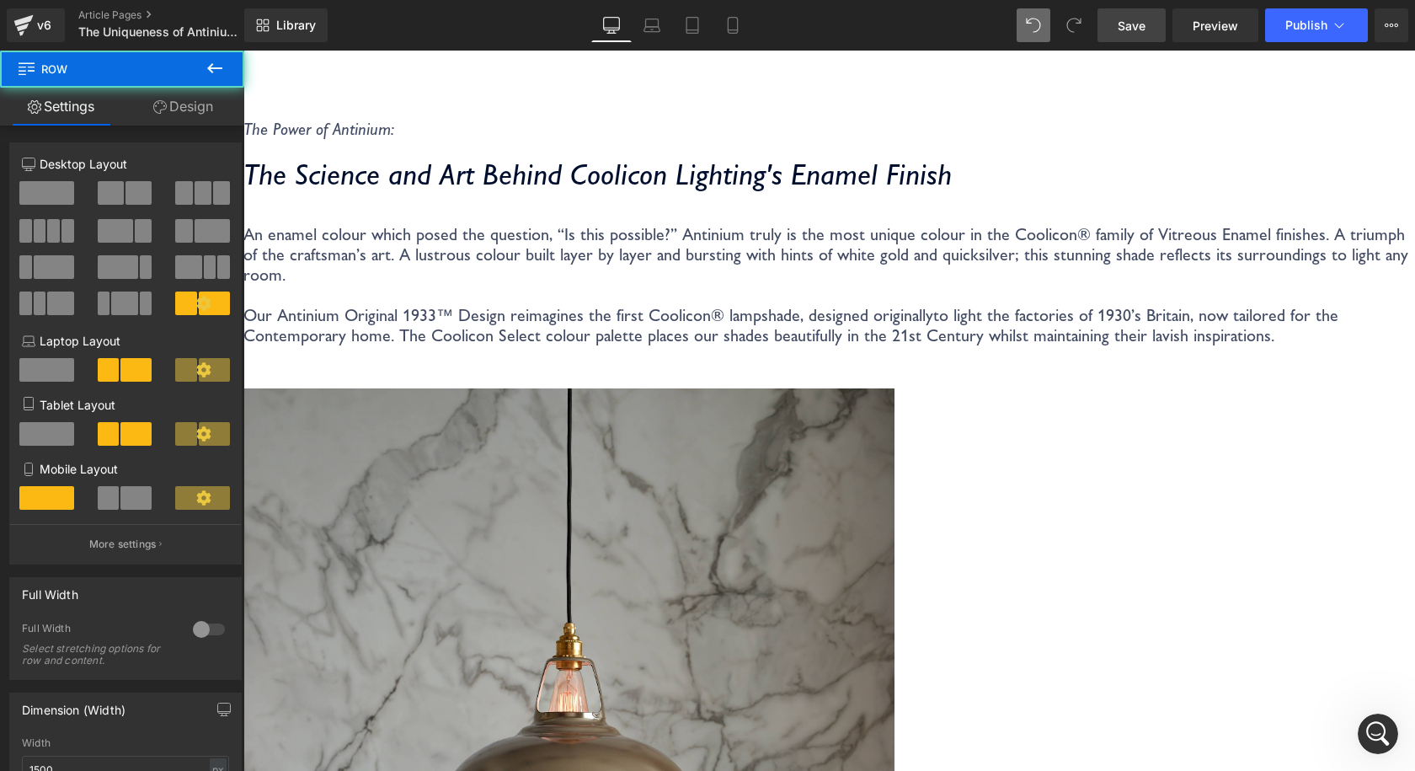
scroll to position [590, 0]
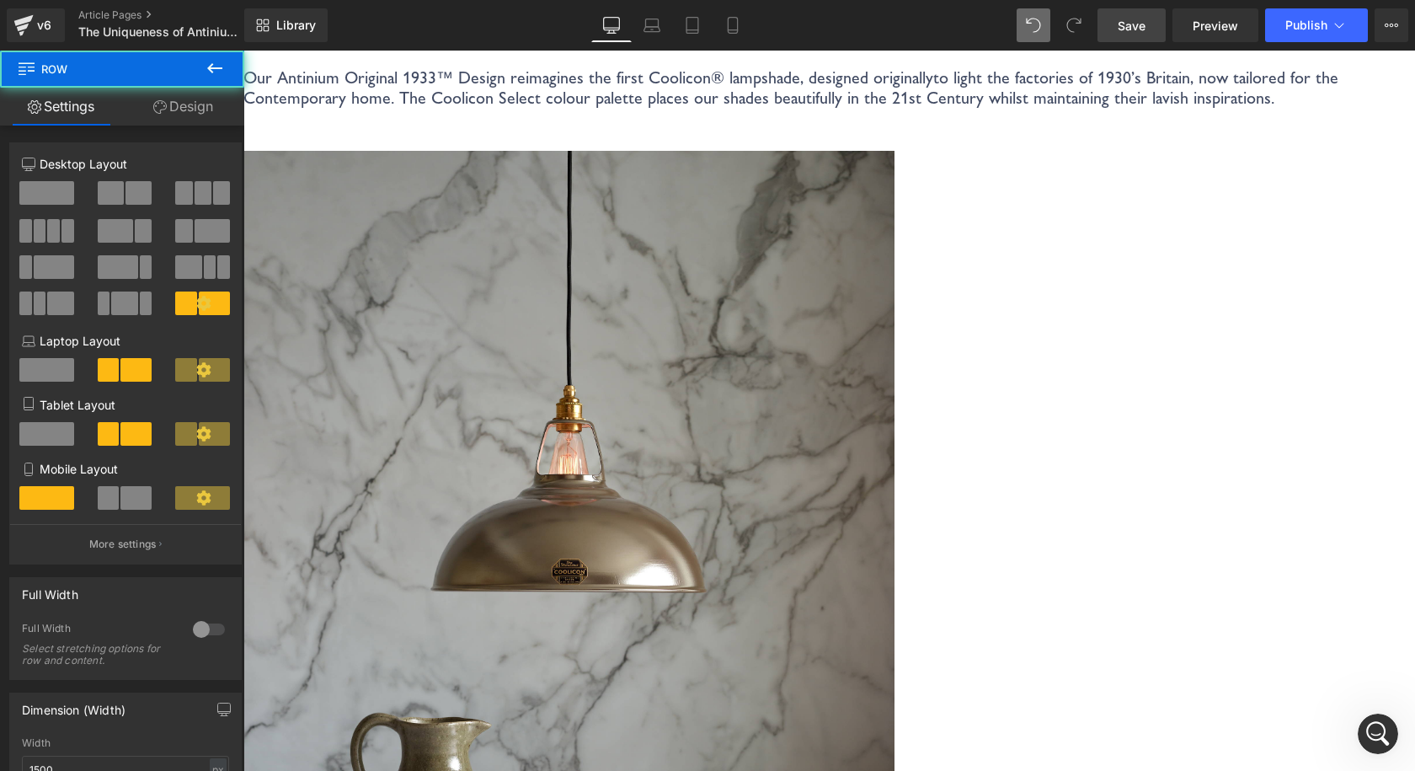
click at [543, 47] on p "An enamel colour which posed the question, “Is this possible?” Antinium truly i…" at bounding box center [829, 17] width 1172 height 61
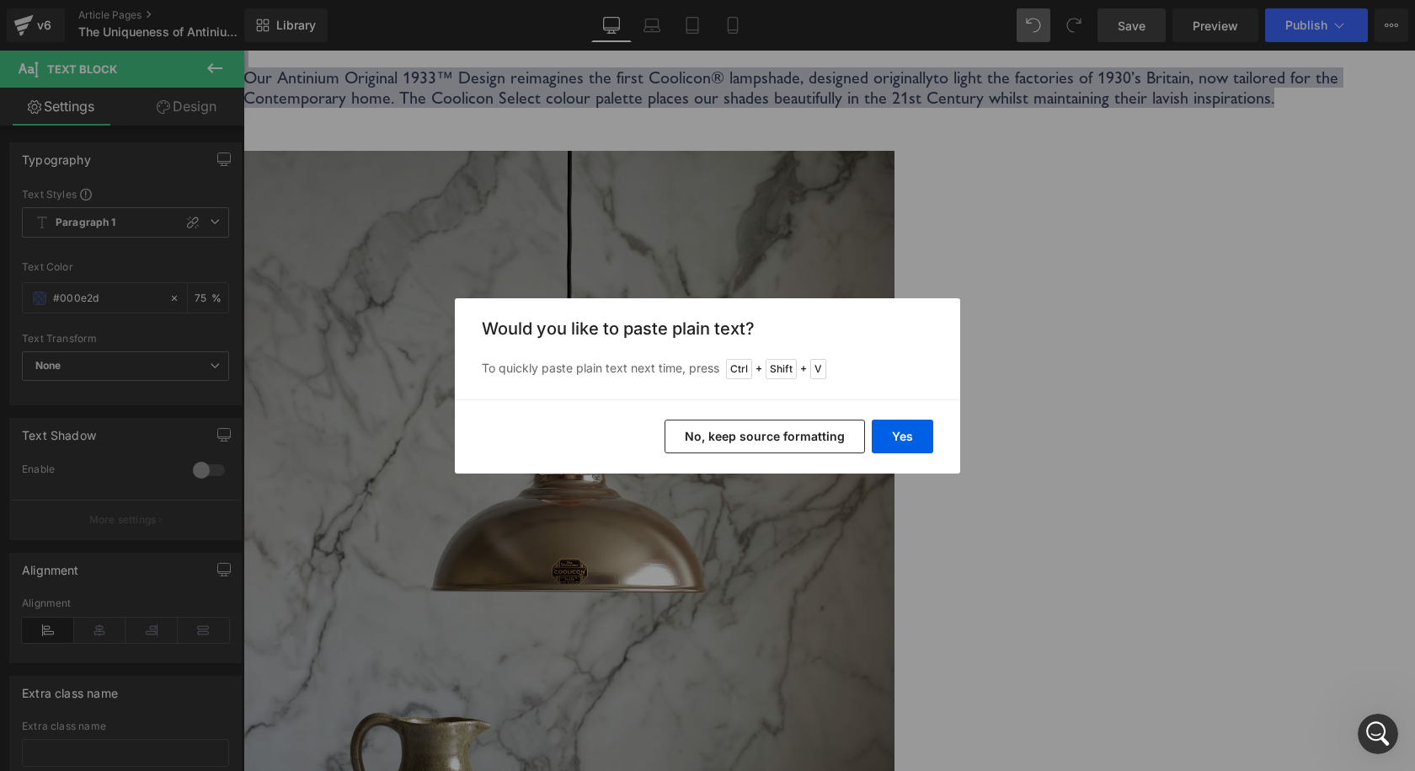
click at [568, 517] on div "Back to Library Insert Would you like to paste plain text? To quickly paste pla…" at bounding box center [707, 385] width 1415 height 771
click at [898, 440] on button "Yes" at bounding box center [902, 436] width 61 height 34
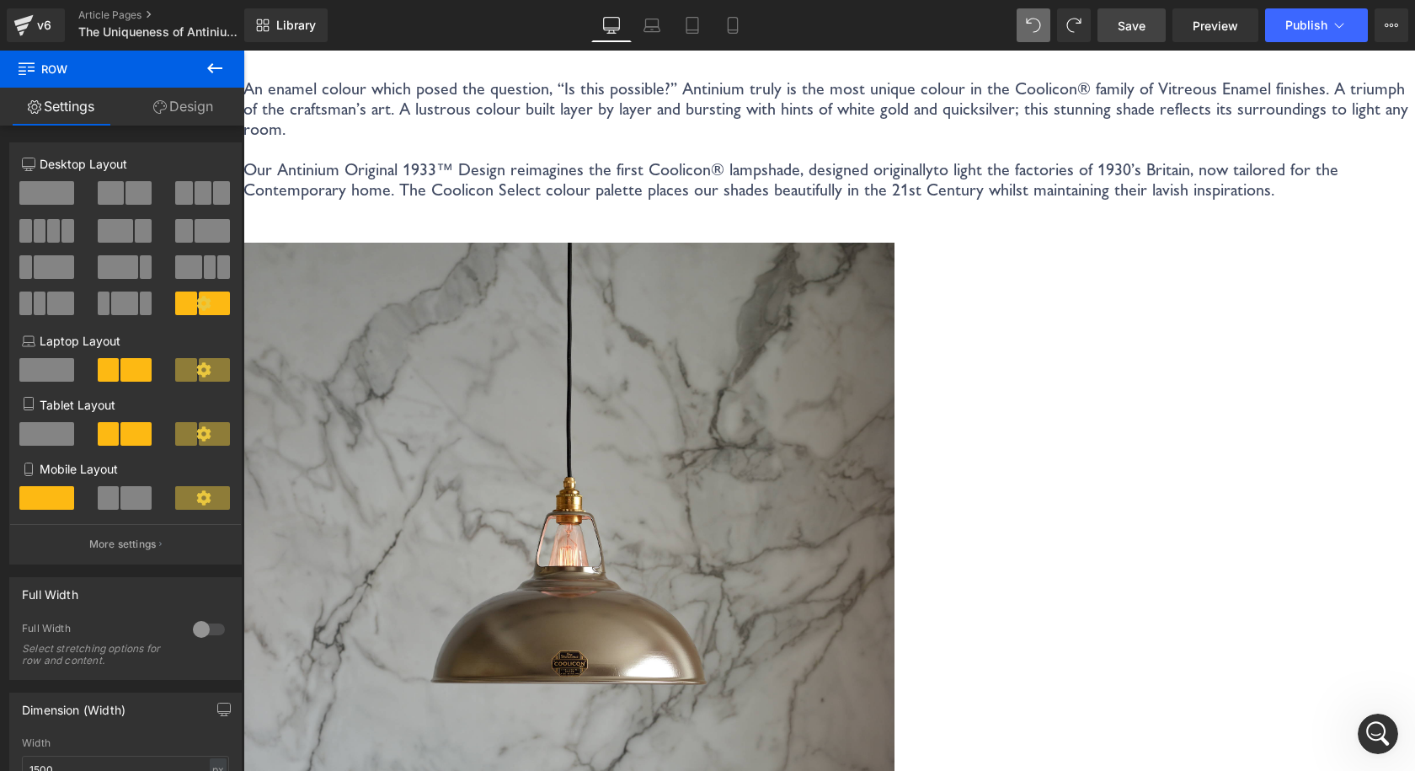
scroll to position [505, 0]
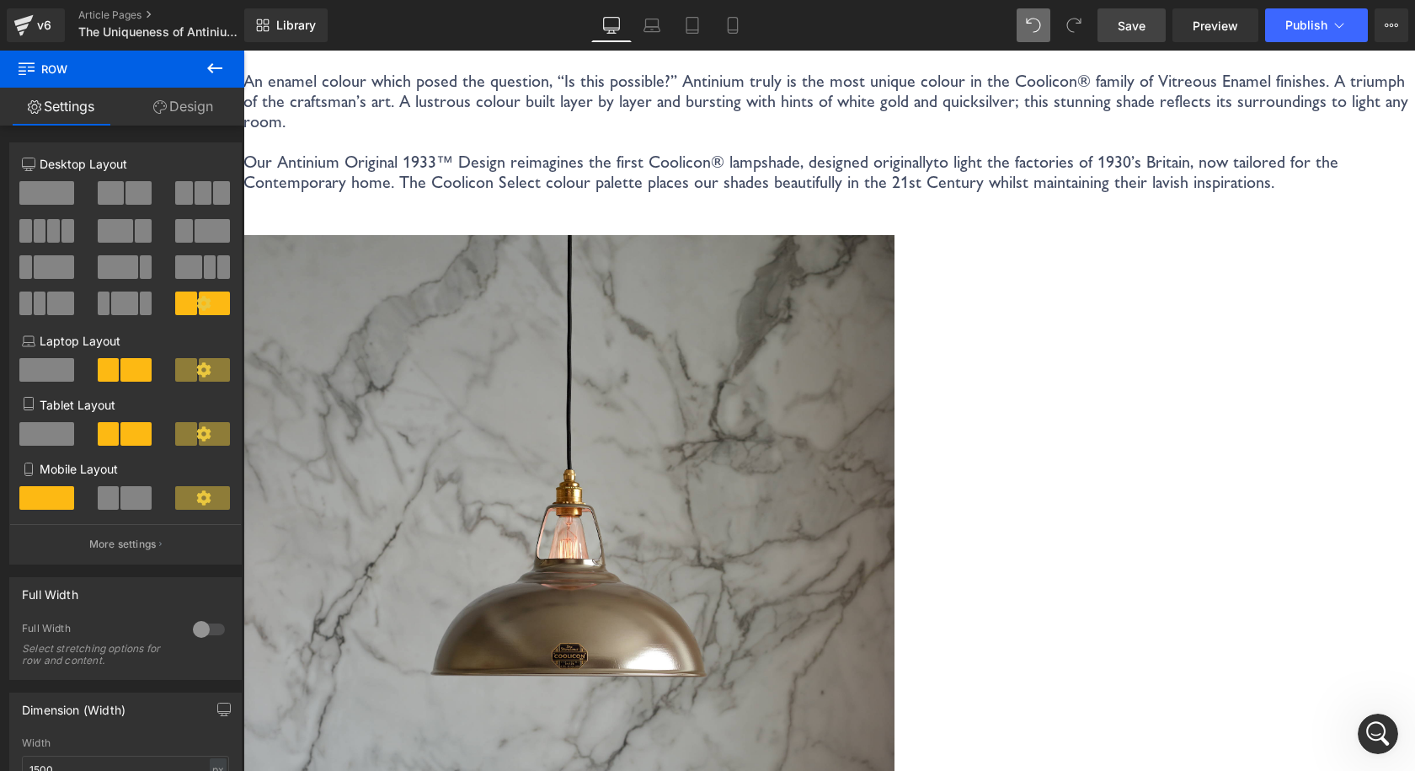
click at [522, 131] on p "An enamel colour which posed the question, “Is this possible?” Antinium truly i…" at bounding box center [829, 101] width 1172 height 61
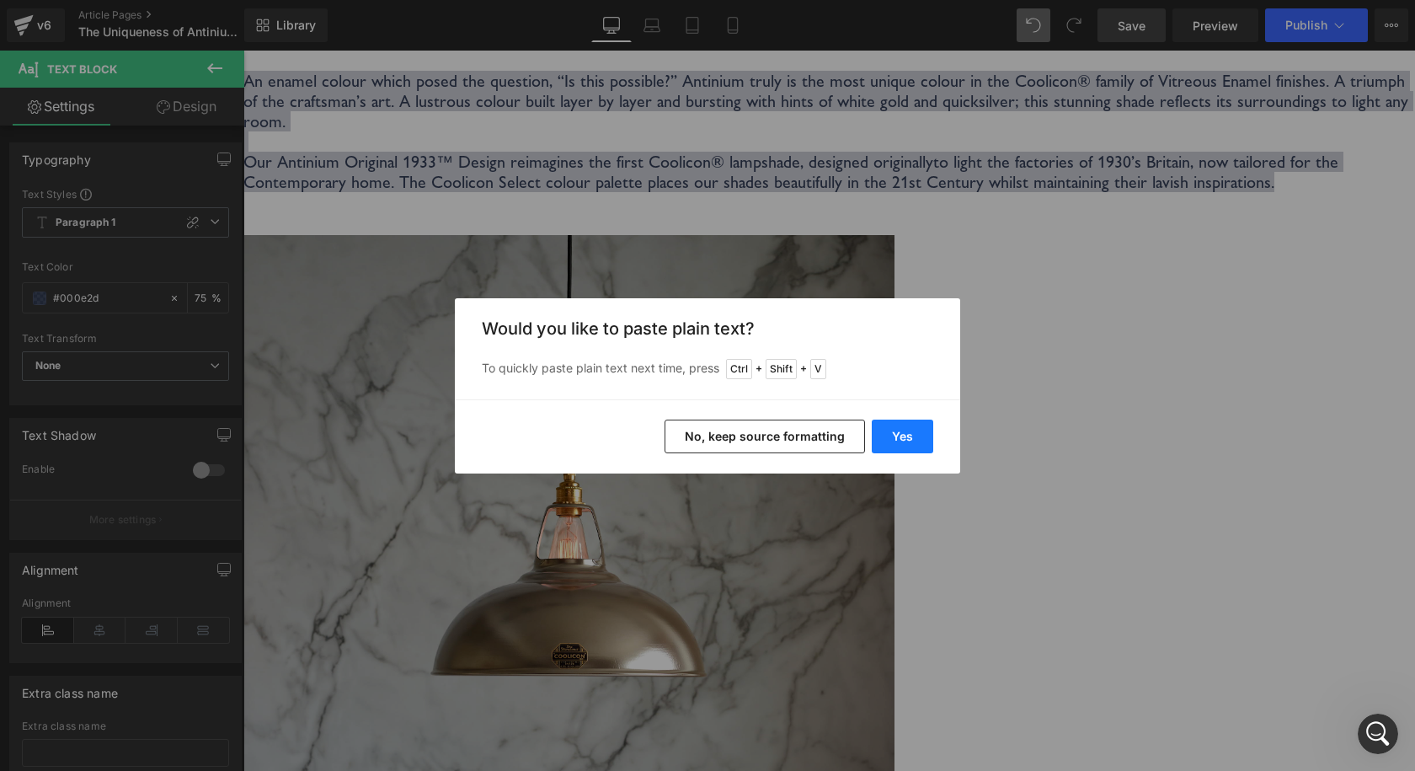
click at [894, 446] on button "Yes" at bounding box center [902, 436] width 61 height 34
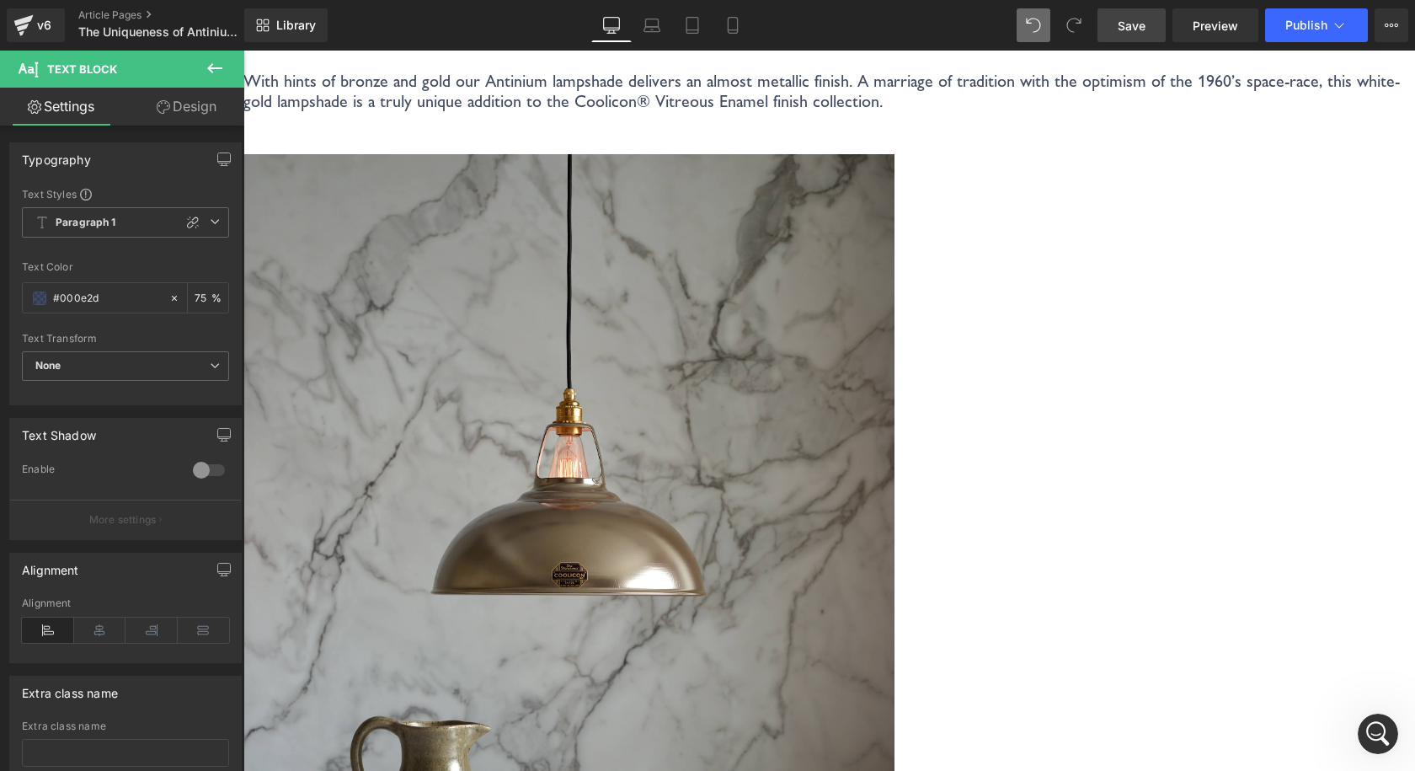
click at [516, 129] on div "The Power of Antinium: Text Block The Science and Art Behind Coolicon Lighting'…" at bounding box center [829, 46] width 1172 height 163
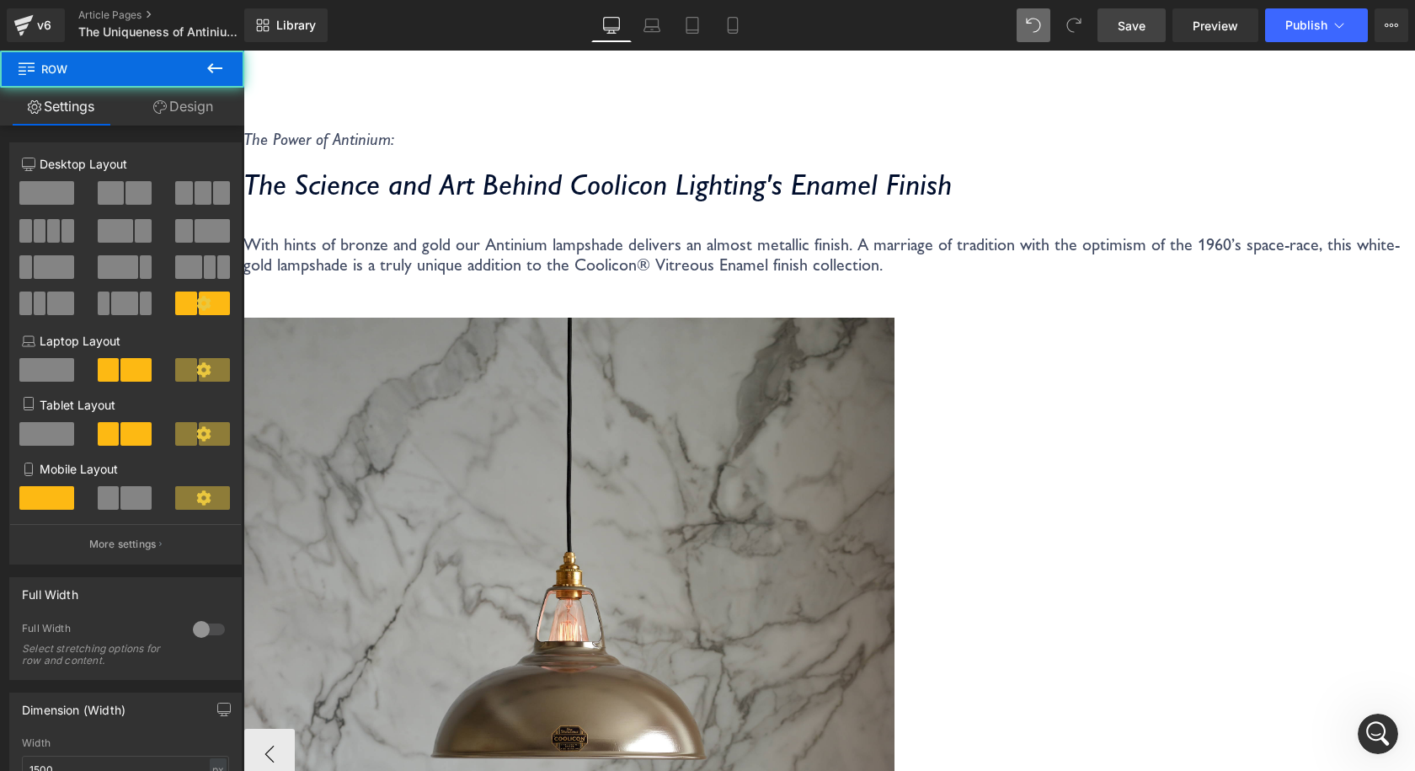
scroll to position [253, 0]
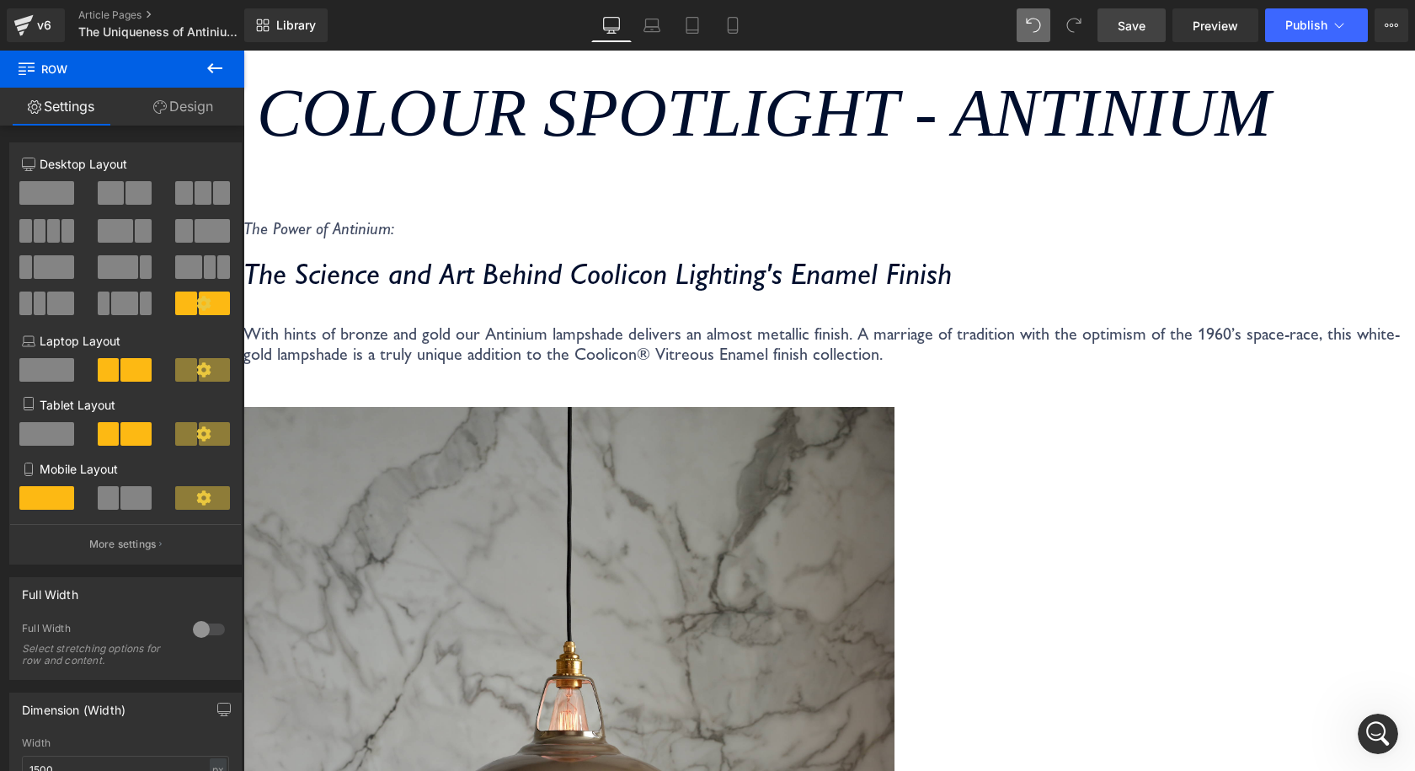
click at [1122, 35] on link "Save" at bounding box center [1131, 25] width 68 height 34
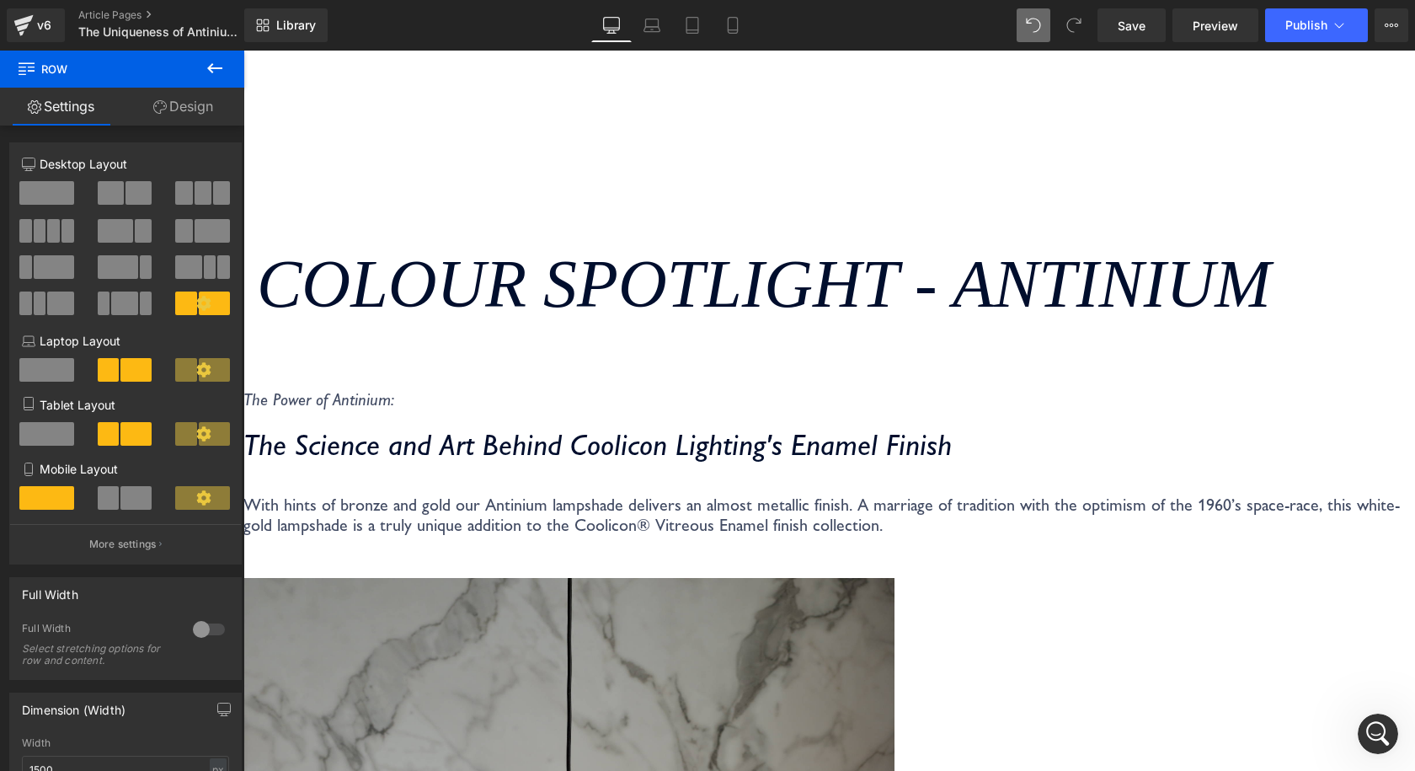
scroll to position [0, 0]
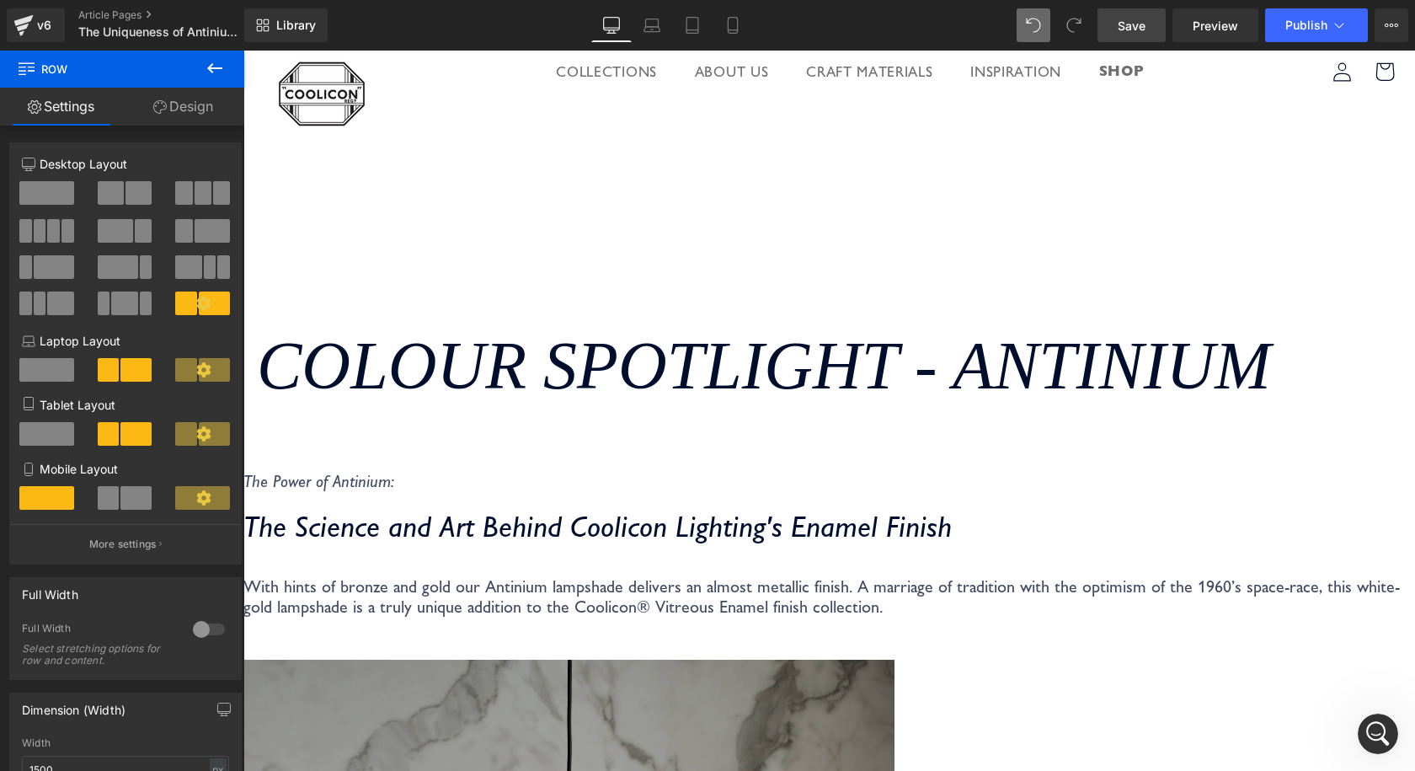
click at [1148, 23] on link "Save" at bounding box center [1131, 25] width 68 height 34
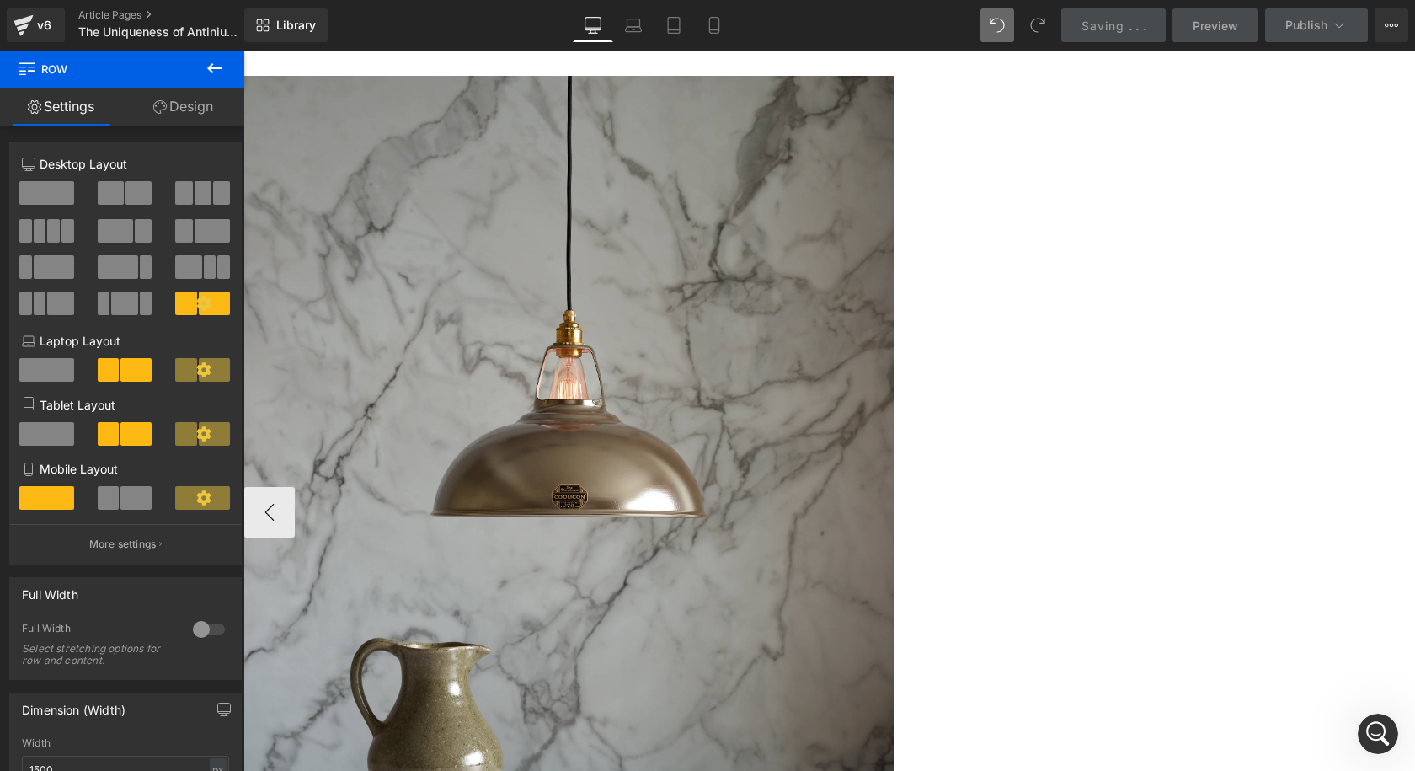
scroll to position [590, 0]
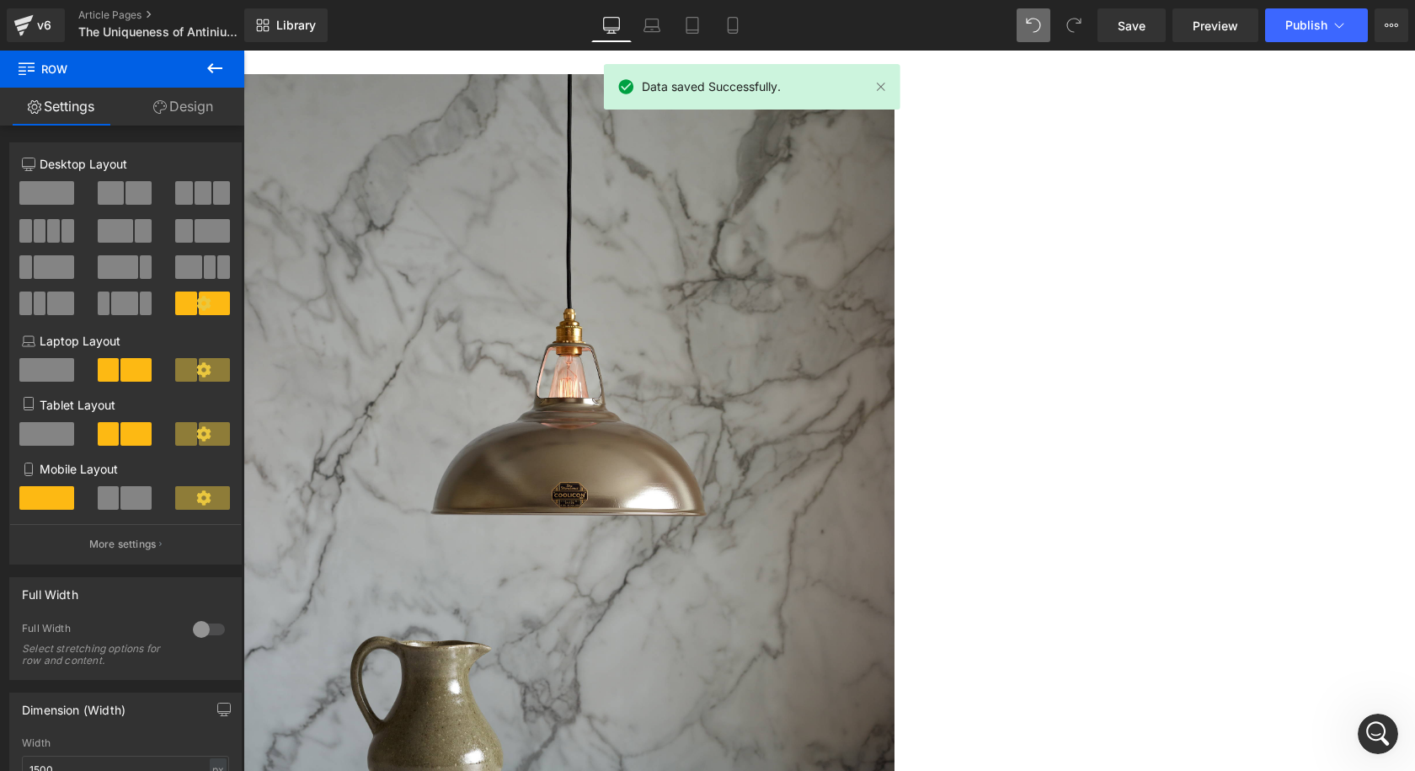
click at [314, 31] on p "With hints of bronze and gold our Antinium lampshade delivers an almost metalli…" at bounding box center [829, 11] width 1172 height 40
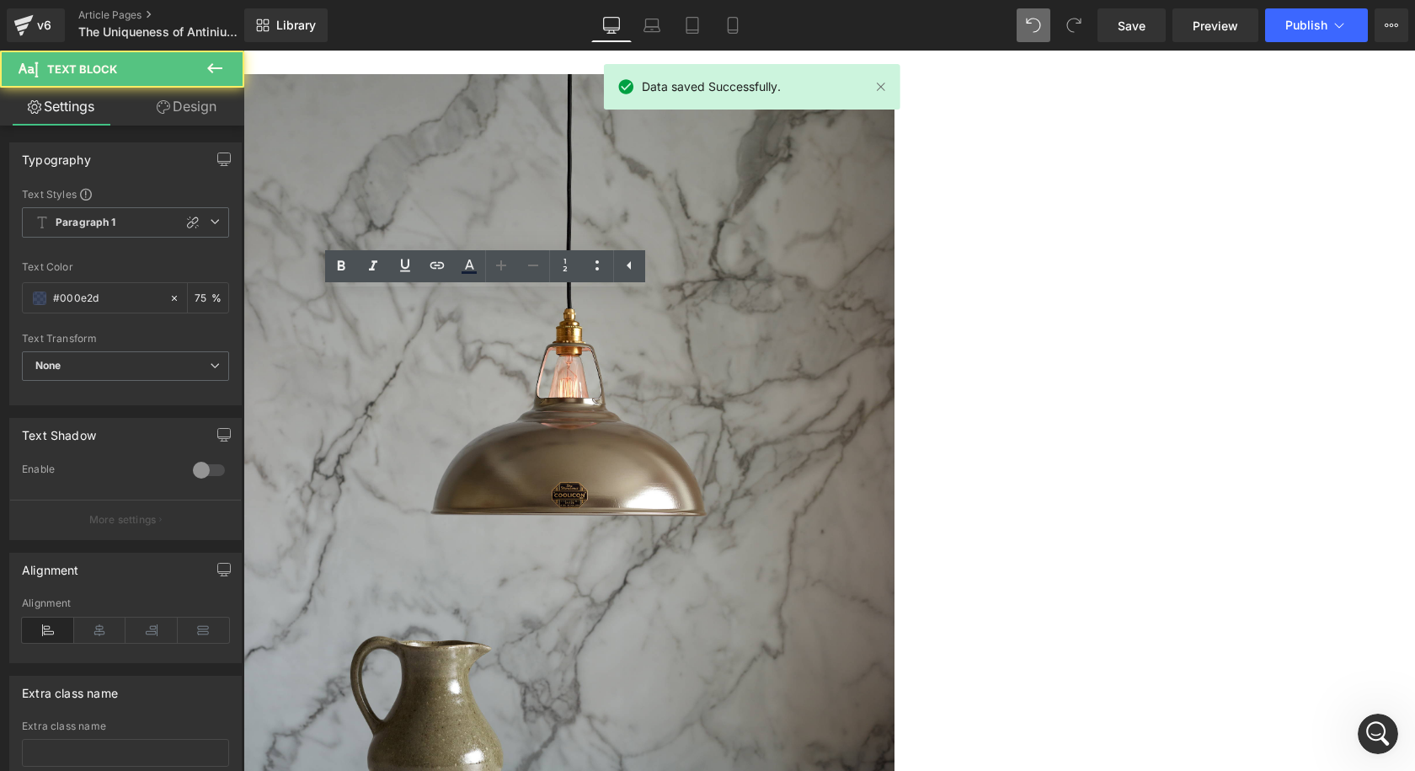
click at [261, 31] on p "With hints of bronze and gold our Antinium lampshade delivers an almost metalli…" at bounding box center [829, 11] width 1172 height 40
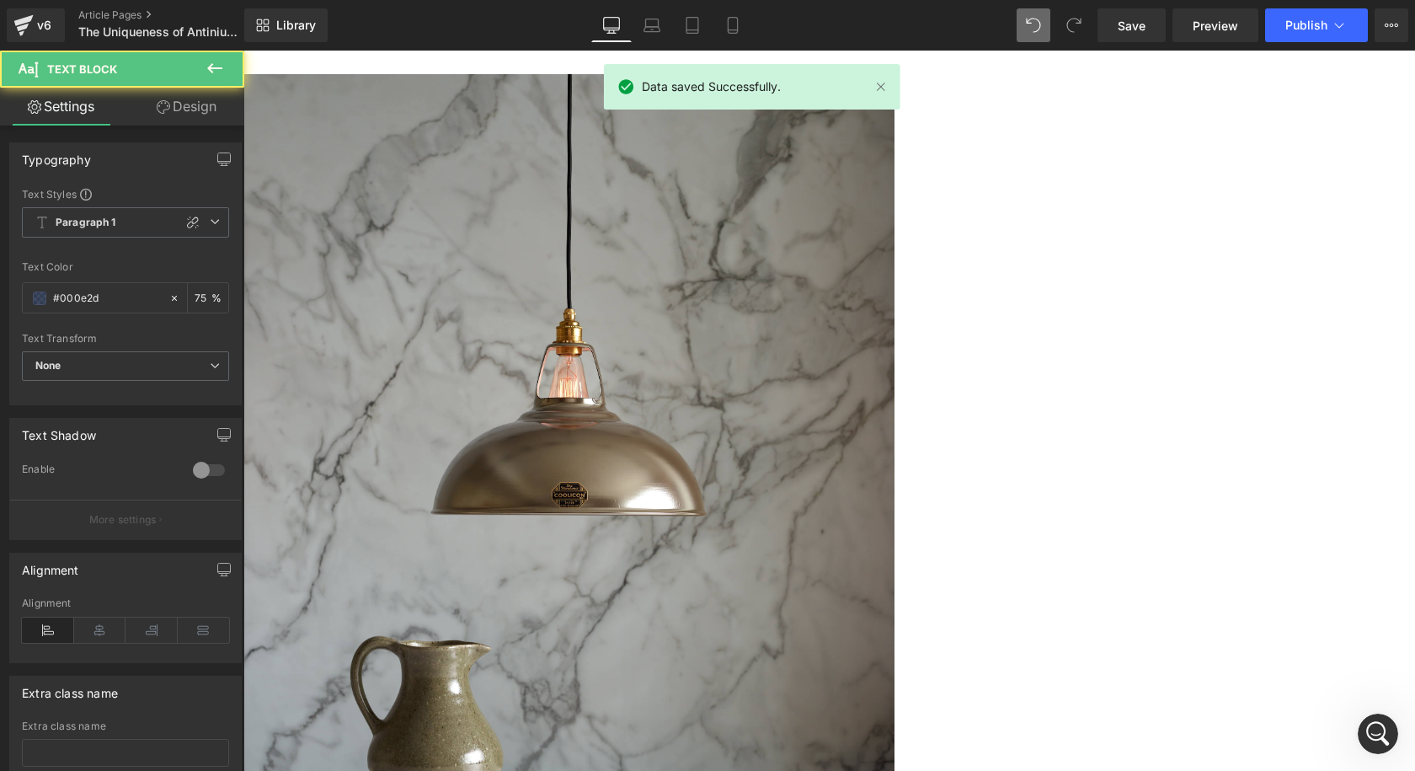
click at [669, 31] on p ""With hints of bronze and gold our Antinium lampshade delivers an almost metall…" at bounding box center [829, 11] width 1172 height 40
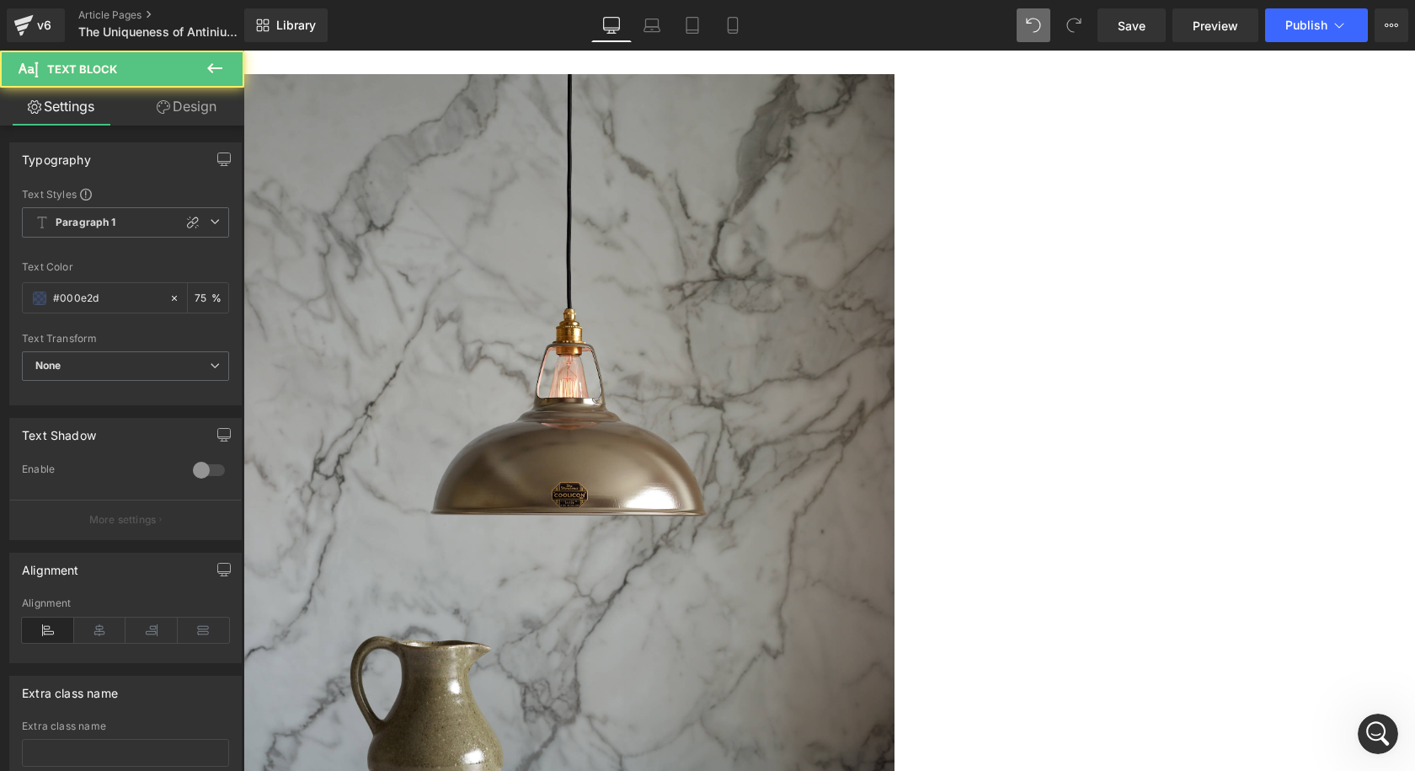
click at [665, 31] on p ""With hints of bronze and gold our Antinium lampshade delivers an almost metall…" at bounding box center [829, 11] width 1172 height 40
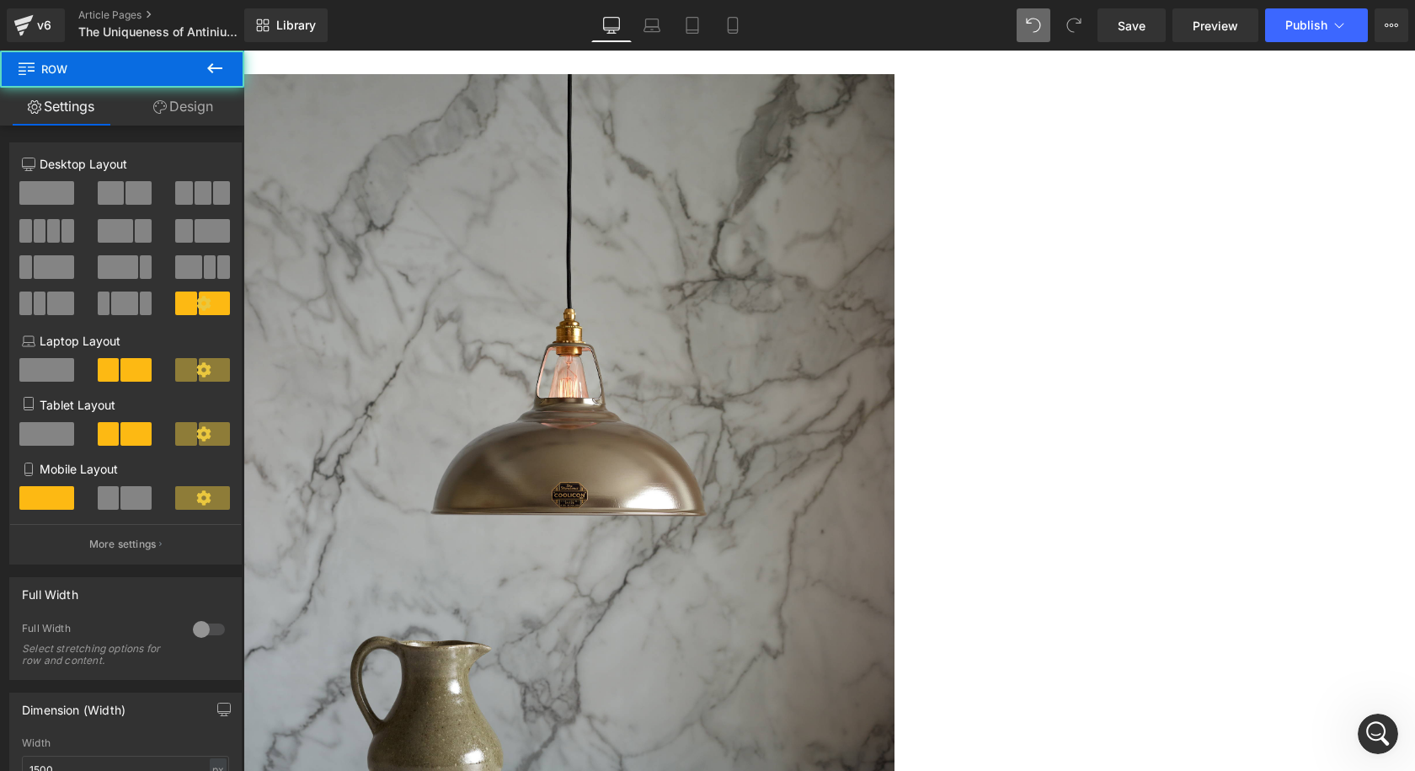
scroll to position [253, 0]
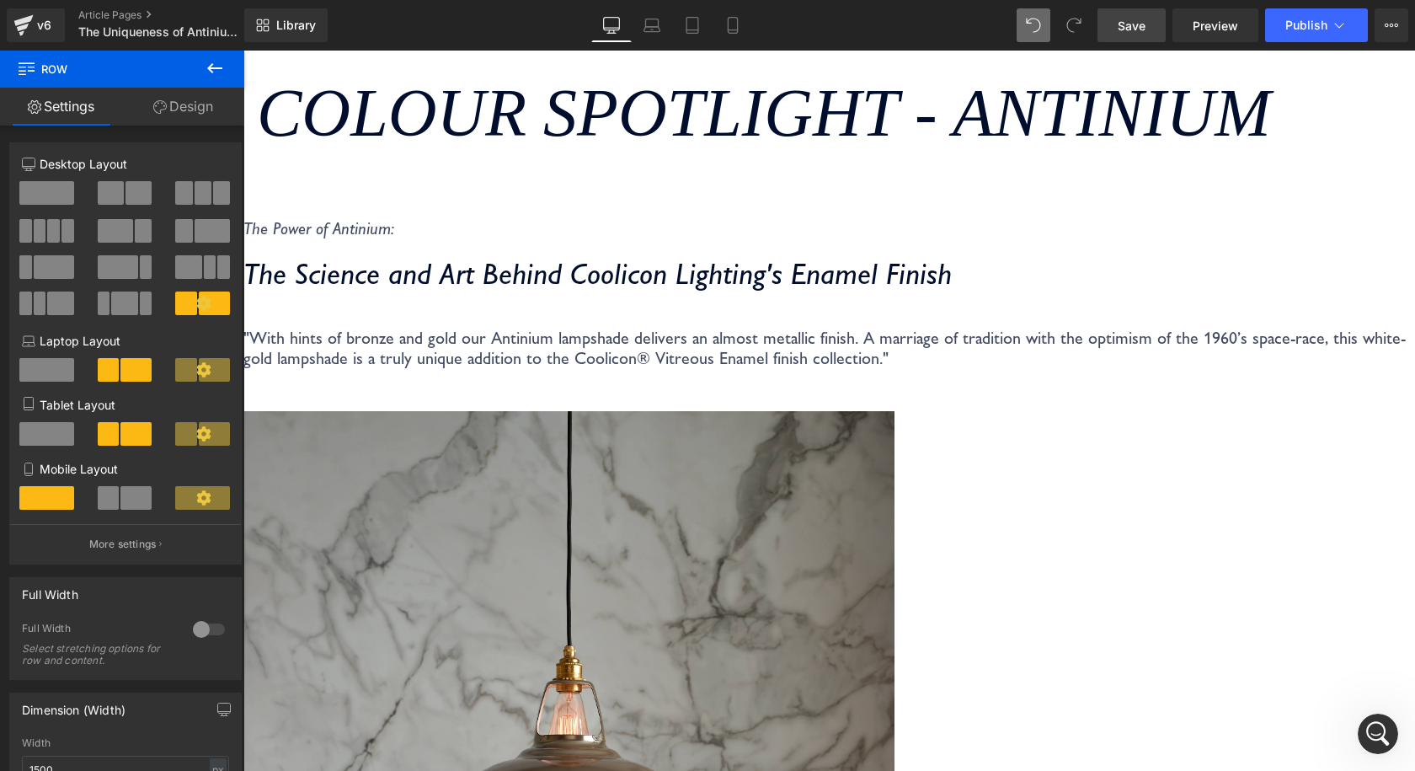
click at [1137, 40] on link "Save" at bounding box center [1131, 25] width 68 height 34
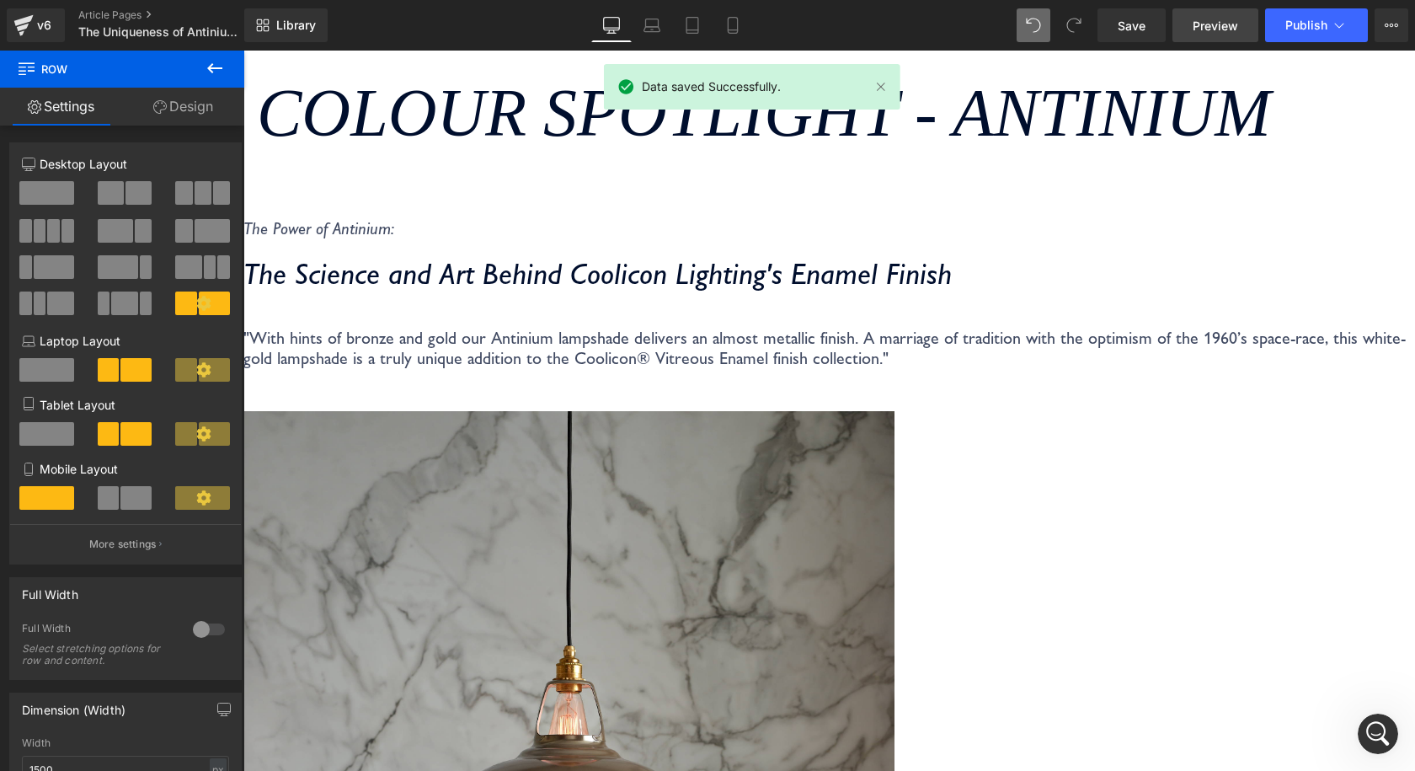
click at [1205, 24] on span "Preview" at bounding box center [1215, 26] width 45 height 18
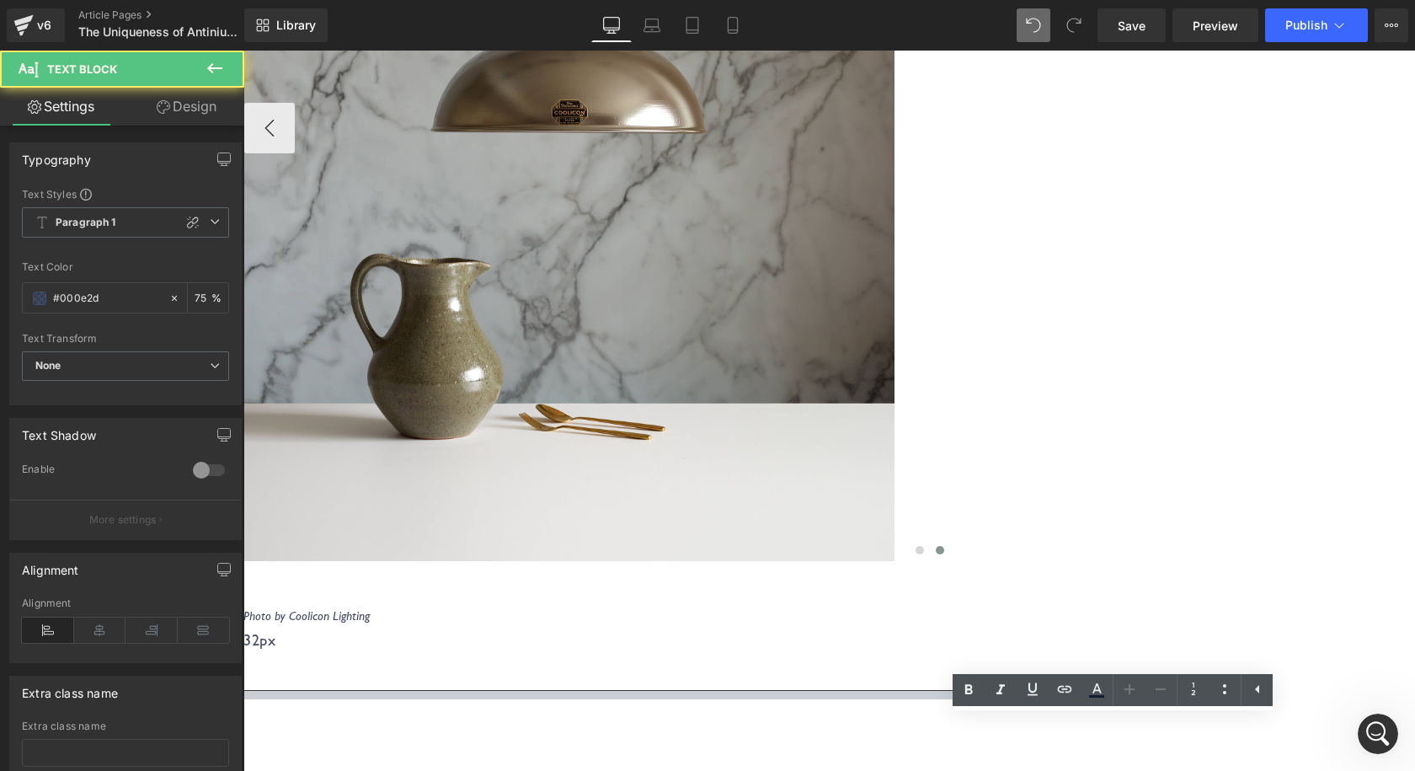
scroll to position [926, 0]
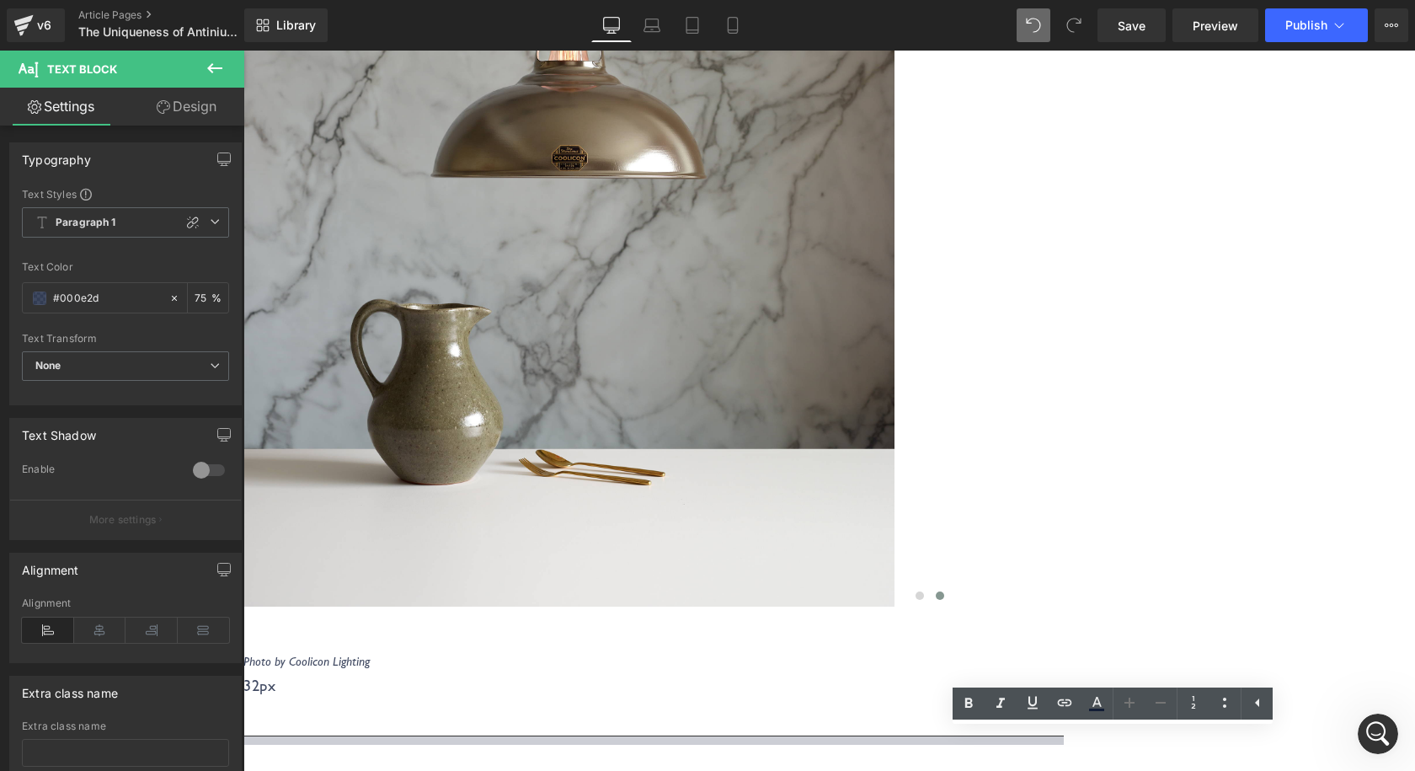
click at [786, 254] on img at bounding box center [569, 172] width 650 height 870
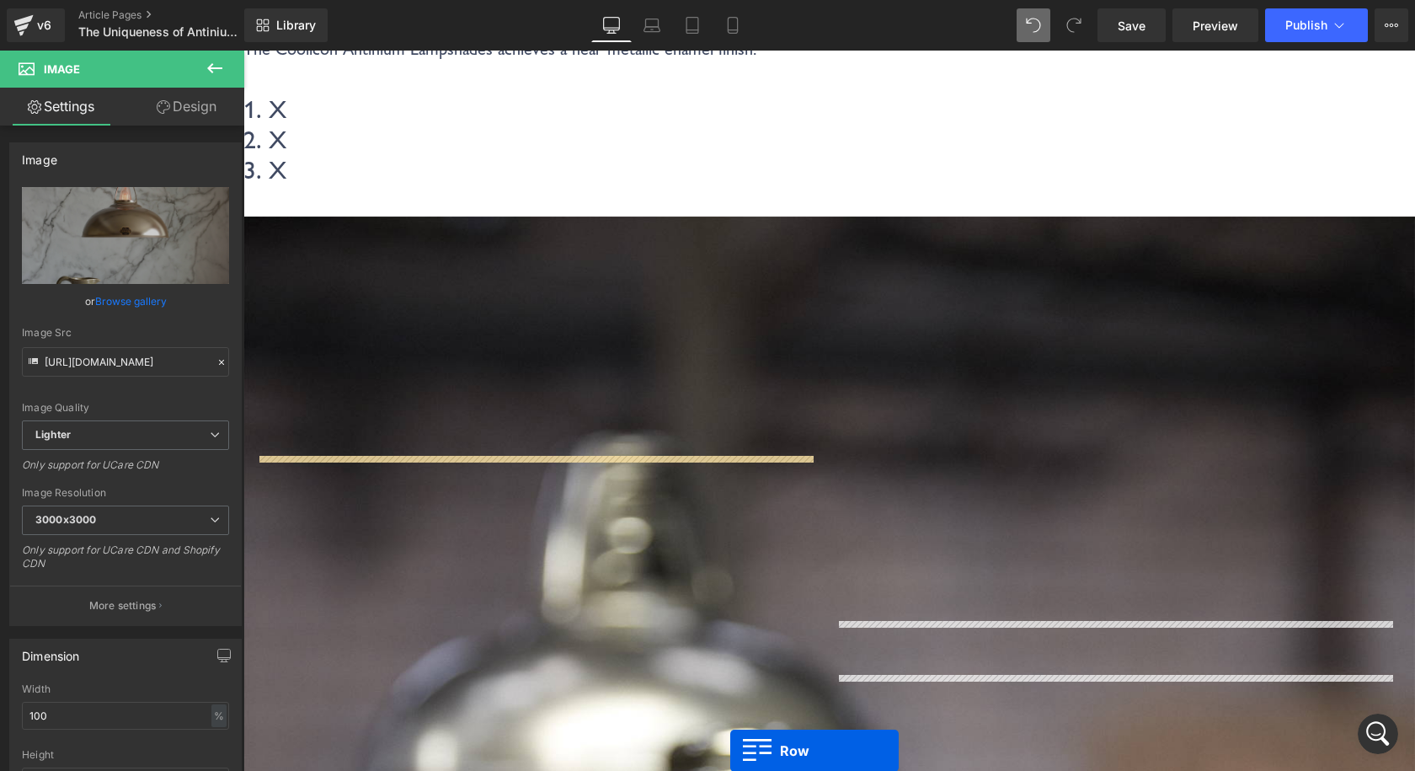
scroll to position [2072, 0]
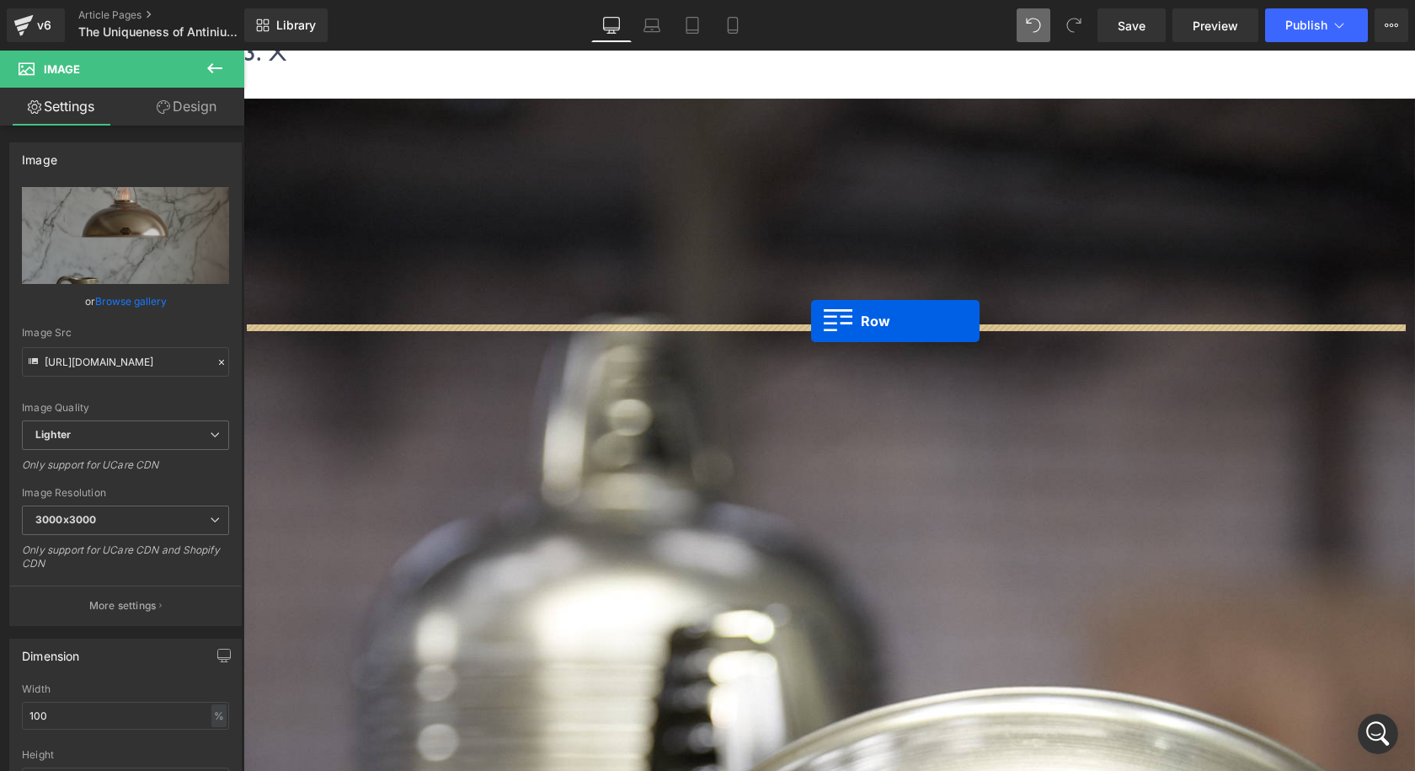
drag, startPoint x: 258, startPoint y: 488, endPoint x: 811, endPoint y: 321, distance: 577.9
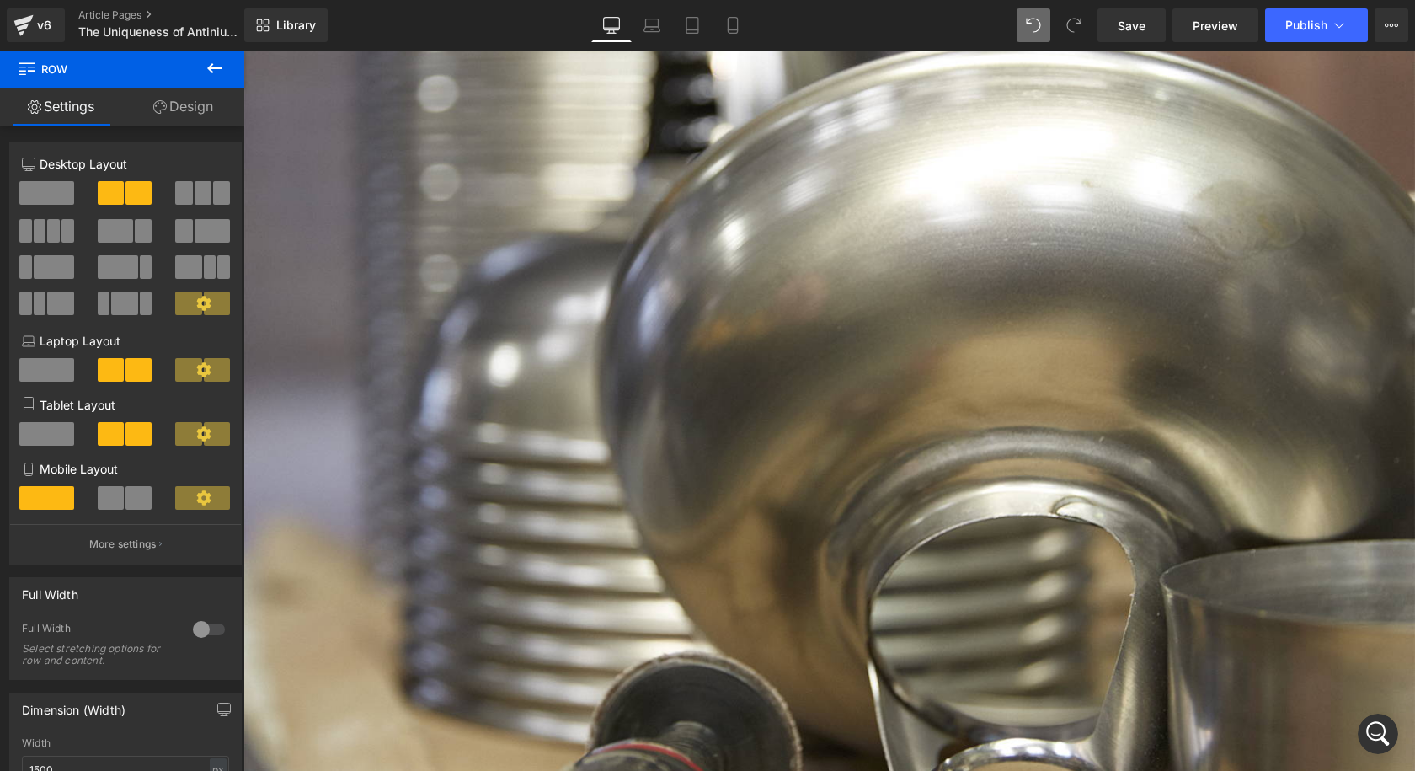
scroll to position [2956, 0]
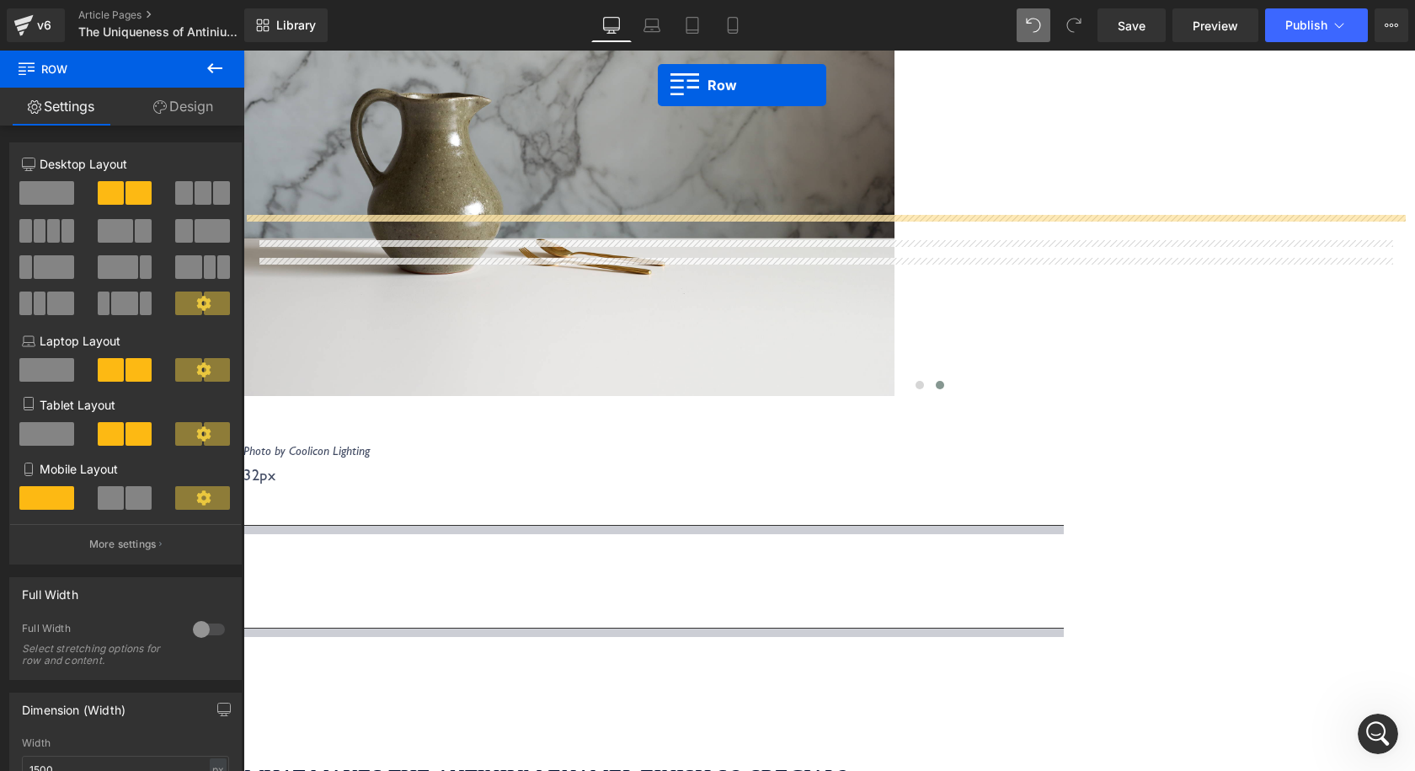
scroll to position [1036, 0]
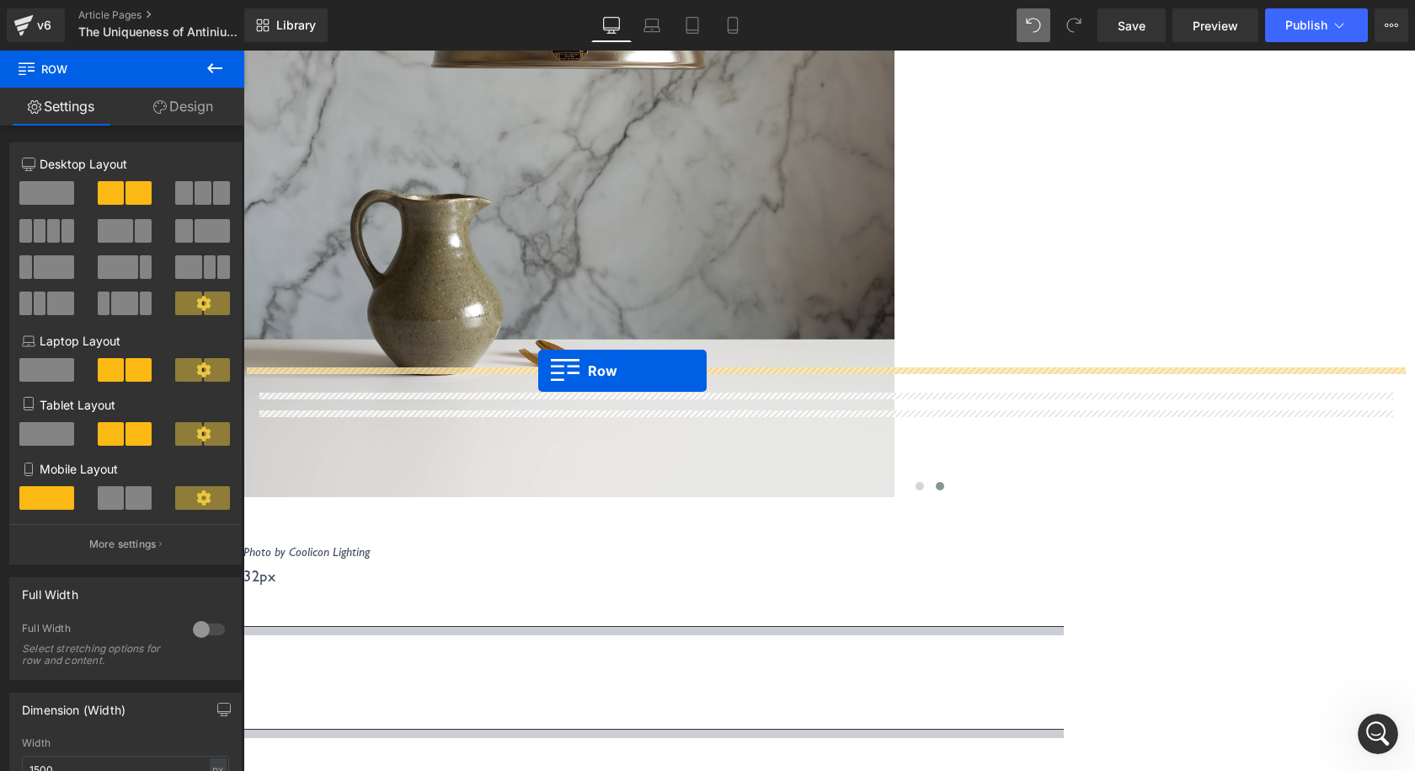
drag, startPoint x: 252, startPoint y: 310, endPoint x: 538, endPoint y: 371, distance: 292.7
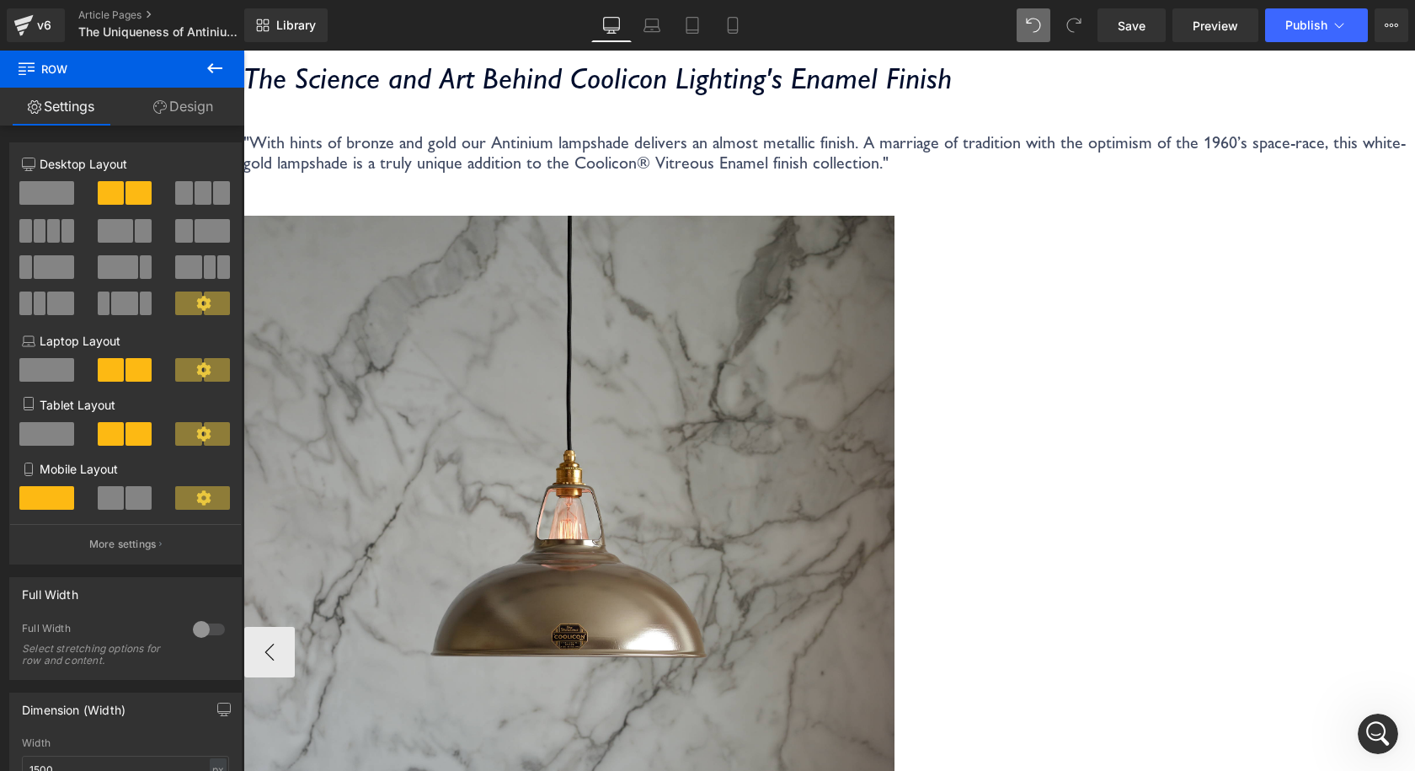
scroll to position [194, 0]
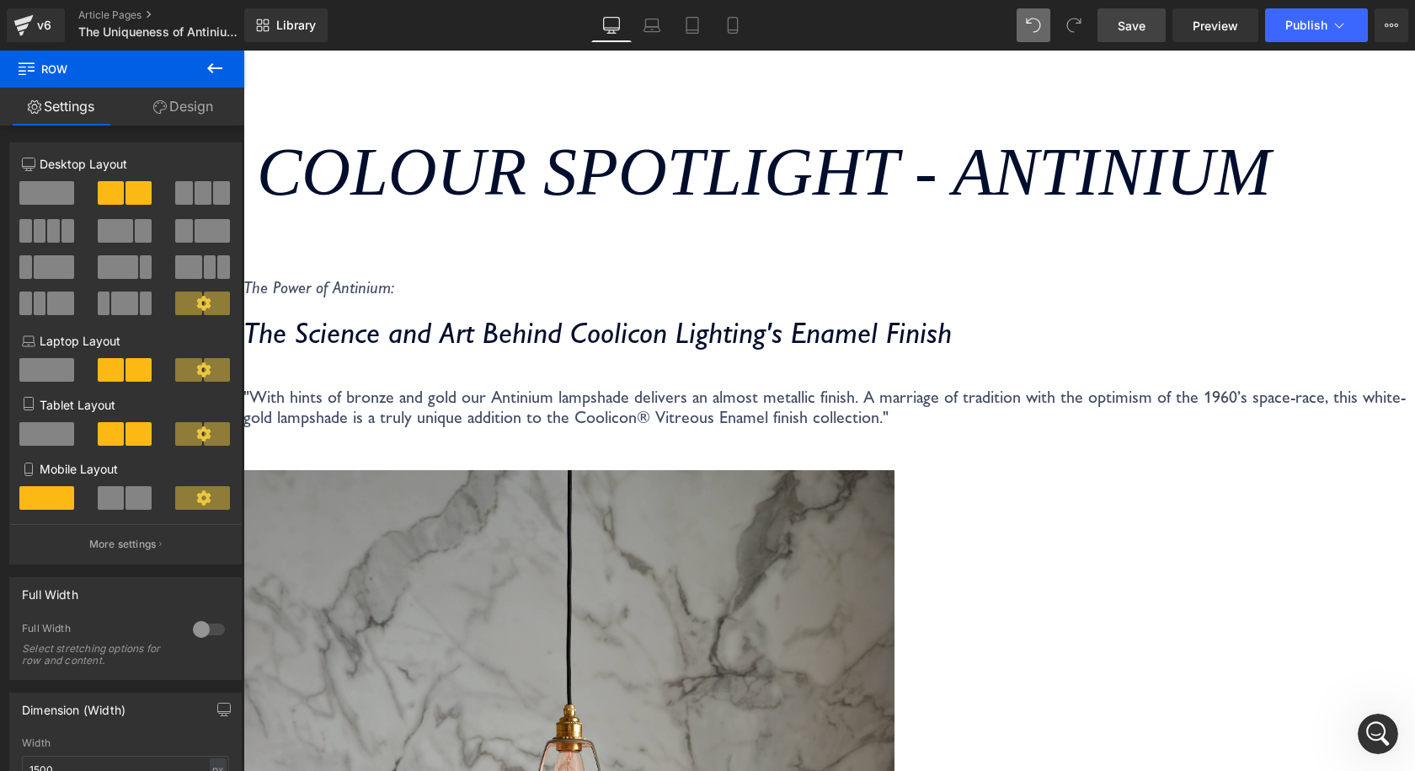
click at [1129, 19] on span "Save" at bounding box center [1132, 26] width 28 height 18
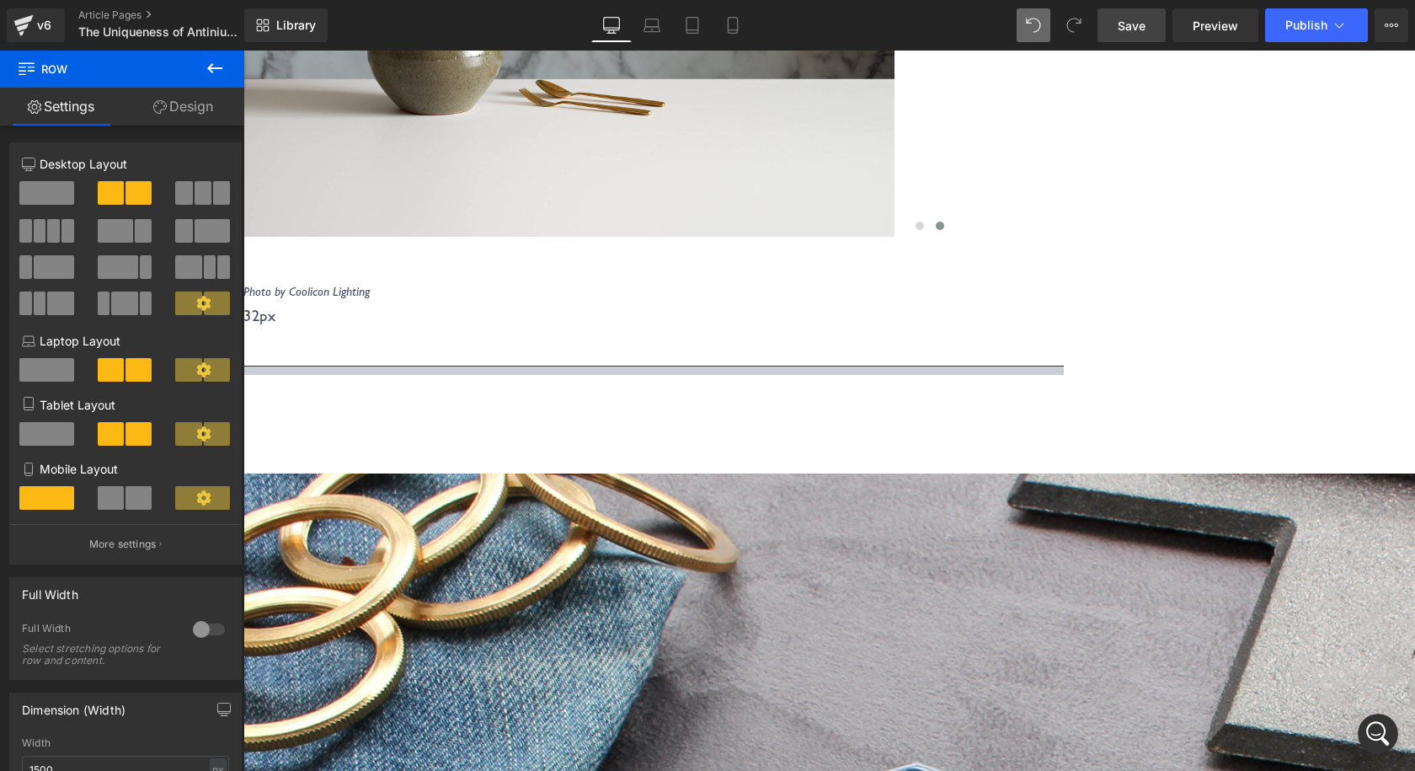
scroll to position [1373, 0]
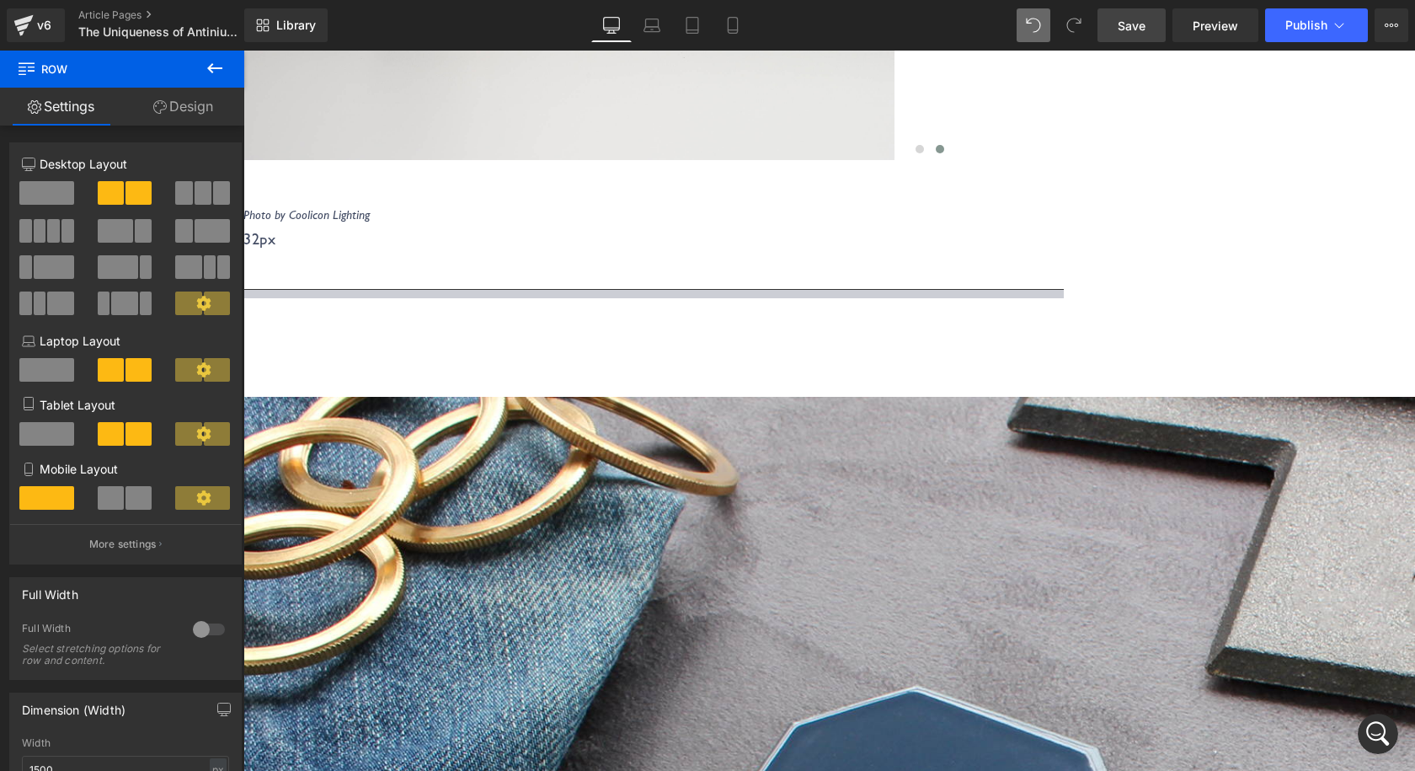
click at [1137, 40] on link "Save" at bounding box center [1131, 25] width 68 height 34
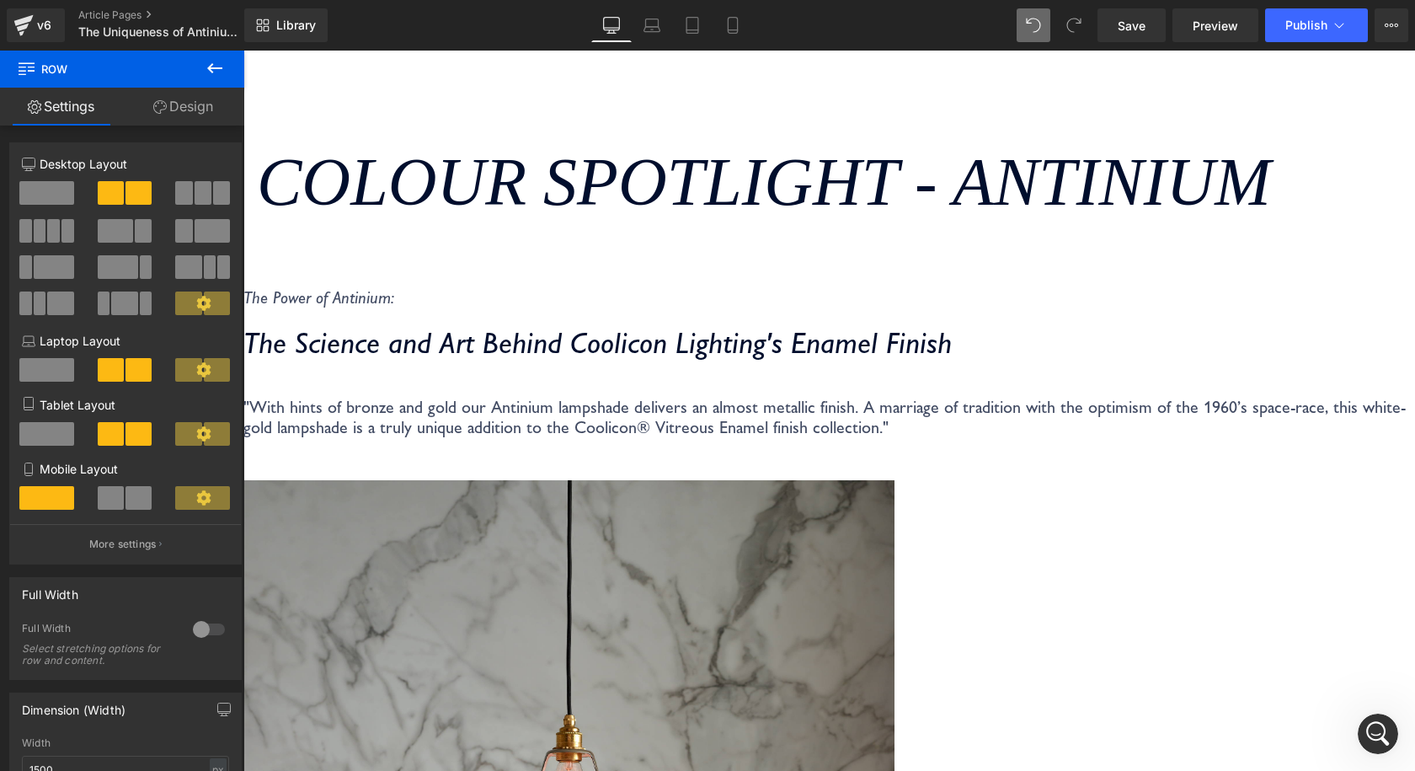
scroll to position [421, 0]
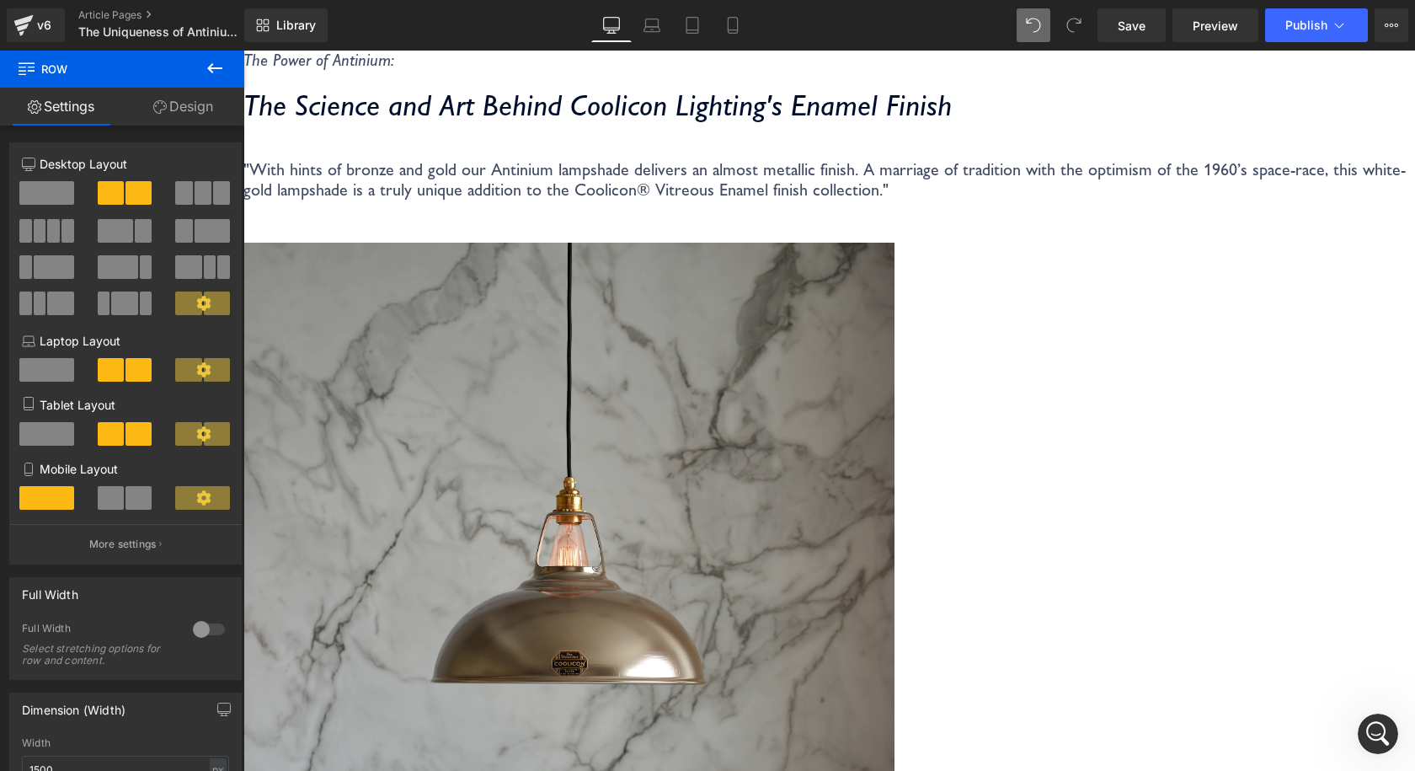
drag, startPoint x: 683, startPoint y: 527, endPoint x: 695, endPoint y: 527, distance: 11.8
click at [684, 200] on p ""With hints of bronze and gold our Antinium lampshade delivers an almost metall…" at bounding box center [829, 179] width 1172 height 40
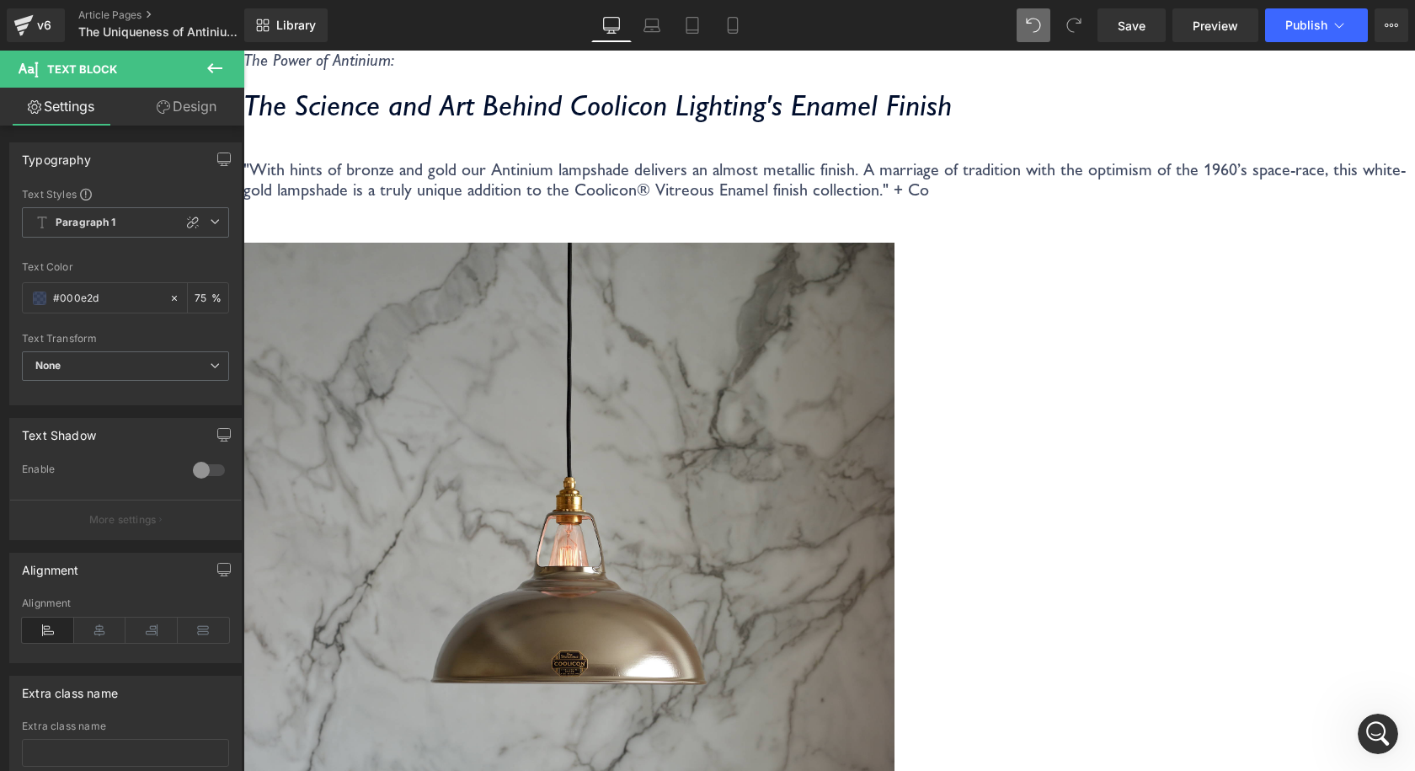
scroll to position [411, 0]
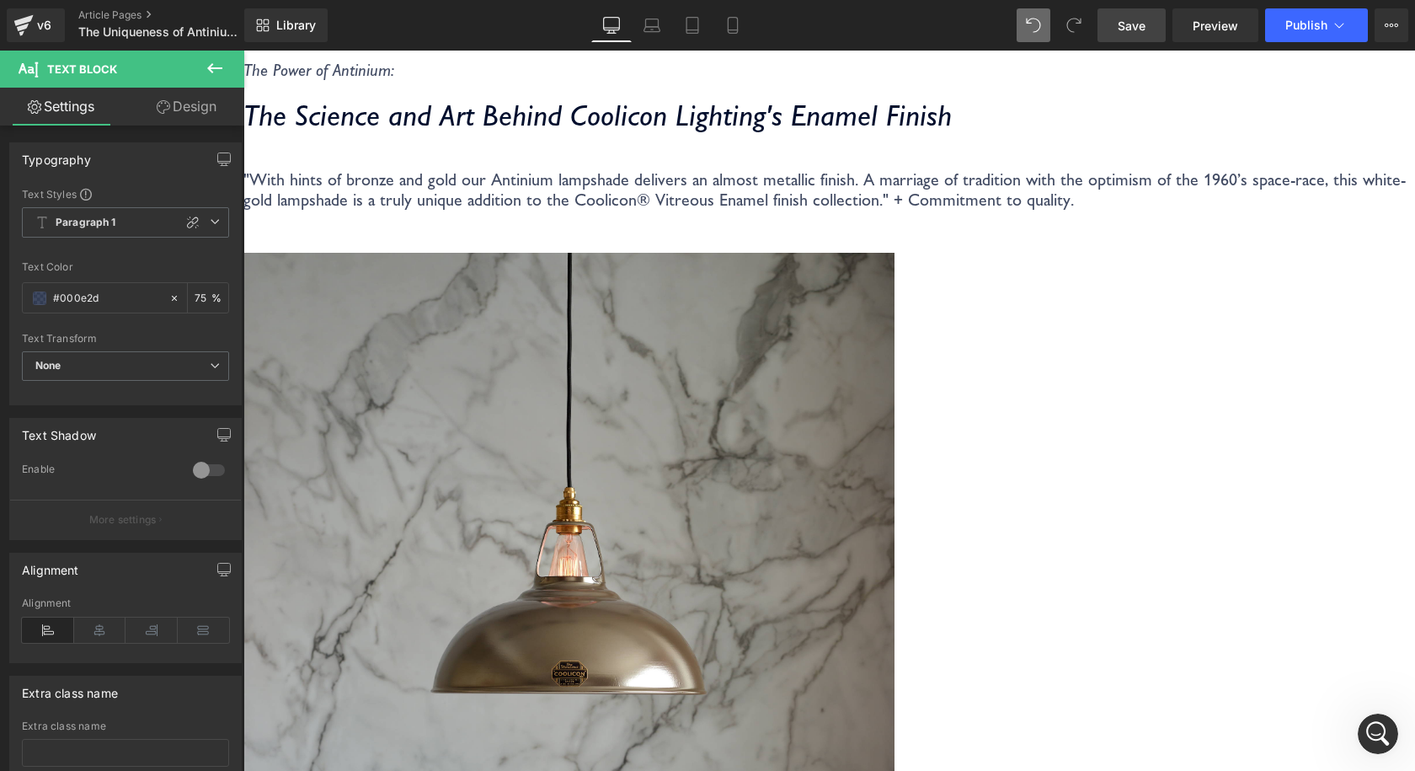
drag, startPoint x: 1132, startPoint y: 25, endPoint x: 1159, endPoint y: 39, distance: 30.1
click at [1132, 25] on span "Save" at bounding box center [1132, 26] width 28 height 18
click at [1117, 14] on link "Save" at bounding box center [1131, 25] width 68 height 34
click at [894, 331] on img at bounding box center [569, 688] width 650 height 870
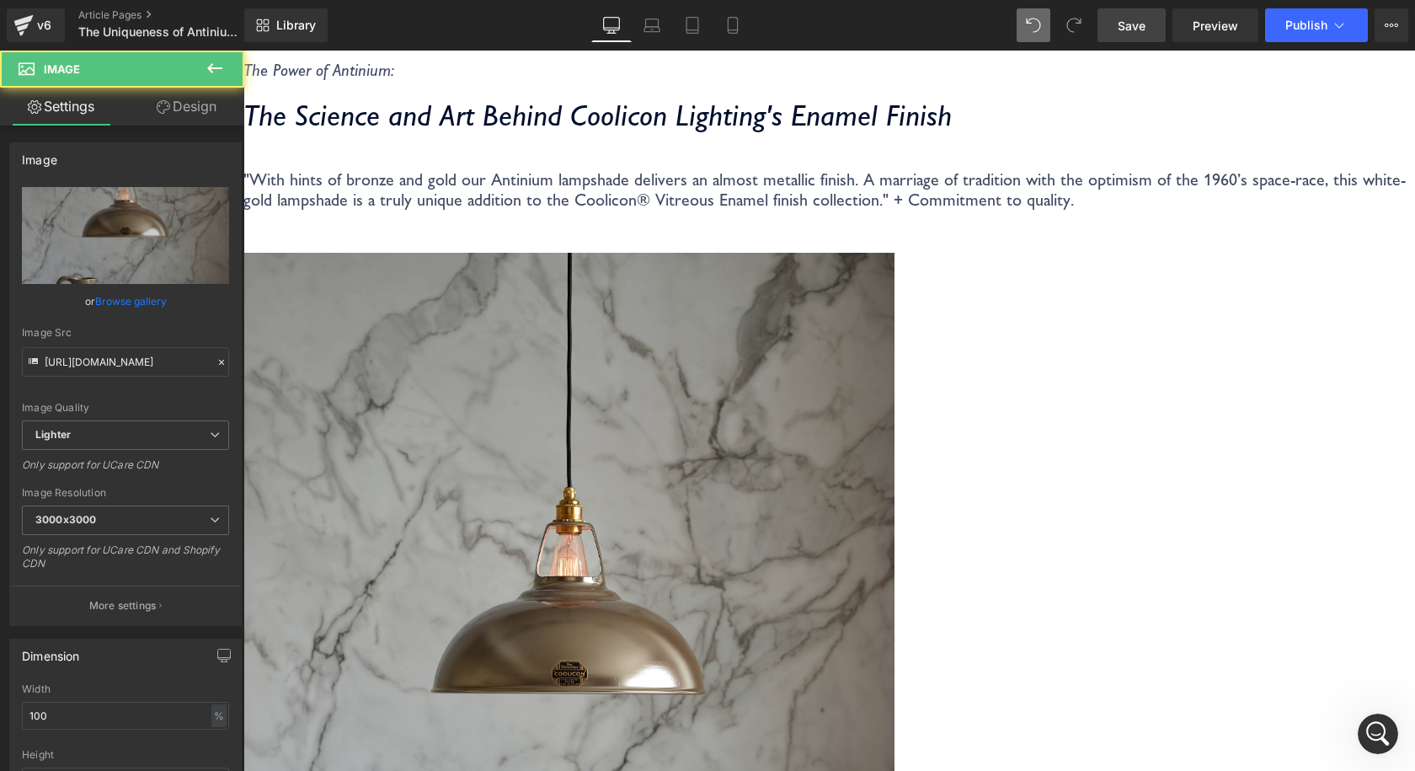
click at [1118, 27] on span "Save" at bounding box center [1132, 26] width 28 height 18
click at [1124, 19] on span "Save" at bounding box center [1132, 26] width 28 height 18
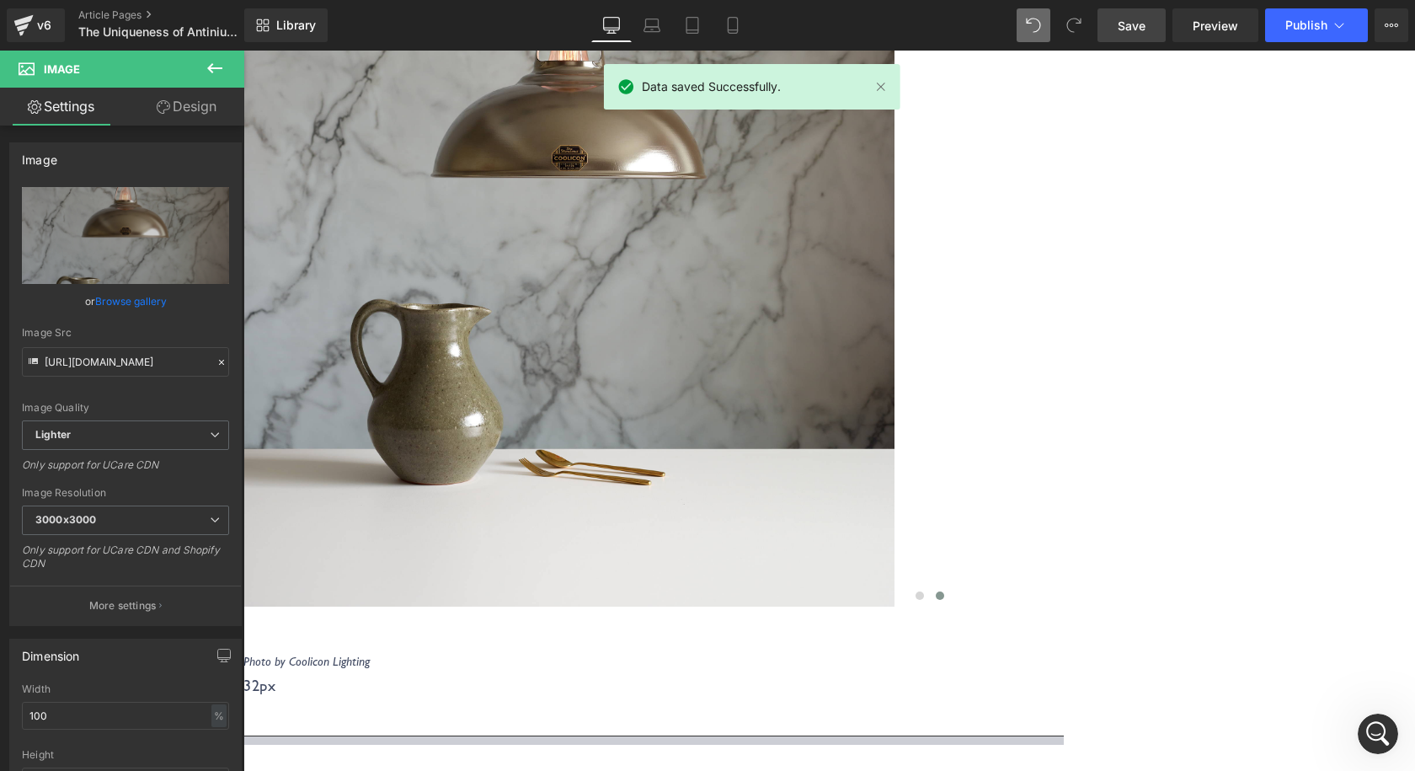
scroll to position [1179, 0]
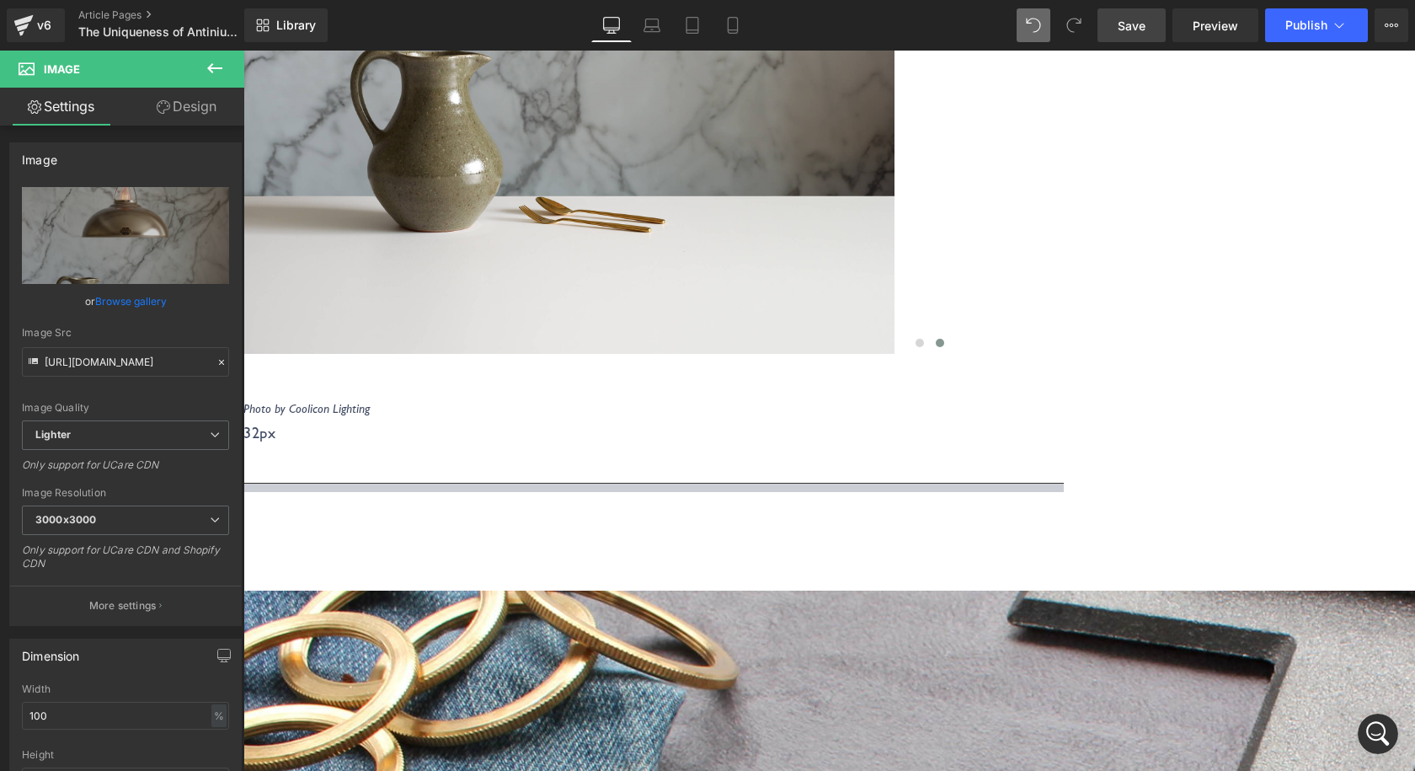
click at [902, 483] on div "Separator" at bounding box center [829, 487] width 1172 height 9
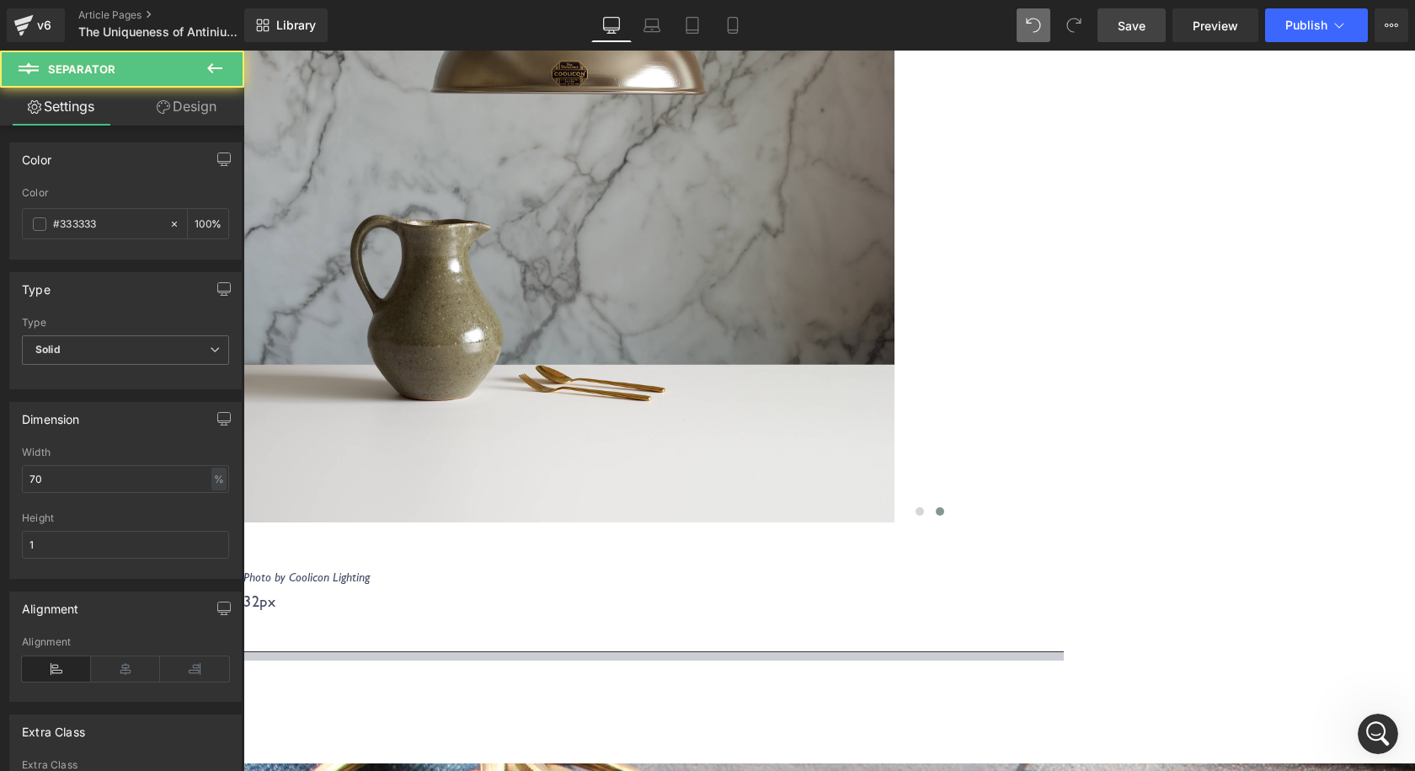
click at [1106, 17] on link "Save" at bounding box center [1131, 25] width 68 height 34
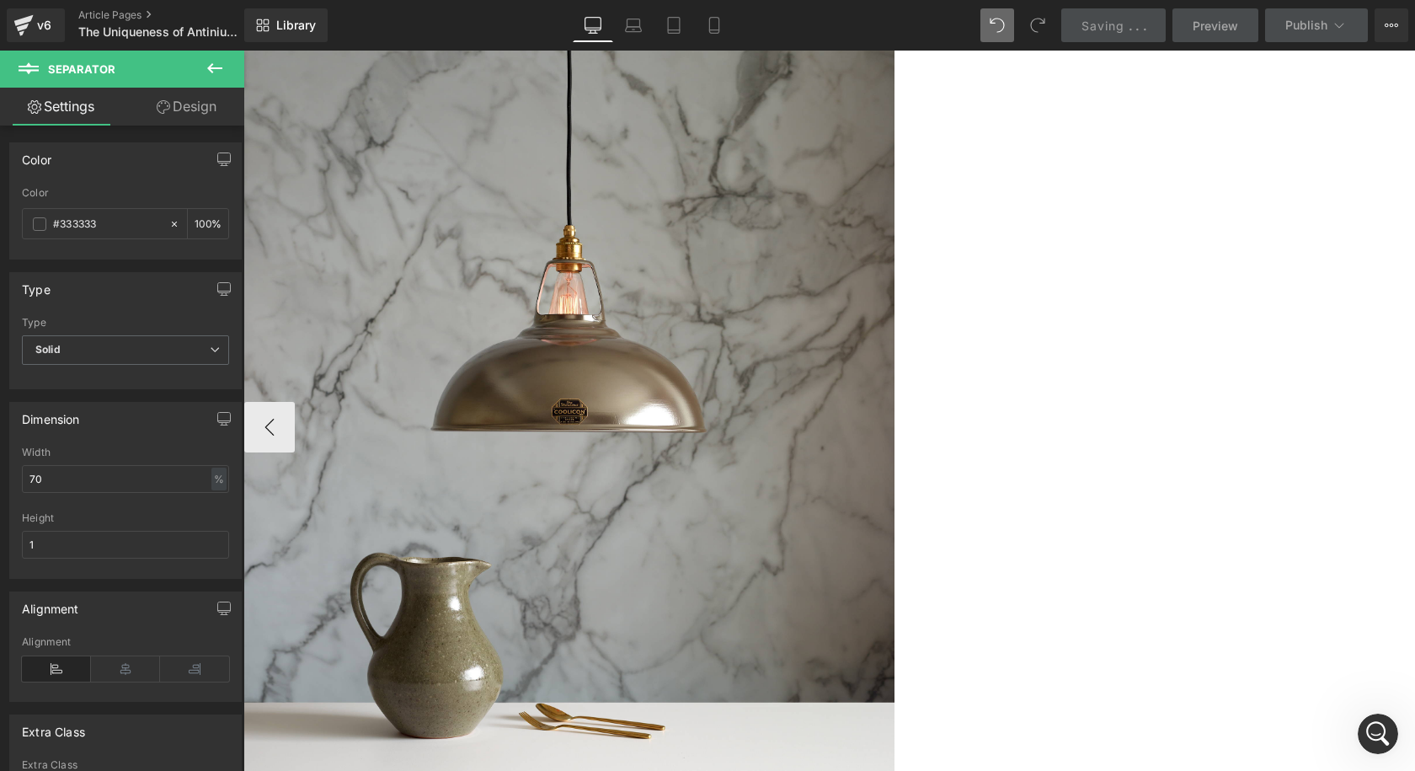
scroll to position [674, 0]
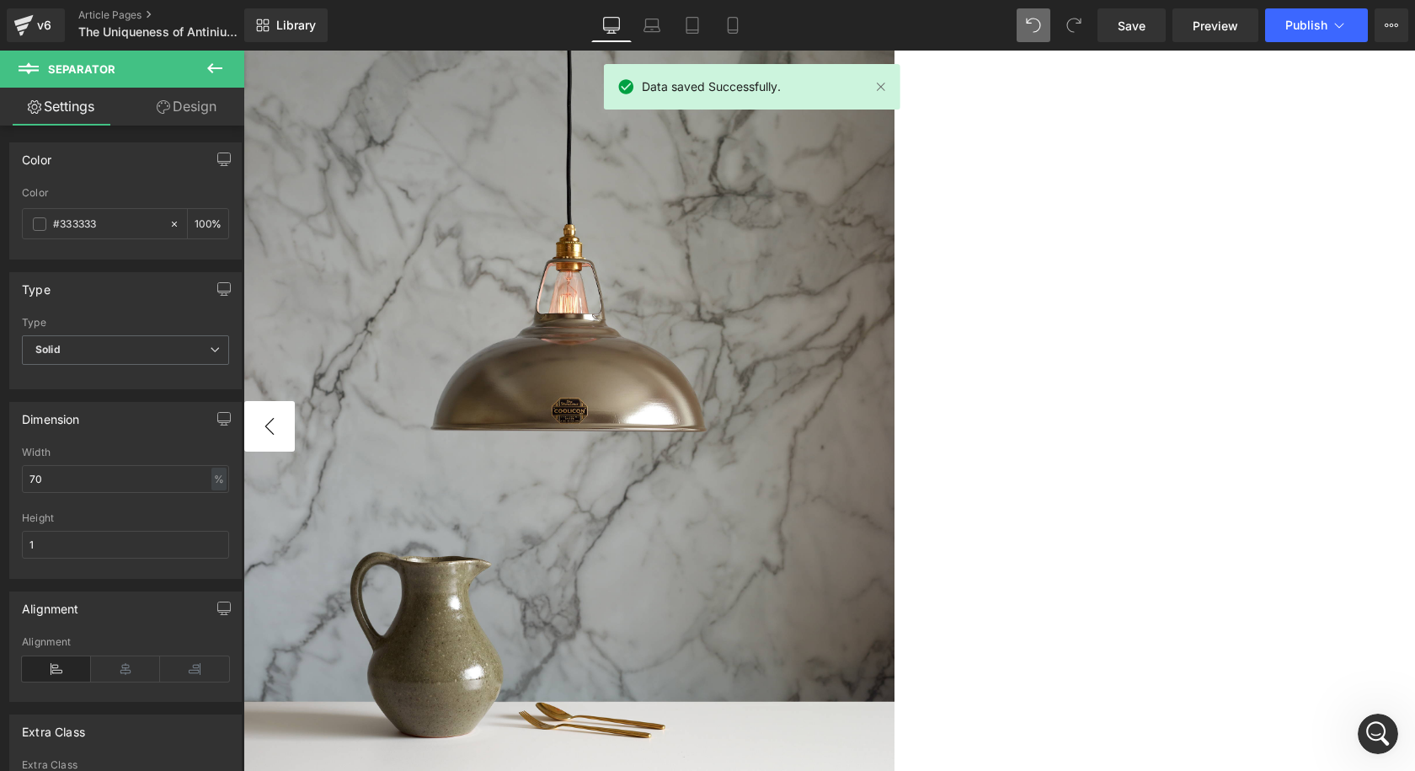
click at [295, 401] on button "‹" at bounding box center [269, 426] width 51 height 51
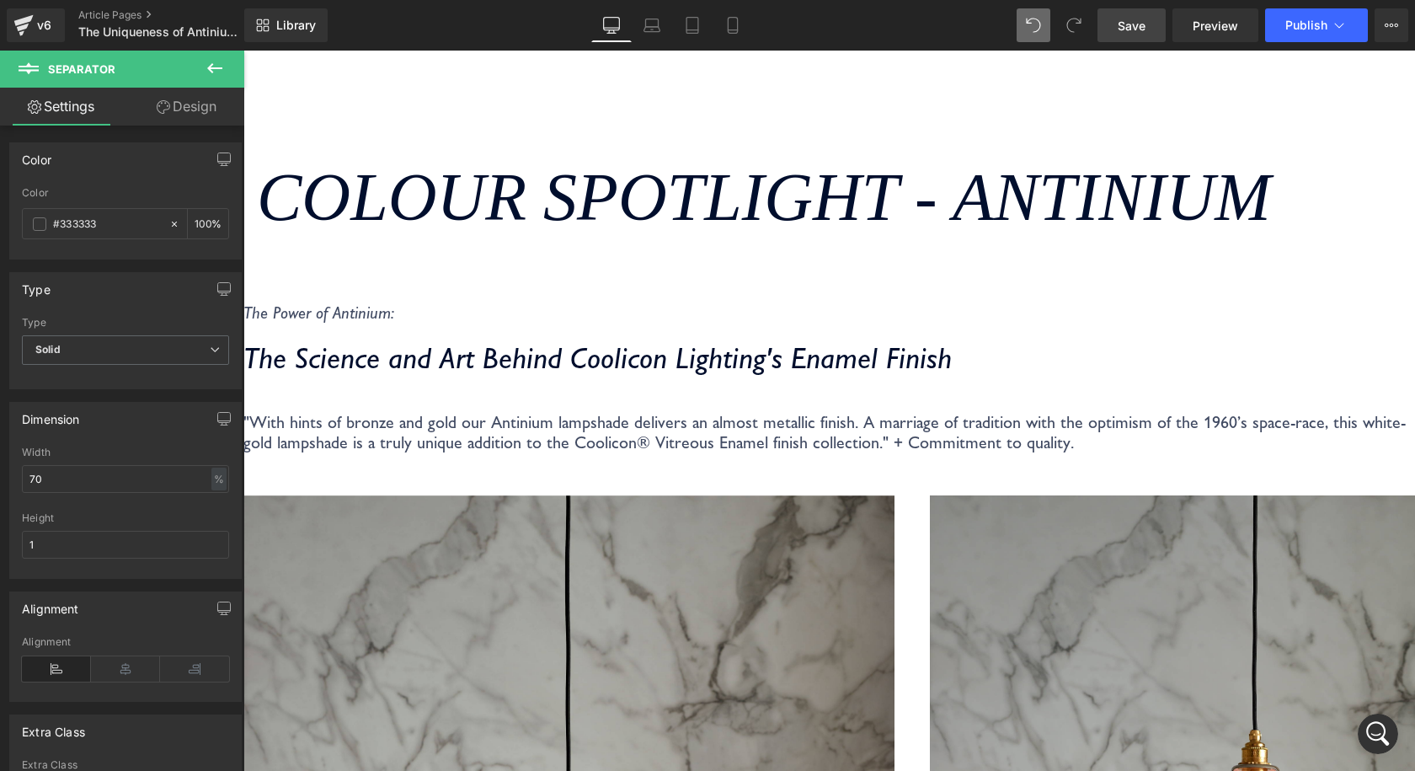
click at [1125, 17] on span "Save" at bounding box center [1132, 26] width 28 height 18
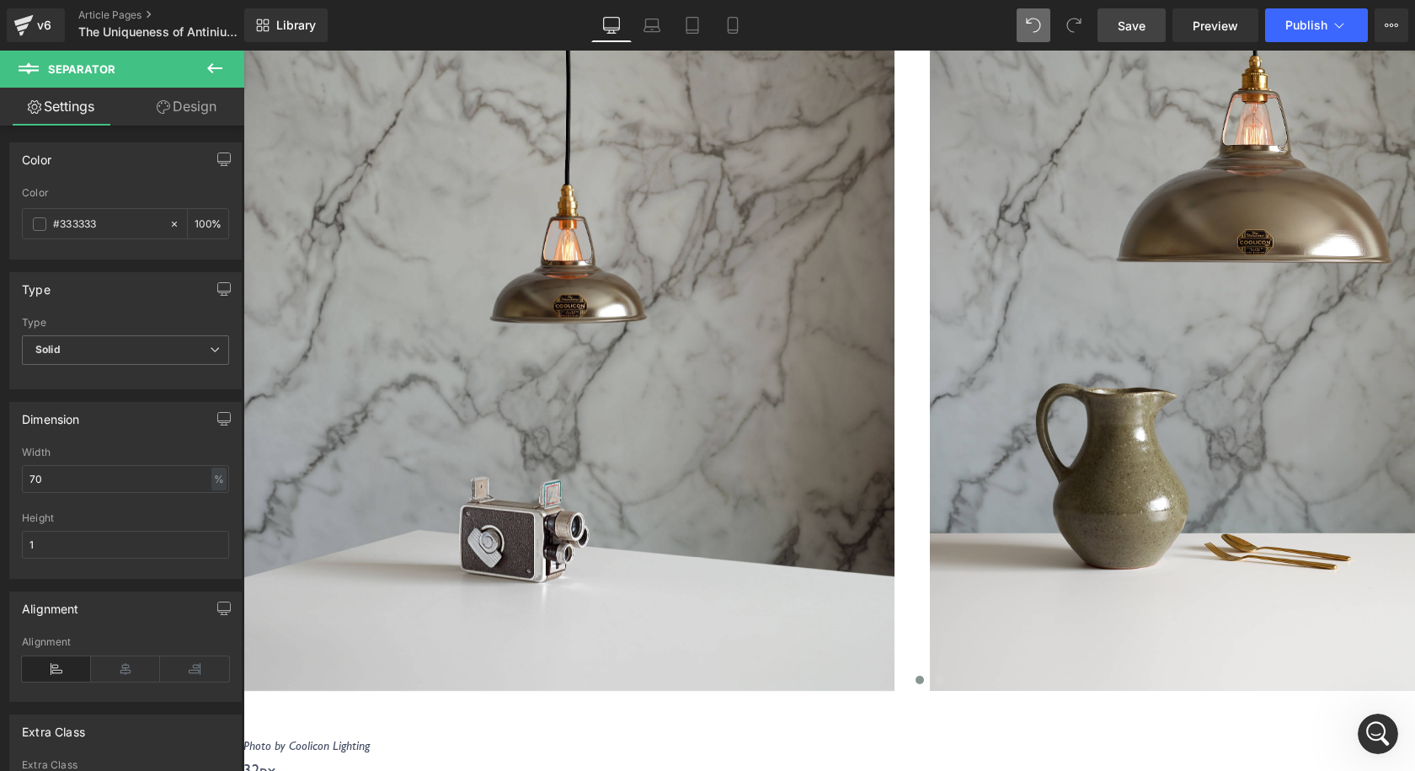
scroll to position [1263, 0]
